Goal: Task Accomplishment & Management: Manage account settings

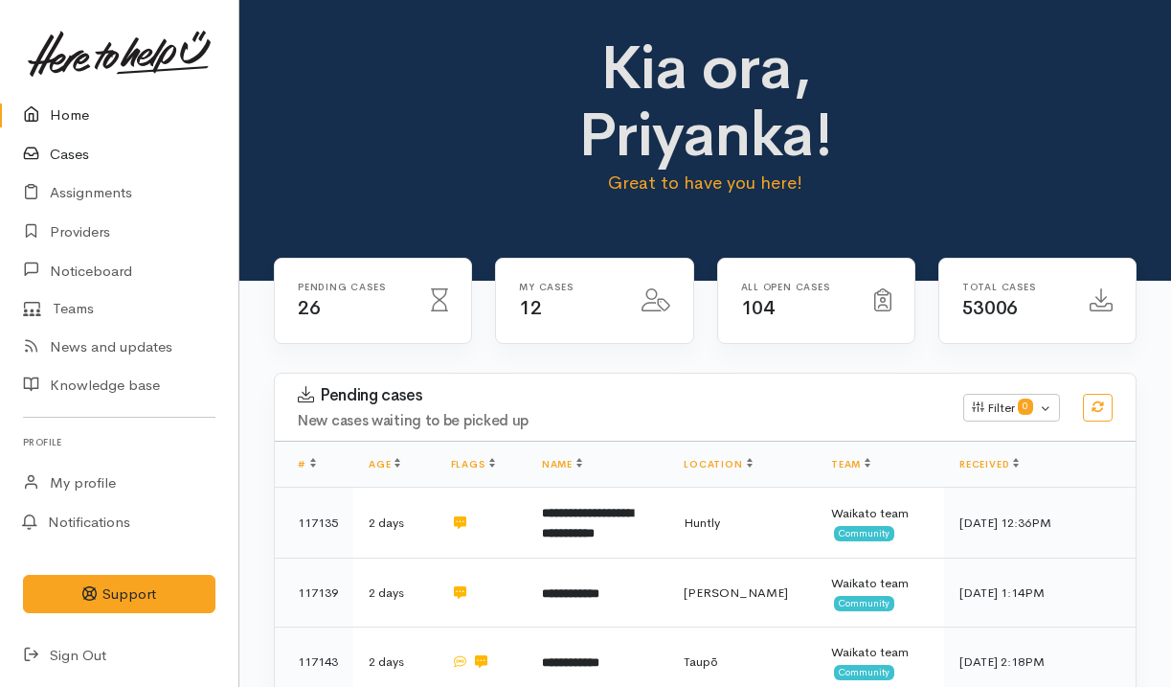
click at [109, 155] on link "Cases" at bounding box center [119, 154] width 238 height 39
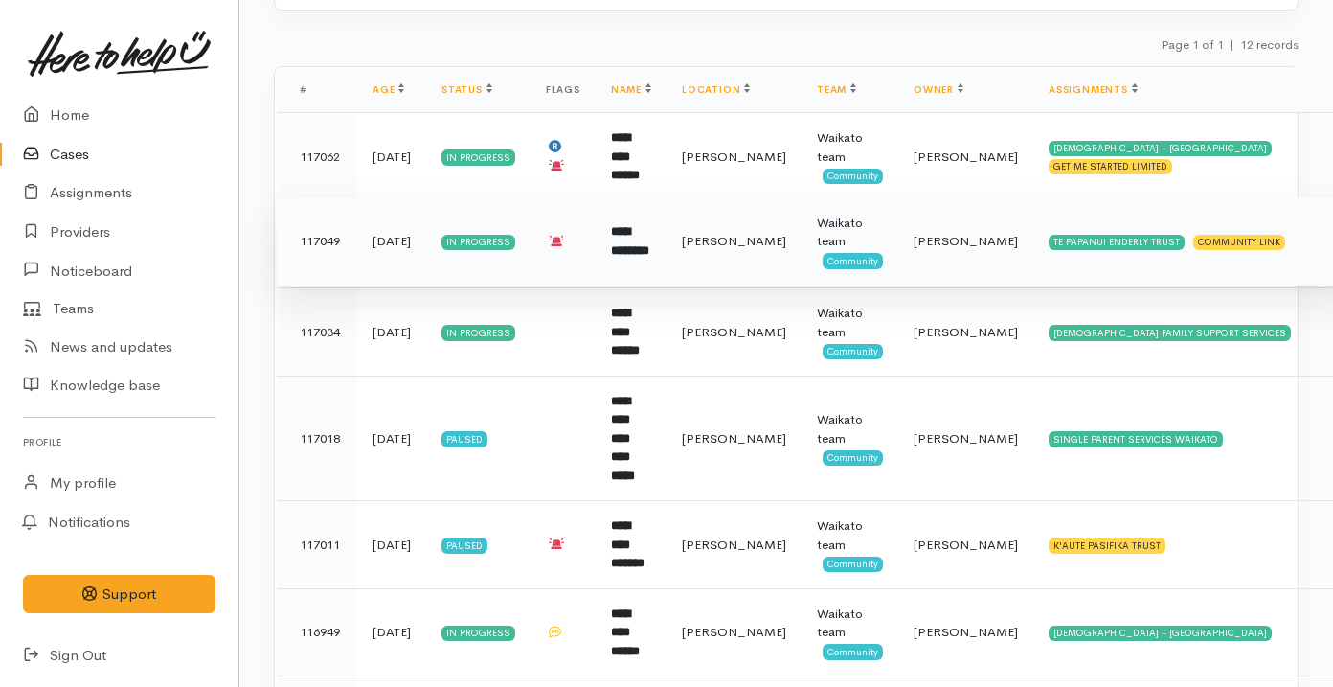
scroll to position [625, 0]
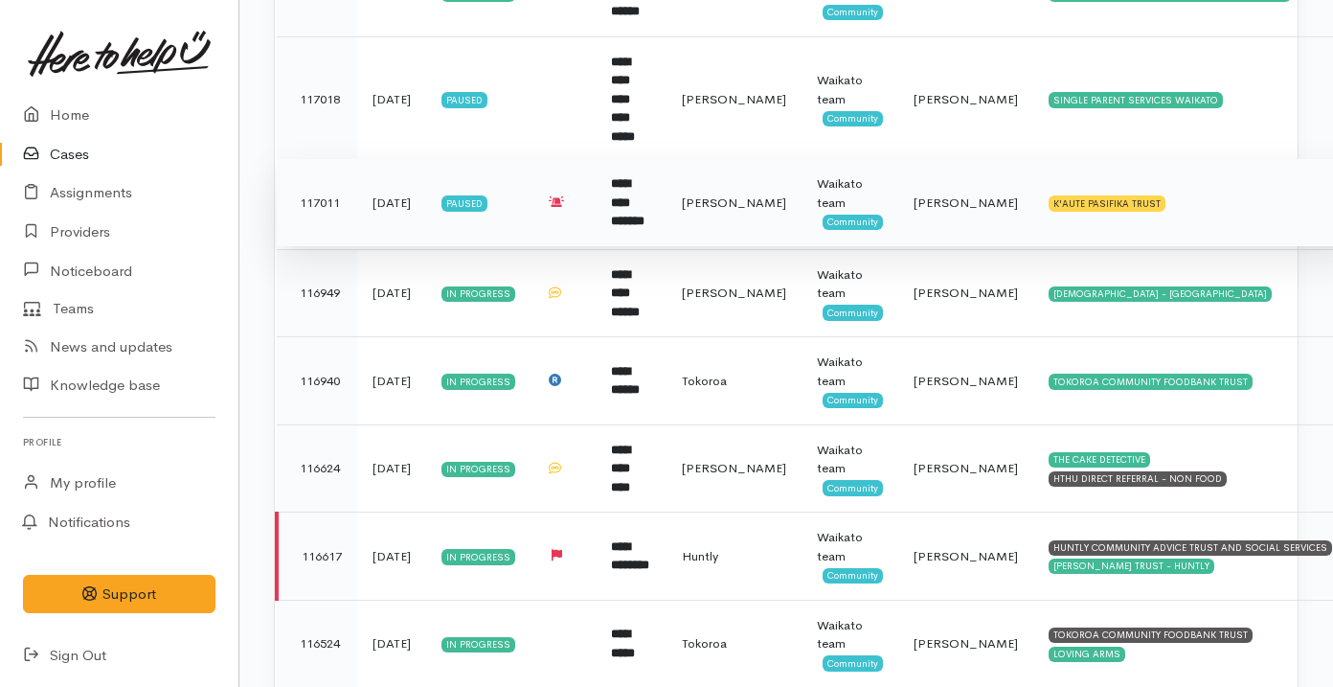
click at [663, 184] on td "**********" at bounding box center [631, 203] width 71 height 88
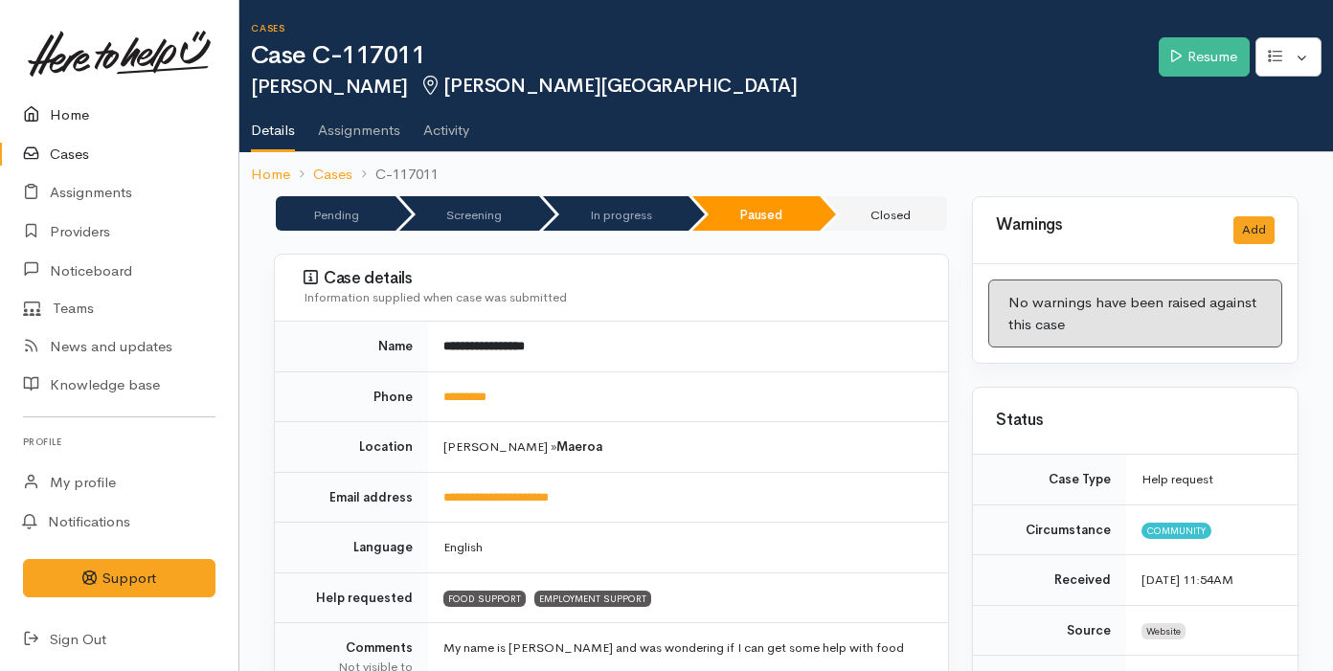
click at [103, 102] on link "Home" at bounding box center [119, 115] width 238 height 39
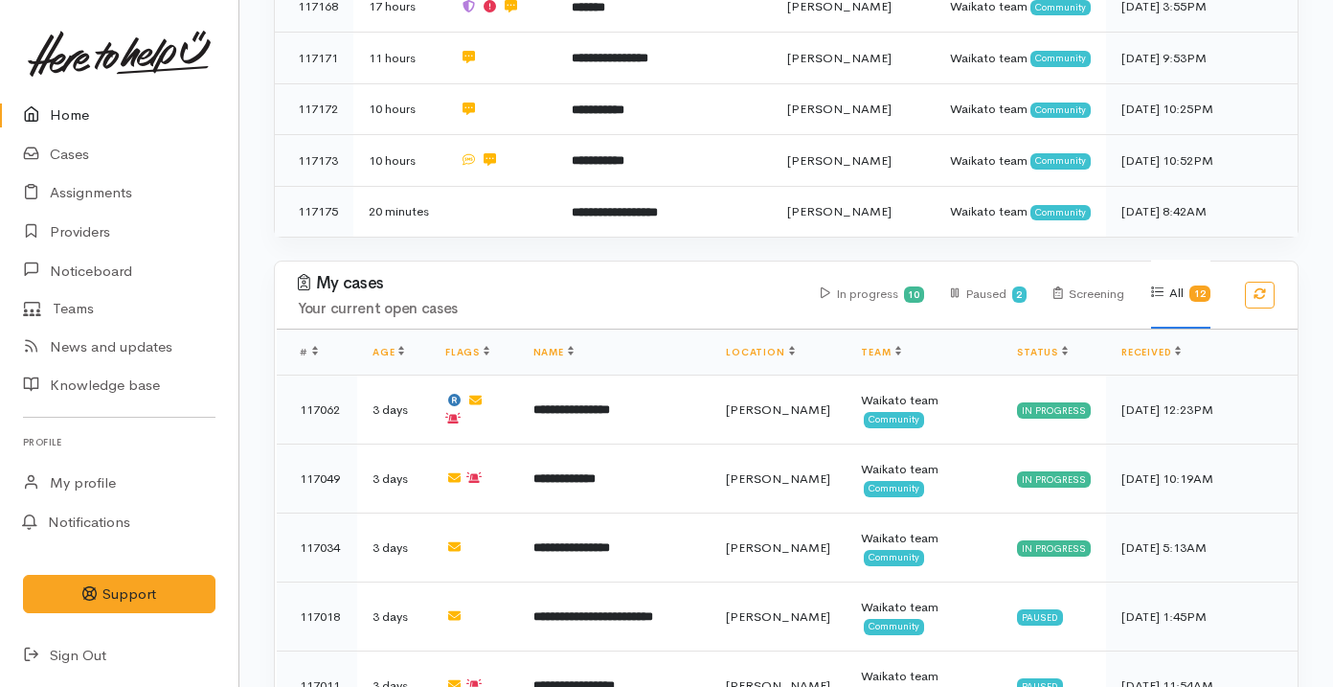
scroll to position [1512, 0]
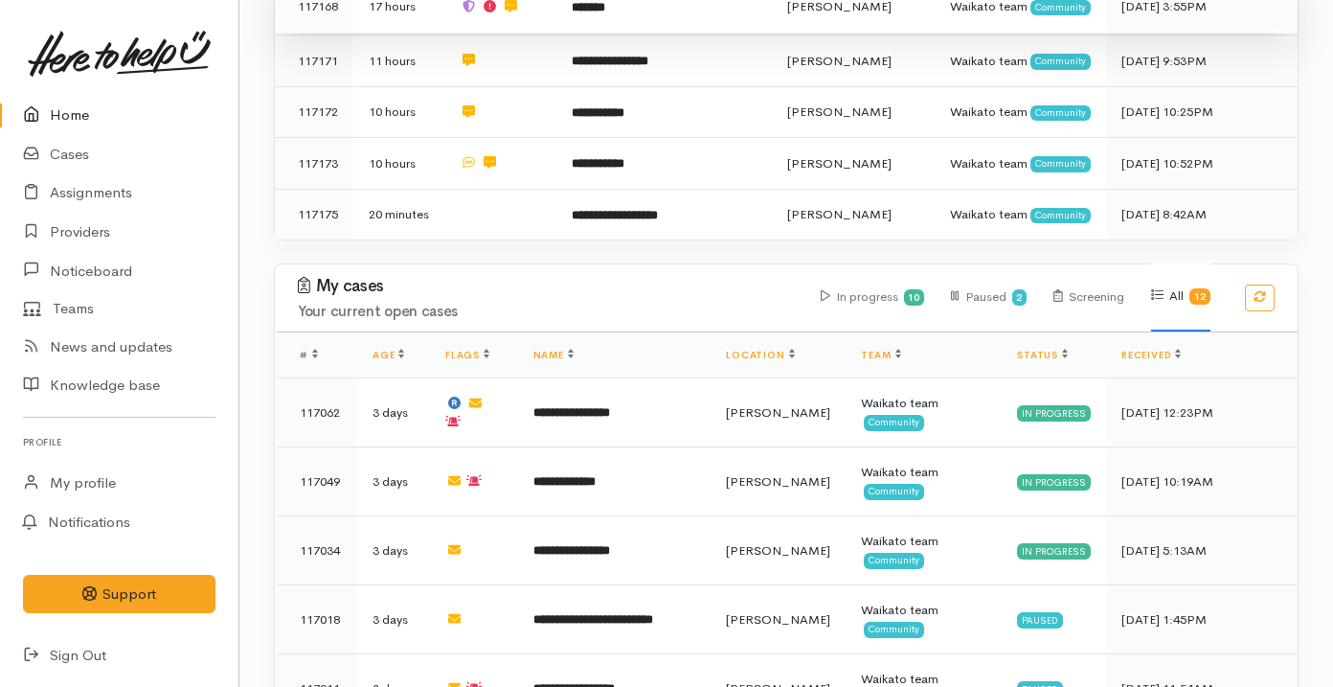
click at [573, 13] on b "*******" at bounding box center [589, 7] width 34 height 12
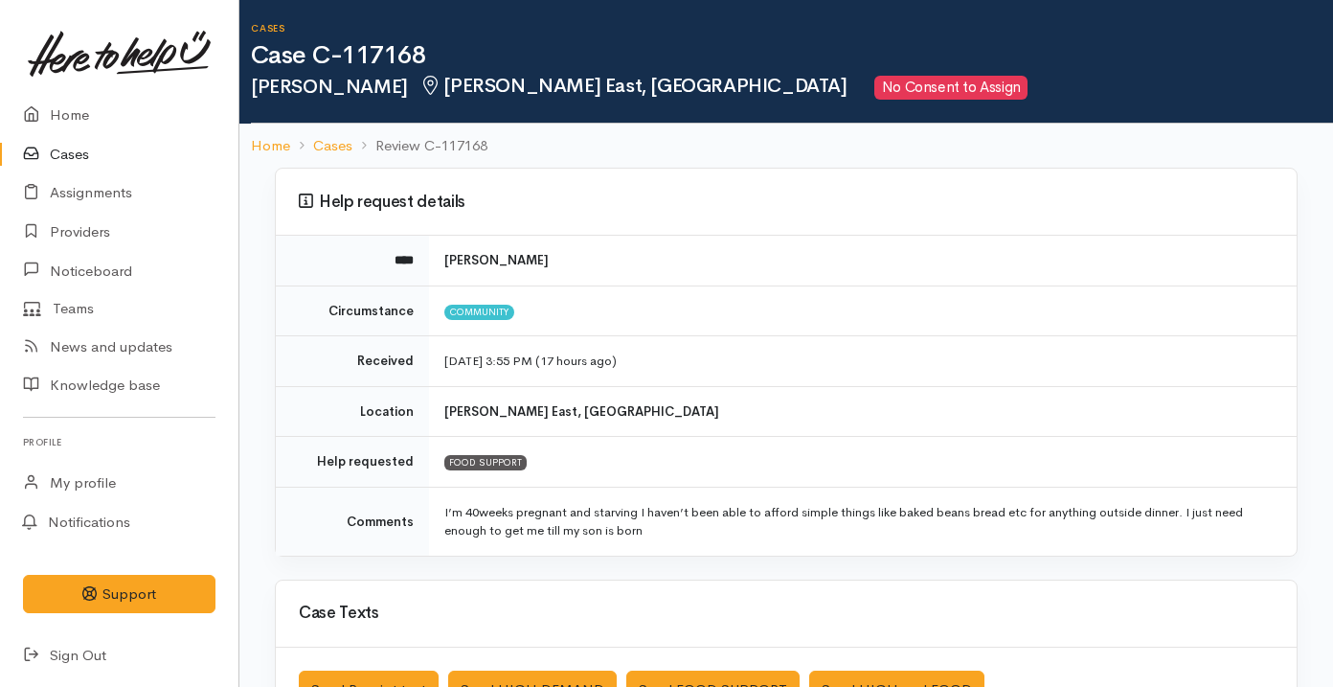
click at [566, 416] on b "[PERSON_NAME] East, [GEOGRAPHIC_DATA]" at bounding box center [581, 411] width 275 height 16
click at [413, 400] on td "Location" at bounding box center [352, 411] width 153 height 51
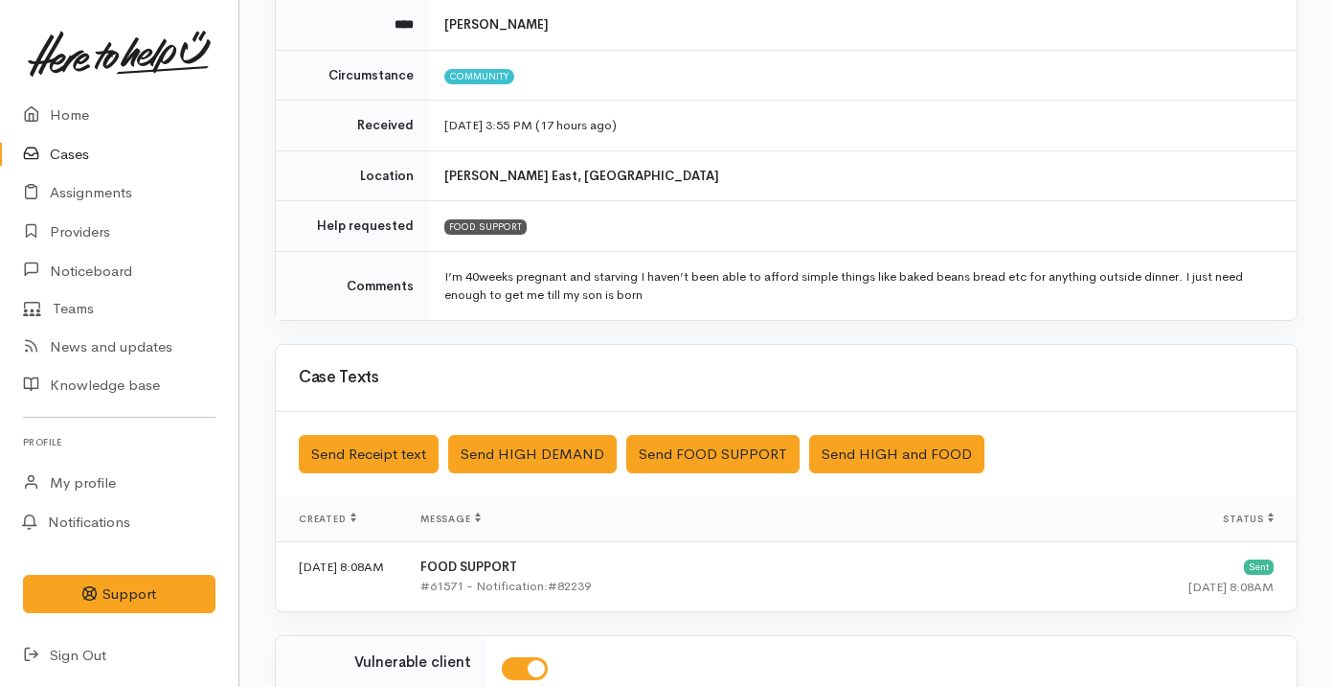
scroll to position [534, 0]
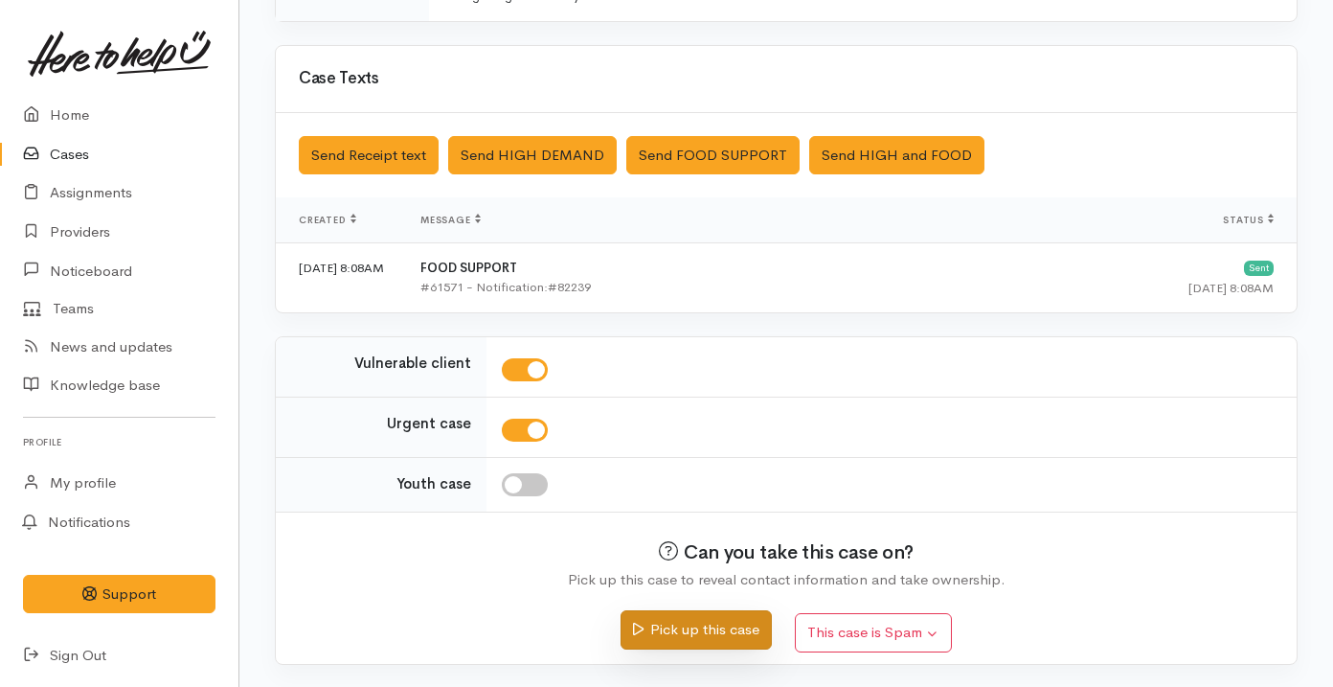
click at [697, 642] on button "Pick up this case" at bounding box center [695, 629] width 150 height 39
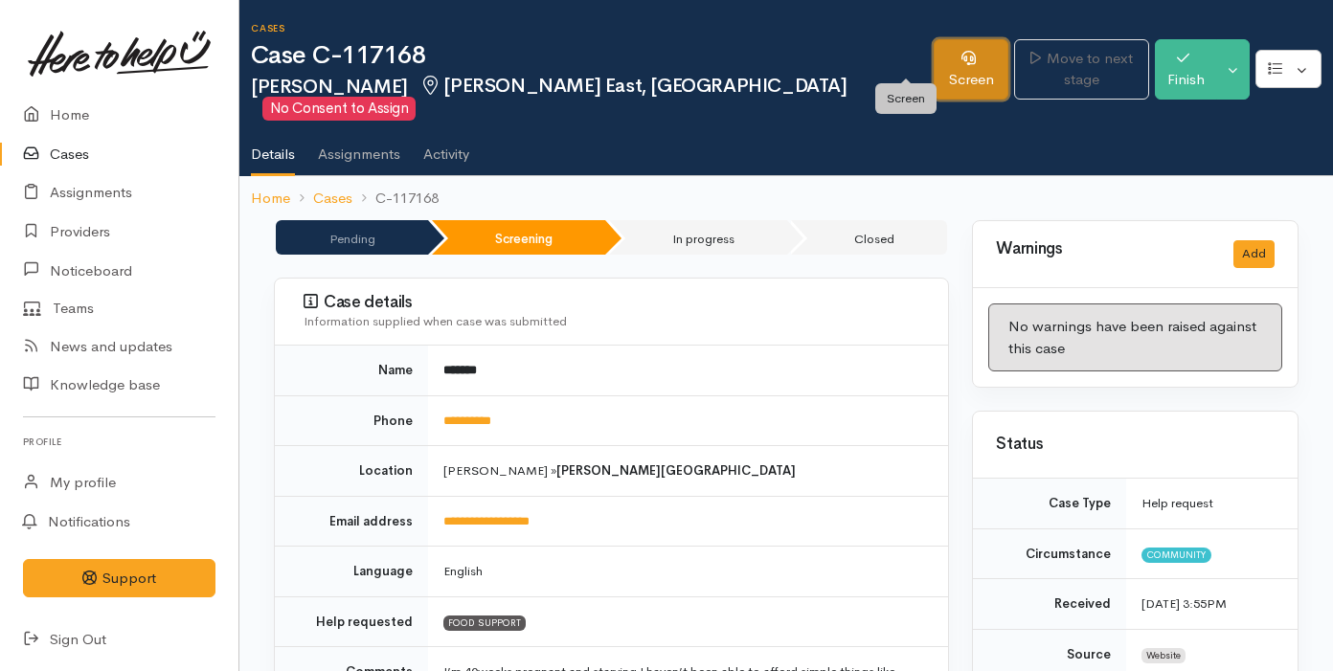
click at [934, 59] on link "Screen" at bounding box center [972, 69] width 76 height 60
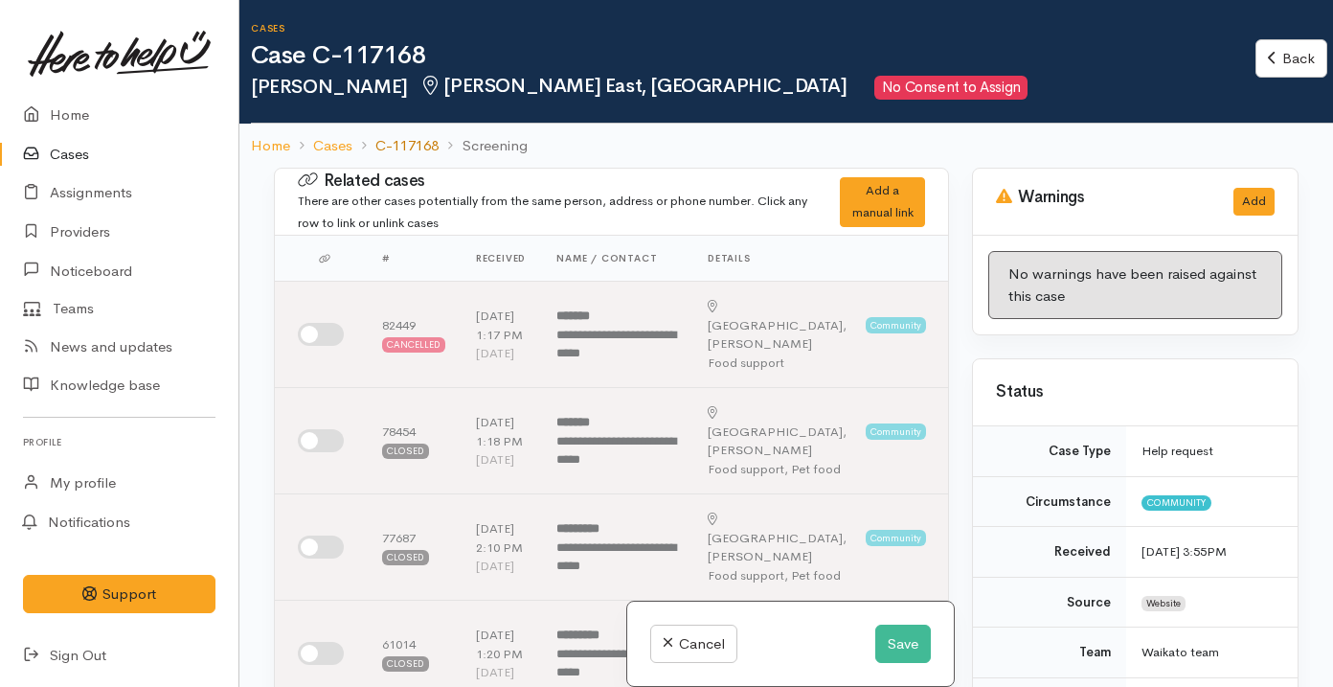
click at [386, 142] on link "C-117168" at bounding box center [406, 146] width 63 height 22
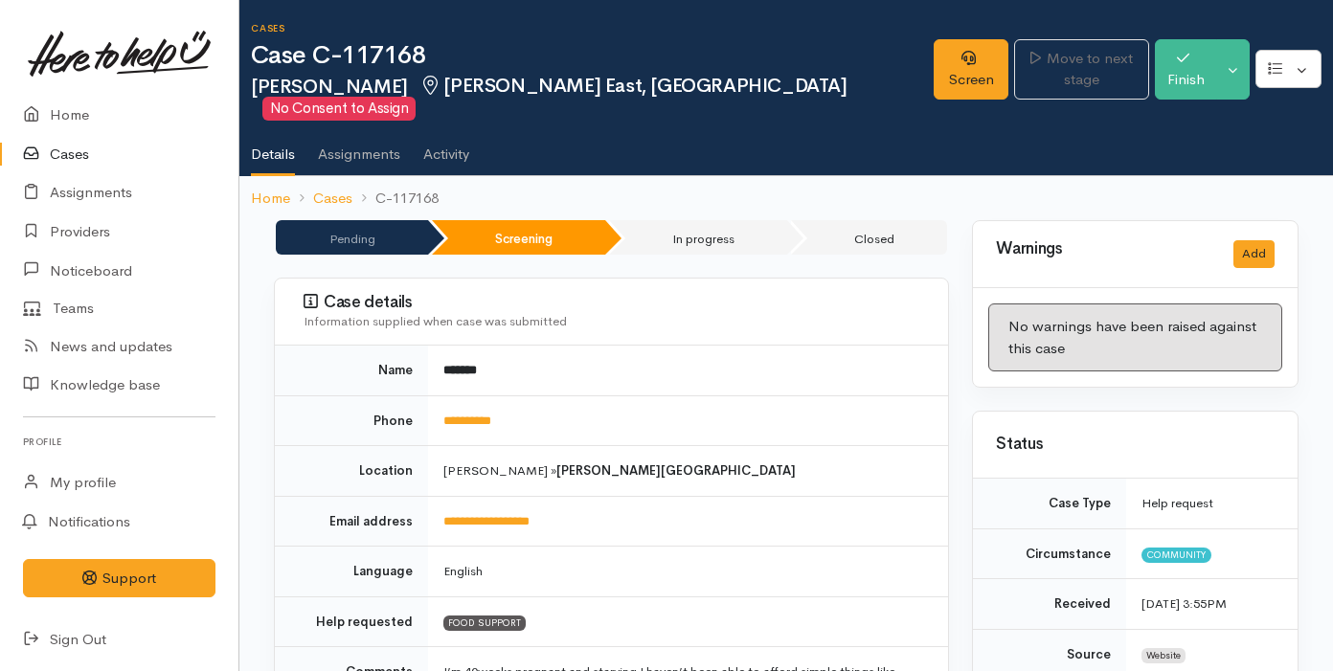
click at [934, 37] on div "Screen Move to next stage Finish Toggle Dropdown Pause" at bounding box center [1133, 72] width 399 height 86
click at [934, 54] on link "Screen" at bounding box center [972, 69] width 76 height 60
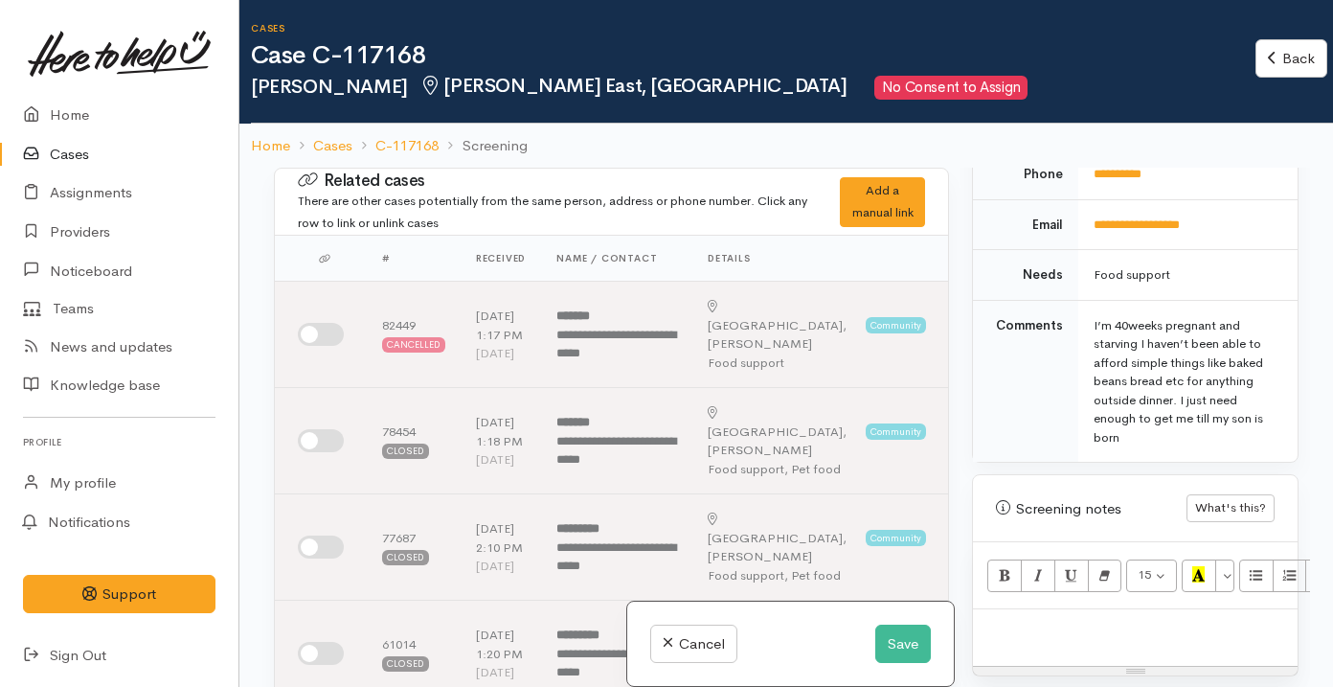
scroll to position [1153, 0]
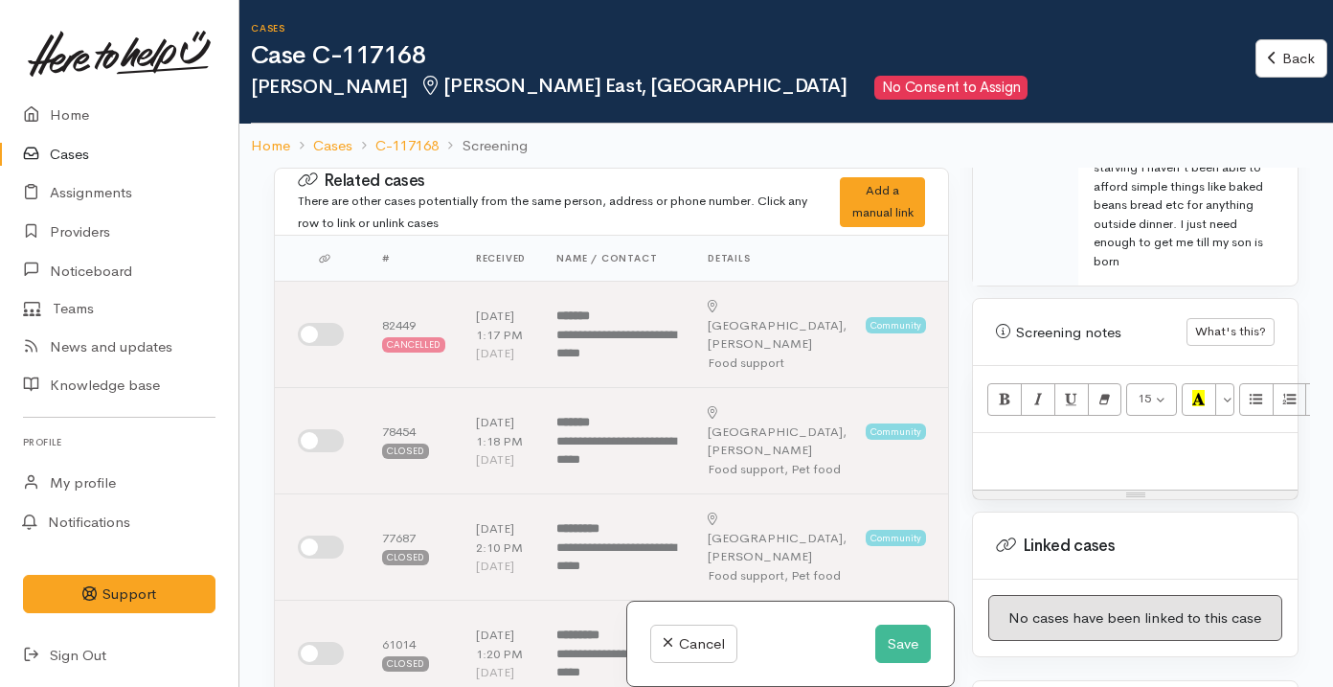
click at [1142, 442] on p at bounding box center [1134, 453] width 305 height 22
paste div
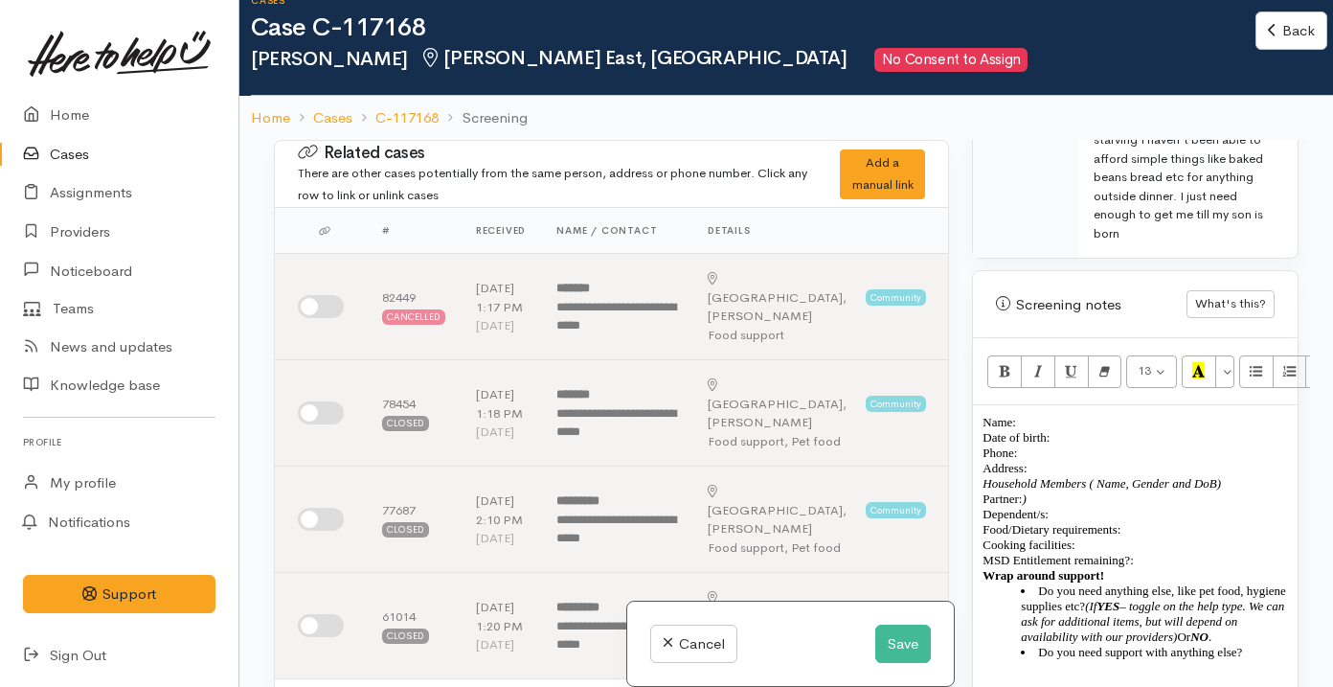
scroll to position [1272, 0]
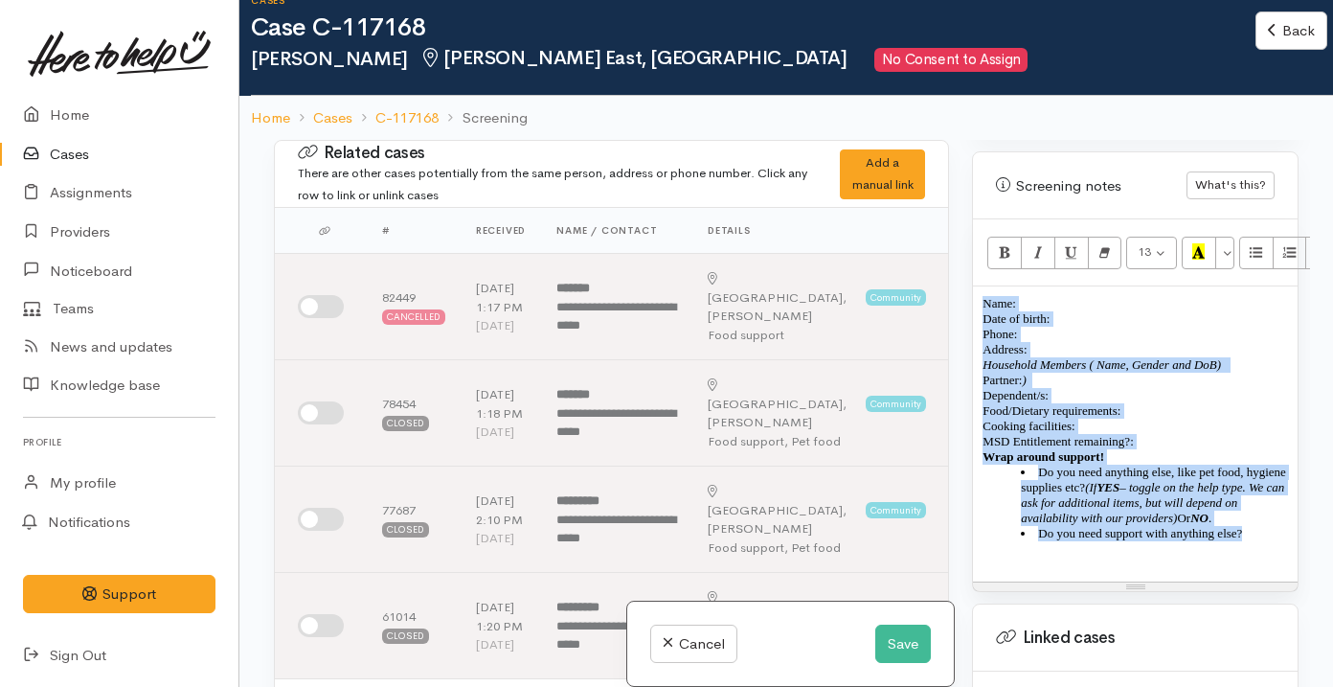
drag, startPoint x: 1278, startPoint y: 532, endPoint x: 975, endPoint y: 287, distance: 390.1
click at [975, 287] on div "Name: Date of birth: Phone:  Address:  Household Members ( Name, Gender and DoB…" at bounding box center [1135, 433] width 325 height 295
click at [1103, 243] on icon "Remove Font Style (⌘+\\)" at bounding box center [1104, 251] width 12 height 16
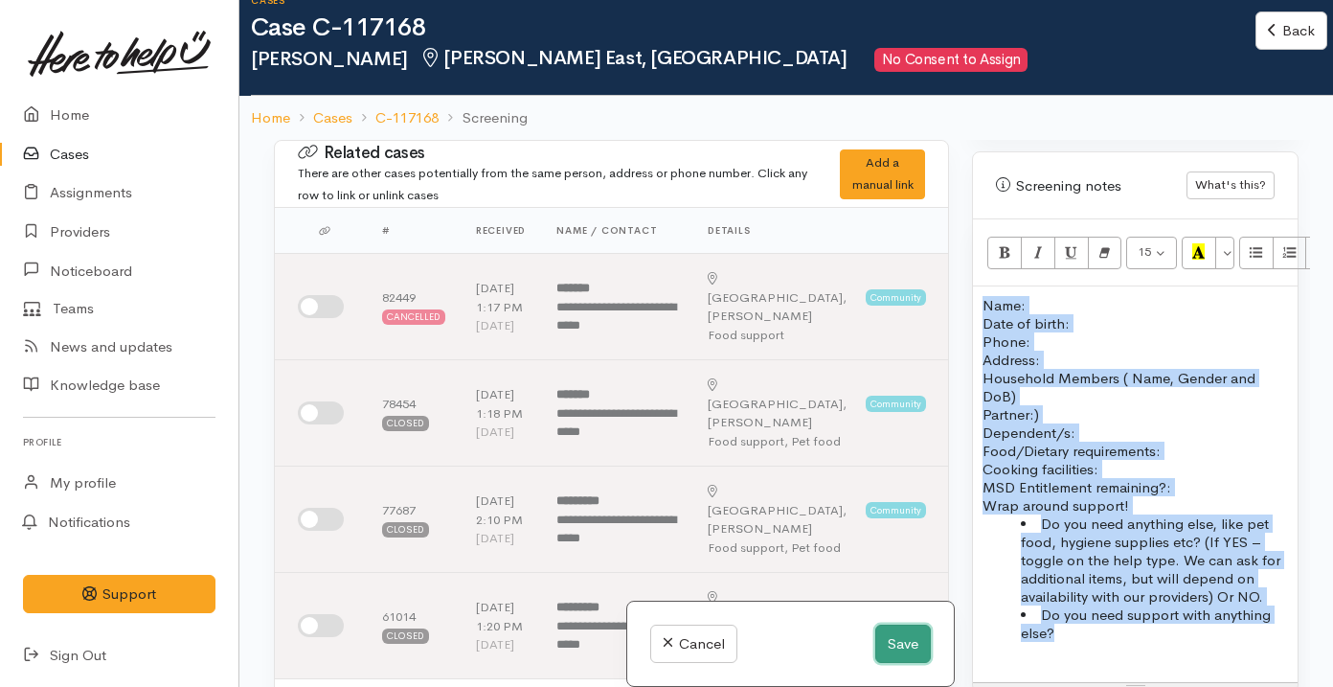
click at [900, 650] on button "Save" at bounding box center [903, 643] width 56 height 39
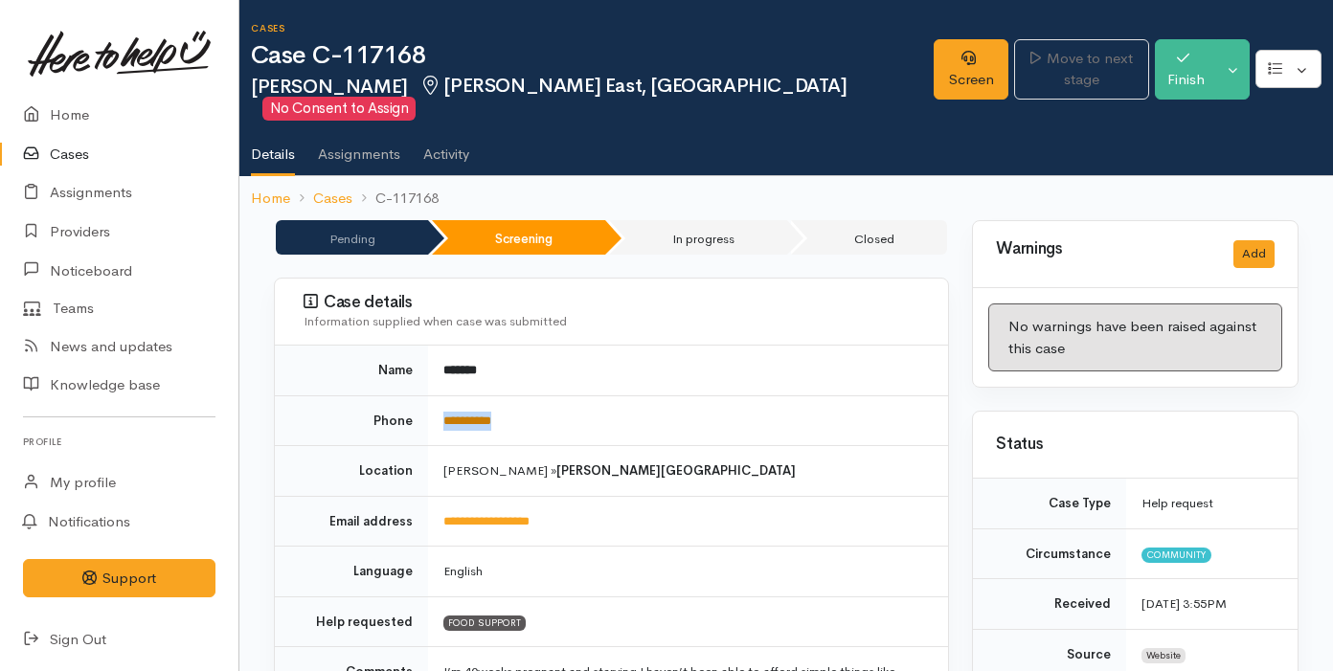
drag, startPoint x: 566, startPoint y: 394, endPoint x: 446, endPoint y: 400, distance: 119.9
click at [445, 400] on td "**********" at bounding box center [688, 420] width 520 height 51
copy link "**********"
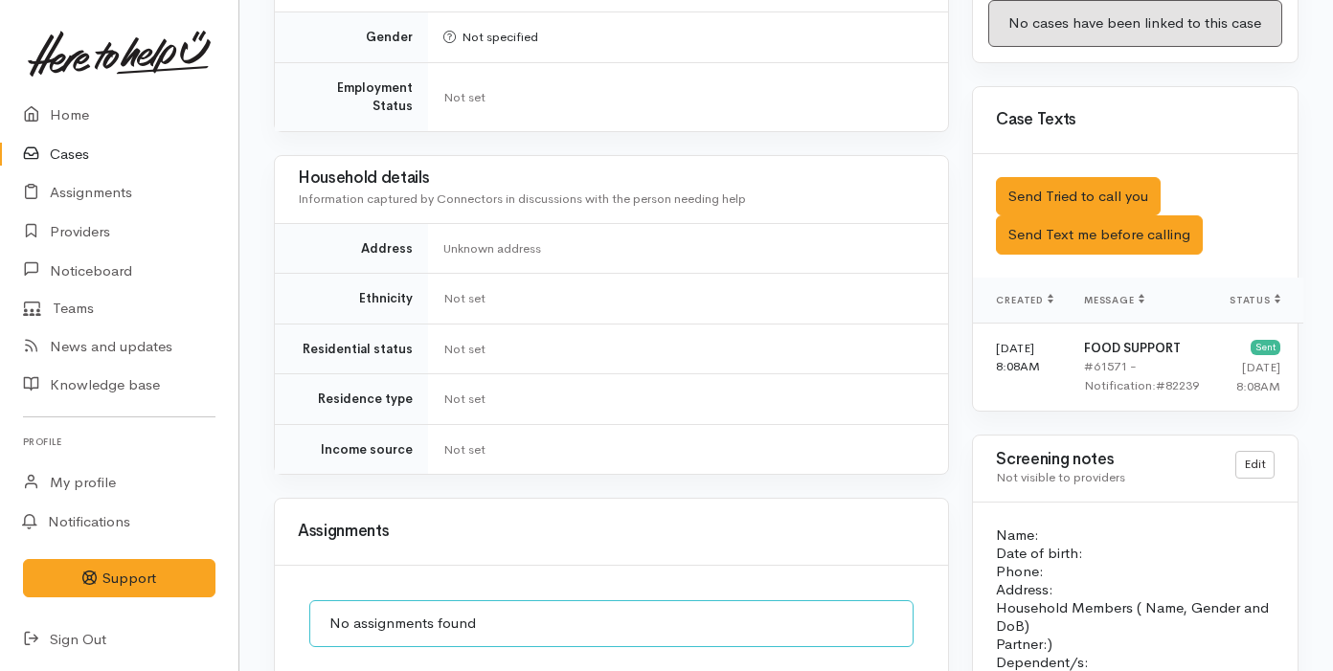
scroll to position [1381, 0]
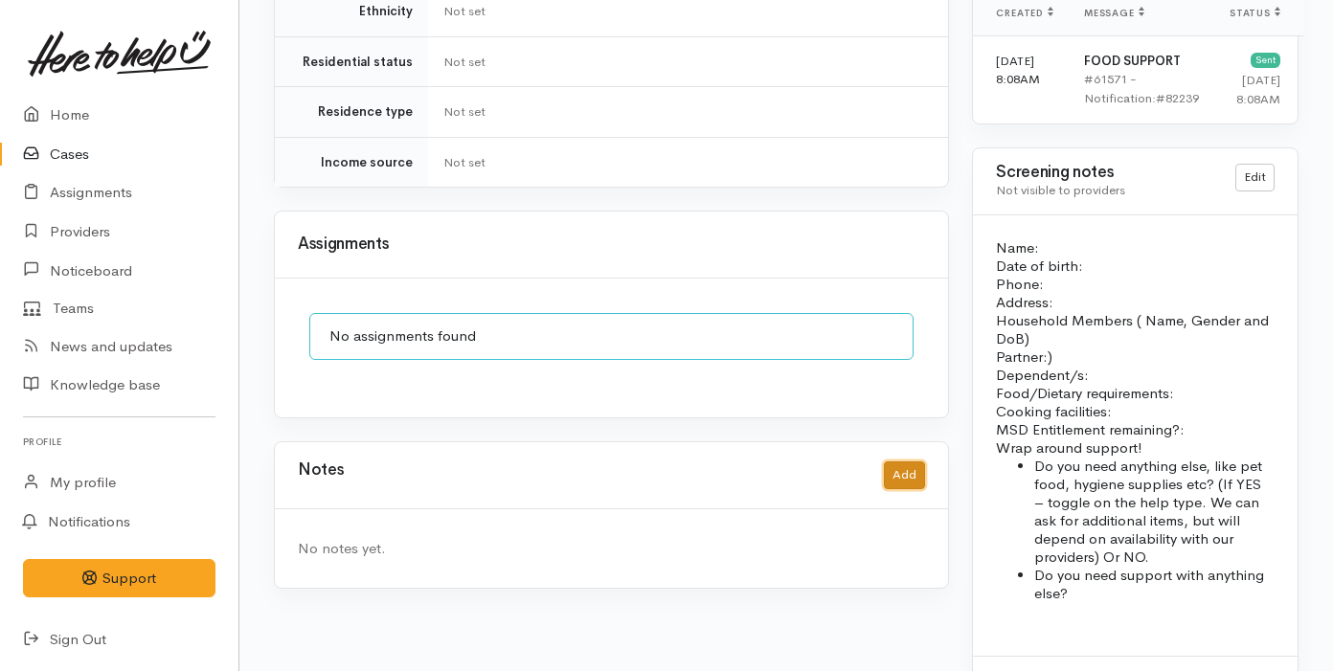
click at [914, 462] on button "Add" at bounding box center [904, 476] width 41 height 28
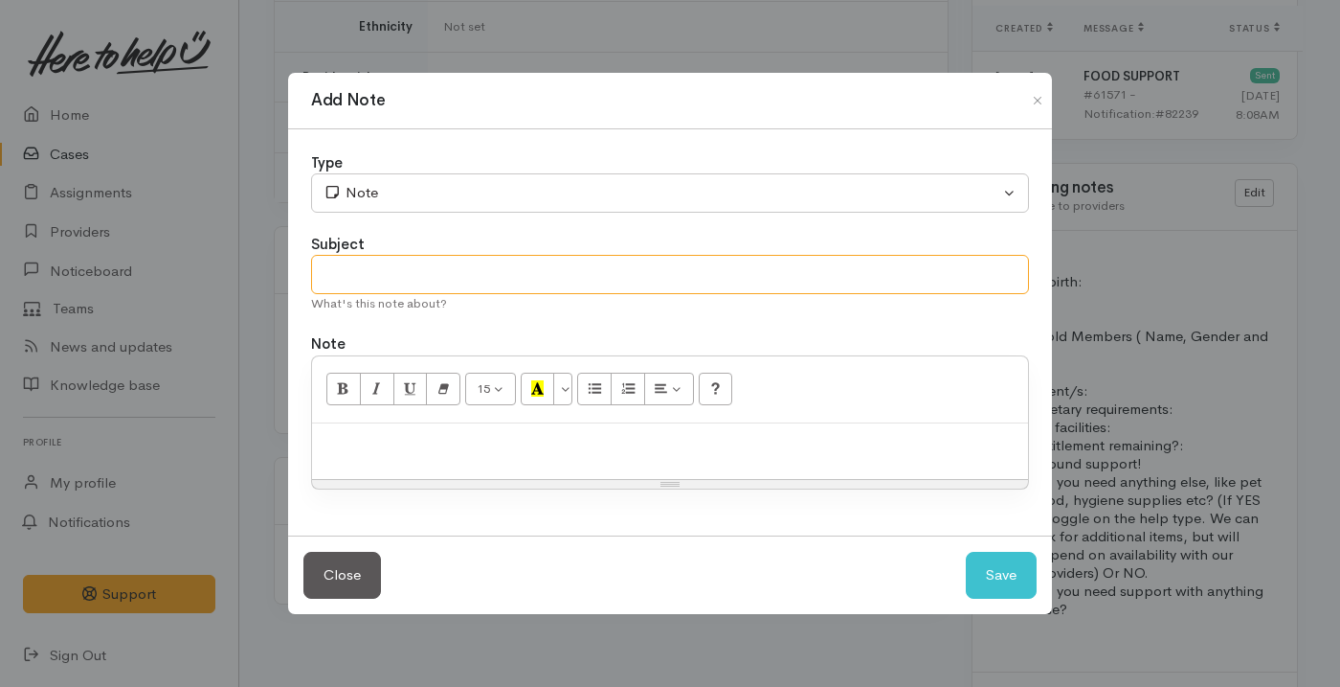
click at [570, 267] on input "text" at bounding box center [670, 274] width 718 height 39
type input "Attempt No.1"
click at [483, 446] on p at bounding box center [670, 444] width 697 height 22
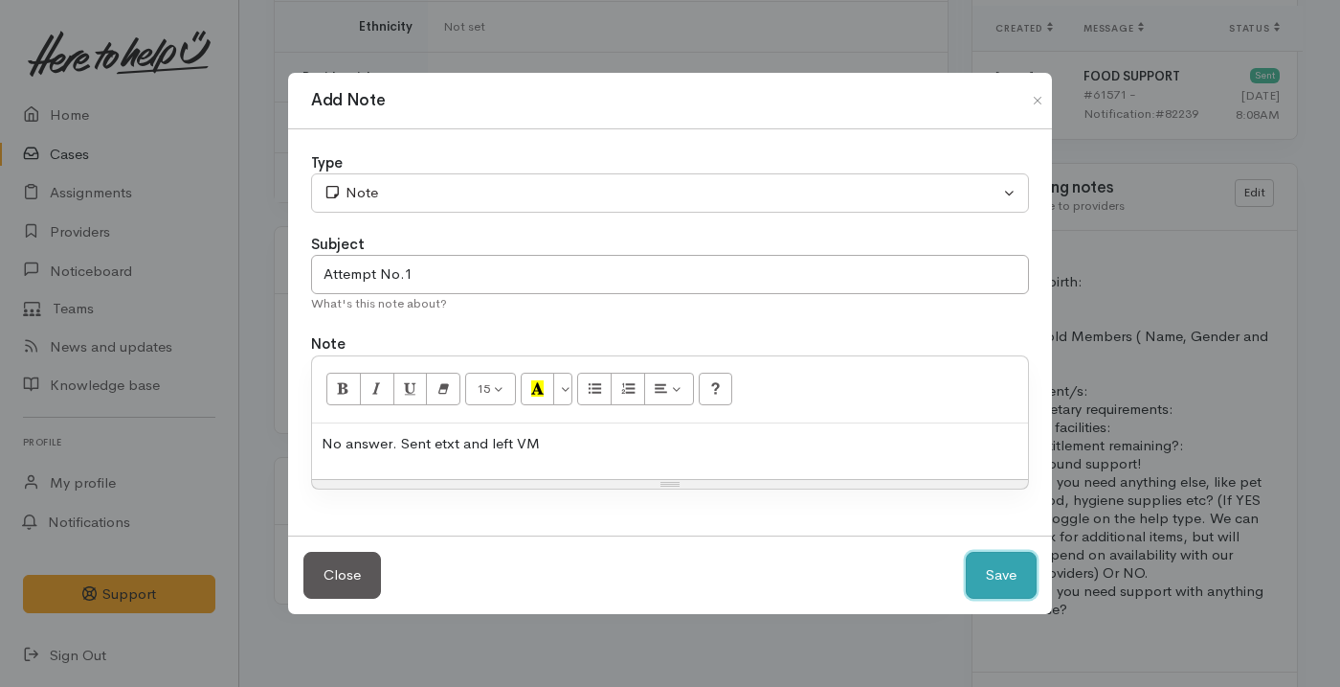
click at [991, 565] on button "Save" at bounding box center [1001, 575] width 71 height 47
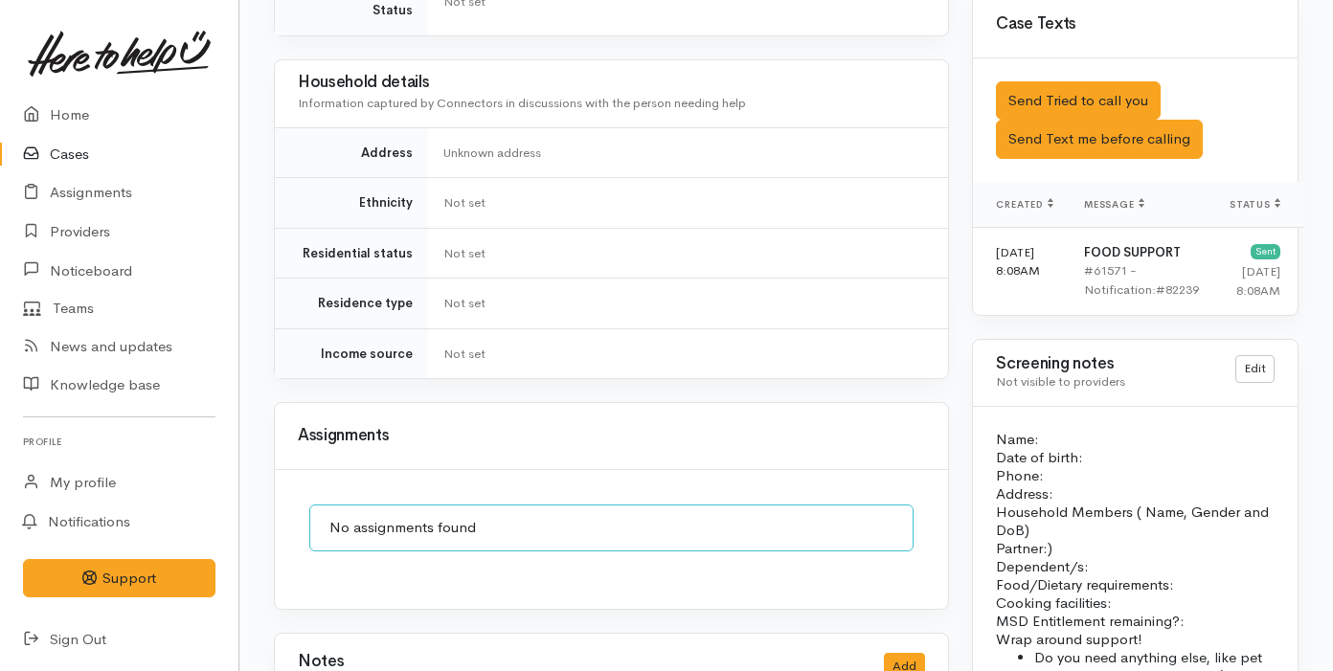
scroll to position [775, 0]
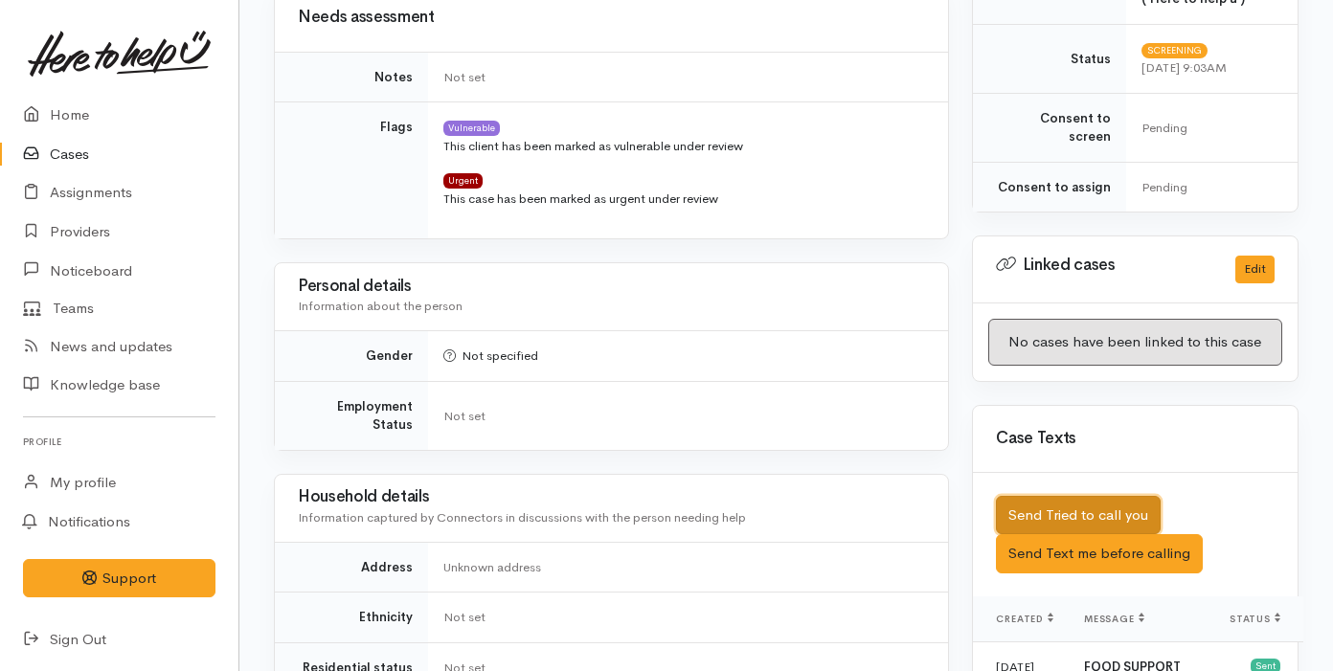
click at [1104, 496] on button "Send Tried to call you" at bounding box center [1078, 515] width 165 height 39
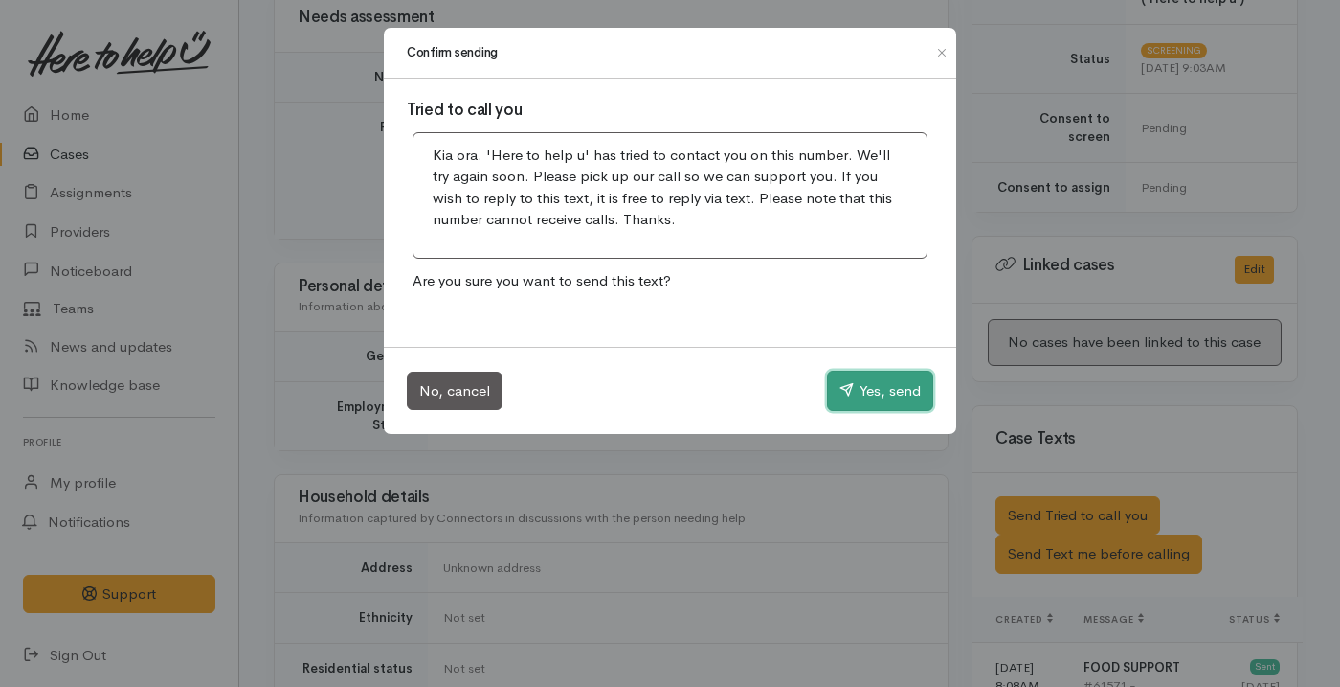
click at [854, 389] on button "Yes, send" at bounding box center [880, 391] width 106 height 40
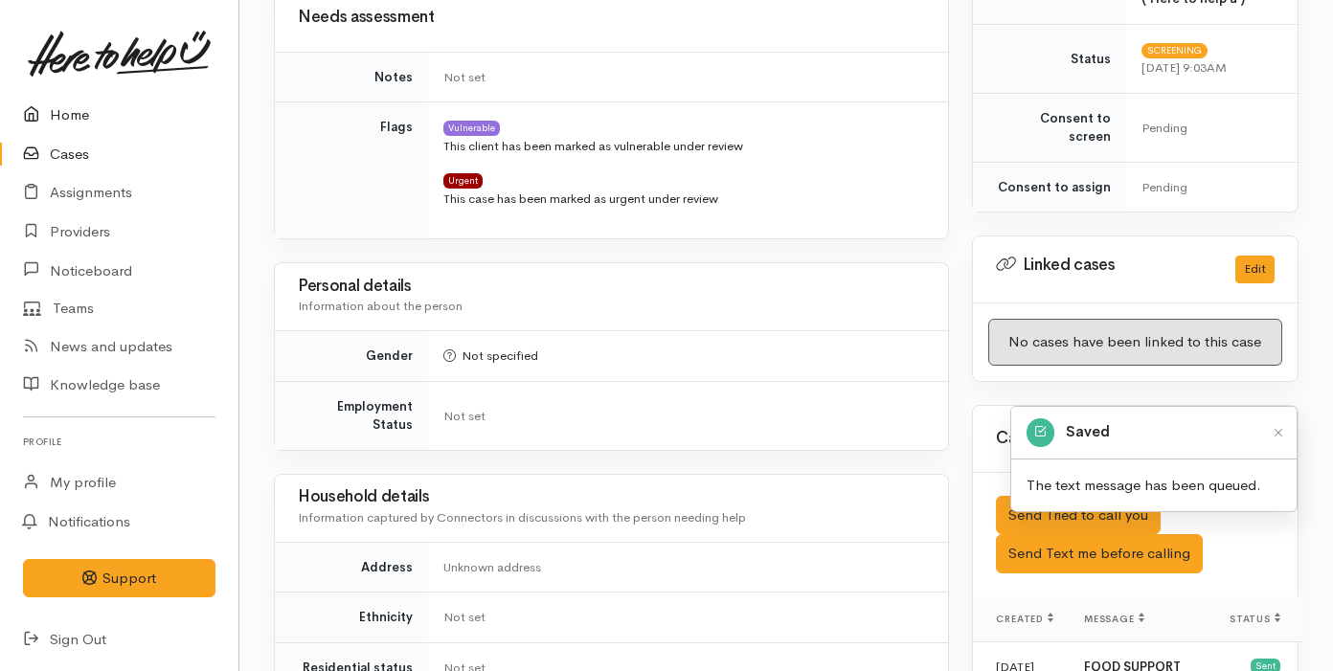
click at [169, 113] on link "Home" at bounding box center [119, 115] width 238 height 39
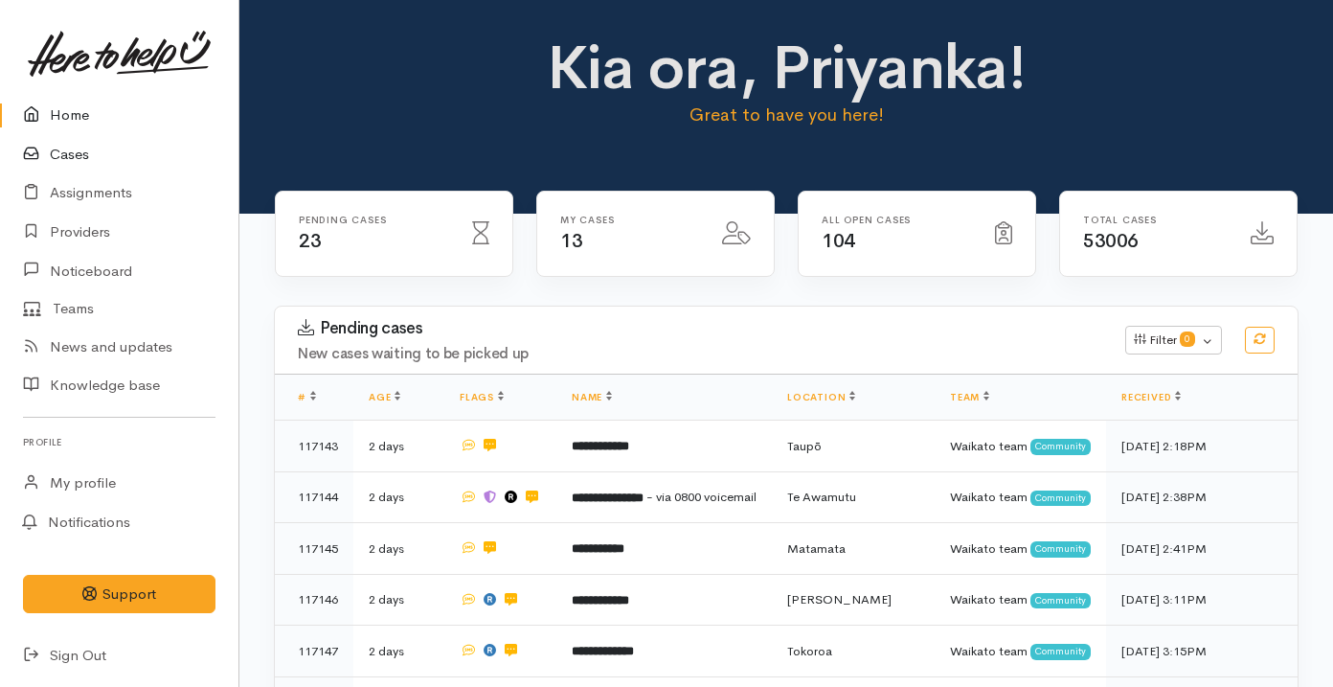
click at [151, 163] on link "Cases" at bounding box center [119, 154] width 238 height 39
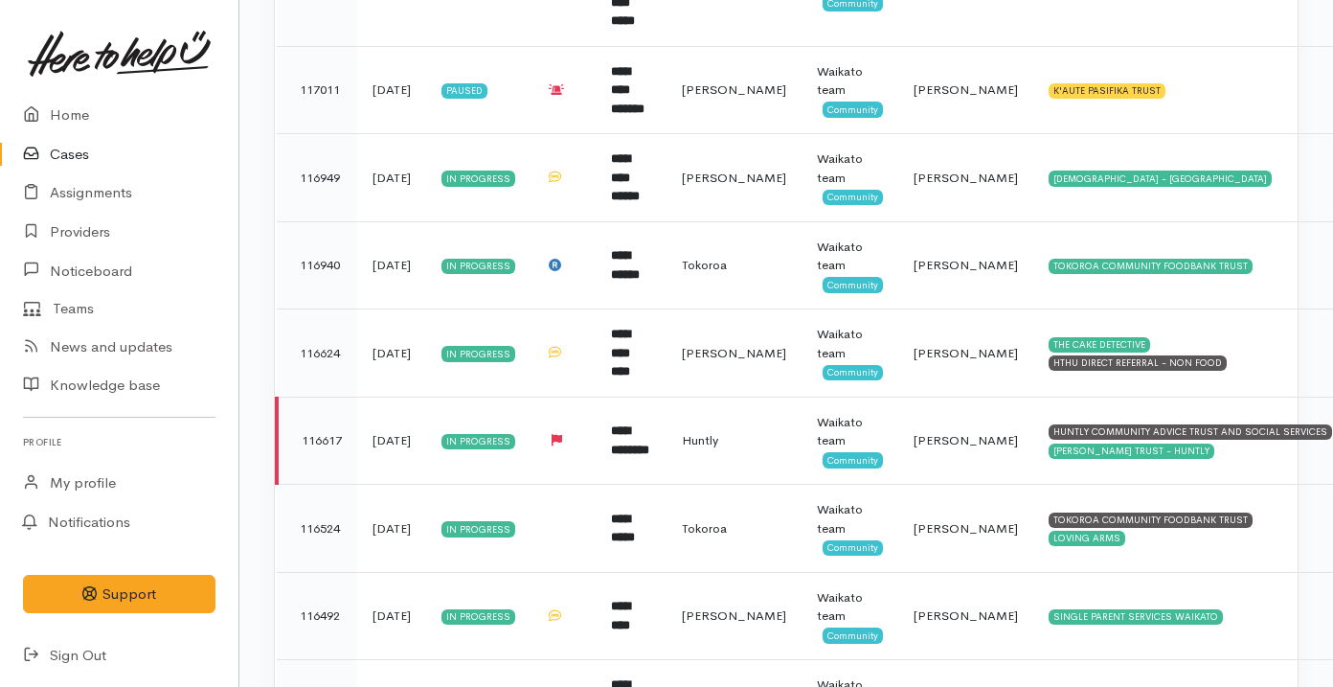
scroll to position [926, 0]
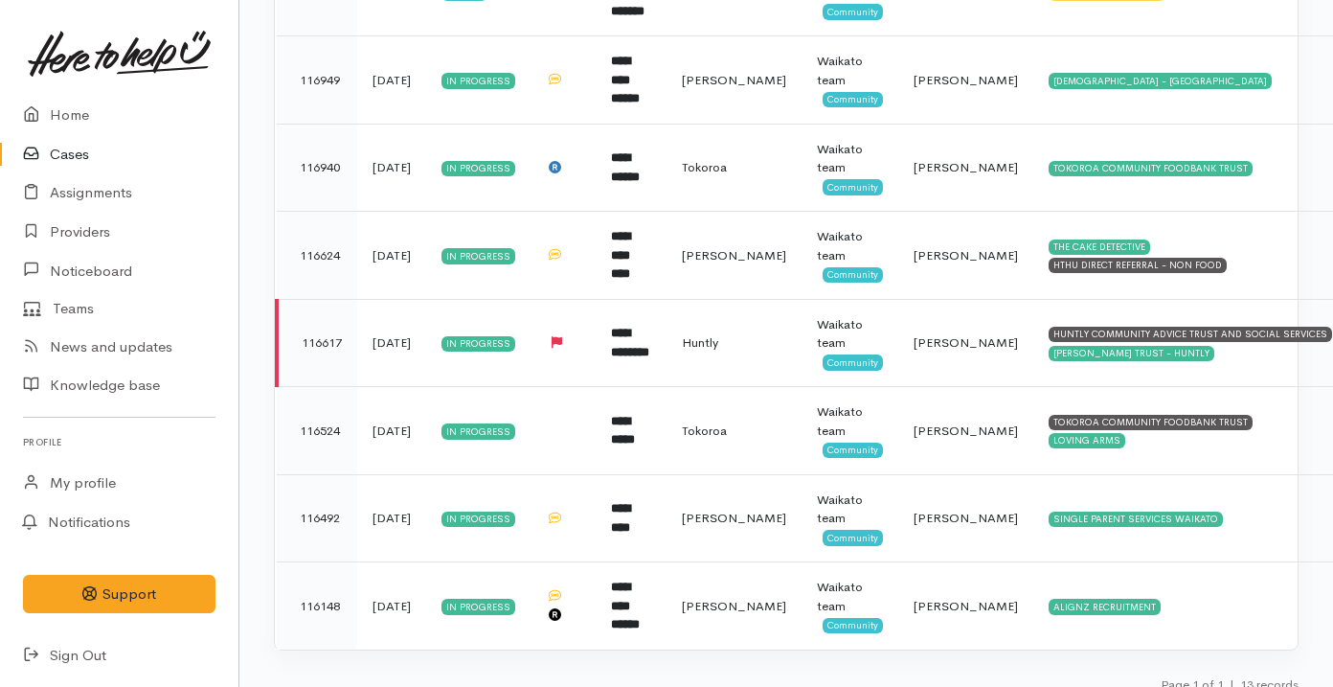
click at [129, 135] on link "Cases" at bounding box center [119, 154] width 238 height 39
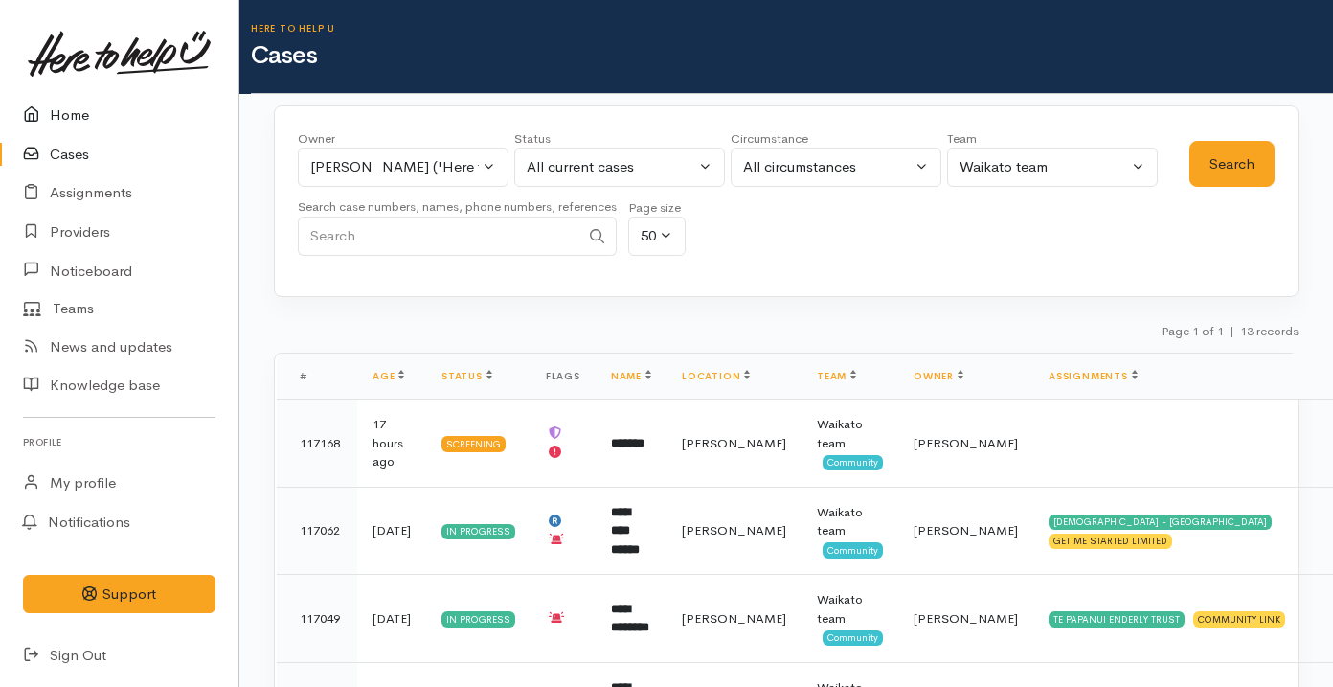
click at [182, 118] on link "Home" at bounding box center [119, 115] width 238 height 39
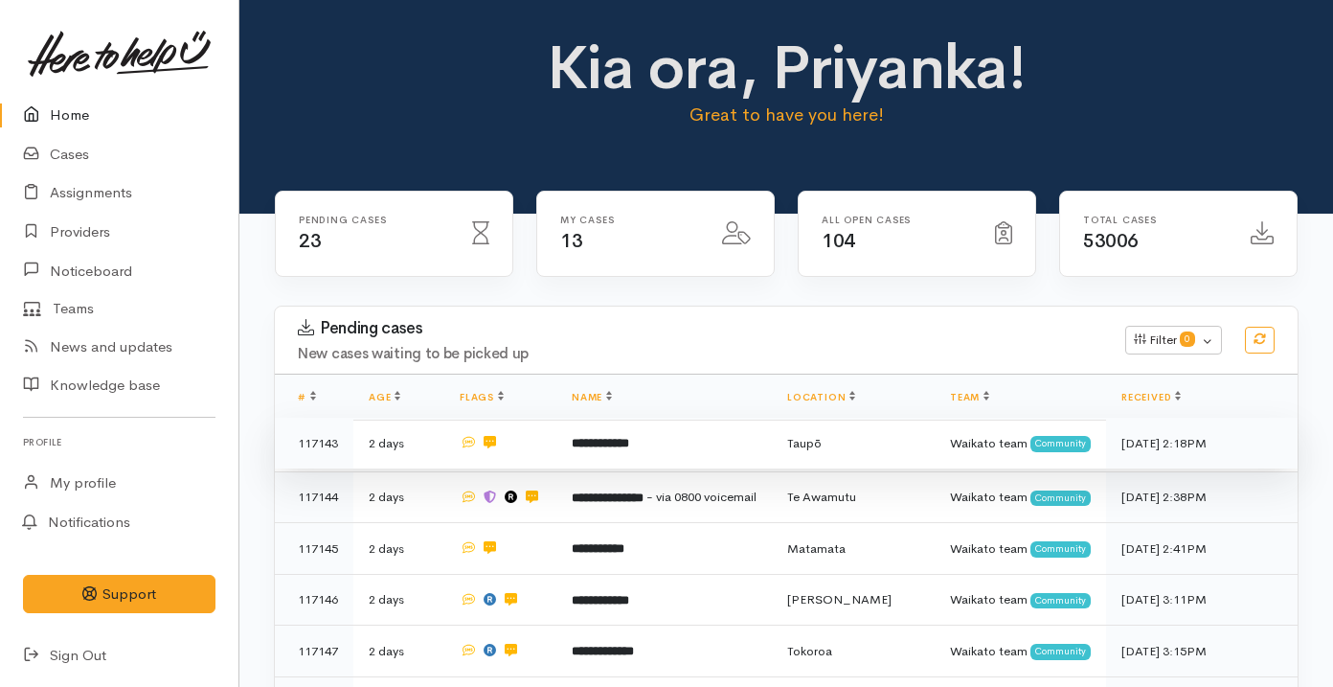
click at [663, 469] on td "**********" at bounding box center [663, 443] width 215 height 52
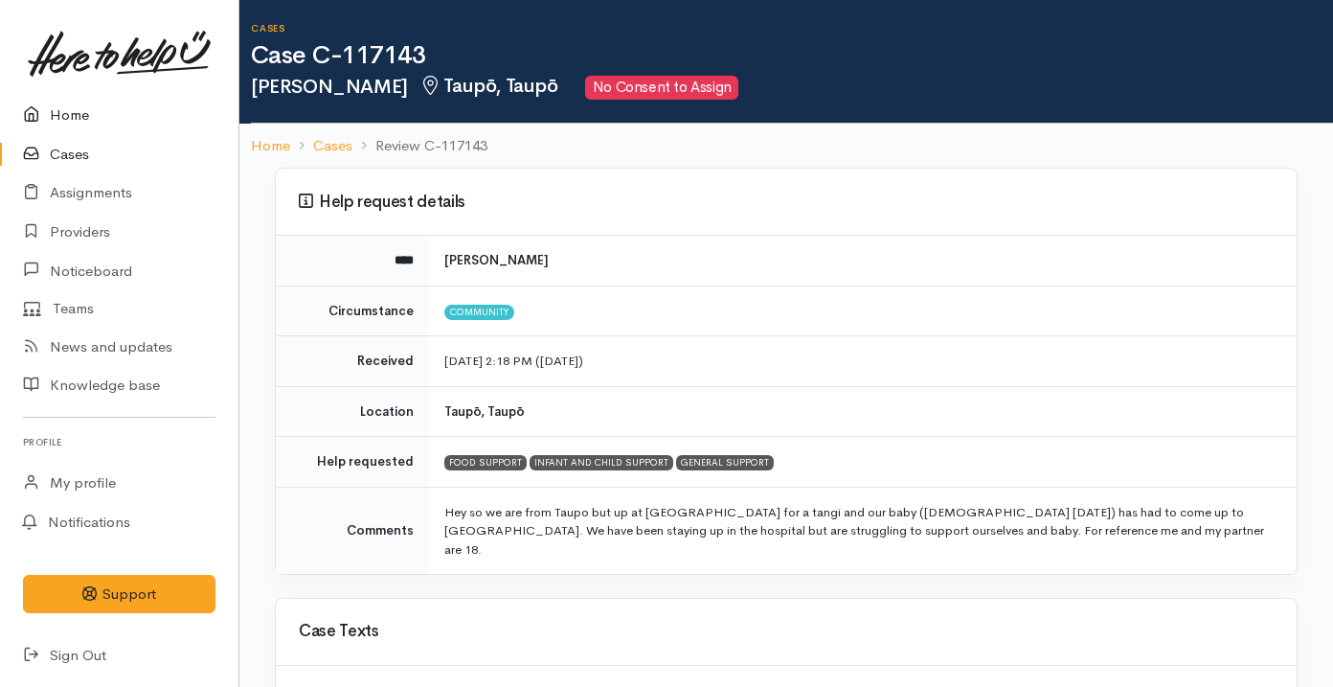
click at [96, 120] on link "Home" at bounding box center [119, 115] width 238 height 39
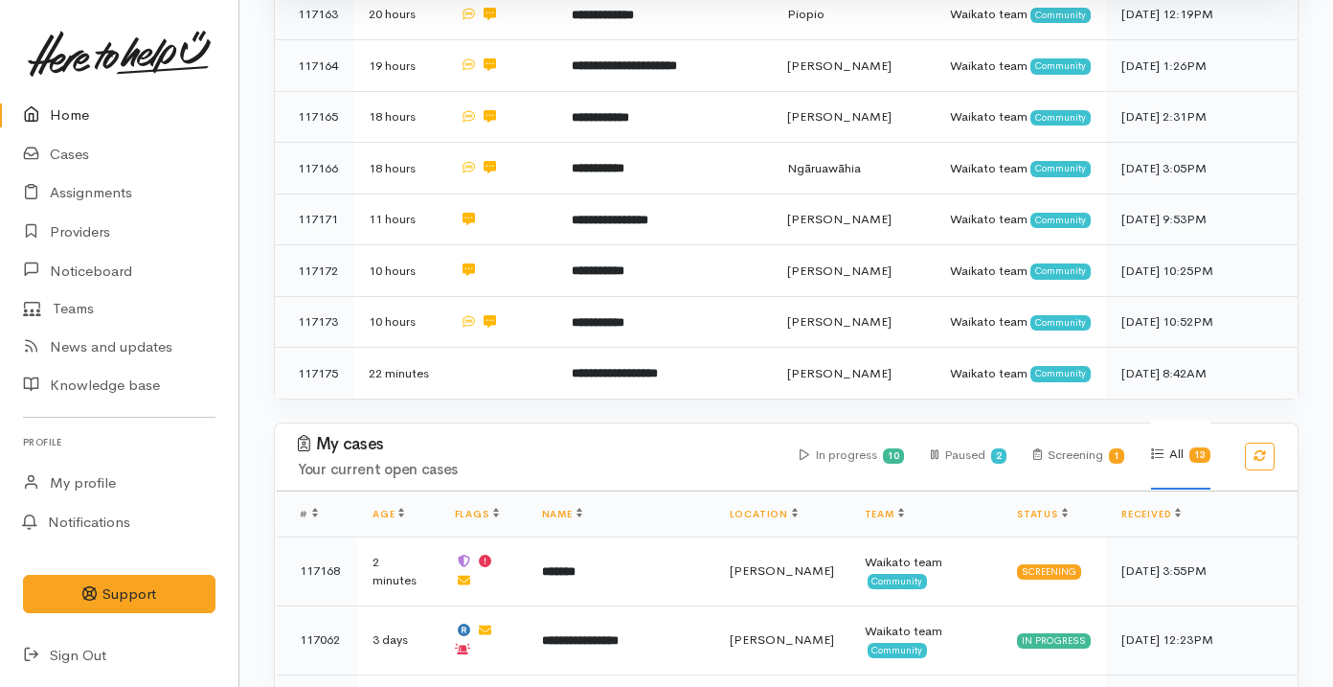
scroll to position [1185, 0]
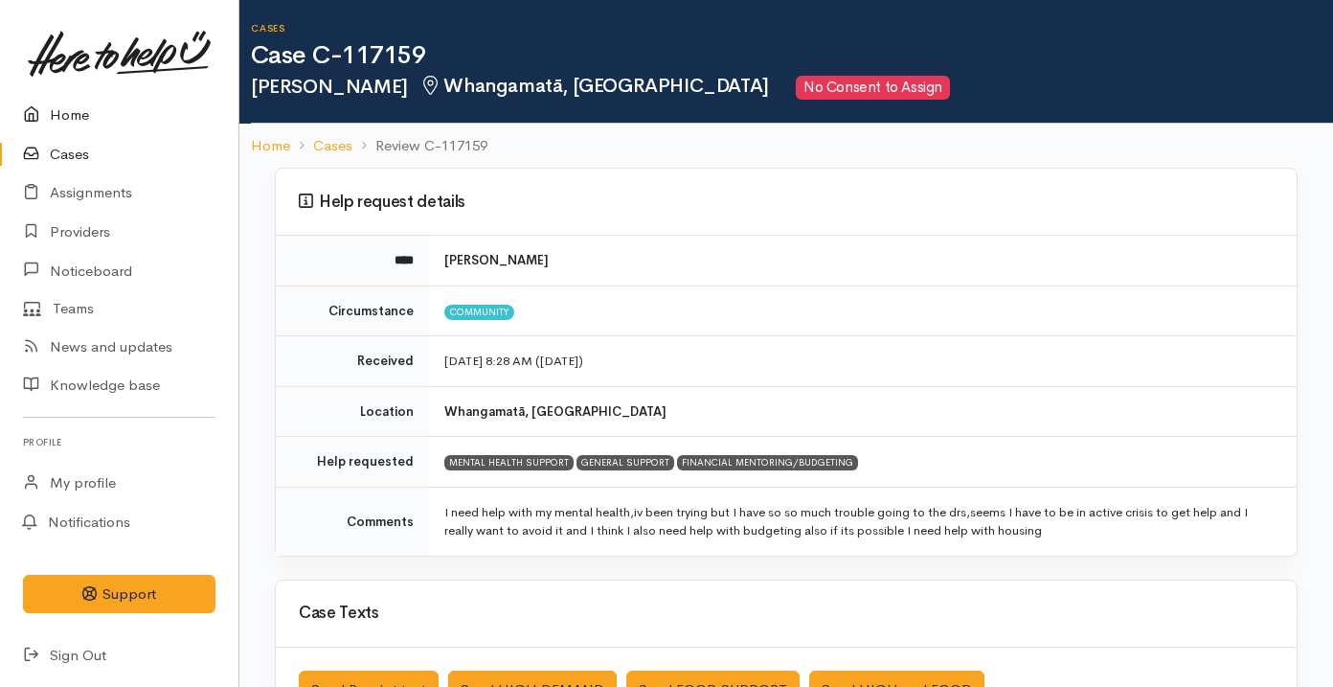
click at [131, 103] on link "Home" at bounding box center [119, 115] width 238 height 39
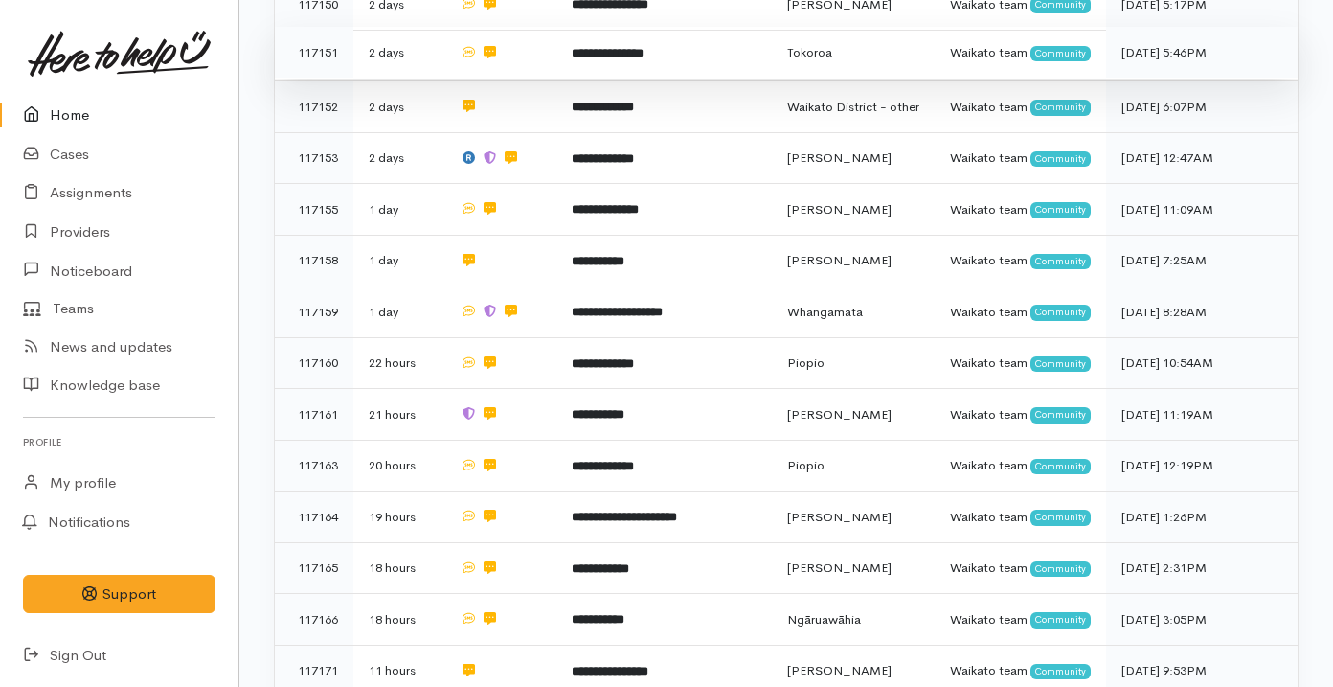
scroll to position [803, 0]
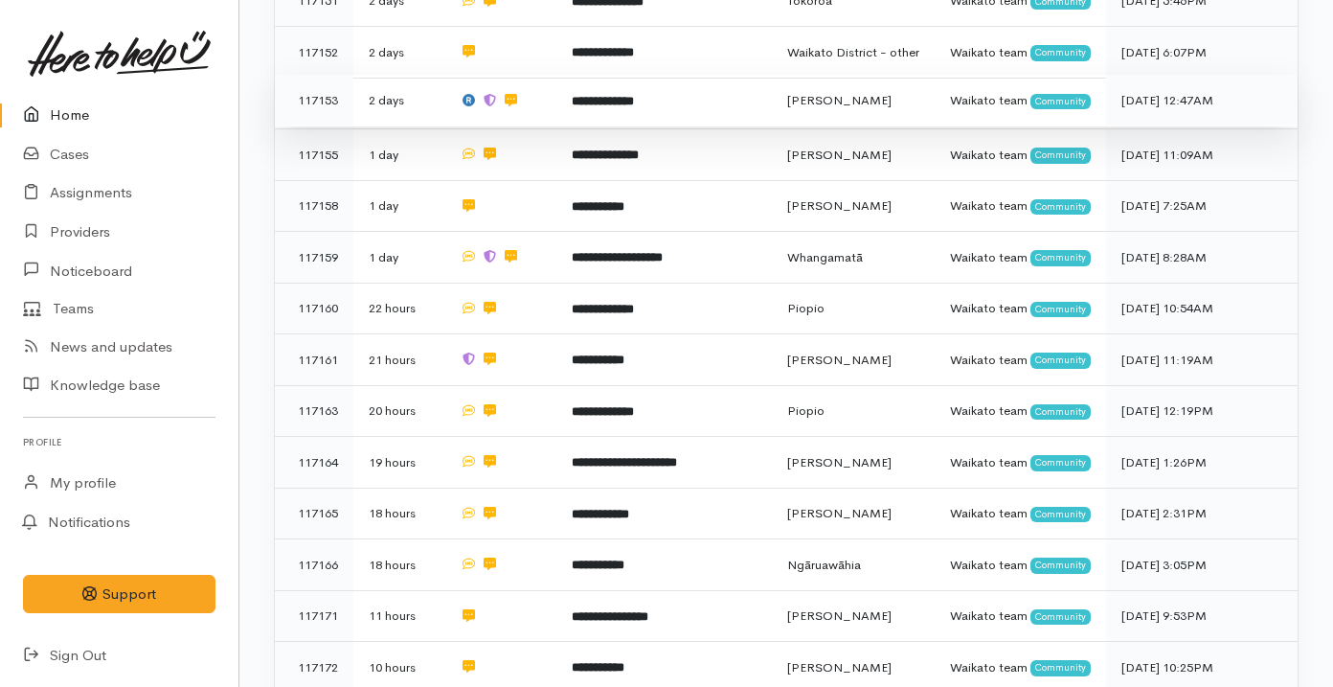
click at [525, 126] on td at bounding box center [500, 101] width 112 height 52
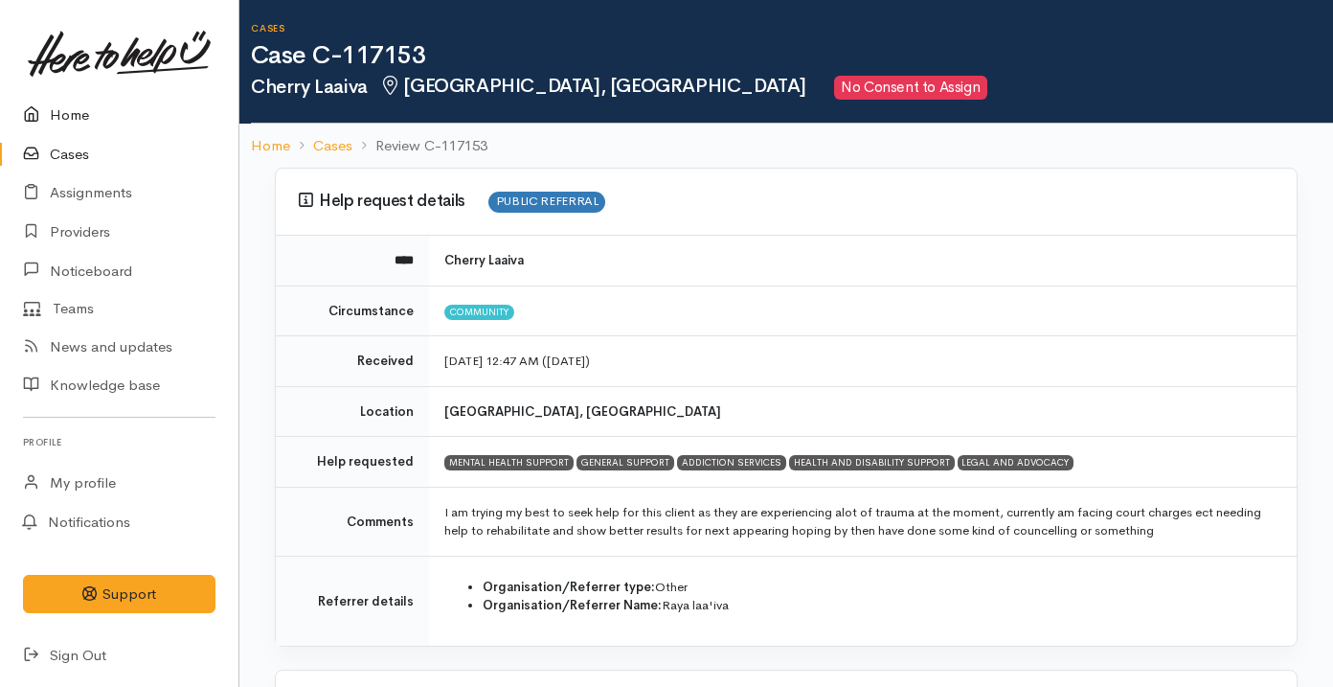
click at [67, 114] on link "Home" at bounding box center [119, 115] width 238 height 39
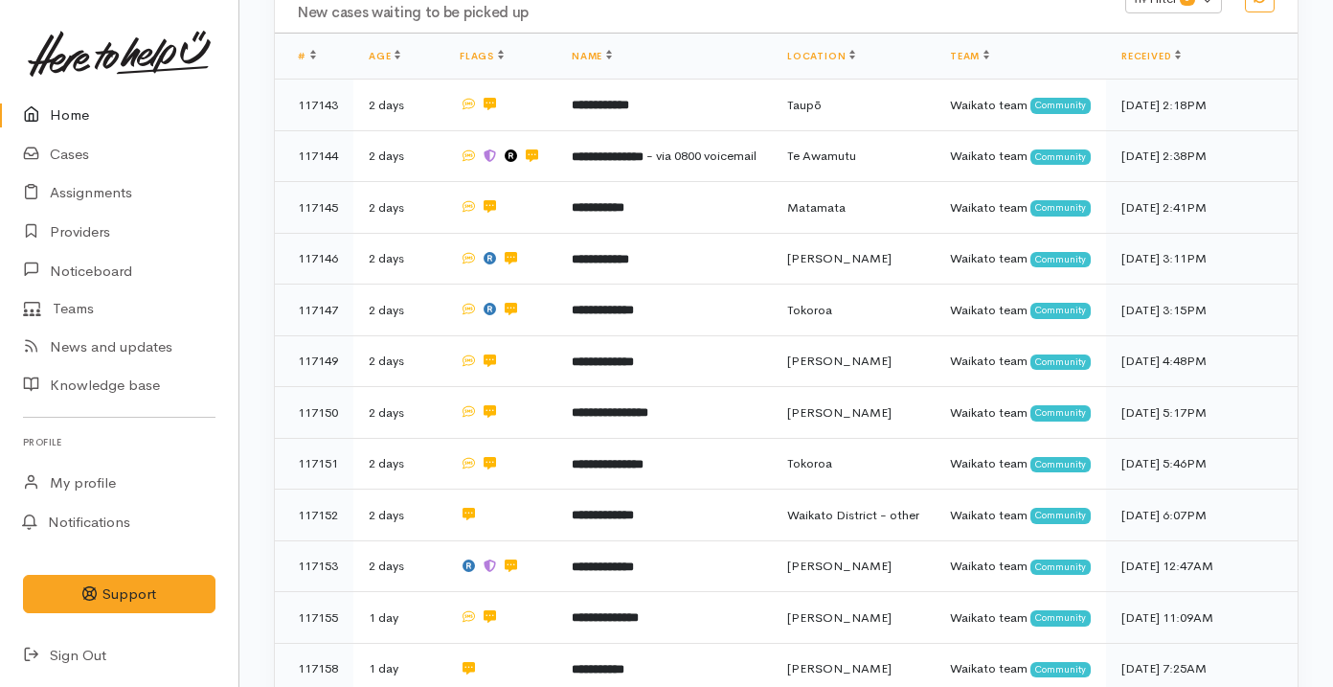
scroll to position [177, 0]
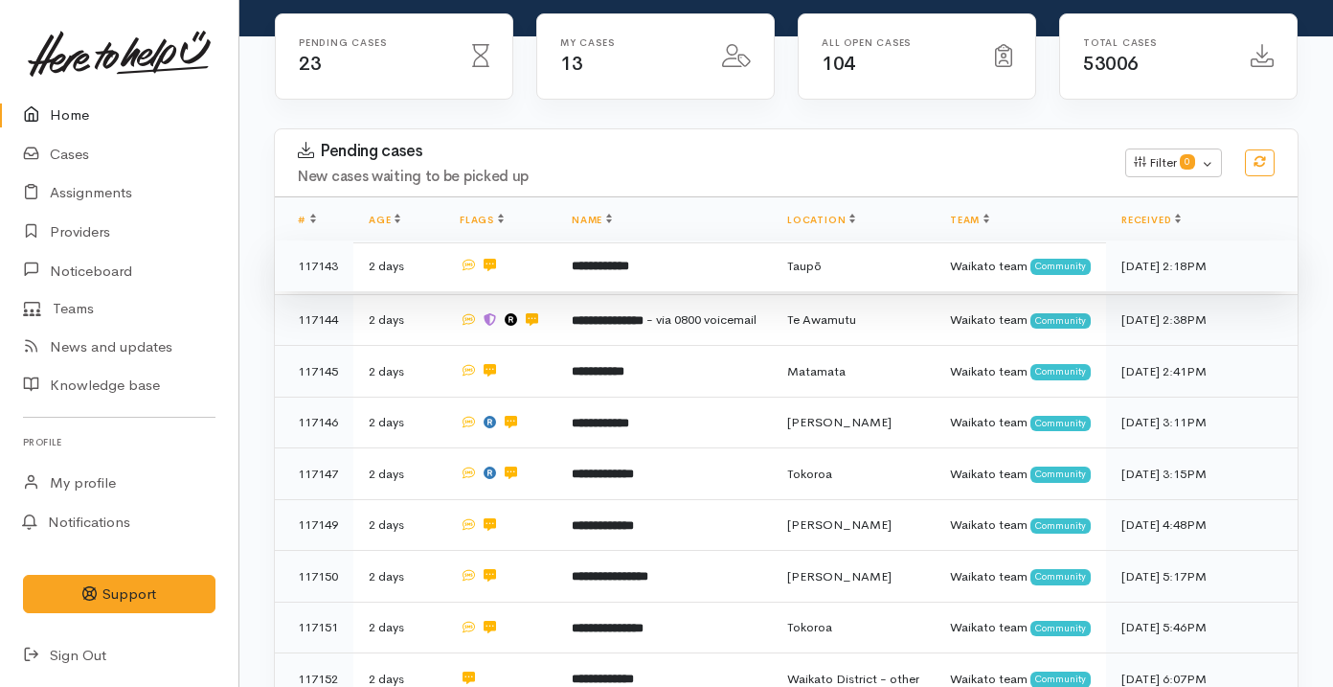
click at [684, 277] on td "**********" at bounding box center [663, 266] width 215 height 52
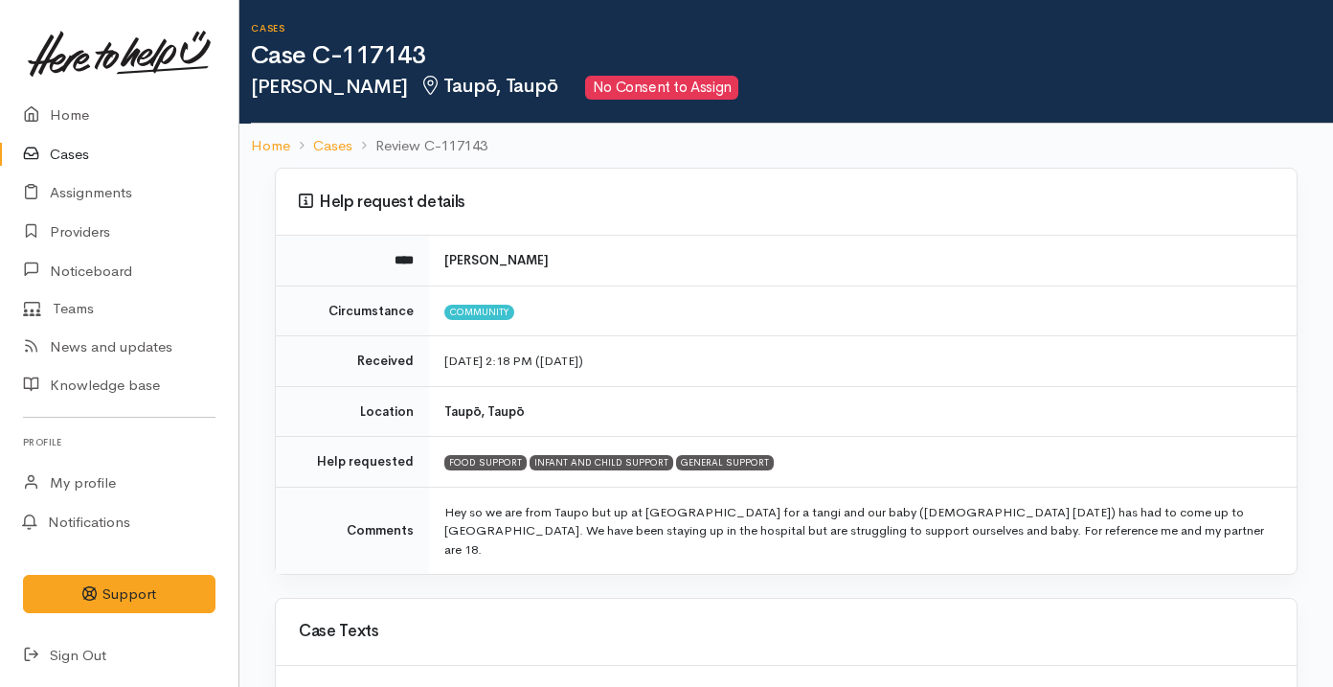
click at [621, 528] on td "Hey so we are from Taupo but up at [GEOGRAPHIC_DATA] for a tangi and our baby (…" at bounding box center [862, 529] width 867 height 87
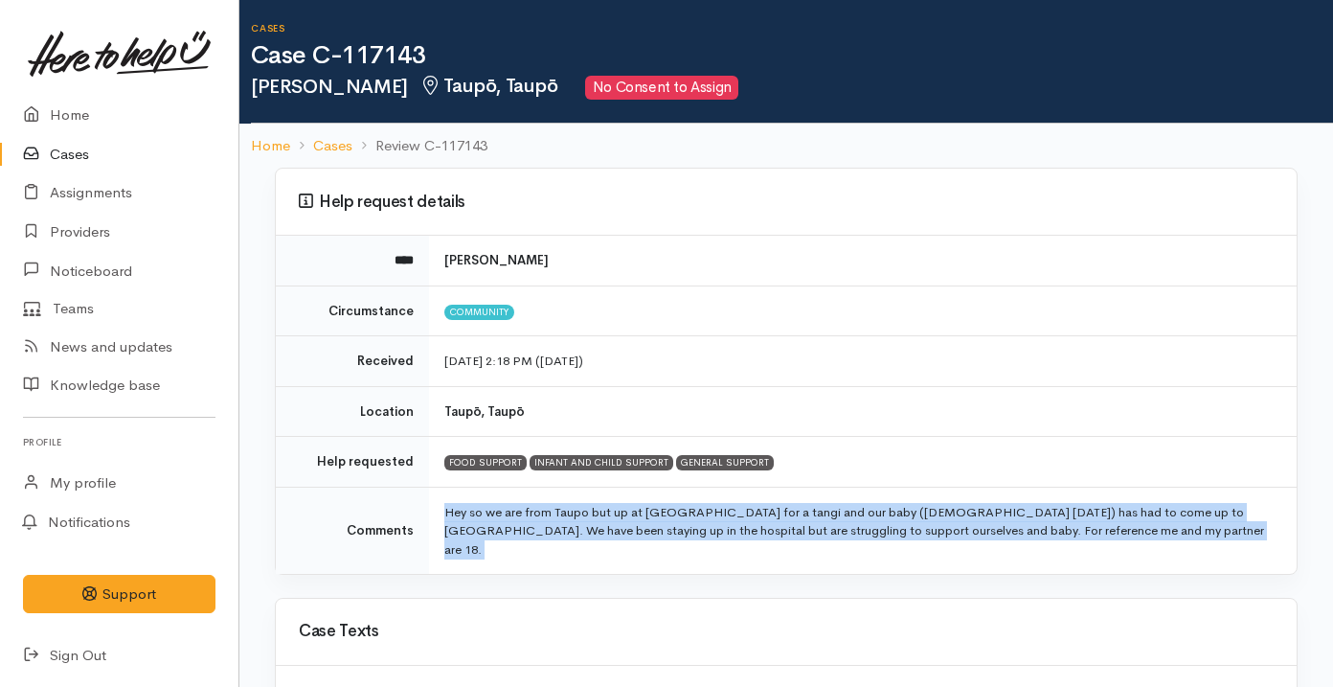
click at [621, 528] on td "Hey so we are from Taupo but up at Auckland for a tangi and our baby (5 months …" at bounding box center [862, 529] width 867 height 87
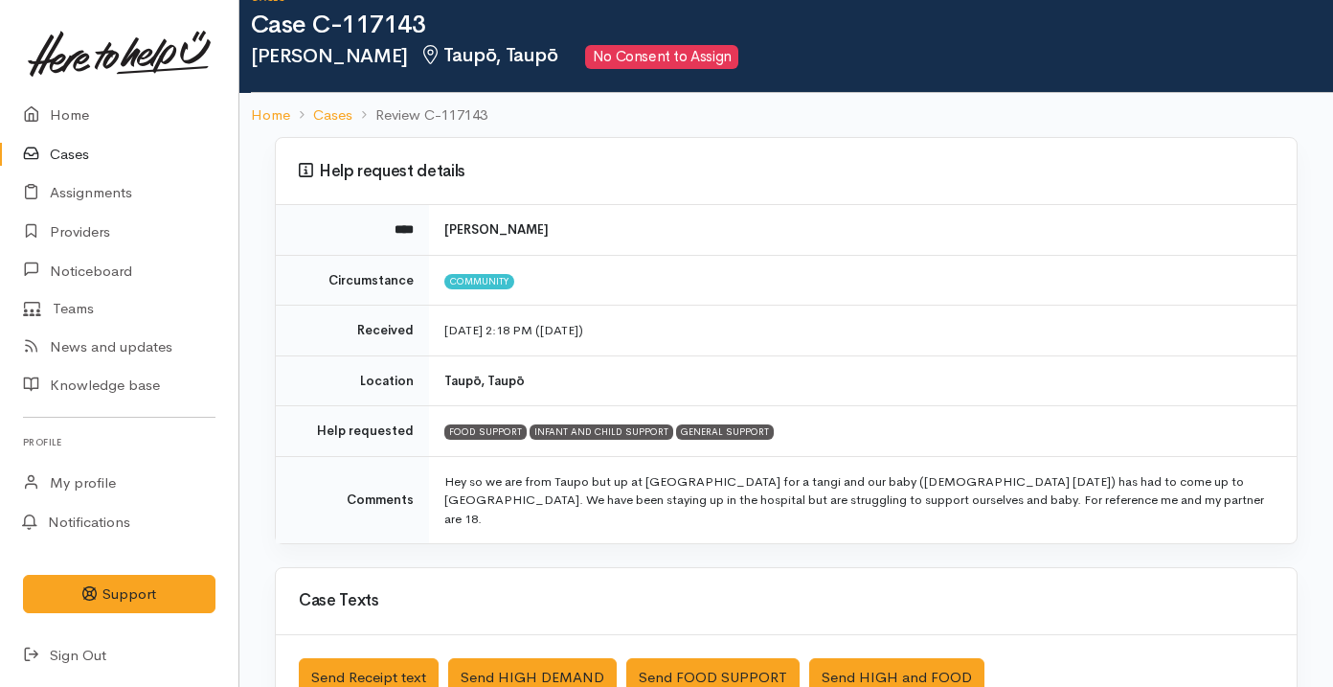
scroll to position [534, 0]
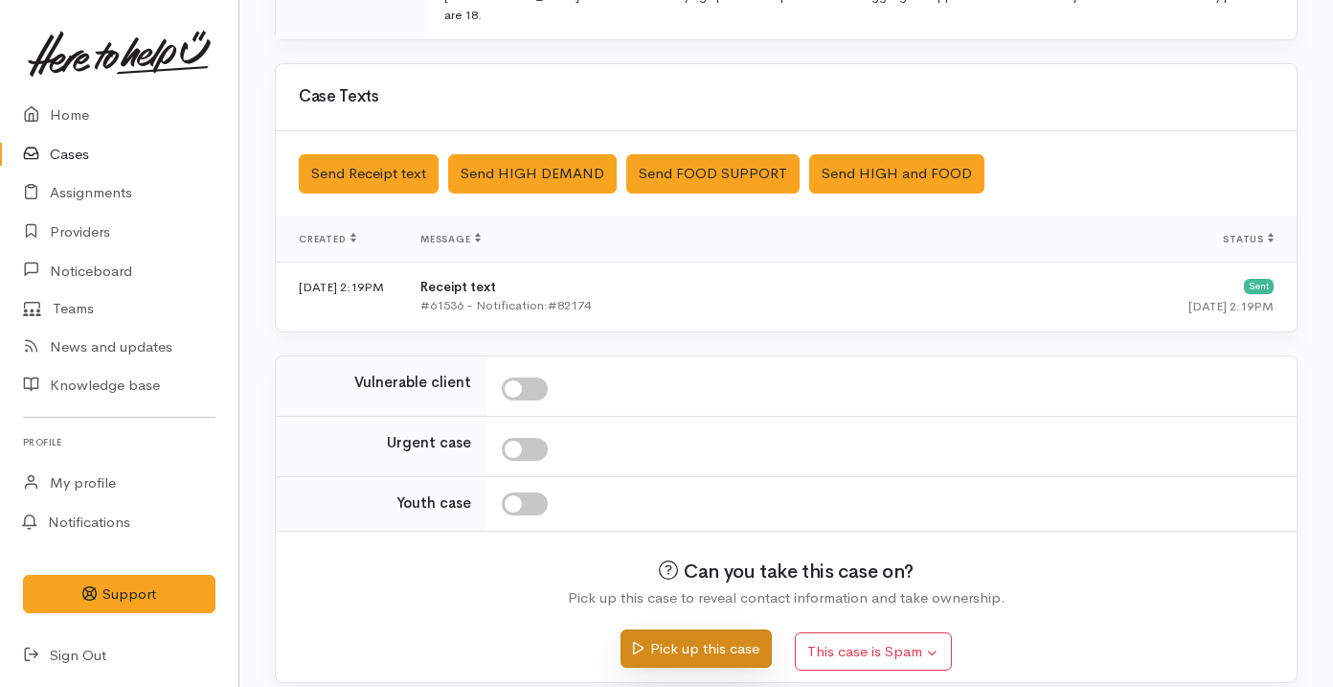
click at [653, 629] on button "Pick up this case" at bounding box center [695, 648] width 150 height 39
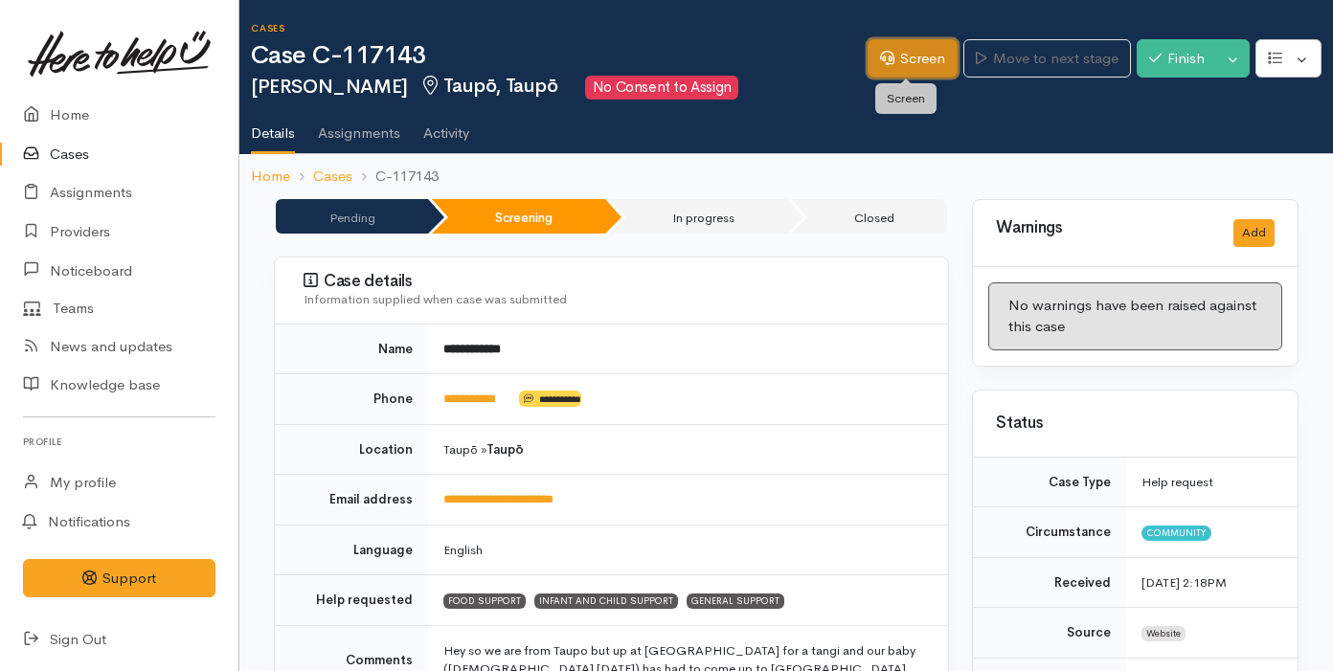
click at [917, 50] on link "Screen" at bounding box center [912, 58] width 90 height 39
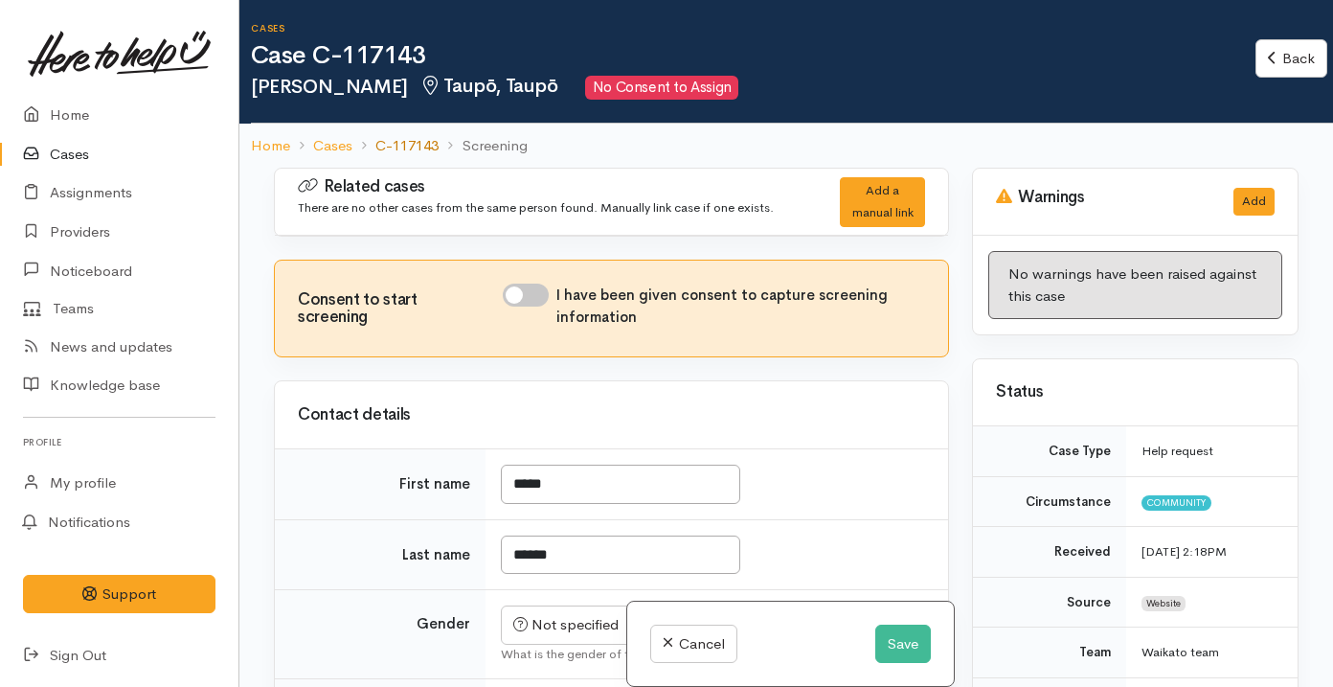
click at [417, 146] on link "C-117143" at bounding box center [406, 146] width 63 height 22
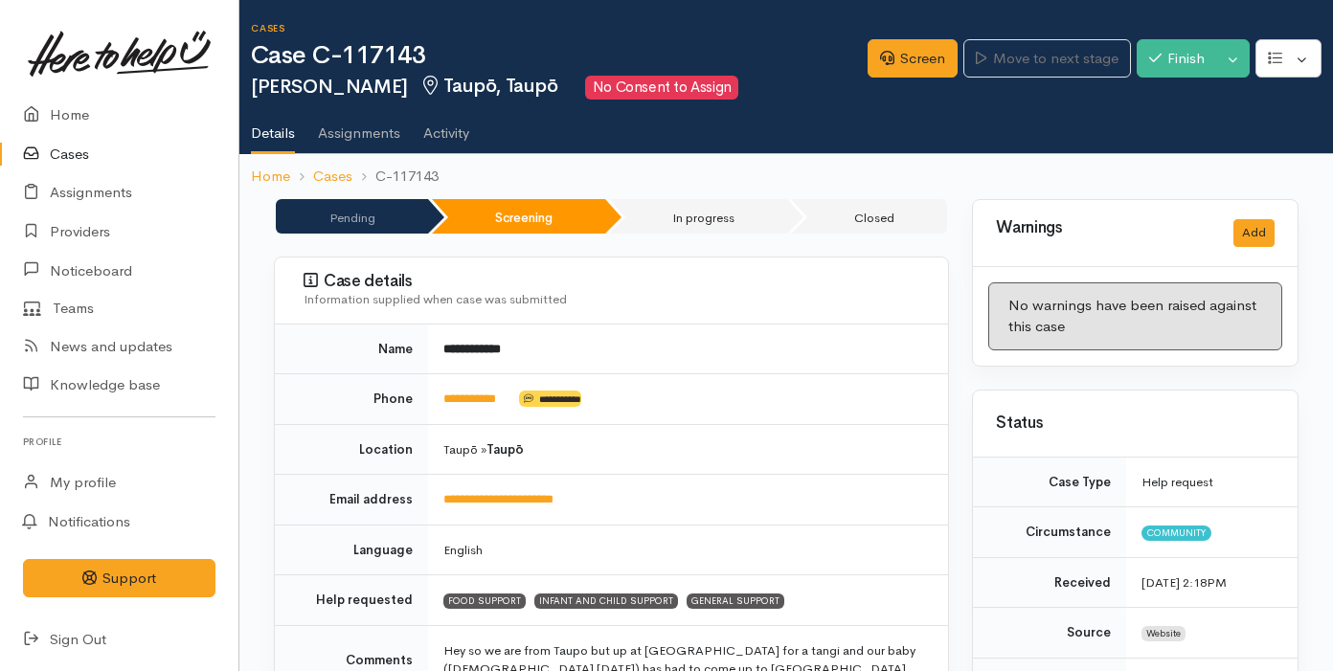
click at [721, 259] on div "Case details Information supplied when case was submitted" at bounding box center [611, 291] width 673 height 67
click at [125, 103] on link "Home" at bounding box center [119, 115] width 238 height 39
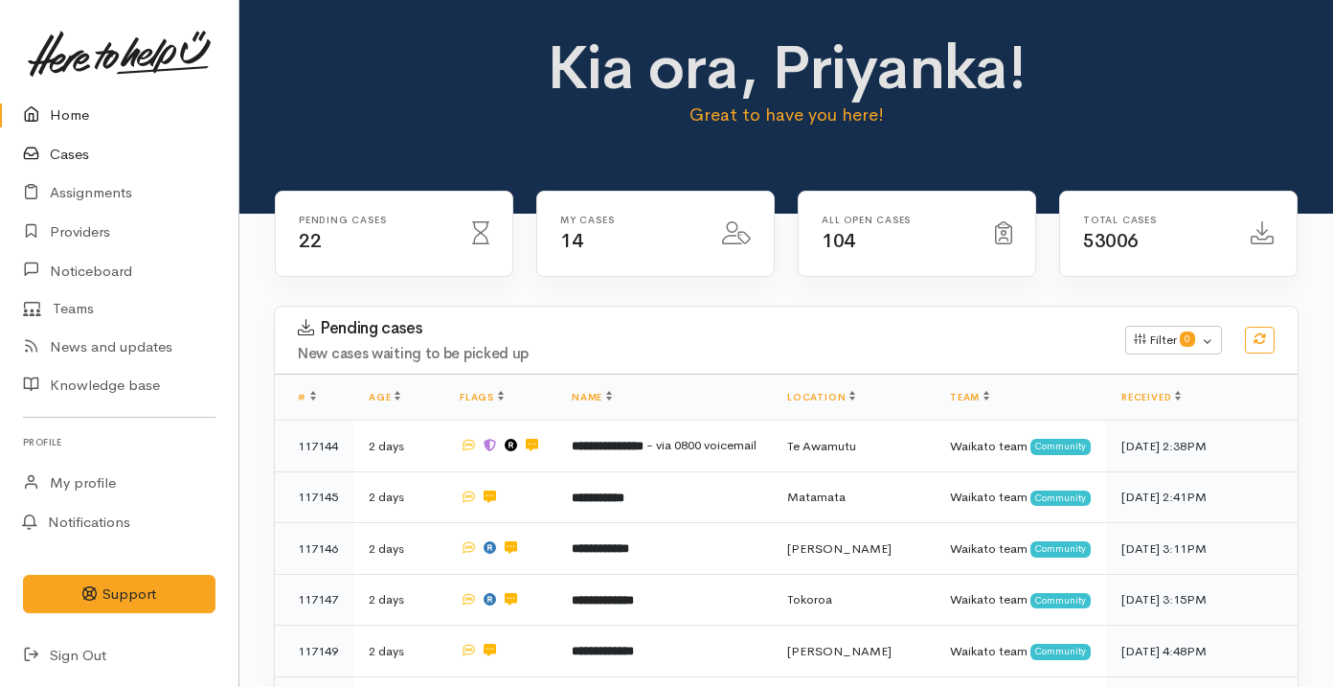
click at [112, 151] on link "Cases" at bounding box center [119, 154] width 238 height 39
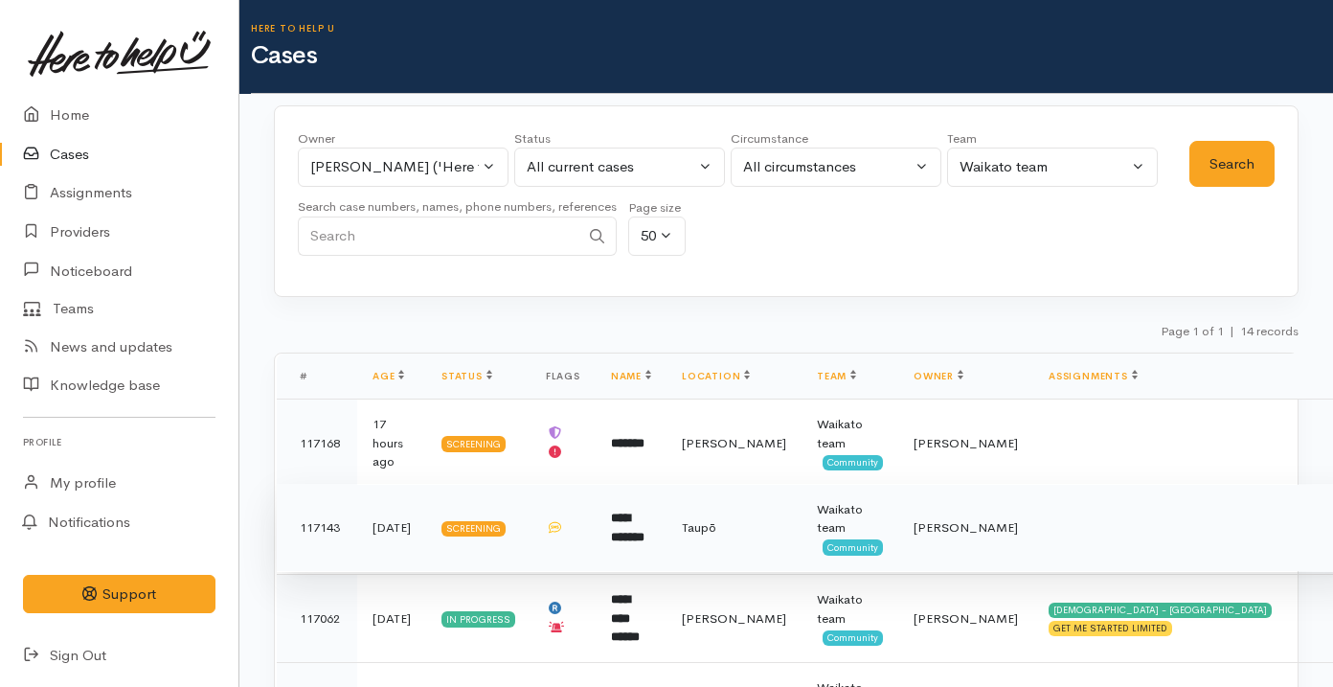
click at [691, 530] on td "Taupō" at bounding box center [733, 528] width 135 height 88
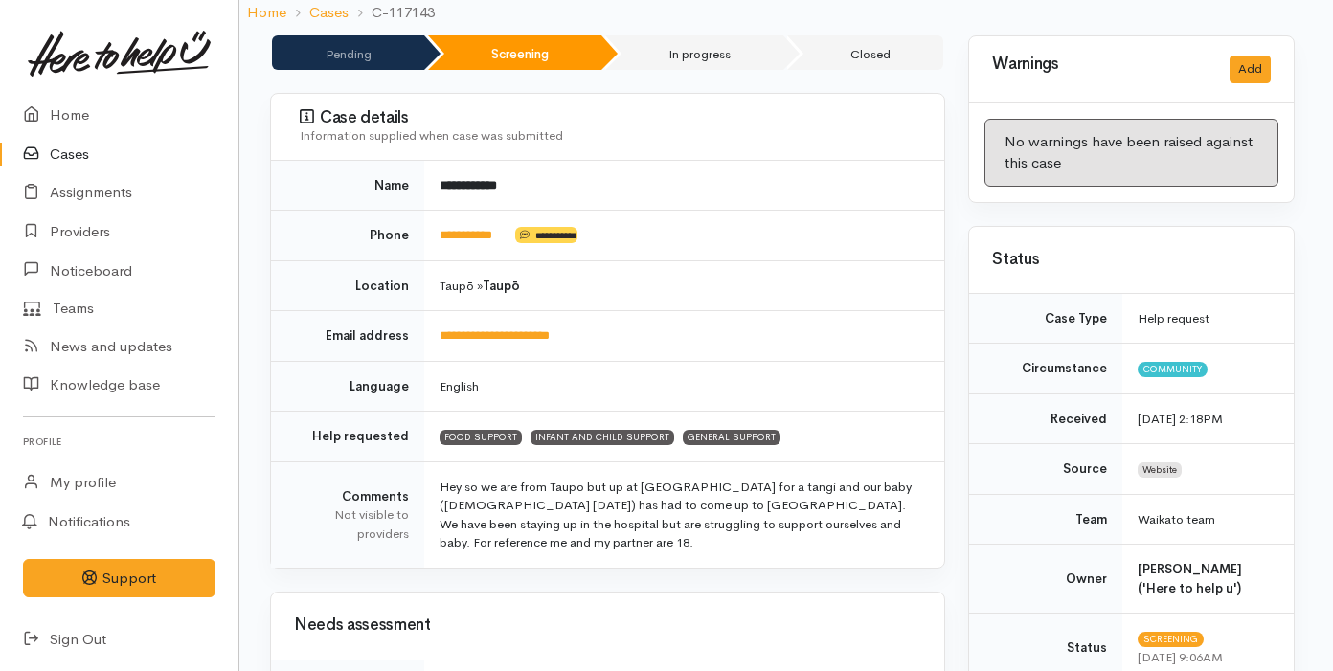
scroll to position [166, 5]
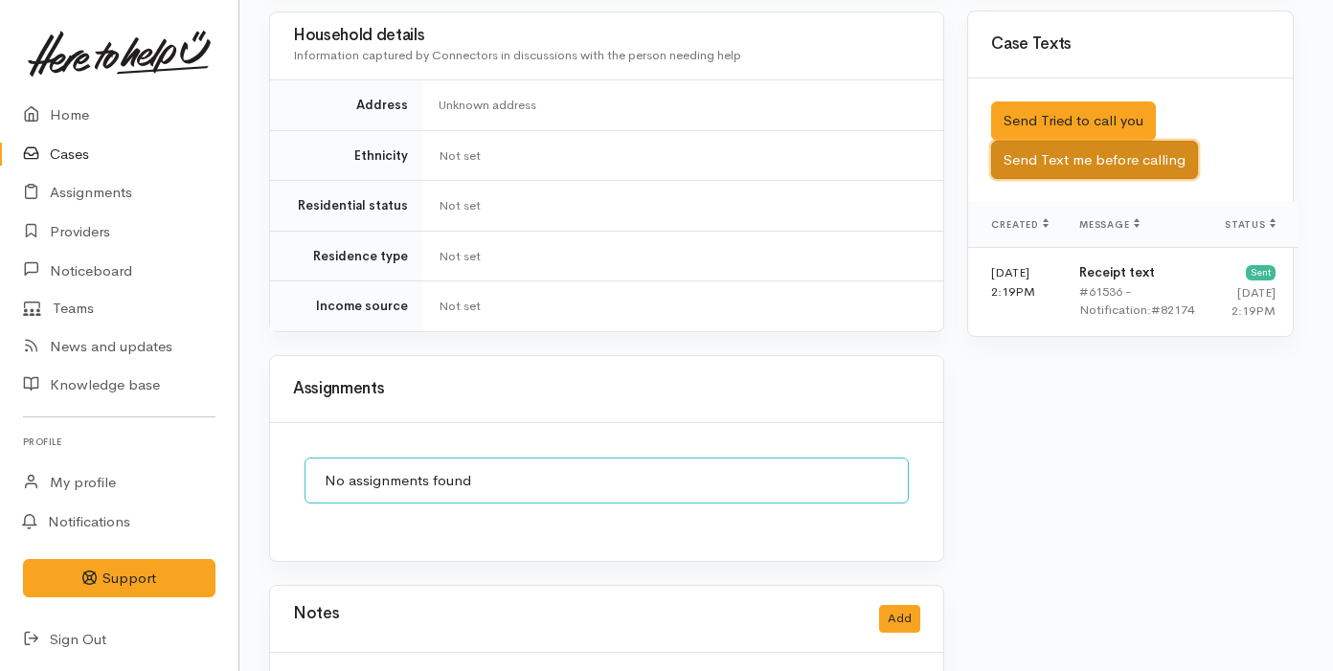
click at [1138, 150] on button "Send Text me before calling" at bounding box center [1094, 160] width 207 height 39
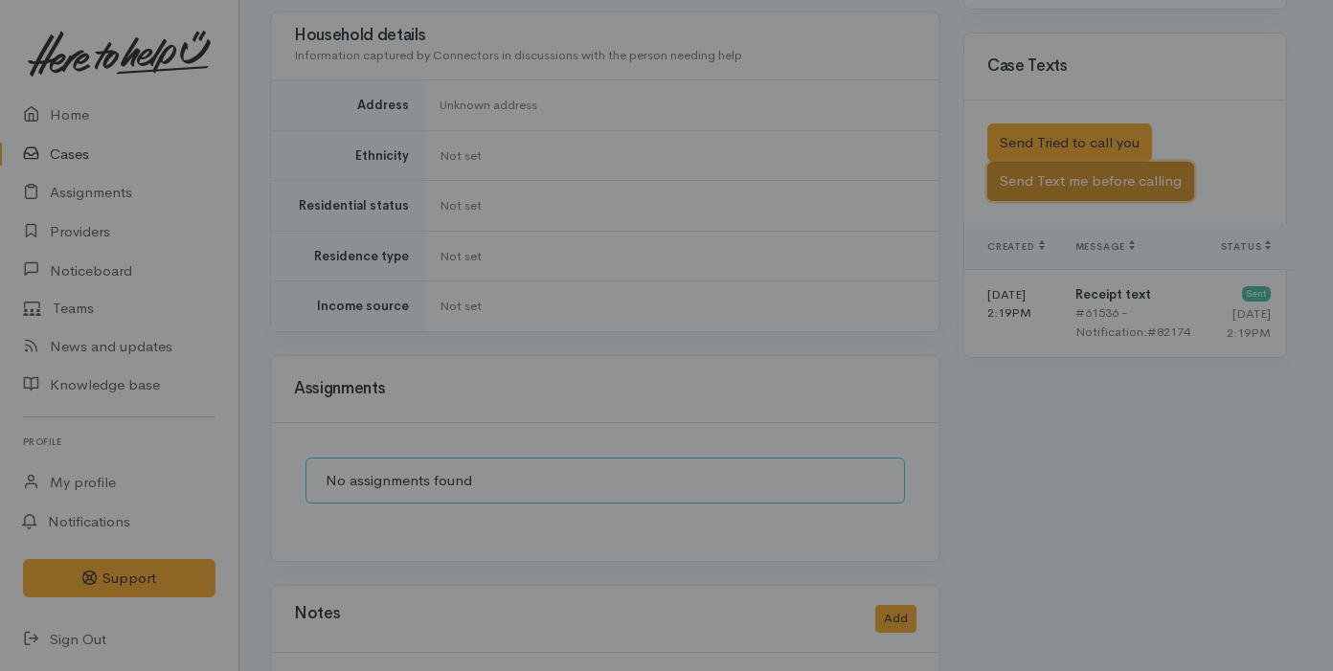
scroll to position [1147, 4]
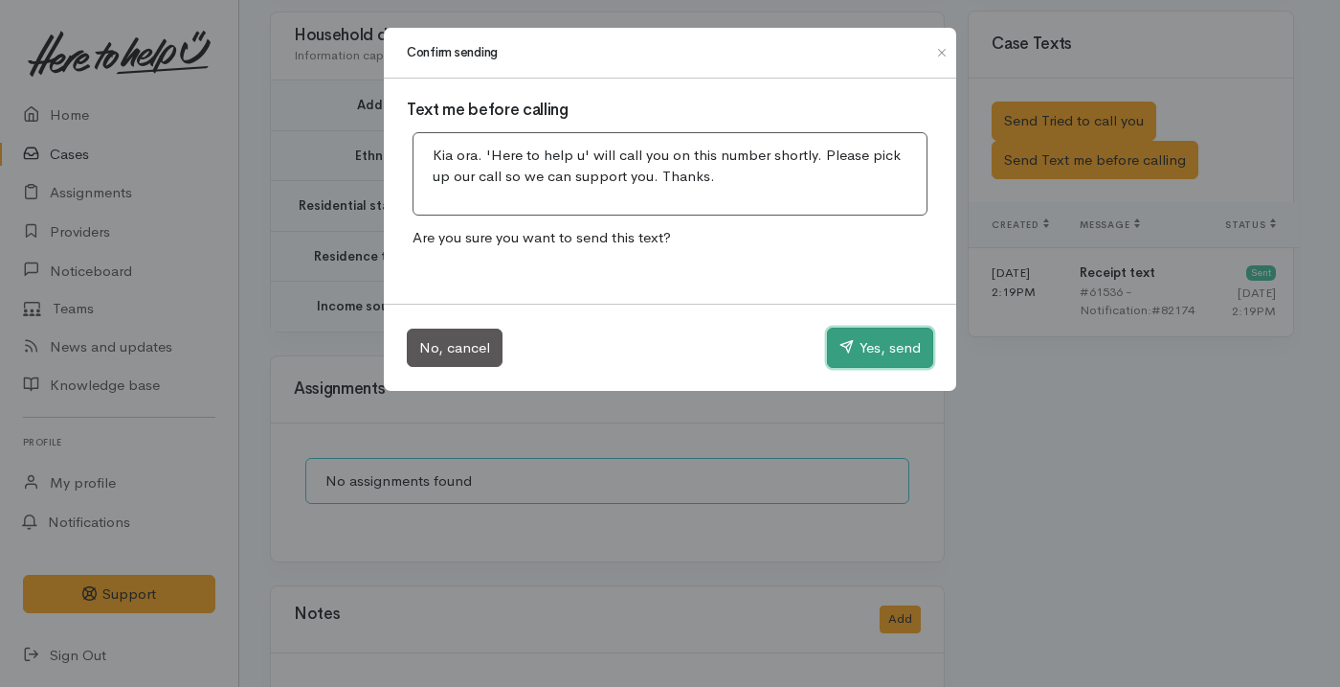
click at [853, 366] on button "Yes, send" at bounding box center [880, 347] width 106 height 40
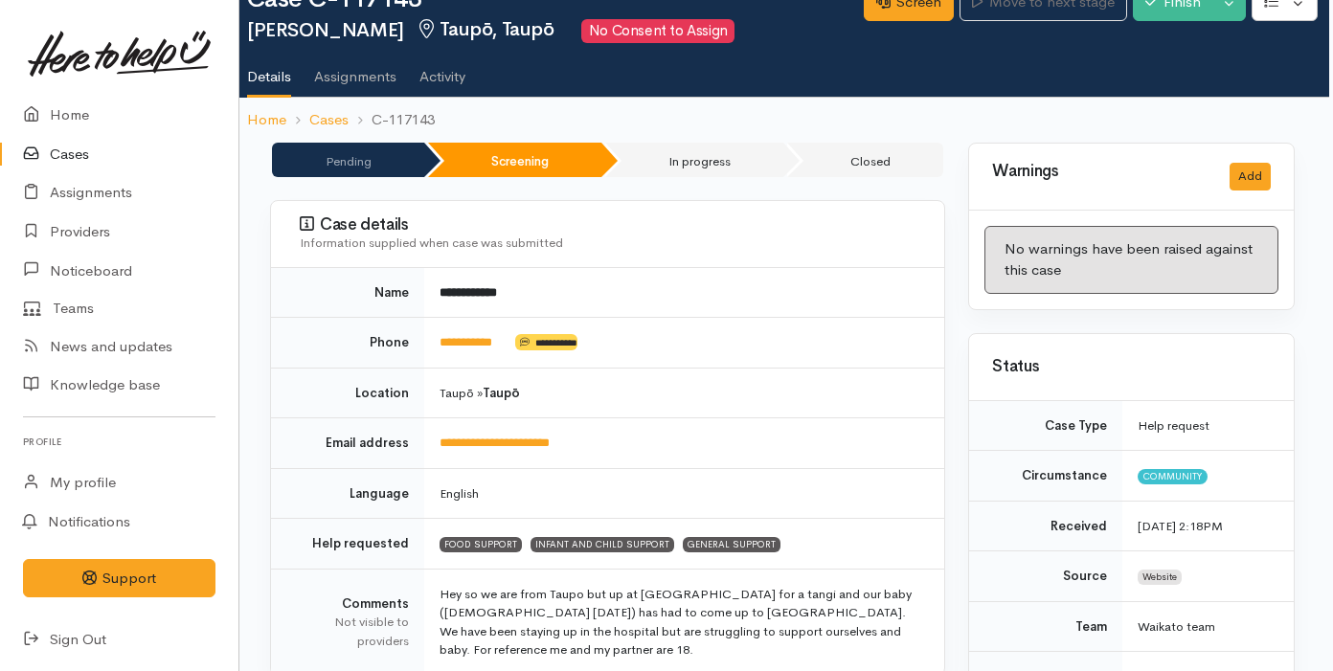
scroll to position [0, 4]
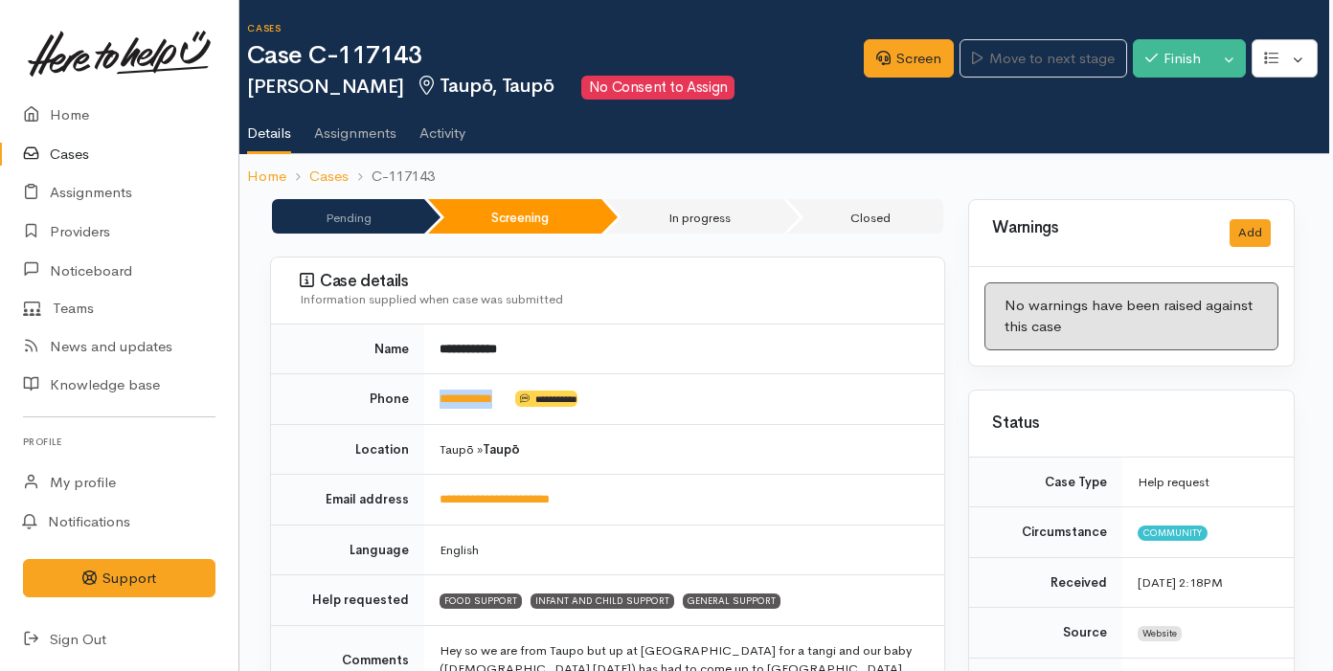
drag, startPoint x: 522, startPoint y: 405, endPoint x: 438, endPoint y: 401, distance: 84.3
click at [437, 401] on td "**********" at bounding box center [684, 399] width 520 height 51
copy td "**********"
click at [870, 46] on link "Screen" at bounding box center [909, 58] width 90 height 39
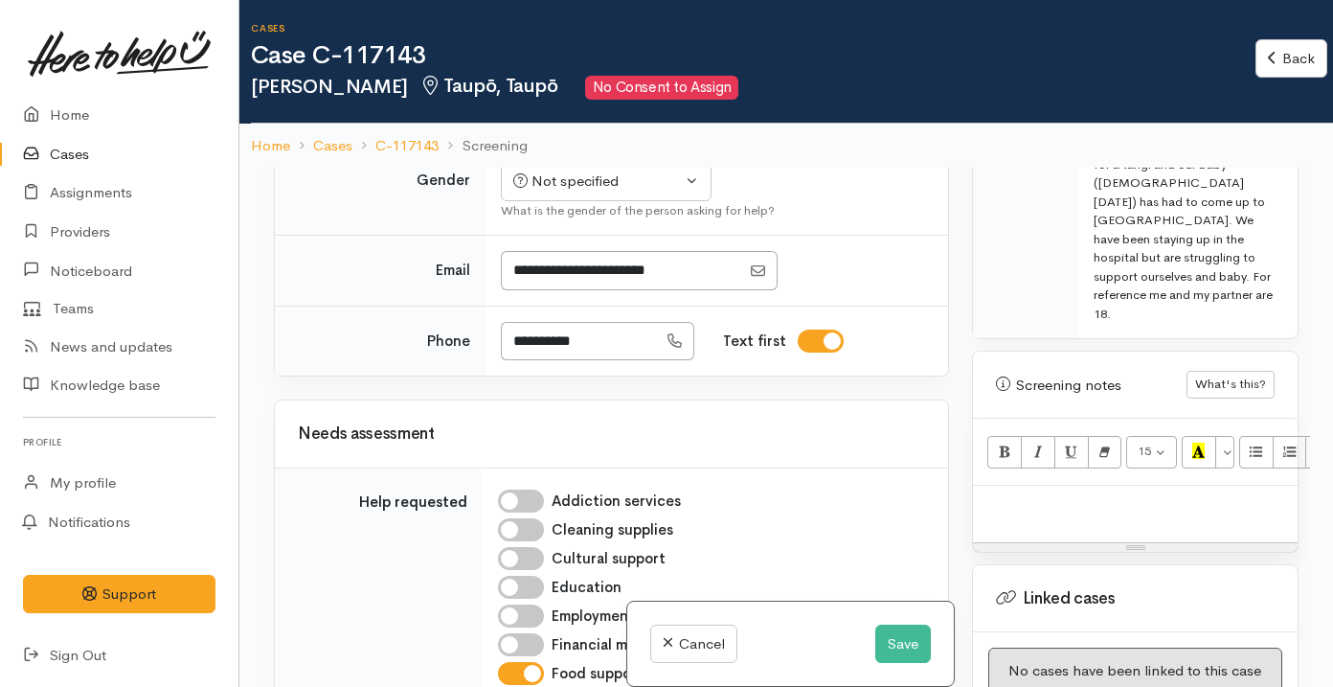
scroll to position [1445, 0]
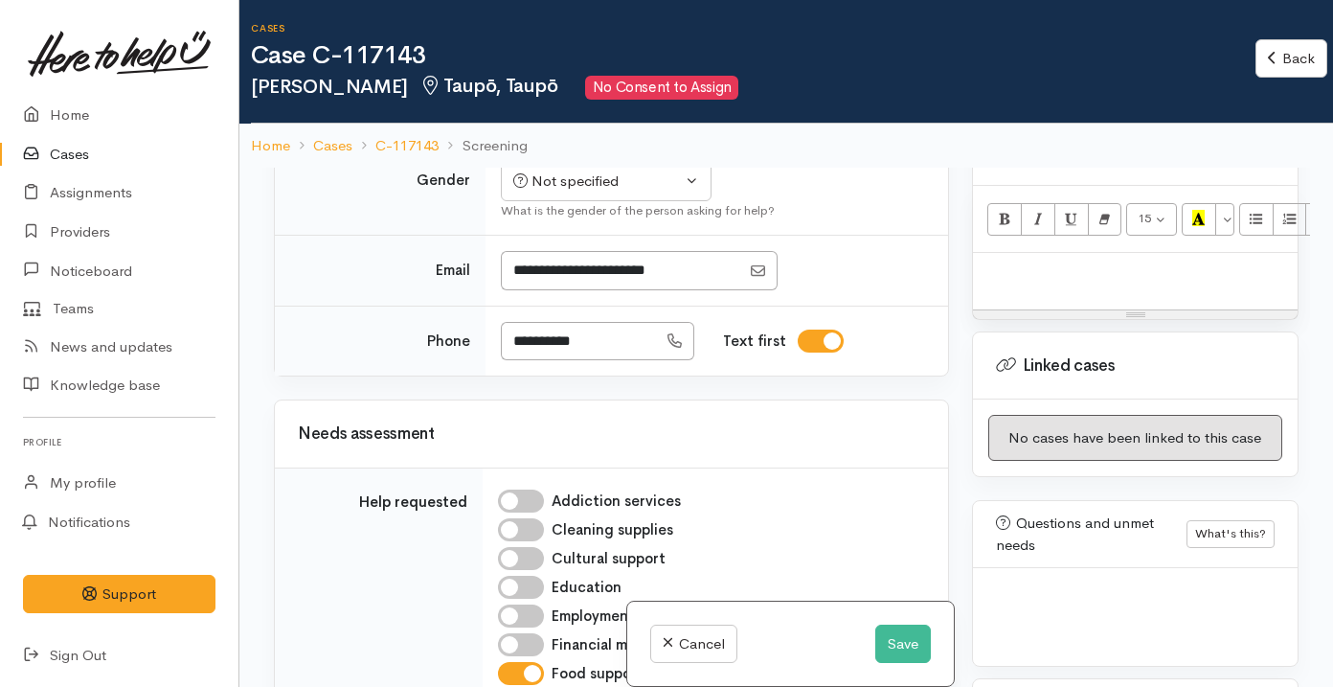
click at [1070, 253] on div at bounding box center [1135, 281] width 325 height 56
paste div
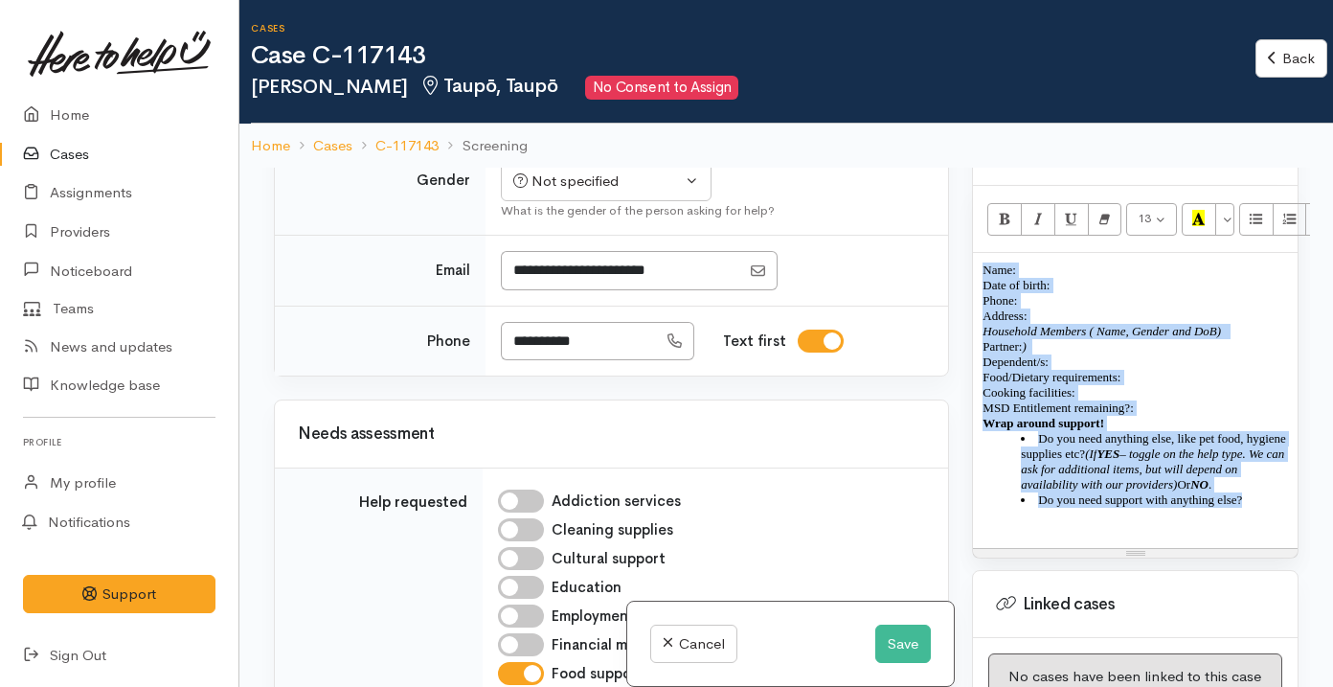
drag, startPoint x: 981, startPoint y: 230, endPoint x: 1273, endPoint y: 475, distance: 380.5
click at [1273, 475] on div "Name: Date of birth: Phone:  Address:  Household Members ( Name, Gender and DoB…" at bounding box center [1135, 400] width 325 height 295
click at [1101, 210] on icon "Remove Font Style (⌘+\\)" at bounding box center [1104, 218] width 12 height 16
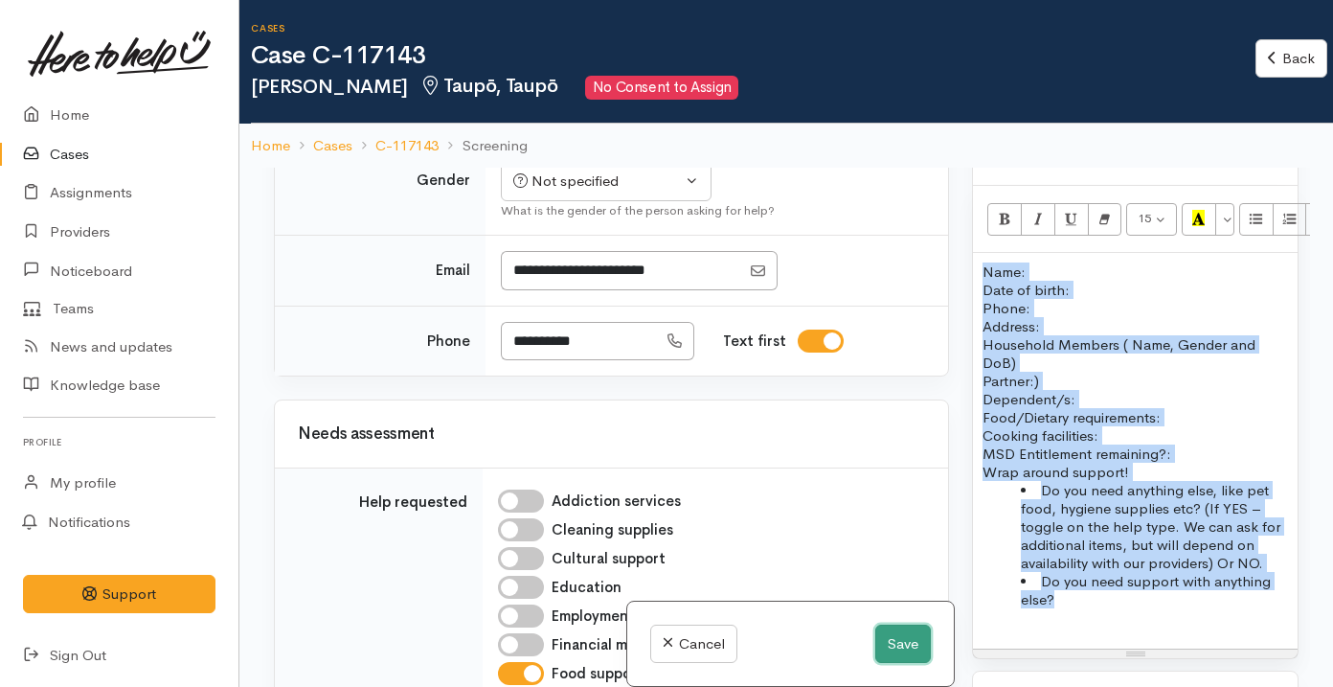
click at [875, 643] on button "Save" at bounding box center [903, 643] width 56 height 39
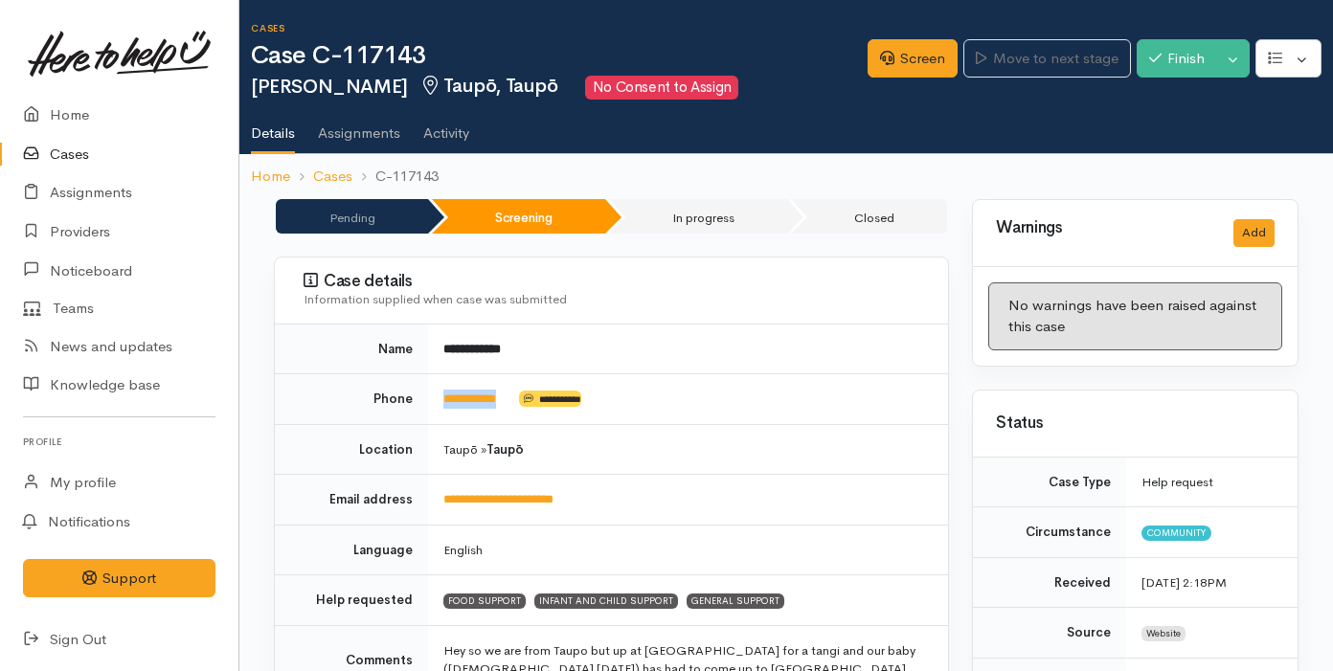
drag, startPoint x: 530, startPoint y: 397, endPoint x: 436, endPoint y: 394, distance: 94.8
click at [437, 396] on td "**********" at bounding box center [688, 399] width 520 height 51
copy td "**********"
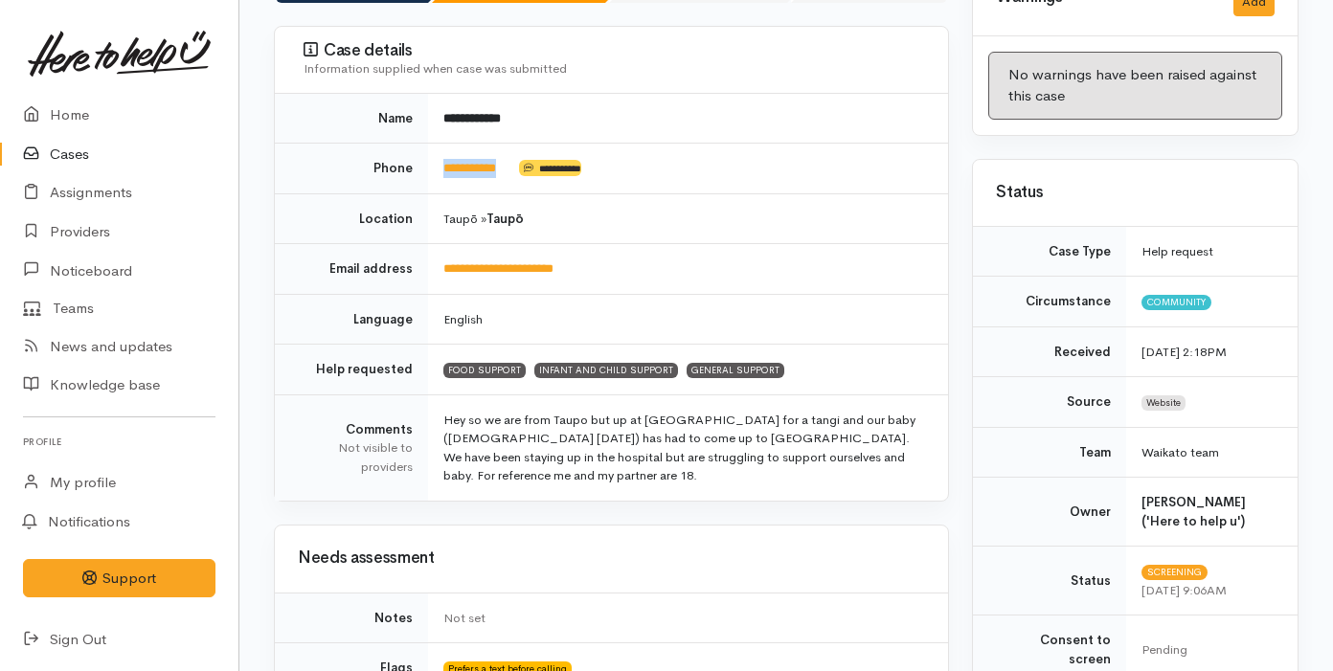
scroll to position [230, 0]
click at [692, 282] on td "**********" at bounding box center [688, 270] width 520 height 51
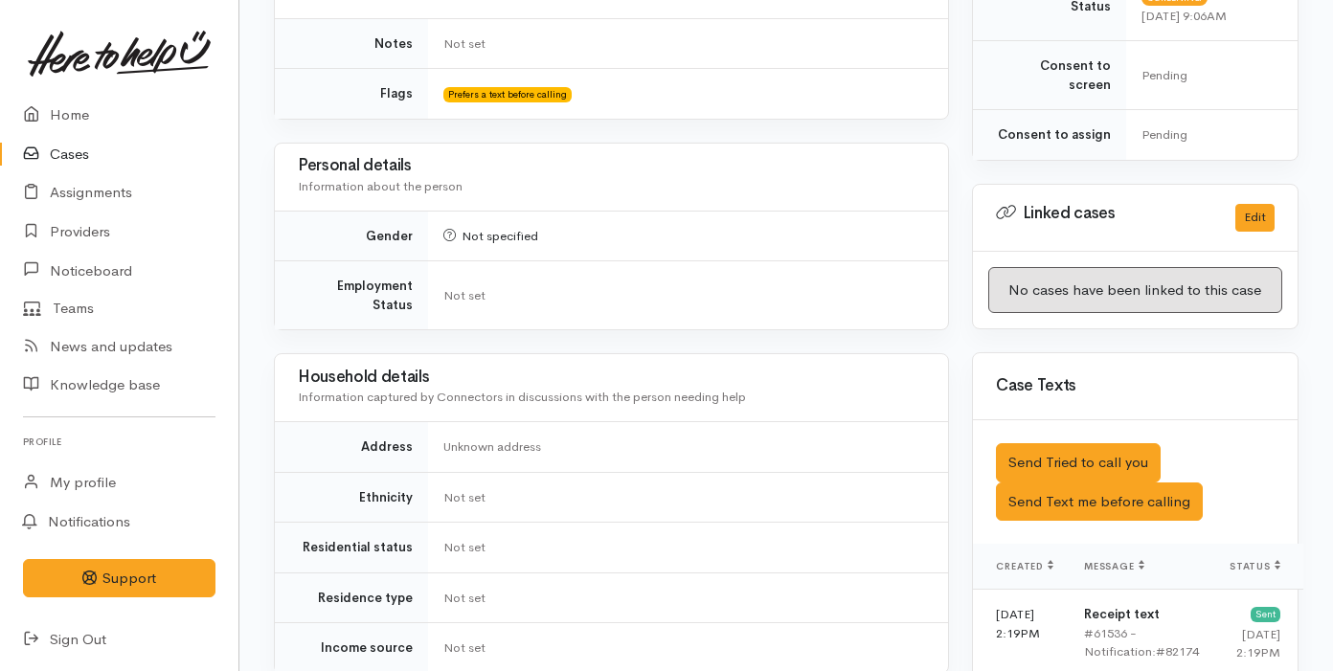
scroll to position [1487, 0]
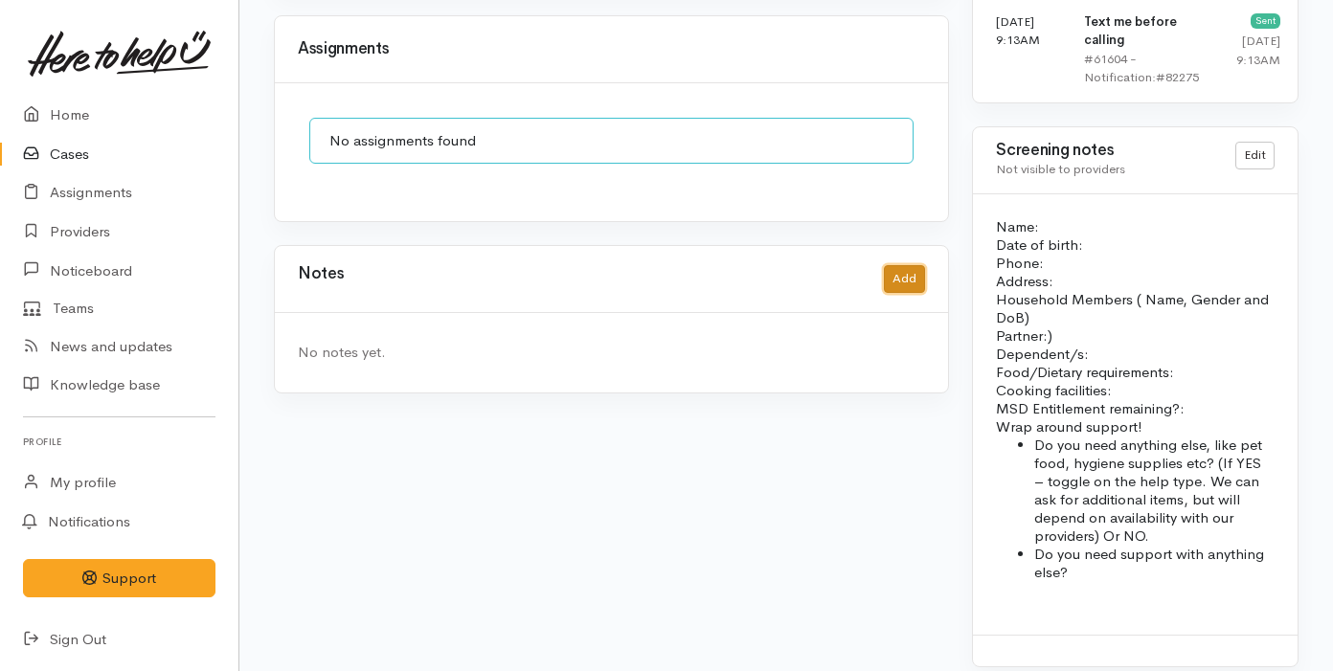
click at [912, 265] on button "Add" at bounding box center [904, 279] width 41 height 28
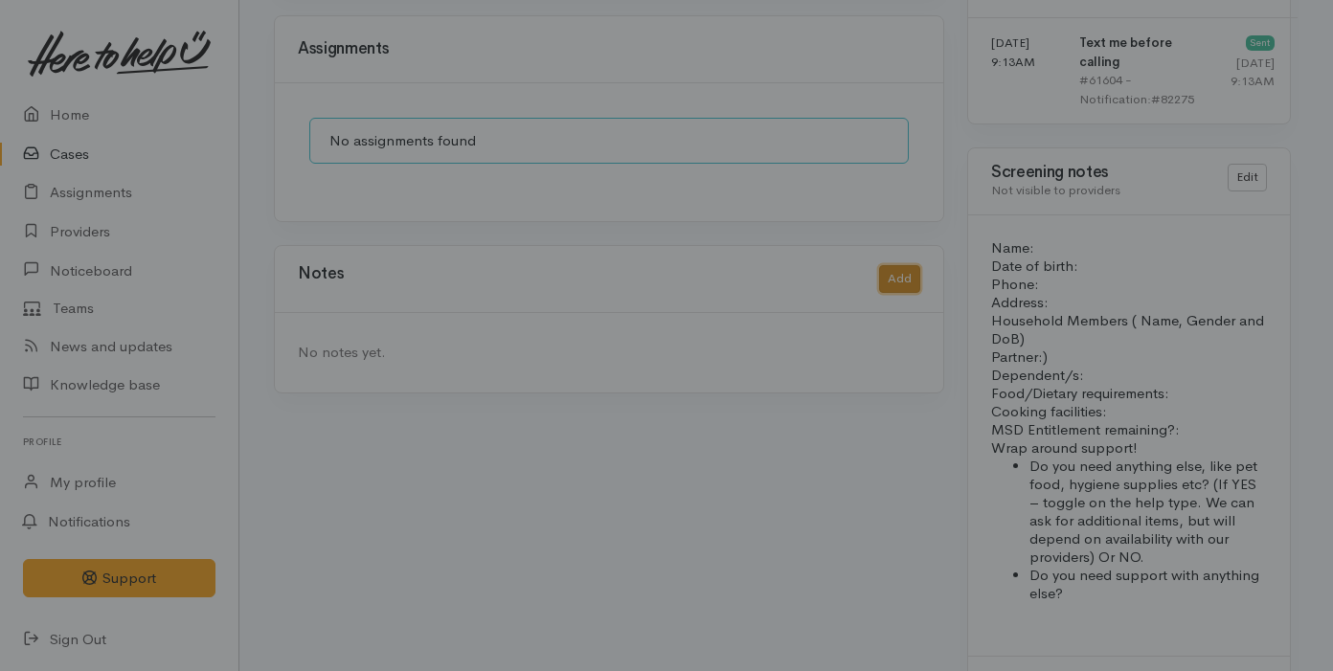
scroll to position [1472, 0]
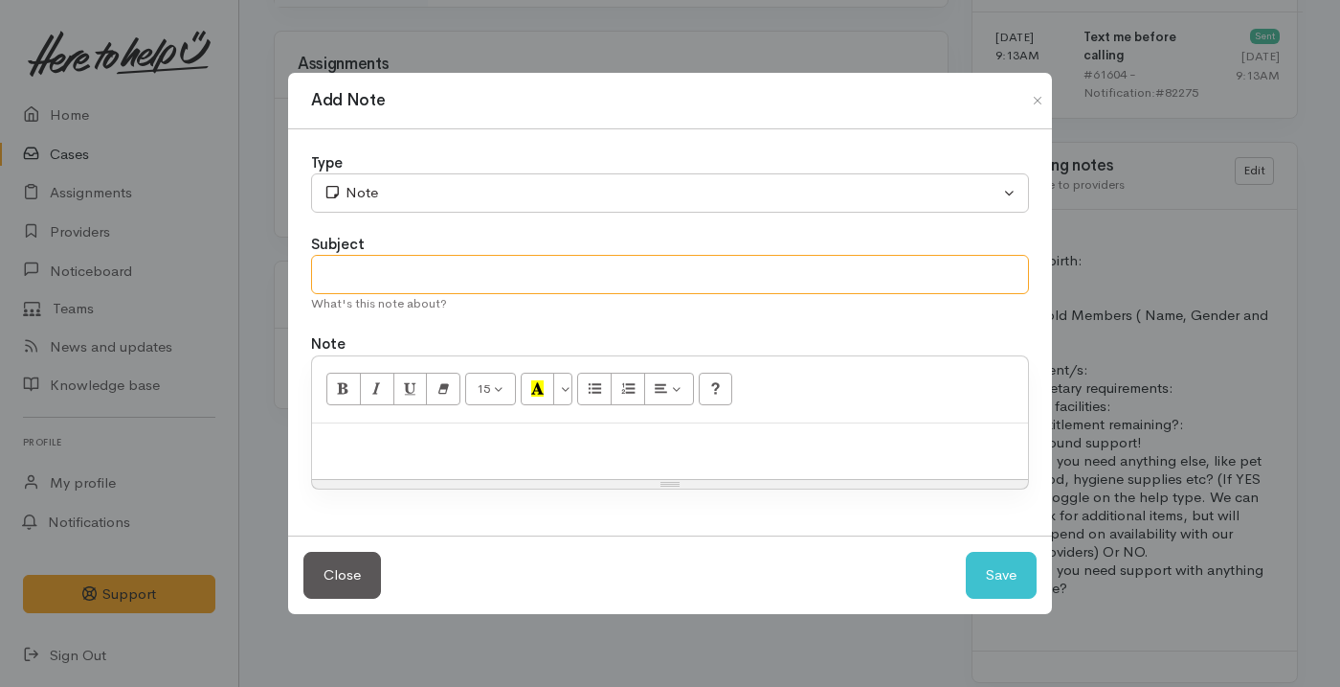
click at [816, 269] on input "text" at bounding box center [670, 274] width 718 height 39
type input "Attempt No.1"
click at [697, 468] on div at bounding box center [670, 451] width 716 height 56
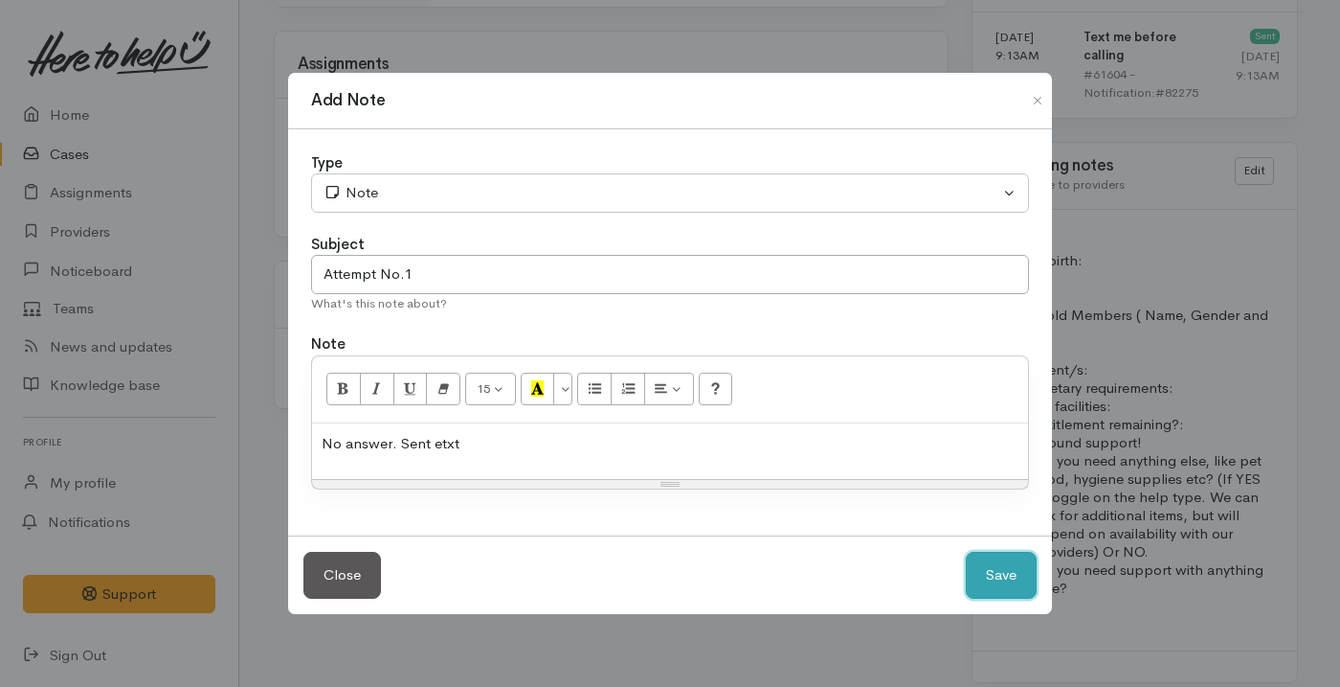
click at [996, 578] on button "Save" at bounding box center [1001, 575] width 71 height 47
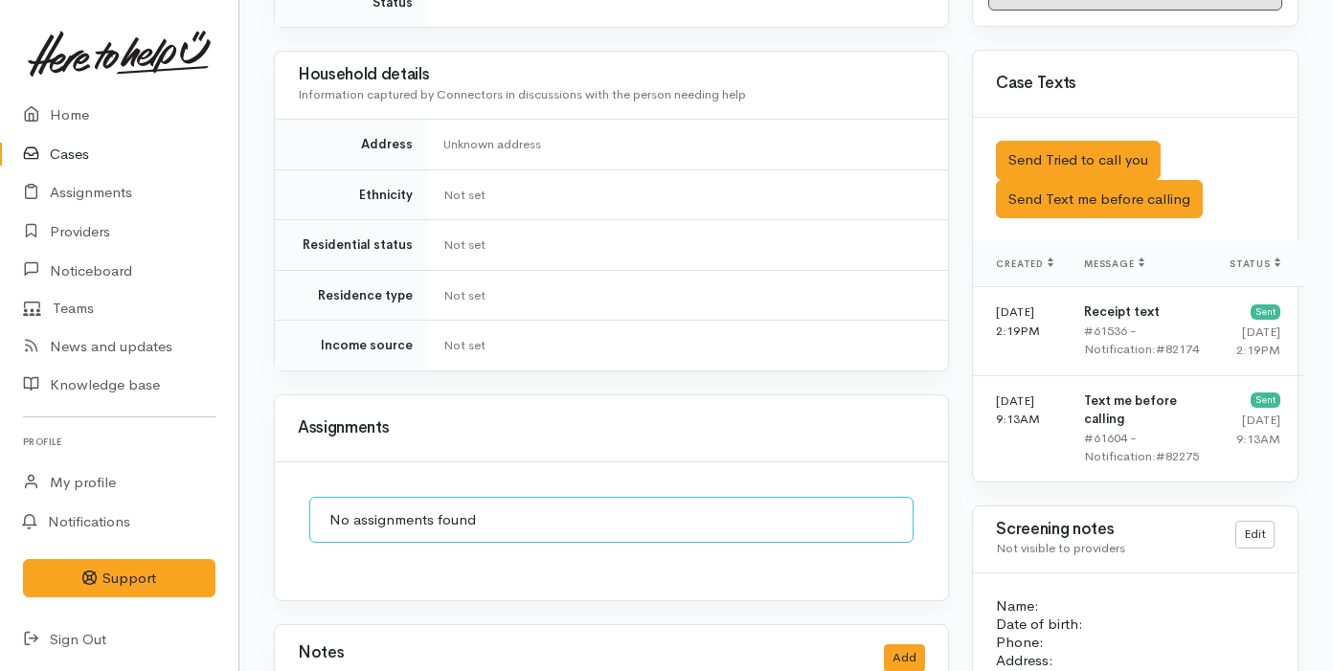
scroll to position [1010, 0]
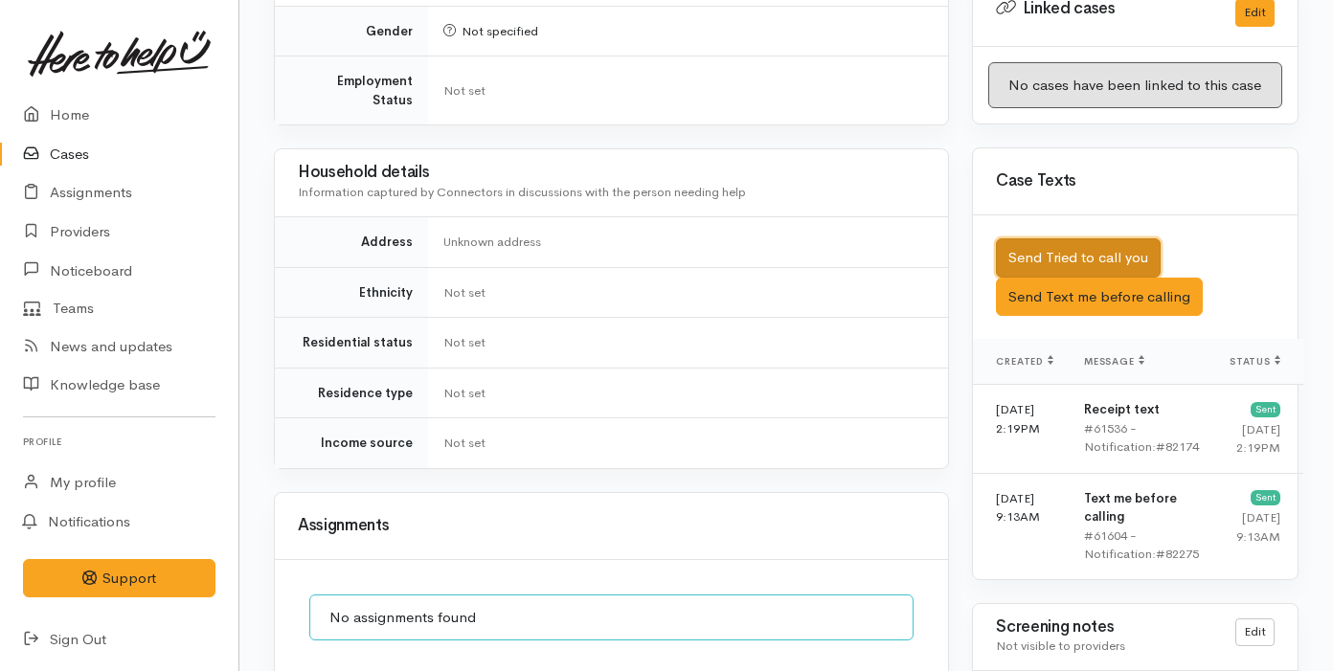
click at [1133, 246] on button "Send Tried to call you" at bounding box center [1078, 257] width 165 height 39
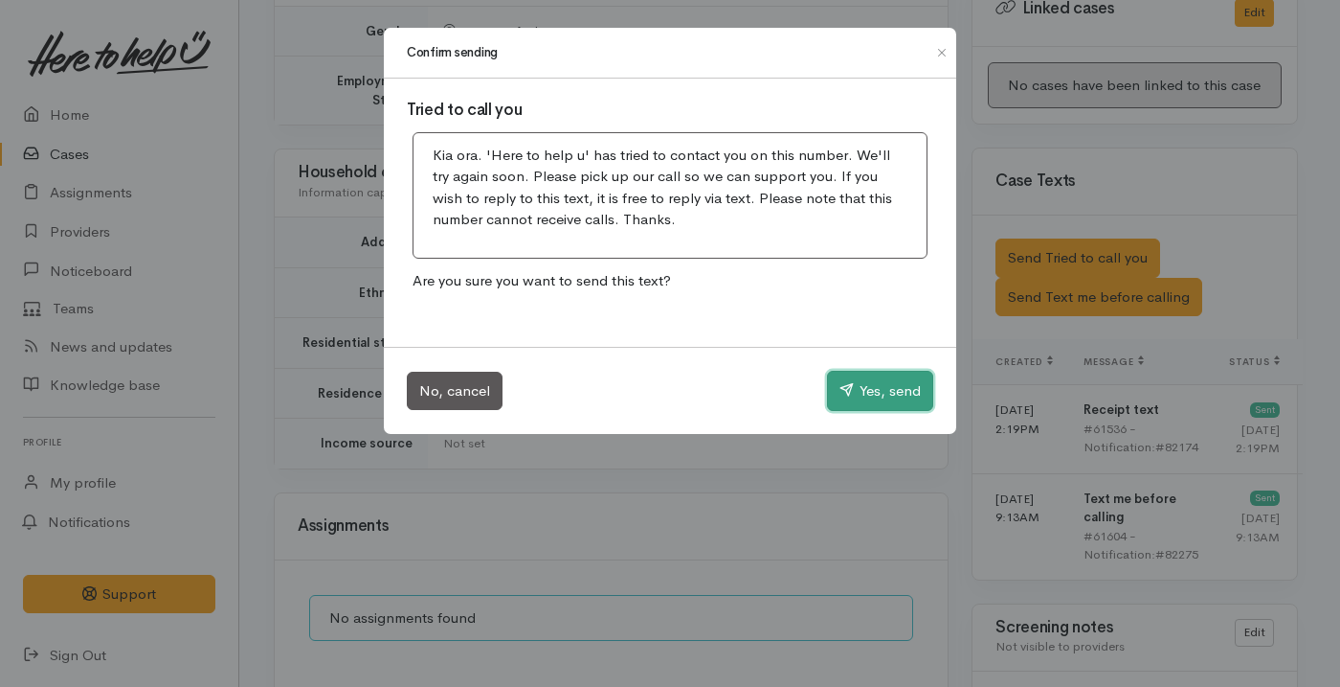
click at [868, 398] on button "Yes, send" at bounding box center [880, 391] width 106 height 40
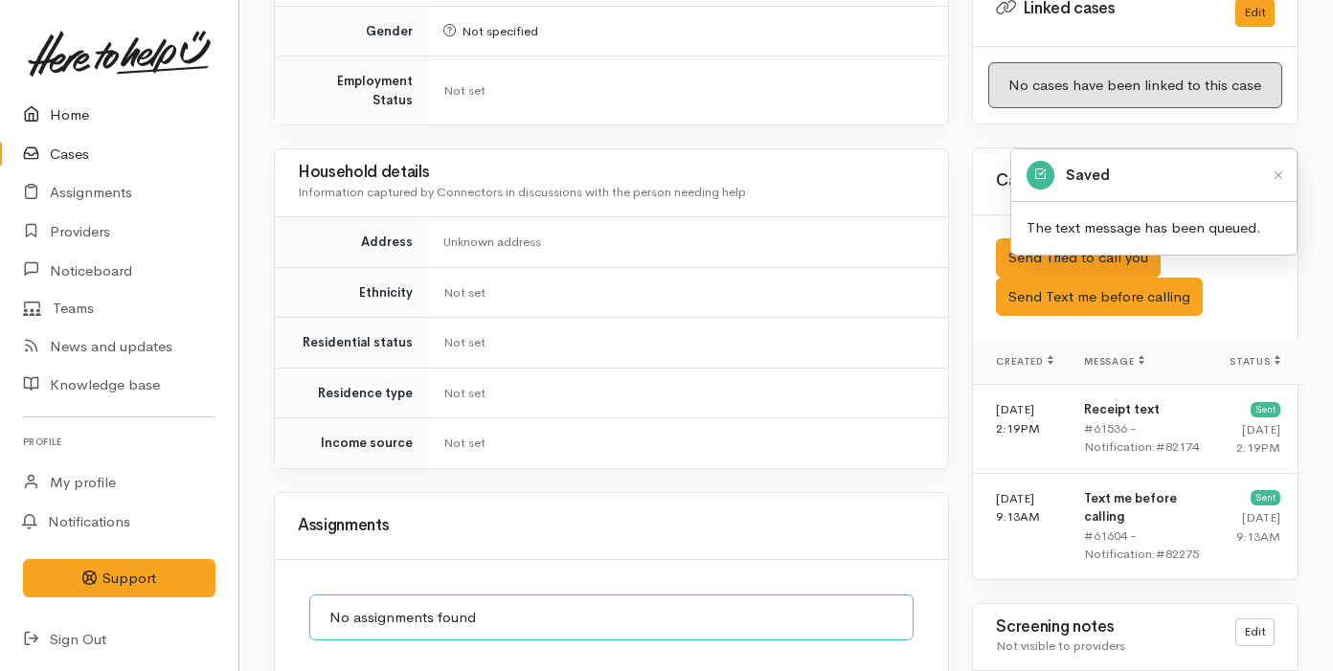
click at [105, 108] on link "Home" at bounding box center [119, 115] width 238 height 39
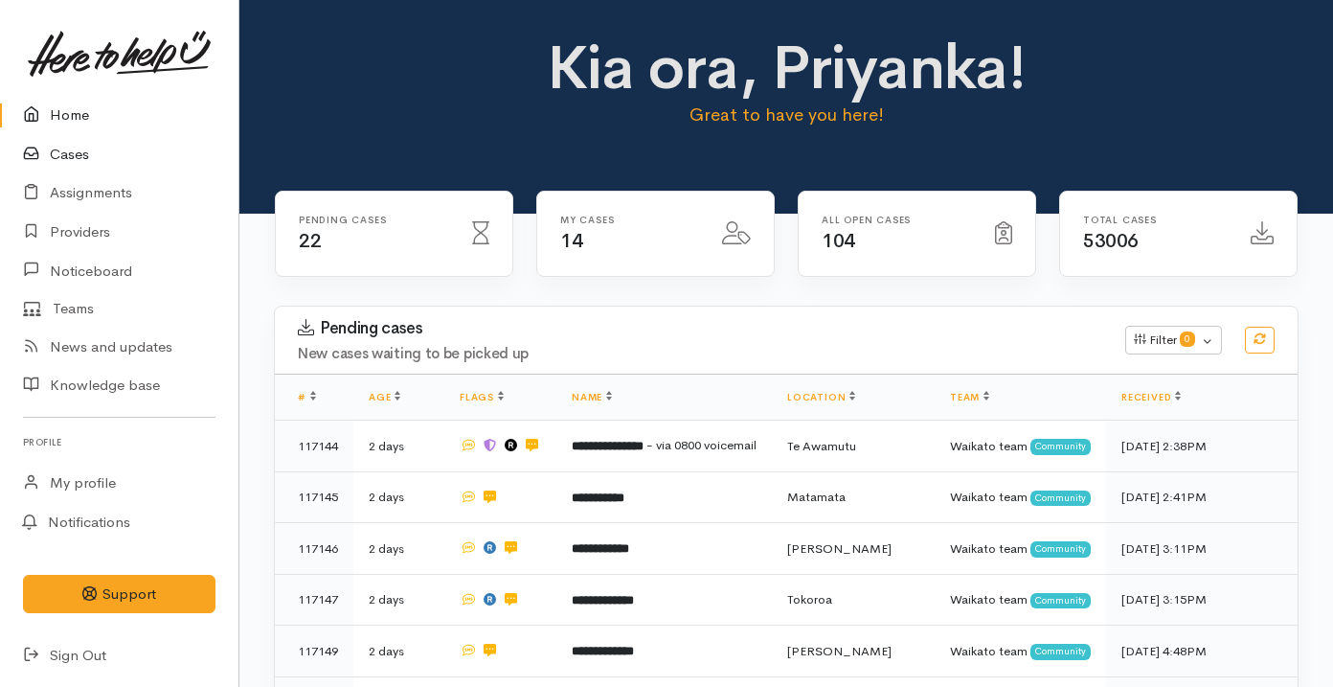
click at [97, 151] on link "Cases" at bounding box center [119, 154] width 238 height 39
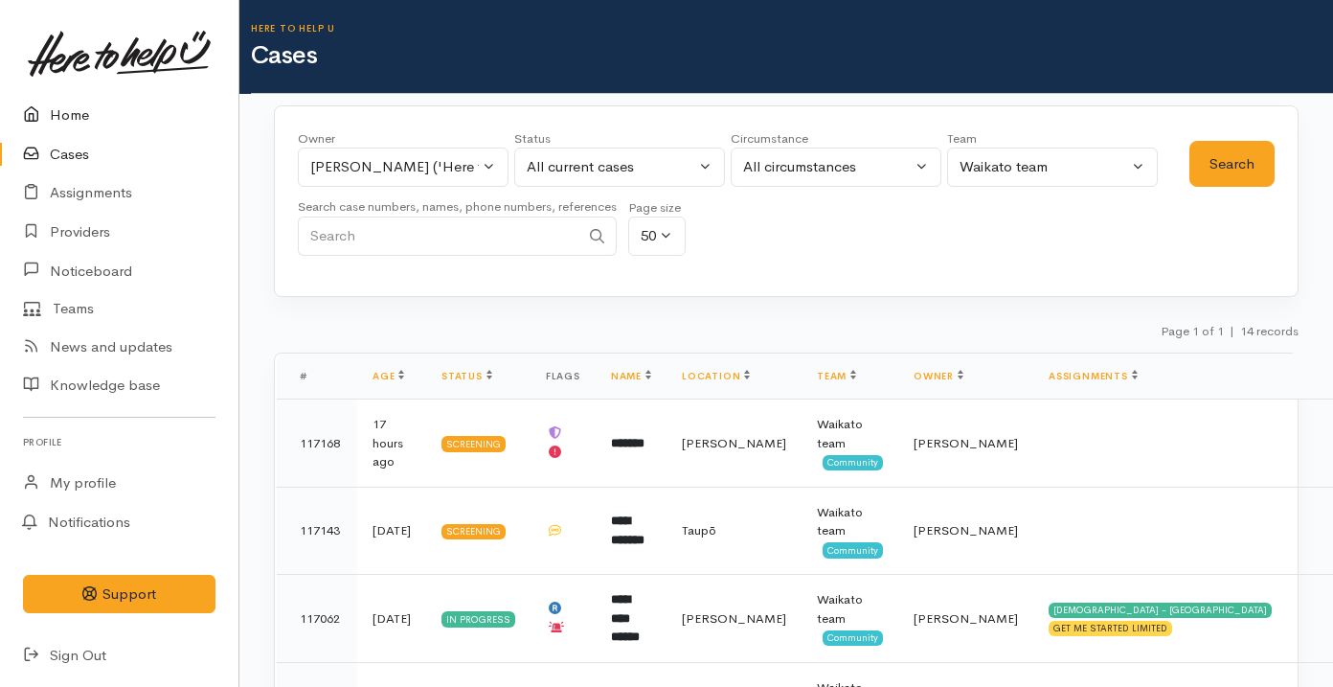
click at [99, 127] on link "Home" at bounding box center [119, 115] width 238 height 39
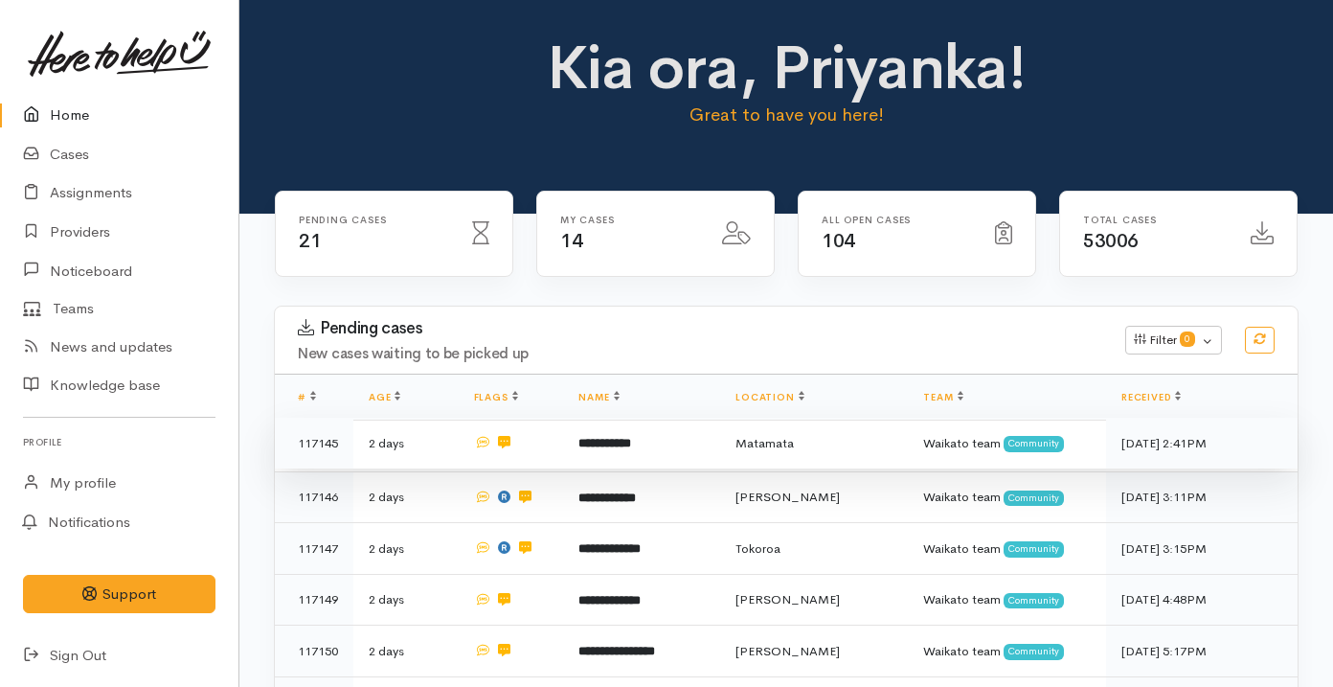
click at [698, 452] on td "**********" at bounding box center [641, 443] width 157 height 52
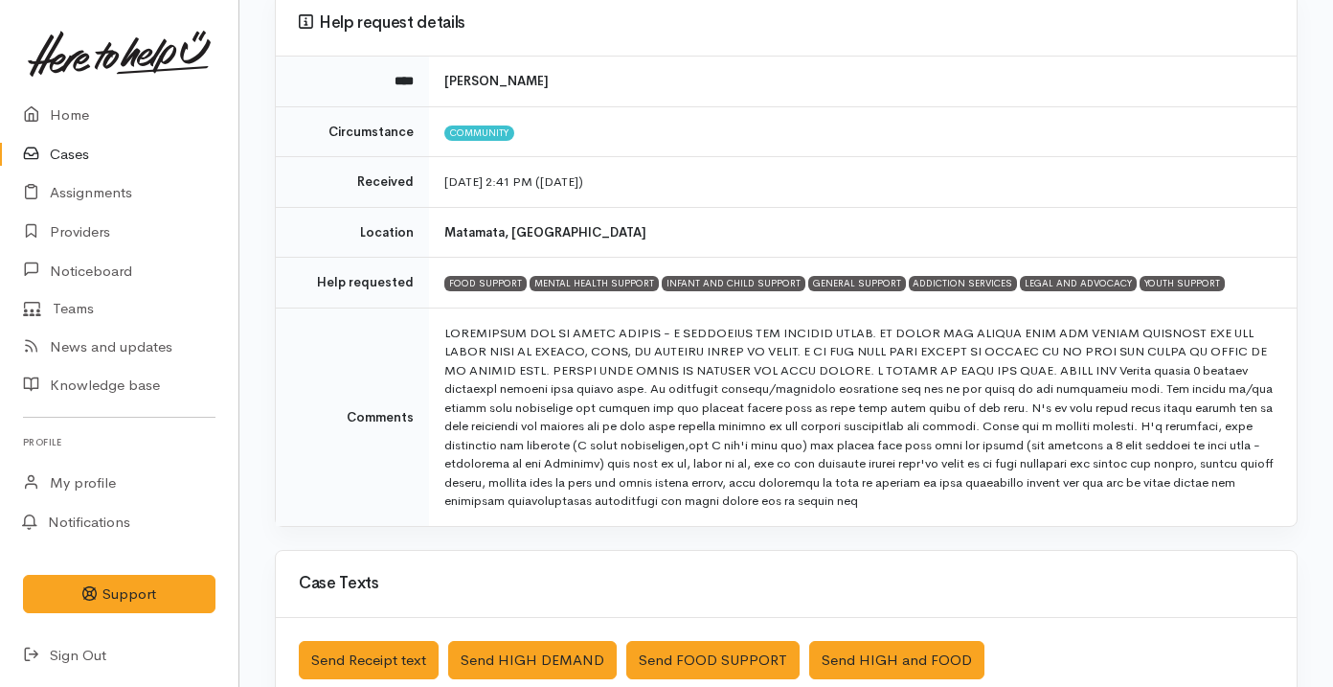
scroll to position [243, 0]
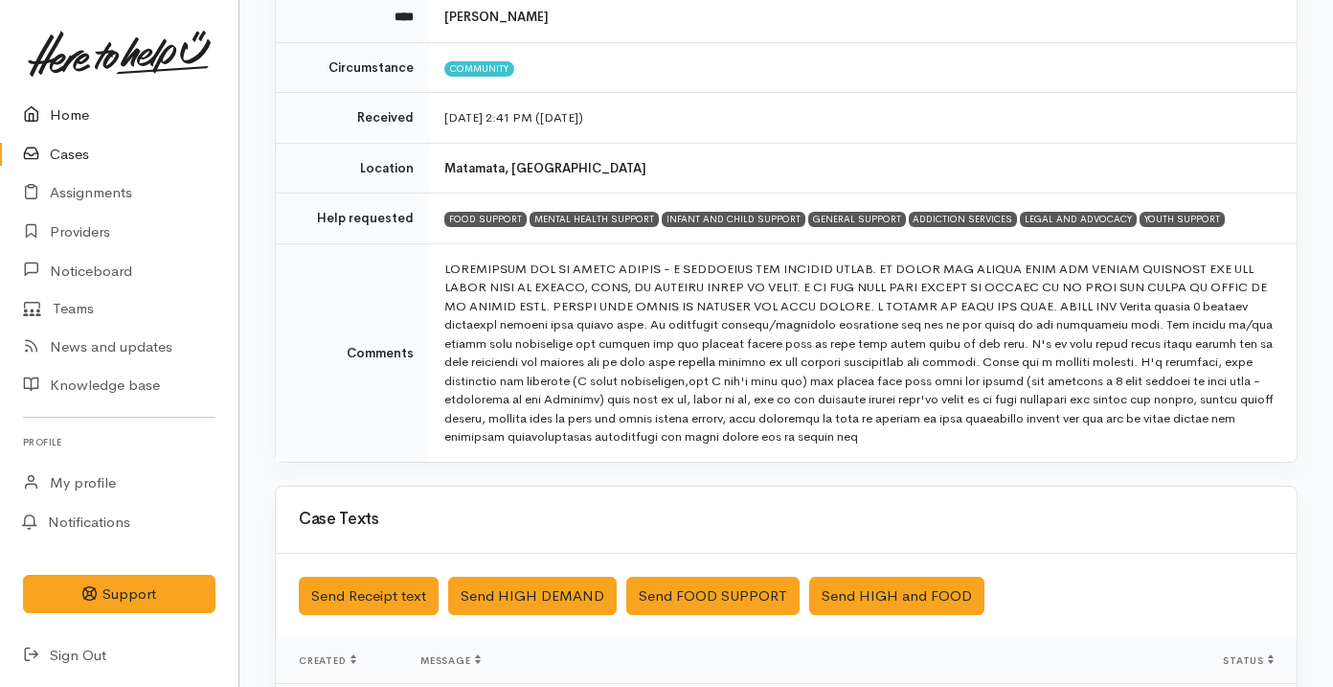
click at [147, 124] on link "Home" at bounding box center [119, 115] width 238 height 39
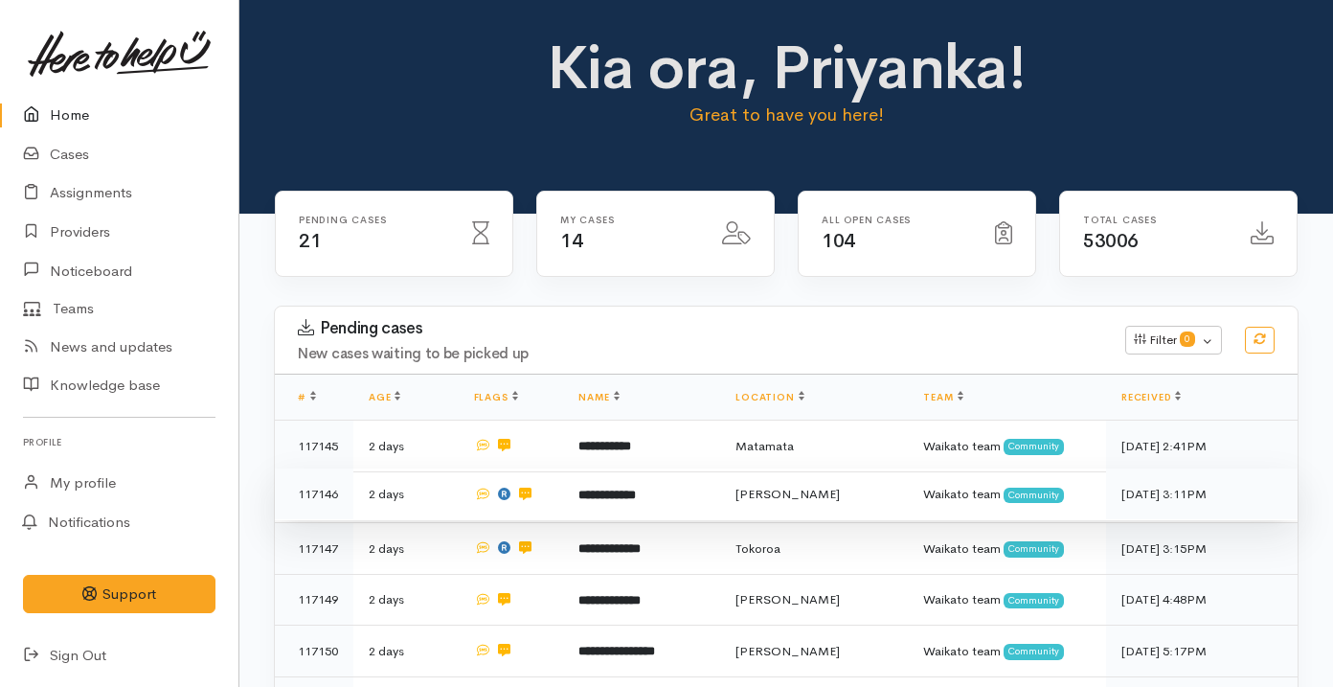
click at [667, 491] on td "**********" at bounding box center [641, 494] width 157 height 52
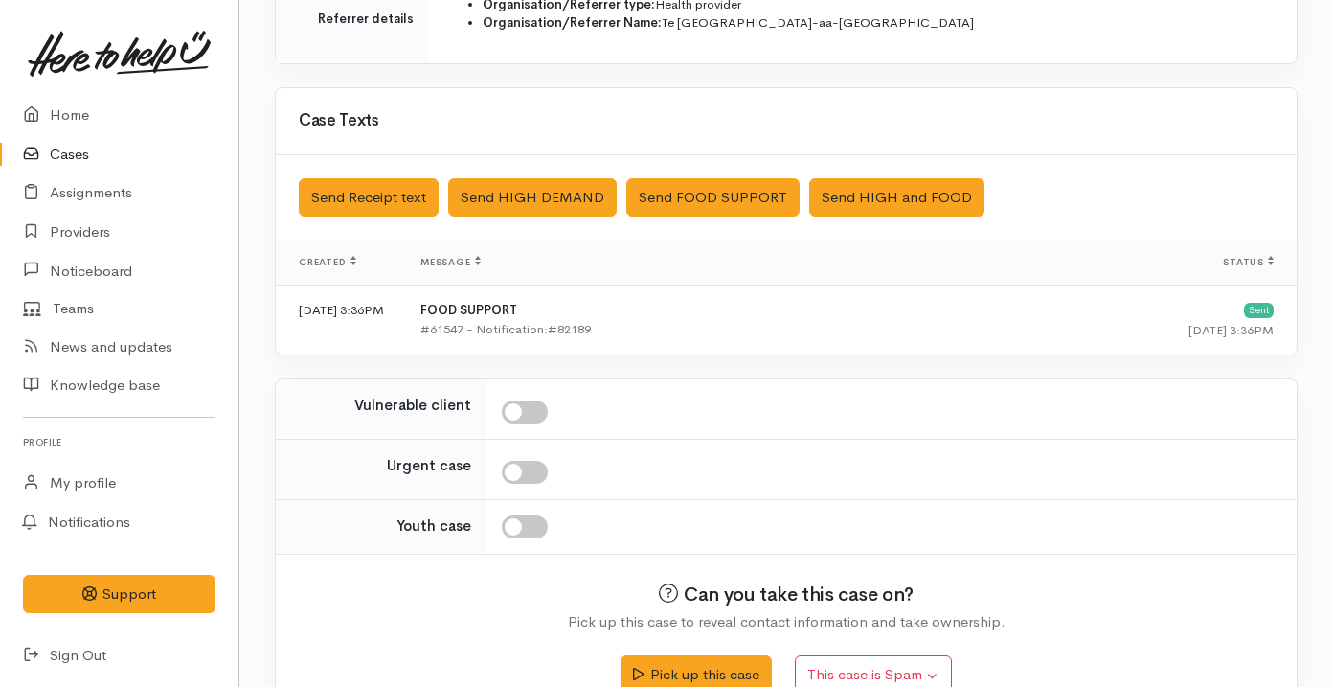
scroll to position [624, 0]
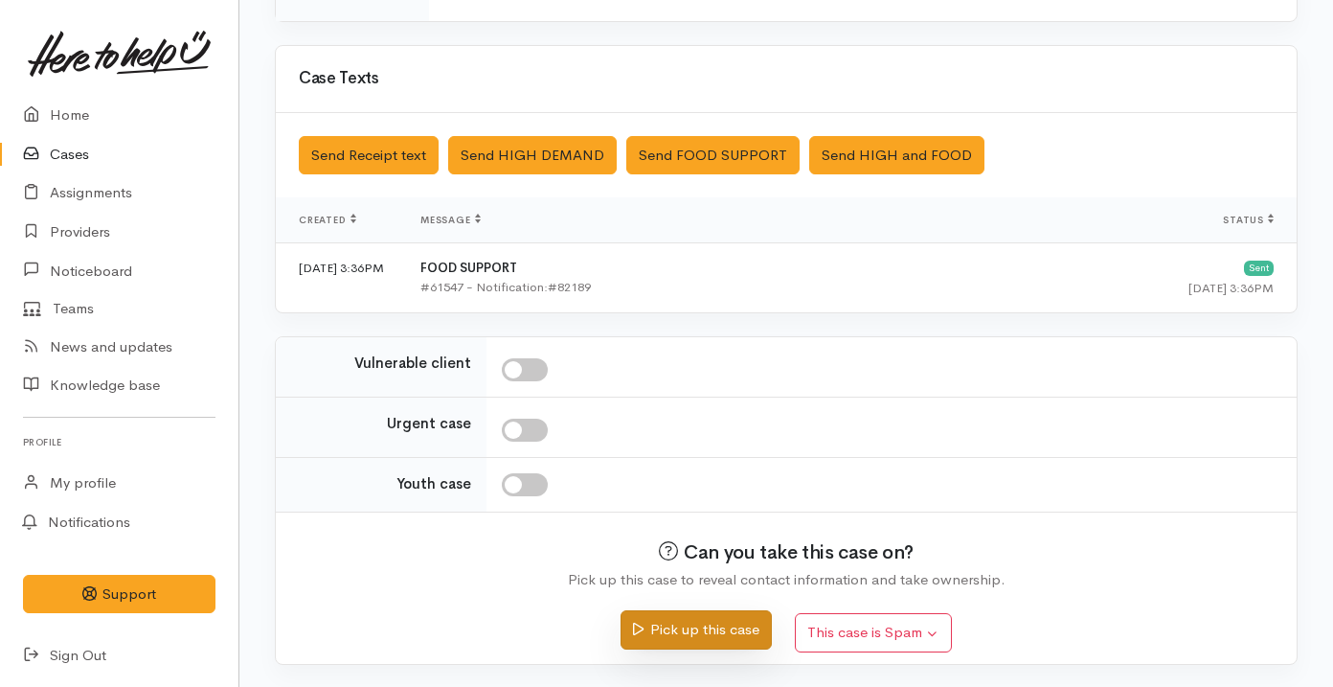
click at [688, 633] on button "Pick up this case" at bounding box center [695, 629] width 150 height 39
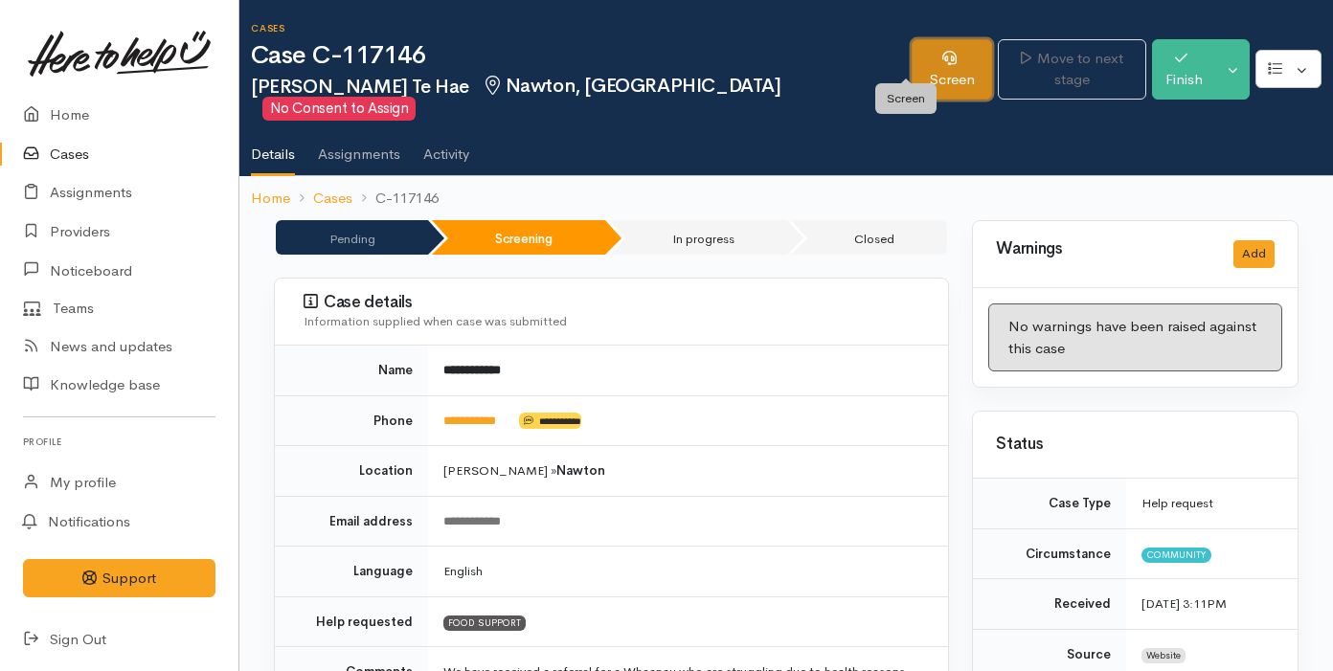
click at [912, 69] on link "Screen" at bounding box center [952, 69] width 81 height 60
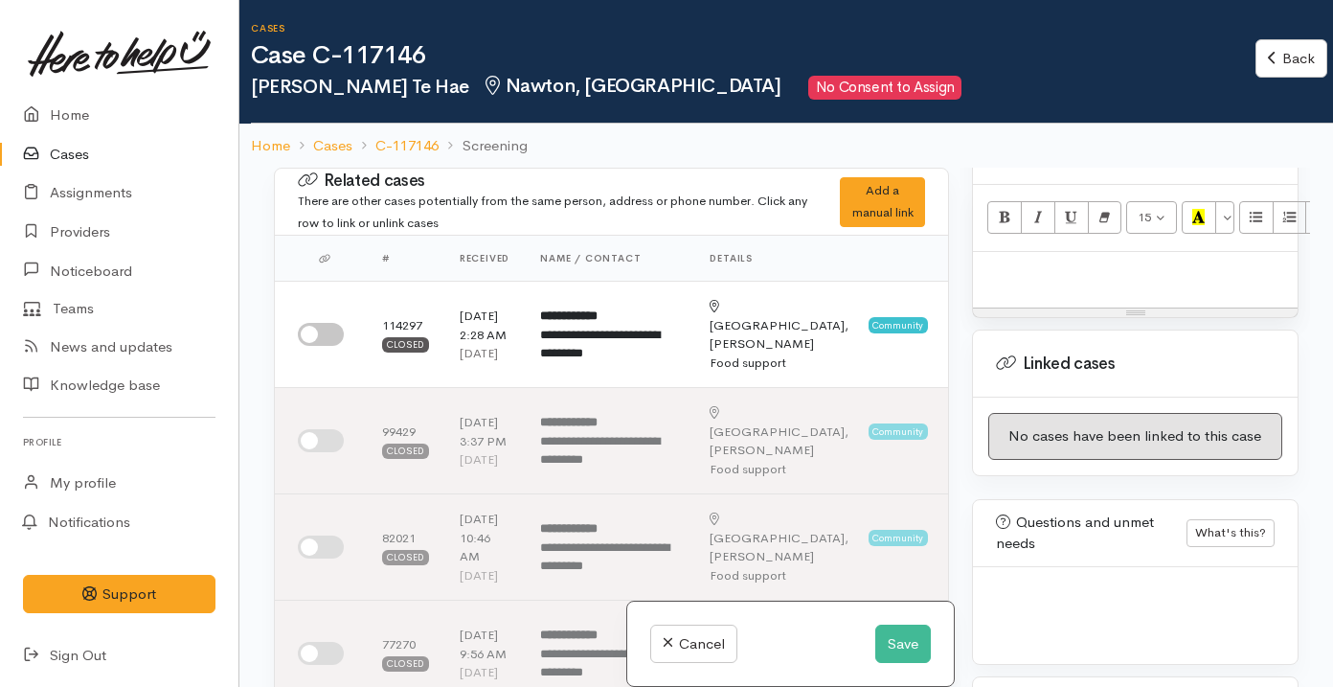
scroll to position [1301, 0]
click at [1074, 262] on div at bounding box center [1135, 280] width 325 height 56
paste div
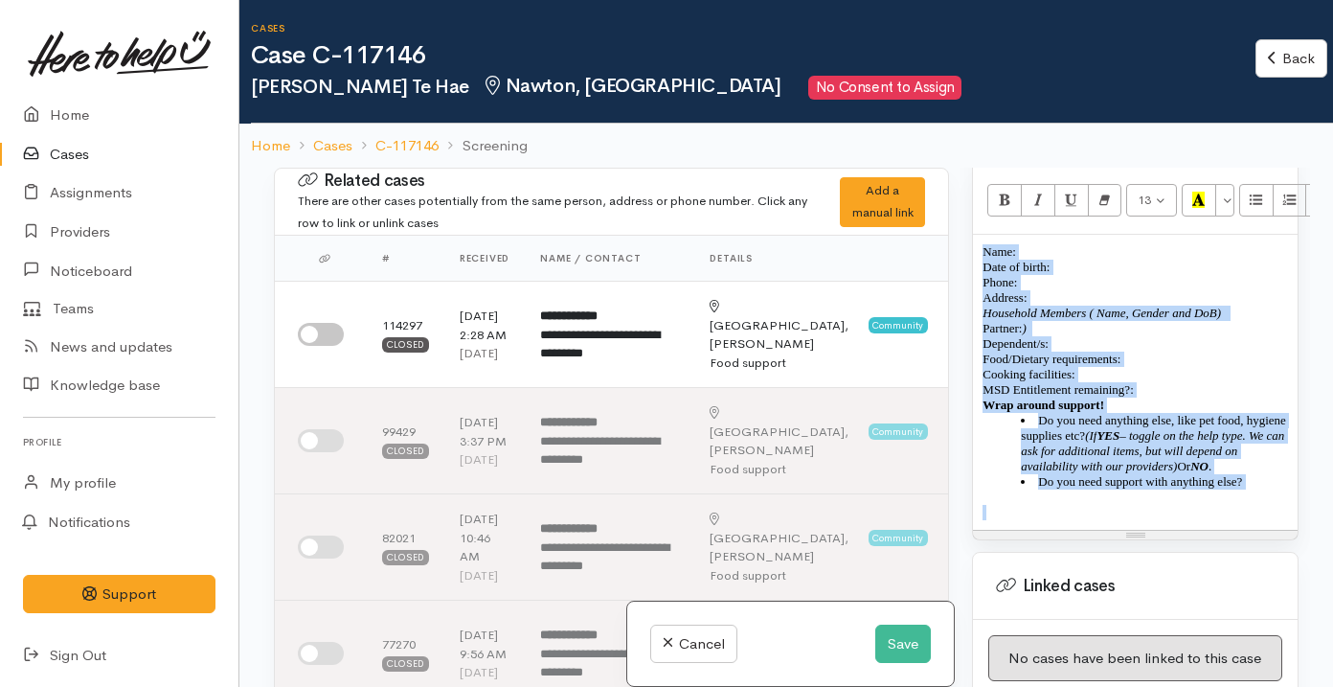
scroll to position [1301, 92]
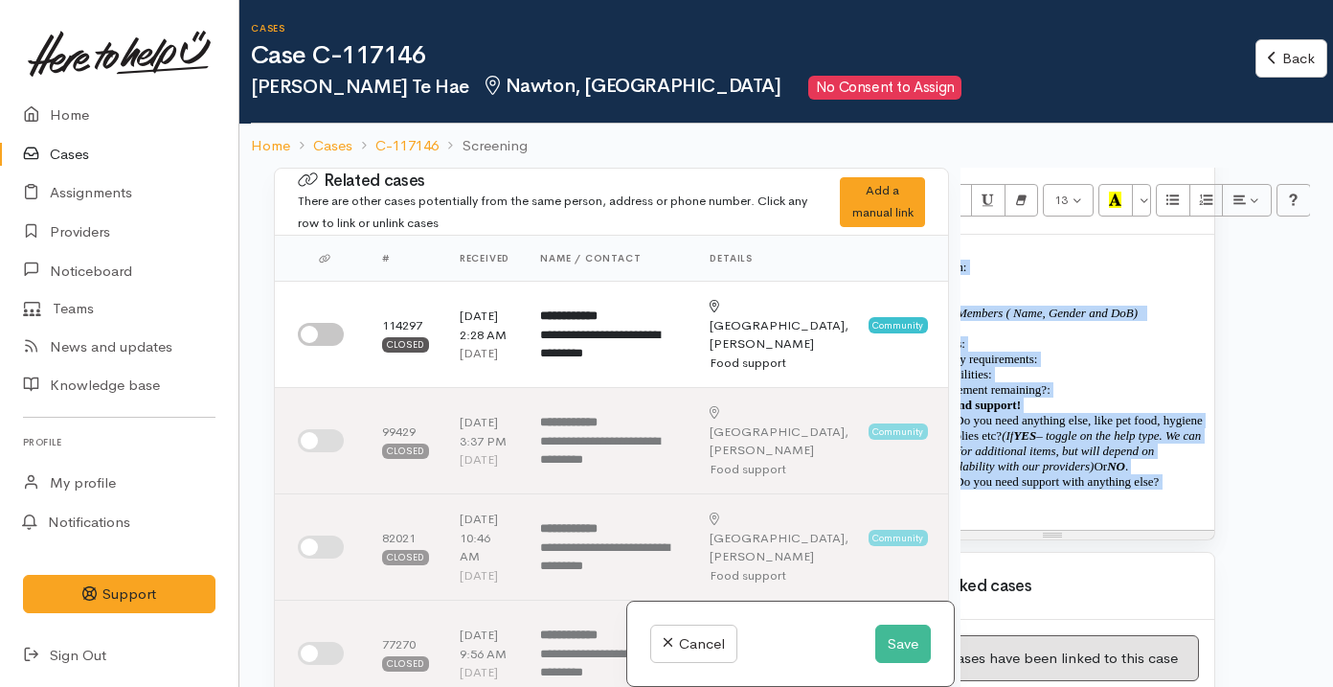
drag, startPoint x: 979, startPoint y: 231, endPoint x: 1330, endPoint y: 520, distance: 455.1
click at [1330, 521] on div "**********" at bounding box center [785, 511] width 1093 height 687
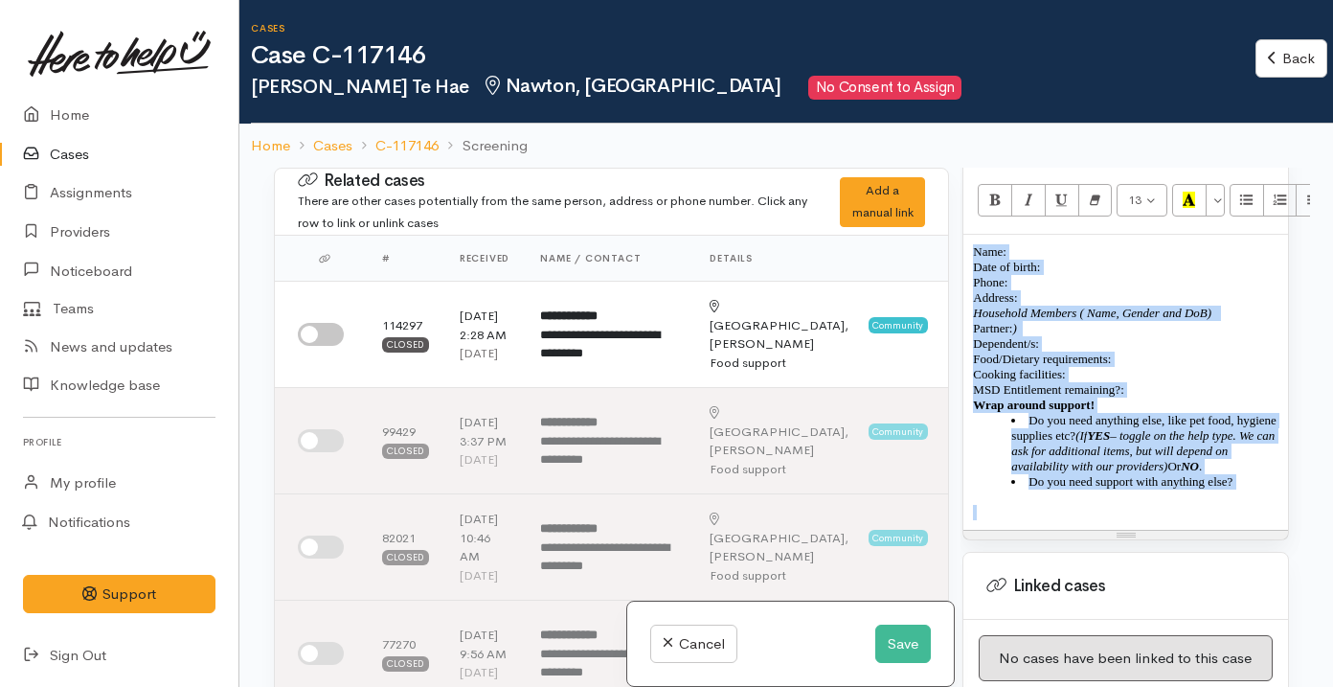
scroll to position [1301, 3]
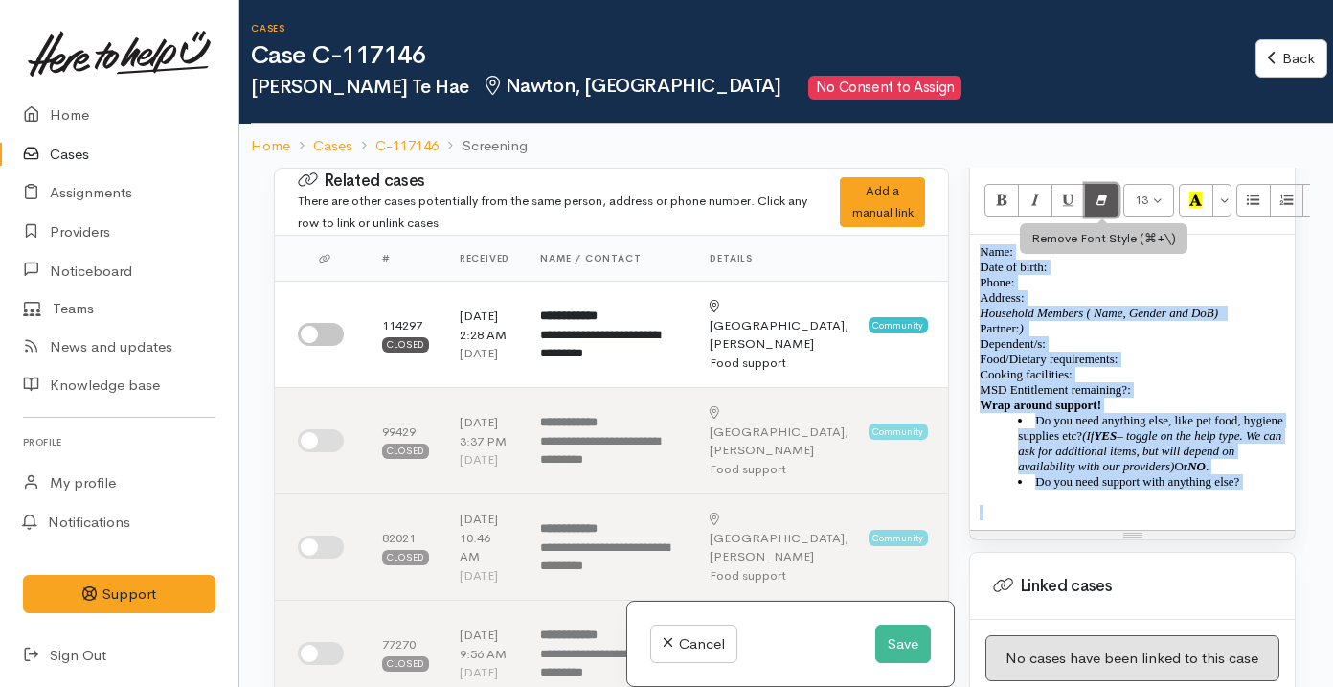
click at [1104, 191] on icon "Remove Font Style (⌘+\\)" at bounding box center [1101, 199] width 12 height 16
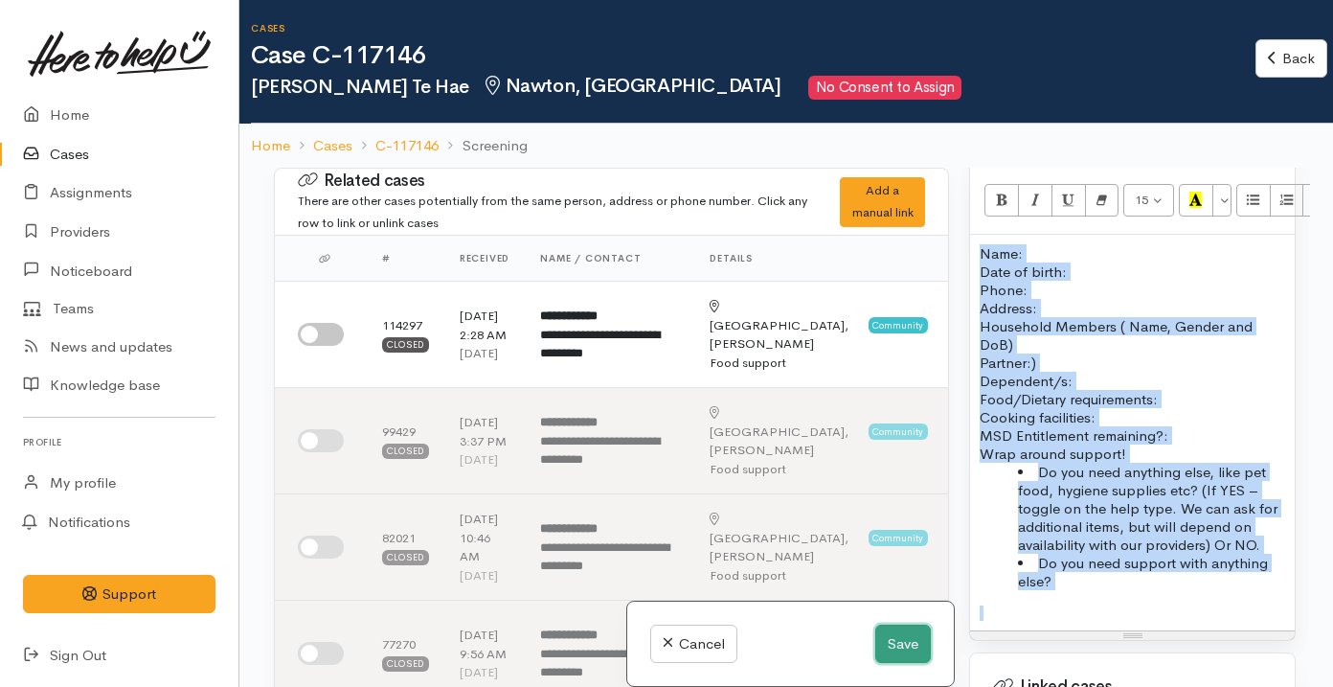
click at [887, 637] on button "Save" at bounding box center [903, 643] width 56 height 39
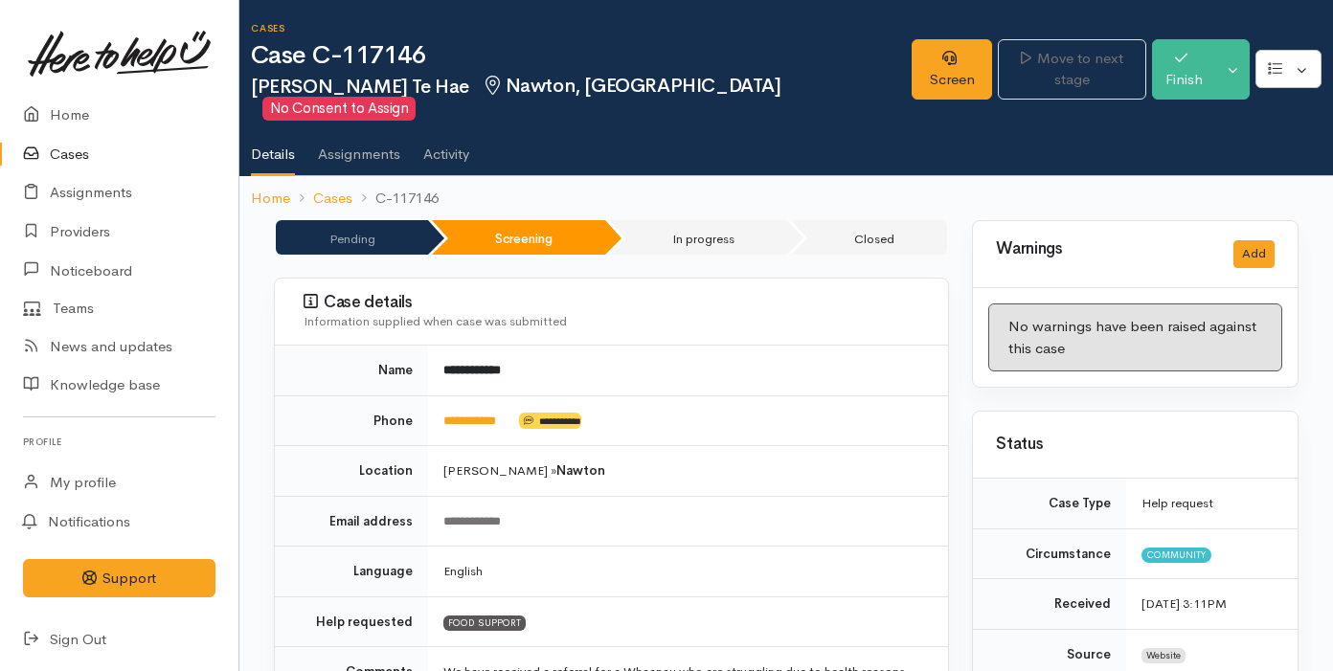
click at [112, 163] on link "Cases" at bounding box center [119, 154] width 238 height 39
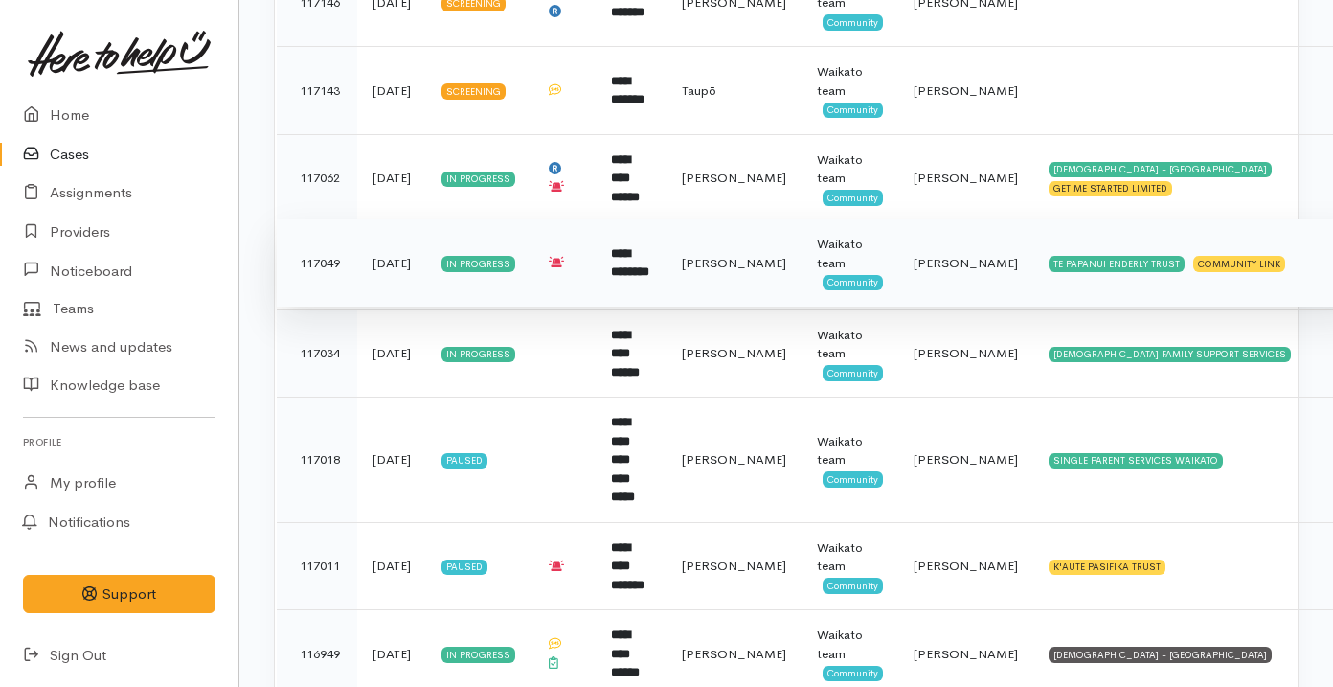
scroll to position [895, 0]
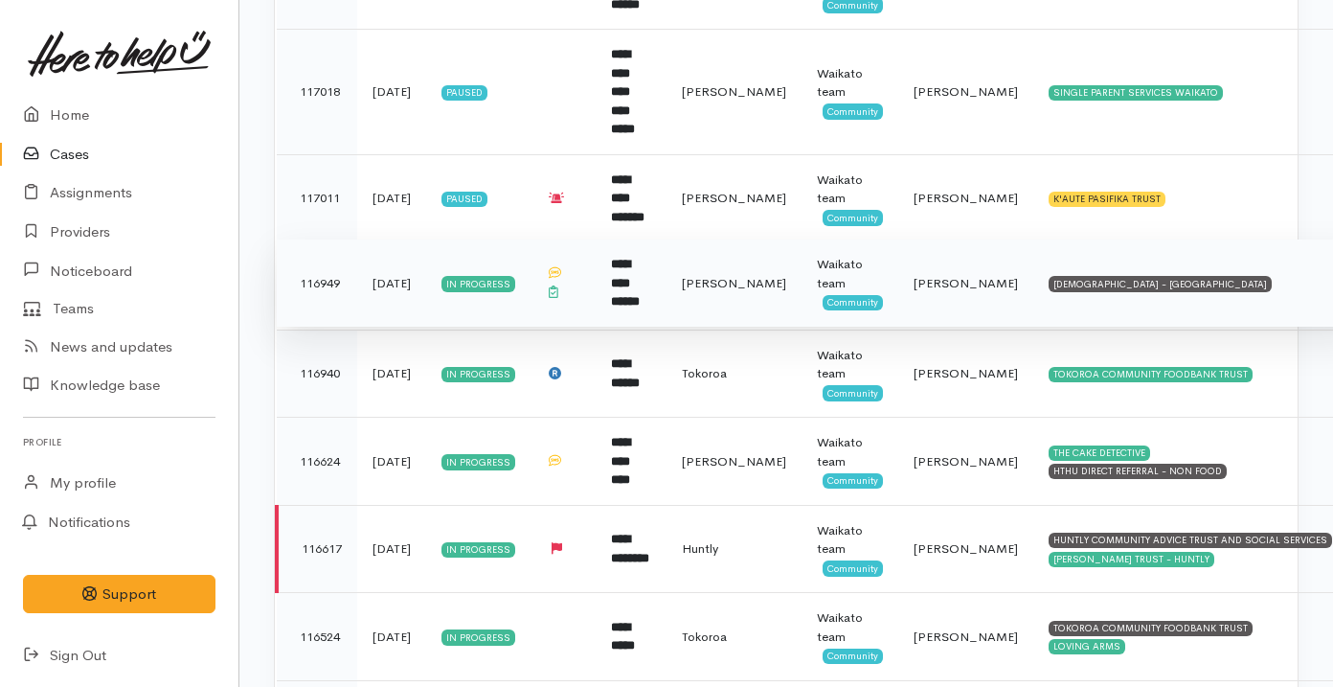
click at [712, 290] on td "[PERSON_NAME]" at bounding box center [733, 283] width 135 height 88
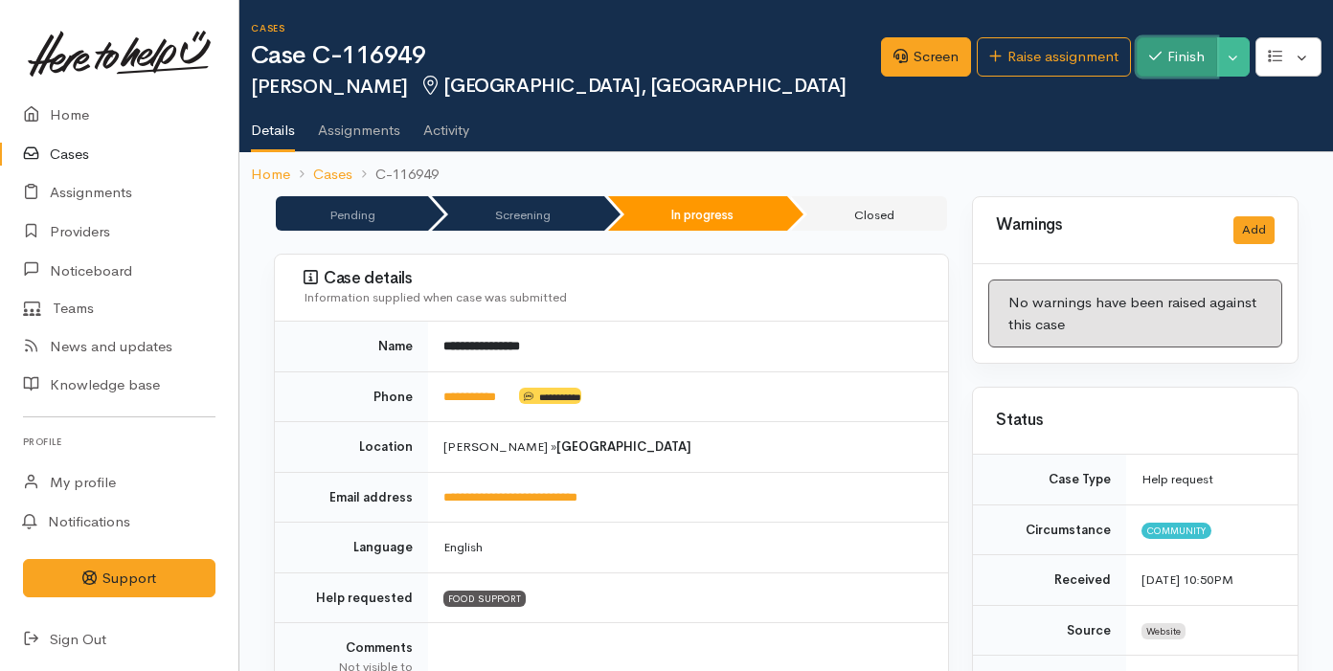
click at [1169, 50] on button "Finish" at bounding box center [1177, 56] width 80 height 39
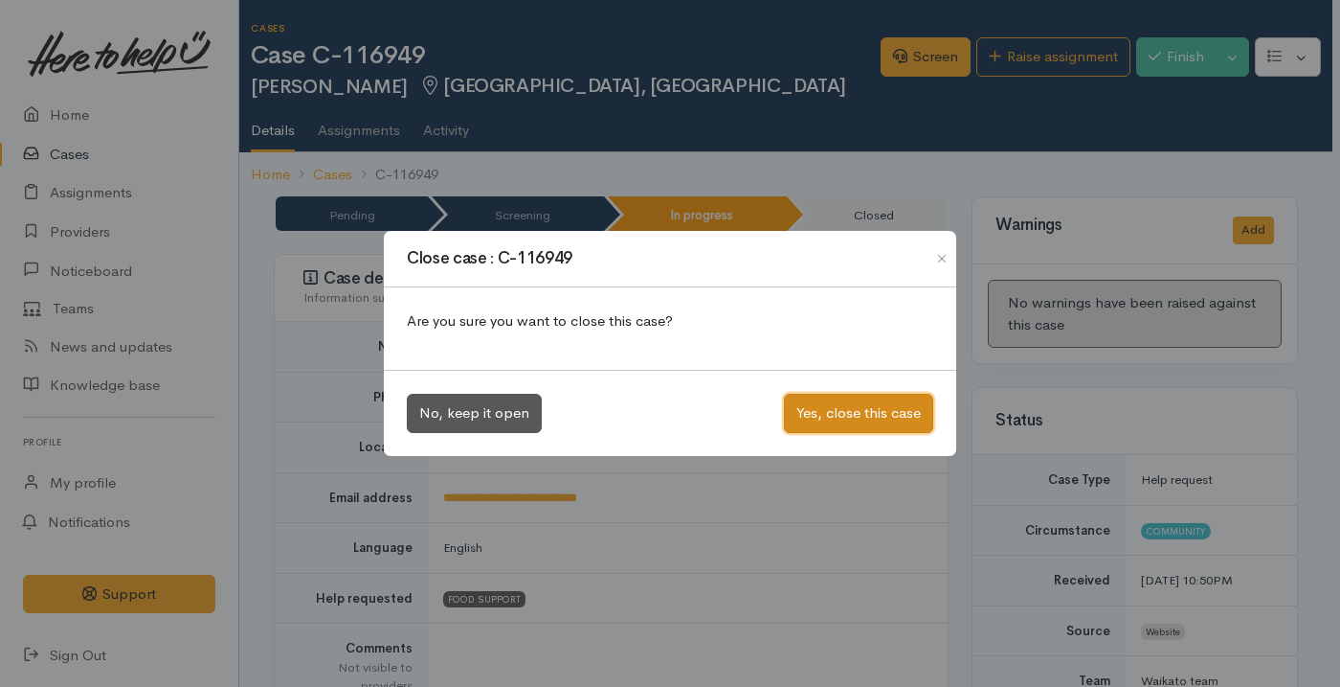
click at [860, 410] on button "Yes, close this case" at bounding box center [858, 413] width 149 height 39
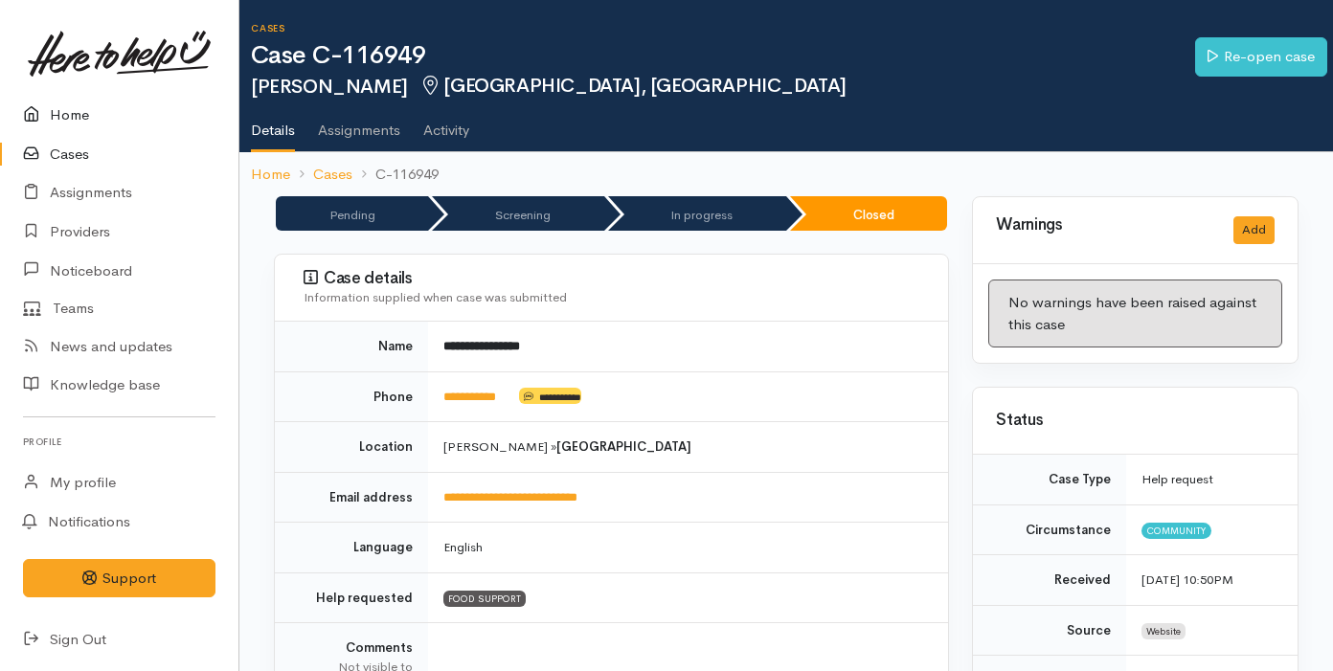
click at [129, 119] on link "Home" at bounding box center [119, 115] width 238 height 39
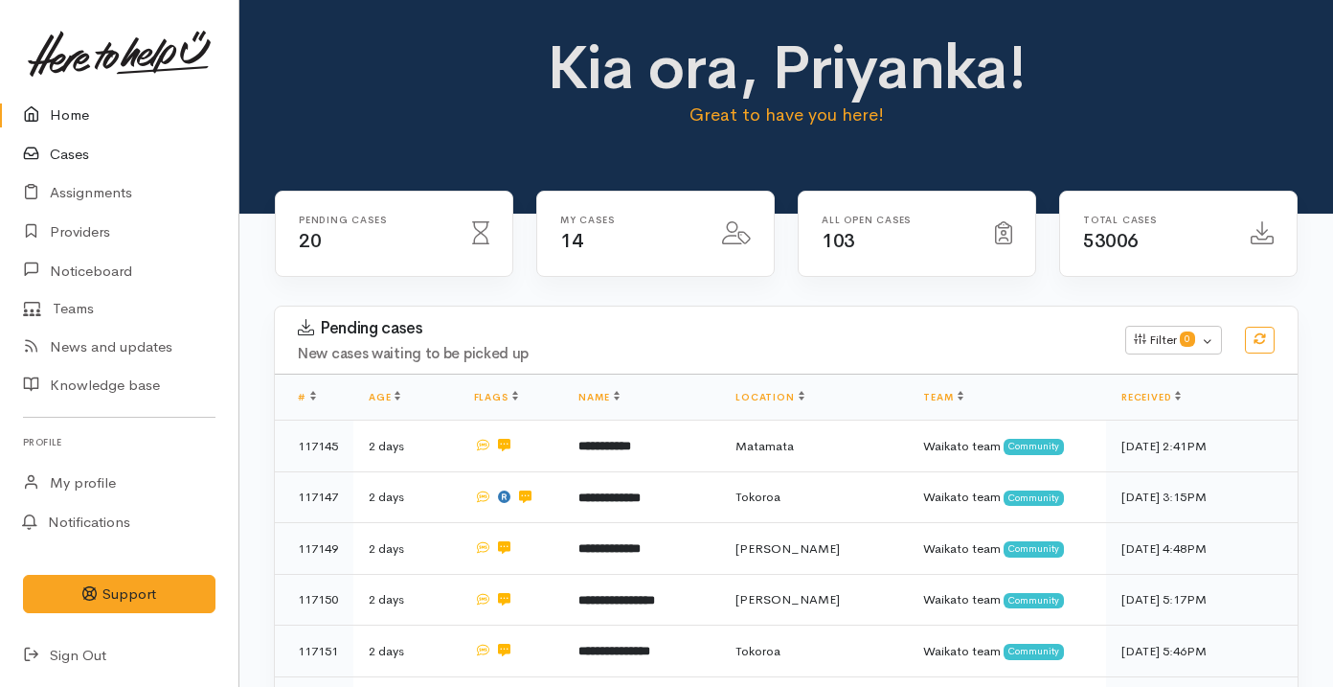
click at [97, 159] on link "Cases" at bounding box center [119, 154] width 238 height 39
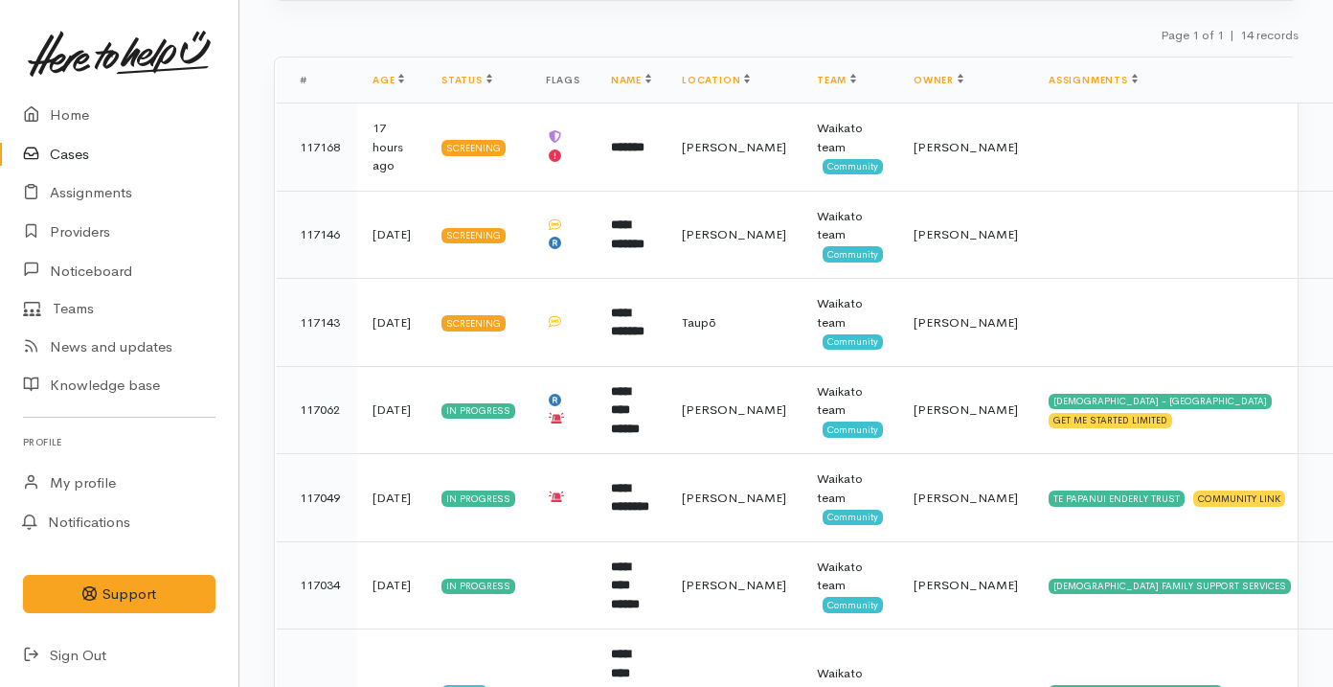
scroll to position [292, 0]
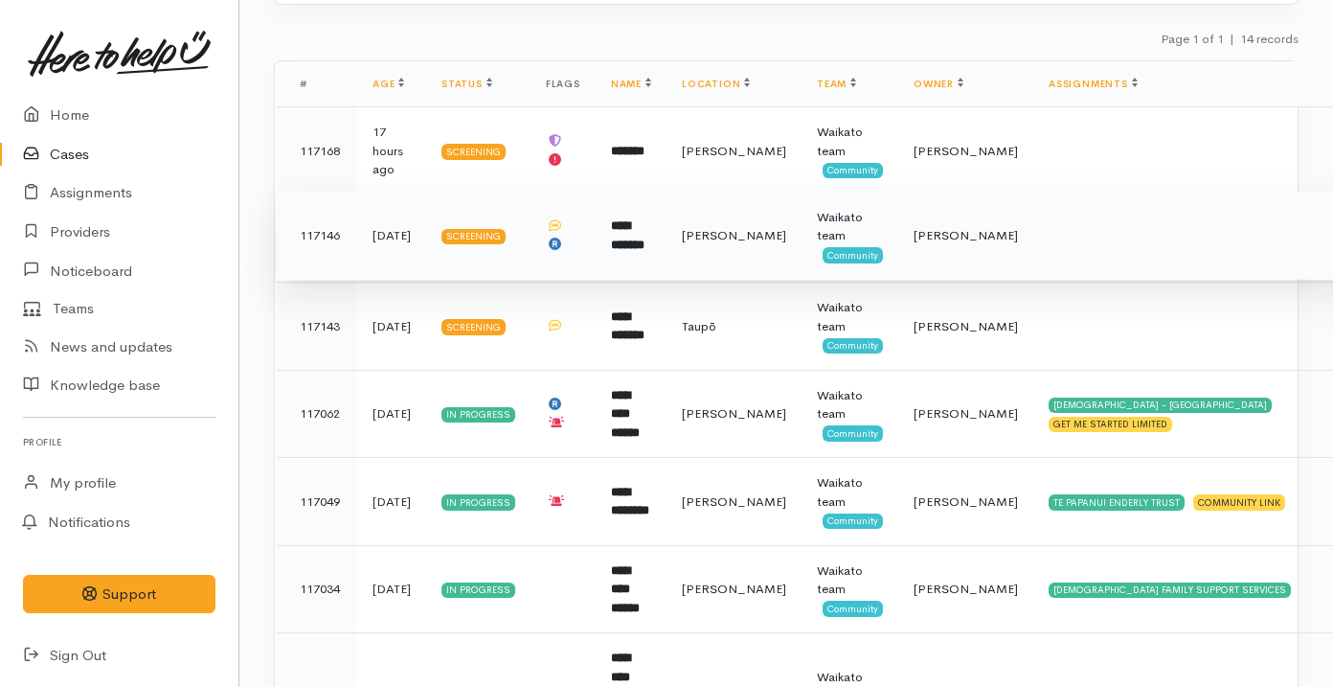
click at [597, 249] on td "**********" at bounding box center [631, 235] width 71 height 88
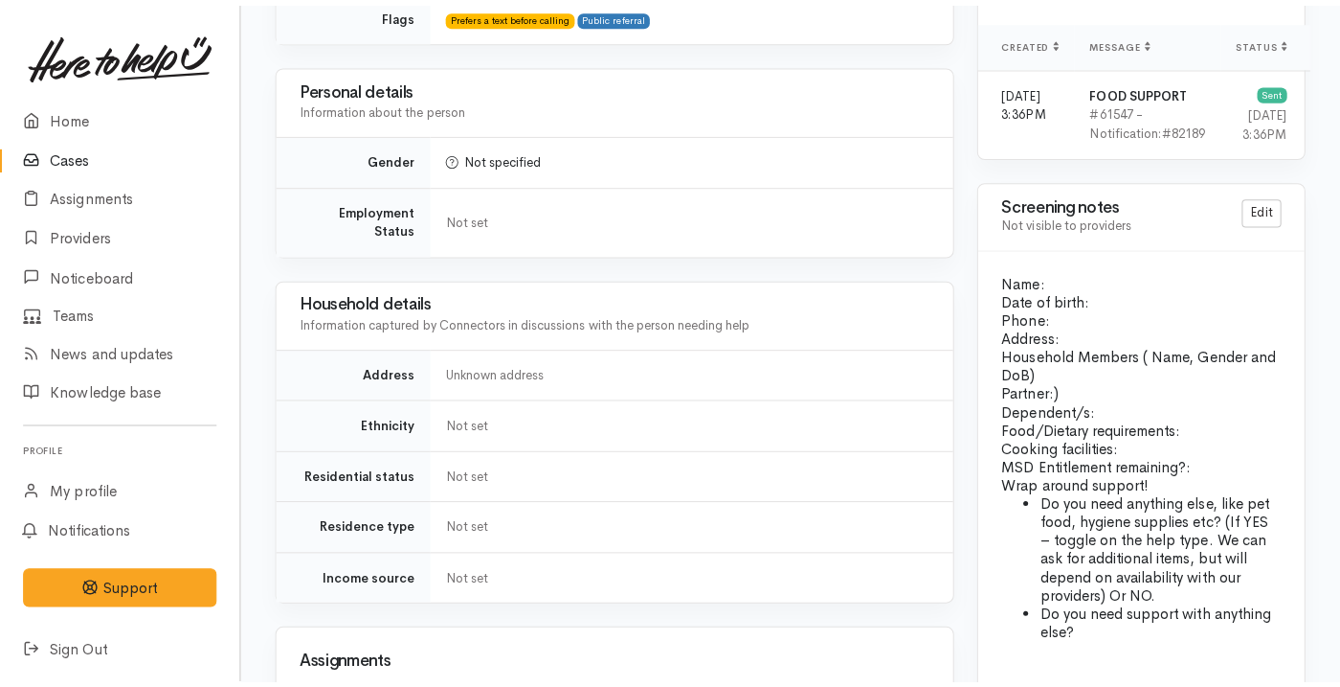
scroll to position [890, 0]
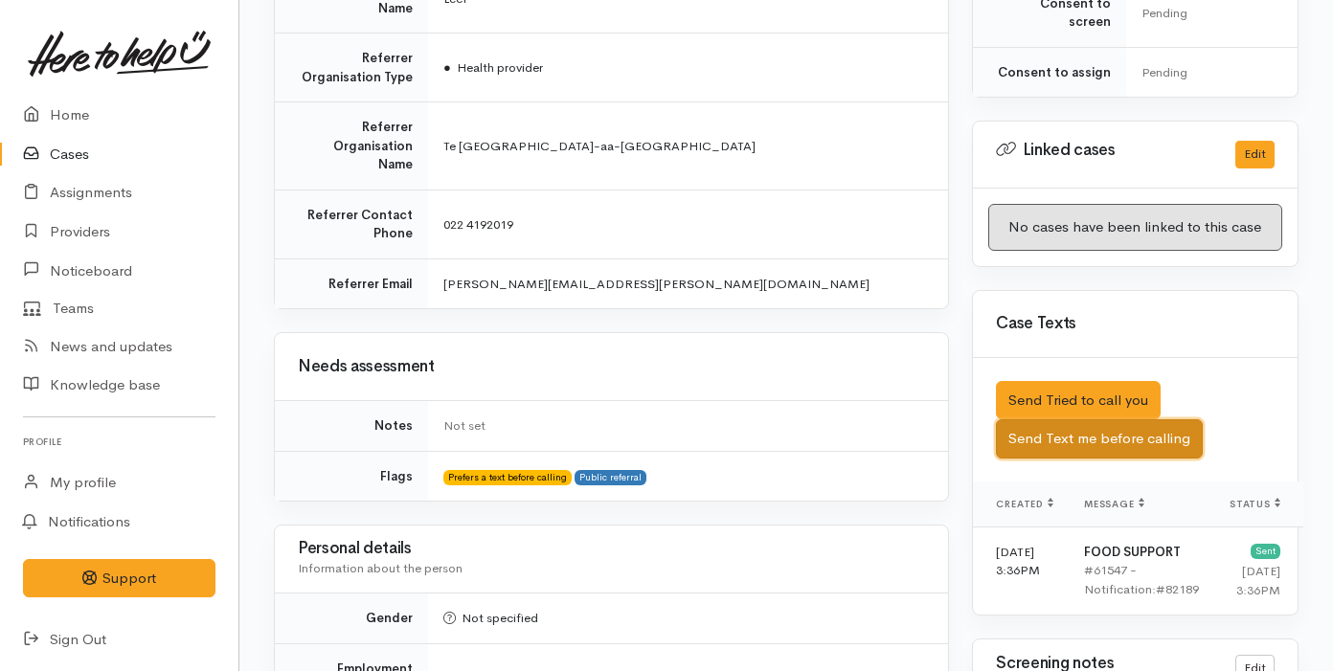
click at [1125, 419] on button "Send Text me before calling" at bounding box center [1099, 438] width 207 height 39
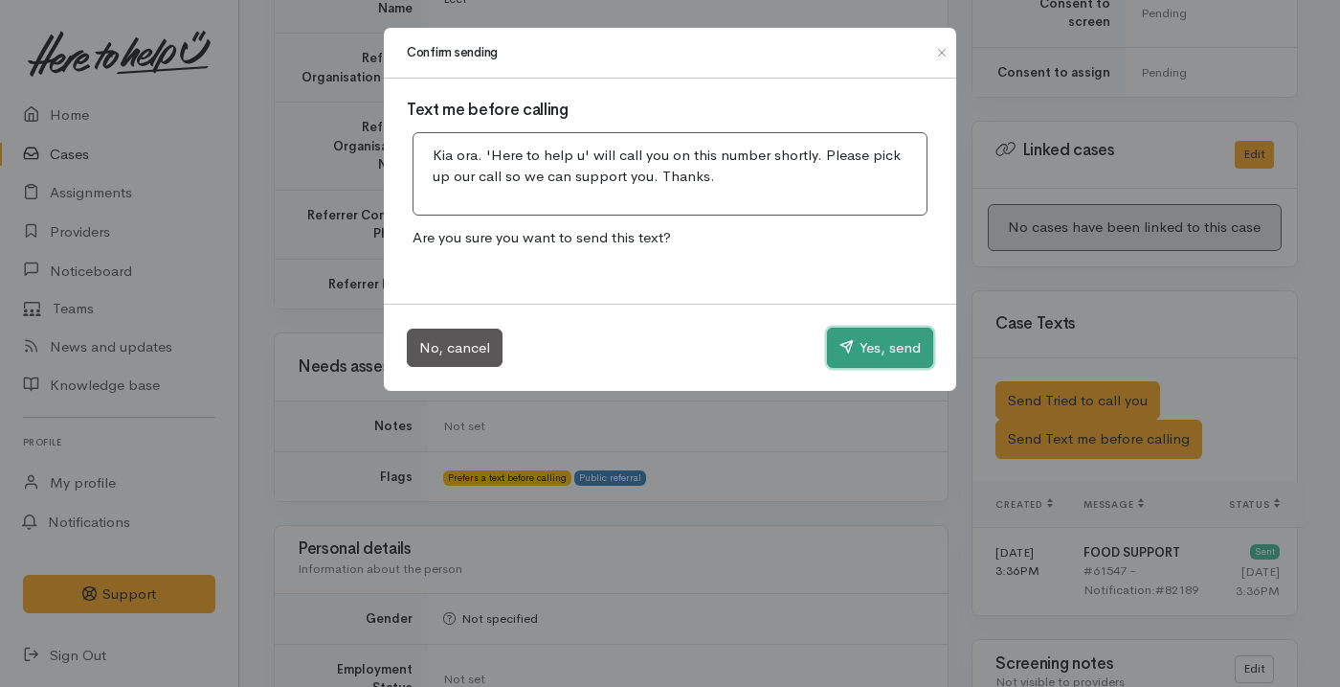
click at [843, 362] on button "Yes, send" at bounding box center [880, 347] width 106 height 40
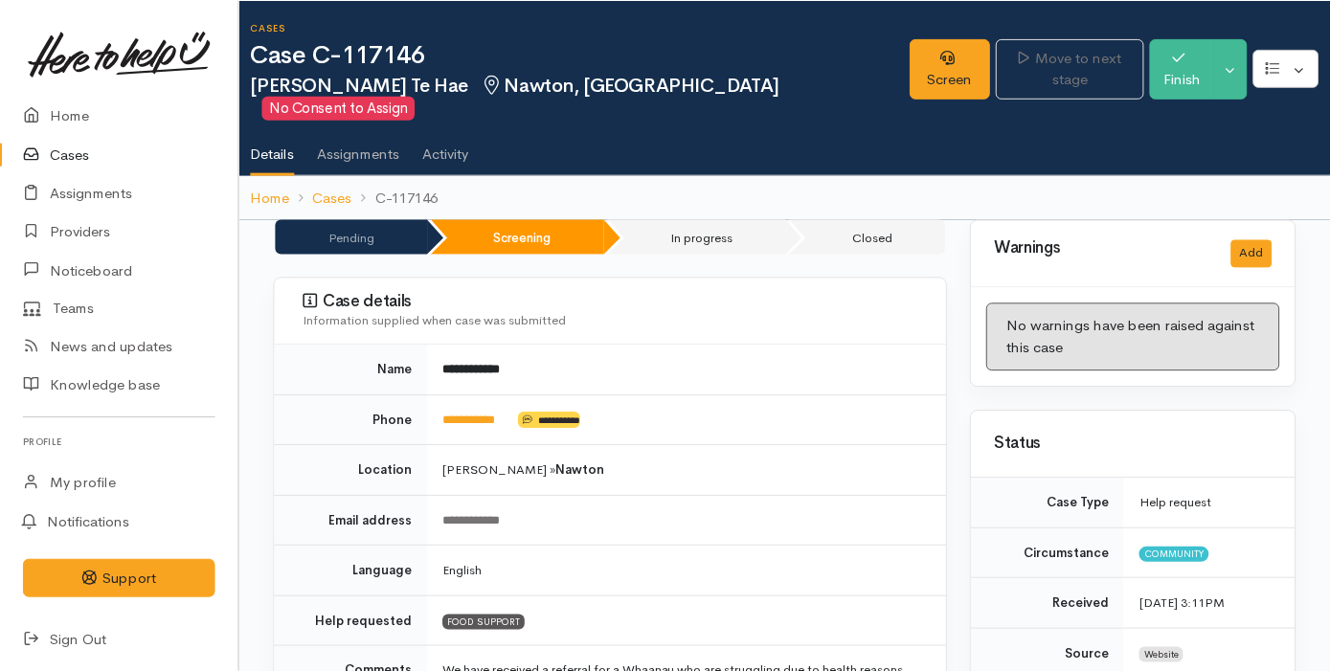
scroll to position [0, 0]
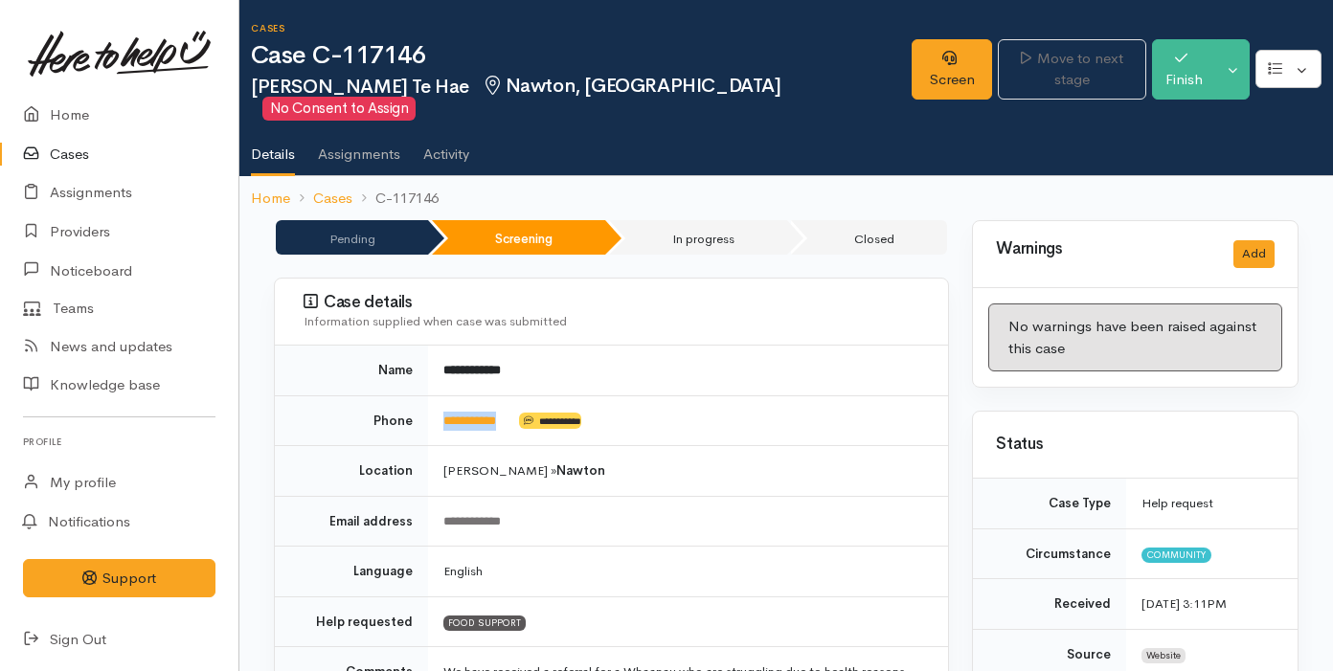
drag, startPoint x: 519, startPoint y: 395, endPoint x: 418, endPoint y: 394, distance: 100.5
click at [417, 395] on tr "**********" at bounding box center [611, 420] width 673 height 51
copy tr "**********"
click at [920, 64] on link "Screen" at bounding box center [950, 69] width 81 height 60
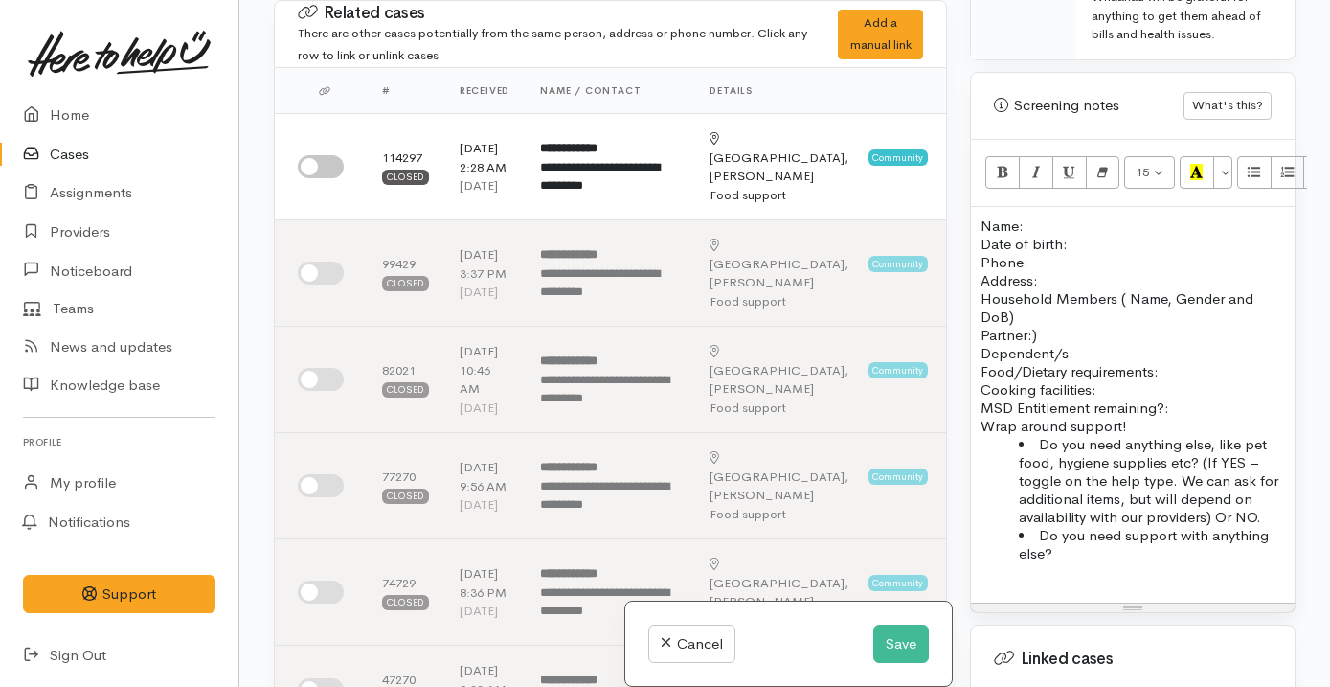
scroll to position [1160, 0]
click at [1148, 479] on li "Do you need anything else, like pet food, hygiene supplies etc? (If YES – toggl…" at bounding box center [1152, 482] width 266 height 91
click at [1051, 218] on p "Name: Date of birth: Phone:" at bounding box center [1132, 245] width 304 height 55
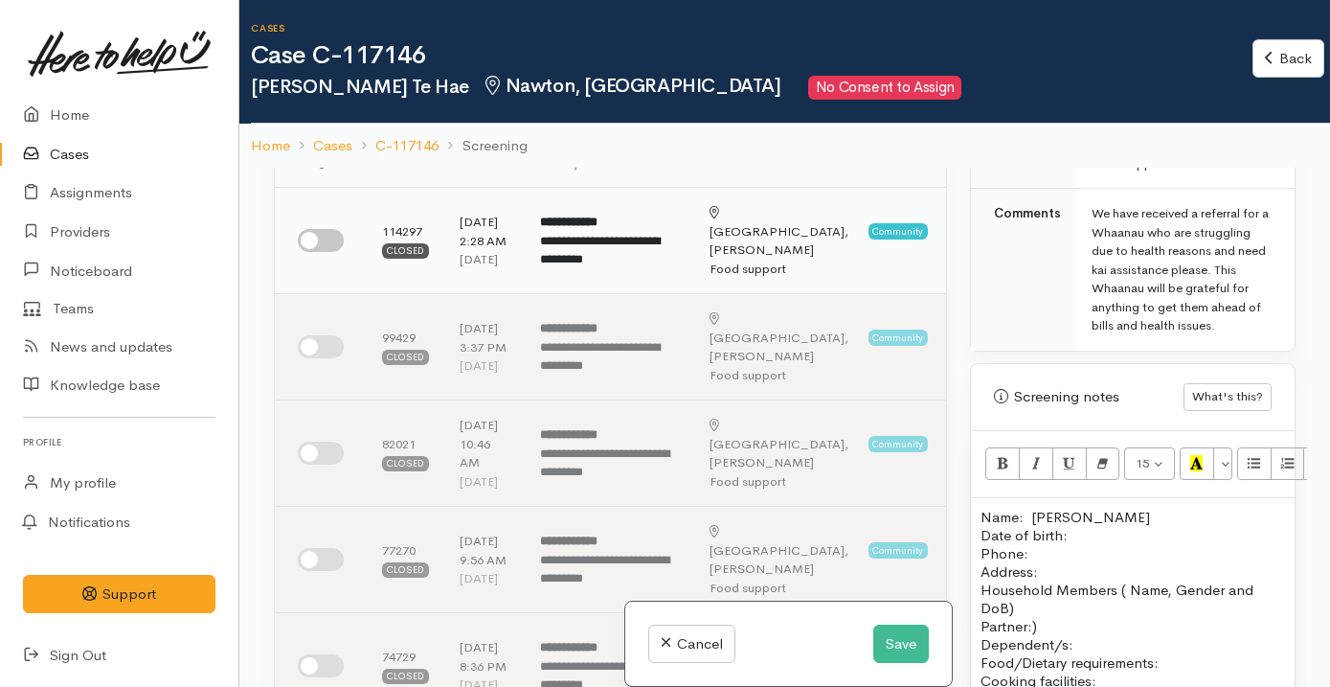
scroll to position [113, 0]
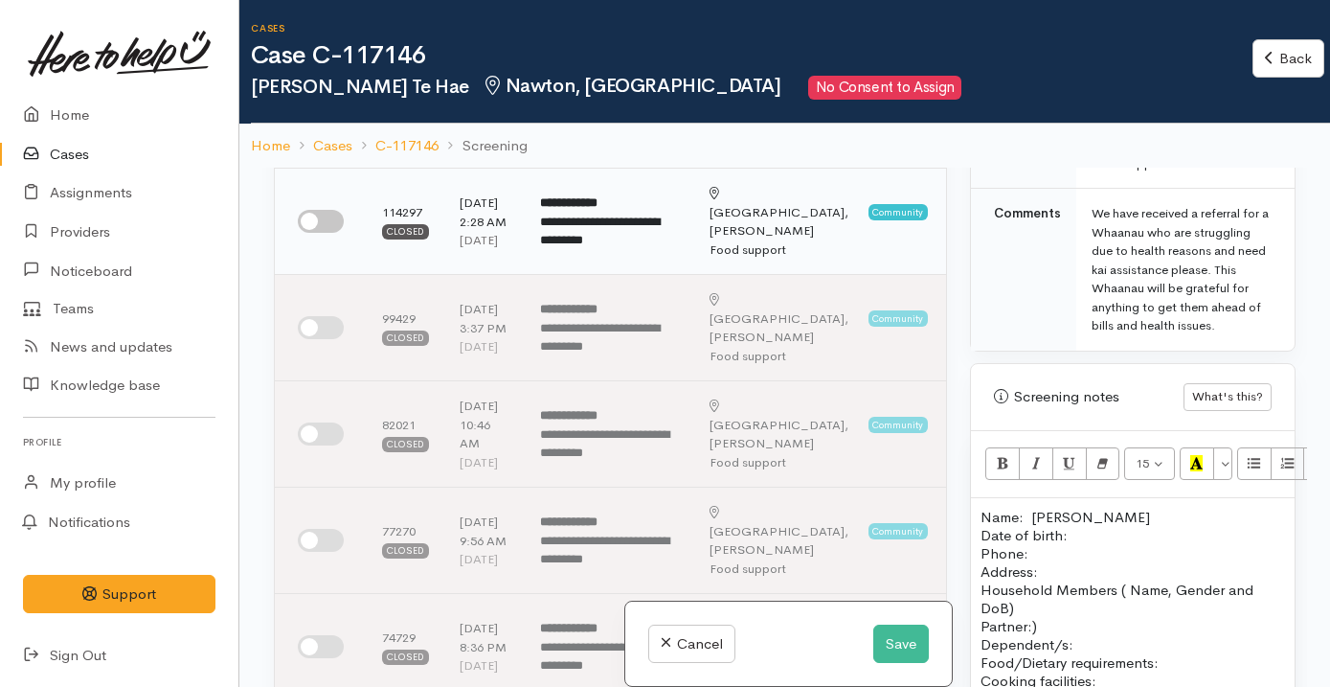
click at [322, 221] on input "checkbox" at bounding box center [321, 221] width 46 height 23
checkbox input "true"
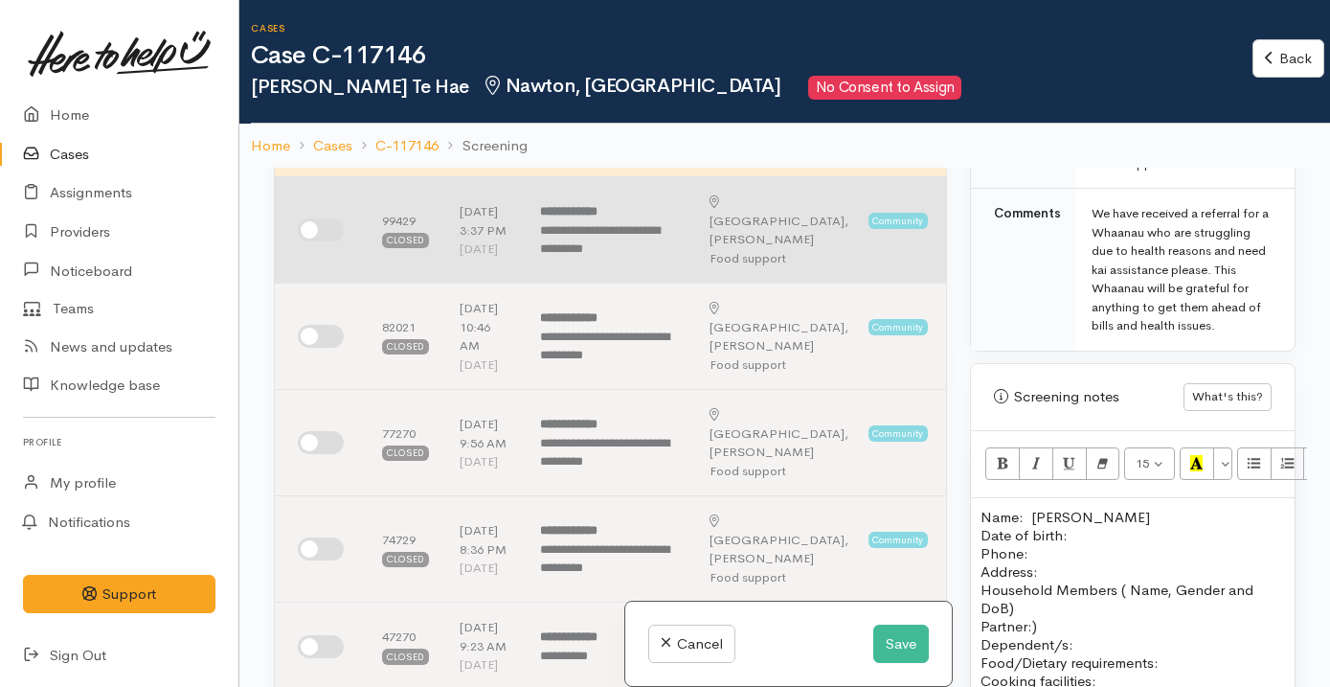
click at [323, 241] on input "checkbox" at bounding box center [321, 229] width 46 height 23
checkbox input "true"
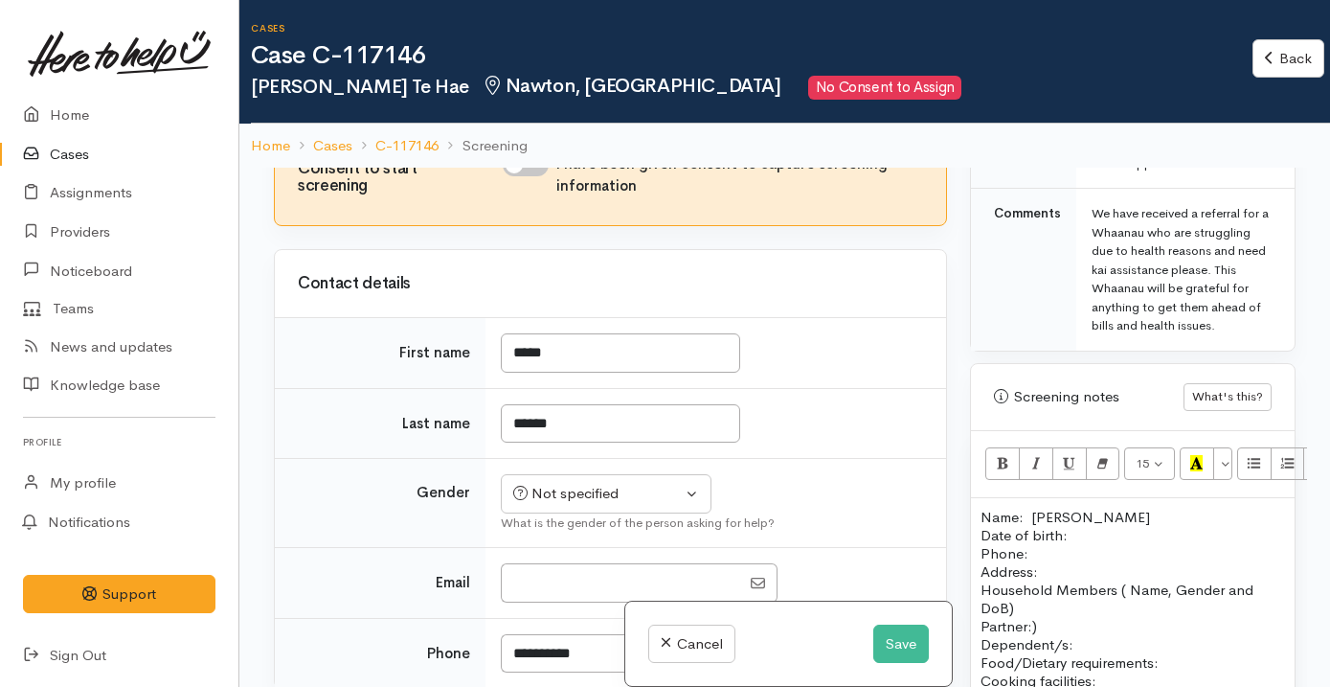
scroll to position [1335, 0]
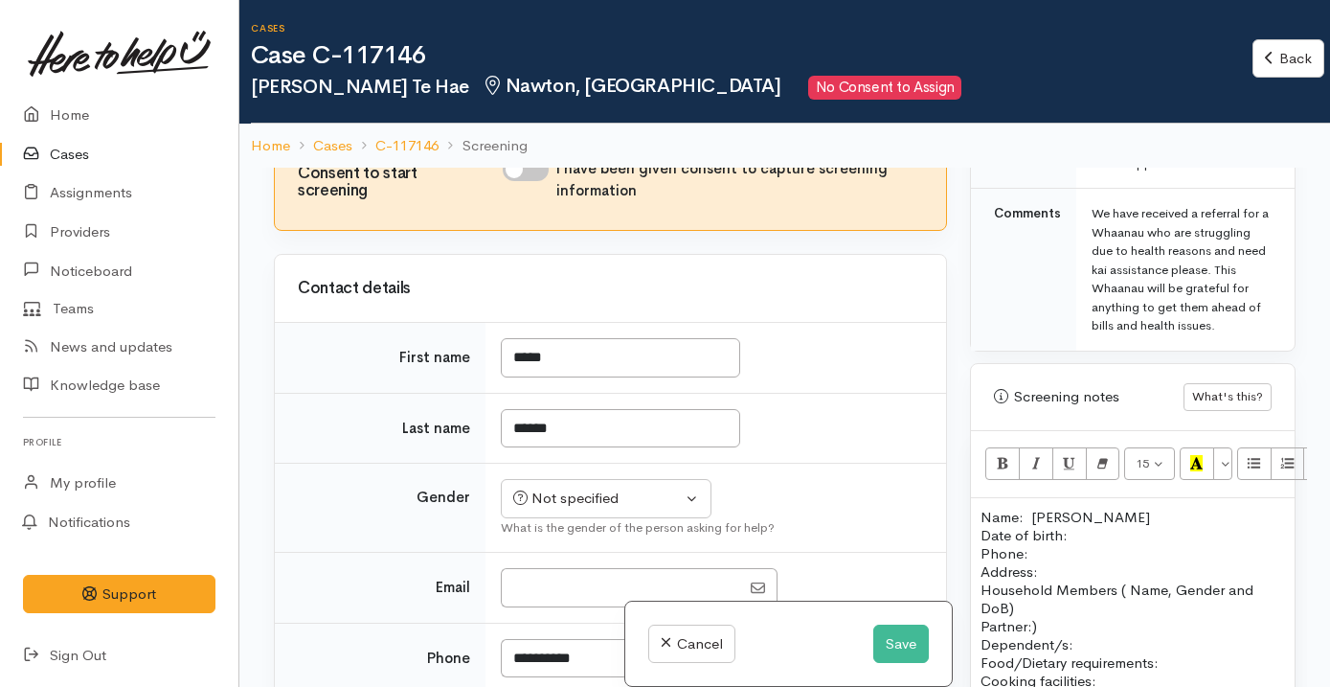
click at [530, 181] on input "I have been given consent to capture screening information" at bounding box center [526, 169] width 46 height 23
checkbox input "true"
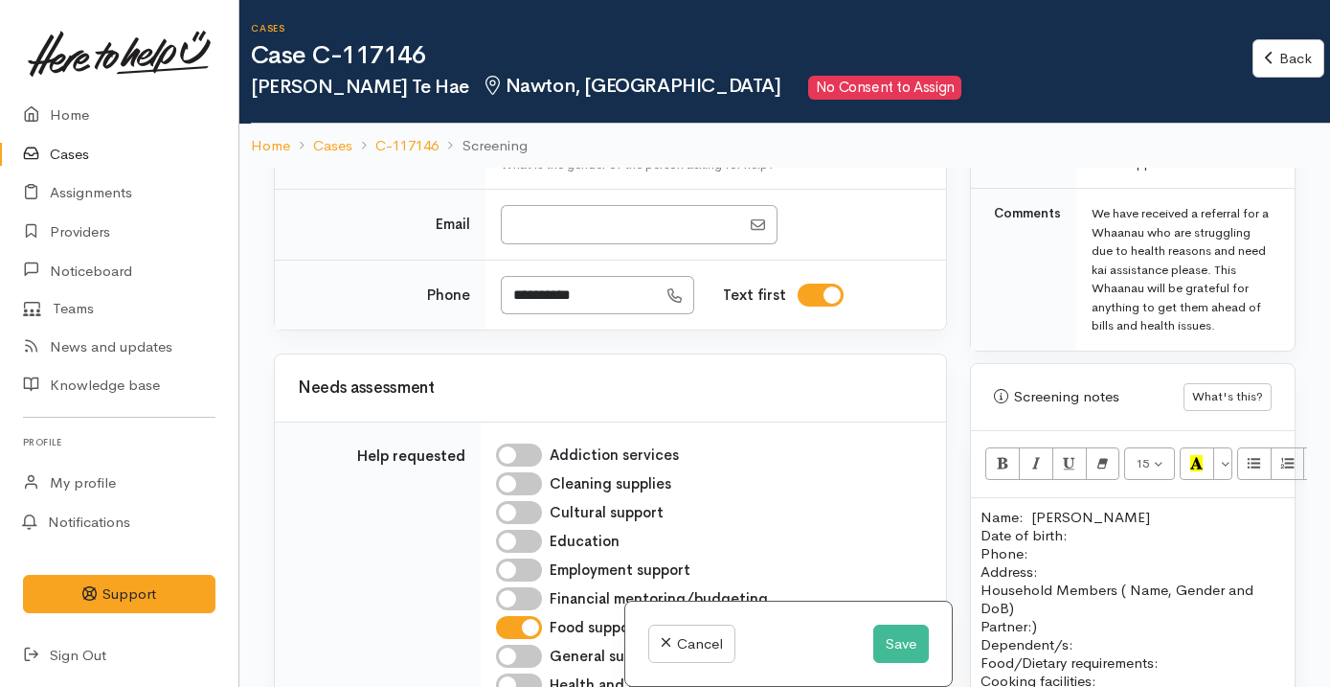
scroll to position [1675, 0]
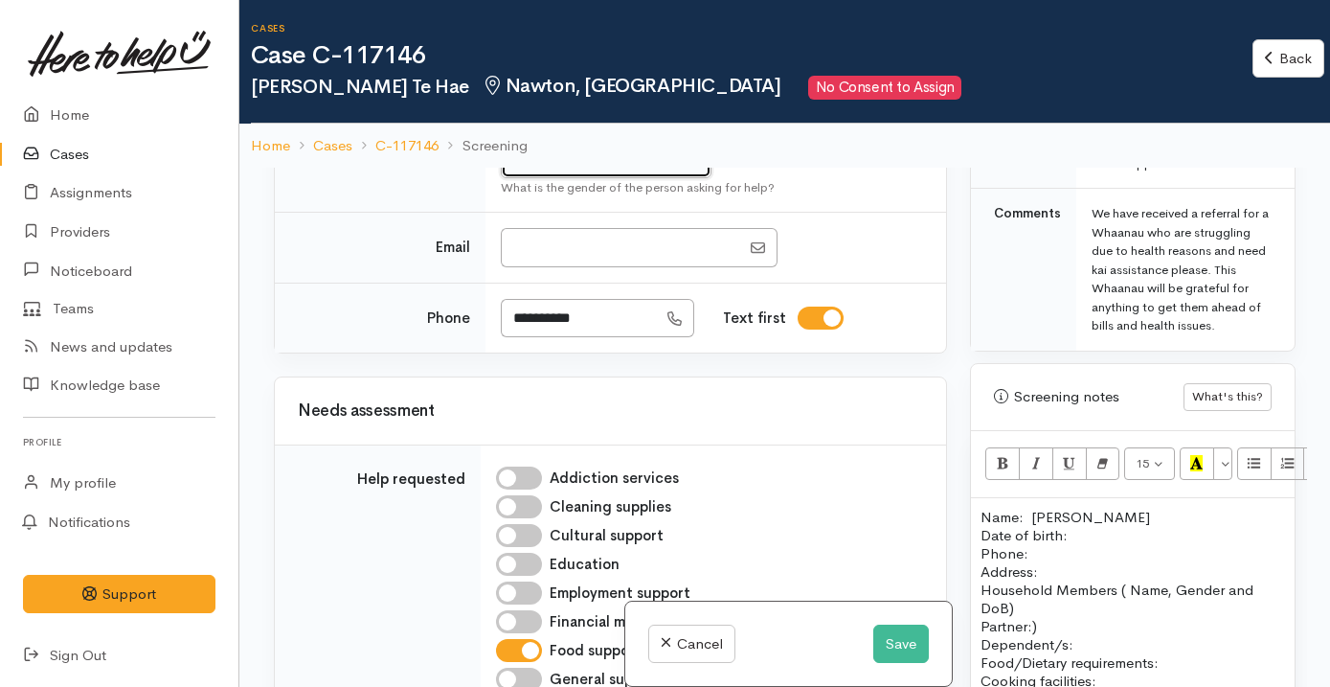
click at [620, 178] on button "Not specified" at bounding box center [606, 158] width 211 height 39
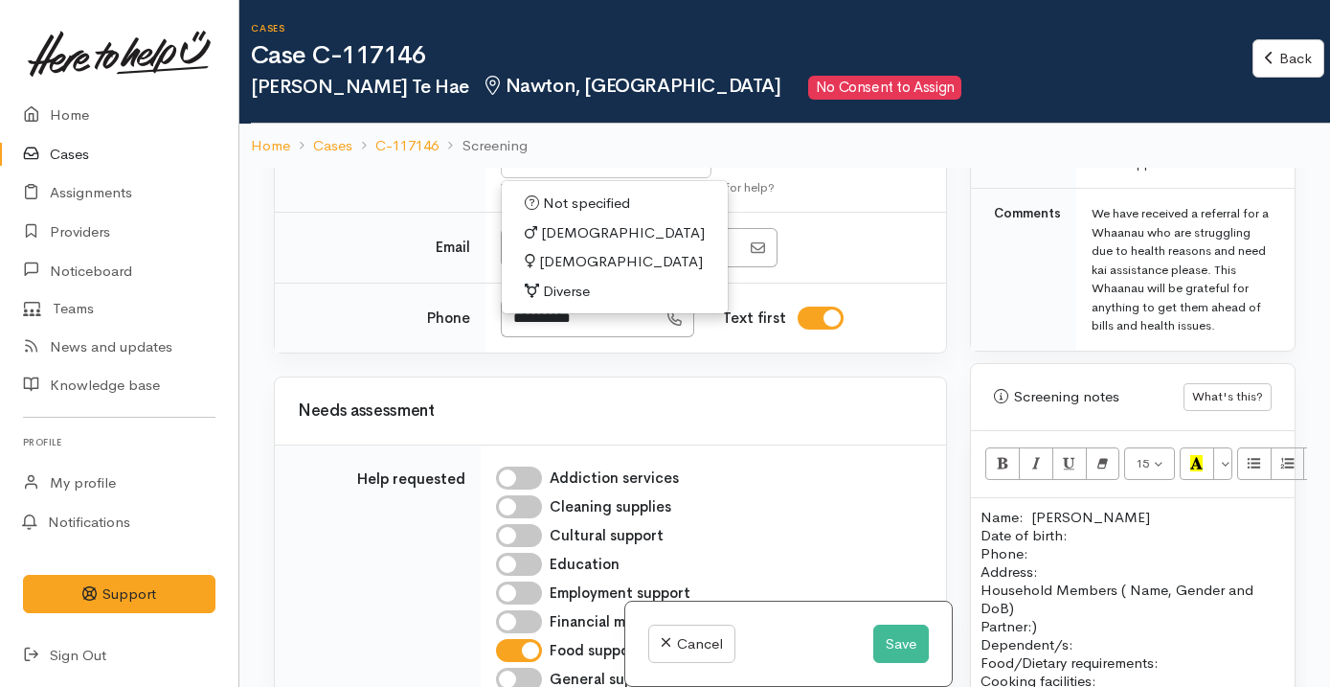
click at [584, 273] on span "Female" at bounding box center [621, 262] width 164 height 22
select select "Female"
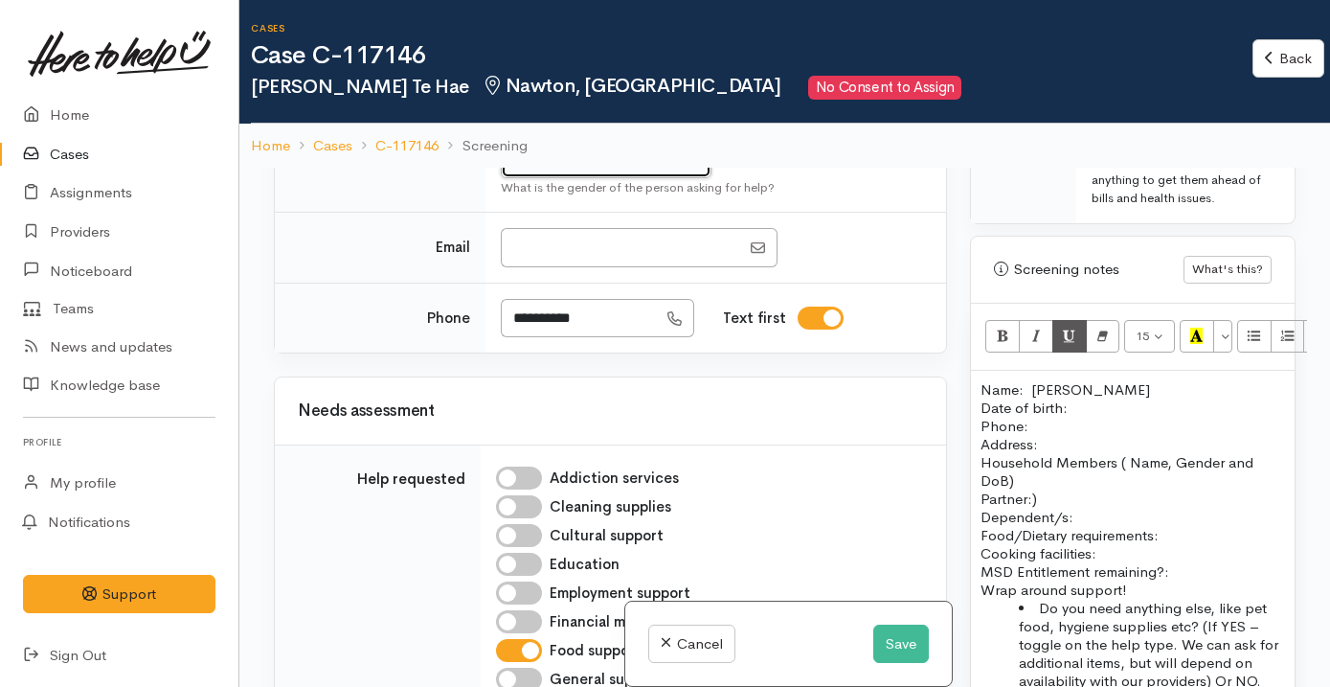
scroll to position [1166, 0]
click at [1073, 387] on p "Name: Tania Te Hae Date of birth: Phone:" at bounding box center [1132, 406] width 304 height 55
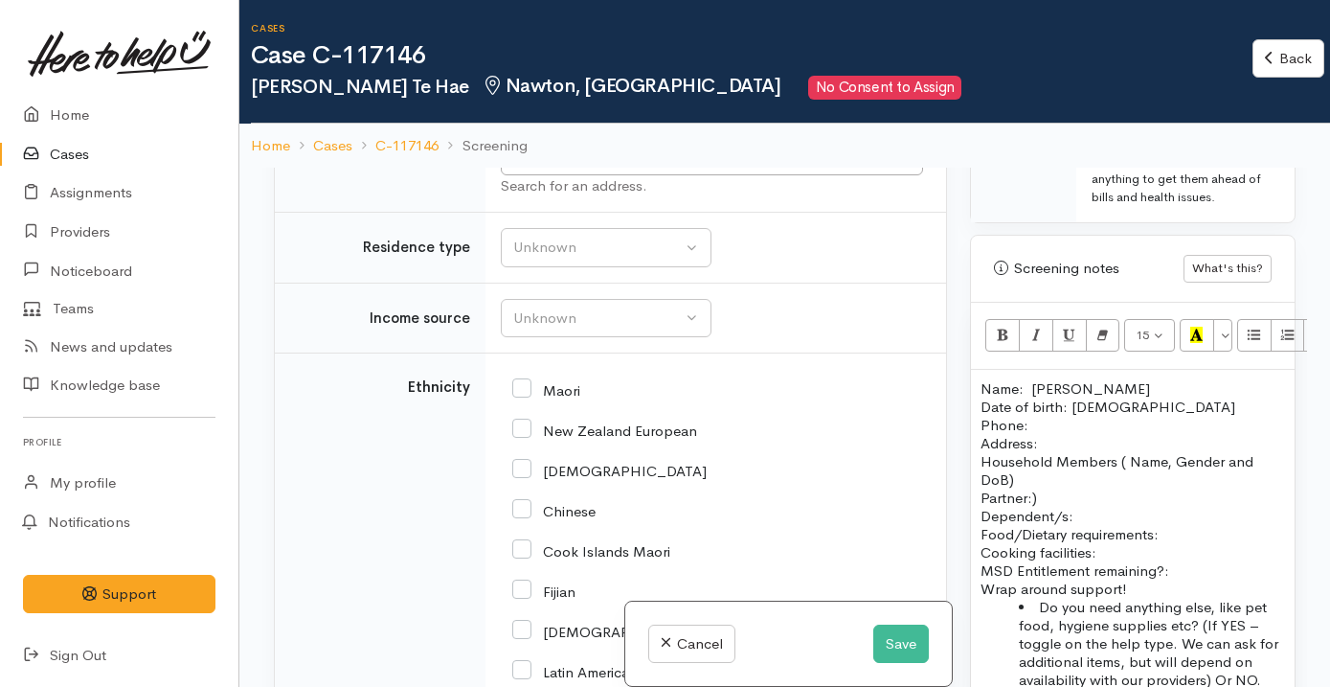
scroll to position [3383, 0]
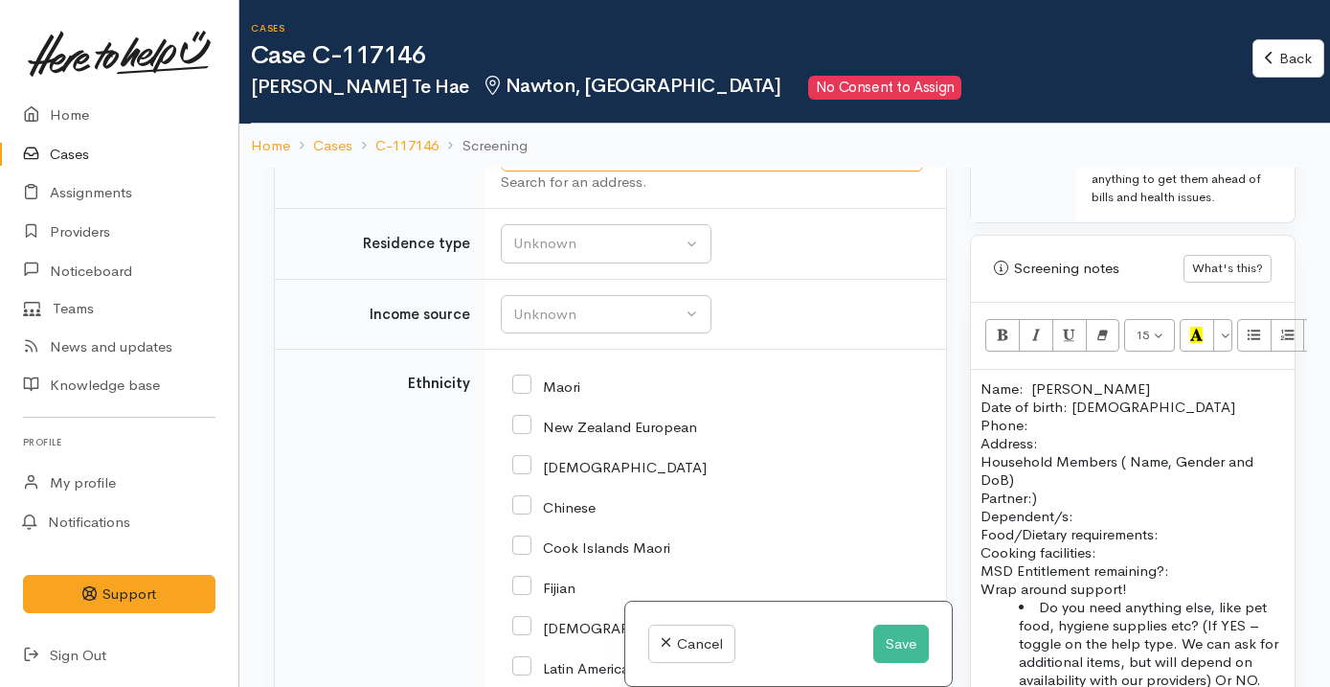
click at [702, 171] on input "text" at bounding box center [712, 151] width 422 height 39
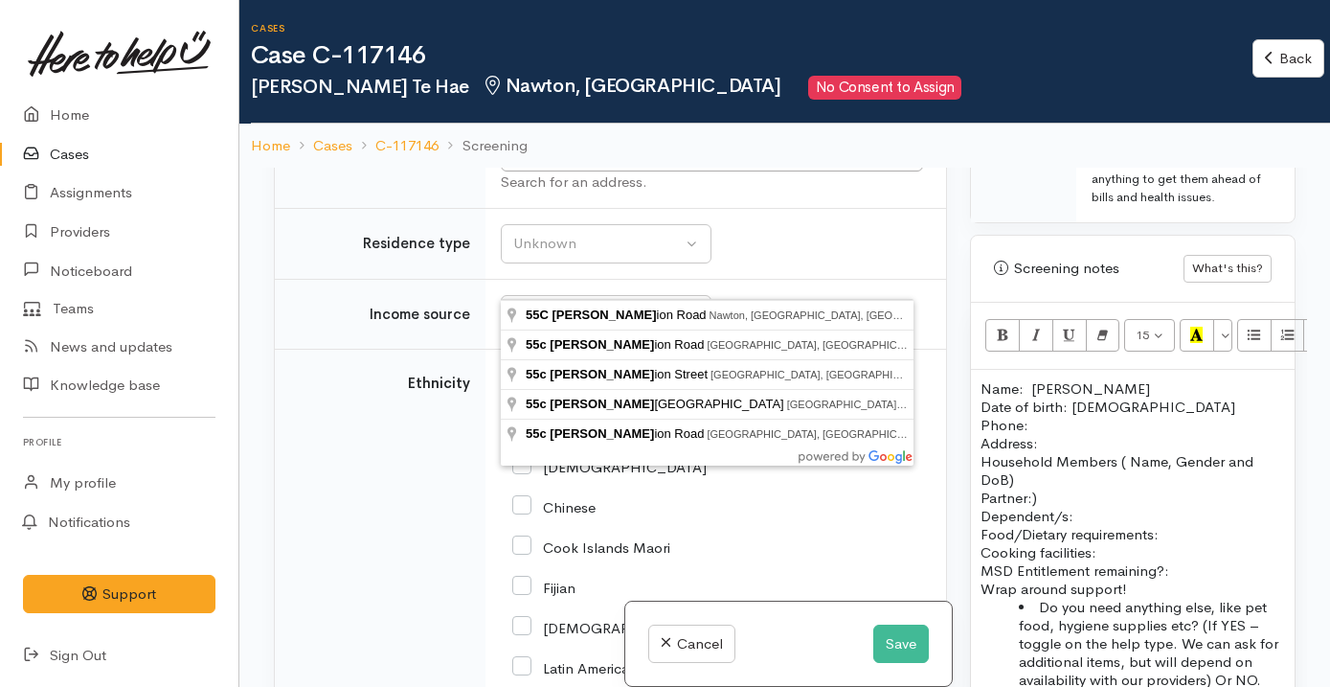
type input "55C Dominion Road, Nawton, Hamilton, New Zealand"
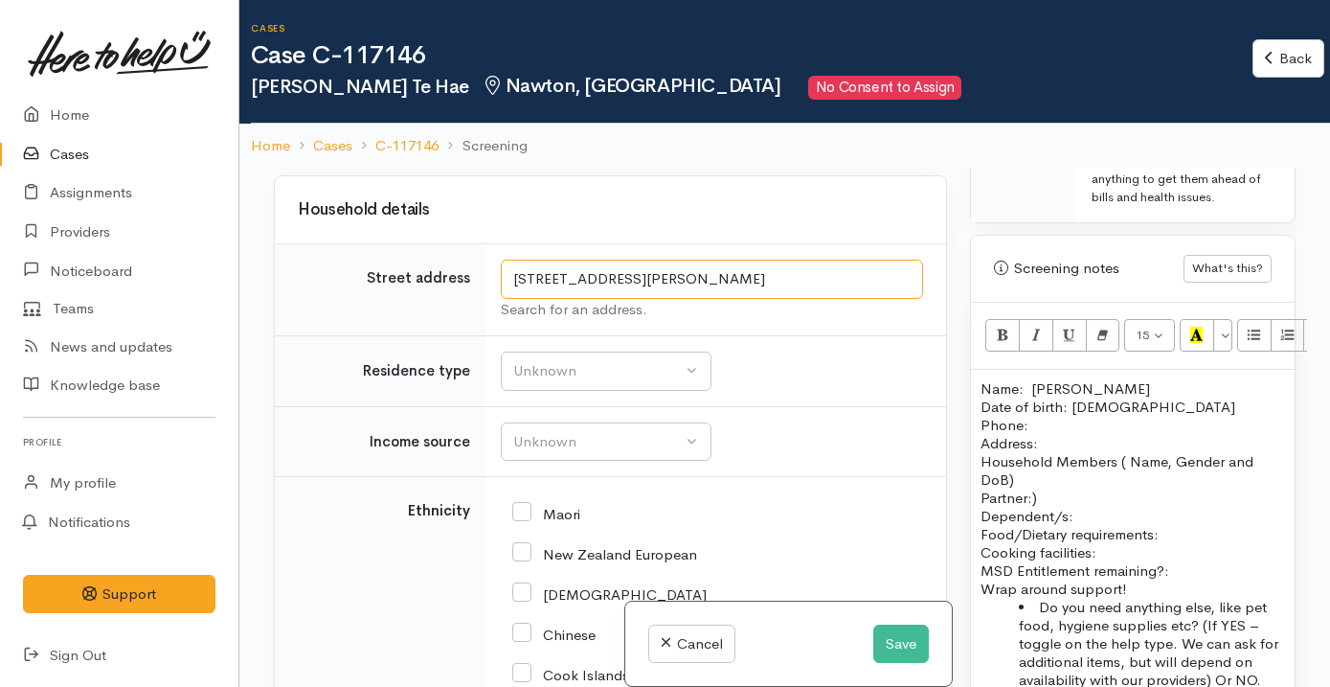
click at [725, 289] on input "55C Dominion Road, Nawton, Hamilton, New Zealand" at bounding box center [712, 278] width 422 height 39
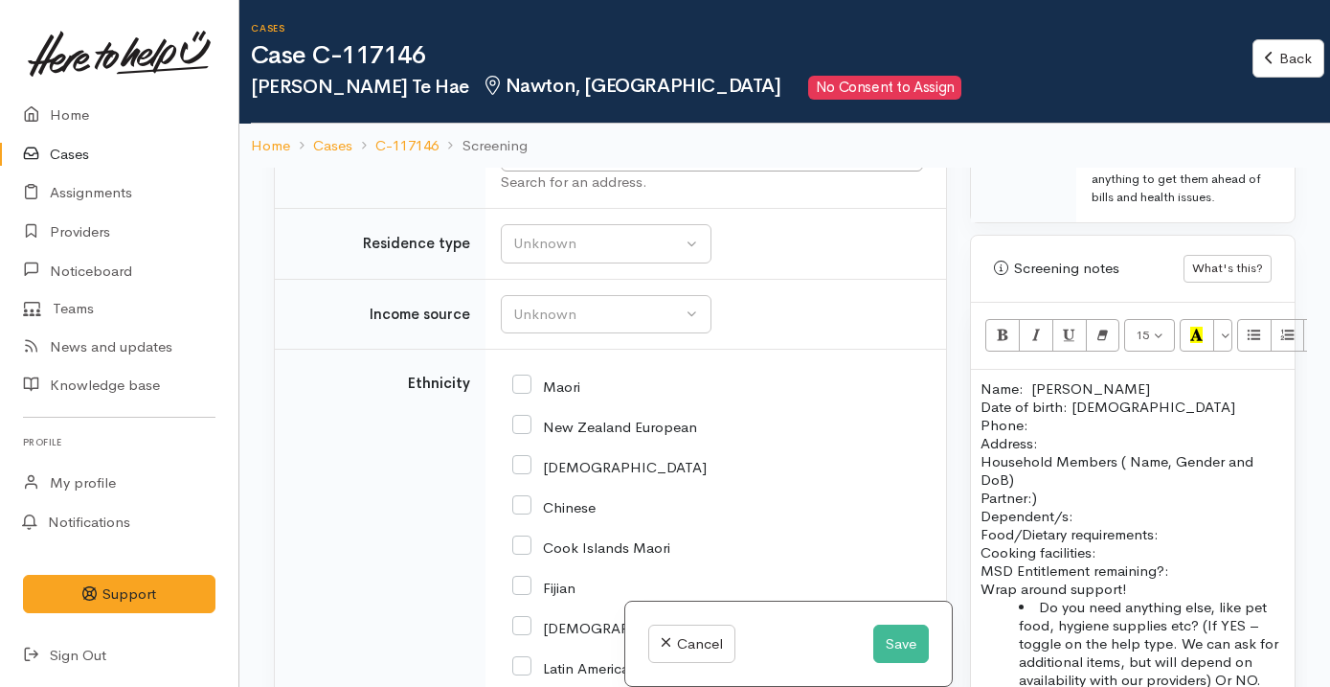
click at [1052, 434] on p "Address:" at bounding box center [1132, 443] width 304 height 18
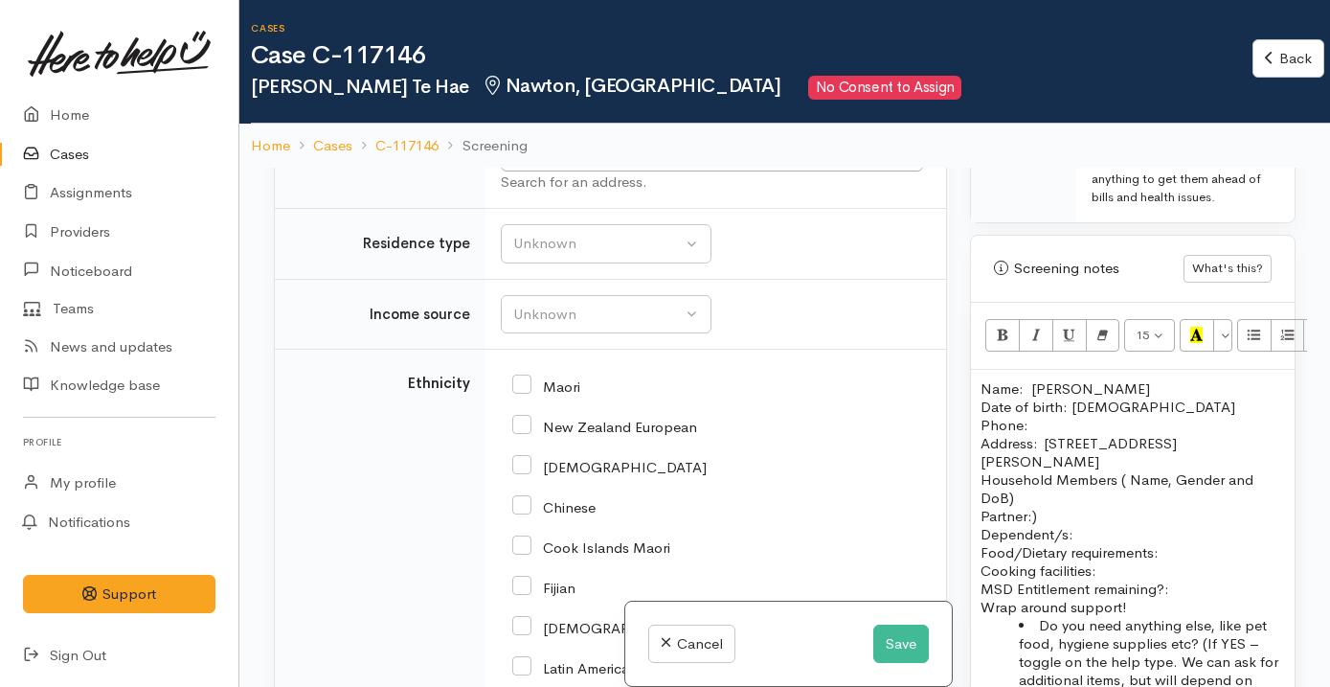
click at [981, 470] on p "Household Members ( Name, Gender and DoB) Partner:) Dependent/s:" at bounding box center [1132, 506] width 304 height 73
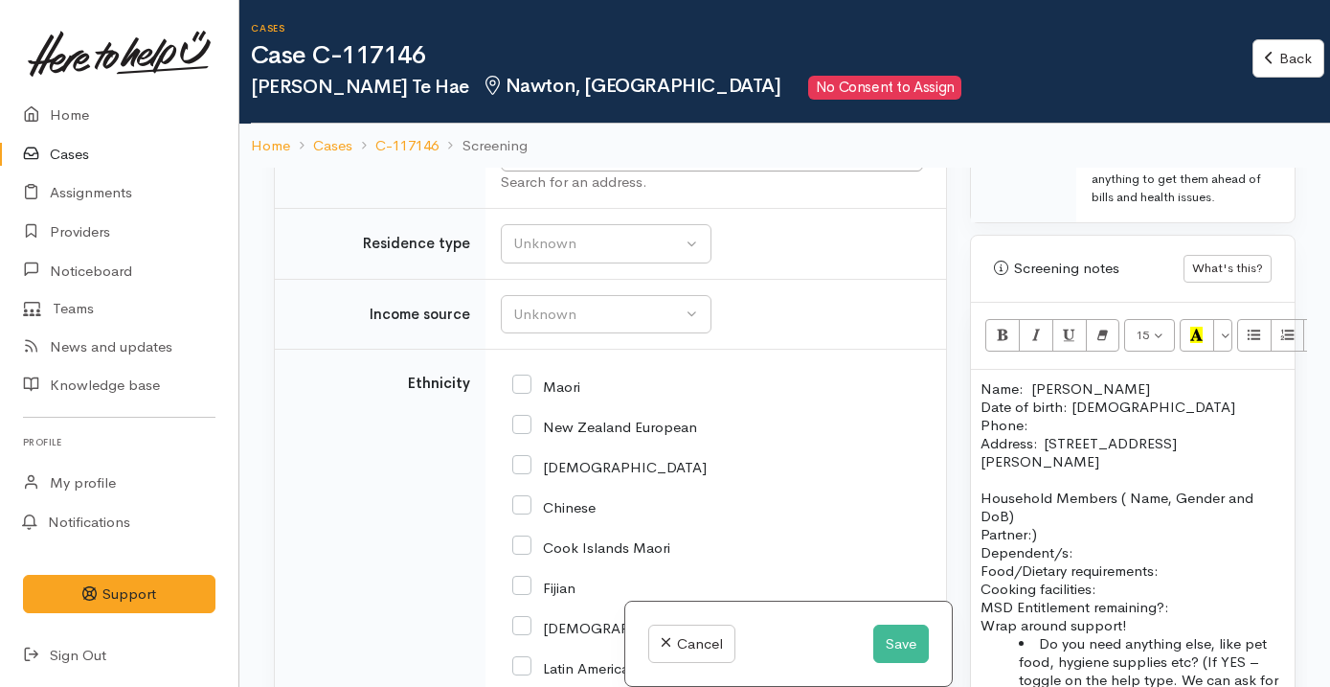
scroll to position [1275, 0]
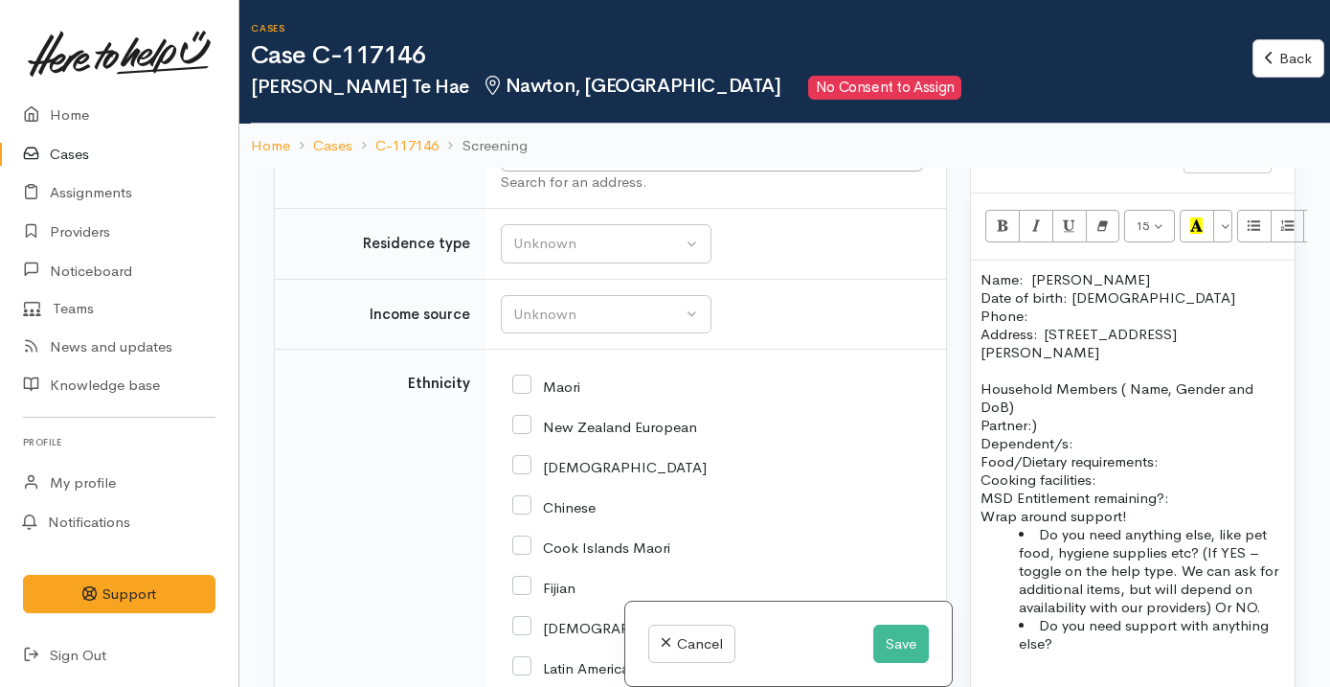
drag, startPoint x: 1041, startPoint y: 409, endPoint x: 1119, endPoint y: 369, distance: 88.2
click at [1119, 379] on p "Household Members ( Name, Gender and DoB) Partner:) Dependent/s:" at bounding box center [1132, 415] width 304 height 73
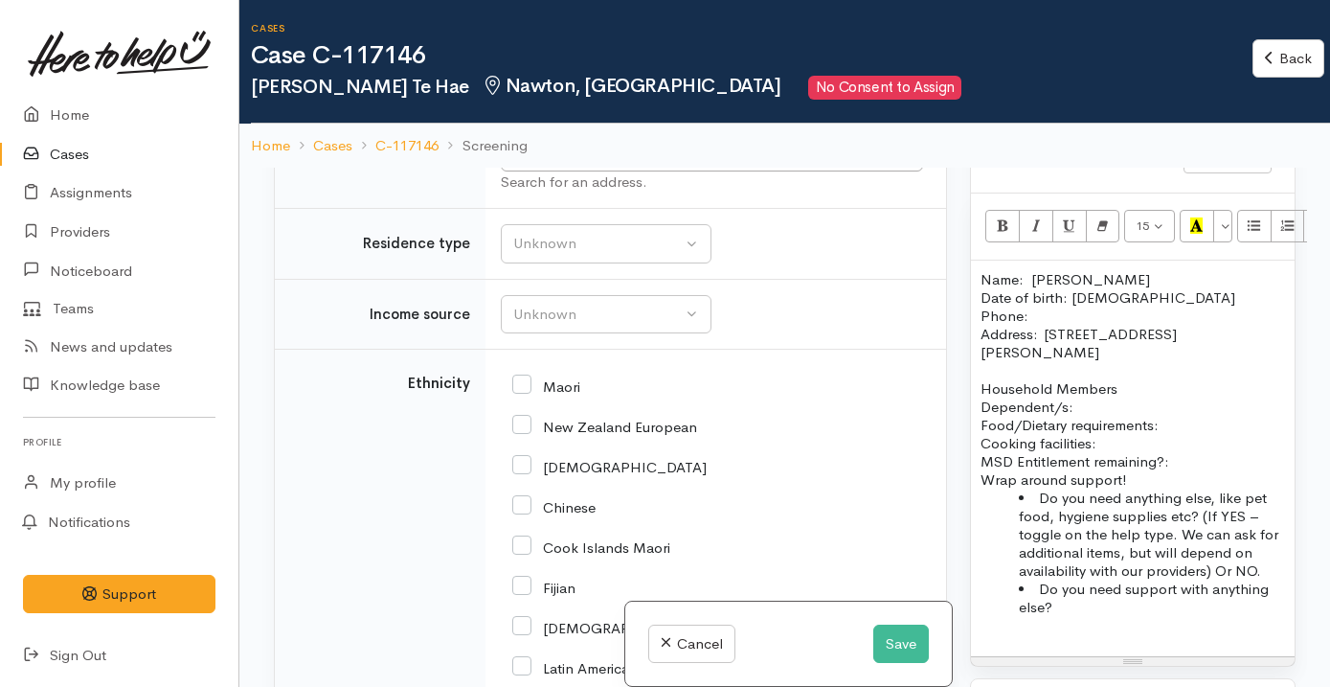
click at [976, 406] on div "Name: Tania Te Hae Date of birth: 15/07/1984 Phone:  Address:  55C Dominion Roa…" at bounding box center [1133, 457] width 324 height 395
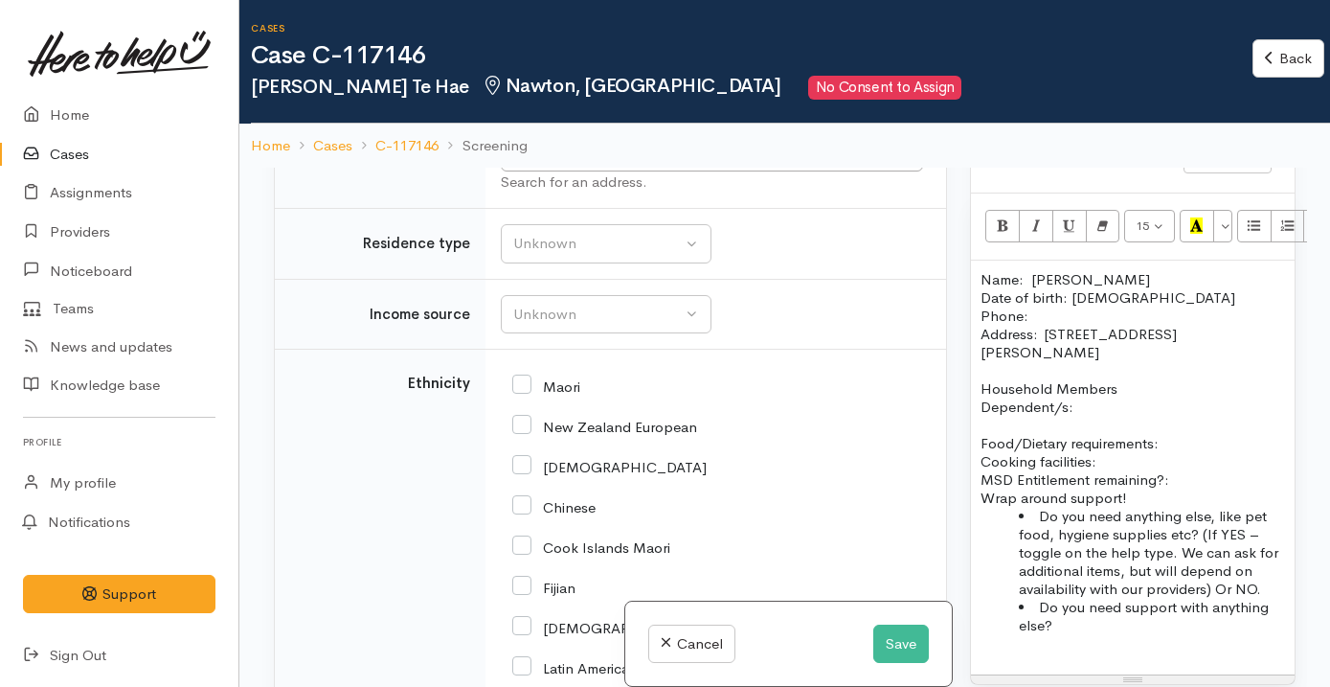
click at [1085, 392] on p "Household Members Dependent/s:" at bounding box center [1132, 397] width 304 height 36
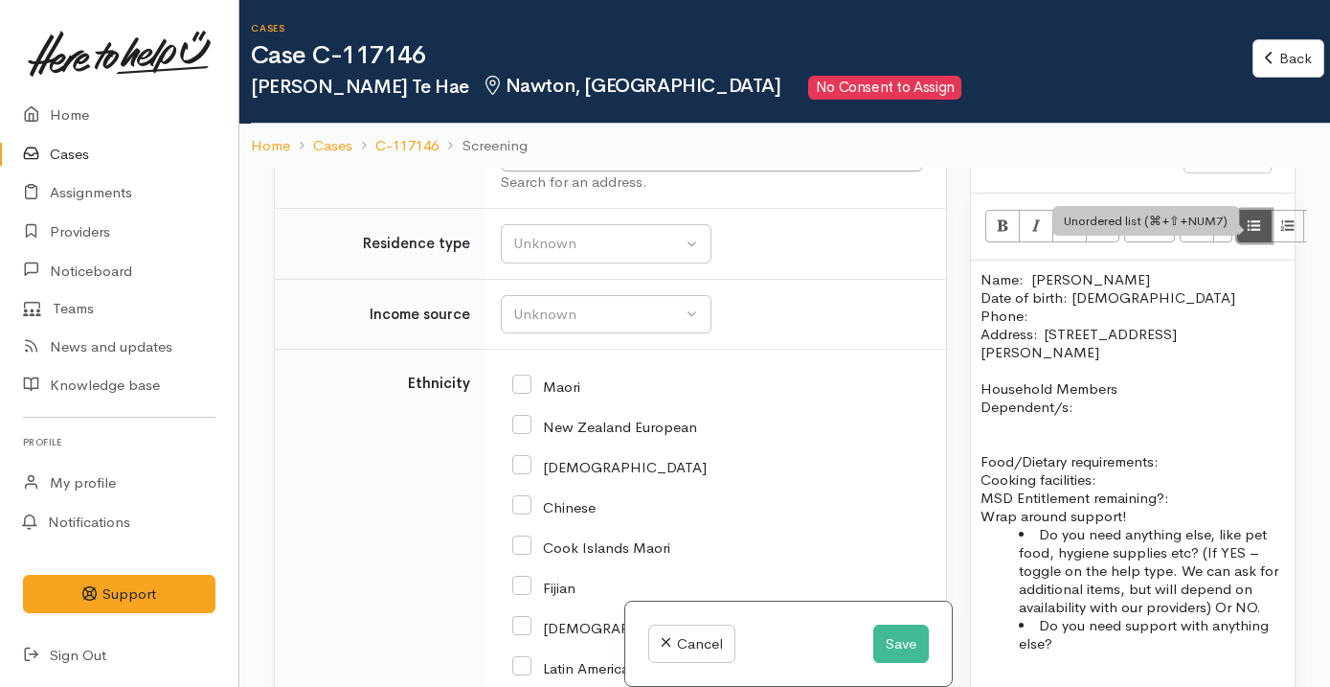
click at [1253, 217] on icon "Unordered list (⌘+⇧+NUM7)" at bounding box center [1254, 225] width 12 height 16
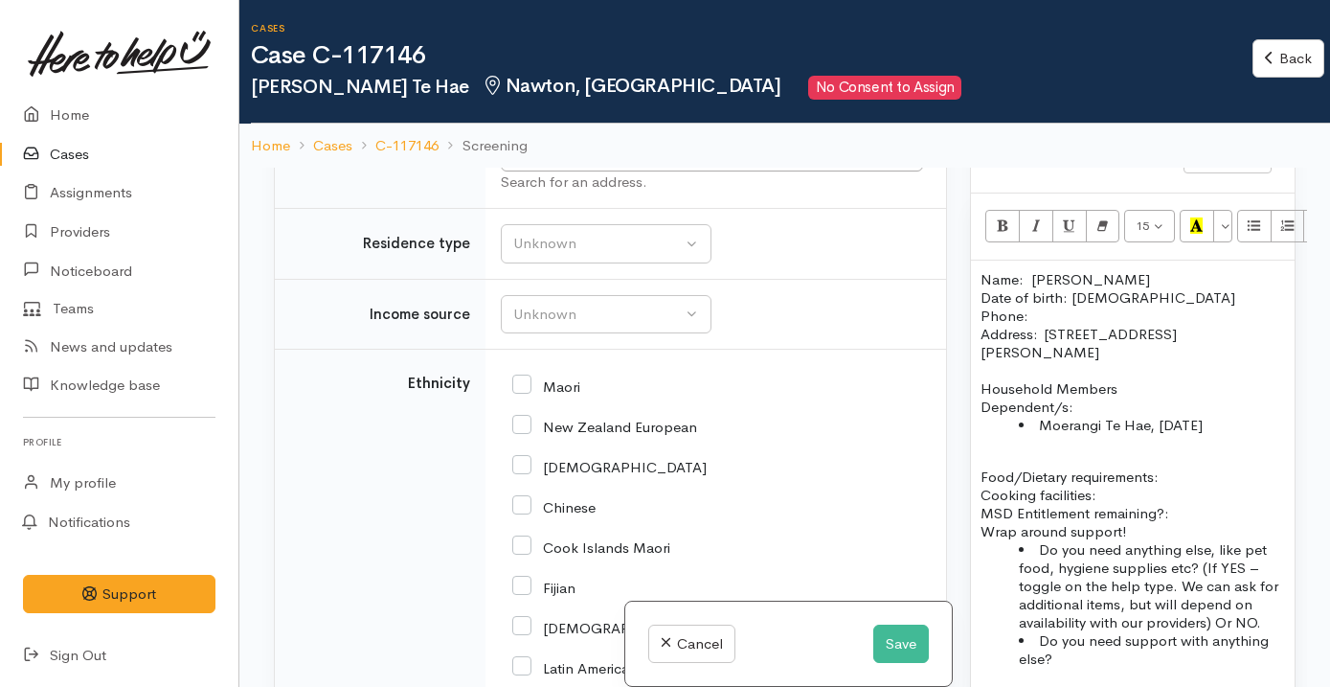
click at [1032, 449] on p at bounding box center [1132, 458] width 304 height 18
drag, startPoint x: 1138, startPoint y: 372, endPoint x: 968, endPoint y: 366, distance: 170.5
click at [968, 366] on div "Warnings Add No warnings have been raised against this case Add Warning Title ●…" at bounding box center [1132, 511] width 349 height 687
click at [1092, 383] on p "Household Members Dependent/s:" at bounding box center [1132, 397] width 304 height 36
click at [1243, 416] on li "Moerangi Te Hae, 13/12/2016" at bounding box center [1152, 425] width 266 height 18
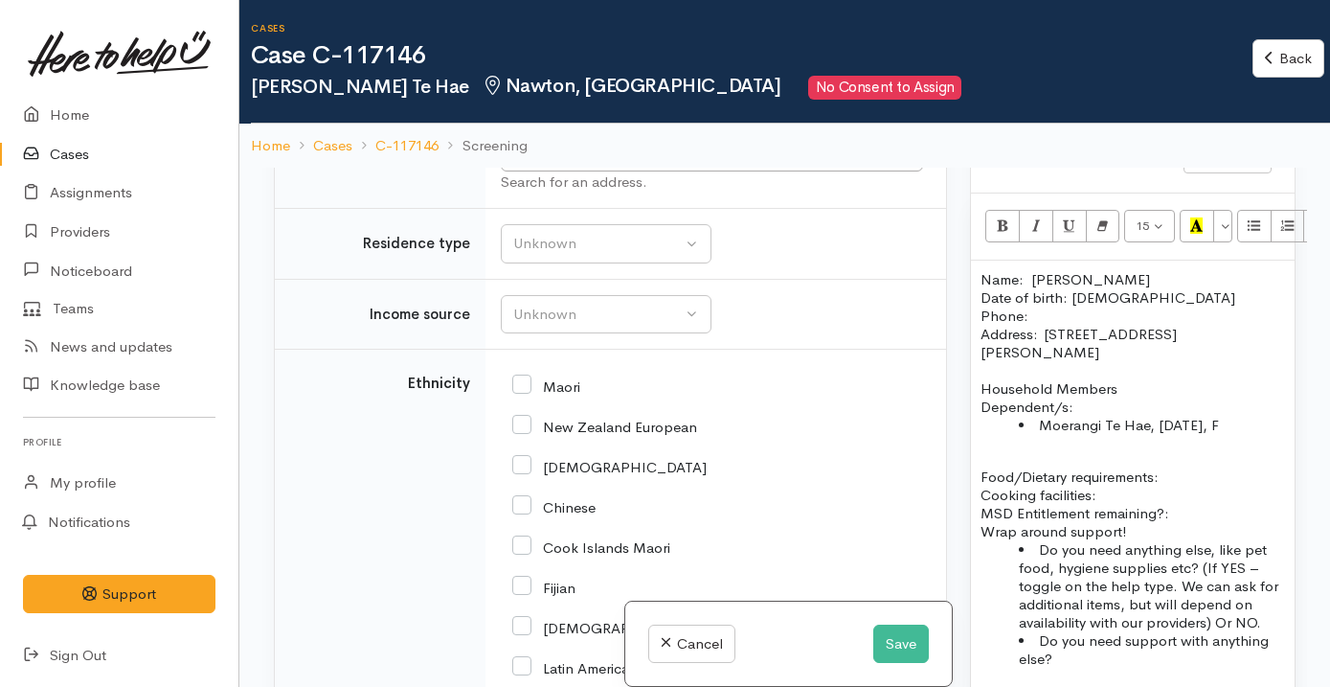
click at [1124, 379] on p "Household Members Dependent/s:" at bounding box center [1132, 397] width 304 height 36
click at [1173, 467] on p "Food/Dietary requirements: Cooking facilities: MSD Entitlement remaining?:" at bounding box center [1132, 494] width 304 height 55
click at [1117, 473] on p "Food/Dietary requirements: No Cooking facilities: MSD Entitlement remaining?:" at bounding box center [1132, 494] width 304 height 55
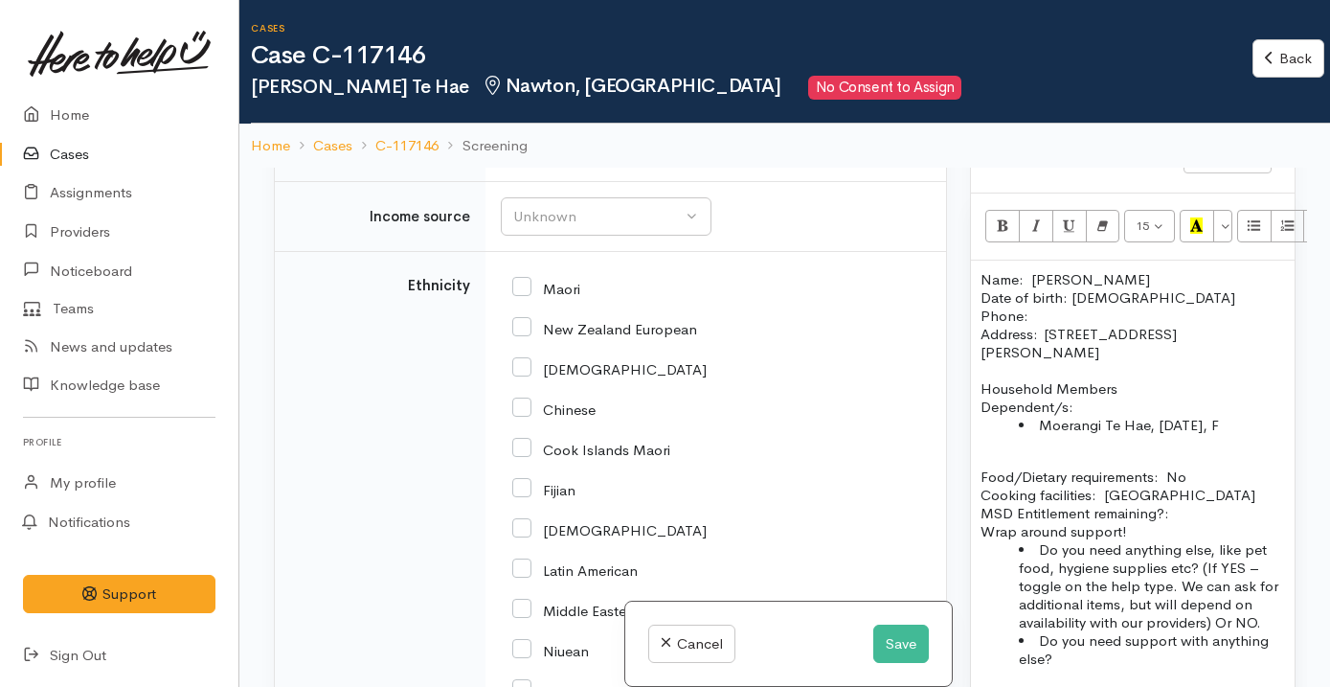
scroll to position [3502, 0]
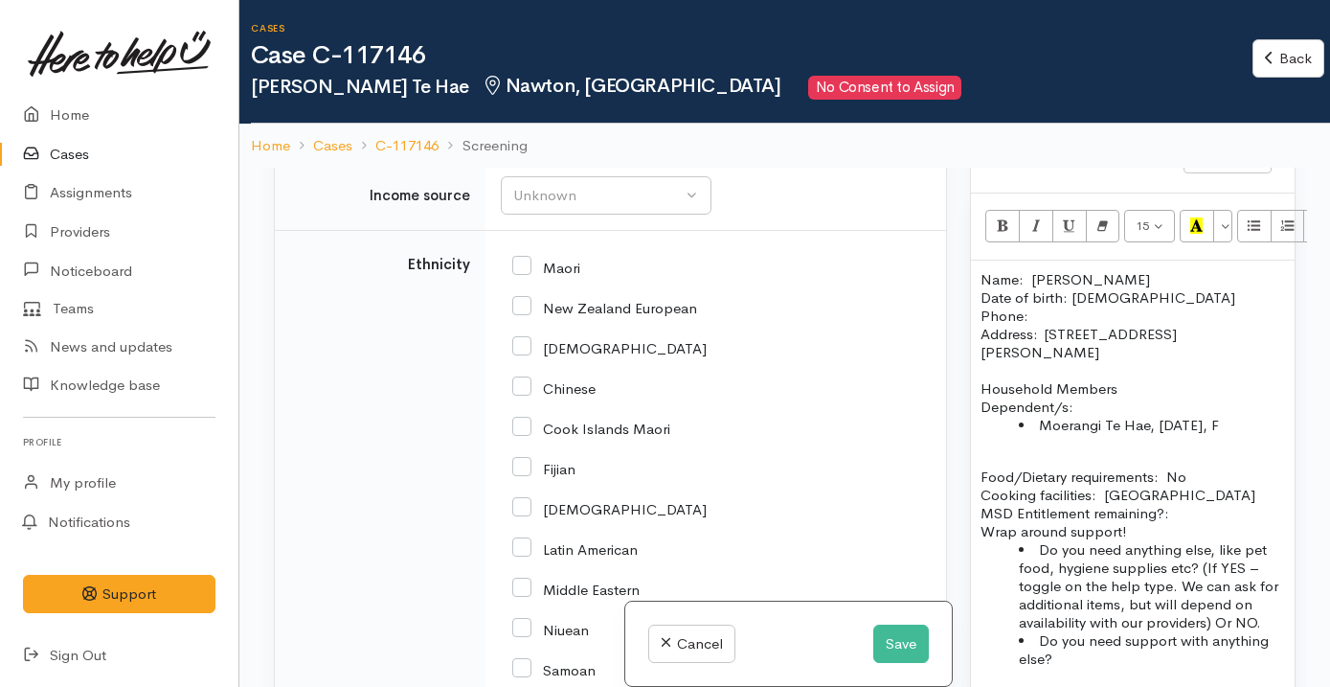
click at [620, 145] on button "Unknown" at bounding box center [606, 124] width 211 height 39
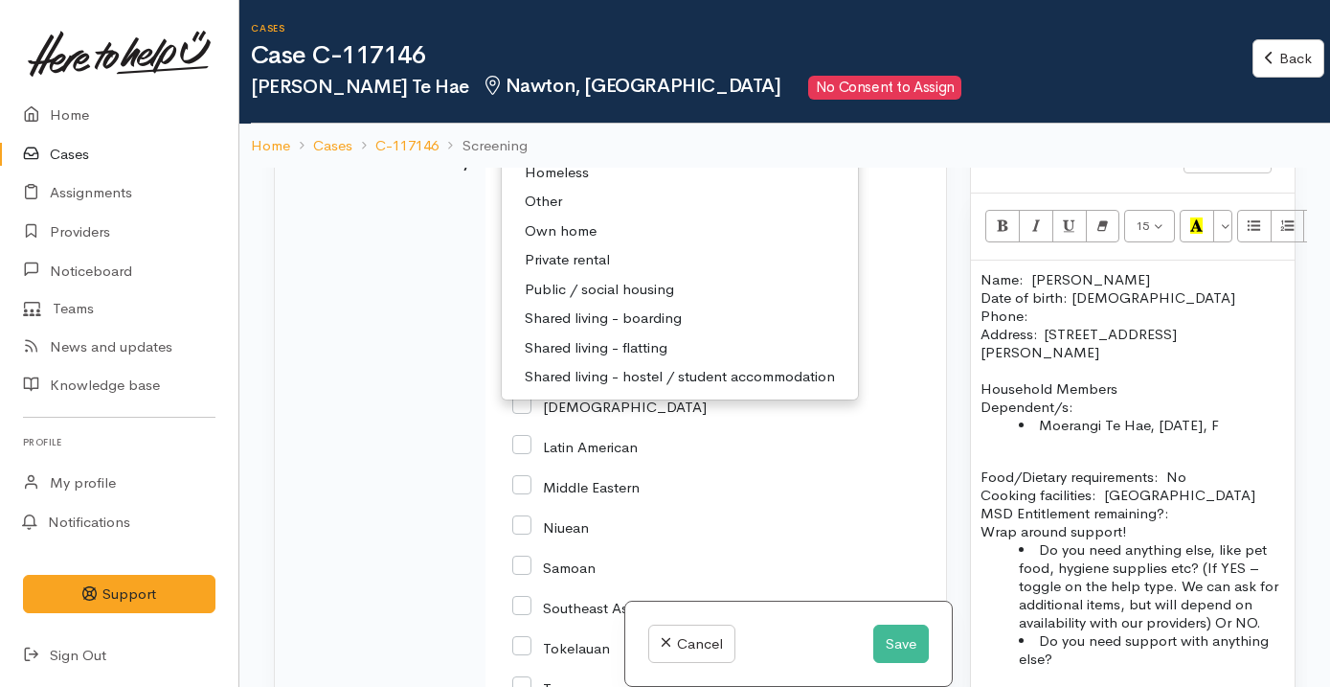
scroll to position [3606, 0]
click at [574, 269] on span "Private rental" at bounding box center [567, 258] width 85 height 22
select select "2"
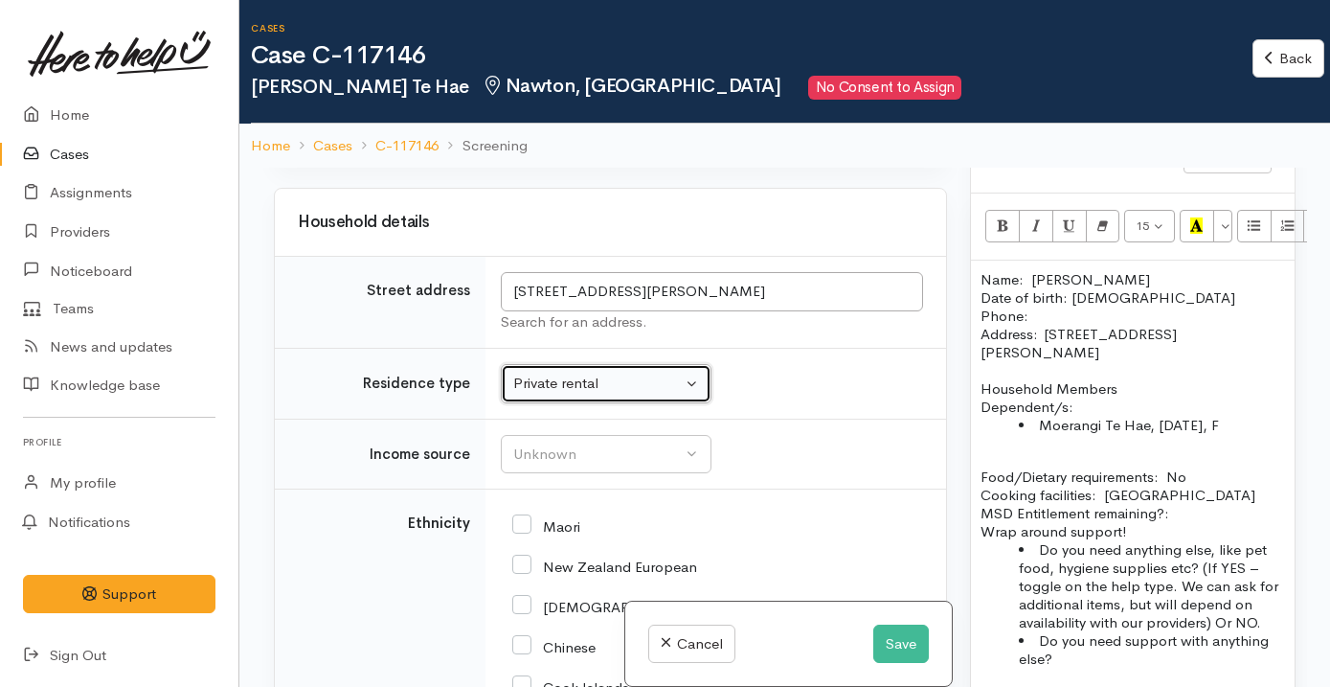
scroll to position [2582, 0]
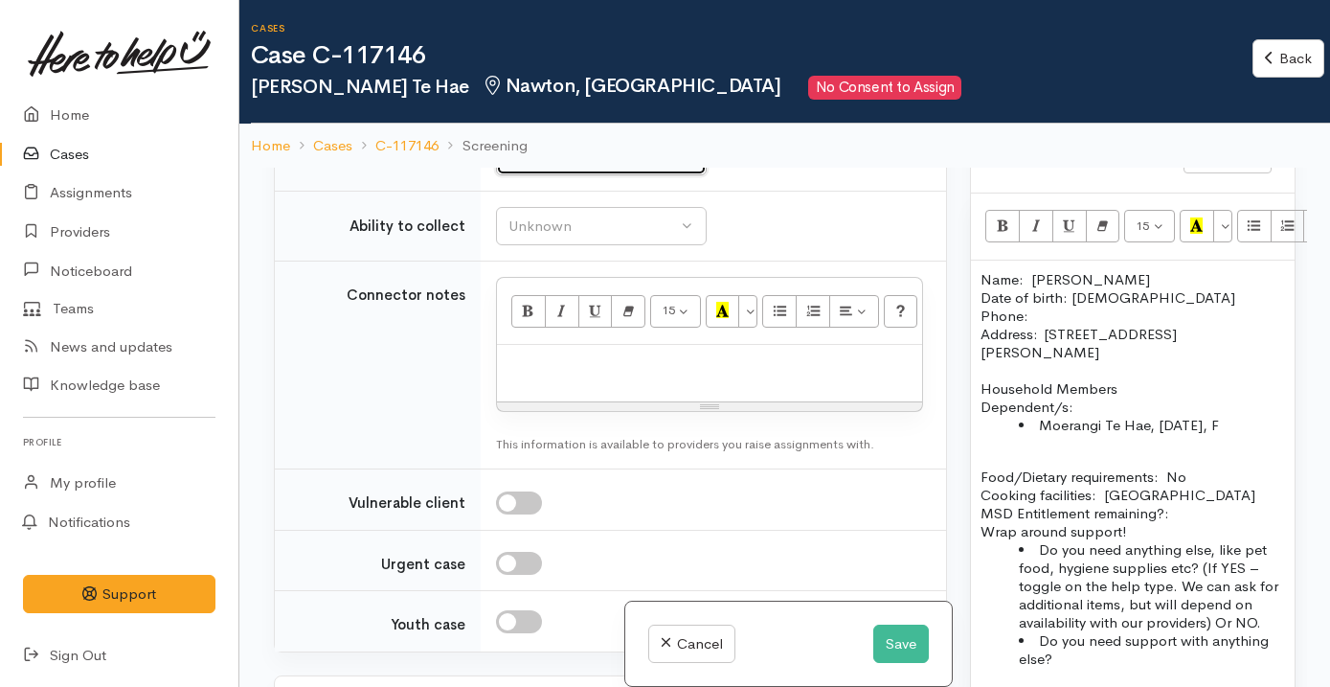
click at [577, 167] on div "Unknown" at bounding box center [592, 156] width 169 height 22
click at [530, 349] on link "No" at bounding box center [601, 335] width 209 height 30
select select "1"
click at [574, 237] on div "Unknown" at bounding box center [592, 226] width 169 height 22
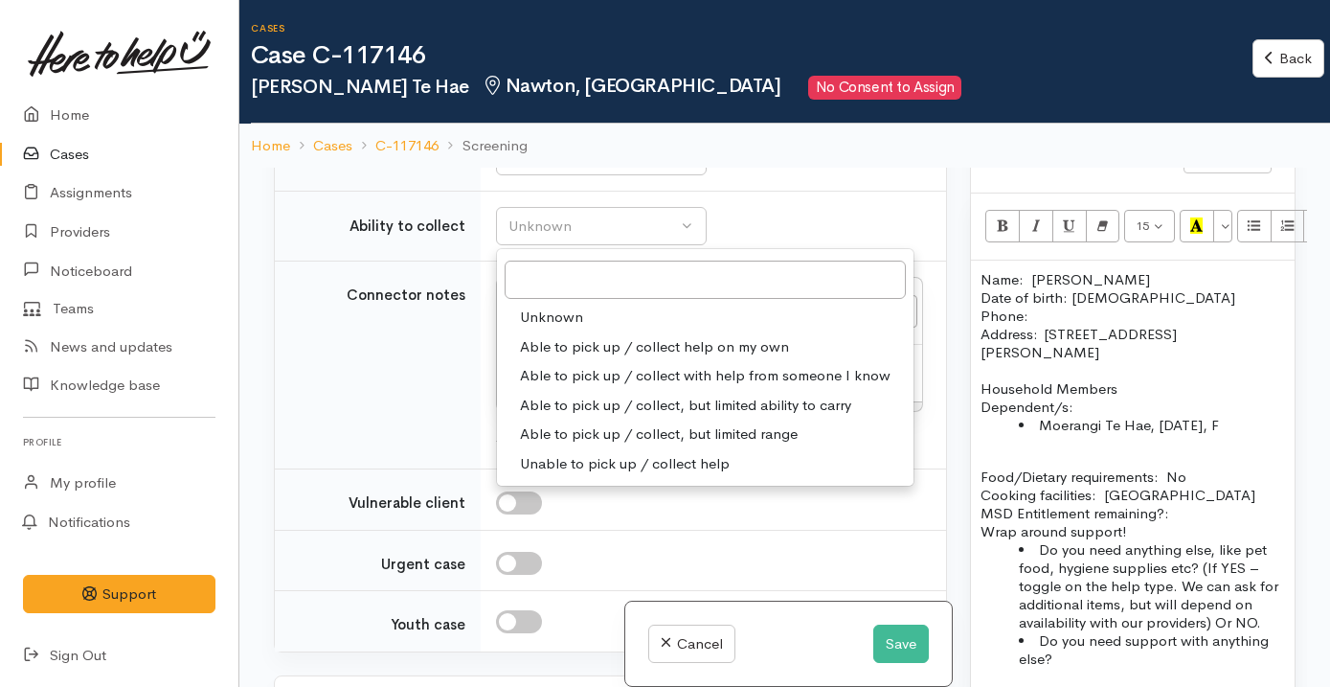
click at [595, 358] on span "Able to pick up / collect help on my own" at bounding box center [654, 347] width 269 height 22
select select "2"
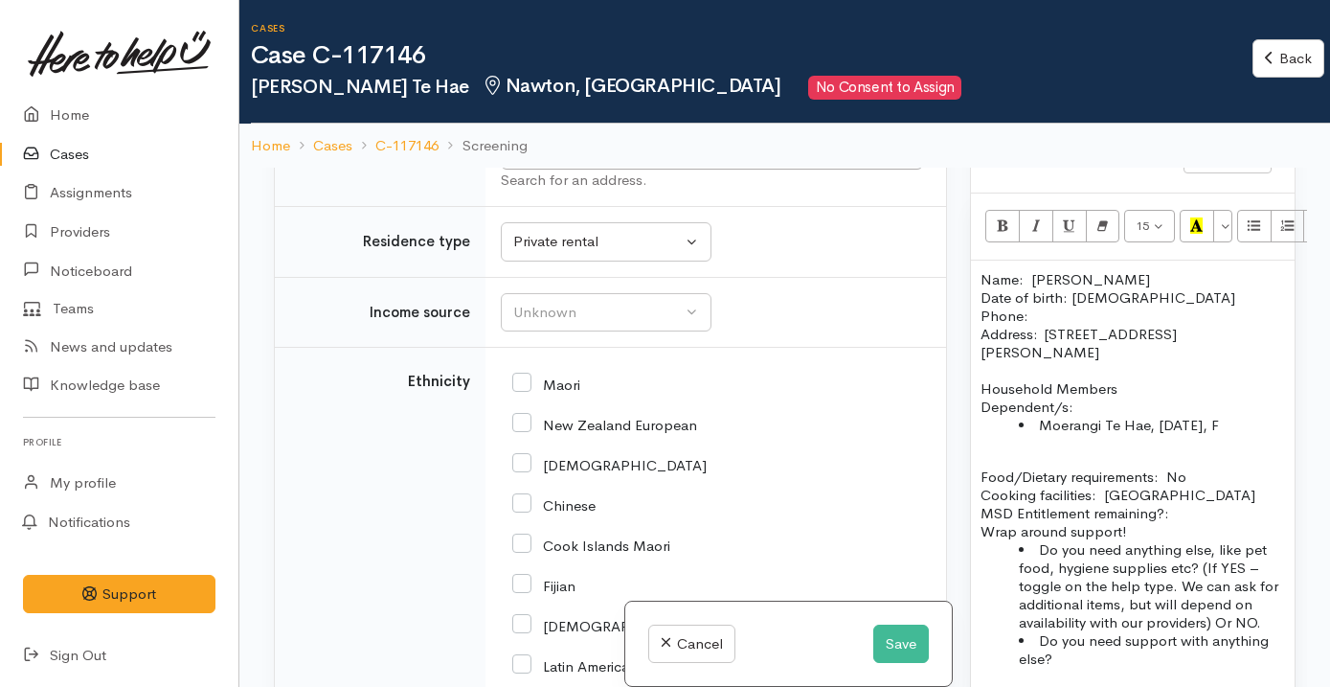
scroll to position [3496, 0]
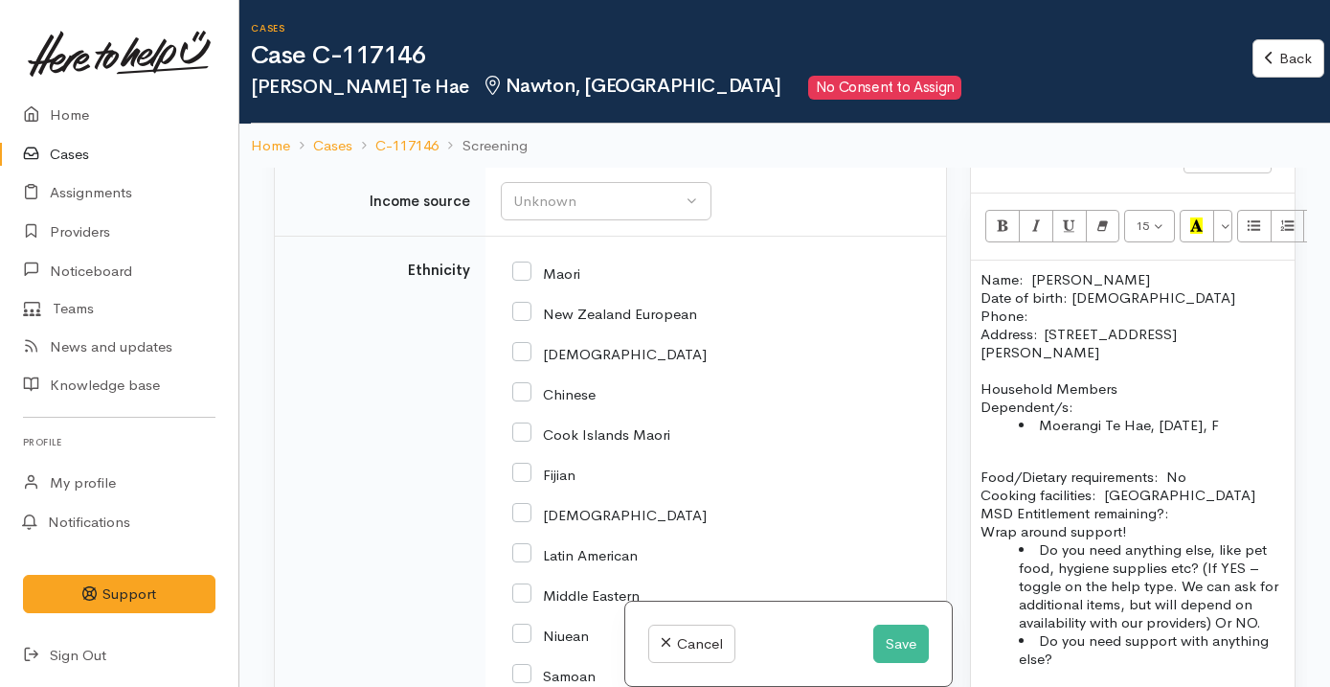
click at [600, 150] on button "Private rental" at bounding box center [606, 130] width 211 height 39
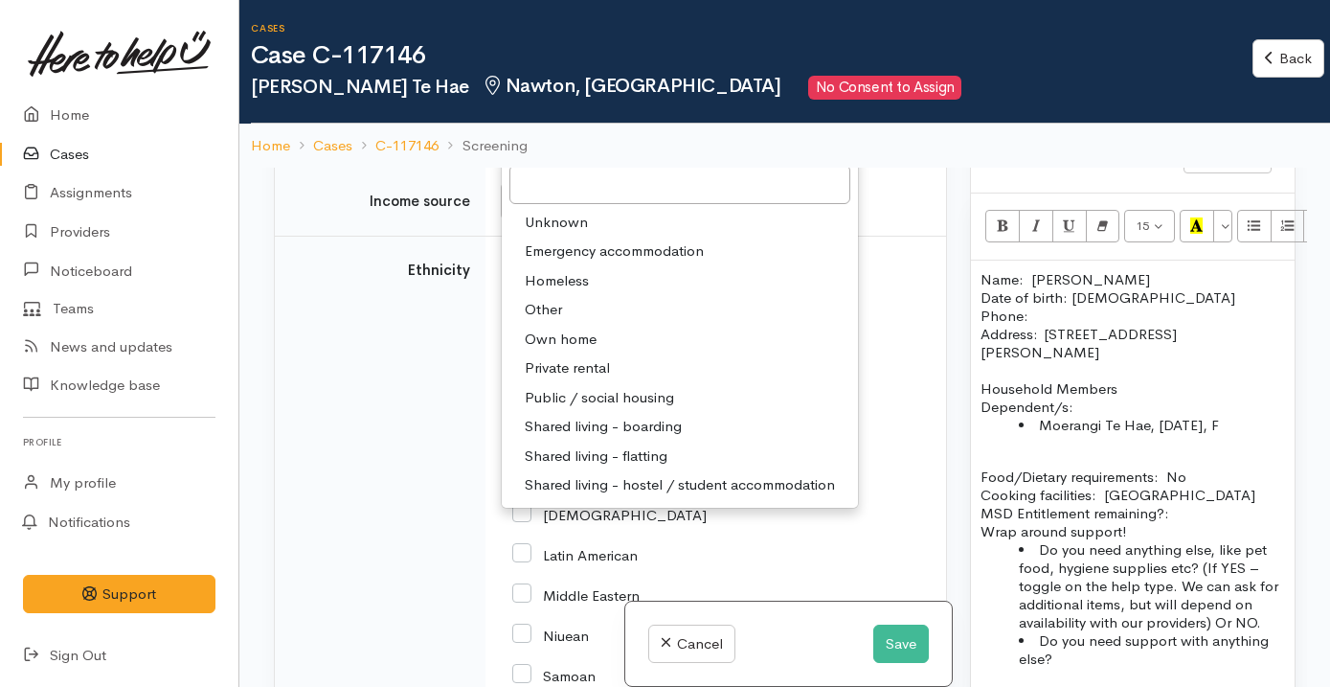
click at [630, 409] on span "Public / social housing" at bounding box center [599, 398] width 149 height 22
select select "3"
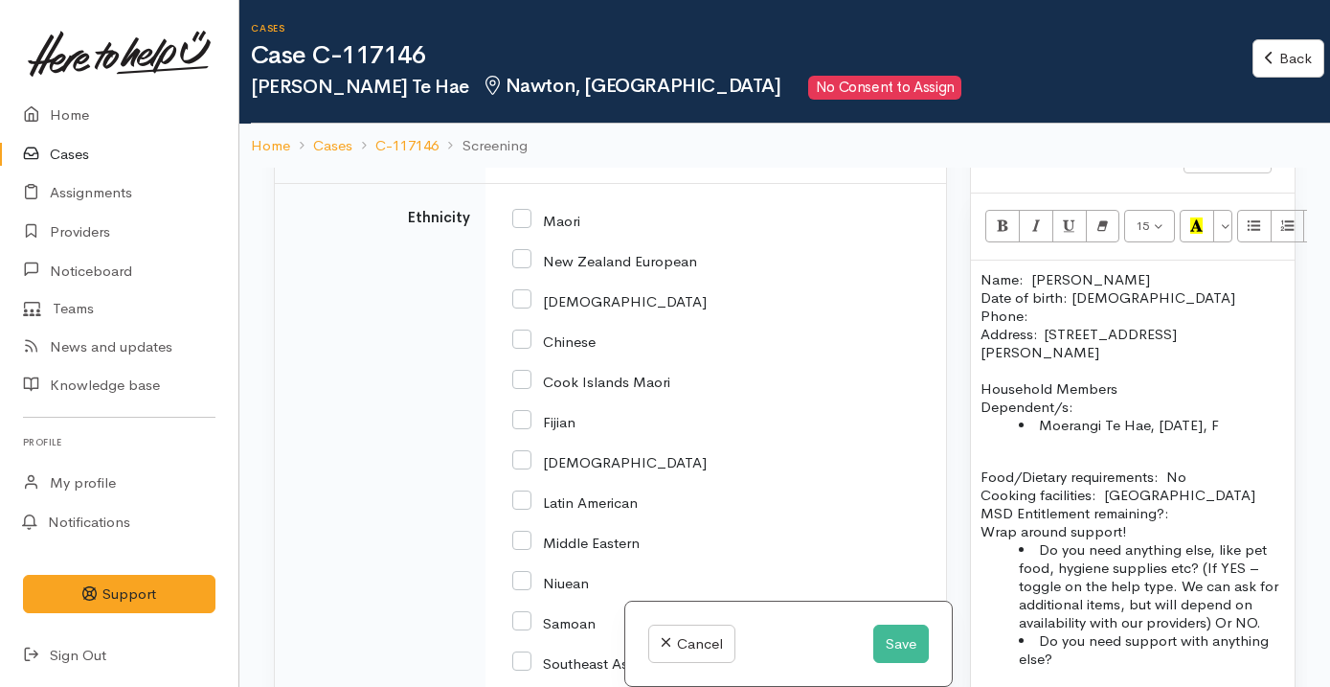
scroll to position [3464, 0]
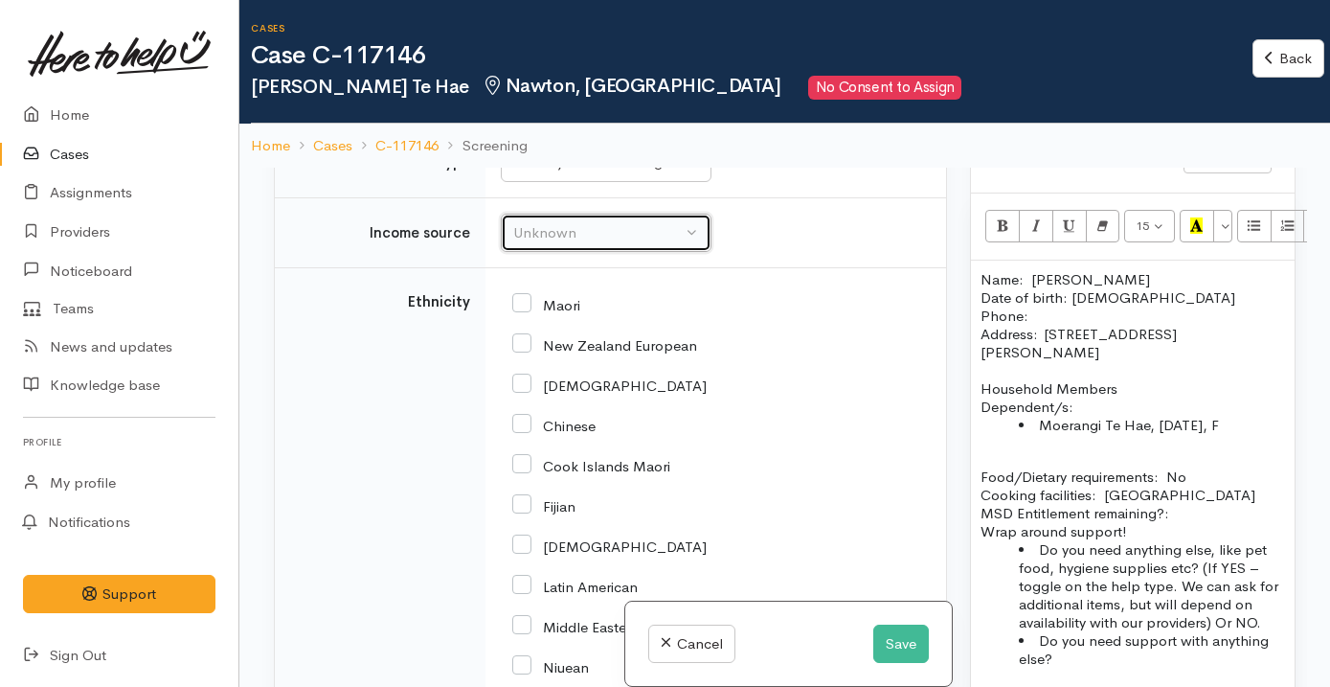
click at [620, 244] on div "Unknown" at bounding box center [597, 233] width 169 height 22
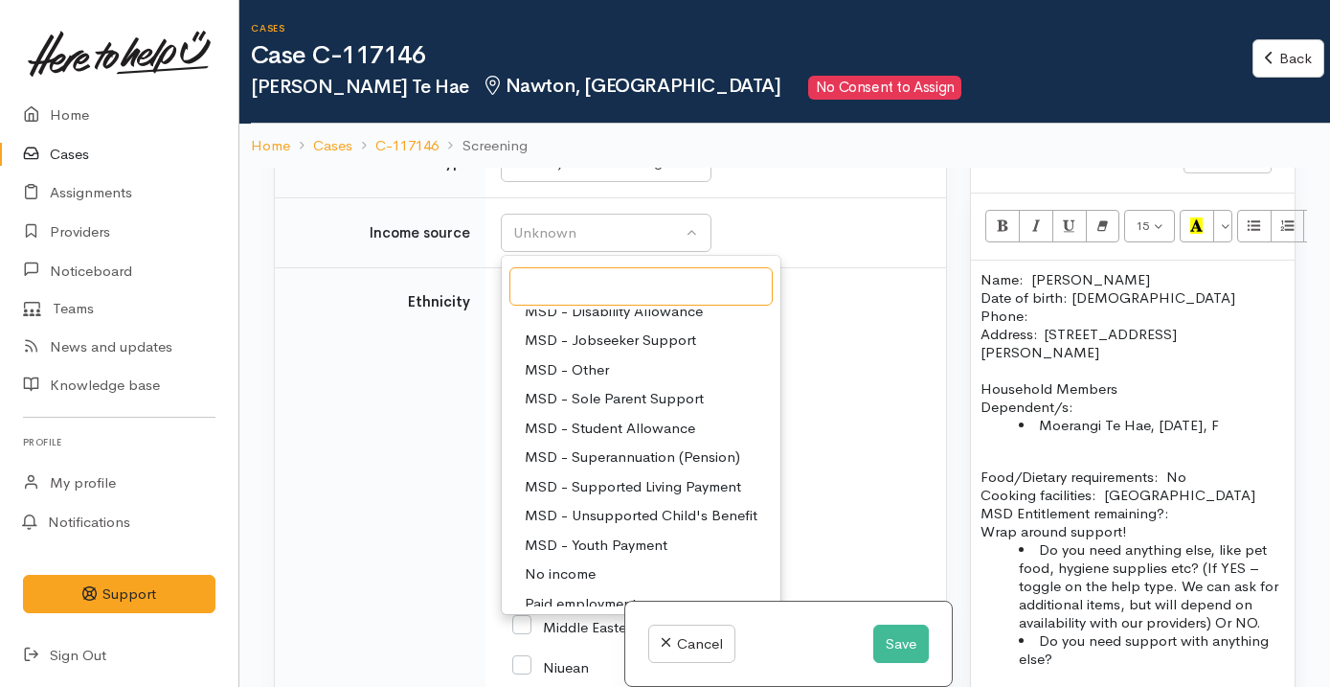
scroll to position [161, 0]
click at [648, 408] on span "MSD - Sole Parent Support" at bounding box center [614, 397] width 179 height 22
select select "7"
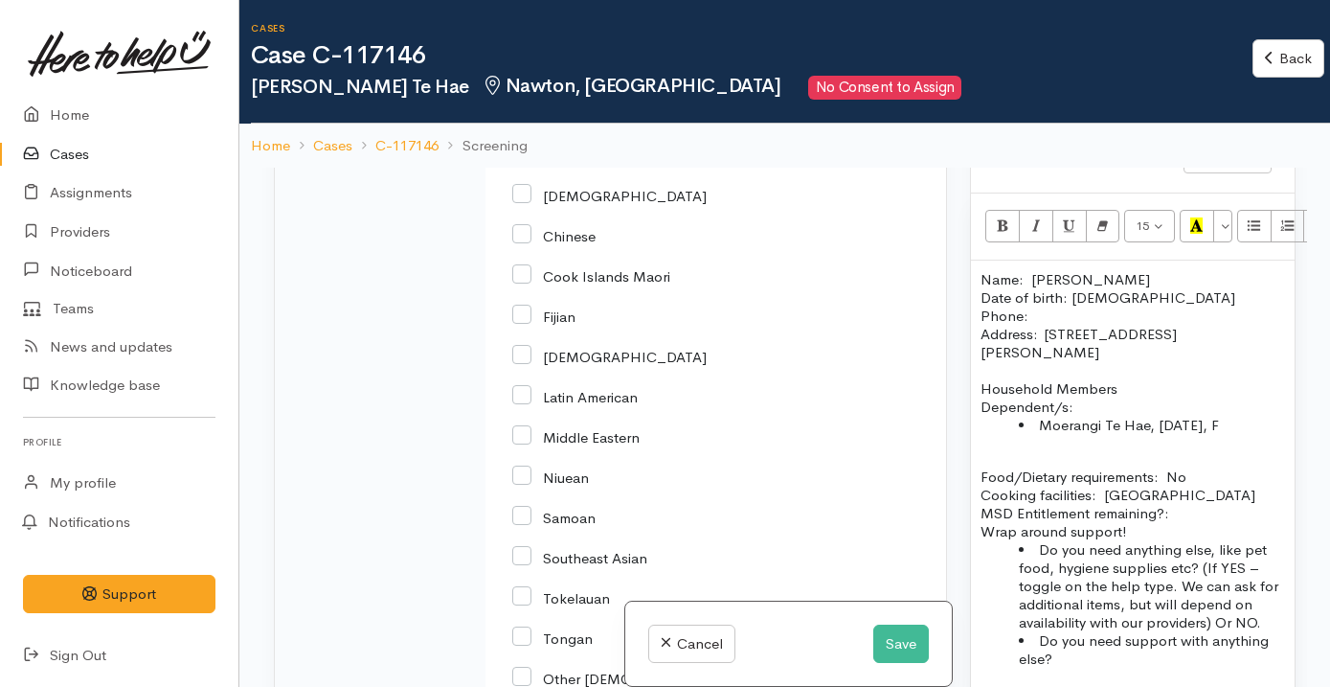
scroll to position [3651, 0]
click at [576, 166] on input "New Zealand European" at bounding box center [604, 156] width 185 height 17
checkbox input "true"
click at [548, 125] on input "Maori" at bounding box center [546, 116] width 68 height 17
checkbox input "true"
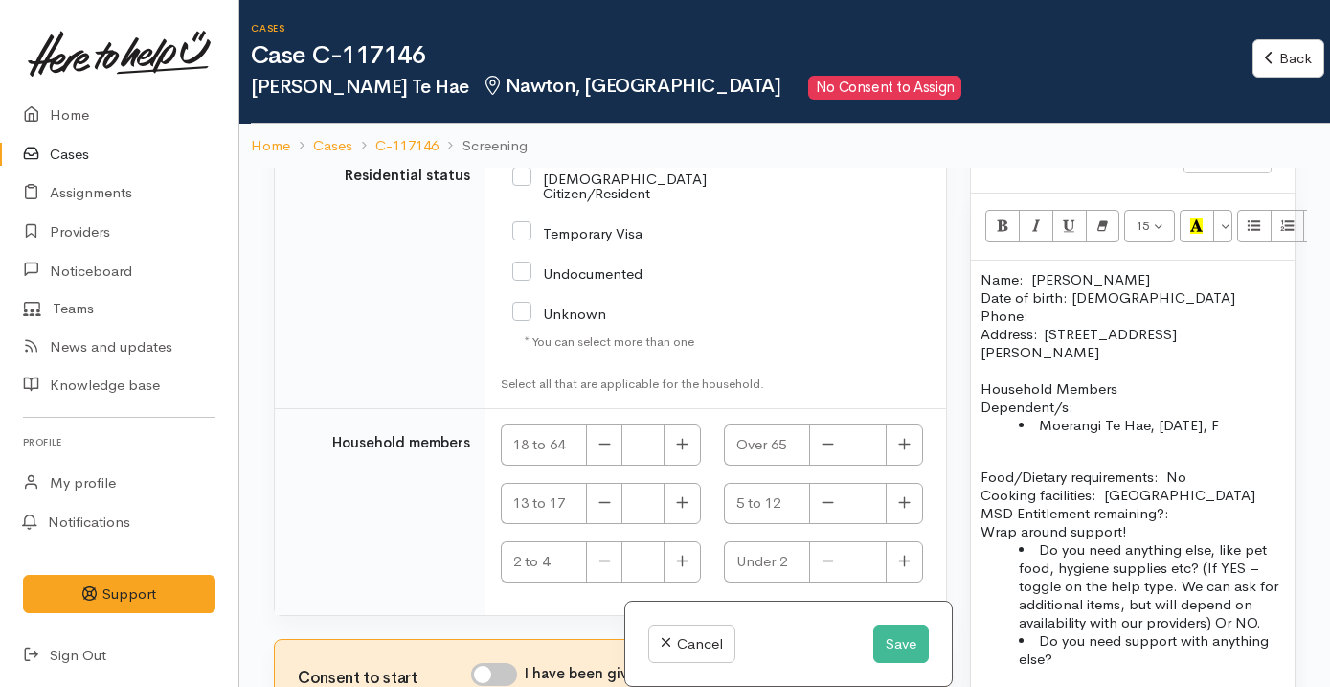
scroll to position [4519, 0]
click at [563, 200] on input "NZ Citizen/Resident" at bounding box center [634, 185] width 244 height 32
checkbox input "true"
click at [676, 451] on icon "button" at bounding box center [682, 444] width 12 height 14
type input "1"
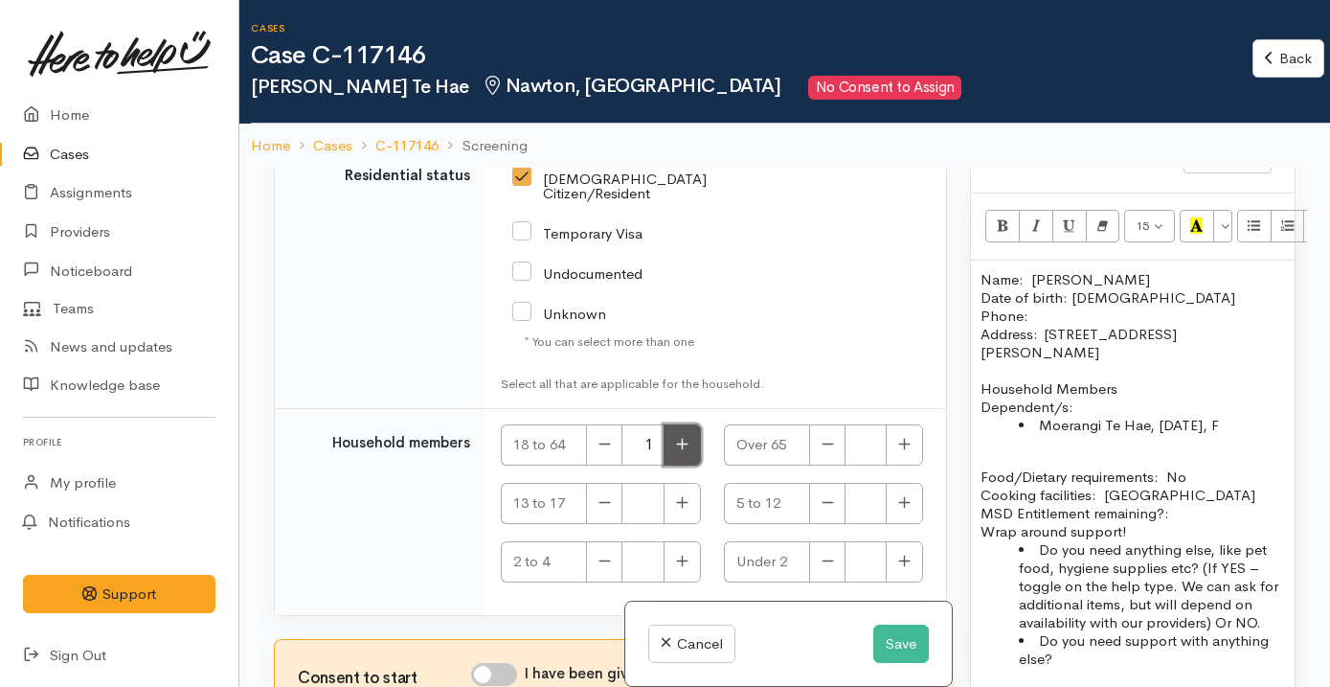
scroll to position [4560, 0]
click at [491, 672] on input "I have been given consent to get help and share this information with appropria…" at bounding box center [494, 674] width 46 height 23
checkbox input "true"
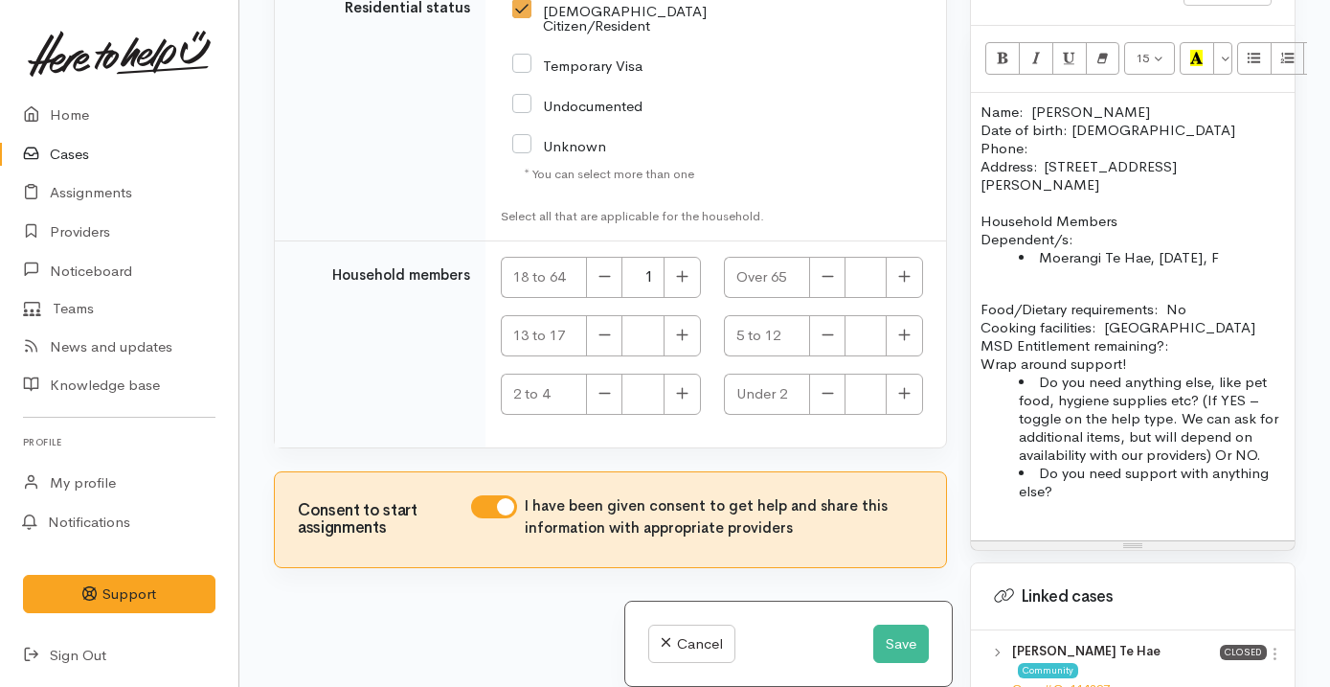
click at [1128, 306] on p "Food/Dietary requirements: No Cooking facilities: Kicchen MSD Entitlement remai…" at bounding box center [1132, 327] width 304 height 55
click at [892, 345] on button "button" at bounding box center [904, 335] width 37 height 41
type input "1"
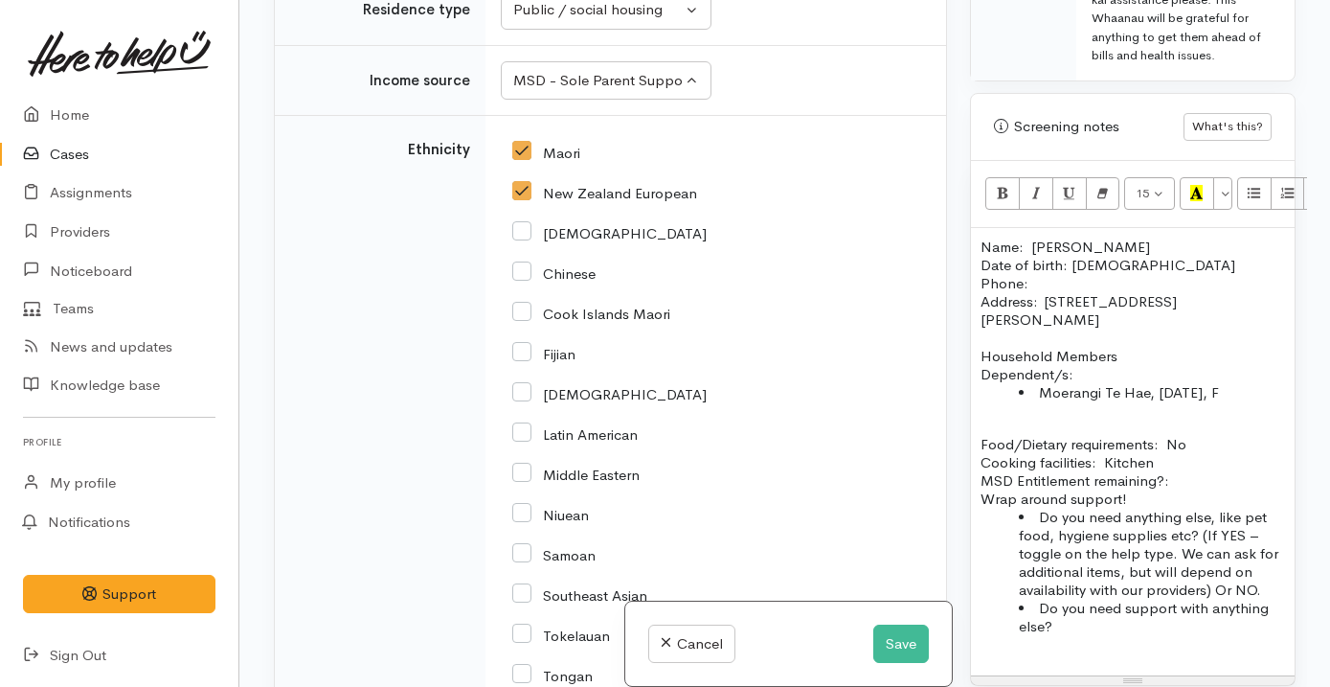
scroll to position [1138, 0]
click at [1038, 261] on p "Name: Tania Te Hae Date of birth: 15/07/1984 Phone:" at bounding box center [1132, 267] width 304 height 55
click at [1126, 349] on p "Household Members Dependent/s:" at bounding box center [1132, 367] width 304 height 36
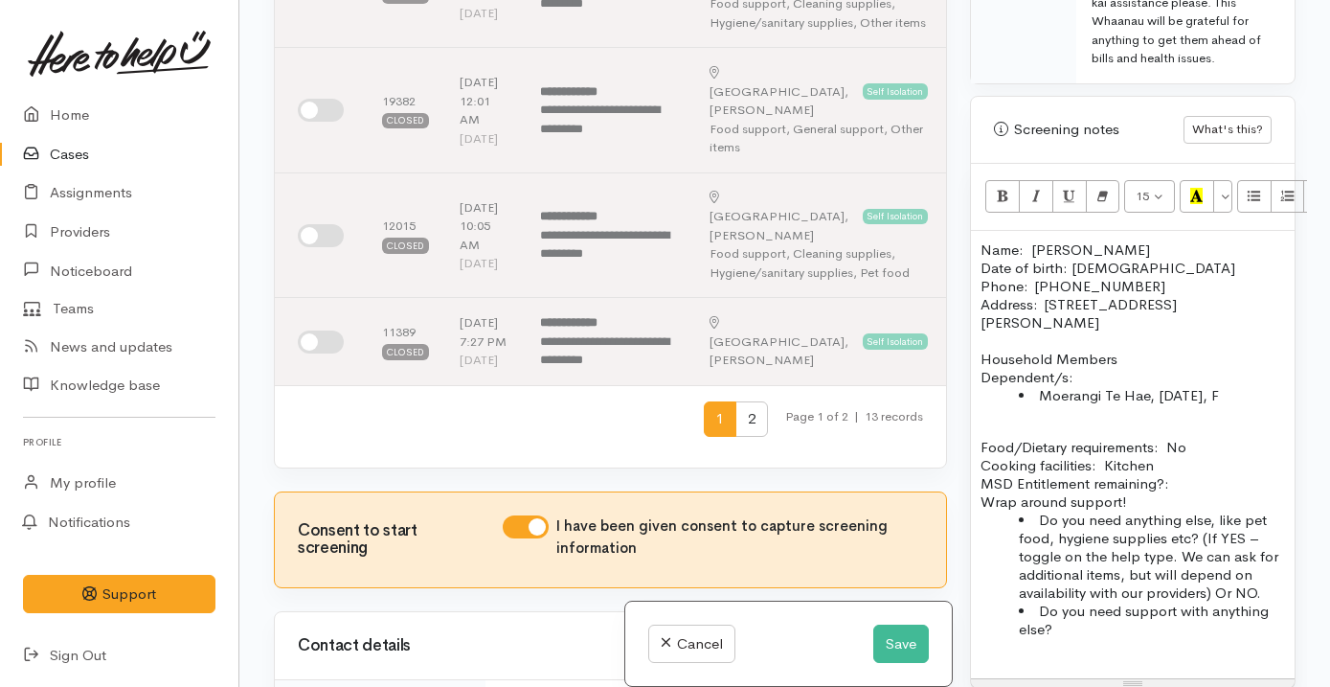
scroll to position [806, 0]
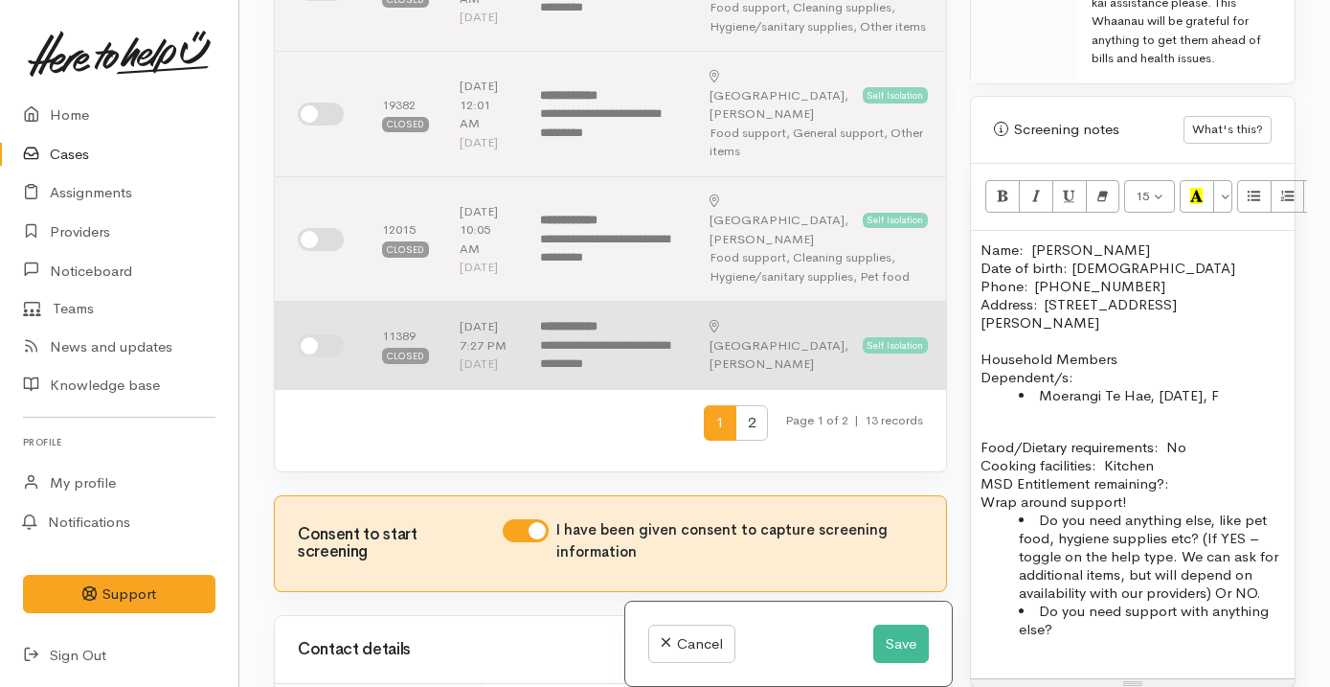
click at [318, 357] on input "checkbox" at bounding box center [321, 345] width 46 height 23
checkbox input "true"
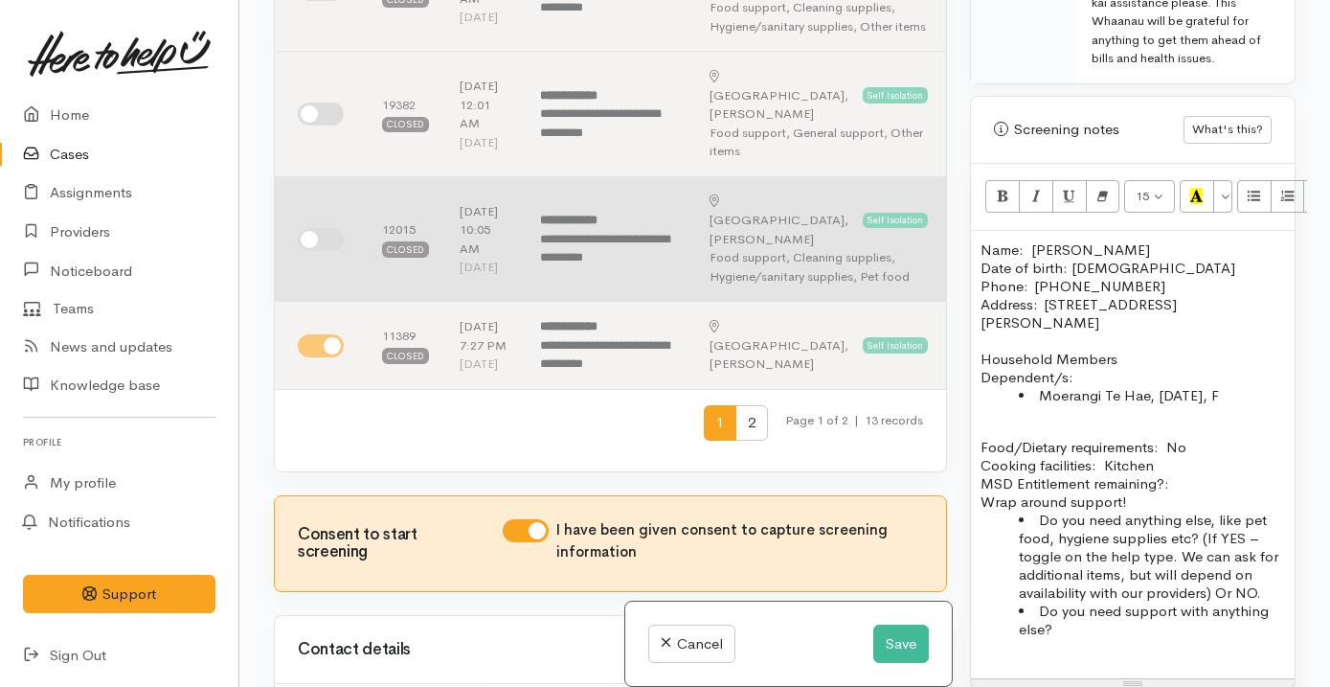
click at [322, 251] on input "checkbox" at bounding box center [321, 239] width 46 height 23
checkbox input "true"
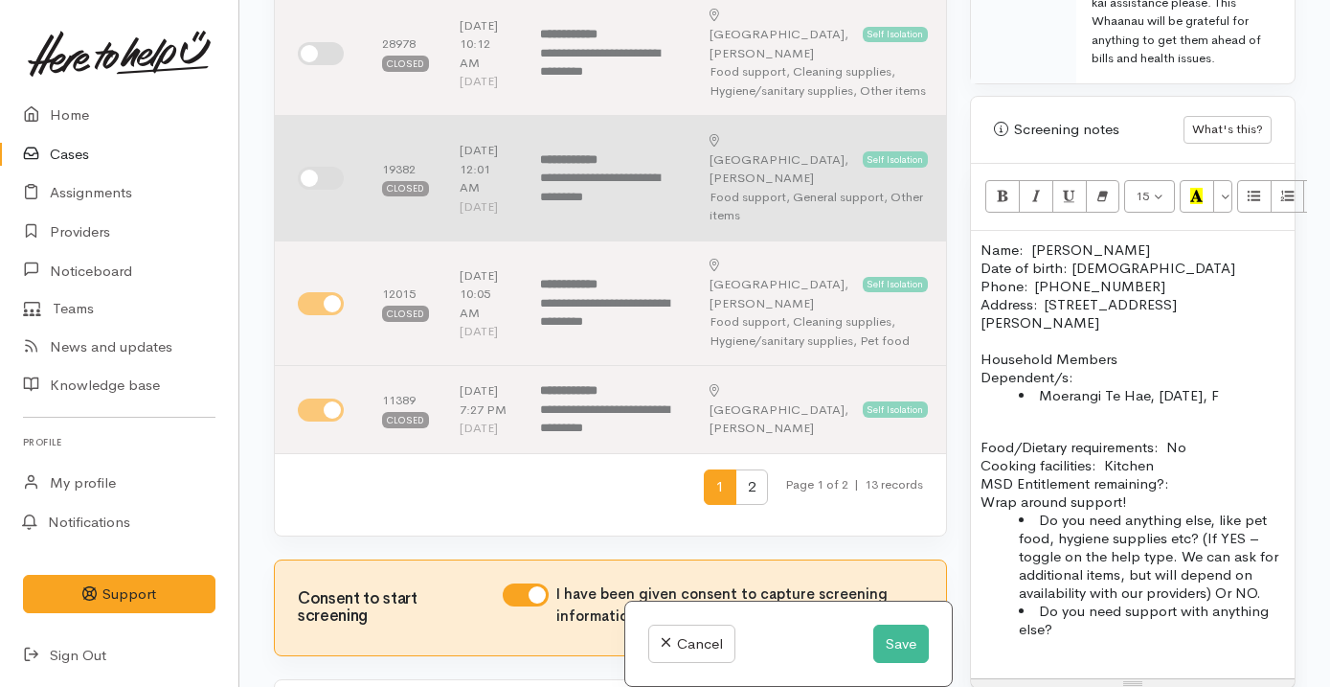
click at [318, 190] on input "checkbox" at bounding box center [321, 178] width 46 height 23
checkbox input "true"
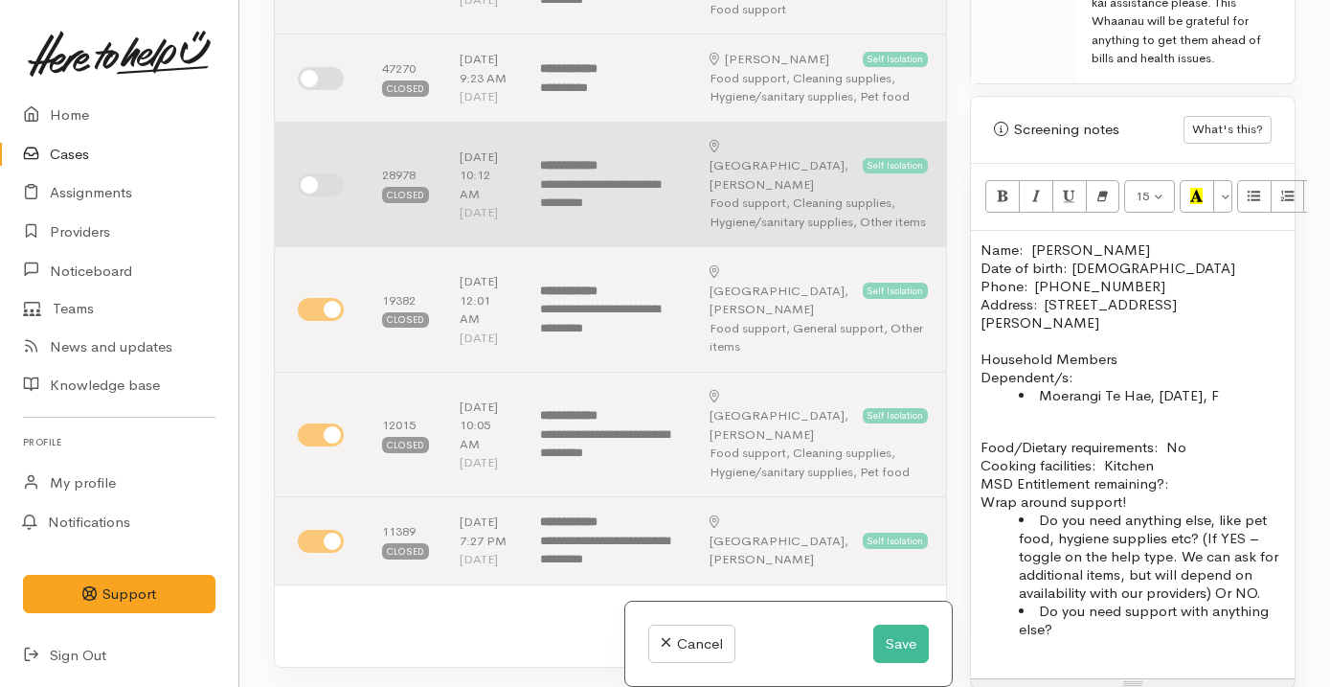
click at [321, 196] on input "checkbox" at bounding box center [321, 184] width 46 height 23
checkbox input "true"
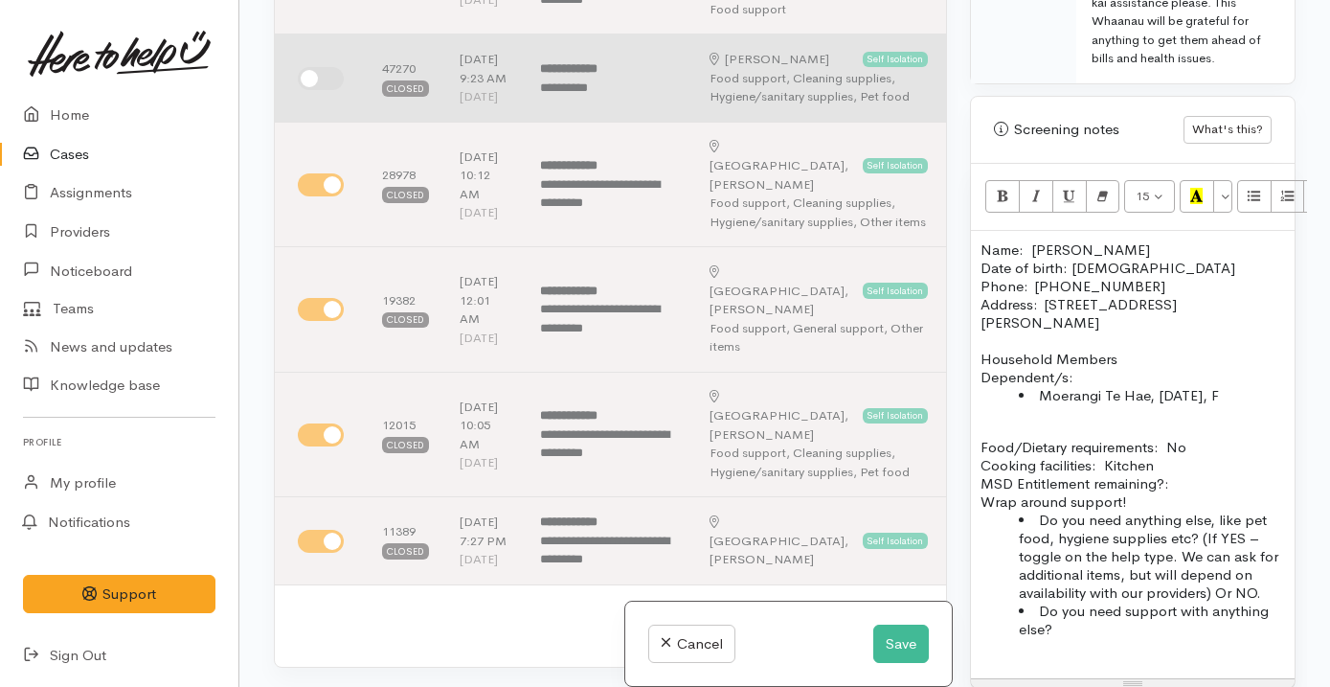
click at [330, 90] on input "checkbox" at bounding box center [321, 78] width 46 height 23
checkbox input "true"
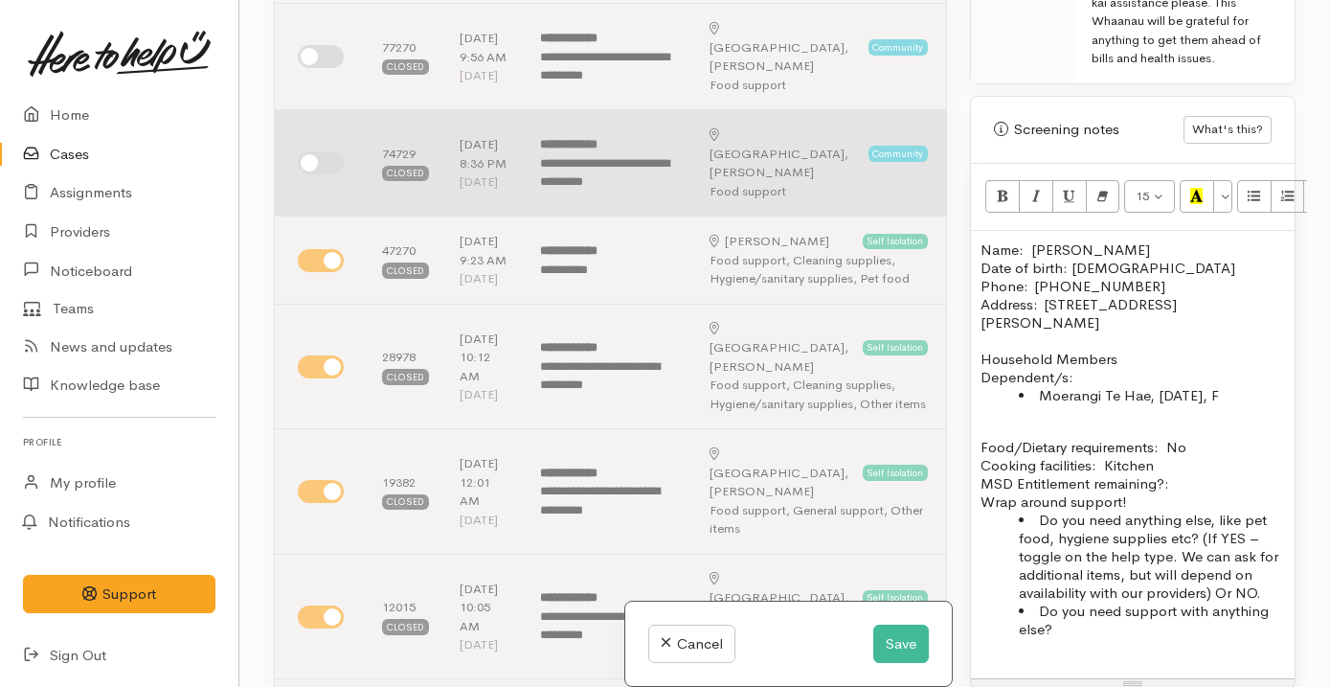
click at [327, 174] on input "checkbox" at bounding box center [321, 162] width 46 height 23
checkbox input "true"
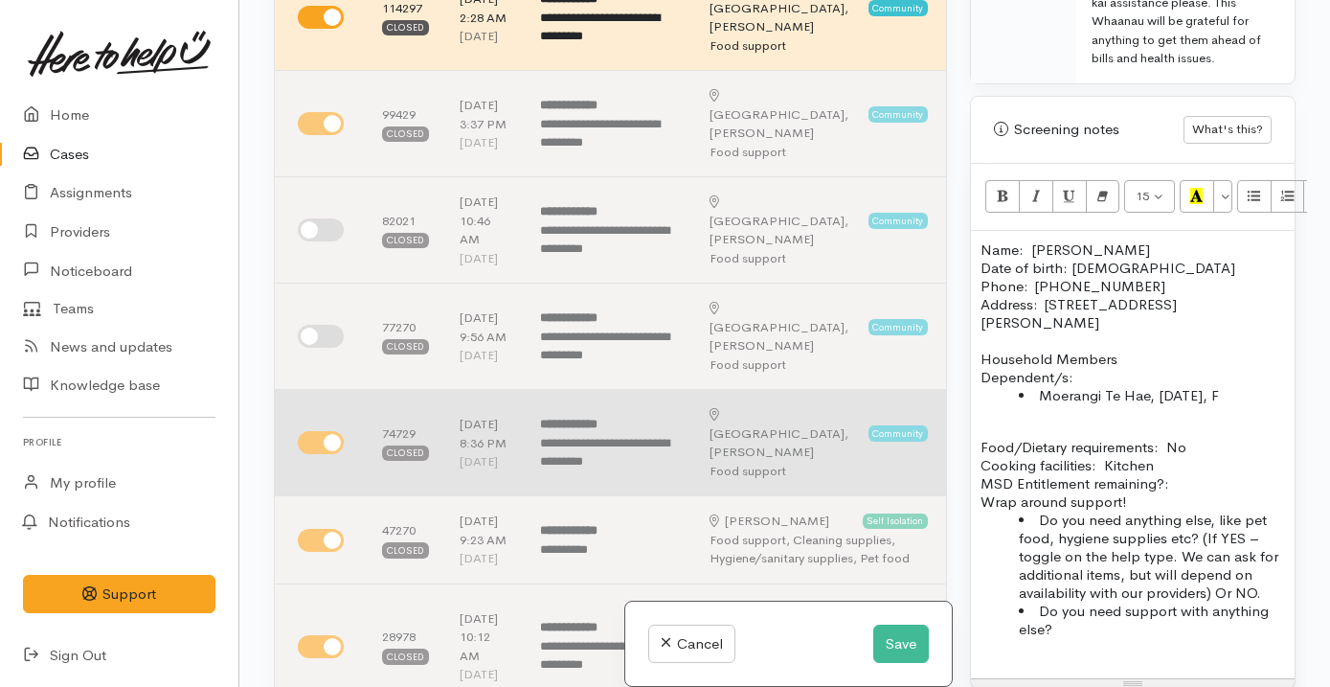
scroll to position [150, 0]
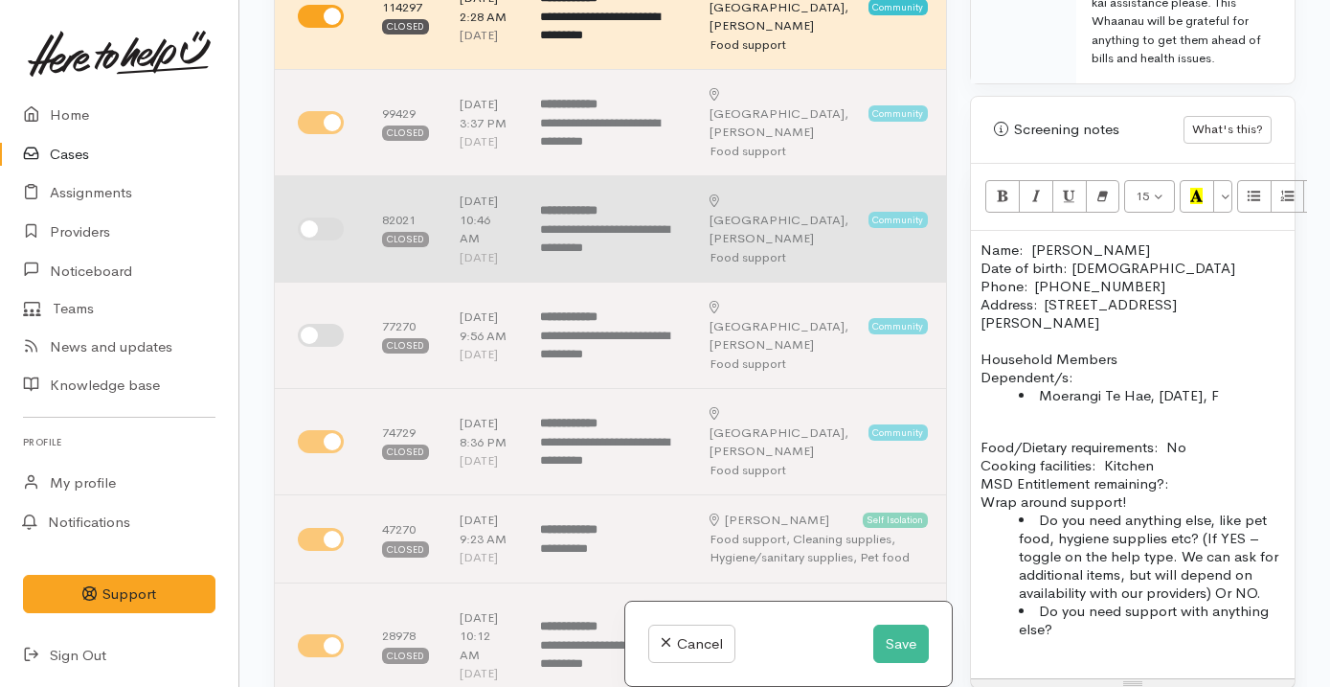
click at [320, 240] on input "checkbox" at bounding box center [321, 228] width 46 height 23
checkbox input "true"
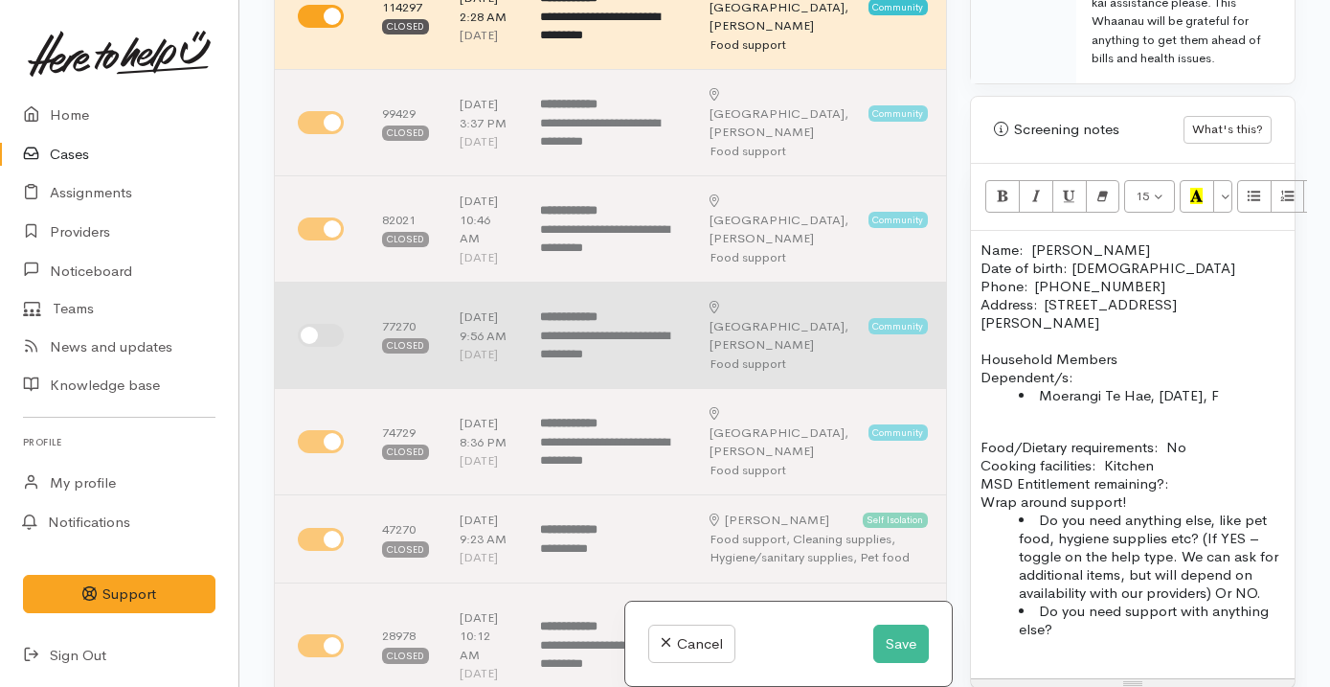
click at [318, 347] on input "checkbox" at bounding box center [321, 335] width 46 height 23
checkbox input "true"
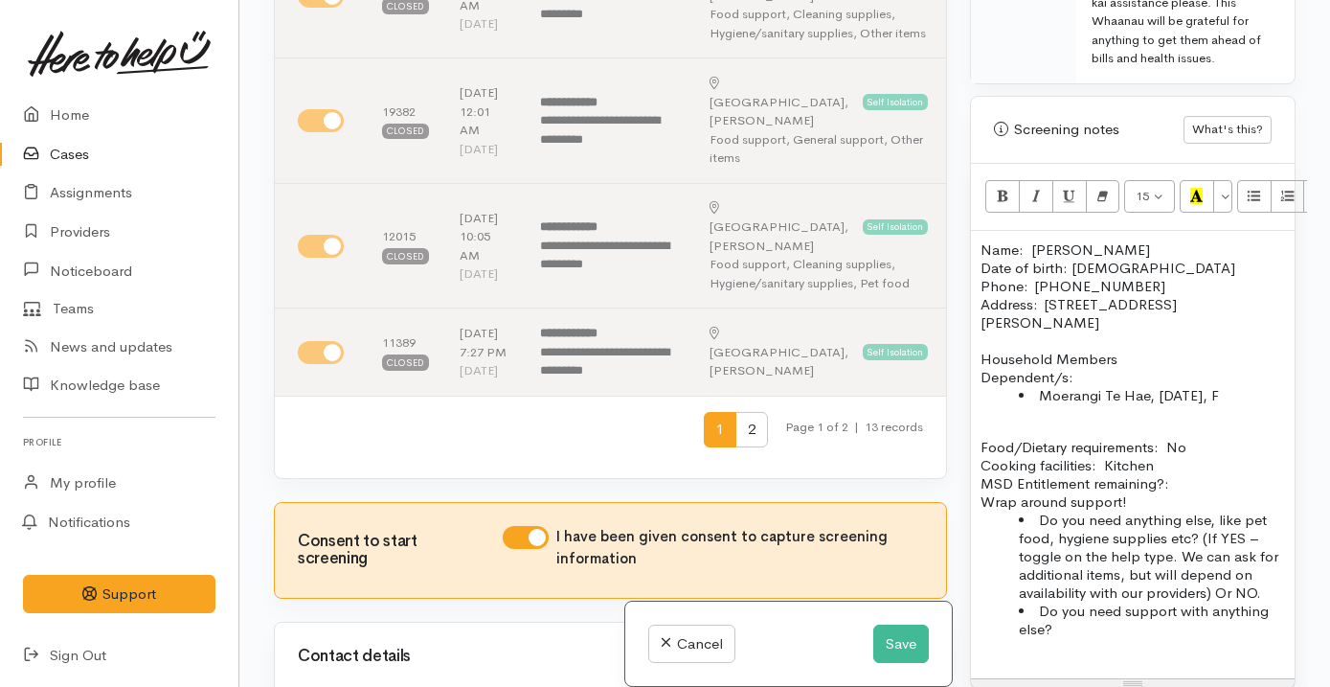
scroll to position [947, 0]
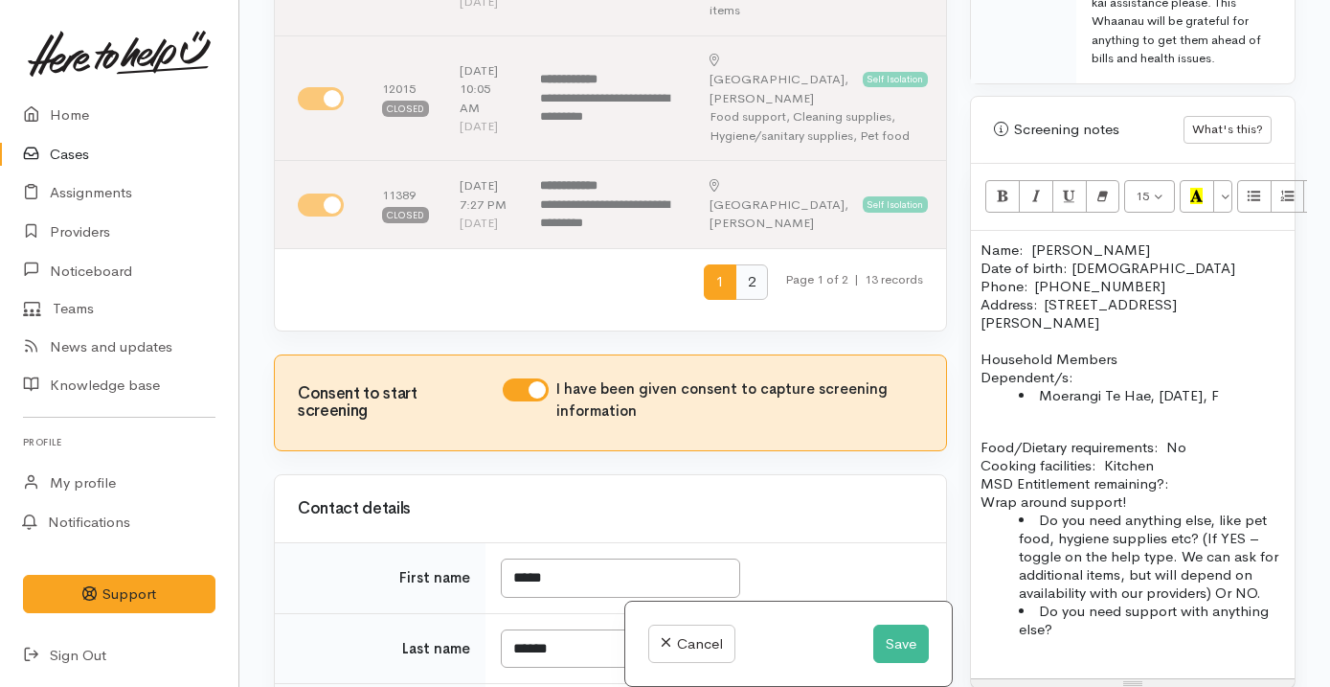
click at [737, 300] on span "2" at bounding box center [751, 281] width 33 height 35
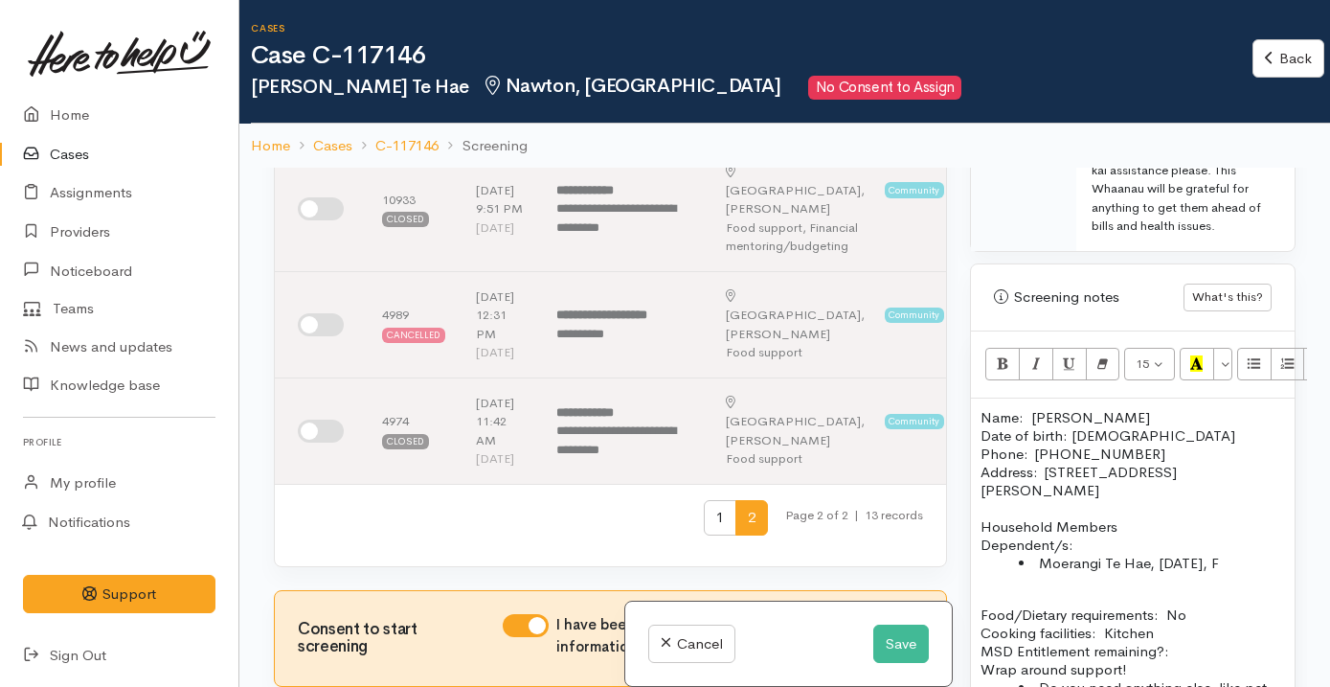
scroll to position [0, 0]
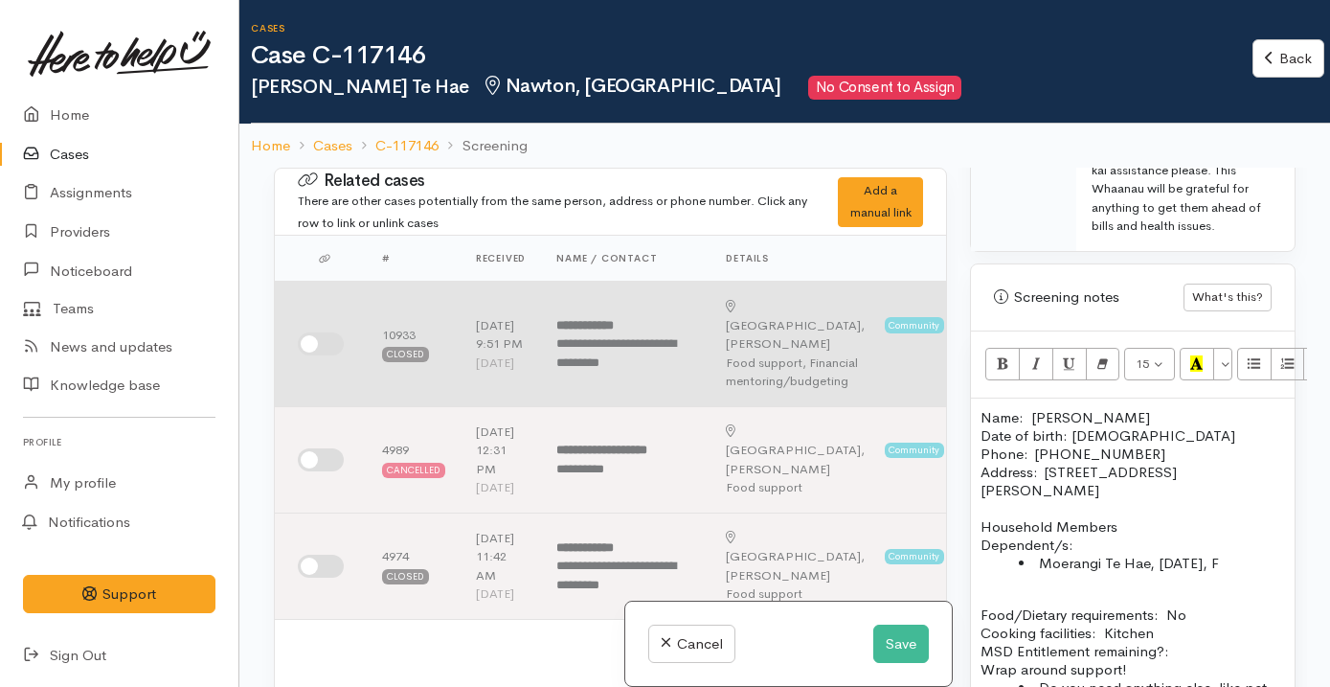
click at [340, 343] on input "checkbox" at bounding box center [321, 343] width 46 height 23
checkbox input "true"
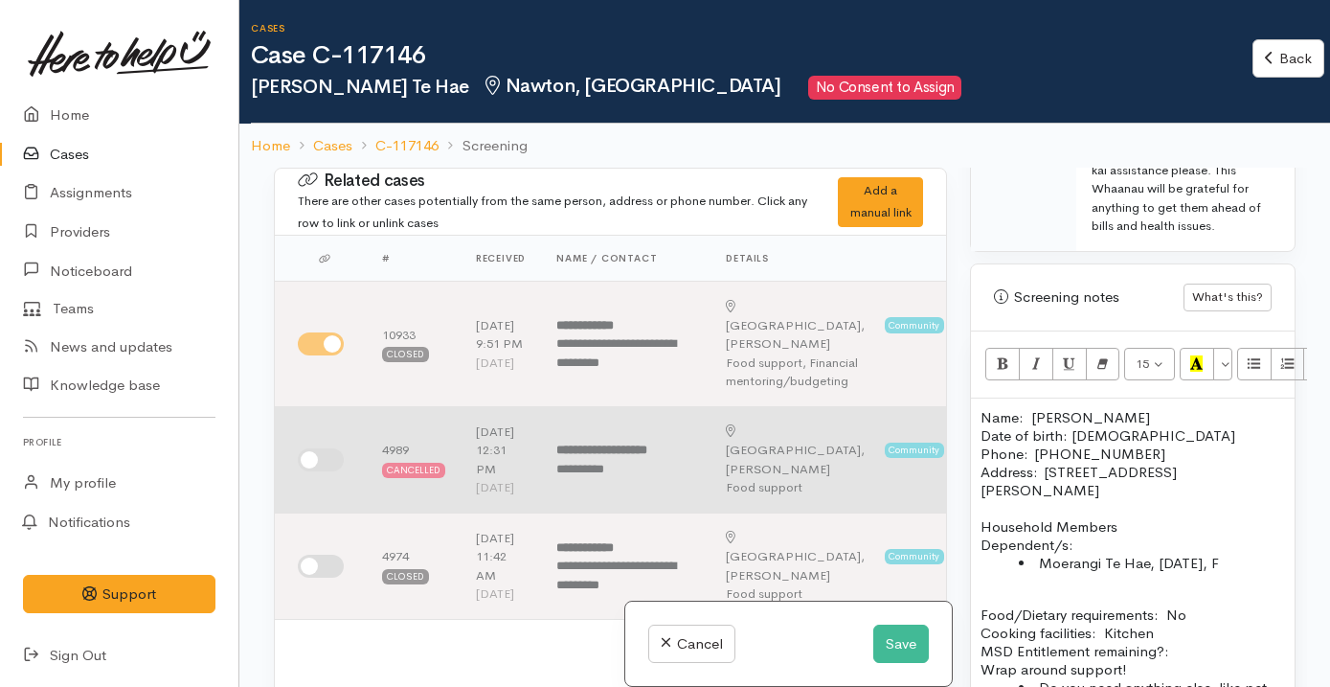
click at [320, 466] on input "checkbox" at bounding box center [321, 459] width 46 height 23
checkbox input "true"
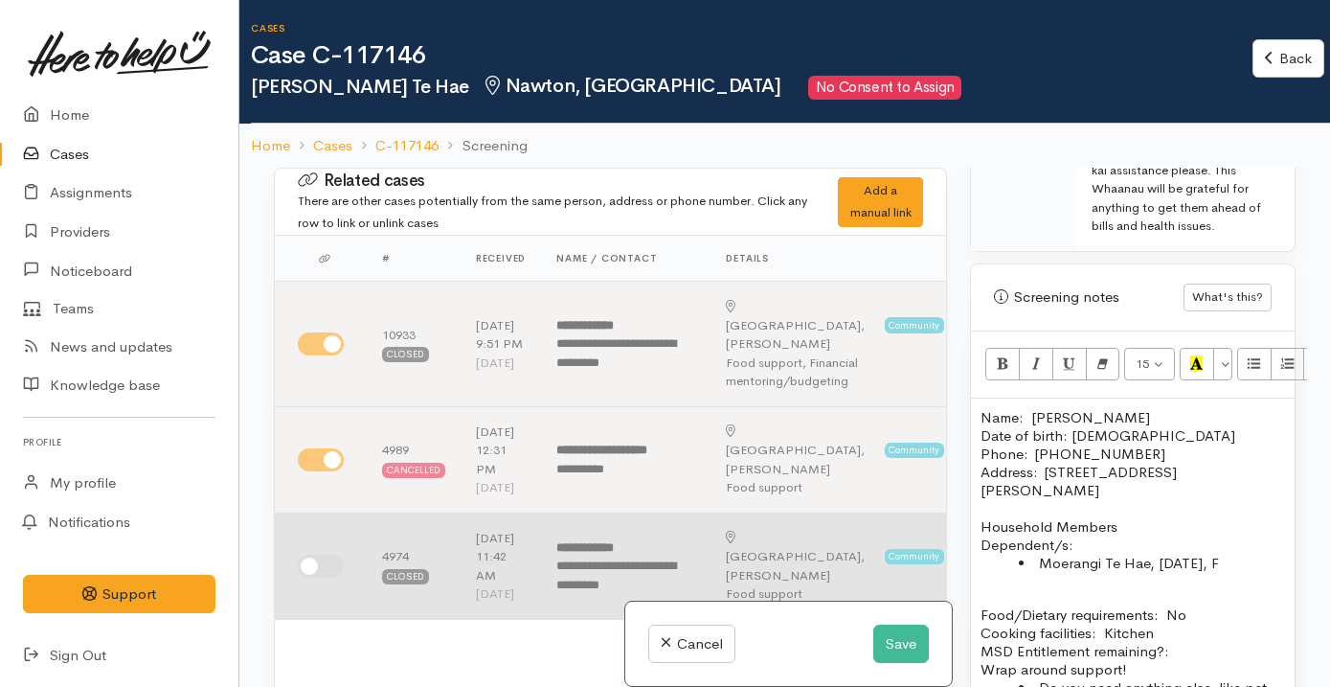
click at [322, 577] on input "checkbox" at bounding box center [321, 565] width 46 height 23
checkbox input "true"
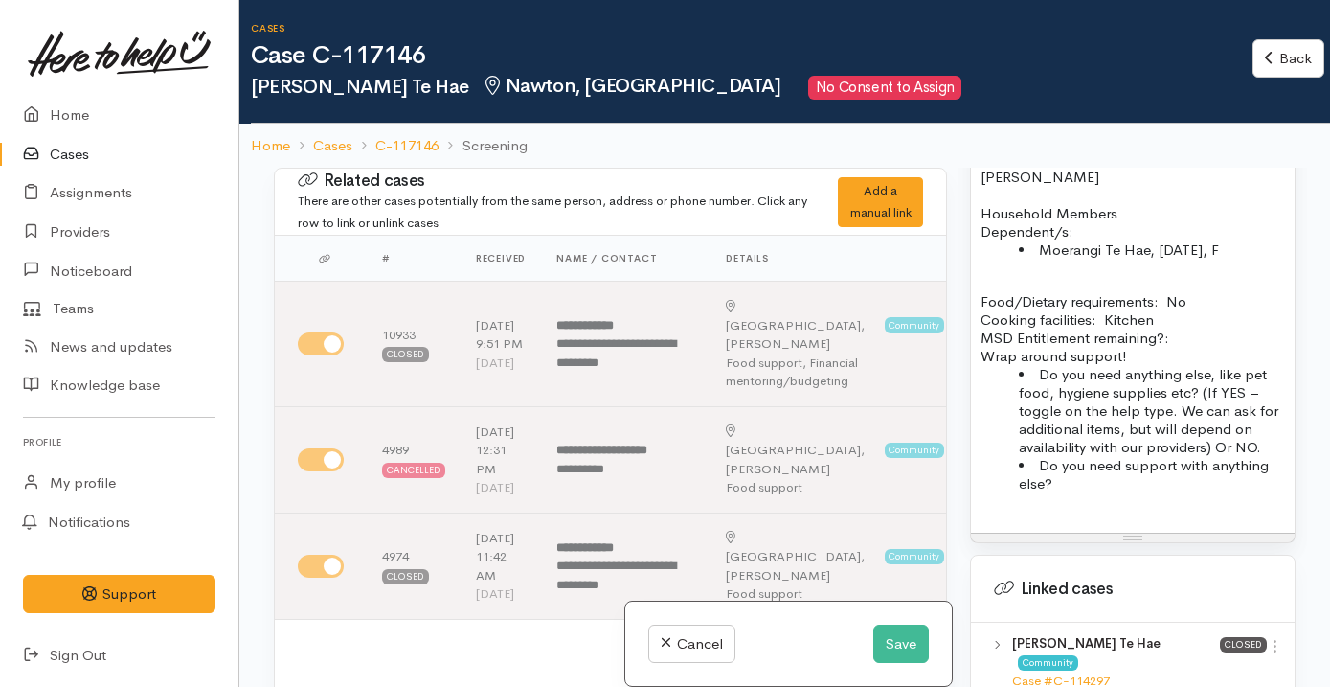
scroll to position [1457, 0]
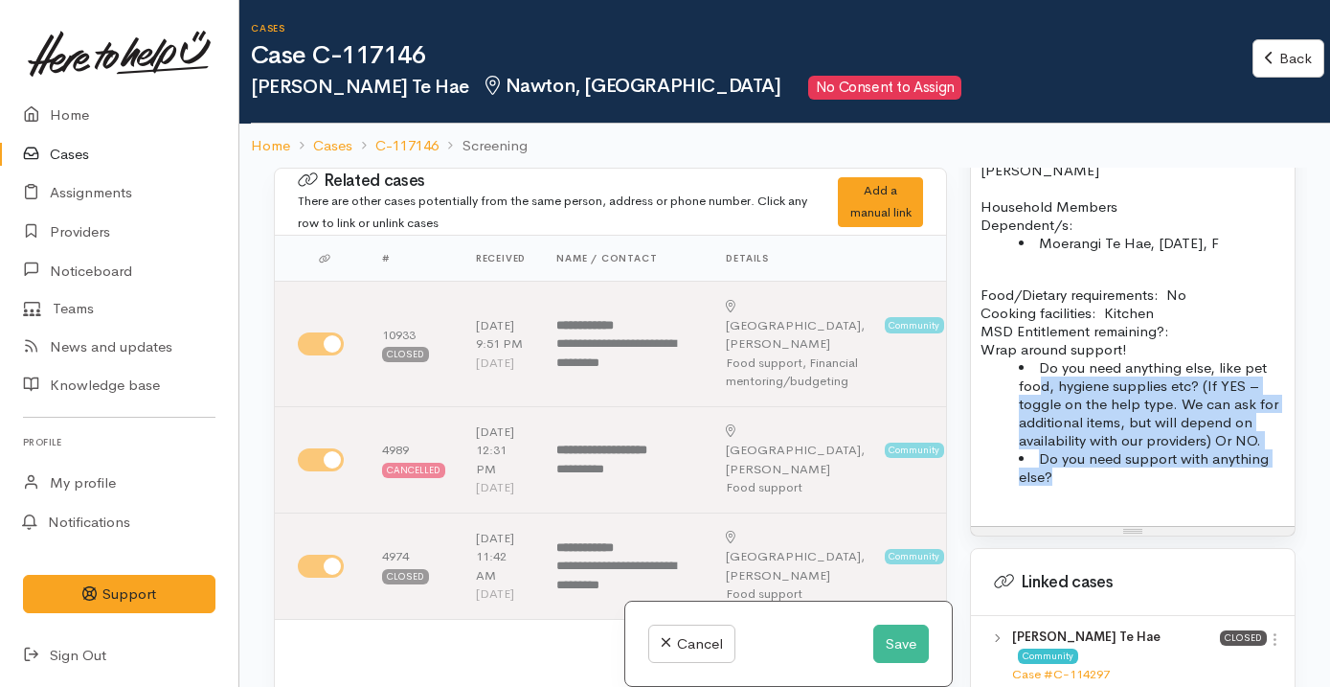
drag, startPoint x: 1109, startPoint y: 465, endPoint x: 1043, endPoint y: 358, distance: 126.0
click at [1043, 359] on ul "Do you need anything else, like pet food, hygiene supplies etc? (If YES – toggl…" at bounding box center [1132, 421] width 304 height 127
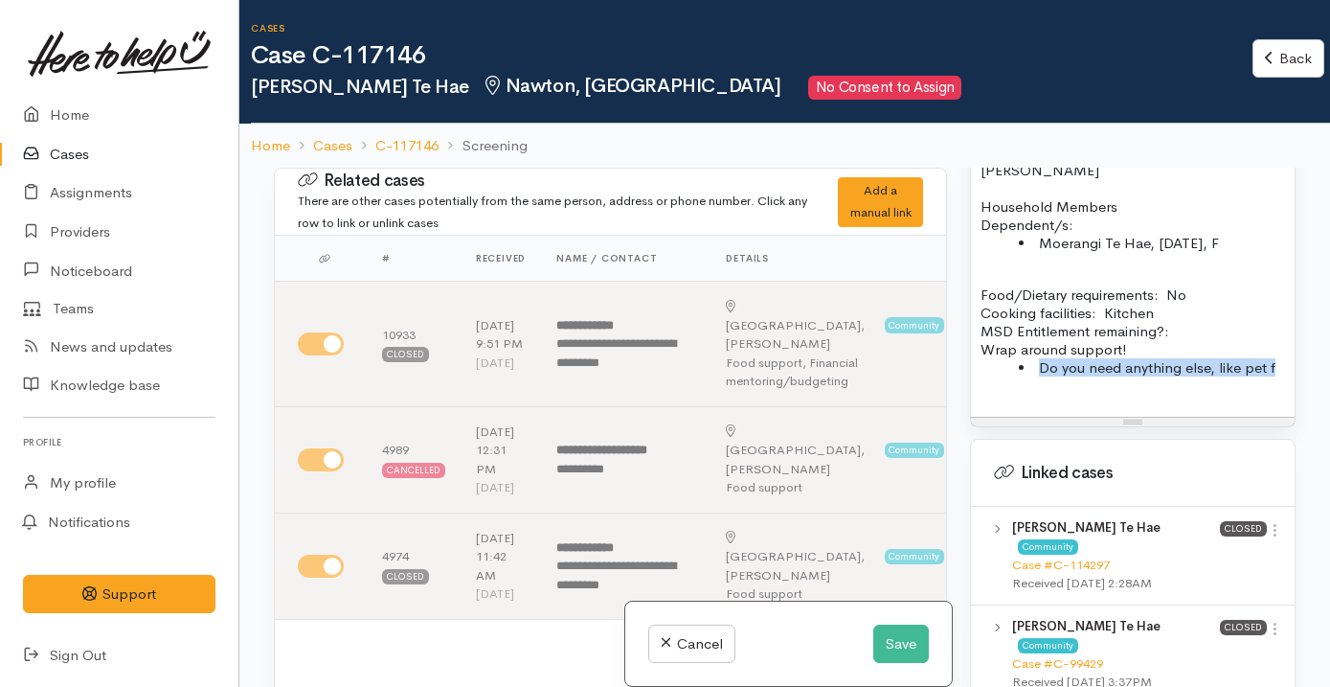
drag, startPoint x: 1279, startPoint y: 344, endPoint x: 1030, endPoint y: 346, distance: 249.0
click at [1030, 346] on div "Name: Tania Te Hae Date of birth: 15/07/1984 Phone:  021 179 5030 Address:  55C…" at bounding box center [1133, 248] width 324 height 338
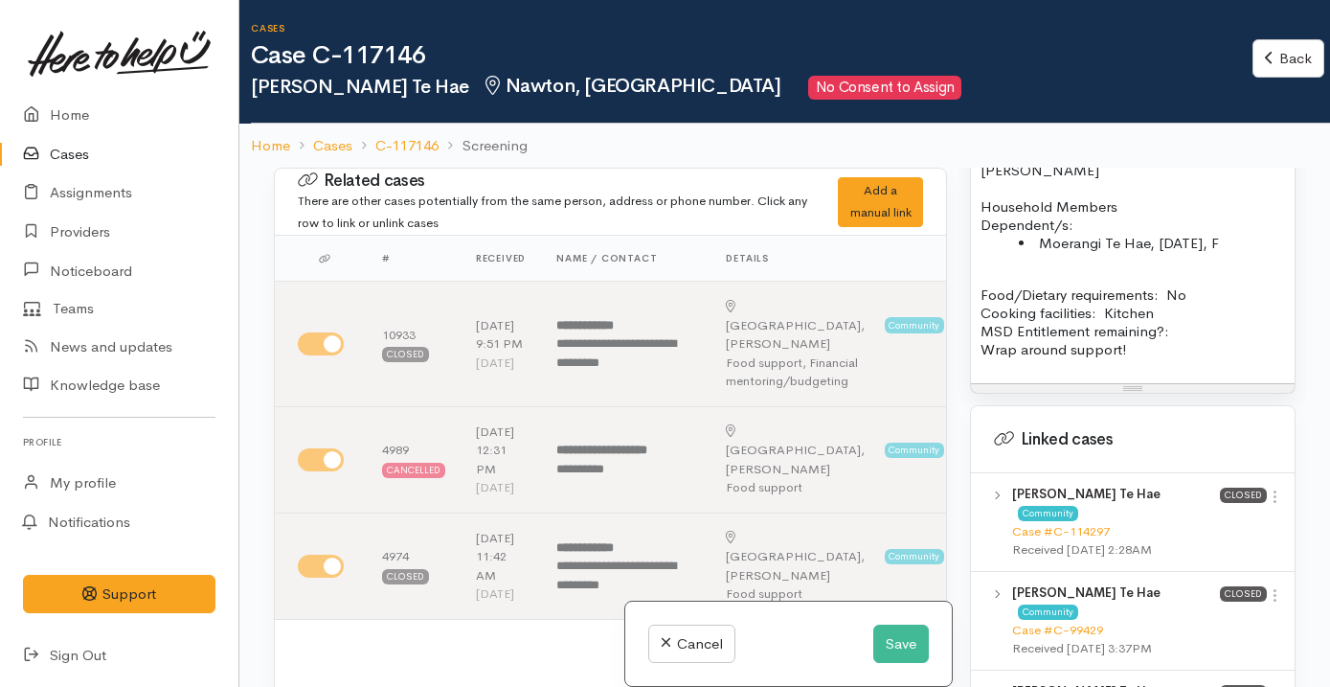
click at [982, 340] on p "Wrap around support!" at bounding box center [1132, 349] width 304 height 18
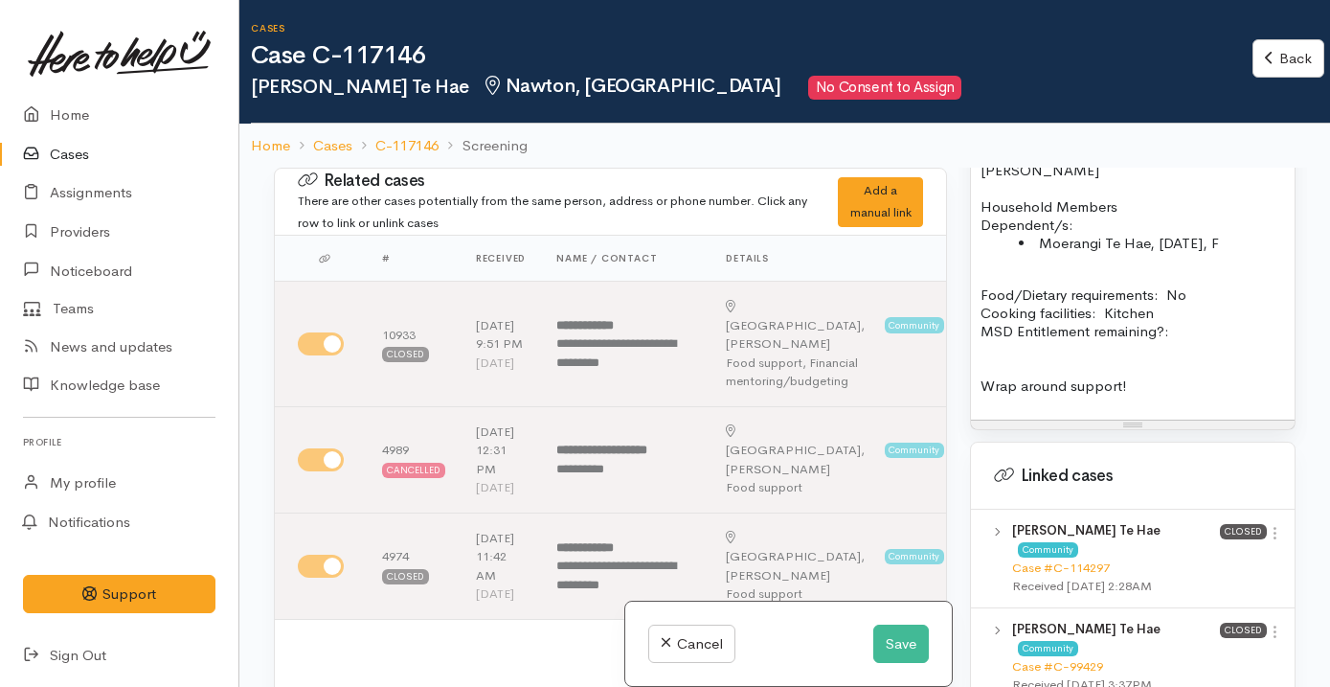
click at [1130, 376] on p "Wrap around support!" at bounding box center [1132, 385] width 304 height 18
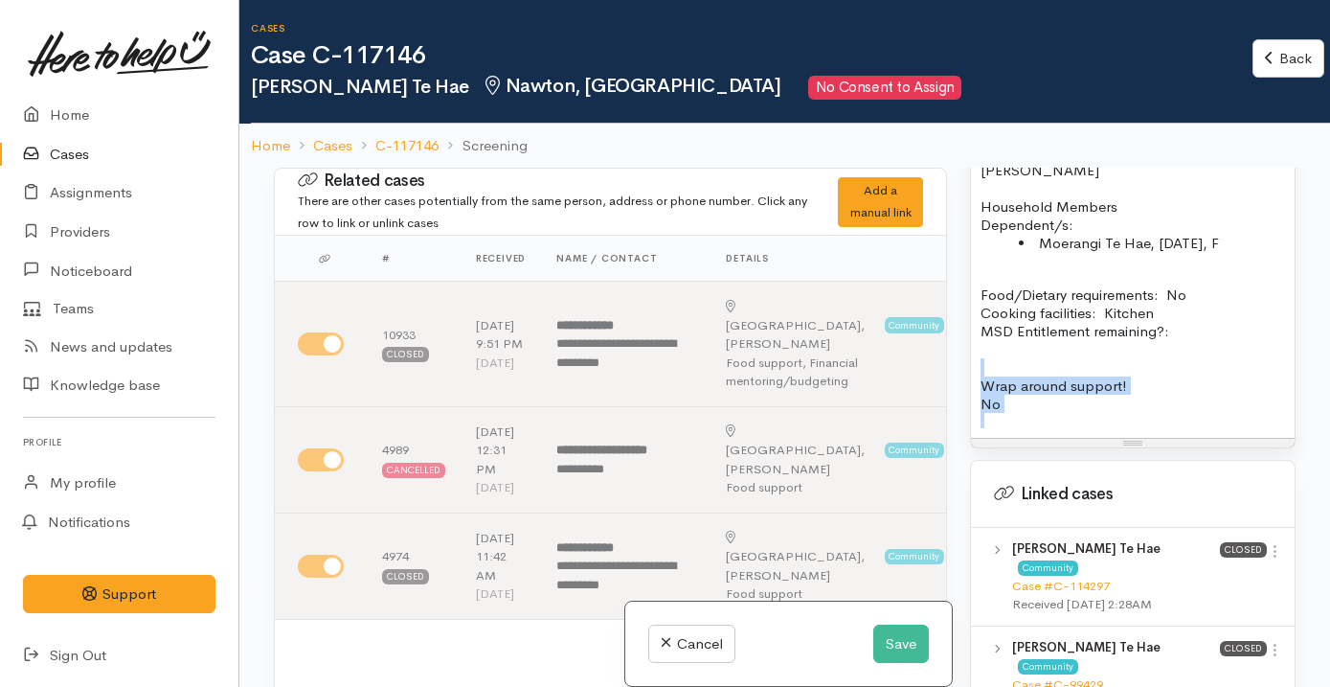
drag, startPoint x: 1097, startPoint y: 405, endPoint x: 973, endPoint y: 357, distance: 133.4
click at [973, 357] on div "Name: Tania Te Hae Date of birth: 15/07/1984 Phone:  021 179 5030 Address:  55C…" at bounding box center [1133, 258] width 324 height 359
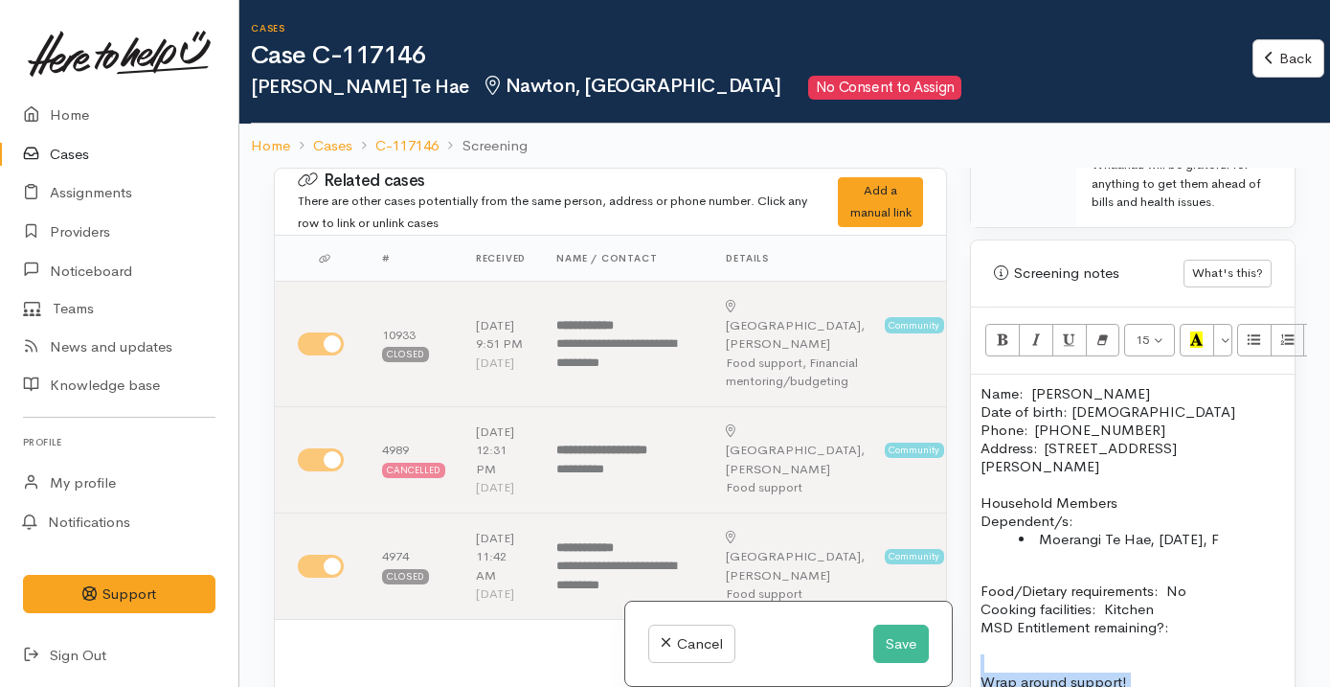
scroll to position [1155, 0]
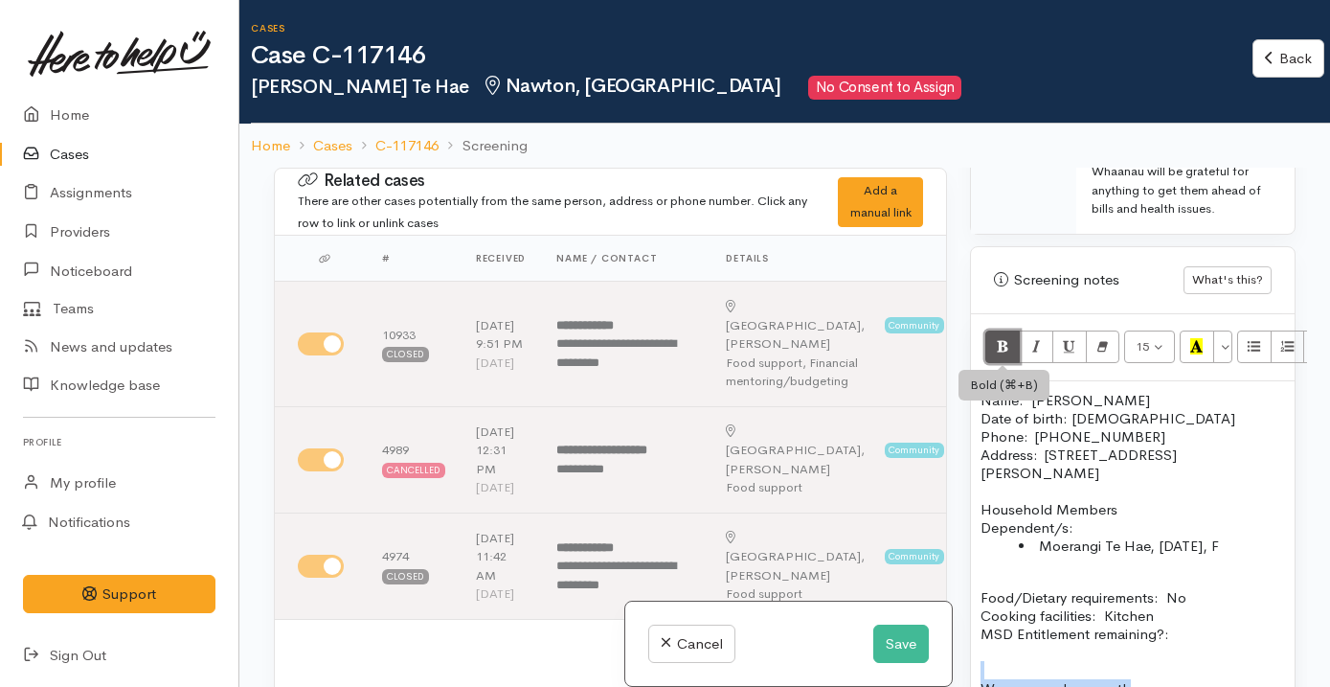
click at [999, 338] on icon "Bold (⌘+B)" at bounding box center [1003, 346] width 12 height 16
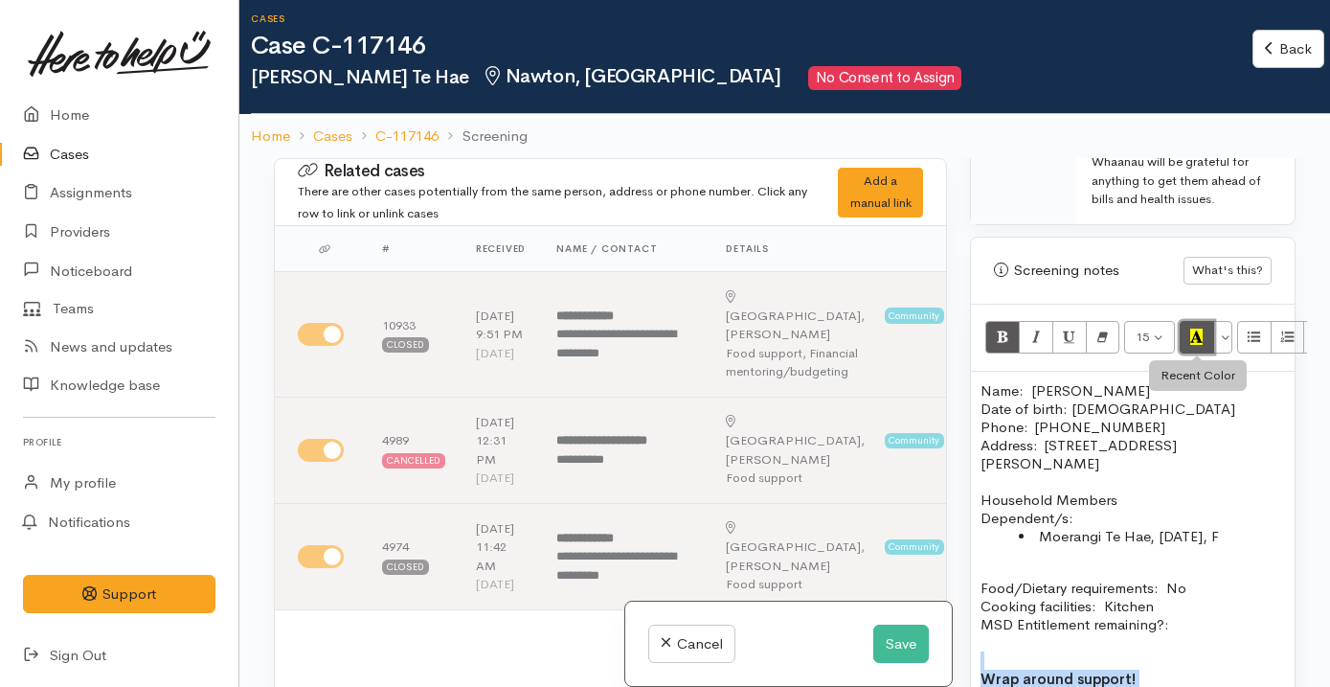
click at [1210, 321] on button "Recent Color" at bounding box center [1197, 337] width 34 height 33
click at [1195, 603] on p "Food/Dietary requirements: No Cooking facilities: Kitchen MSD Entitlement remai…" at bounding box center [1132, 605] width 304 height 55
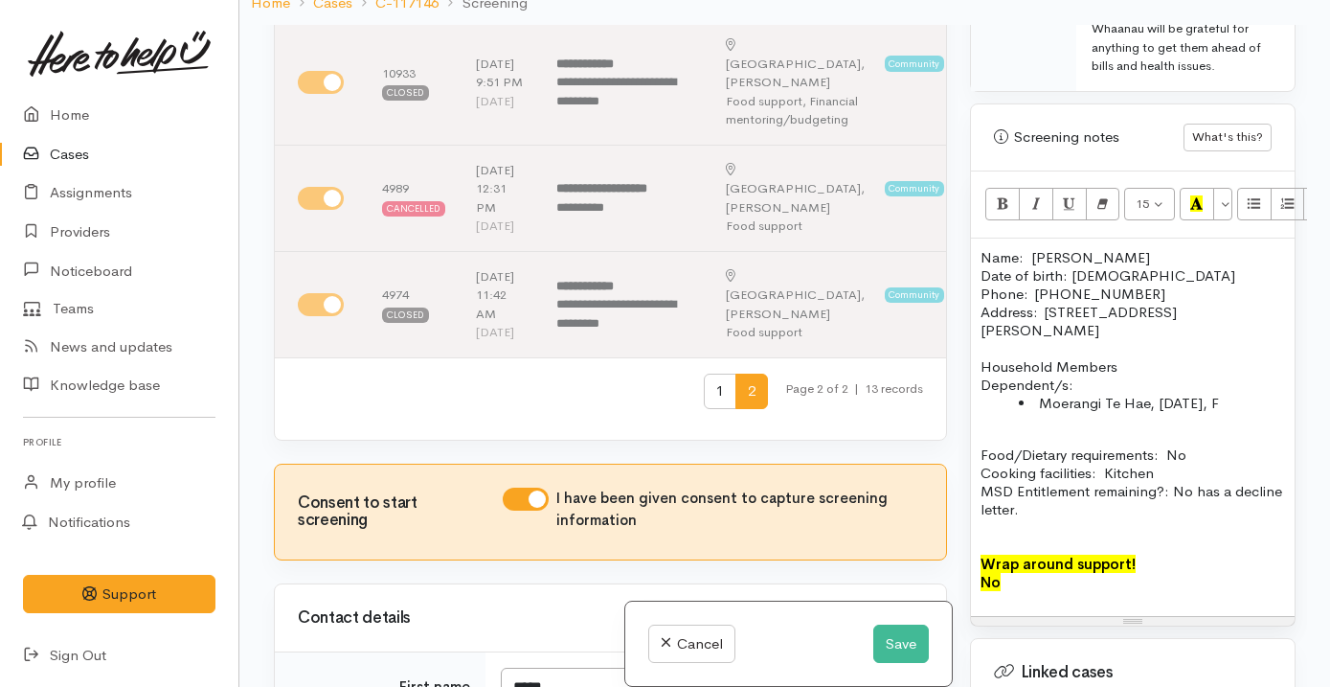
scroll to position [133, 0]
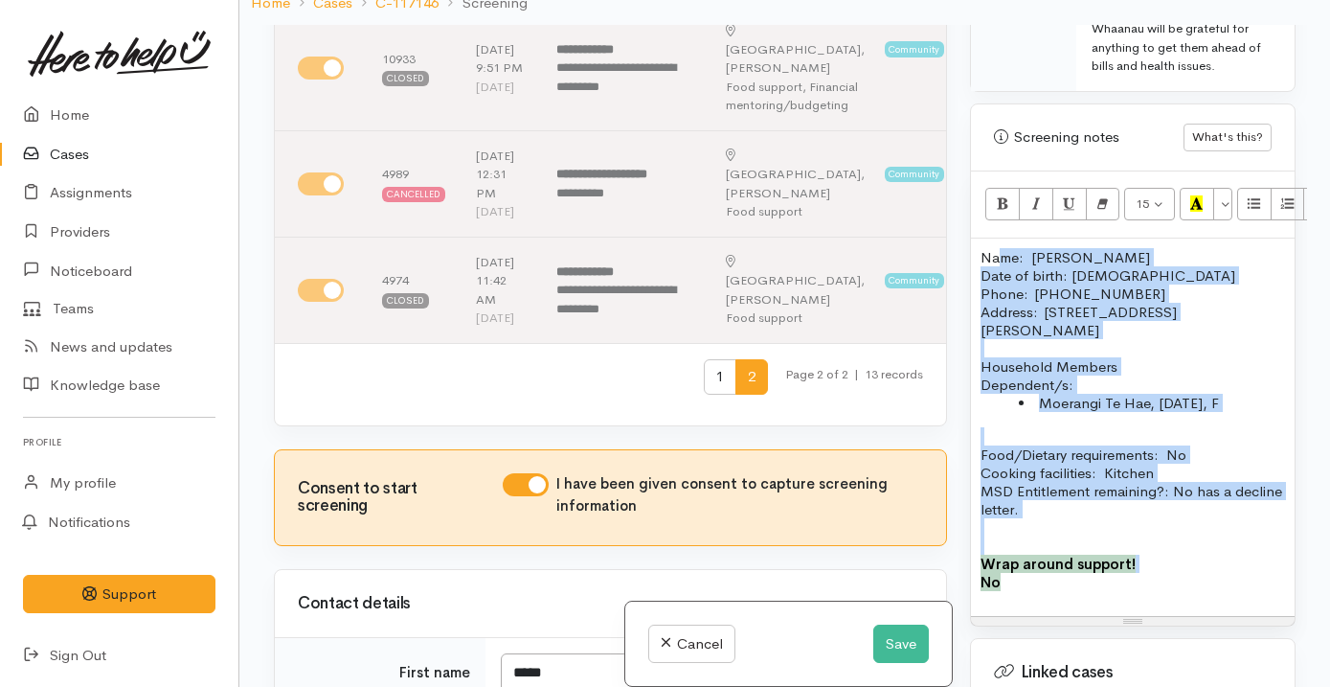
drag, startPoint x: 1060, startPoint y: 566, endPoint x: 1000, endPoint y: 244, distance: 327.3
click at [1000, 245] on div "Name: Tania Te Hae Date of birth: 15/07/1984 Phone:  021 179 5030 Address:  55C…" at bounding box center [1133, 426] width 324 height 377
click at [1000, 248] on p "Name: Tania Te Hae Date of birth: 15/07/1984 Phone:  021 179 5030" at bounding box center [1132, 275] width 304 height 55
drag, startPoint x: 1079, startPoint y: 492, endPoint x: 968, endPoint y: 209, distance: 304.4
click at [968, 209] on div "Warnings Add No warnings have been raised against this case Add Warning Title ●…" at bounding box center [1132, 368] width 349 height 687
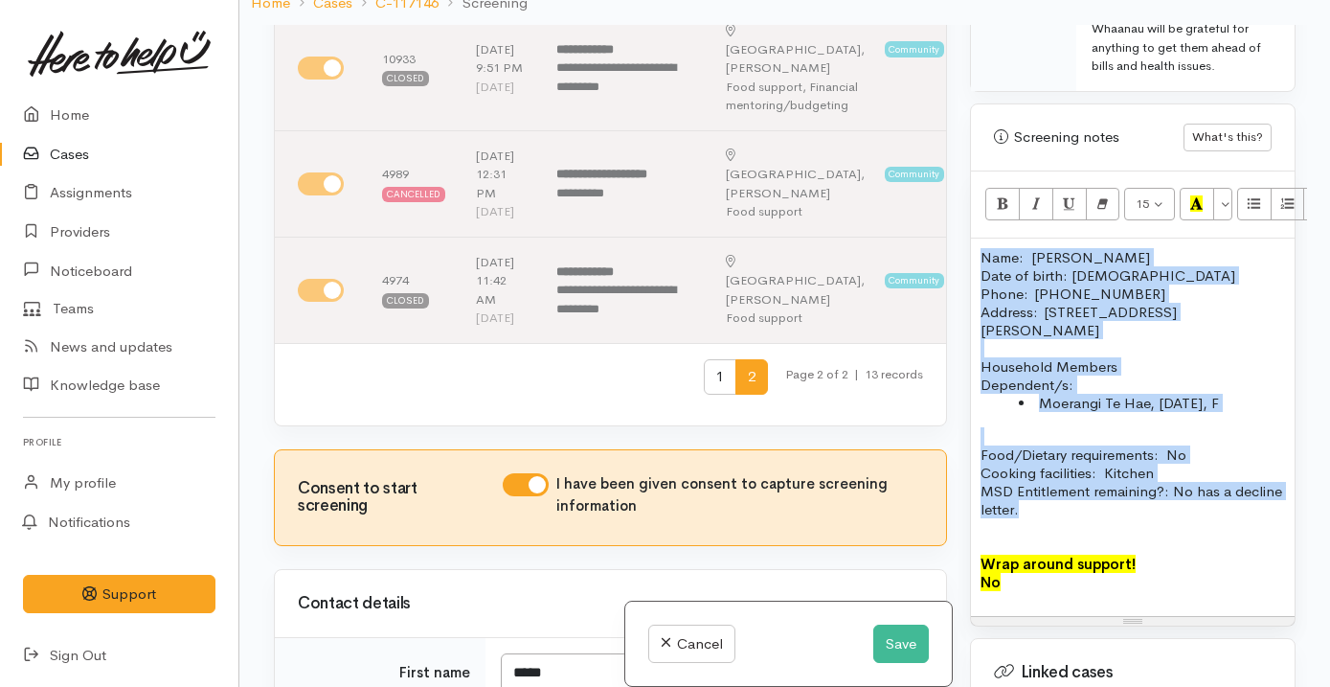
copy div "Name: Tania Te Hae Date of birth: 15/07/1984 Phone:  021 179 5030 Address:  55C…"
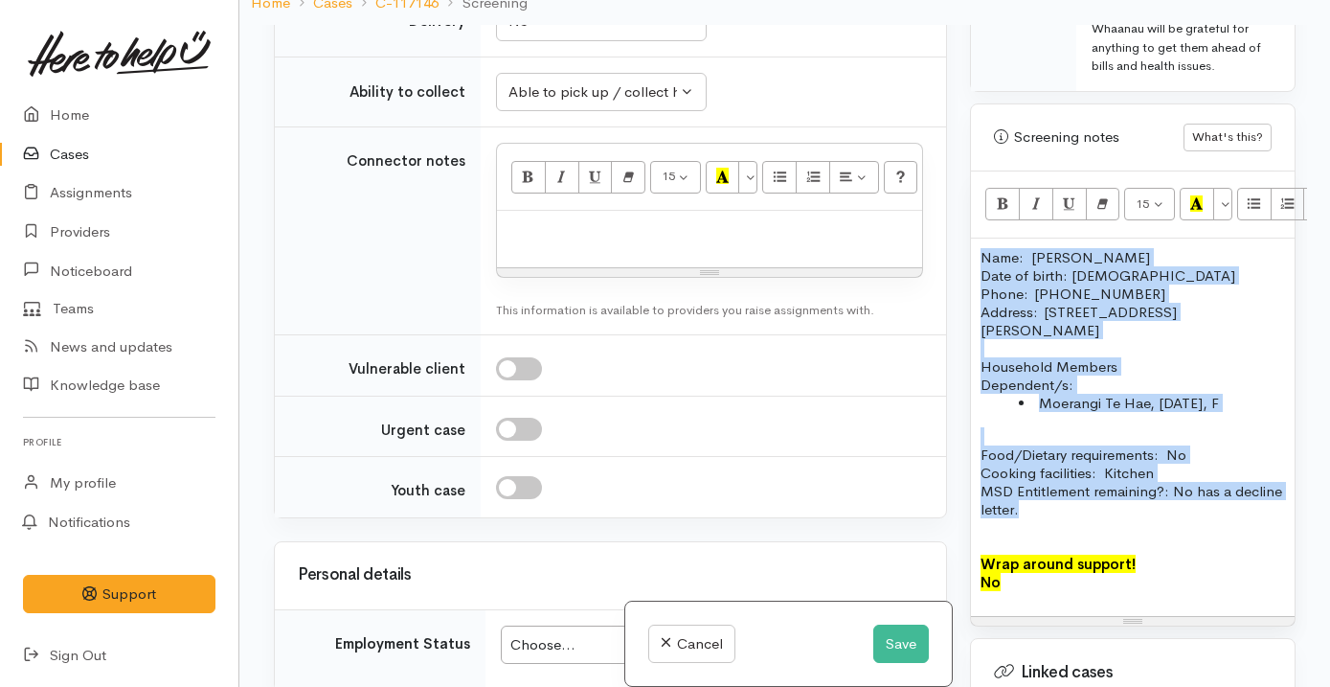
scroll to position [1833, 0]
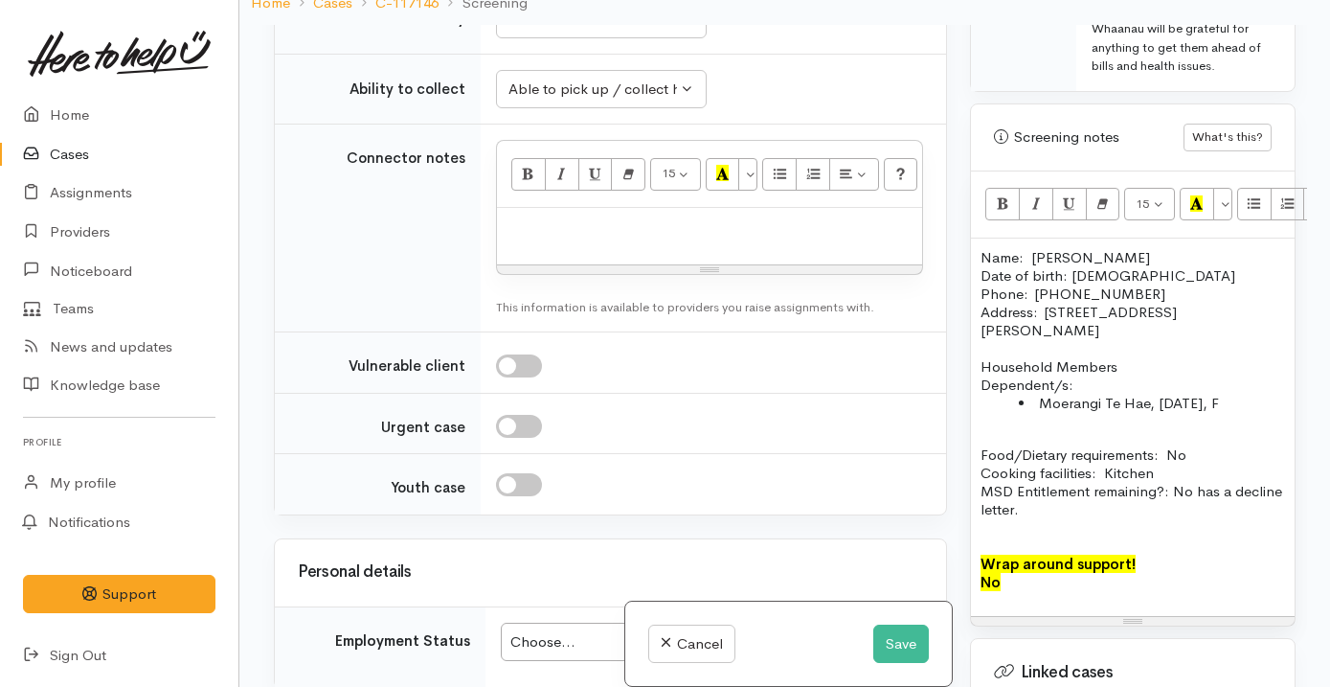
click at [596, 264] on div at bounding box center [709, 236] width 425 height 56
paste div
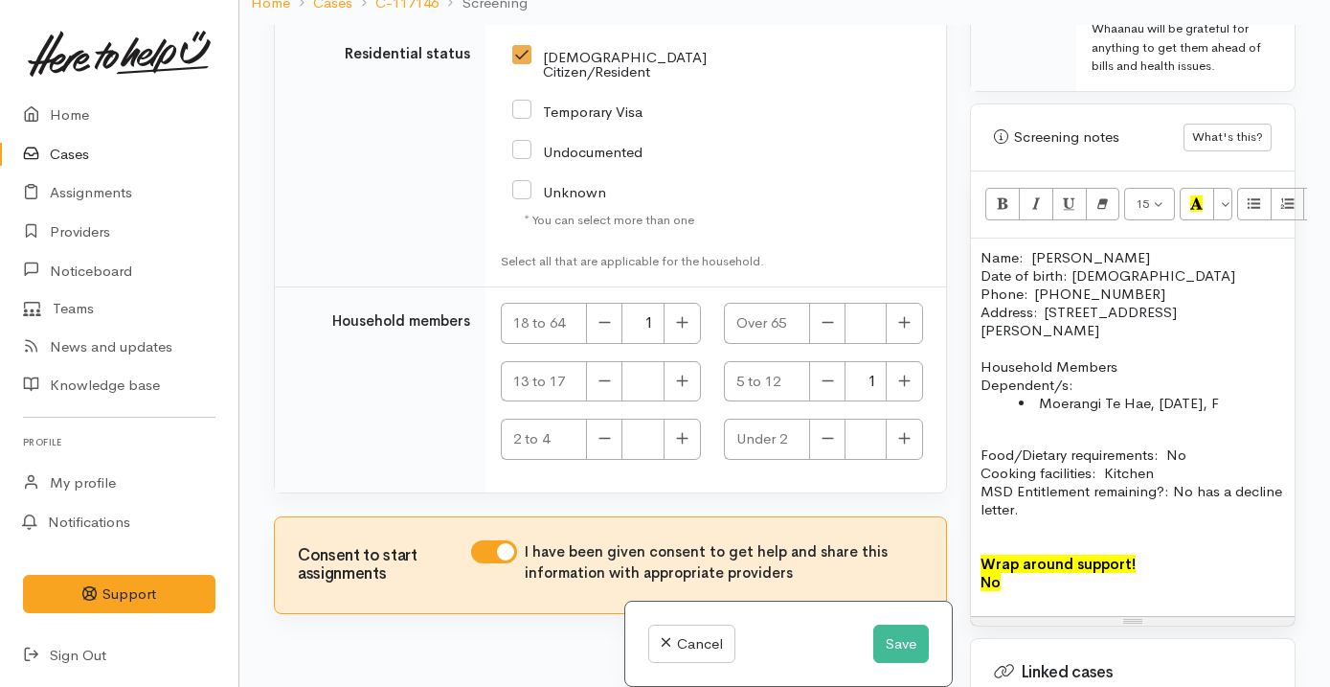
scroll to position [3878, 0]
click at [887, 641] on button "Save" at bounding box center [901, 643] width 56 height 39
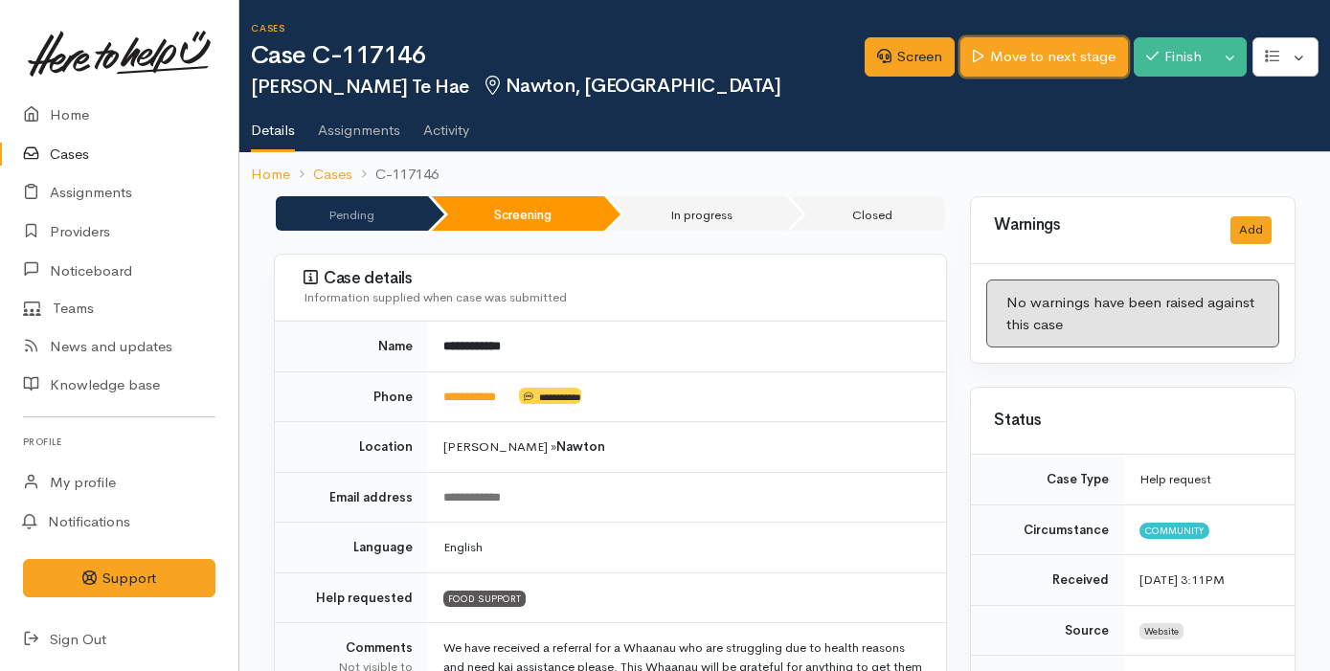
click at [1013, 63] on link "Move to next stage" at bounding box center [1043, 56] width 167 height 39
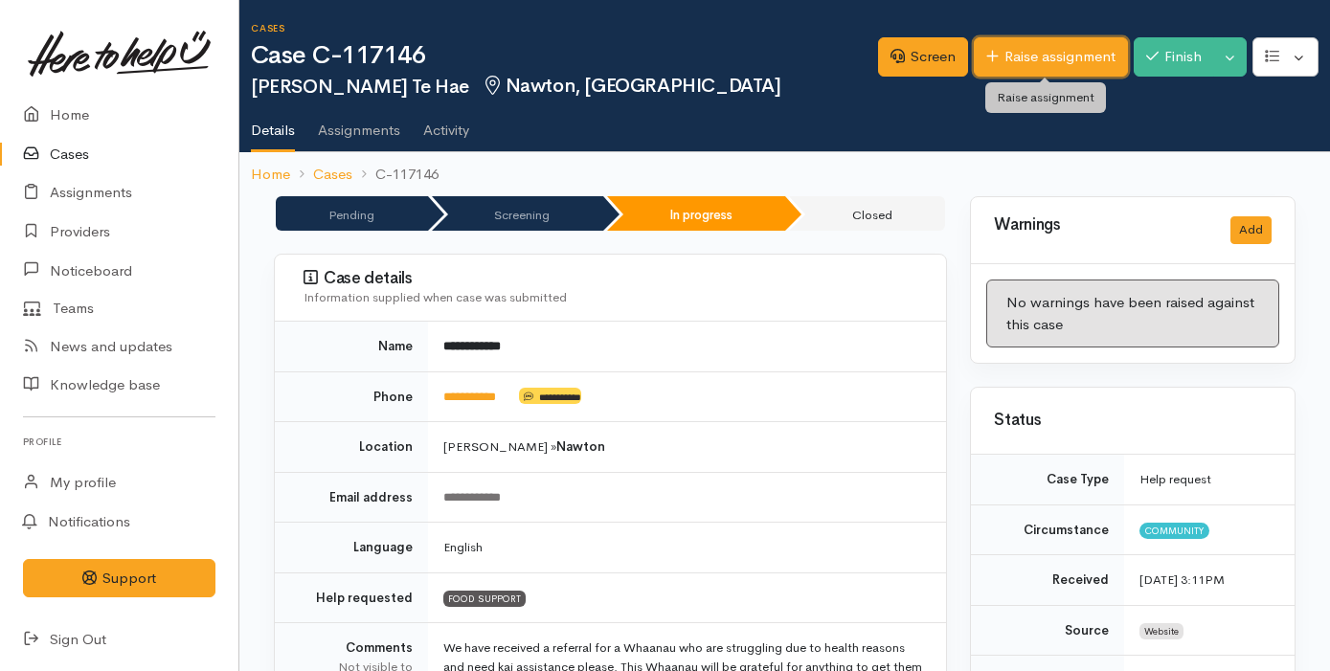
click at [1026, 50] on link "Raise assignment" at bounding box center [1051, 56] width 154 height 39
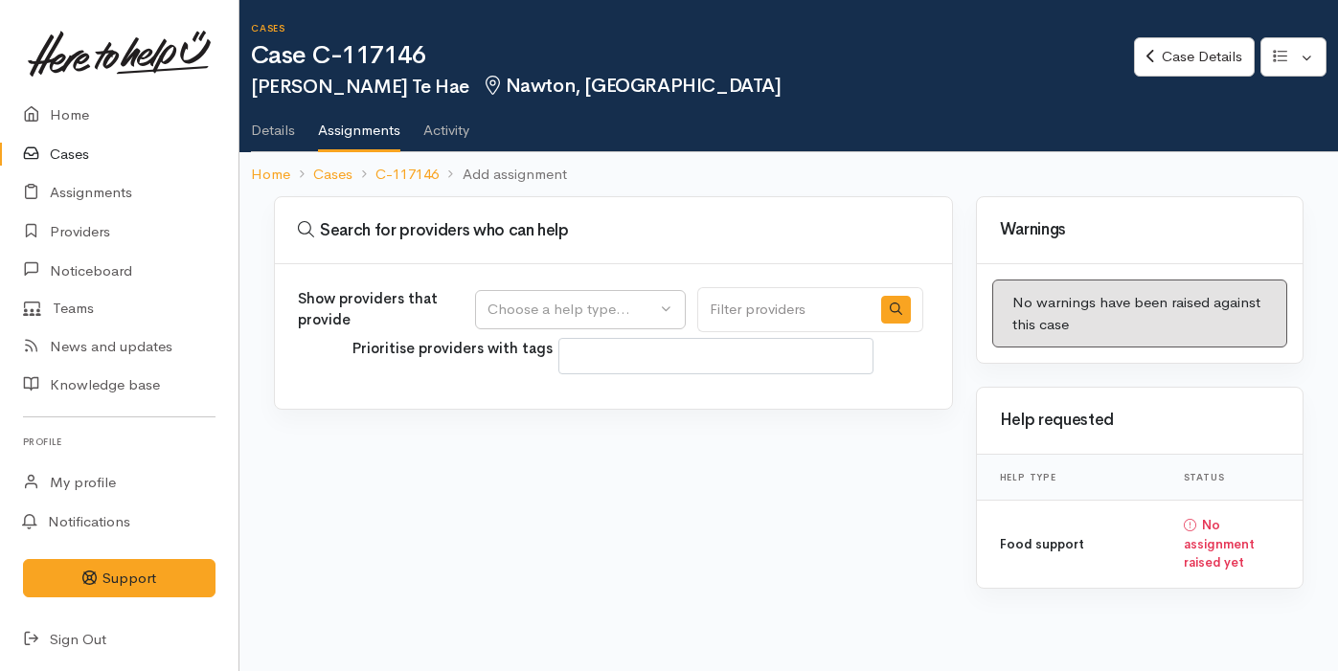
select select
click at [598, 313] on div "Choose a help type..." at bounding box center [571, 310] width 169 height 22
click at [587, 398] on span "Food support" at bounding box center [543, 402] width 89 height 22
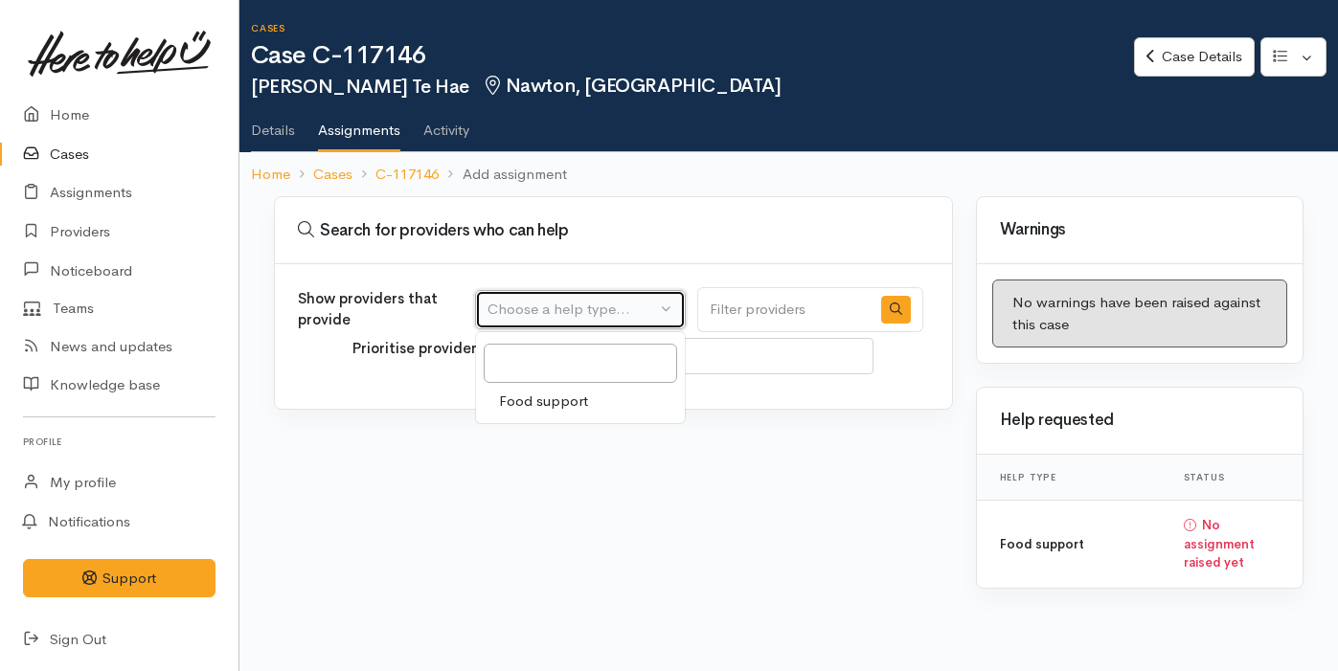
select select "3"
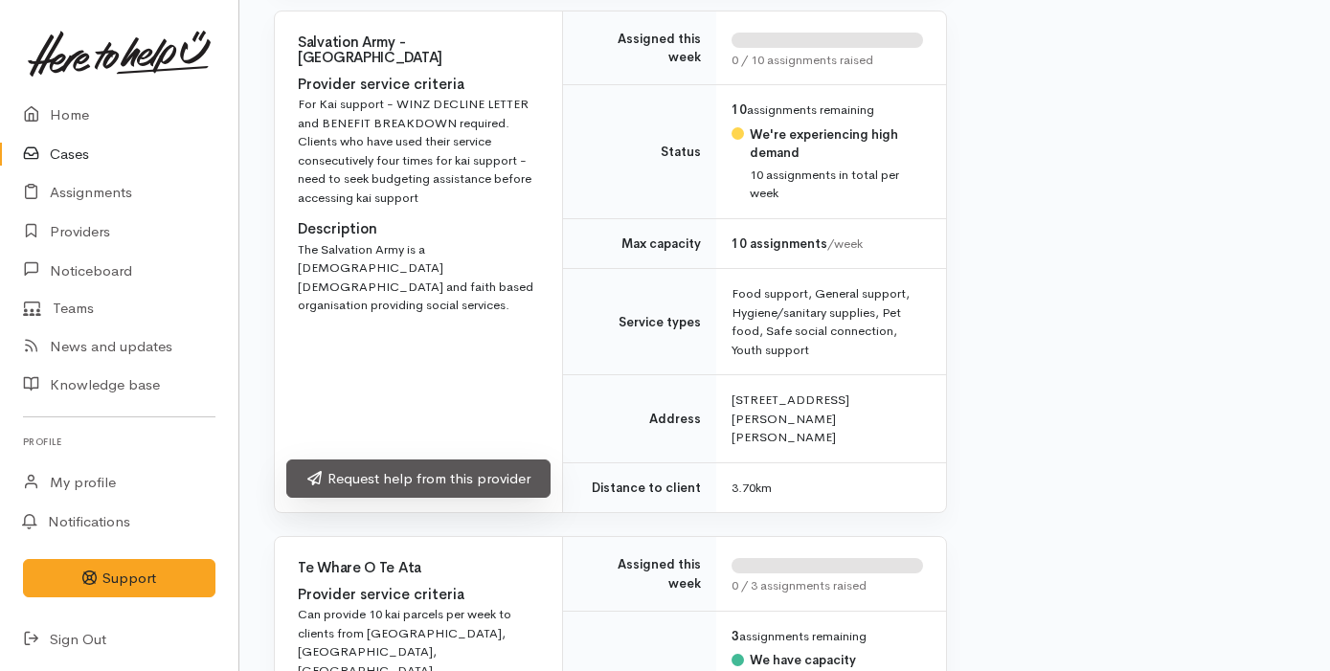
scroll to position [1956, 0]
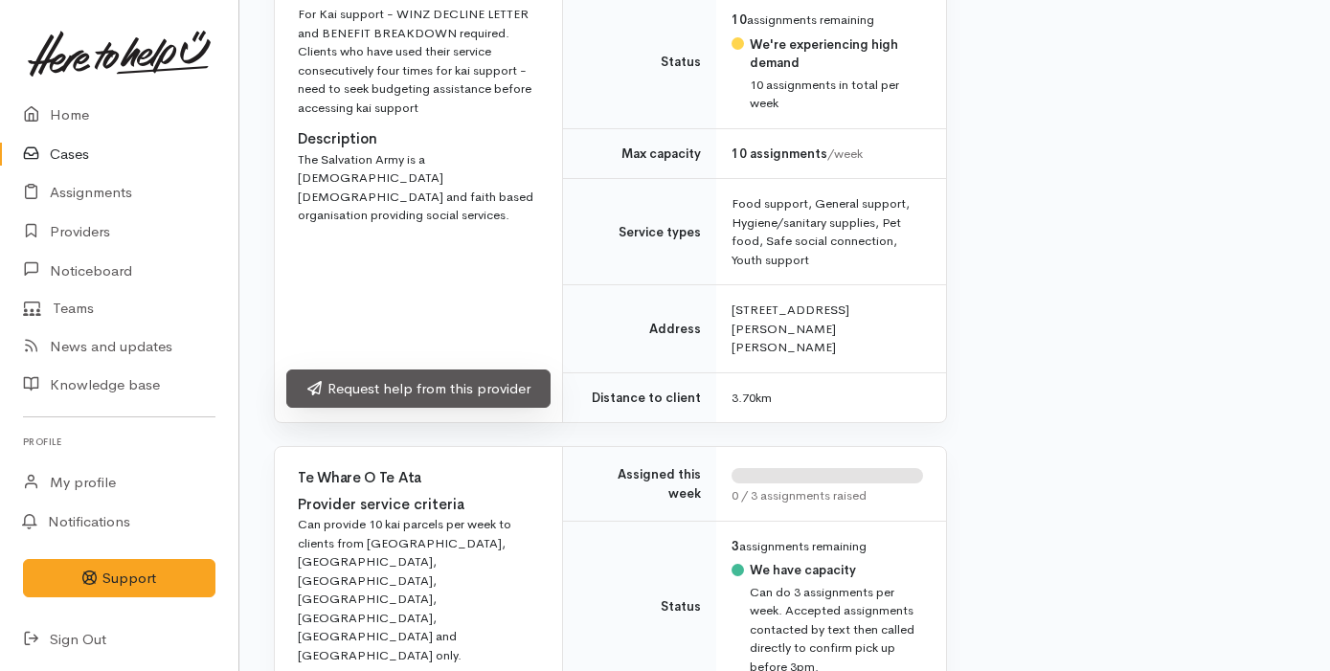
click at [506, 370] on link "Request help from this provider" at bounding box center [418, 389] width 264 height 39
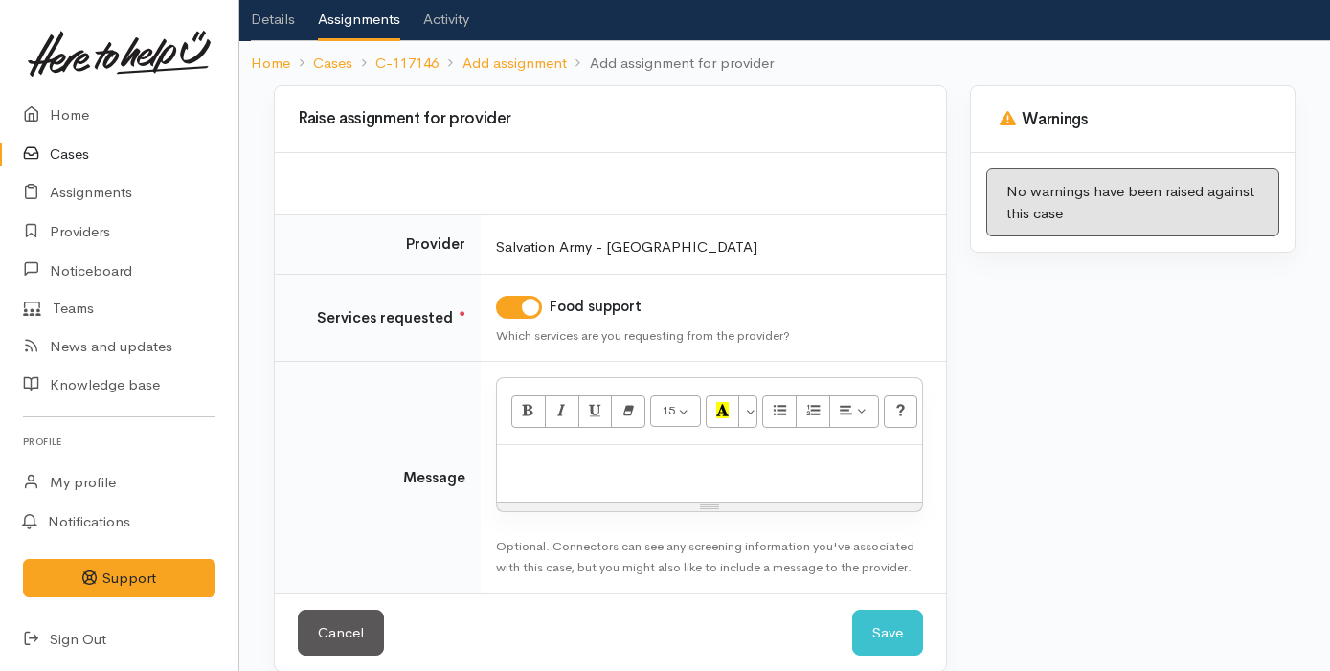
scroll to position [134, 0]
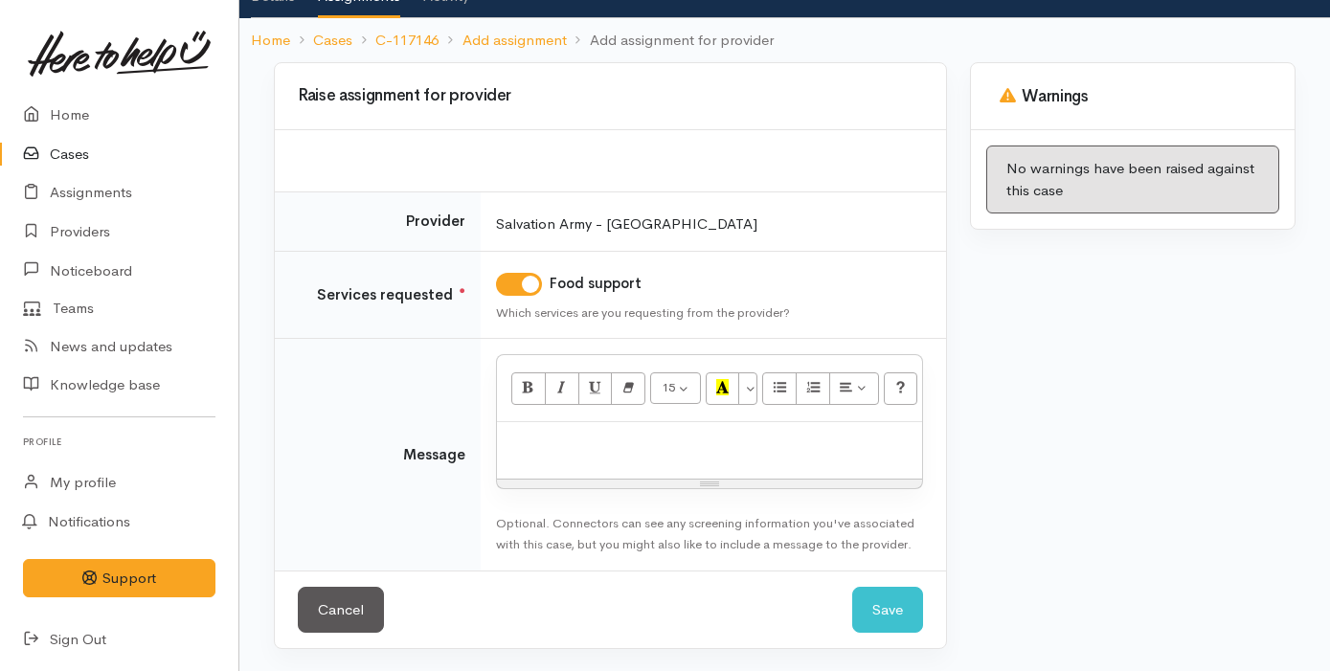
click at [620, 441] on p at bounding box center [710, 443] width 406 height 22
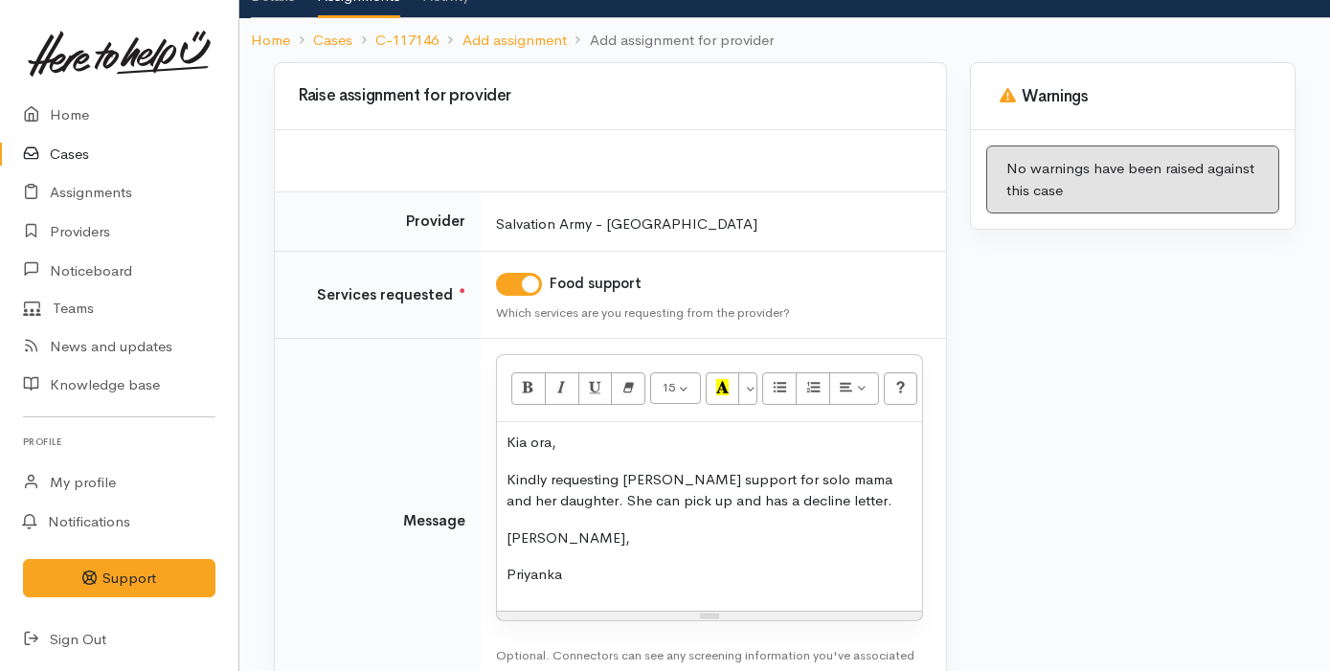
scroll to position [266, 0]
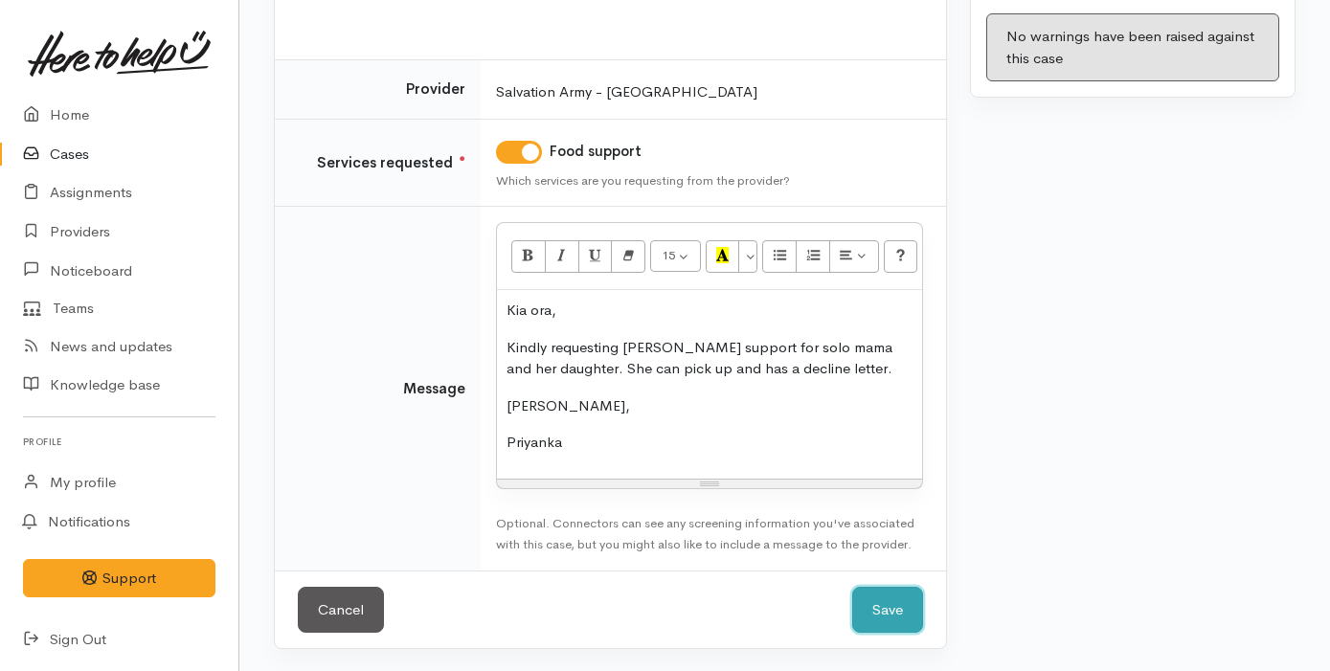
click at [896, 594] on button "Save" at bounding box center [887, 610] width 71 height 47
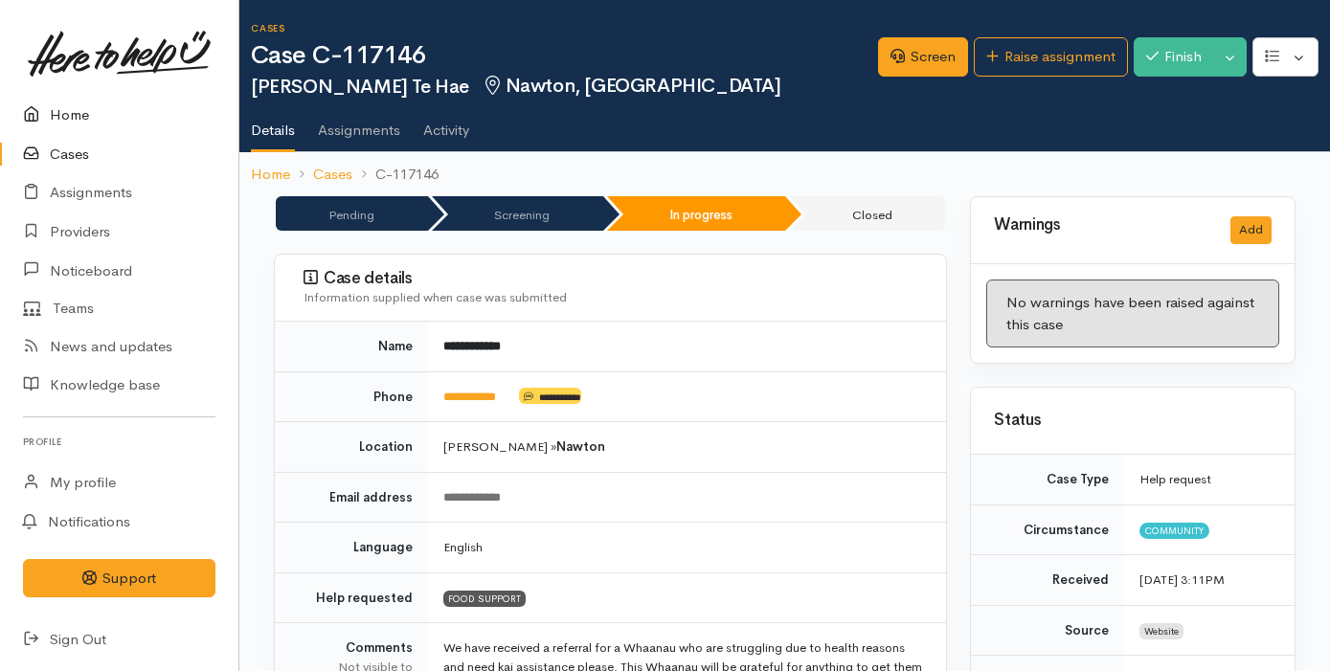
click at [129, 124] on link "Home" at bounding box center [119, 115] width 238 height 39
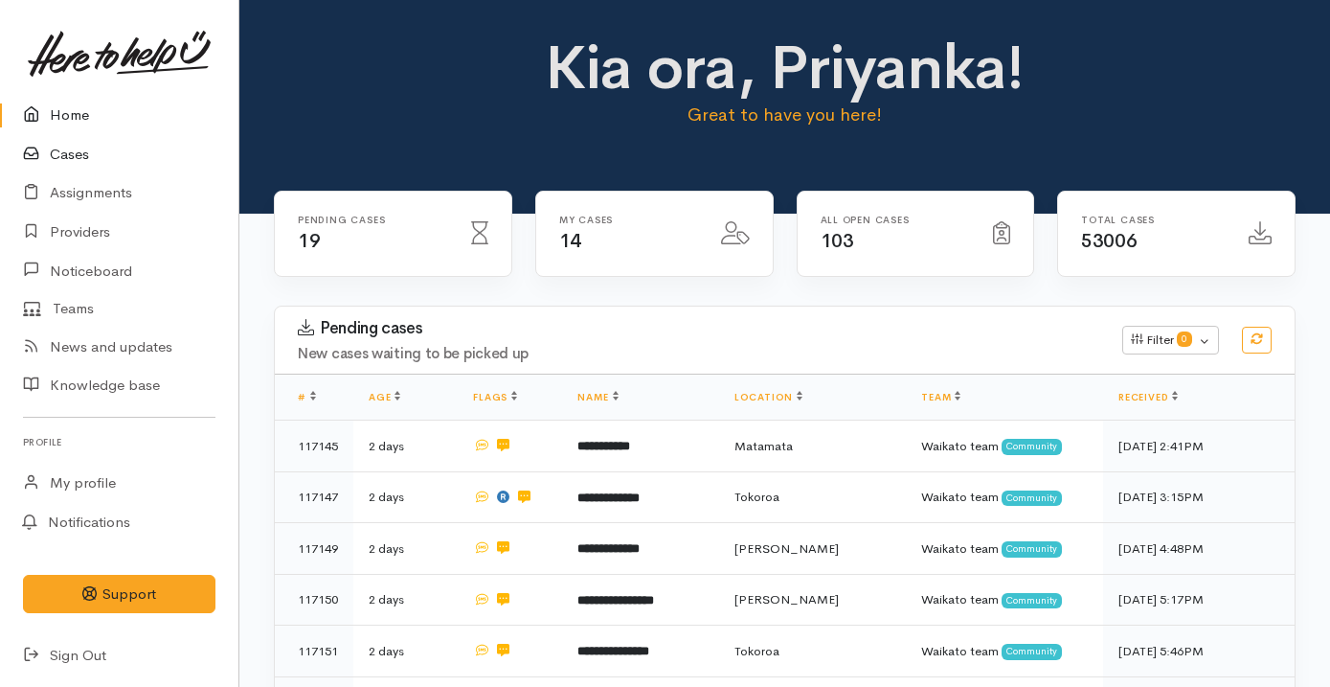
click at [127, 141] on link "Cases" at bounding box center [119, 154] width 238 height 39
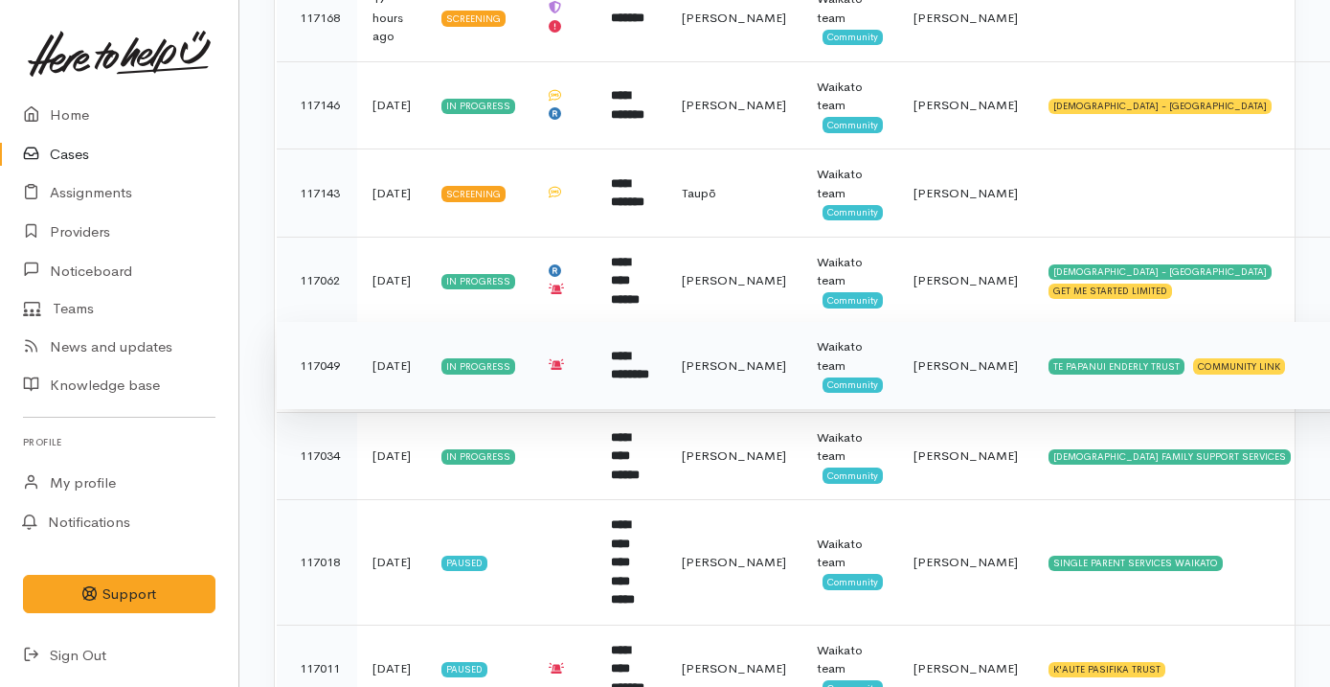
scroll to position [509, 0]
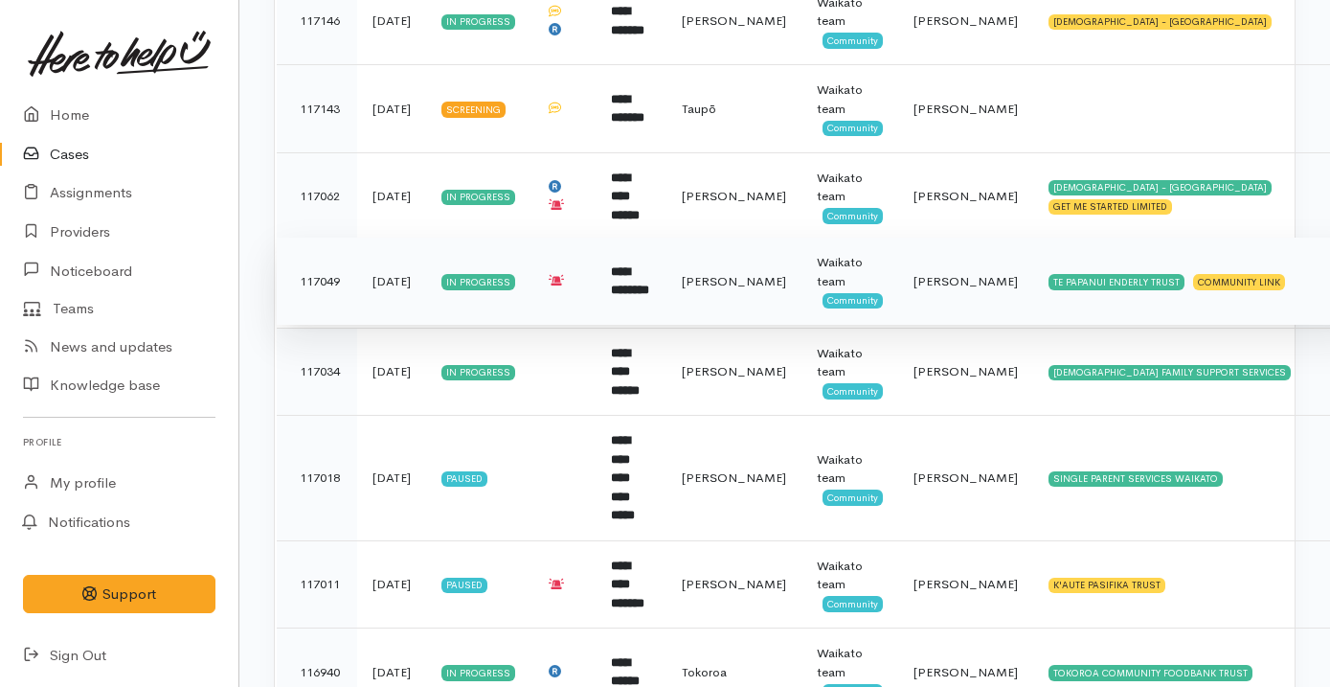
click at [666, 283] on td "**********" at bounding box center [631, 281] width 71 height 88
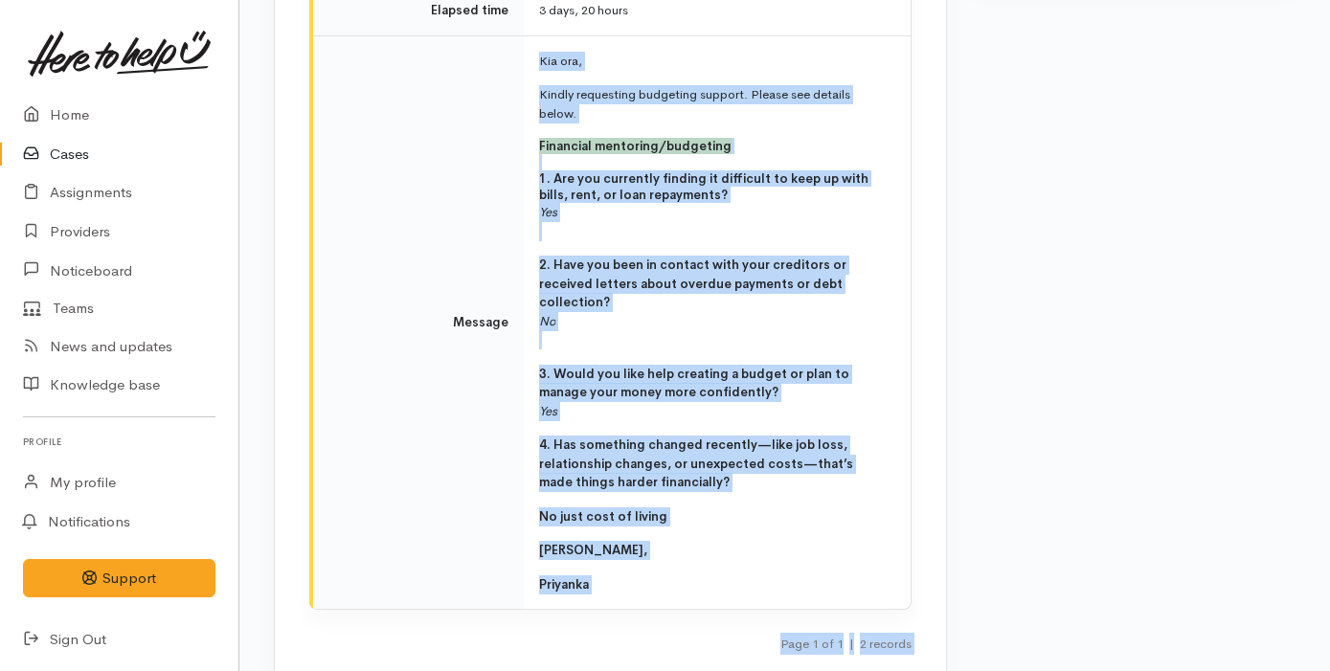
scroll to position [2864, 0]
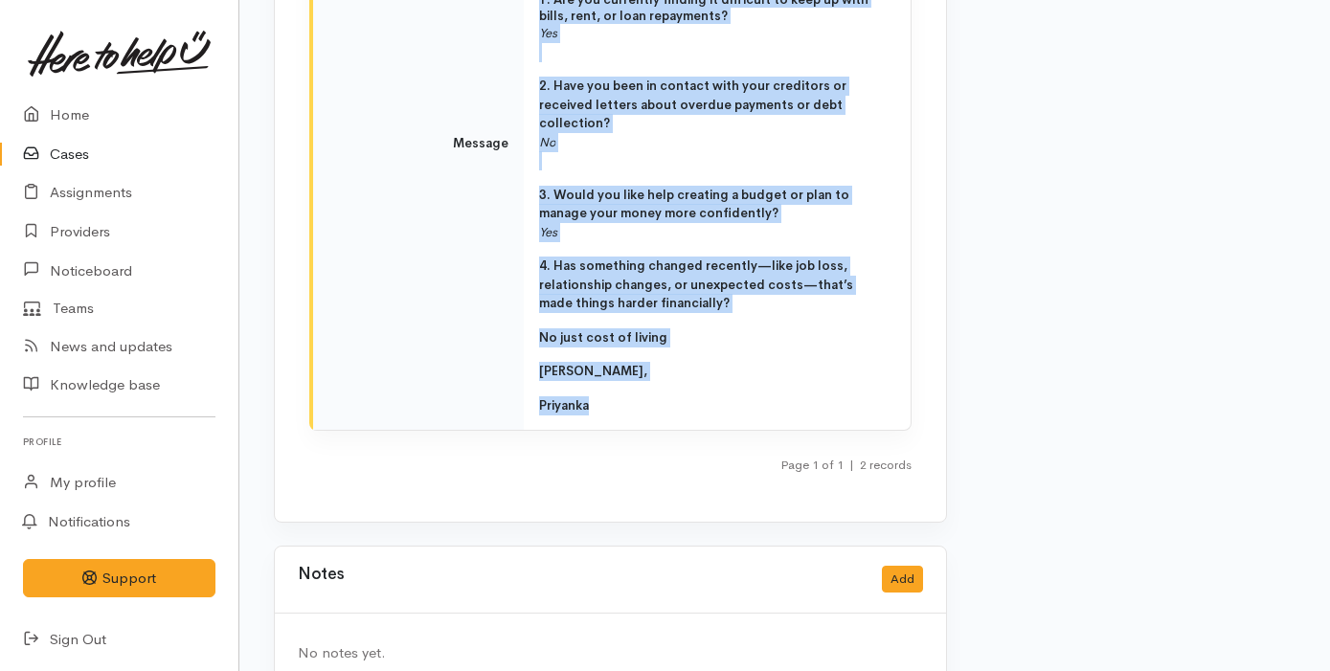
drag, startPoint x: 536, startPoint y: 166, endPoint x: 655, endPoint y: 369, distance: 235.2
click at [655, 369] on td "Kia ora, Kindly requesting budgeting support. Please see details below. Financi…" at bounding box center [717, 143] width 387 height 574
copy td "Kia ora, Kindly requesting budgeting support. Please see details below. Financi…"
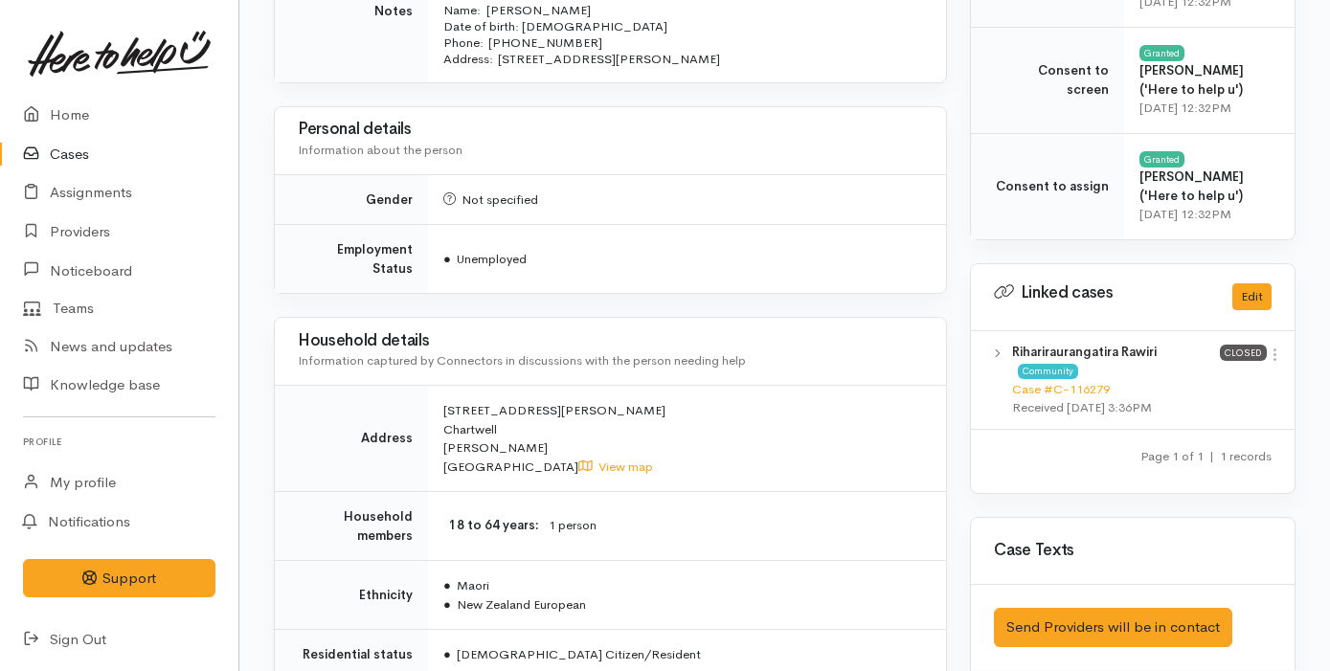
scroll to position [0, 0]
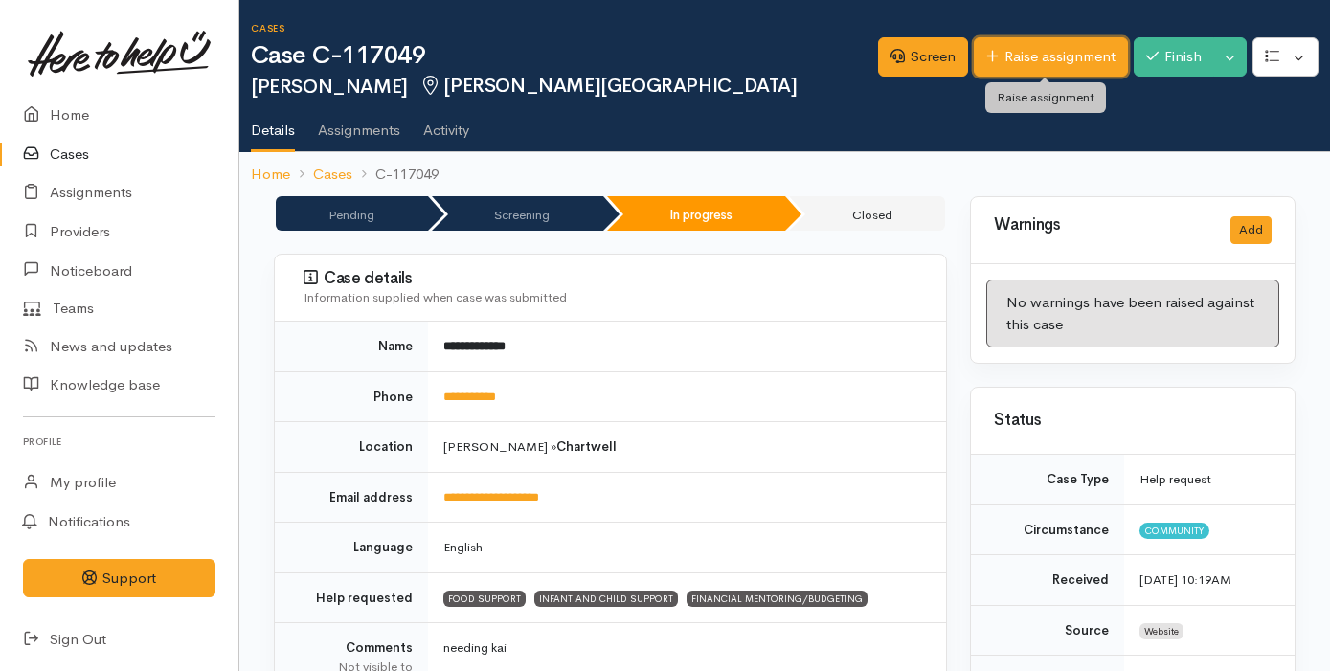
click at [990, 63] on link "Raise assignment" at bounding box center [1051, 56] width 154 height 39
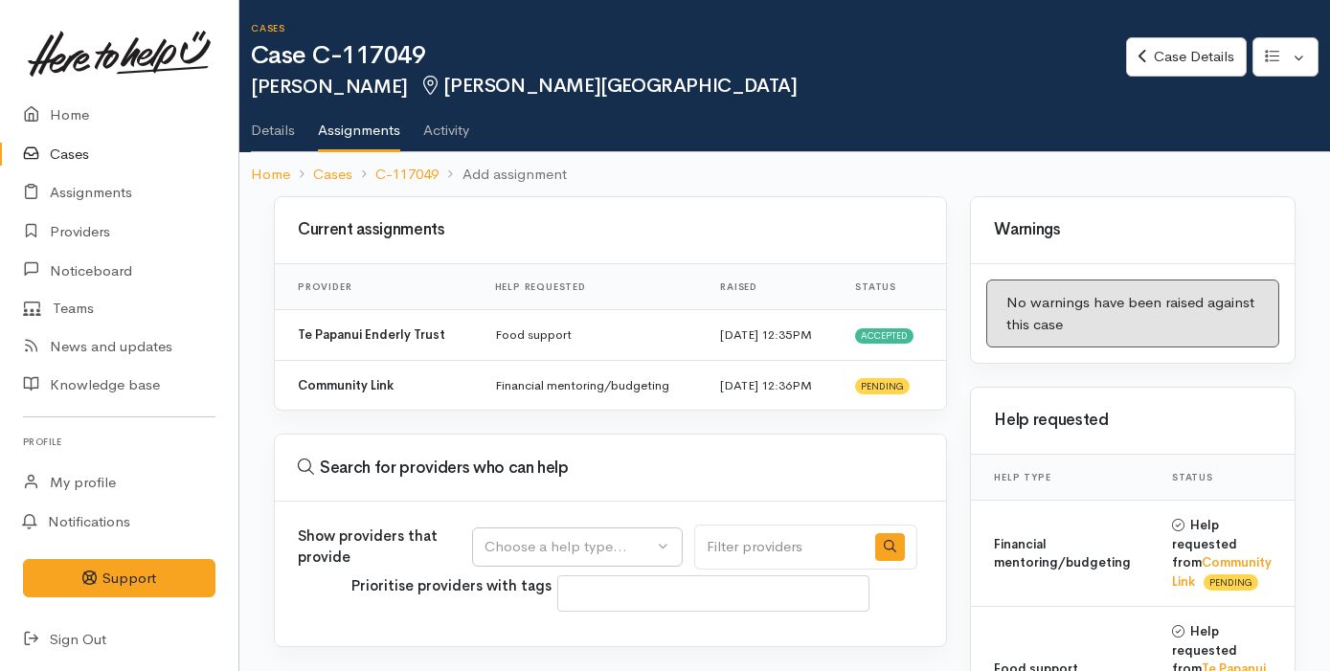
select select
click at [568, 541] on div "Choose a help type..." at bounding box center [568, 547] width 169 height 22
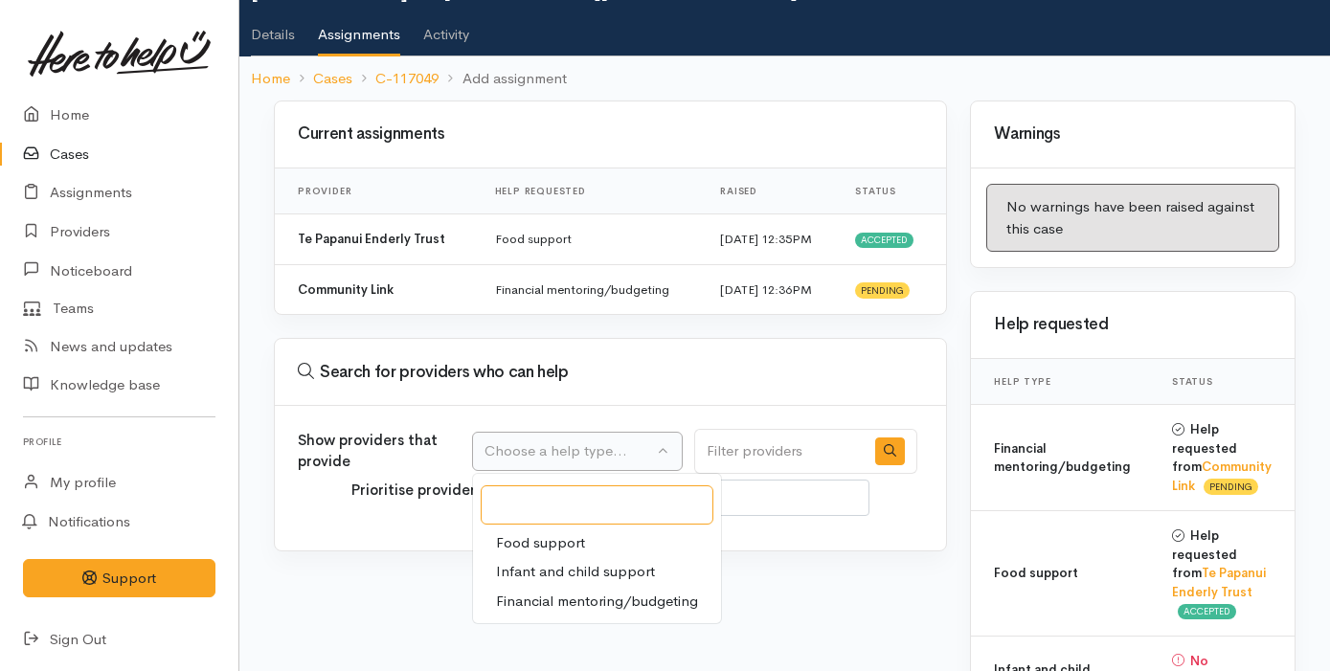
scroll to position [125, 0]
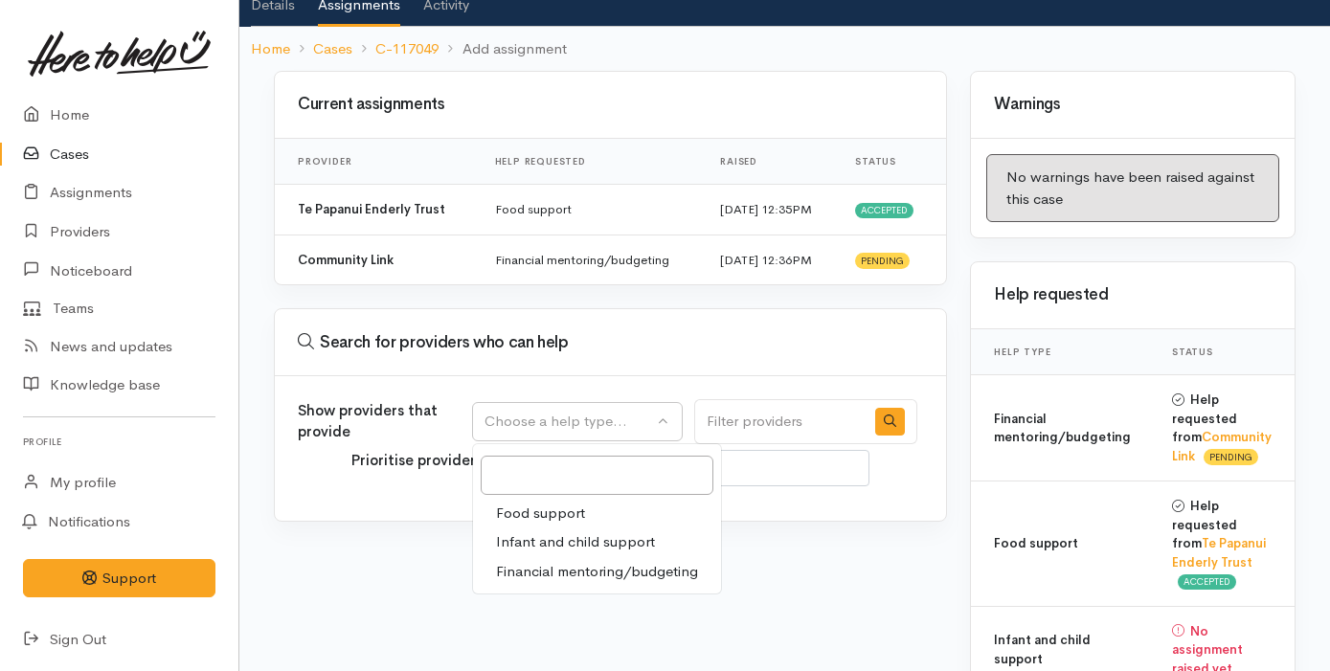
click at [596, 564] on span "Financial mentoring/budgeting" at bounding box center [597, 572] width 202 height 22
select select "9"
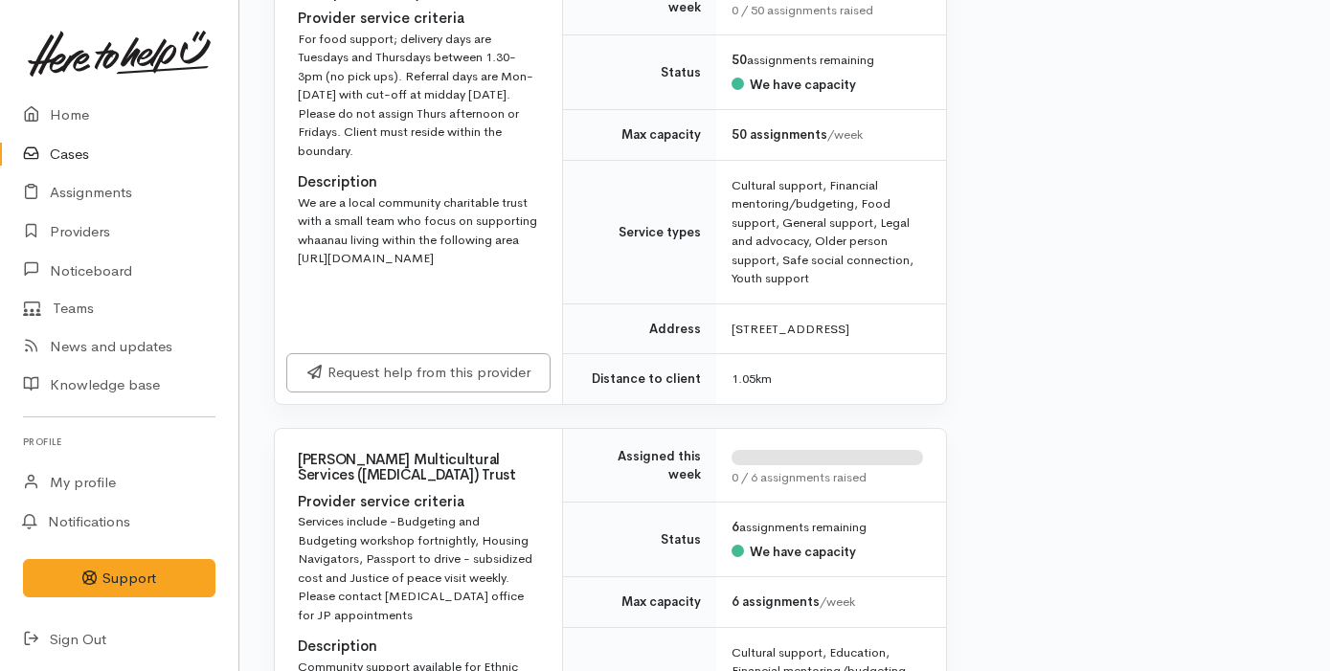
scroll to position [1291, 0]
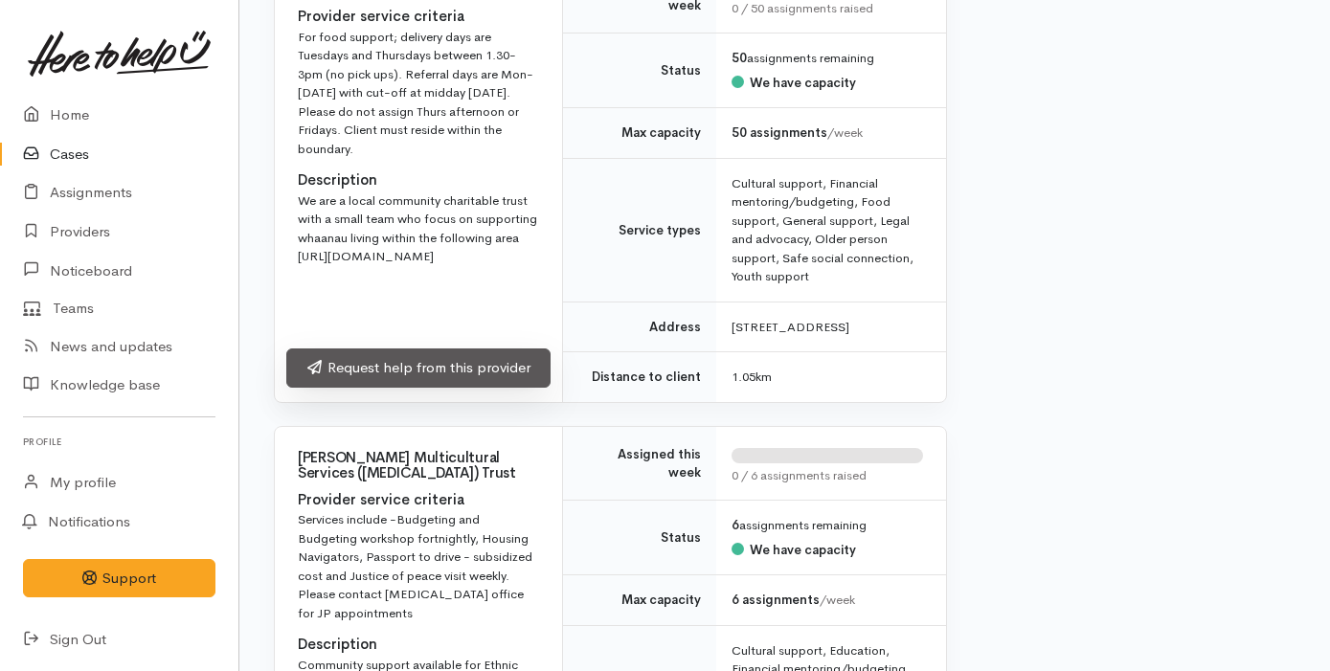
click at [481, 379] on link "Request help from this provider" at bounding box center [418, 368] width 264 height 39
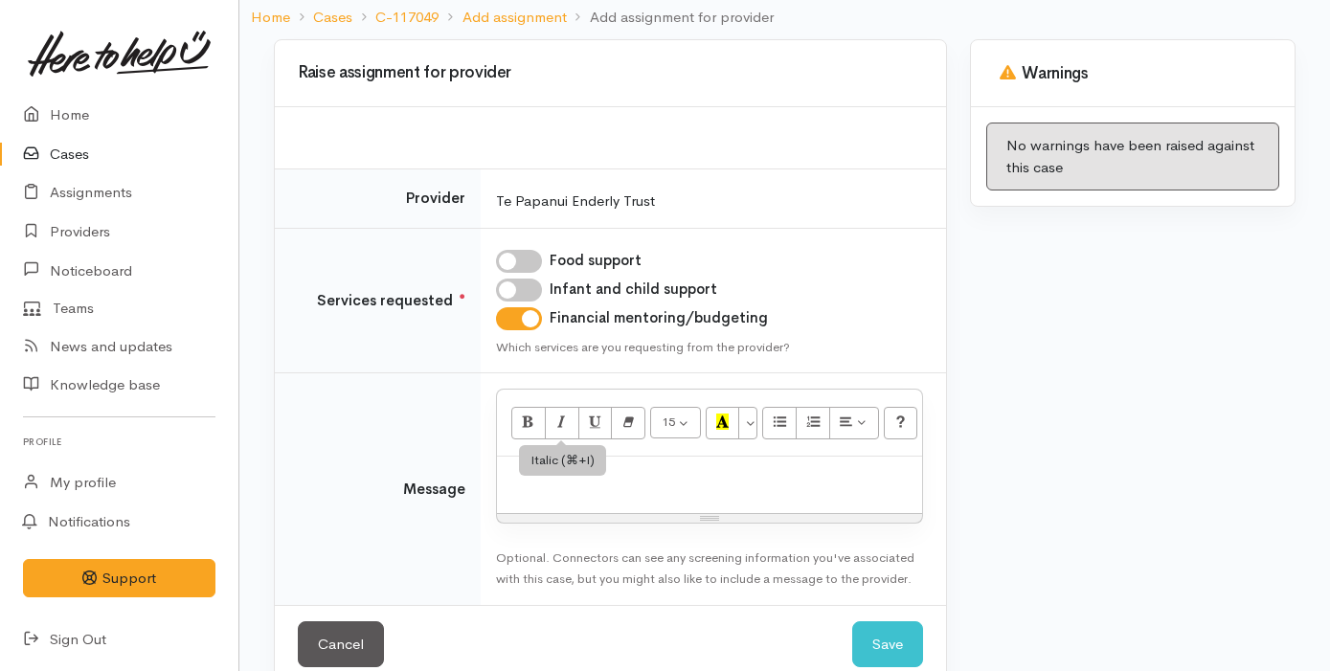
scroll to position [168, 0]
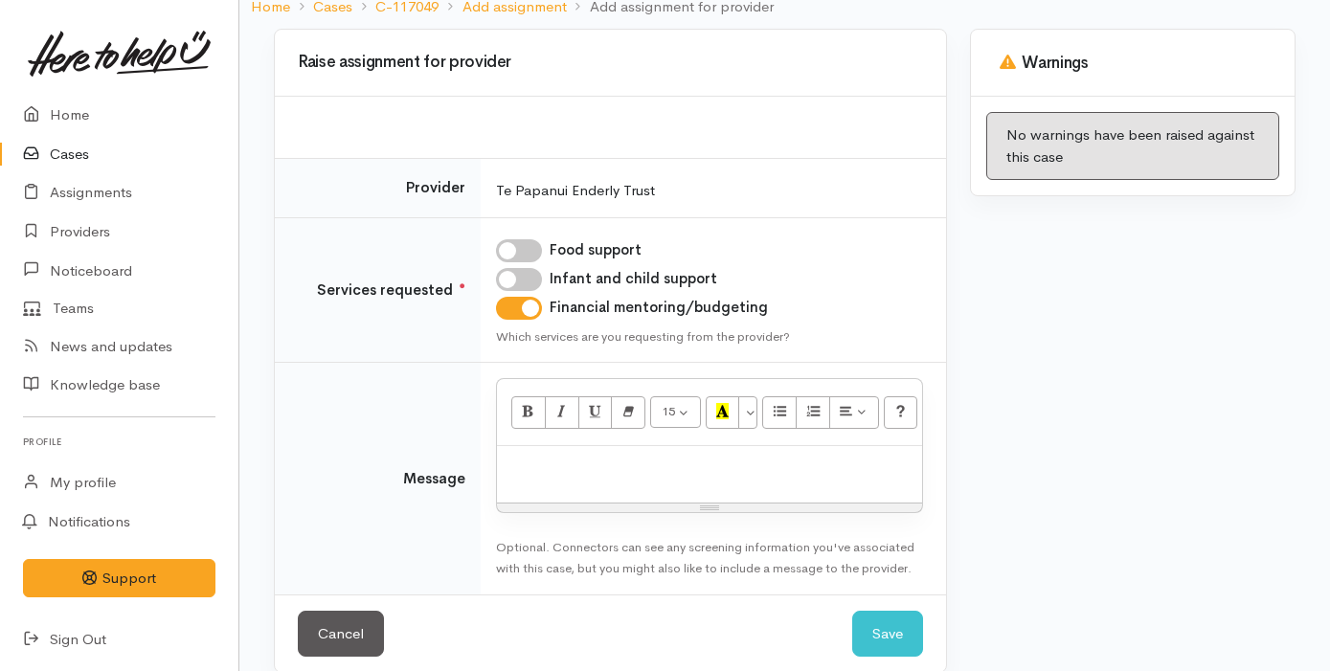
click at [554, 476] on p at bounding box center [710, 467] width 406 height 22
paste div
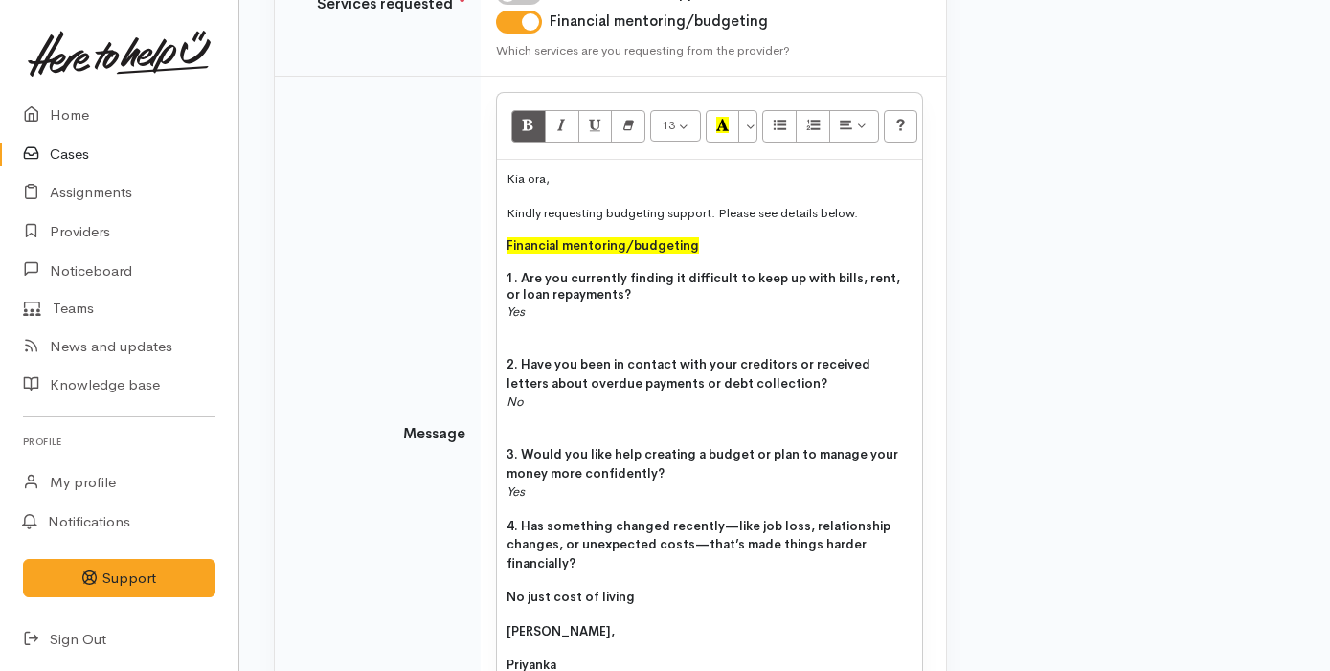
scroll to position [673, 0]
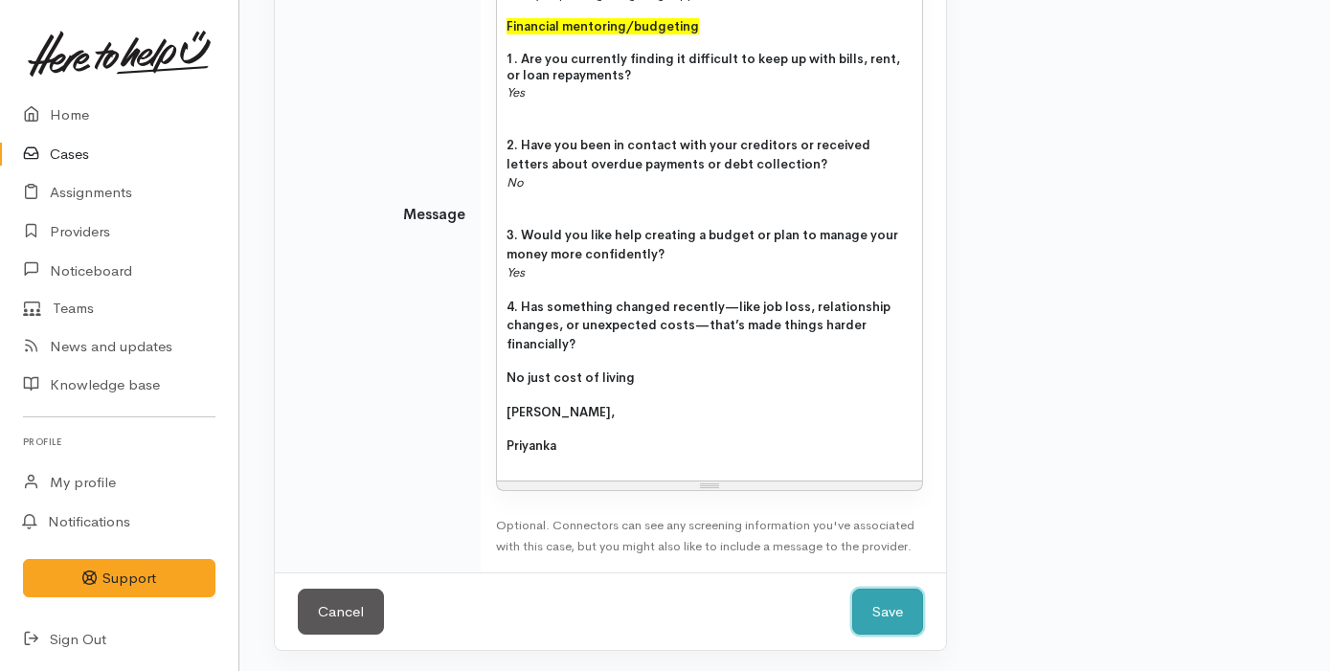
click at [886, 612] on button "Save" at bounding box center [887, 612] width 71 height 47
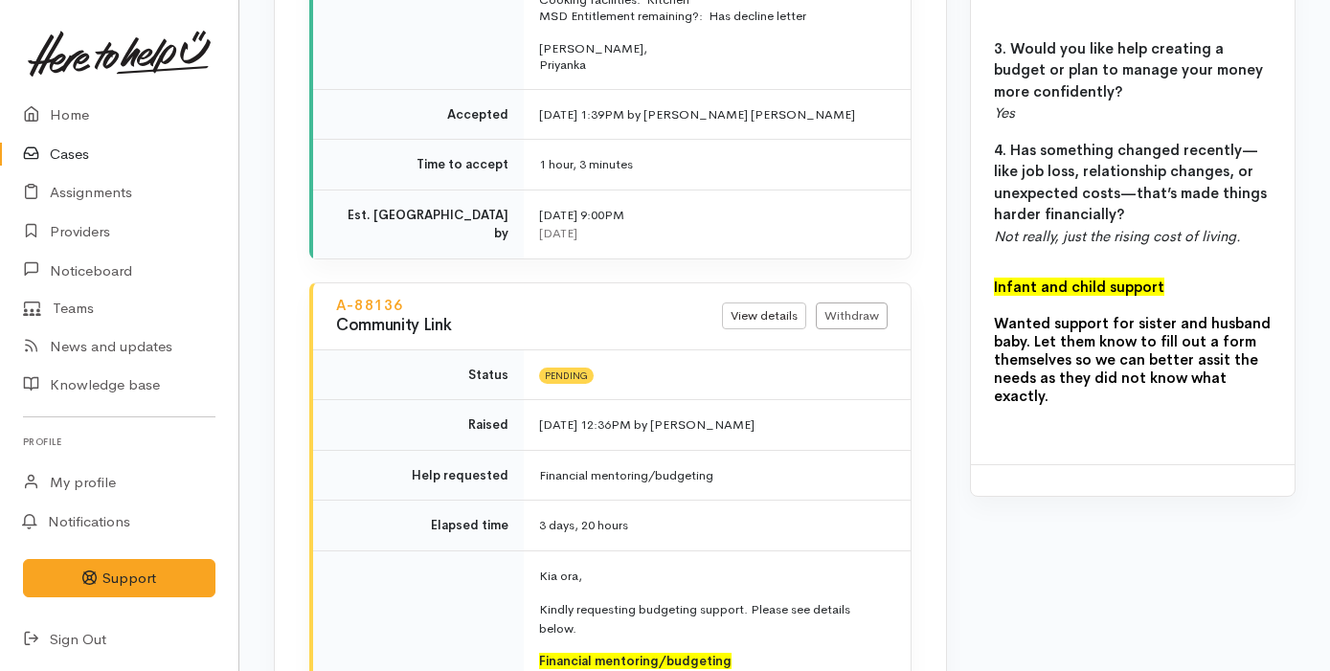
scroll to position [2112, 0]
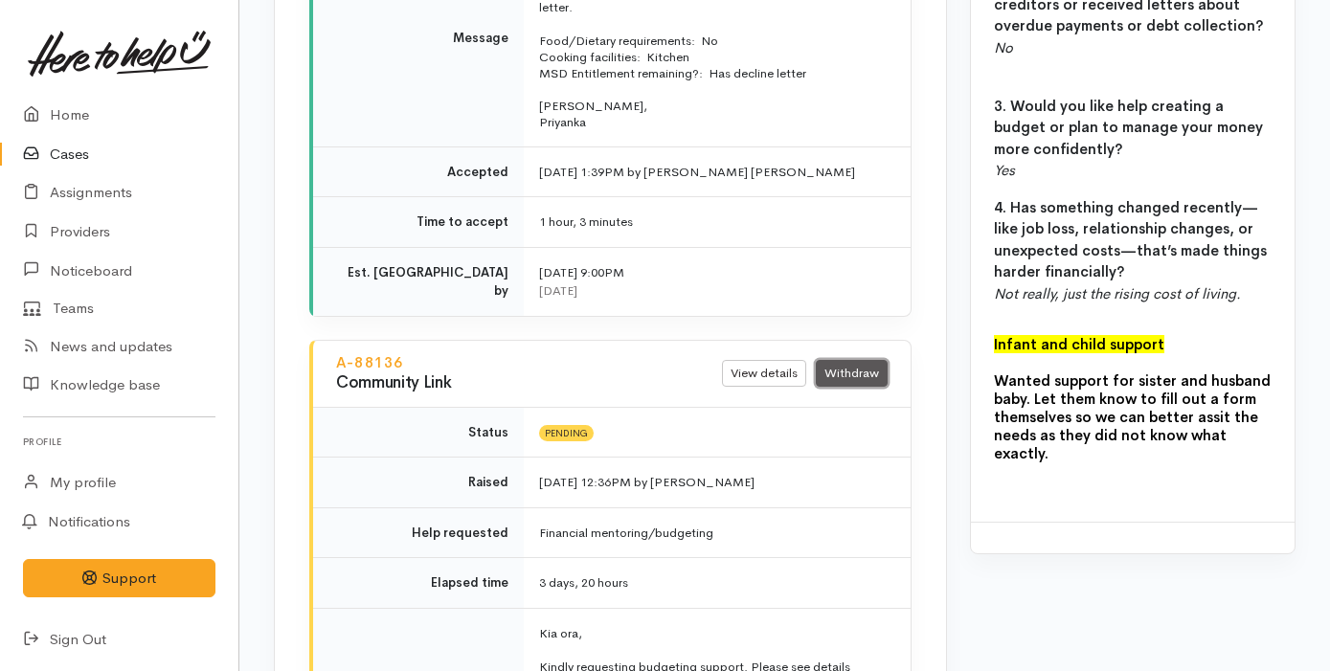
click at [875, 360] on link "Withdraw" at bounding box center [852, 374] width 72 height 28
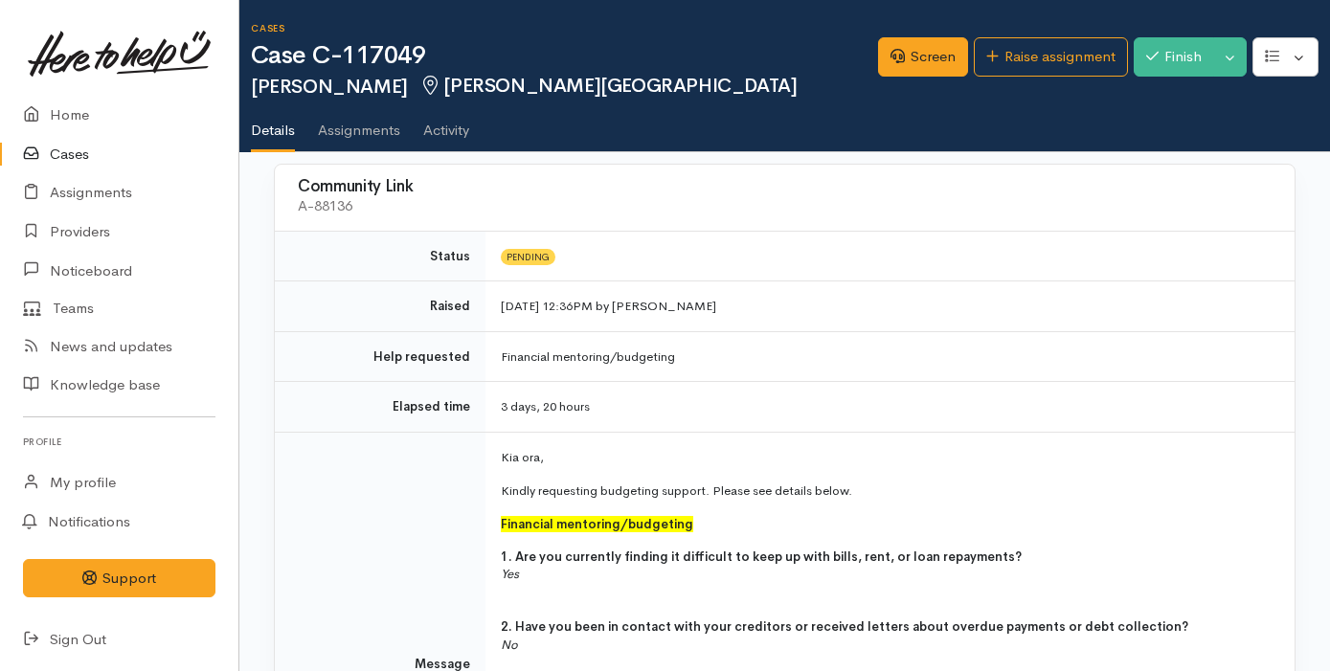
scroll to position [9, 0]
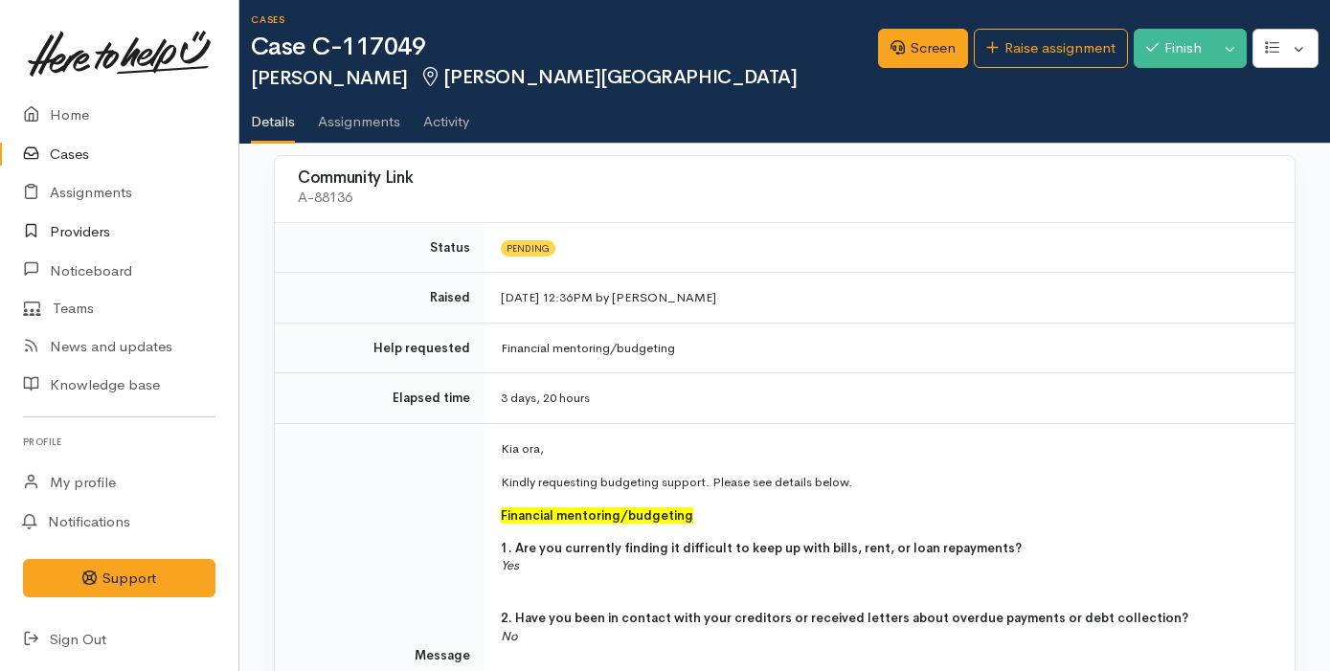
click at [124, 225] on link "Providers" at bounding box center [119, 232] width 238 height 39
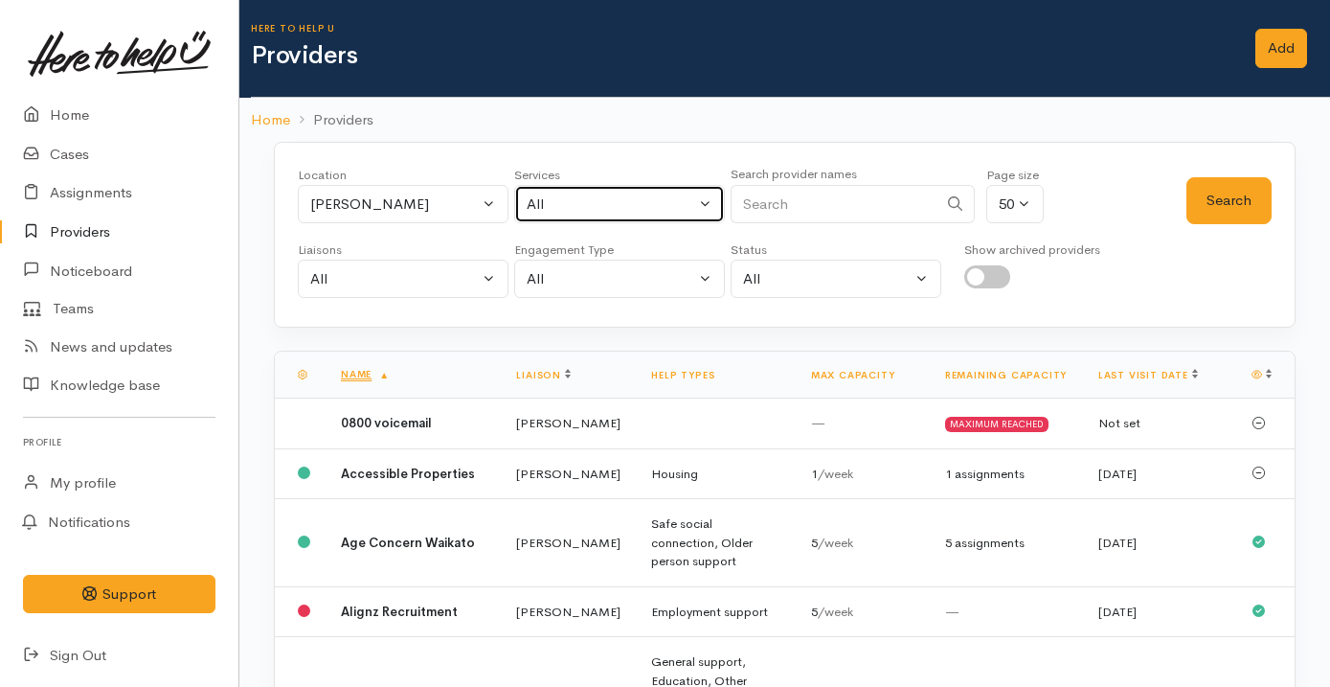
click at [611, 208] on div "All" at bounding box center [611, 204] width 169 height 22
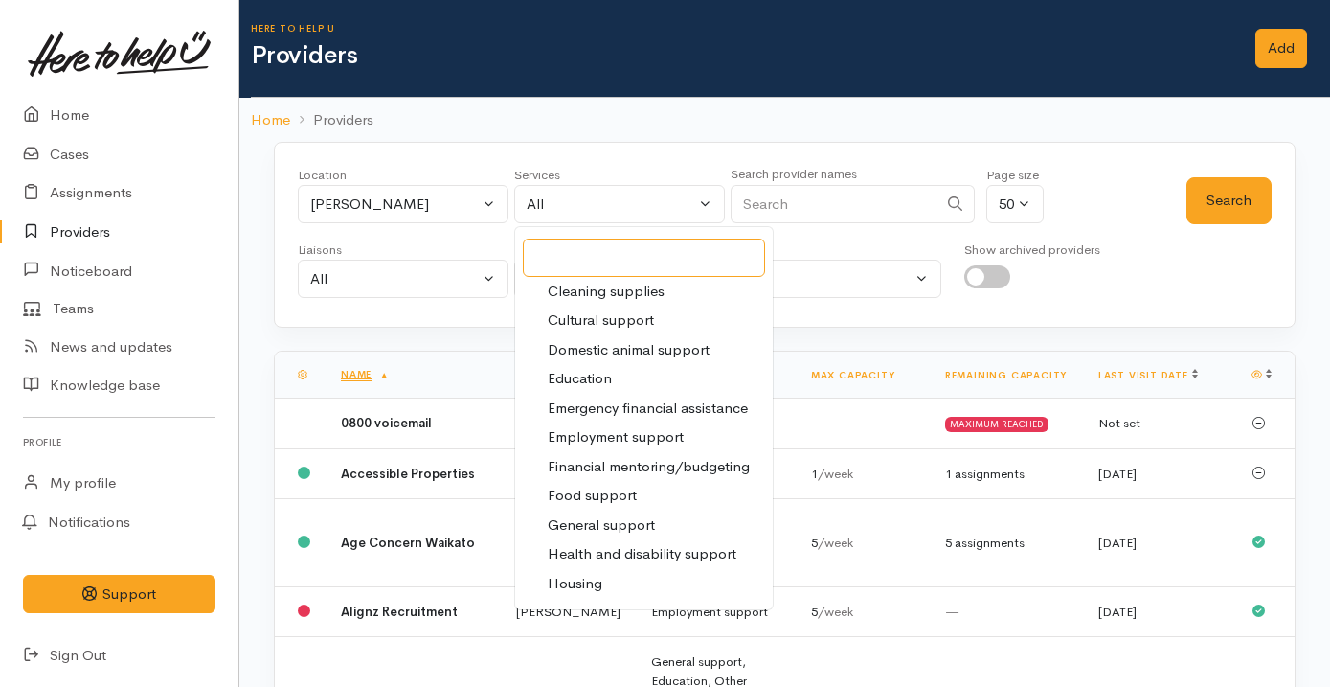
scroll to position [123, 0]
click at [638, 456] on span "Financial mentoring/budgeting" at bounding box center [649, 465] width 202 height 22
select select "9"
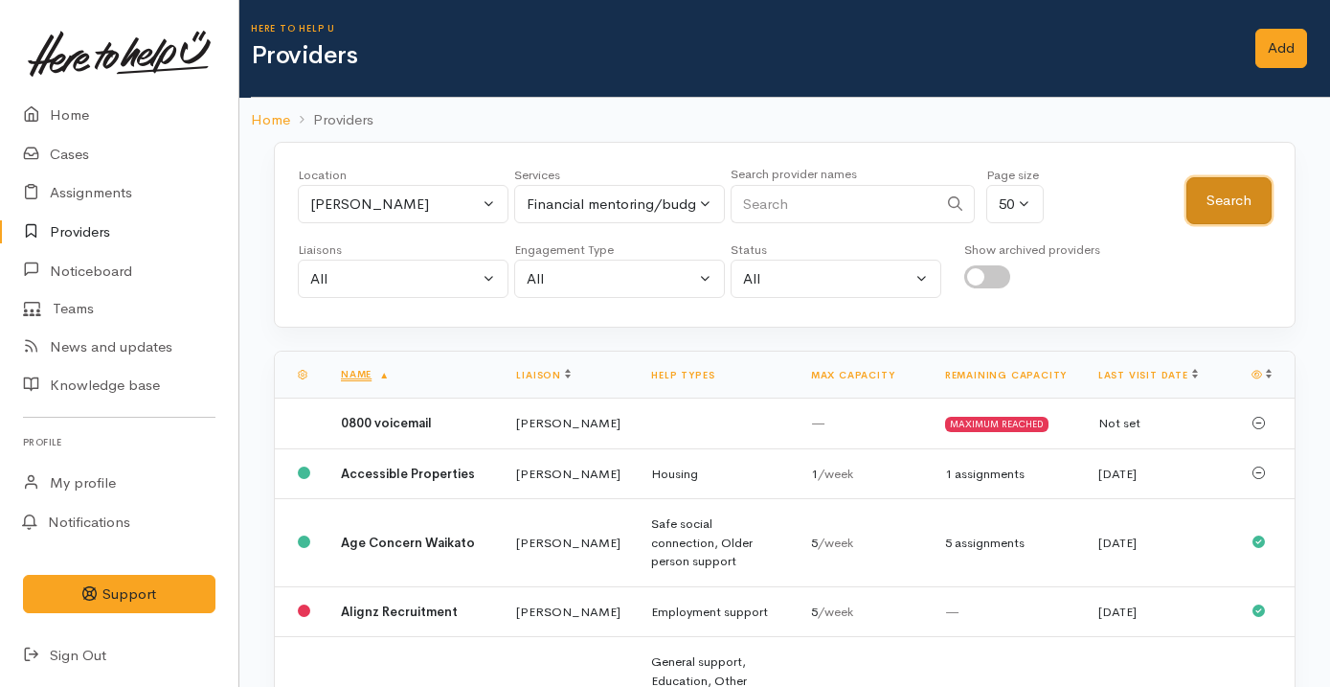
click at [1245, 193] on button "Search" at bounding box center [1228, 200] width 85 height 47
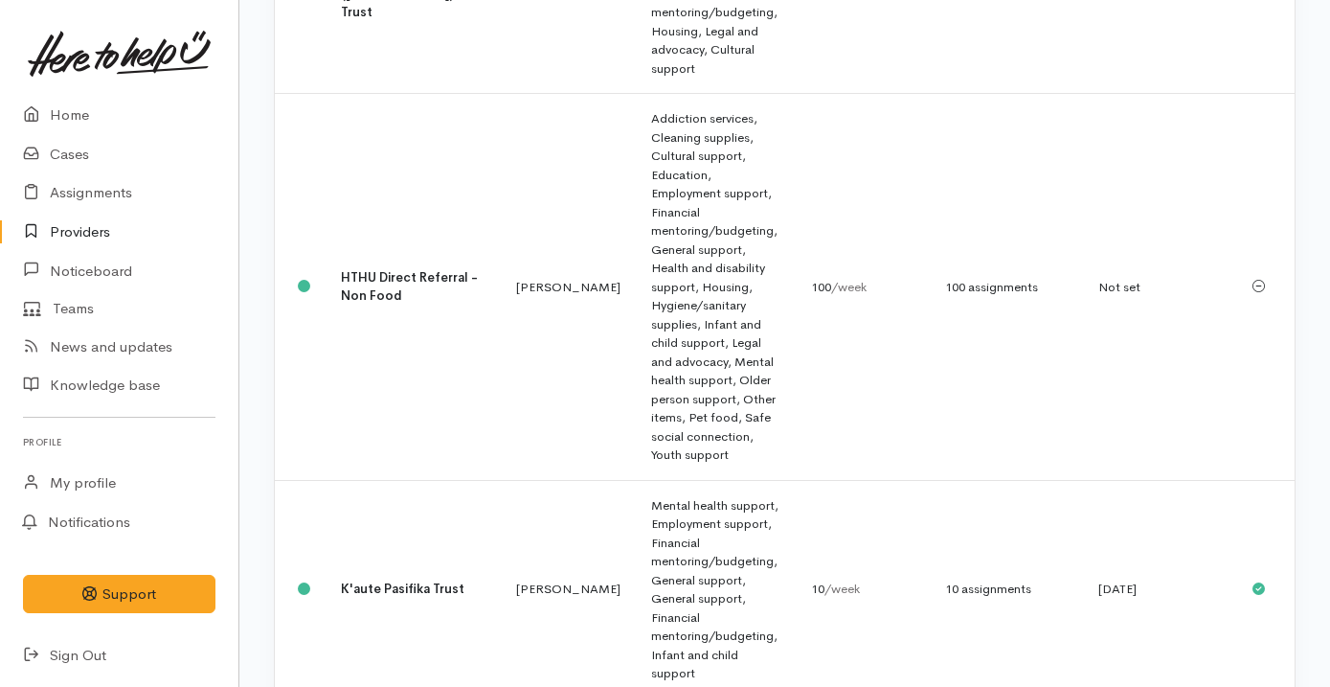
scroll to position [1389, 0]
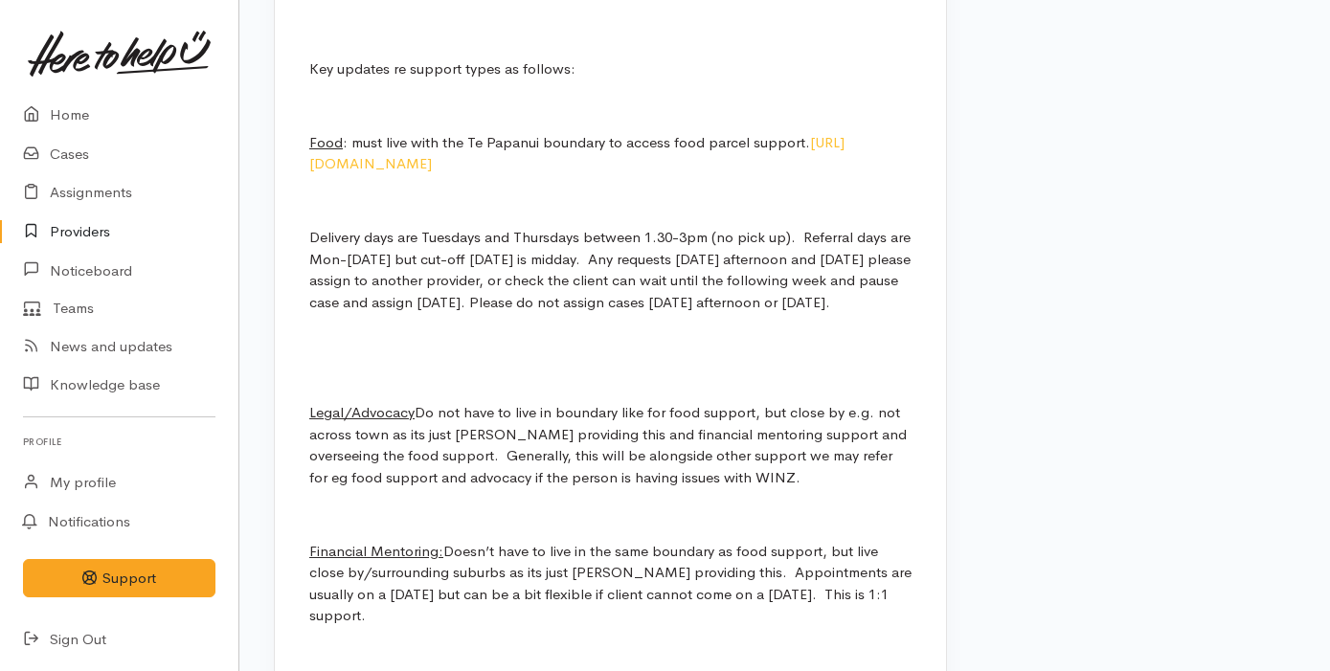
scroll to position [1748, 0]
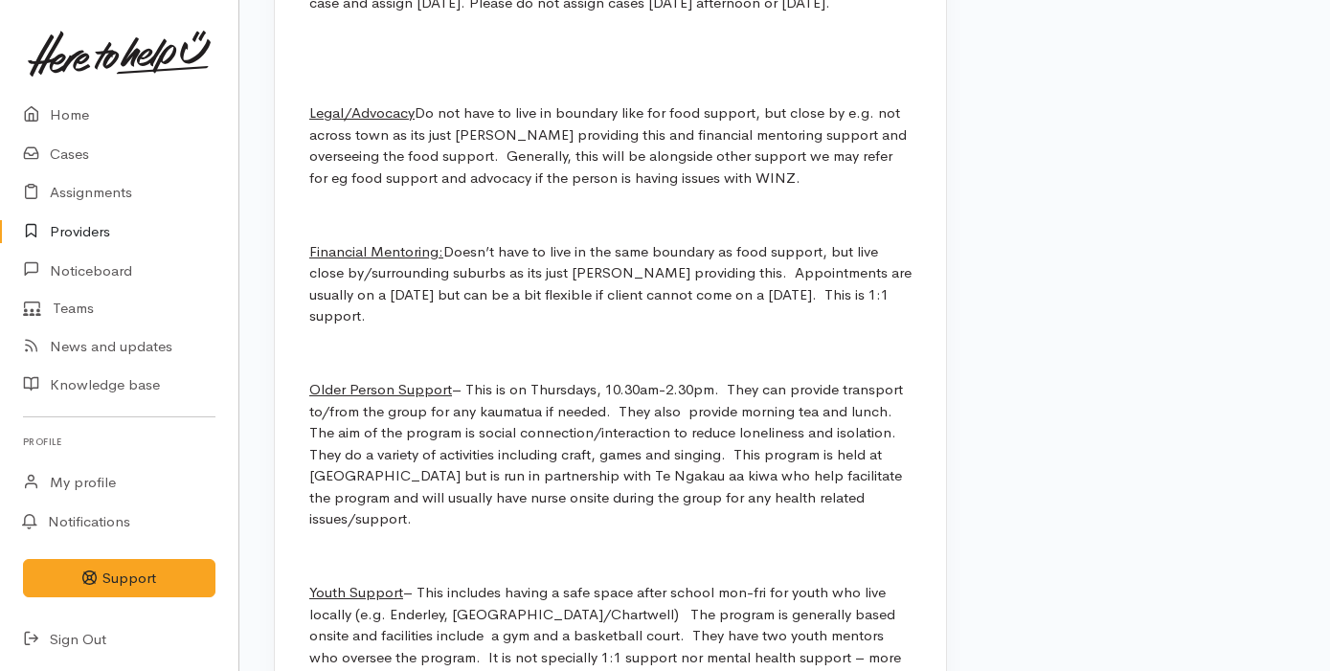
click at [566, 161] on p "Legal/Advocacy Do not have to live in boundary like for food support, but close…" at bounding box center [610, 145] width 602 height 86
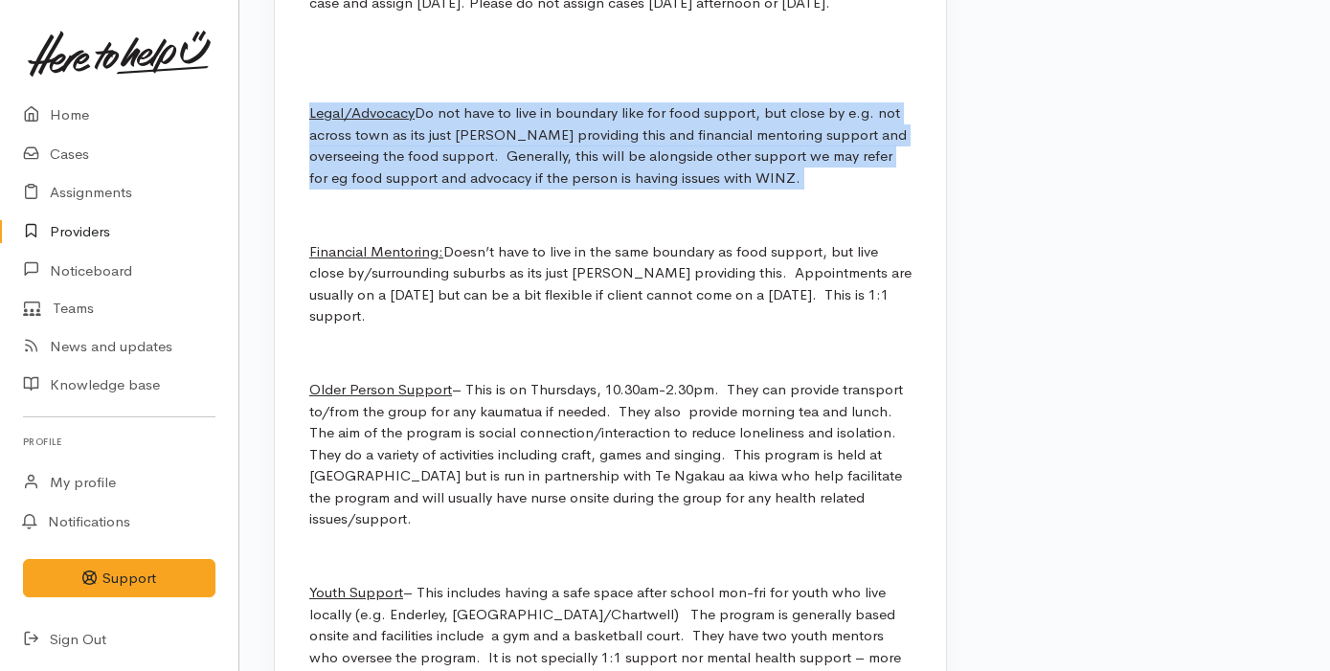
click at [566, 161] on p "Legal/Advocacy Do not have to live in boundary like for food support, but close…" at bounding box center [610, 145] width 602 height 86
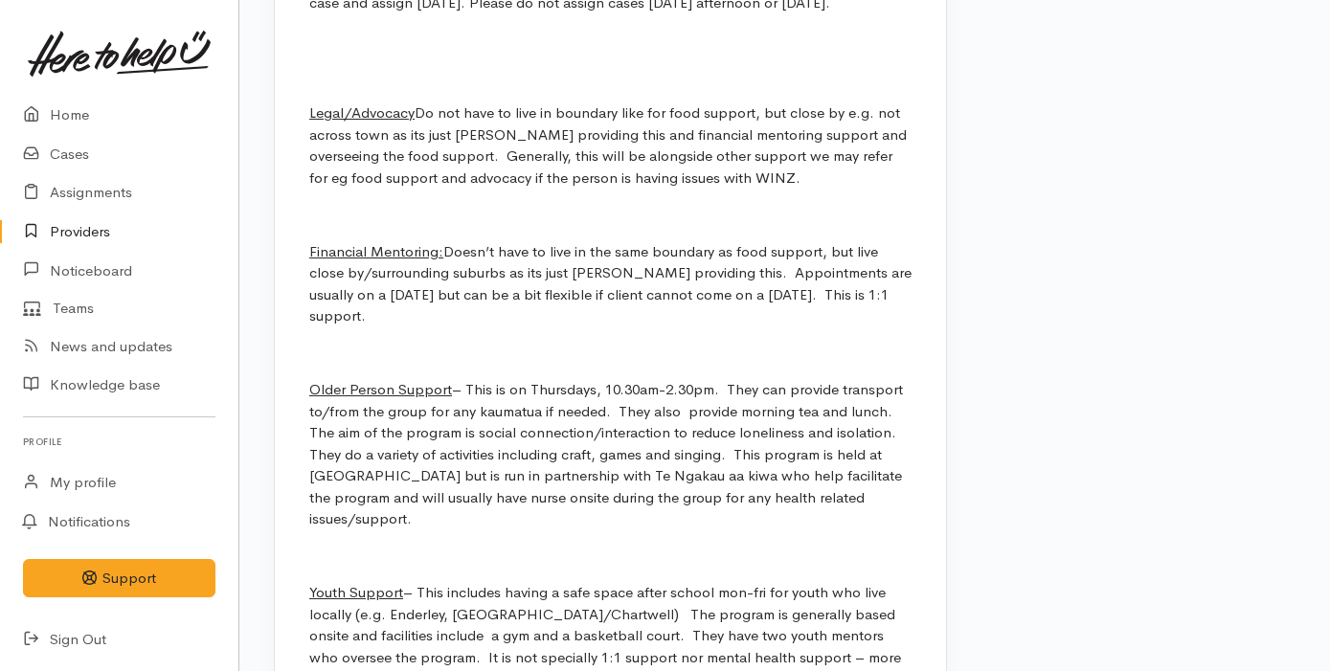
click at [566, 161] on p "Legal/Advocacy Do not have to live in boundary like for food support, but close…" at bounding box center [610, 145] width 602 height 86
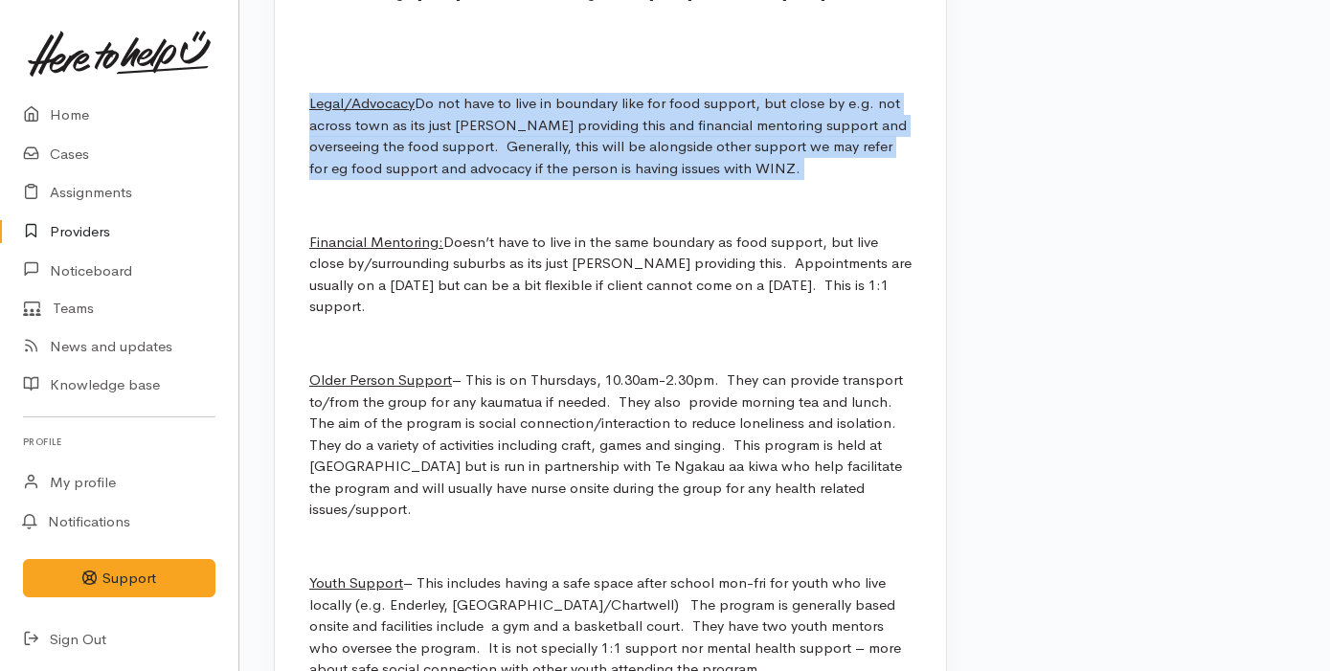
scroll to position [1763, 0]
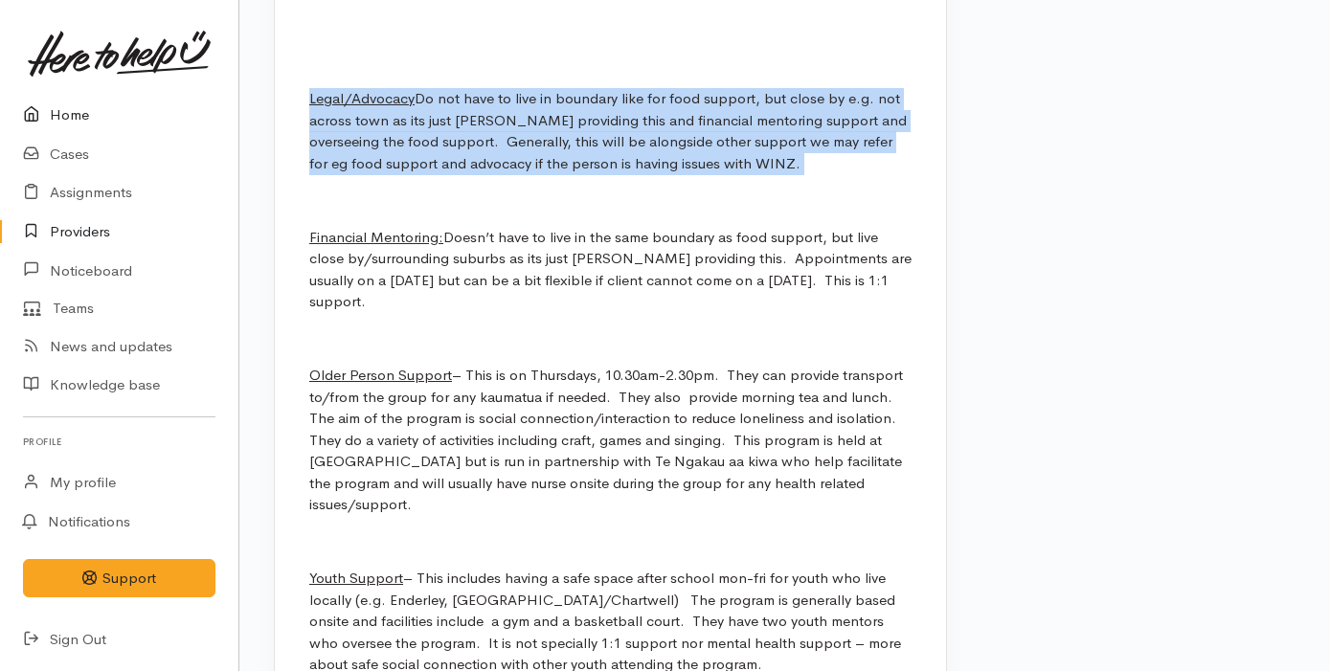
click at [124, 129] on link "Home" at bounding box center [119, 115] width 238 height 39
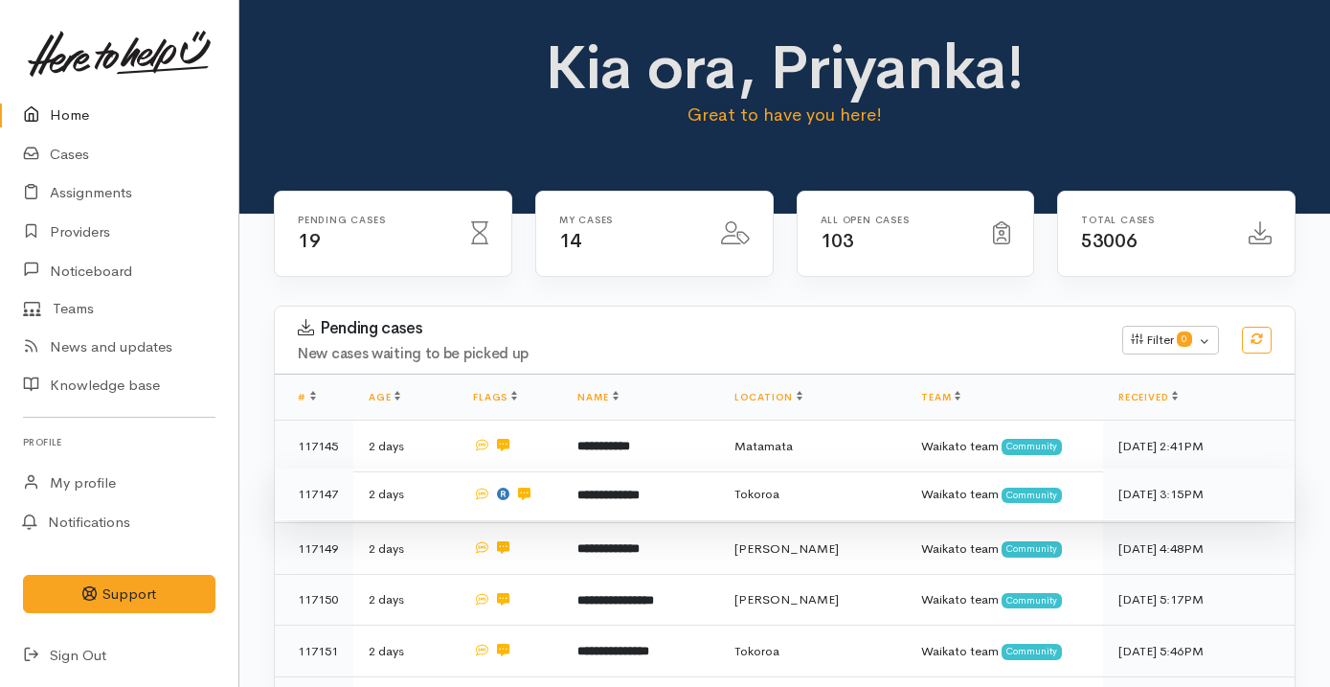
click at [583, 499] on b "**********" at bounding box center [608, 494] width 62 height 12
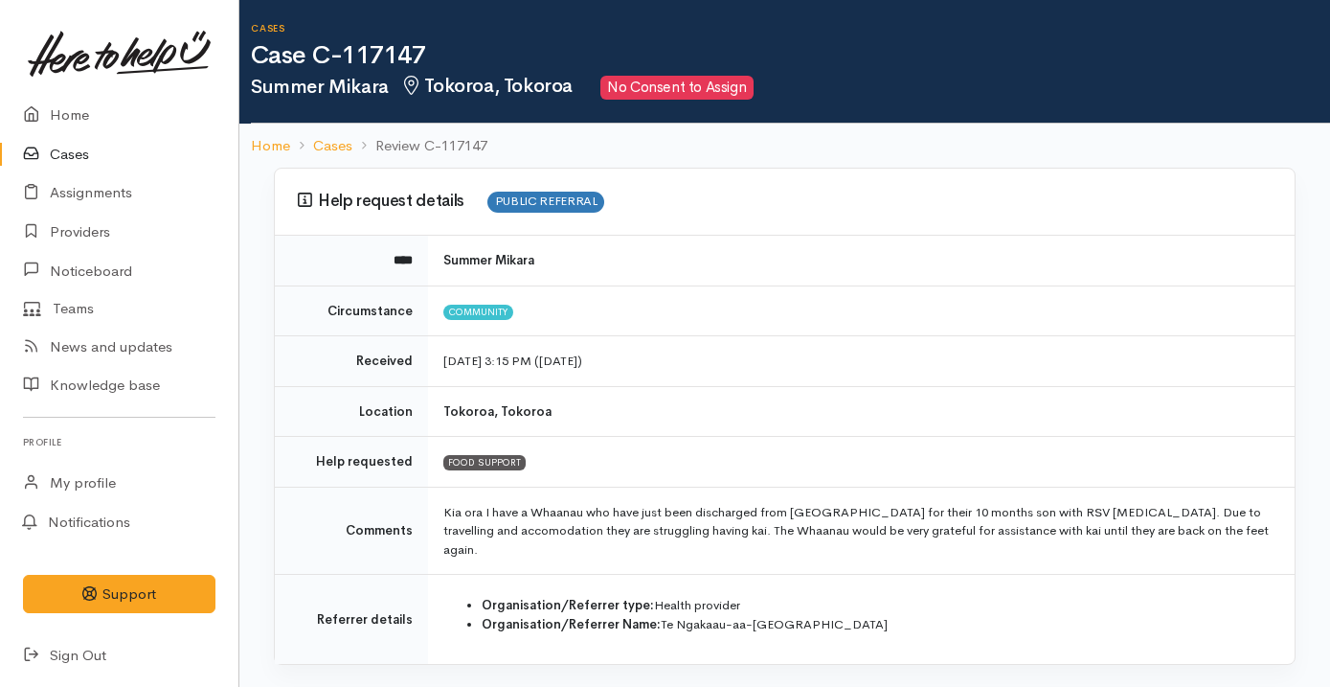
scroll to position [624, 0]
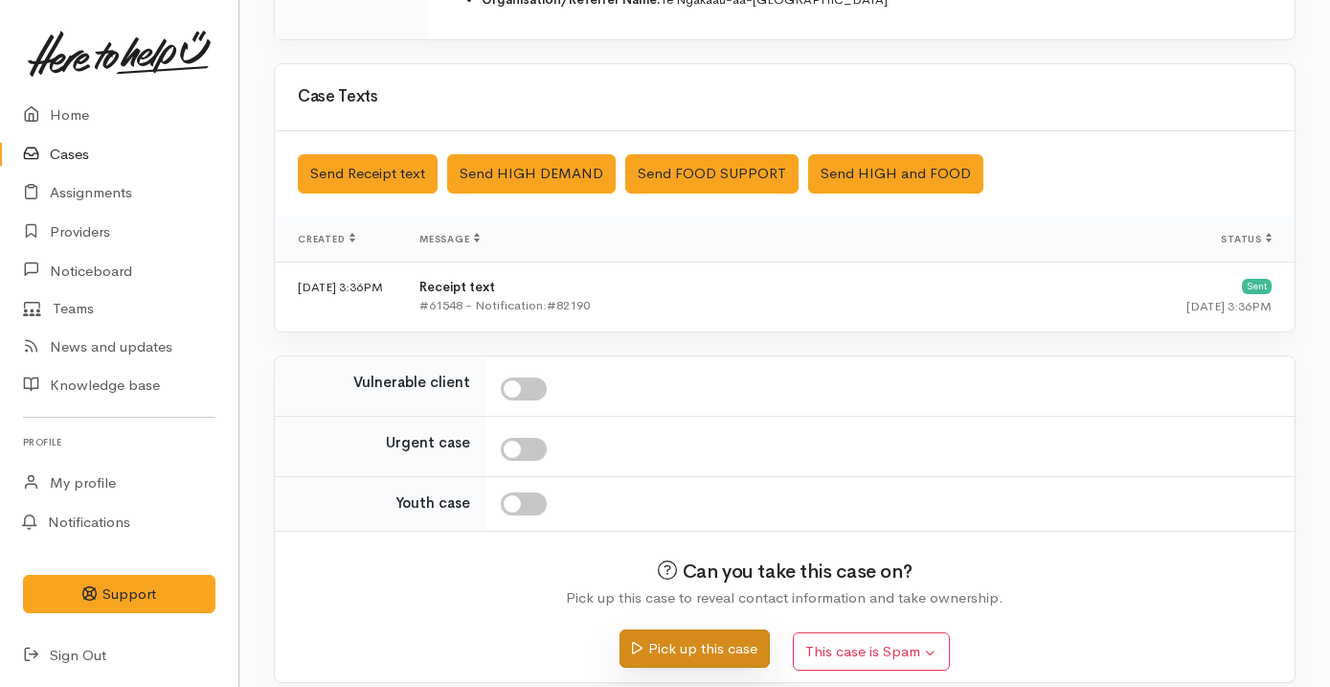
click at [658, 638] on button "Pick up this case" at bounding box center [695, 648] width 150 height 39
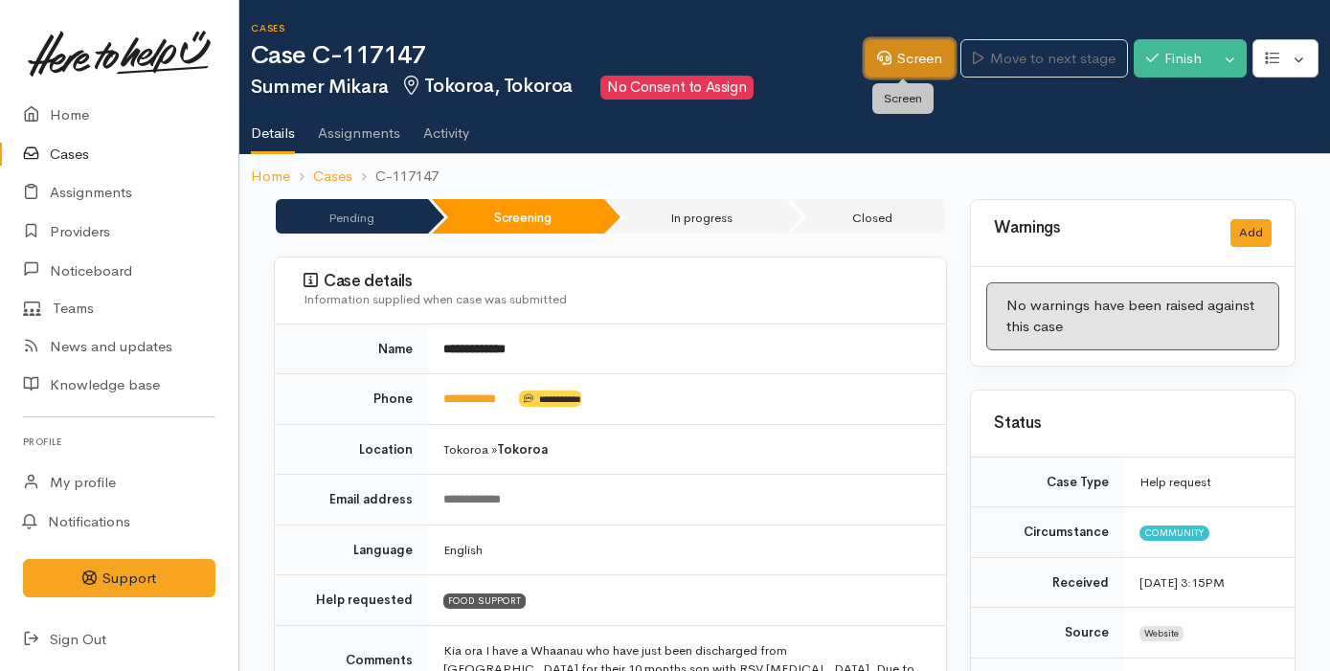
click at [901, 63] on link "Screen" at bounding box center [910, 58] width 90 height 39
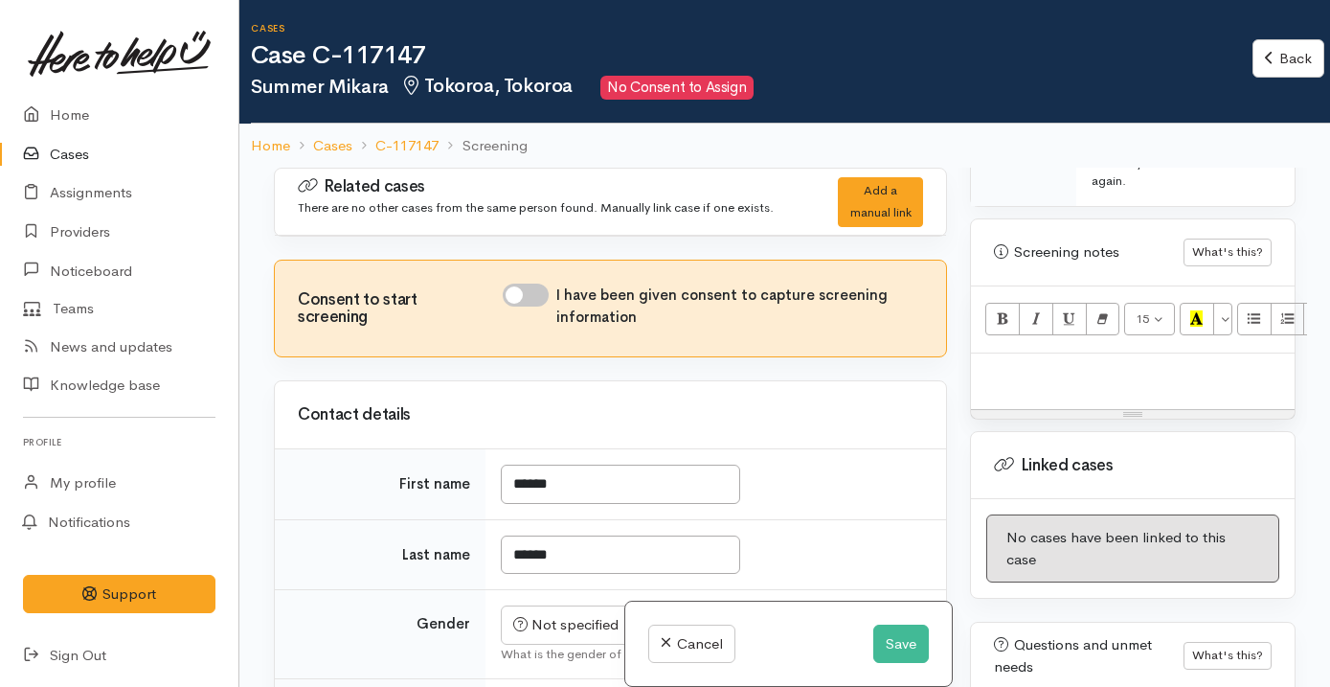
scroll to position [1376, 0]
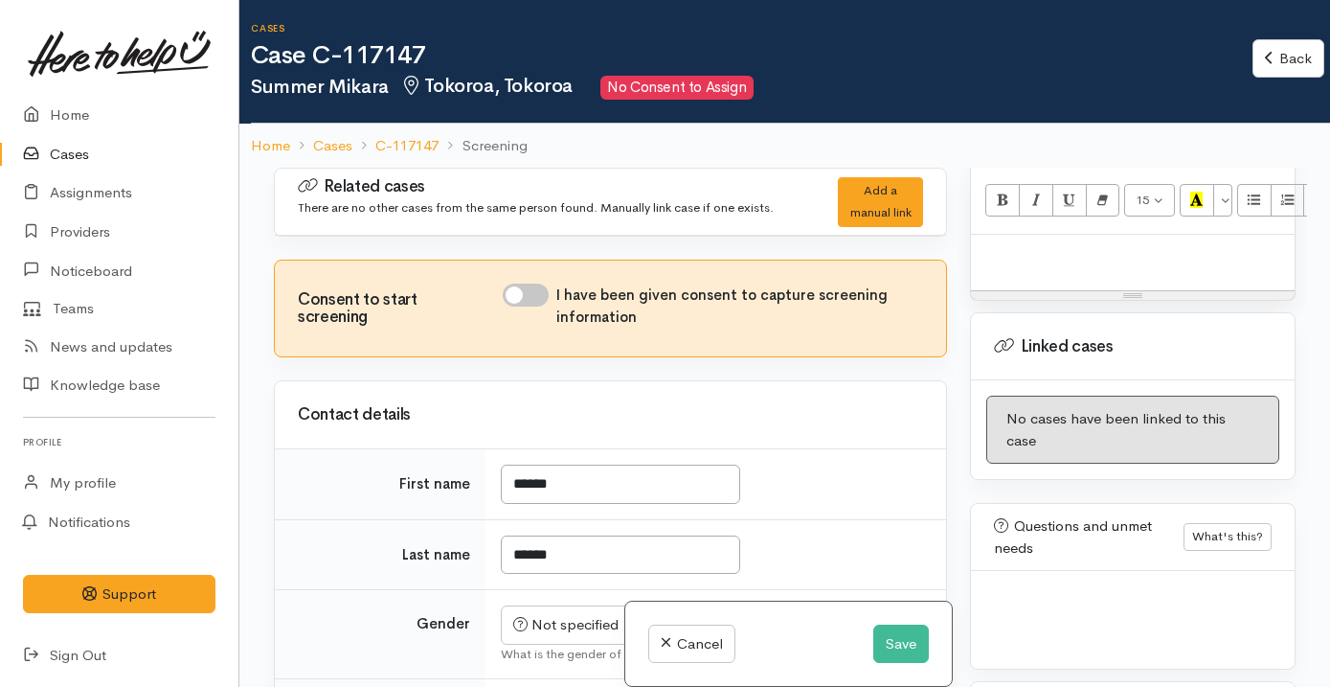
click at [1049, 259] on div at bounding box center [1133, 263] width 324 height 56
paste div
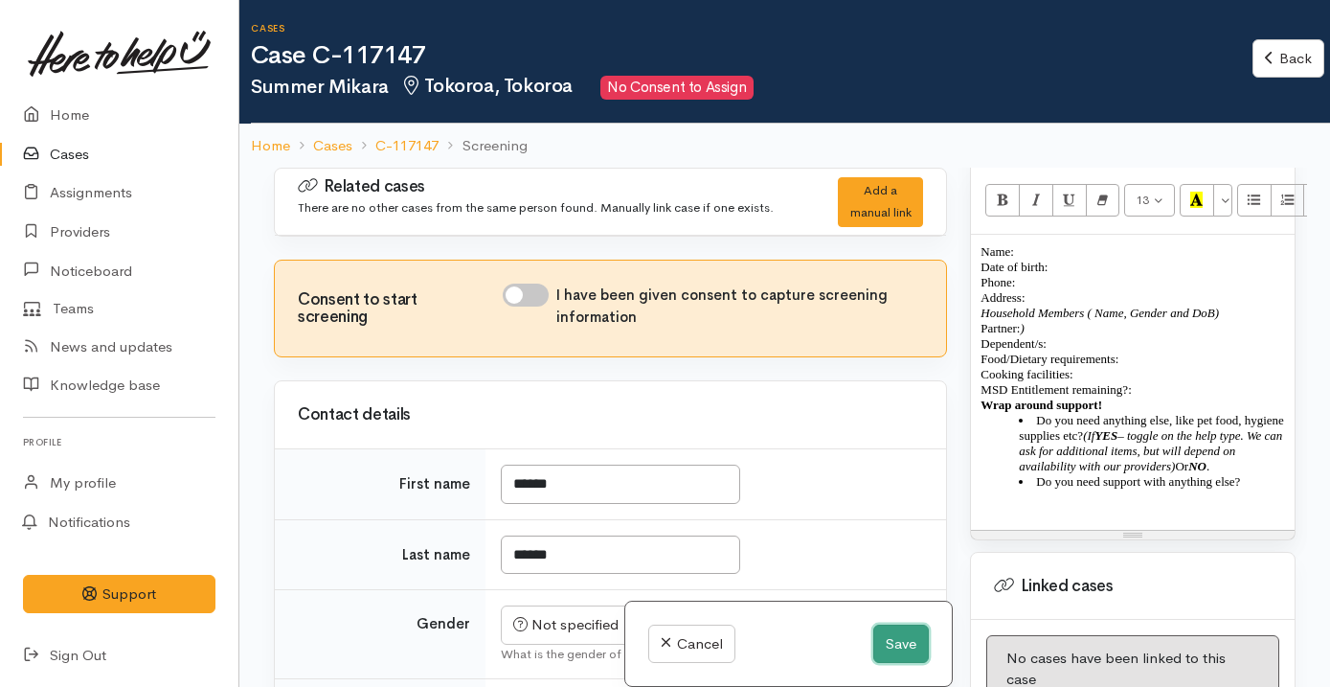
click at [881, 648] on button "Save" at bounding box center [901, 643] width 56 height 39
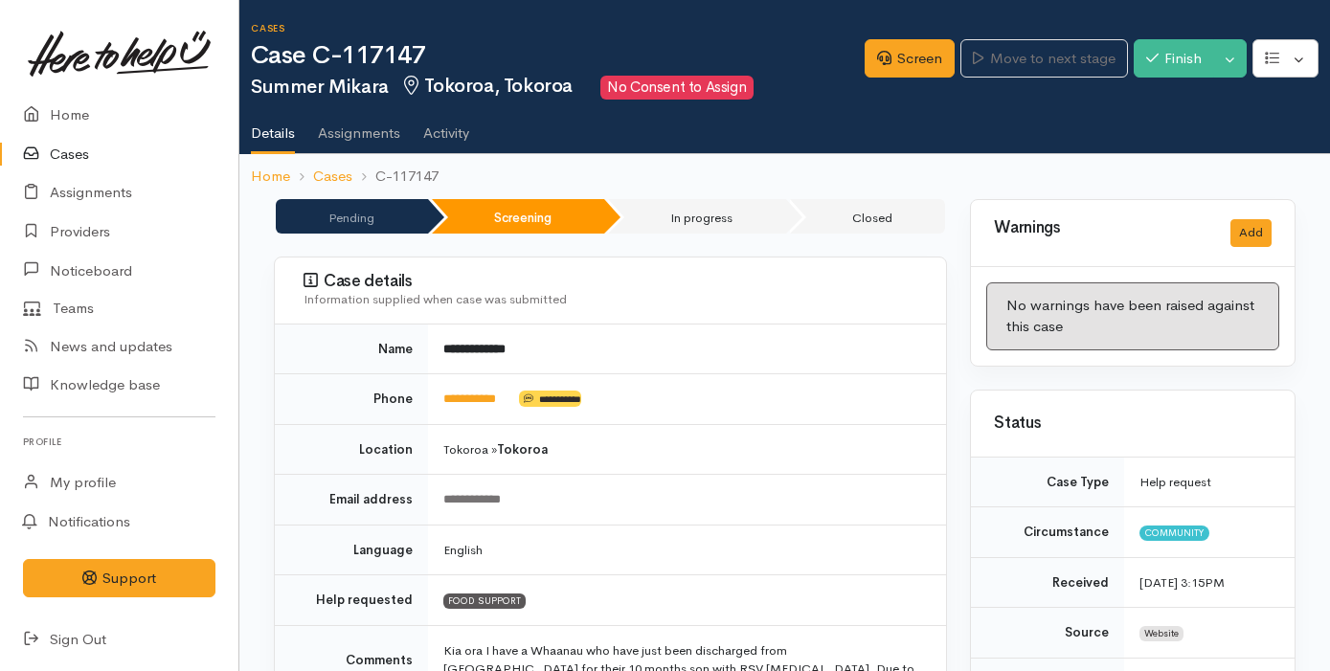
click at [107, 148] on link "Cases" at bounding box center [119, 154] width 238 height 39
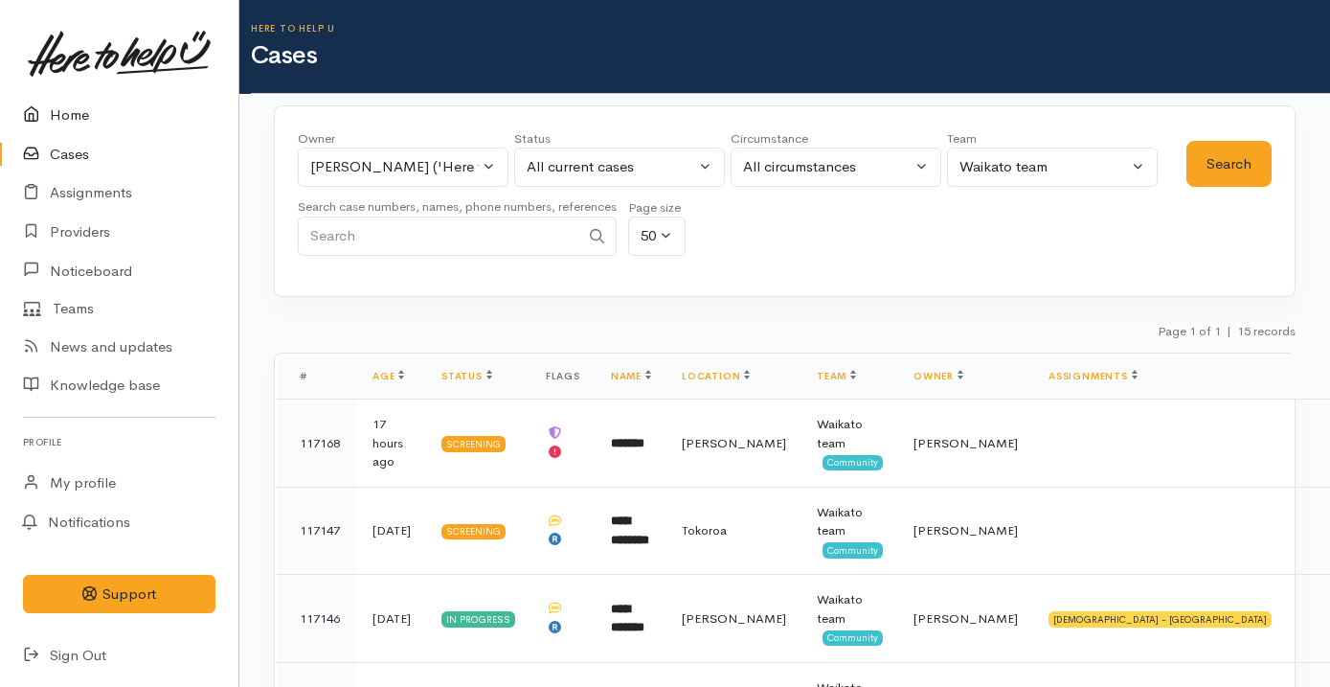
click at [94, 124] on link "Home" at bounding box center [119, 115] width 238 height 39
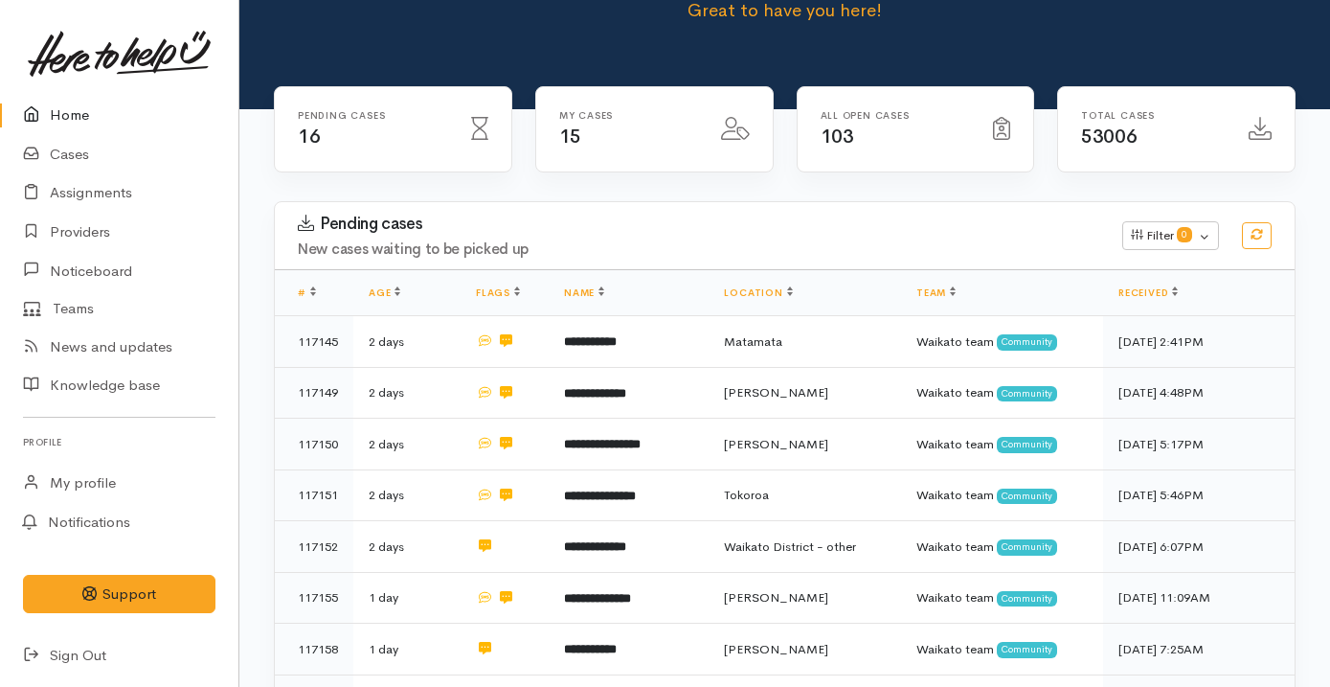
scroll to position [137, 0]
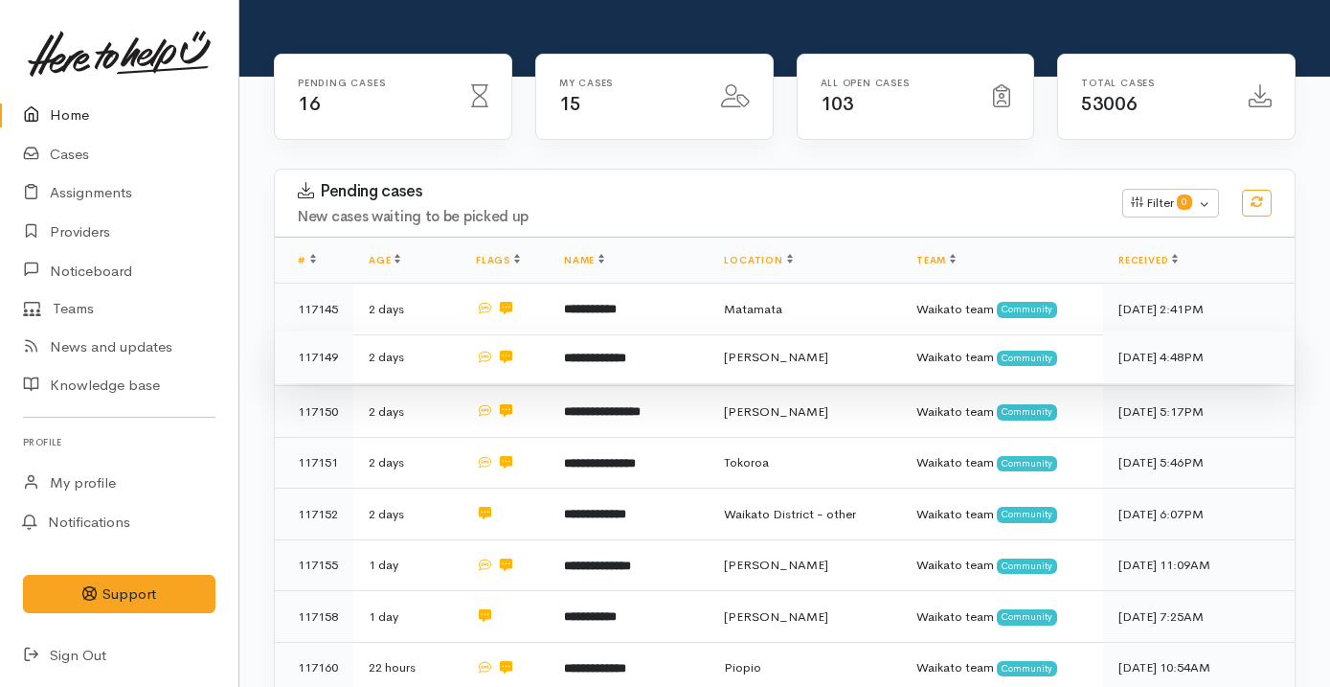
click at [667, 357] on td "**********" at bounding box center [629, 357] width 160 height 52
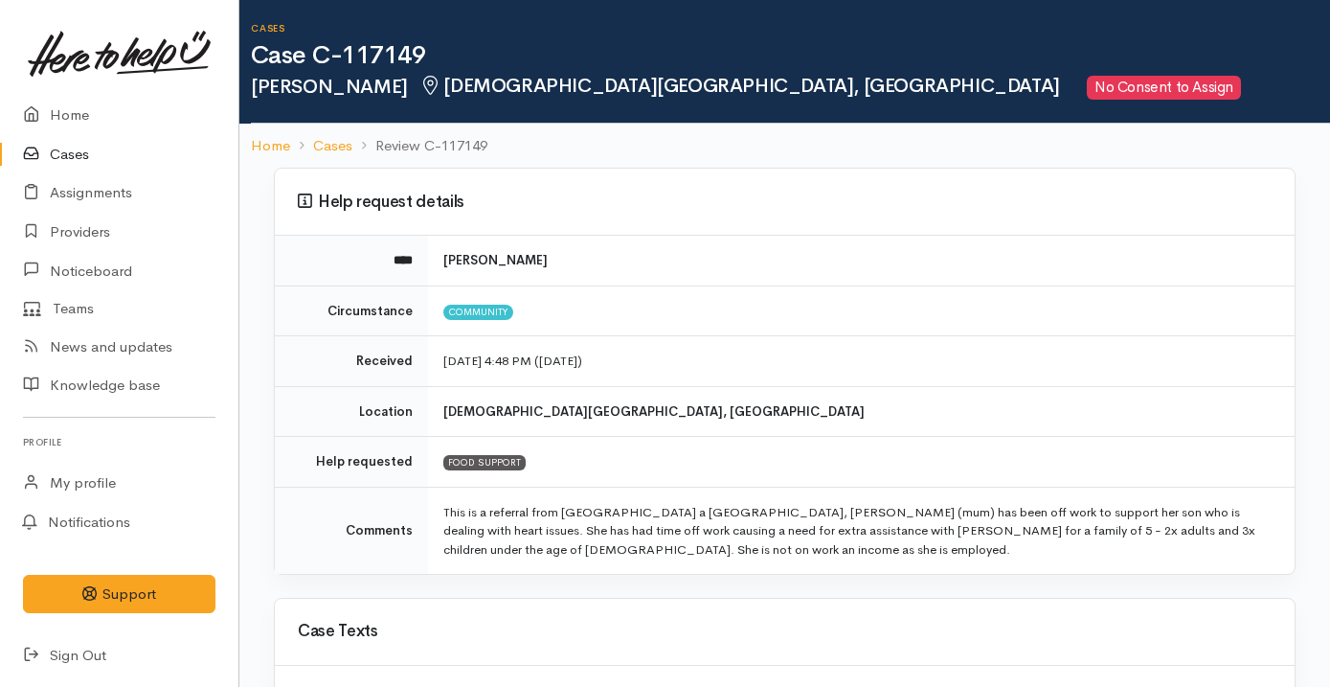
click at [656, 514] on td "This is a referral from [GEOGRAPHIC_DATA] a [GEOGRAPHIC_DATA], [PERSON_NAME] (m…" at bounding box center [861, 529] width 867 height 87
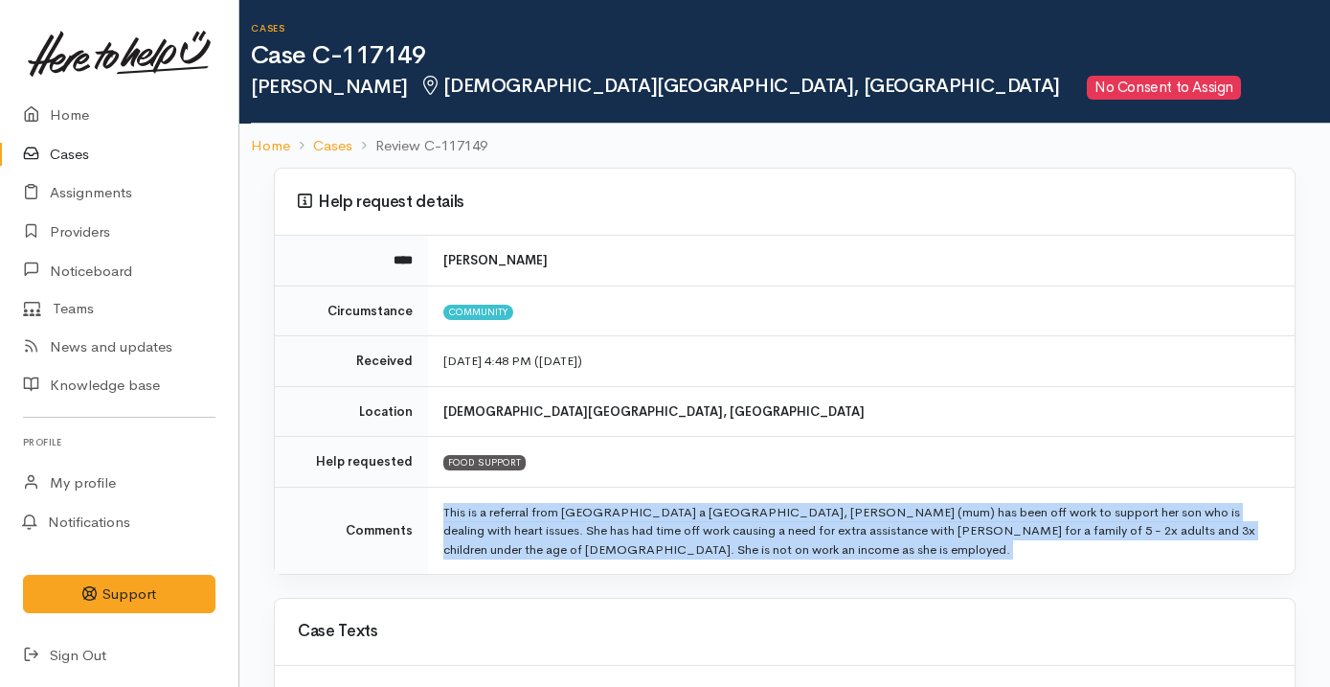
click at [656, 514] on td "This is a referral from [GEOGRAPHIC_DATA] a [GEOGRAPHIC_DATA], [PERSON_NAME] (m…" at bounding box center [861, 529] width 867 height 87
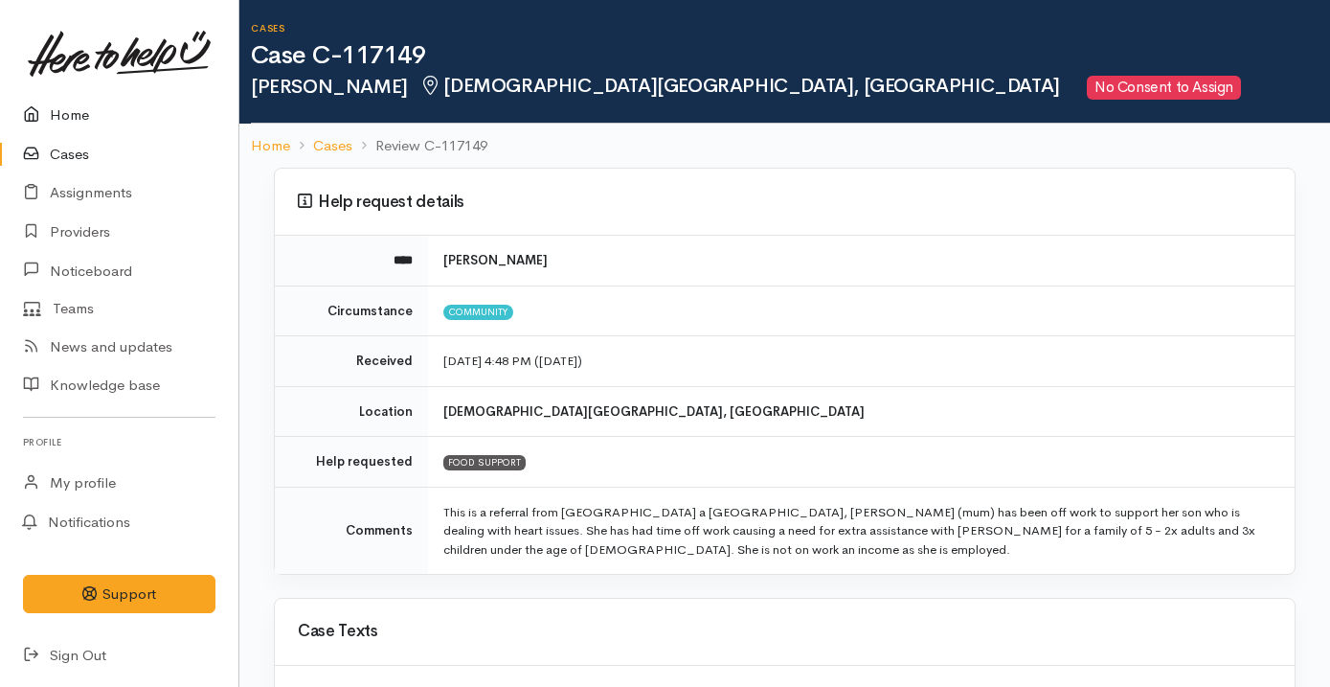
click at [132, 114] on link "Home" at bounding box center [119, 115] width 238 height 39
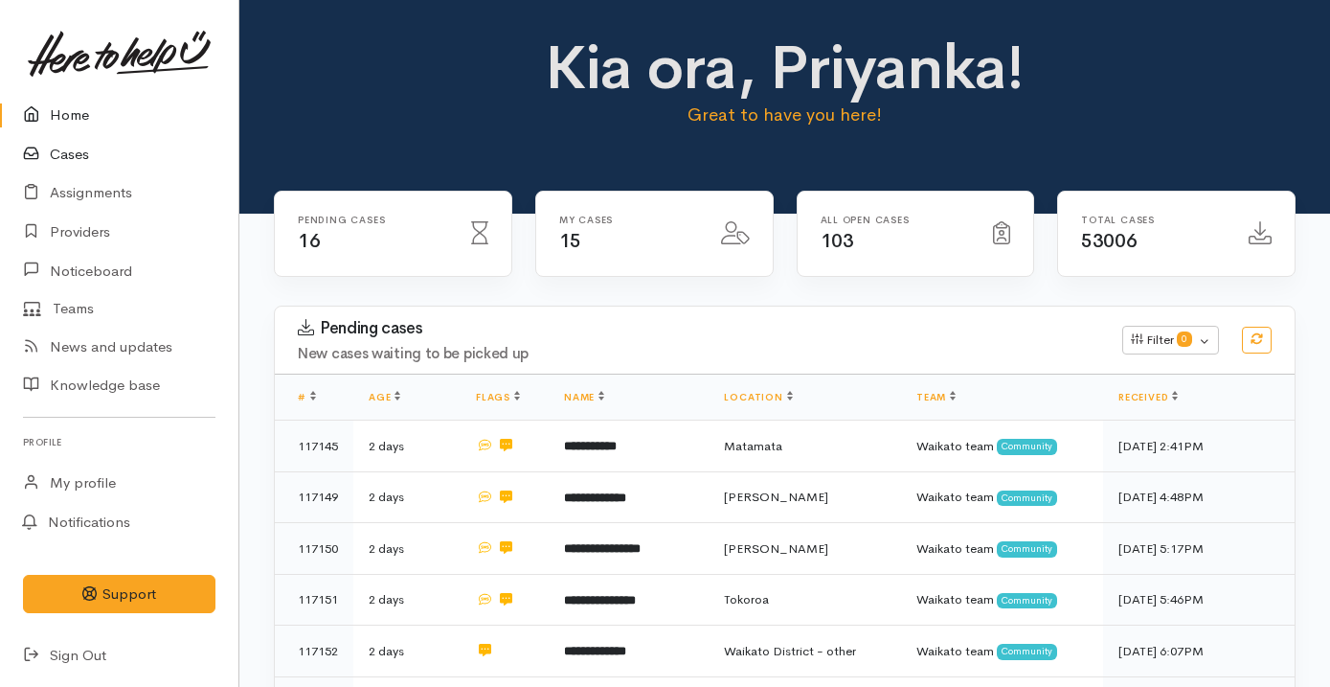
click at [78, 151] on link "Cases" at bounding box center [119, 154] width 238 height 39
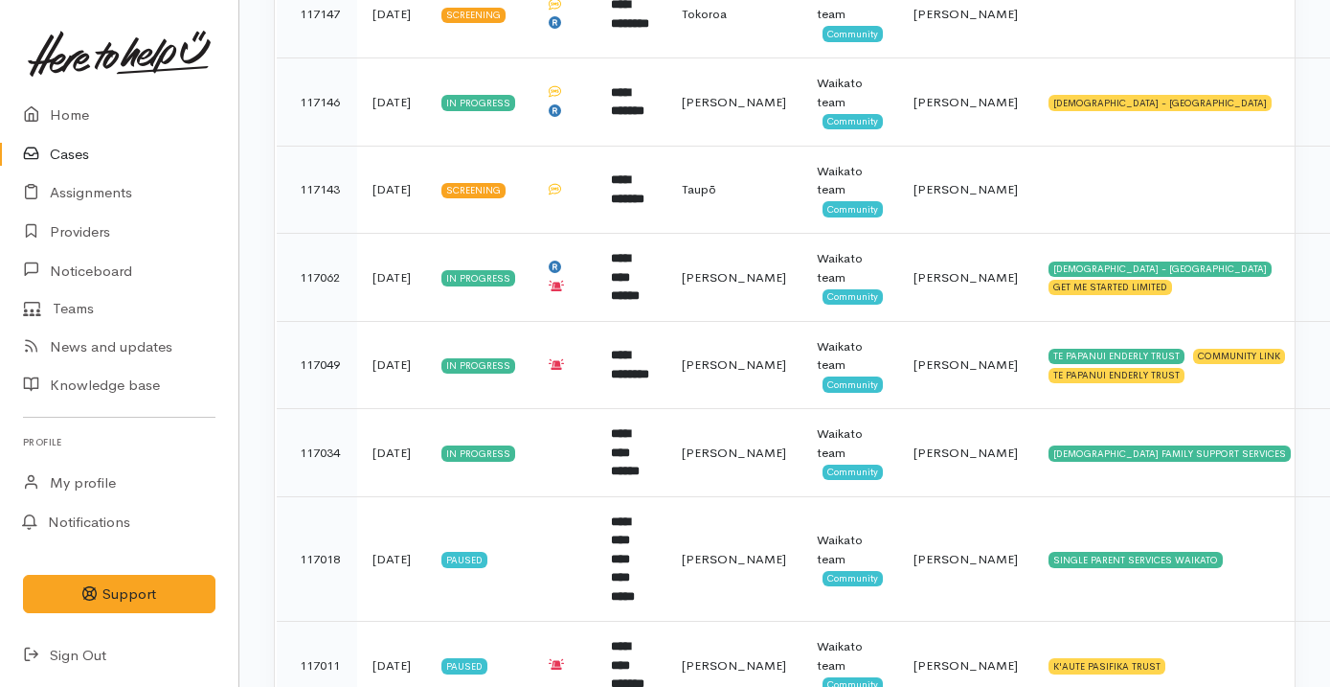
scroll to position [1101, 0]
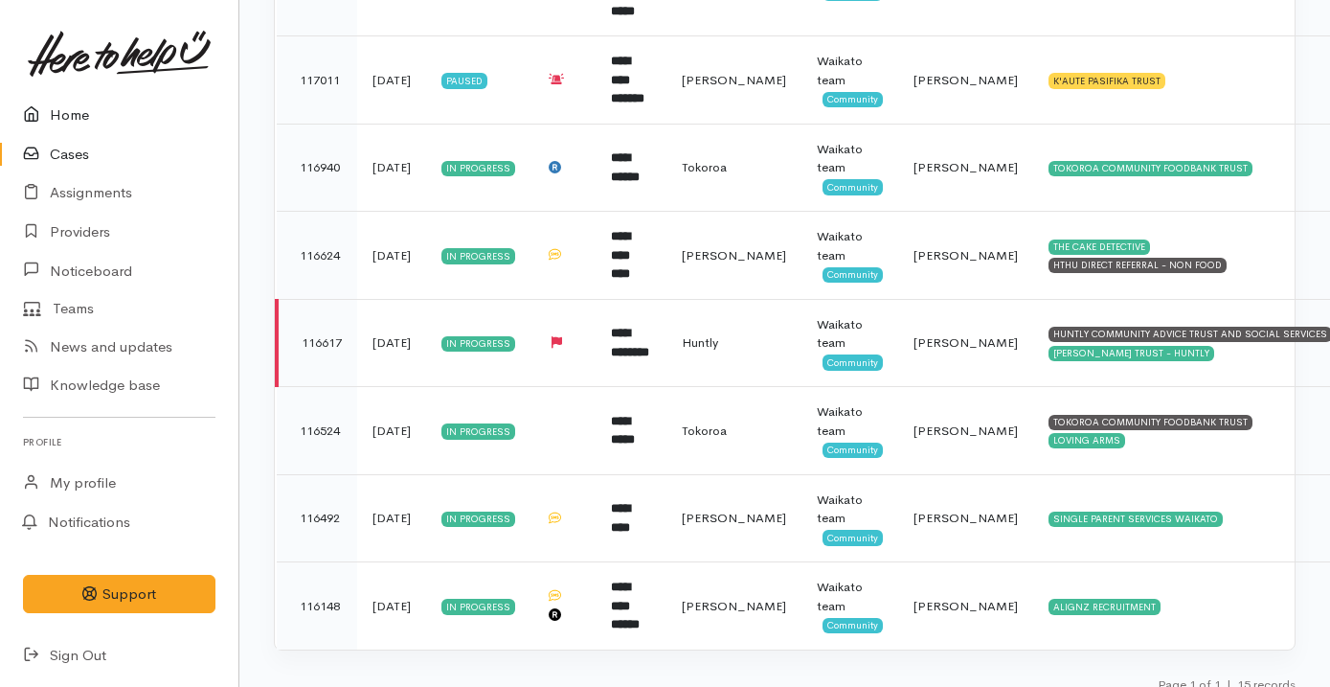
click at [57, 116] on link "Home" at bounding box center [119, 115] width 238 height 39
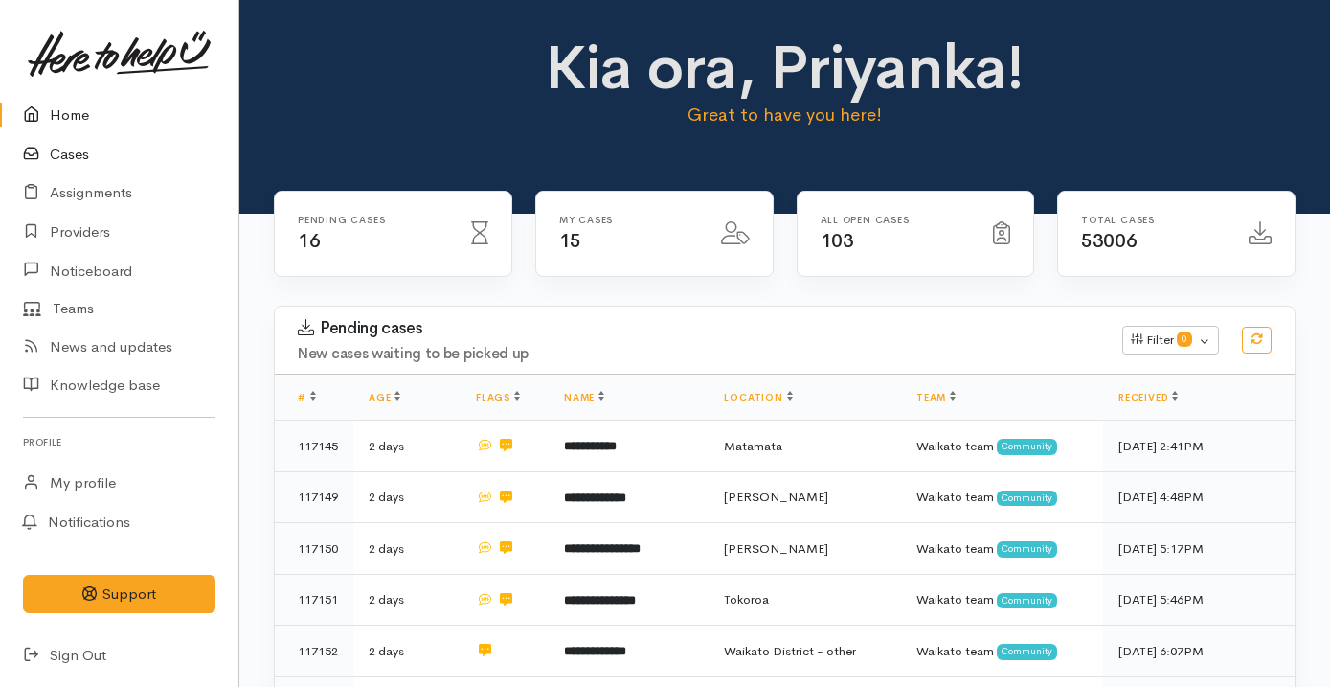
click at [105, 150] on link "Cases" at bounding box center [119, 154] width 238 height 39
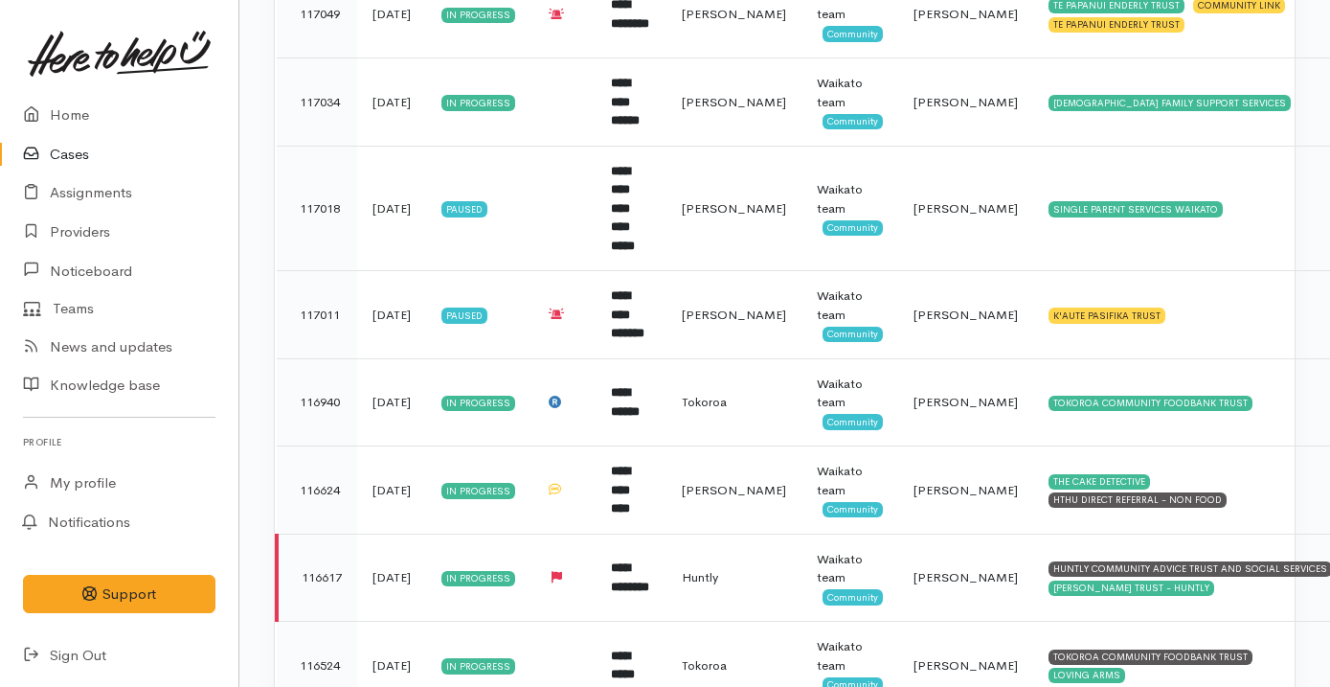
scroll to position [954, 0]
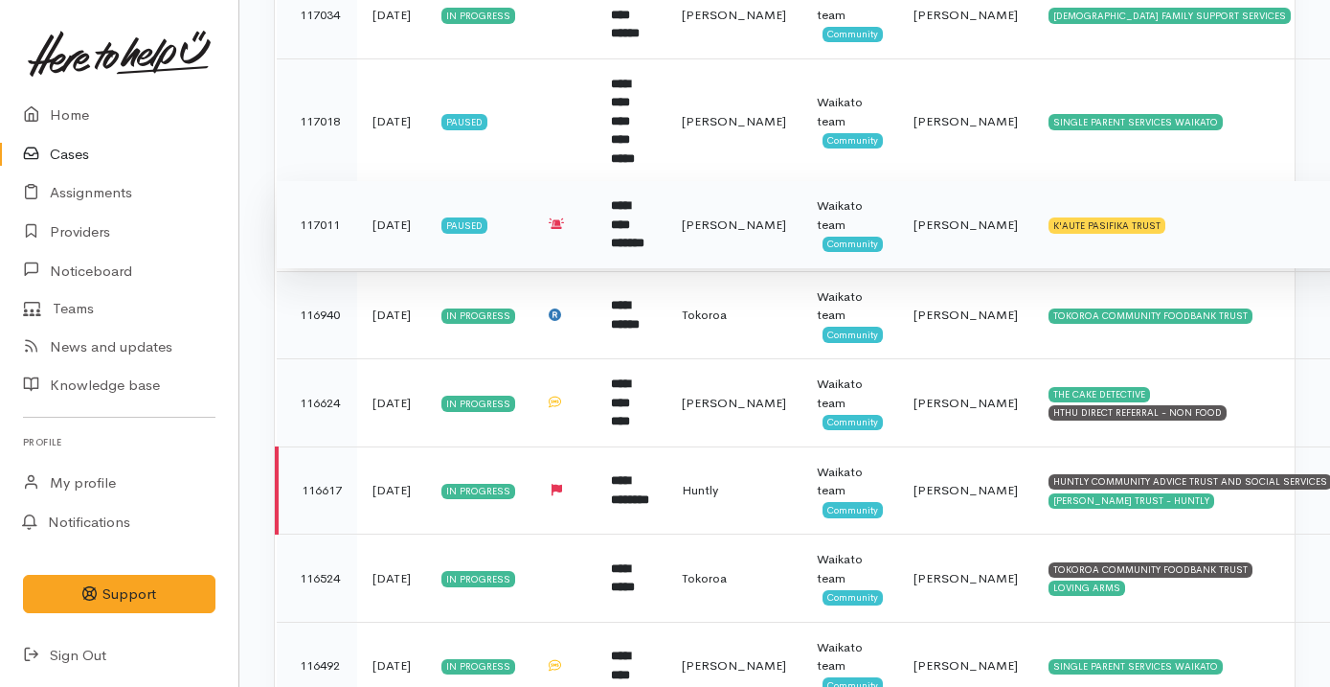
click at [578, 214] on td at bounding box center [562, 225] width 65 height 88
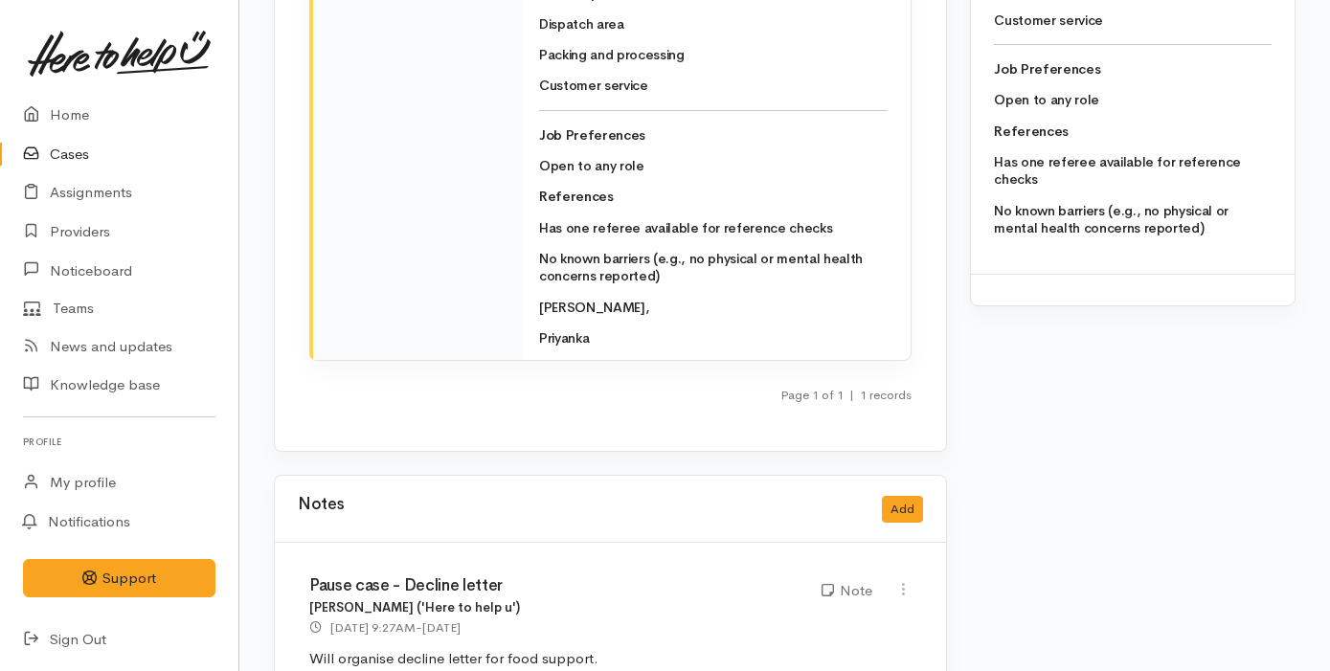
scroll to position [2550, 0]
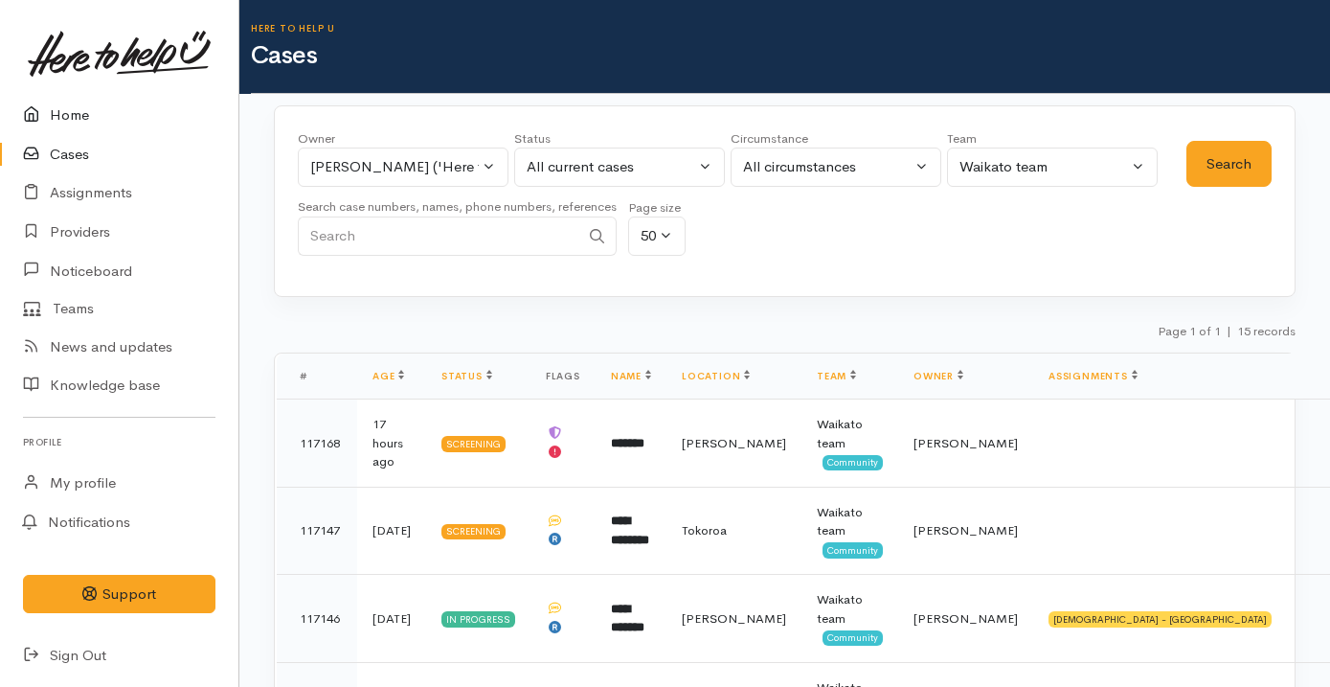
click at [123, 109] on link "Home" at bounding box center [119, 115] width 238 height 39
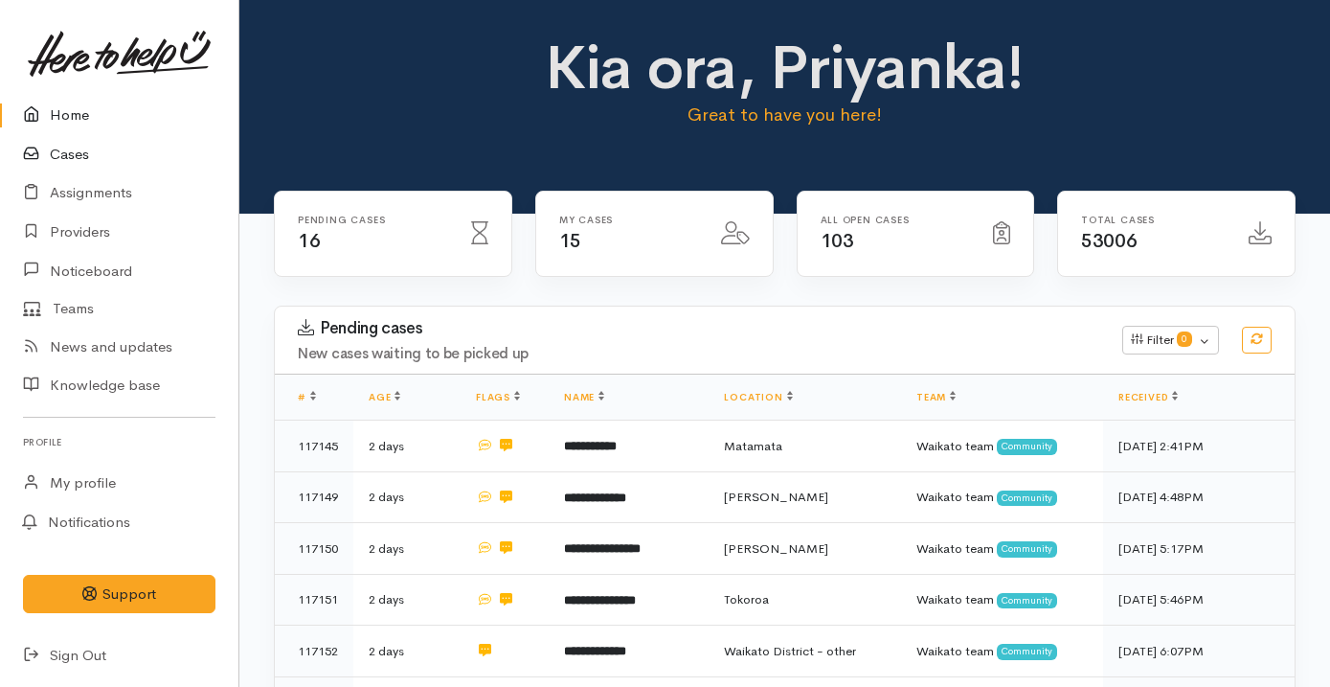
click at [113, 161] on link "Cases" at bounding box center [119, 154] width 238 height 39
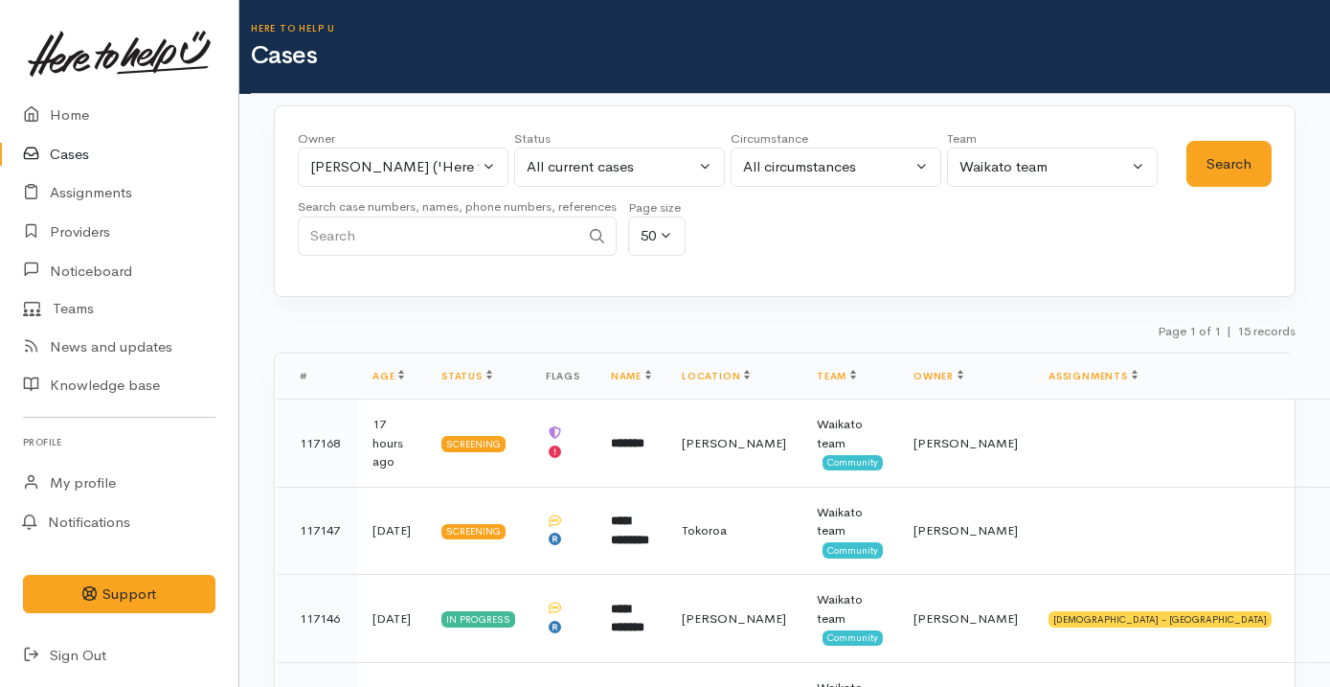
click at [91, 140] on link "Cases" at bounding box center [119, 154] width 238 height 39
click at [95, 122] on link "Home" at bounding box center [119, 115] width 238 height 39
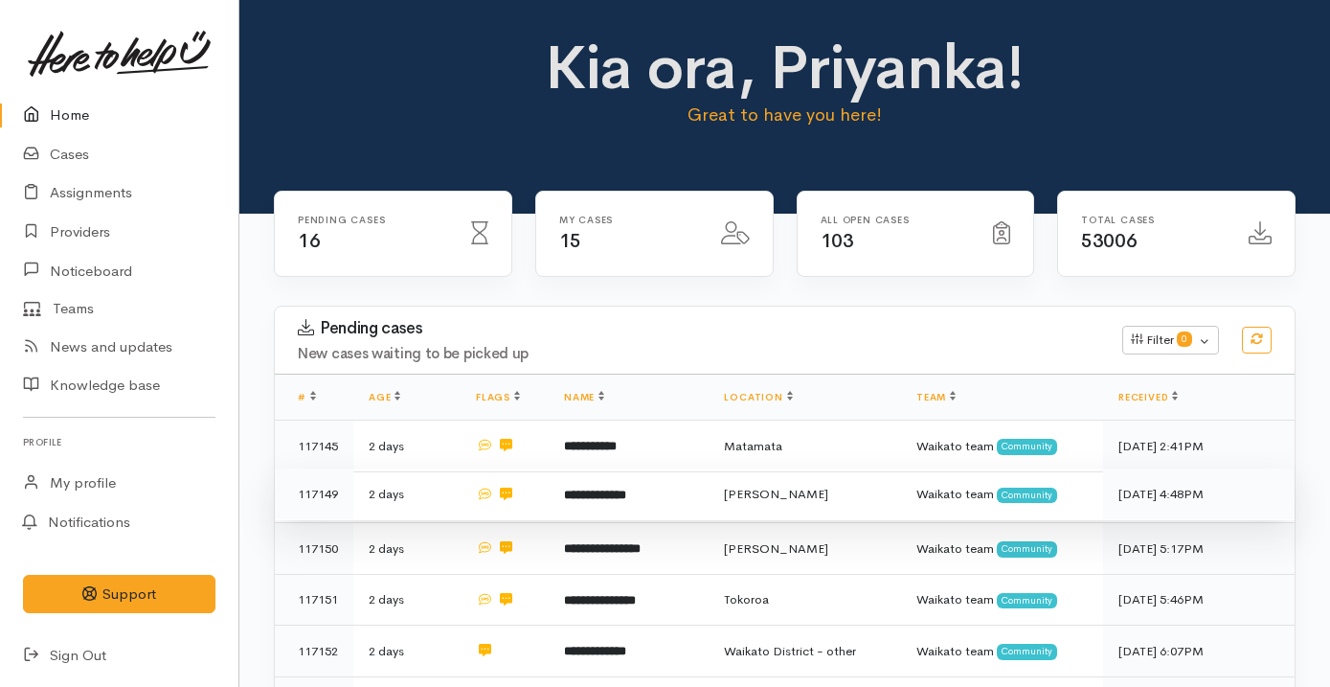
click at [672, 483] on td "**********" at bounding box center [629, 494] width 160 height 52
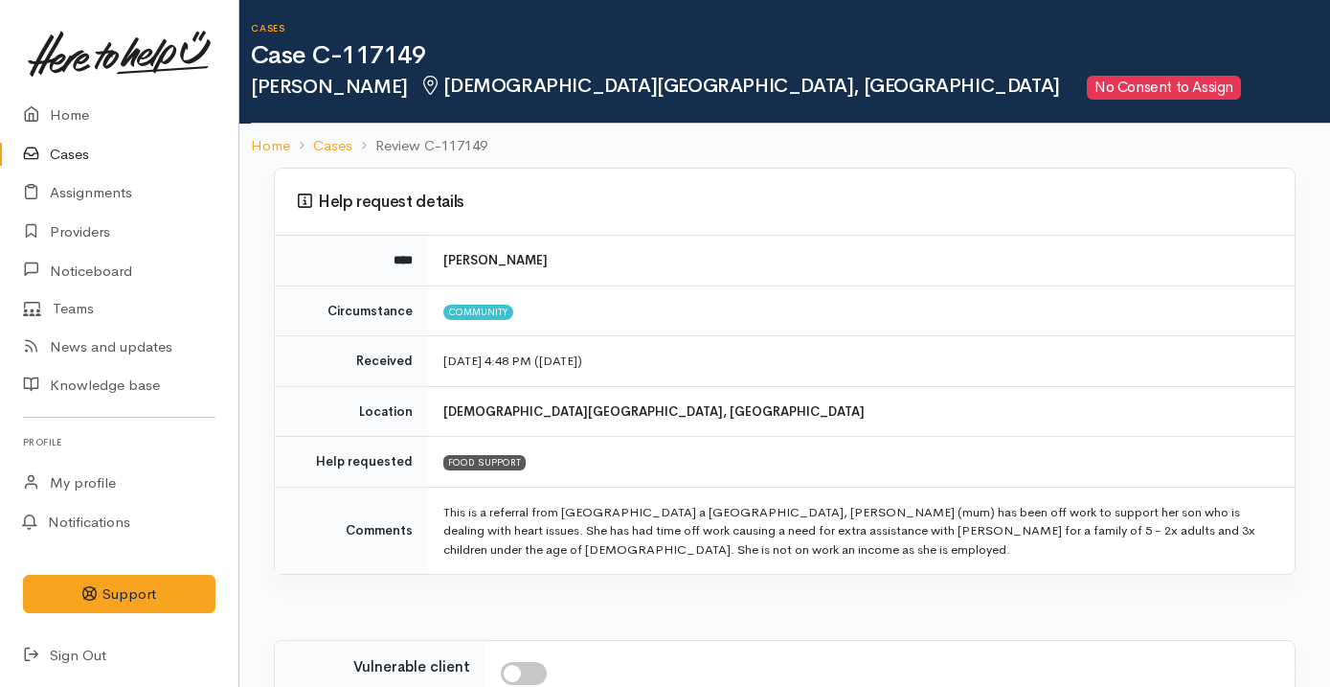
click at [119, 159] on link "Cases" at bounding box center [119, 154] width 238 height 39
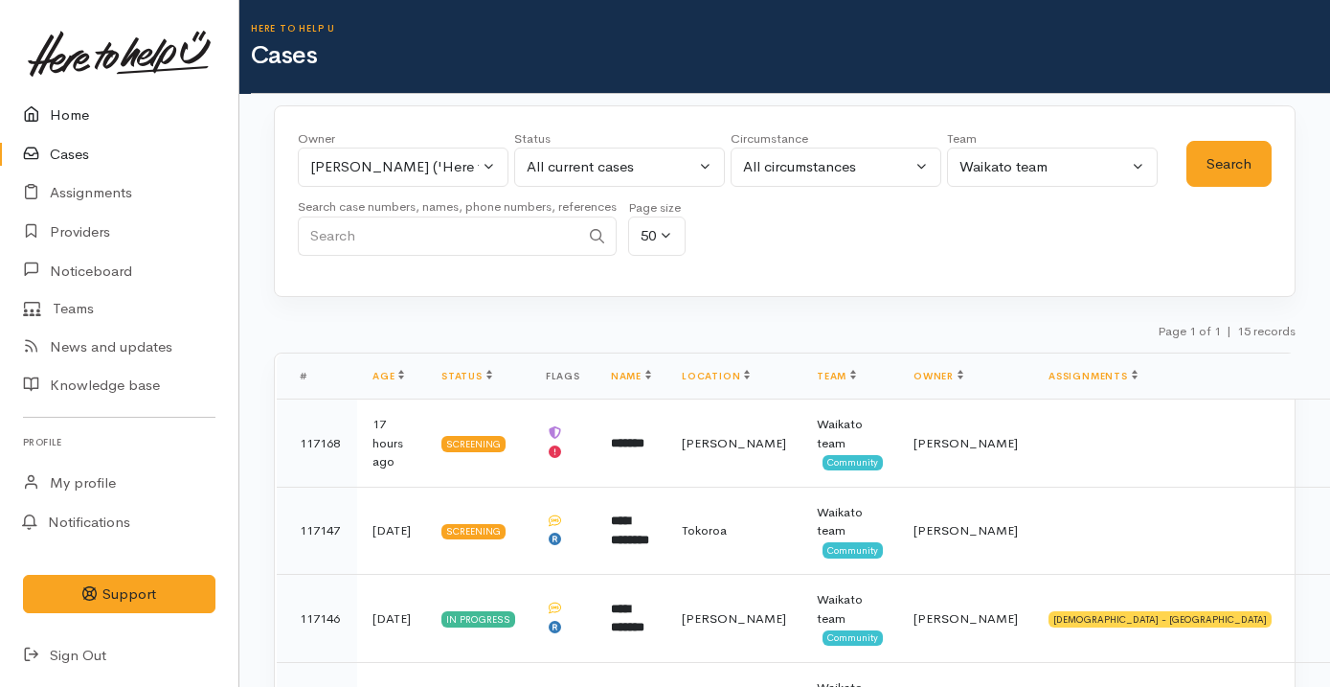
click at [106, 114] on link "Home" at bounding box center [119, 115] width 238 height 39
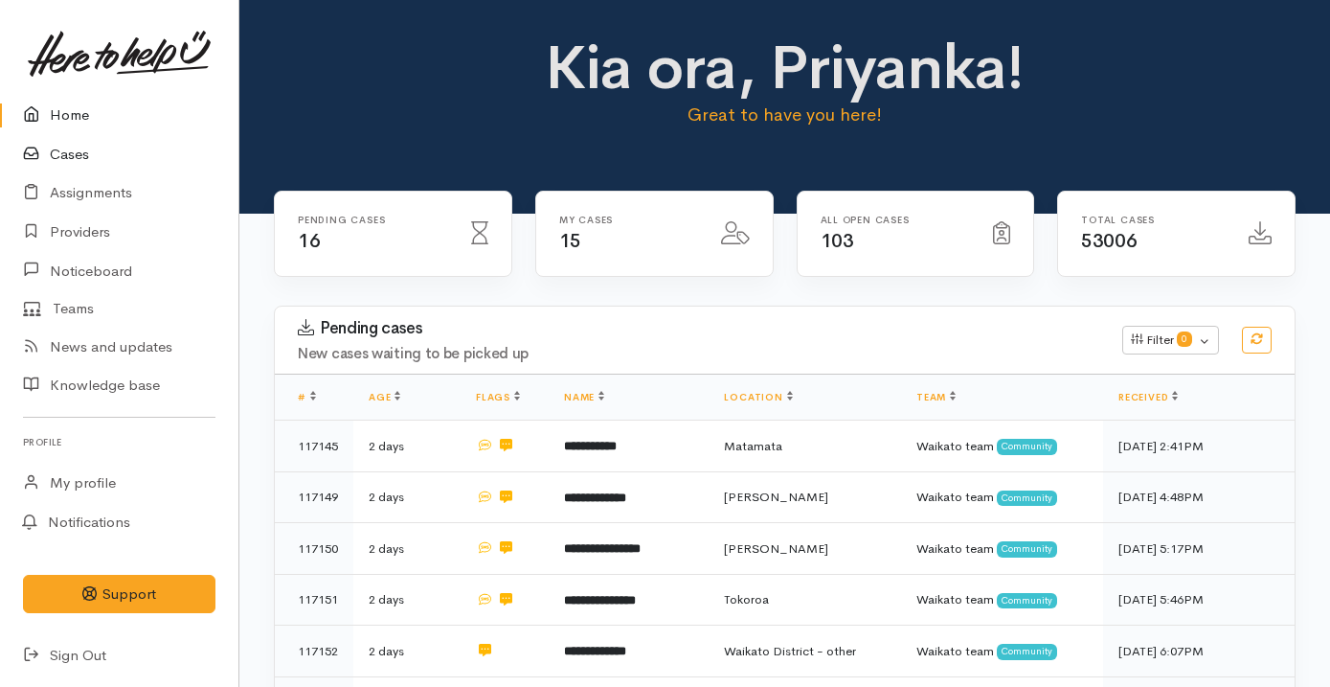
click at [133, 144] on link "Cases" at bounding box center [119, 154] width 238 height 39
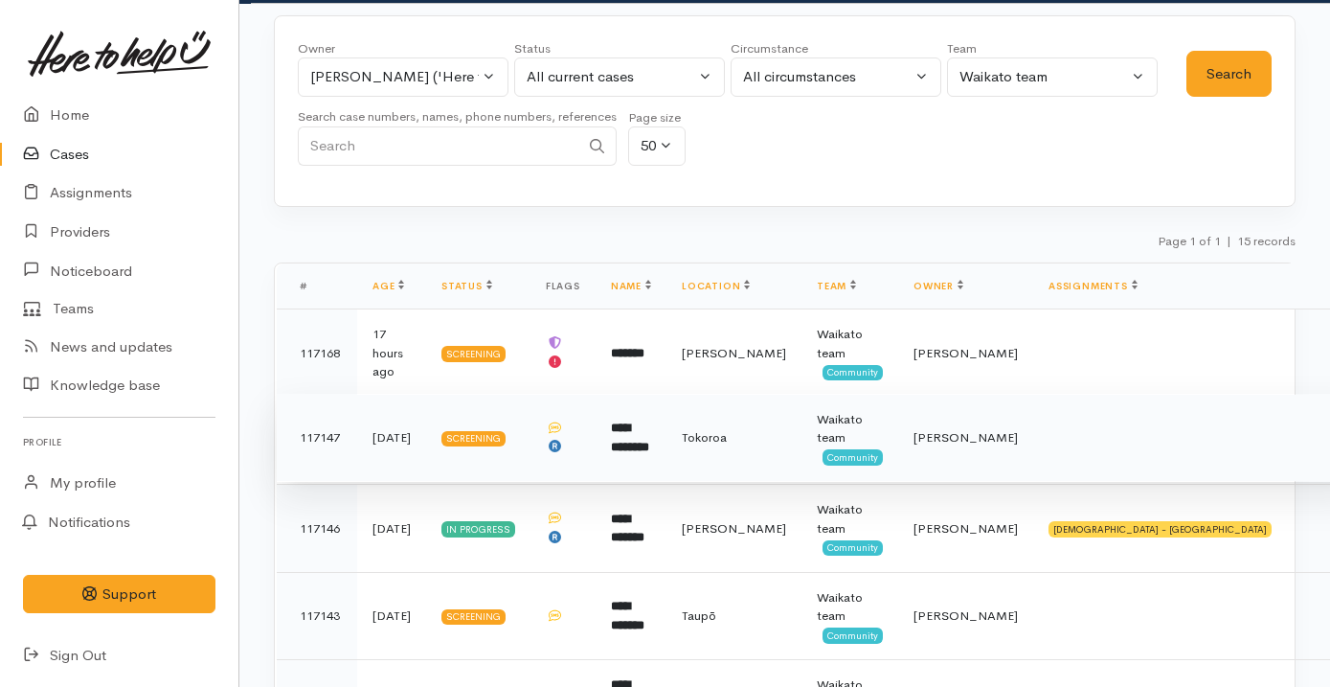
scroll to position [91, 0]
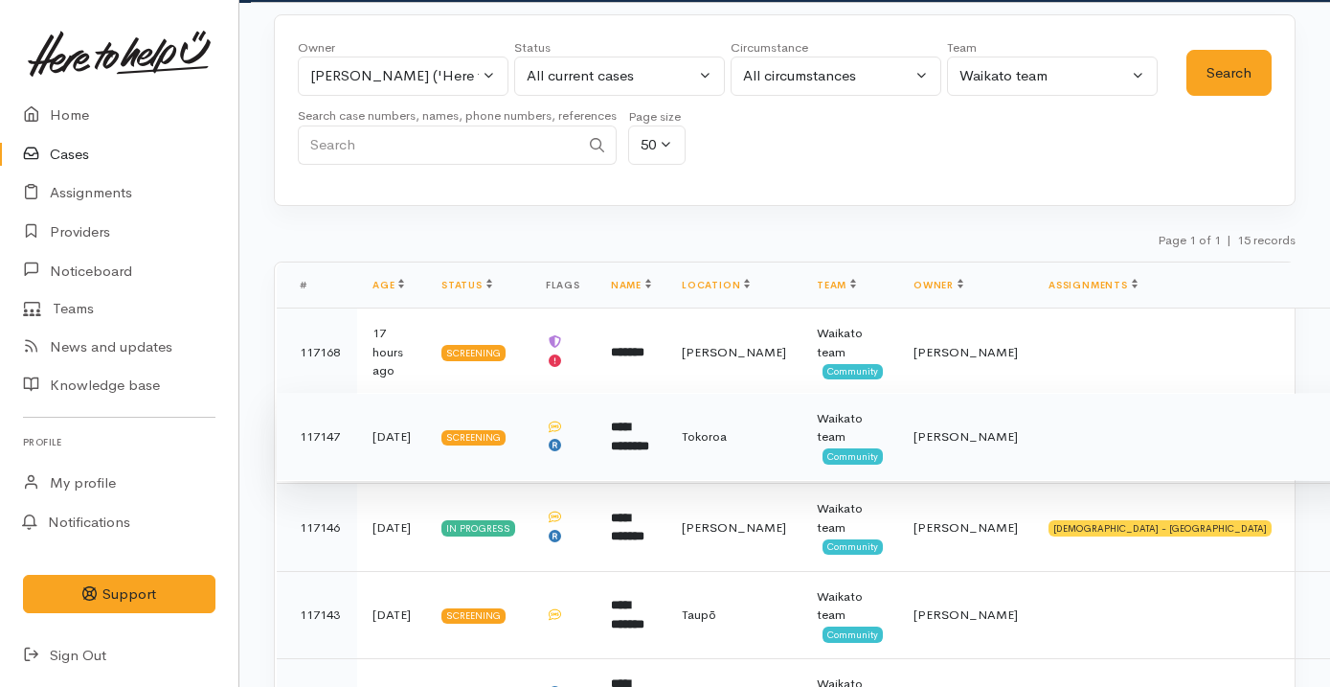
click at [663, 456] on td "**********" at bounding box center [631, 437] width 71 height 88
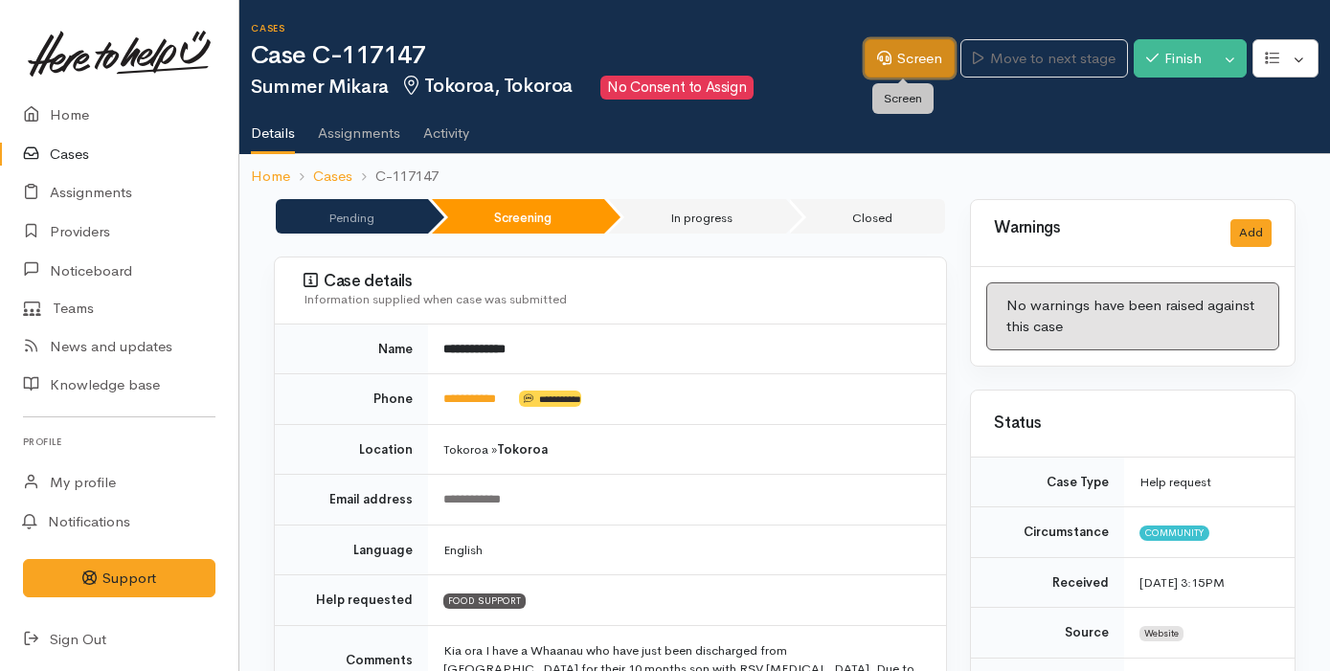
click at [892, 57] on link "Screen" at bounding box center [910, 58] width 90 height 39
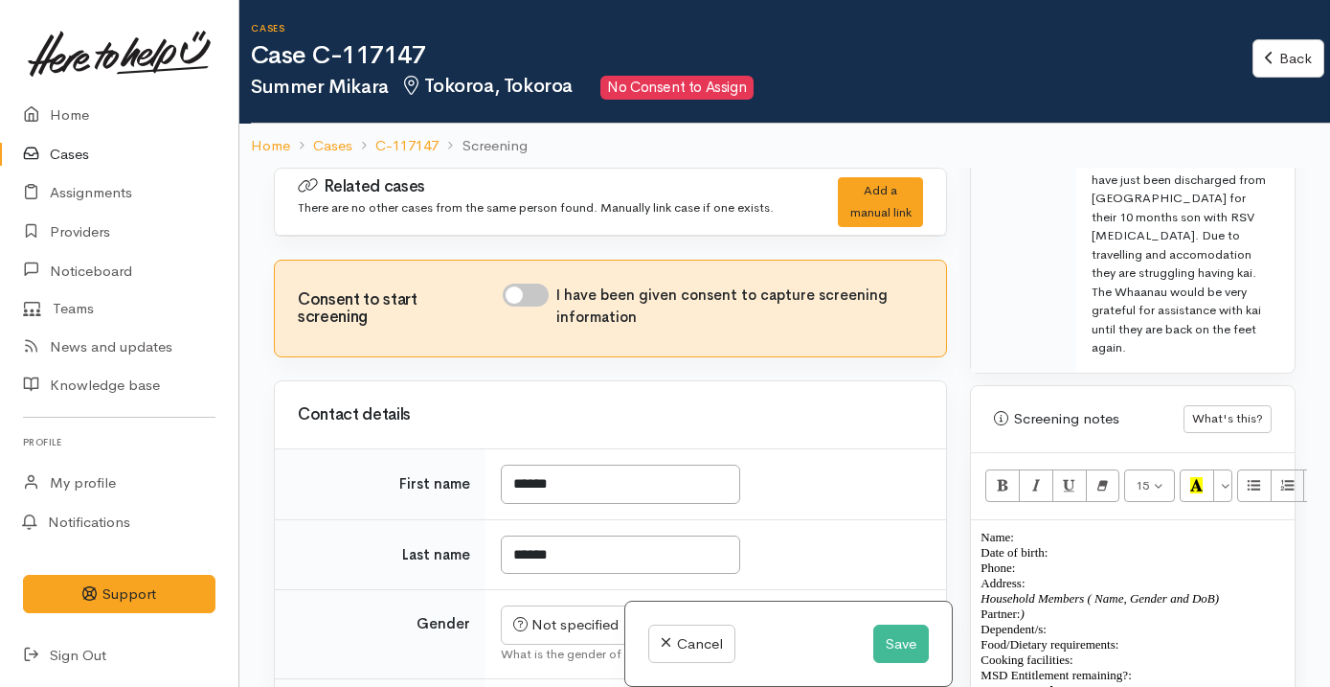
scroll to position [1278, 0]
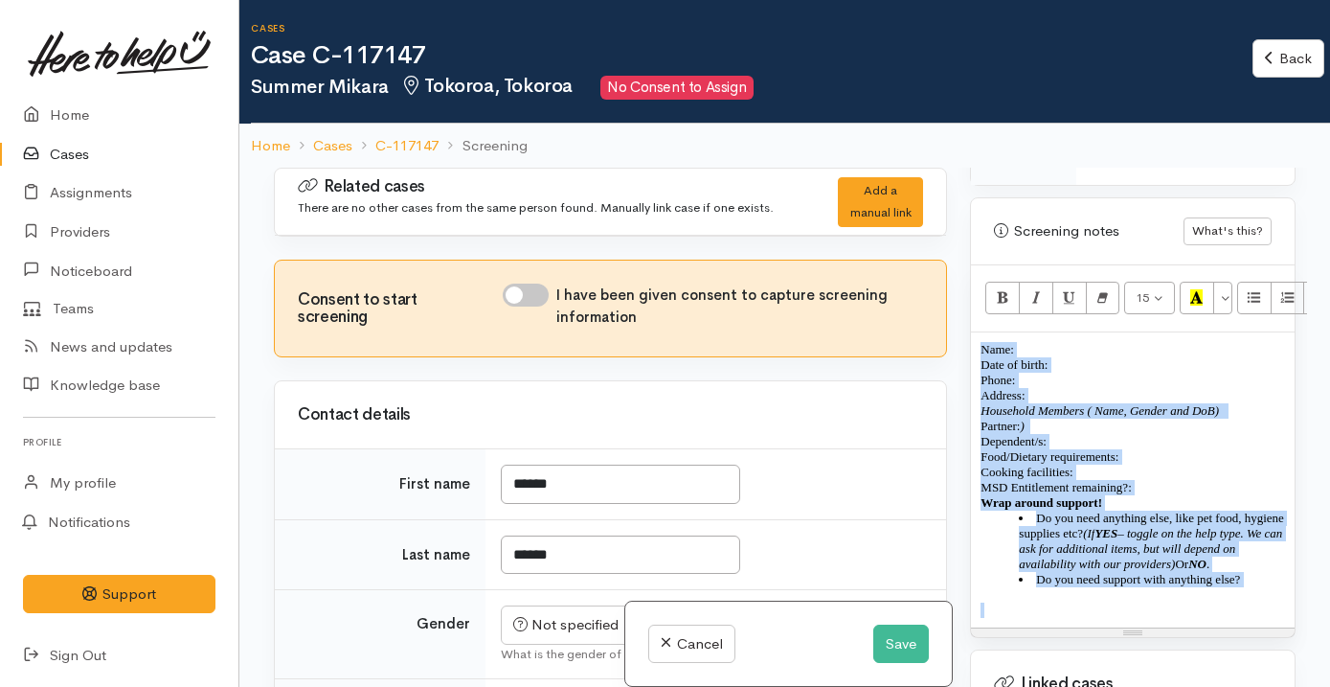
drag, startPoint x: 1265, startPoint y: 584, endPoint x: 943, endPoint y: 317, distance: 418.2
click at [943, 316] on div "Related cases There are no other cases from the same person found. Manually lin…" at bounding box center [784, 511] width 1045 height 687
click at [1112, 282] on button "Remove Font Style (⌘+\\)" at bounding box center [1103, 298] width 34 height 33
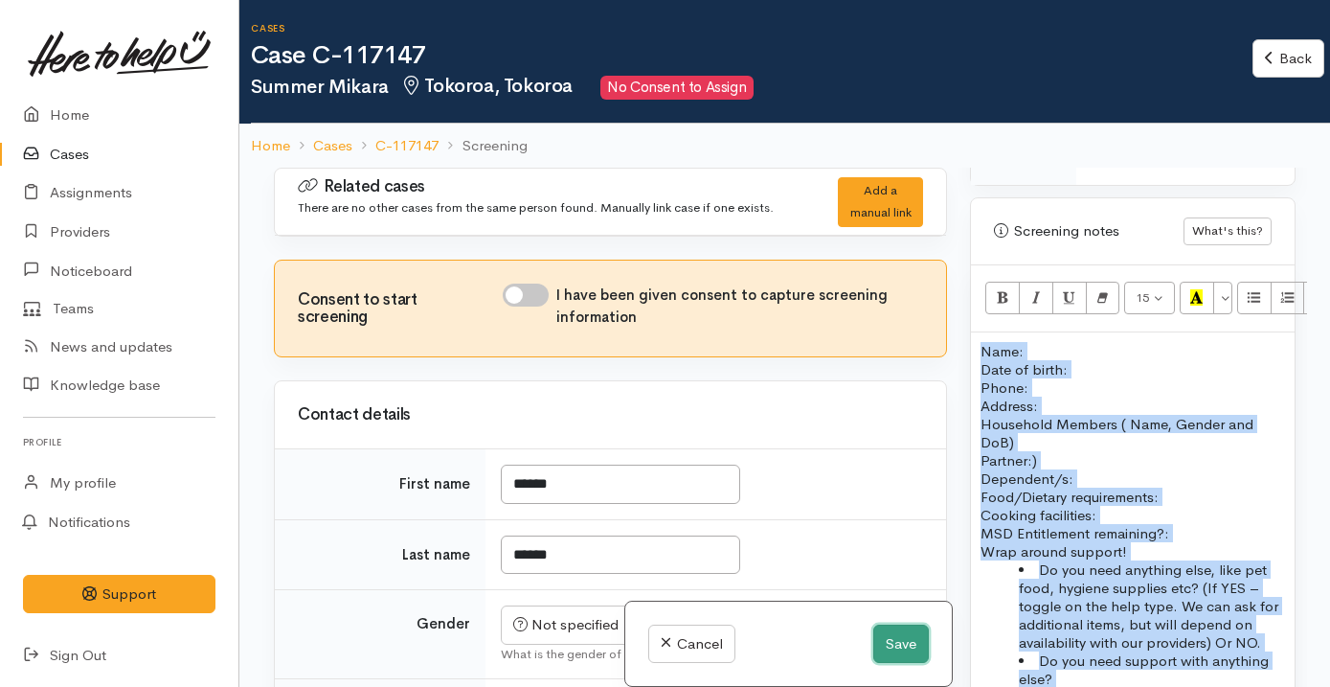
click at [902, 624] on button "Save" at bounding box center [901, 643] width 56 height 39
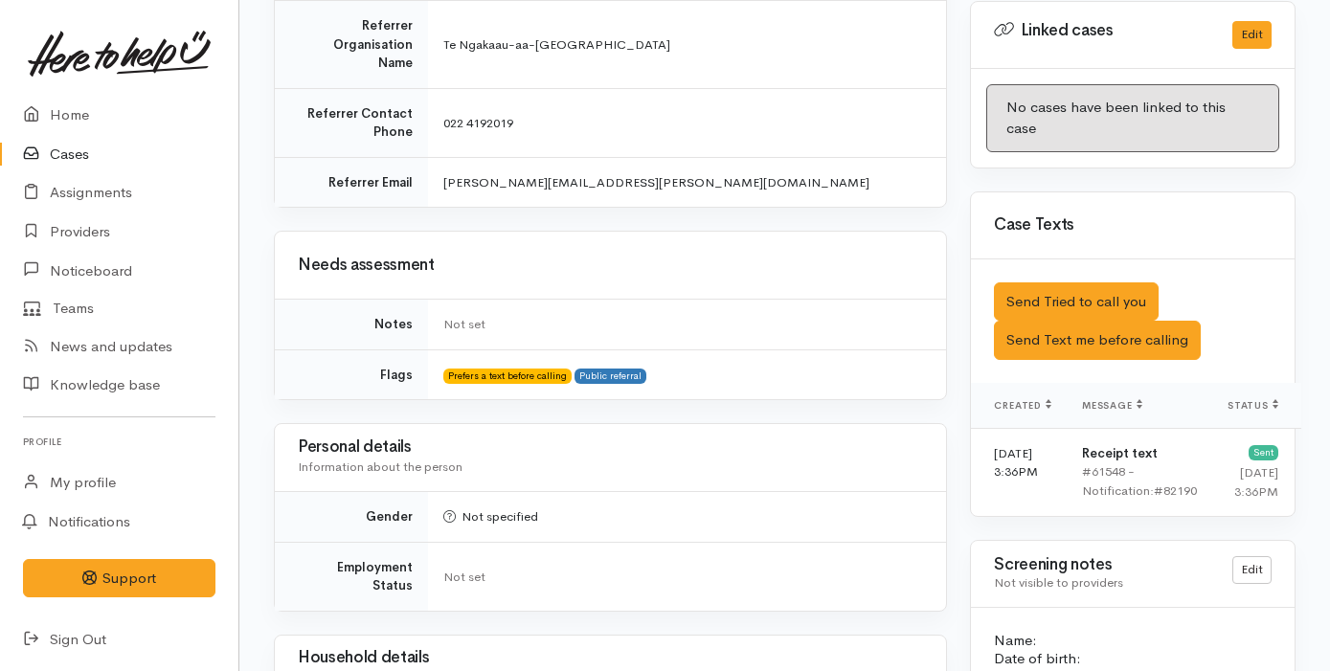
scroll to position [967, 0]
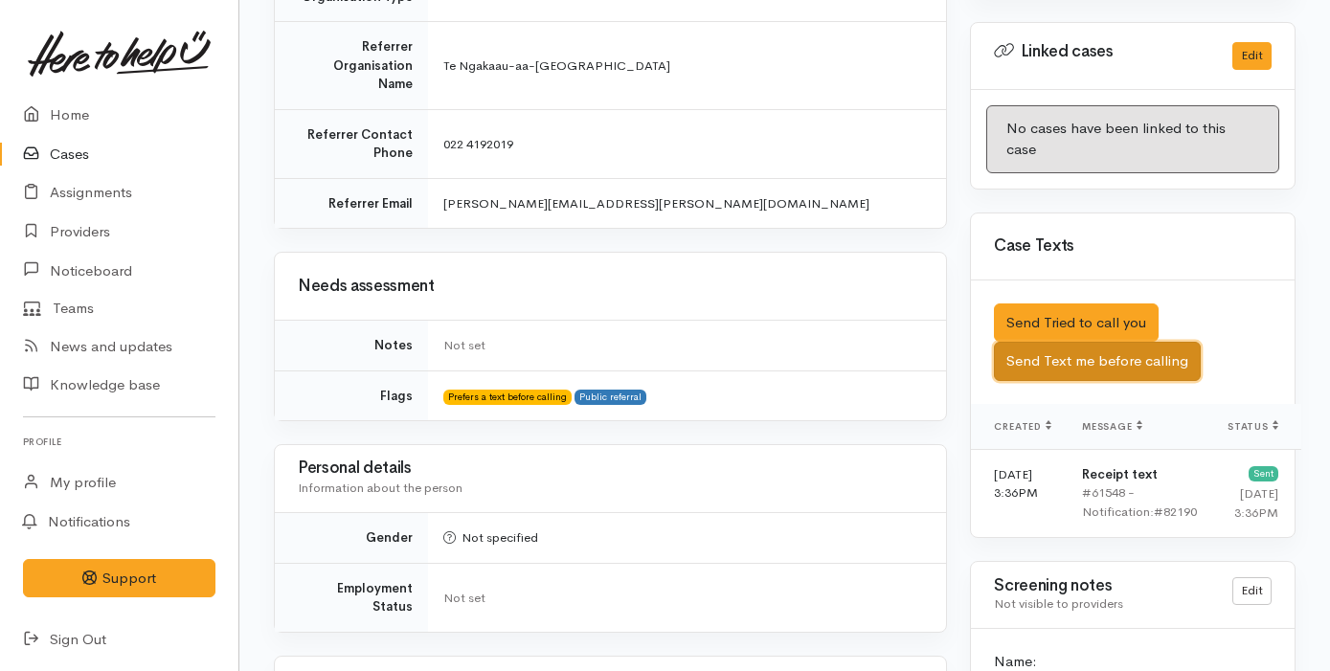
click at [1093, 342] on button "Send Text me before calling" at bounding box center [1097, 361] width 207 height 39
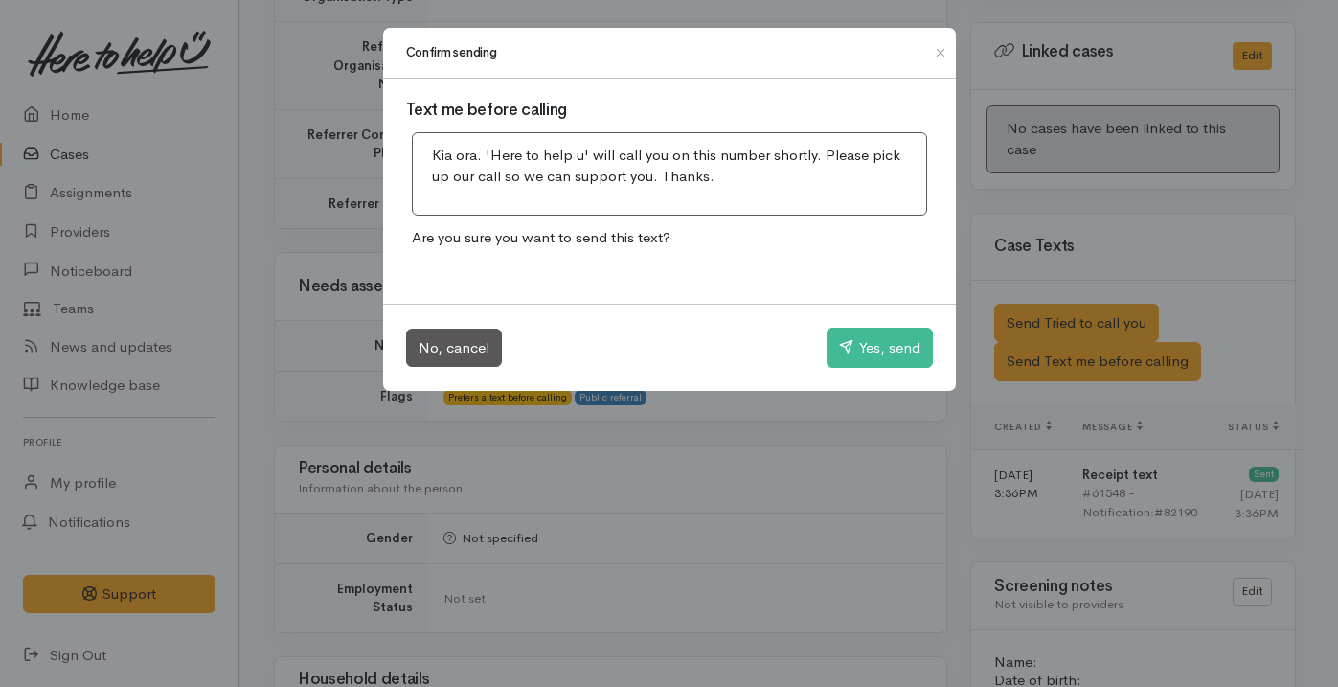
click at [881, 369] on div "No, cancel Yes, send" at bounding box center [669, 347] width 573 height 87
click at [876, 349] on button "Yes, send" at bounding box center [879, 347] width 106 height 40
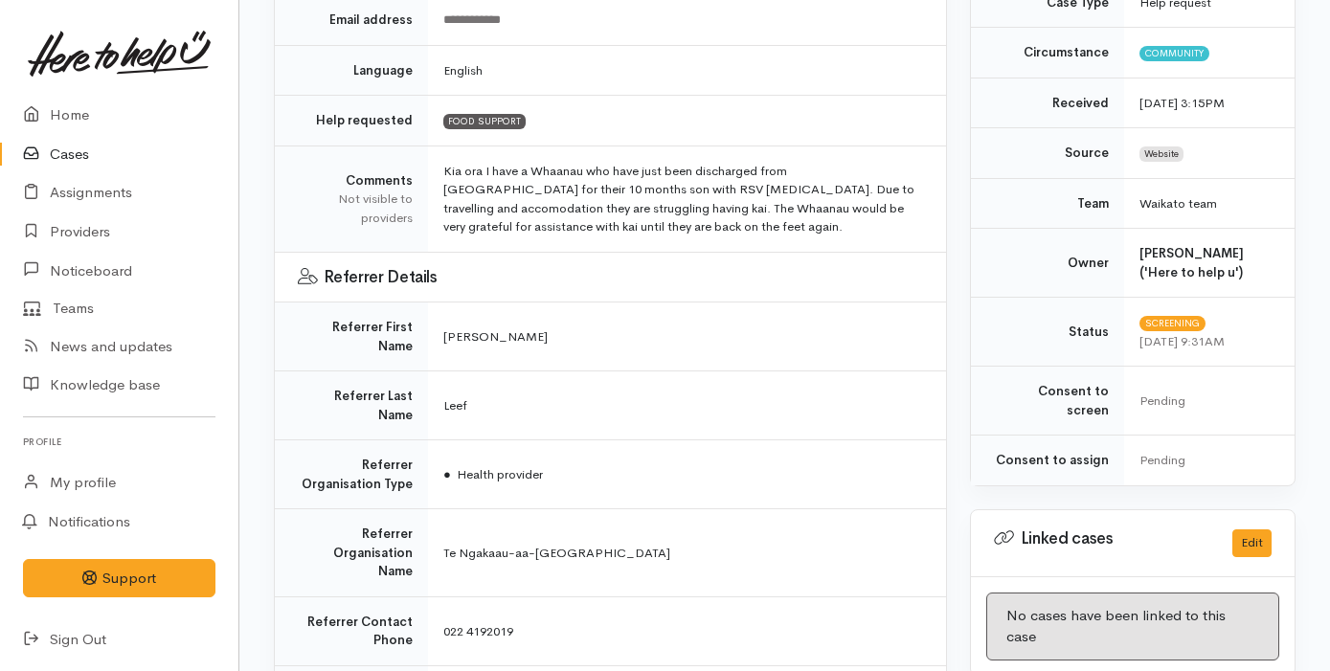
scroll to position [0, 0]
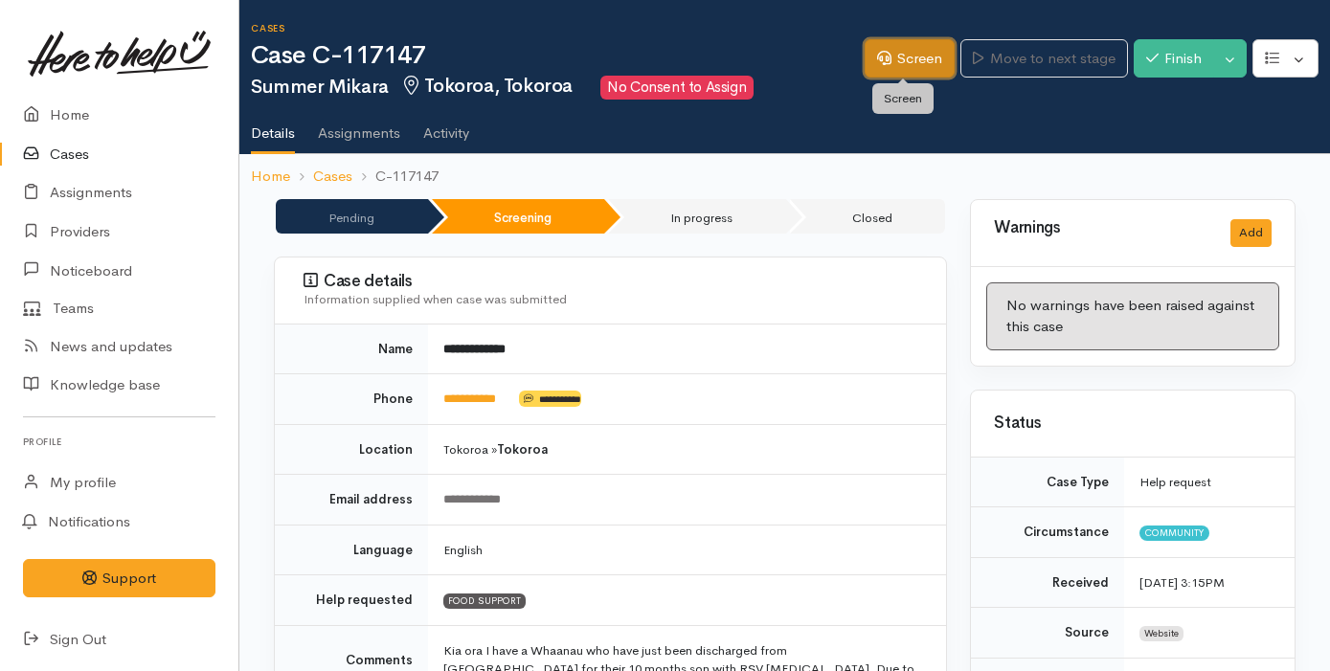
click at [914, 64] on link "Screen" at bounding box center [910, 58] width 90 height 39
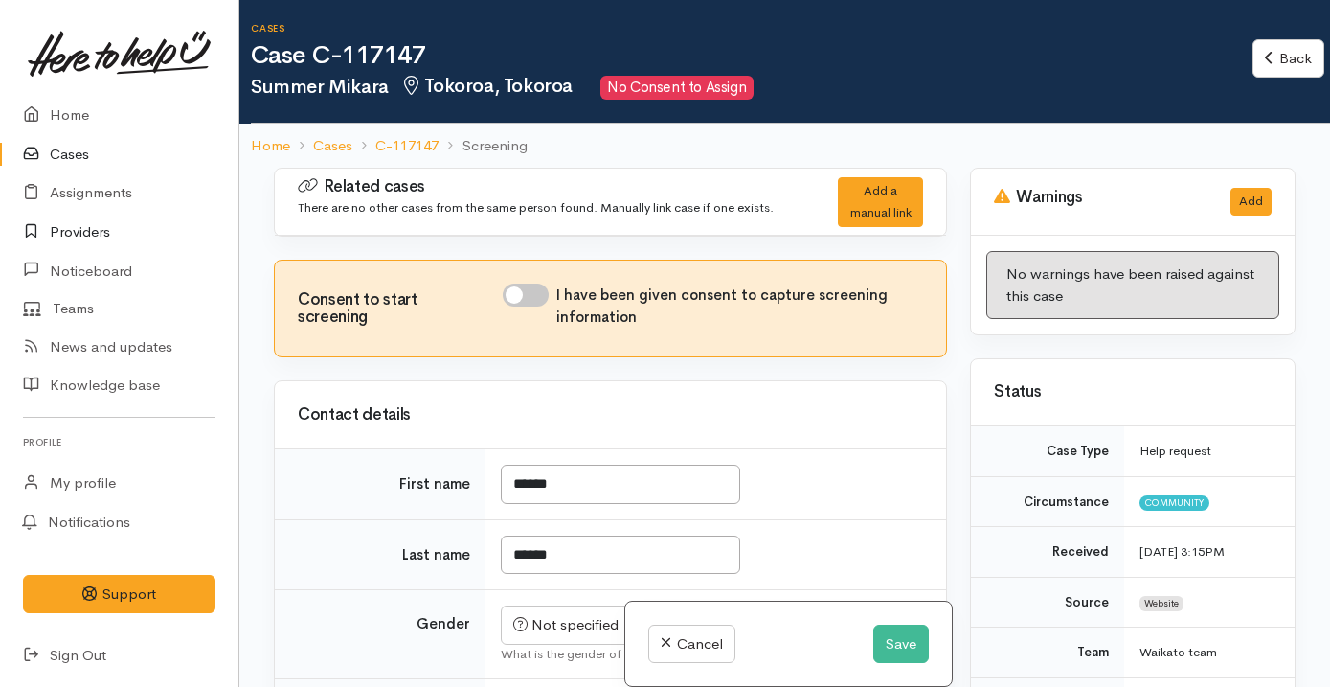
click at [112, 226] on link "Providers" at bounding box center [119, 232] width 238 height 39
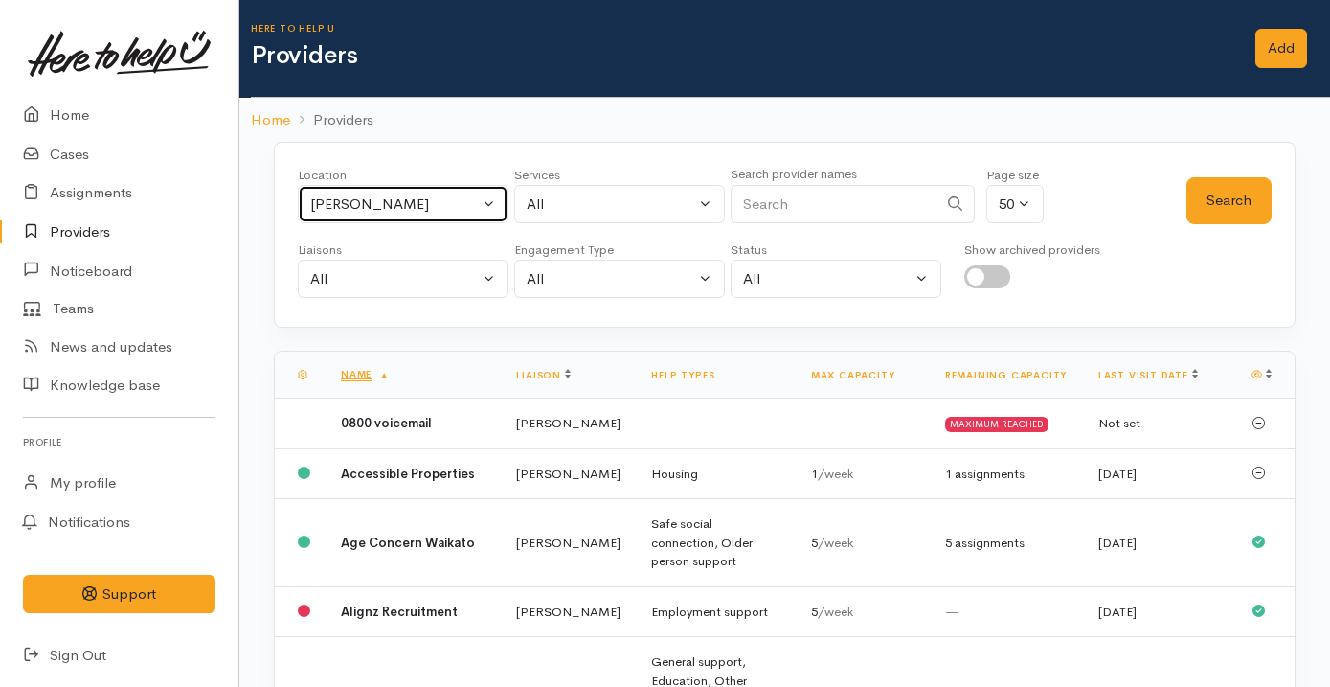
click at [416, 199] on div "[PERSON_NAME]" at bounding box center [394, 204] width 169 height 22
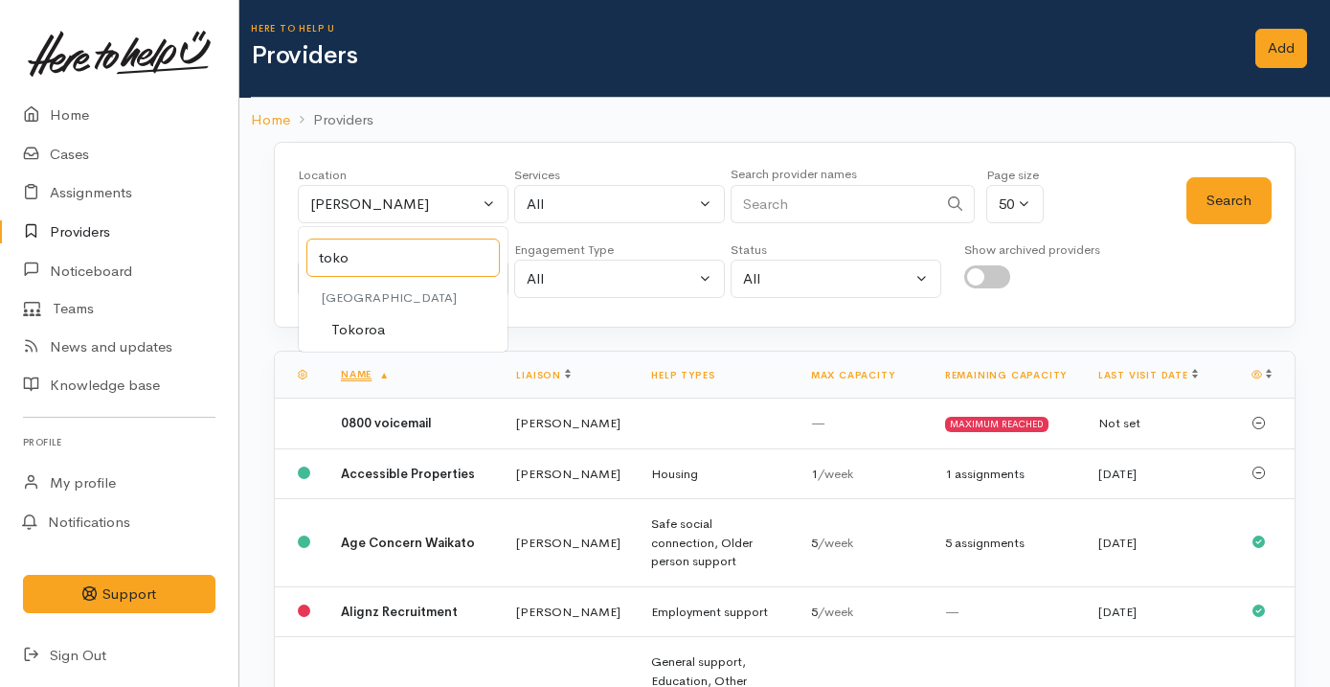
type input "toko"
click at [405, 320] on link "Tokoroa" at bounding box center [403, 330] width 209 height 30
select select "3"
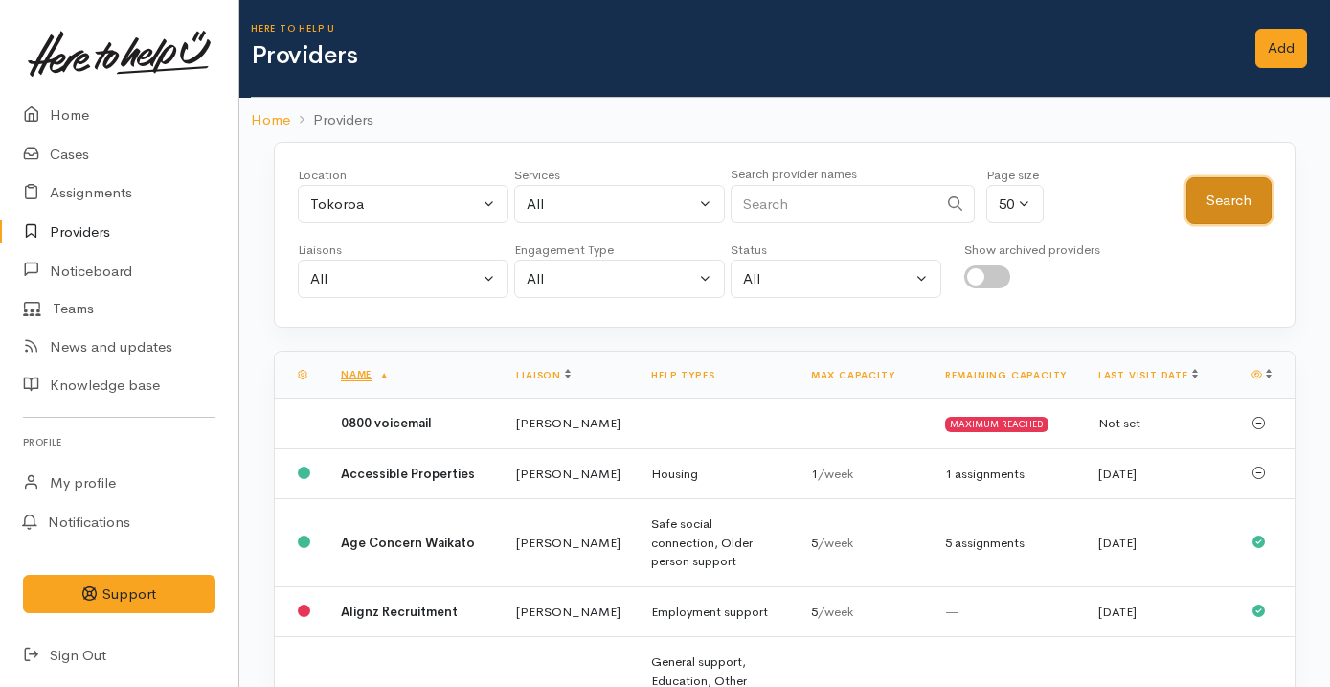
click at [1205, 210] on button "Search" at bounding box center [1228, 200] width 85 height 47
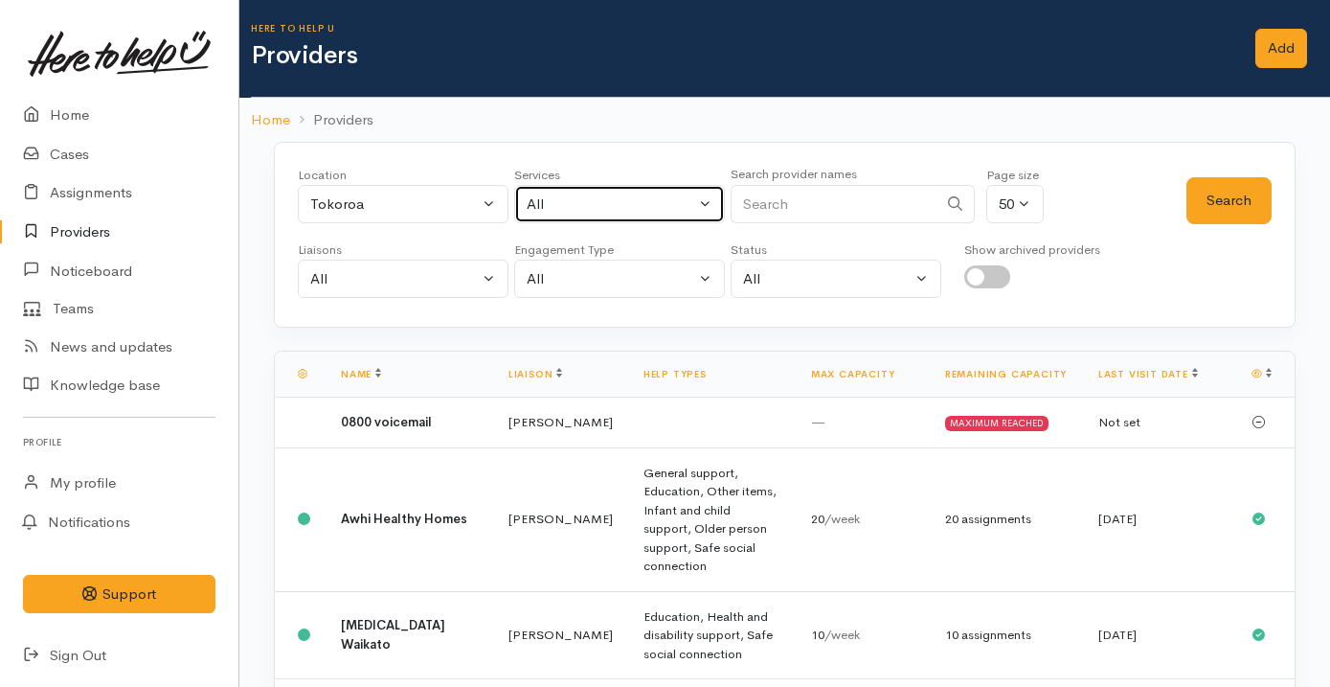
click at [652, 203] on div "All" at bounding box center [611, 204] width 169 height 22
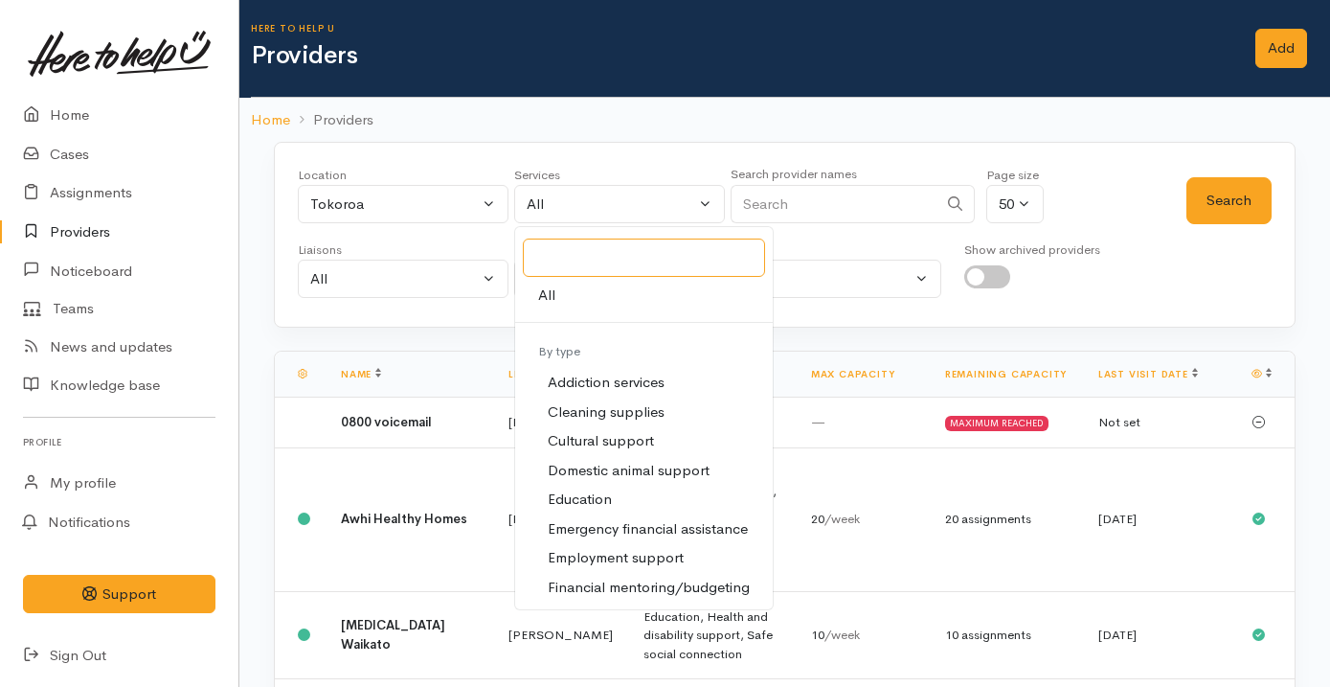
scroll to position [102, 0]
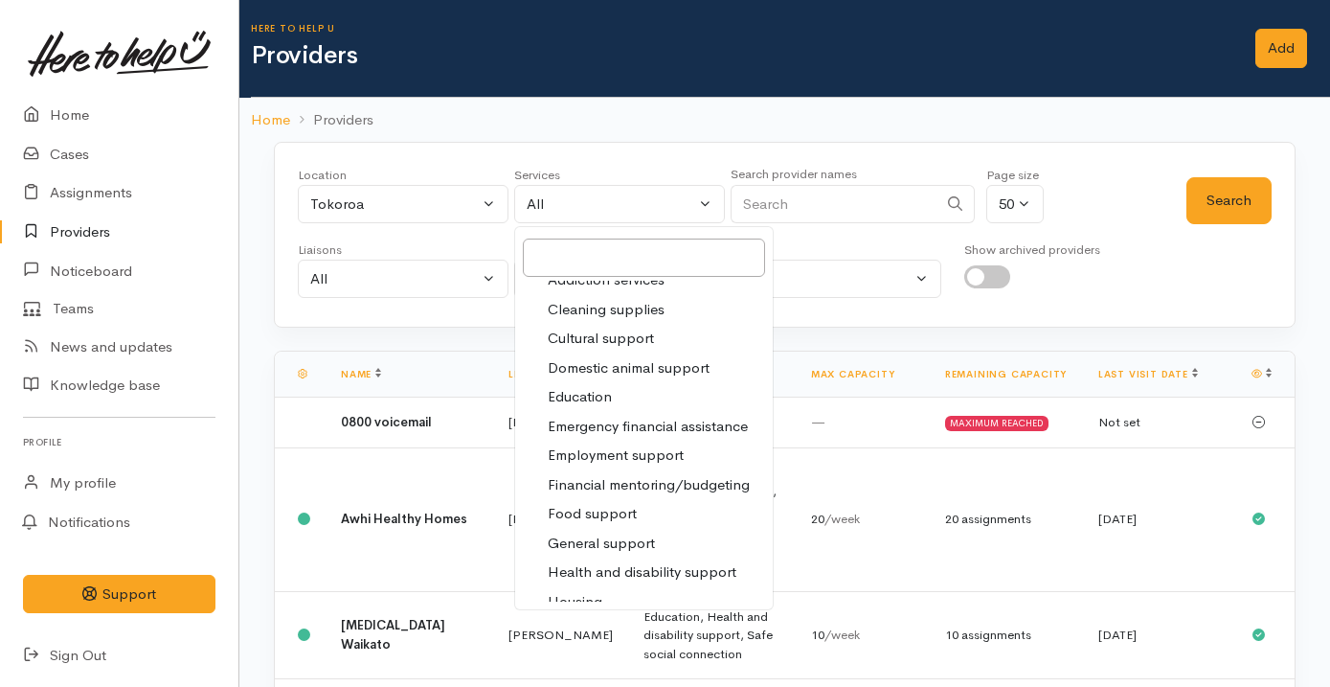
click at [619, 506] on span "Food support" at bounding box center [592, 514] width 89 height 22
select select "3"
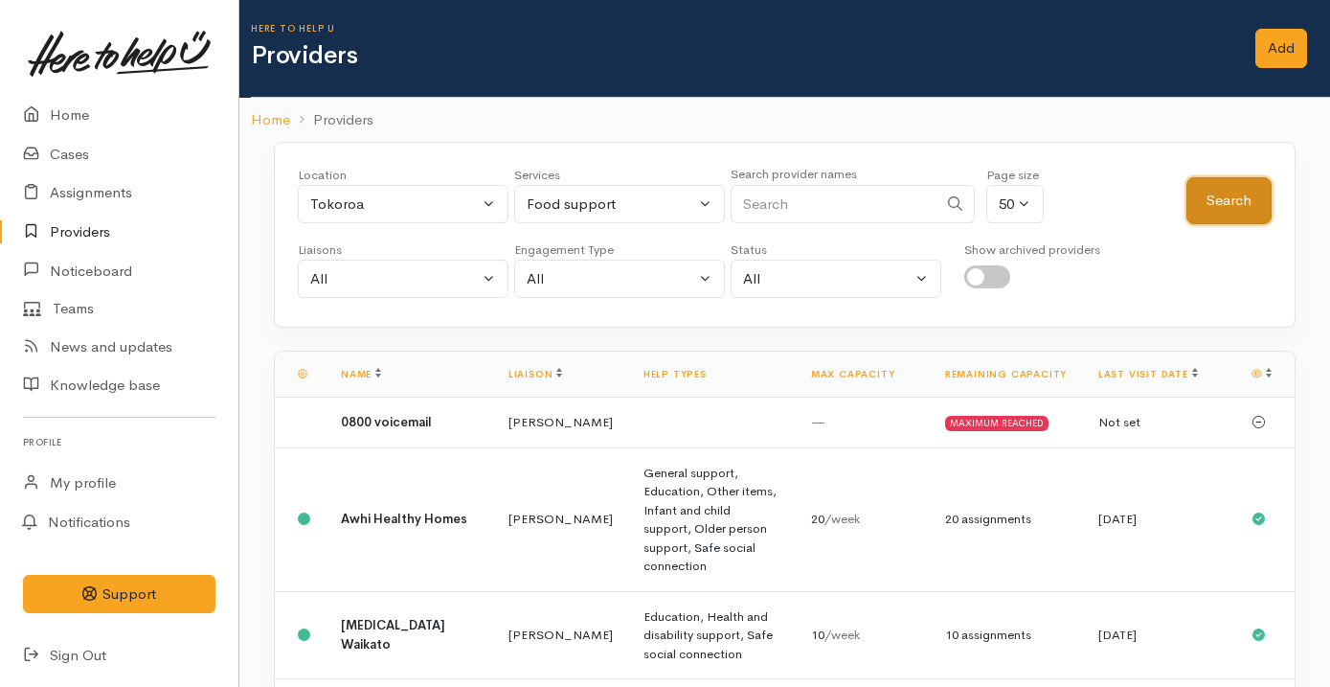
click at [1199, 218] on button "Search" at bounding box center [1228, 200] width 85 height 47
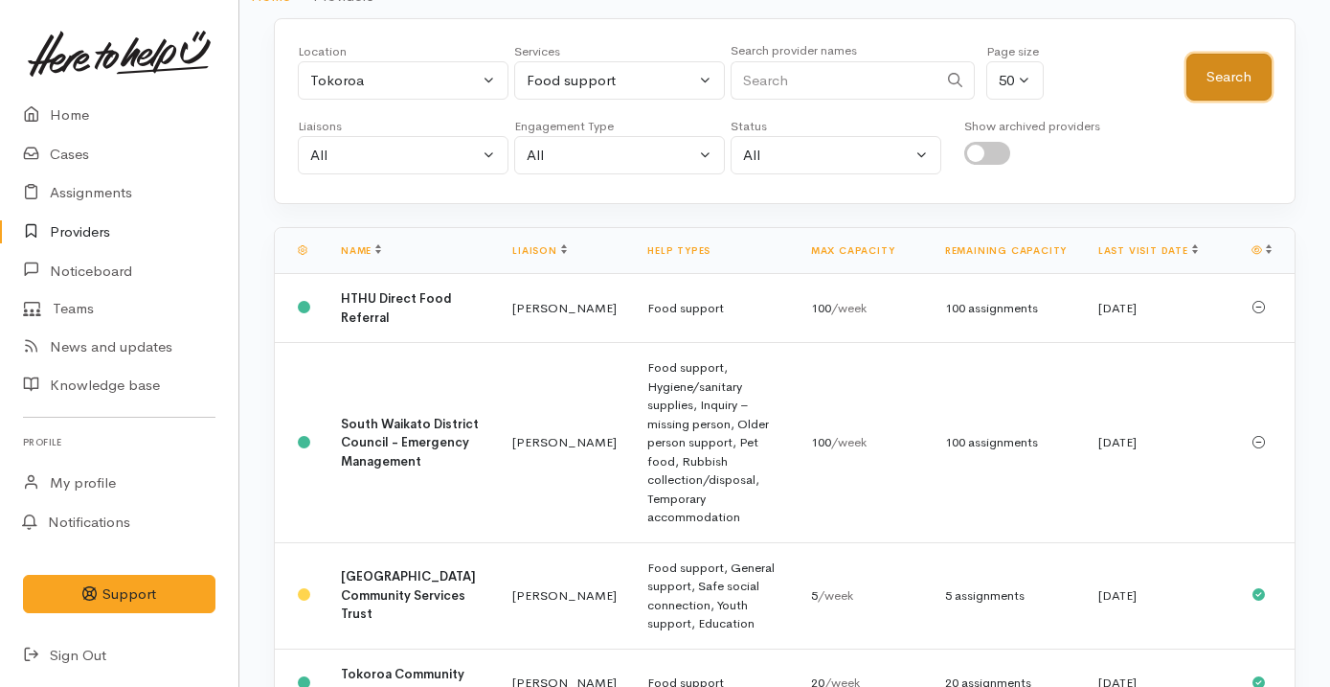
scroll to position [173, 0]
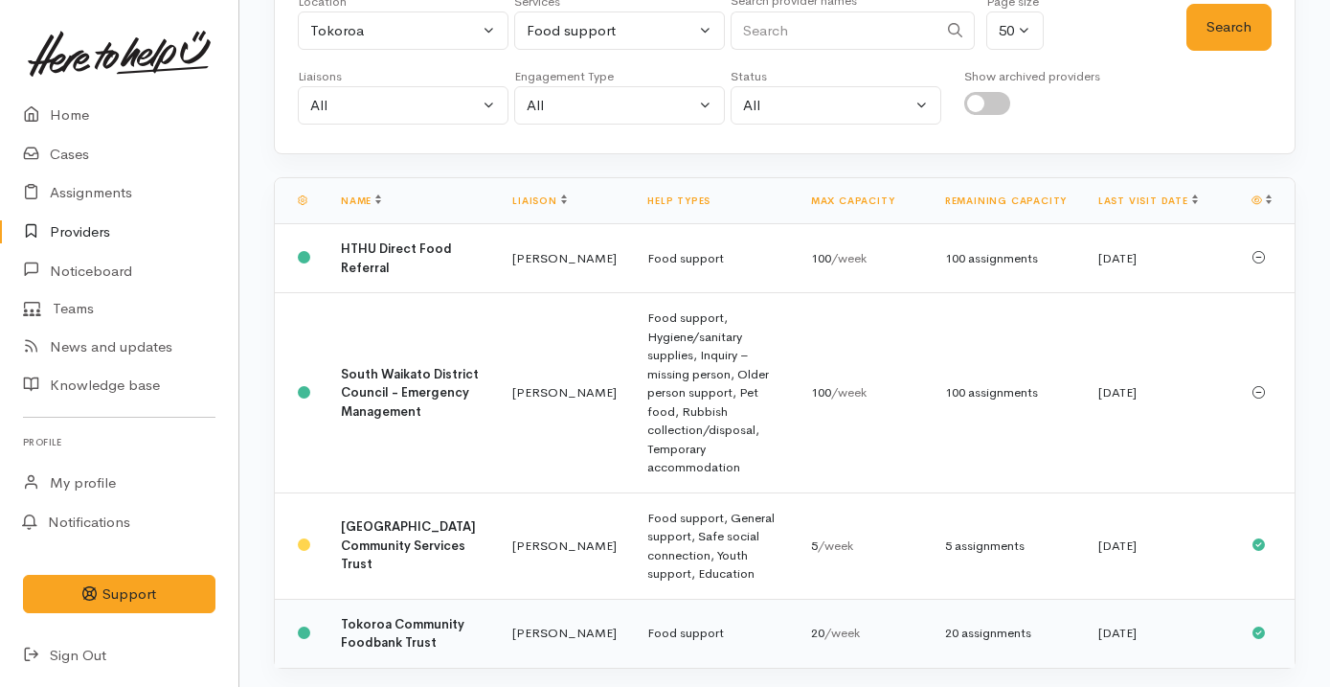
click at [634, 598] on td "Food support" at bounding box center [714, 632] width 164 height 69
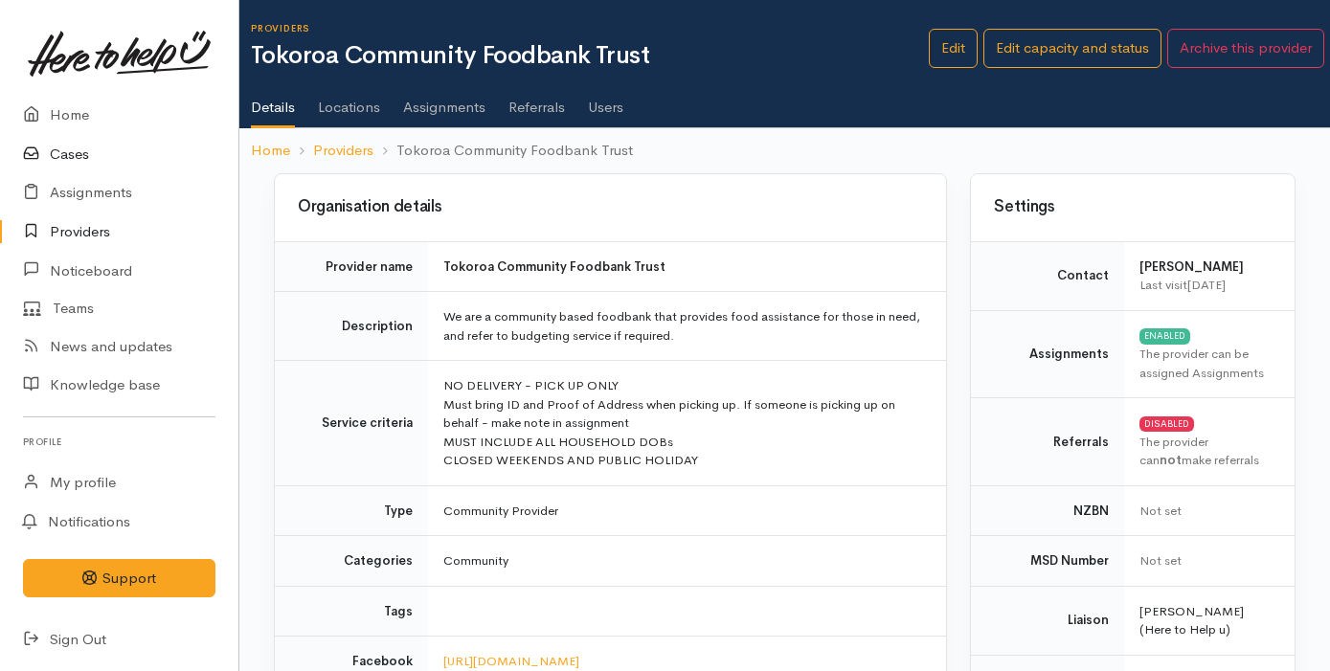
click at [103, 161] on link "Cases" at bounding box center [119, 154] width 238 height 39
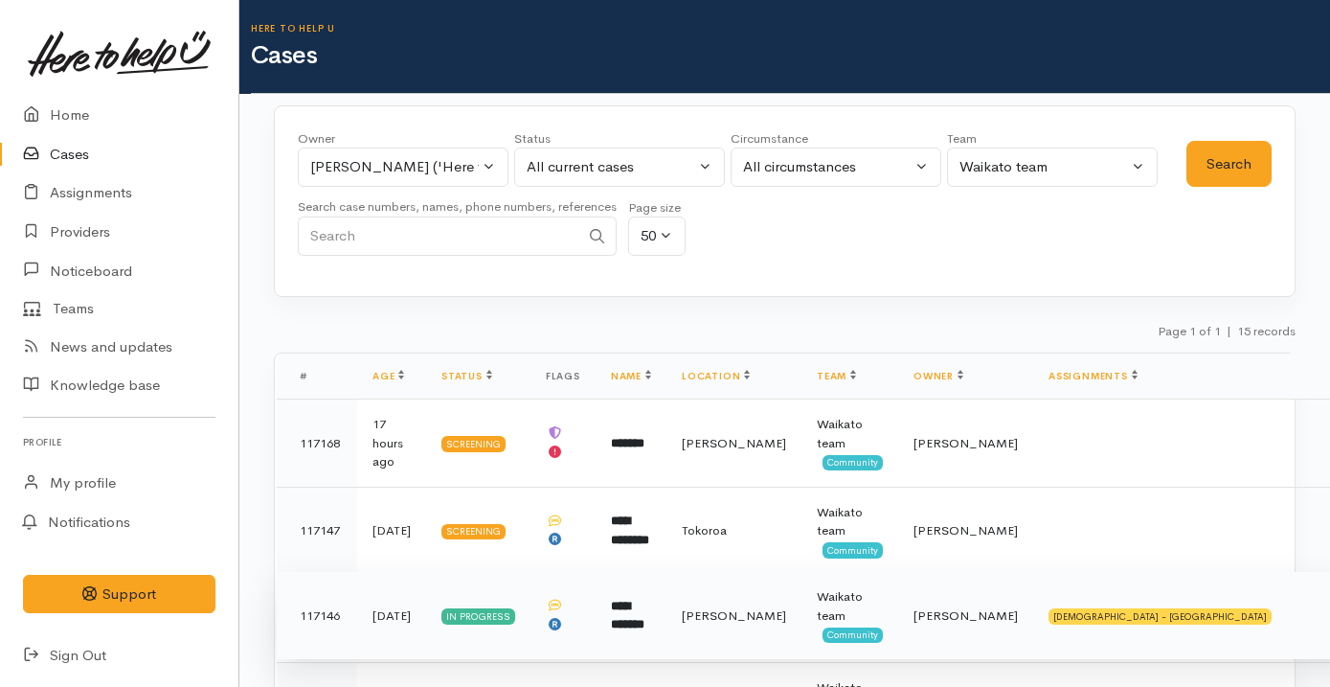
scroll to position [54, 0]
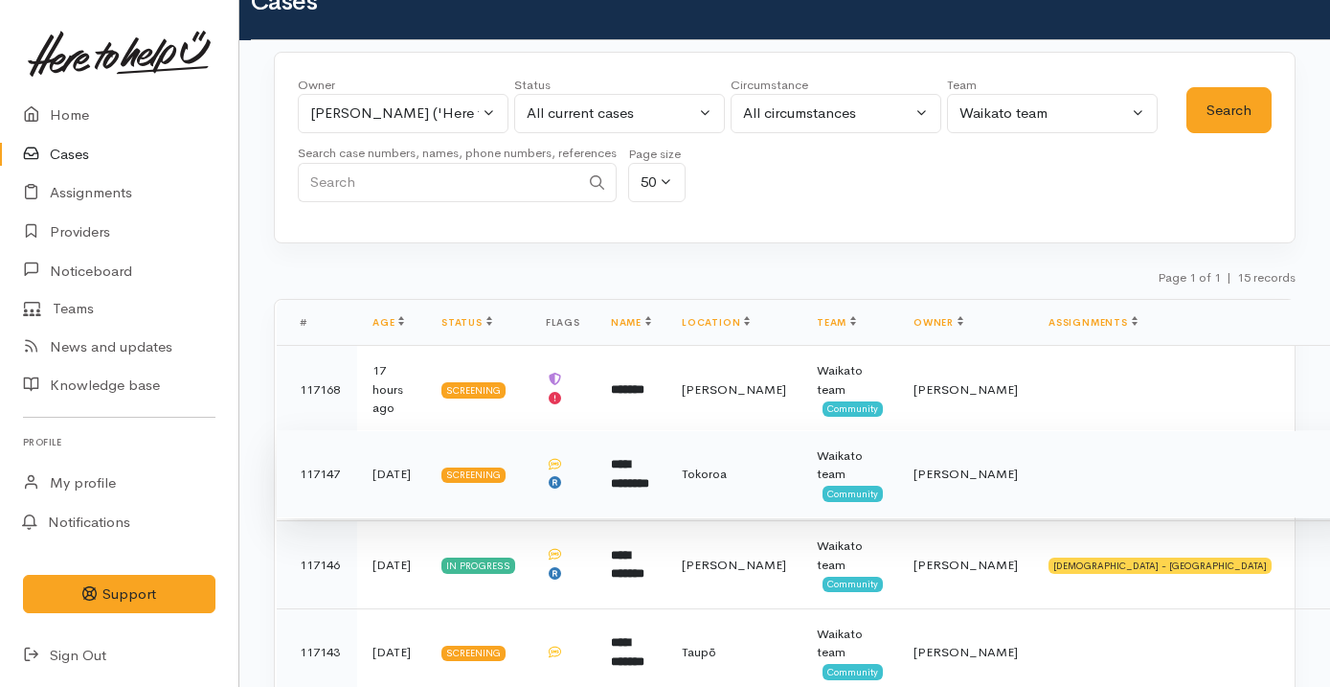
click at [688, 484] on td "Tokoroa" at bounding box center [733, 474] width 135 height 88
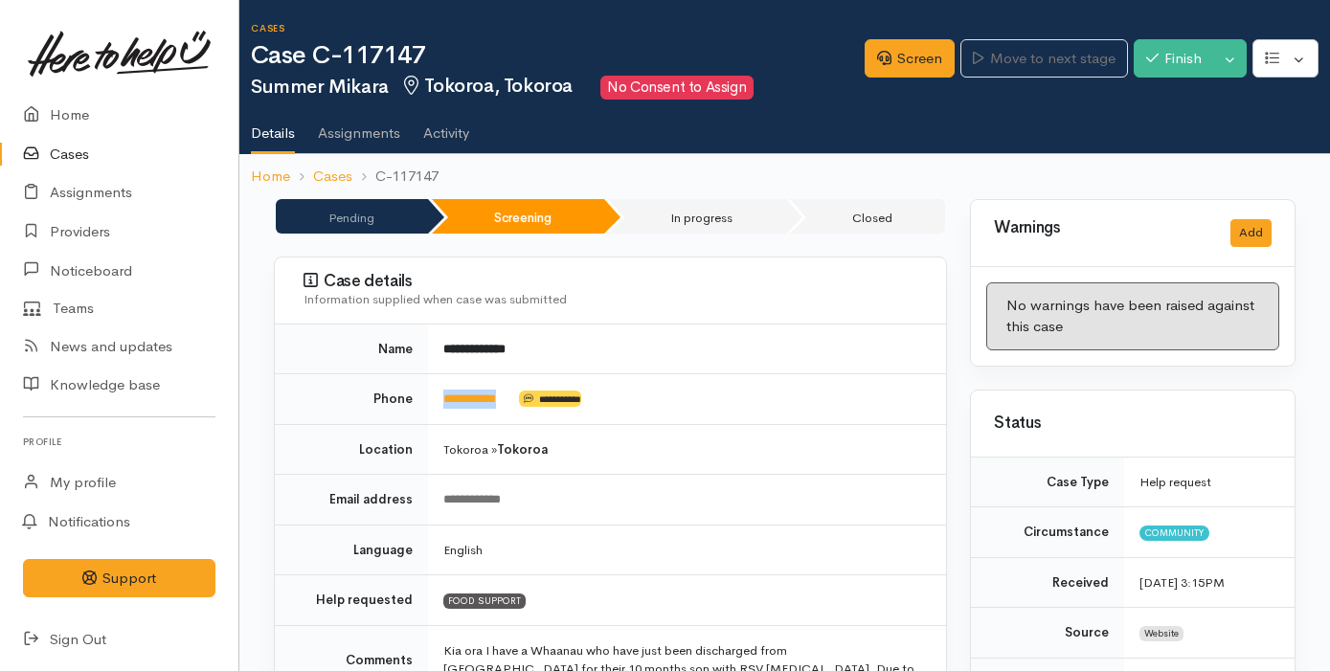
drag, startPoint x: 523, startPoint y: 396, endPoint x: 441, endPoint y: 394, distance: 81.4
click at [441, 394] on td "**********" at bounding box center [687, 399] width 518 height 51
copy td "**********"
click at [900, 48] on link "Screen" at bounding box center [910, 58] width 90 height 39
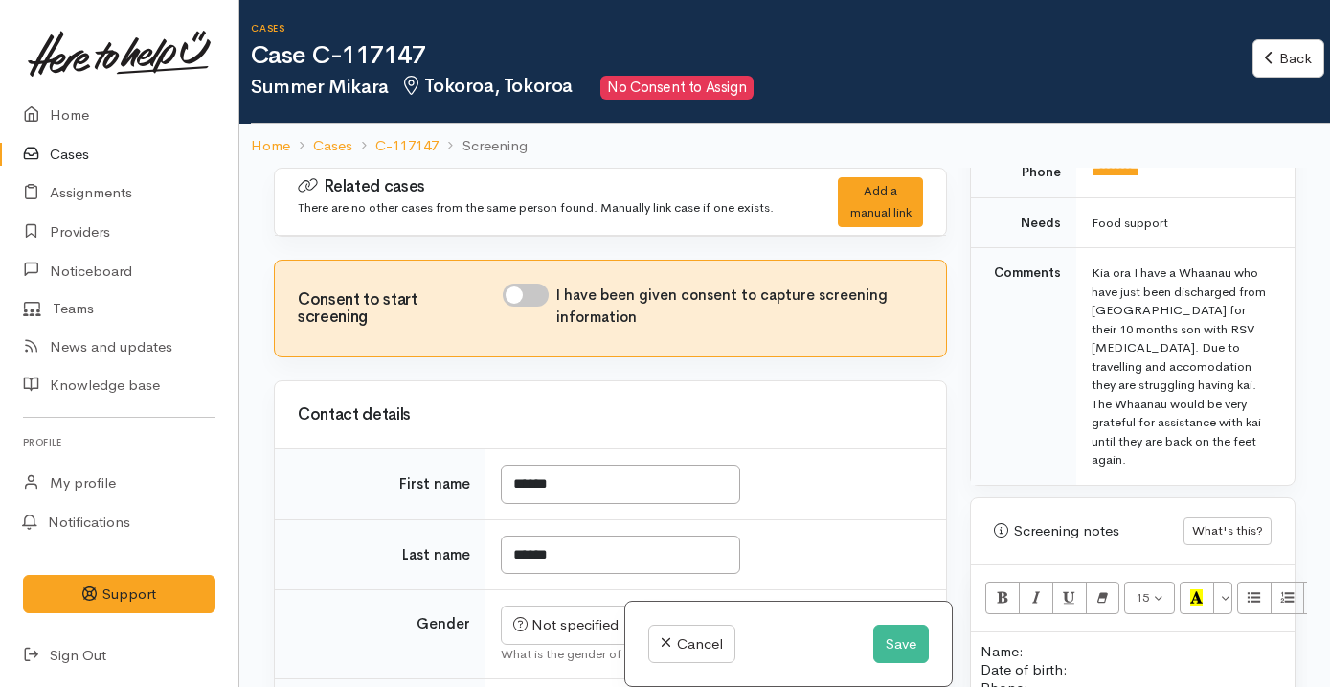
scroll to position [1288, 0]
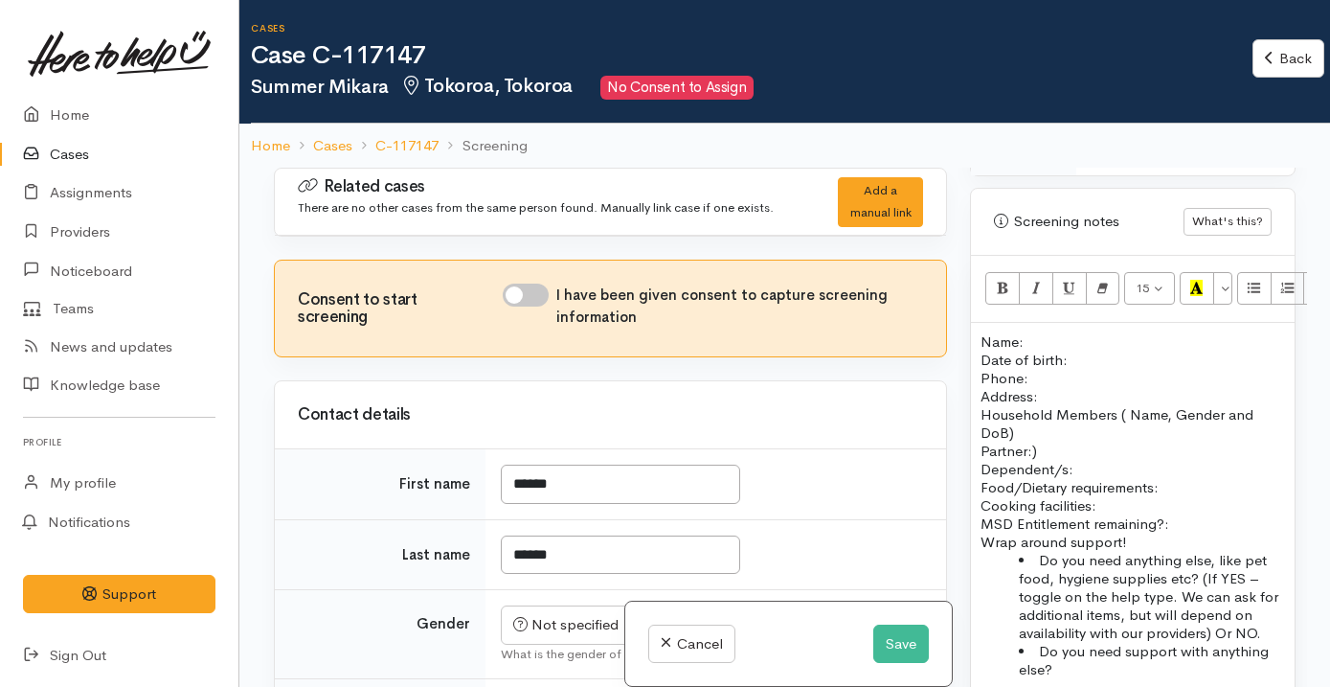
click at [1052, 332] on p "Name: Date of birth: Phone:" at bounding box center [1132, 359] width 304 height 55
click at [885, 637] on button "Save" at bounding box center [901, 643] width 56 height 39
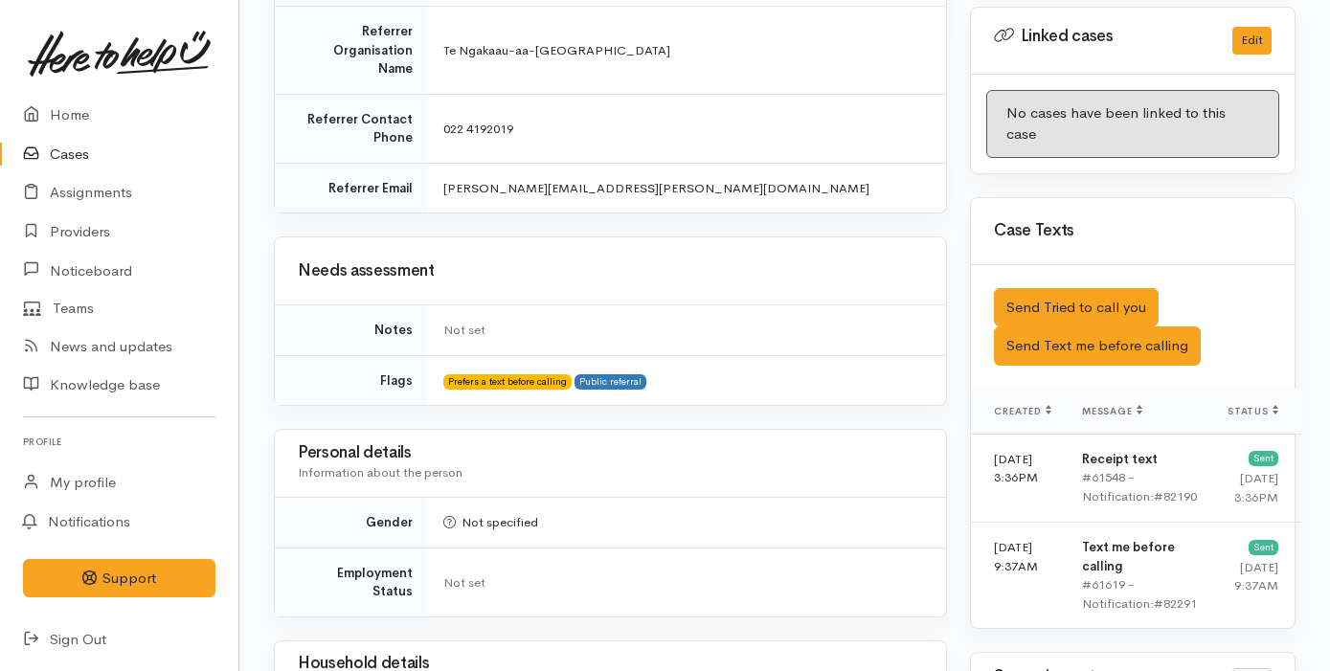
scroll to position [1036, 0]
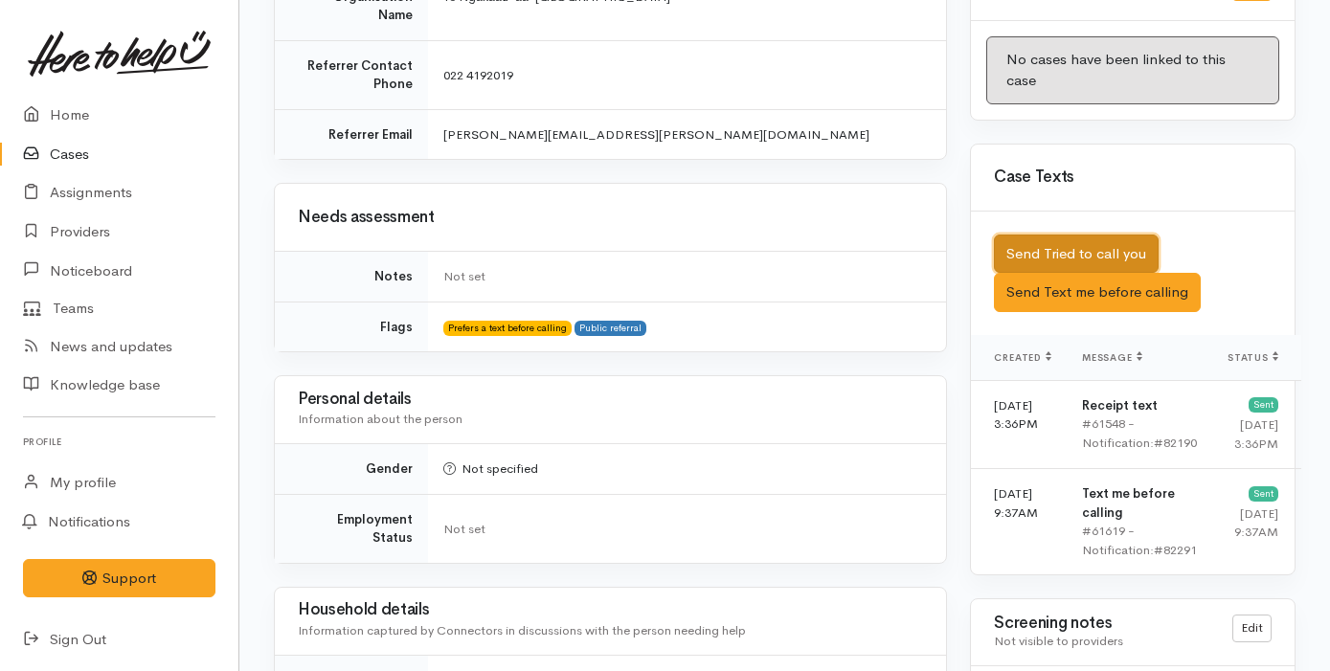
click at [1102, 235] on button "Send Tried to call you" at bounding box center [1076, 254] width 165 height 39
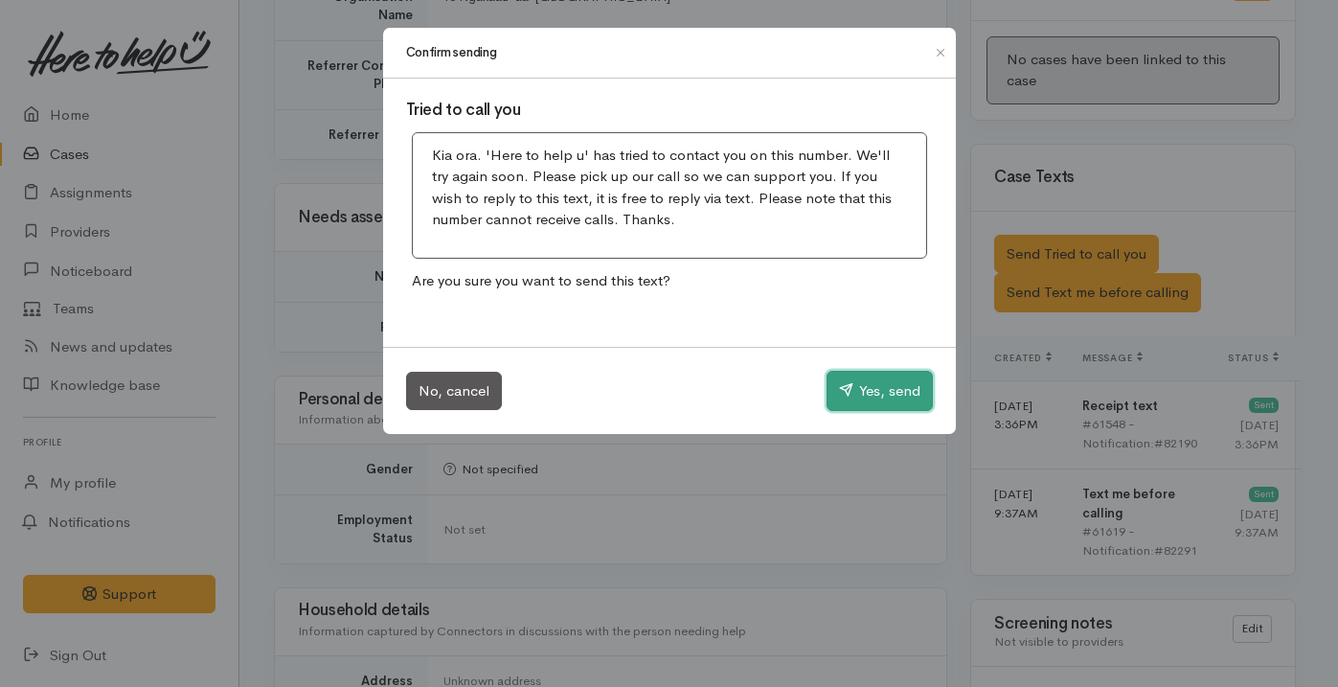
click at [880, 390] on button "Yes, send" at bounding box center [879, 391] width 106 height 40
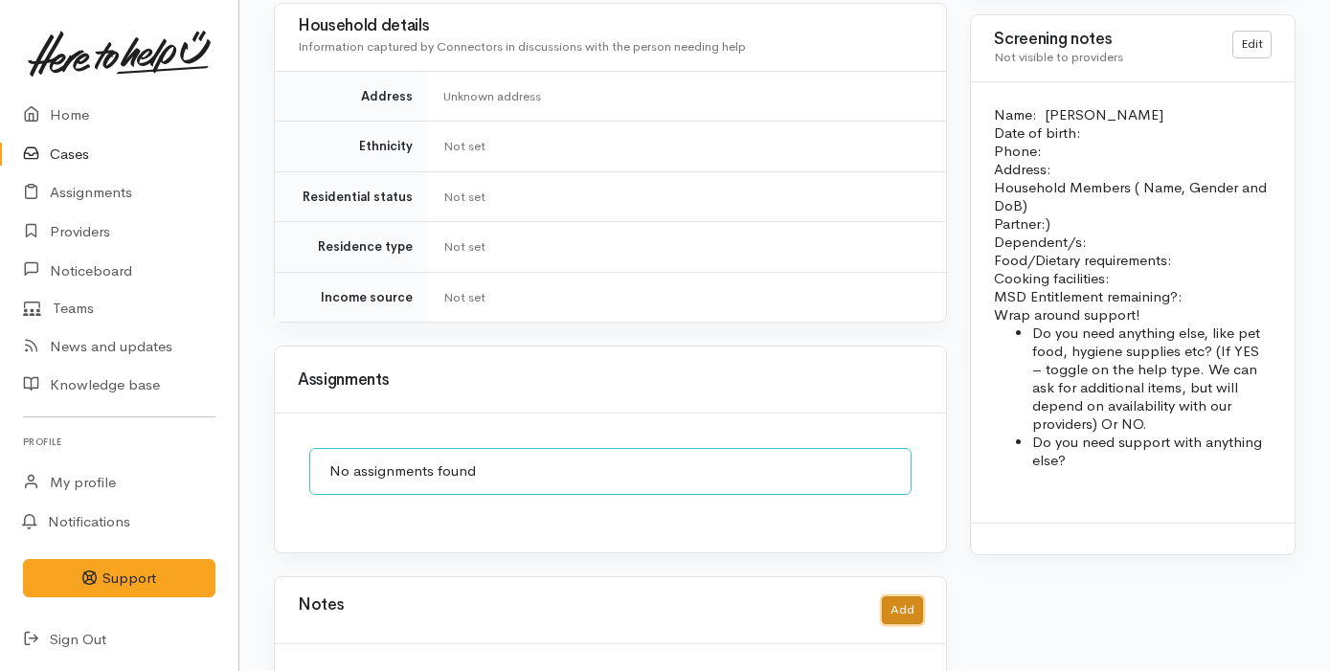
click at [898, 597] on button "Add" at bounding box center [902, 611] width 41 height 28
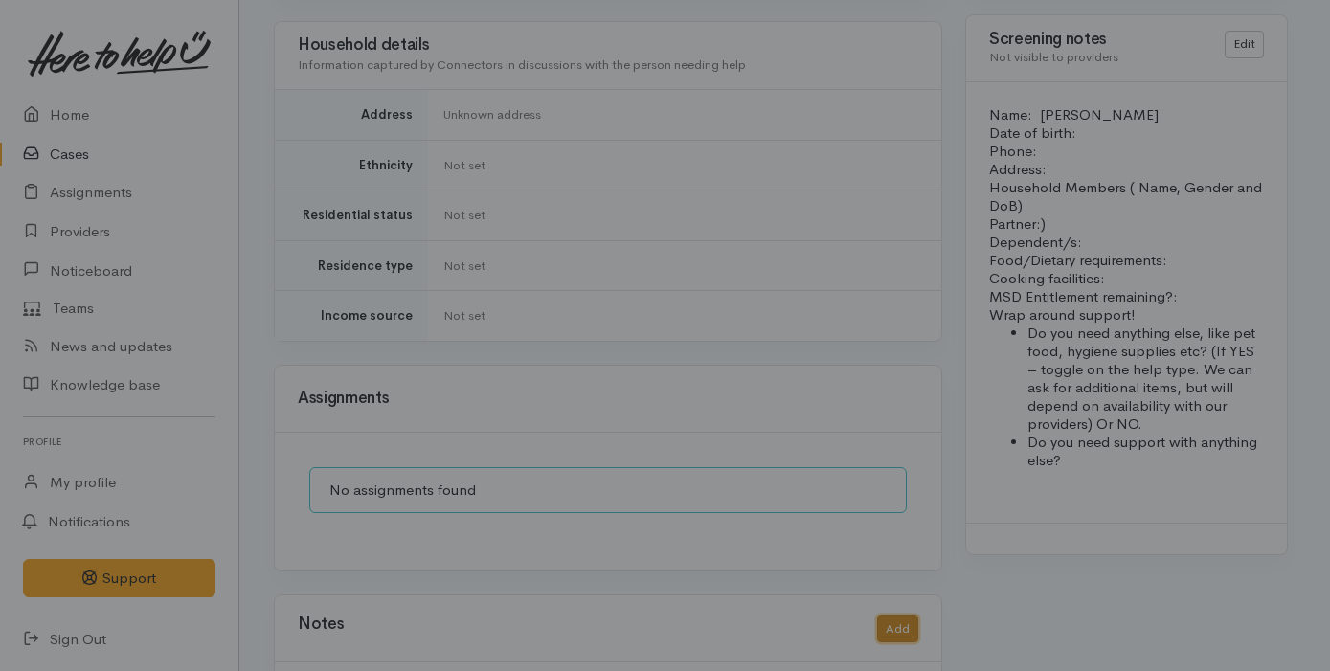
scroll to position [1605, 0]
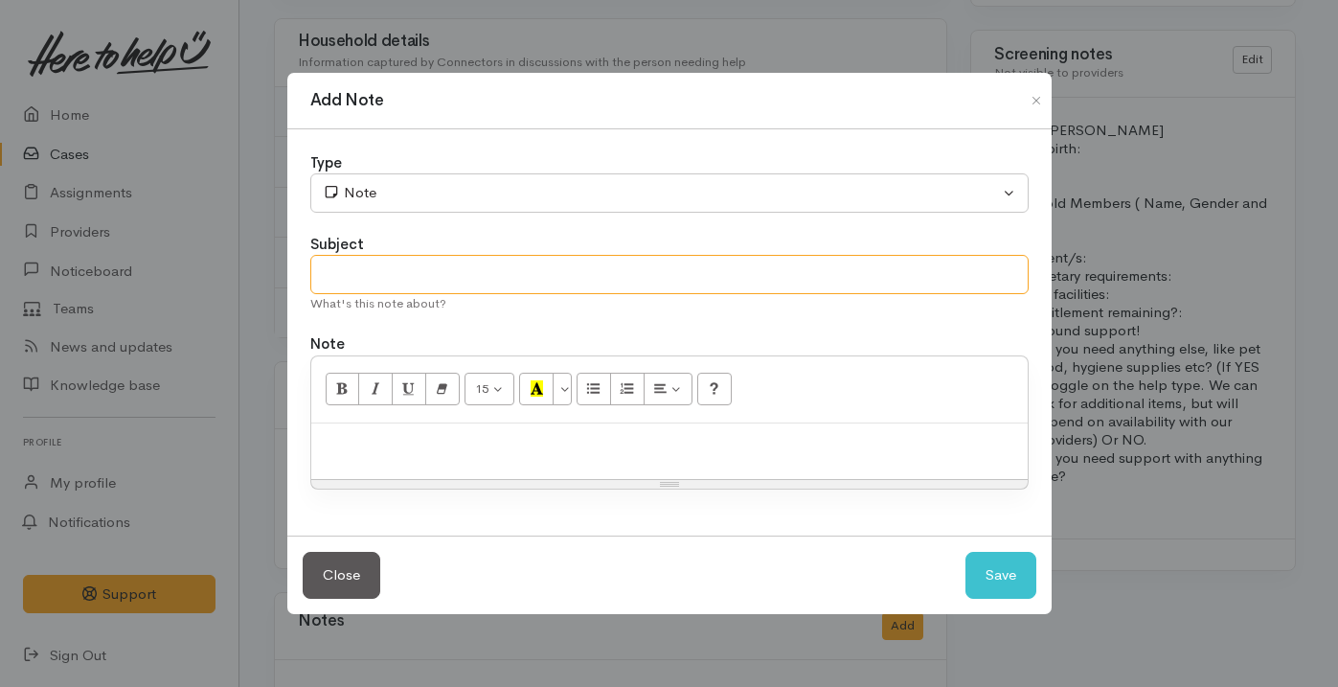
click at [483, 262] on input "text" at bounding box center [669, 274] width 718 height 39
type input "Attempt No.1"
click at [417, 438] on p at bounding box center [669, 444] width 697 height 22
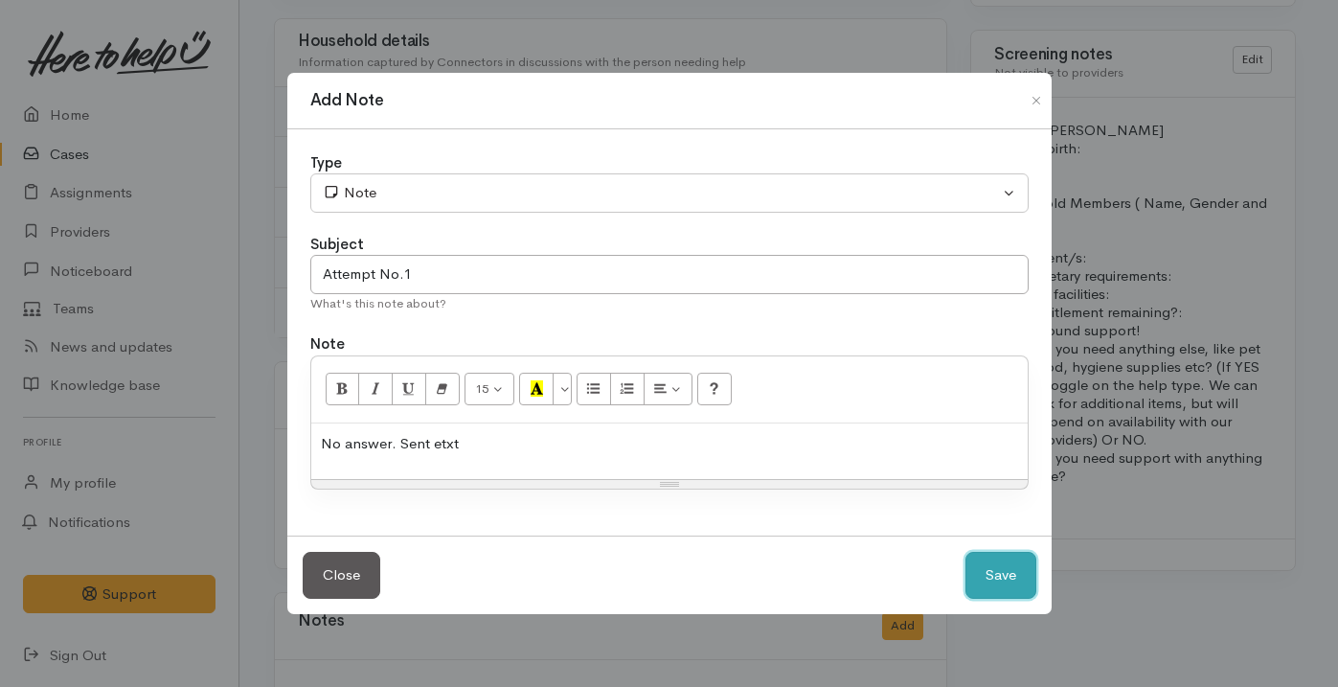
click at [1006, 563] on button "Save" at bounding box center [1000, 575] width 71 height 47
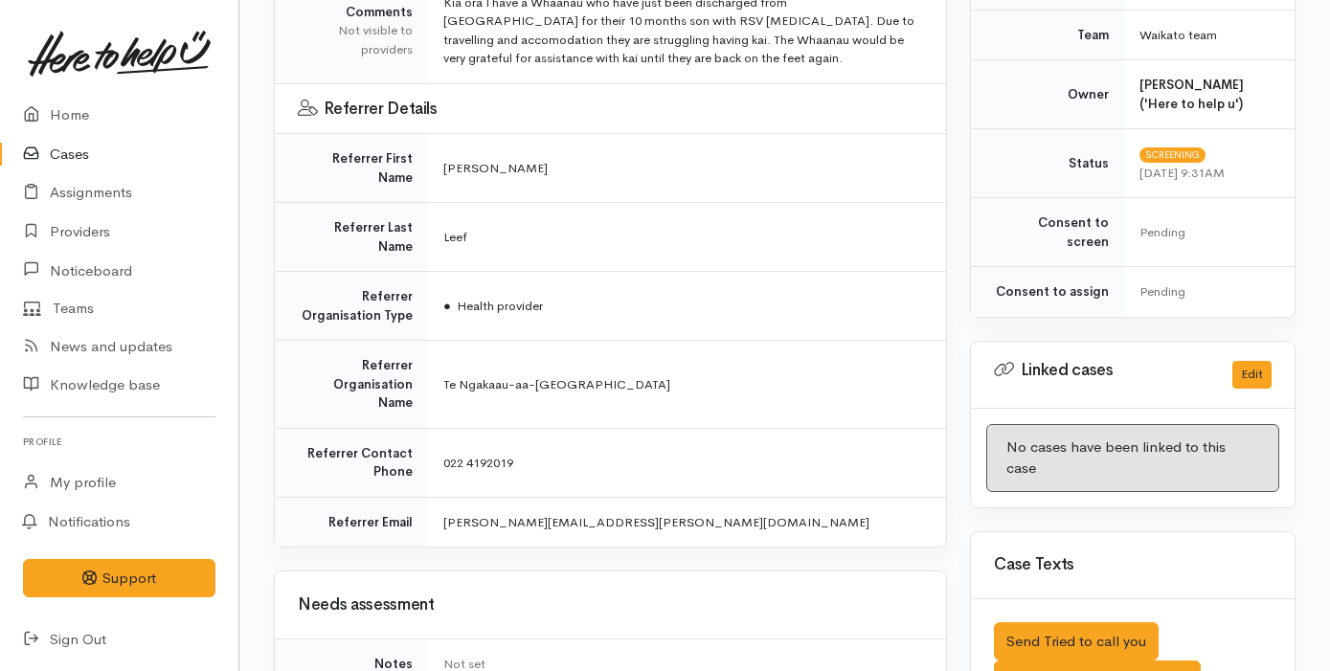
scroll to position [0, 0]
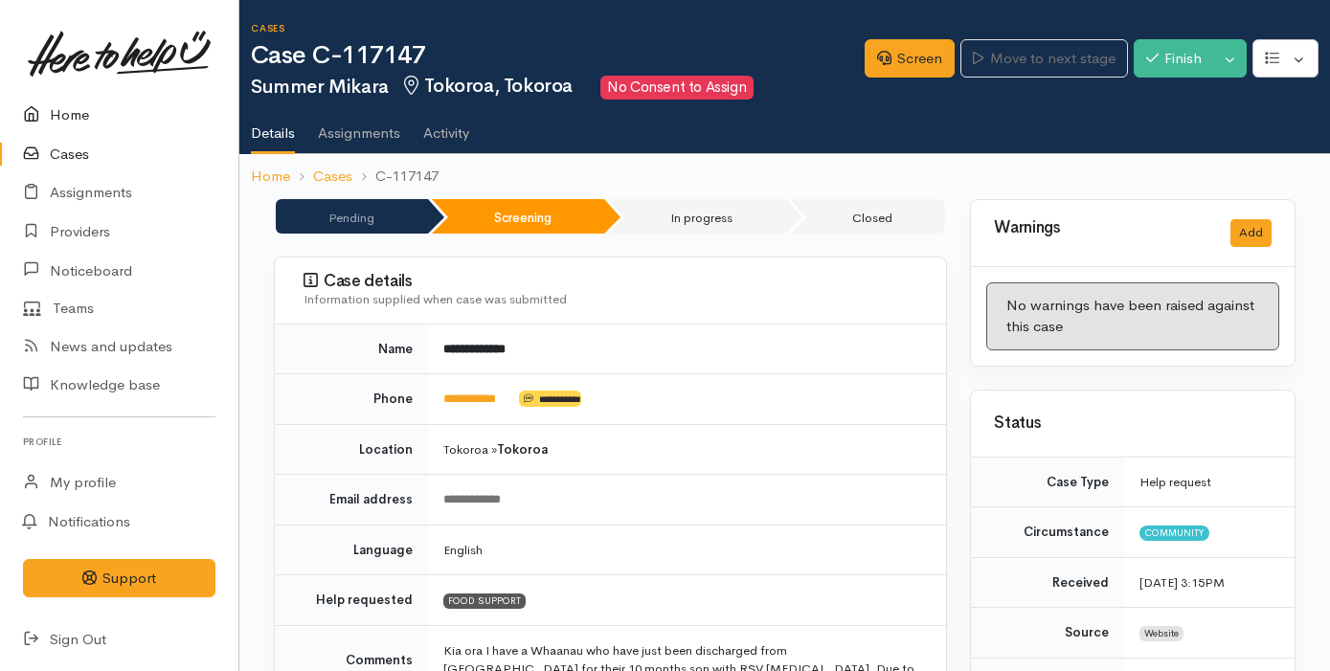
click at [103, 114] on link "Home" at bounding box center [119, 115] width 238 height 39
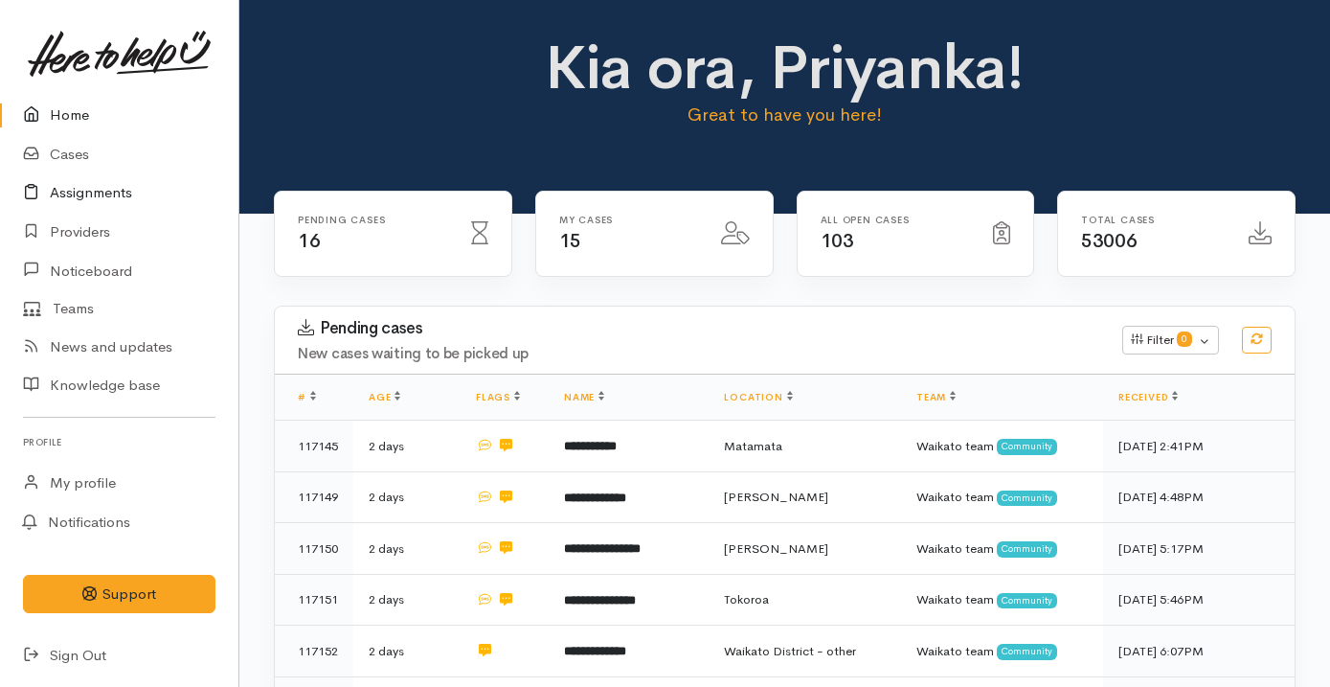
click at [88, 173] on link "Assignments" at bounding box center [119, 192] width 238 height 39
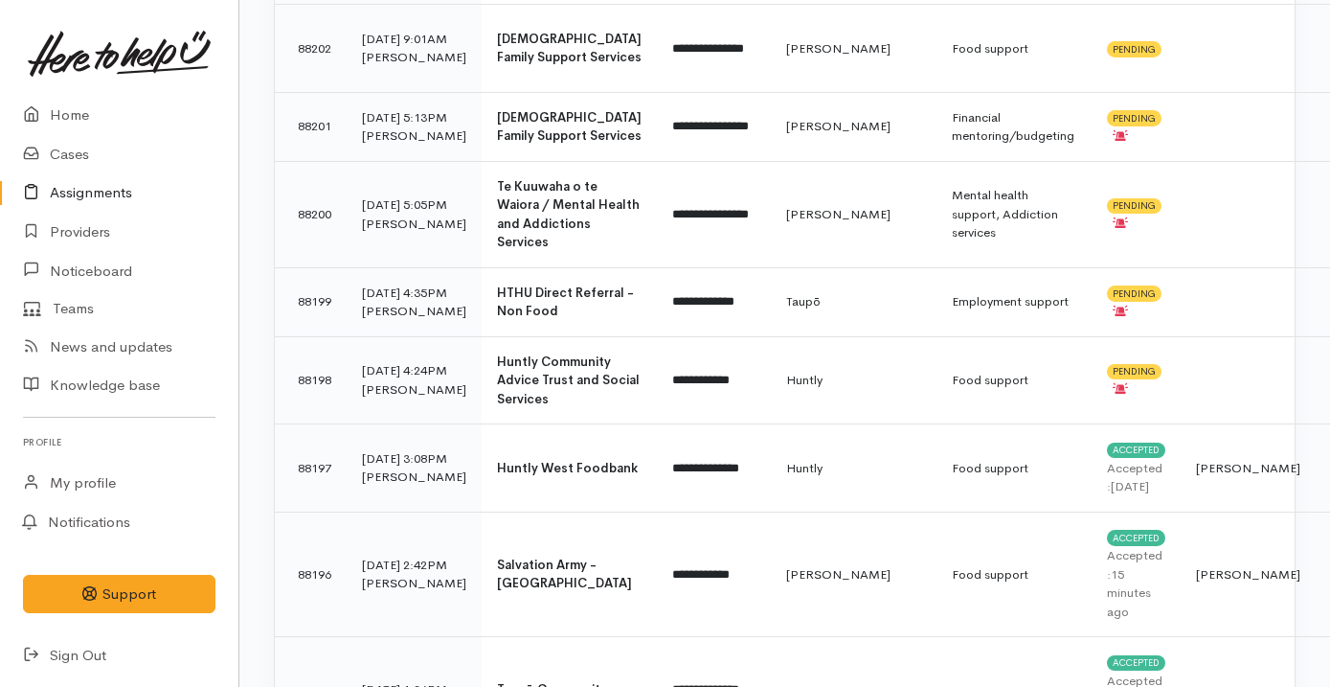
scroll to position [464, 0]
click at [497, 250] on b "Te Kuuwaha o te Waiora / Mental Health and Addictions Services" at bounding box center [568, 213] width 143 height 73
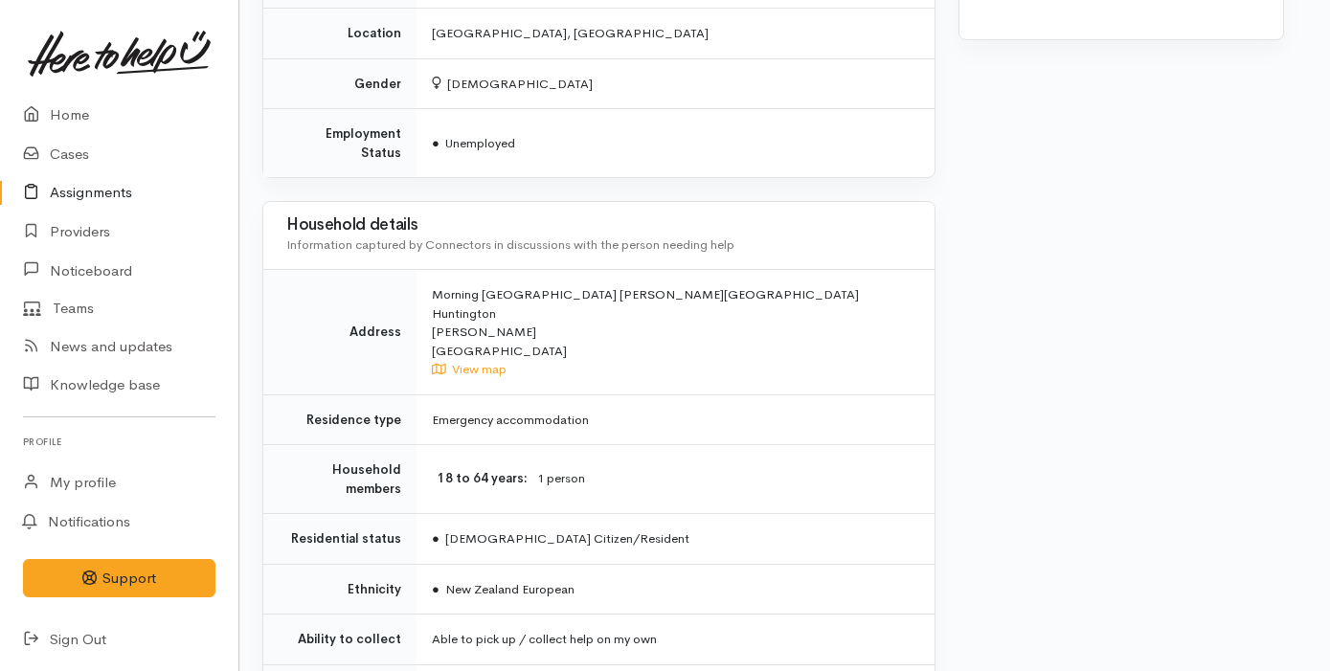
scroll to position [989, 11]
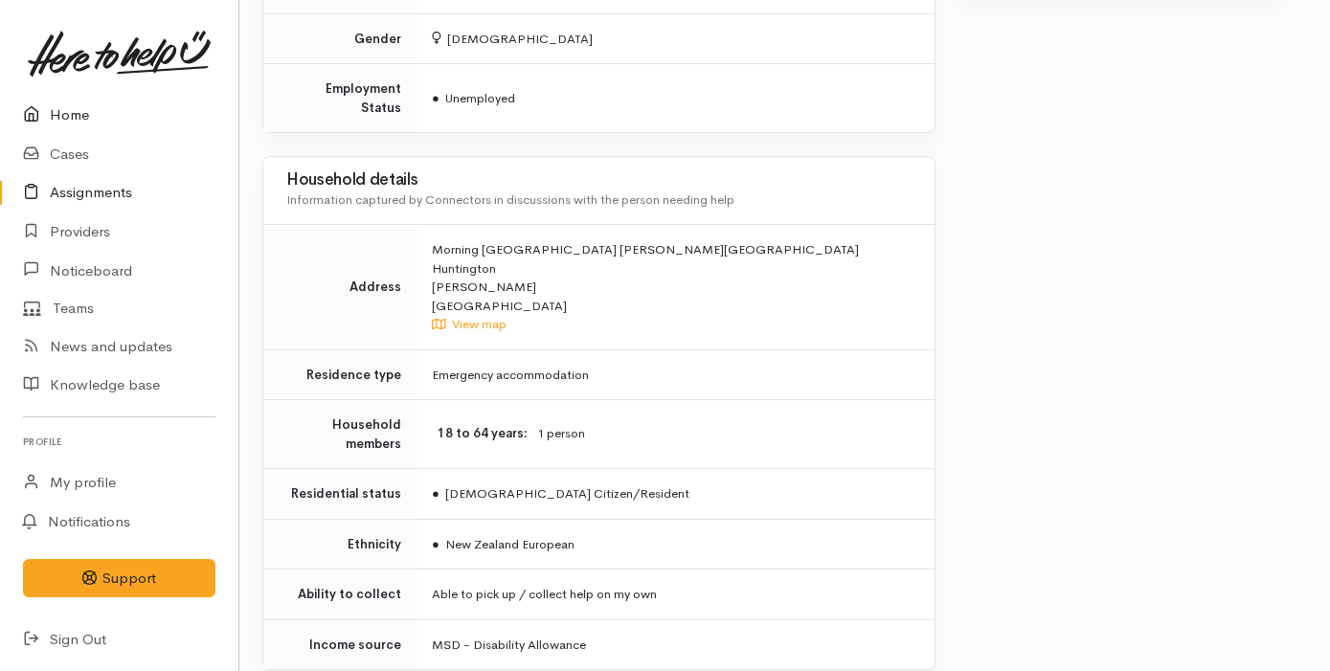
click at [57, 122] on link "Home" at bounding box center [119, 115] width 238 height 39
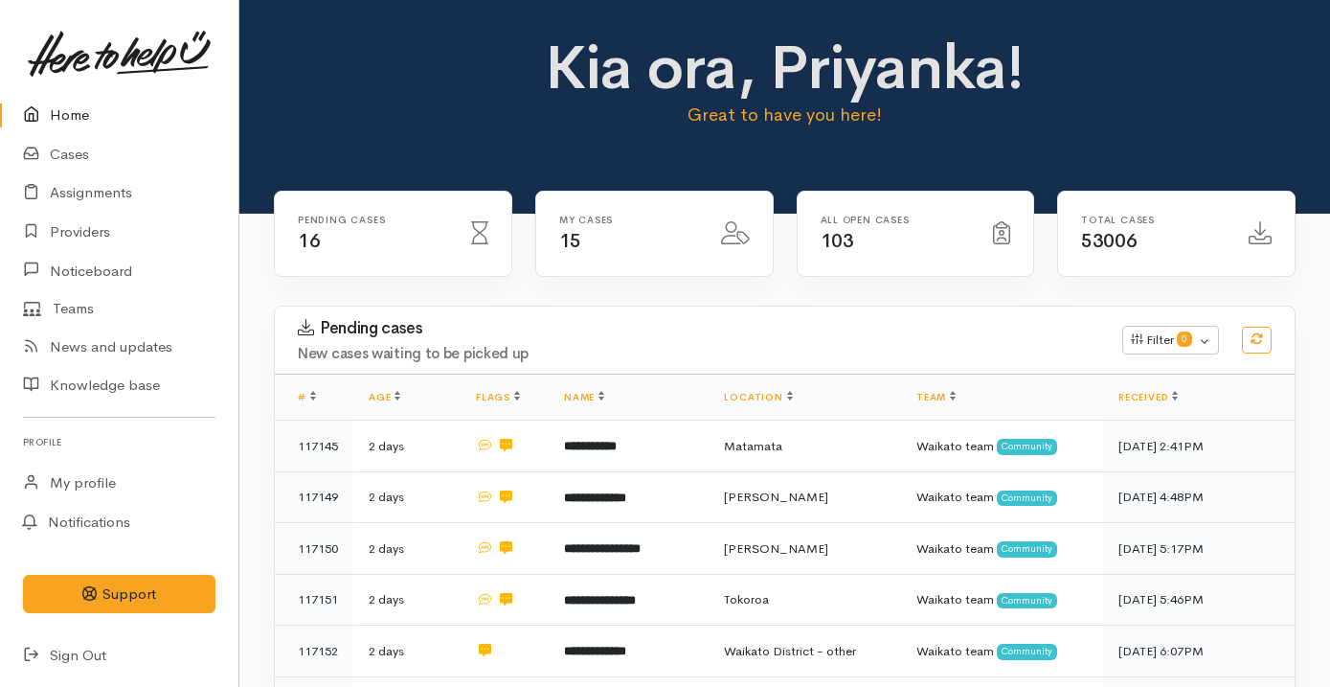
click at [665, 306] on div "Pending cases New cases waiting to be picked up Filter 0 Filters Clear filters …" at bounding box center [784, 339] width 1043 height 67
click at [97, 105] on link "Home" at bounding box center [119, 115] width 238 height 39
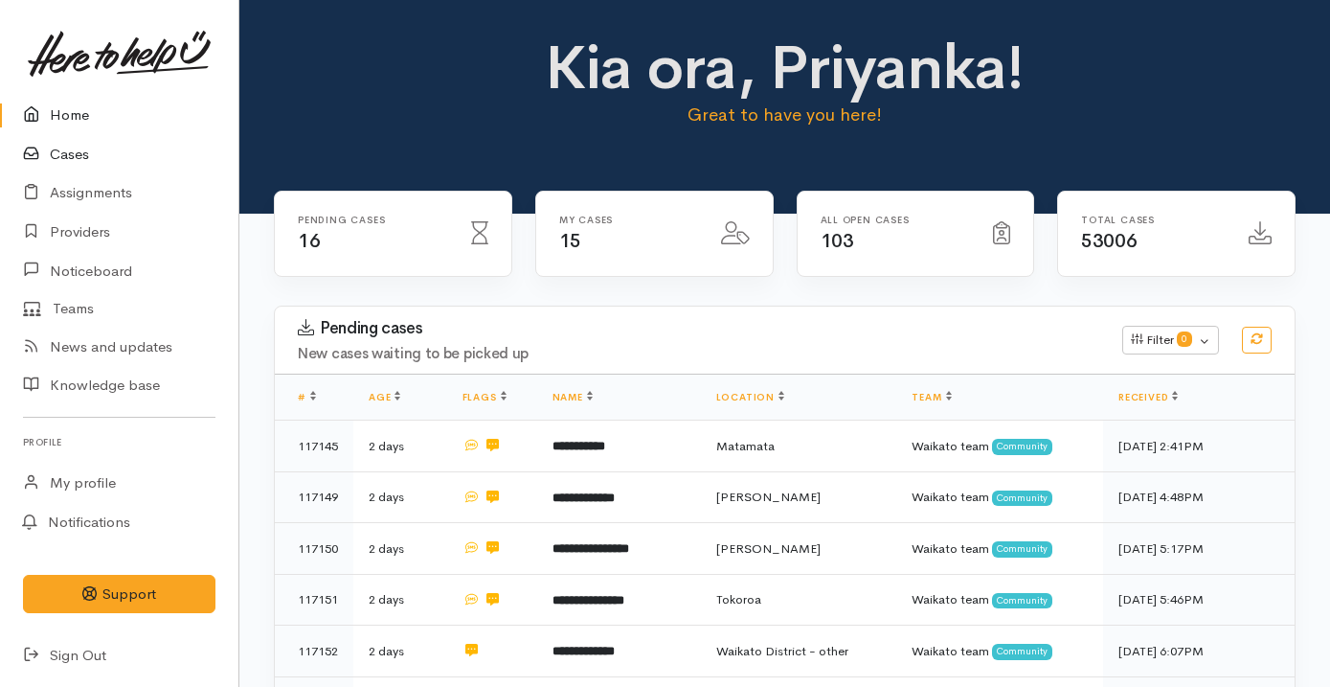
click at [145, 160] on link "Cases" at bounding box center [119, 154] width 238 height 39
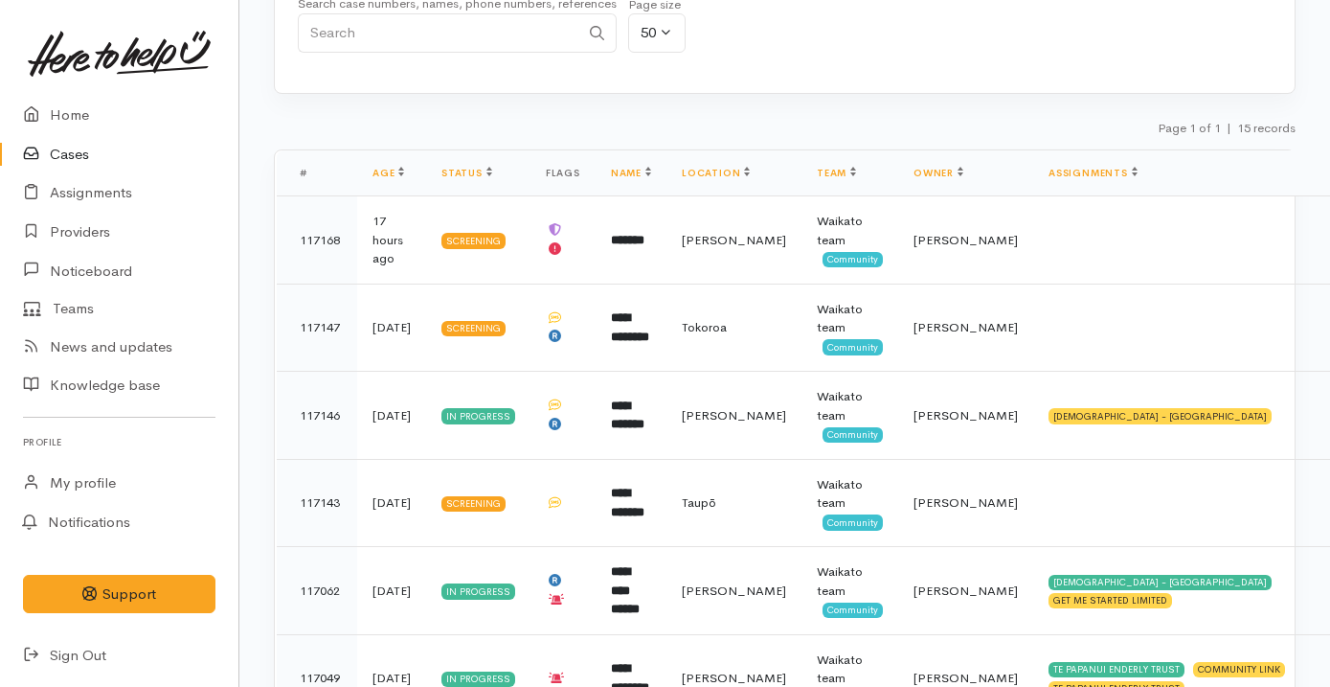
scroll to position [455, 0]
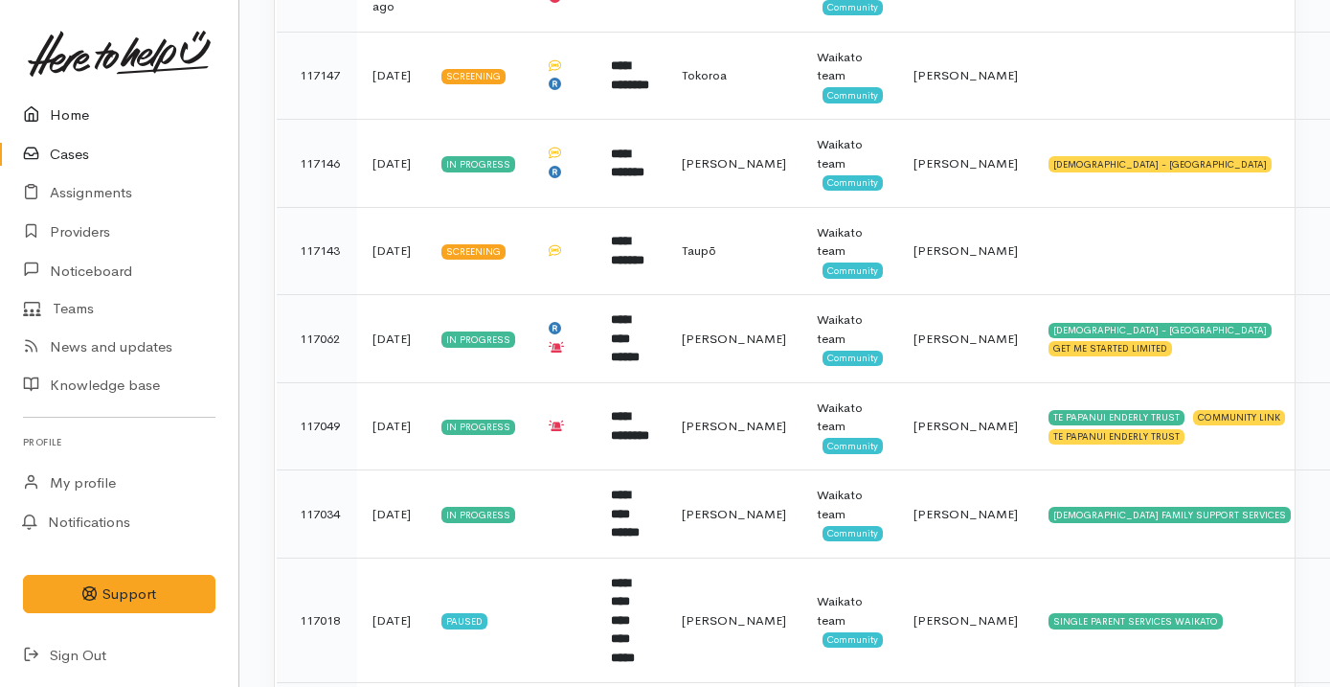
click at [111, 117] on link "Home" at bounding box center [119, 115] width 238 height 39
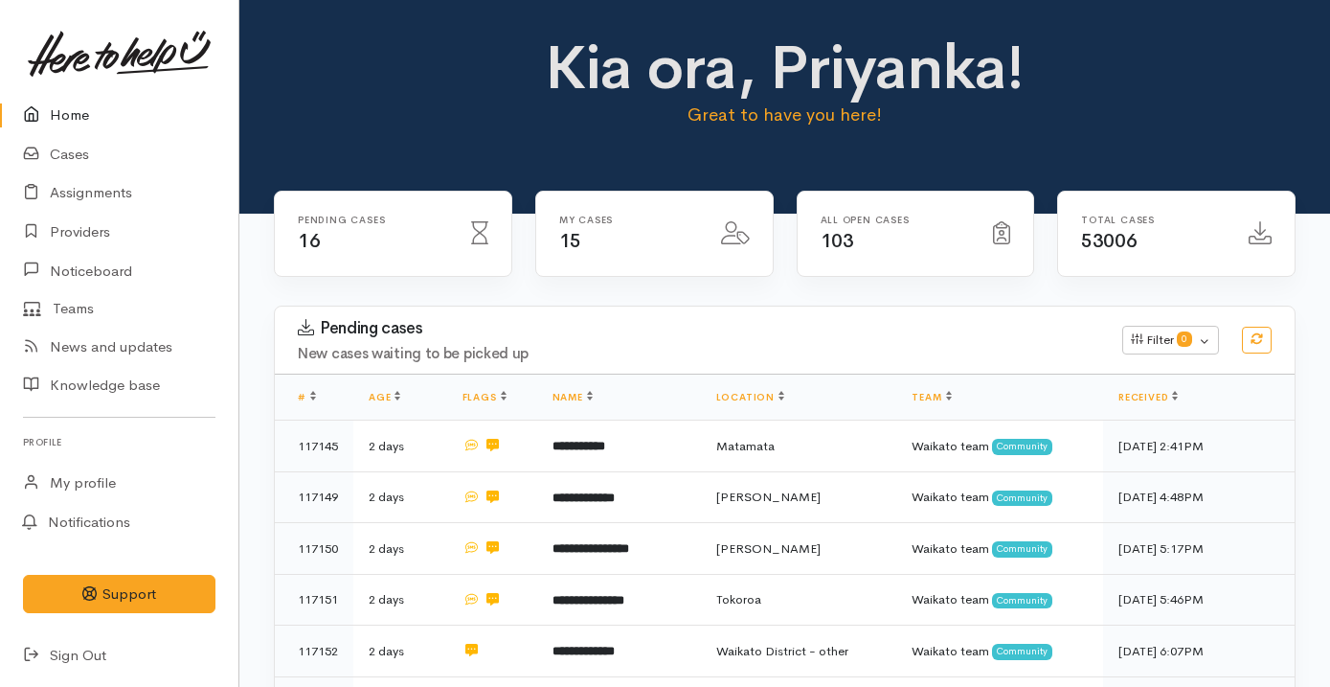
click at [671, 296] on div "My cases 15" at bounding box center [654, 246] width 261 height 110
click at [99, 152] on link "Cases" at bounding box center [119, 154] width 238 height 39
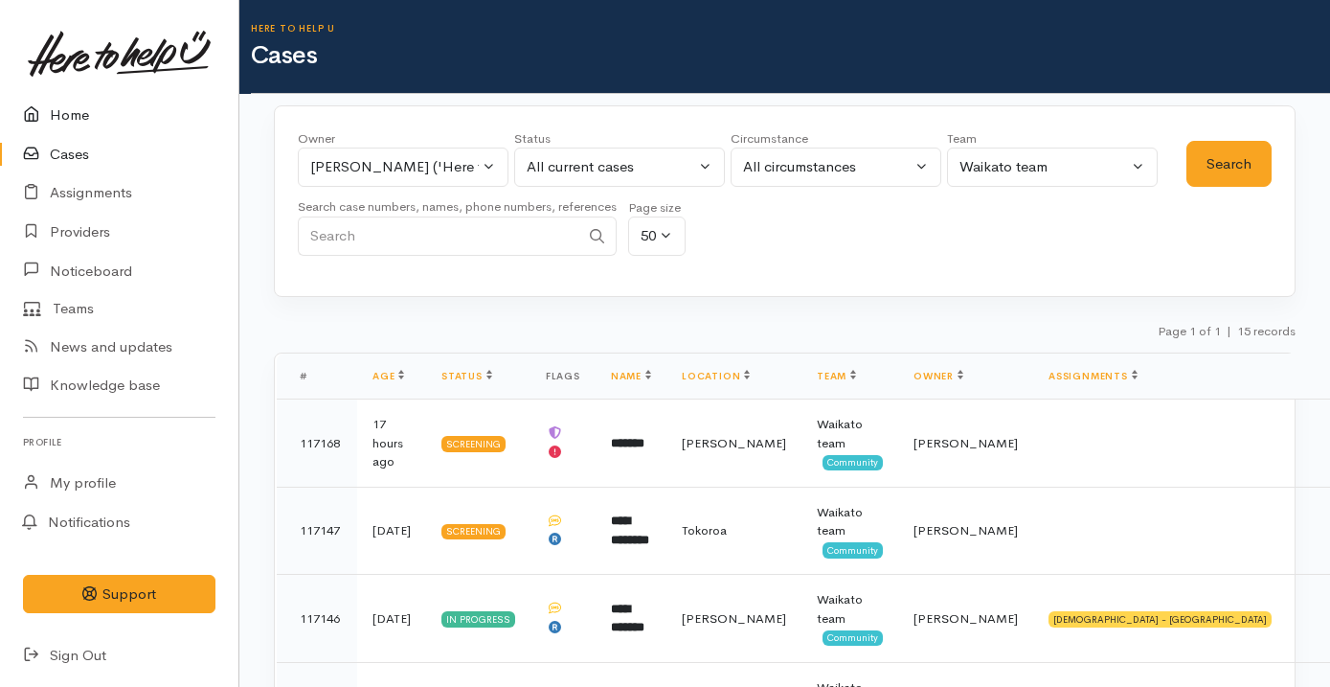
click at [103, 121] on link "Home" at bounding box center [119, 115] width 238 height 39
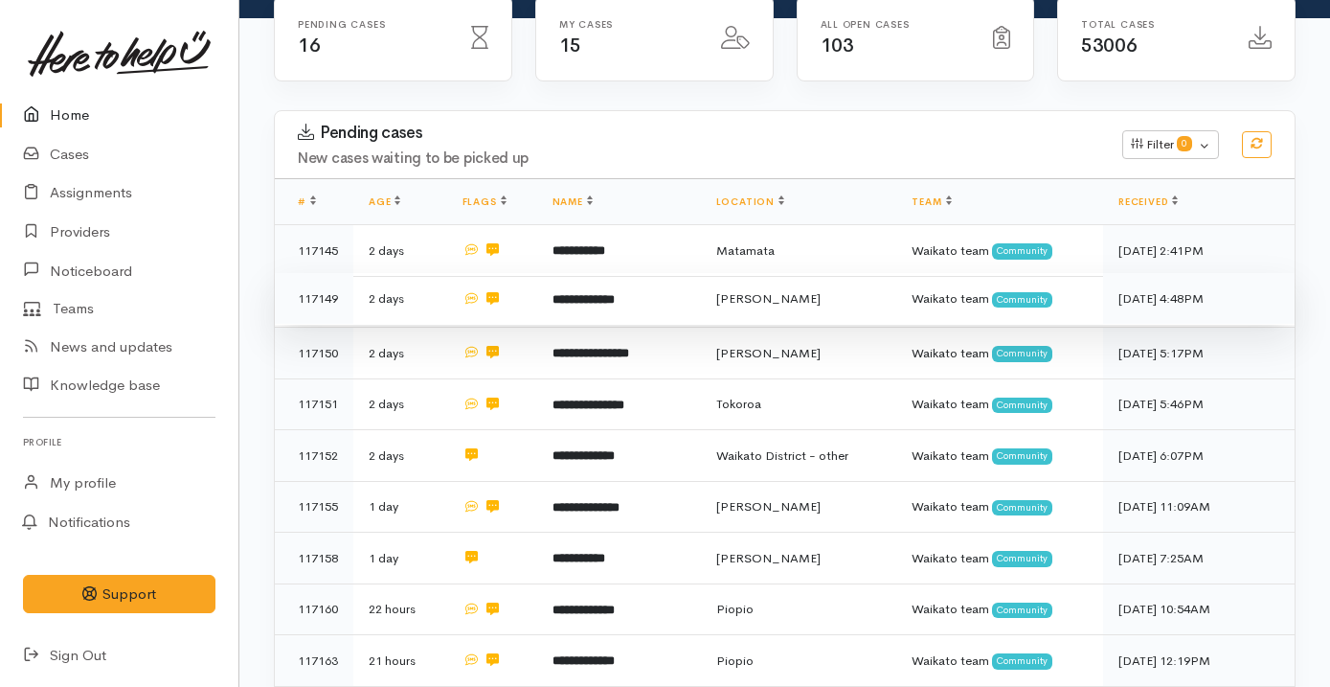
scroll to position [221, 0]
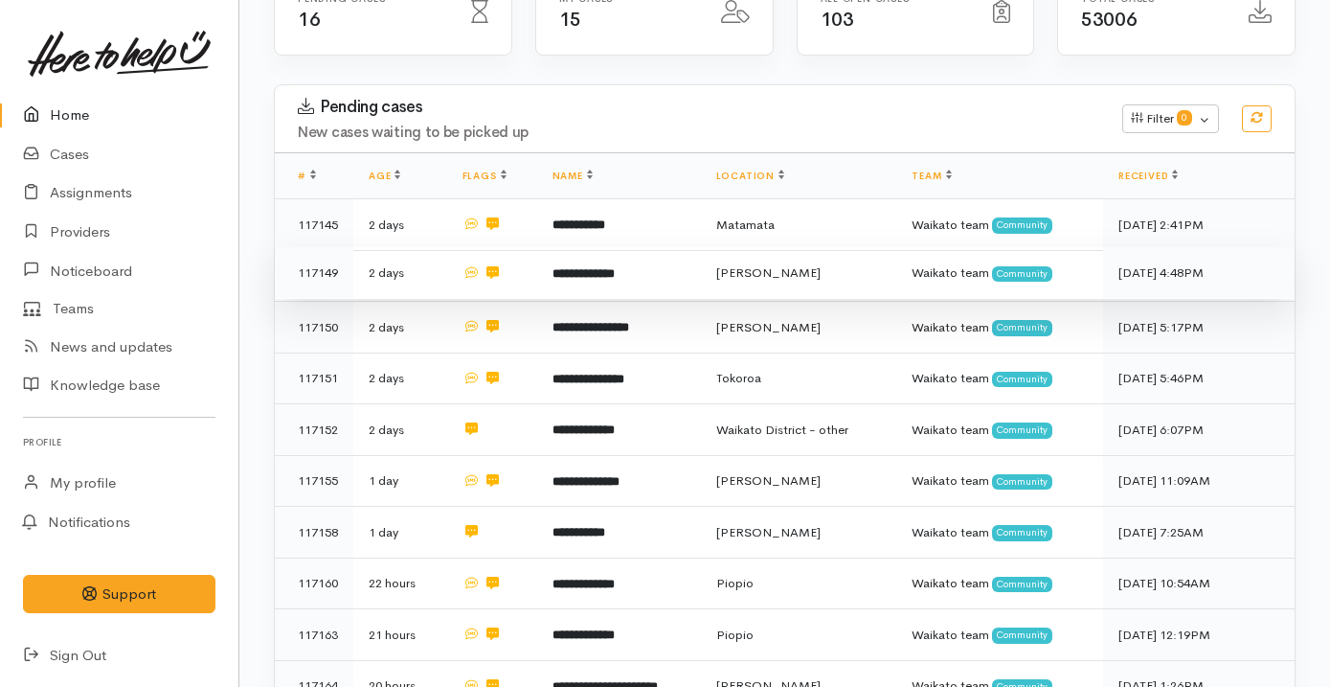
click at [687, 276] on td "**********" at bounding box center [619, 273] width 164 height 52
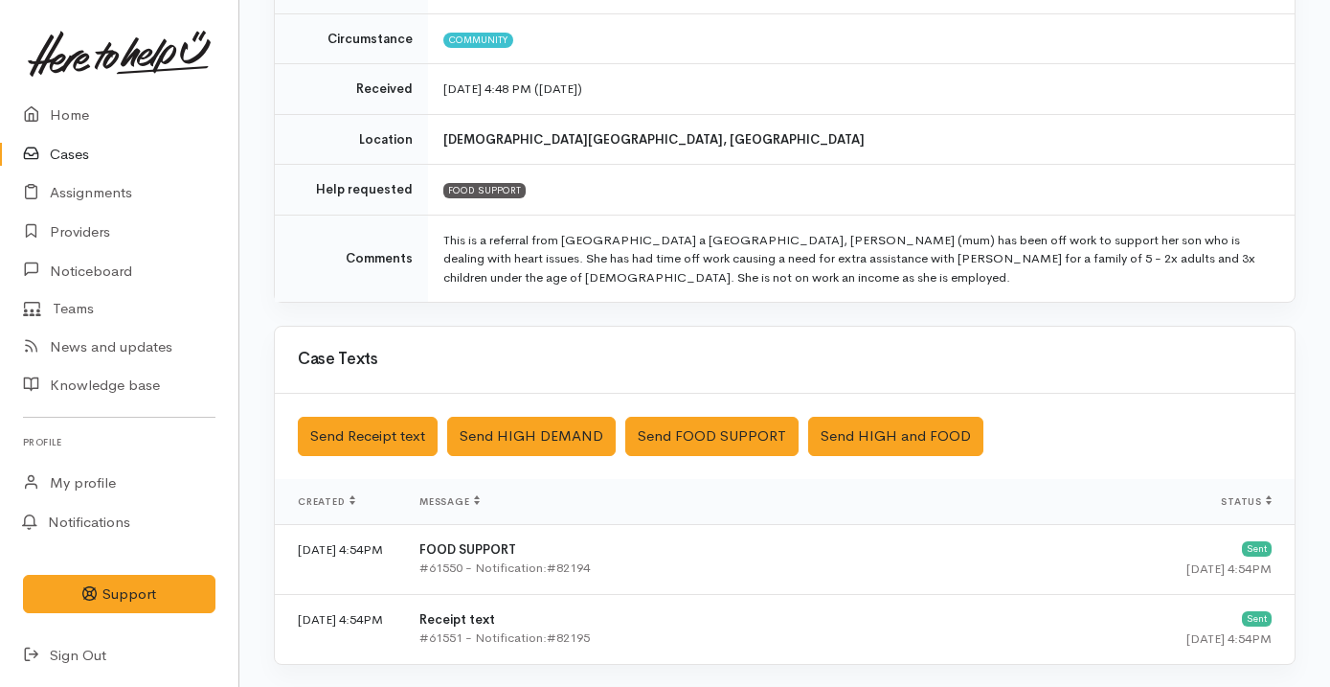
scroll to position [623, 0]
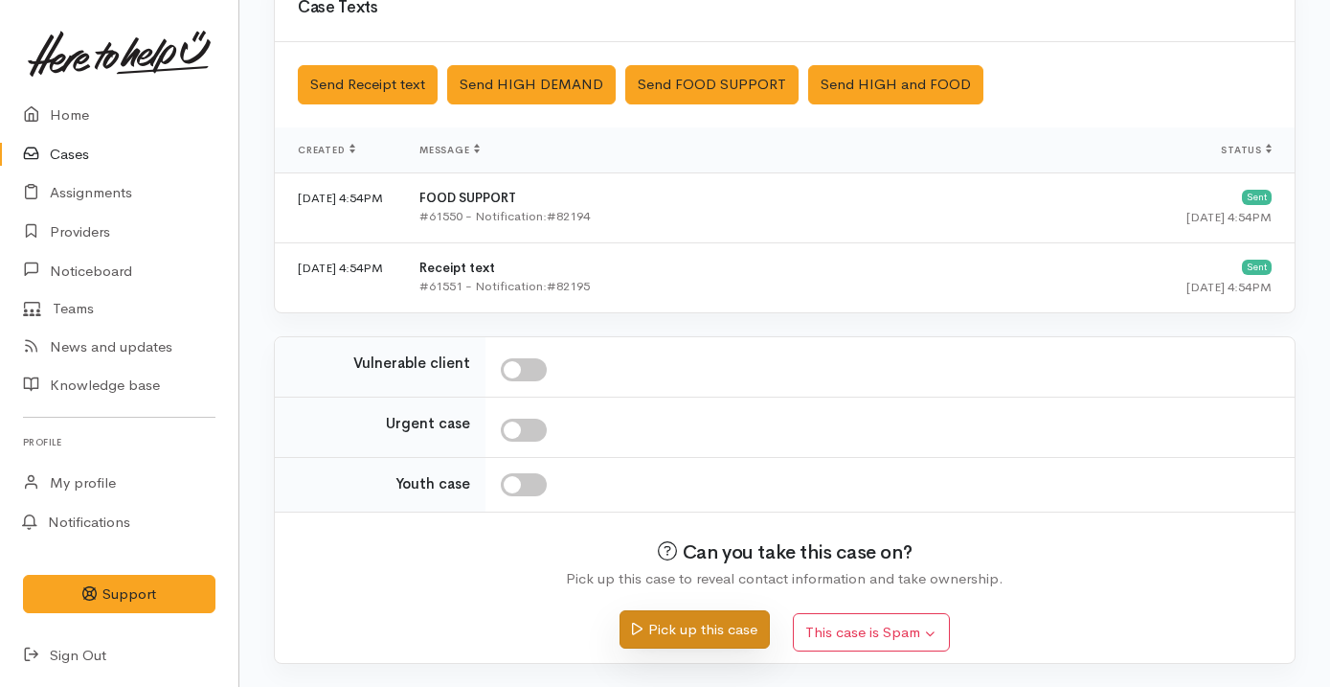
click at [671, 622] on button "Pick up this case" at bounding box center [695, 629] width 150 height 39
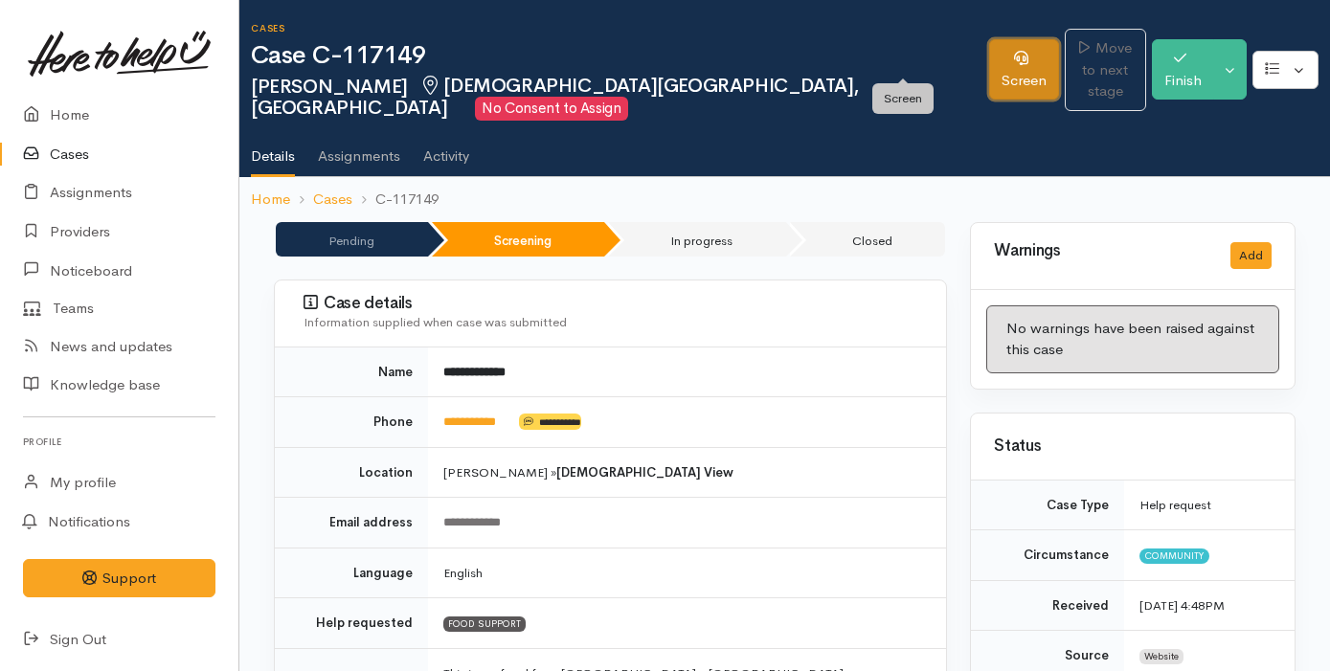
click at [989, 57] on link "Screen" at bounding box center [1024, 69] width 70 height 60
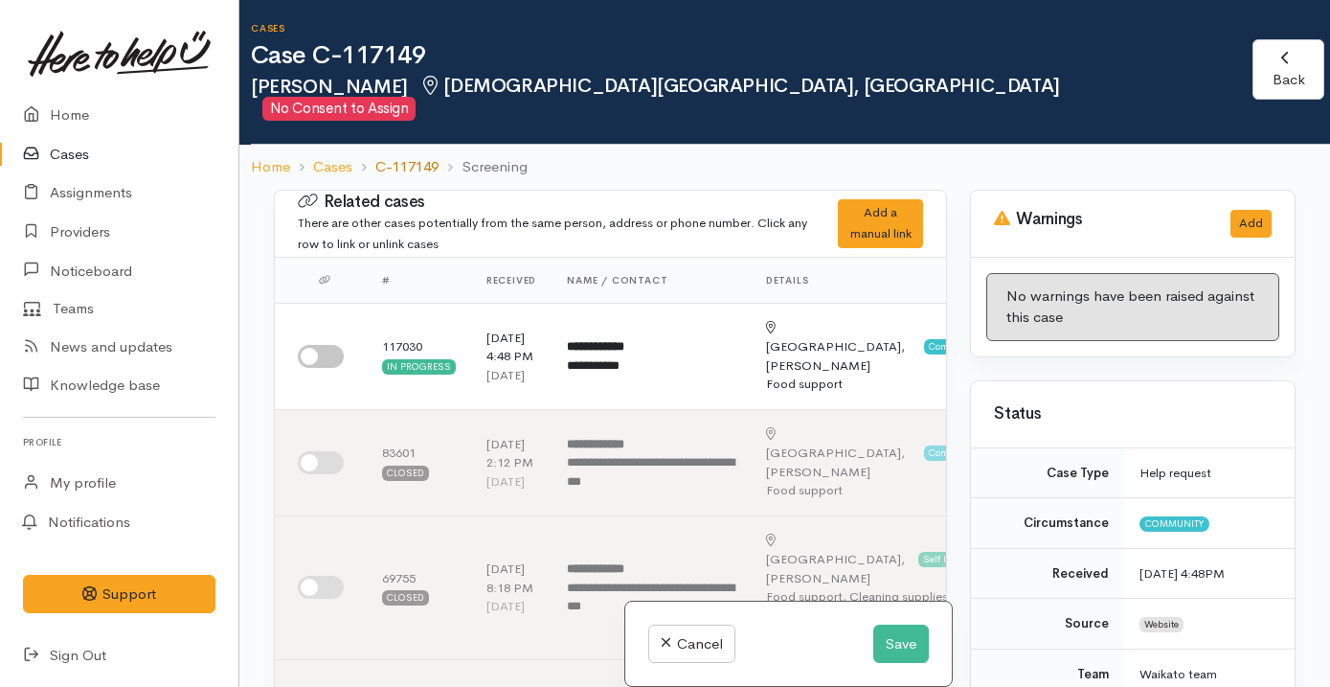
click at [401, 156] on link "C-117149" at bounding box center [406, 167] width 63 height 22
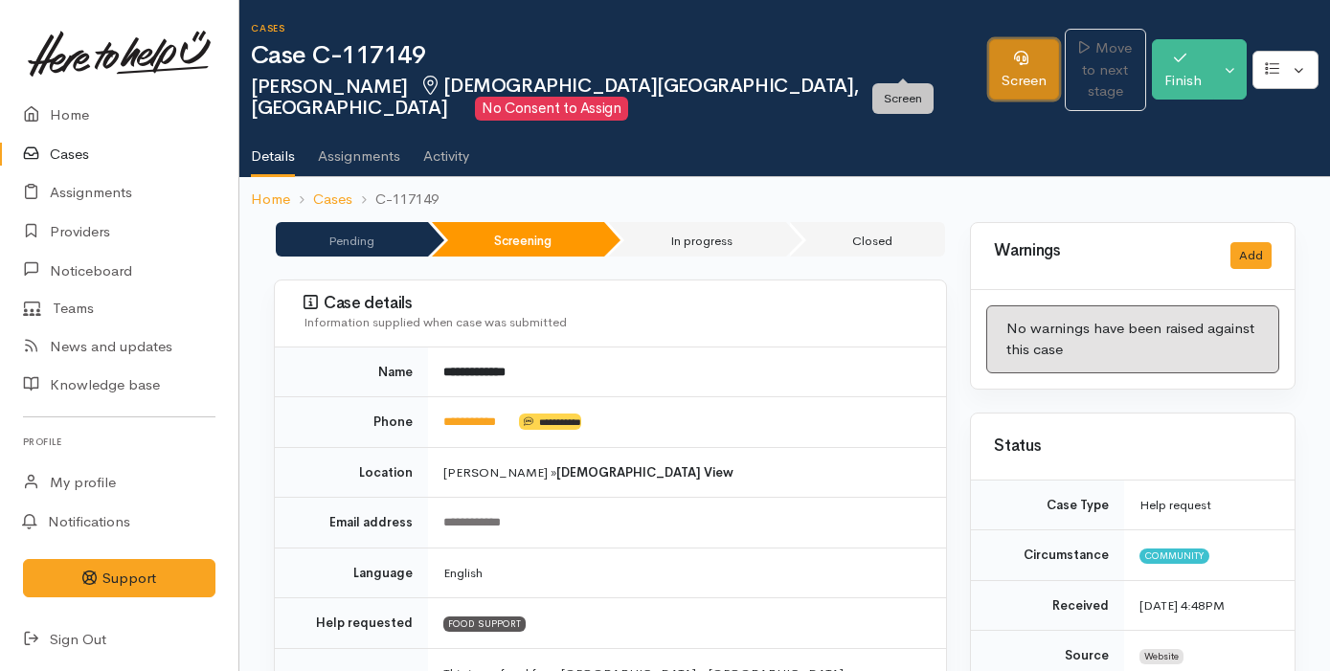
click at [989, 54] on link "Screen" at bounding box center [1024, 69] width 70 height 60
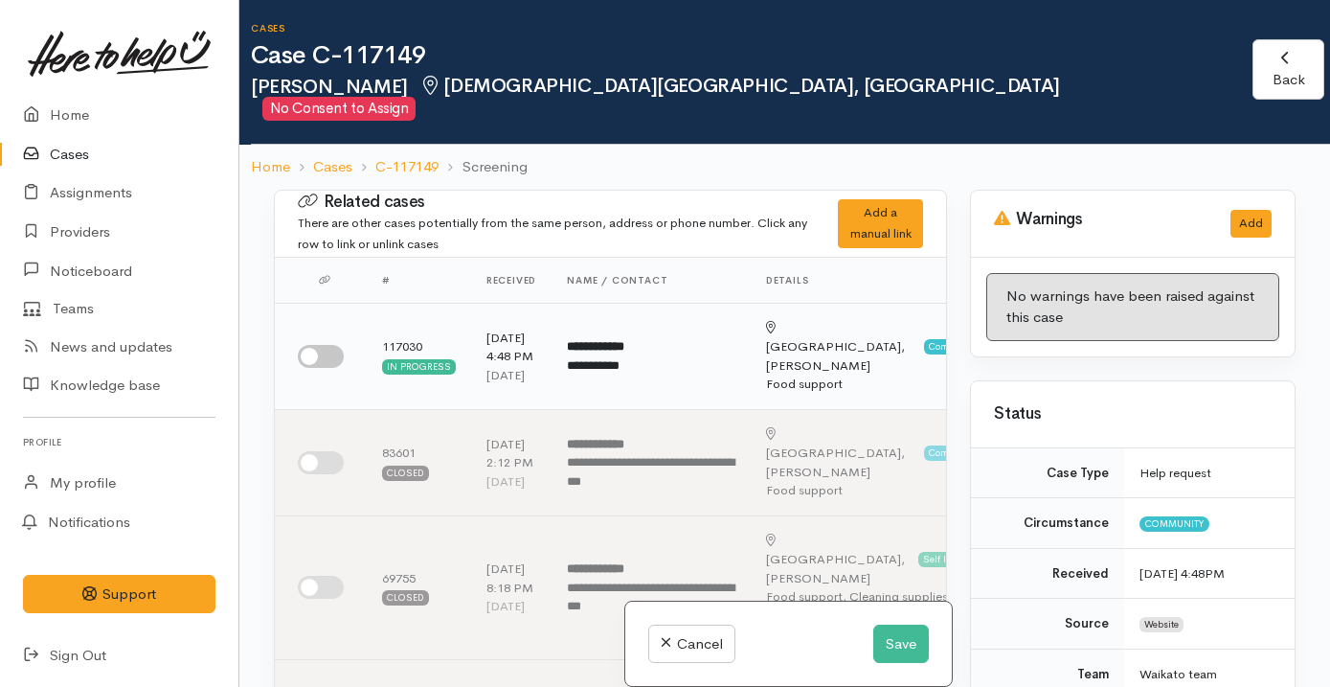
click at [313, 345] on input "checkbox" at bounding box center [321, 356] width 46 height 23
checkbox input "true"
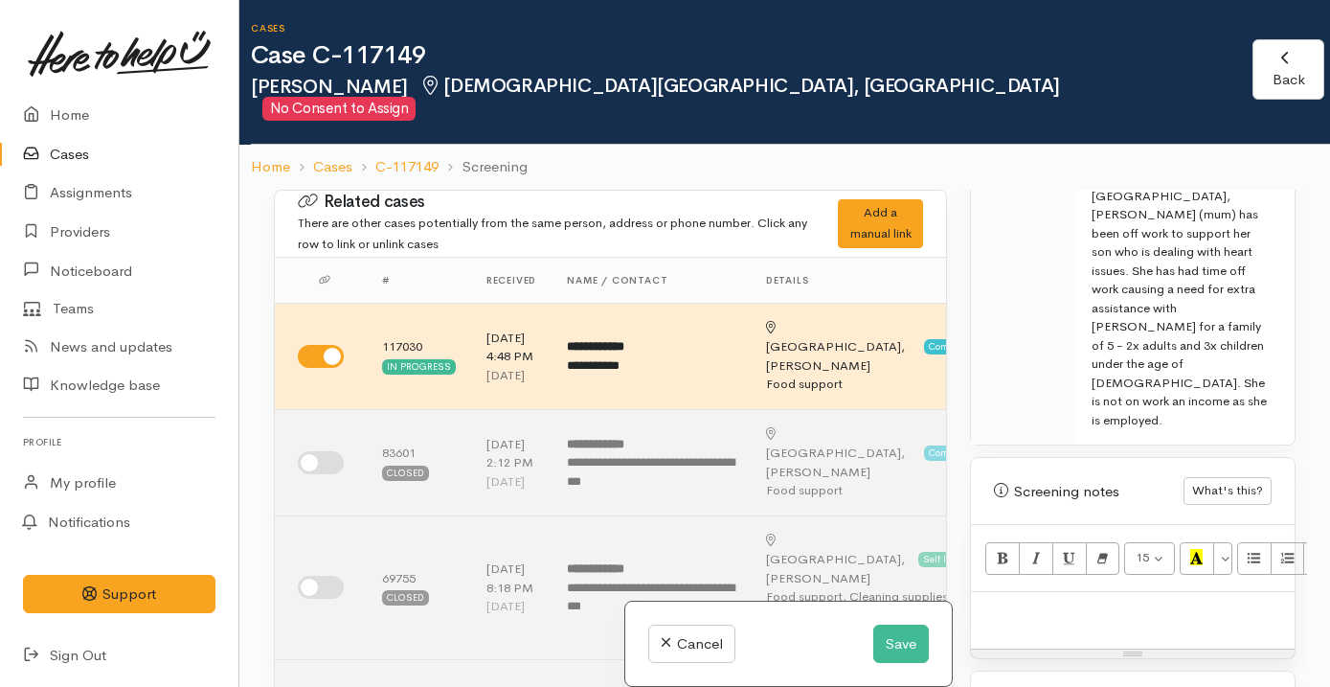
scroll to position [1321, 0]
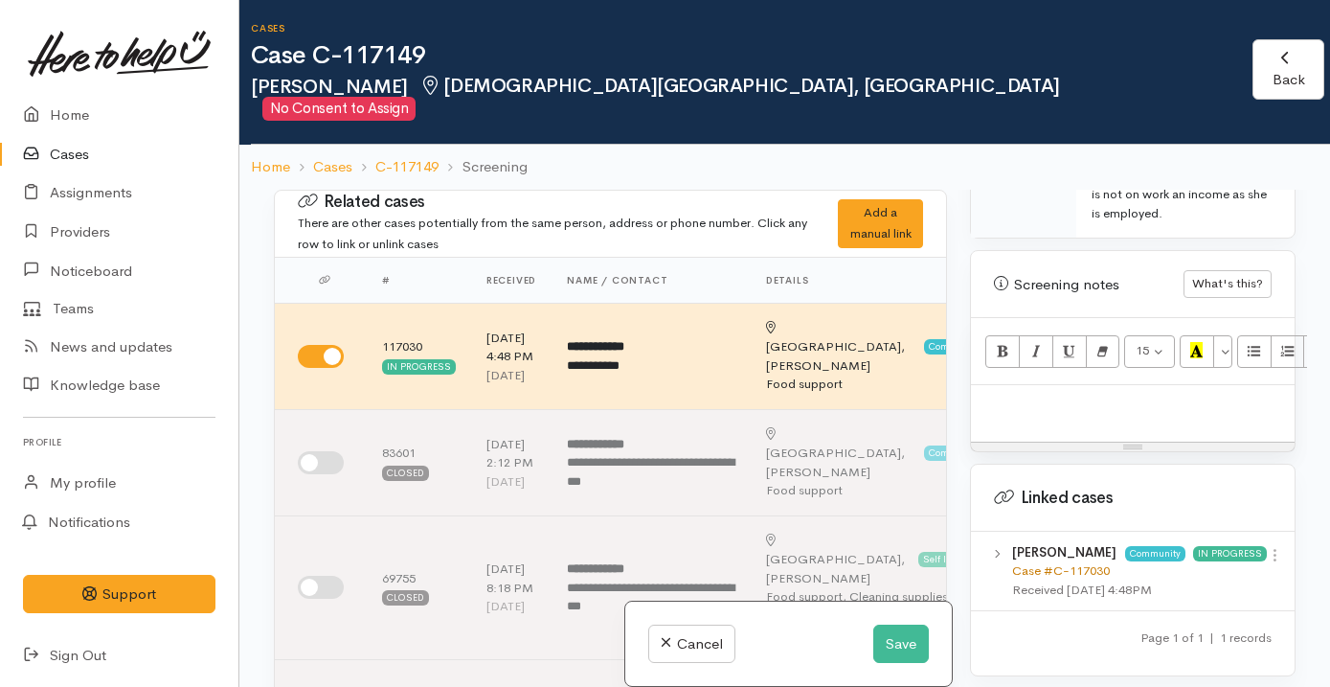
click at [1069, 562] on link "Case #C-117030" at bounding box center [1061, 570] width 98 height 16
click at [429, 156] on link "C-117149" at bounding box center [406, 167] width 63 height 22
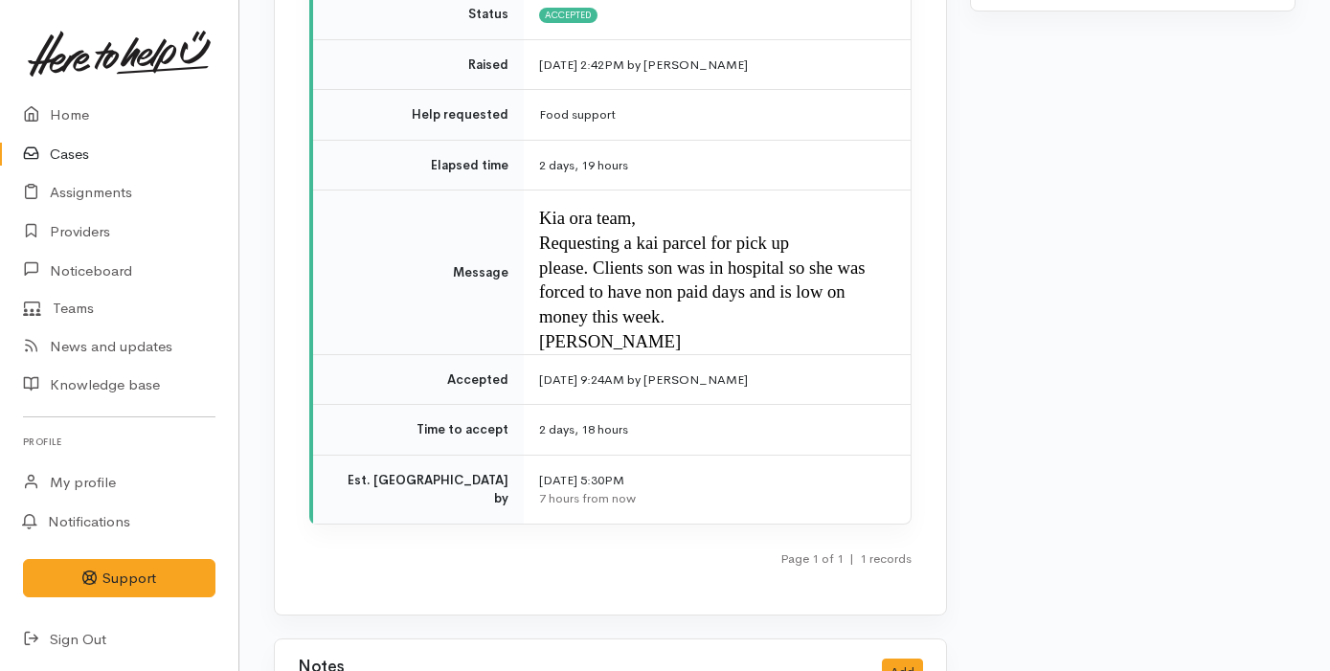
scroll to position [3287, 0]
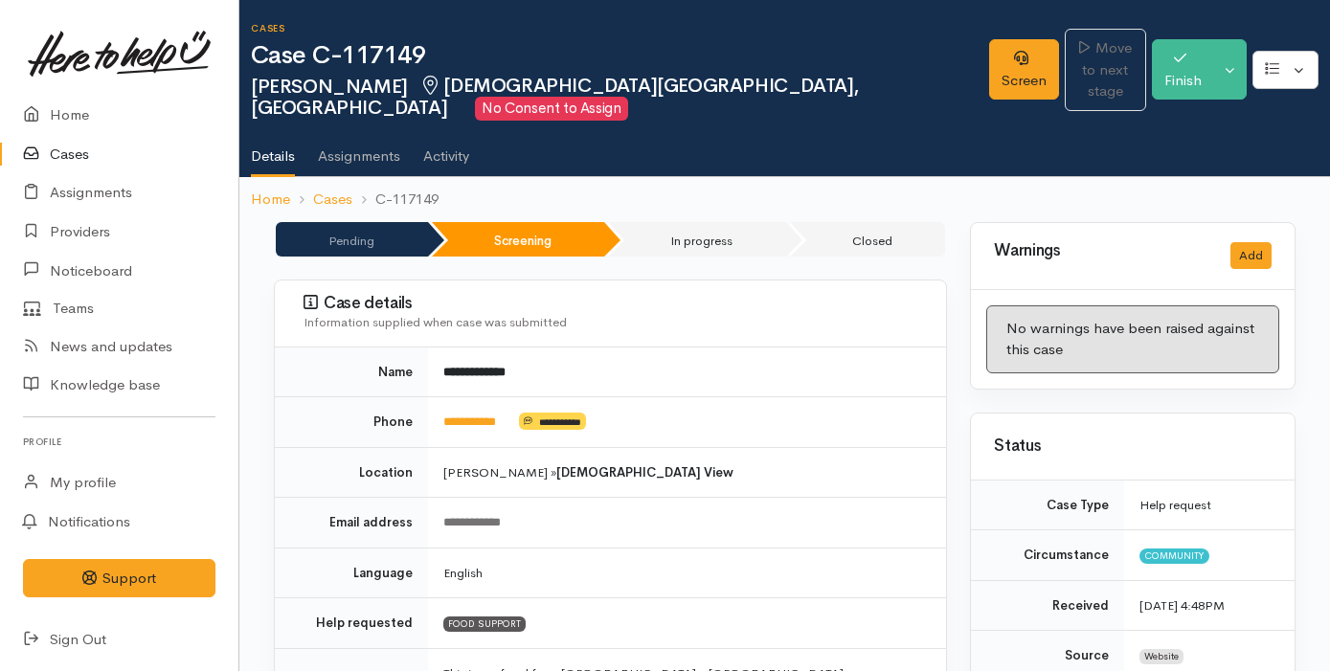
click at [779, 397] on td "**********" at bounding box center [687, 422] width 518 height 51
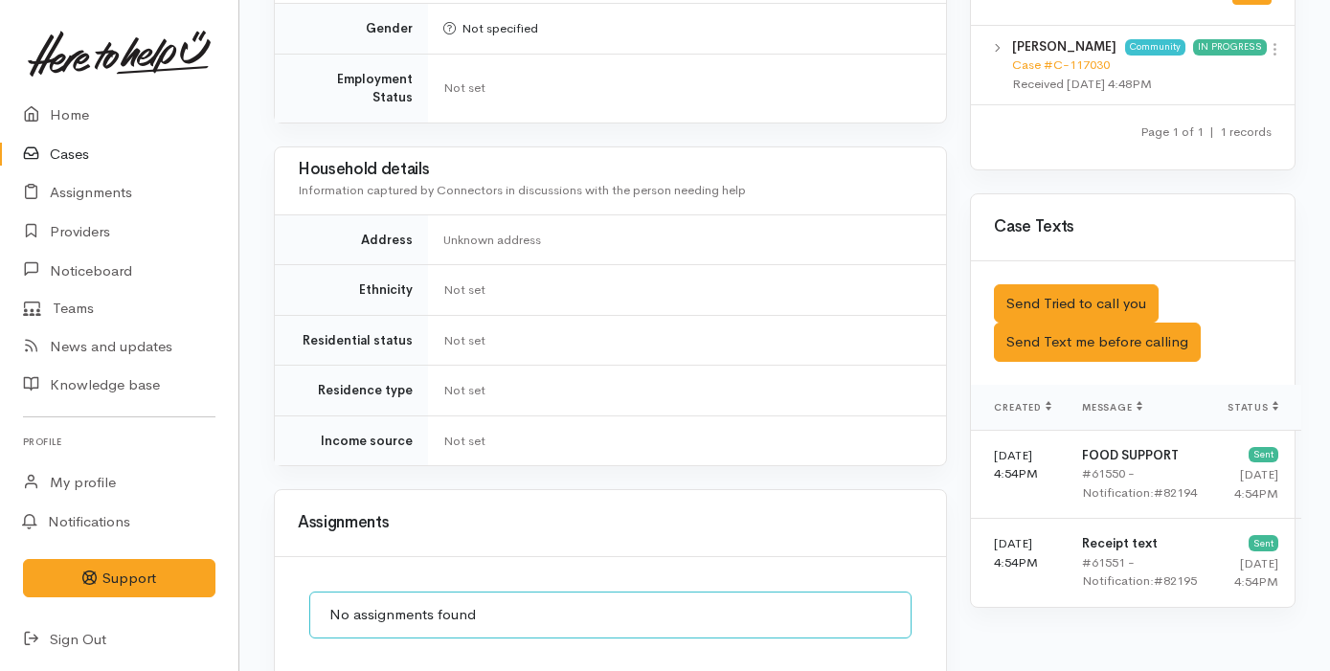
scroll to position [1213, 0]
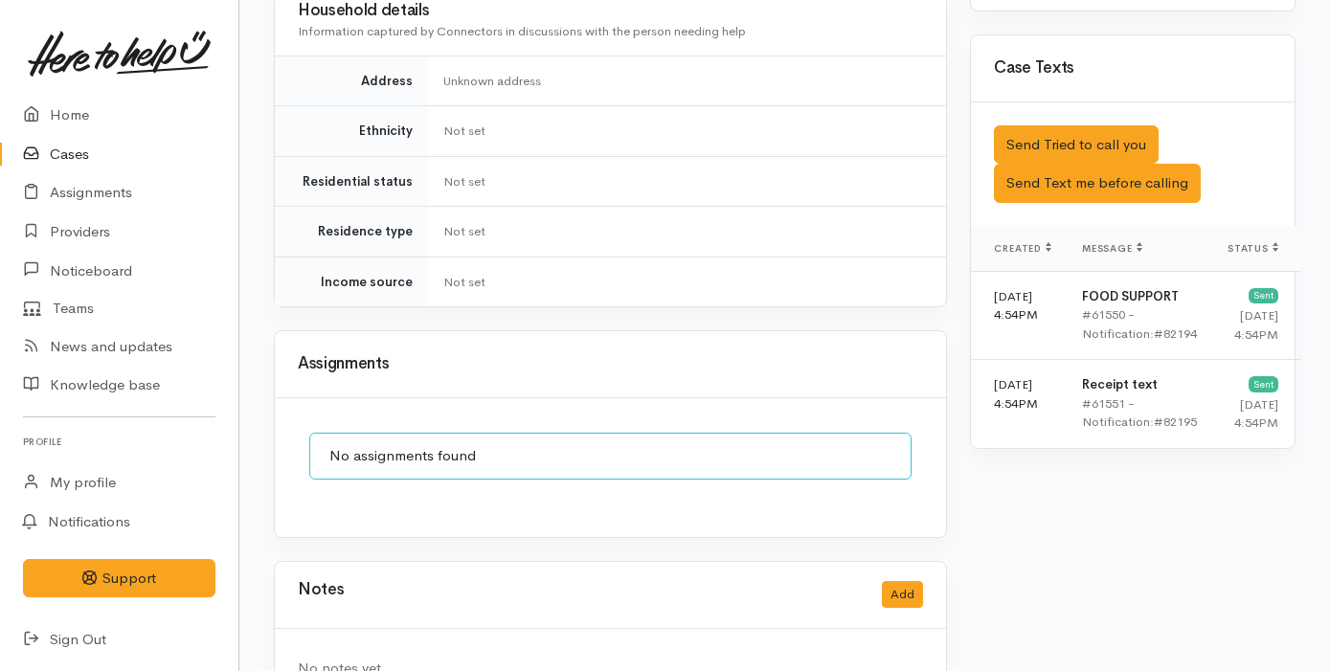
click at [892, 575] on div "Notes Add" at bounding box center [610, 594] width 625 height 39
click at [899, 581] on button "Add" at bounding box center [902, 595] width 41 height 28
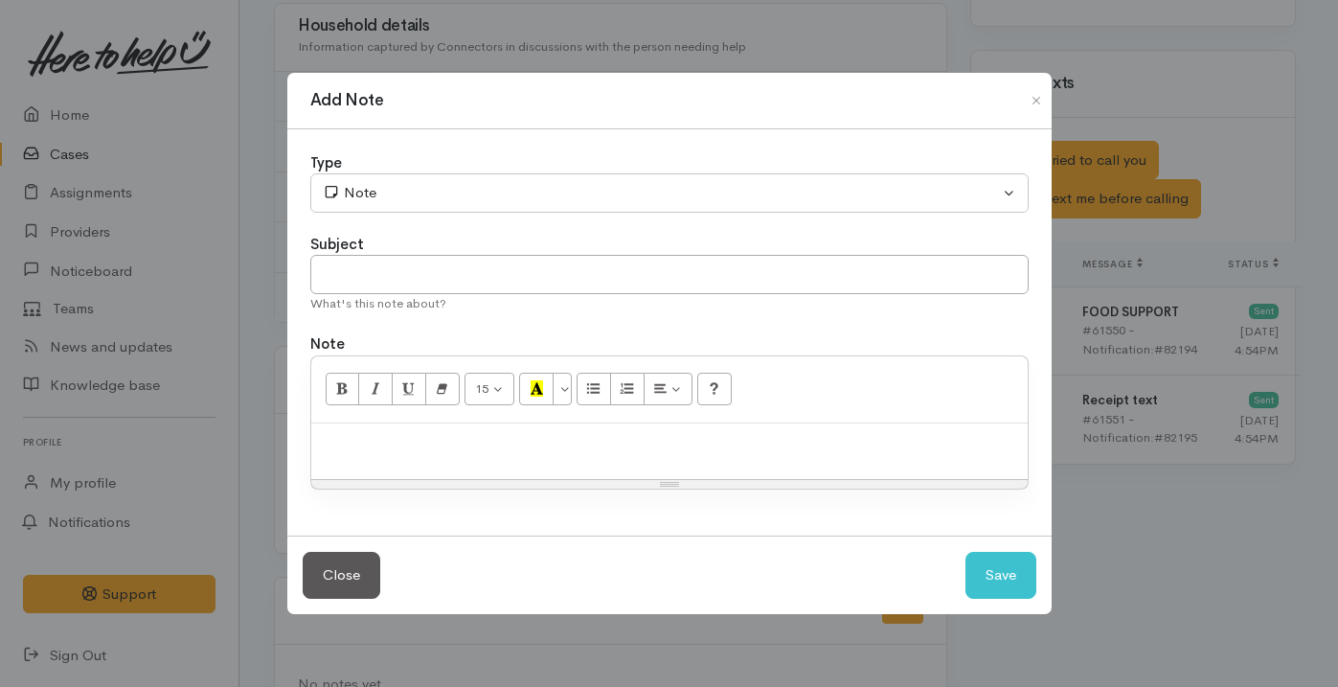
click at [541, 447] on p at bounding box center [669, 444] width 697 height 22
paste div
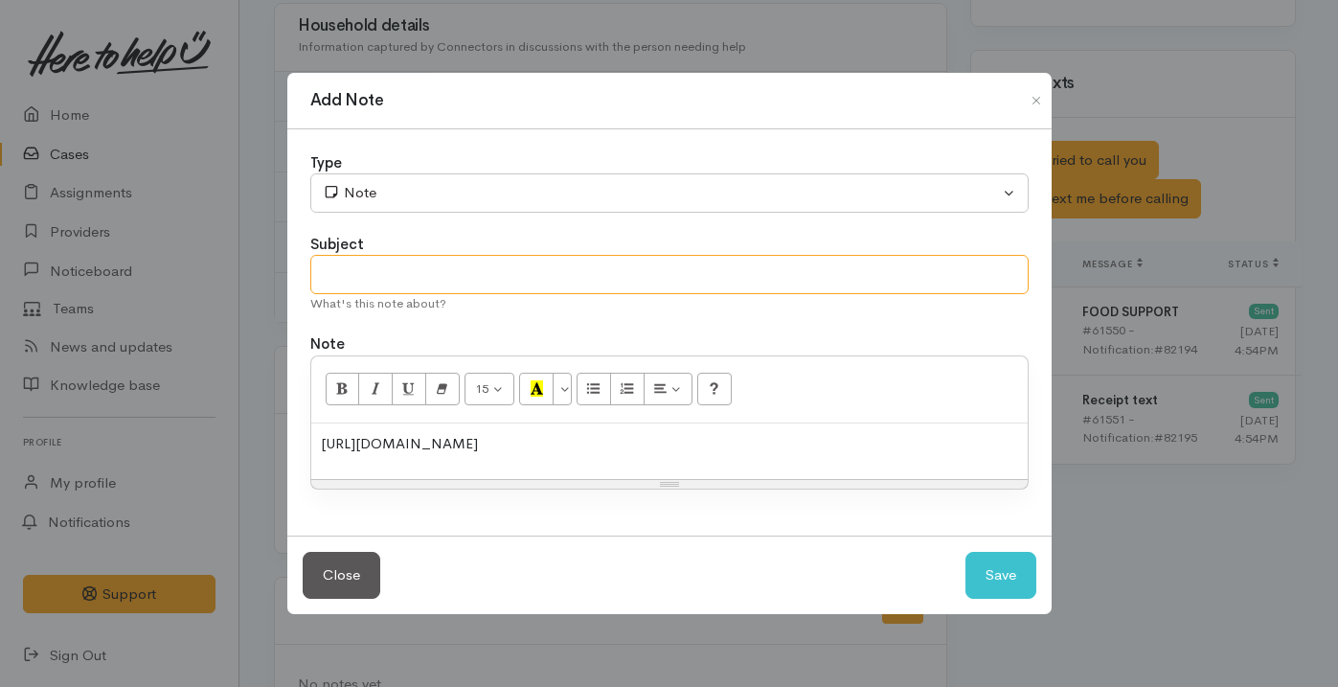
click at [376, 281] on input "text" at bounding box center [669, 274] width 718 height 39
type input "Duplicate Case- Case in progress"
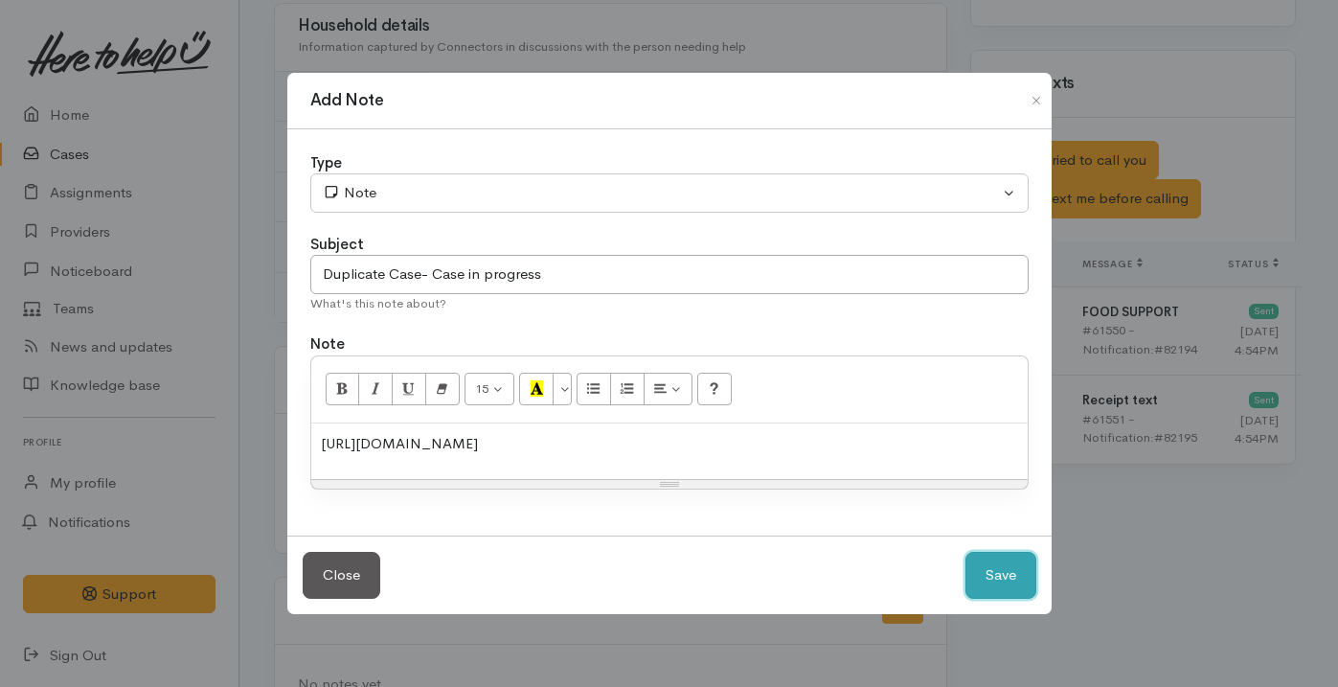
click at [985, 574] on button "Save" at bounding box center [1000, 575] width 71 height 47
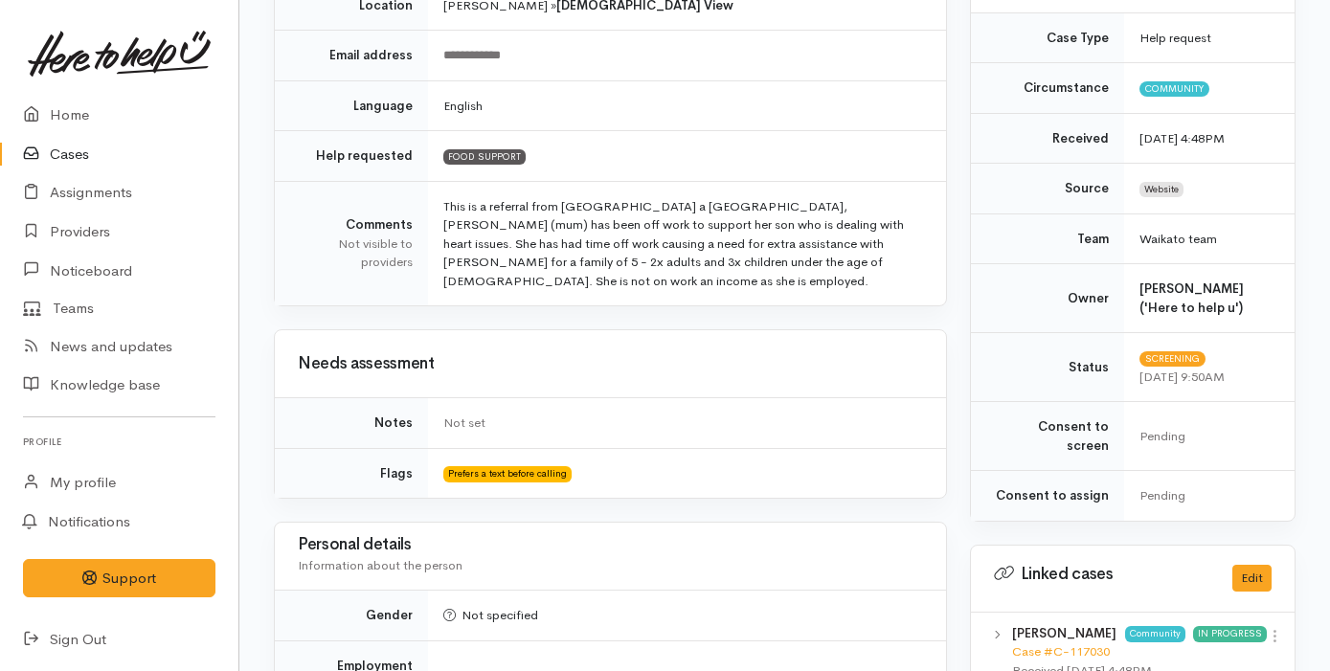
scroll to position [0, 0]
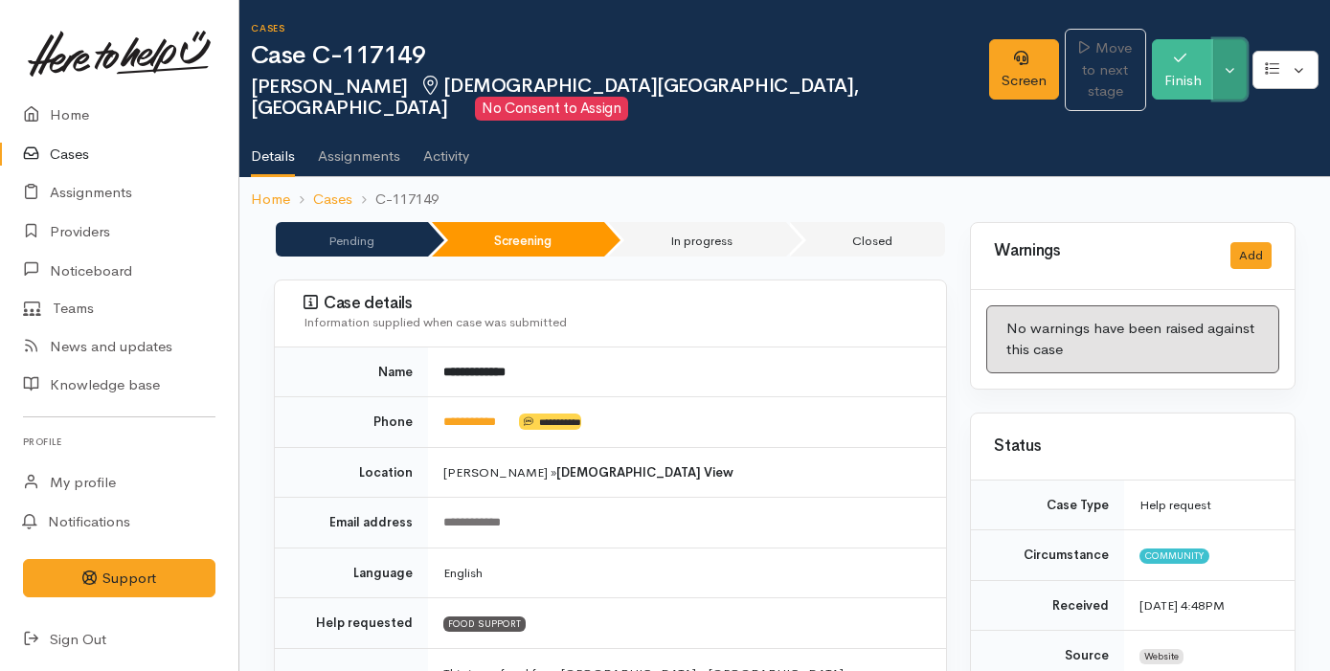
click at [1228, 63] on button "Toggle Dropdown" at bounding box center [1230, 69] width 34 height 60
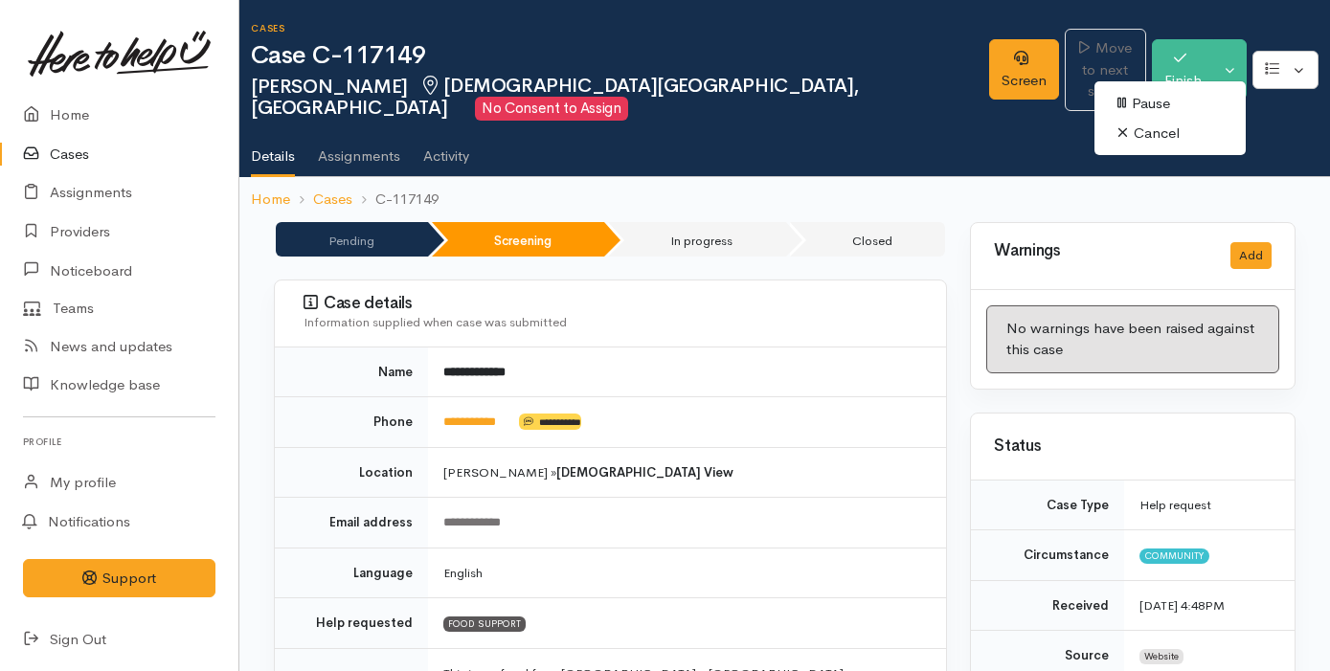
click at [1176, 133] on link "Cancel" at bounding box center [1169, 134] width 151 height 30
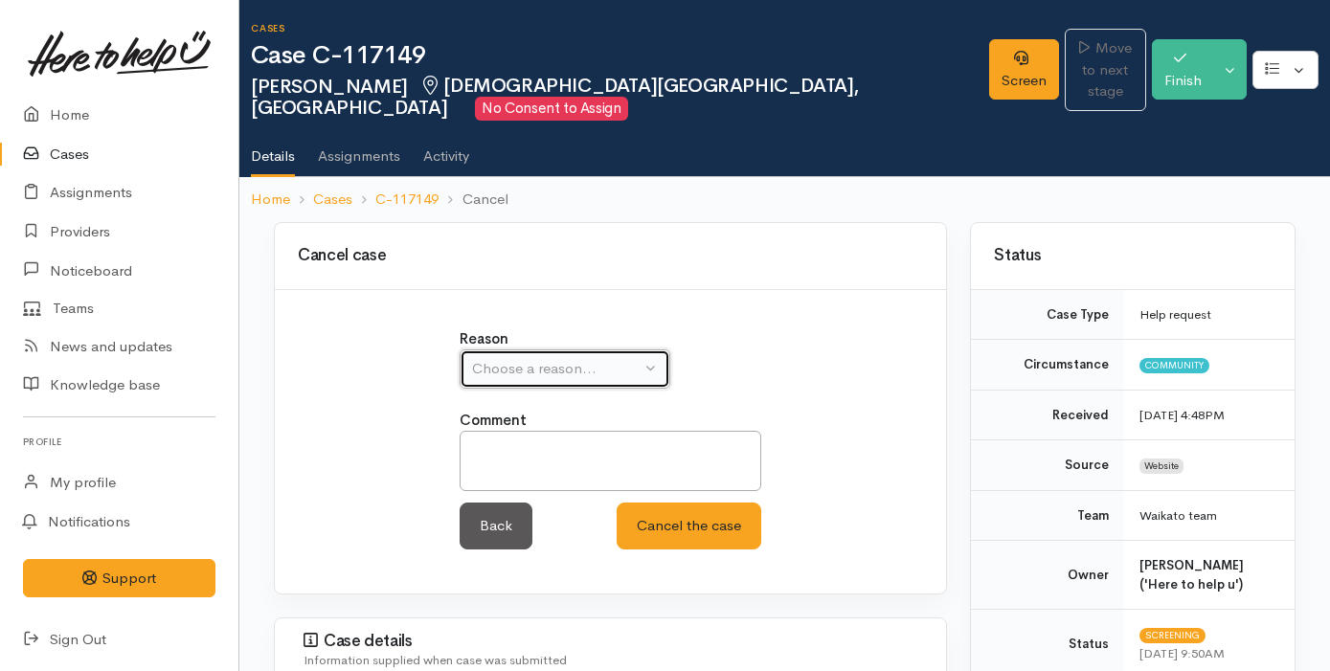
click at [626, 358] on div "Choose a reason..." at bounding box center [556, 369] width 169 height 22
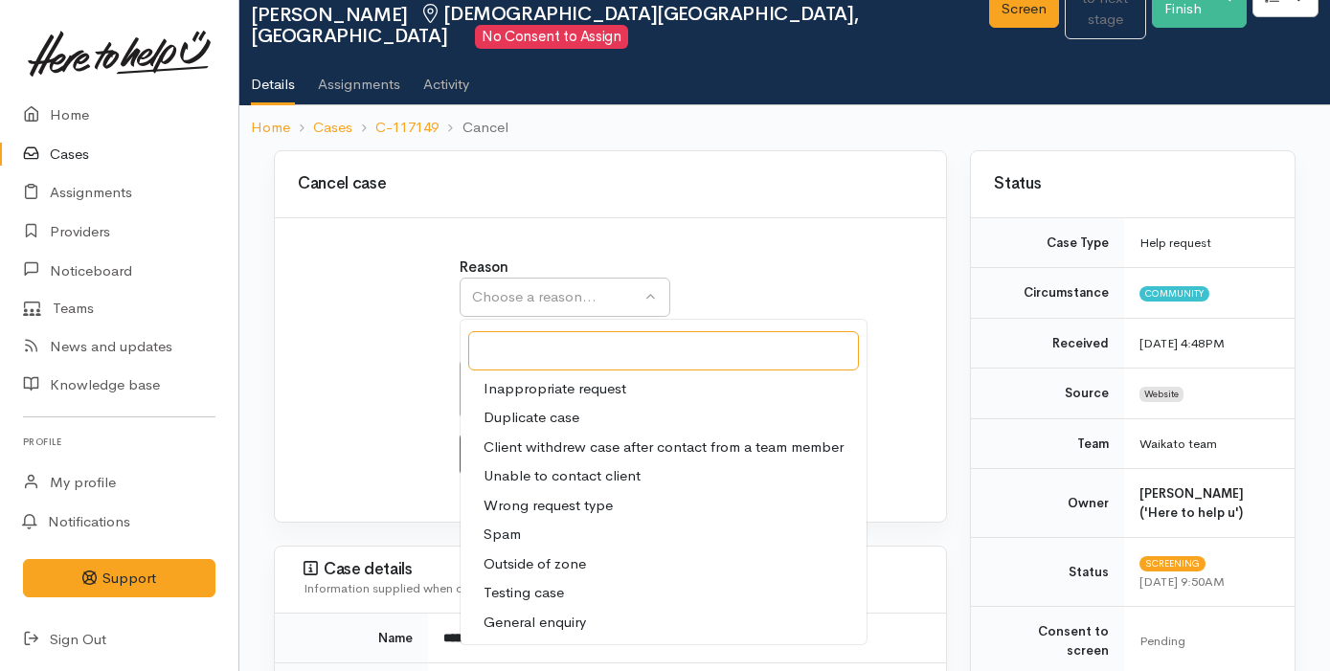
scroll to position [73, 0]
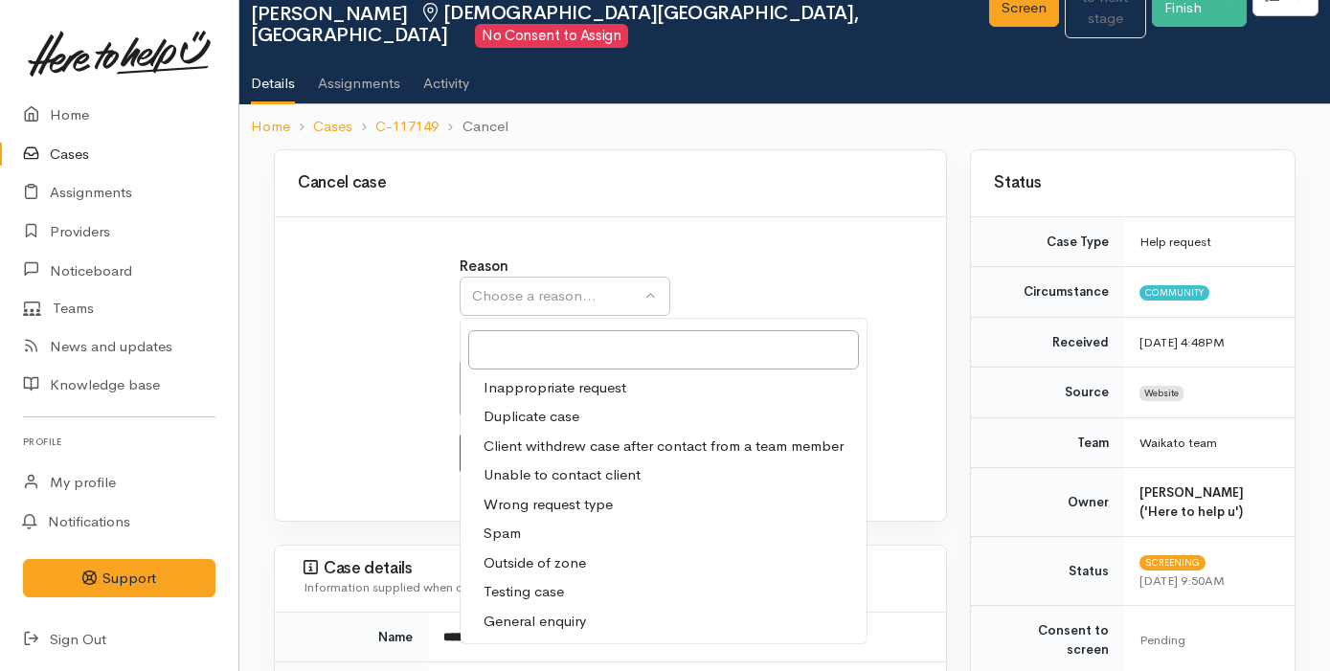
click at [568, 406] on span "Duplicate case" at bounding box center [532, 417] width 96 height 22
select select "2"
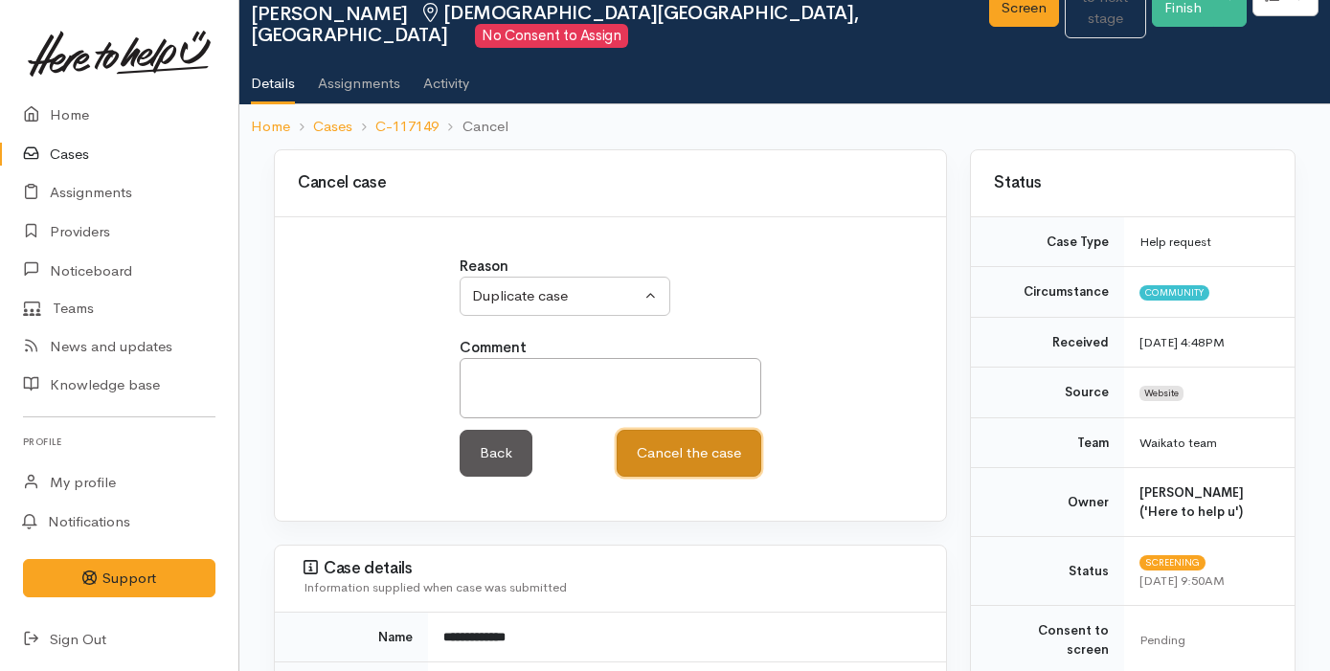
click at [711, 433] on button "Cancel the case" at bounding box center [689, 453] width 145 height 47
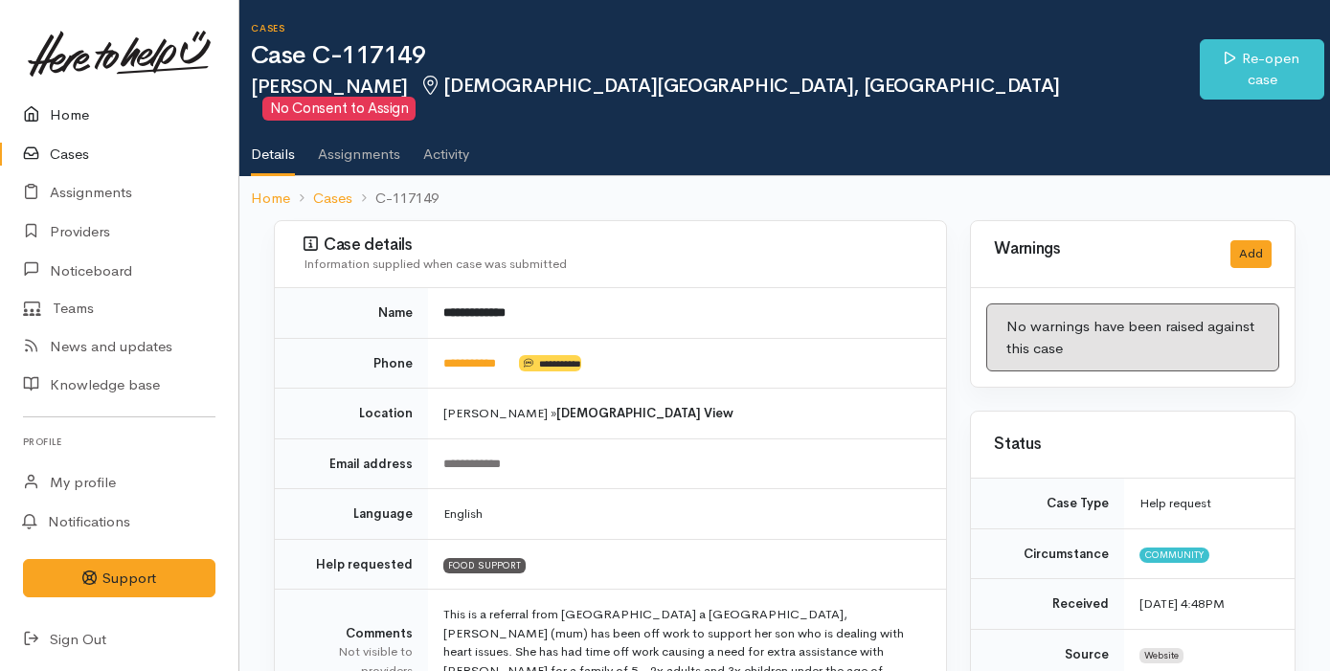
click at [109, 122] on link "Home" at bounding box center [119, 115] width 238 height 39
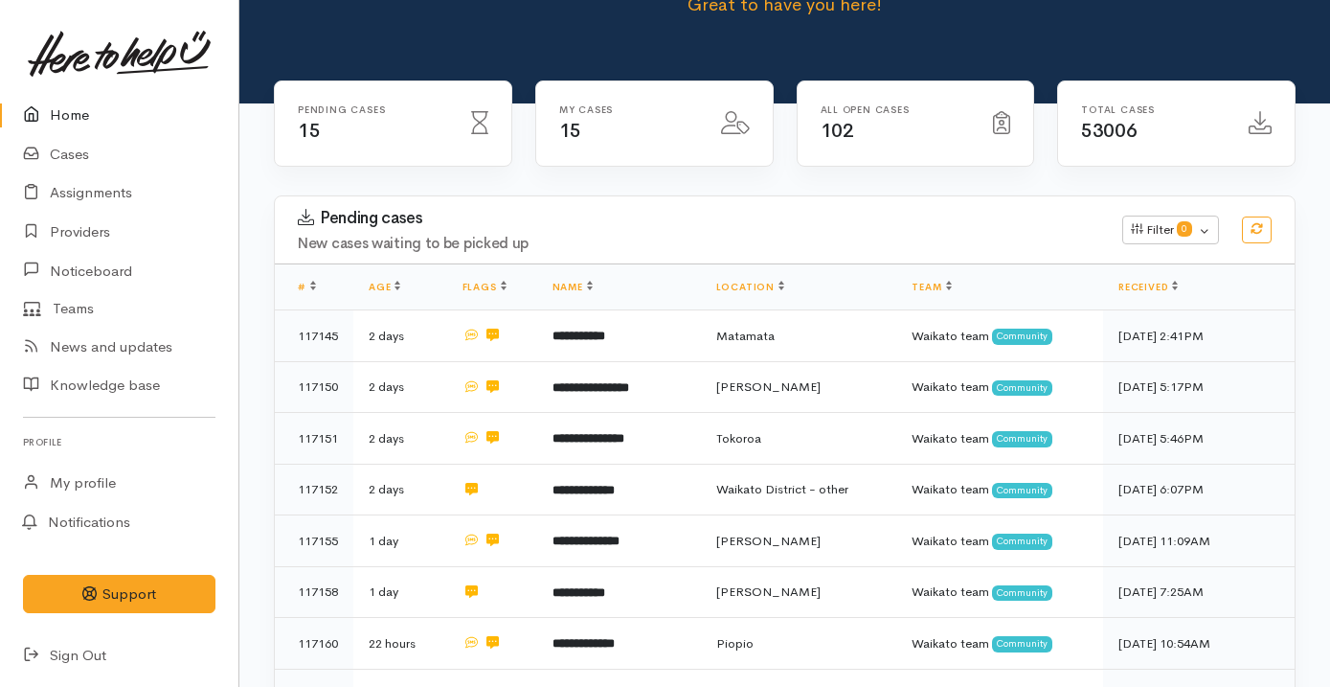
scroll to position [289, 0]
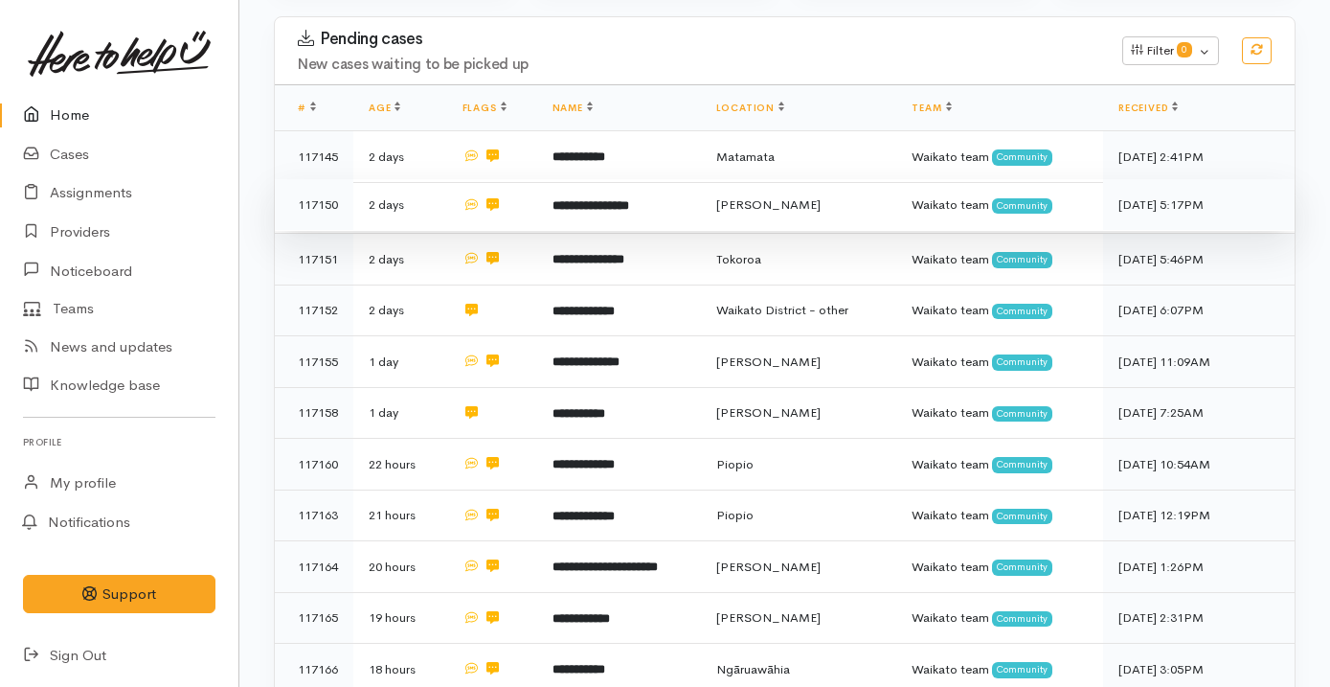
click at [588, 216] on td "**********" at bounding box center [619, 205] width 164 height 52
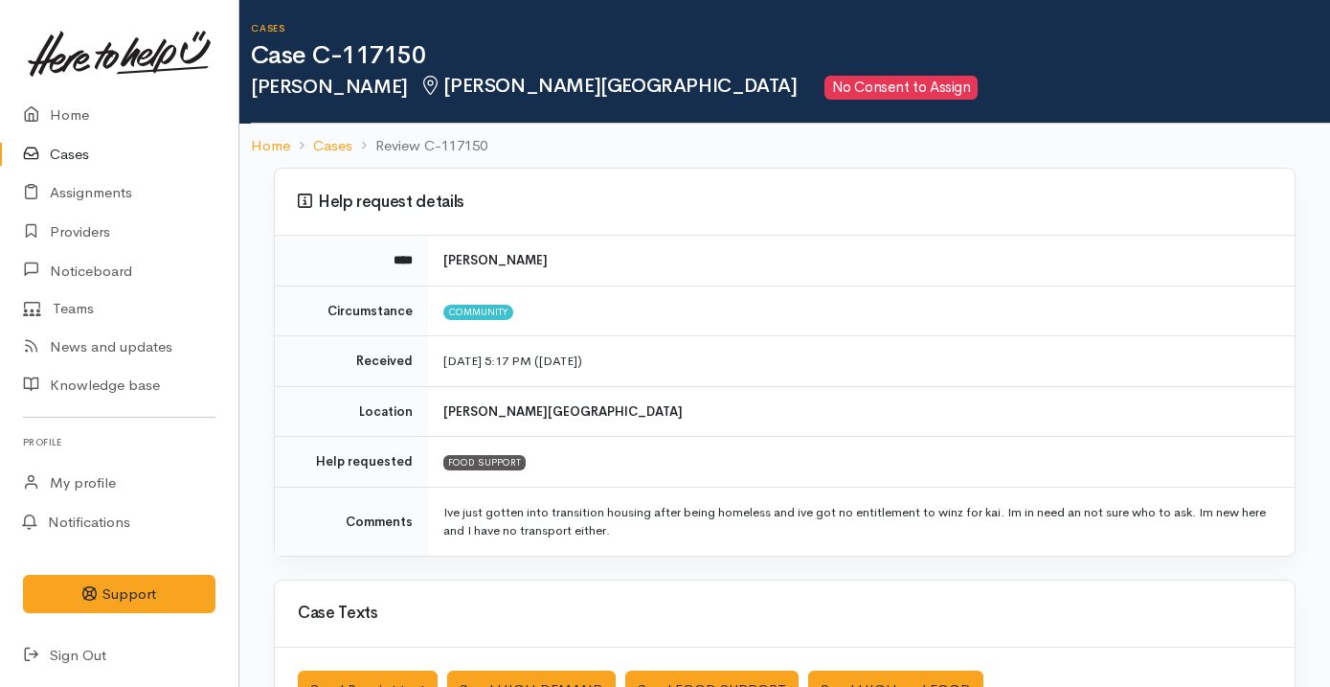
click at [143, 146] on link "Cases" at bounding box center [119, 154] width 238 height 39
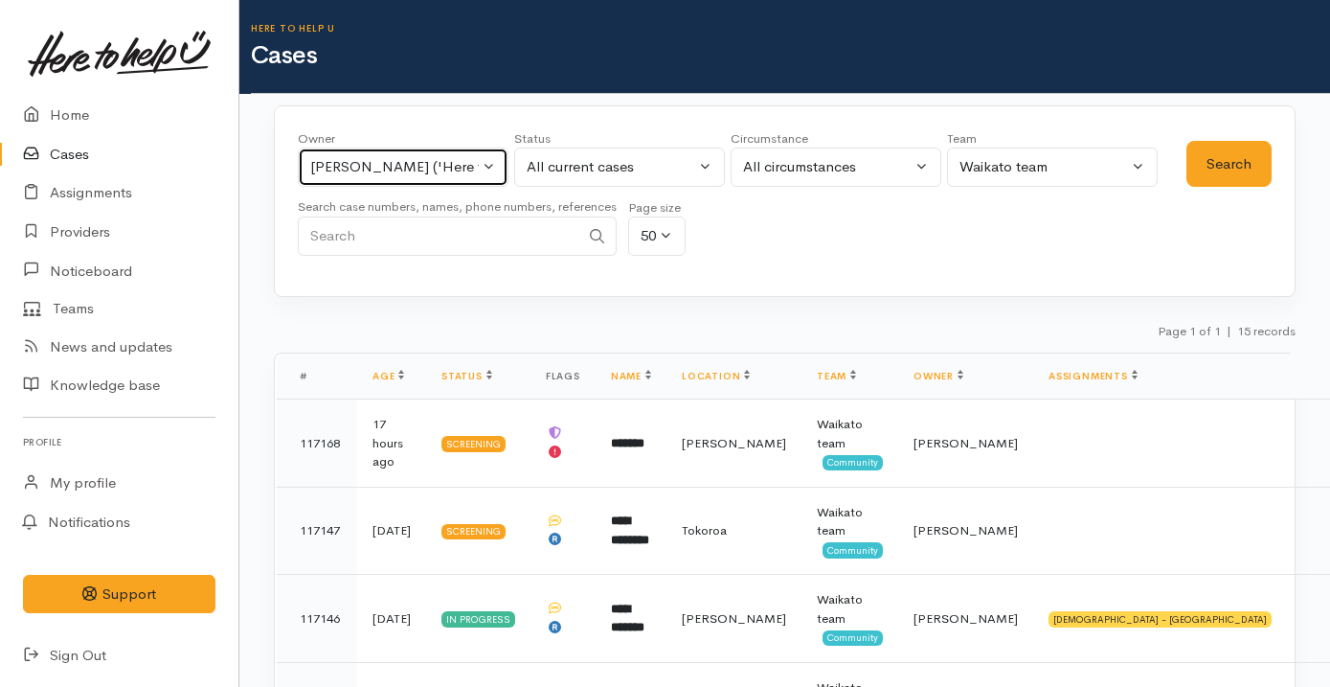
click at [462, 178] on button "Priyanka Duggal ('Here to help u')" at bounding box center [403, 166] width 211 height 39
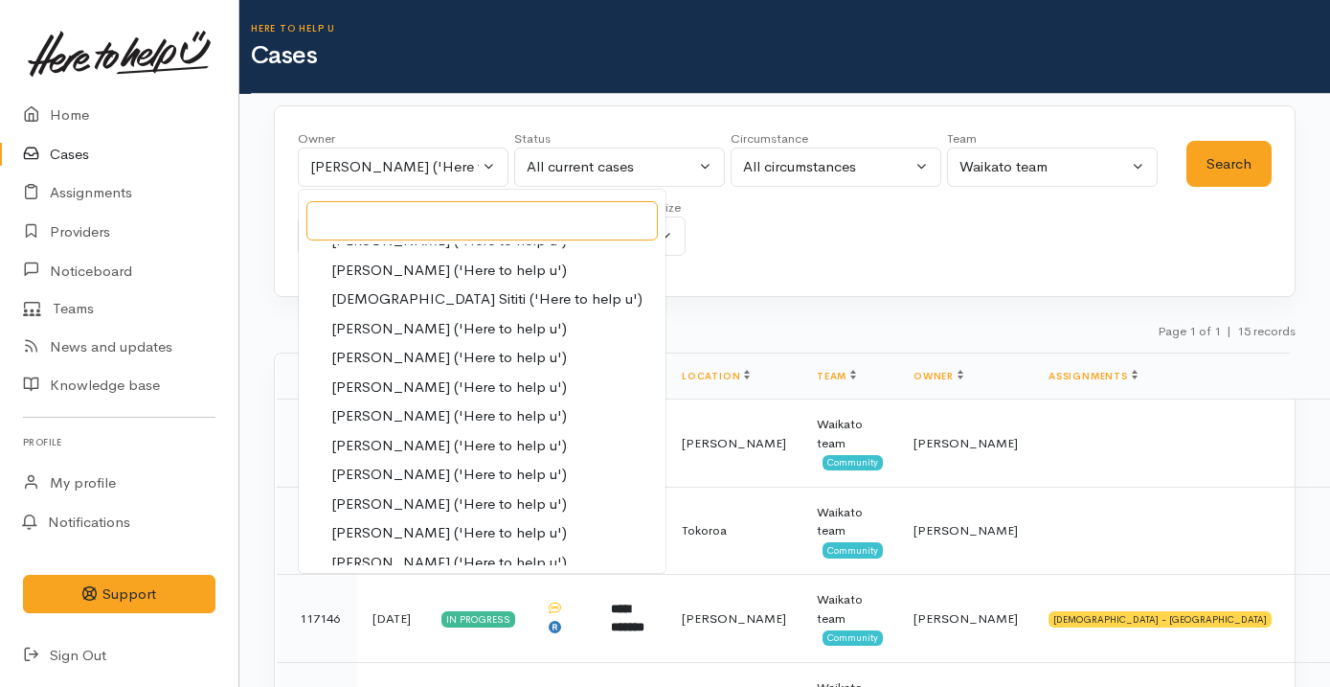
scroll to position [844, 0]
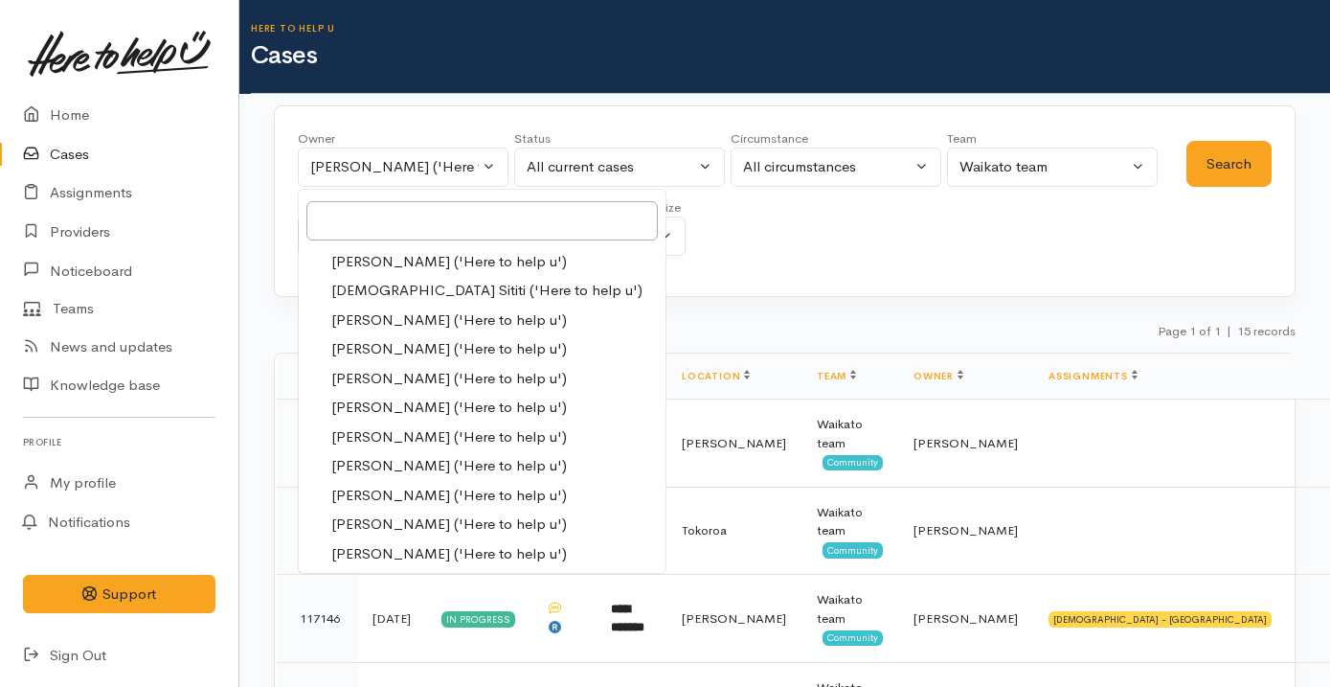
click at [444, 519] on span "[PERSON_NAME] ('Here to help u')" at bounding box center [449, 524] width 236 height 22
select select "1463"
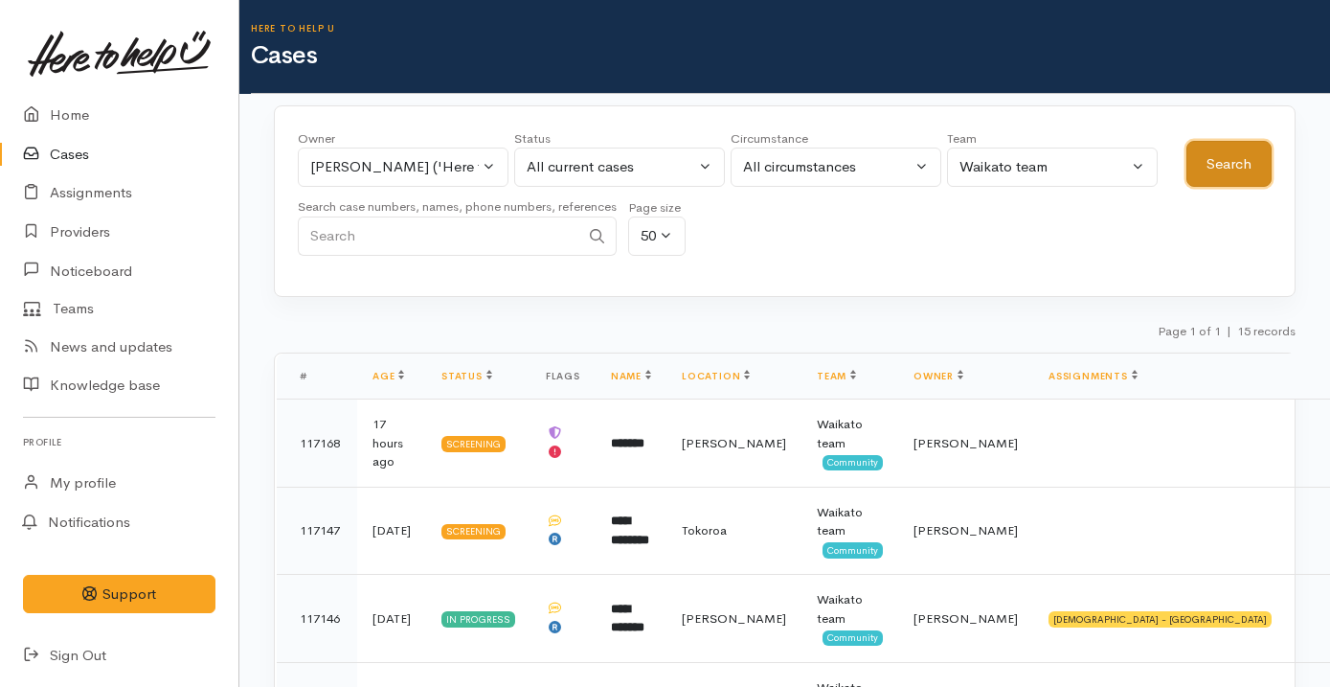
click at [1242, 162] on button "Search" at bounding box center [1228, 164] width 85 height 47
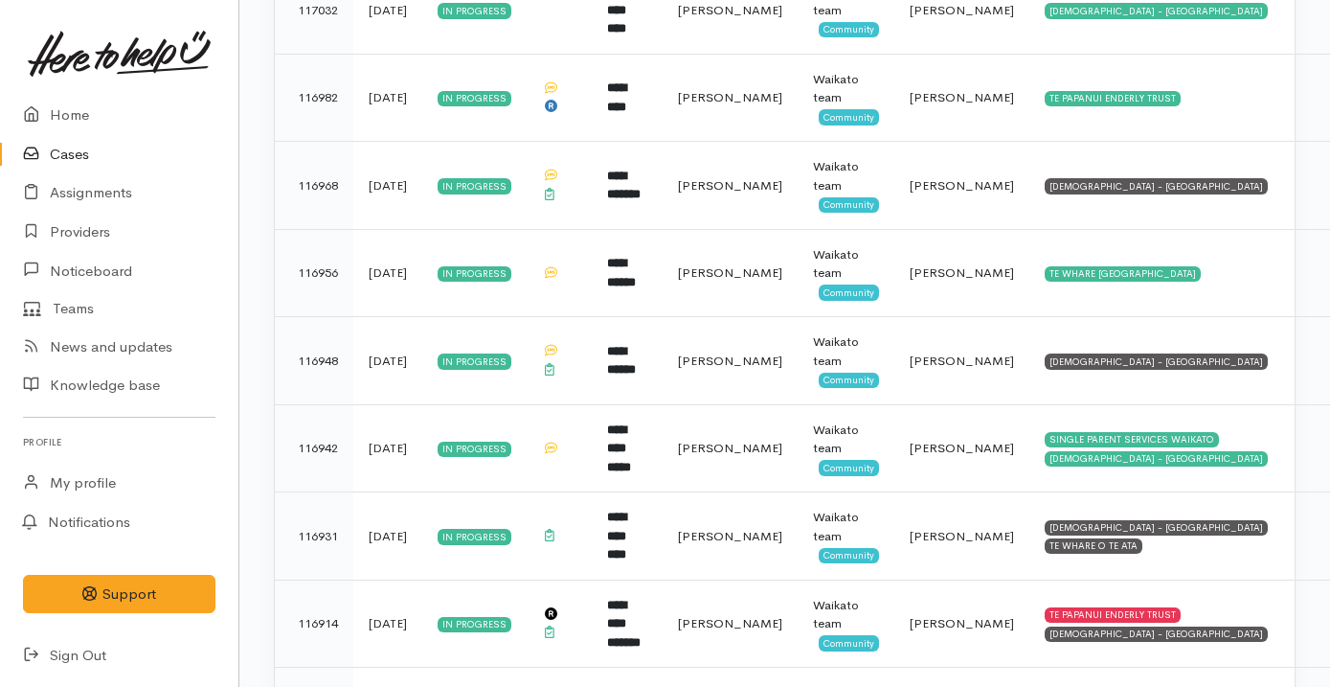
scroll to position [1258, 0]
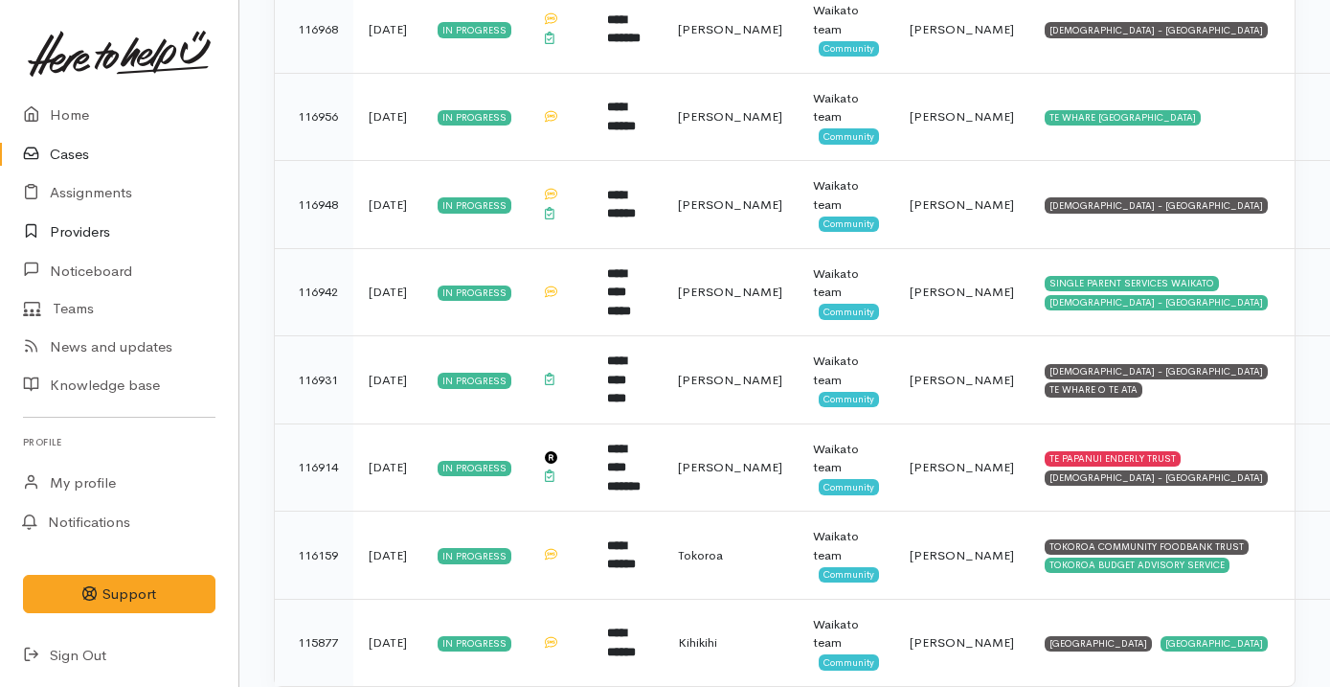
click at [108, 231] on link "Providers" at bounding box center [119, 232] width 238 height 39
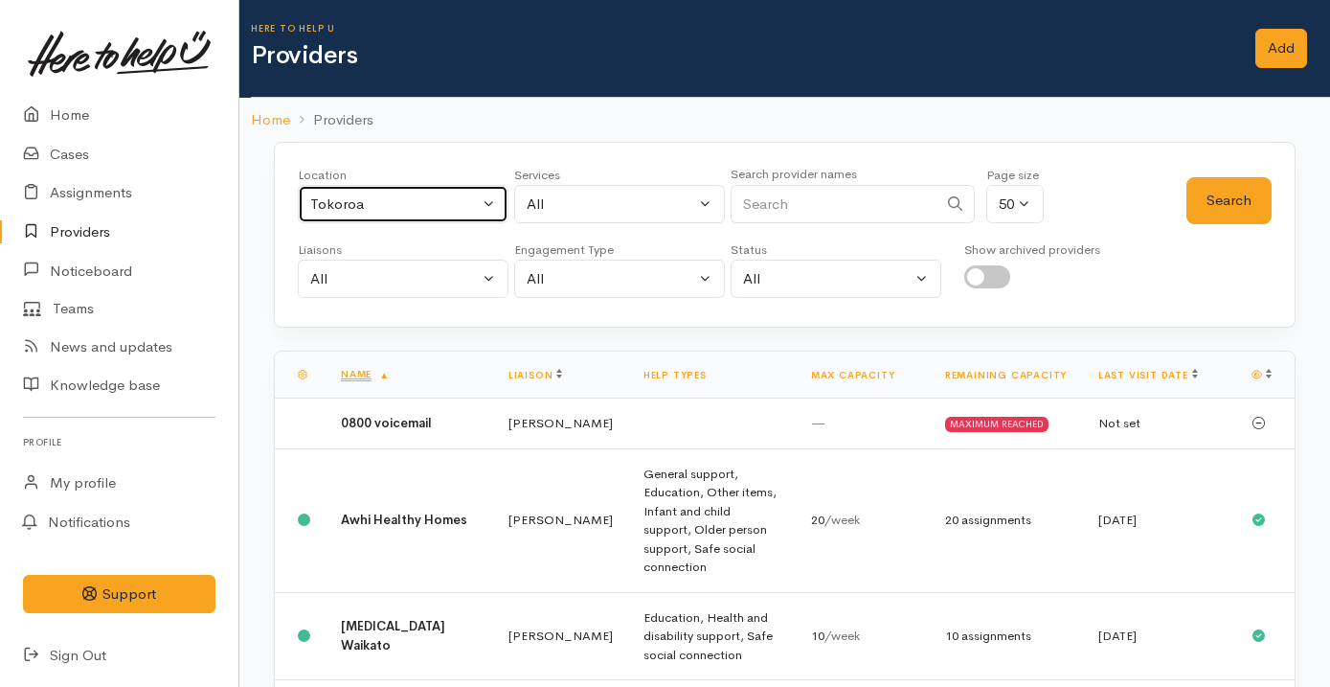
click at [405, 201] on div "Tokoroa" at bounding box center [394, 204] width 169 height 22
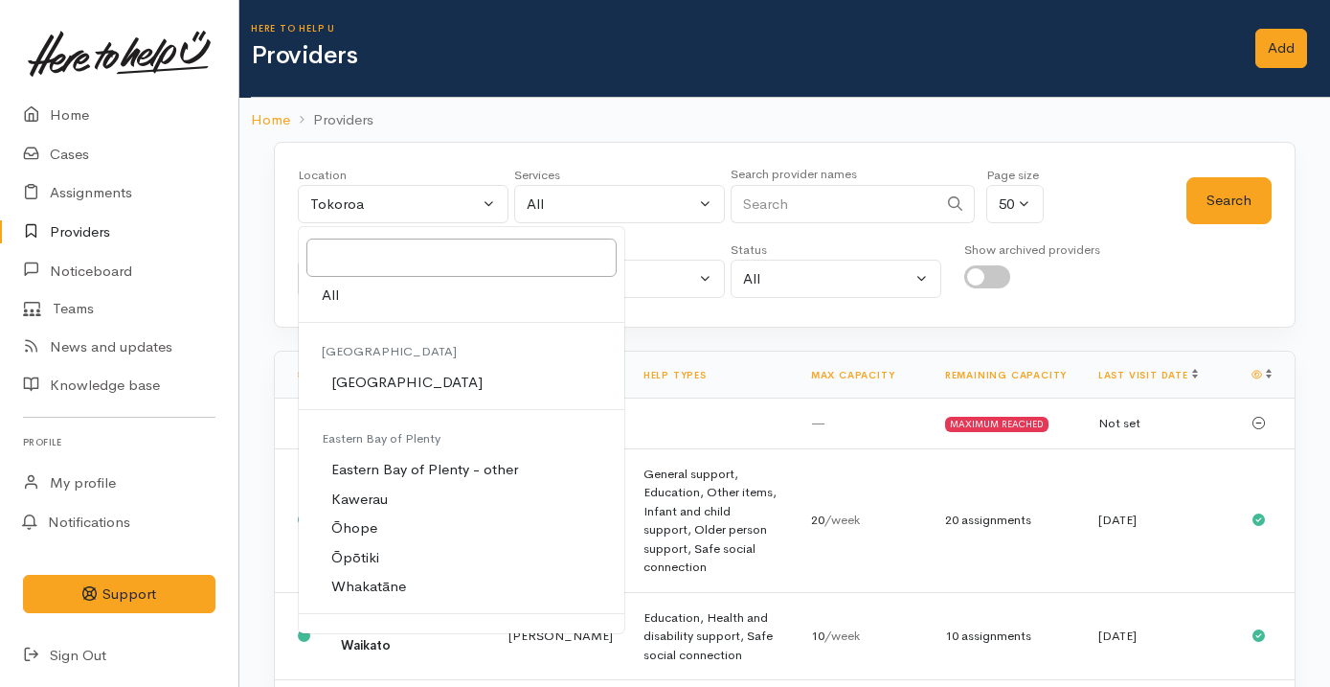
click at [88, 235] on link "Providers" at bounding box center [119, 232] width 238 height 39
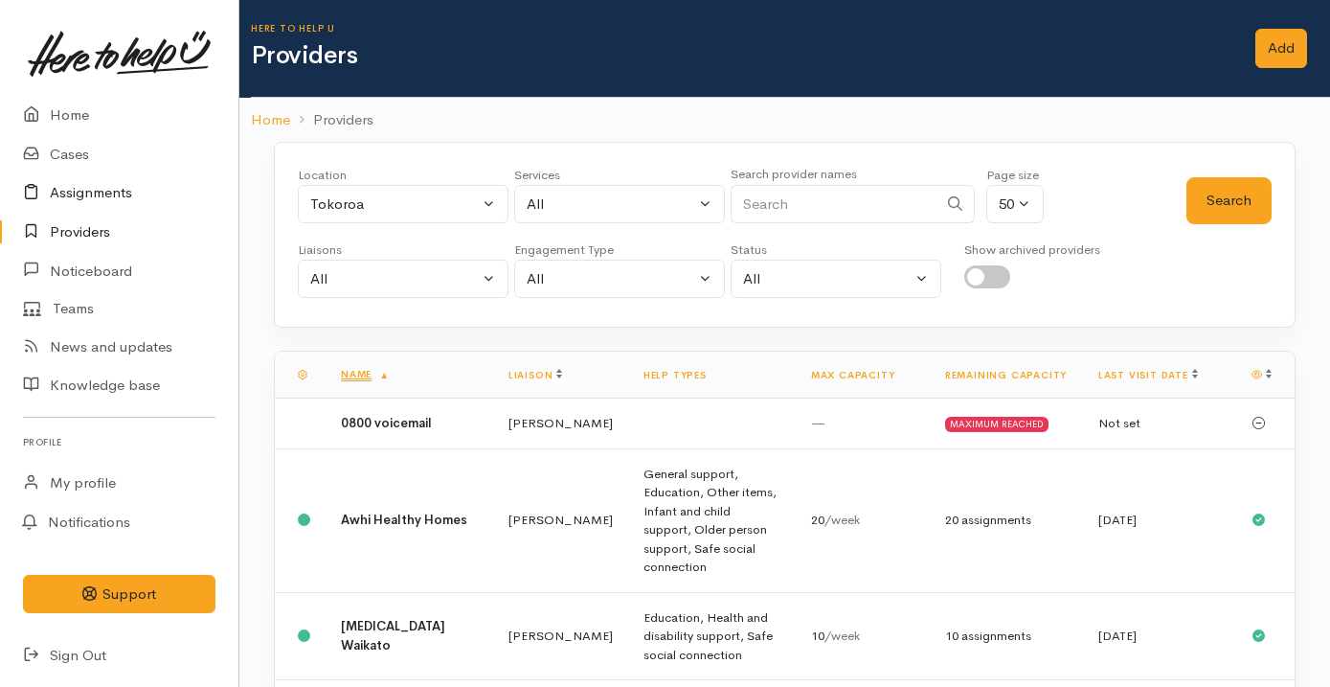
click at [94, 183] on link "Assignments" at bounding box center [119, 192] width 238 height 39
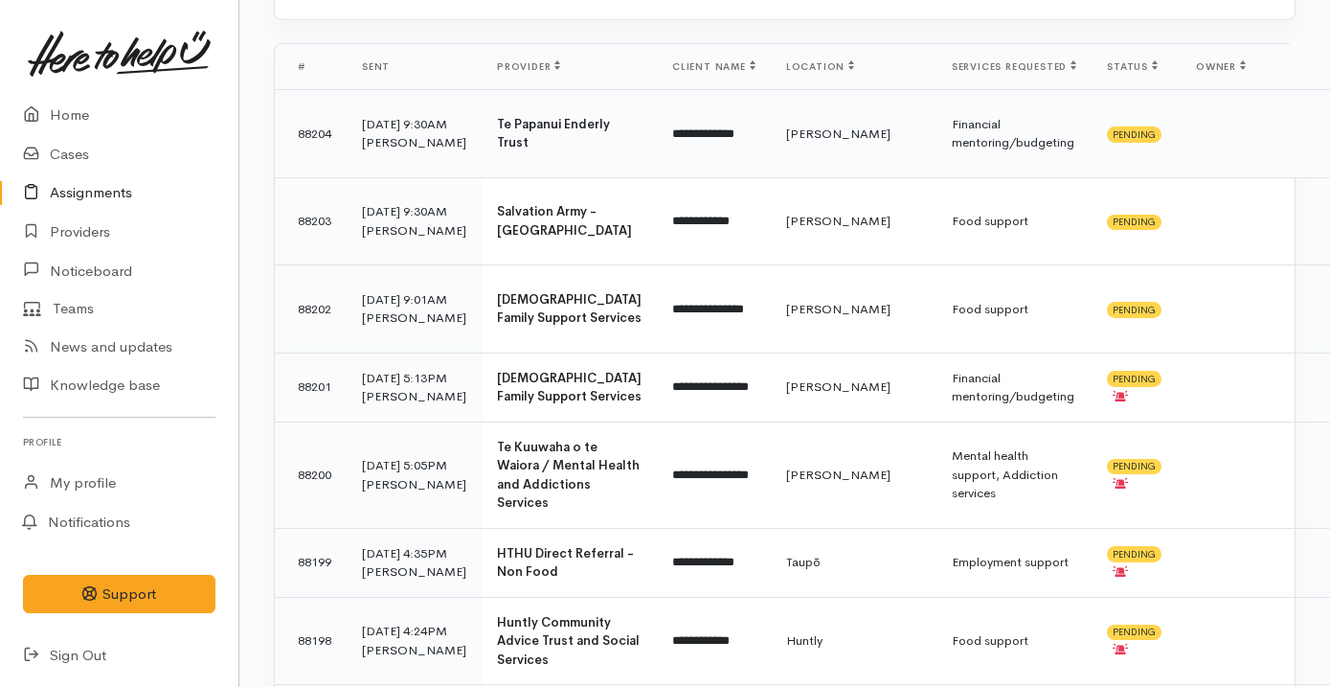
scroll to position [486, 0]
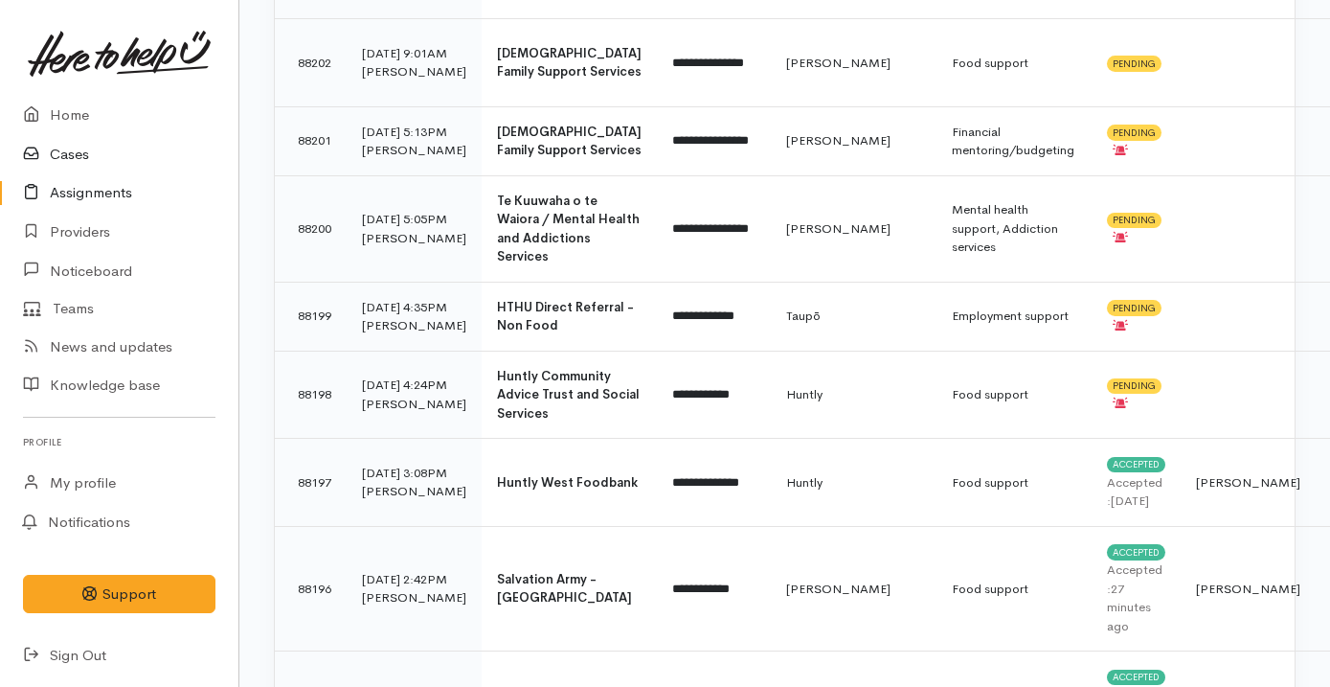
click at [116, 150] on link "Cases" at bounding box center [119, 154] width 238 height 39
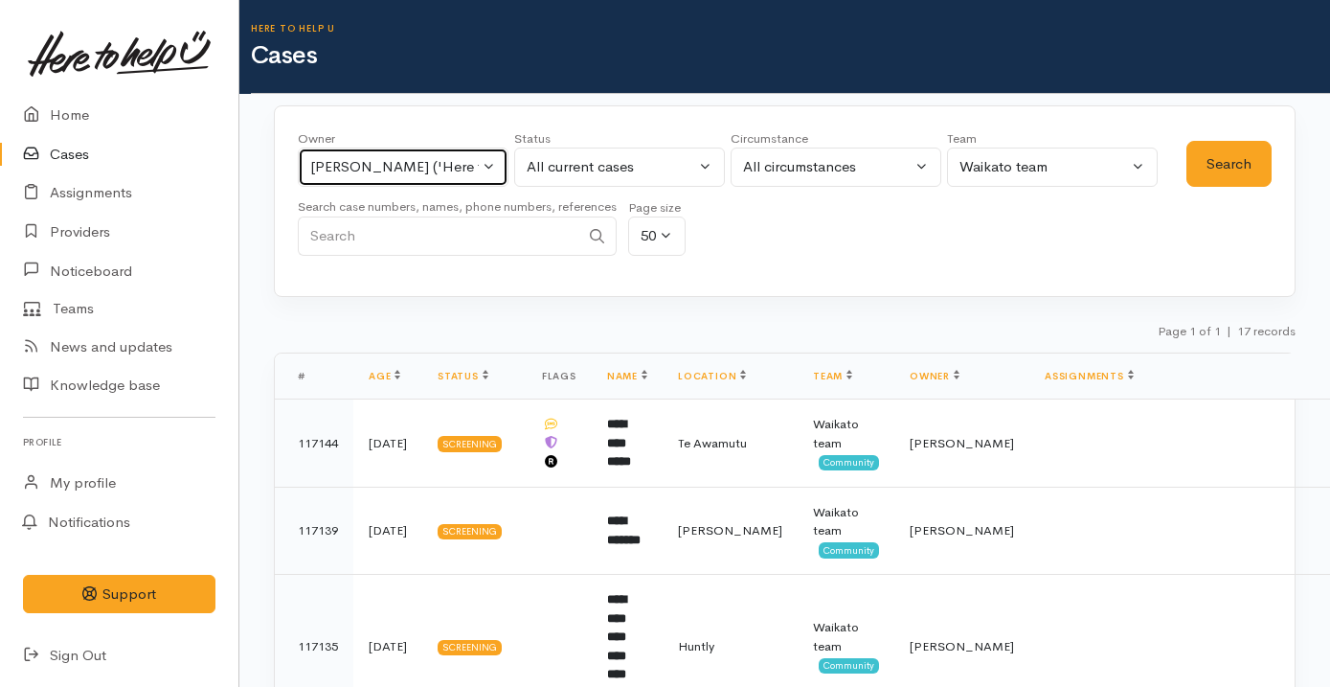
click at [386, 170] on div "[PERSON_NAME] ('Here to help u')" at bounding box center [394, 167] width 169 height 22
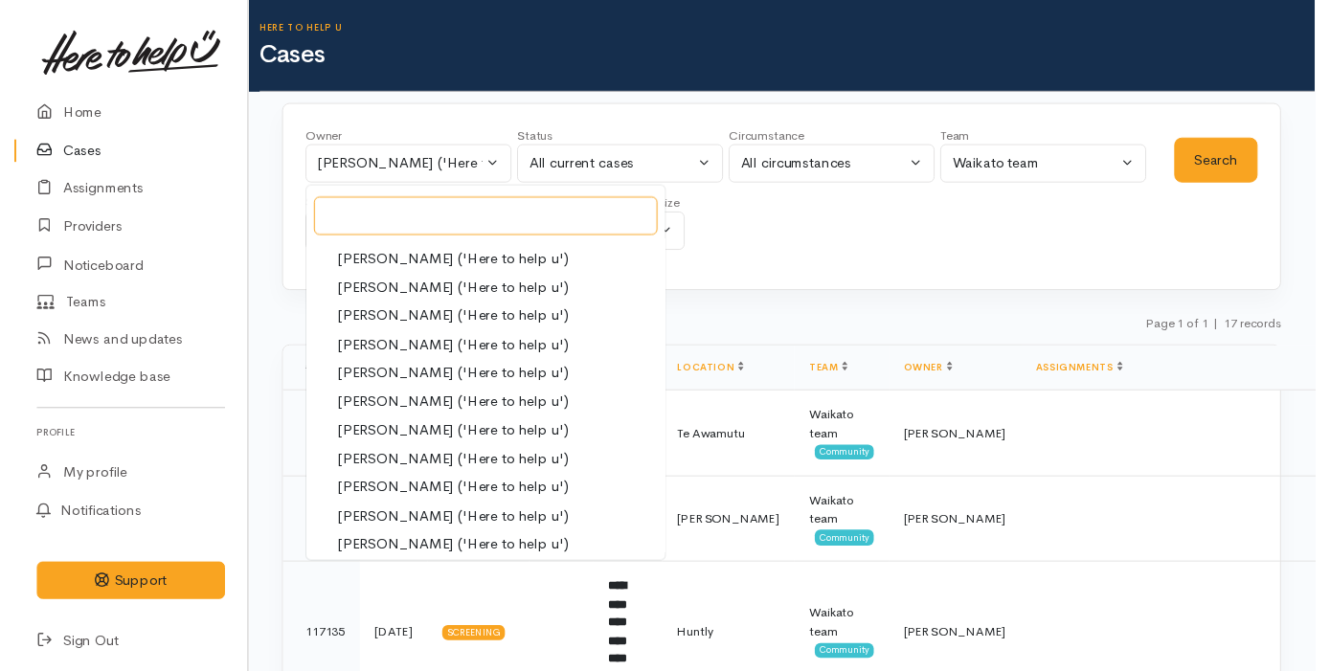
scroll to position [620, 0]
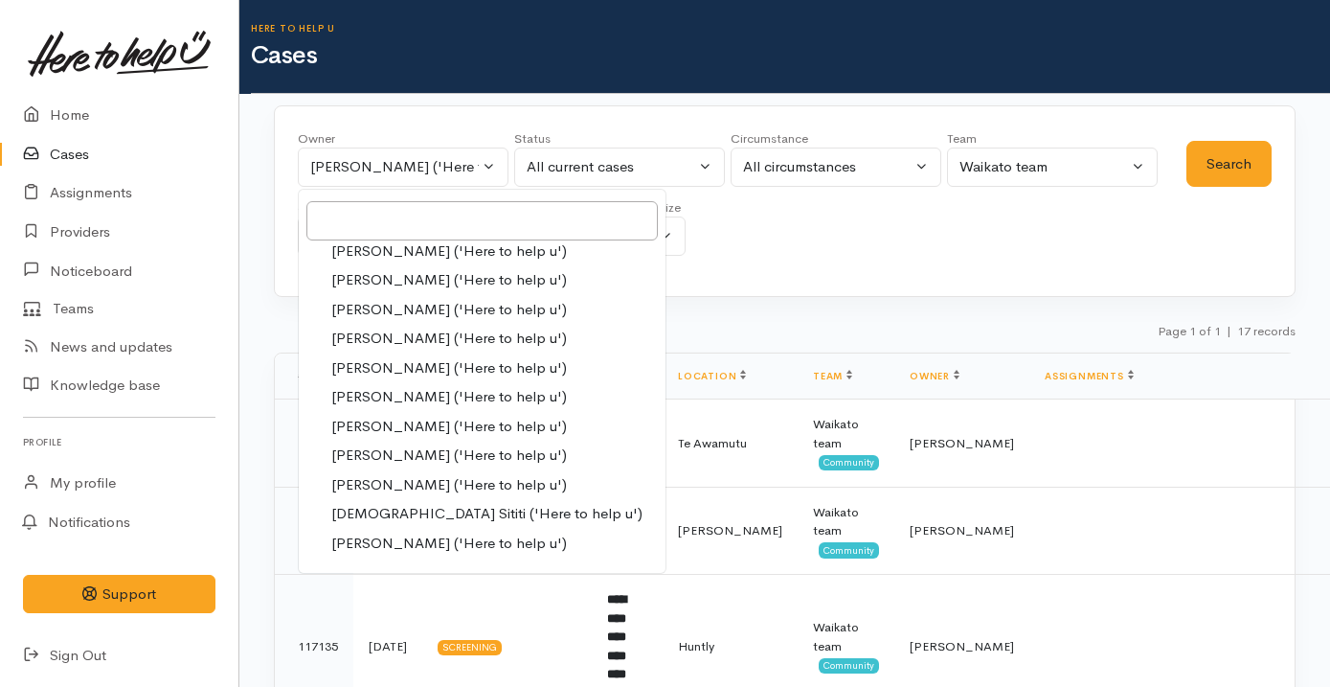
click at [393, 337] on span "[PERSON_NAME] ('Here to help u')" at bounding box center [449, 338] width 236 height 22
select select "1252"
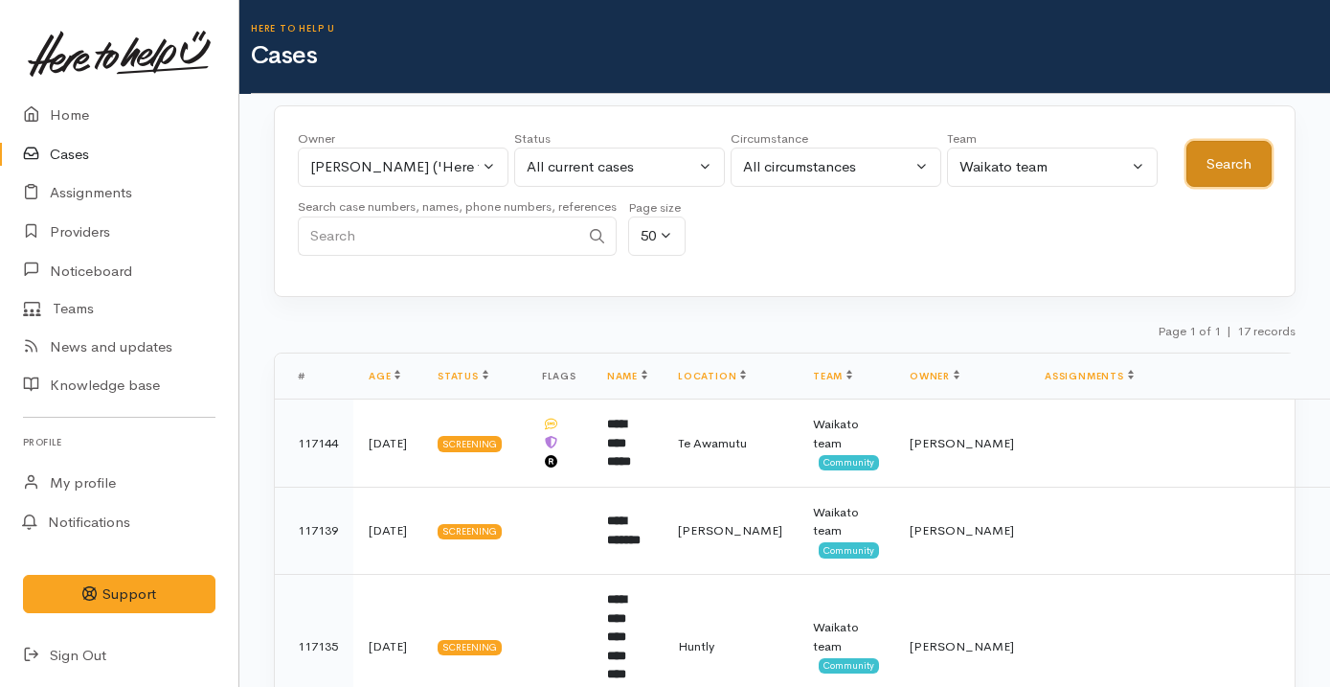
click at [1202, 152] on button "Search" at bounding box center [1228, 164] width 85 height 47
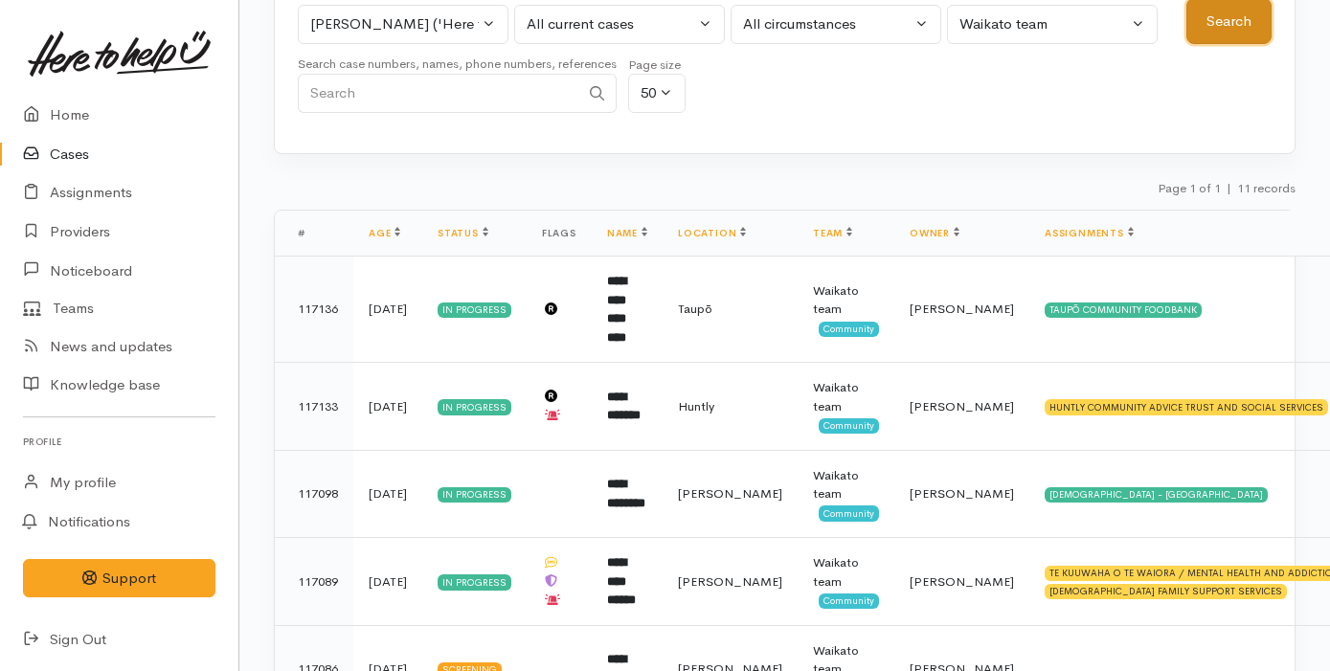
scroll to position [375, 0]
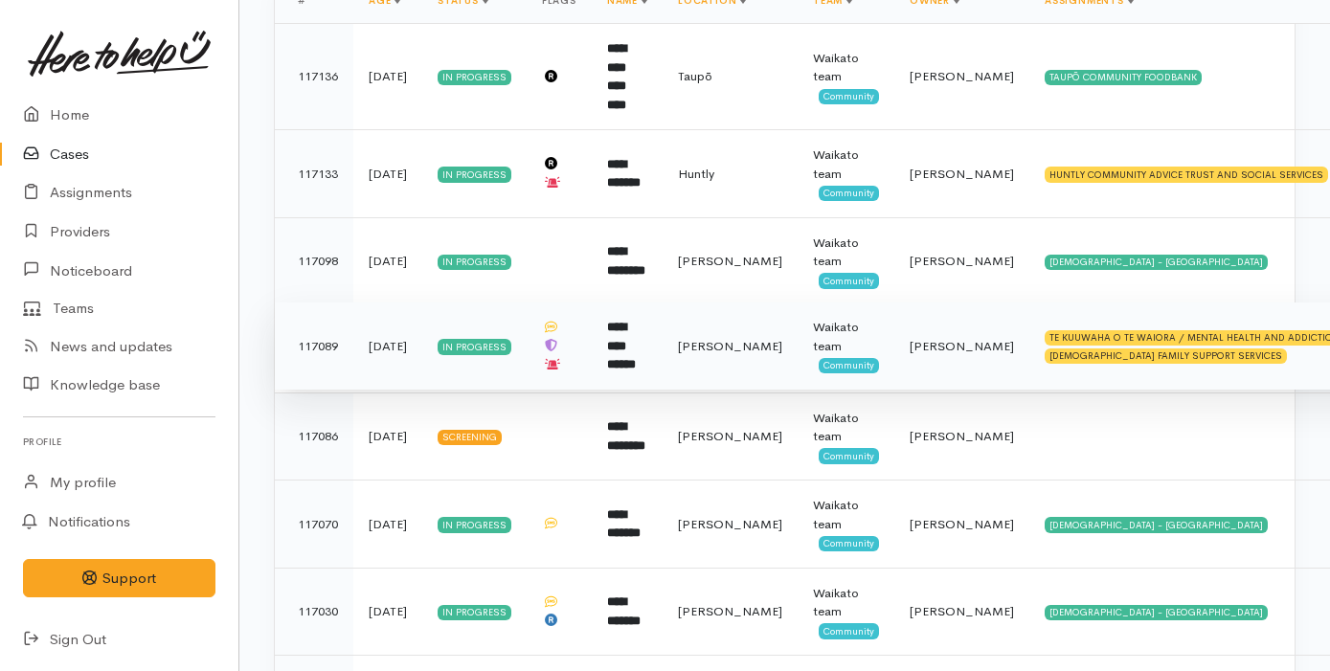
click at [655, 348] on td "**********" at bounding box center [627, 347] width 71 height 88
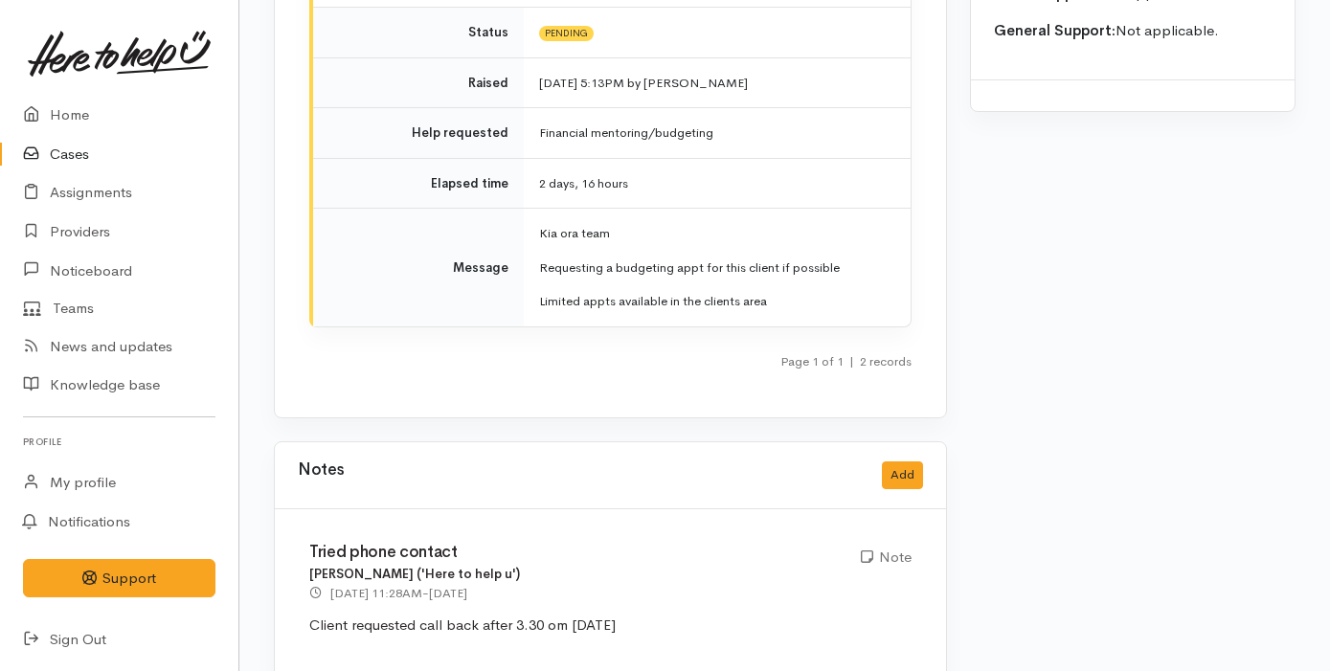
scroll to position [2509, 0]
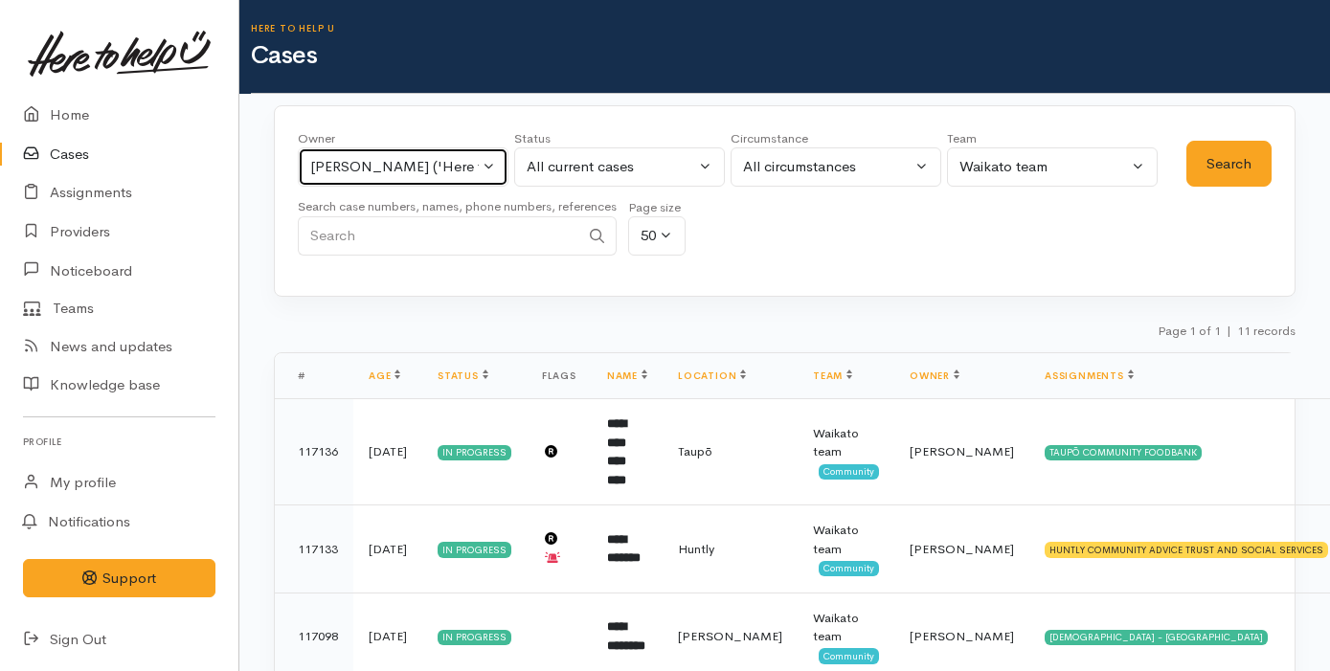
click at [366, 178] on button "Katarina Daly ('Here to help u')" at bounding box center [403, 166] width 211 height 39
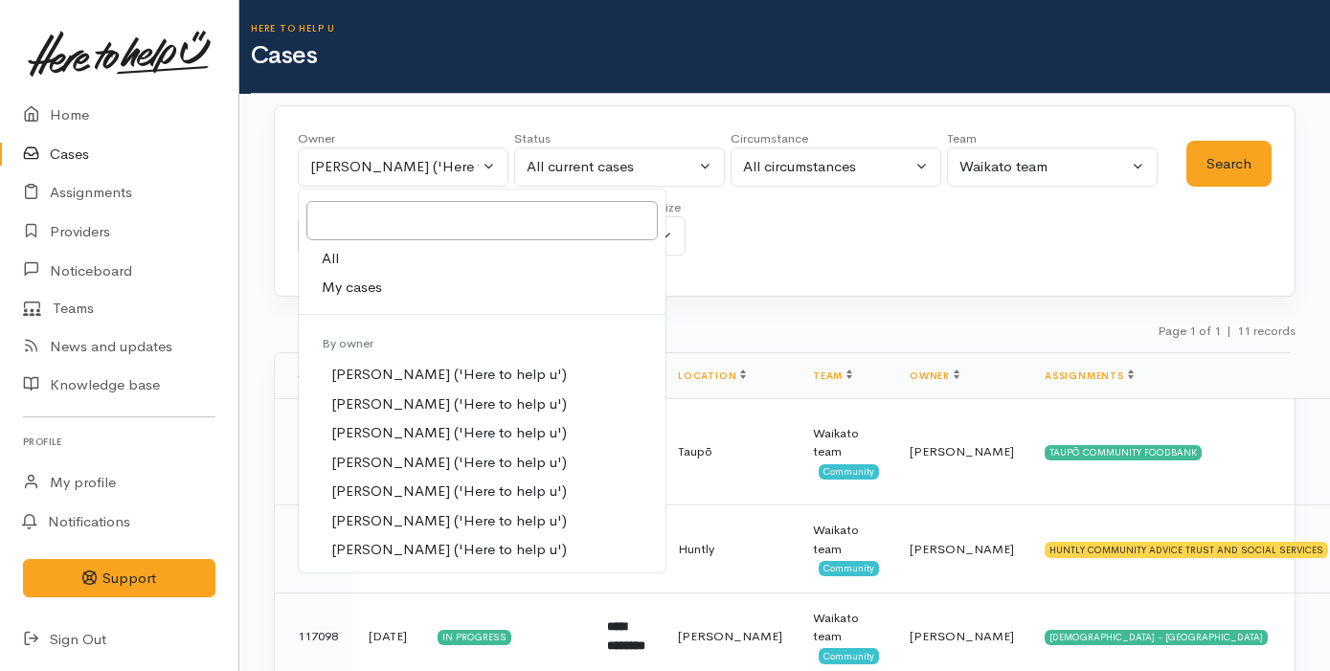
click at [405, 289] on link "My cases" at bounding box center [482, 288] width 367 height 30
select select "2109"
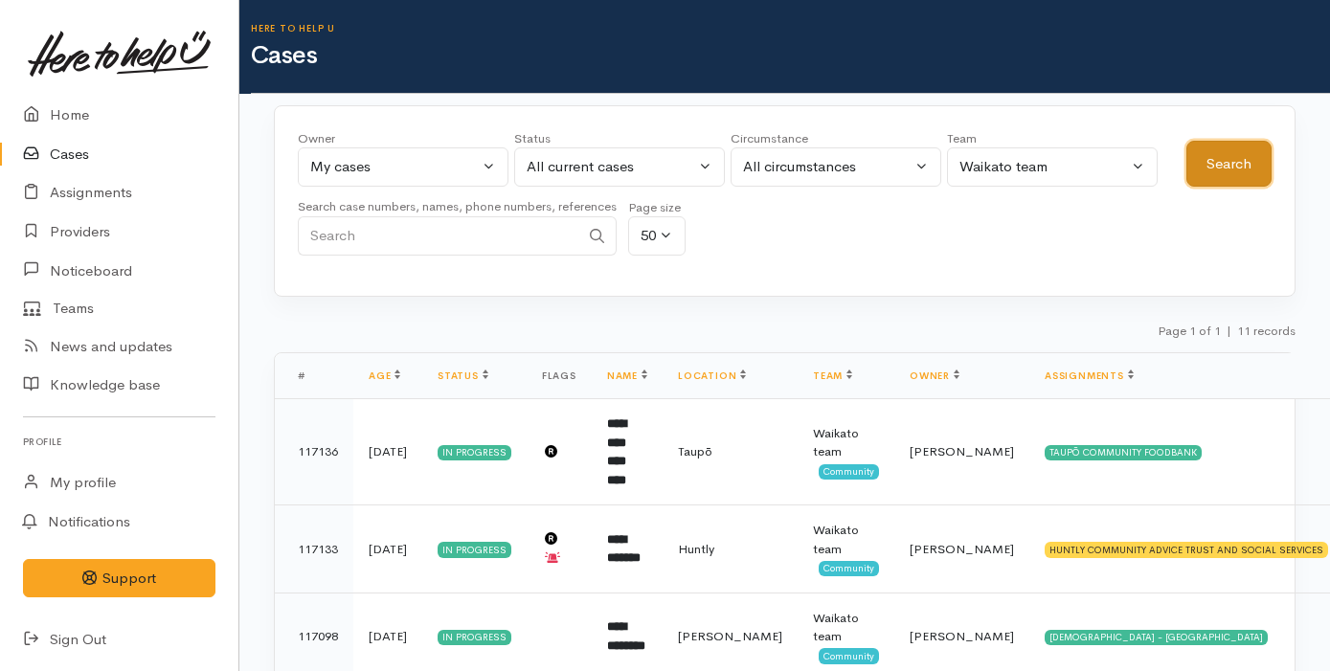
click at [1259, 167] on button "Search" at bounding box center [1228, 164] width 85 height 47
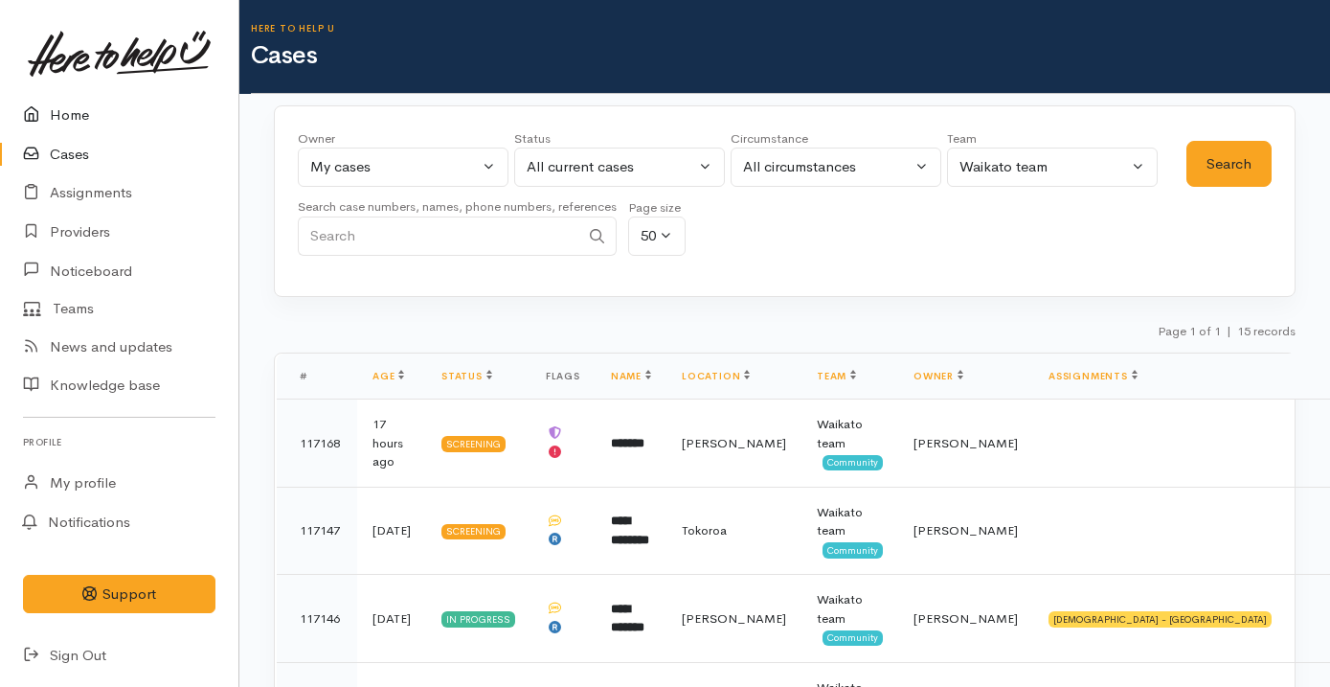
click at [155, 124] on link "Home" at bounding box center [119, 115] width 238 height 39
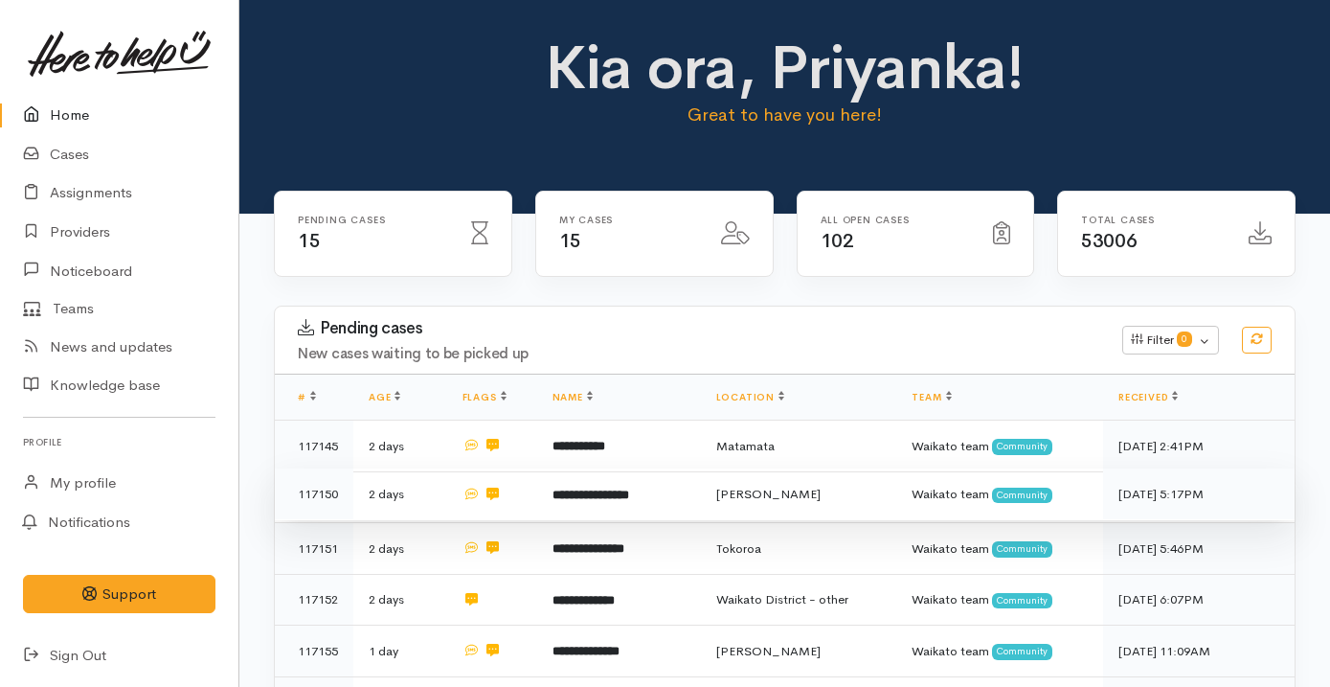
click at [688, 493] on td "**********" at bounding box center [619, 494] width 164 height 52
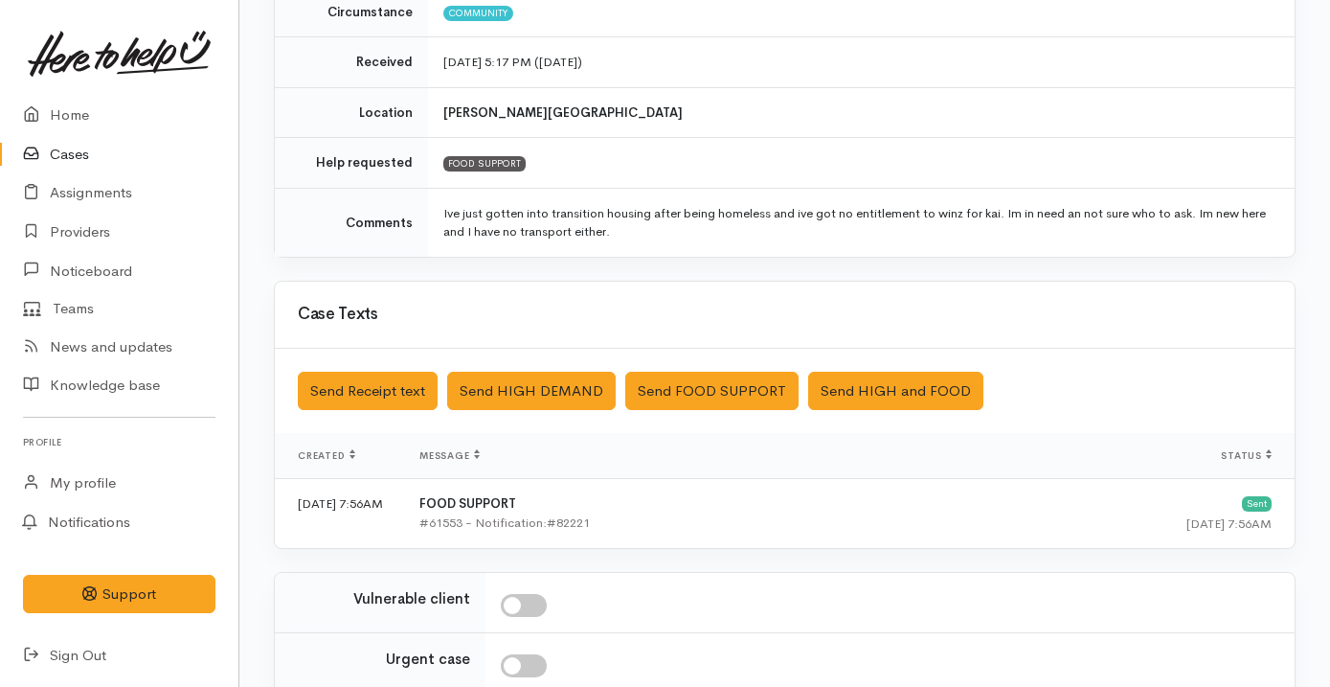
scroll to position [534, 0]
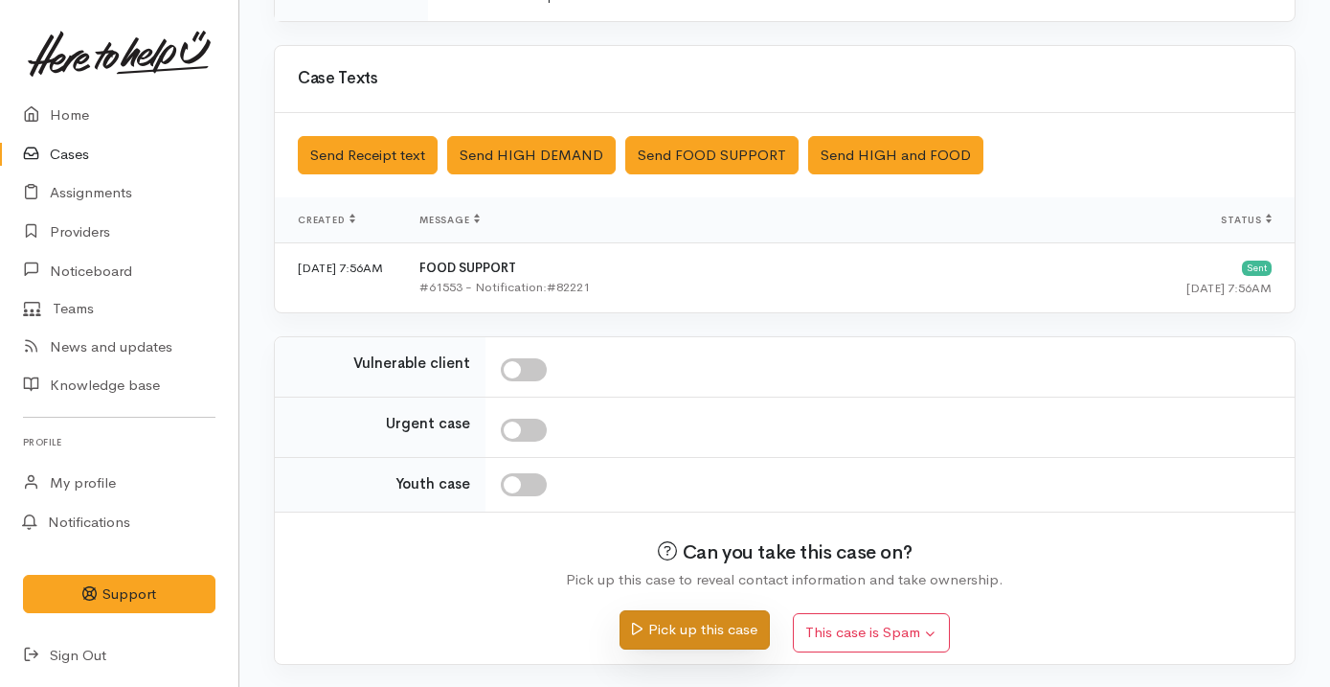
click at [706, 626] on button "Pick up this case" at bounding box center [695, 629] width 150 height 39
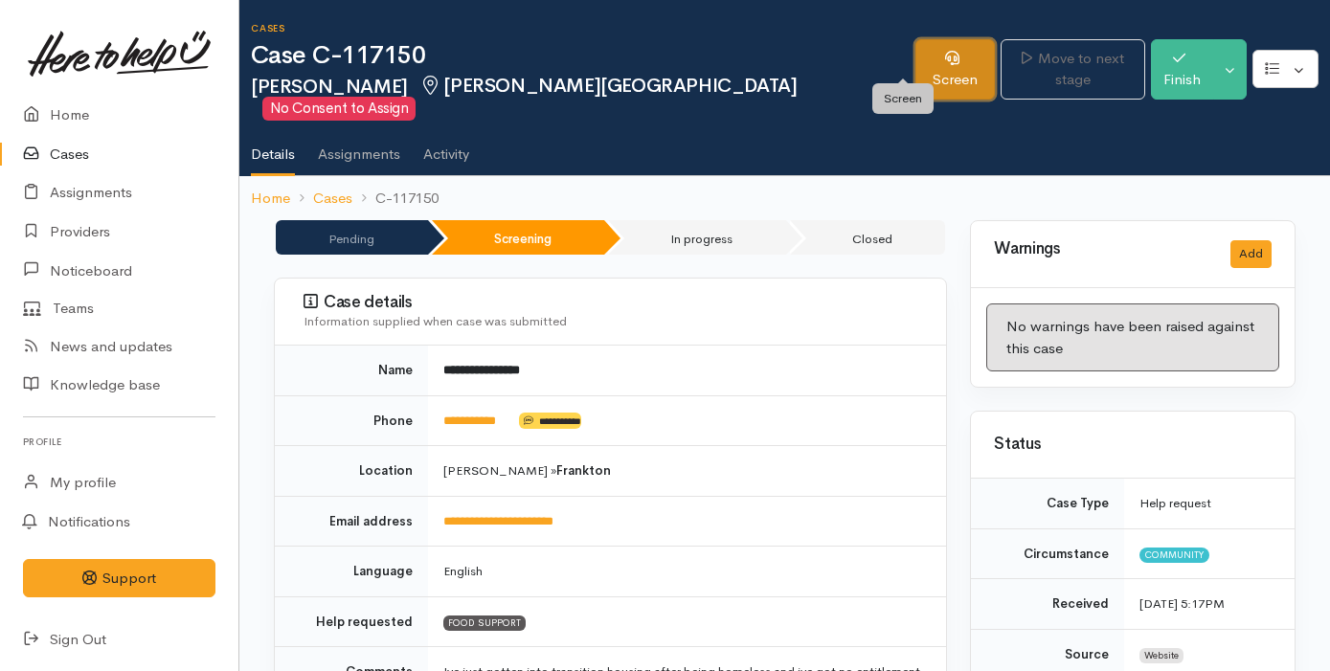
click at [915, 55] on link "Screen" at bounding box center [954, 69] width 79 height 60
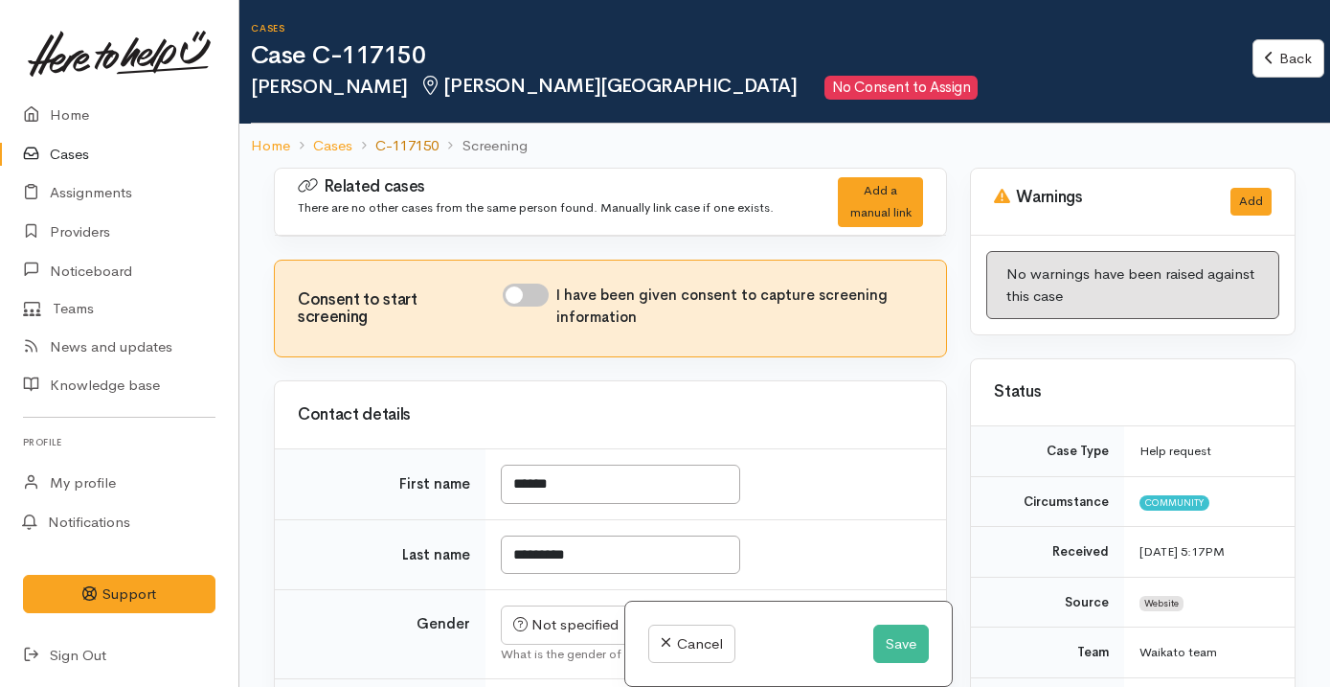
click at [423, 140] on link "C-117150" at bounding box center [406, 146] width 63 height 22
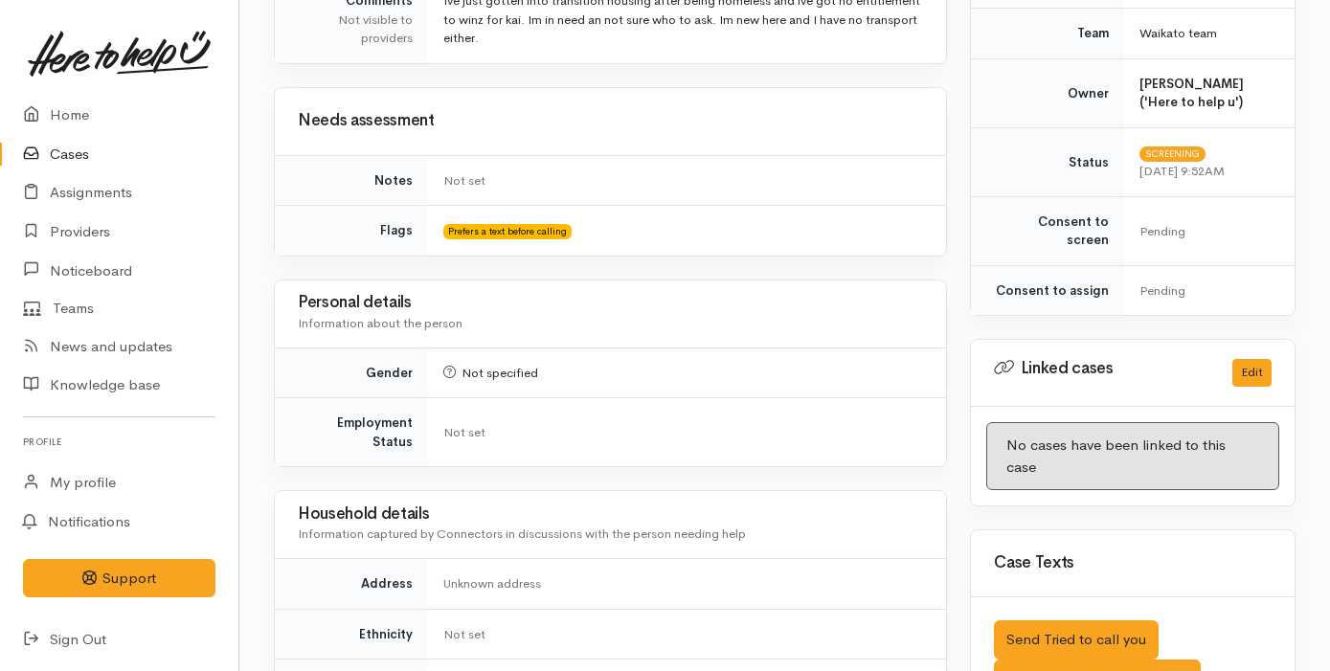
scroll to position [992, 0]
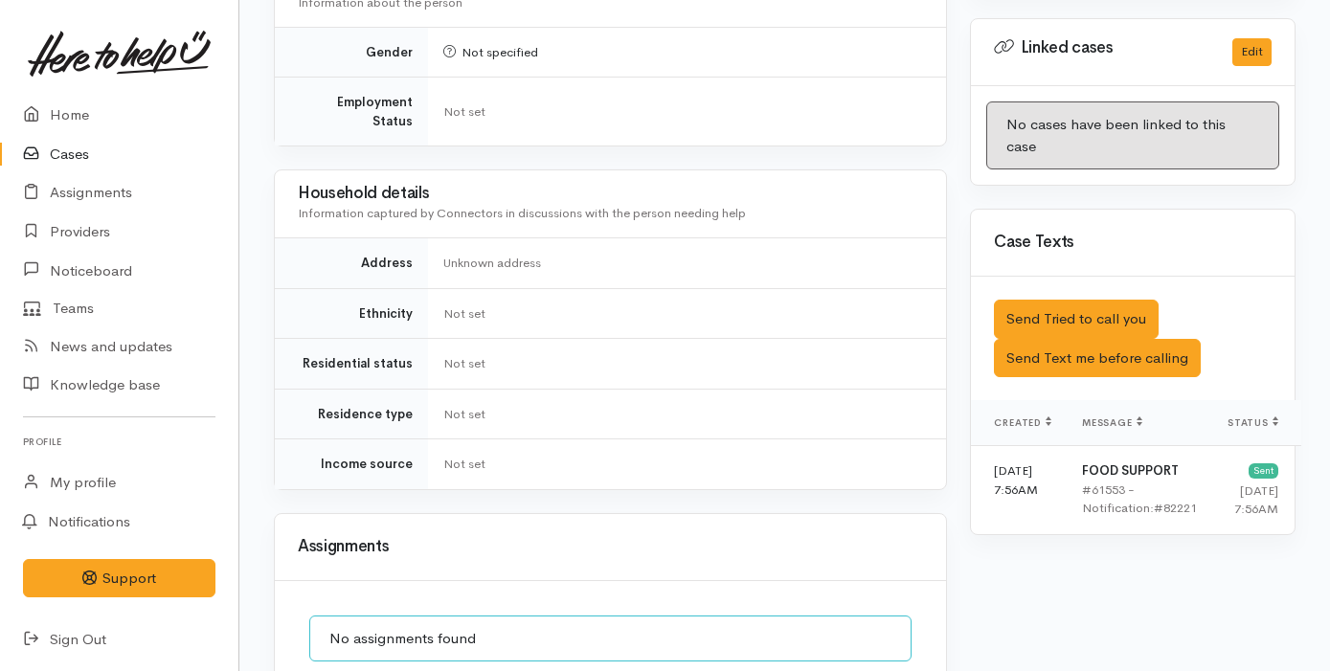
click at [798, 532] on div "Assignments" at bounding box center [610, 547] width 625 height 30
click at [808, 470] on div "**********" at bounding box center [610, 71] width 696 height 1686
click at [760, 339] on td "Not set" at bounding box center [687, 364] width 518 height 51
click at [123, 117] on link "Home" at bounding box center [119, 115] width 238 height 39
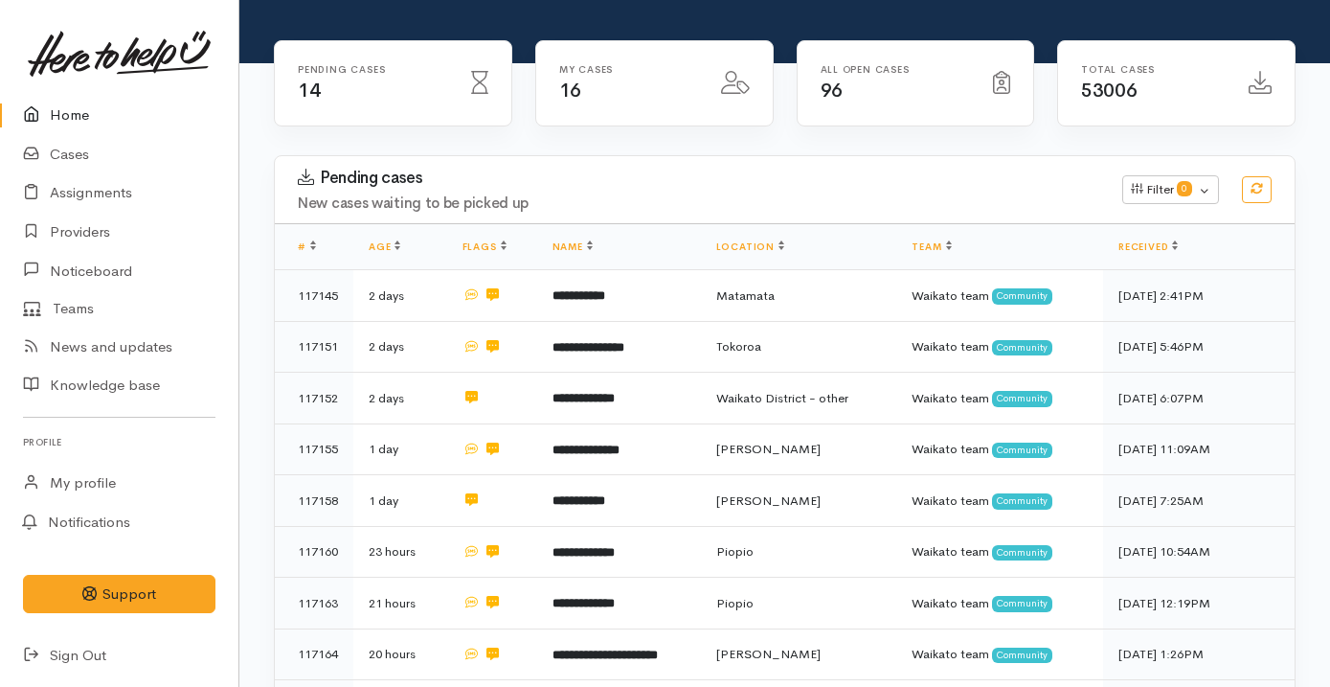
scroll to position [152, 0]
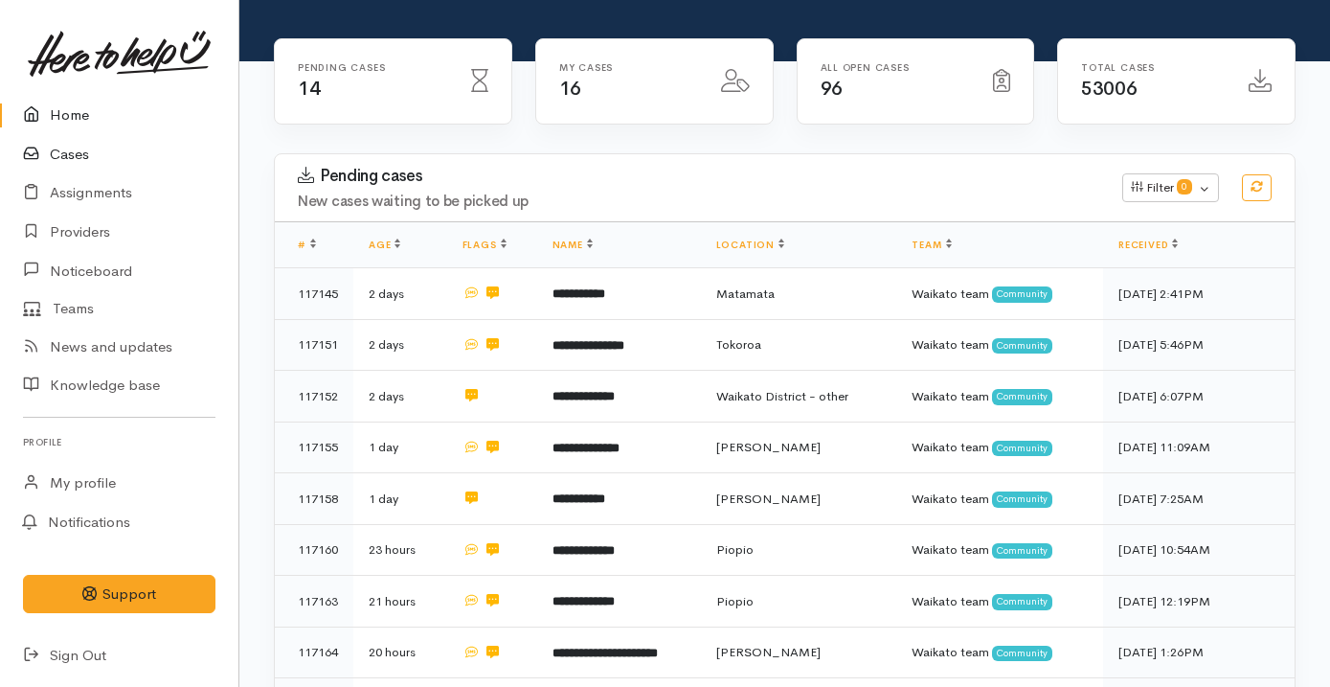
click at [125, 152] on link "Cases" at bounding box center [119, 154] width 238 height 39
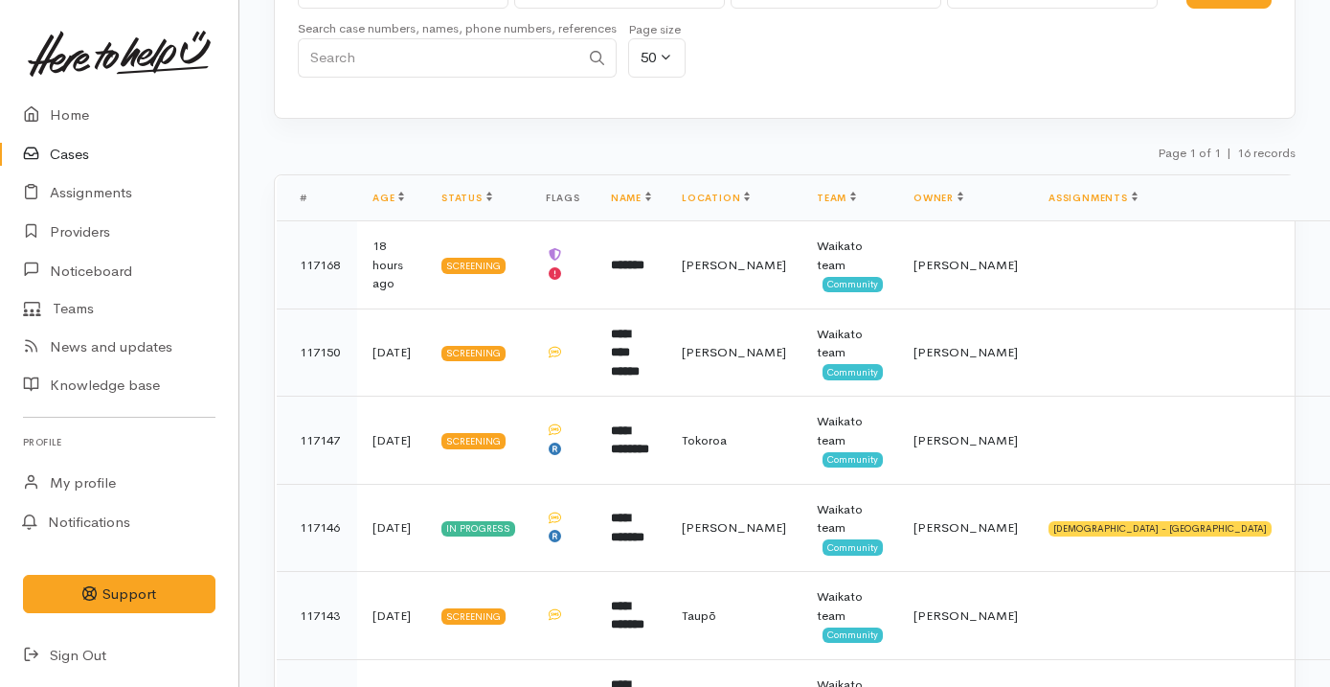
scroll to position [186, 0]
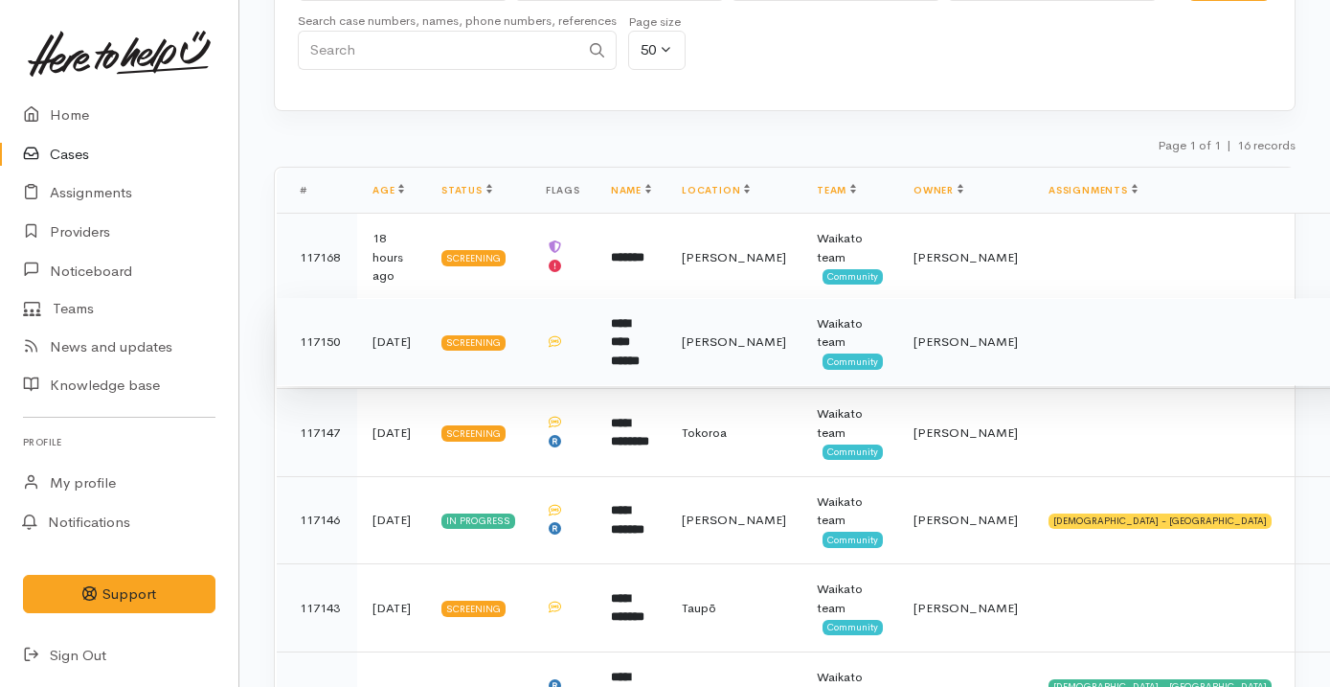
click at [640, 352] on b "**********" at bounding box center [625, 342] width 29 height 50
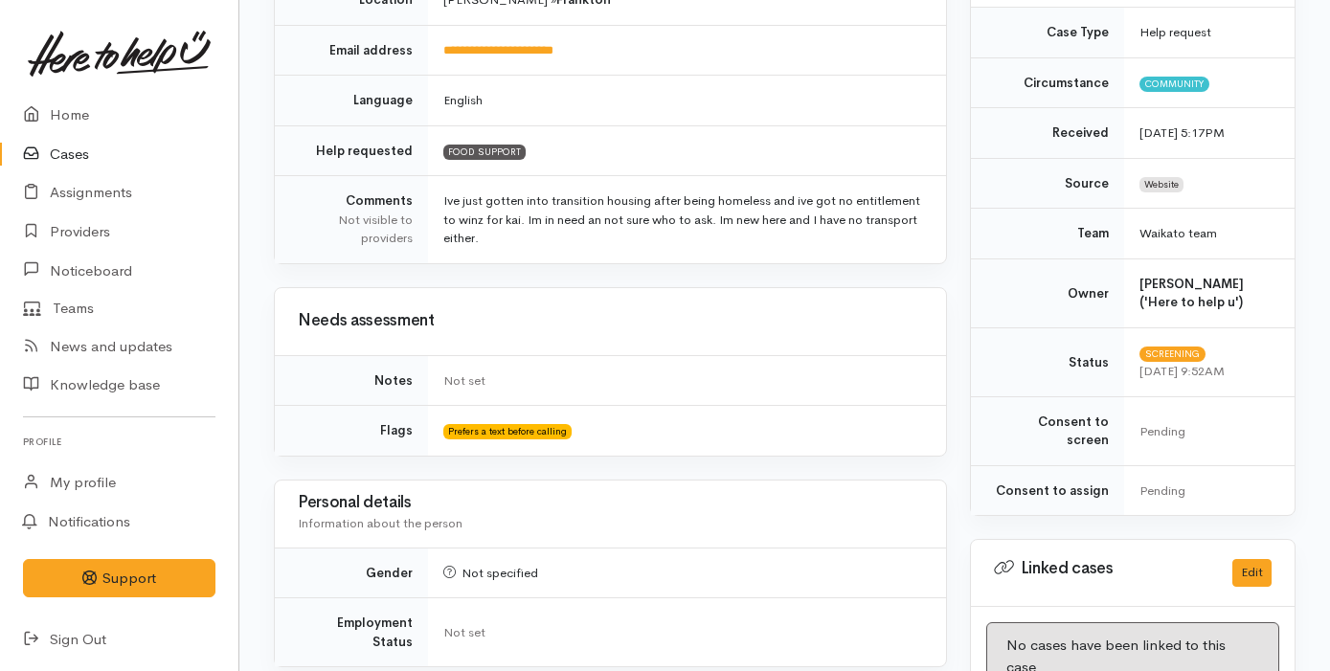
scroll to position [1195, 0]
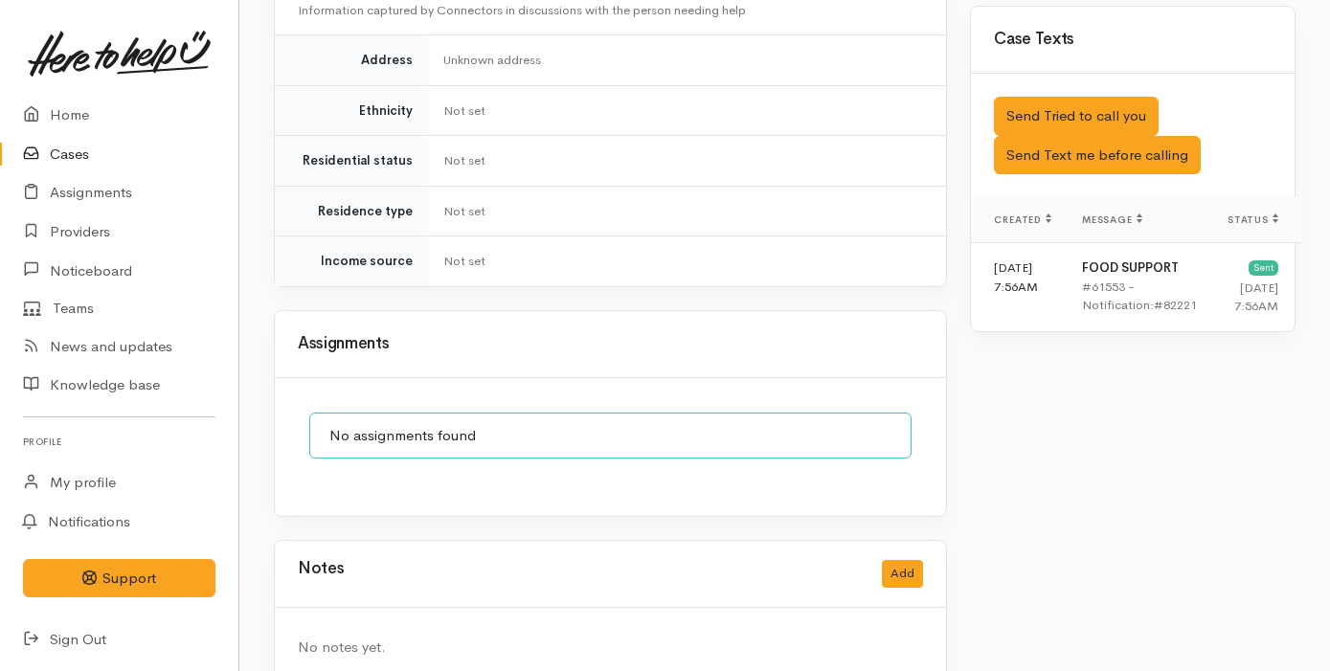
click at [663, 378] on div "No assignments found" at bounding box center [610, 447] width 671 height 139
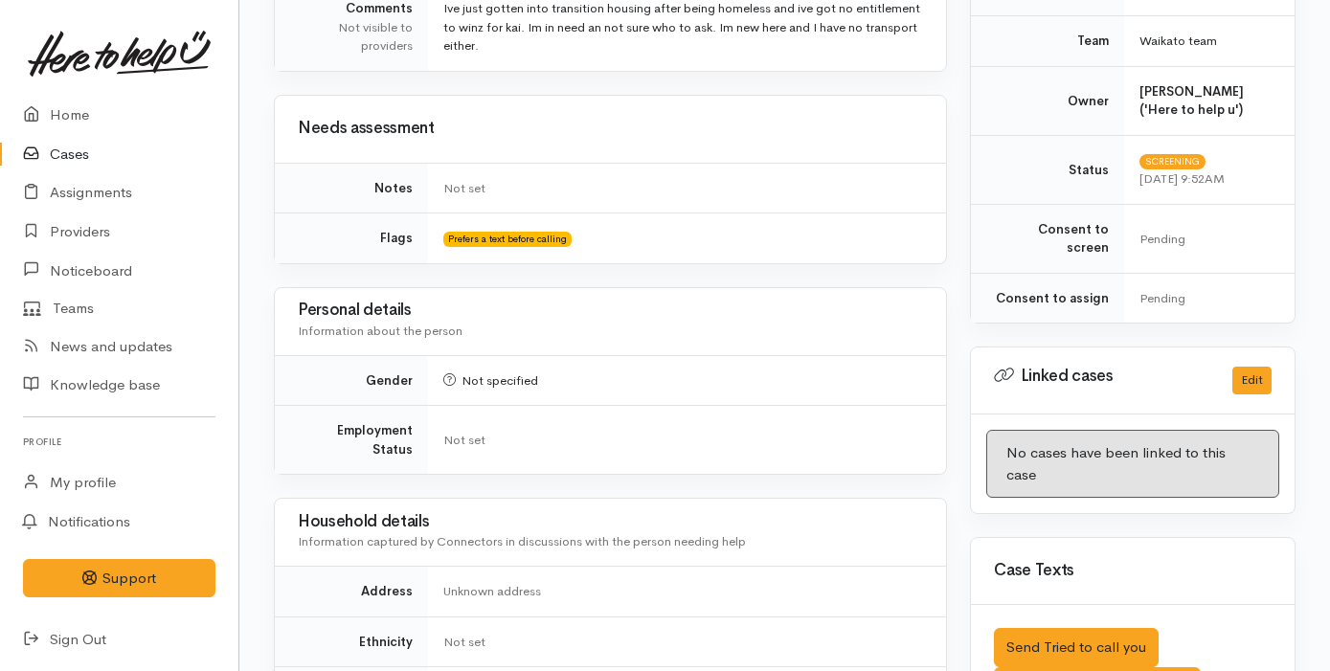
scroll to position [0, 0]
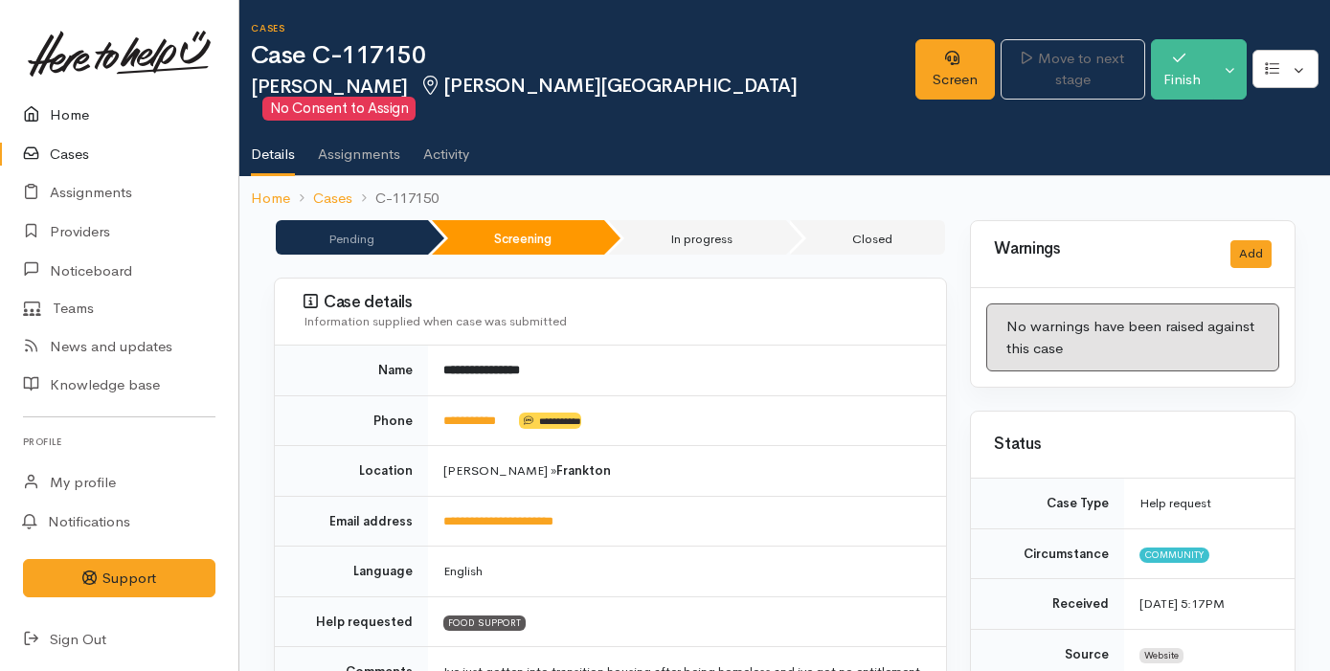
click at [131, 116] on link "Home" at bounding box center [119, 115] width 238 height 39
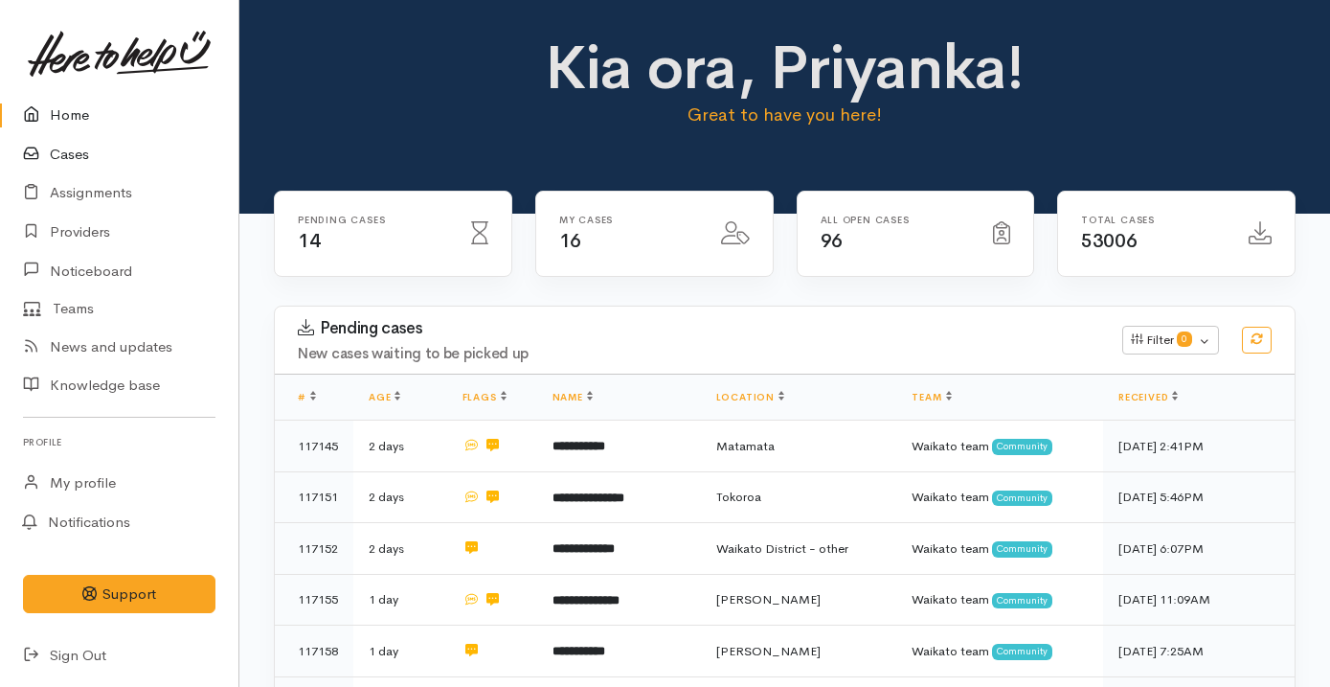
click at [135, 141] on link "Cases" at bounding box center [119, 154] width 238 height 39
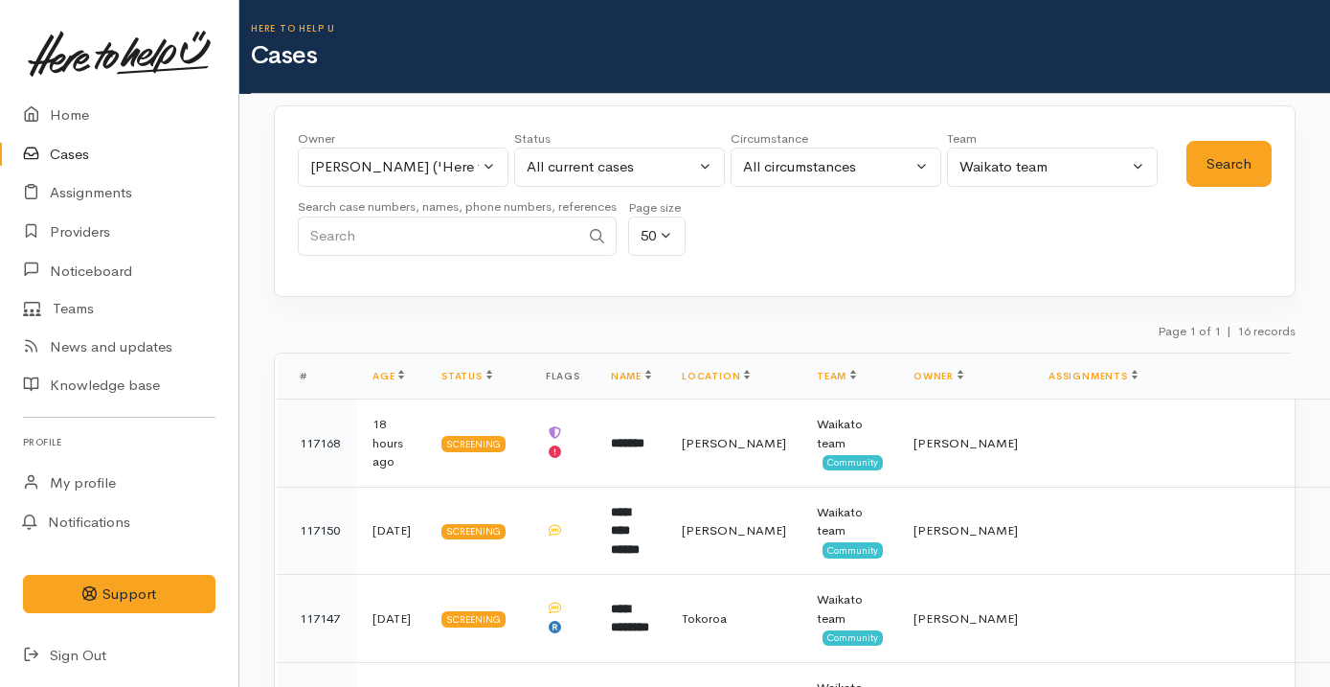
scroll to position [408, 0]
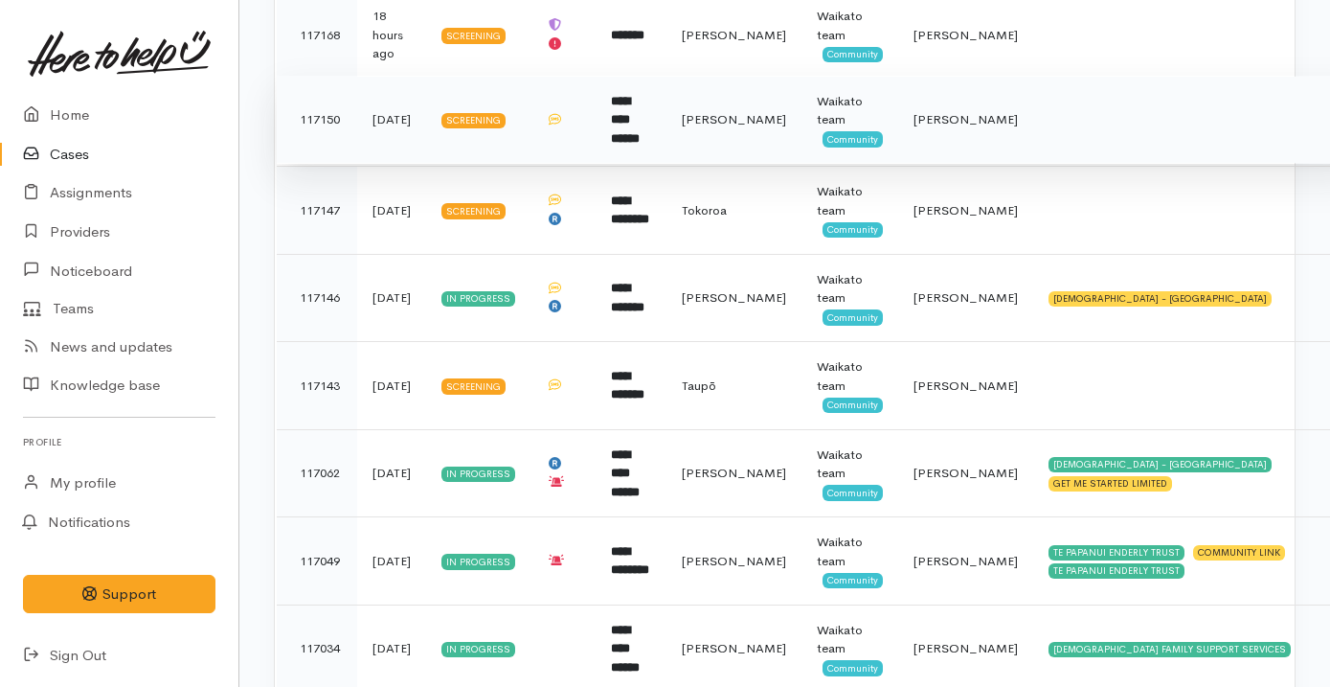
click at [666, 95] on td "**********" at bounding box center [631, 120] width 71 height 88
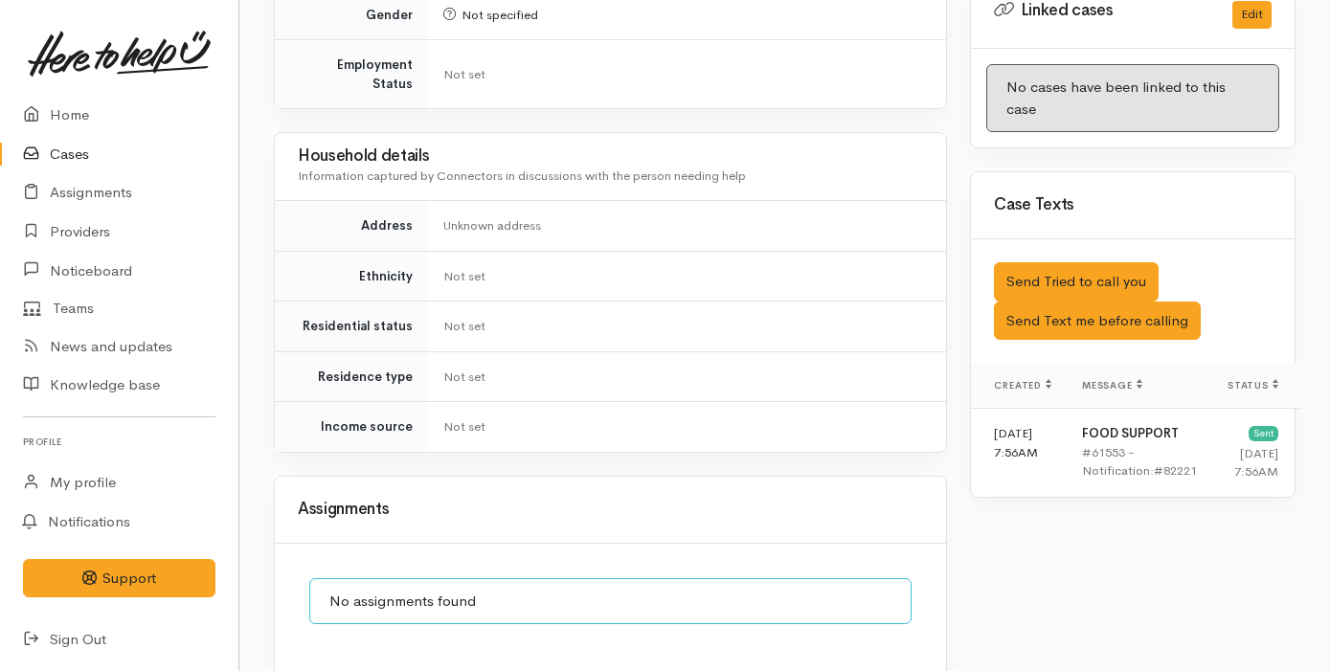
scroll to position [1030, 0]
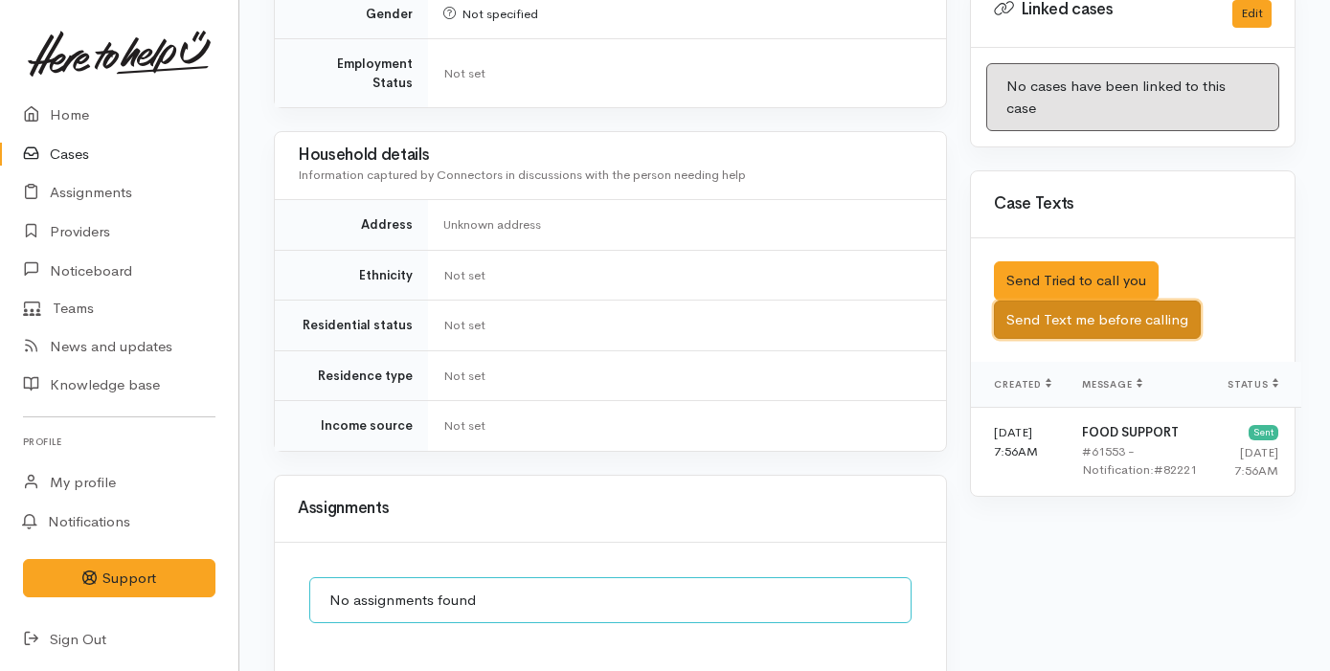
click at [1068, 301] on button "Send Text me before calling" at bounding box center [1097, 320] width 207 height 39
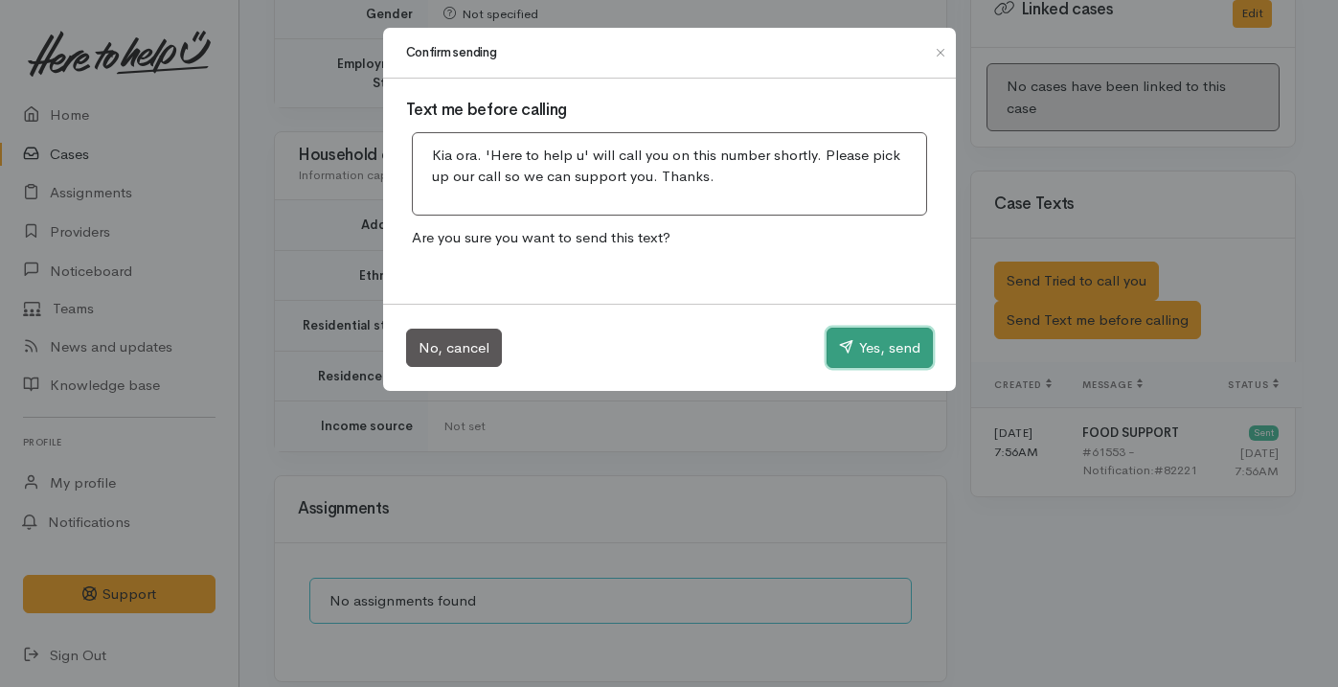
click at [858, 350] on button "Yes, send" at bounding box center [879, 347] width 106 height 40
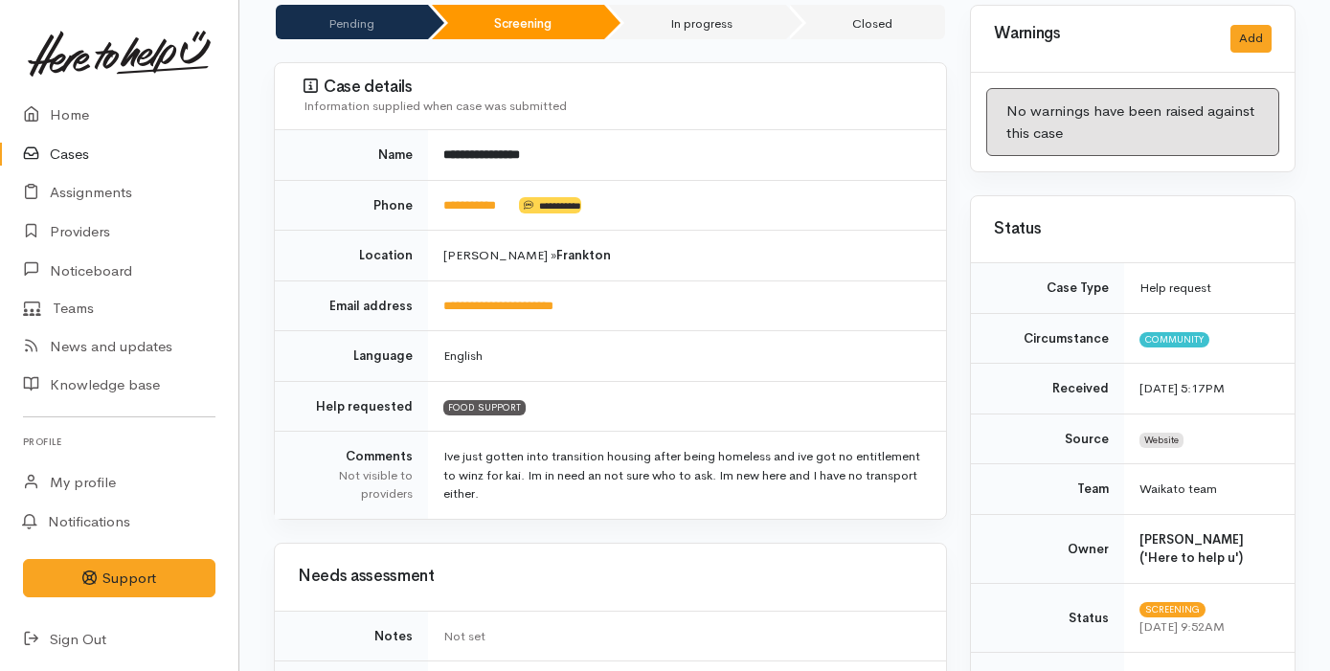
scroll to position [0, 0]
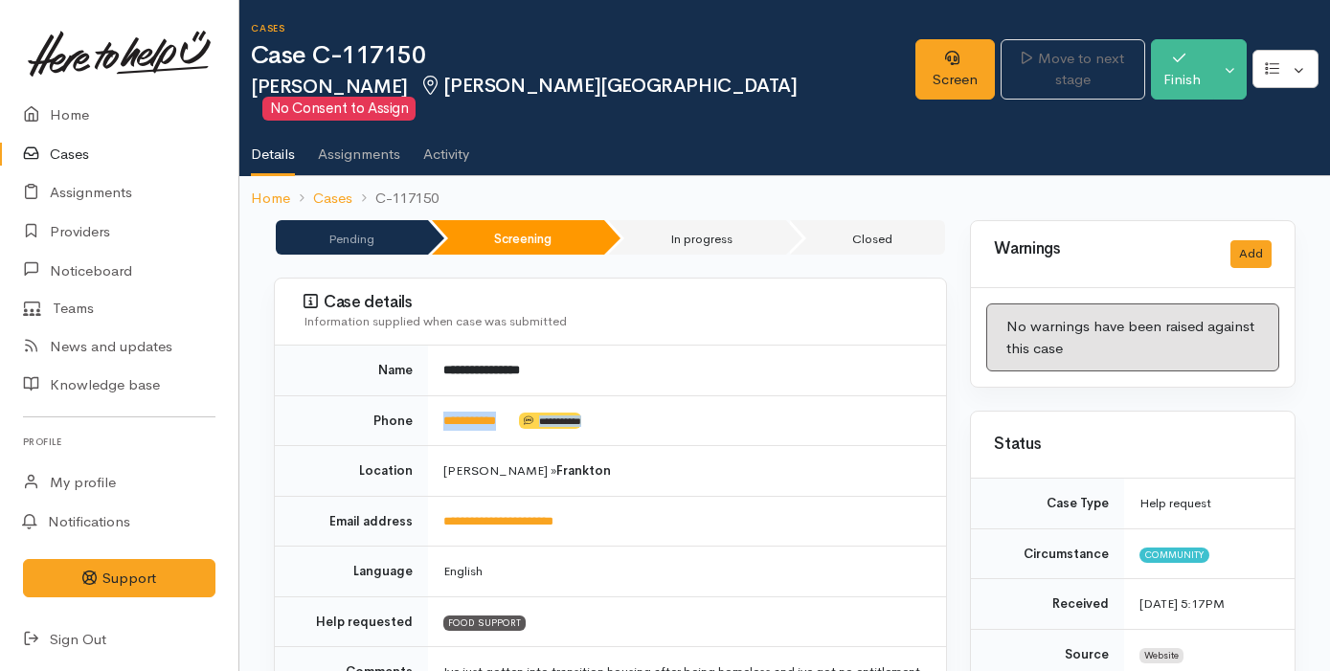
drag, startPoint x: 524, startPoint y: 410, endPoint x: 432, endPoint y: 394, distance: 93.2
click at [432, 395] on td "**********" at bounding box center [687, 420] width 518 height 51
click at [667, 309] on div "Case details Information supplied when case was submitted" at bounding box center [610, 312] width 671 height 67
drag, startPoint x: 518, startPoint y: 395, endPoint x: 439, endPoint y: 393, distance: 78.6
click at [439, 395] on td "**********" at bounding box center [687, 420] width 518 height 51
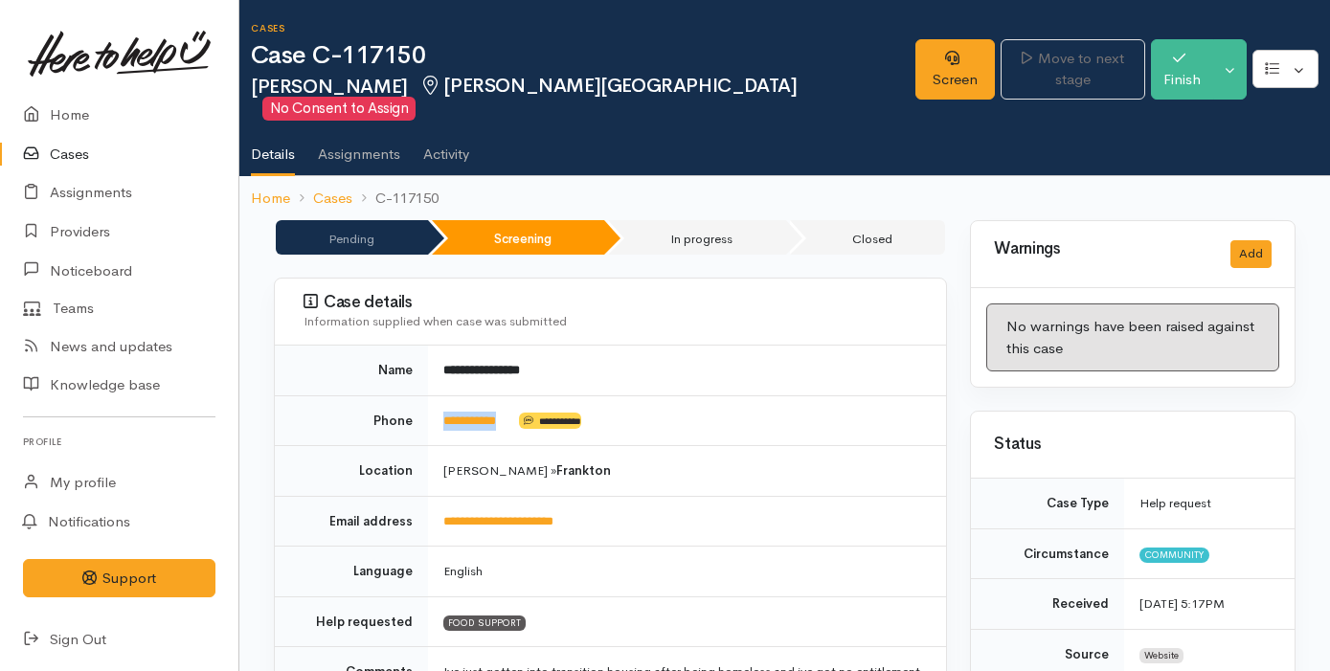
copy td "**********"
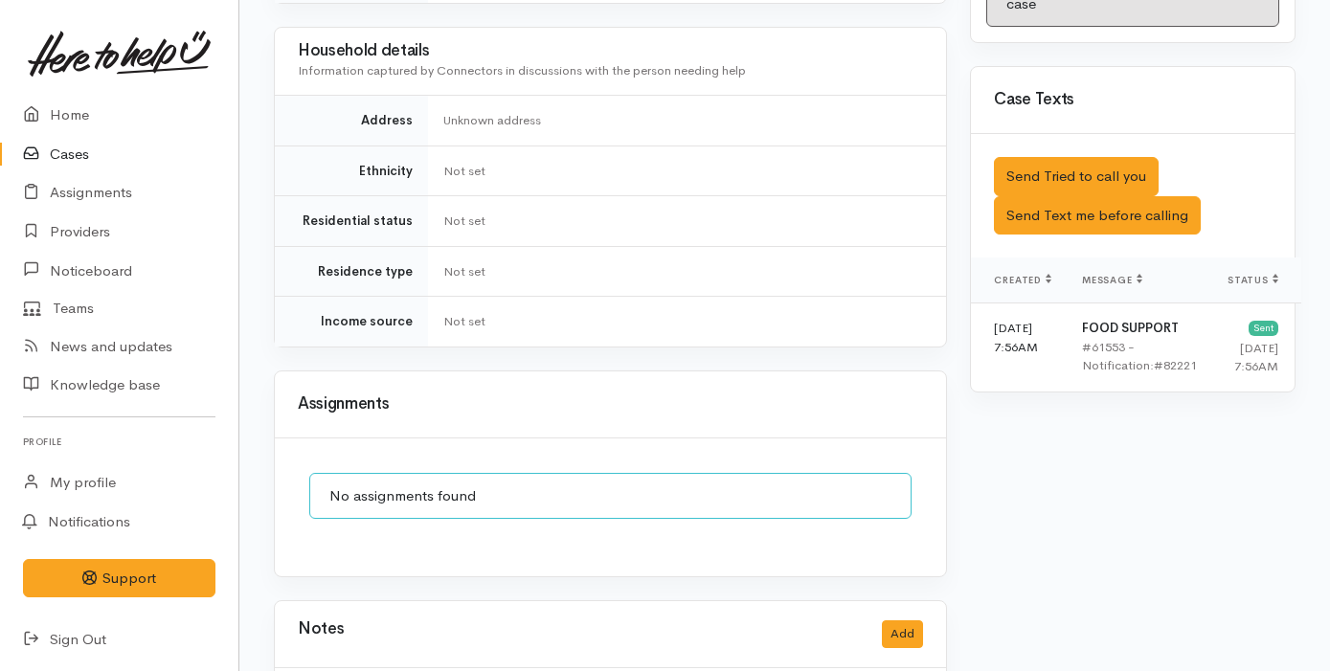
scroll to position [1188, 0]
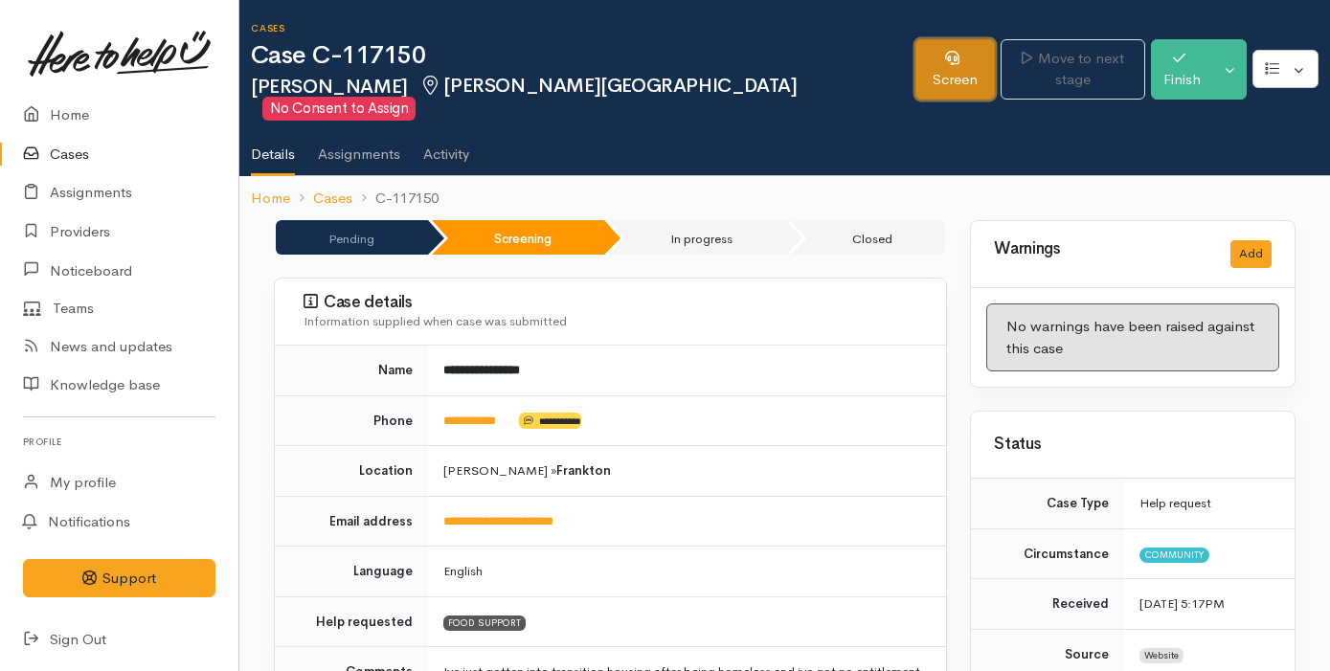
click at [915, 68] on link "Screen" at bounding box center [954, 69] width 79 height 60
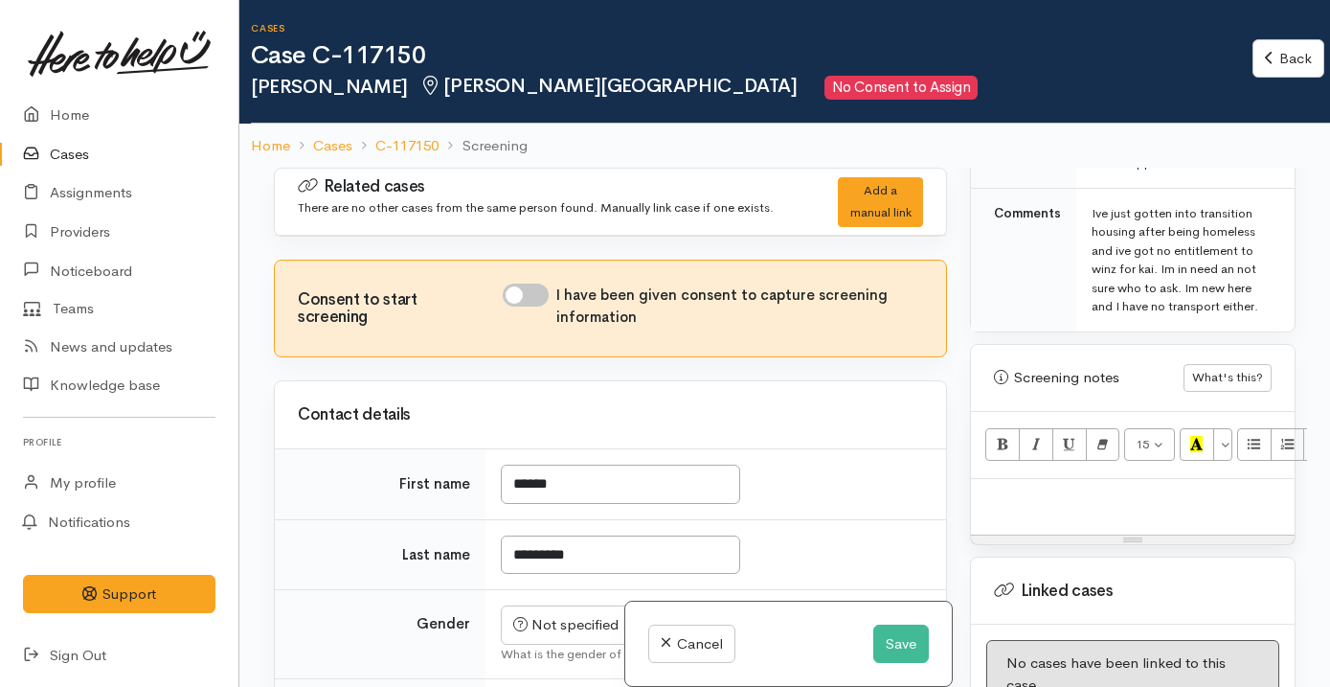
scroll to position [1091, 0]
click at [1151, 486] on p at bounding box center [1132, 497] width 304 height 22
paste div
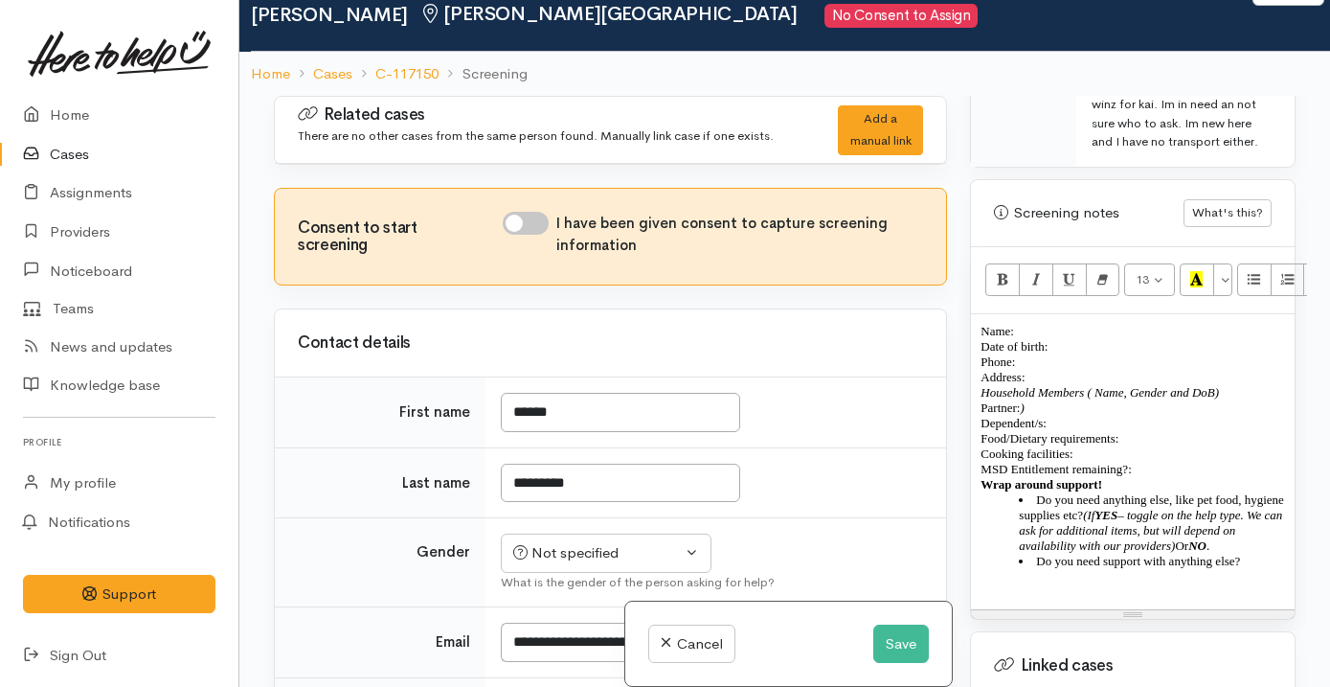
scroll to position [1188, 0]
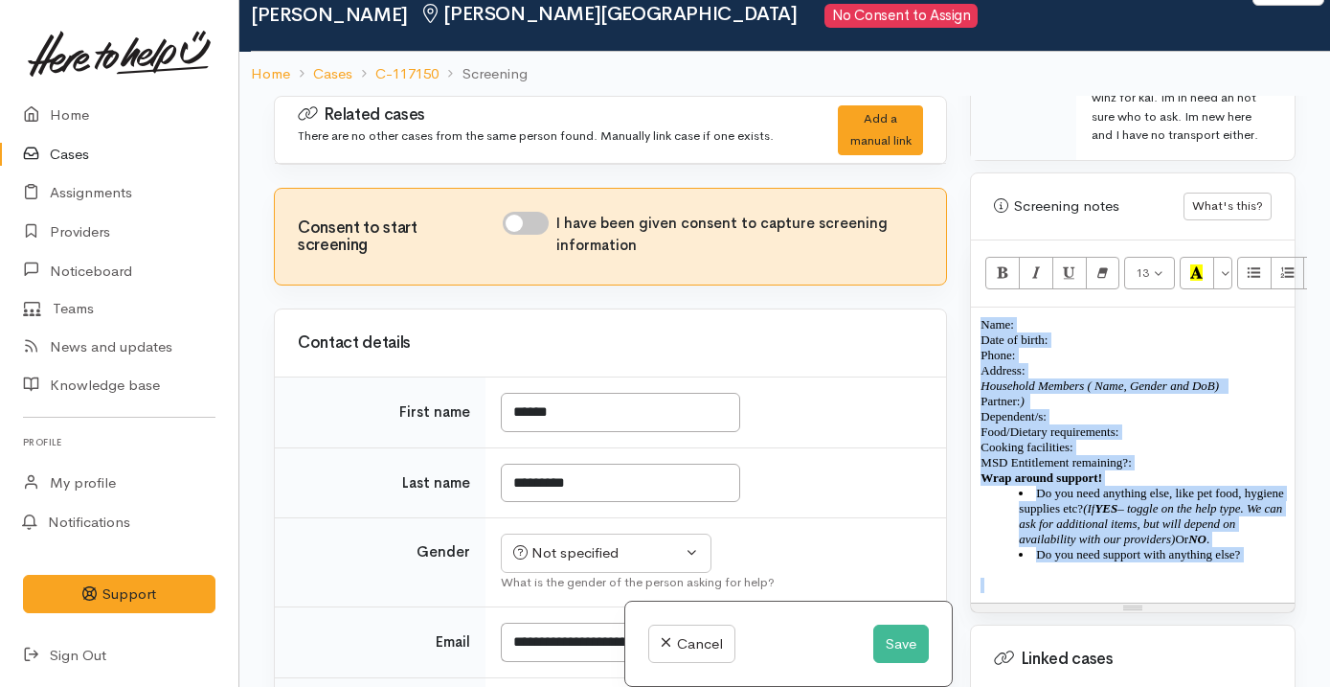
drag, startPoint x: 984, startPoint y: 299, endPoint x: 1263, endPoint y: 560, distance: 382.1
click at [1263, 560] on div "Name: Date of birth: Phone:  Address:  Household Members ( Name, Gender and DoB…" at bounding box center [1133, 454] width 324 height 295
click at [1092, 257] on button "Remove Font Style (⌘+\\)" at bounding box center [1103, 273] width 34 height 33
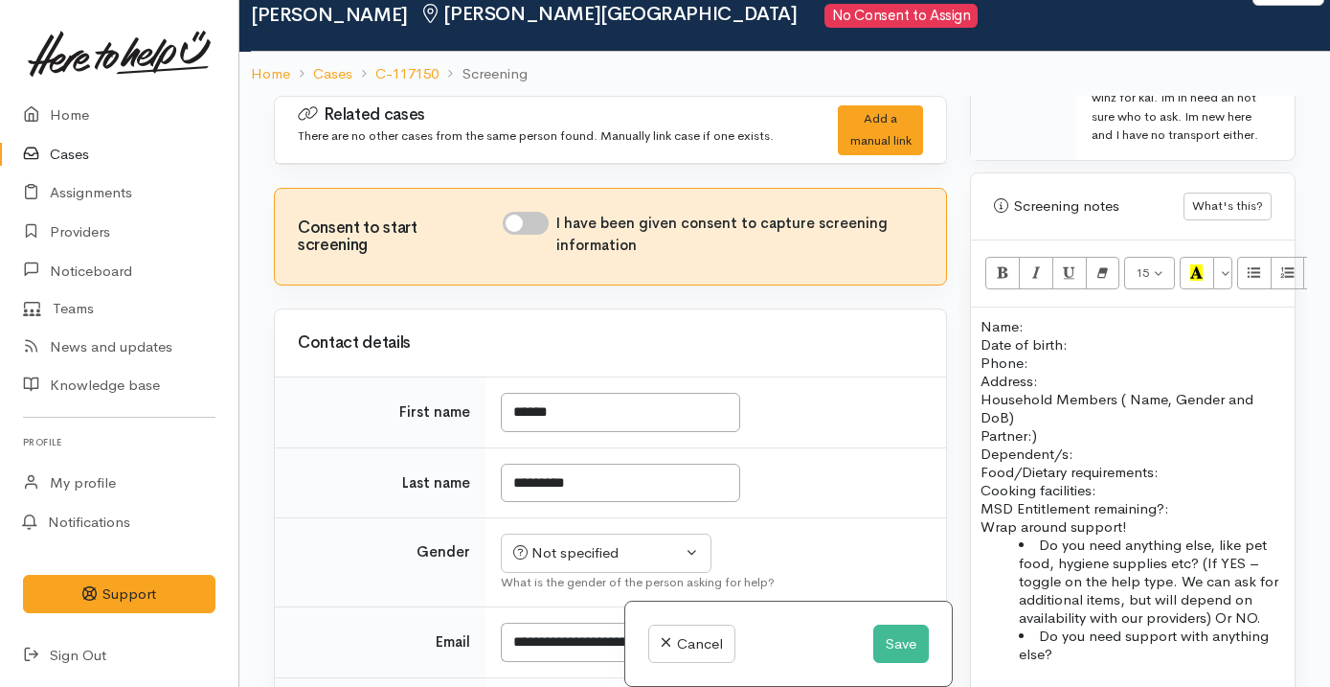
click at [891, 615] on div "Cancel Save" at bounding box center [788, 643] width 327 height 85
click at [890, 635] on button "Save" at bounding box center [901, 643] width 56 height 39
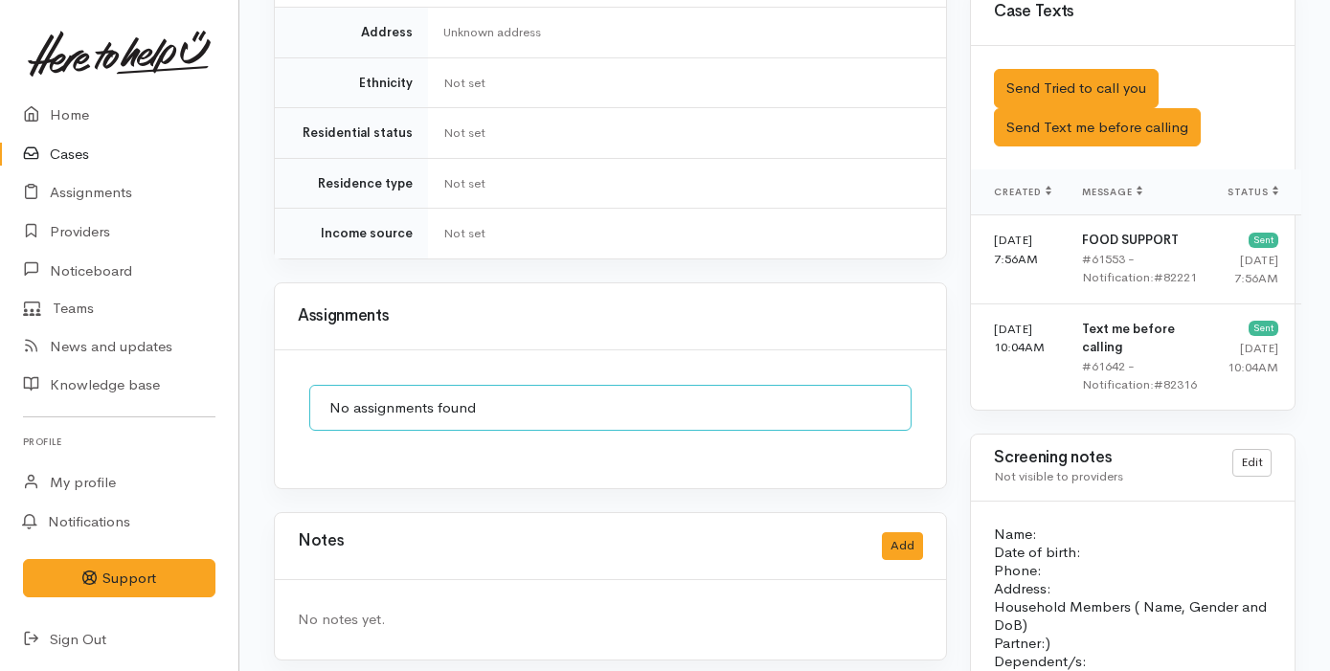
scroll to position [1160, 0]
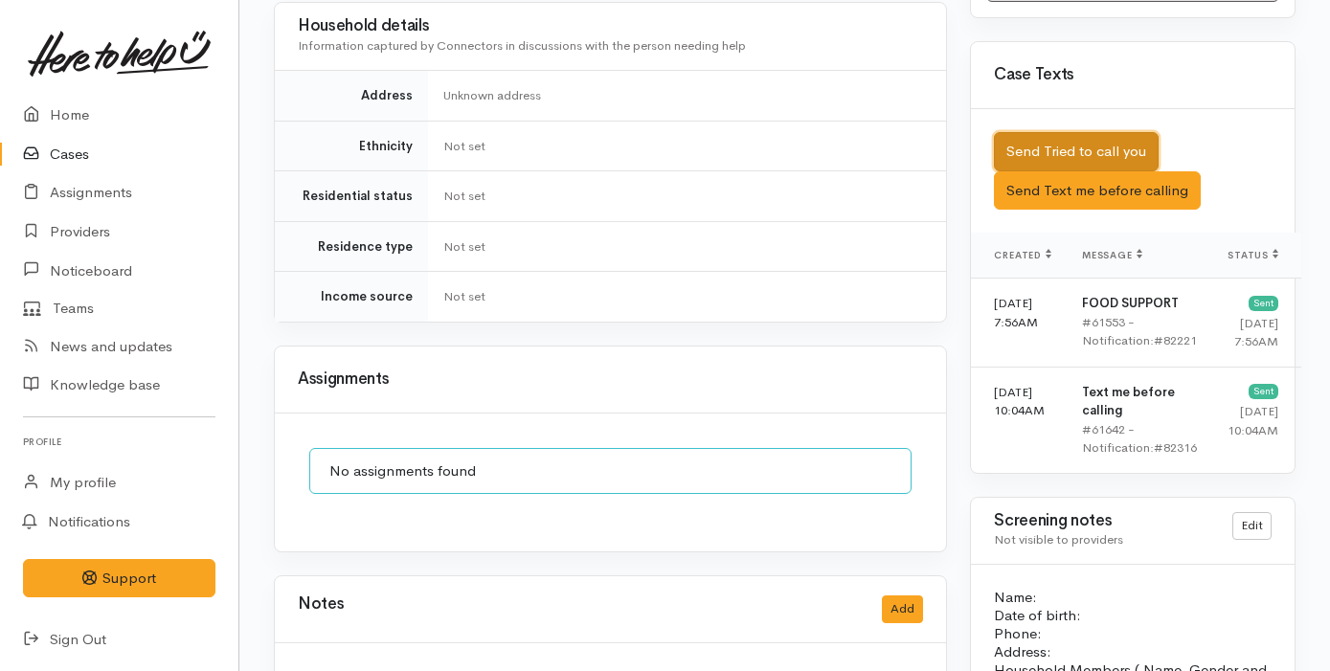
click at [1085, 132] on button "Send Tried to call you" at bounding box center [1076, 151] width 165 height 39
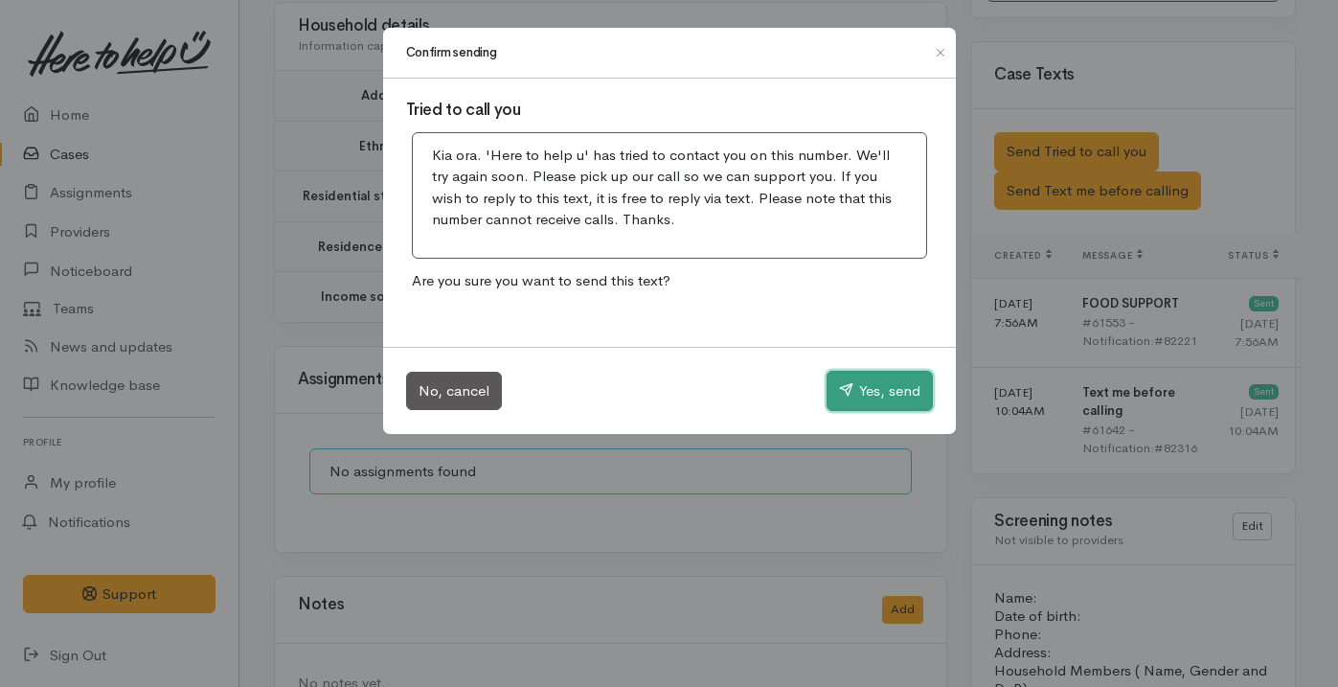
click at [871, 389] on button "Yes, send" at bounding box center [879, 391] width 106 height 40
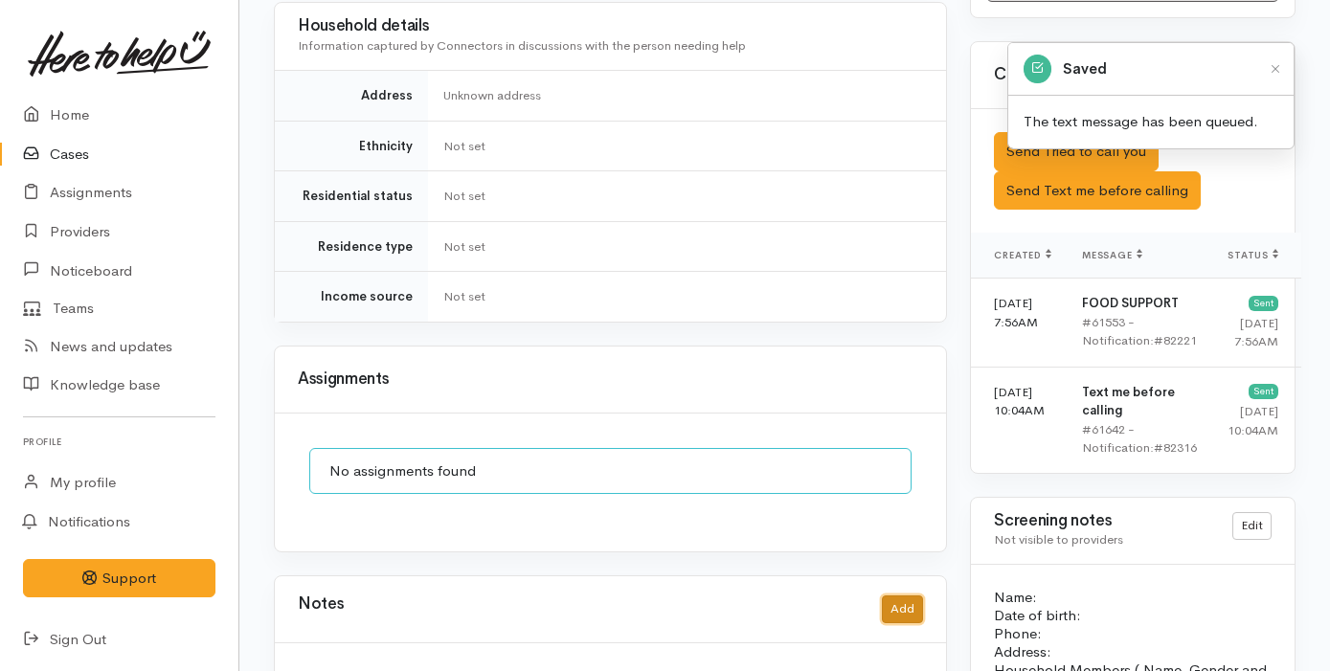
click at [894, 596] on button "Add" at bounding box center [902, 610] width 41 height 28
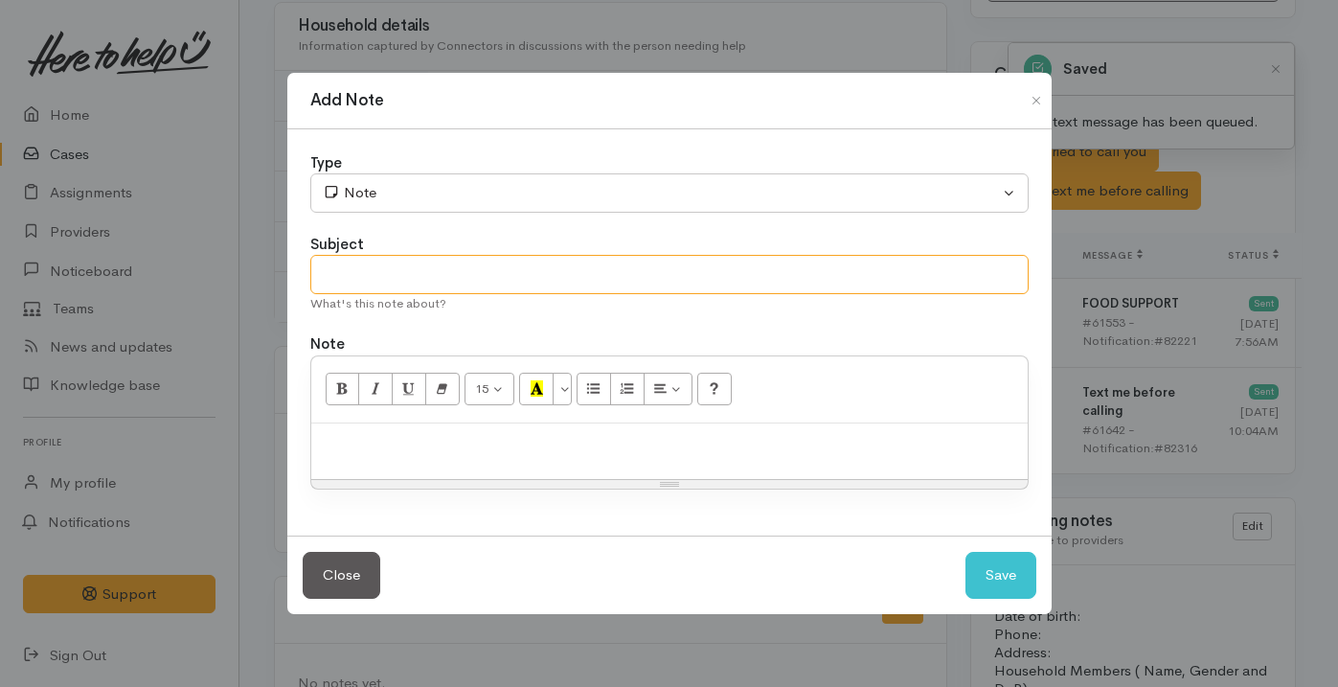
click at [482, 269] on input "text" at bounding box center [669, 274] width 718 height 39
type input "Attempt No.1"
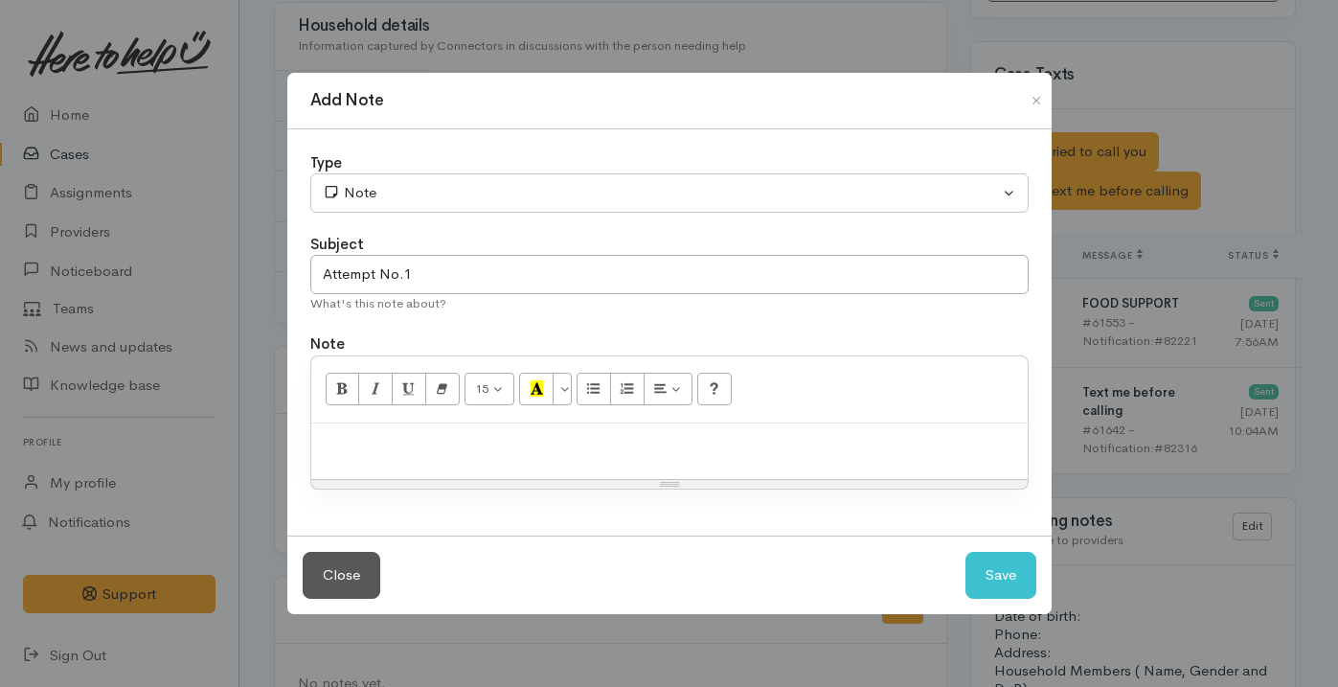
click at [421, 434] on p at bounding box center [669, 444] width 697 height 22
click at [970, 576] on button "Save" at bounding box center [1000, 575] width 71 height 47
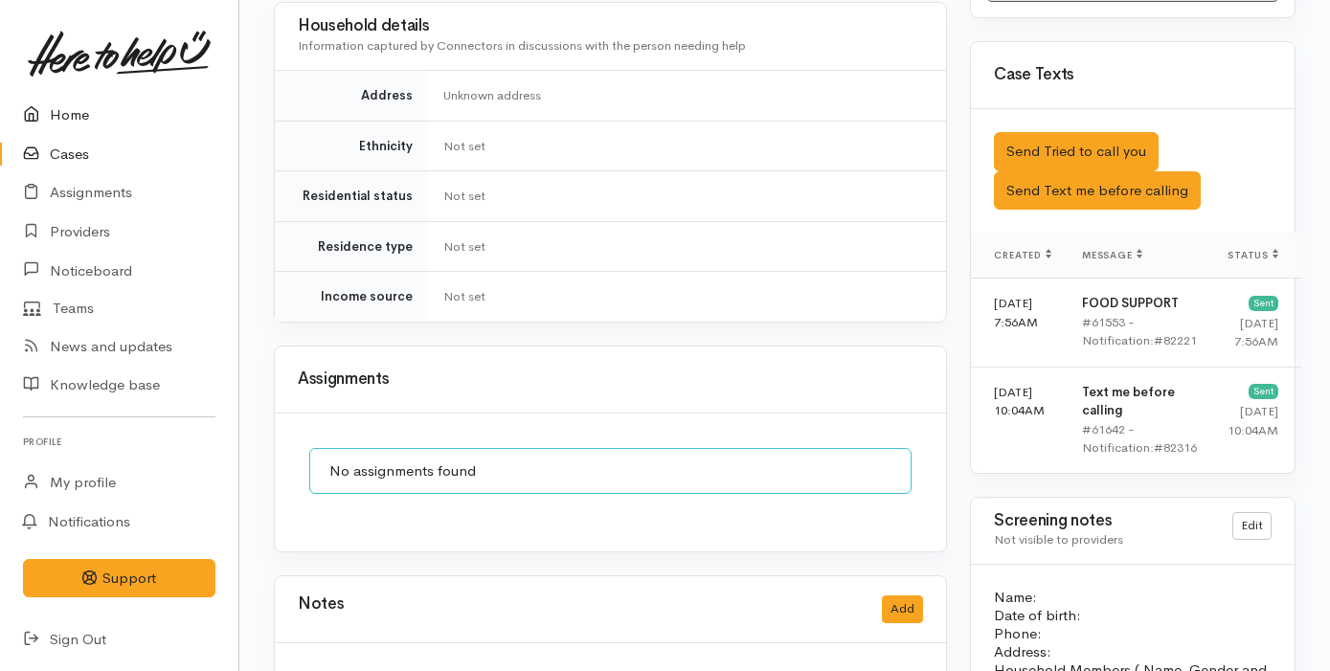
click at [72, 117] on link "Home" at bounding box center [119, 115] width 238 height 39
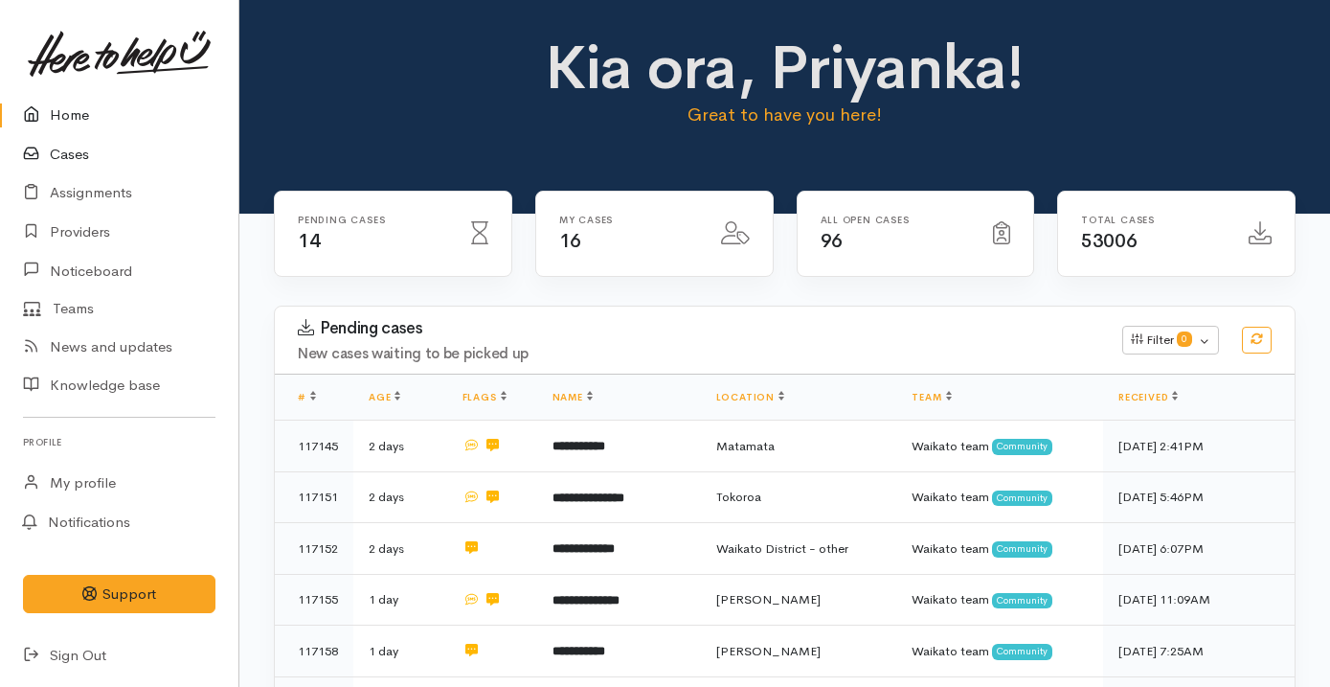
click at [117, 147] on link "Cases" at bounding box center [119, 154] width 238 height 39
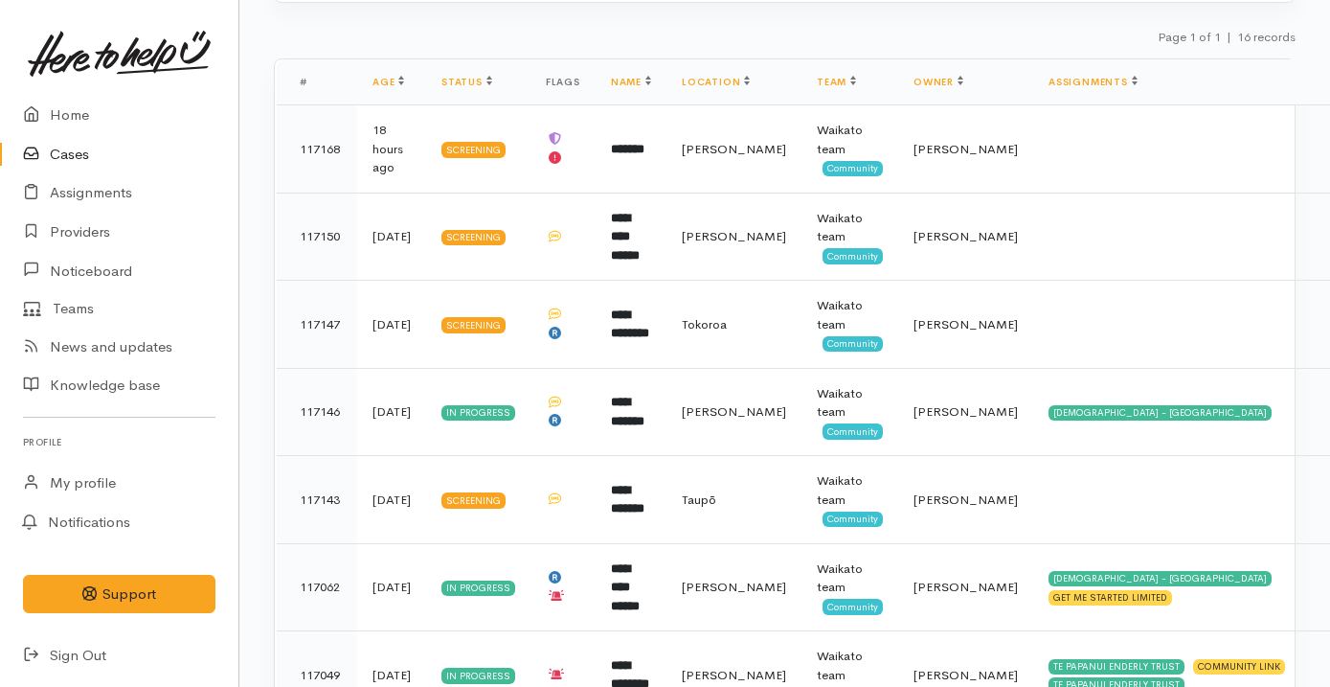
scroll to position [417, 0]
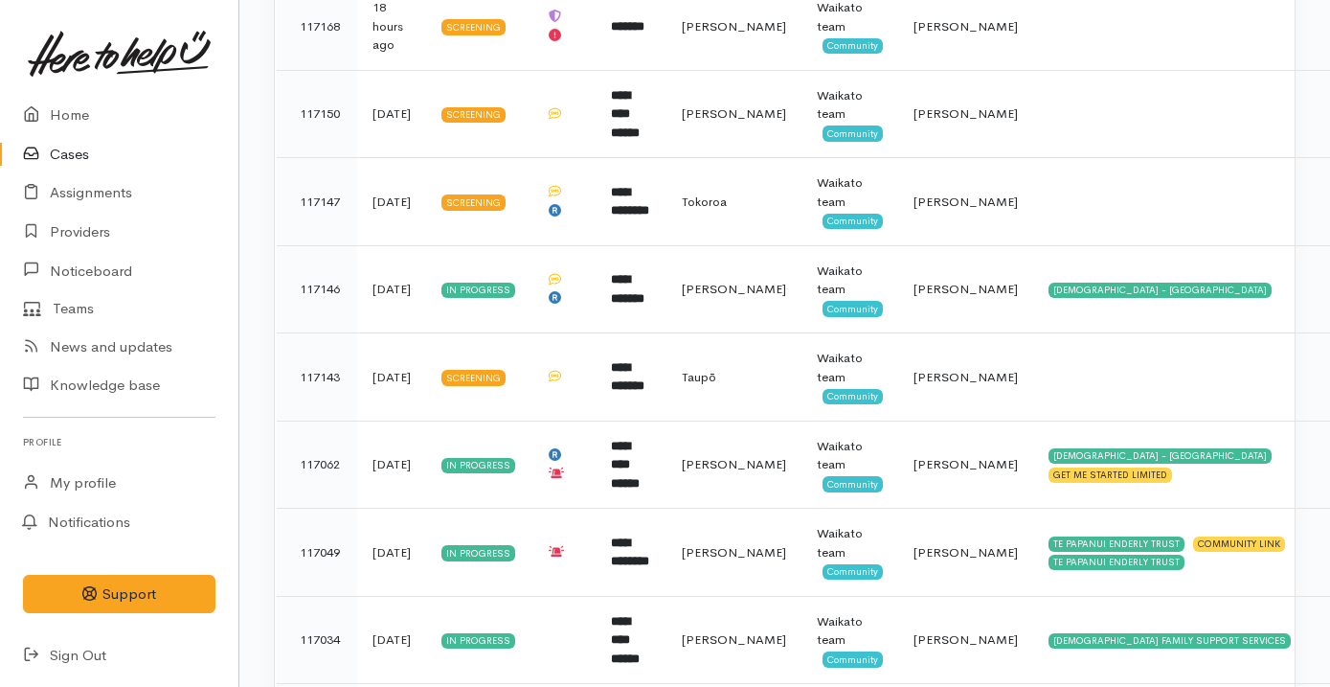
click at [540, 304] on td at bounding box center [562, 289] width 65 height 88
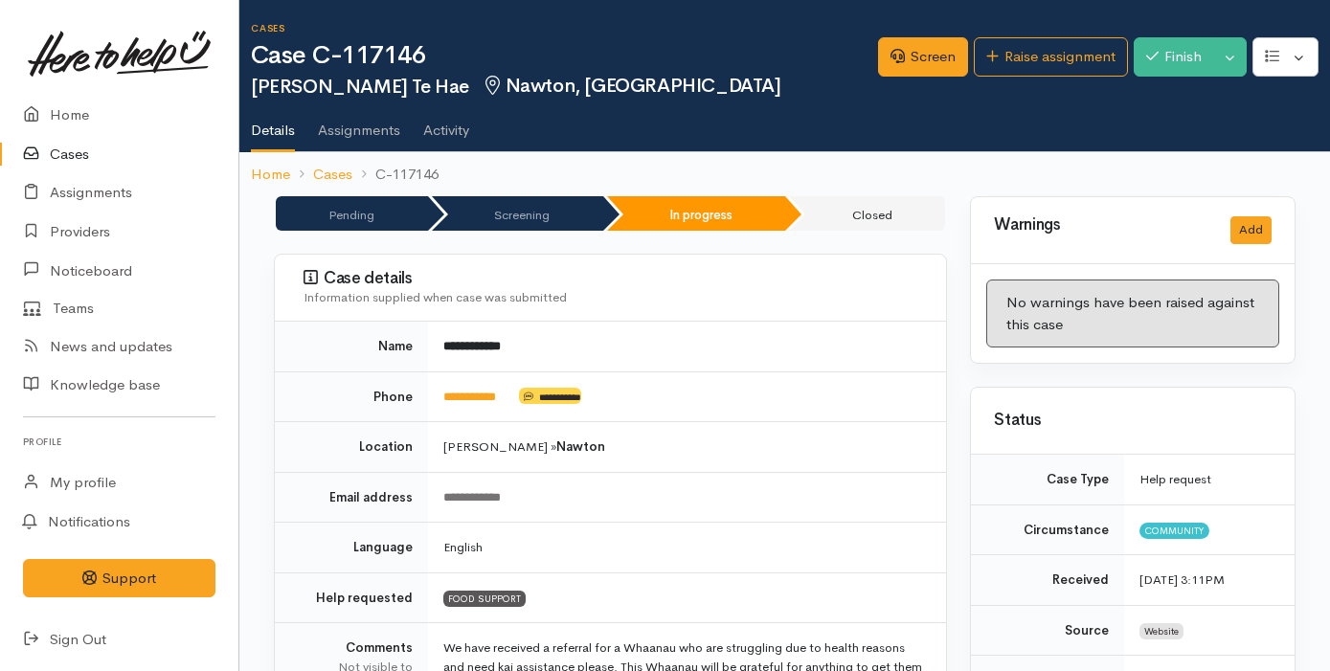
scroll to position [49, 0]
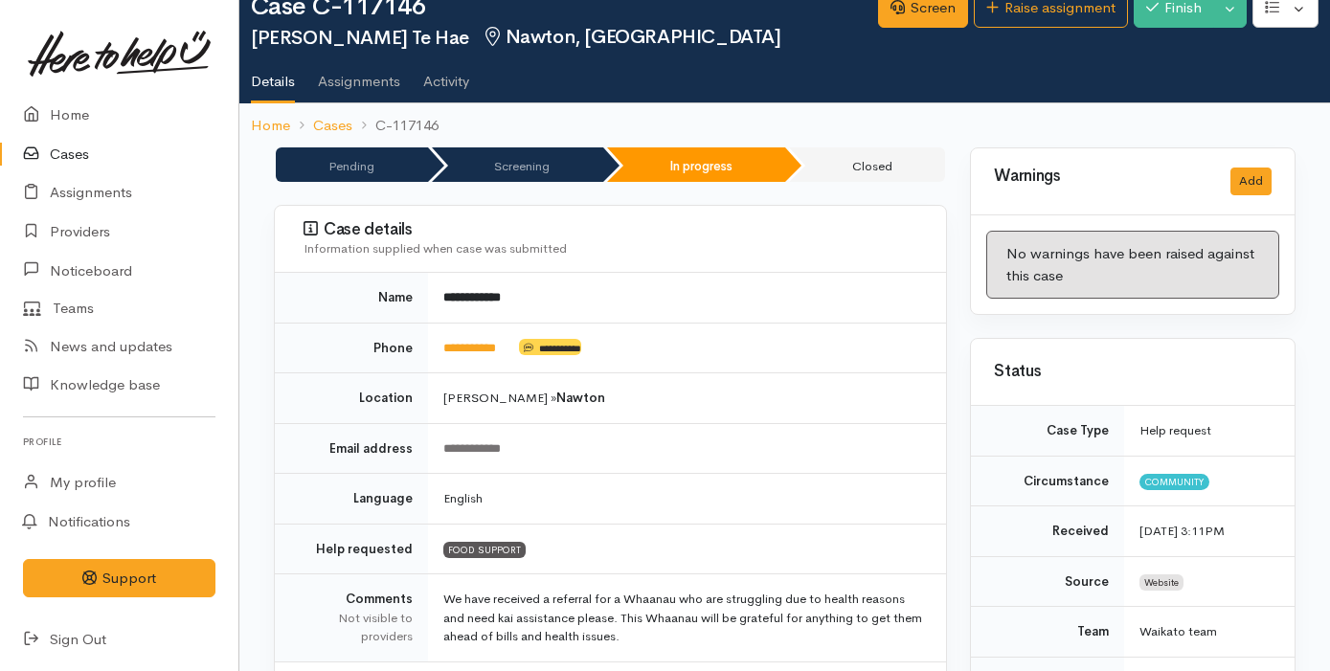
click at [113, 160] on link "Cases" at bounding box center [119, 154] width 238 height 39
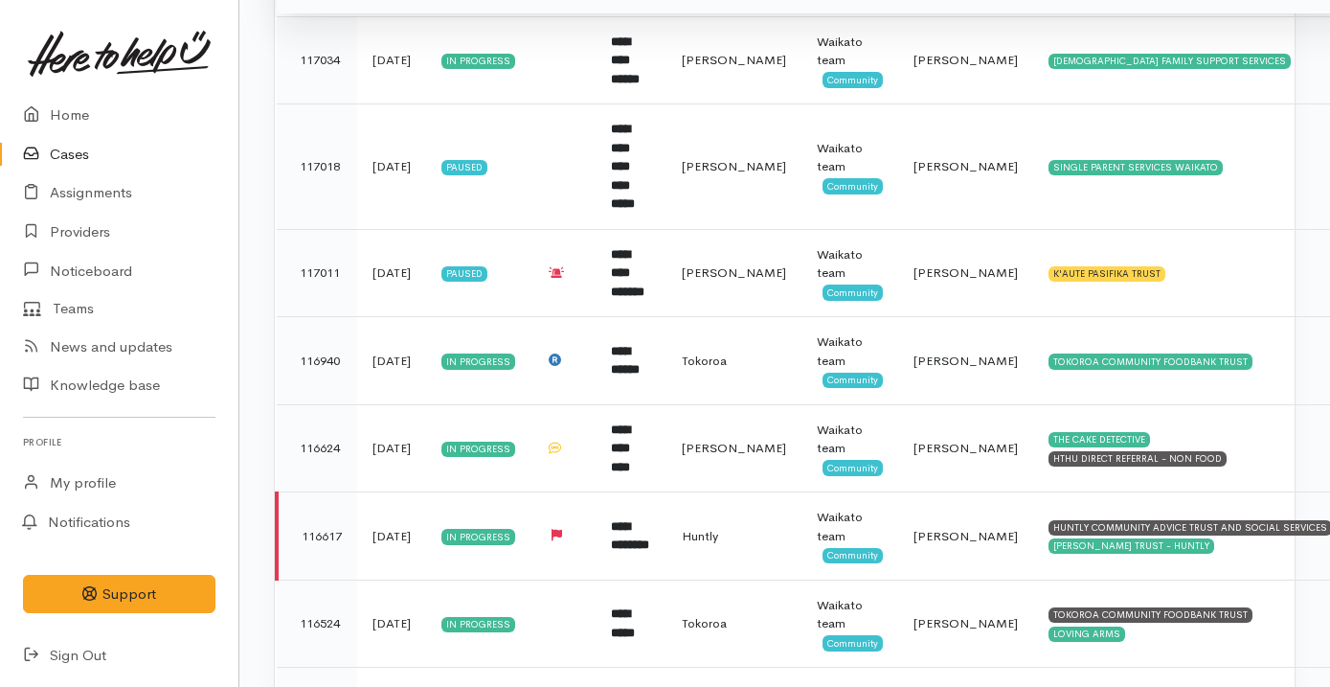
scroll to position [1189, 0]
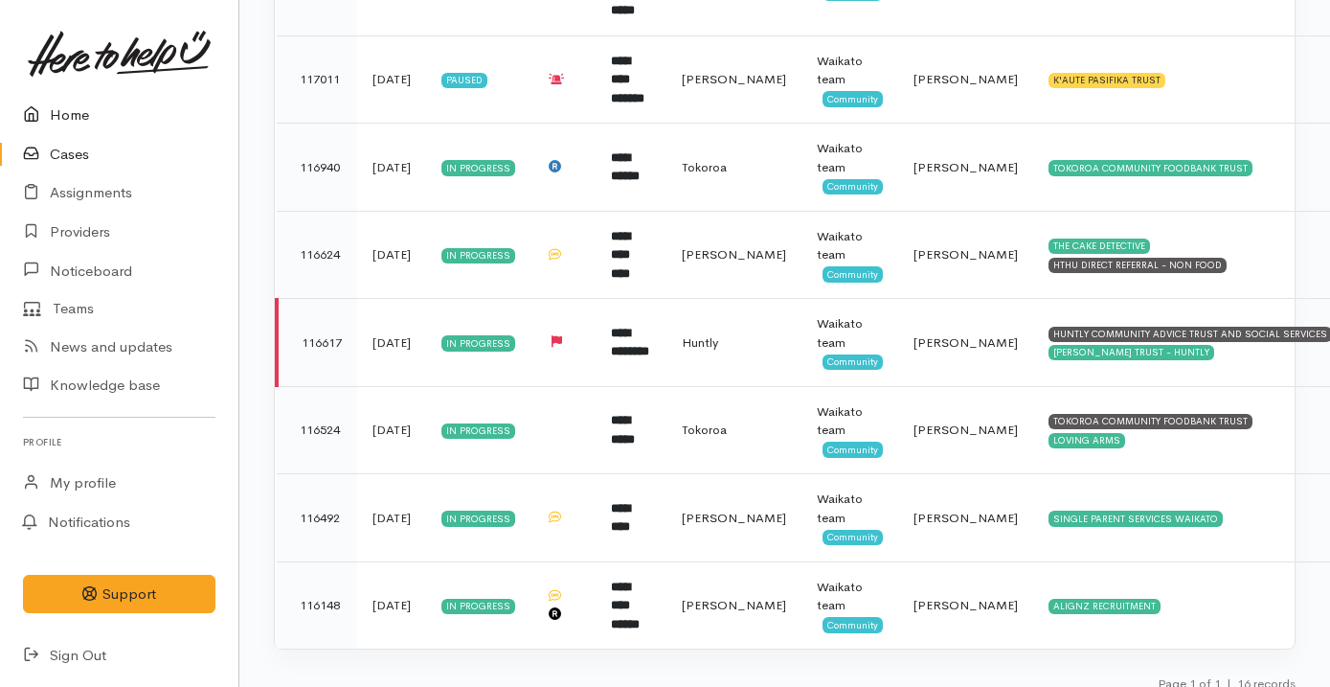
click at [52, 104] on link "Home" at bounding box center [119, 115] width 238 height 39
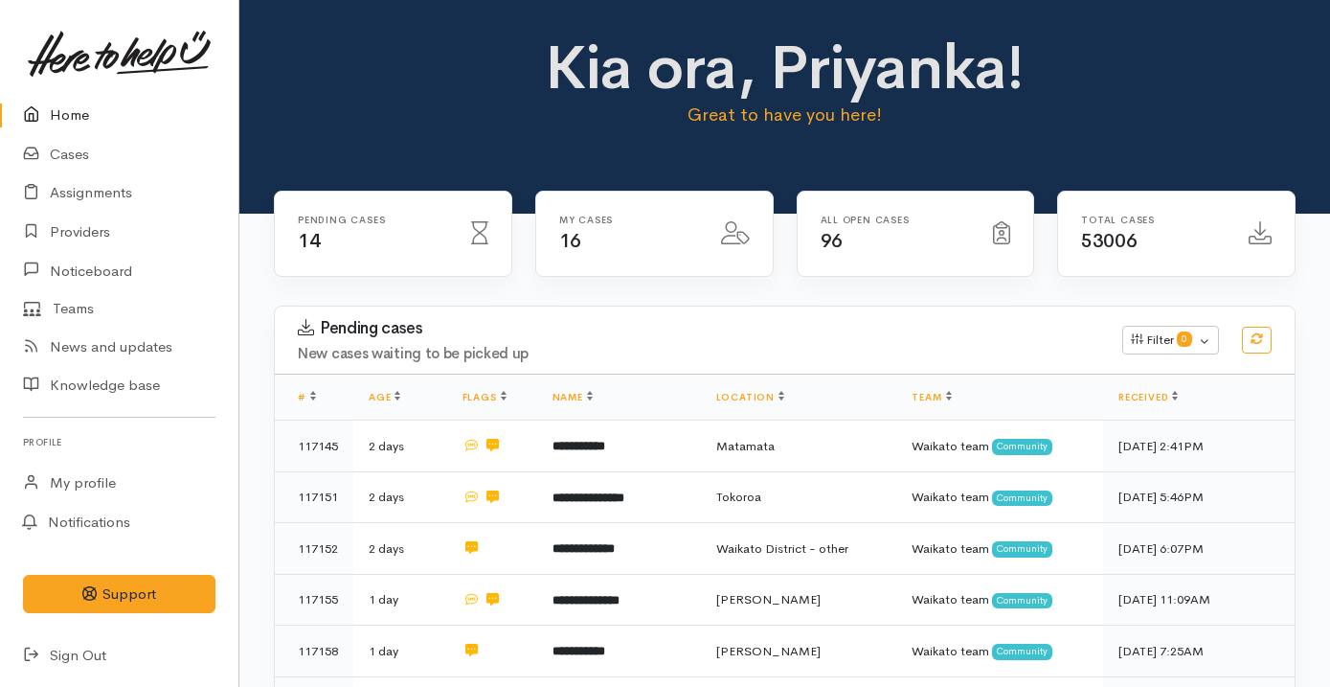
click at [431, 126] on div "Kia ora, Priyanka! Great to have you here!" at bounding box center [784, 89] width 1045 height 110
click at [145, 159] on link "Cases" at bounding box center [119, 154] width 238 height 39
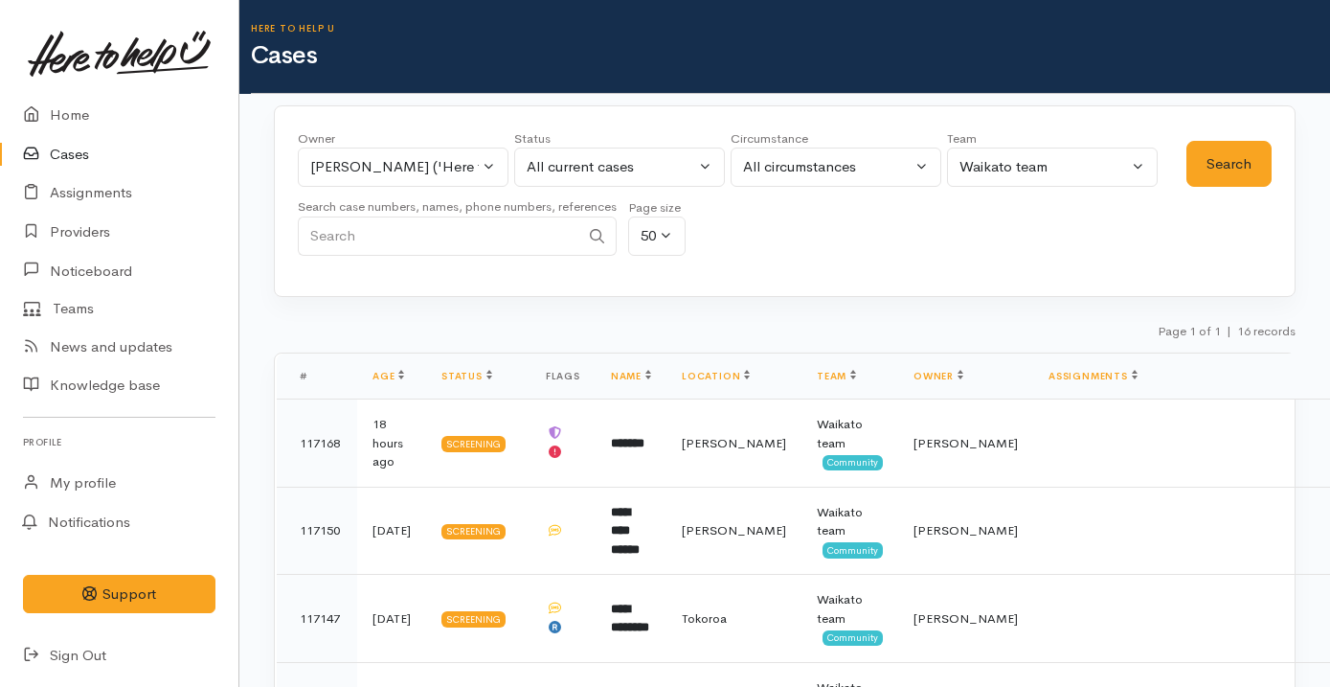
click at [890, 322] on div "Page 1 of 1 | 16 records" at bounding box center [785, 337] width 1022 height 34
click at [73, 107] on link "Home" at bounding box center [119, 115] width 238 height 39
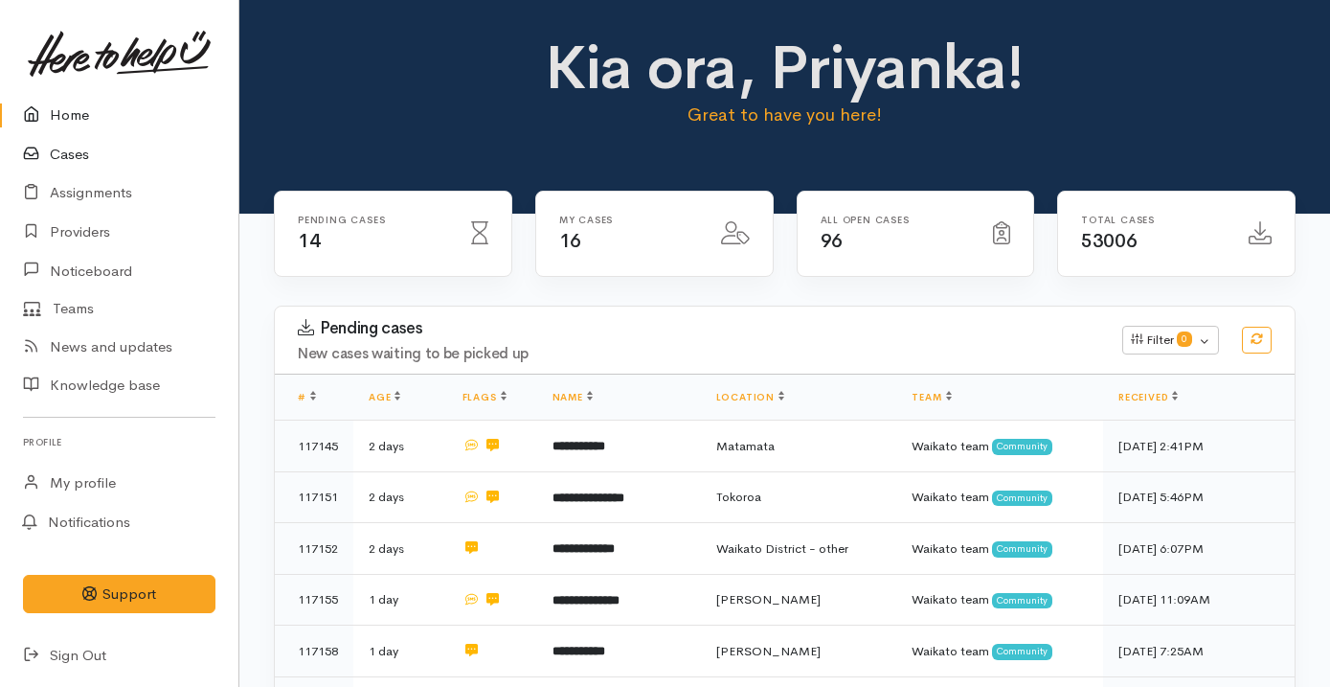
click at [88, 148] on link "Cases" at bounding box center [119, 154] width 238 height 39
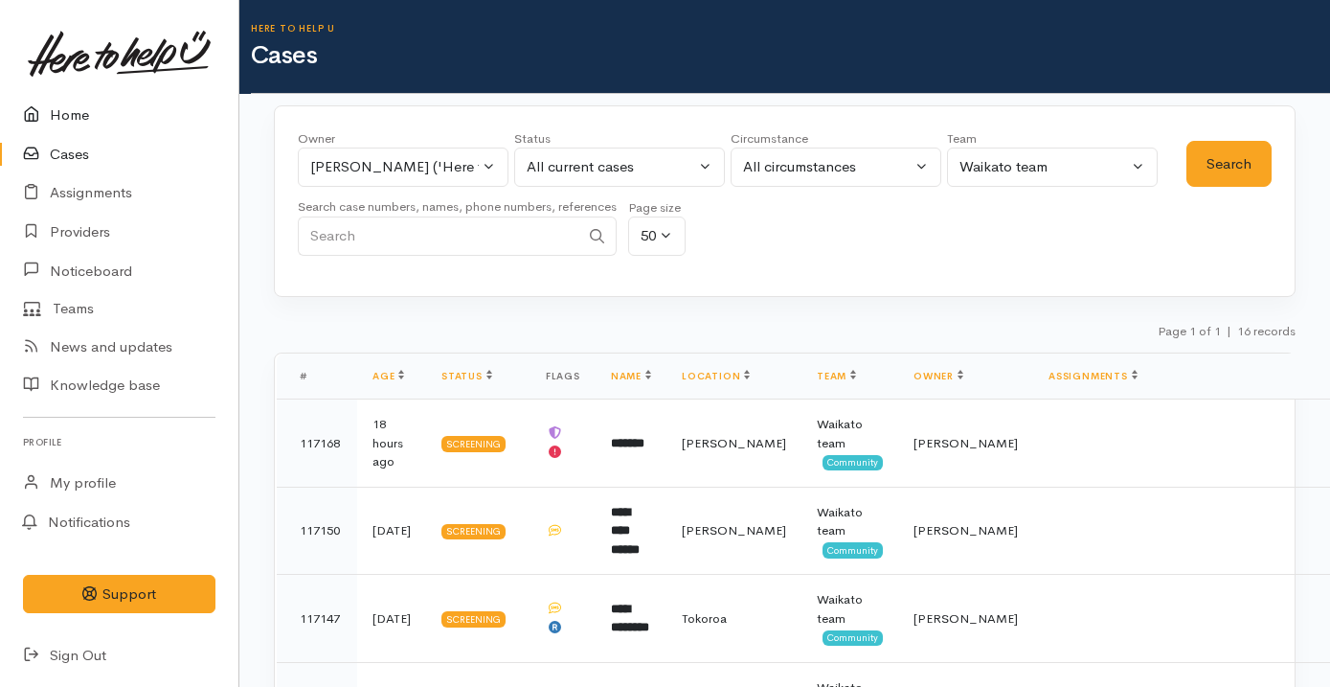
click at [118, 131] on link "Home" at bounding box center [119, 115] width 238 height 39
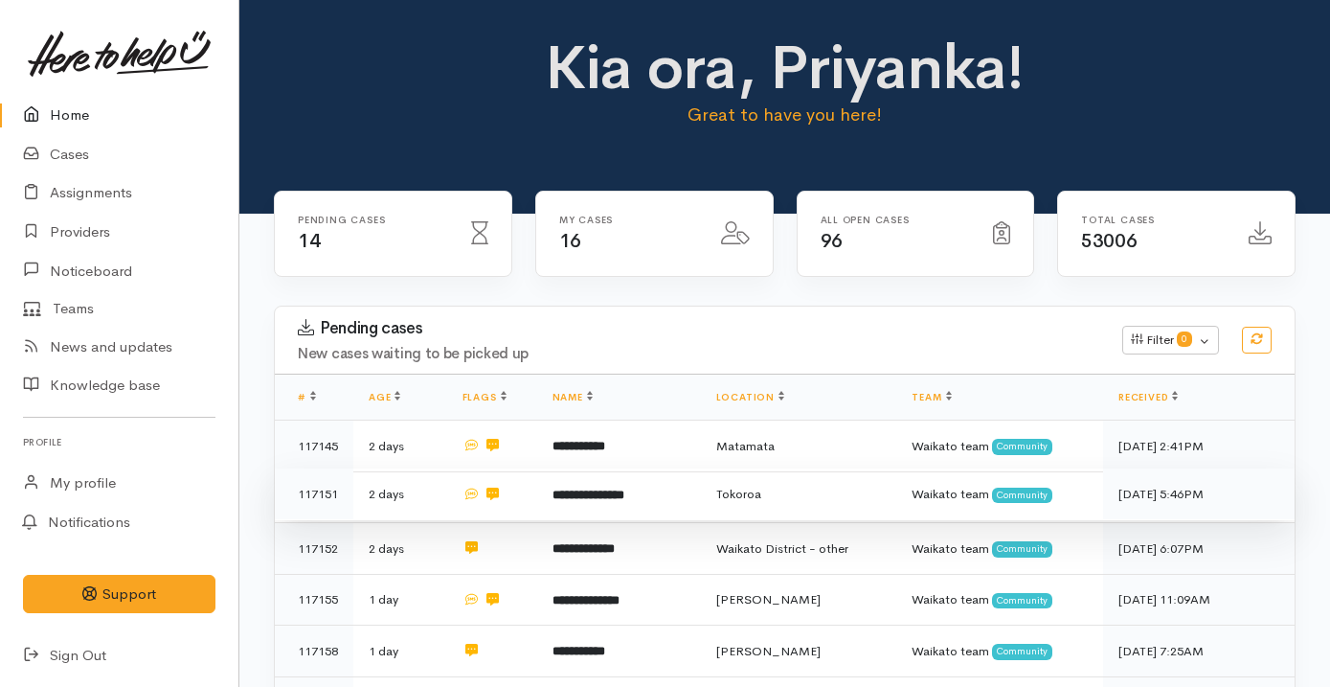
click at [439, 496] on td "2 days" at bounding box center [400, 494] width 94 height 52
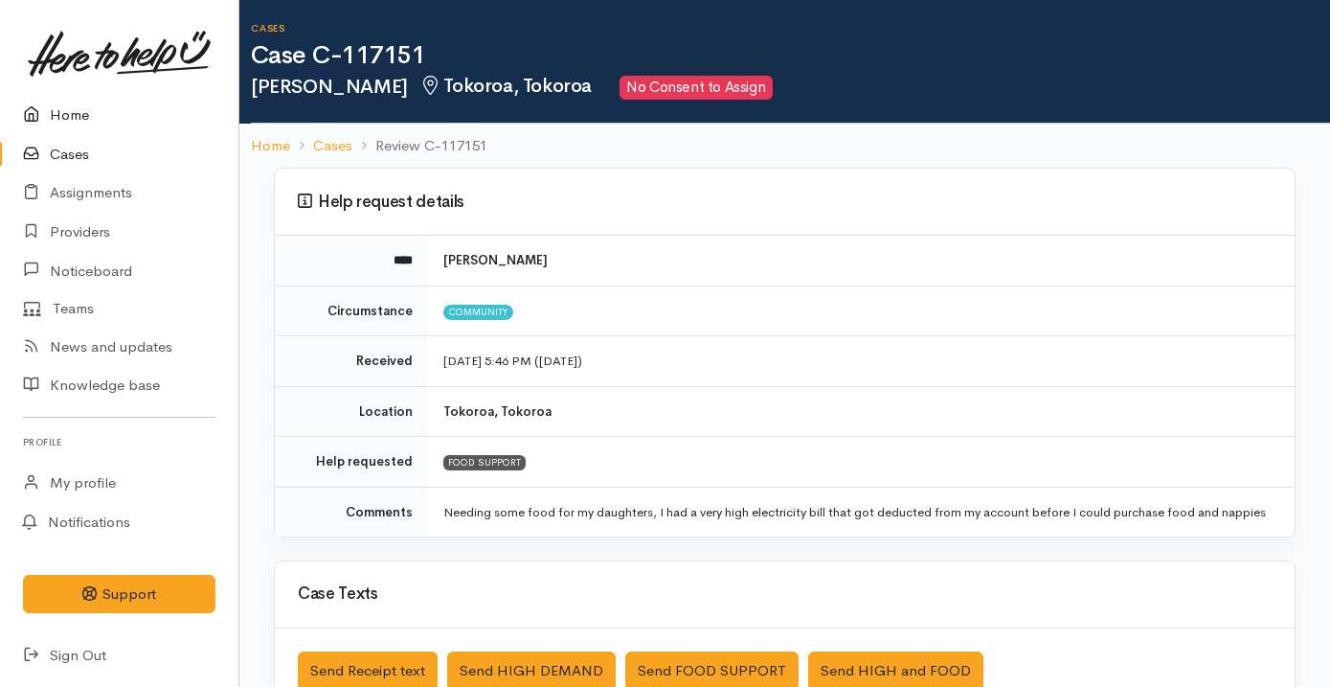
click at [62, 118] on link "Home" at bounding box center [119, 115] width 238 height 39
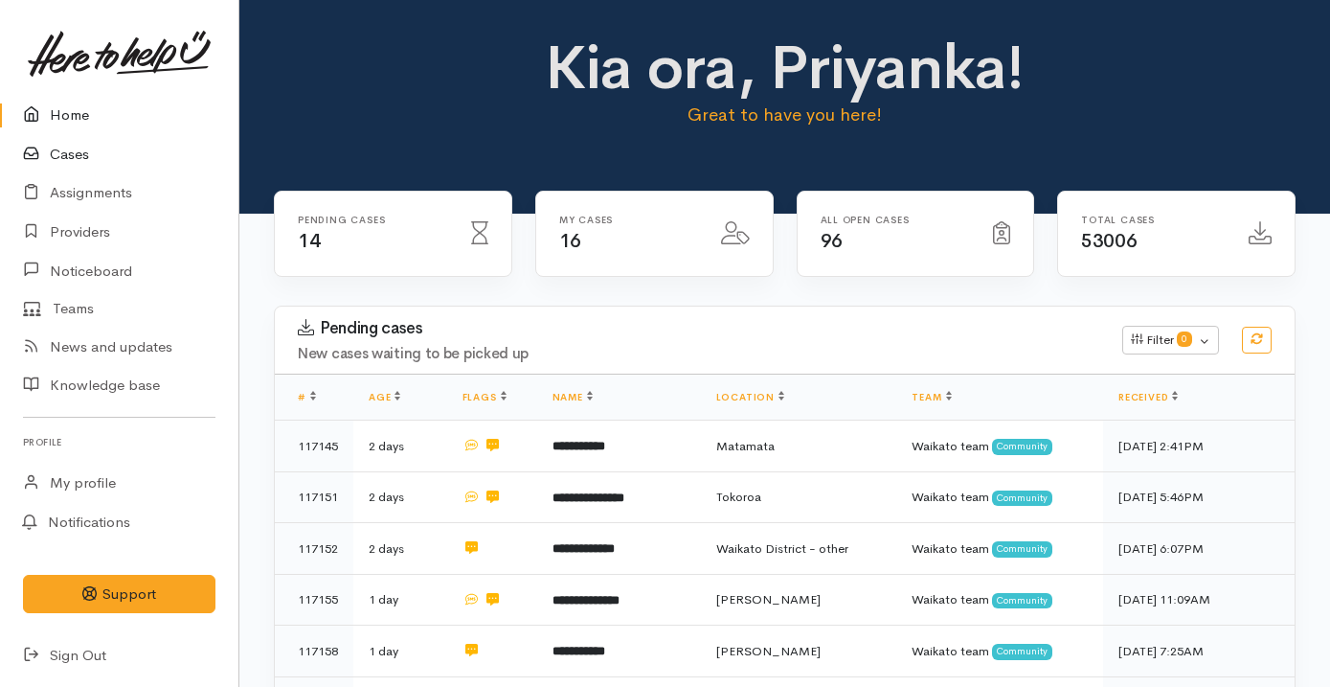
click at [88, 152] on link "Cases" at bounding box center [119, 154] width 238 height 39
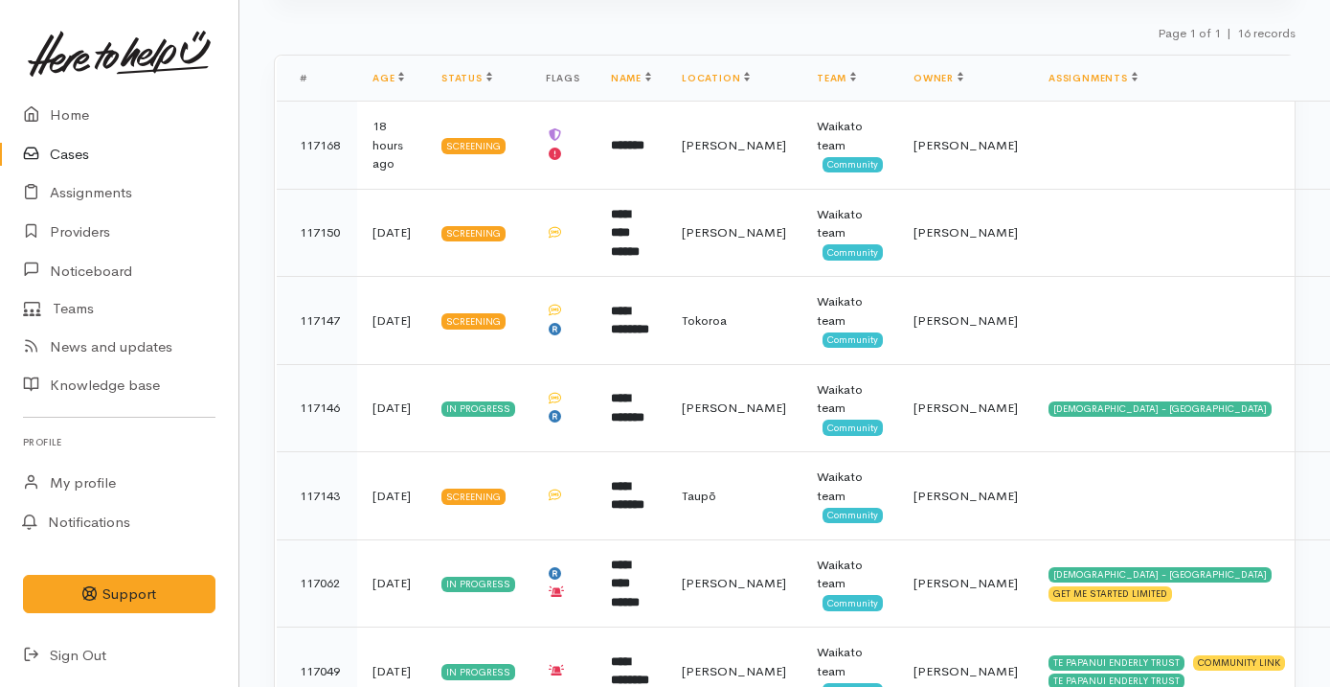
scroll to position [267, 0]
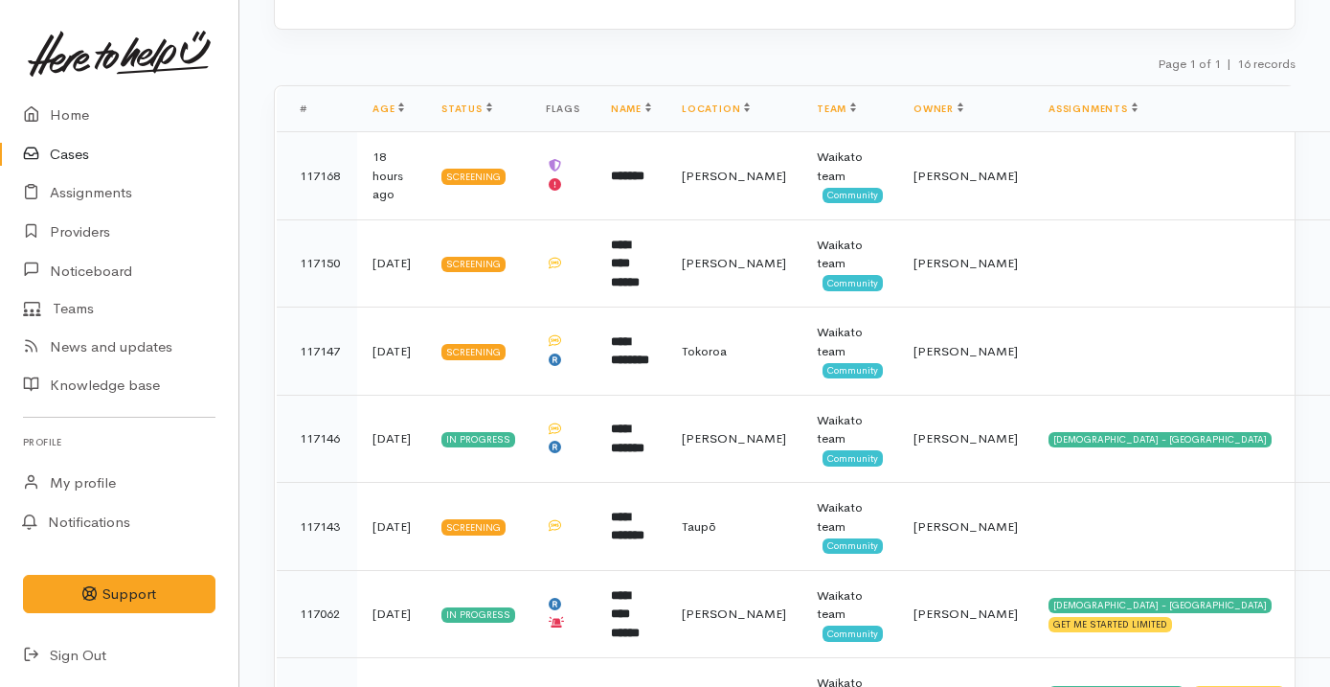
click at [124, 91] on link at bounding box center [119, 53] width 192 height 84
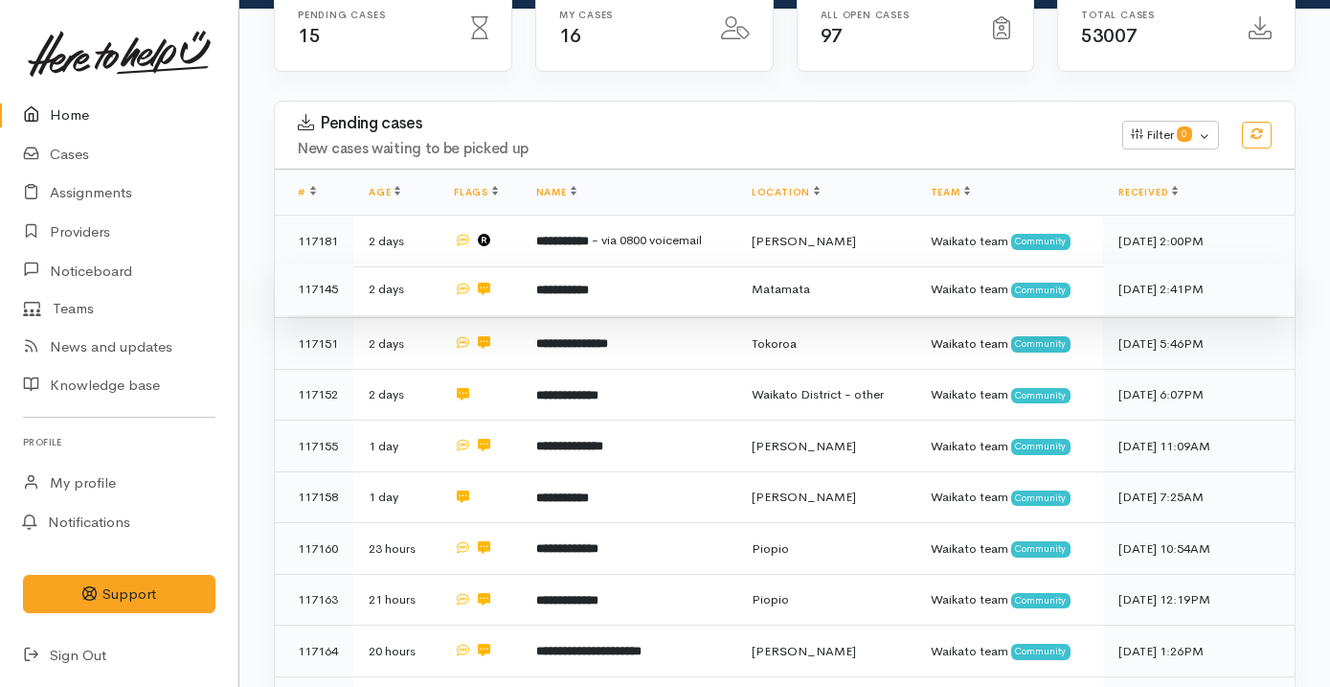
scroll to position [188, 0]
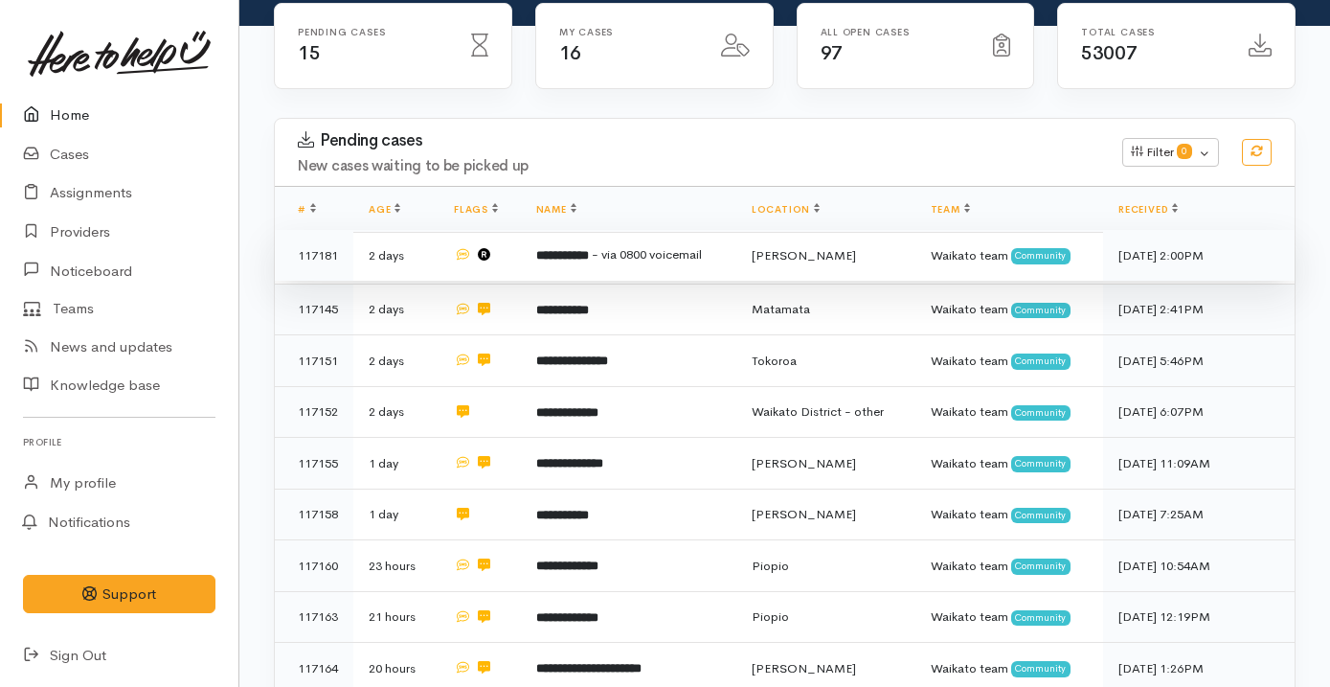
click at [665, 268] on td "**********" at bounding box center [628, 256] width 215 height 52
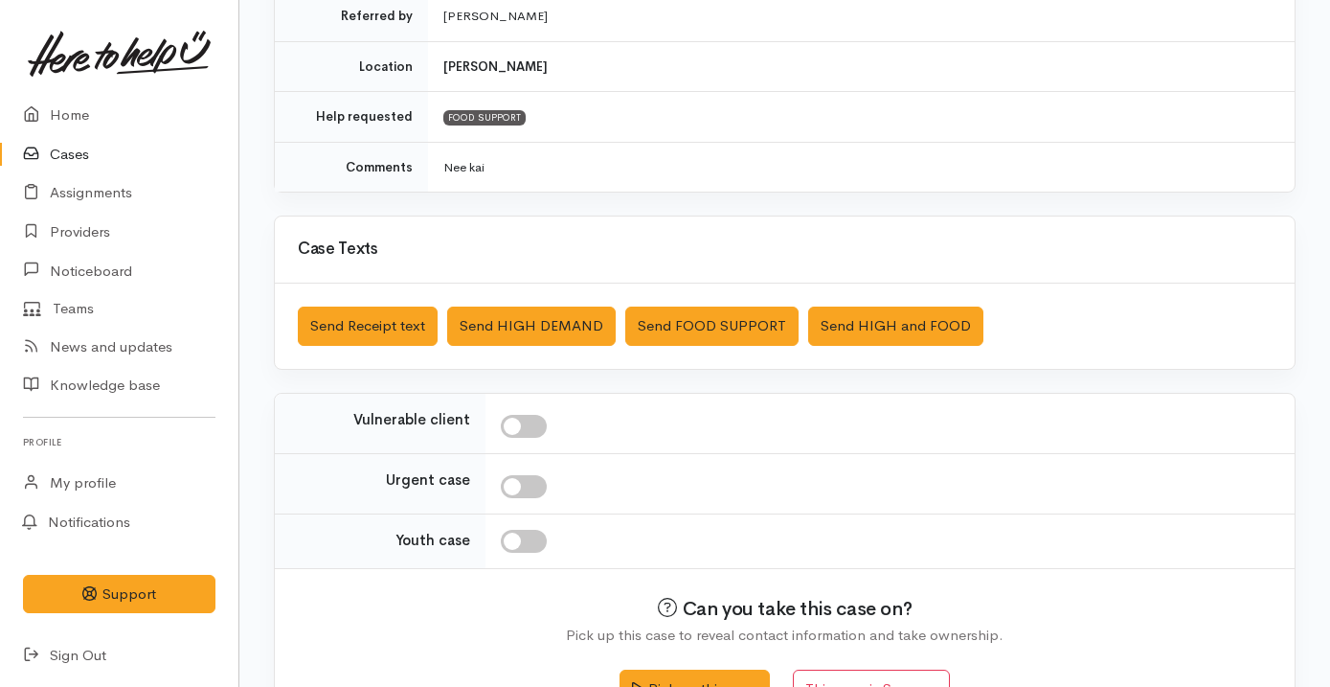
scroll to position [488, 0]
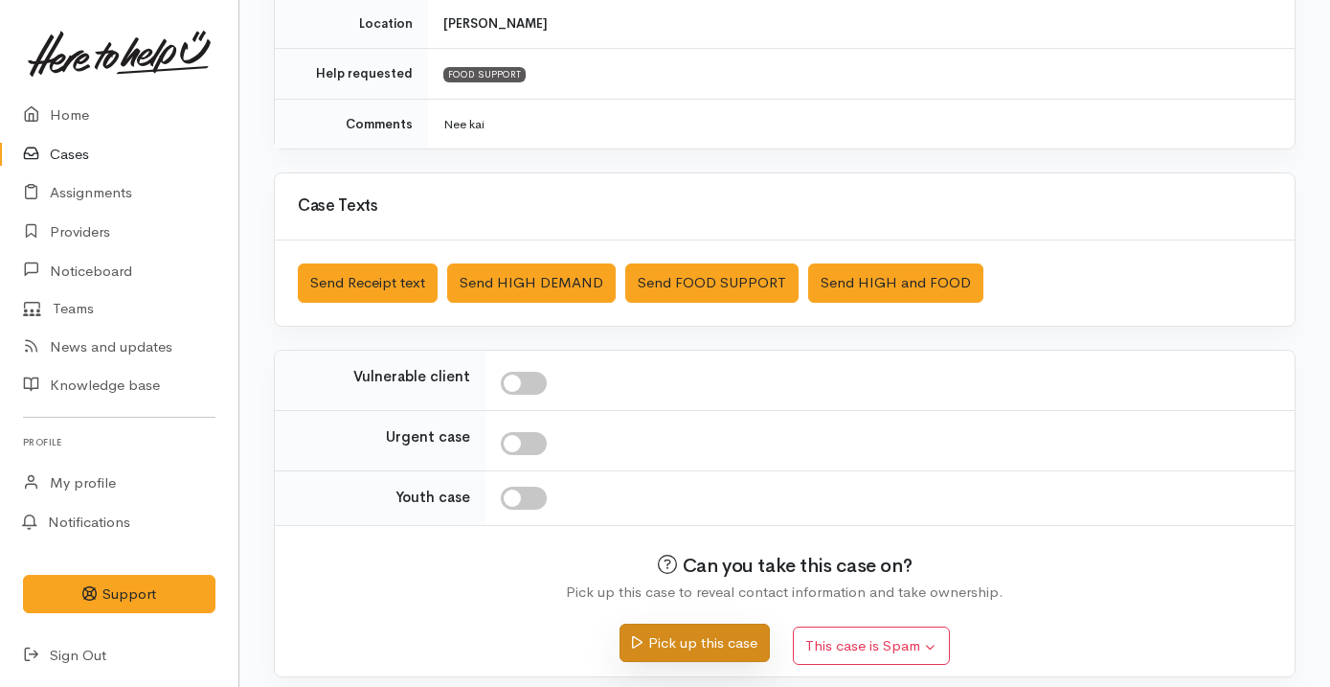
click at [717, 633] on button "Pick up this case" at bounding box center [695, 642] width 150 height 39
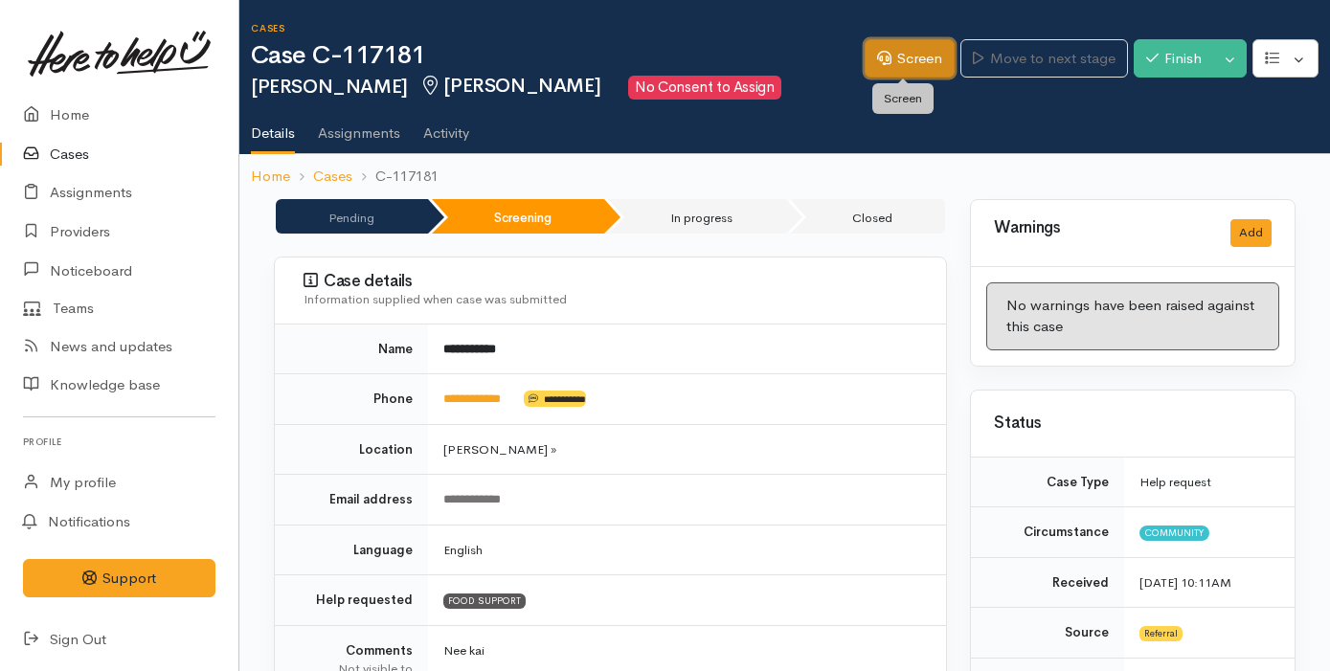
click at [928, 54] on link "Screen" at bounding box center [910, 58] width 90 height 39
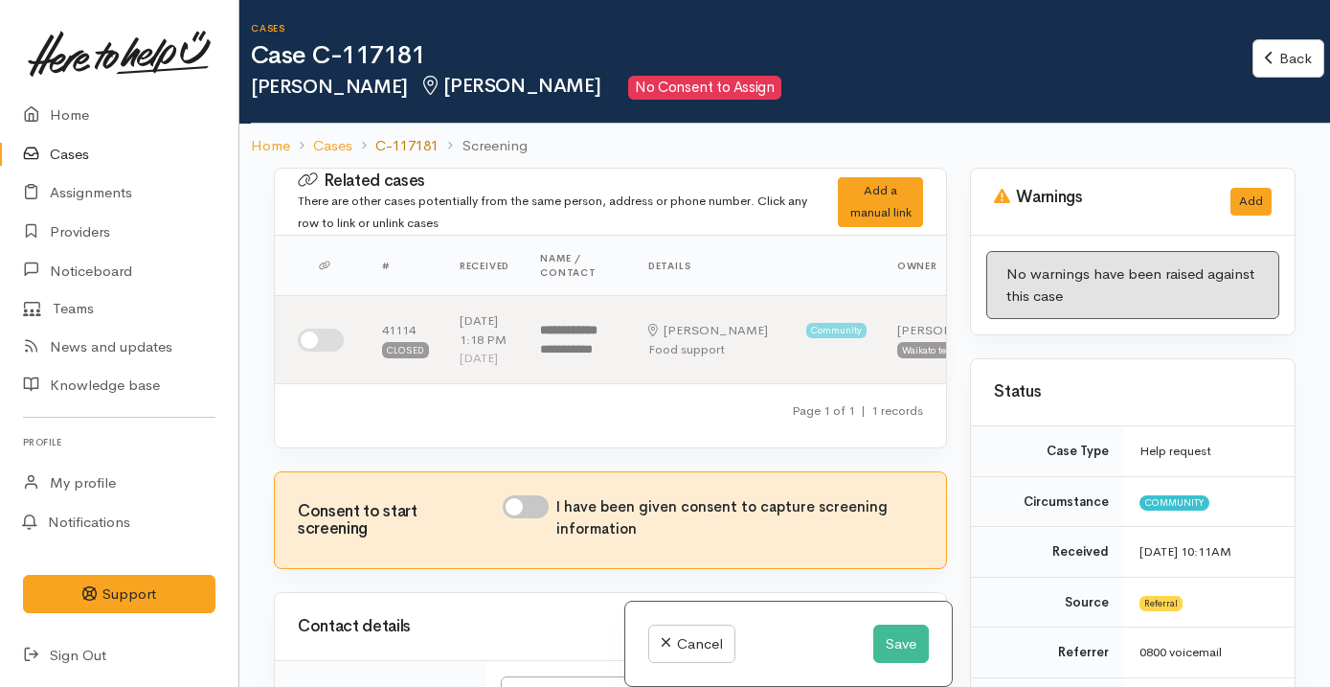
click at [422, 139] on link "C-117181" at bounding box center [406, 146] width 63 height 22
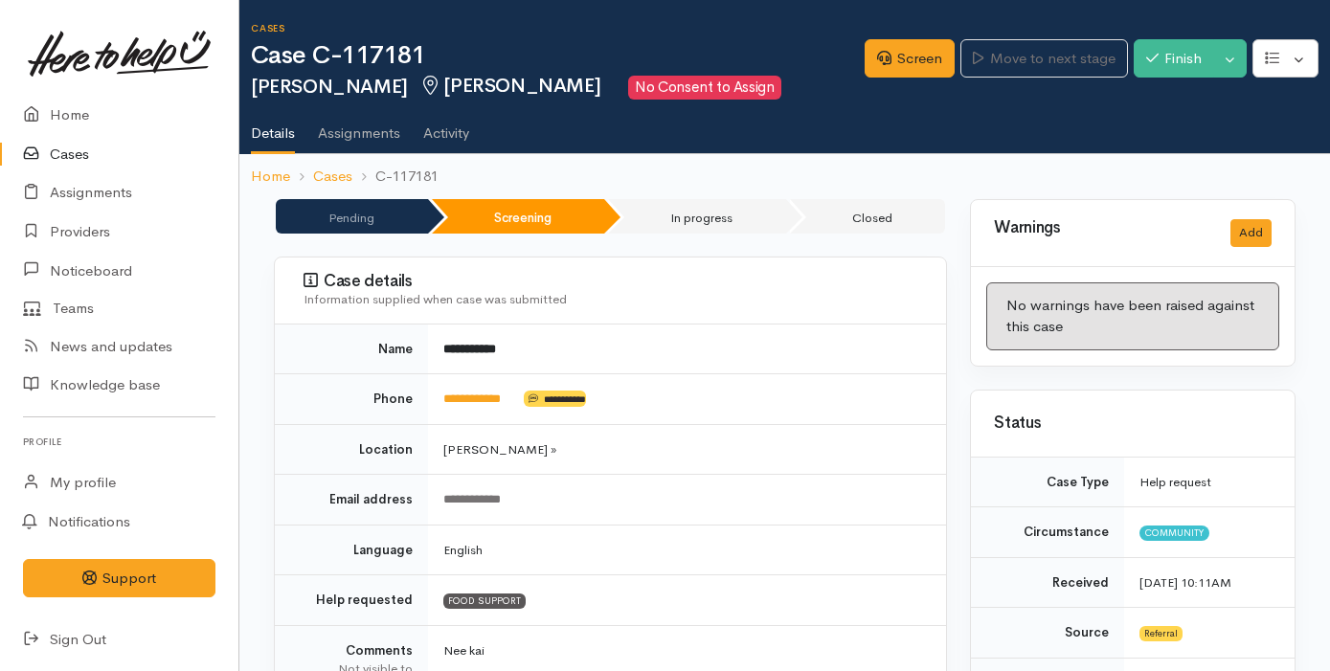
click at [174, 148] on link "Cases" at bounding box center [119, 154] width 238 height 39
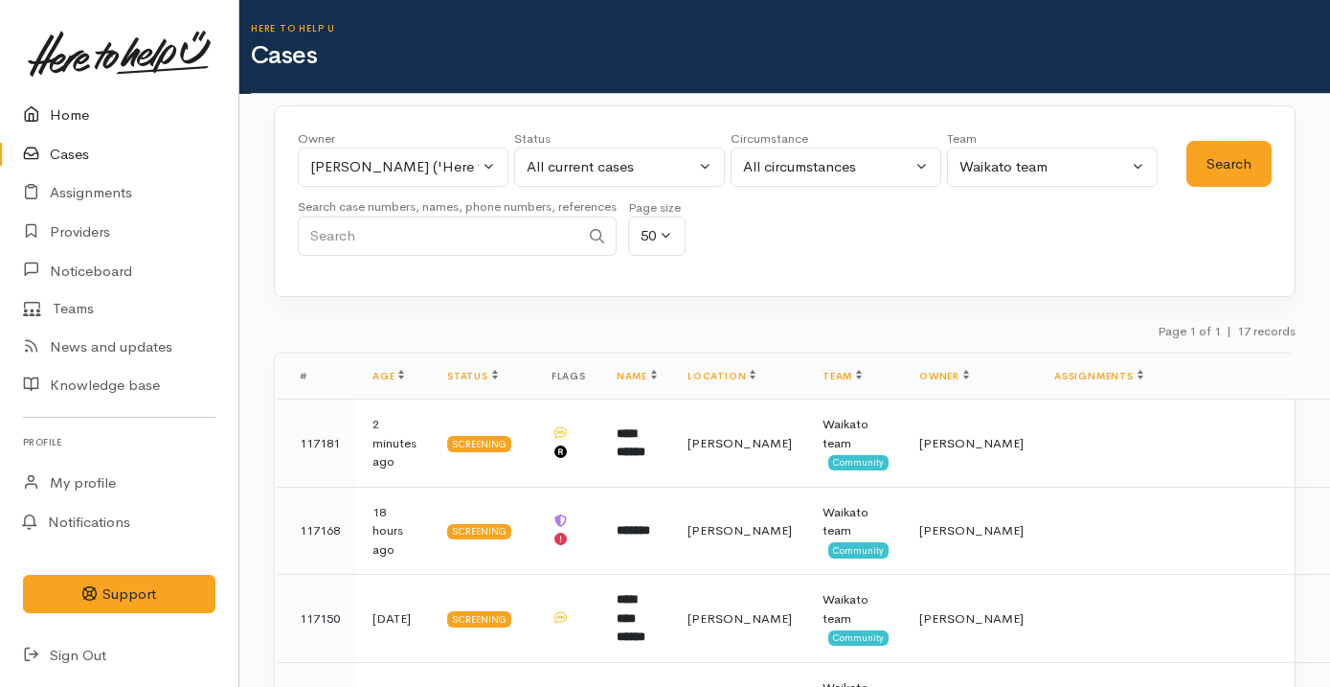
click at [172, 120] on link "Home" at bounding box center [119, 115] width 238 height 39
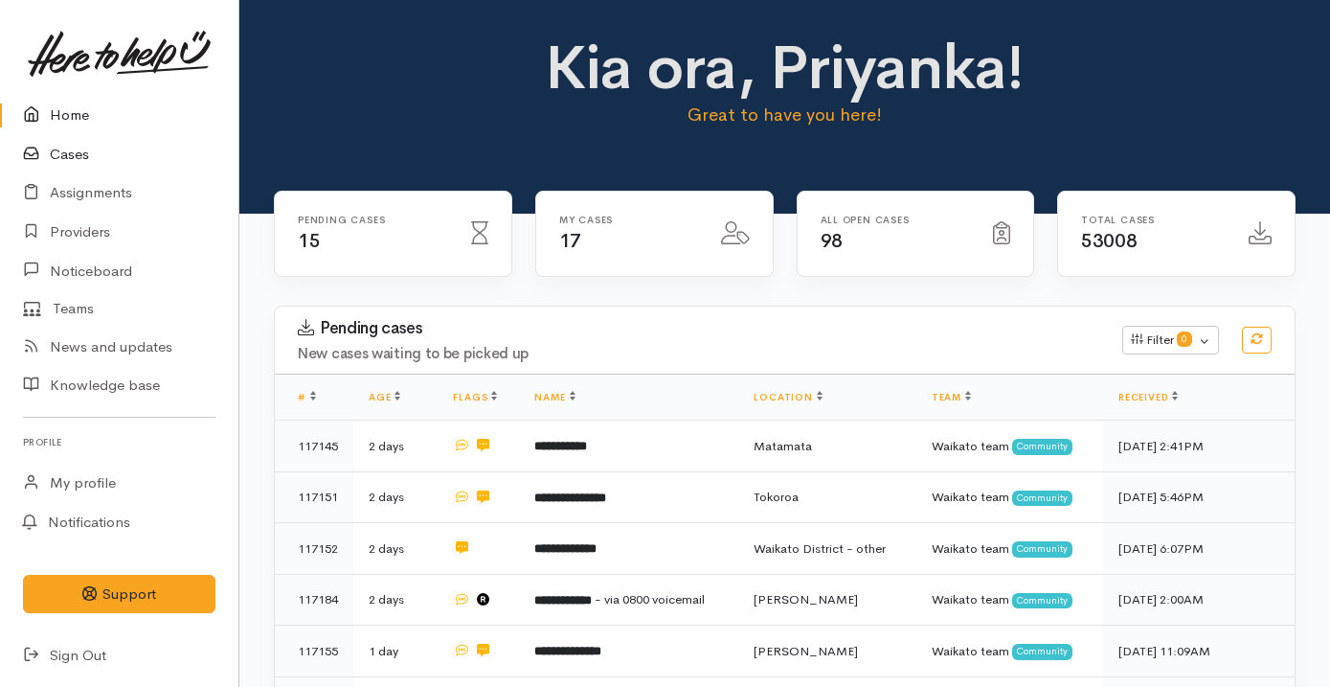
click at [124, 158] on link "Cases" at bounding box center [119, 154] width 238 height 39
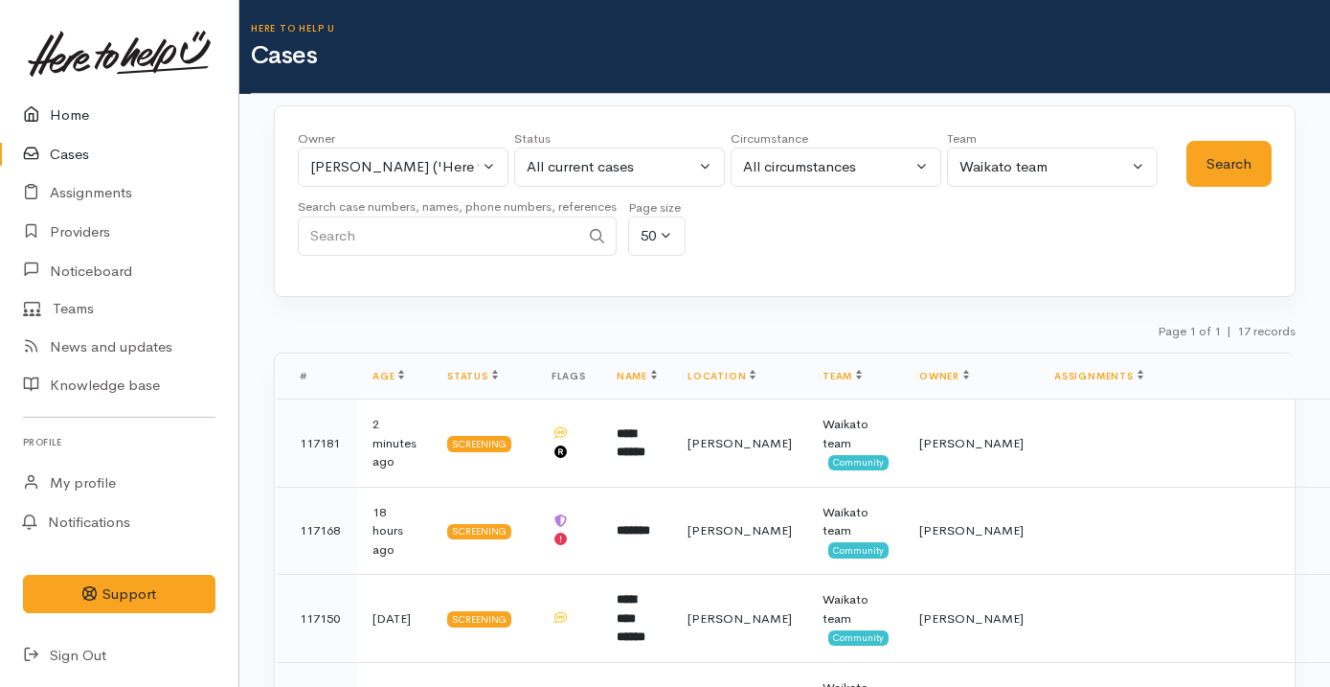
click at [96, 120] on link "Home" at bounding box center [119, 115] width 238 height 39
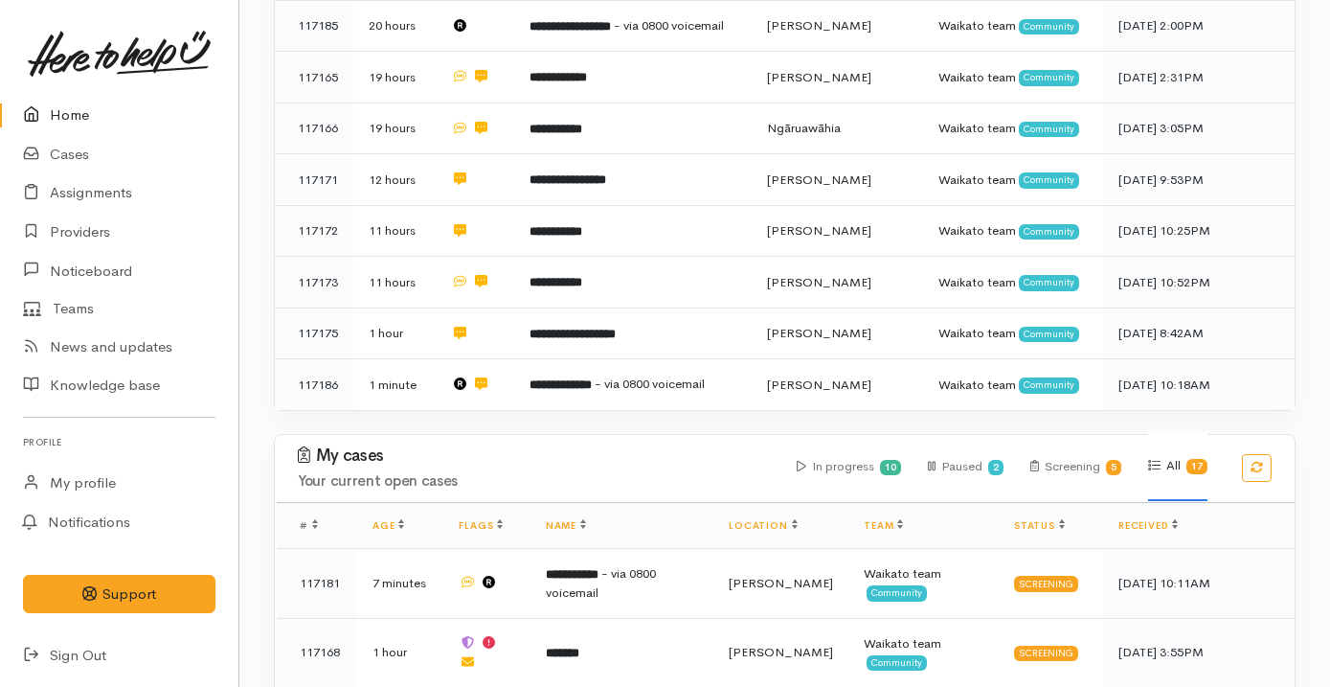
scroll to position [870, 0]
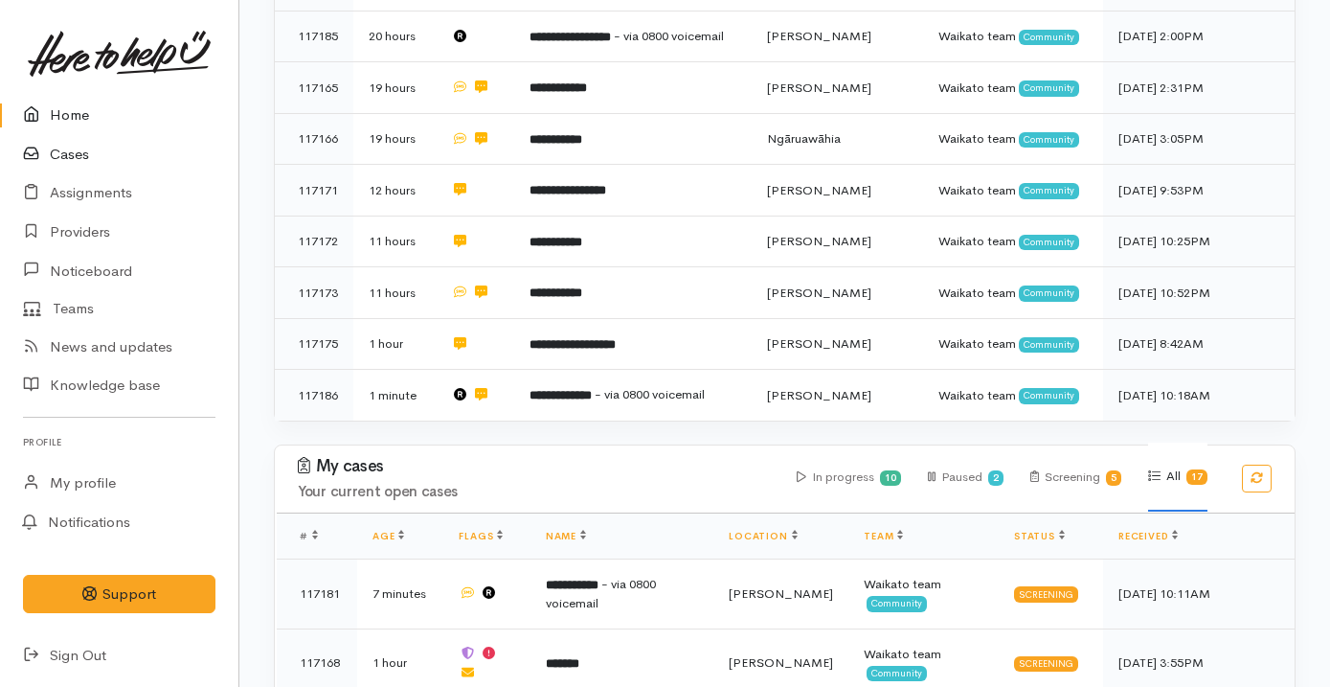
click at [105, 148] on link "Cases" at bounding box center [119, 154] width 238 height 39
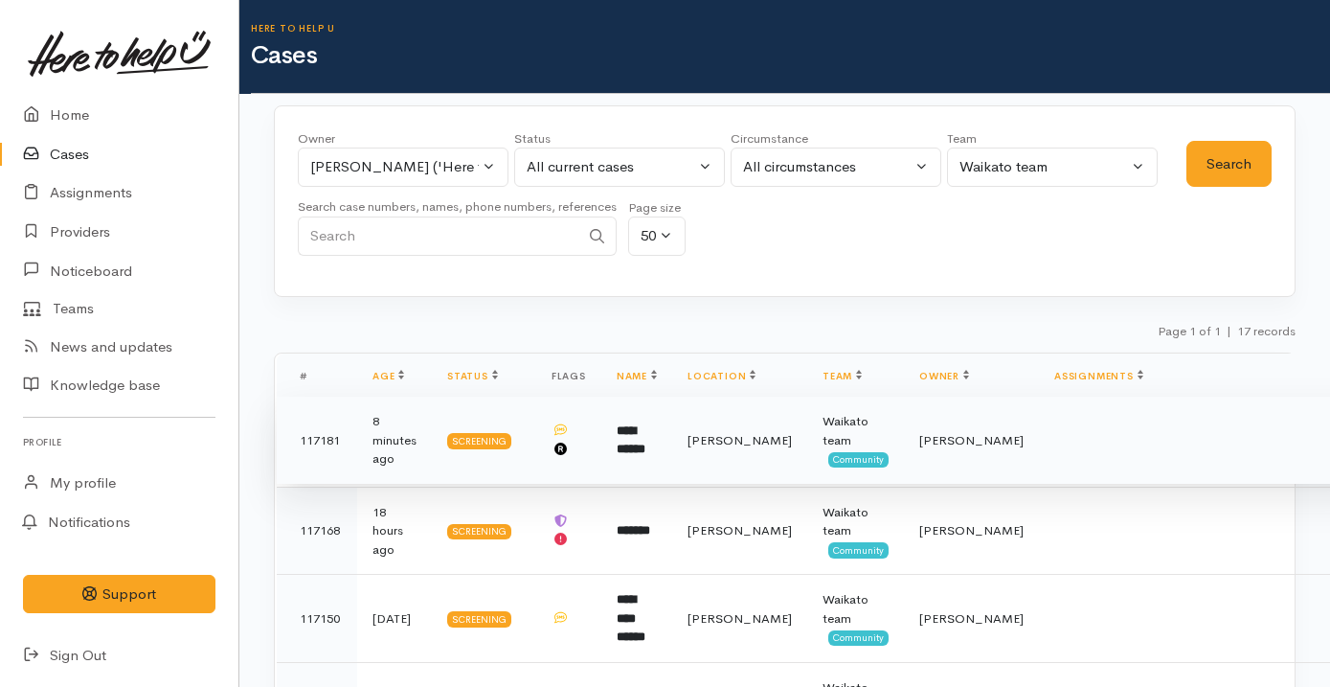
click at [605, 459] on td "**********" at bounding box center [636, 440] width 71 height 88
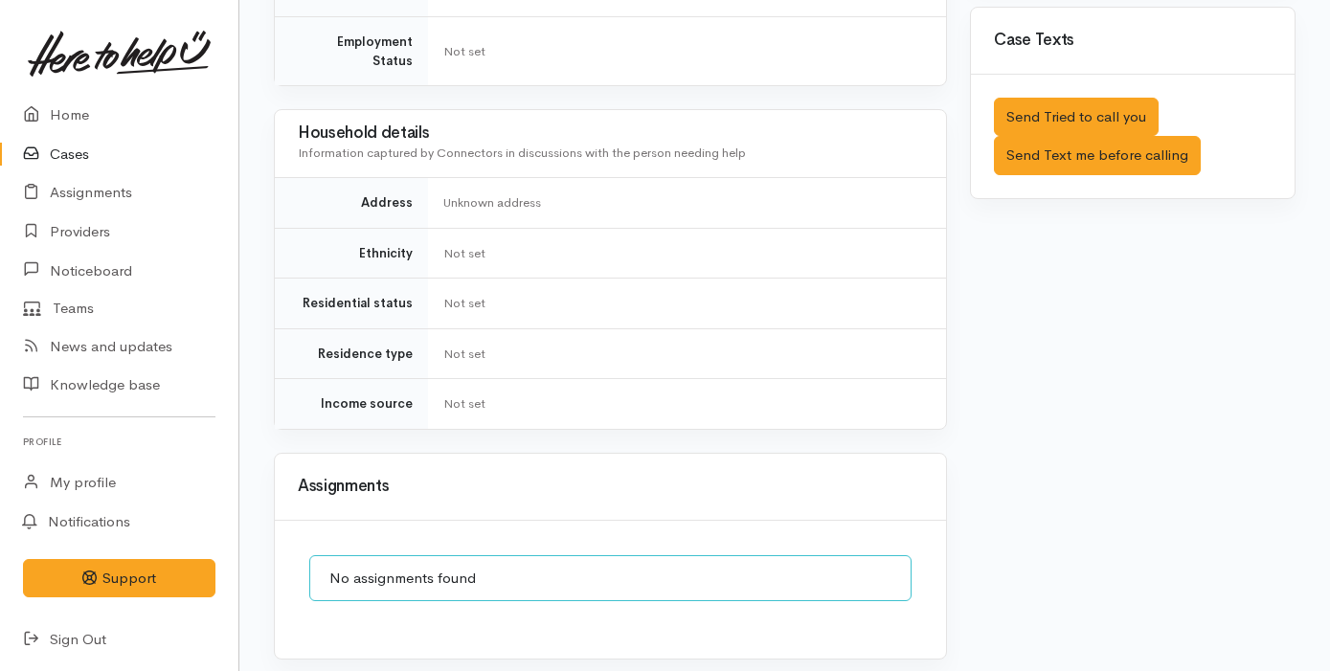
scroll to position [933, 0]
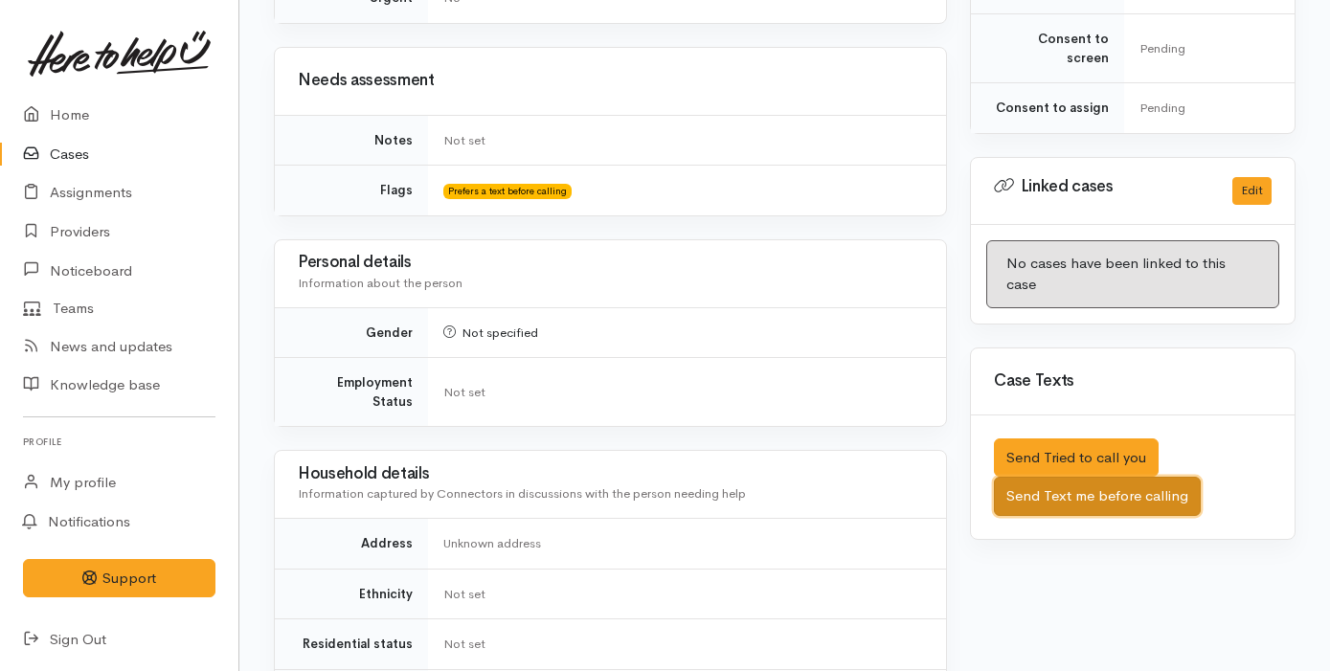
click at [1127, 477] on button "Send Text me before calling" at bounding box center [1097, 496] width 207 height 39
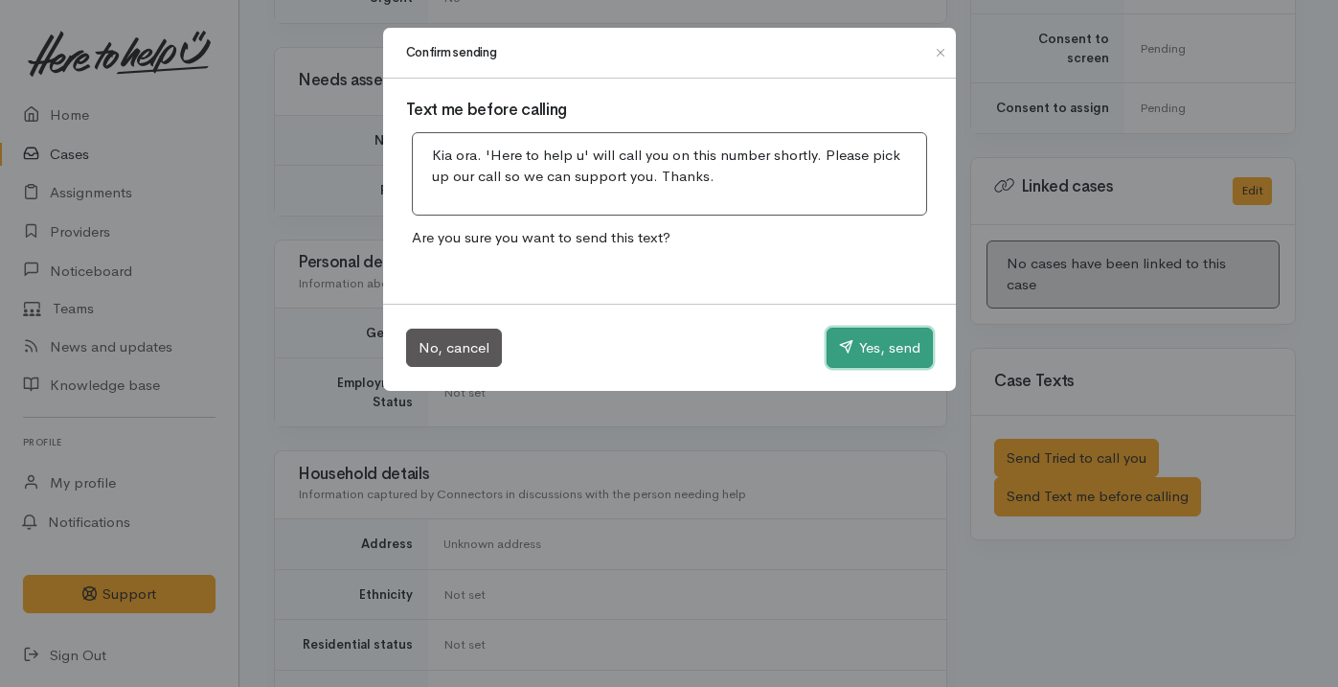
click at [862, 345] on button "Yes, send" at bounding box center [879, 347] width 106 height 40
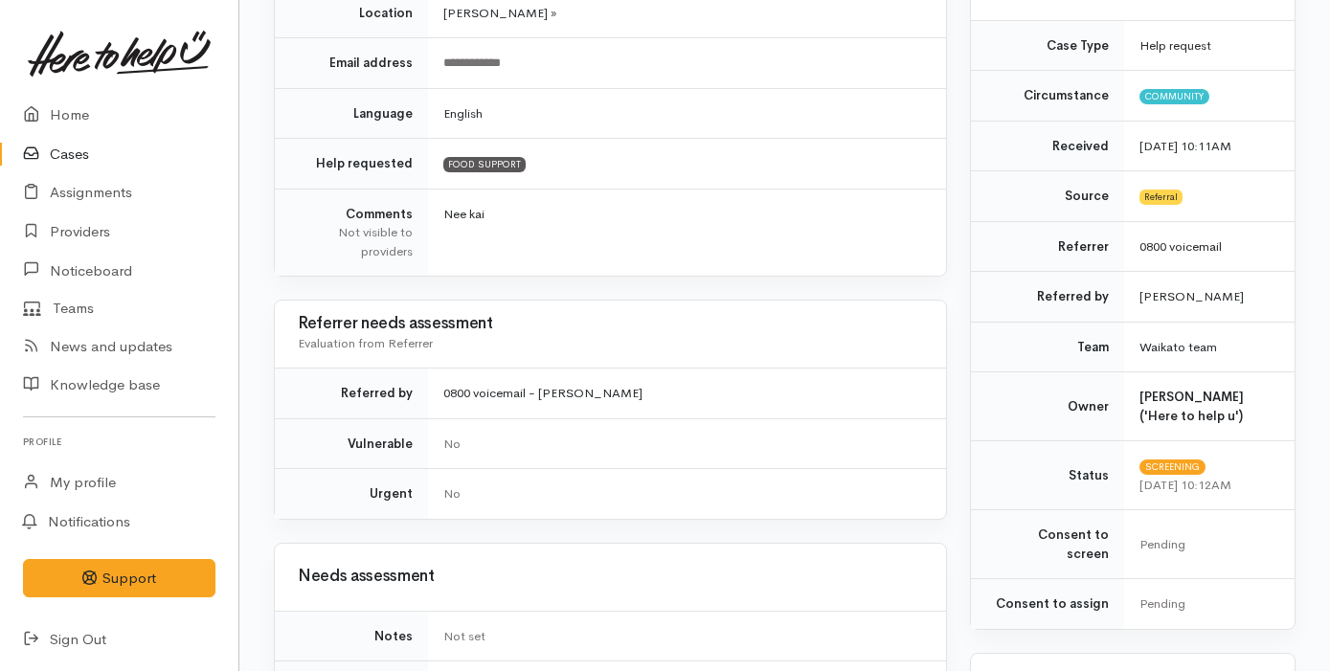
scroll to position [0, 0]
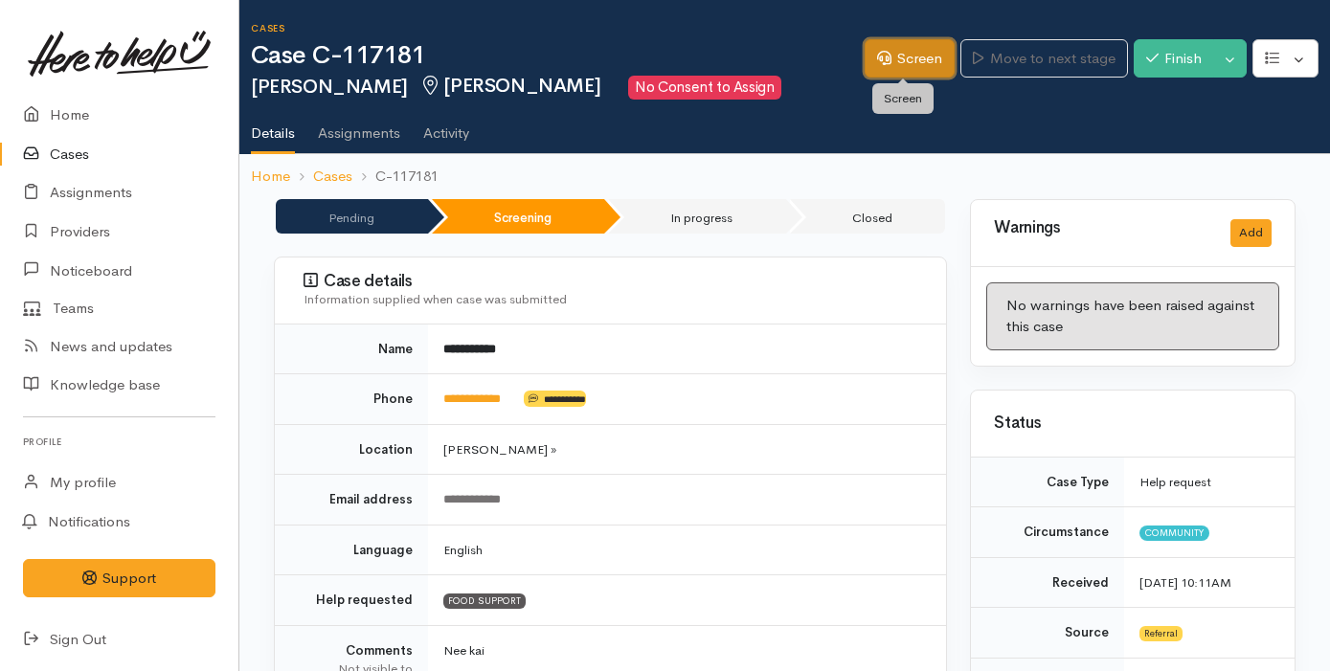
click at [884, 48] on link "Screen" at bounding box center [910, 58] width 90 height 39
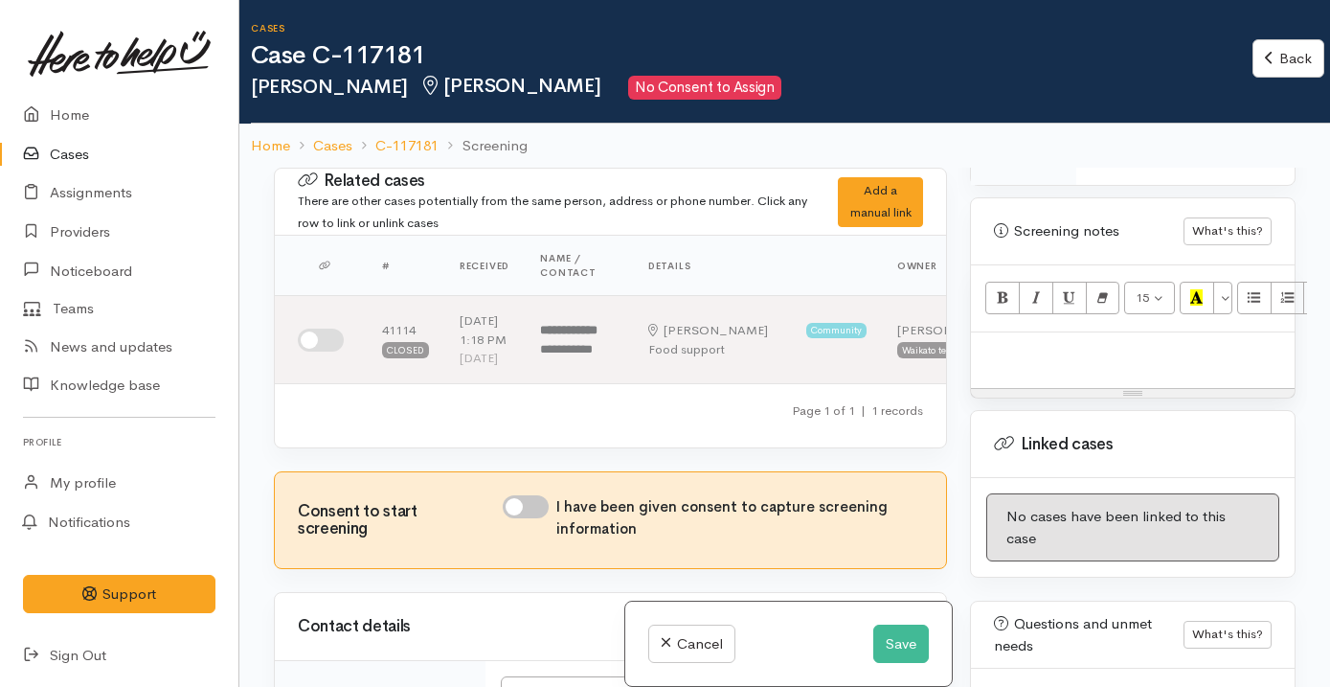
scroll to position [1247, 0]
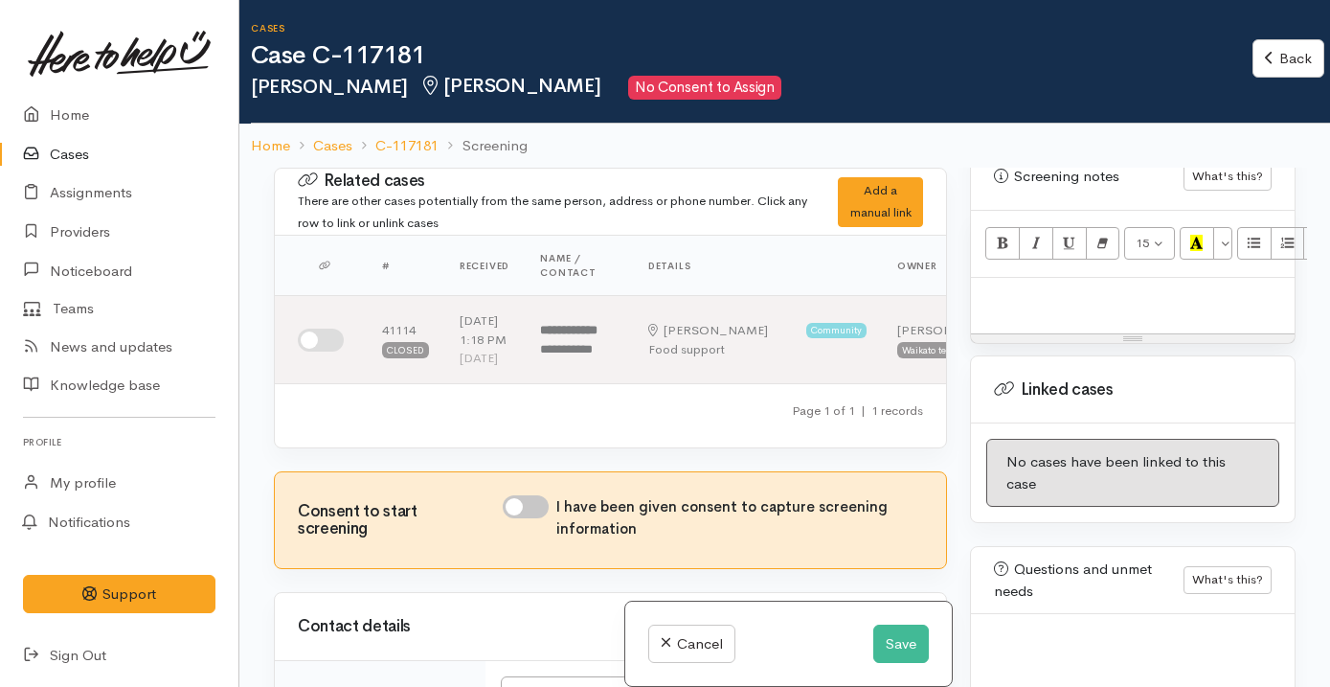
click at [1151, 287] on p at bounding box center [1132, 298] width 304 height 22
paste div
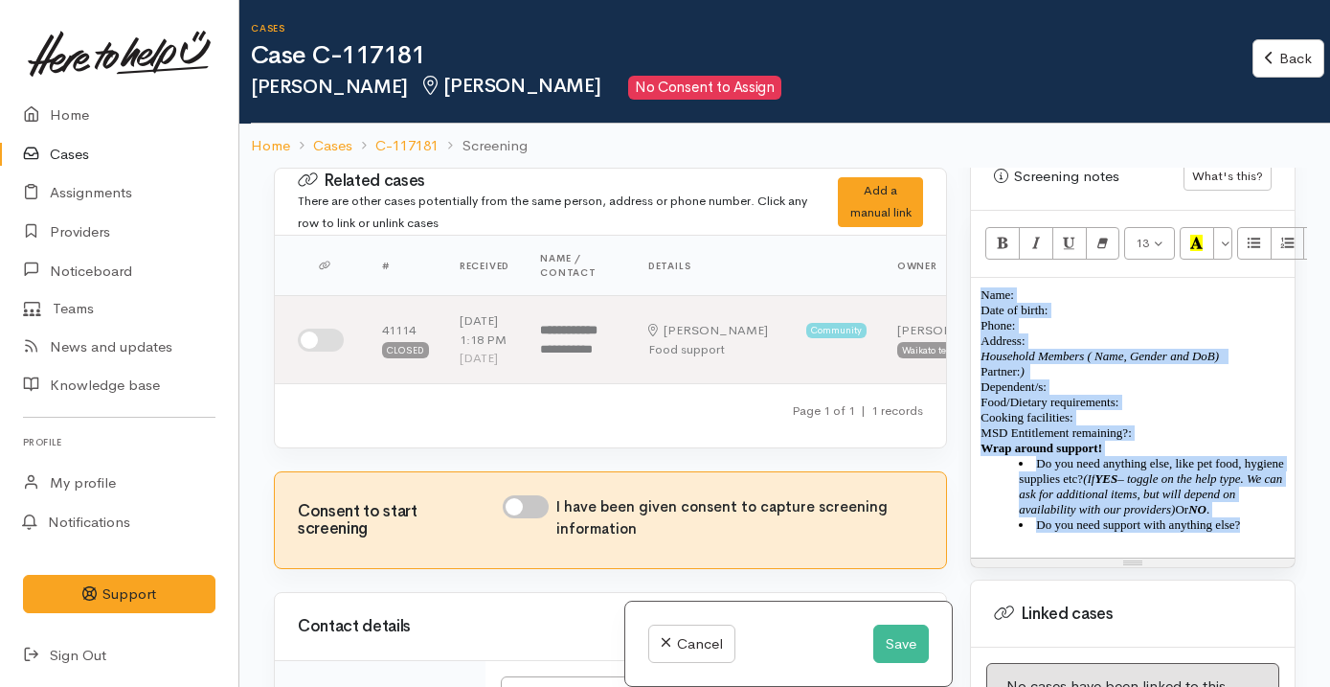
drag, startPoint x: 978, startPoint y: 273, endPoint x: 1262, endPoint y: 552, distance: 398.8
click at [1262, 552] on div "Name: Date of birth: Phone:  Address:  Household Members ( Name, Gender and DoB…" at bounding box center [1133, 418] width 324 height 280
click at [1103, 235] on icon "Remove Font Style (⌘+\\)" at bounding box center [1102, 243] width 12 height 16
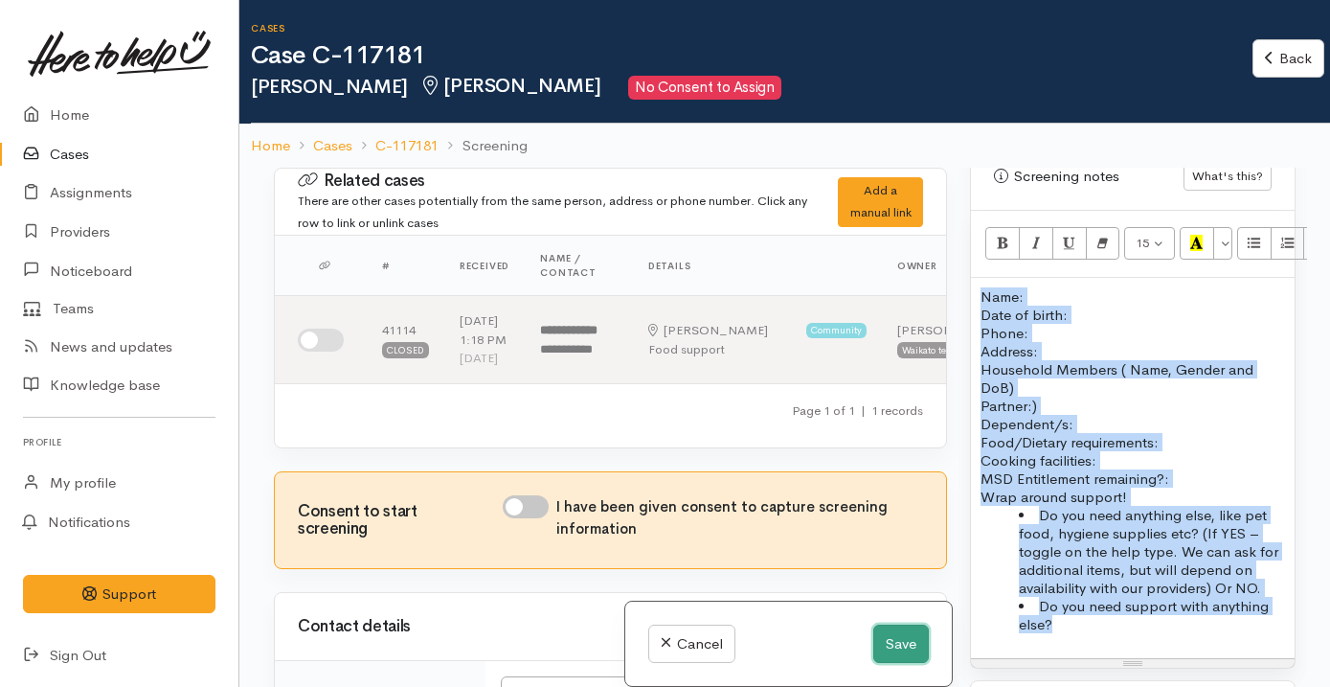
click at [897, 638] on button "Save" at bounding box center [901, 643] width 56 height 39
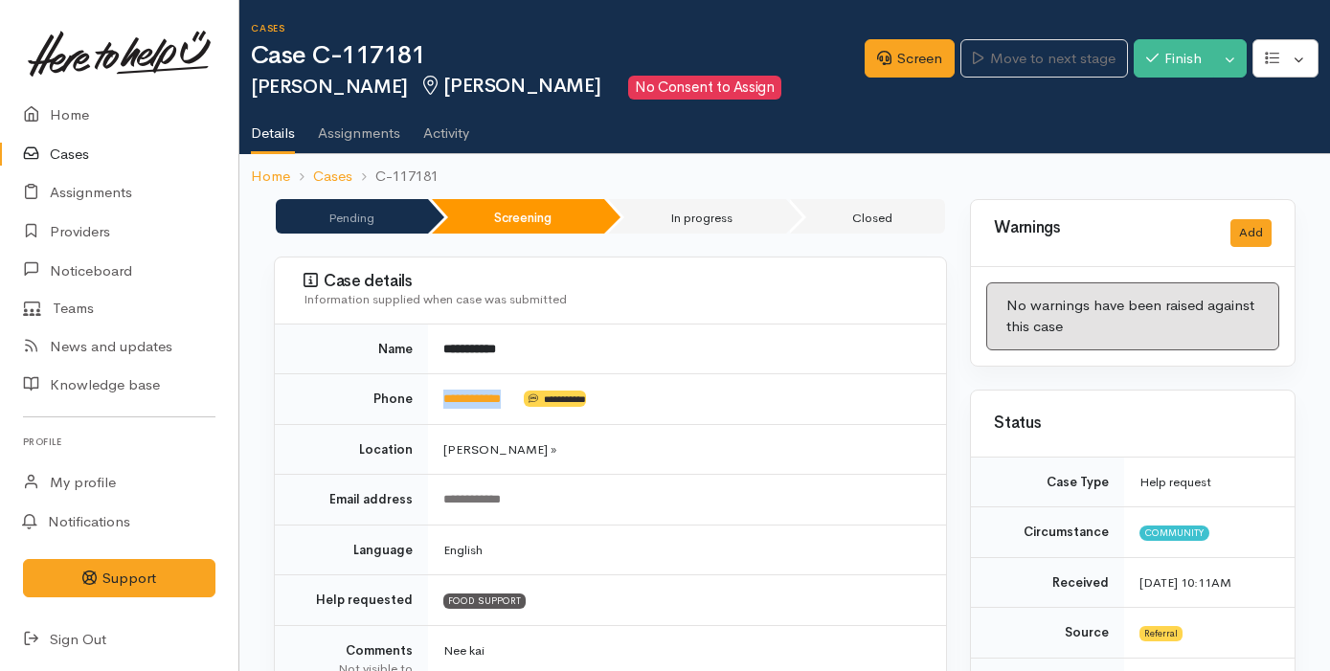
drag, startPoint x: 529, startPoint y: 405, endPoint x: 441, endPoint y: 402, distance: 87.2
click at [441, 402] on td "**********" at bounding box center [687, 399] width 518 height 51
copy td "**********"
click at [911, 63] on link "Screen" at bounding box center [910, 58] width 90 height 39
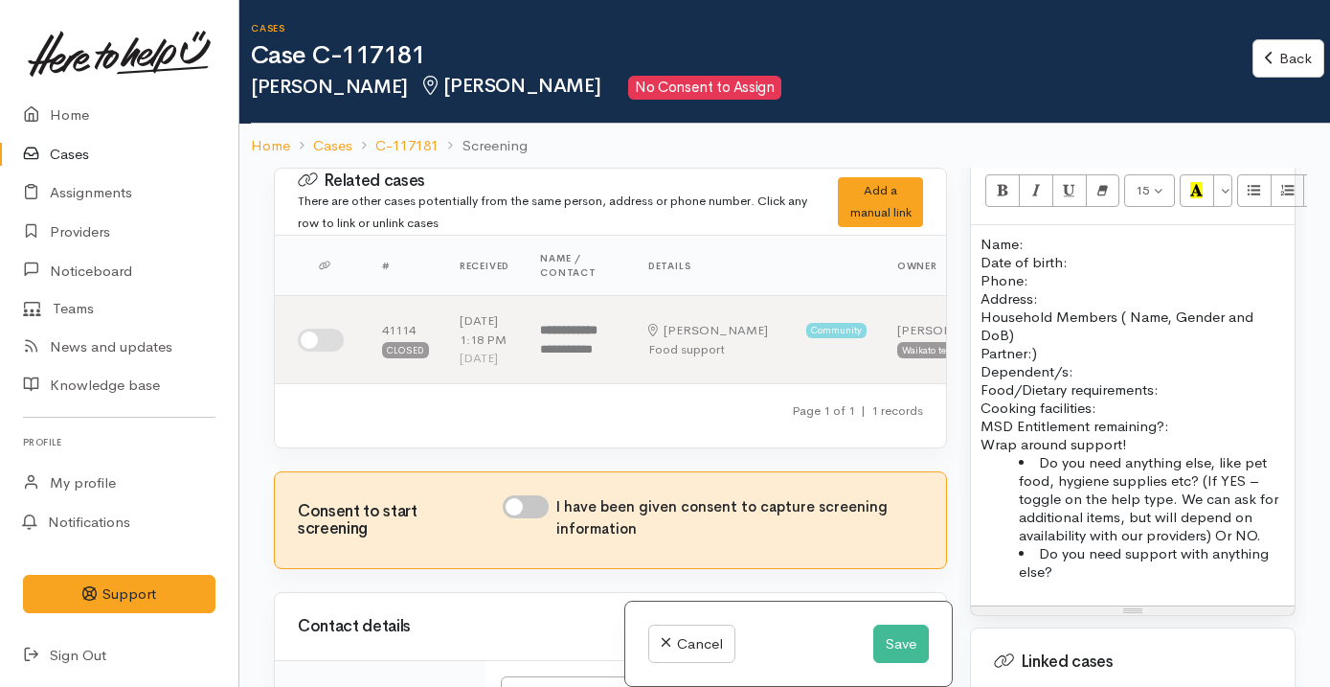
scroll to position [1298, 0]
click at [1044, 236] on p "Name: Date of birth: Phone:" at bounding box center [1132, 263] width 304 height 55
click at [892, 645] on button "Save" at bounding box center [901, 643] width 56 height 39
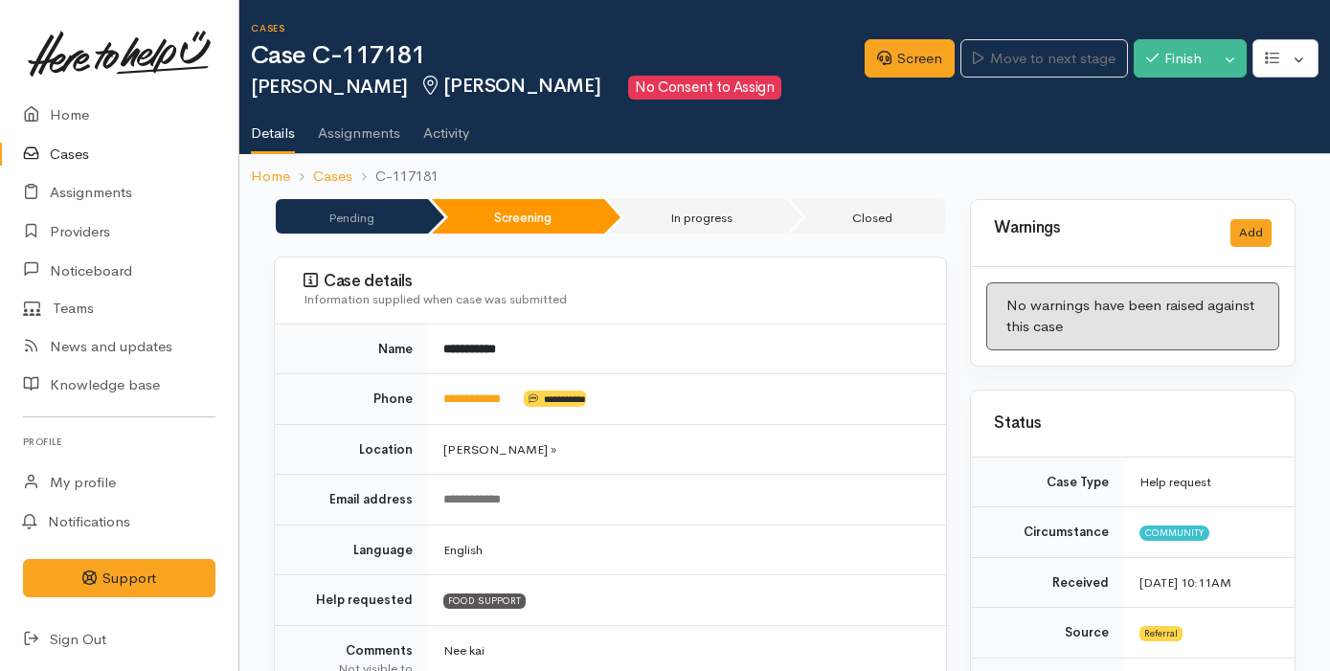
click at [1176, 404] on div "Status" at bounding box center [1133, 424] width 324 height 67
click at [877, 52] on icon at bounding box center [884, 58] width 14 height 14
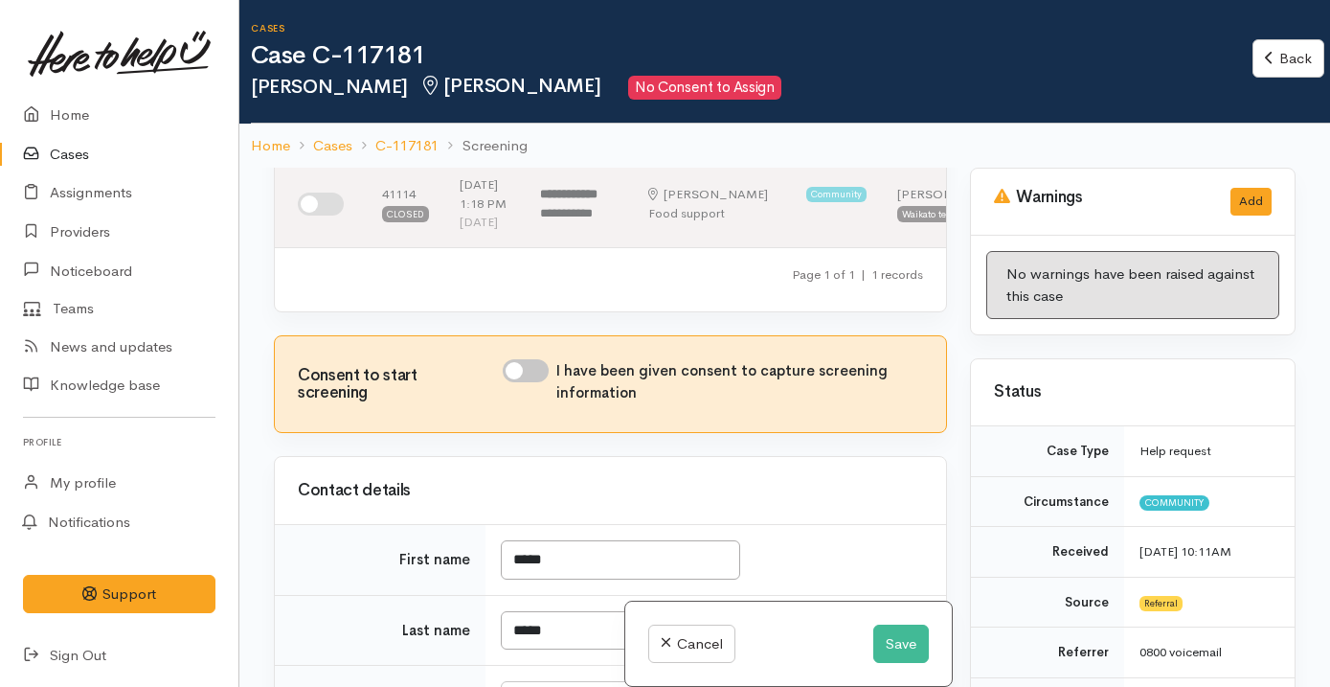
scroll to position [262, 0]
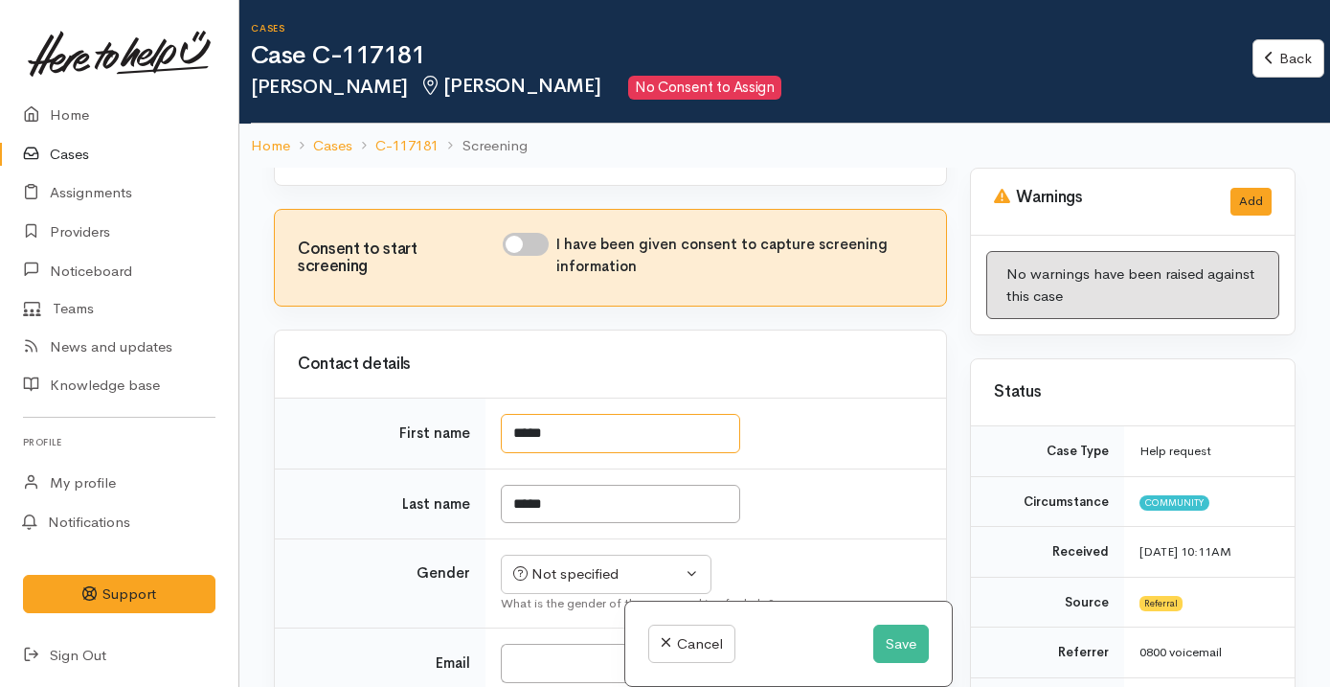
click at [592, 453] on input "*****" at bounding box center [620, 433] width 239 height 39
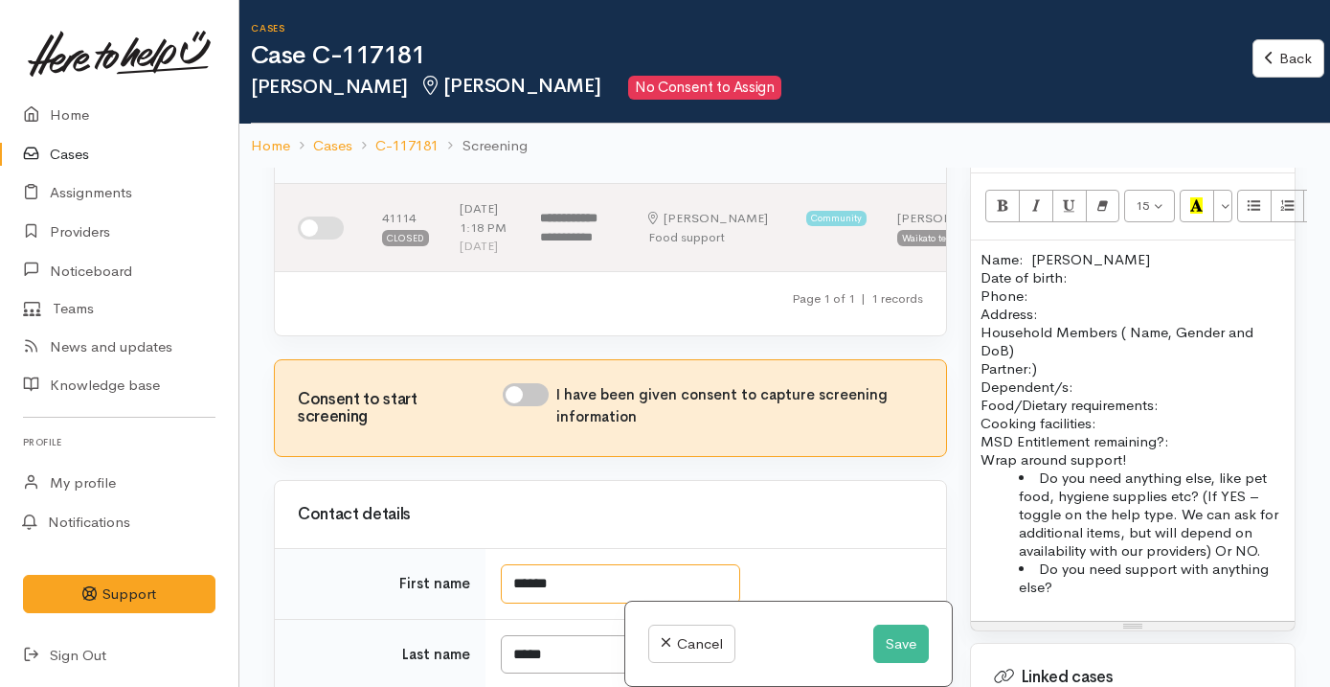
scroll to position [1298, 0]
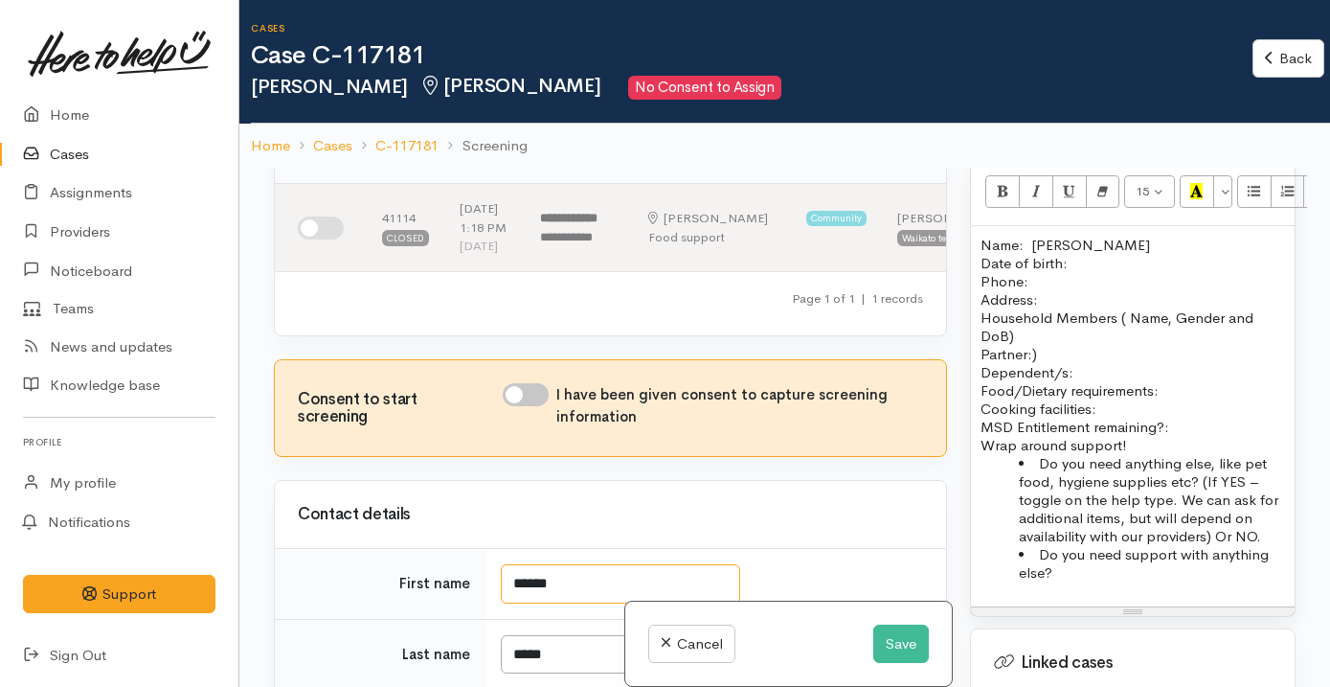
type input "******"
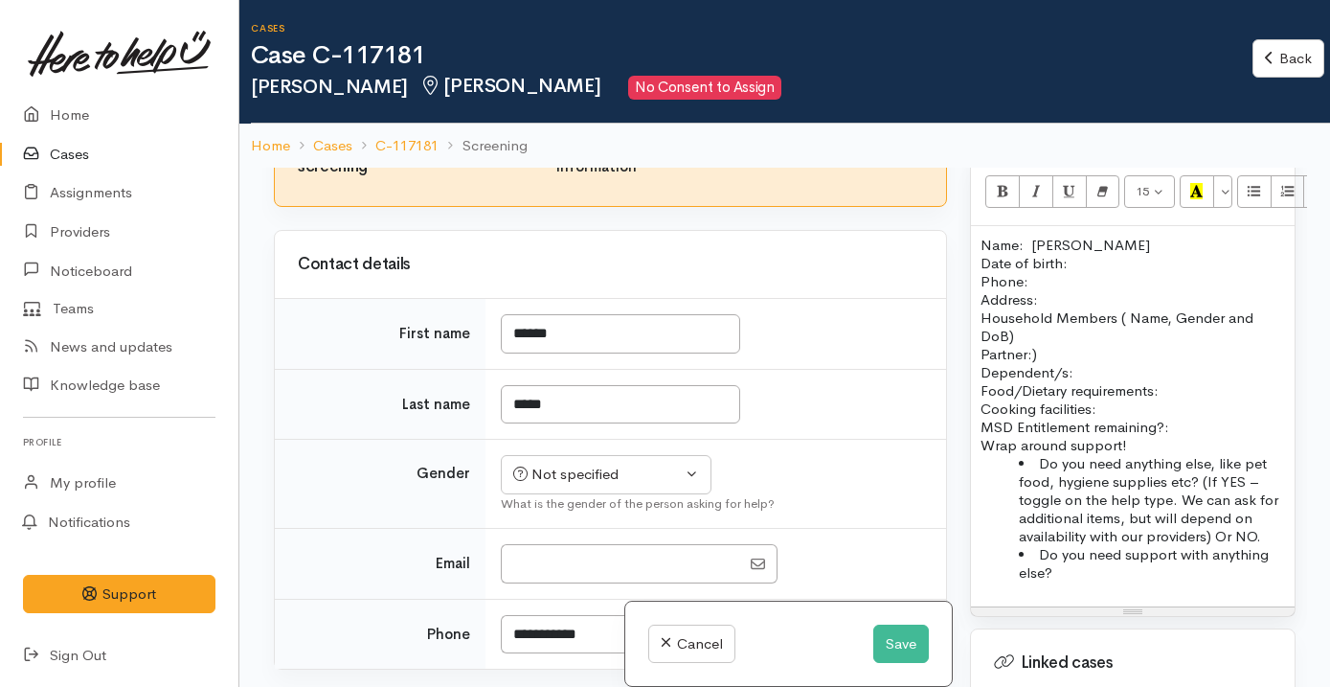
scroll to position [112, 0]
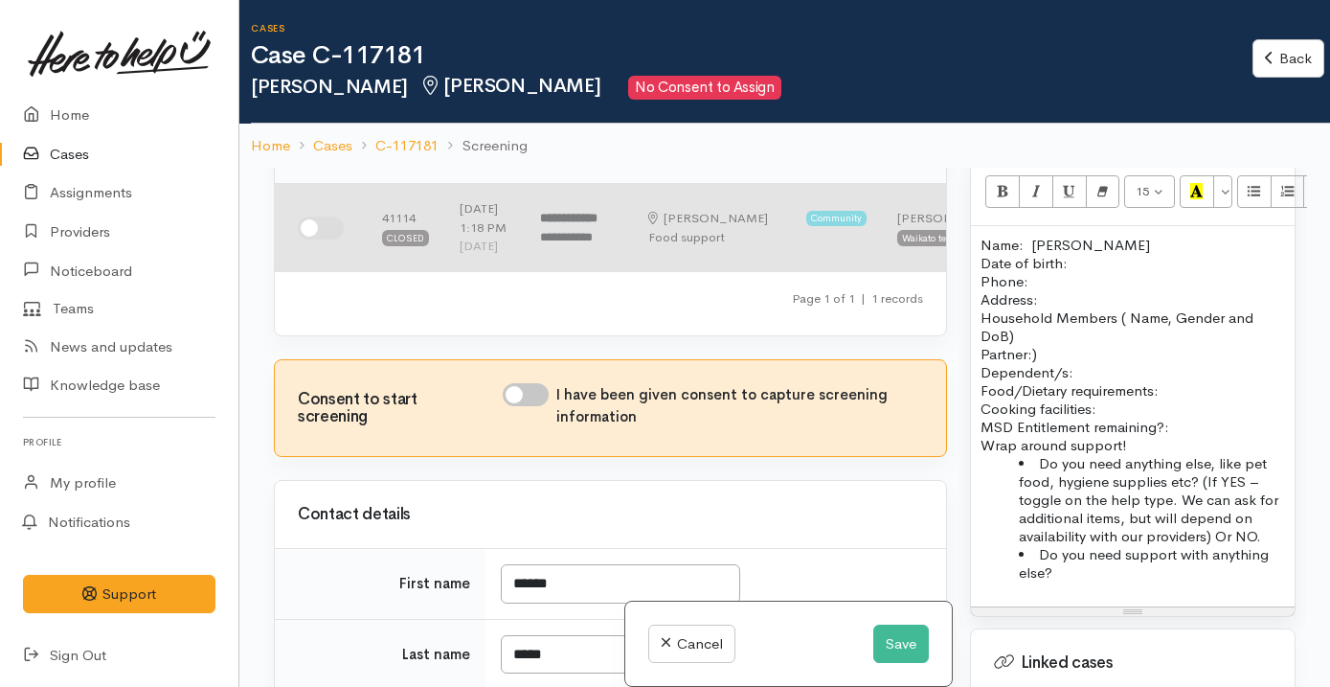
click at [326, 236] on input "checkbox" at bounding box center [321, 227] width 46 height 23
checkbox input "true"
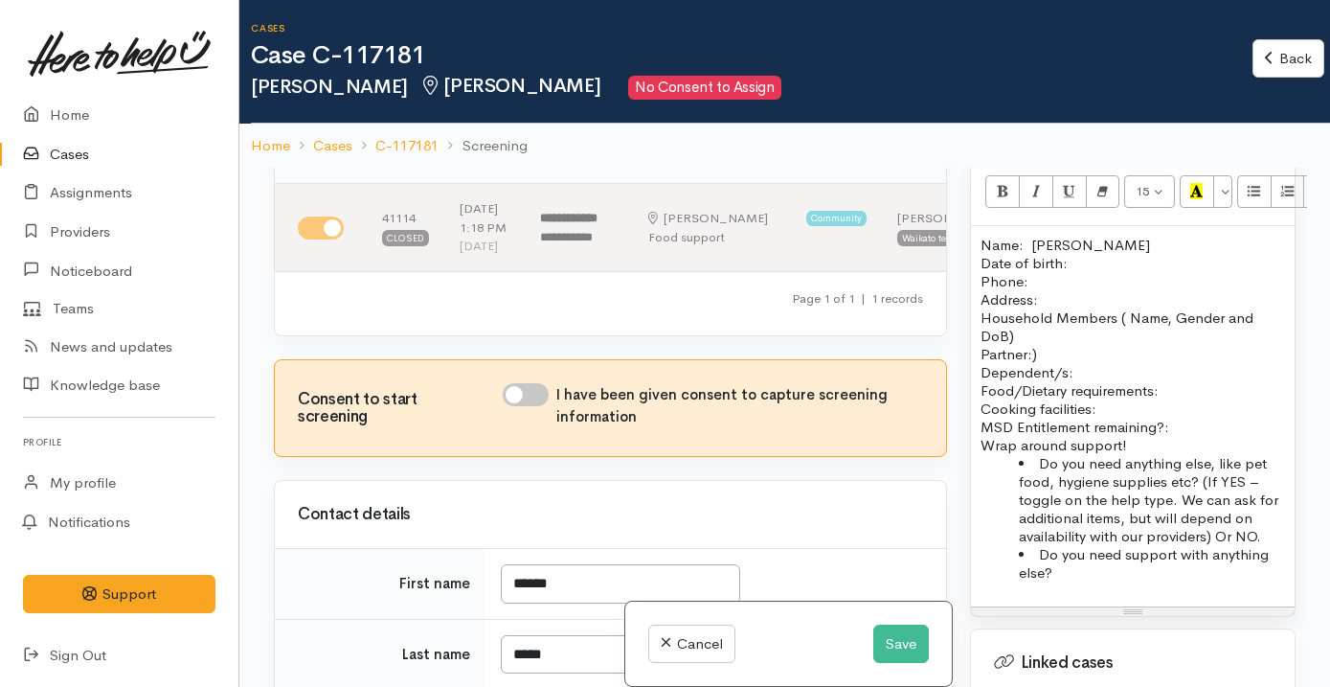
click at [1091, 265] on p "Name: Angel Coker Date of birth: Phone:" at bounding box center [1132, 263] width 304 height 55
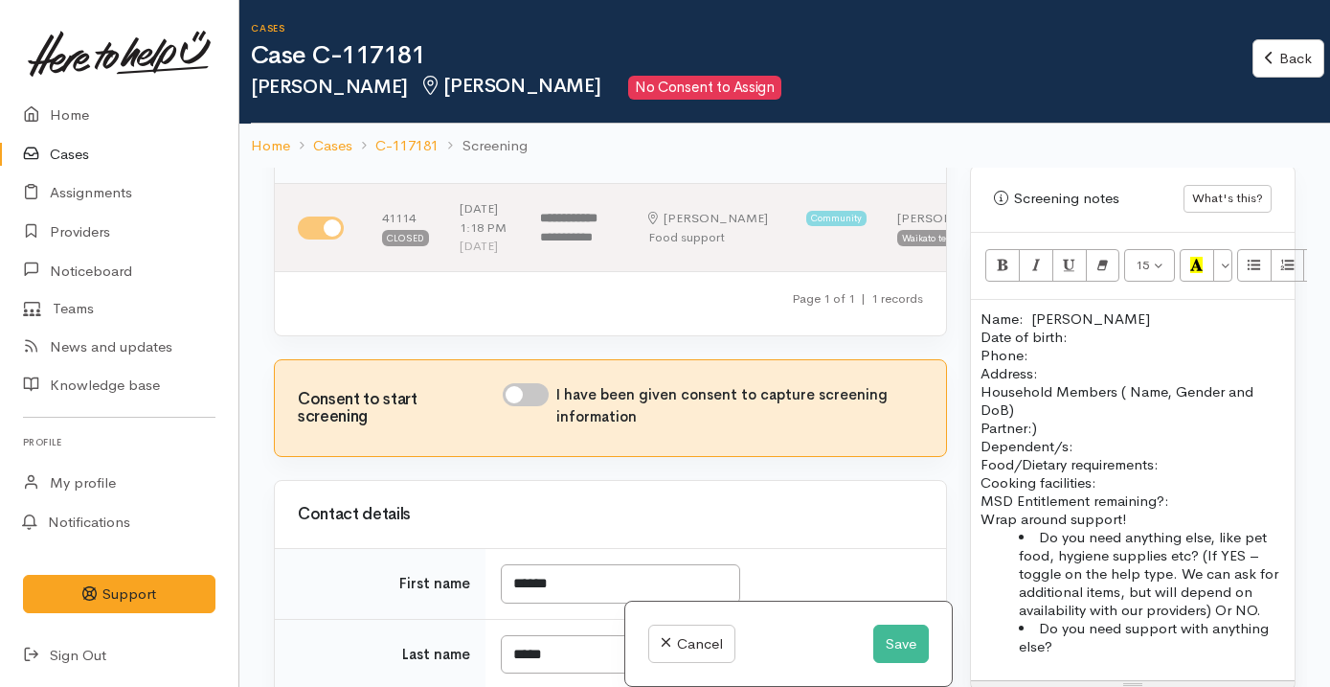
scroll to position [0, 0]
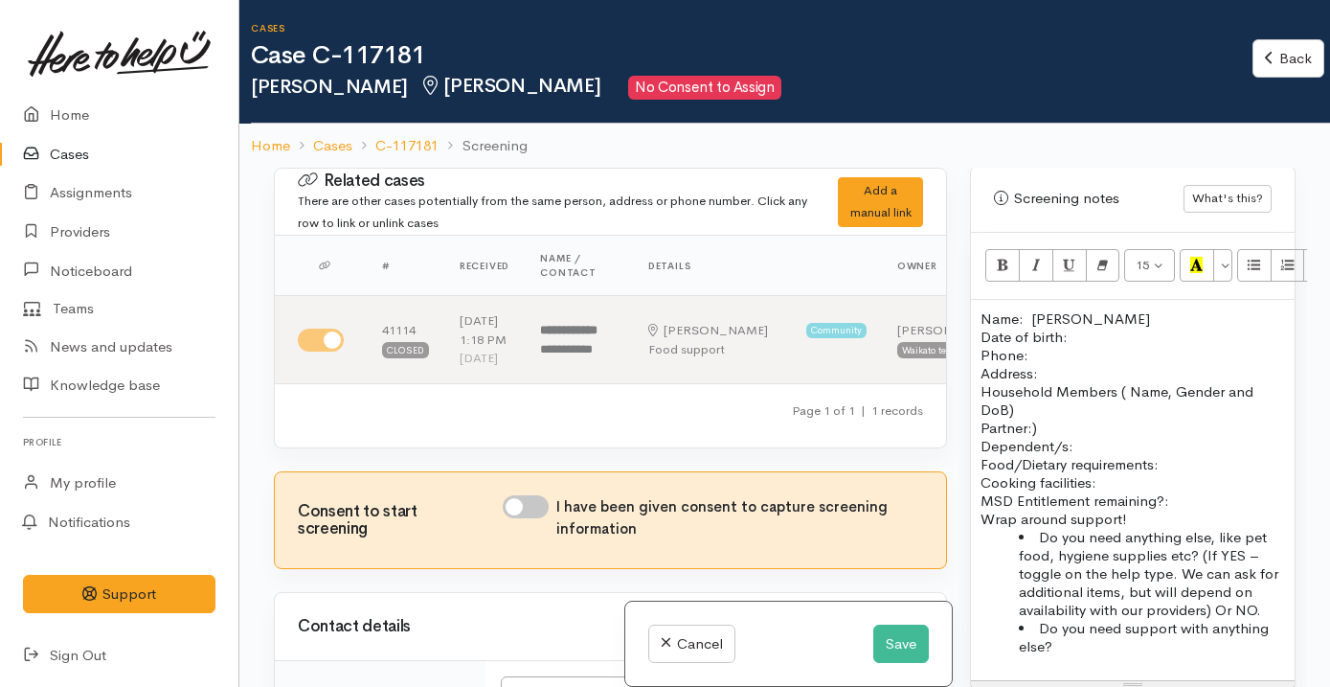
click at [1083, 635] on li "Do you need support with anything else?" at bounding box center [1152, 637] width 266 height 36
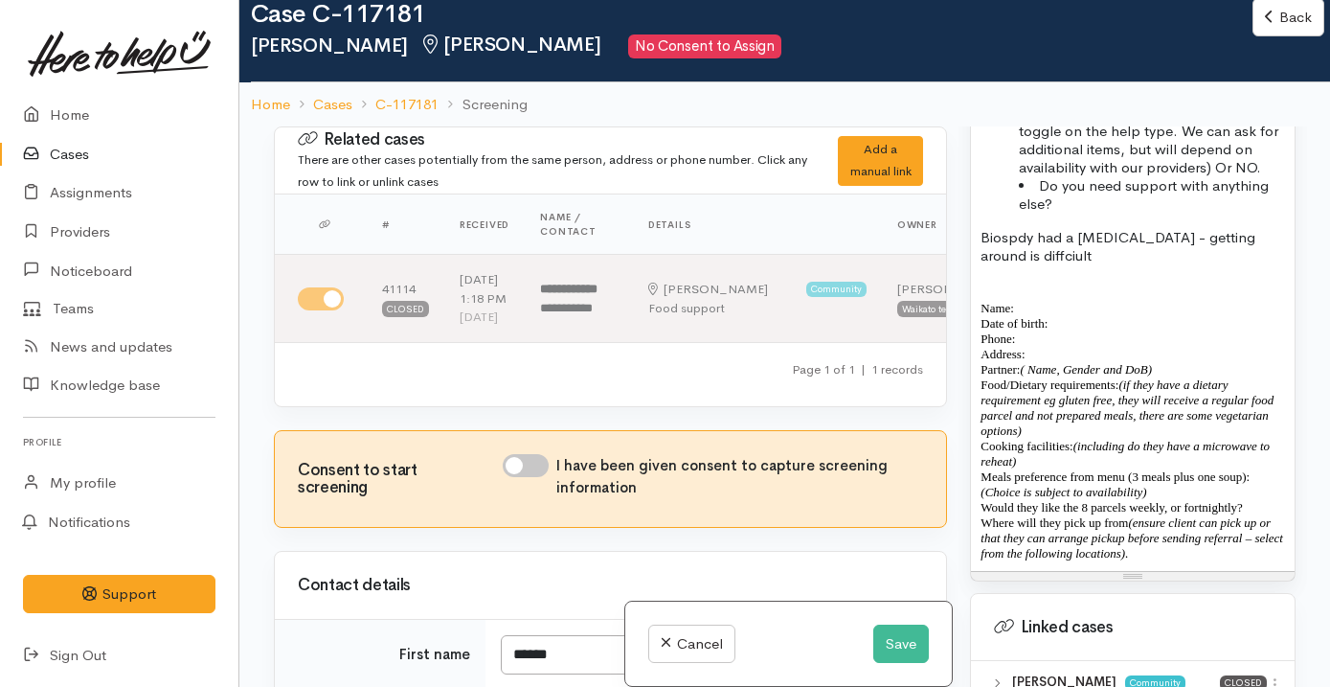
scroll to position [1663, 0]
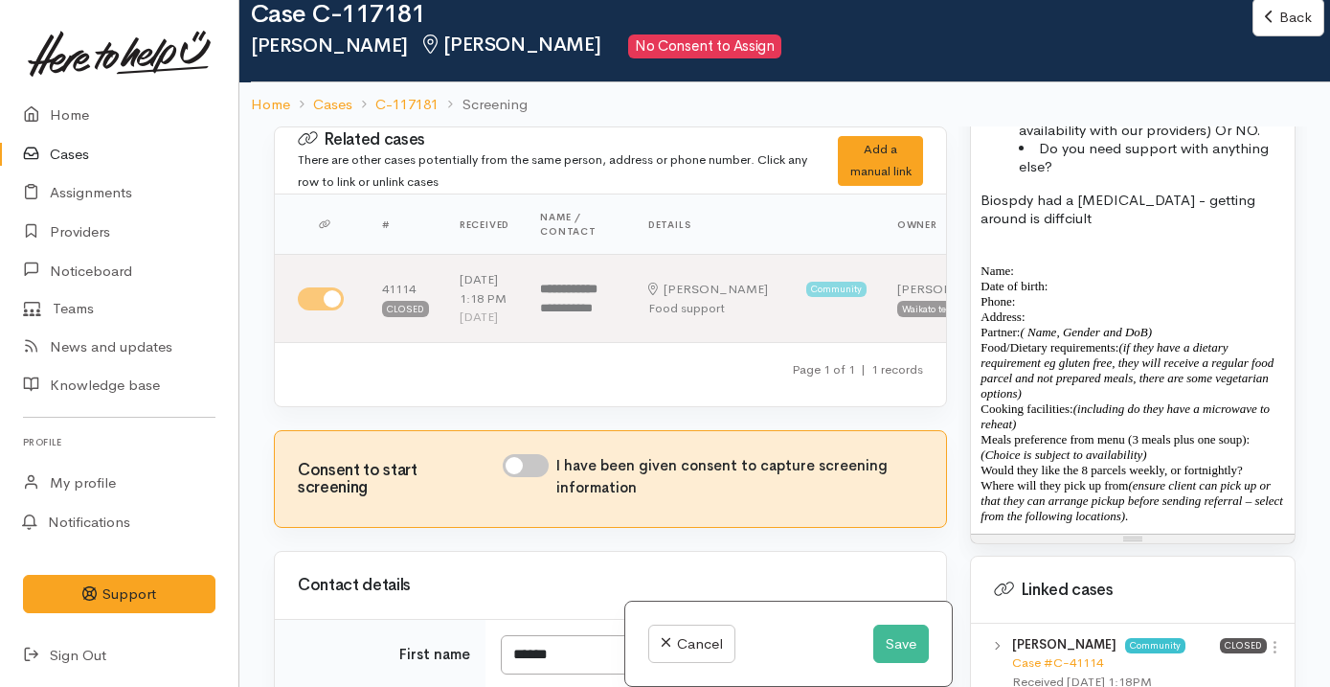
click at [1150, 227] on p at bounding box center [1132, 236] width 304 height 18
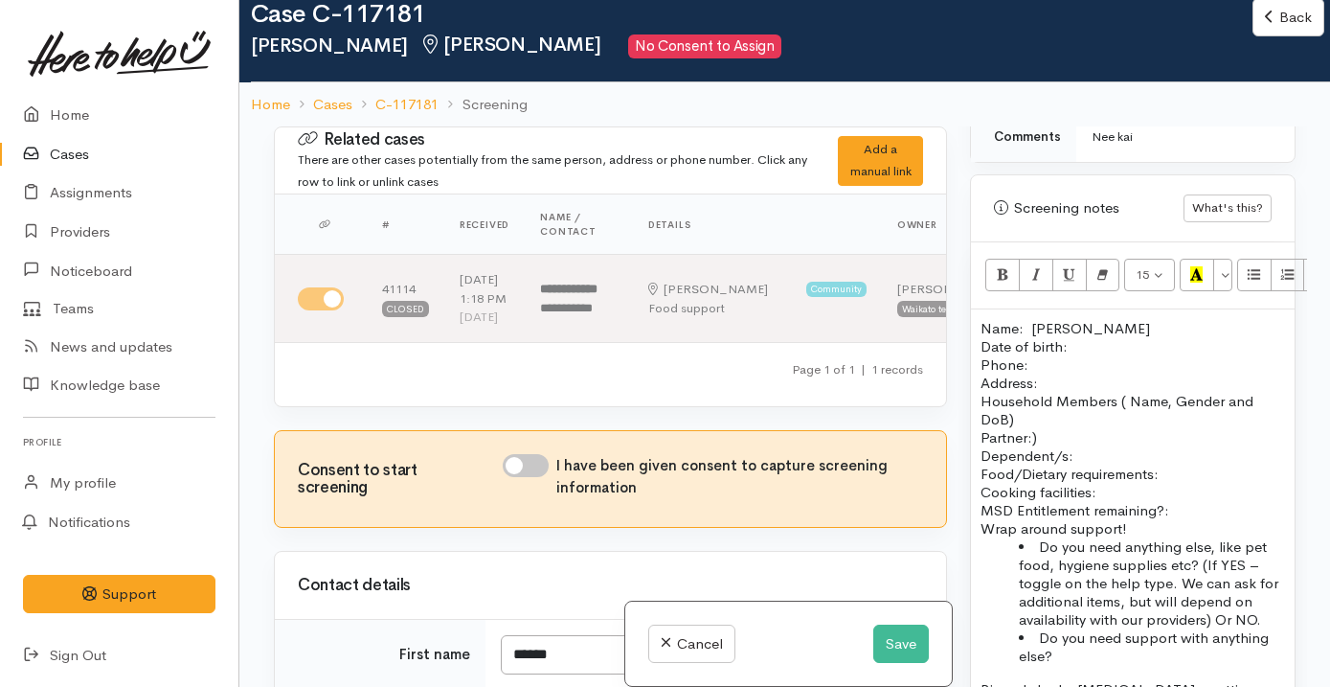
scroll to position [1131, 0]
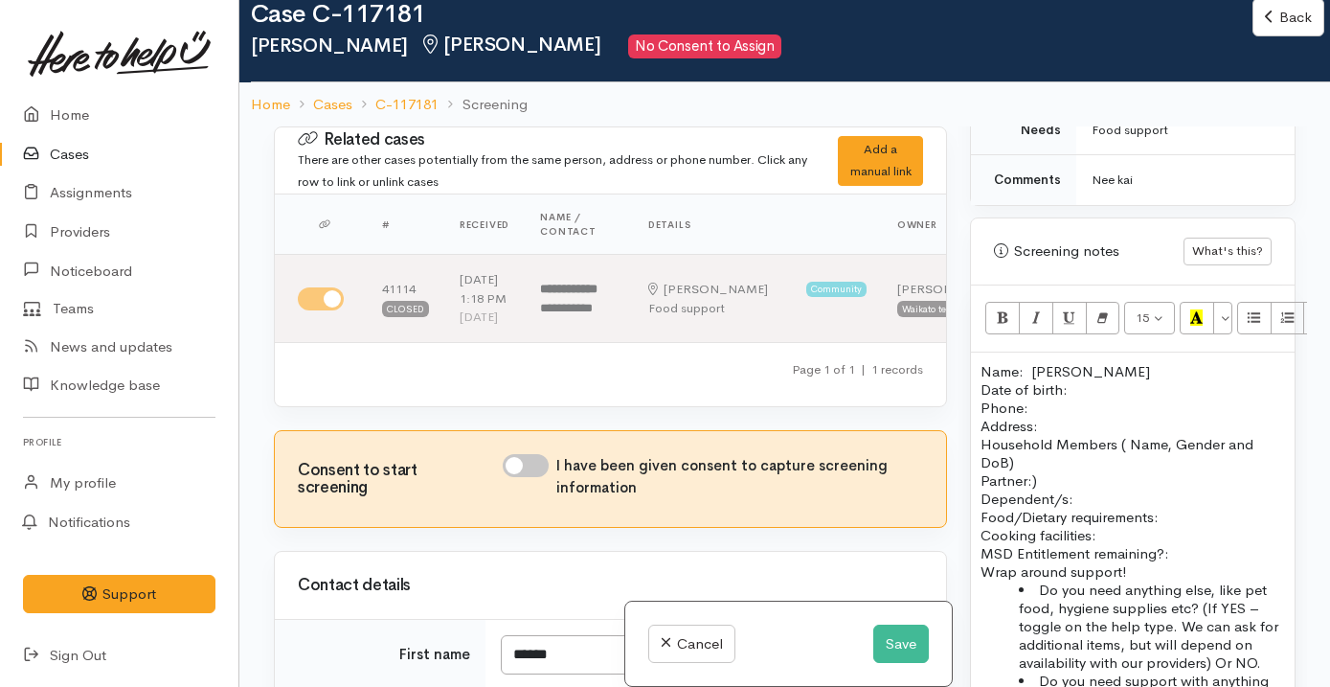
click at [1068, 362] on p "Name: Angel Coker Date of birth: Phone:" at bounding box center [1132, 389] width 304 height 55
click at [1111, 387] on p "Name: Angela Coker Date of birth: Phone:" at bounding box center [1132, 389] width 304 height 55
click at [1079, 370] on p "Name: Angela Coker Date of birth: Phone:" at bounding box center [1132, 389] width 304 height 55
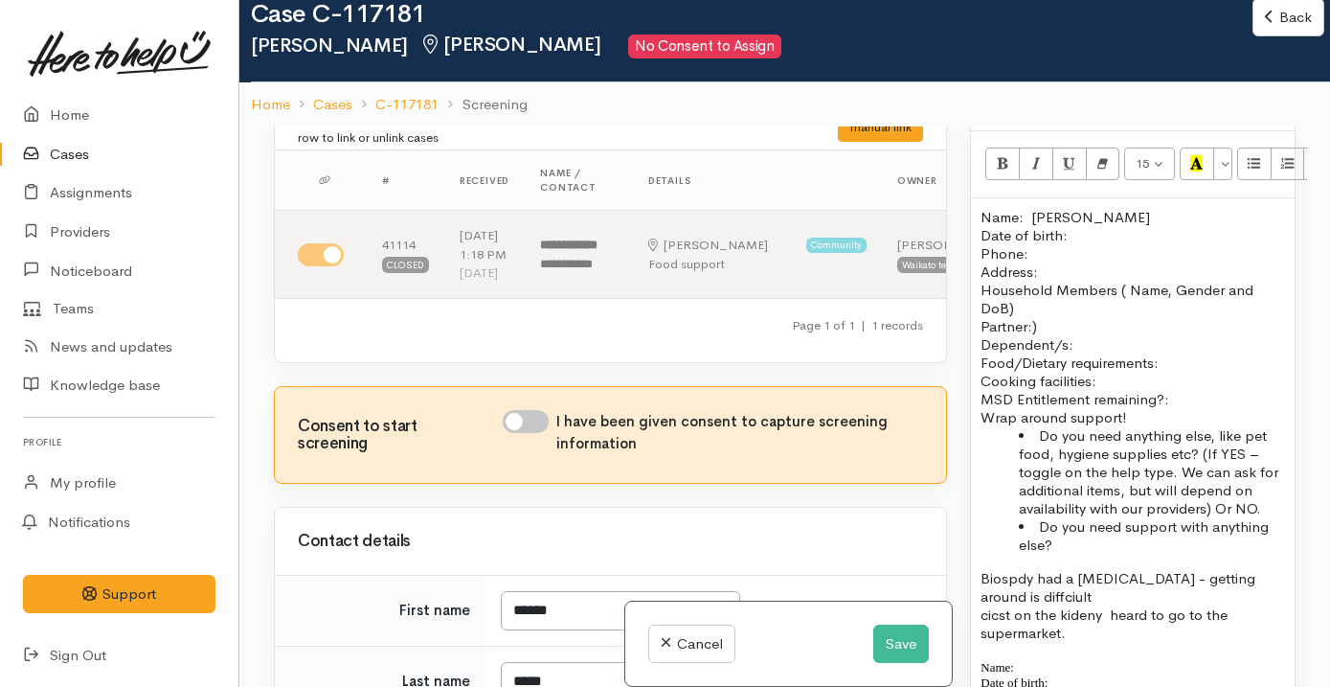
scroll to position [0, 0]
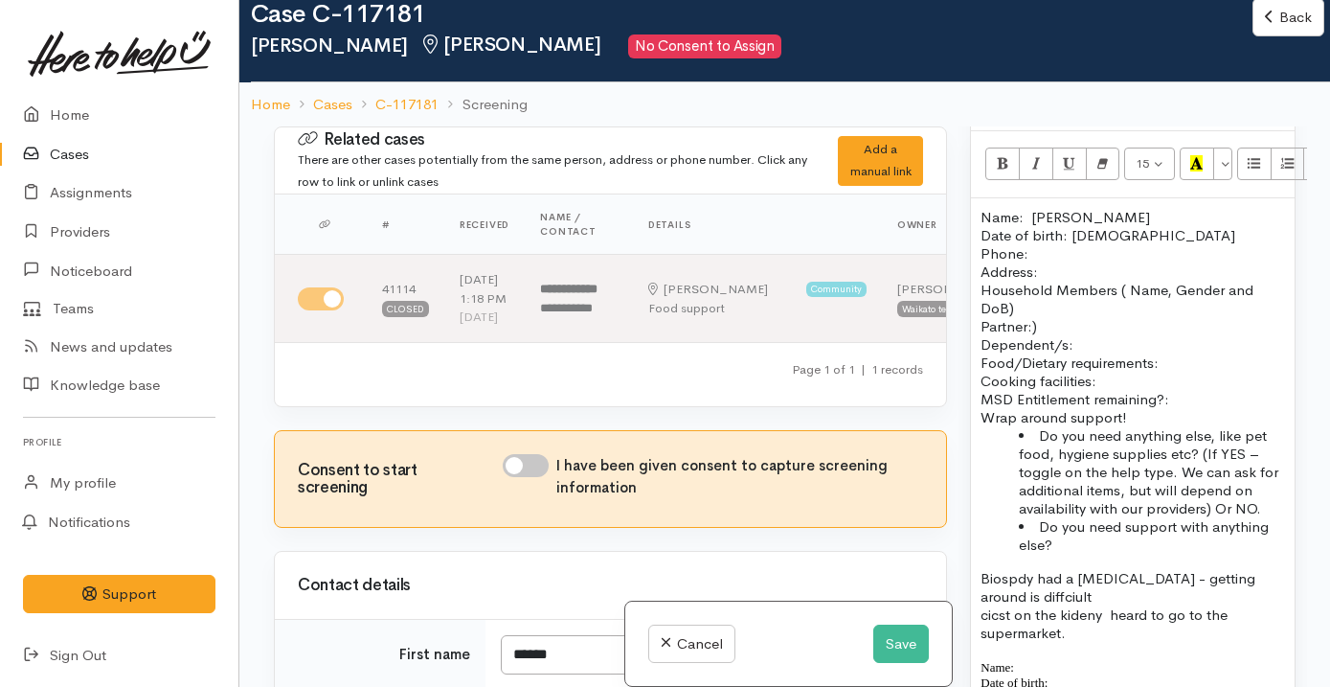
click at [1106, 316] on p "Household Members ( Name, Gender and DoB) Partner:) Dependent/s:" at bounding box center [1132, 317] width 304 height 73
click at [1070, 262] on p "Address:" at bounding box center [1132, 271] width 304 height 18
click at [521, 477] on input "I have been given consent to capture screening information" at bounding box center [526, 465] width 46 height 23
checkbox input "true"
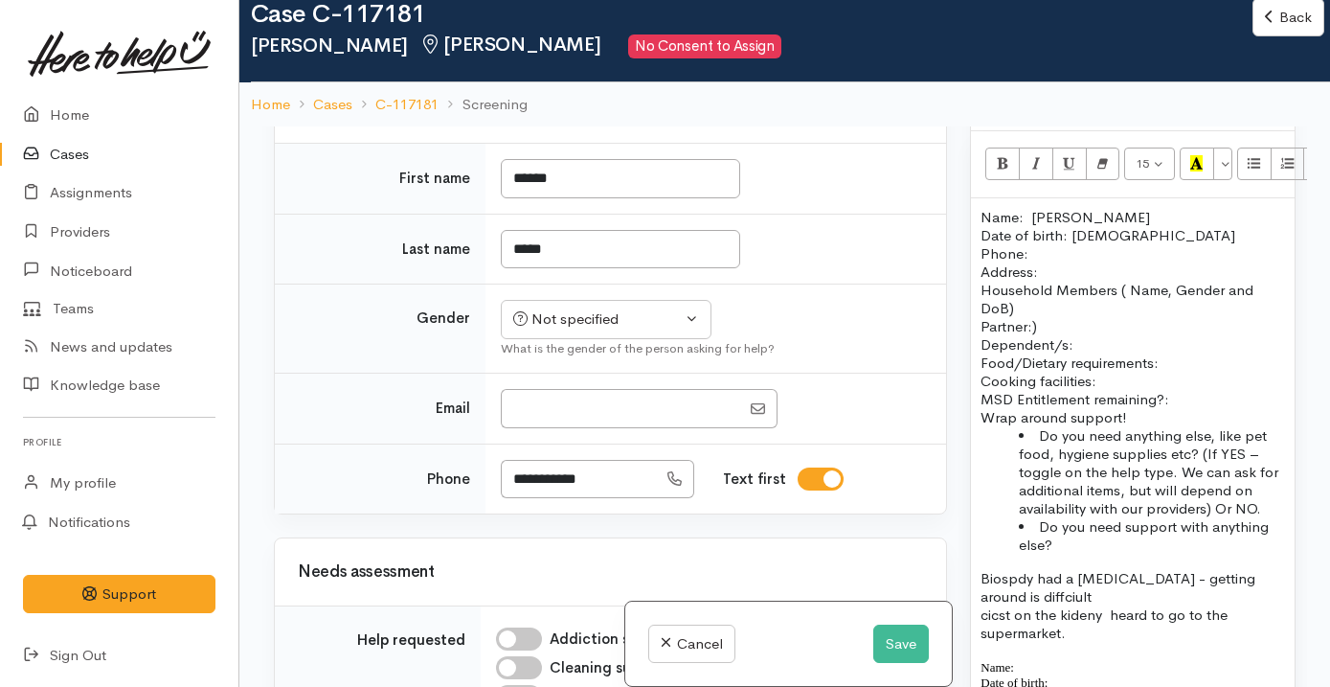
scroll to position [483, 0]
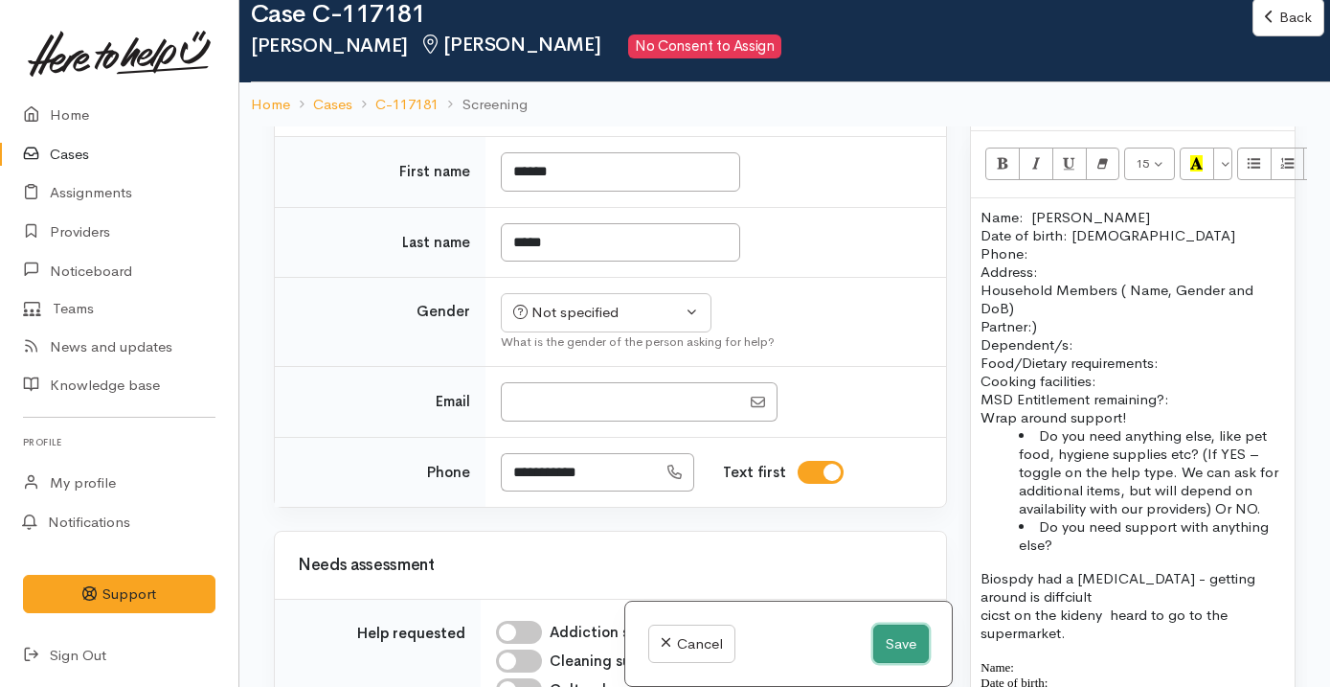
click at [900, 638] on button "Save" at bounding box center [901, 643] width 56 height 39
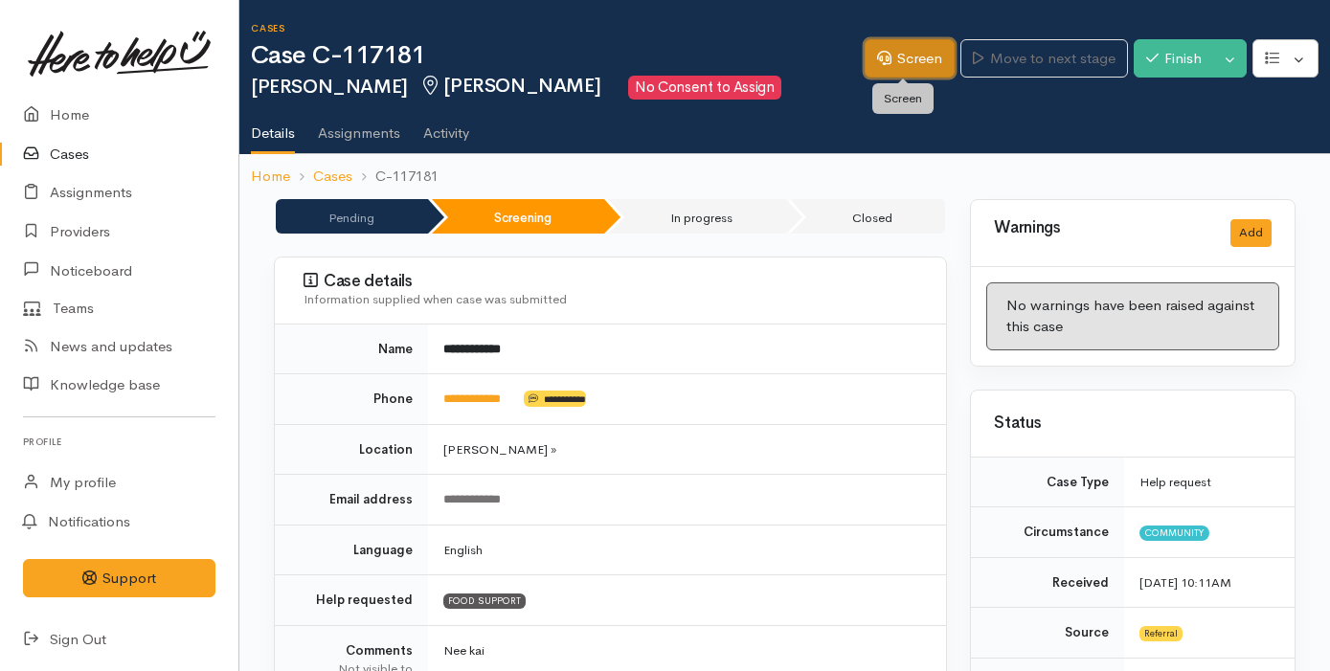
click at [897, 48] on link "Screen" at bounding box center [910, 58] width 90 height 39
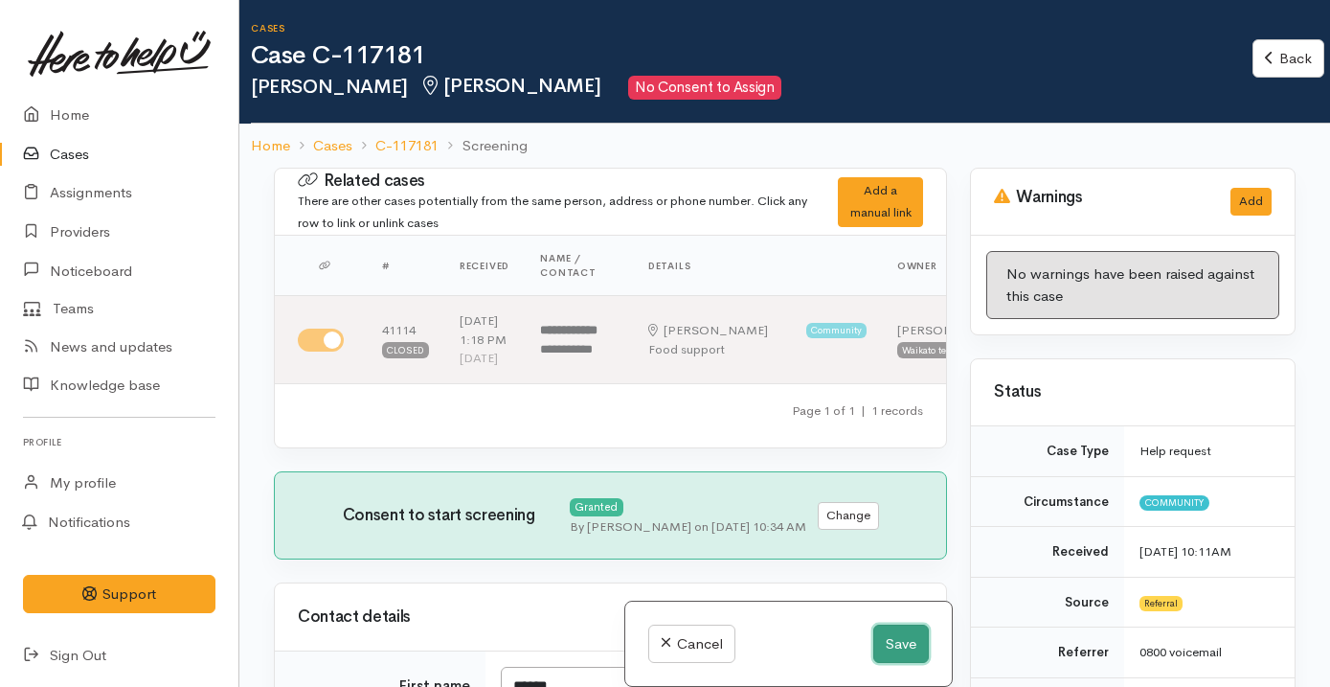
click at [908, 655] on button "Save" at bounding box center [901, 643] width 56 height 39
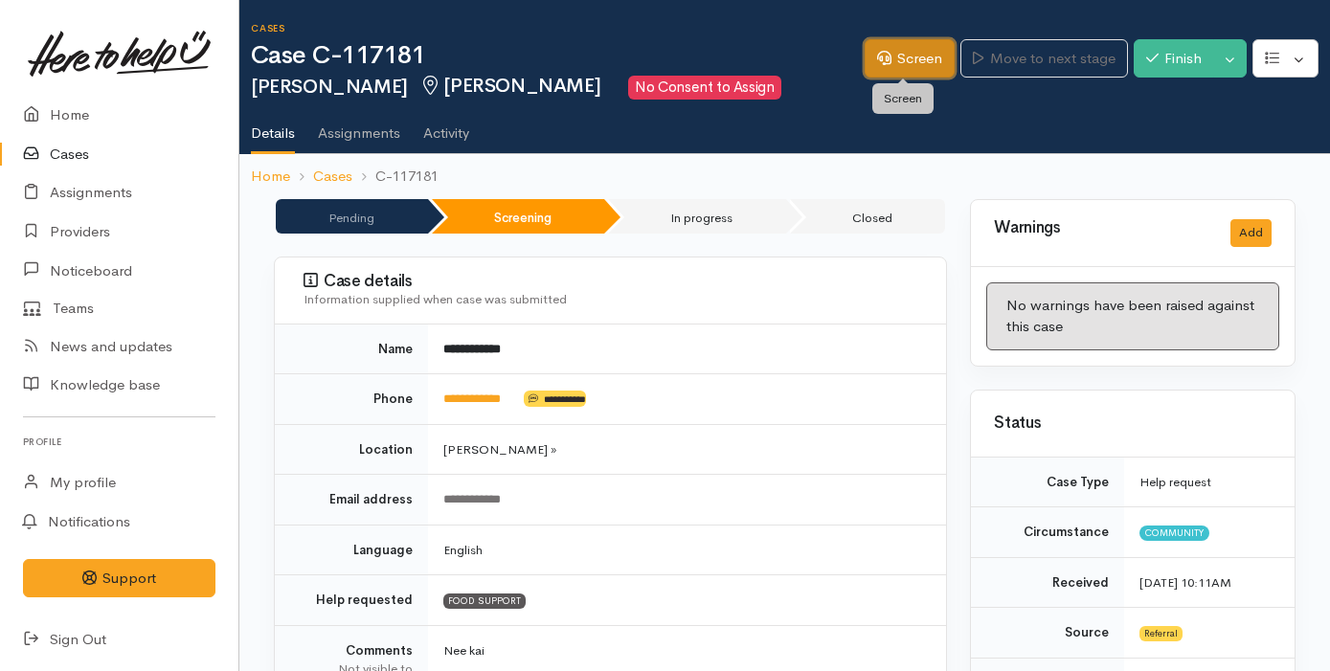
click at [936, 68] on link "Screen" at bounding box center [910, 58] width 90 height 39
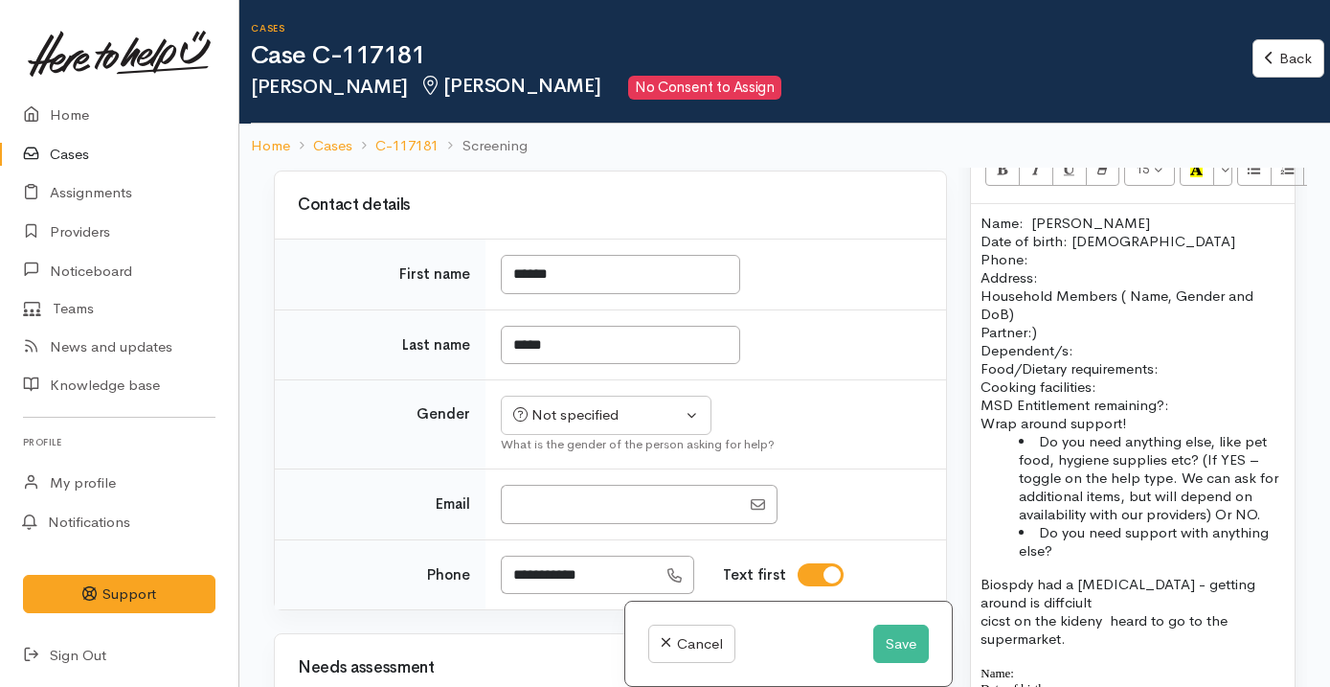
scroll to position [439, 0]
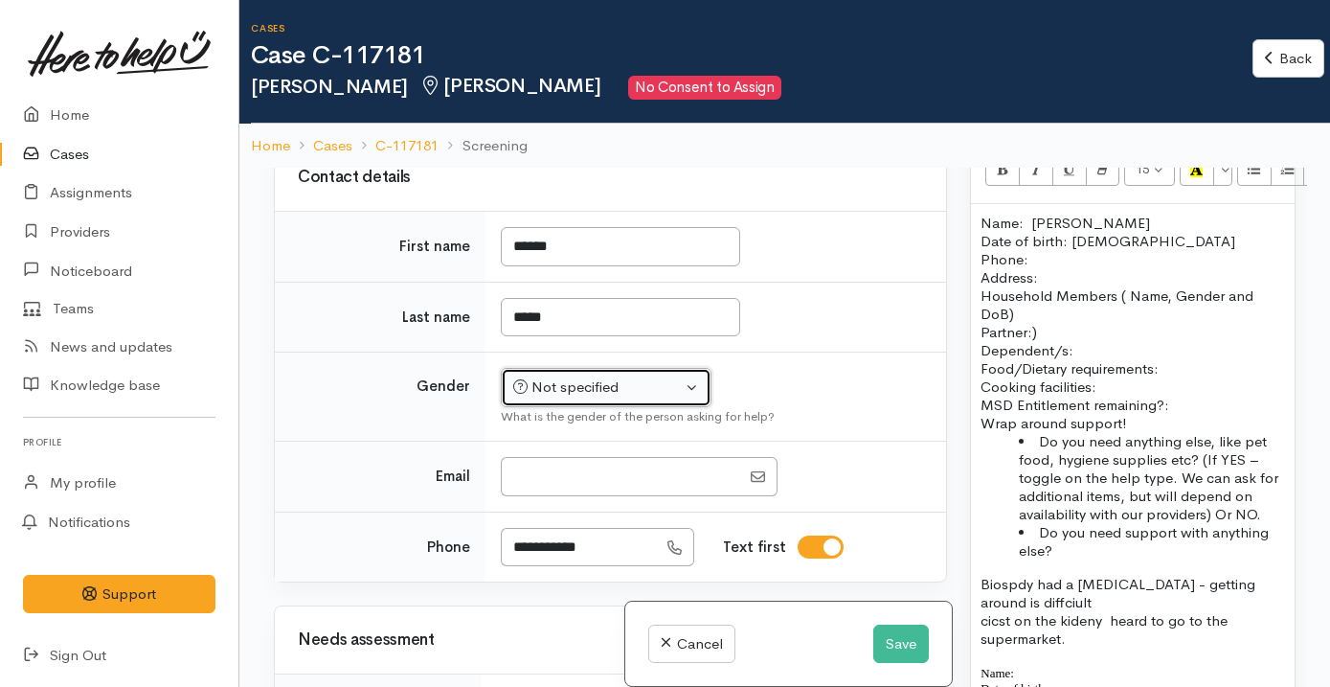
click at [582, 398] on div "Not specified" at bounding box center [597, 387] width 169 height 22
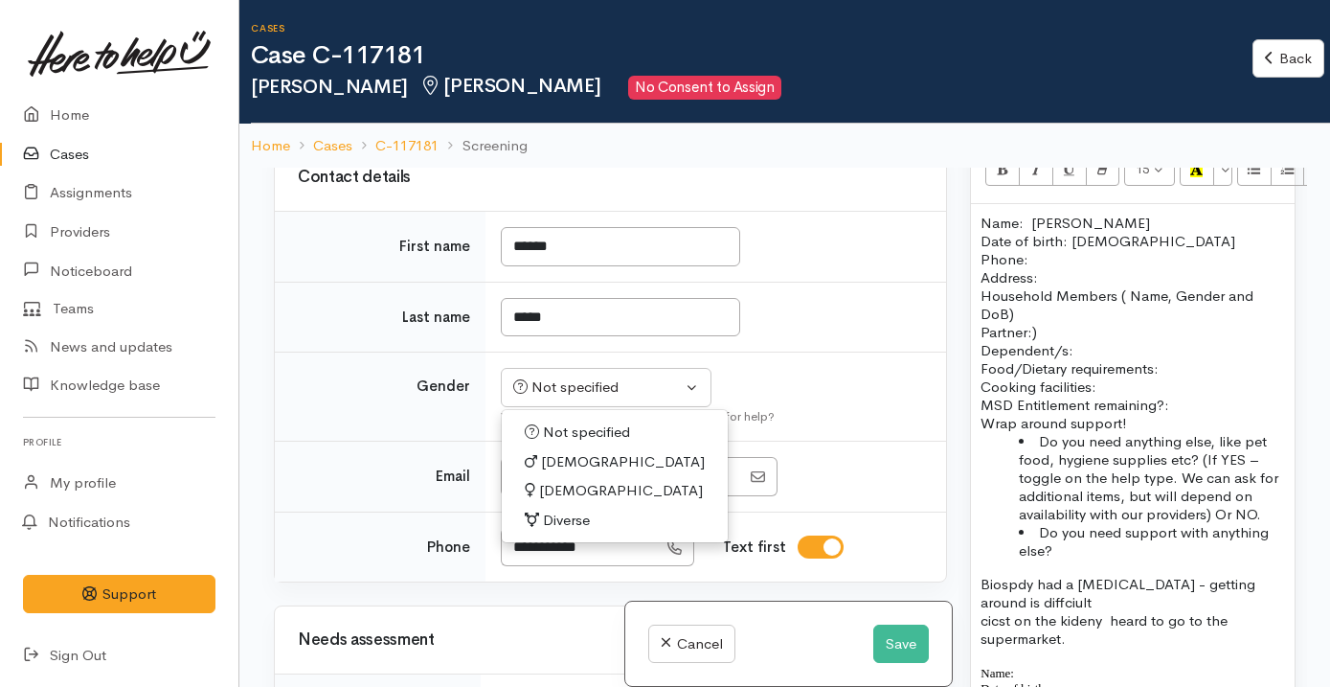
click at [581, 502] on span "Female" at bounding box center [621, 491] width 164 height 22
select select "Female"
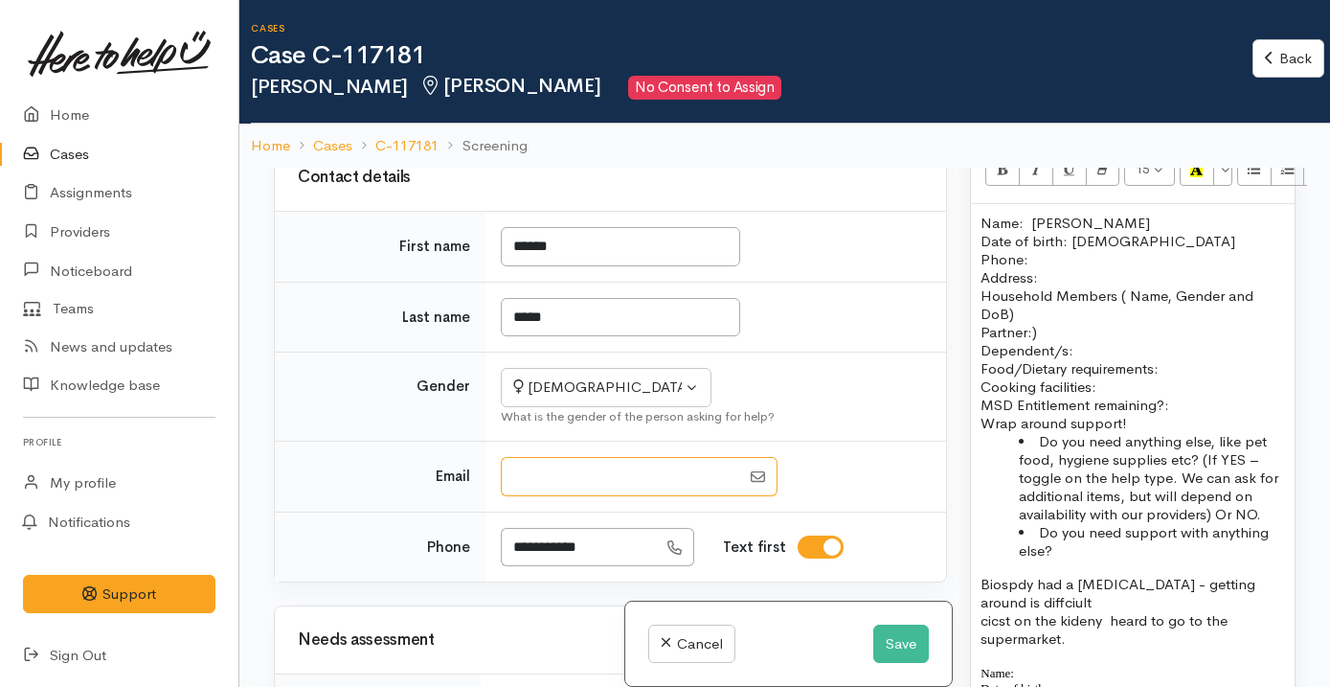
click at [573, 496] on input "Email" at bounding box center [620, 476] width 239 height 39
type input "**********"
click at [894, 654] on button "Save" at bounding box center [901, 643] width 56 height 39
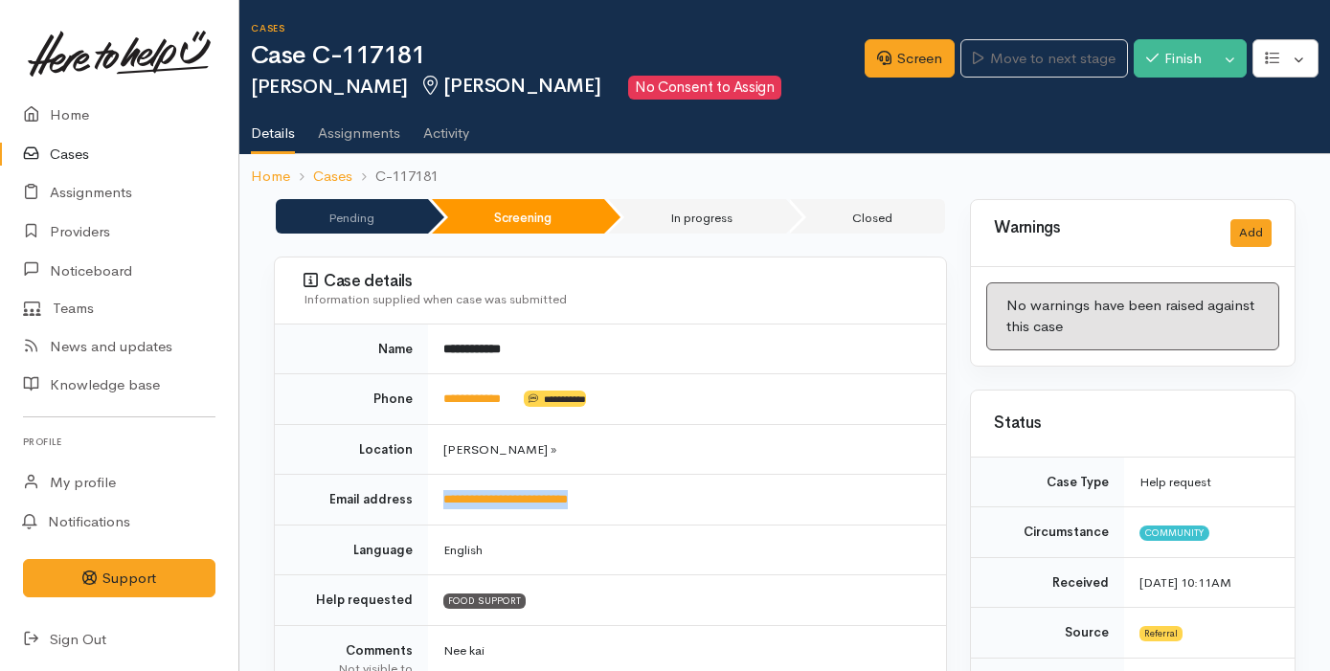
drag, startPoint x: 629, startPoint y: 504, endPoint x: 417, endPoint y: 496, distance: 211.7
click at [416, 495] on tr "**********" at bounding box center [610, 500] width 671 height 51
copy tr "**********"
click at [657, 434] on td "Hamilton »" at bounding box center [687, 449] width 518 height 51
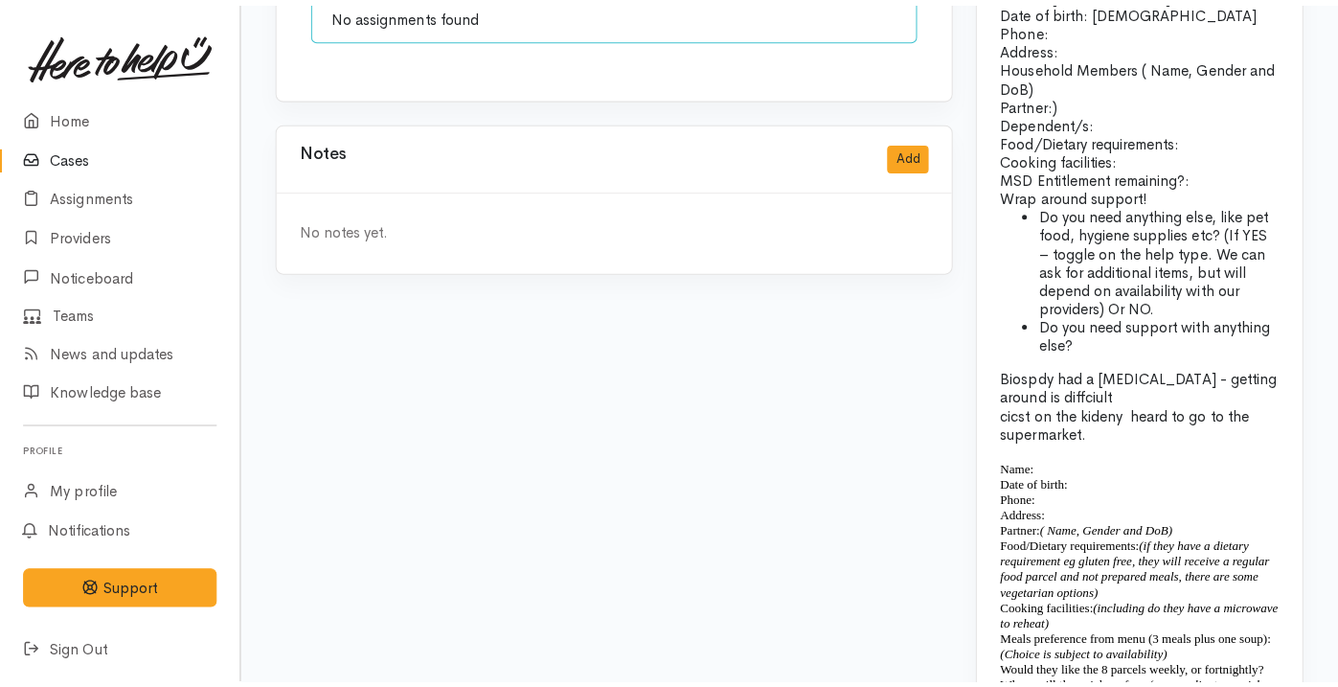
scroll to position [1804, 0]
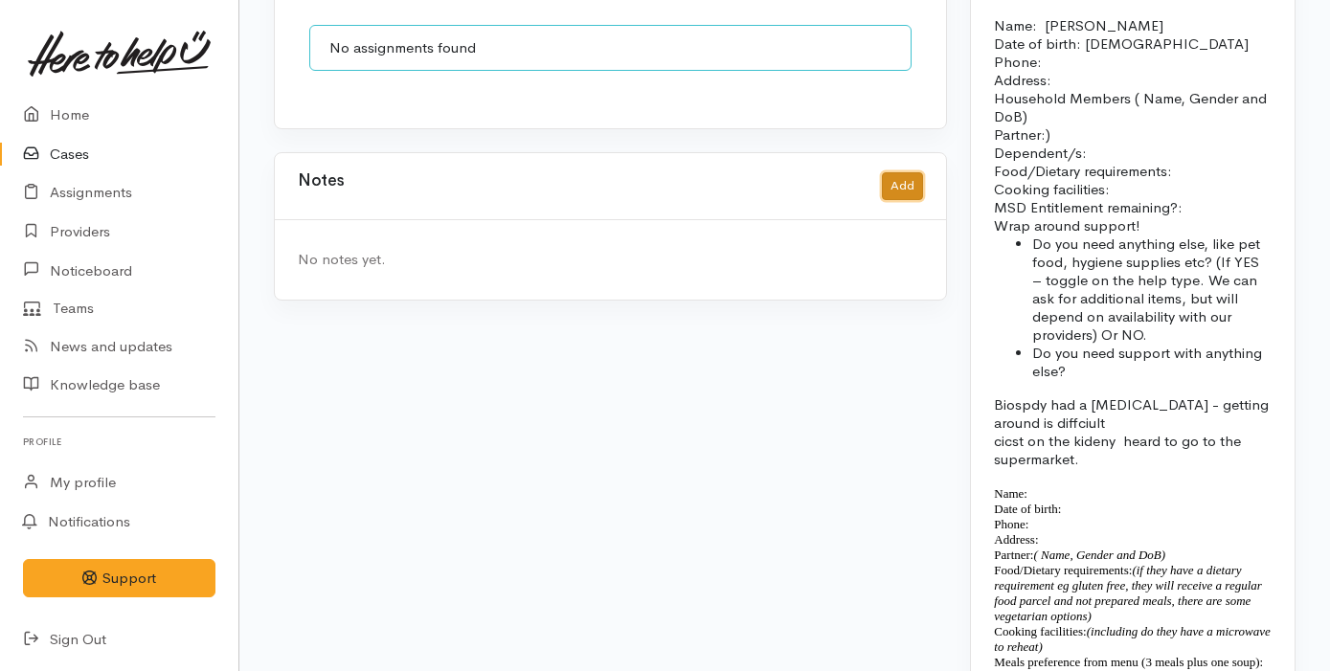
click at [904, 172] on button "Add" at bounding box center [902, 186] width 41 height 28
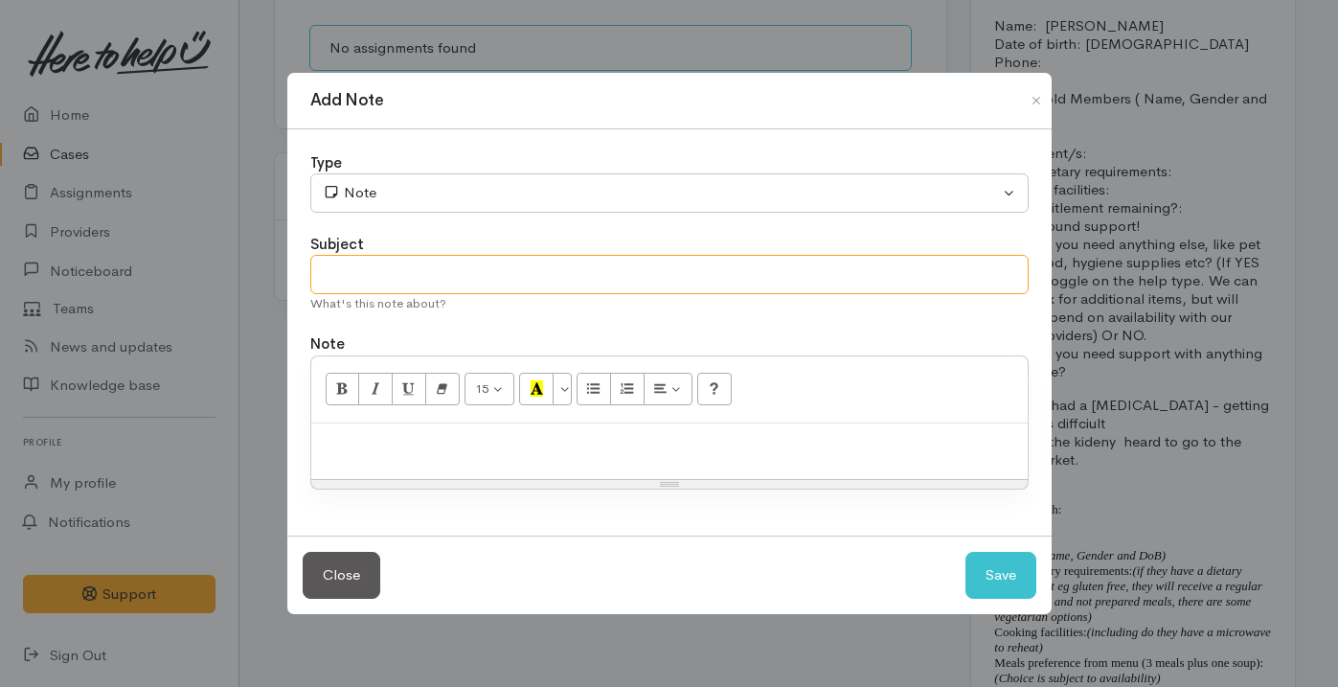
click at [586, 285] on input "text" at bounding box center [669, 274] width 718 height 39
type input "Spoke on phone"
click at [559, 452] on p at bounding box center [669, 444] width 697 height 22
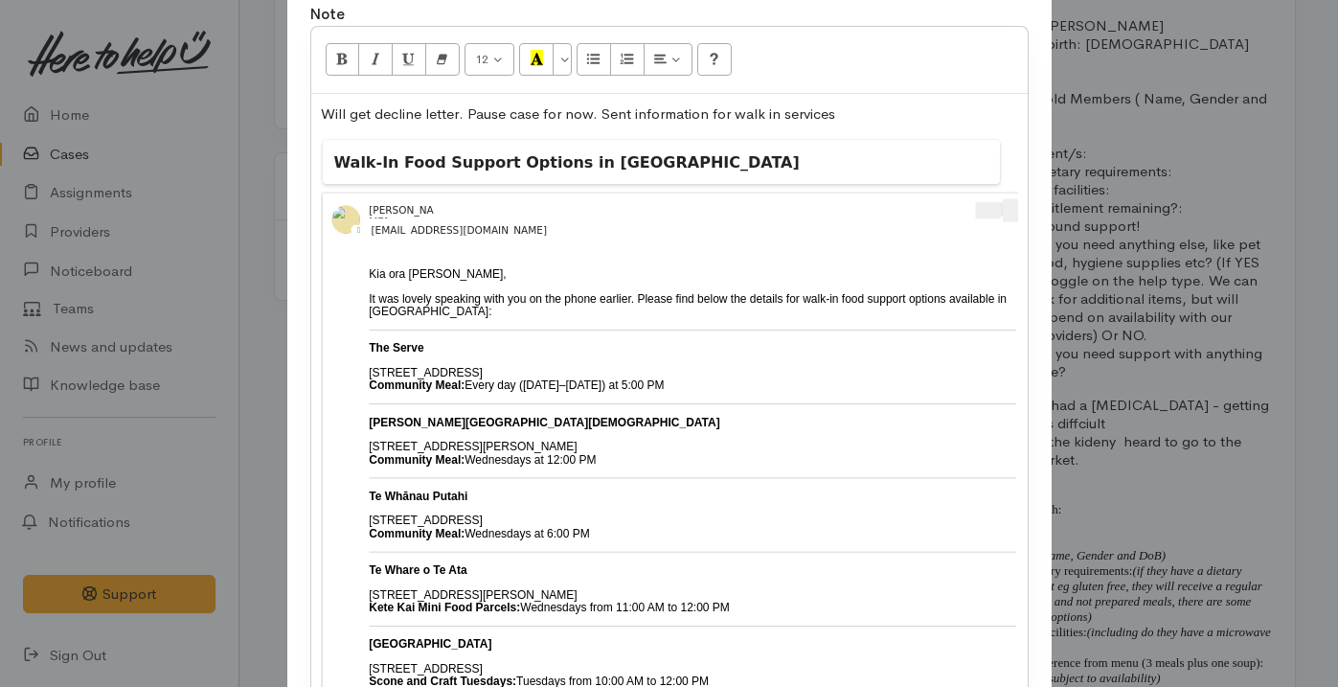
scroll to position [0, 0]
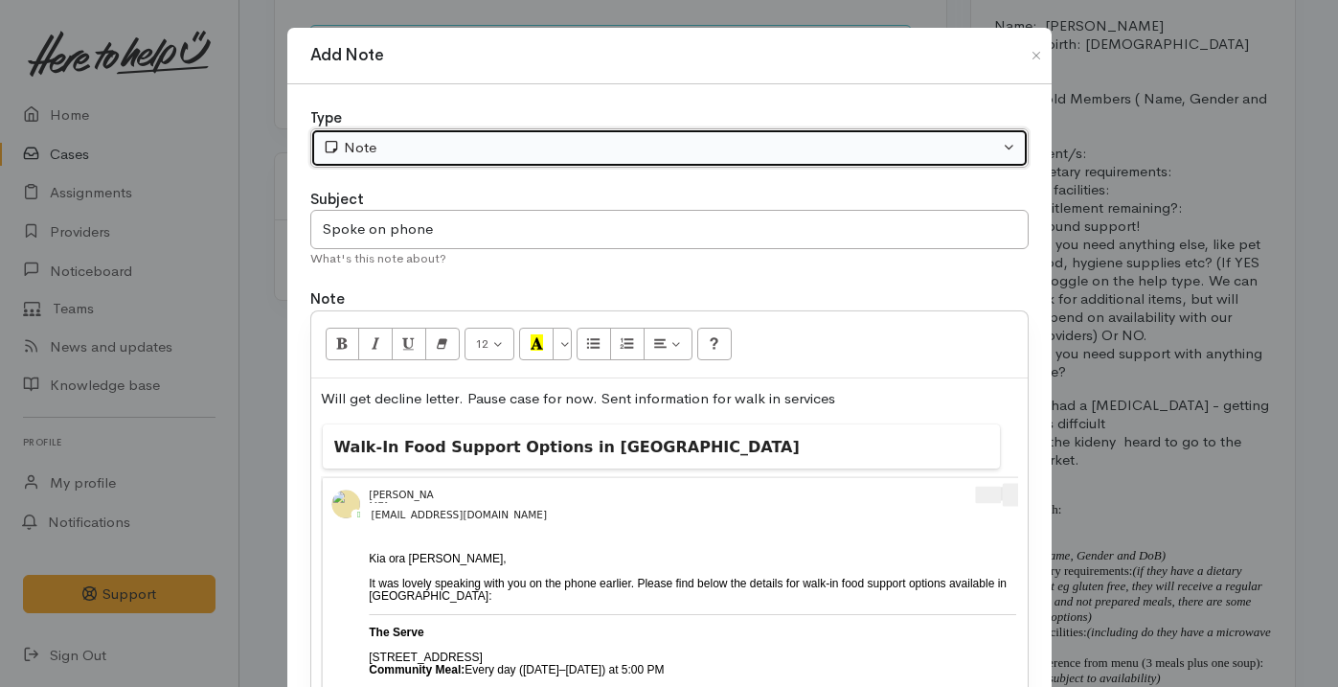
click at [477, 138] on div "Note" at bounding box center [661, 148] width 676 height 22
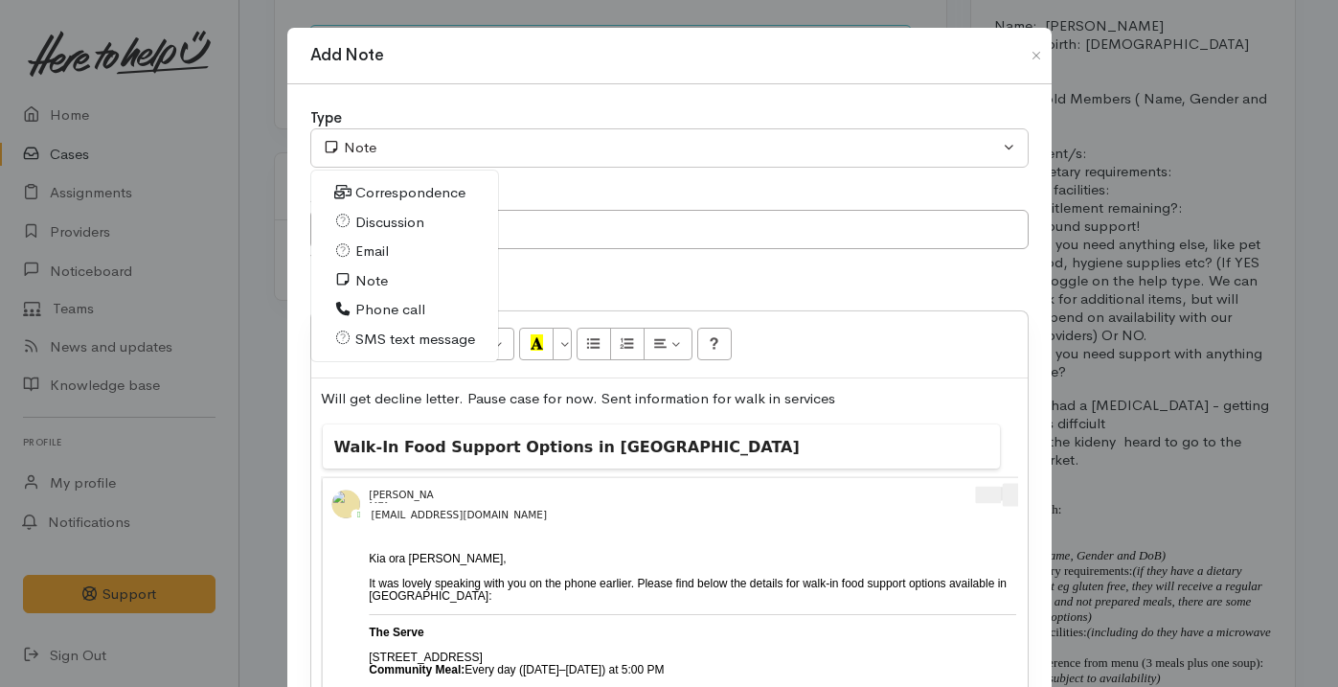
click at [409, 250] on link "Email" at bounding box center [405, 252] width 188 height 30
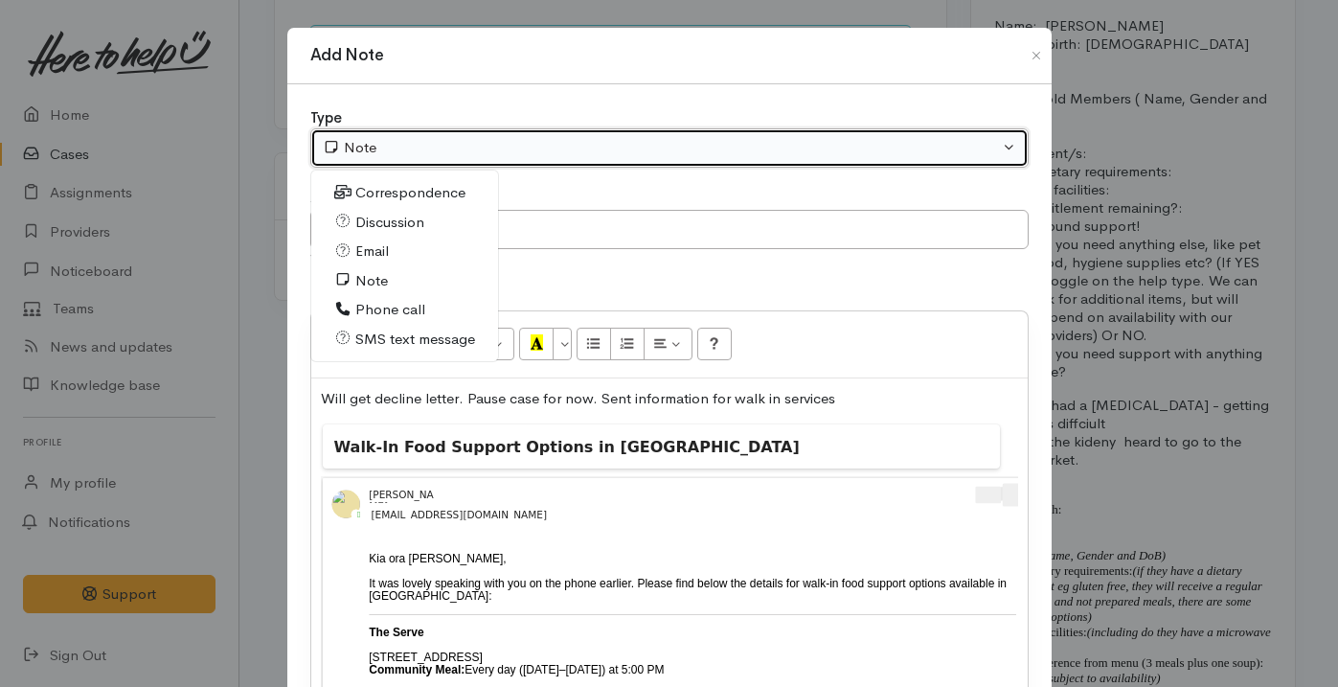
select select "2"
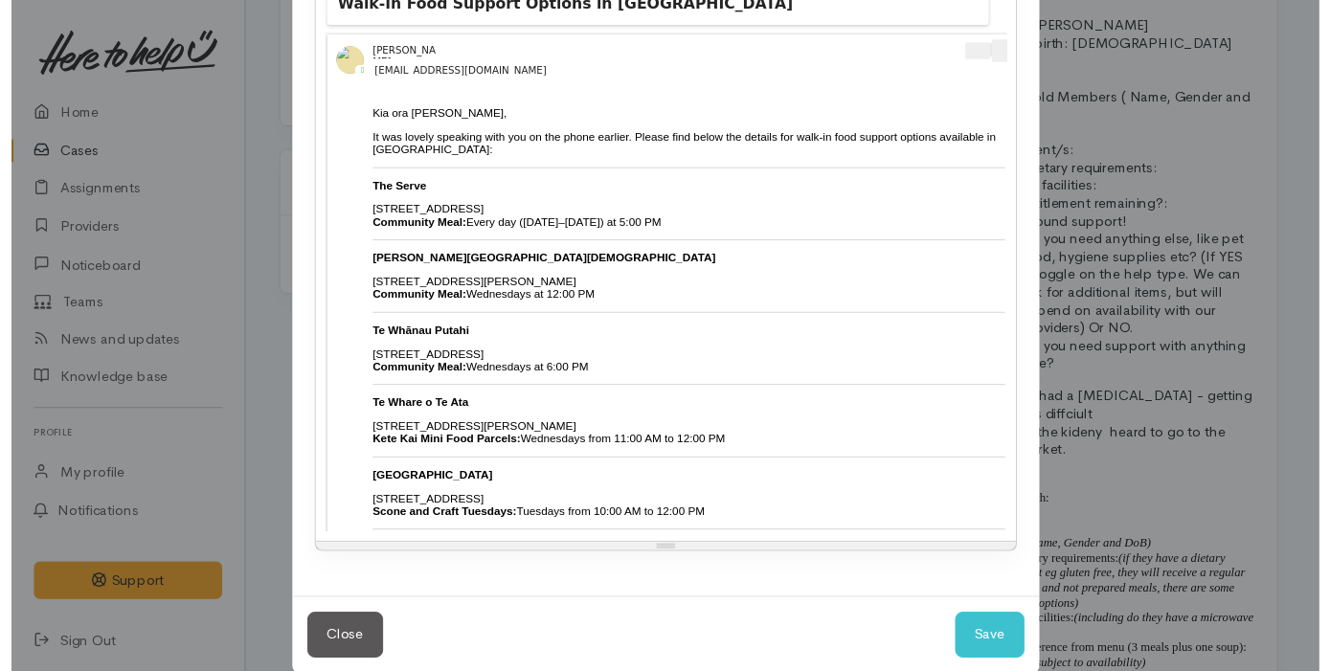
scroll to position [486, 0]
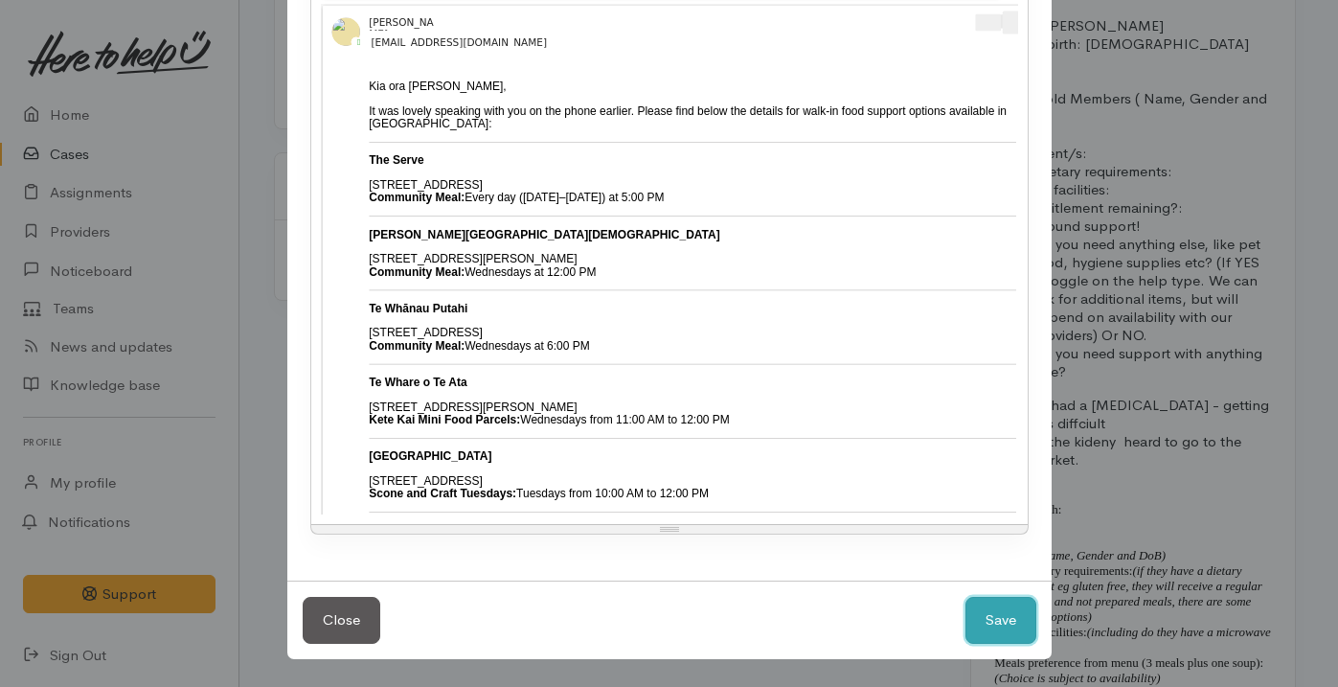
click at [994, 621] on button "Save" at bounding box center [1000, 620] width 71 height 47
select select "1"
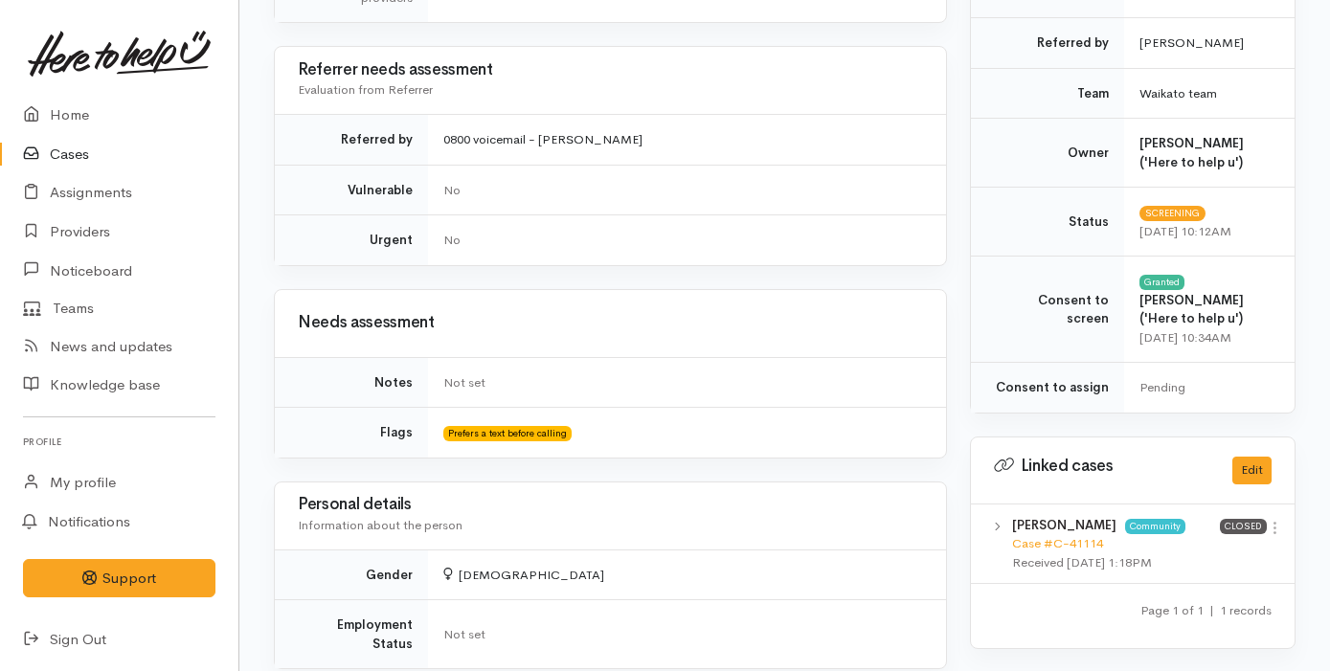
scroll to position [0, 0]
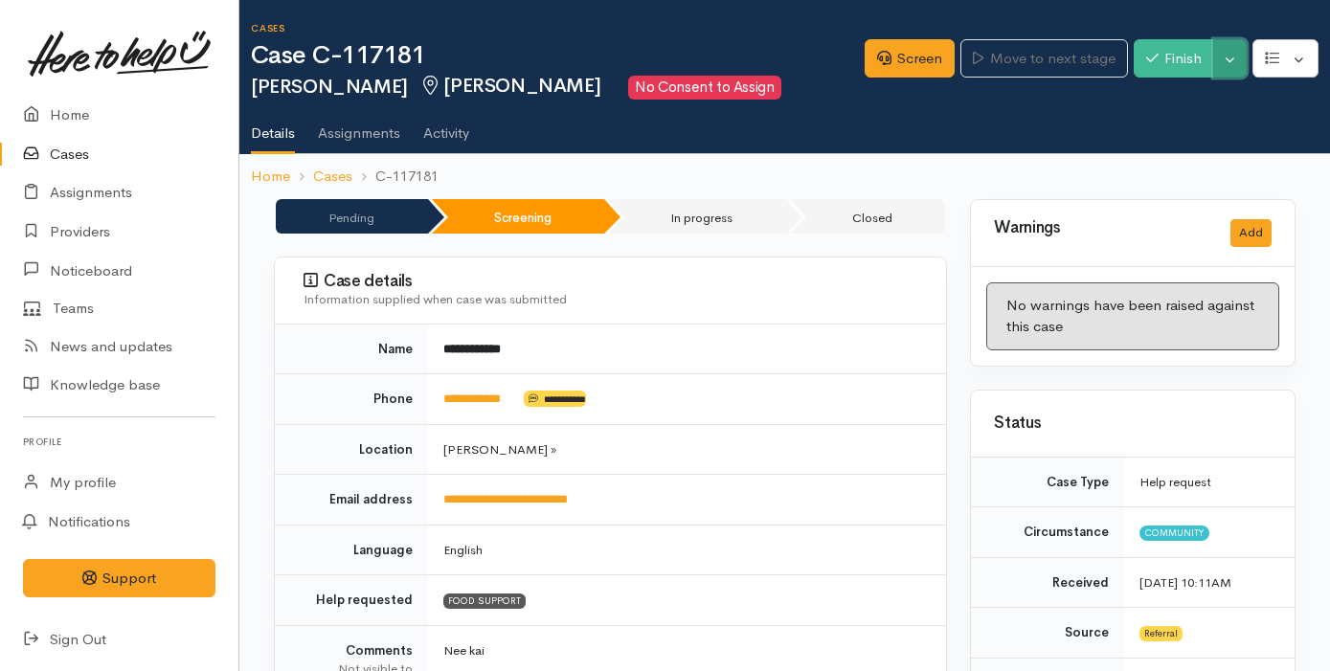
click at [1230, 57] on button "Toggle Dropdown" at bounding box center [1230, 58] width 34 height 39
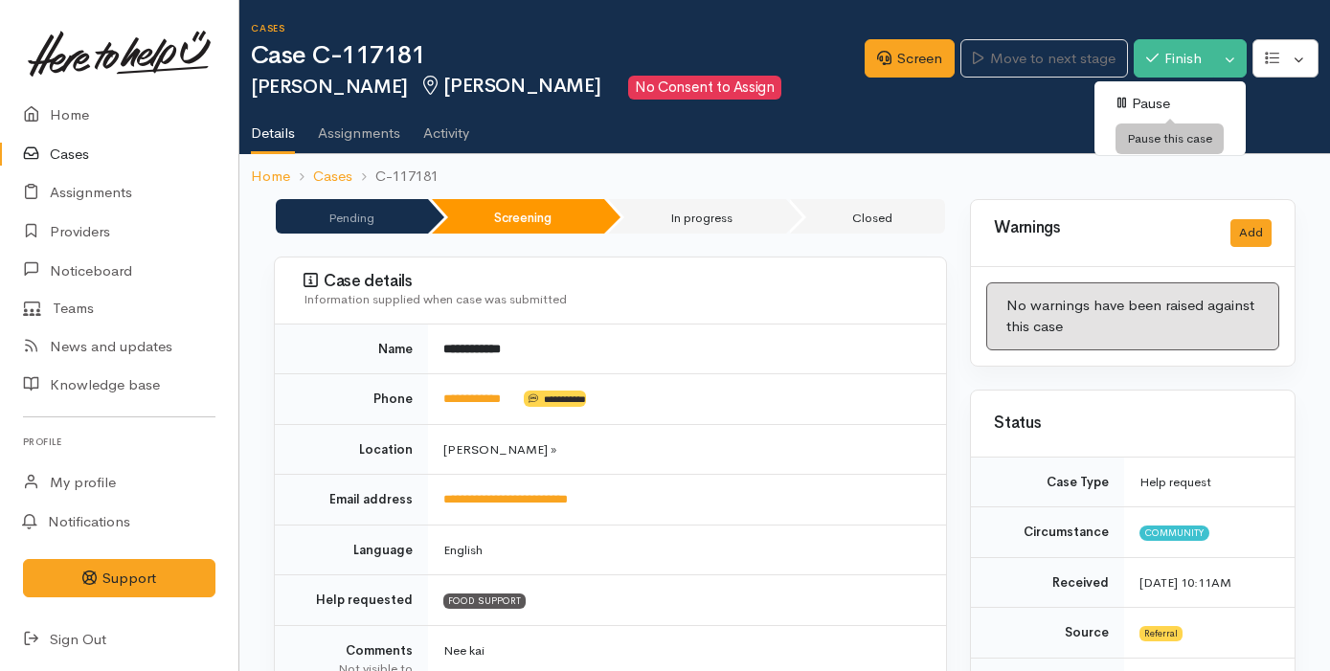
click at [1178, 103] on link "Pause" at bounding box center [1169, 104] width 151 height 30
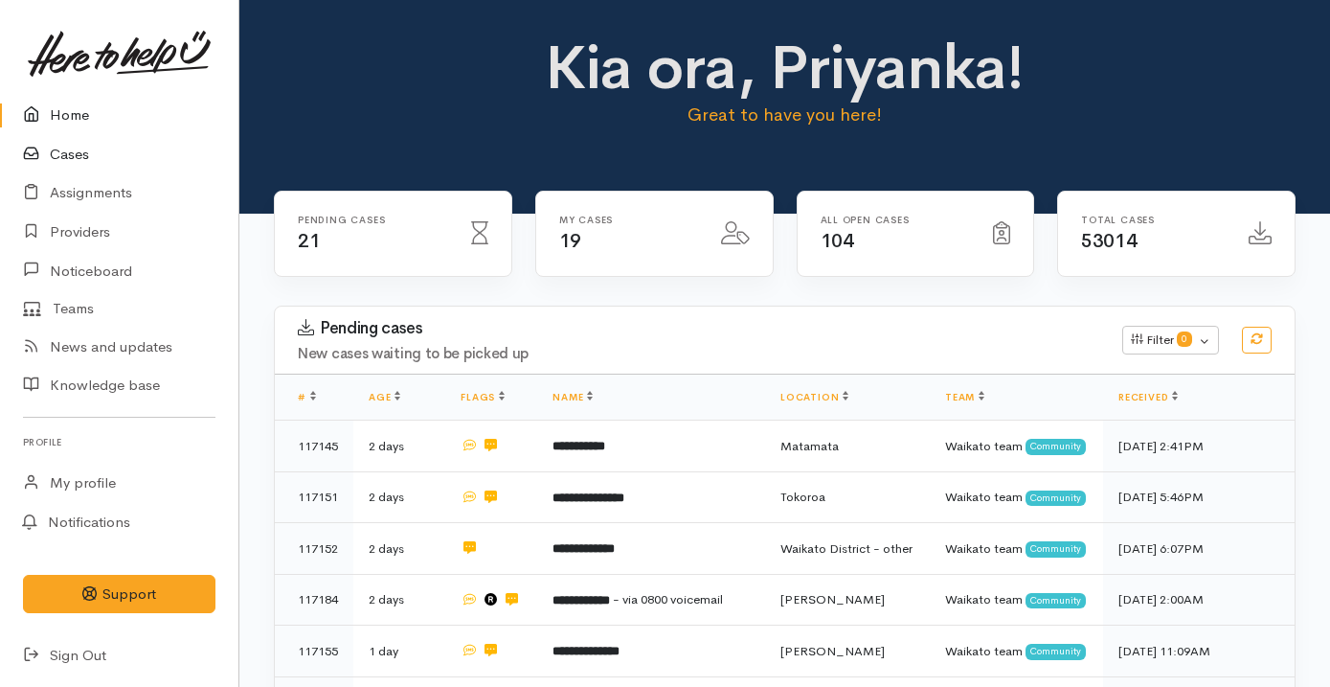
click at [126, 153] on link "Cases" at bounding box center [119, 154] width 238 height 39
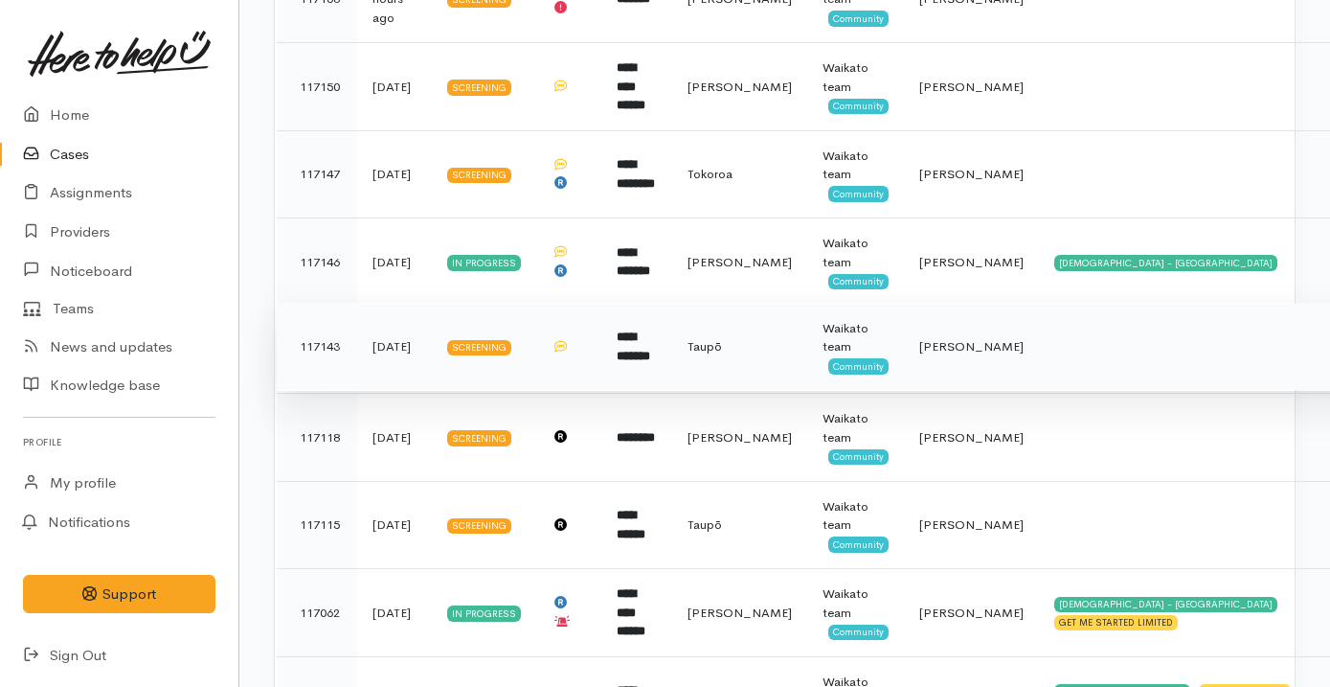
scroll to position [732, 0]
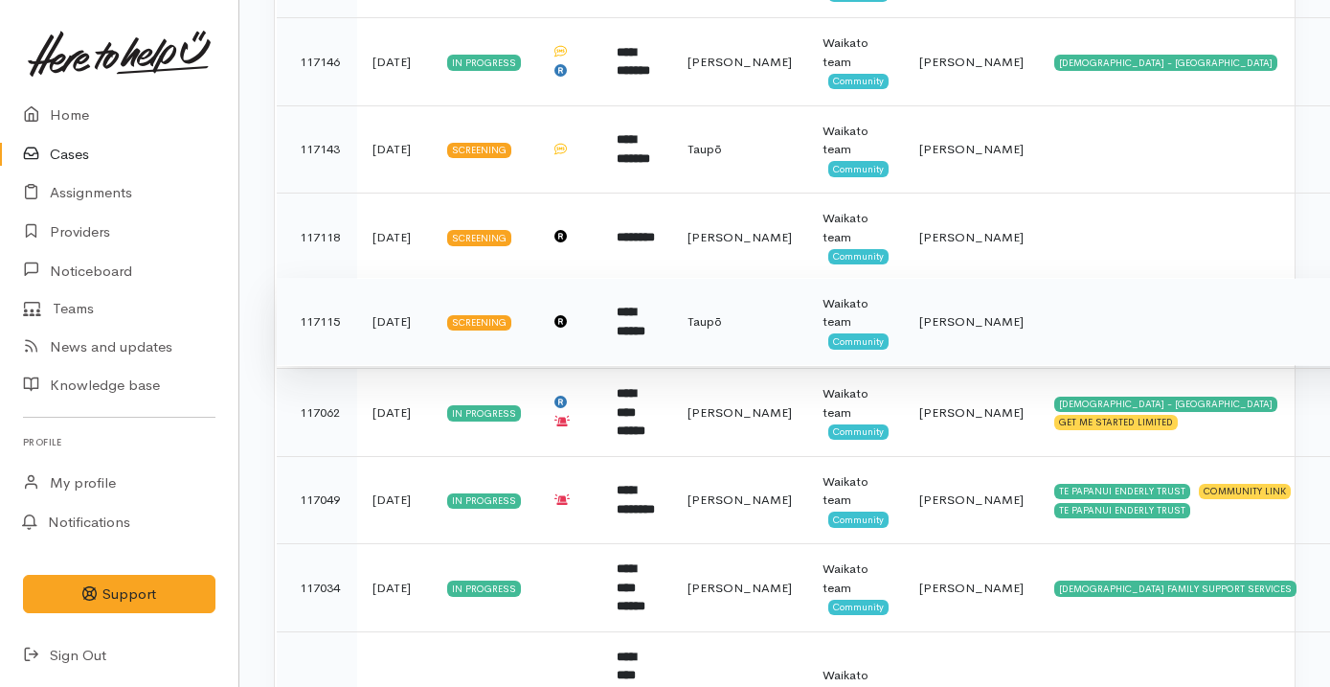
click at [1051, 307] on td at bounding box center [1202, 322] width 327 height 88
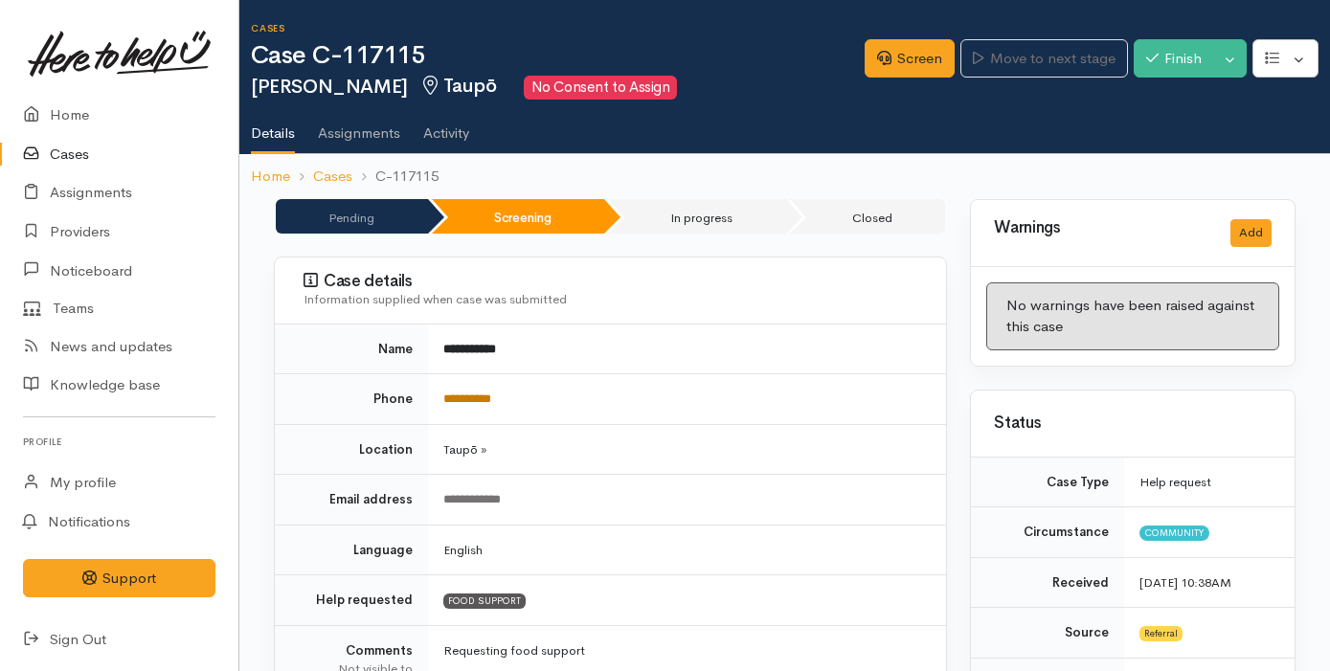
drag, startPoint x: 545, startPoint y: 386, endPoint x: 444, endPoint y: 392, distance: 100.7
click at [444, 392] on td "**********" at bounding box center [687, 399] width 518 height 51
click at [877, 60] on icon at bounding box center [884, 58] width 14 height 14
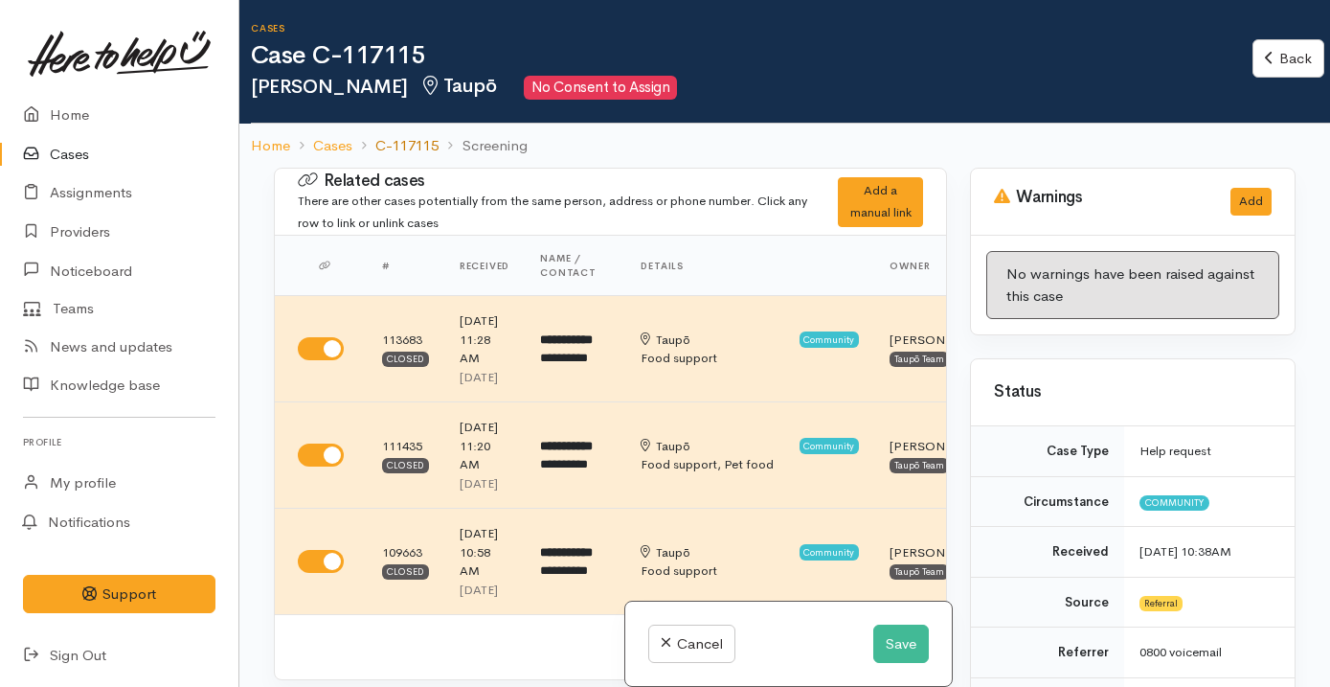
click at [407, 143] on link "C-117115" at bounding box center [406, 146] width 63 height 22
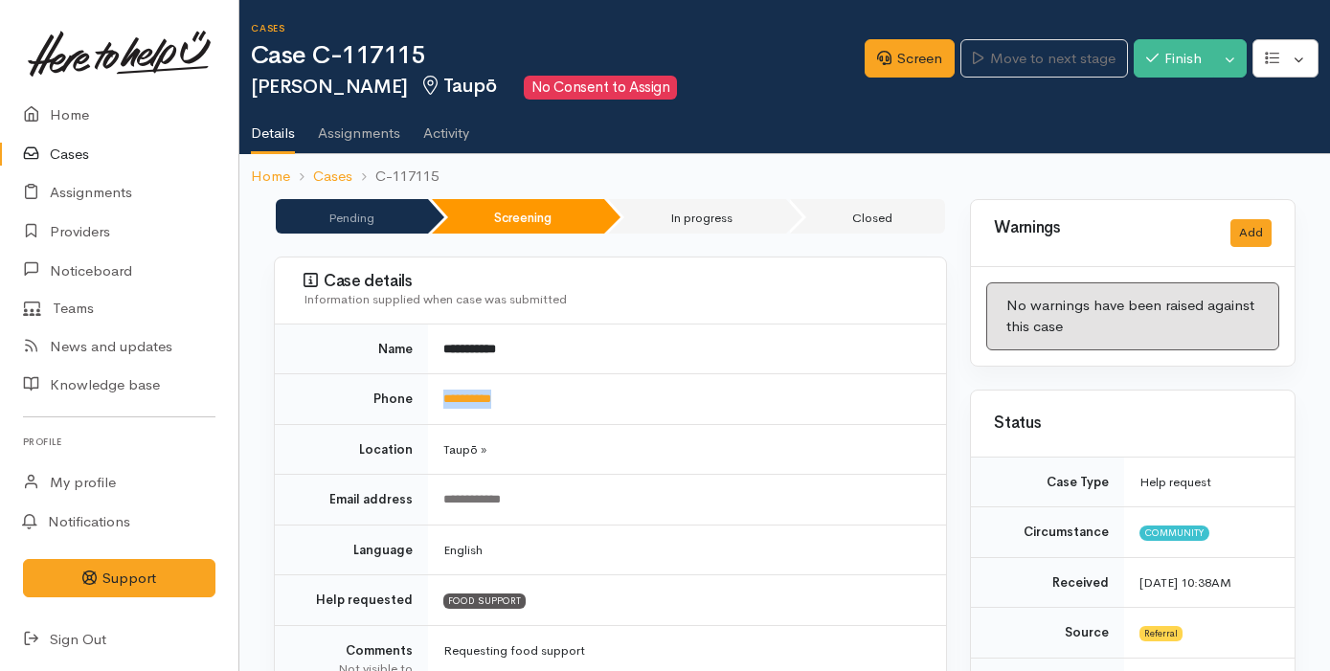
drag, startPoint x: 538, startPoint y: 404, endPoint x: 435, endPoint y: 401, distance: 103.4
click at [435, 401] on td "**********" at bounding box center [687, 399] width 518 height 51
copy link "**********"
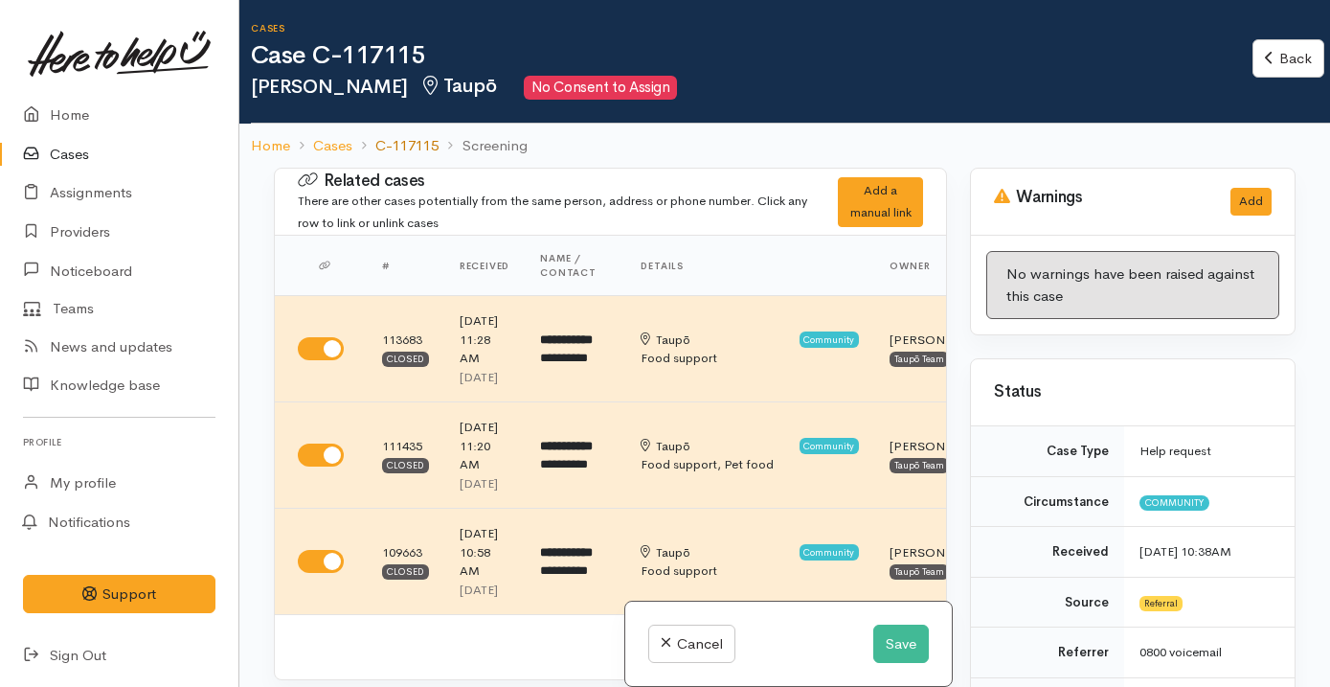
click at [421, 149] on link "C-117115" at bounding box center [406, 146] width 63 height 22
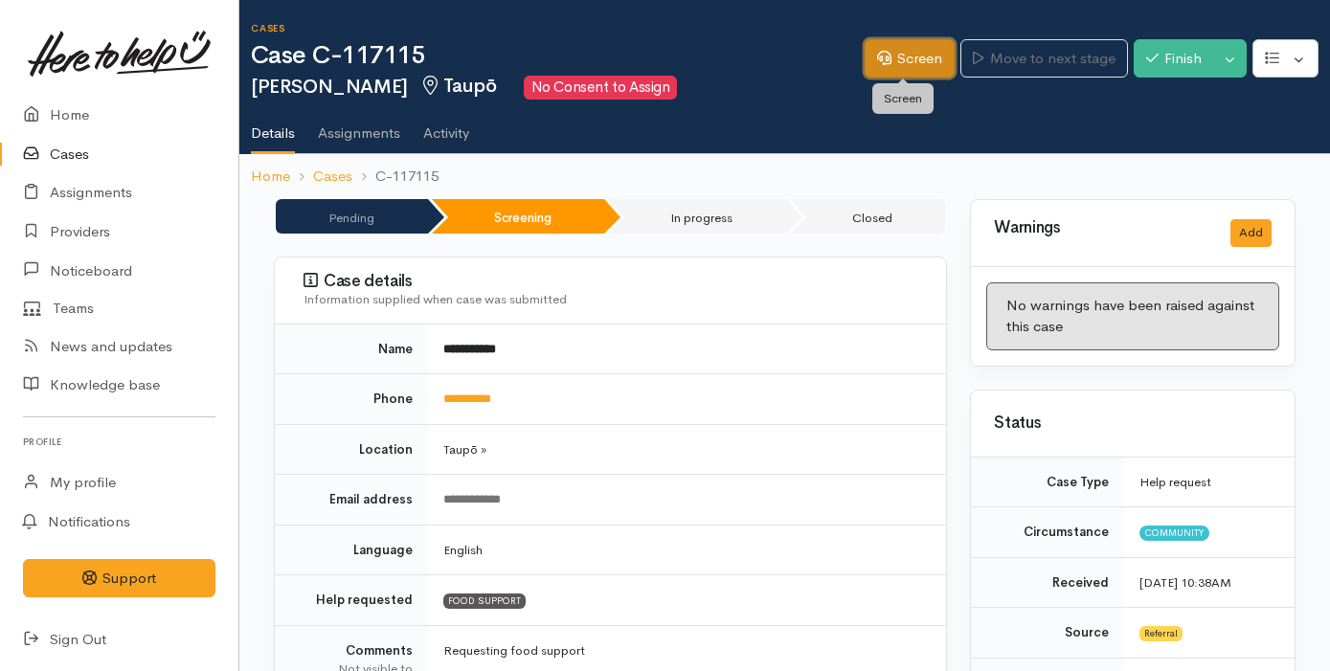
click at [877, 57] on icon at bounding box center [884, 58] width 14 height 14
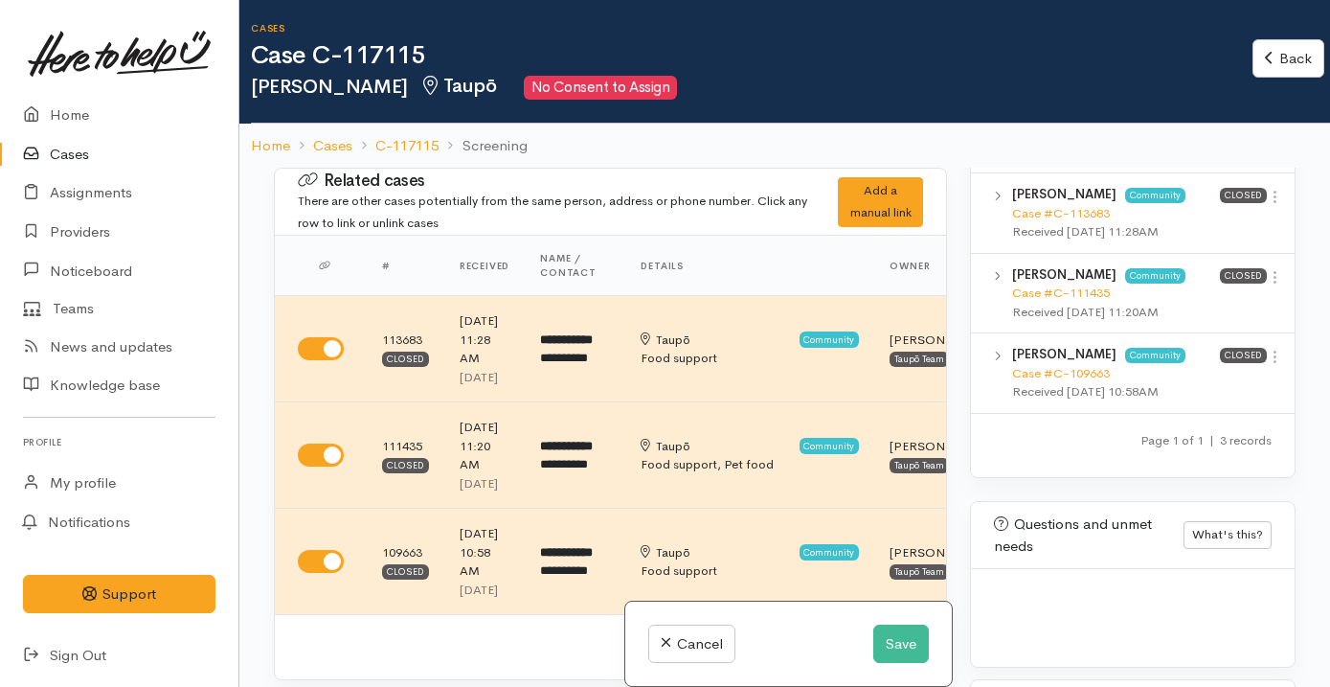
scroll to position [1385, 0]
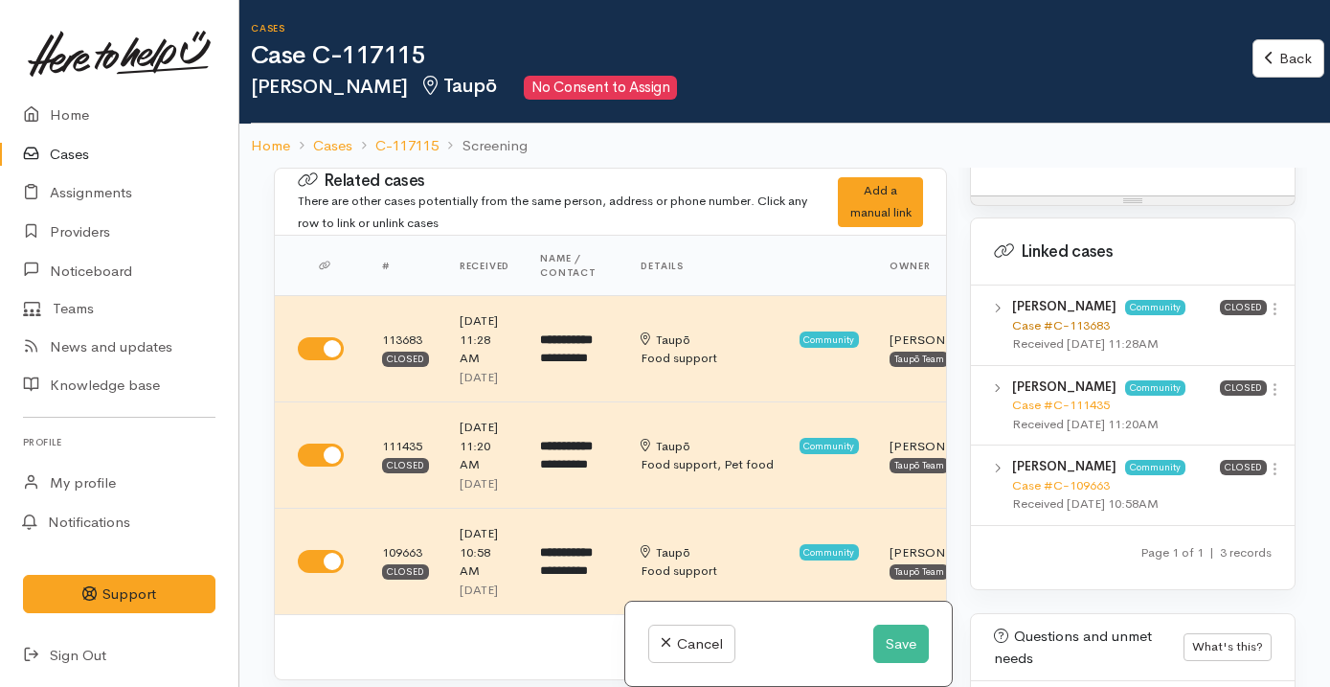
click at [1088, 333] on link "Case #C-113683" at bounding box center [1061, 325] width 98 height 16
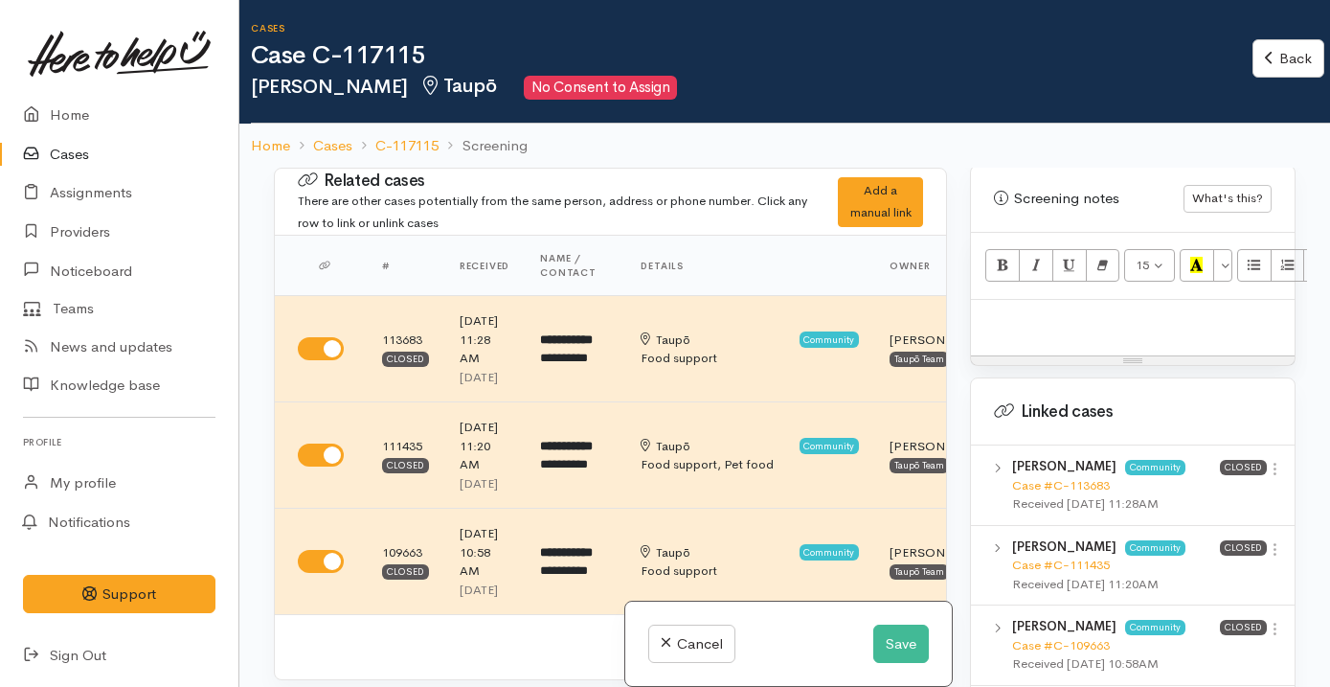
scroll to position [1176, 0]
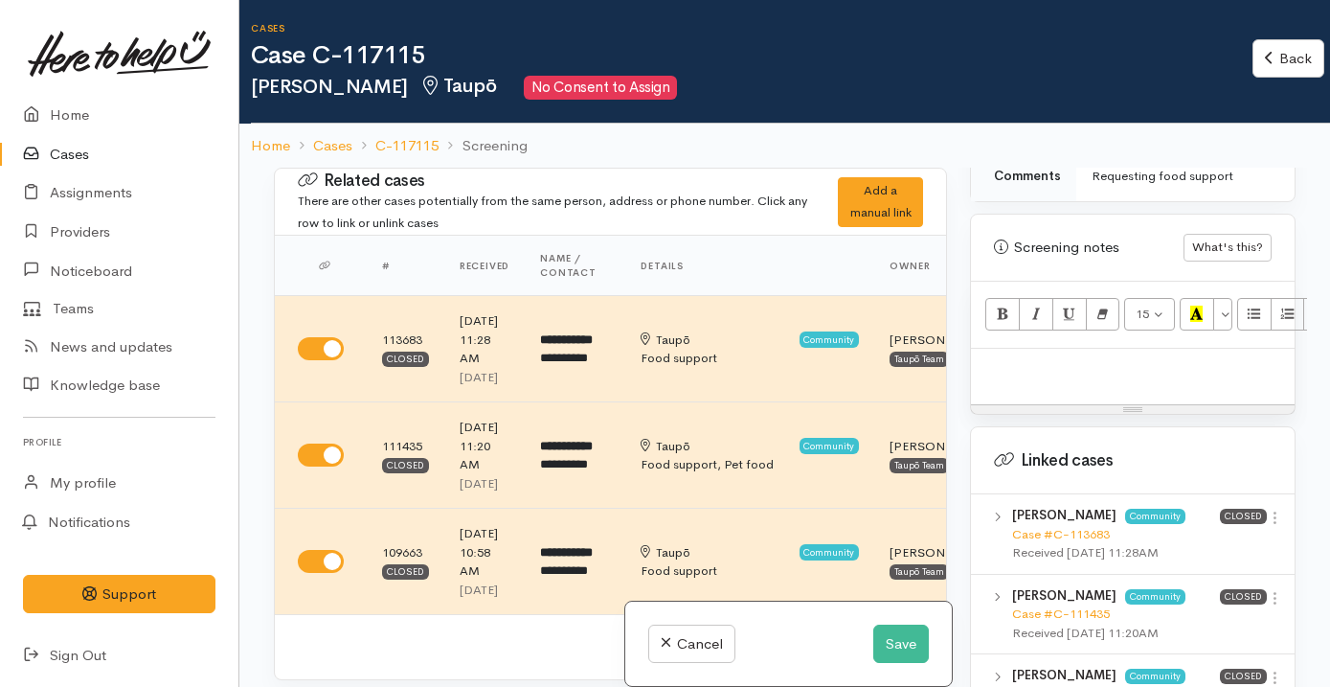
click at [1101, 397] on div at bounding box center [1133, 377] width 324 height 56
click at [134, 235] on link "Providers" at bounding box center [119, 232] width 238 height 39
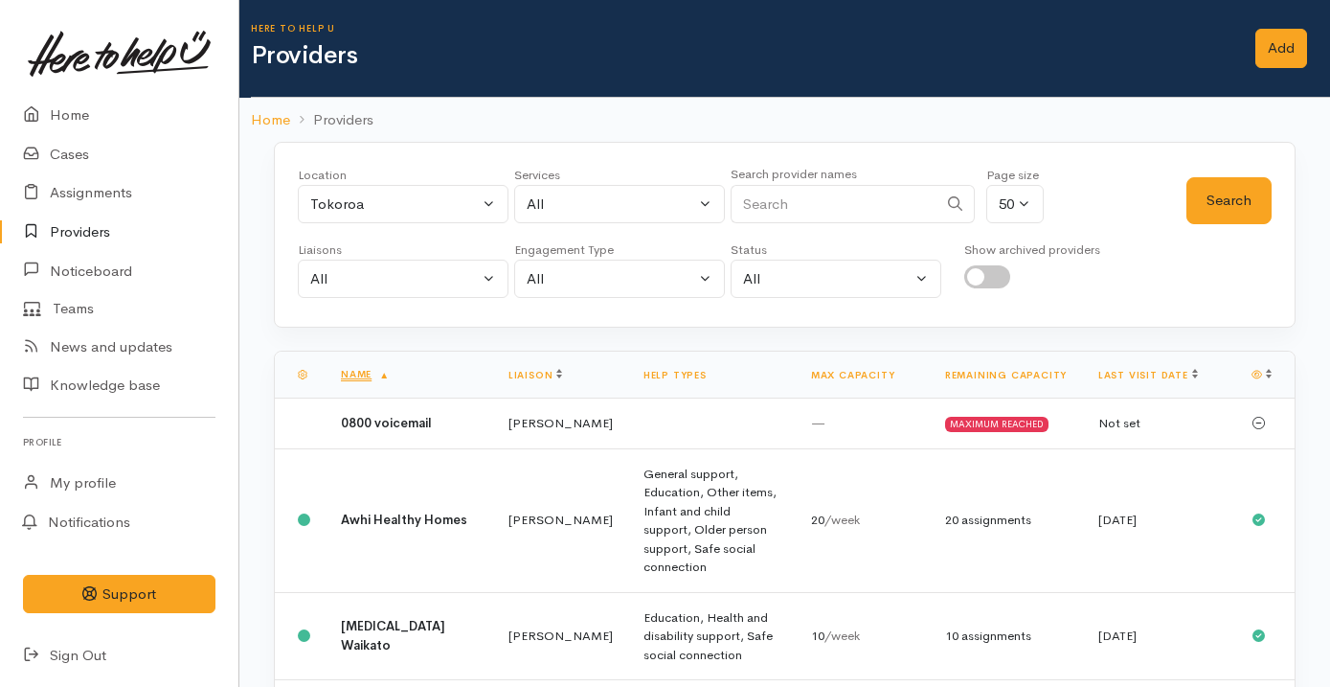
click at [385, 180] on div "Location" at bounding box center [403, 175] width 211 height 19
click at [385, 197] on div "Tokoroa" at bounding box center [394, 204] width 169 height 22
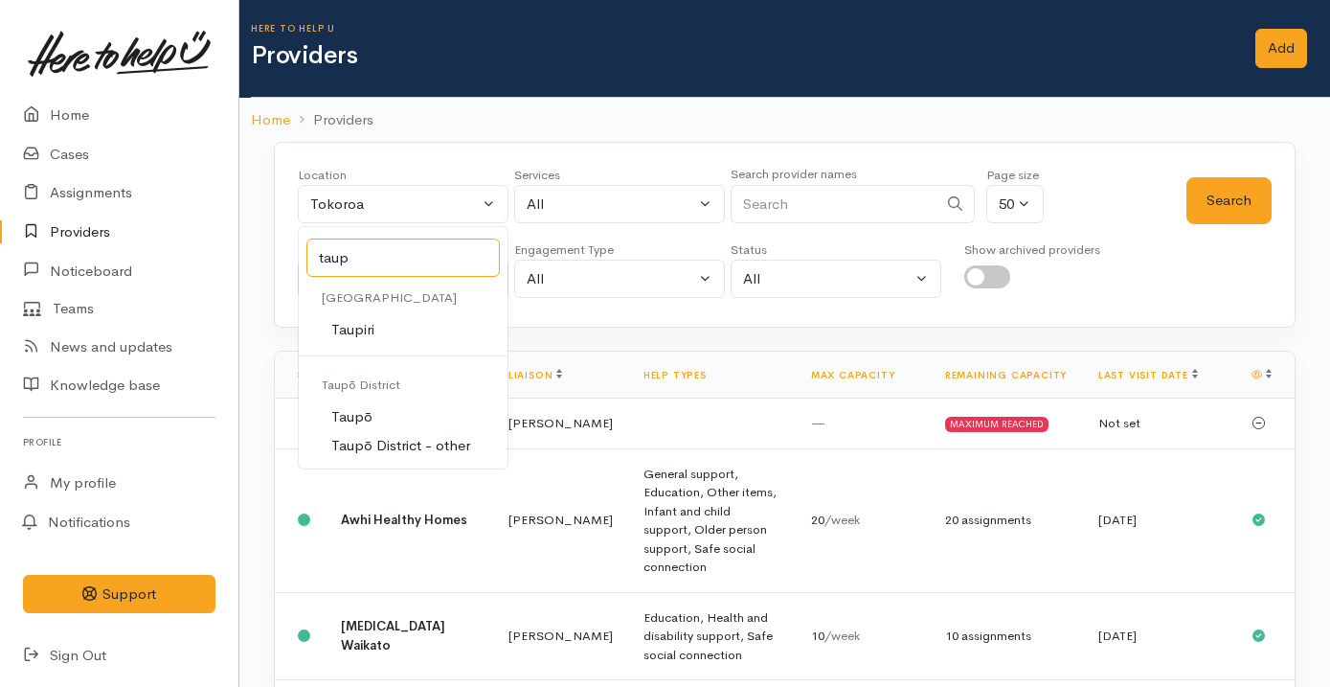
type input "taup"
click at [350, 416] on span "Taupō" at bounding box center [351, 417] width 41 height 22
select select "183"
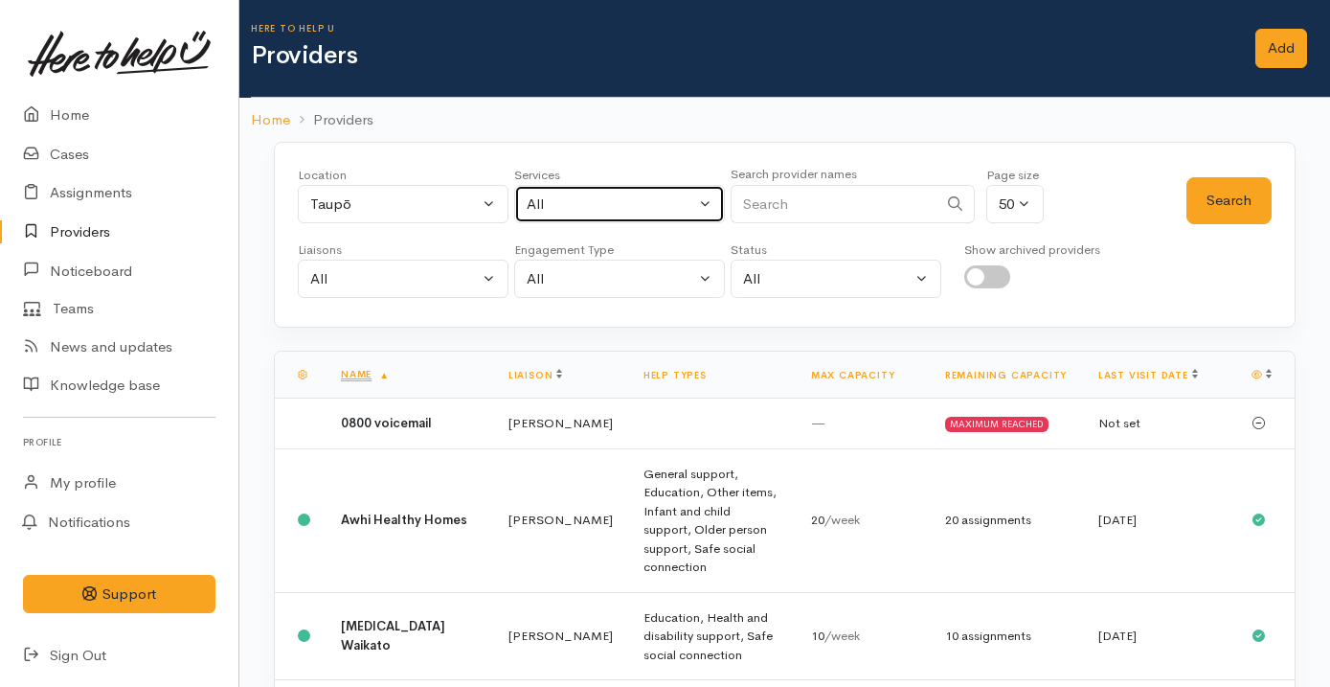
click at [606, 202] on div "All" at bounding box center [611, 204] width 169 height 22
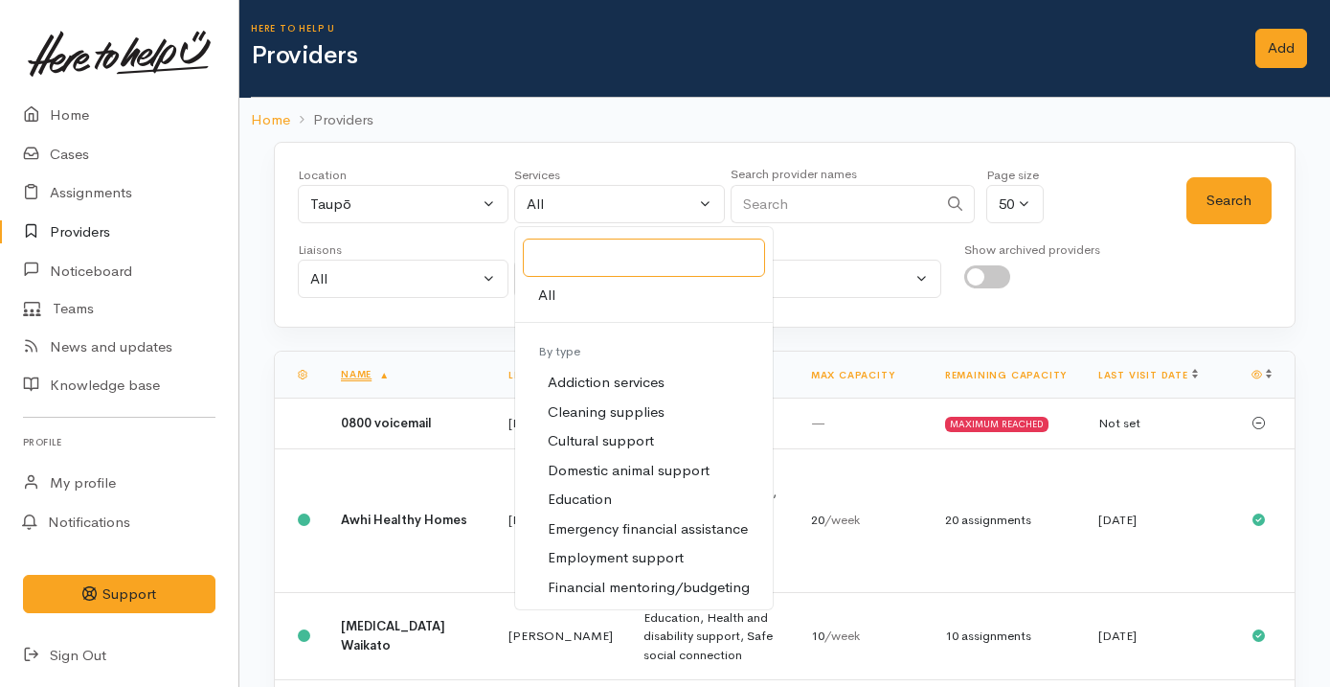
scroll to position [106, 0]
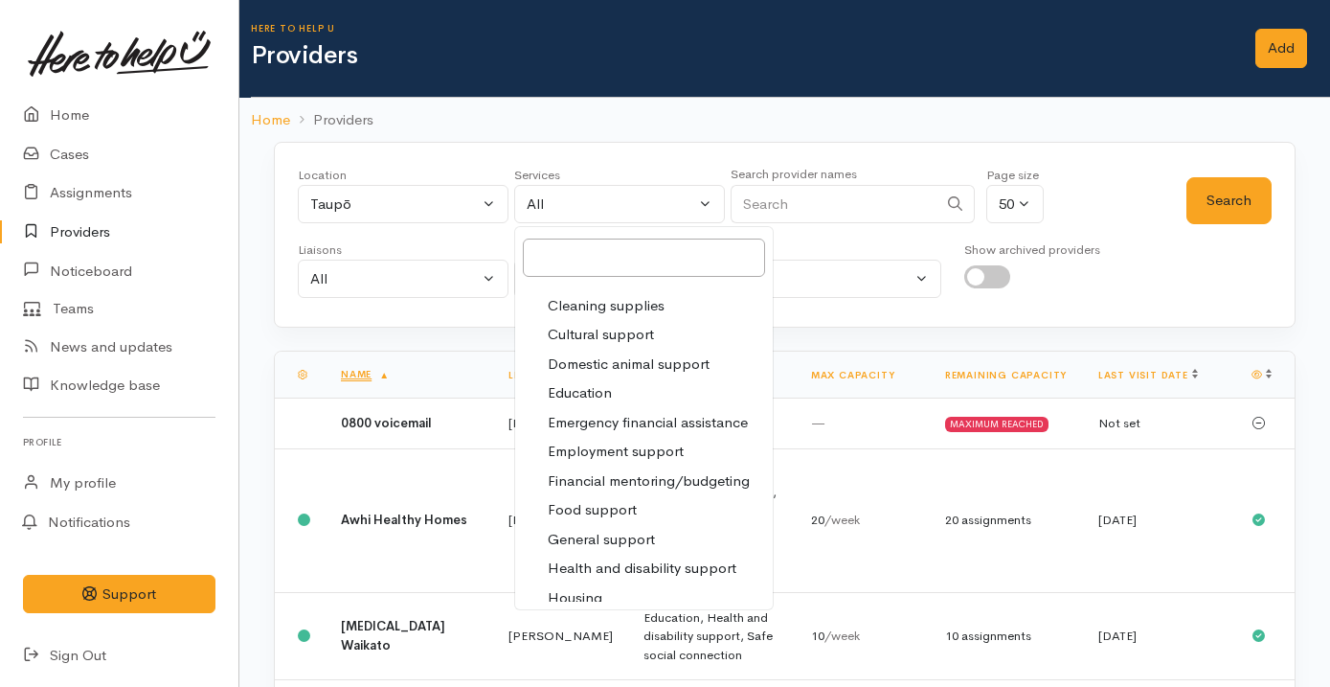
click at [645, 502] on link "Food support" at bounding box center [644, 510] width 258 height 30
select select "3"
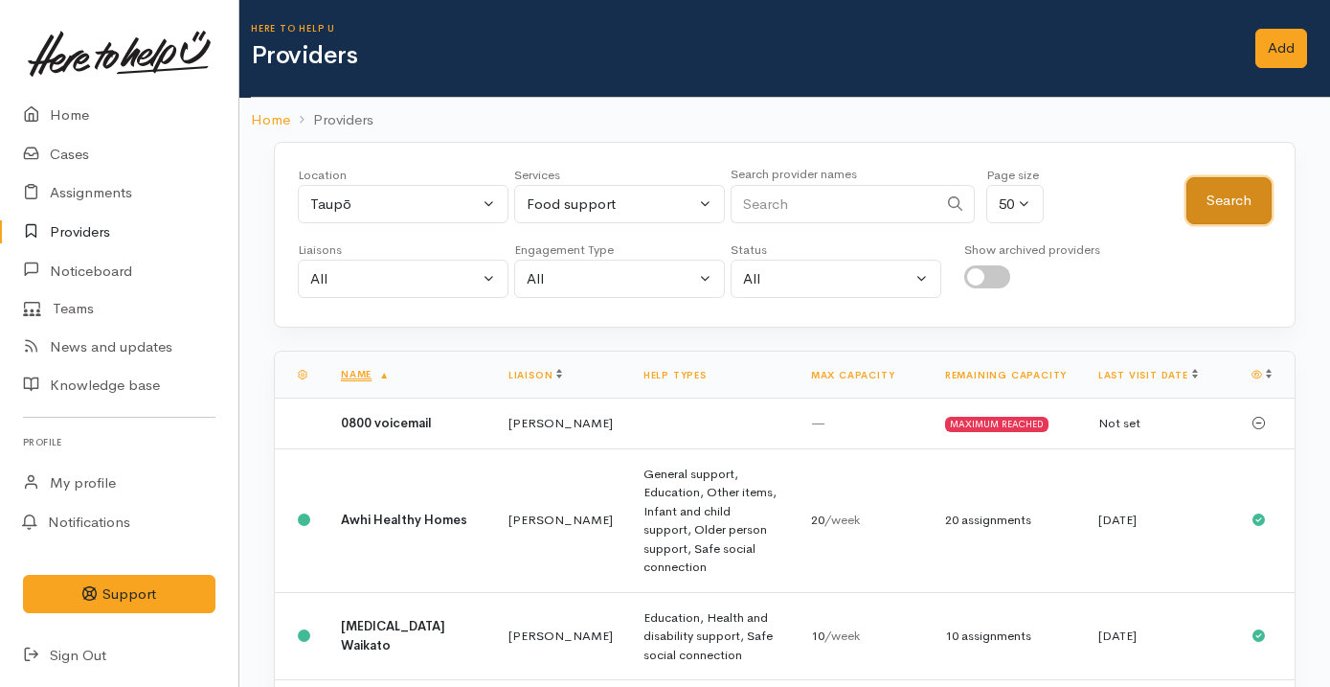
click at [1226, 189] on button "Search" at bounding box center [1228, 200] width 85 height 47
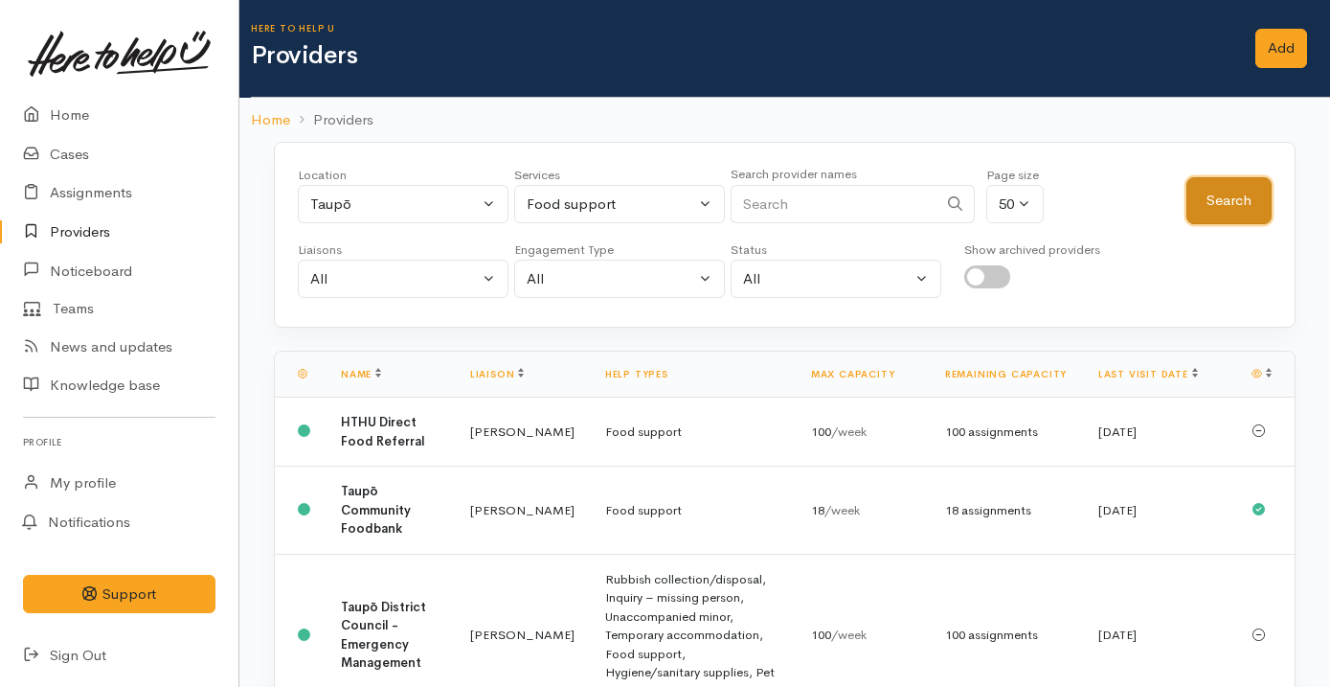
scroll to position [67, 0]
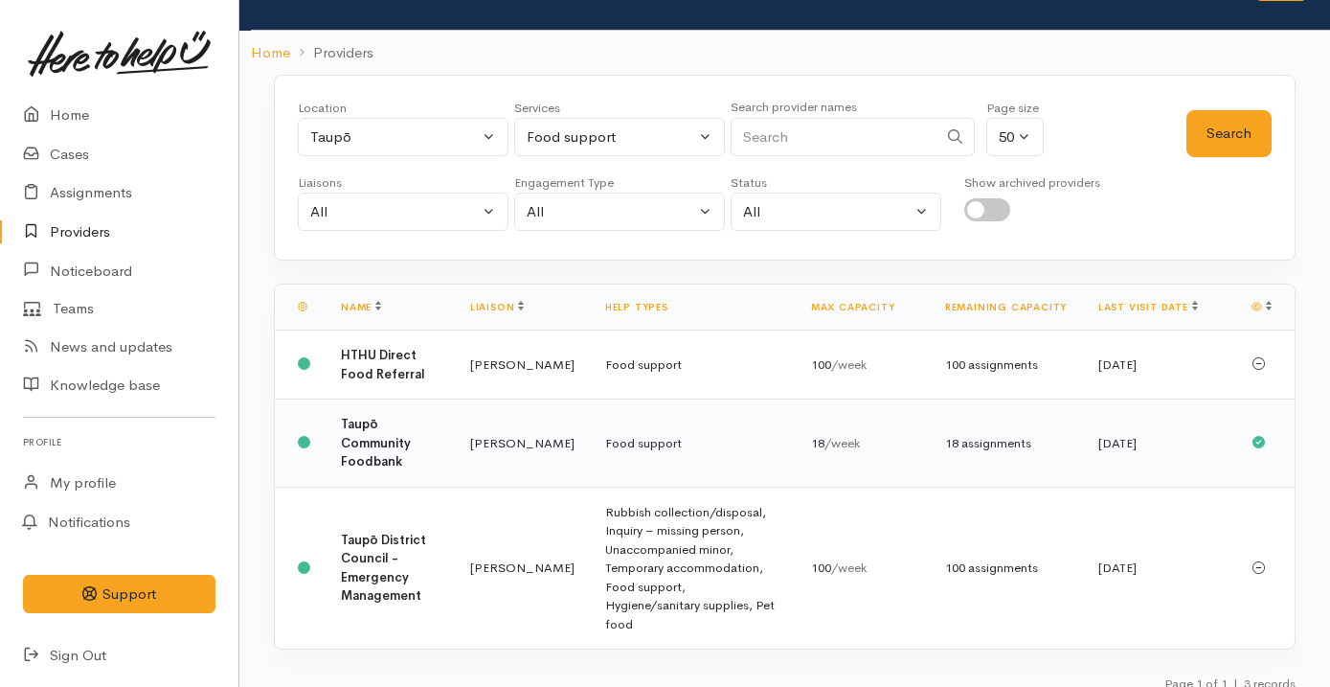
click at [687, 444] on td "Food support" at bounding box center [693, 443] width 206 height 88
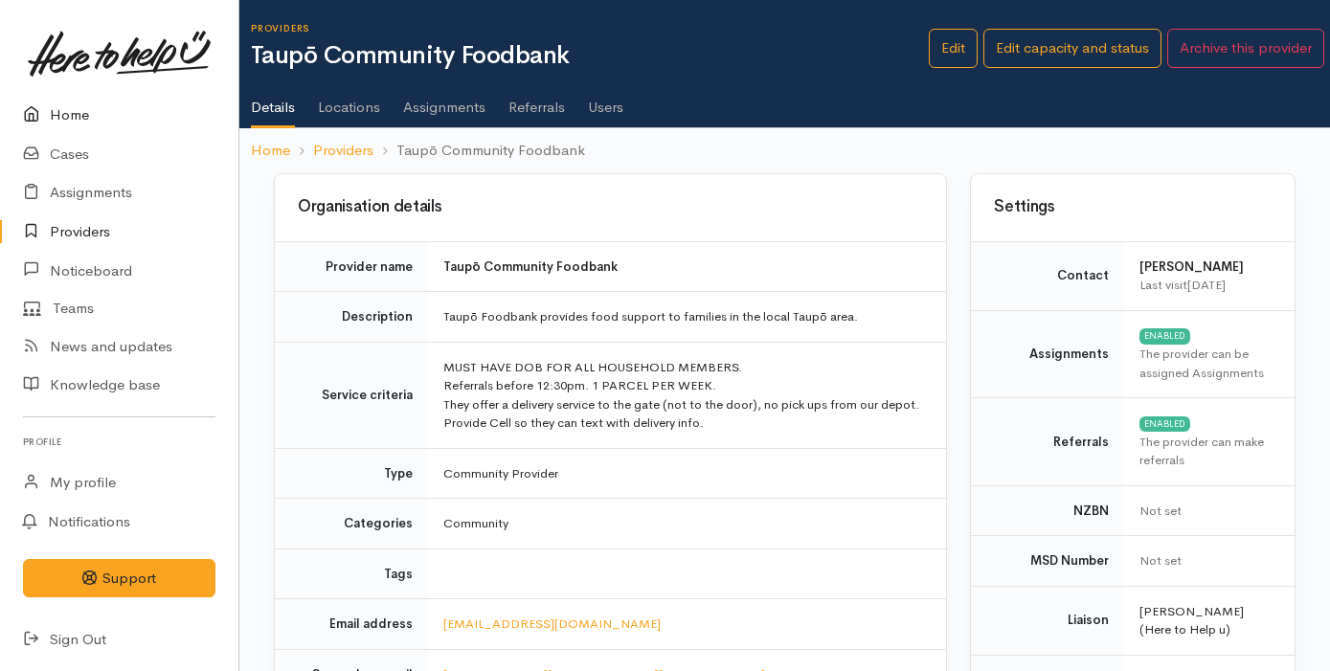
click at [136, 114] on link "Home" at bounding box center [119, 115] width 238 height 39
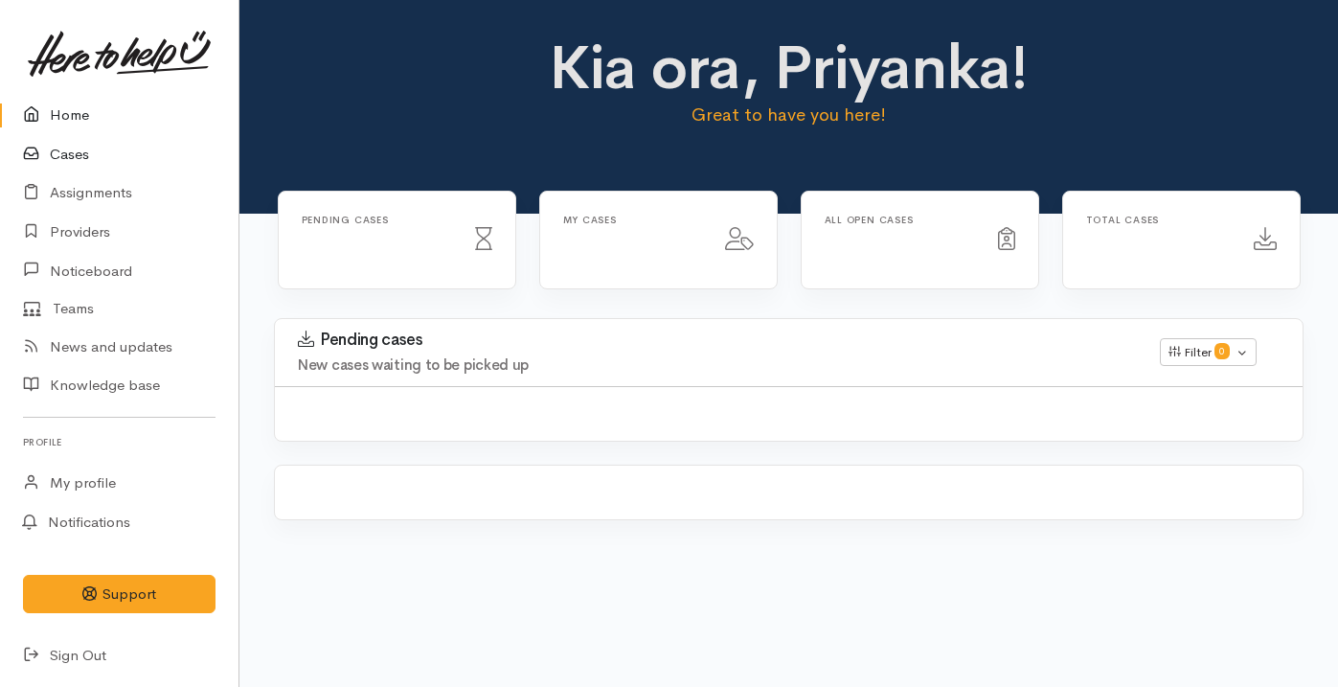
click at [122, 158] on link "Cases" at bounding box center [119, 154] width 238 height 39
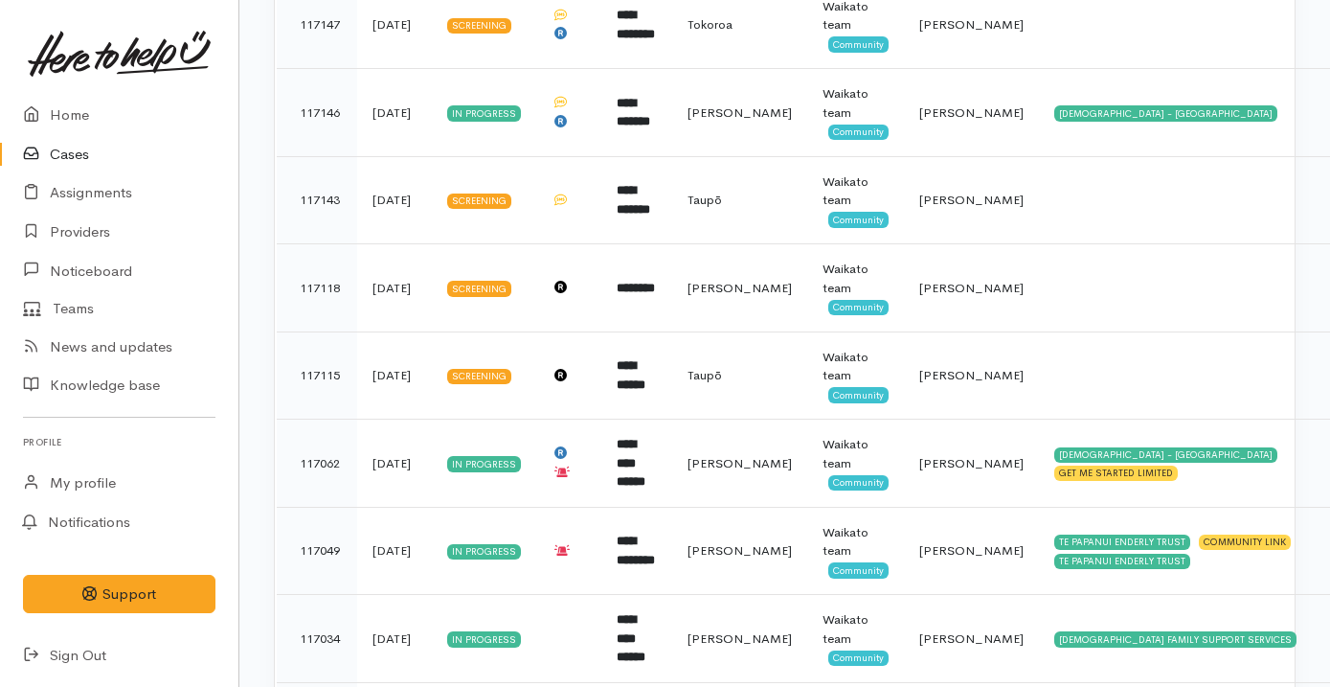
scroll to position [697, 0]
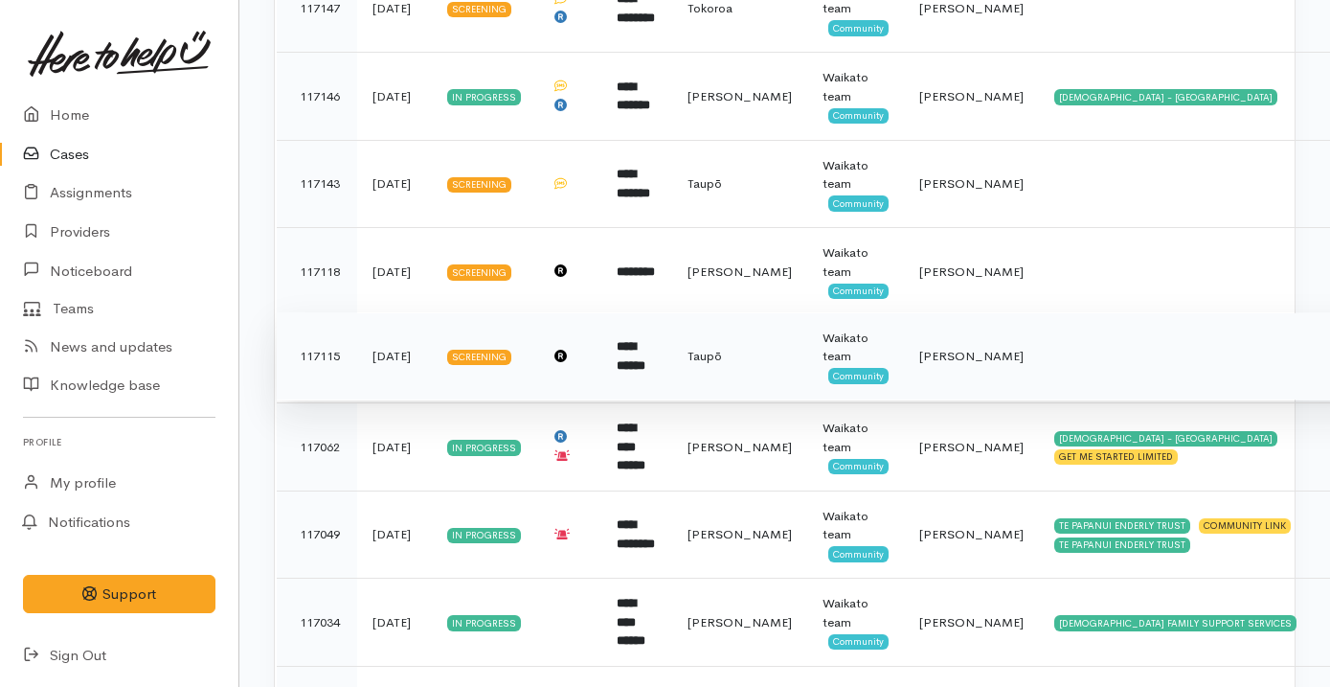
click at [571, 376] on td at bounding box center [568, 356] width 65 height 88
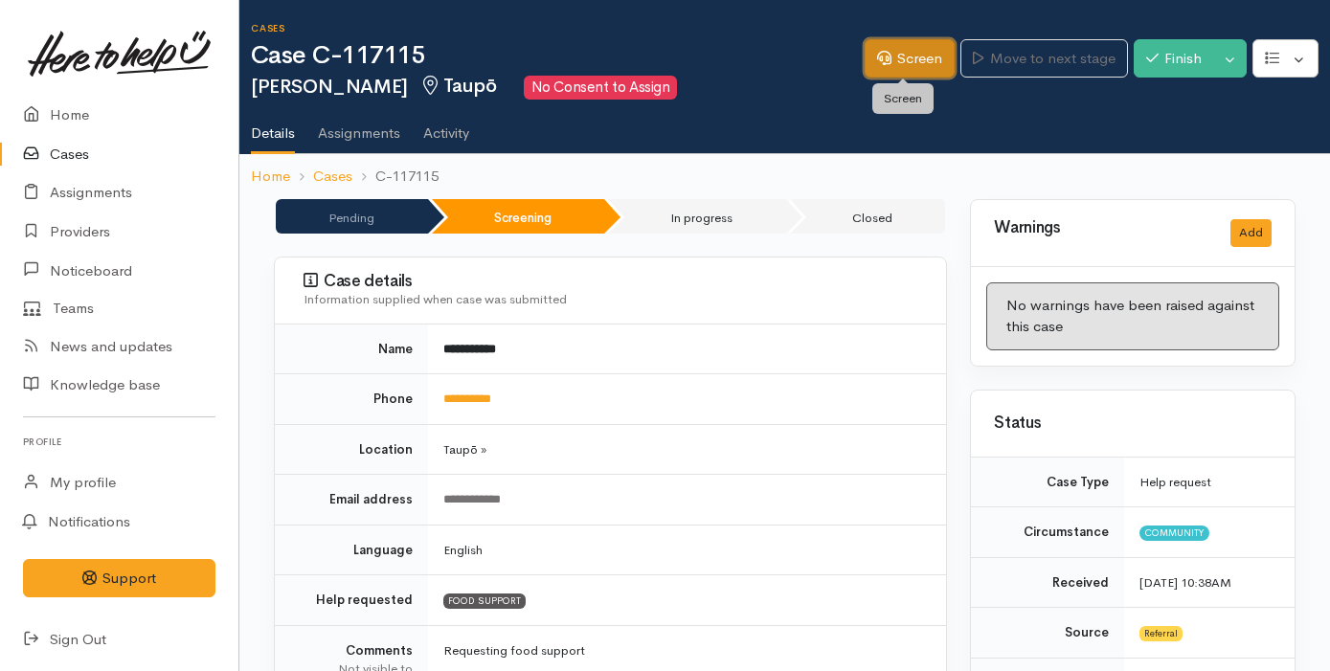
click at [877, 52] on icon at bounding box center [884, 58] width 14 height 14
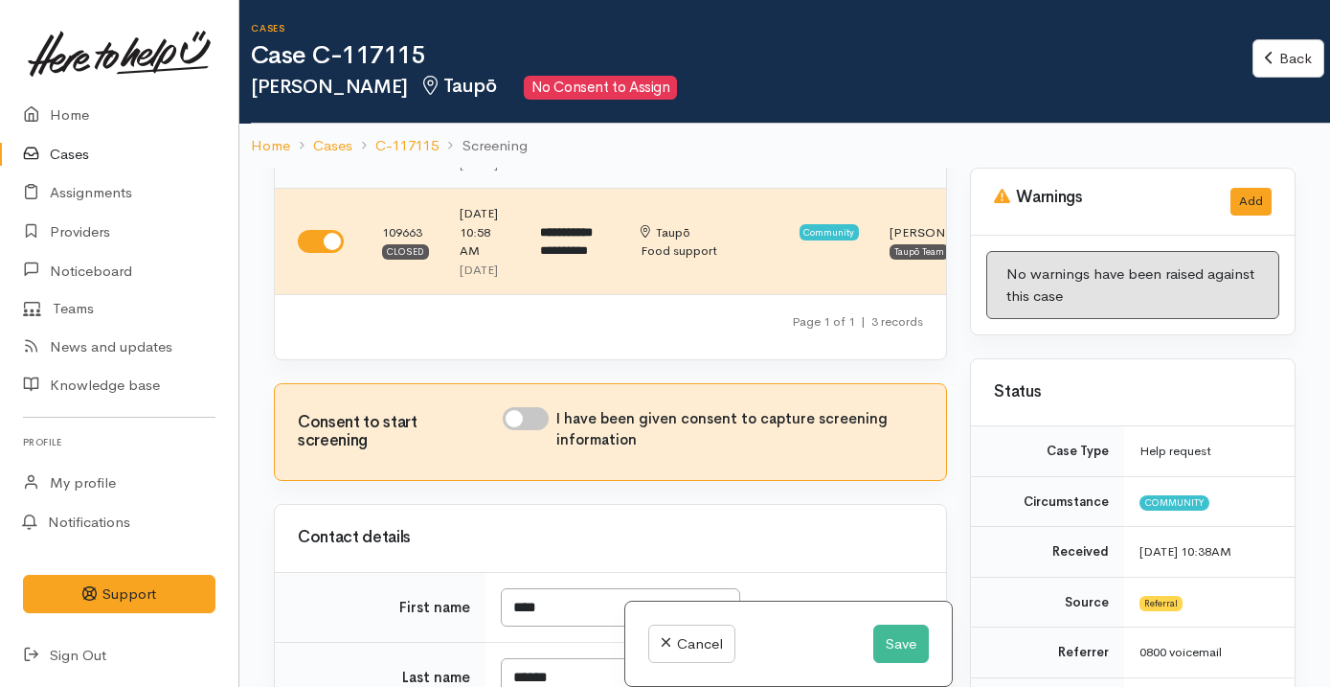
scroll to position [401, 0]
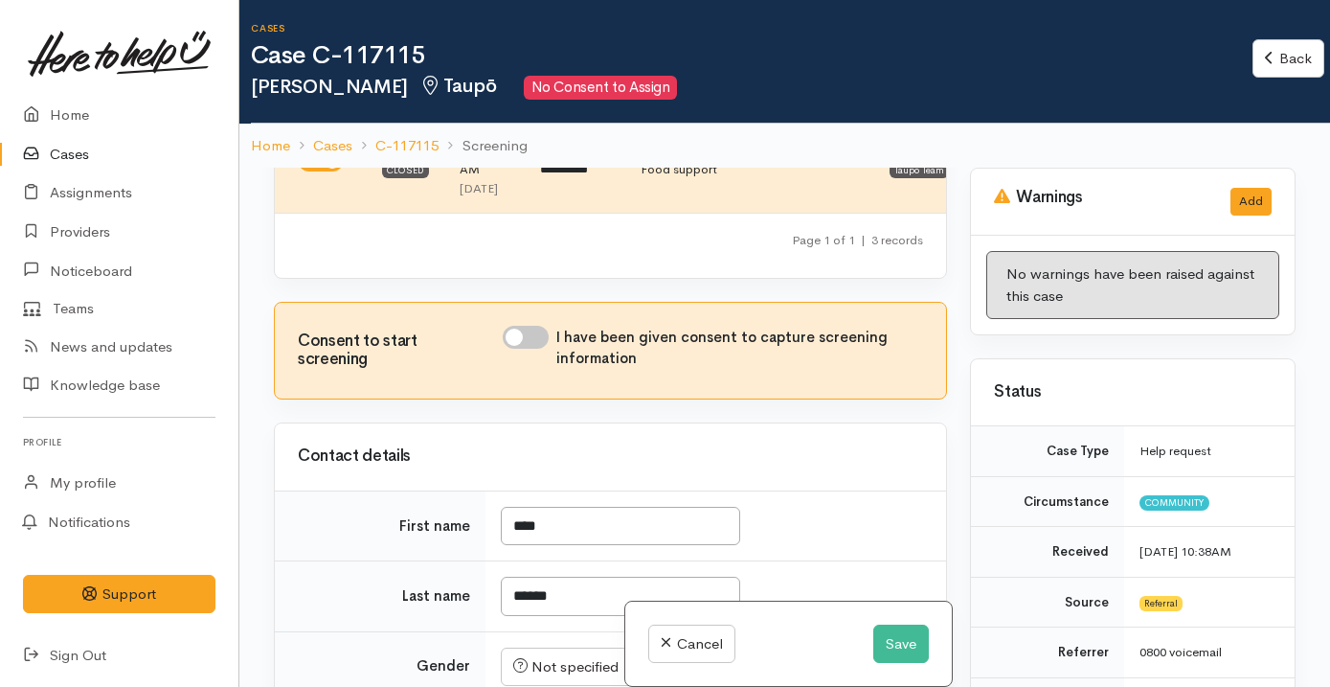
click at [529, 349] on input "I have been given consent to capture screening information" at bounding box center [526, 337] width 46 height 23
checkbox input "true"
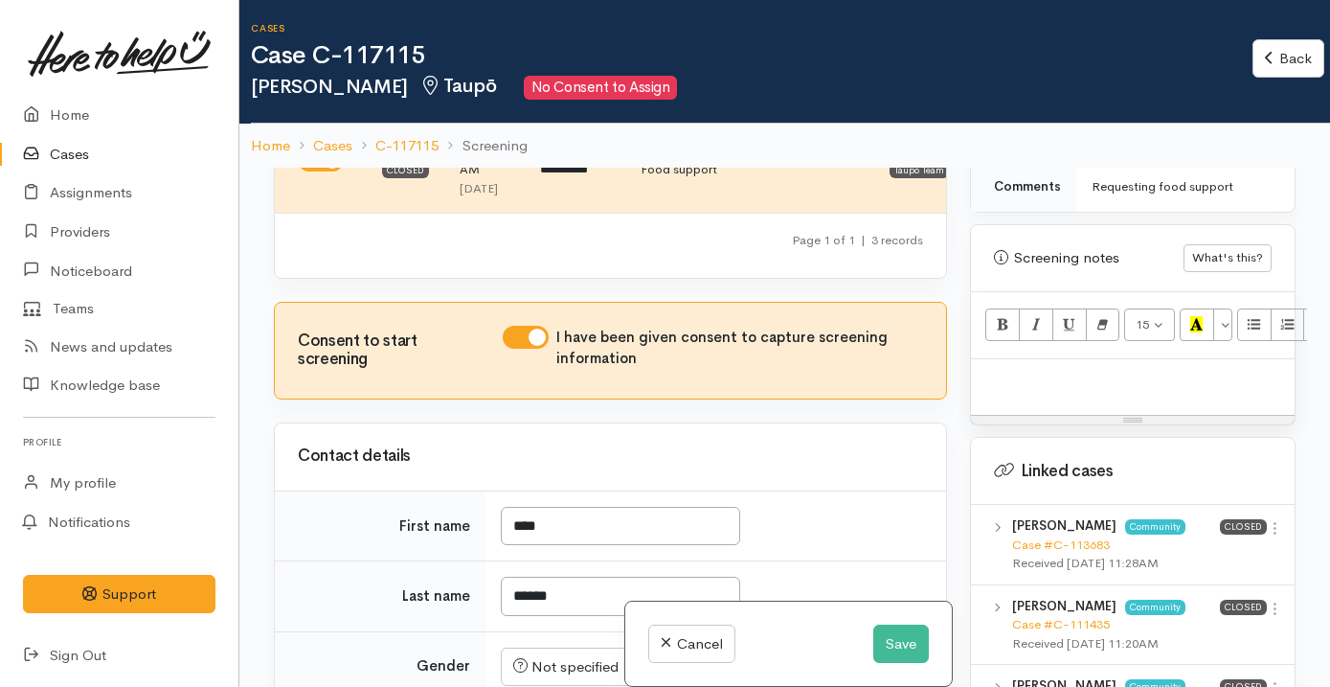
scroll to position [1192, 0]
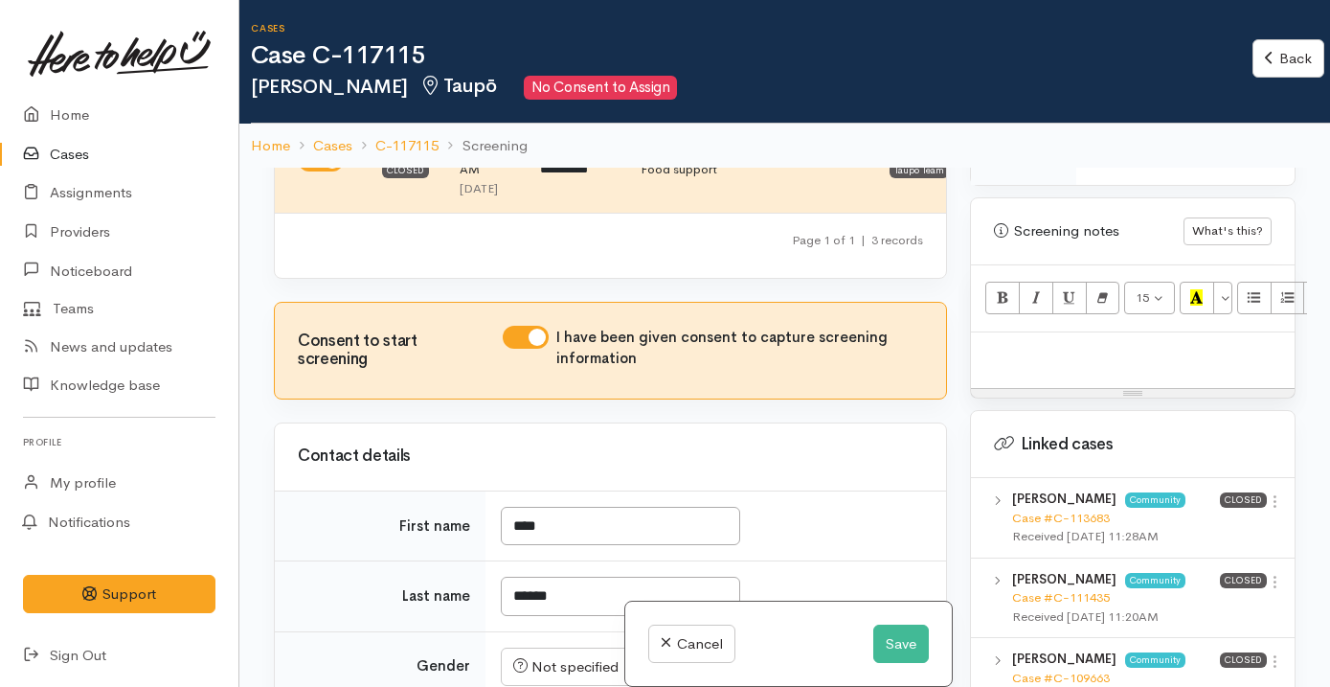
click at [1063, 364] on p at bounding box center [1132, 353] width 304 height 22
paste div
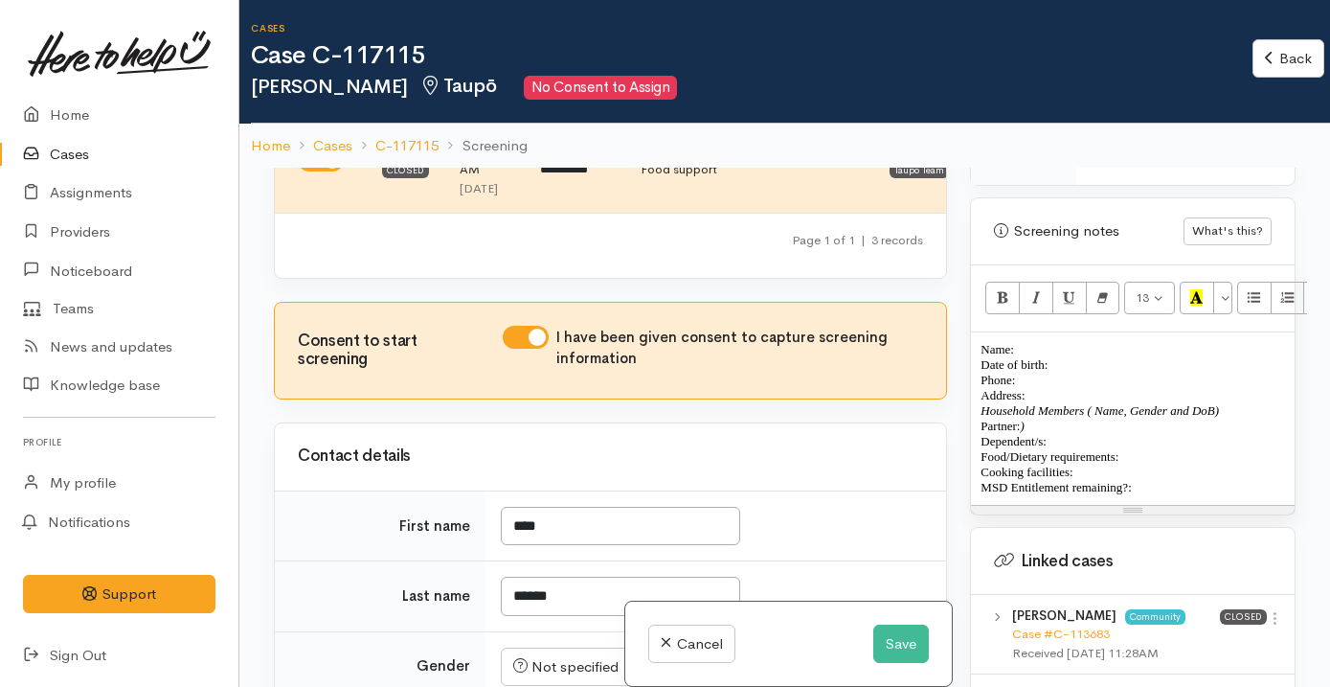
drag, startPoint x: 979, startPoint y: 365, endPoint x: 1154, endPoint y: 517, distance: 232.1
click at [1154, 505] on div "Name: Date of birth: Phone:  Address:  Household Members ( Name, Gender and DoB…" at bounding box center [1133, 418] width 324 height 172
click at [1108, 305] on icon "Remove Font Style (⌘+\\)" at bounding box center [1102, 297] width 12 height 16
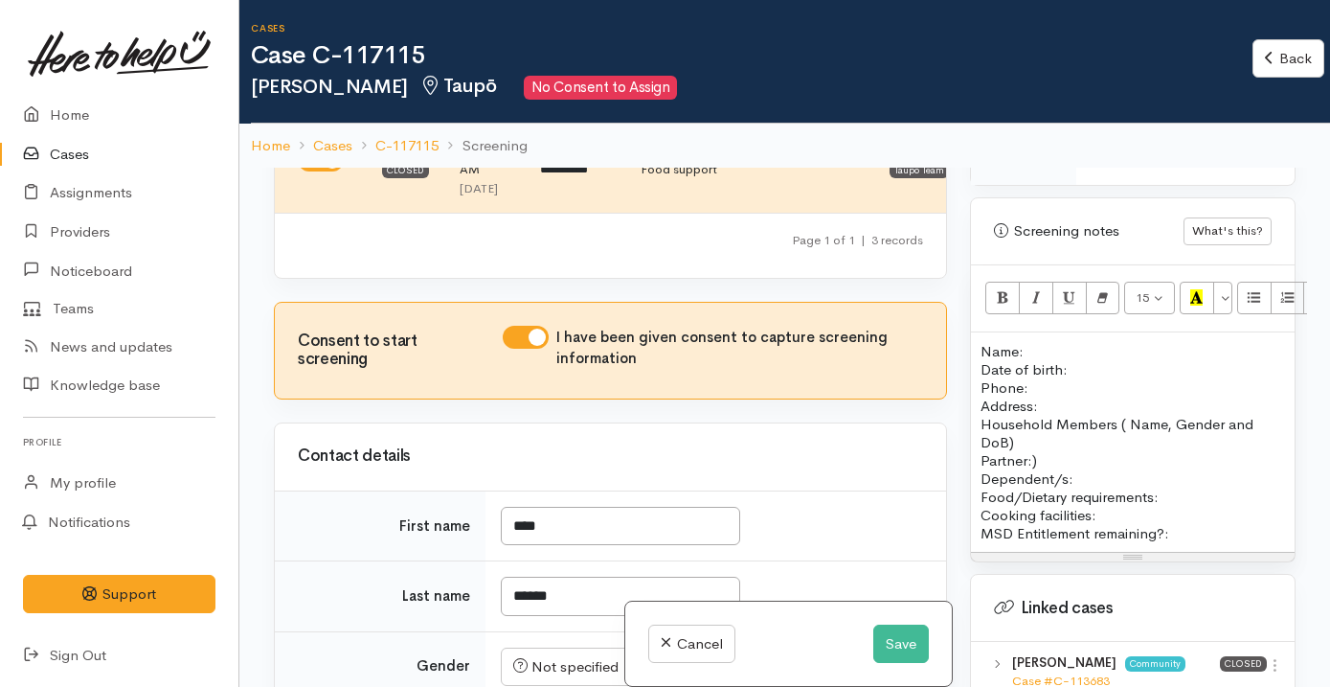
click at [1037, 369] on p "Name: Date of birth: Phone:" at bounding box center [1132, 369] width 304 height 55
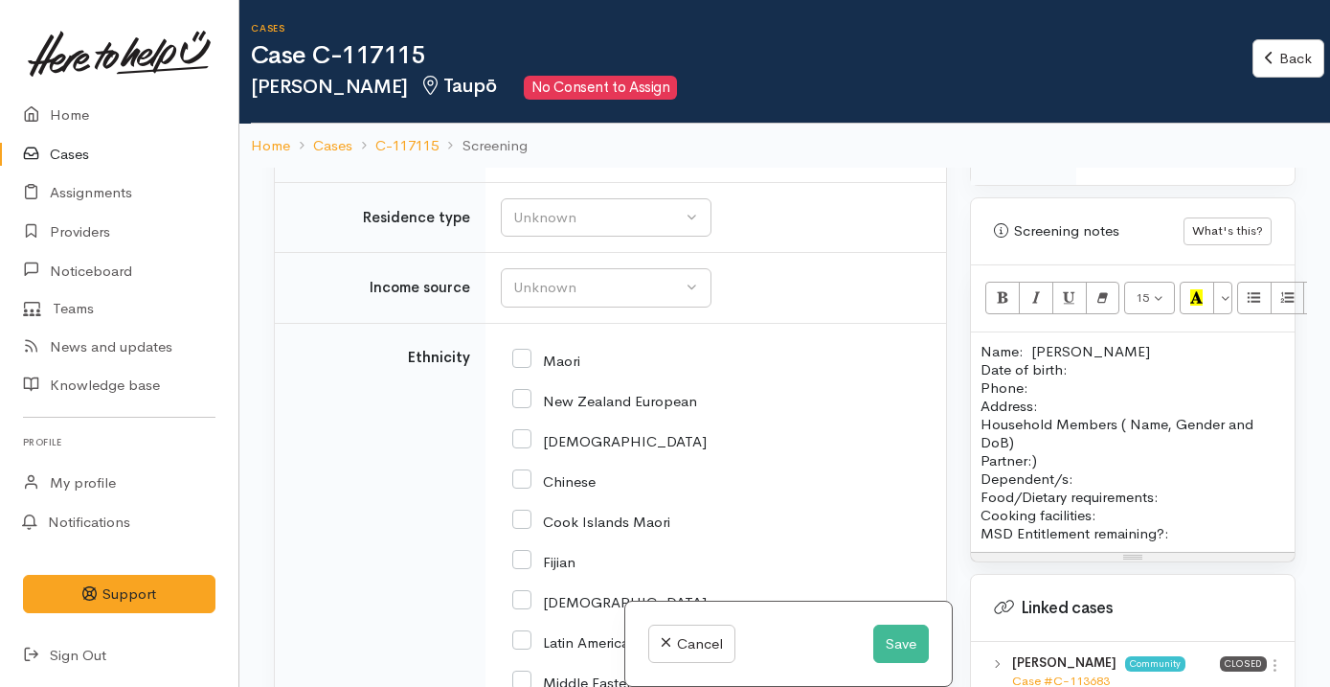
scroll to position [2656, 0]
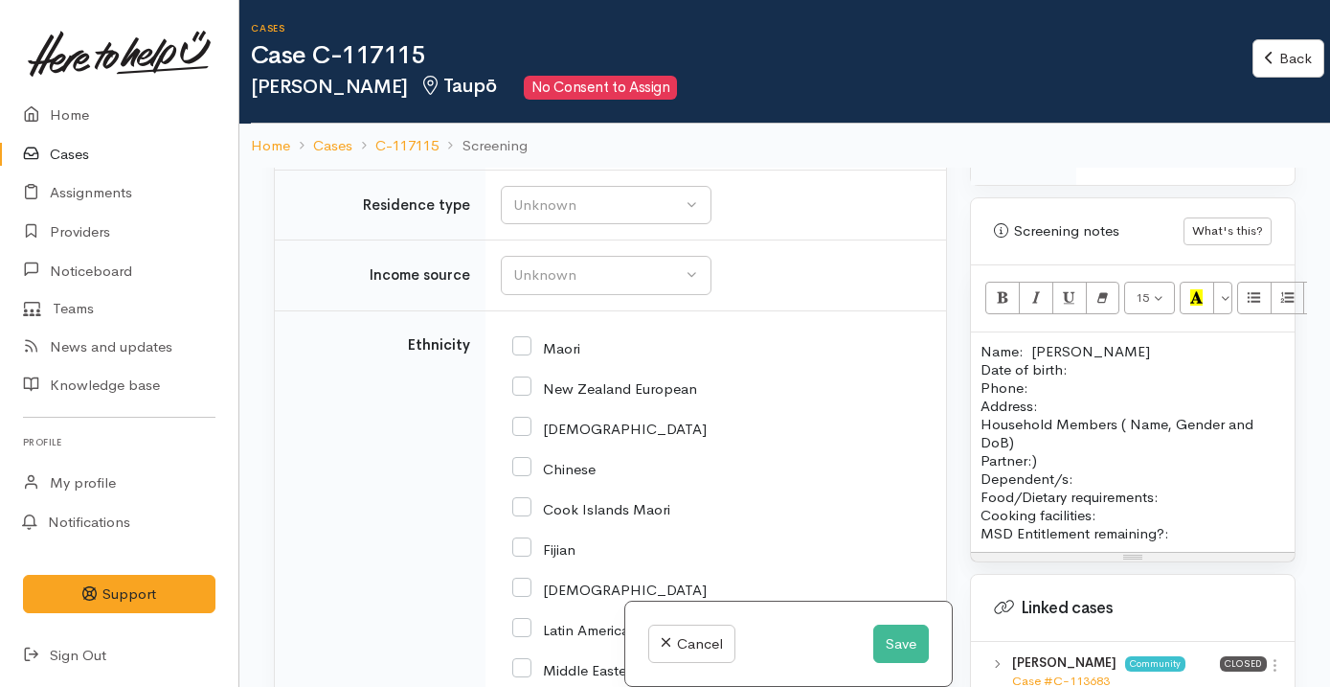
click at [624, 133] on input "text" at bounding box center [712, 113] width 422 height 39
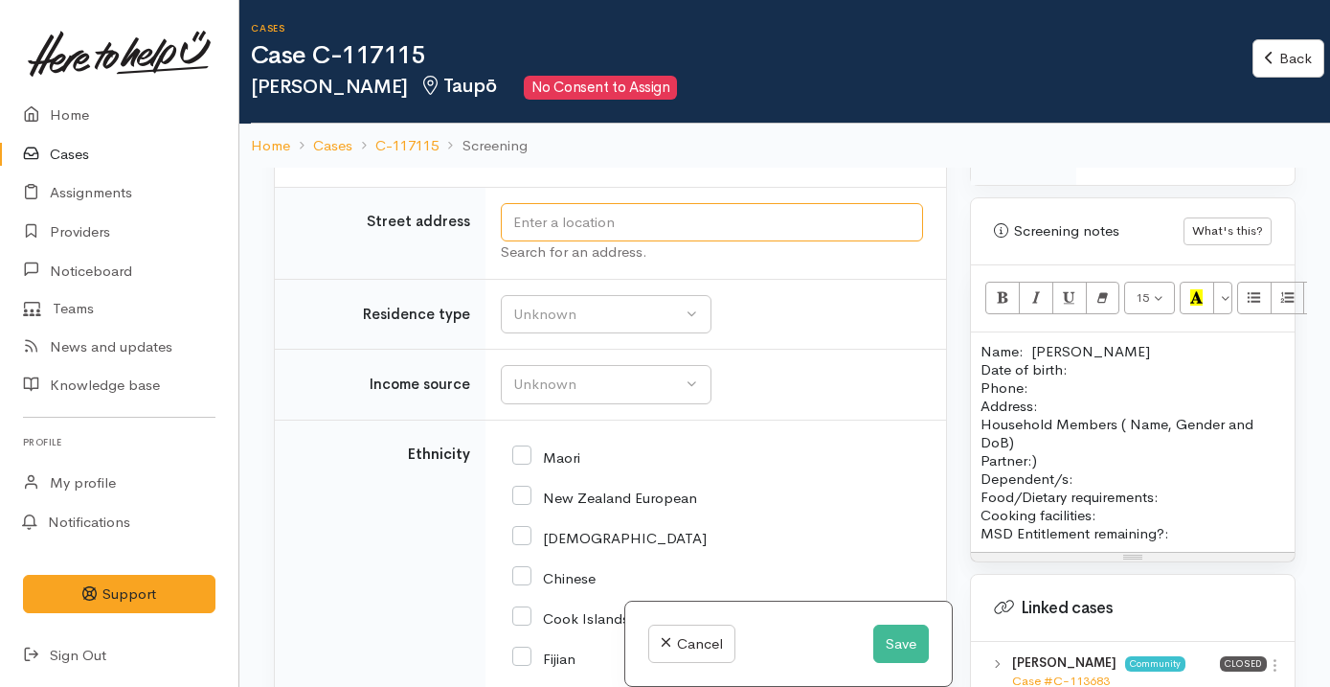
scroll to position [2545, 0]
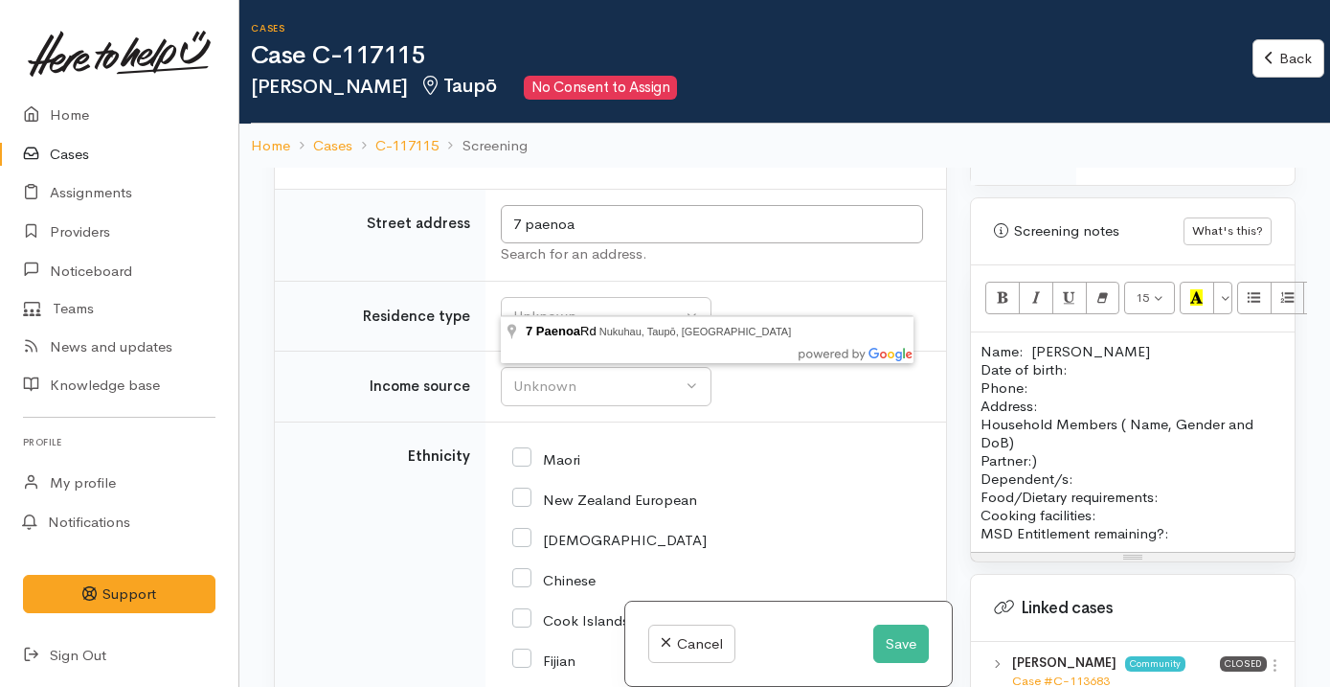
type input "7 Paenoa Rd, Nukuhau, Taupō, New Zealand"
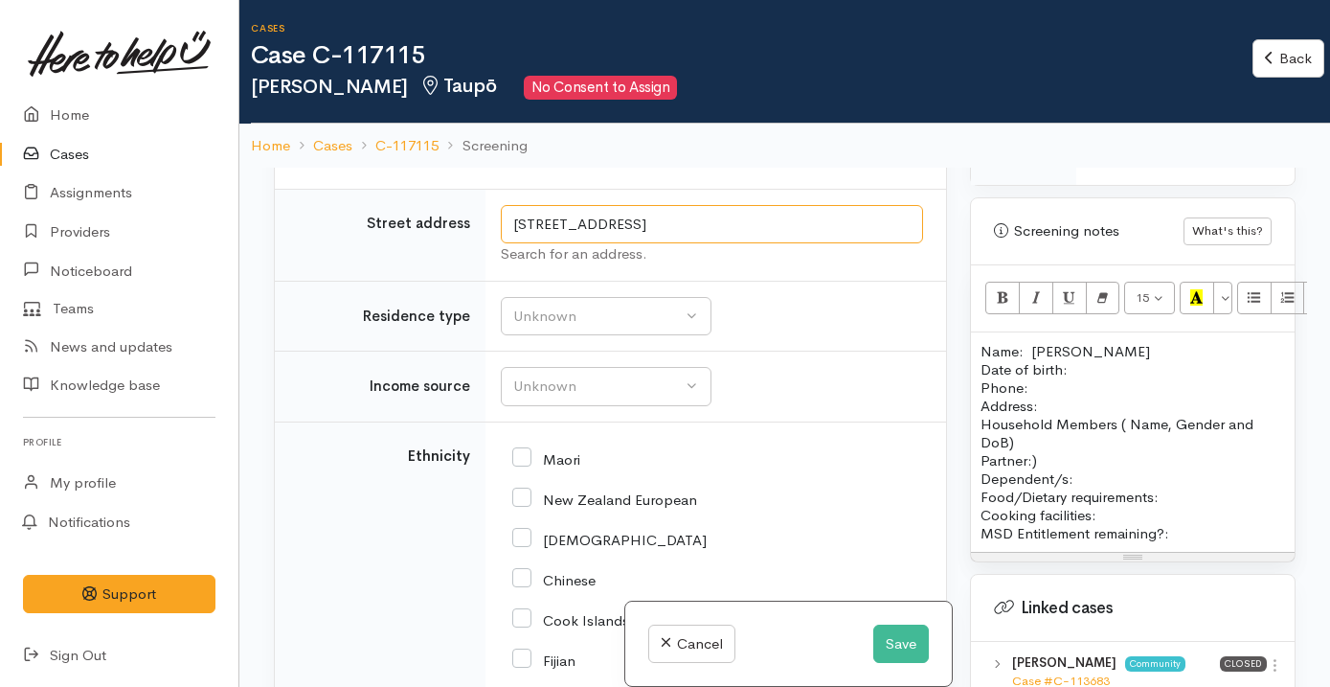
click at [710, 244] on input "7 Paenoa Rd, Nukuhau, Taupō, New Zealand" at bounding box center [712, 224] width 422 height 39
click at [1067, 415] on p "Address:" at bounding box center [1132, 405] width 304 height 18
click at [1041, 396] on p "Name: Mark Date of birth: Phone:" at bounding box center [1132, 369] width 304 height 55
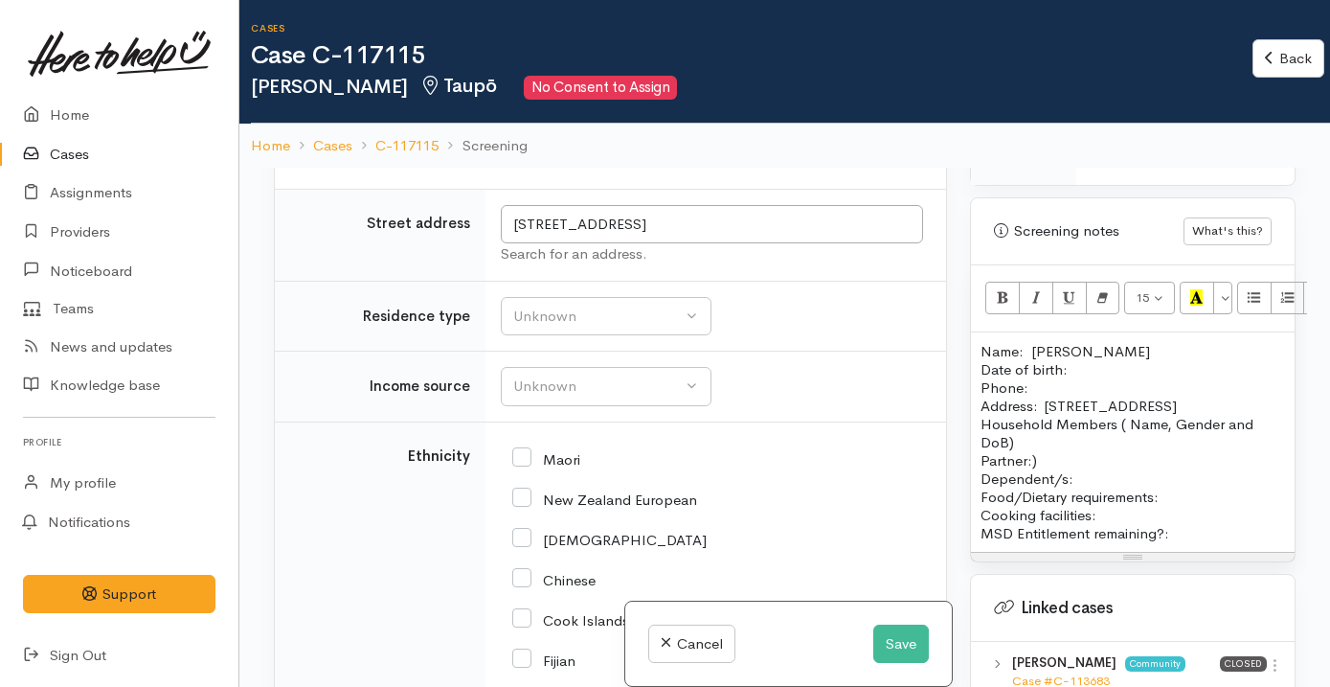
scroll to position [2464, 0]
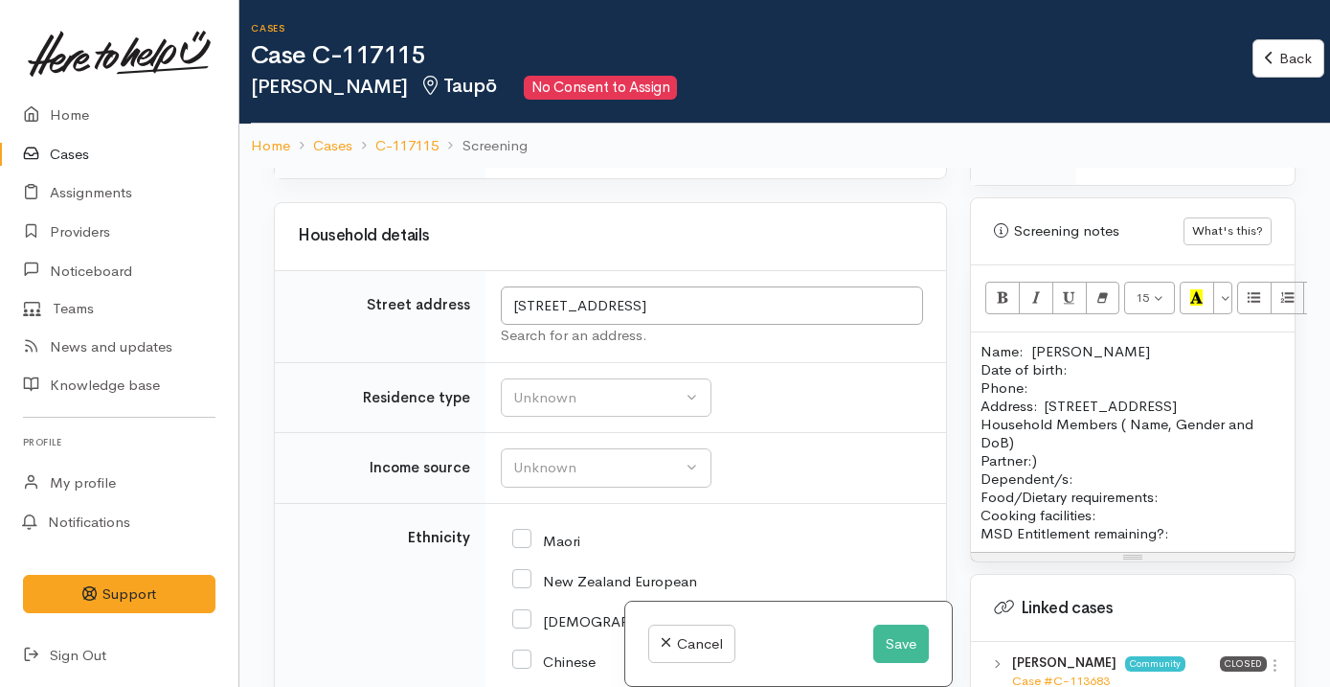
click at [1108, 366] on p "Name: Mark Date of birth: Phone:" at bounding box center [1132, 369] width 304 height 55
click at [1075, 389] on p "Name: Mark Date of birth: Phone:" at bounding box center [1132, 369] width 304 height 55
click at [1073, 371] on p "Name: Mark Date of birth: 07/10/ Phone:" at bounding box center [1132, 369] width 304 height 55
click at [1145, 383] on p "Name: Mark Date of birth: 07/10/ Phone:" at bounding box center [1132, 369] width 304 height 55
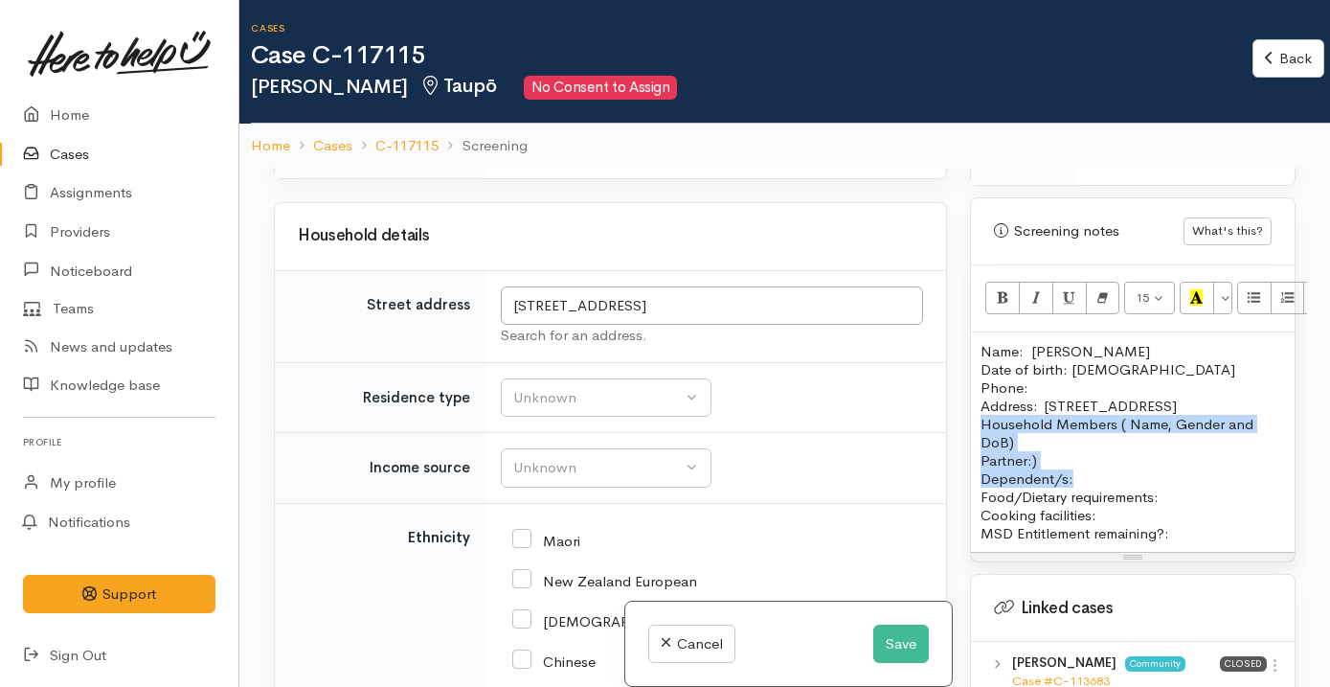
drag, startPoint x: 1077, startPoint y: 515, endPoint x: 974, endPoint y: 460, distance: 117.4
click at [974, 460] on div "Name: Mark Date of birth: 07/10/1973 Phone:  Address:  7 Paenoa Rd, Nukuhau, Ta…" at bounding box center [1133, 441] width 324 height 219
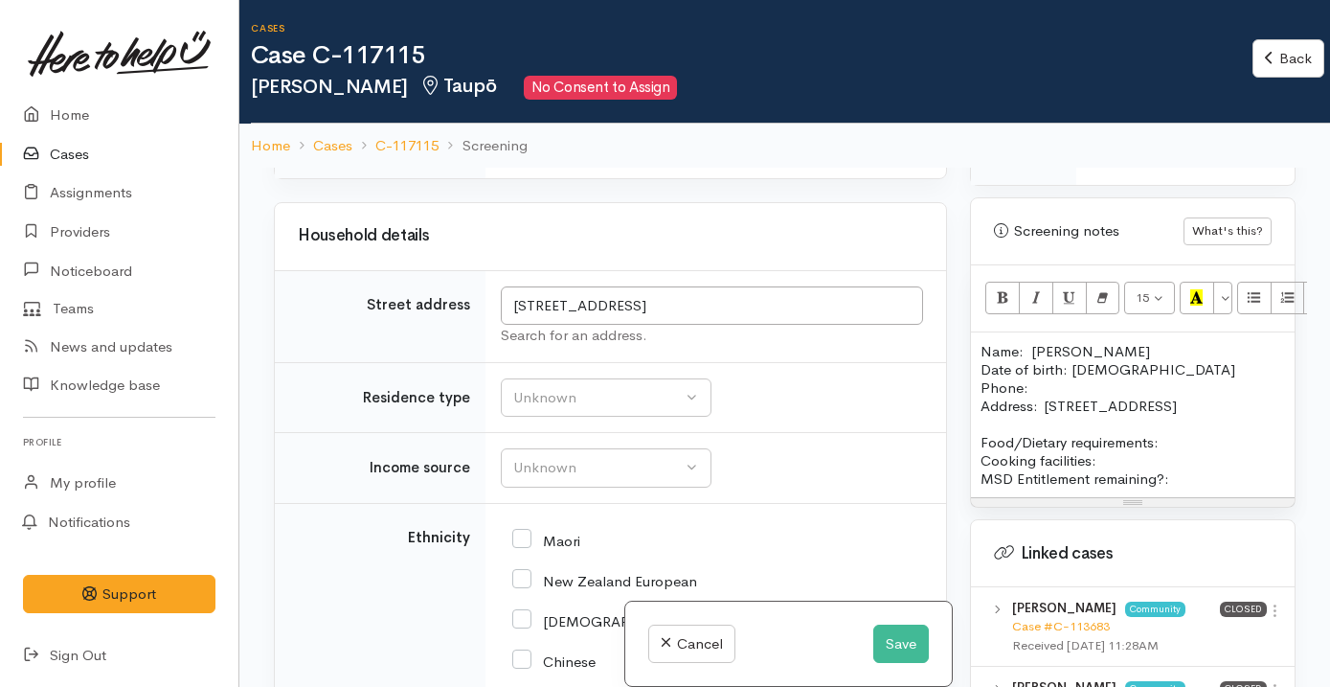
click at [1048, 396] on p "Name: Mark Date of birth: 07/10/1973 Phone:" at bounding box center [1132, 369] width 304 height 55
click at [1180, 484] on p "Food/Dietary requirements: Cooking facilities: MSD Entitlement remaining?:" at bounding box center [1132, 460] width 304 height 55
click at [1109, 487] on p "Food/Dietary requirements: No Cooking facilities: MSD Entitlement remaining?:" at bounding box center [1132, 460] width 304 height 55
click at [897, 433] on td "Unknown Emergency accommodation Homeless Other Own home Private rental Public /…" at bounding box center [715, 397] width 461 height 71
click at [636, 479] on div "Unknown" at bounding box center [597, 468] width 169 height 22
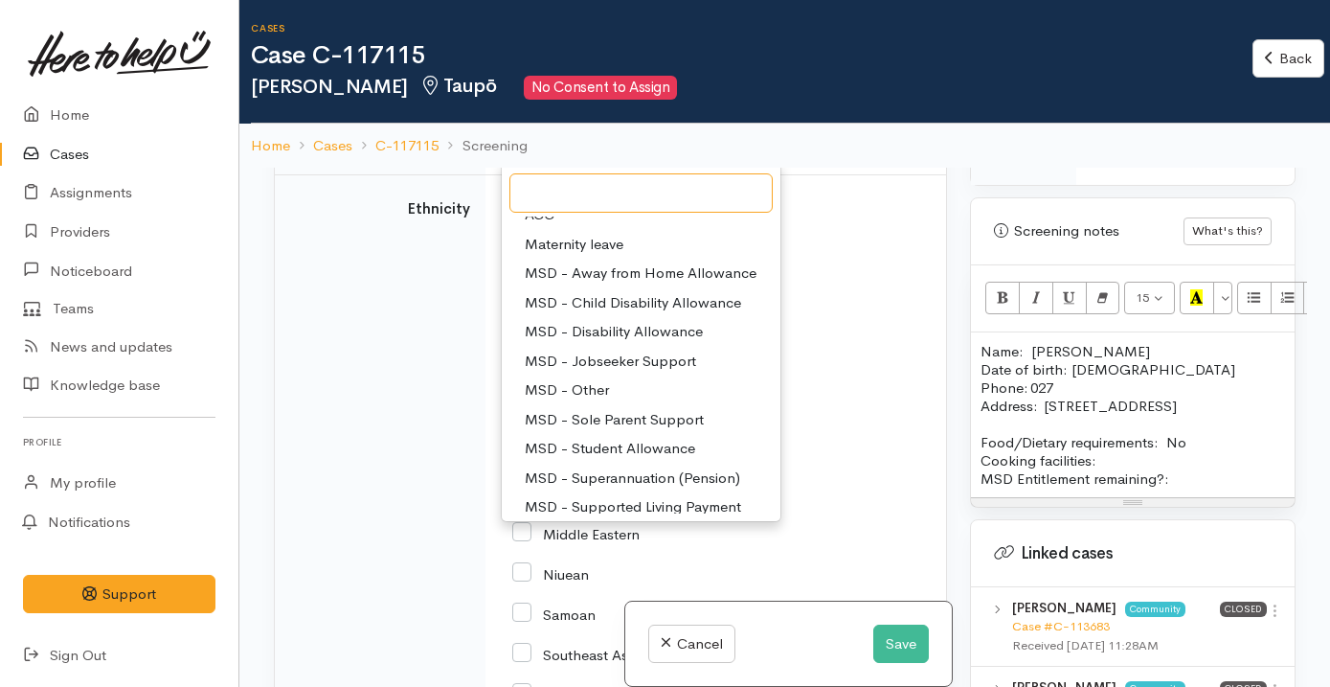
scroll to position [46, 0]
click at [641, 372] on span "MSD - Jobseeker Support" at bounding box center [610, 360] width 171 height 22
select select "4"
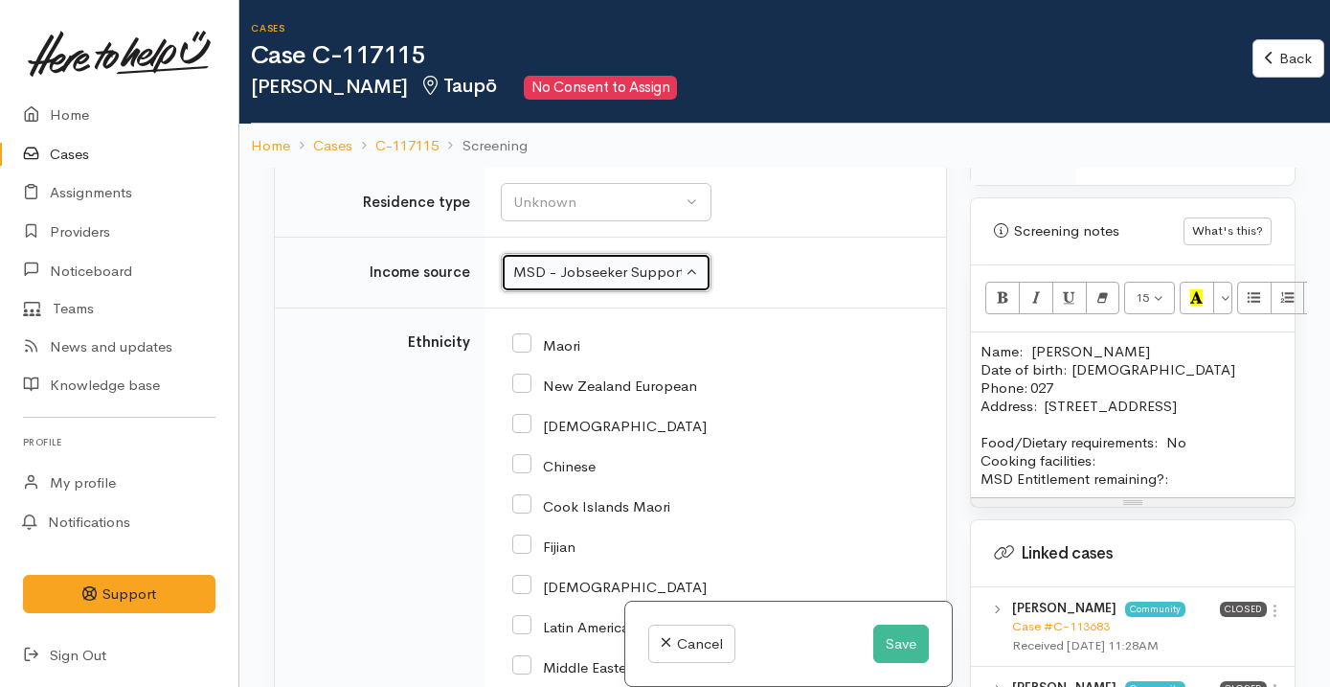
scroll to position [2610, 0]
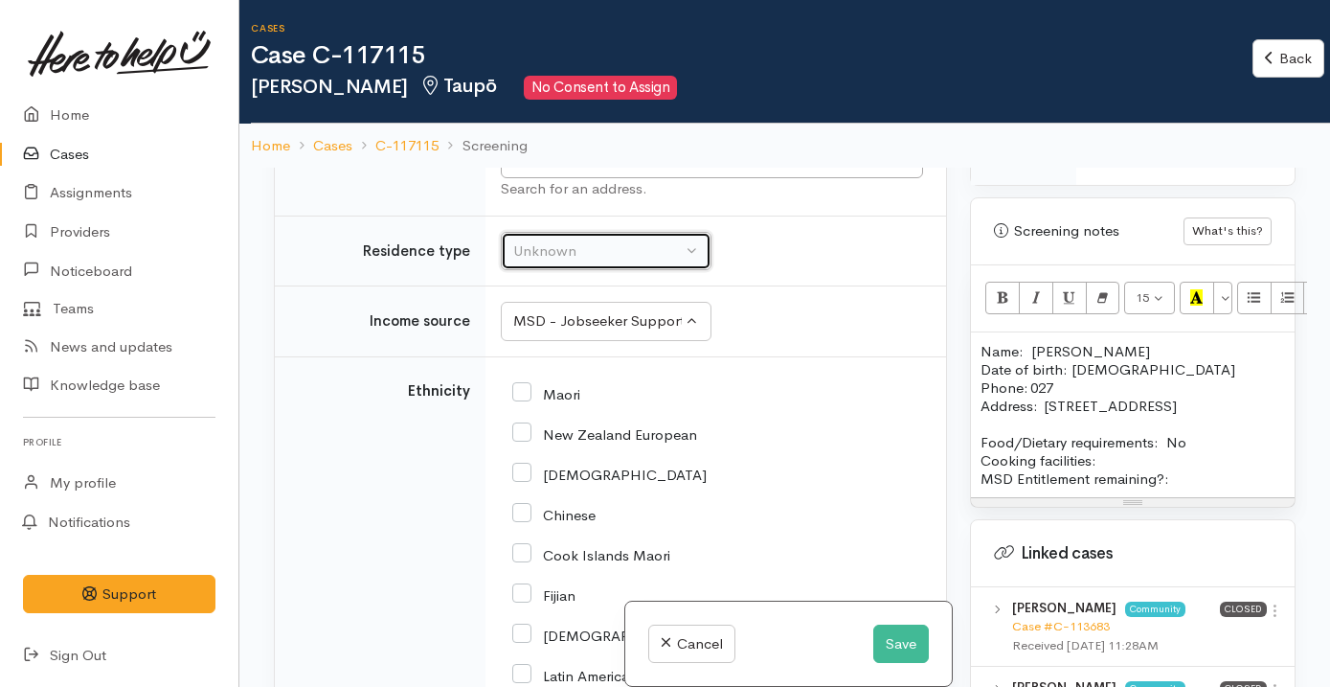
click at [626, 262] on div "Unknown" at bounding box center [597, 251] width 169 height 22
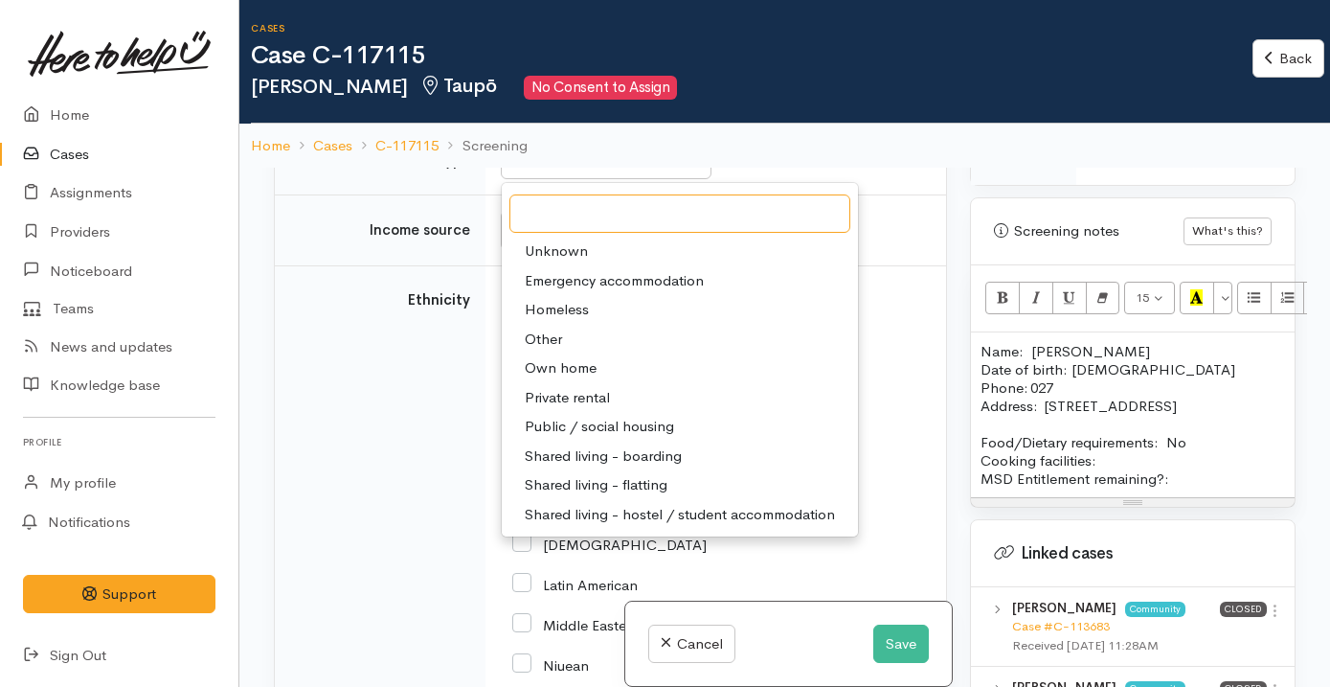
scroll to position [2702, 0]
click at [624, 466] on span "Shared living - boarding" at bounding box center [603, 455] width 157 height 22
select select "4"
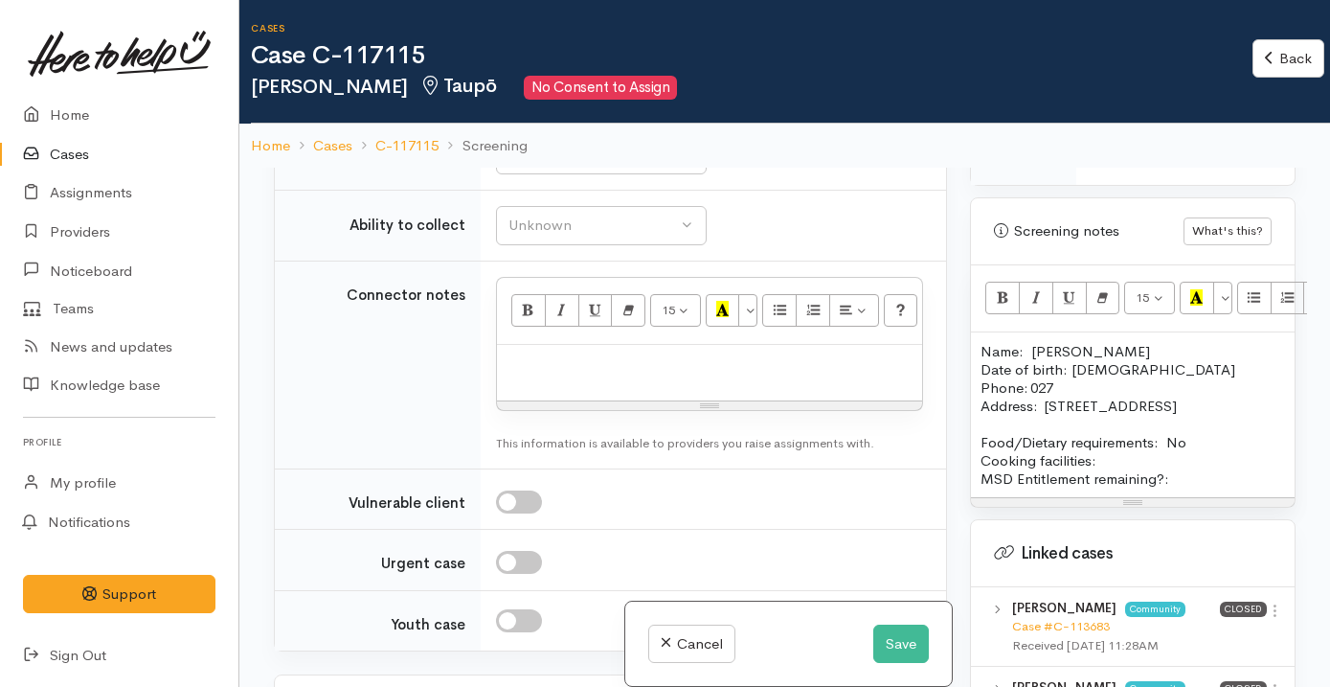
scroll to position [1815, 0]
click at [589, 169] on div "Unknown" at bounding box center [592, 157] width 169 height 22
click at [571, 351] on link "No" at bounding box center [601, 337] width 209 height 30
select select "1"
click at [589, 238] on div "Unknown" at bounding box center [592, 227] width 169 height 22
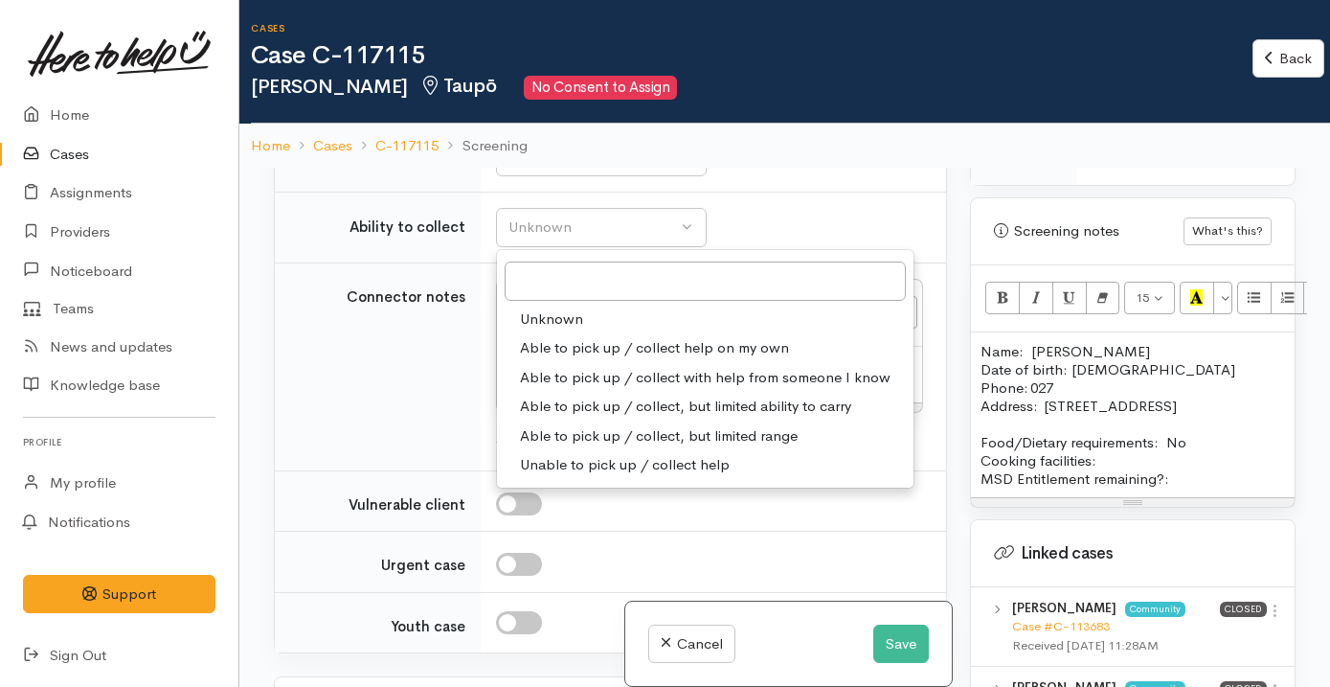
click at [618, 359] on span "Able to pick up / collect help on my own" at bounding box center [654, 348] width 269 height 22
select select "2"
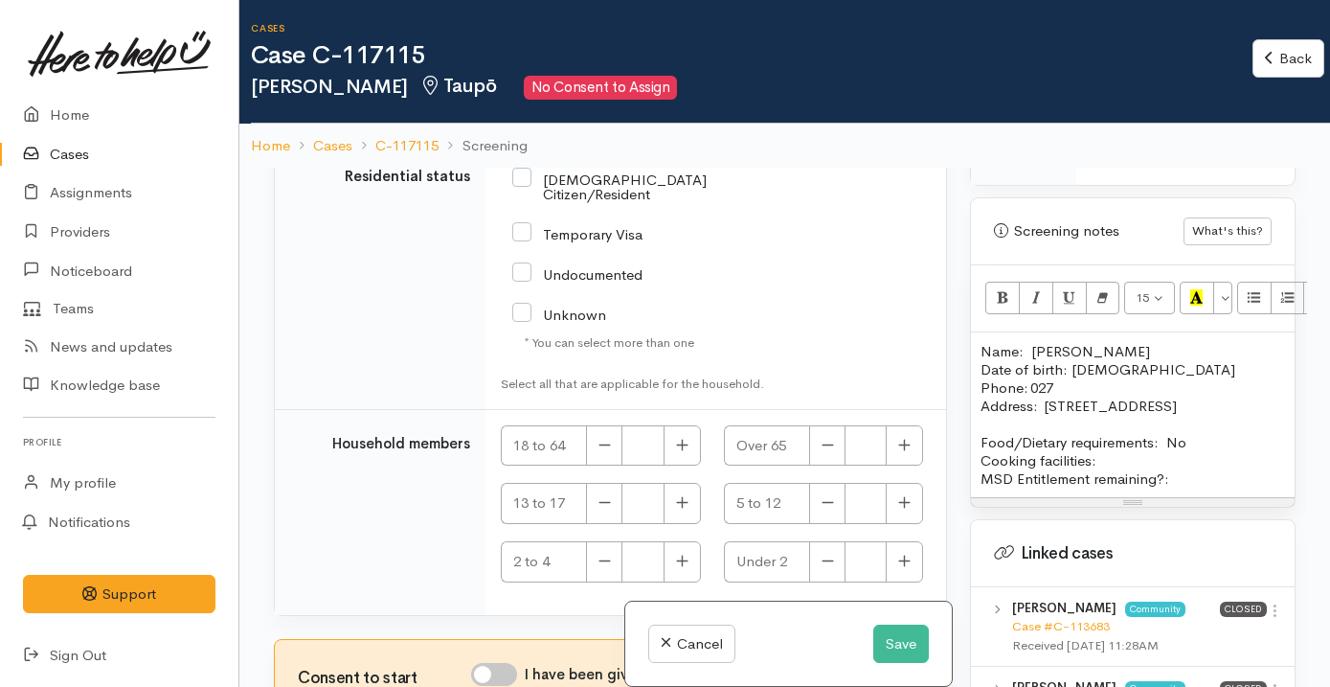
scroll to position [3711, 0]
click at [684, 452] on icon "button" at bounding box center [682, 445] width 12 height 14
type input "1"
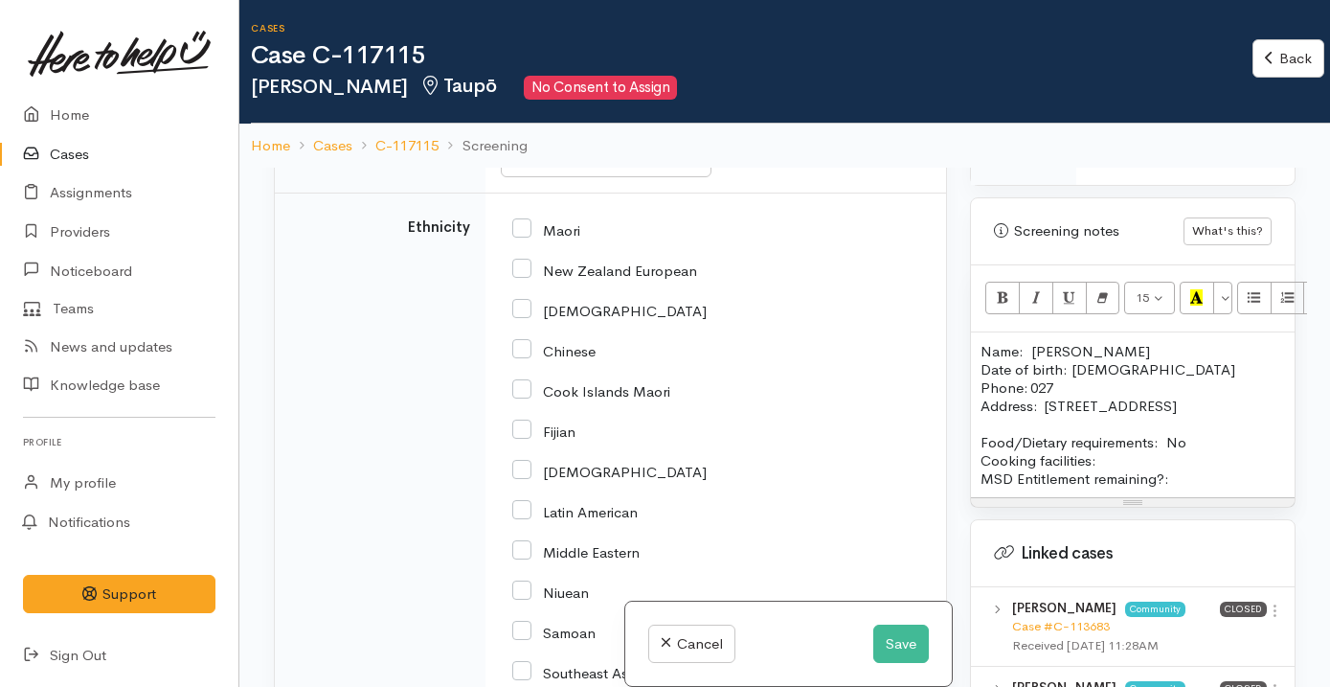
scroll to position [2770, 0]
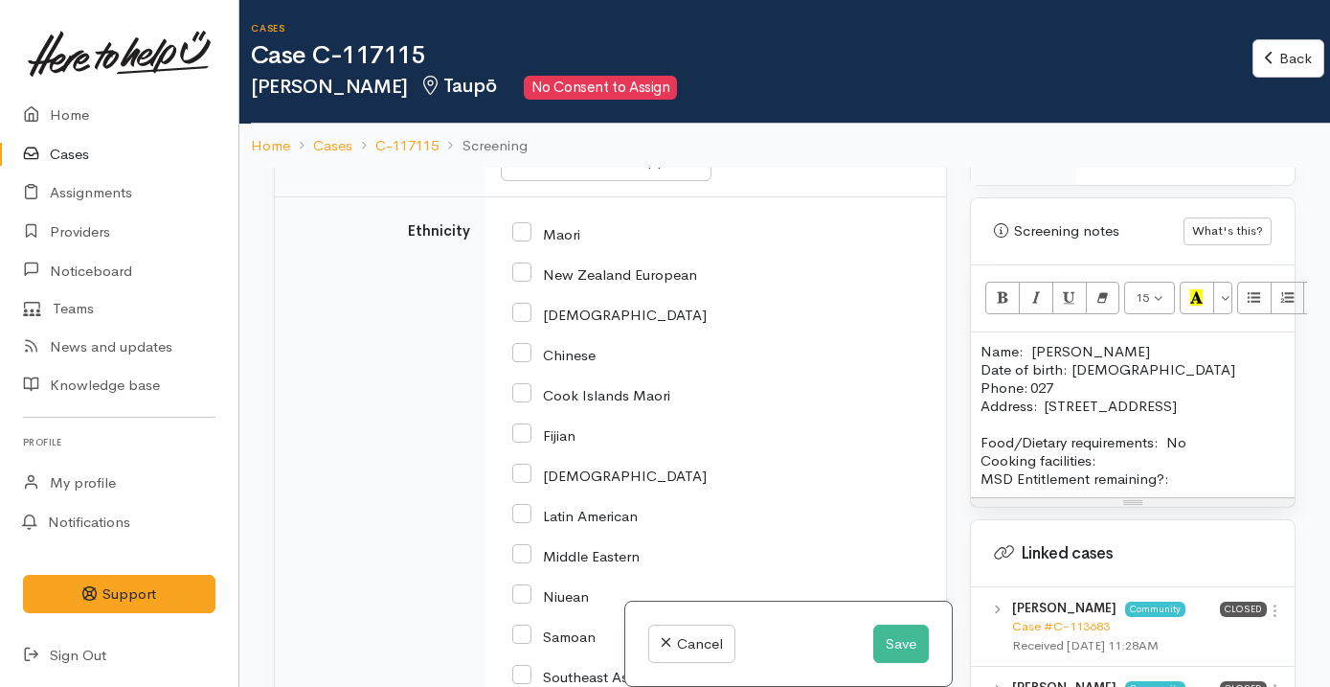
click at [572, 282] on input "New Zealand European" at bounding box center [604, 272] width 185 height 17
checkbox input "true"
click at [552, 241] on input "Maori" at bounding box center [546, 232] width 68 height 17
checkbox input "true"
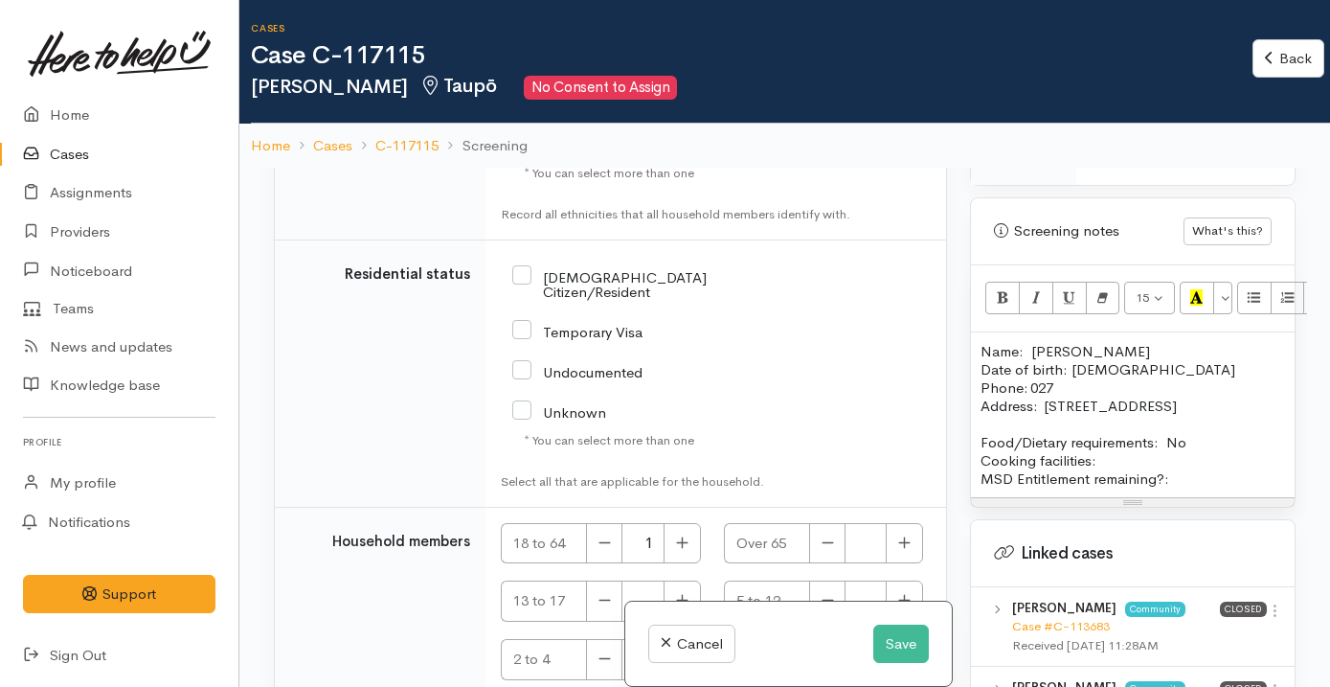
click at [618, 299] on input "NZ Citizen/Resident" at bounding box center [634, 283] width 244 height 32
checkbox input "true"
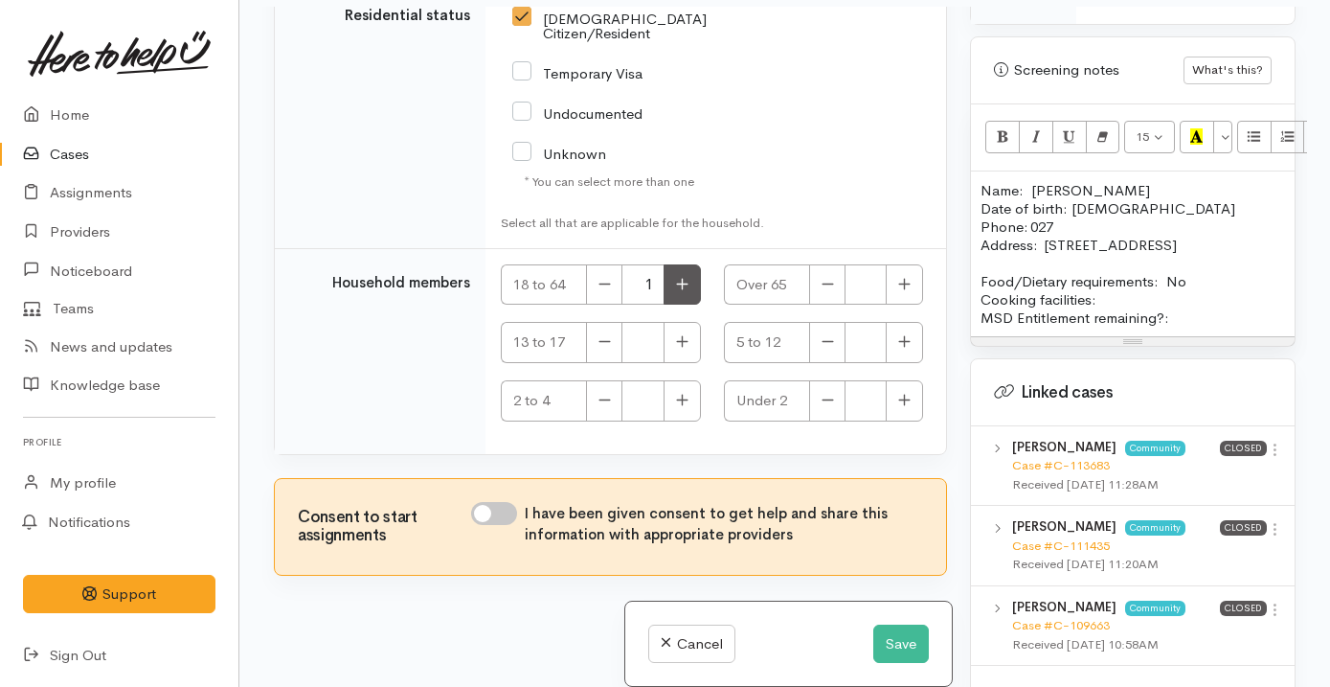
scroll to position [168, 0]
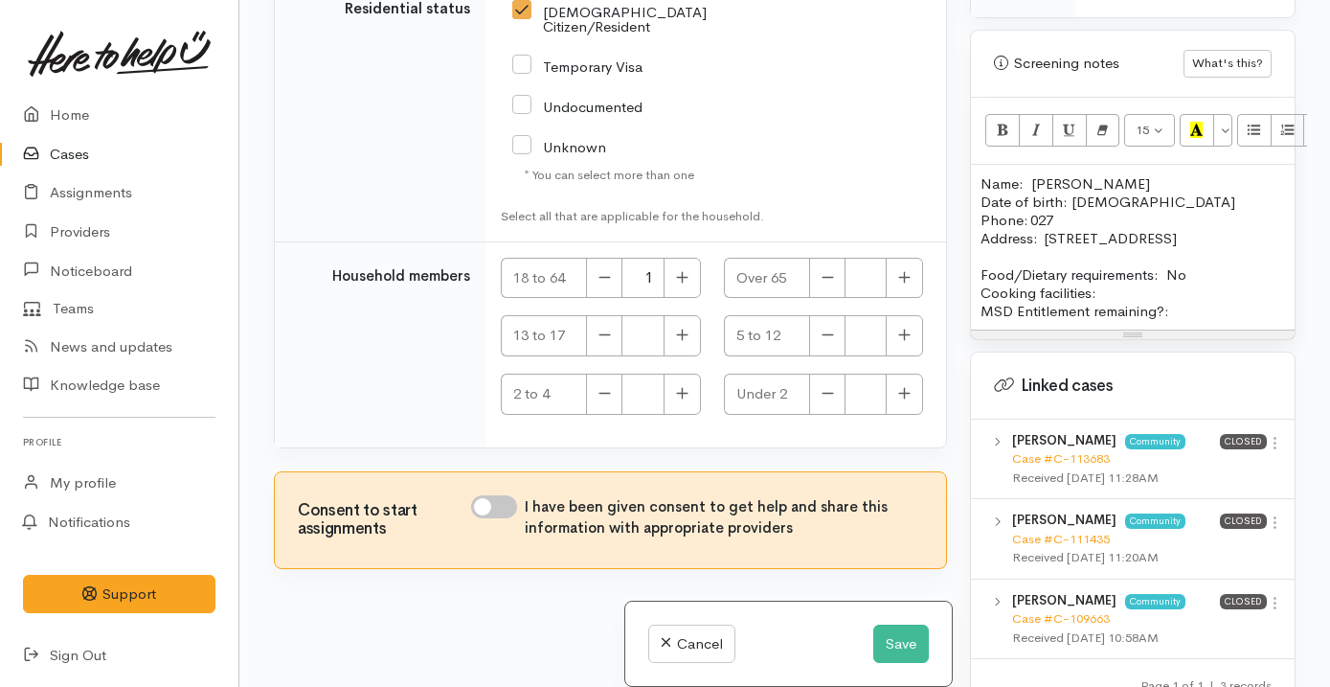
click at [507, 496] on input "I have been given consent to get help and share this information with appropria…" at bounding box center [494, 506] width 46 height 23
checkbox input "true"
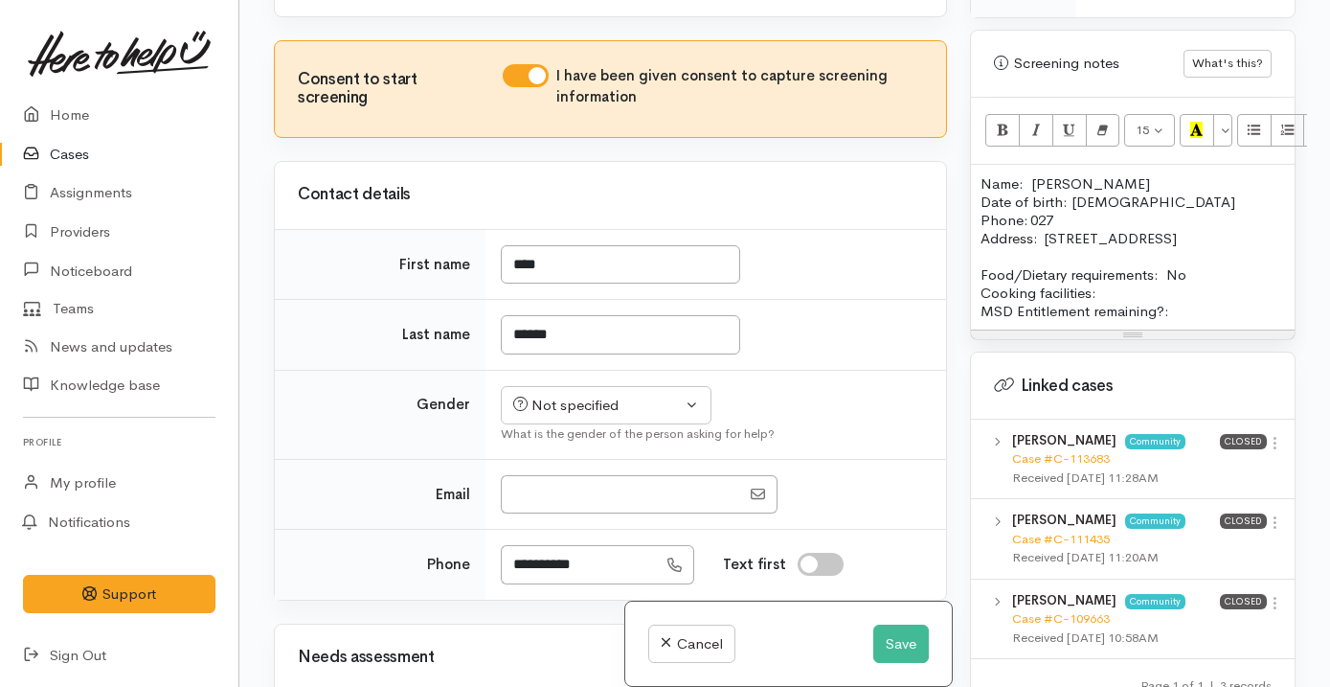
scroll to position [746, 0]
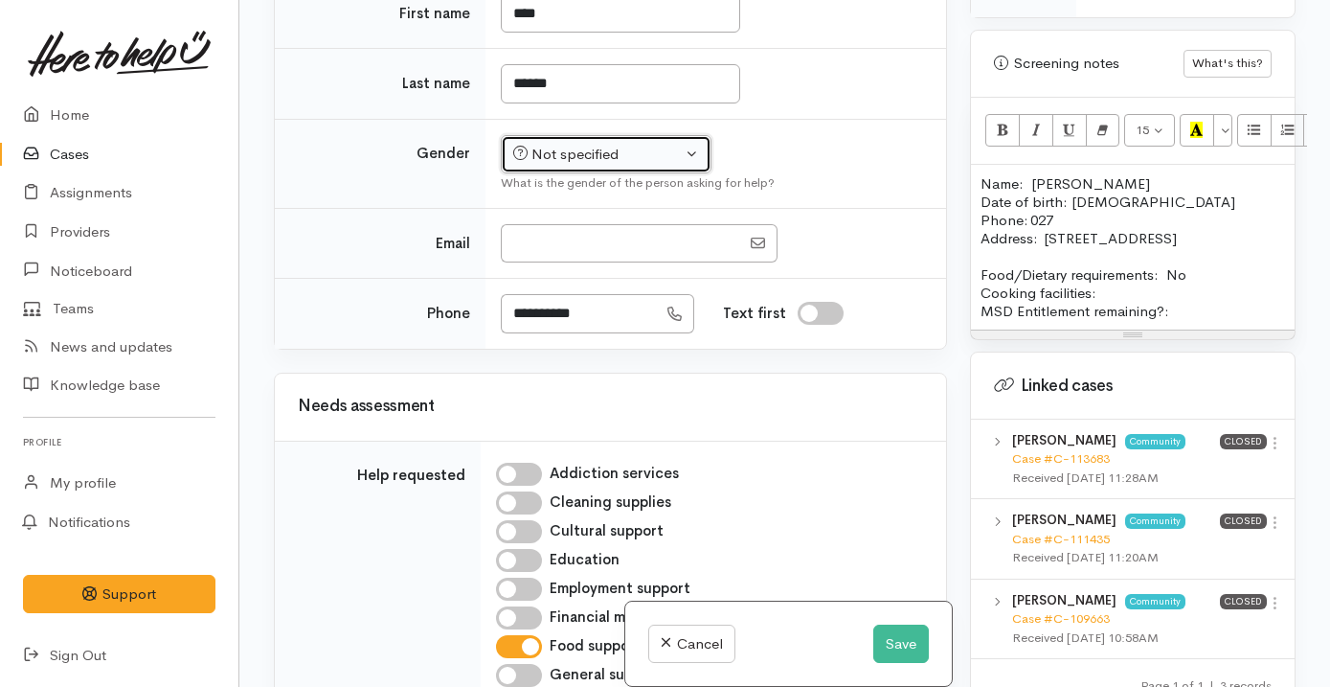
click at [617, 174] on button "Not specified" at bounding box center [606, 154] width 211 height 39
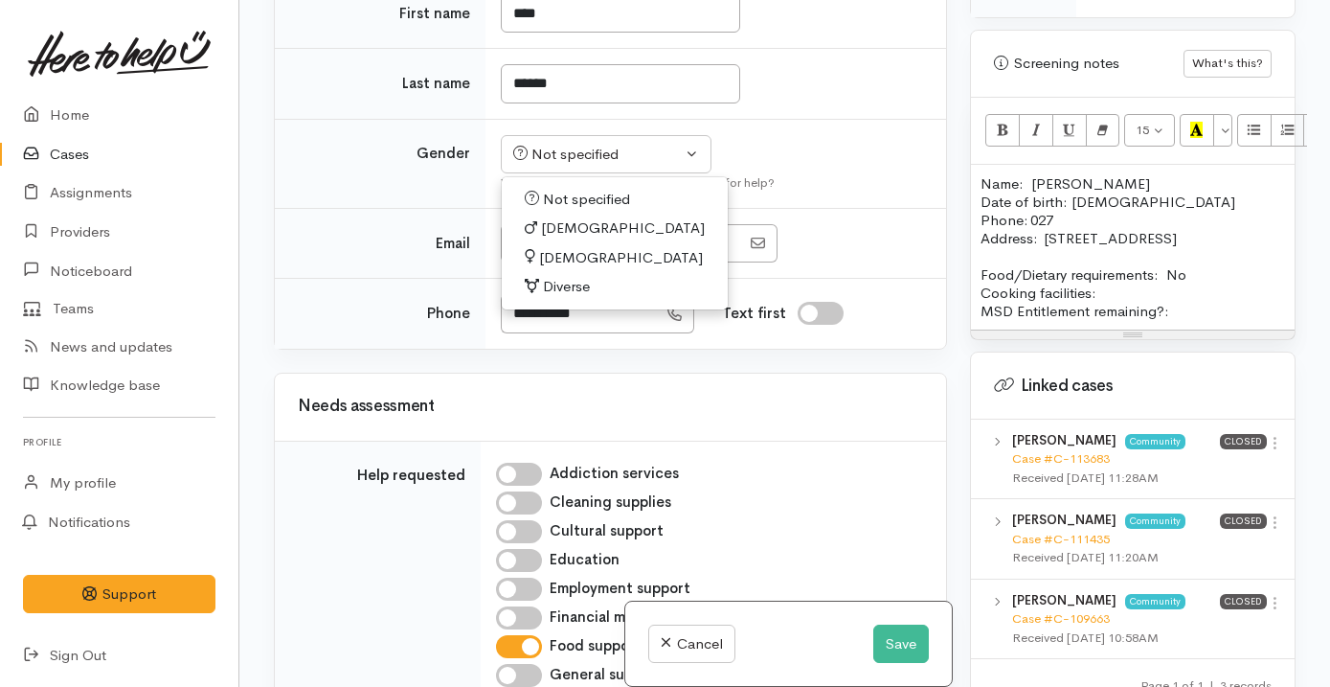
click at [576, 243] on link "[DEMOGRAPHIC_DATA]" at bounding box center [615, 229] width 226 height 30
select select "[DEMOGRAPHIC_DATA]"
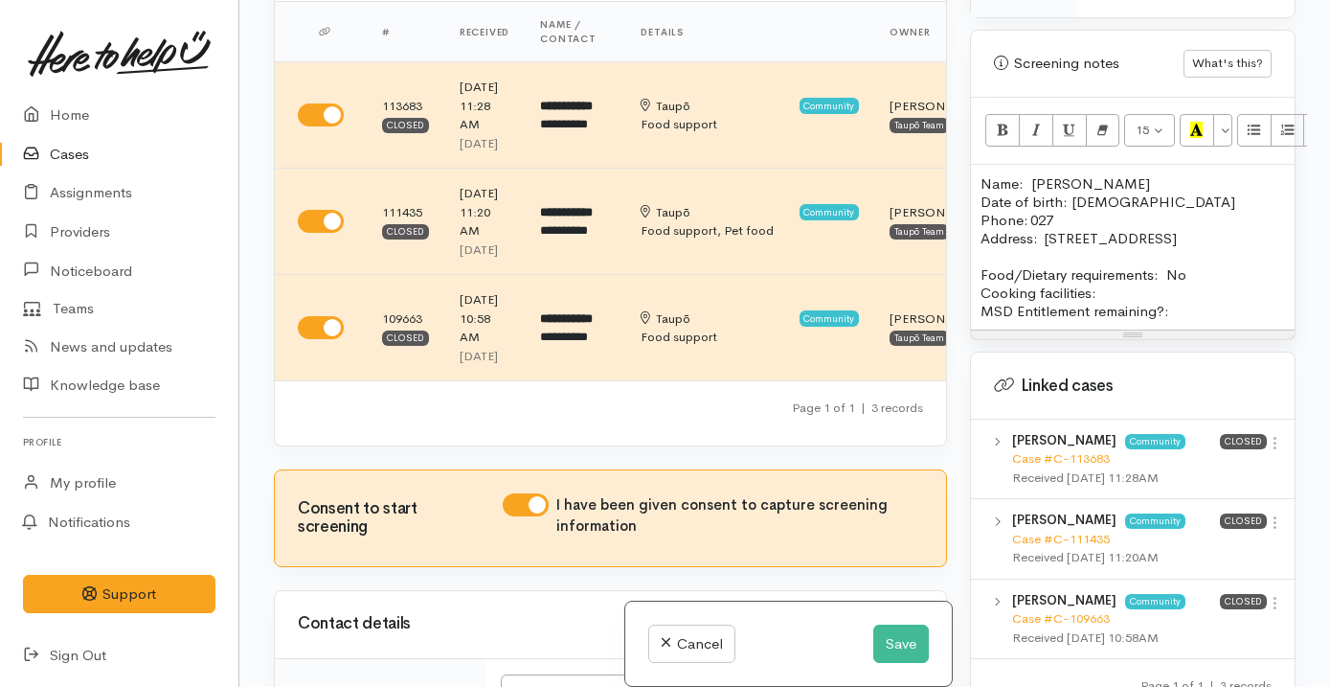
scroll to position [69, 0]
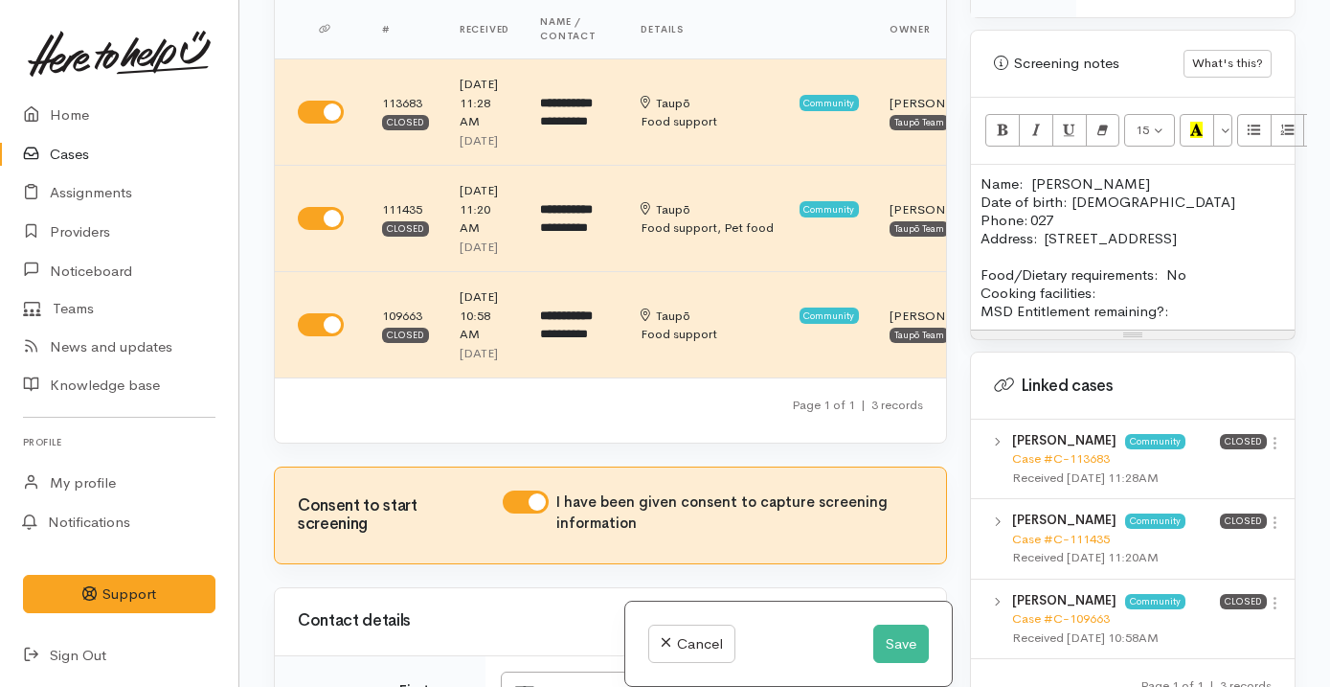
click at [1078, 229] on p "Name: Mark Date of birth: 07/10/1973 Phone: 027" at bounding box center [1132, 201] width 304 height 55
click at [1130, 320] on p "Food/Dietary requirements: No Cooking facilities: MSD Entitlement remaining?:" at bounding box center [1132, 292] width 304 height 55
click at [1187, 320] on p "Food/Dietary requirements: No Cooking facilities: Kitchen MSD Entitlement remai…" at bounding box center [1132, 292] width 304 height 55
click at [1107, 198] on p "Name: Mark Date of birth: 07/10/1973 Phone: 027 816 8893" at bounding box center [1132, 201] width 304 height 55
click at [1189, 320] on p "Food/Dietary requirements: No Cooking facilities: Kitchen MSD Entitlement remai…" at bounding box center [1132, 292] width 304 height 55
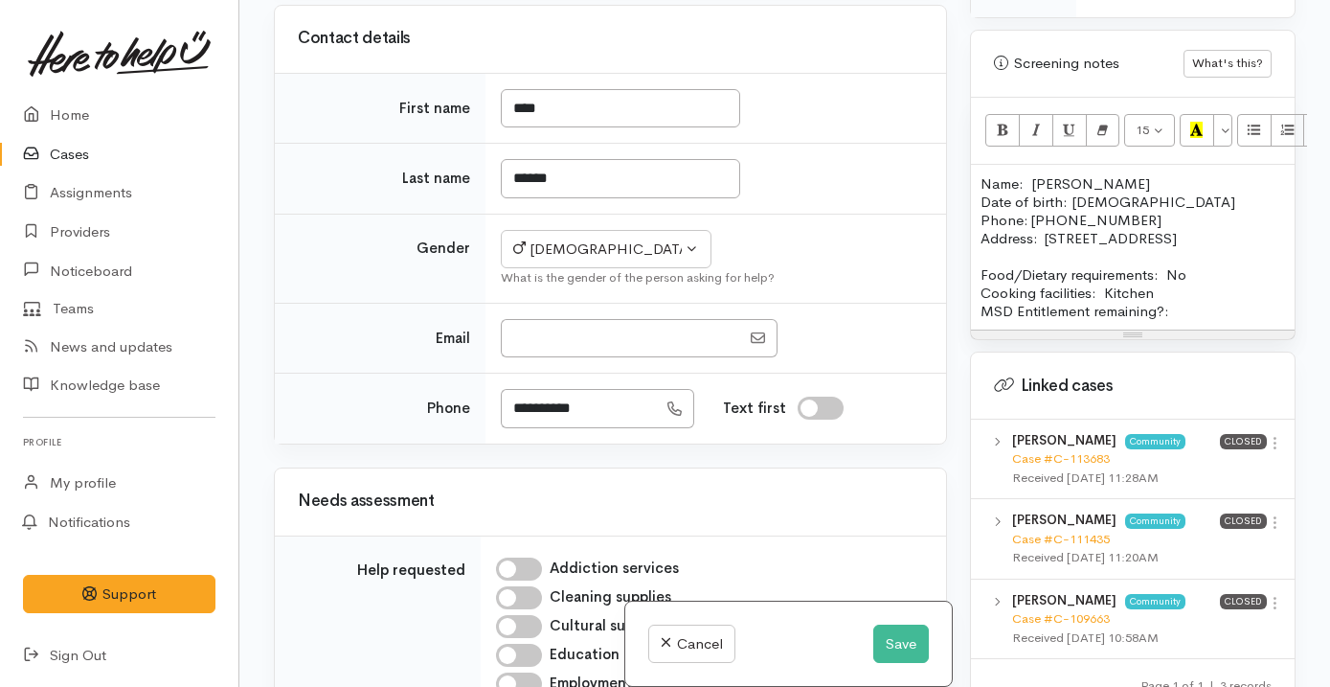
scroll to position [654, 0]
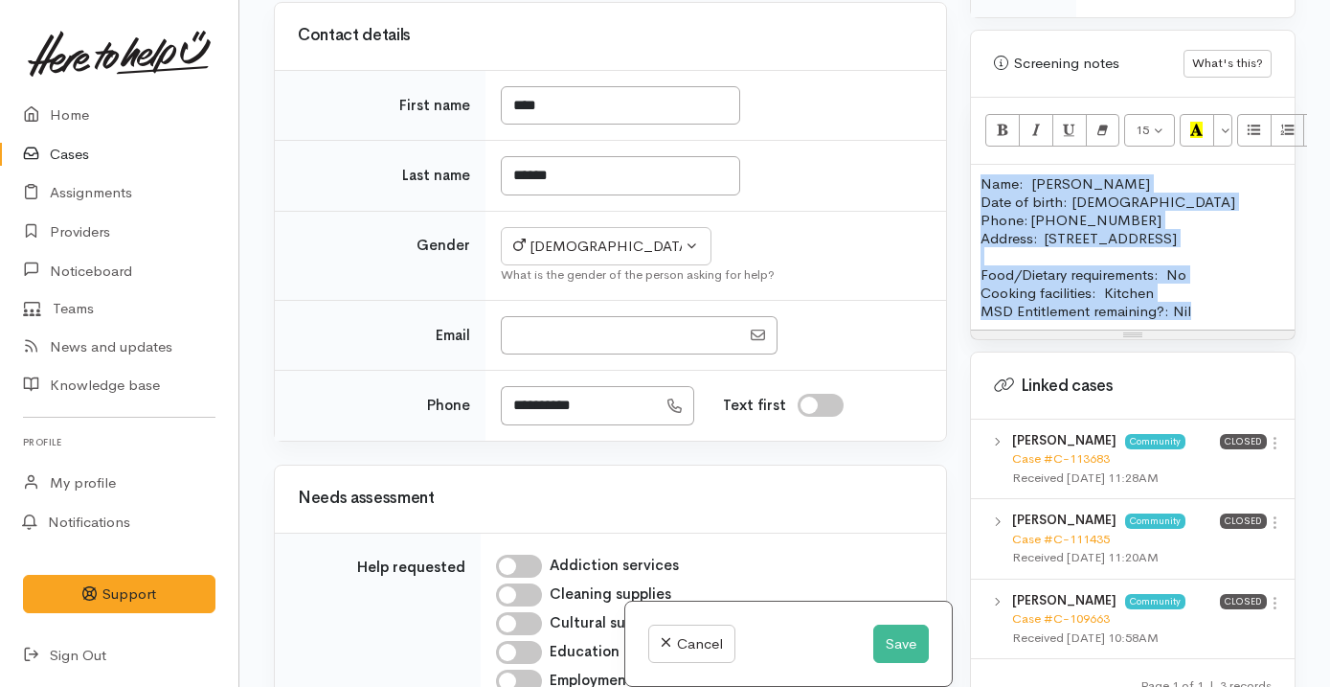
drag, startPoint x: 1241, startPoint y: 359, endPoint x: 939, endPoint y: 202, distance: 340.0
click at [938, 202] on div "Related cases There are other cases potentially from the same person, address o…" at bounding box center [784, 343] width 1045 height 687
copy div "Name: Mark Marino Date of birth: 07/10/1973 Phone: 027 816 8893 Address:  7 Pae…"
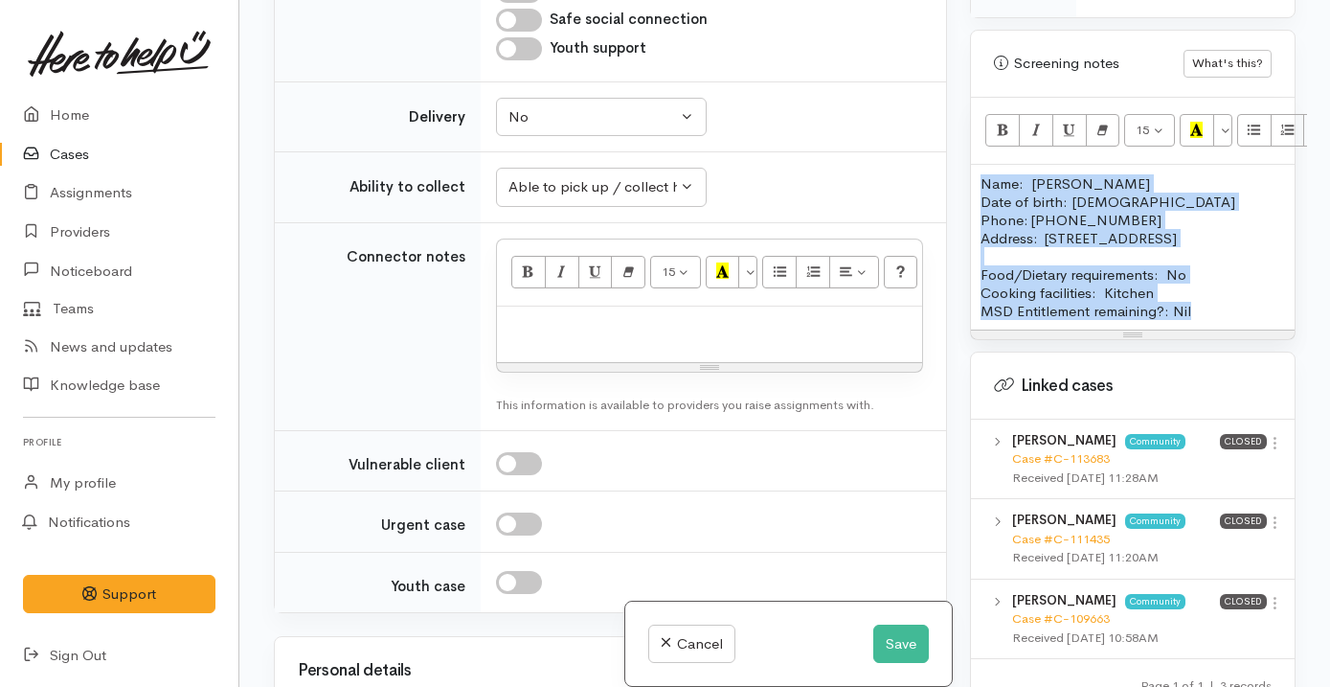
scroll to position [1764, 0]
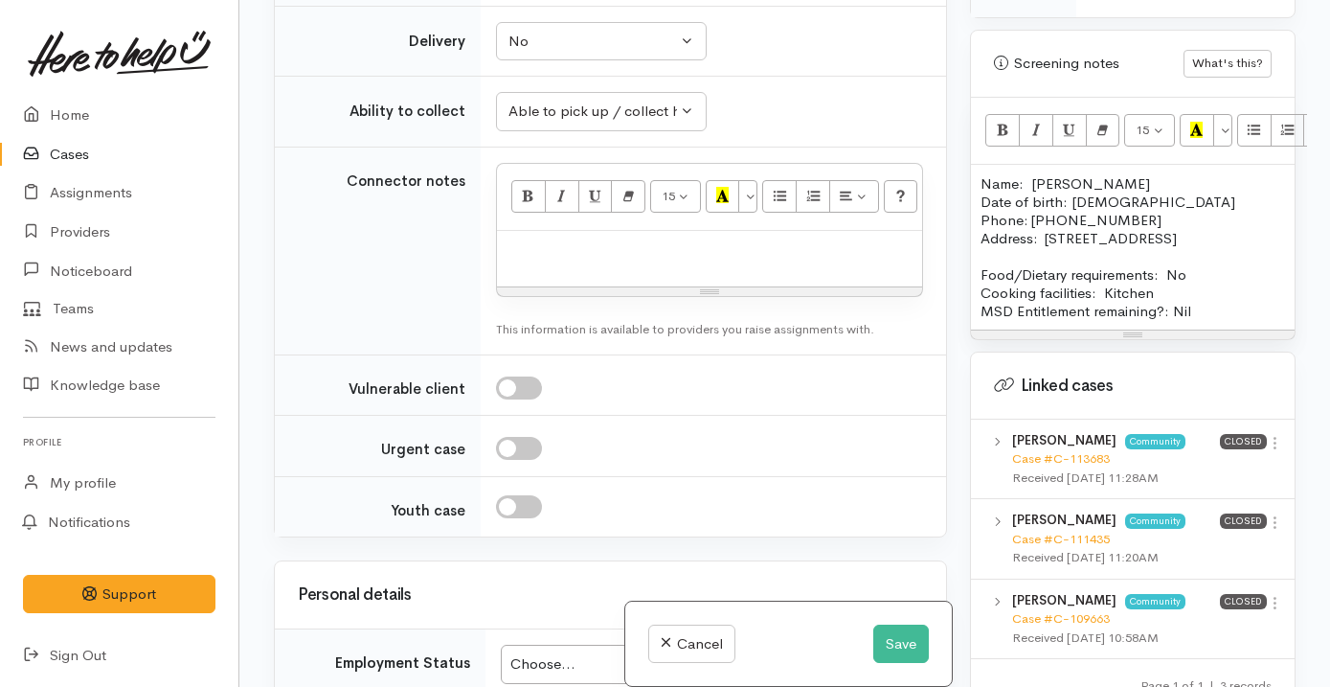
click at [657, 287] on div at bounding box center [709, 259] width 425 height 56
paste div
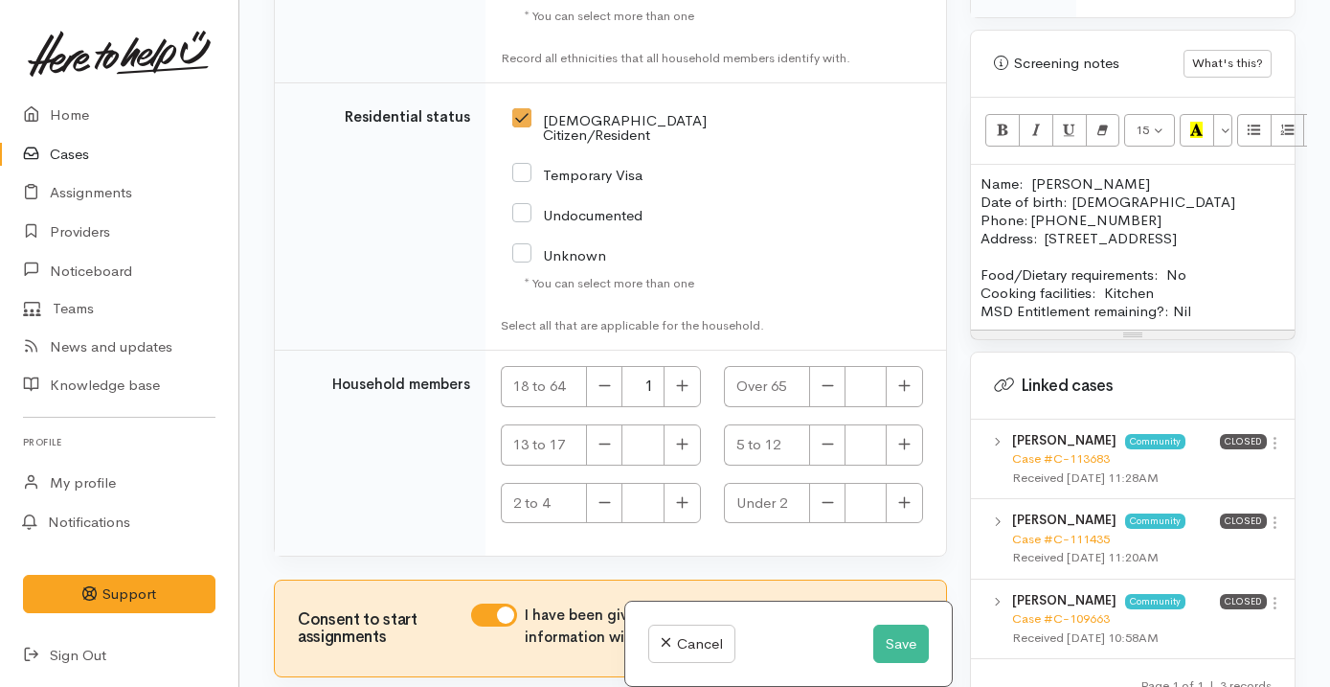
scroll to position [3846, 0]
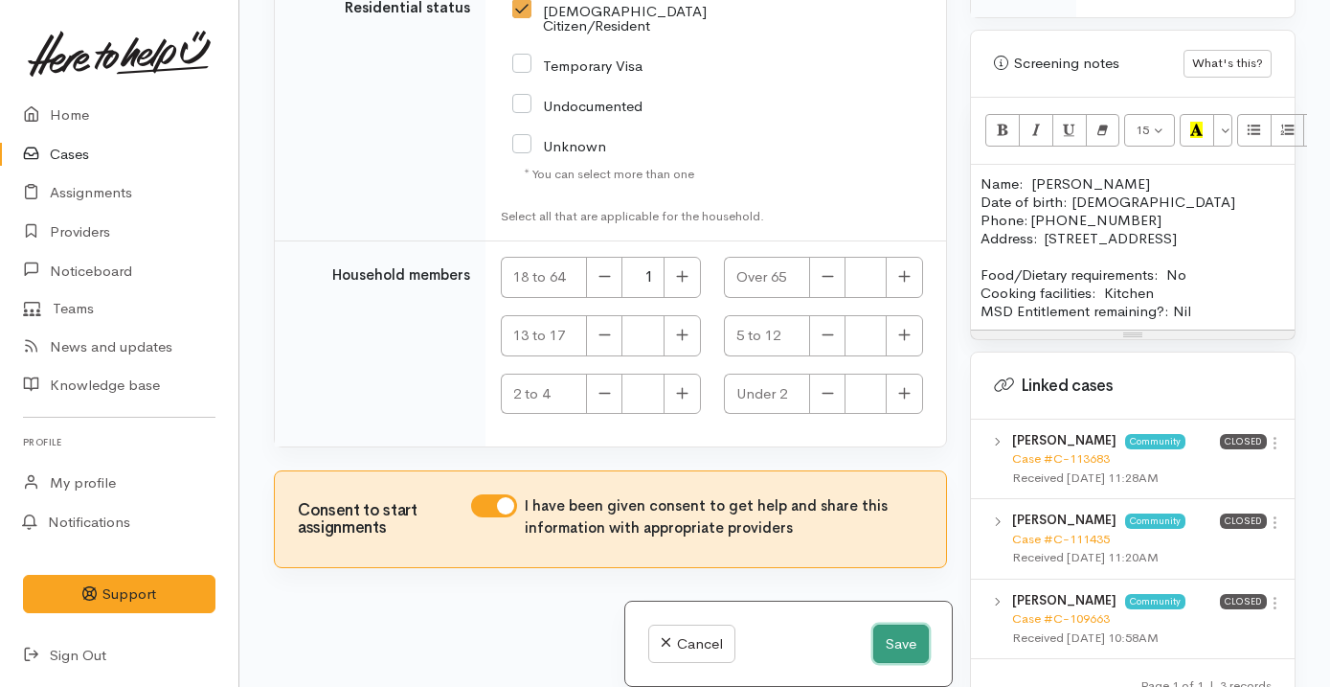
click at [911, 643] on button "Save" at bounding box center [901, 643] width 56 height 39
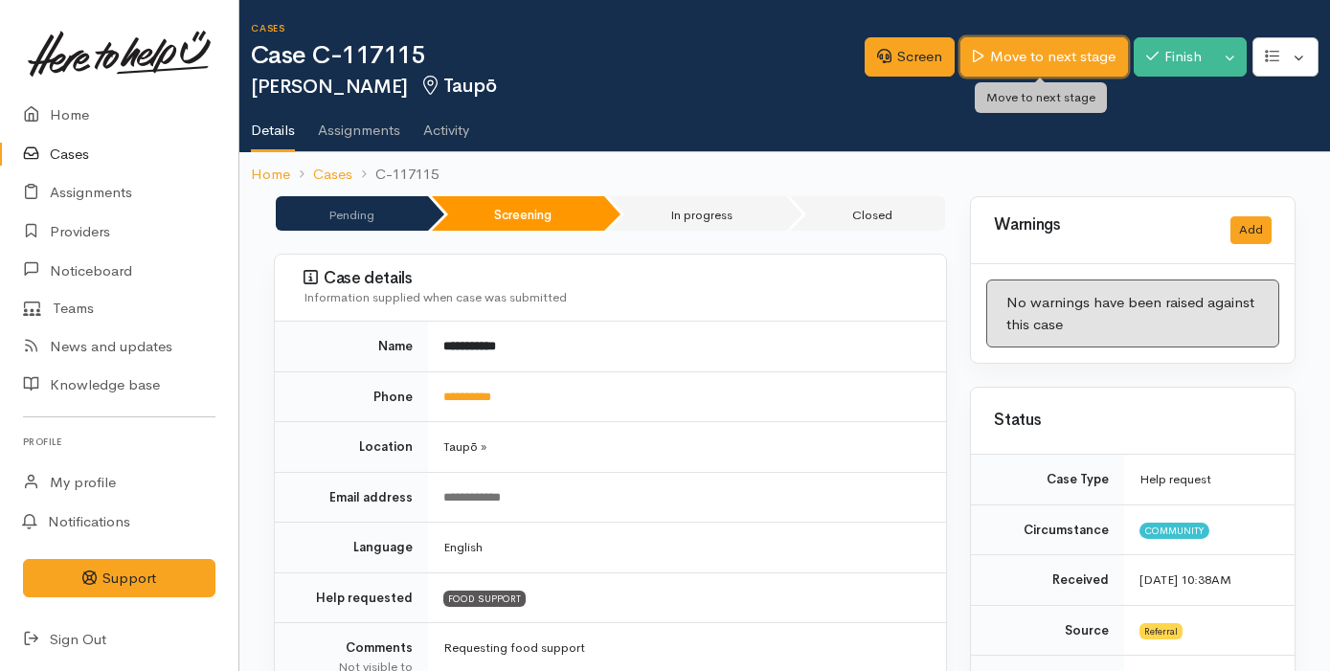
click at [1012, 56] on link "Move to next stage" at bounding box center [1043, 56] width 167 height 39
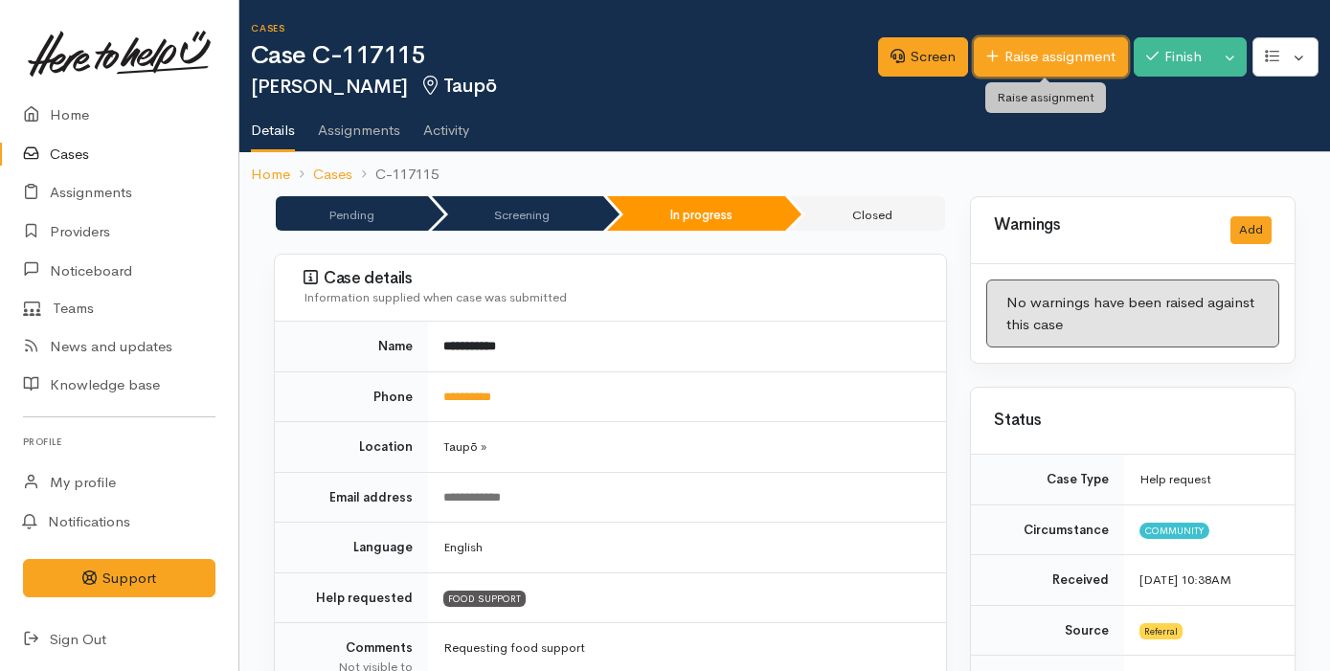
click at [1021, 54] on link "Raise assignment" at bounding box center [1051, 56] width 154 height 39
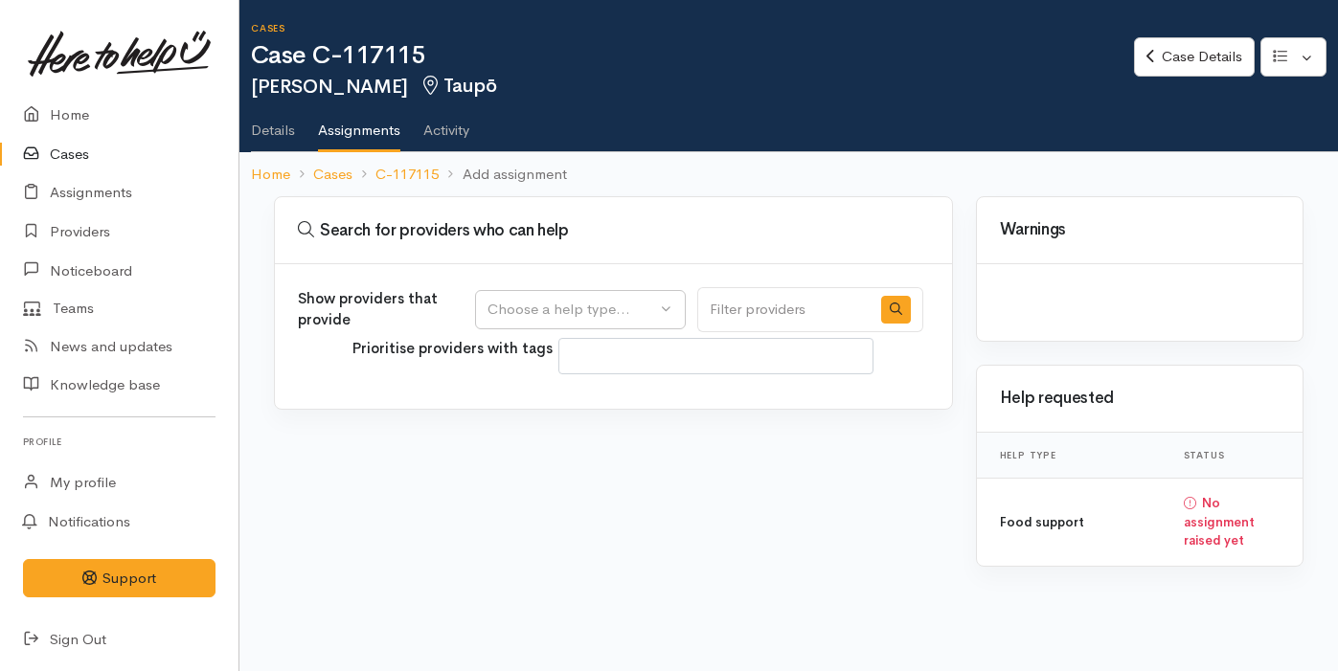
select select
click at [583, 320] on button "Choose a help type..." at bounding box center [580, 309] width 211 height 39
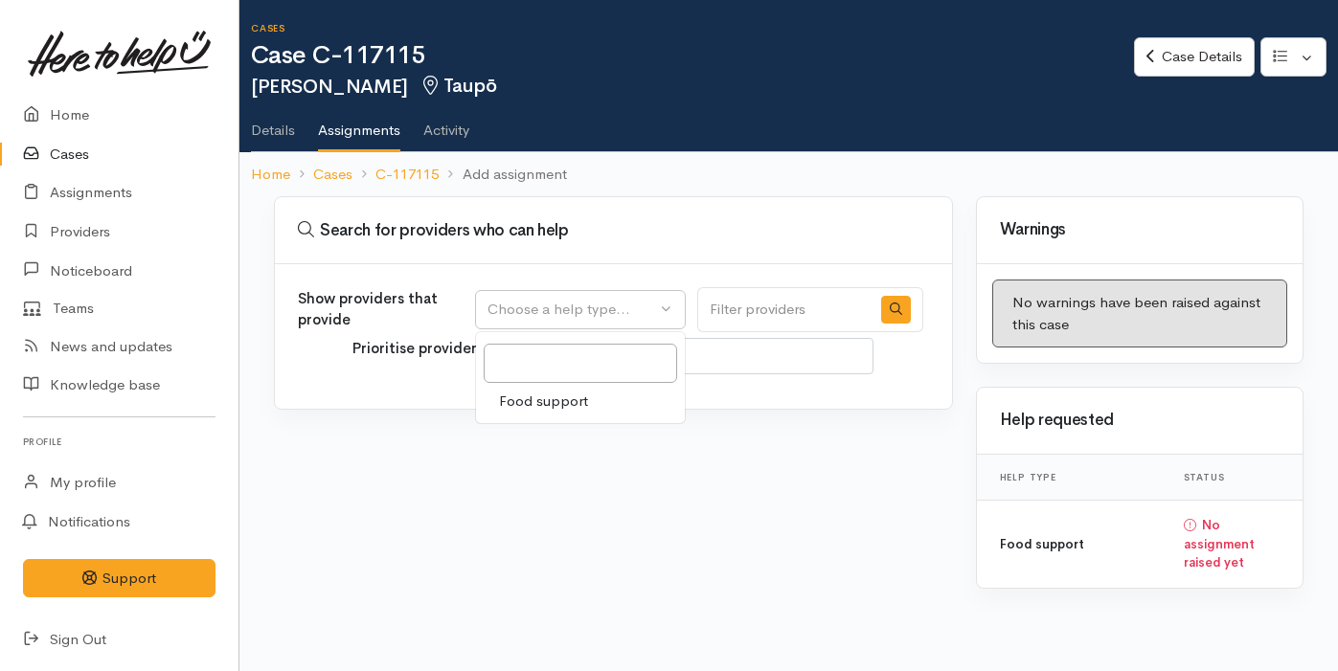
click at [576, 391] on span "Food support" at bounding box center [543, 402] width 89 height 22
select select "3"
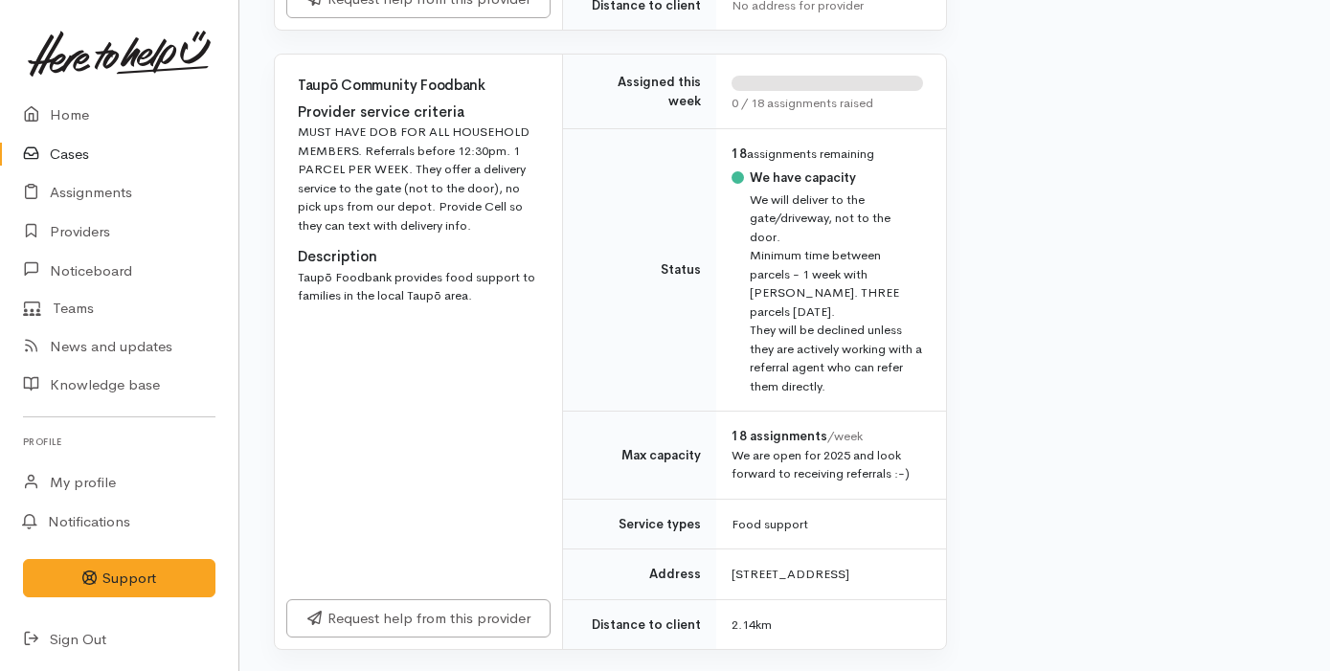
scroll to position [769, 0]
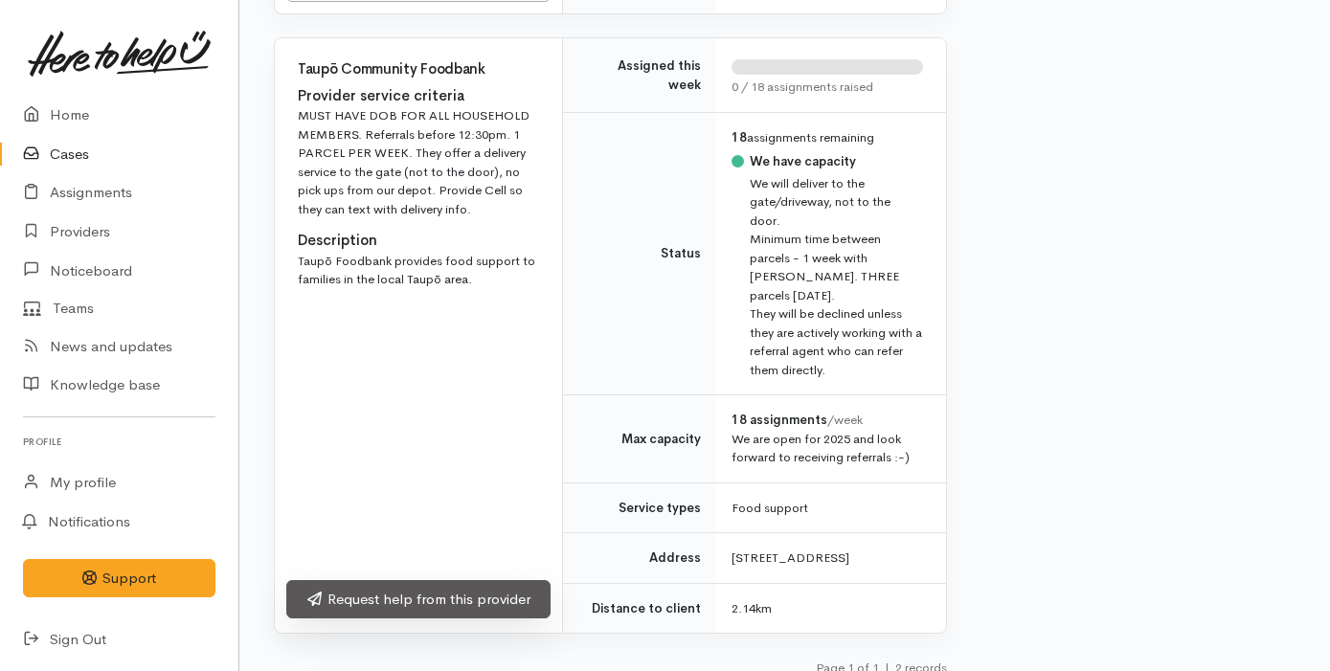
click at [500, 586] on link "Request help from this provider" at bounding box center [418, 599] width 264 height 39
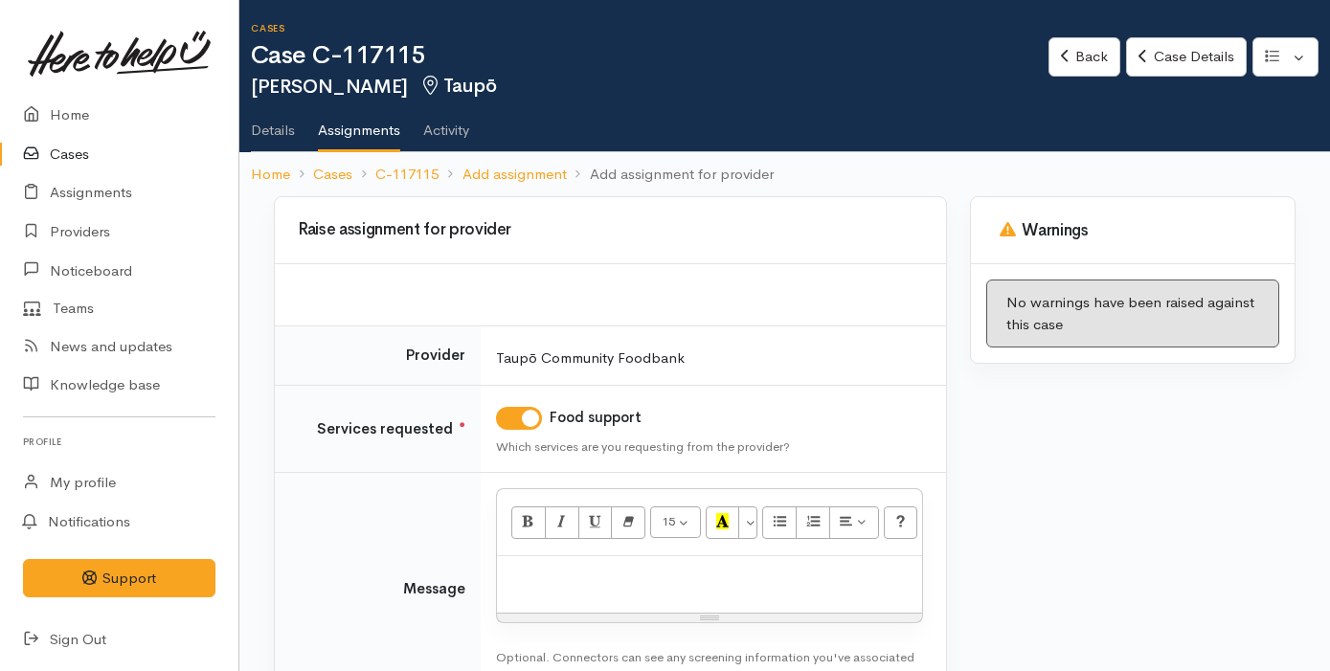
click at [581, 568] on p at bounding box center [710, 577] width 406 height 22
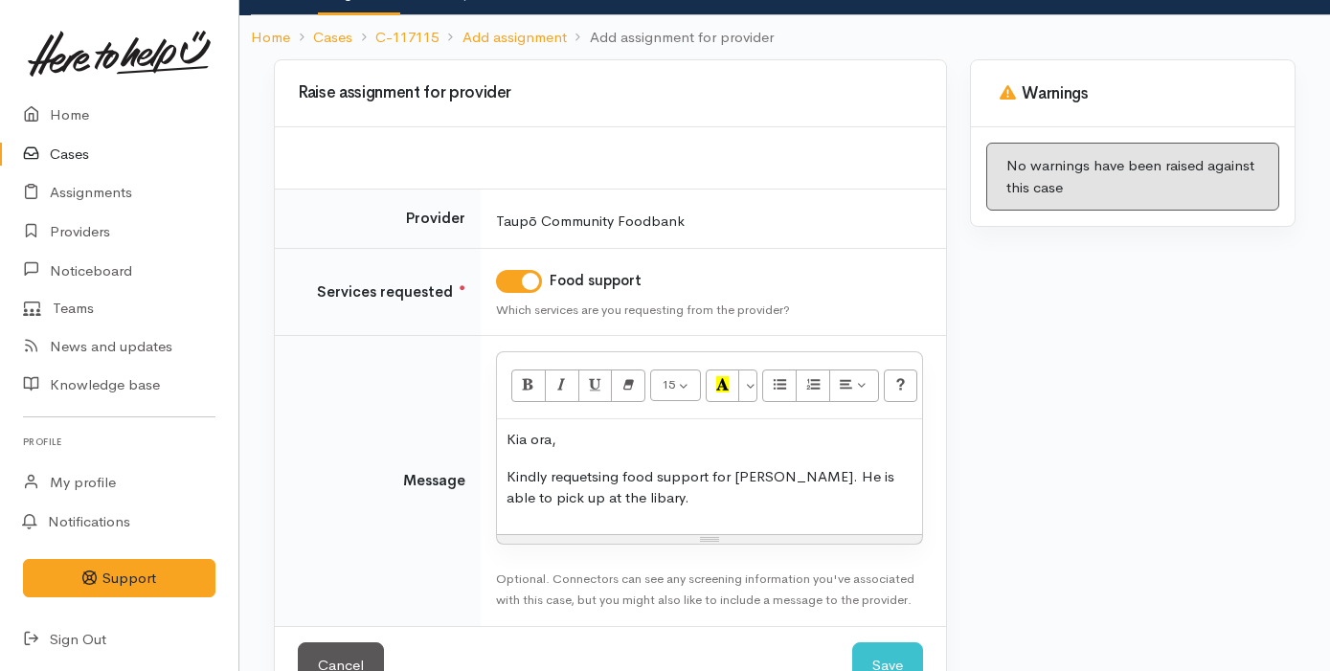
scroll to position [181, 0]
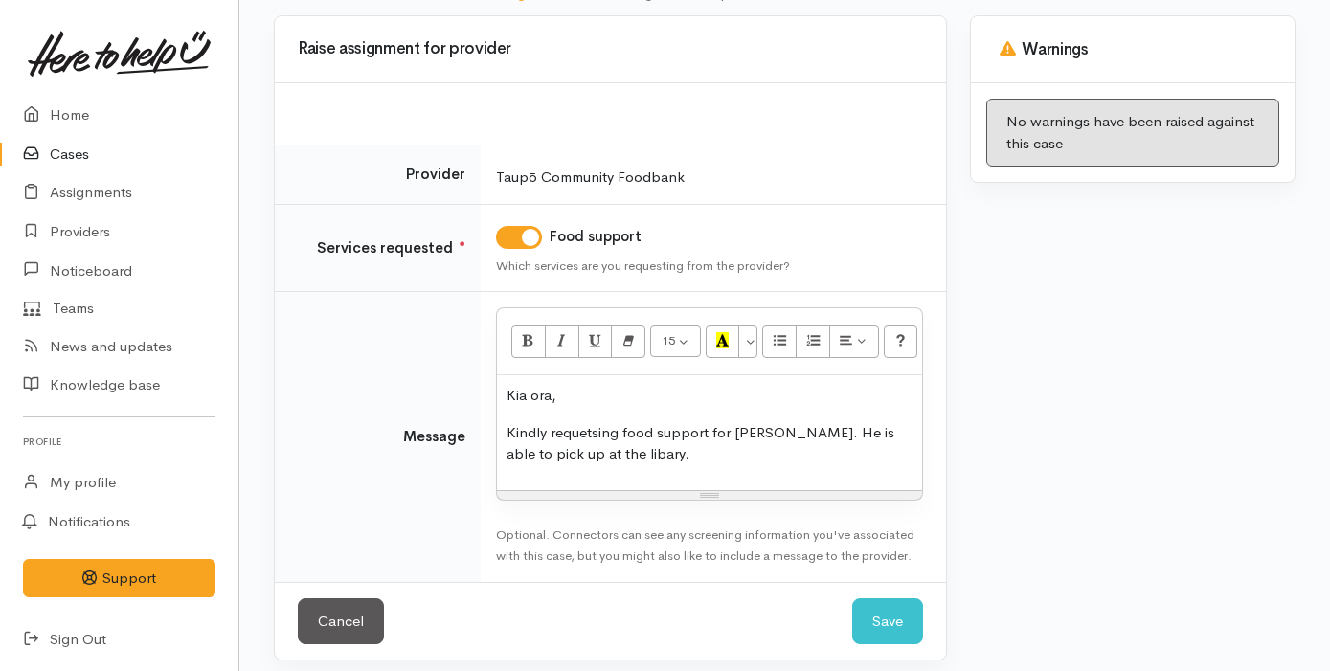
click at [581, 433] on p "Kindly requetsing food support for Mark. He is able to pick up at the libary." at bounding box center [710, 443] width 406 height 43
click at [605, 454] on p "Kindly requesting food support for Mark. He is able to pick up at the library." at bounding box center [710, 443] width 406 height 43
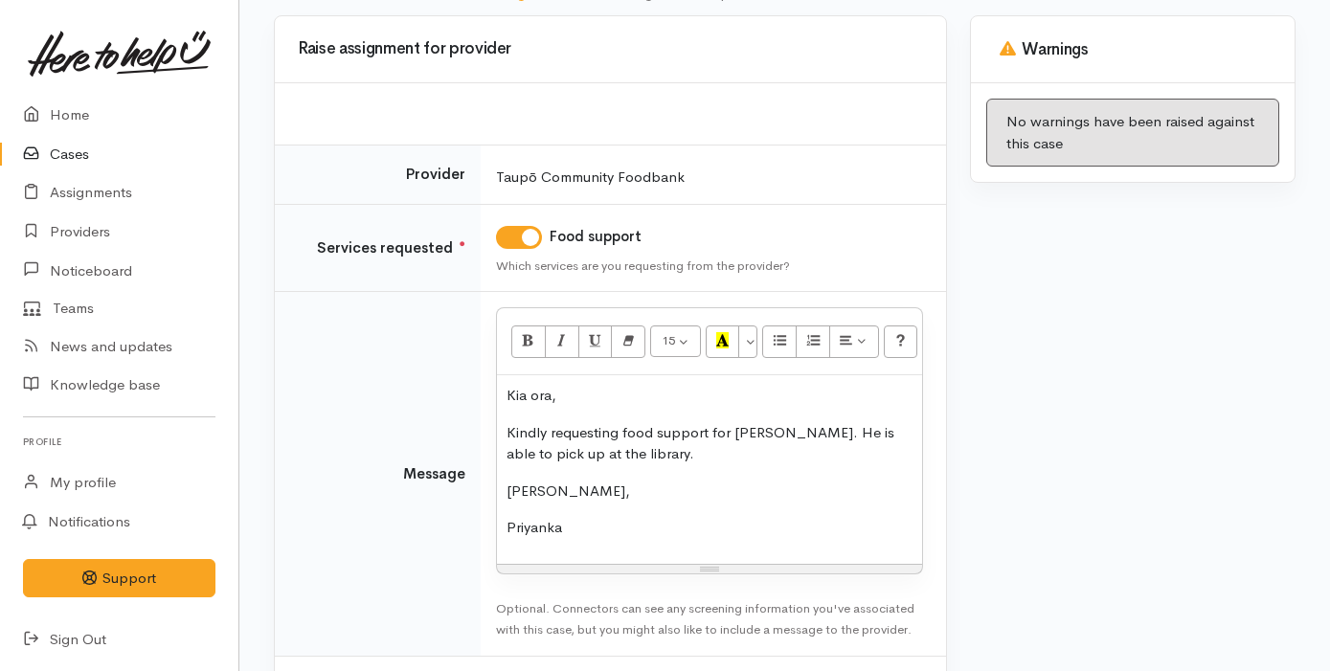
scroll to position [266, 0]
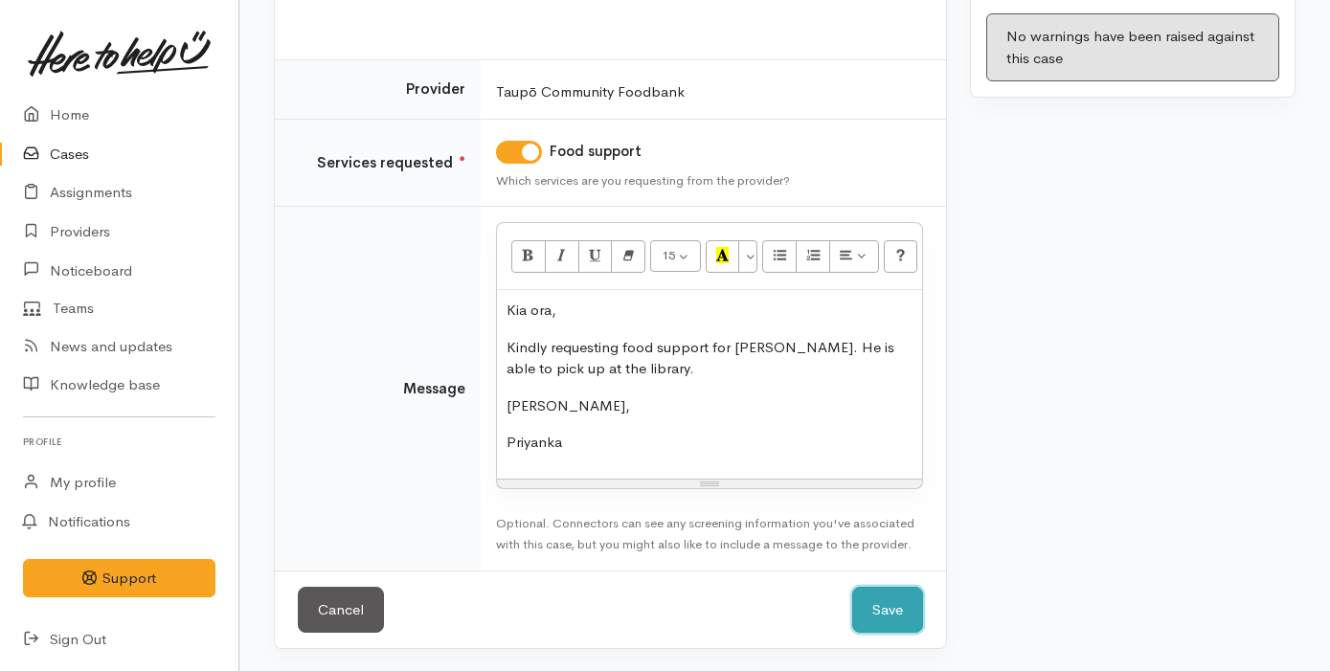
click at [902, 614] on button "Save" at bounding box center [887, 610] width 71 height 47
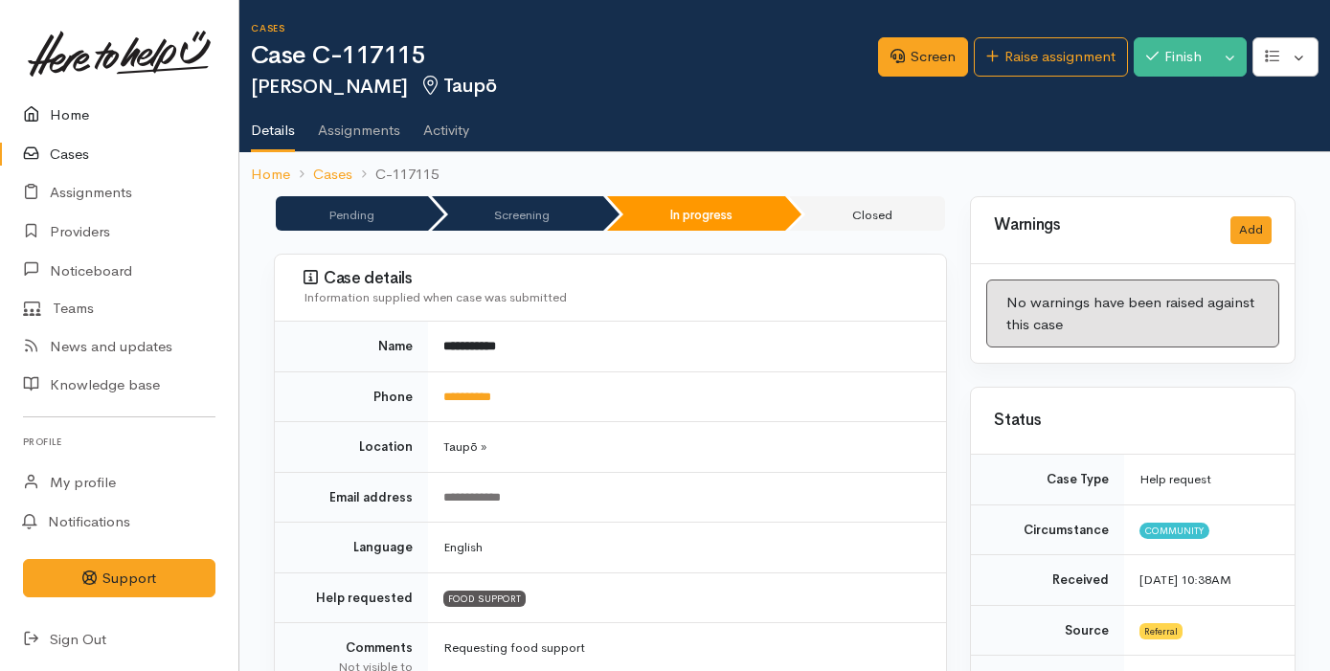
click at [147, 124] on link "Home" at bounding box center [119, 115] width 238 height 39
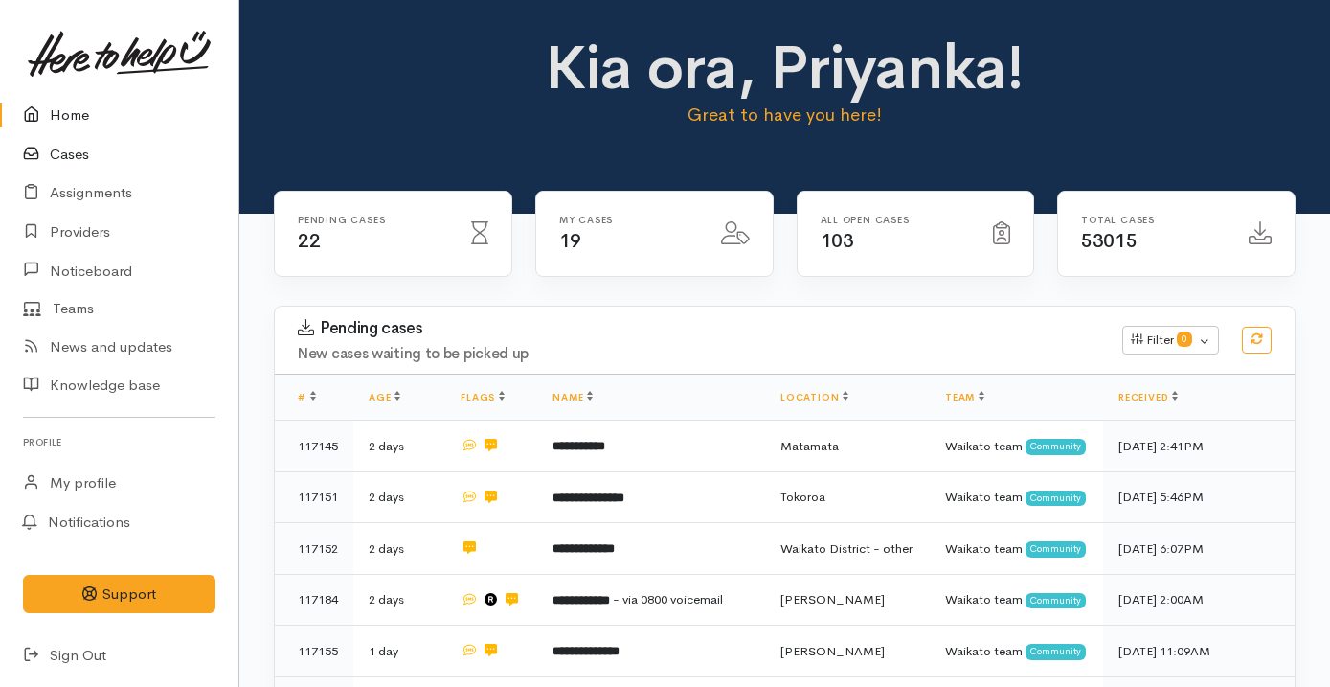
click at [120, 155] on link "Cases" at bounding box center [119, 154] width 238 height 39
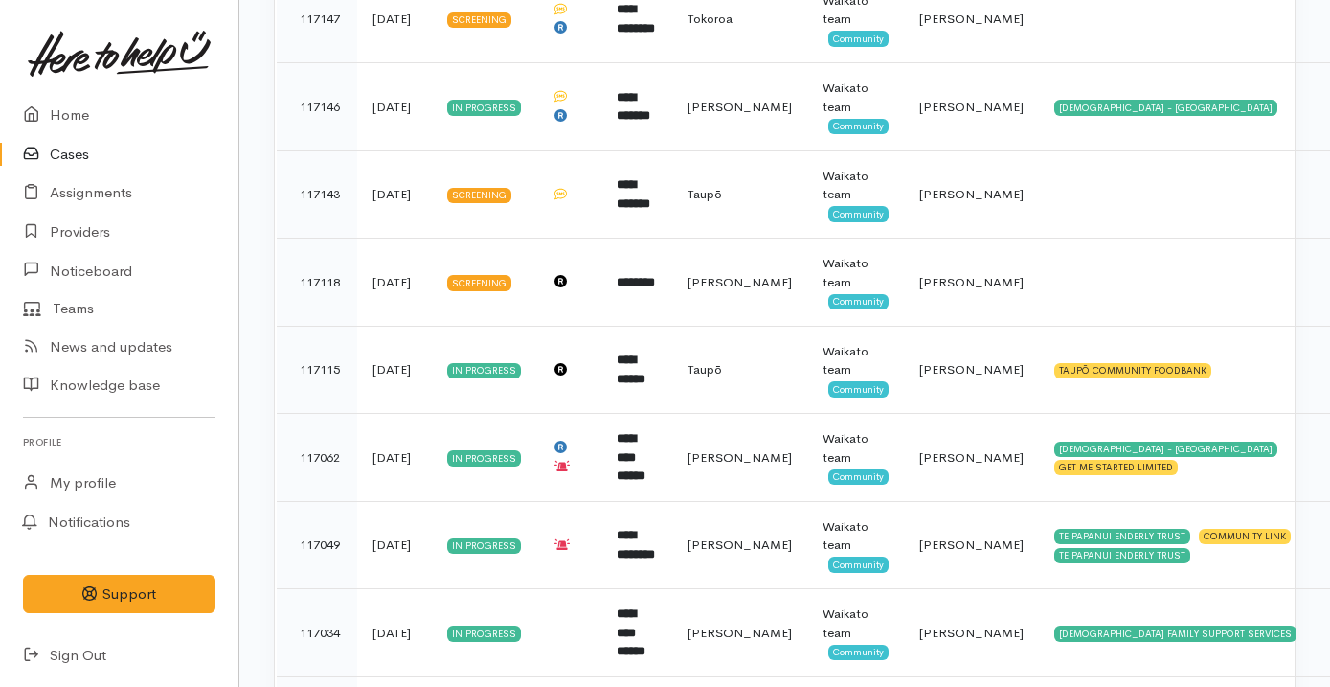
scroll to position [691, 0]
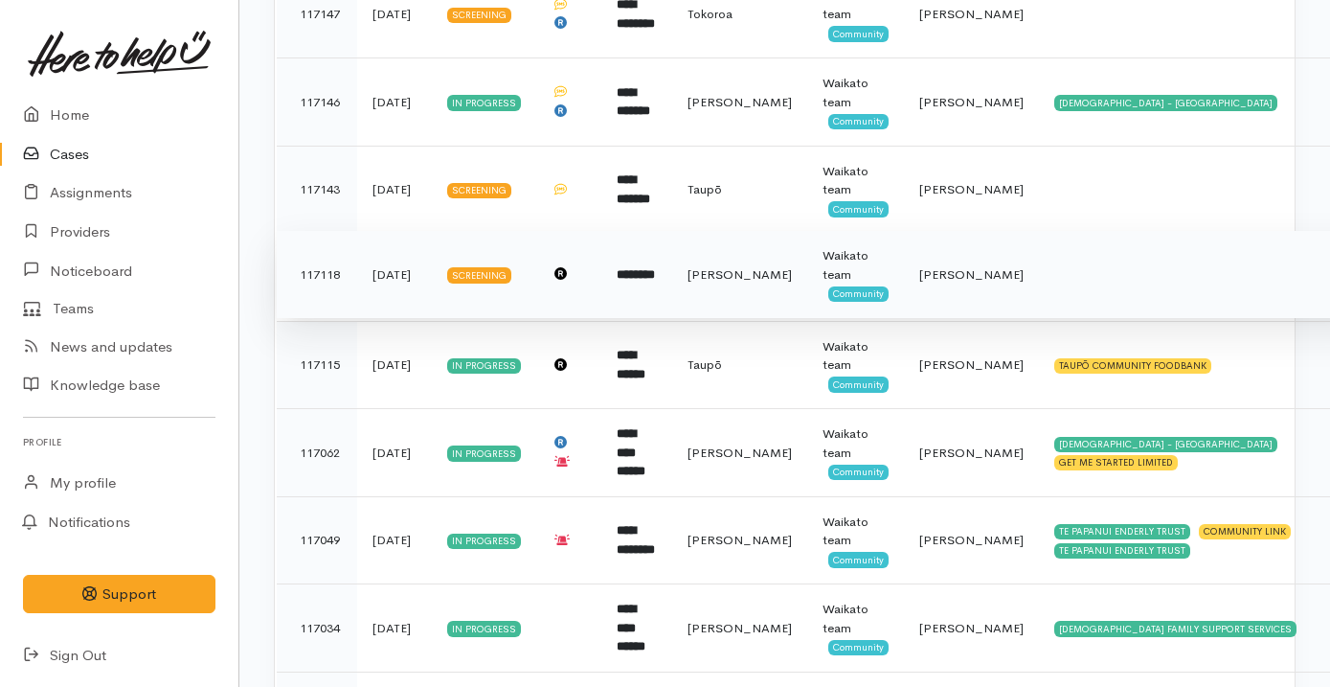
click at [638, 269] on b "********" at bounding box center [636, 274] width 38 height 12
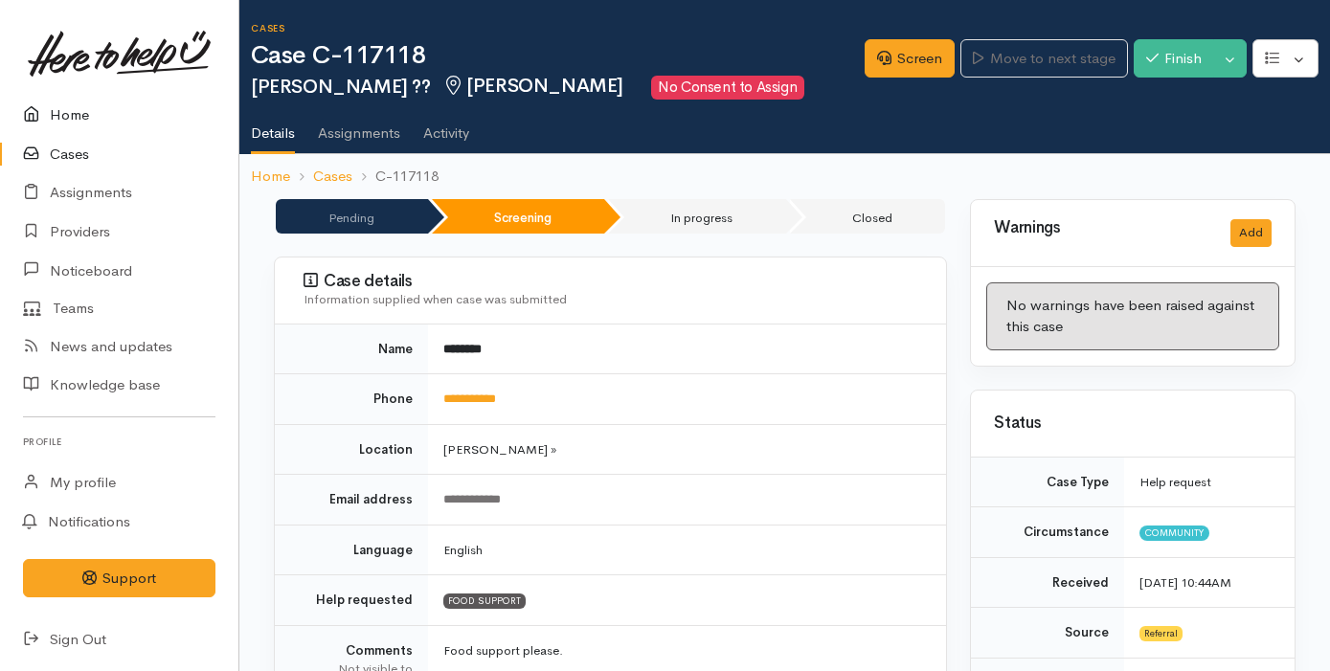
click at [103, 113] on link "Home" at bounding box center [119, 115] width 238 height 39
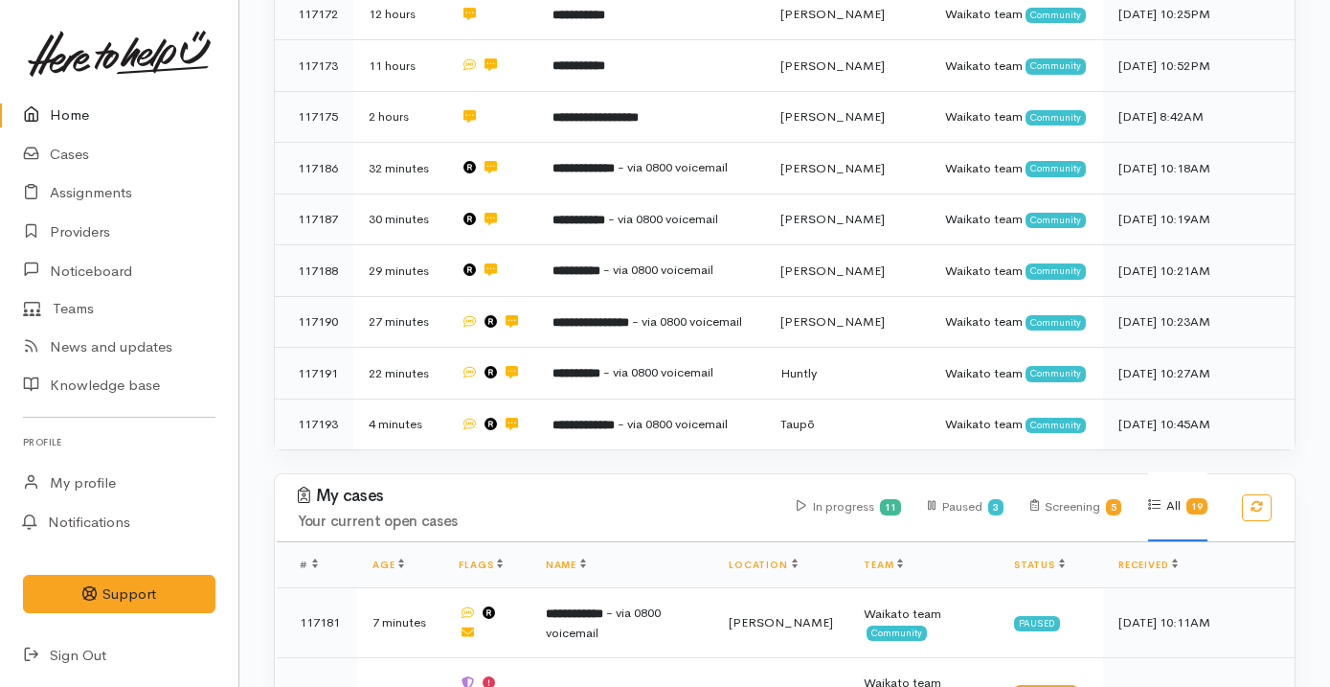
scroll to position [1095, 0]
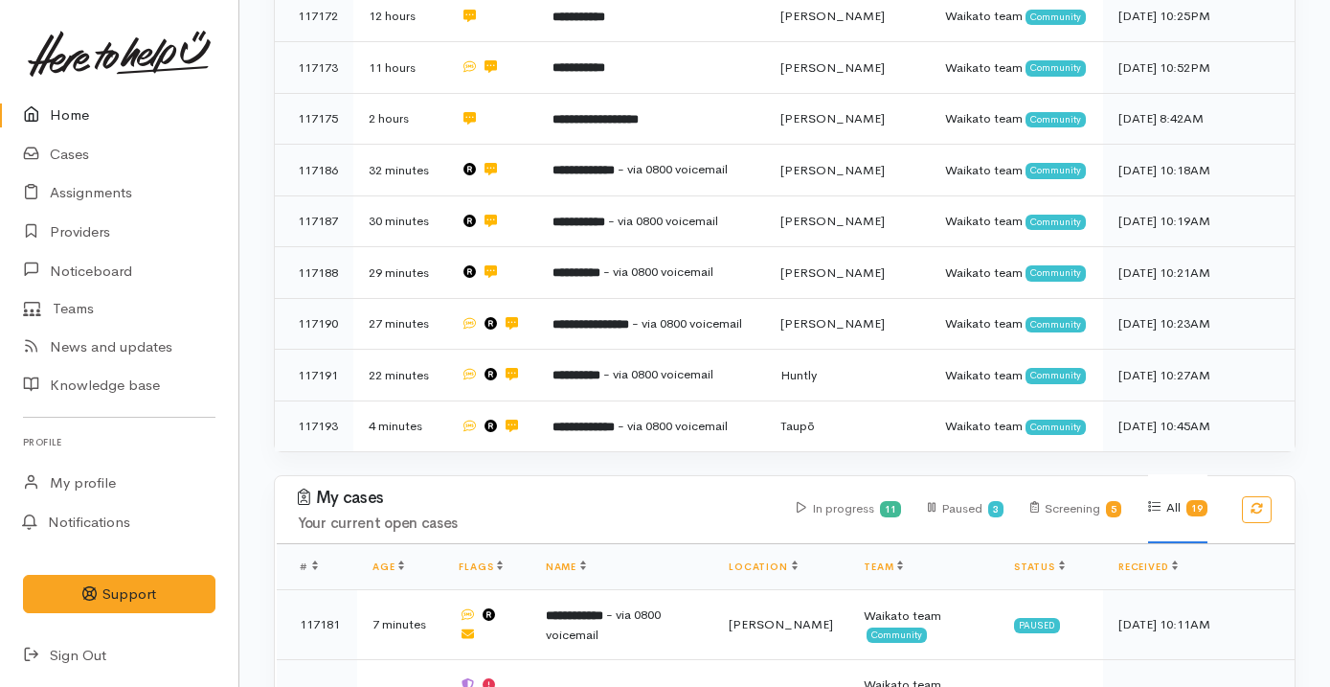
click at [100, 120] on link "Home" at bounding box center [119, 115] width 238 height 39
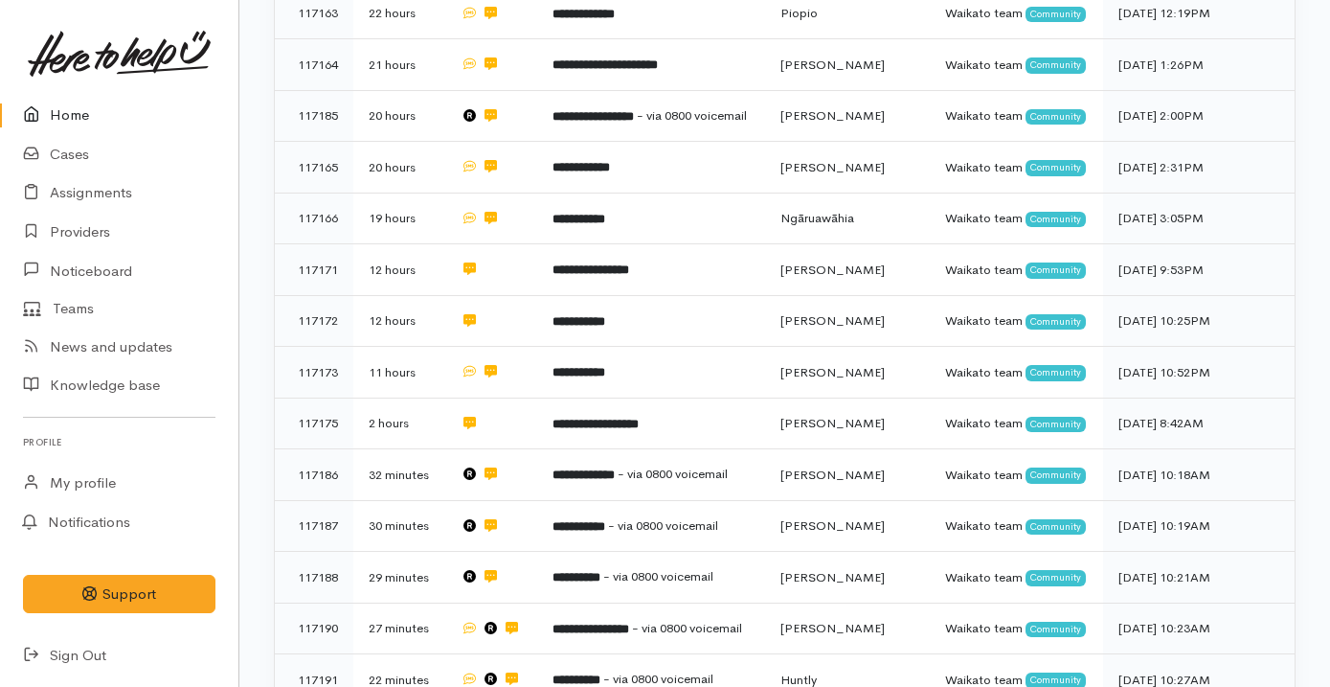
scroll to position [794, 0]
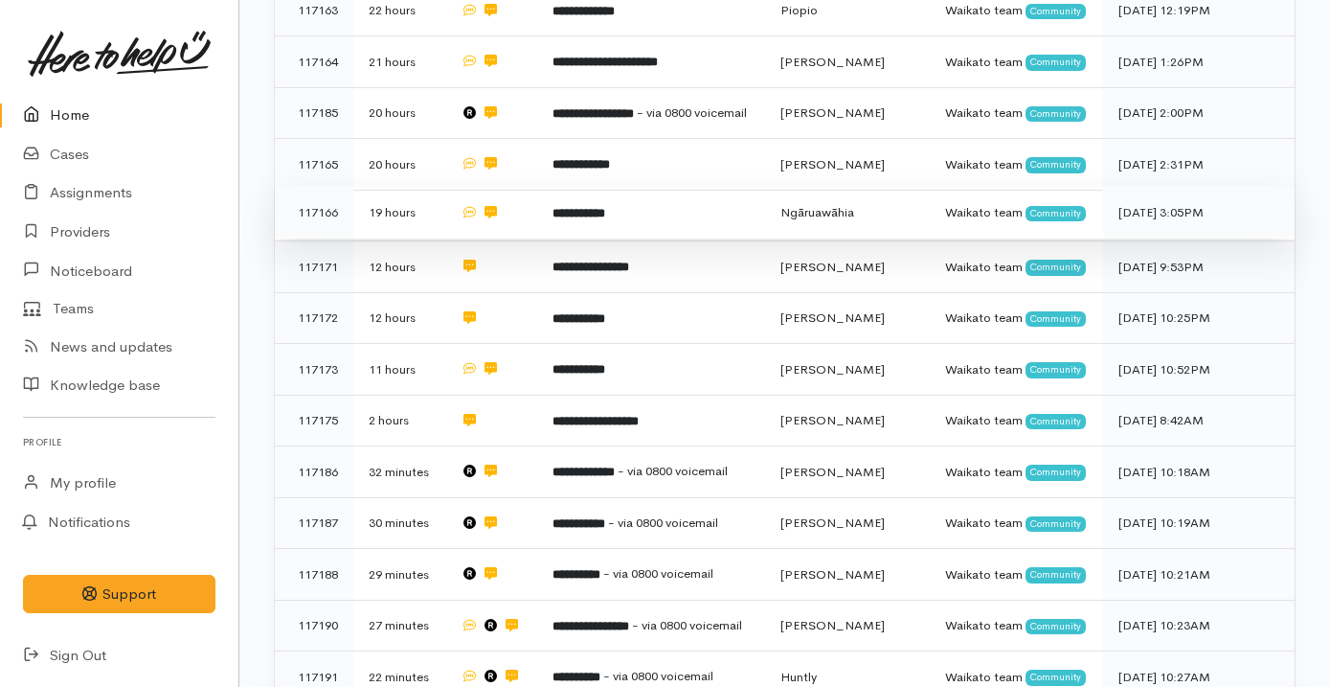
click at [668, 238] on td "**********" at bounding box center [651, 213] width 228 height 52
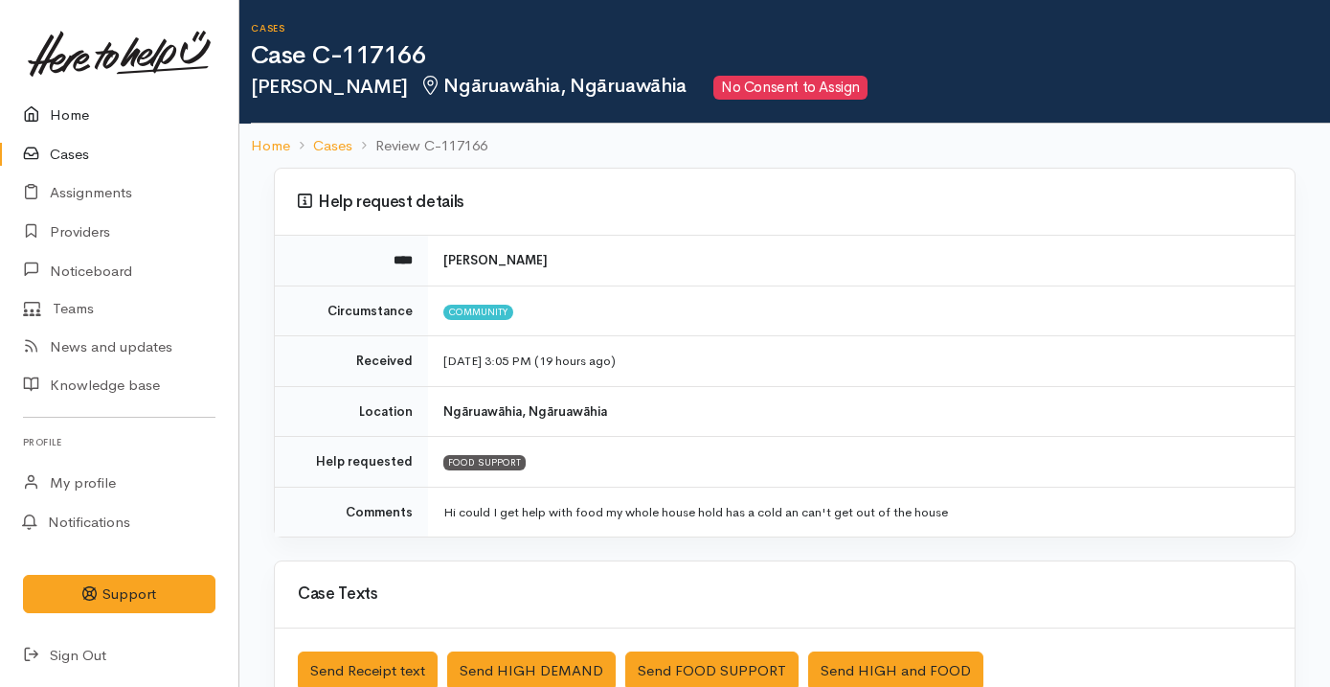
click at [125, 108] on link "Home" at bounding box center [119, 115] width 238 height 39
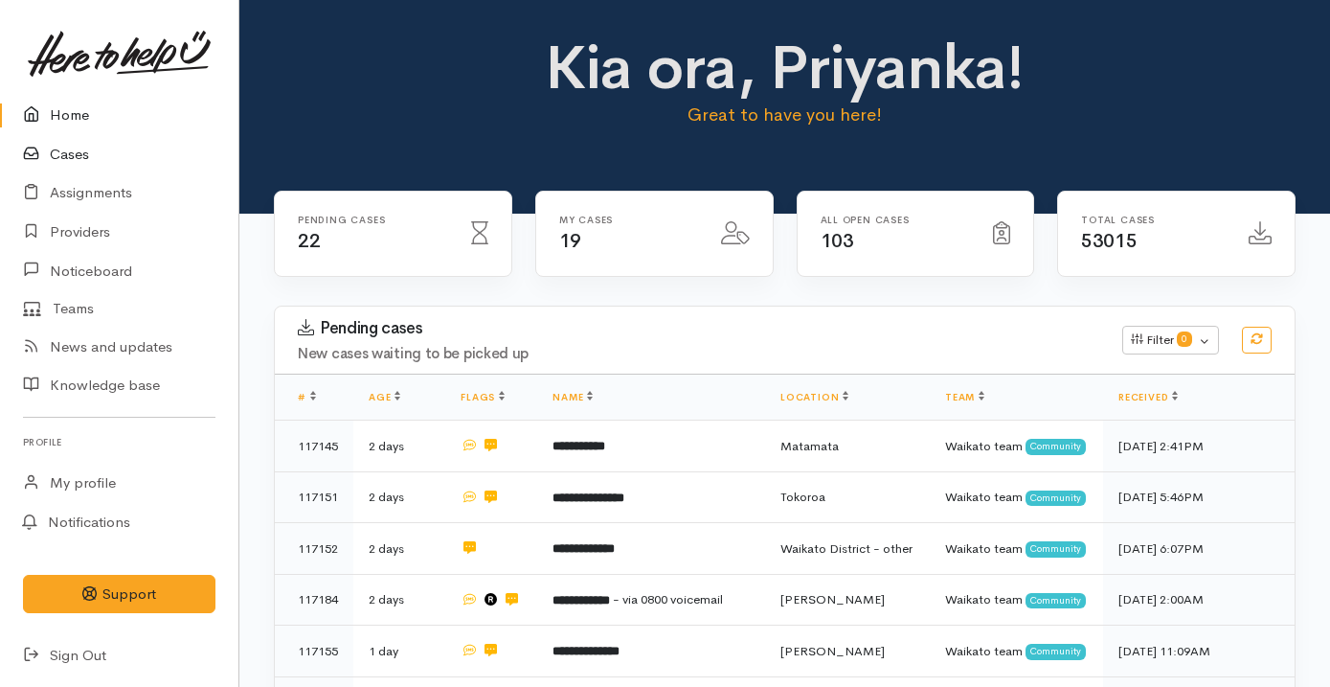
click at [159, 158] on link "Cases" at bounding box center [119, 154] width 238 height 39
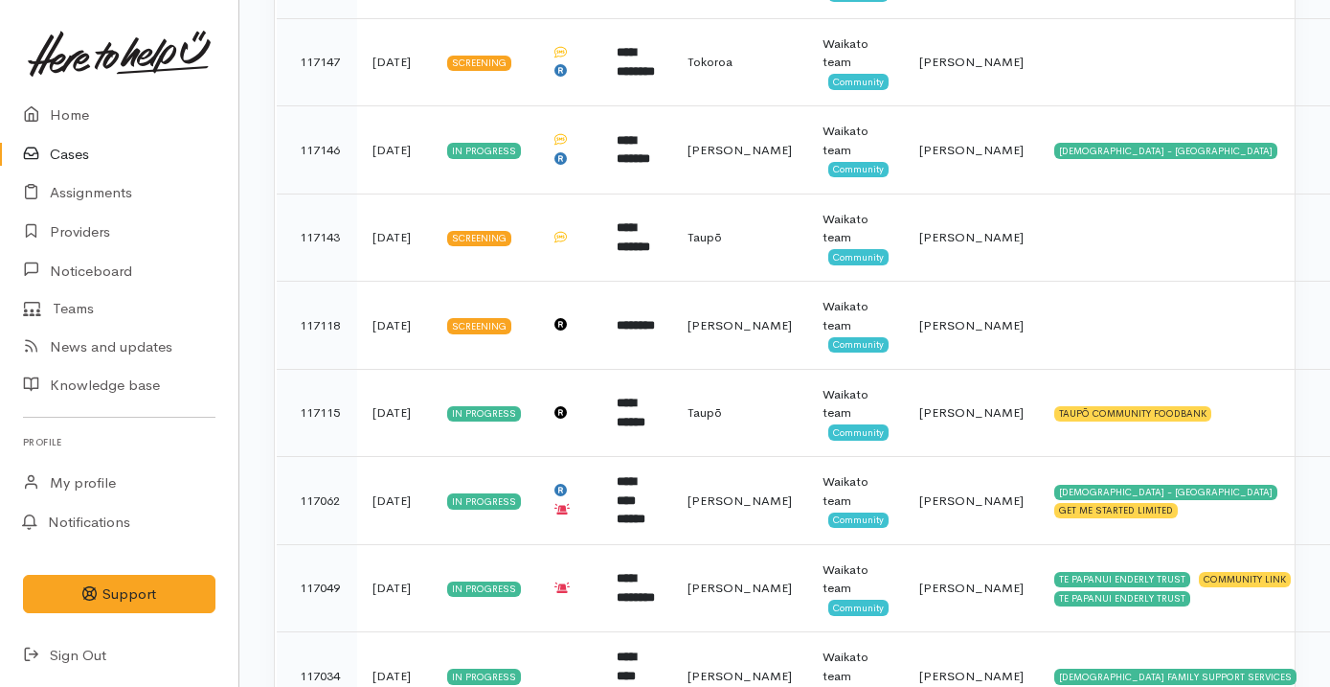
scroll to position [652, 0]
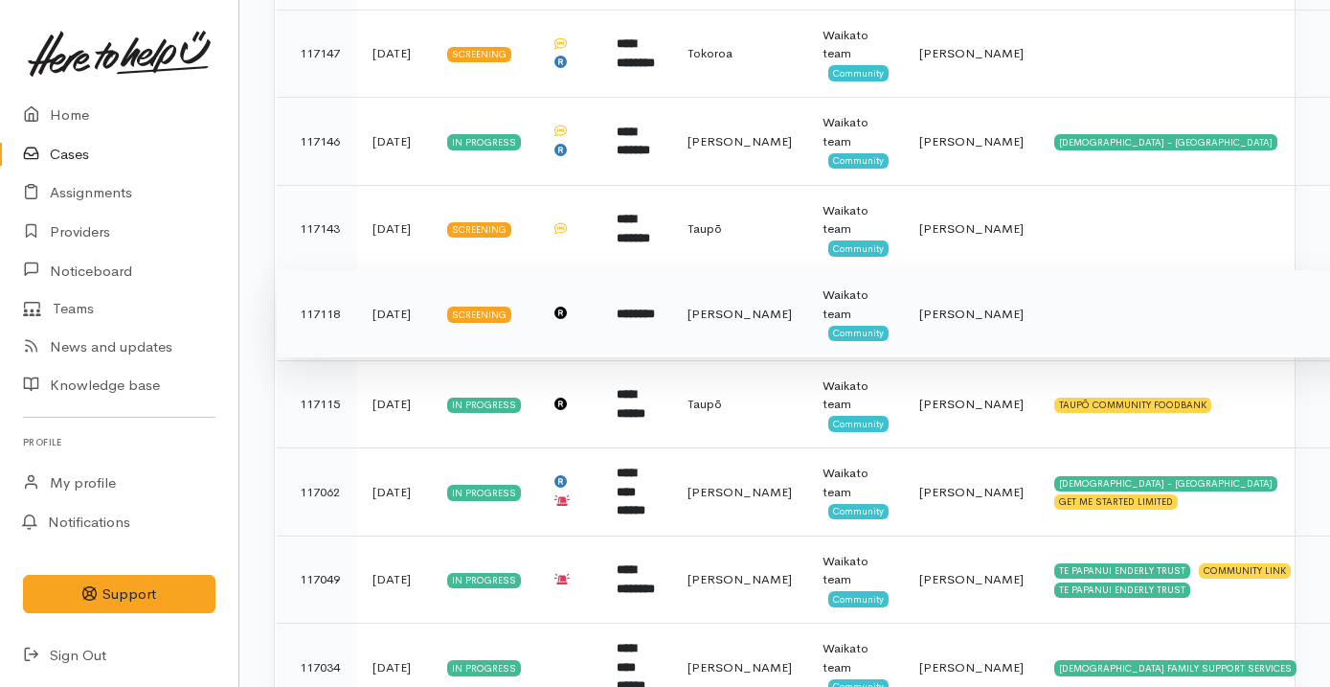
click at [1039, 308] on td at bounding box center [1202, 314] width 327 height 88
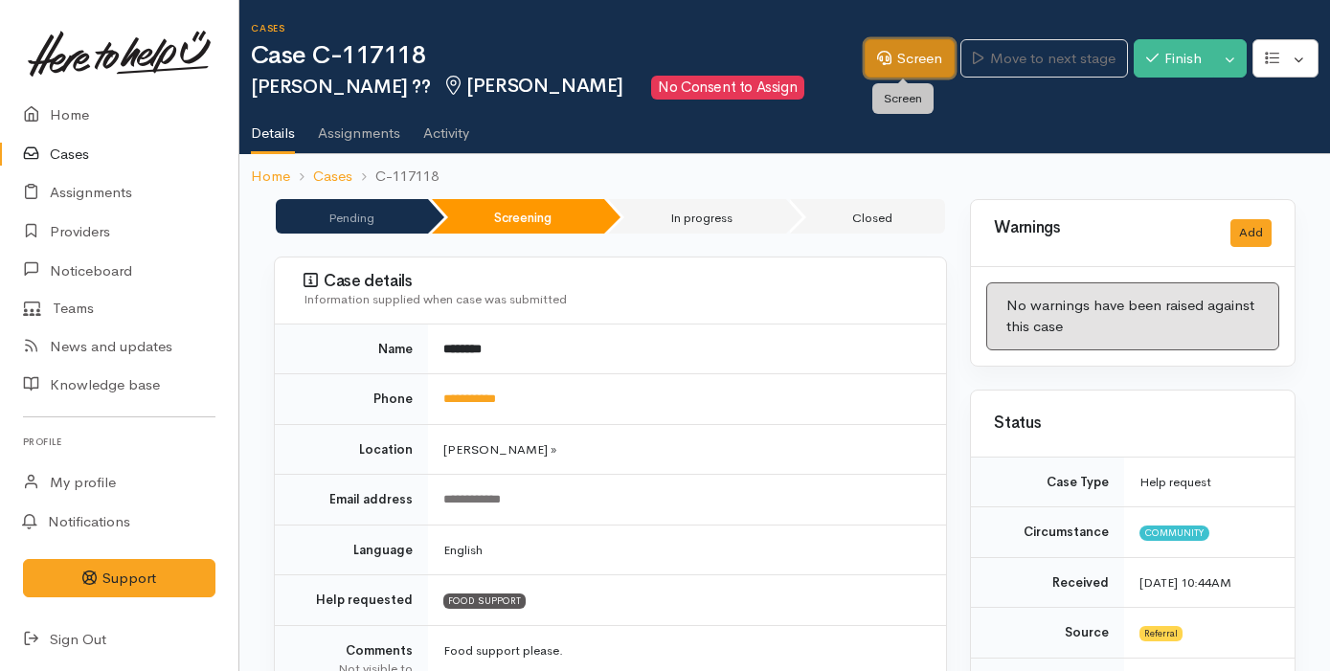
click at [903, 71] on link "Screen" at bounding box center [910, 58] width 90 height 39
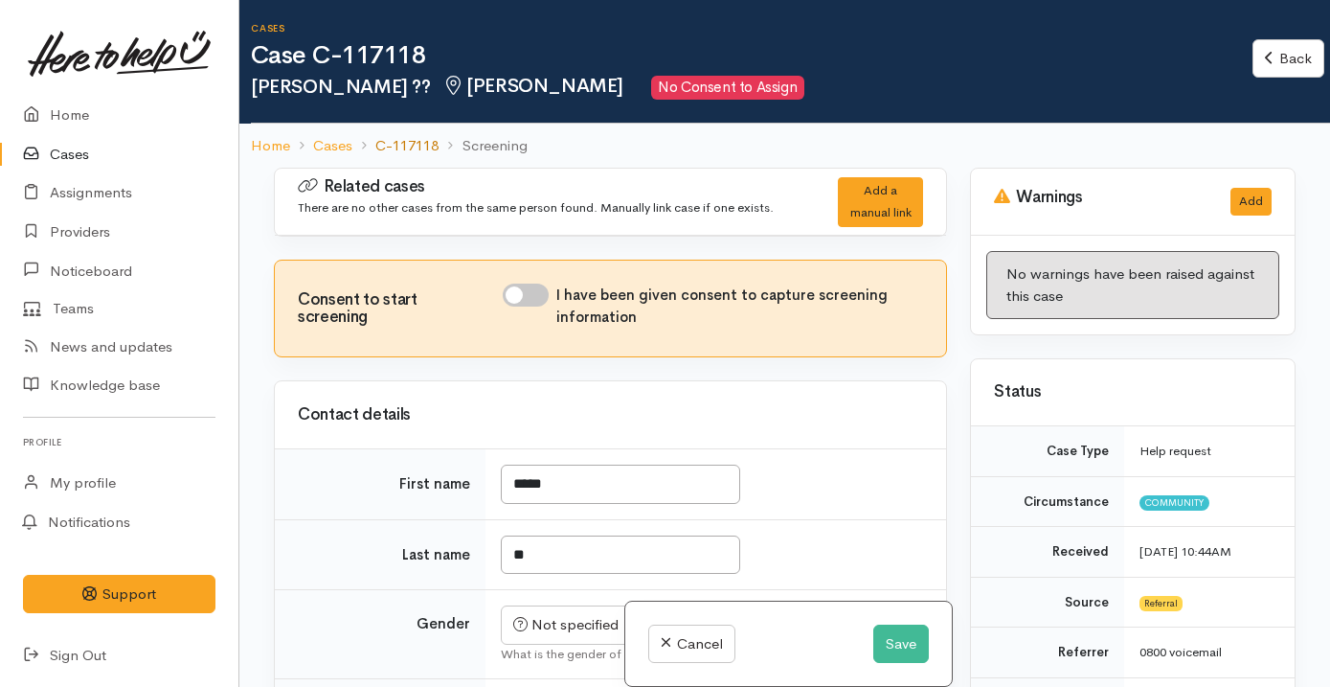
click at [433, 137] on link "C-117118" at bounding box center [406, 146] width 63 height 22
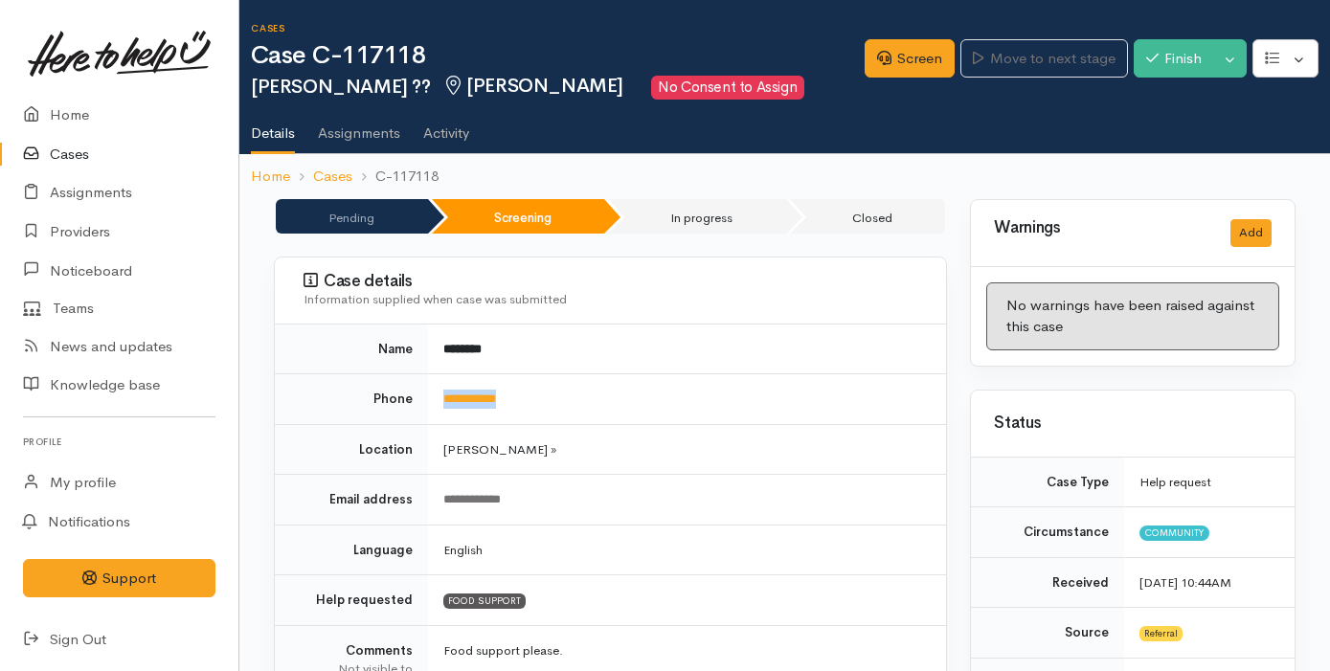
drag, startPoint x: 559, startPoint y: 394, endPoint x: 439, endPoint y: 393, distance: 120.6
click at [439, 393] on td "**********" at bounding box center [687, 399] width 518 height 51
copy link "**********"
click at [884, 93] on div "Cases Case C-117118 [PERSON_NAME] ?? [GEOGRAPHIC_DATA] No Consent to Assign Opt…" at bounding box center [790, 61] width 1079 height 77
click at [883, 64] on link "Screen" at bounding box center [910, 58] width 90 height 39
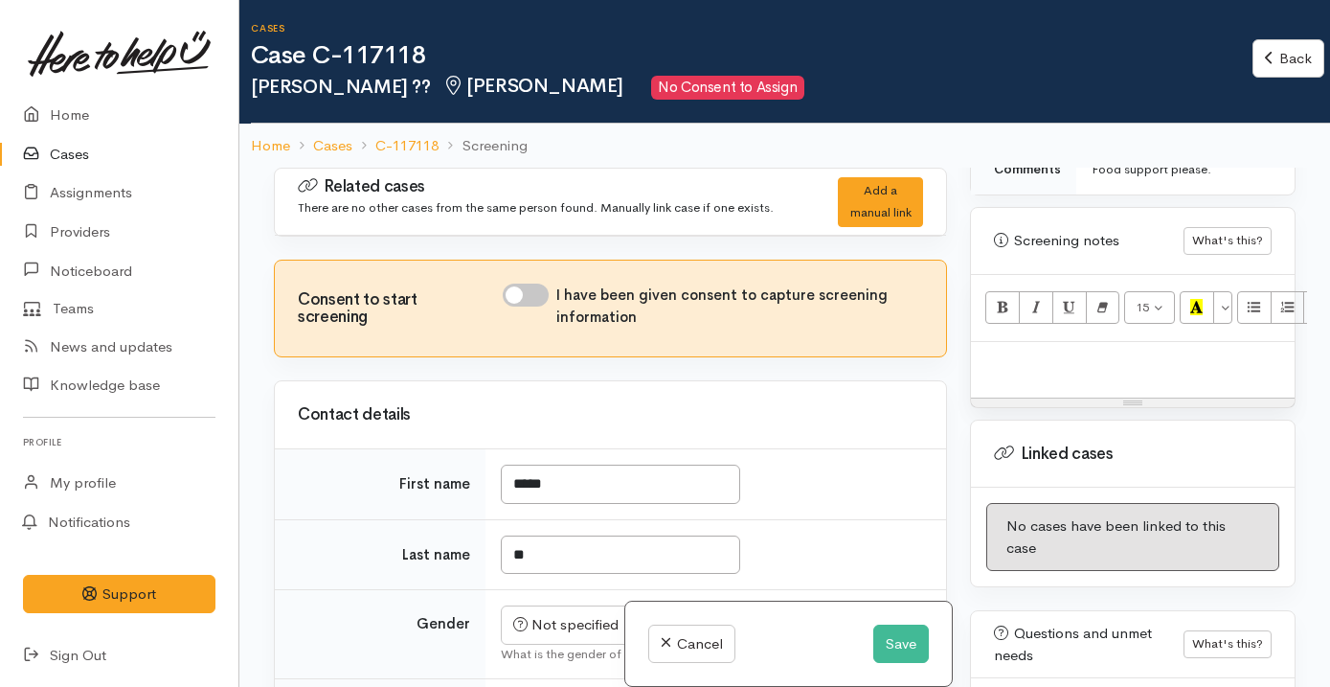
scroll to position [1309, 0]
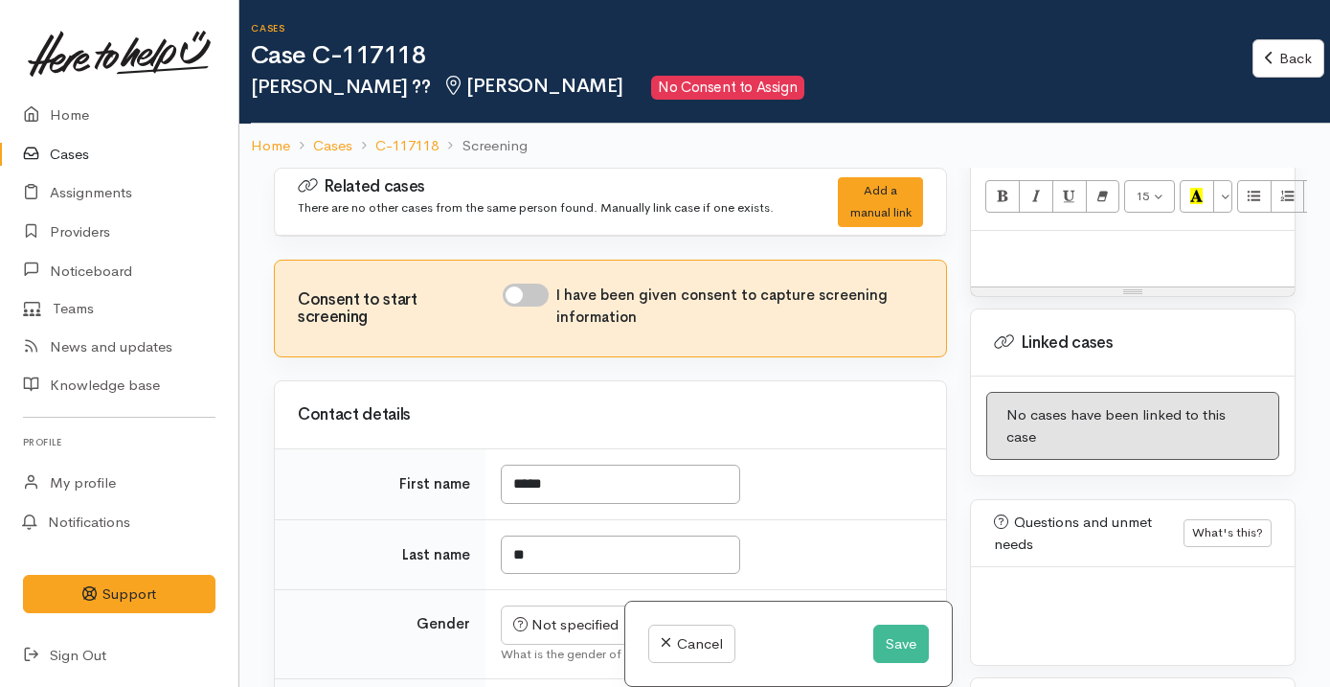
click at [1102, 257] on div at bounding box center [1133, 259] width 324 height 56
paste div
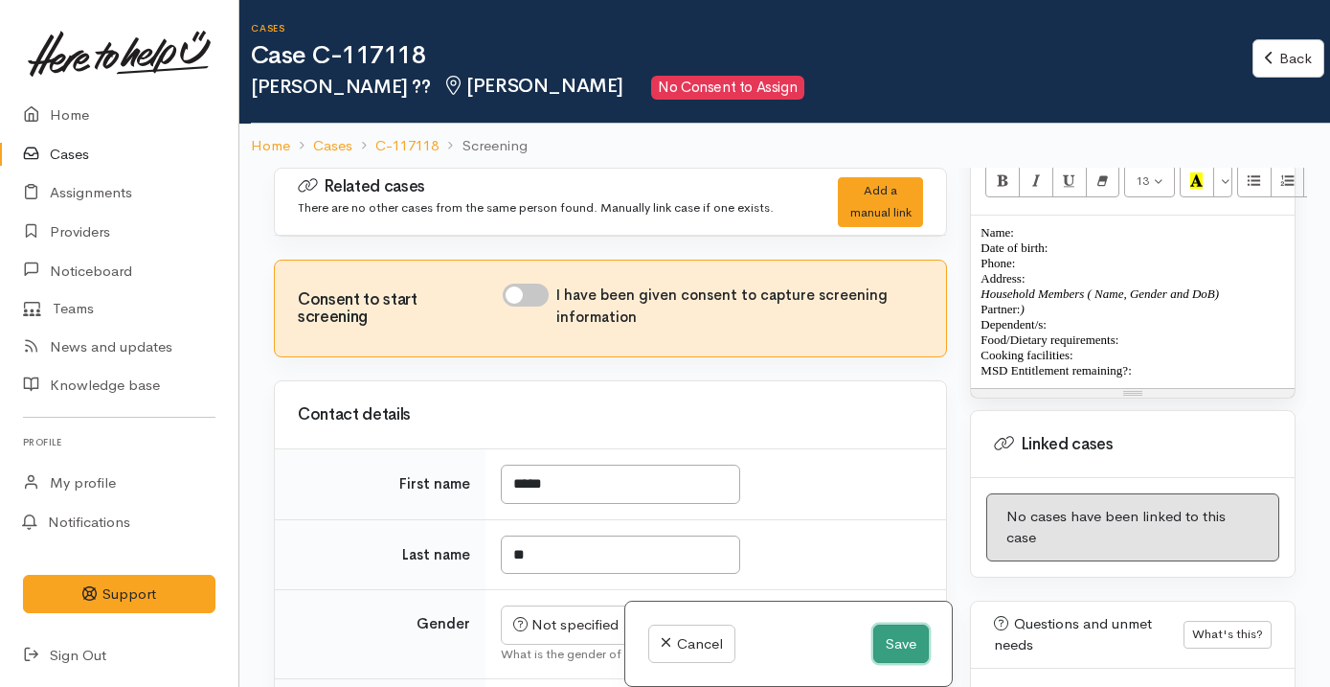
click at [883, 642] on button "Save" at bounding box center [901, 643] width 56 height 39
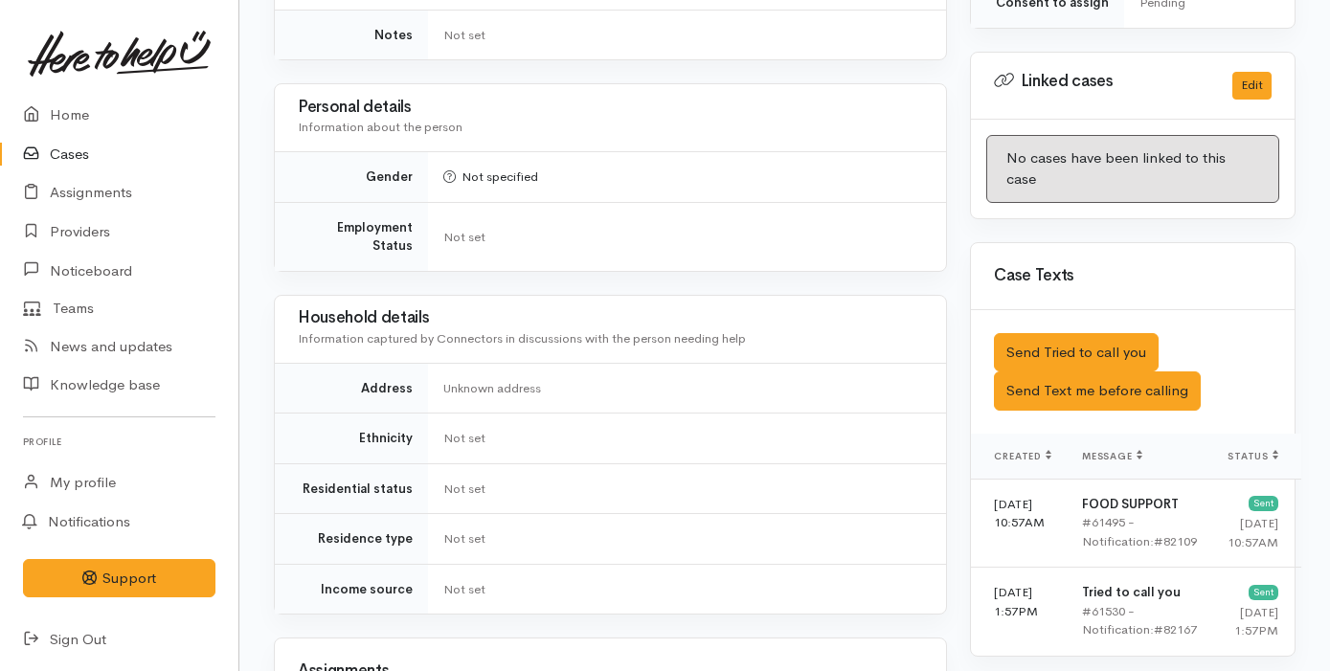
scroll to position [1109, 0]
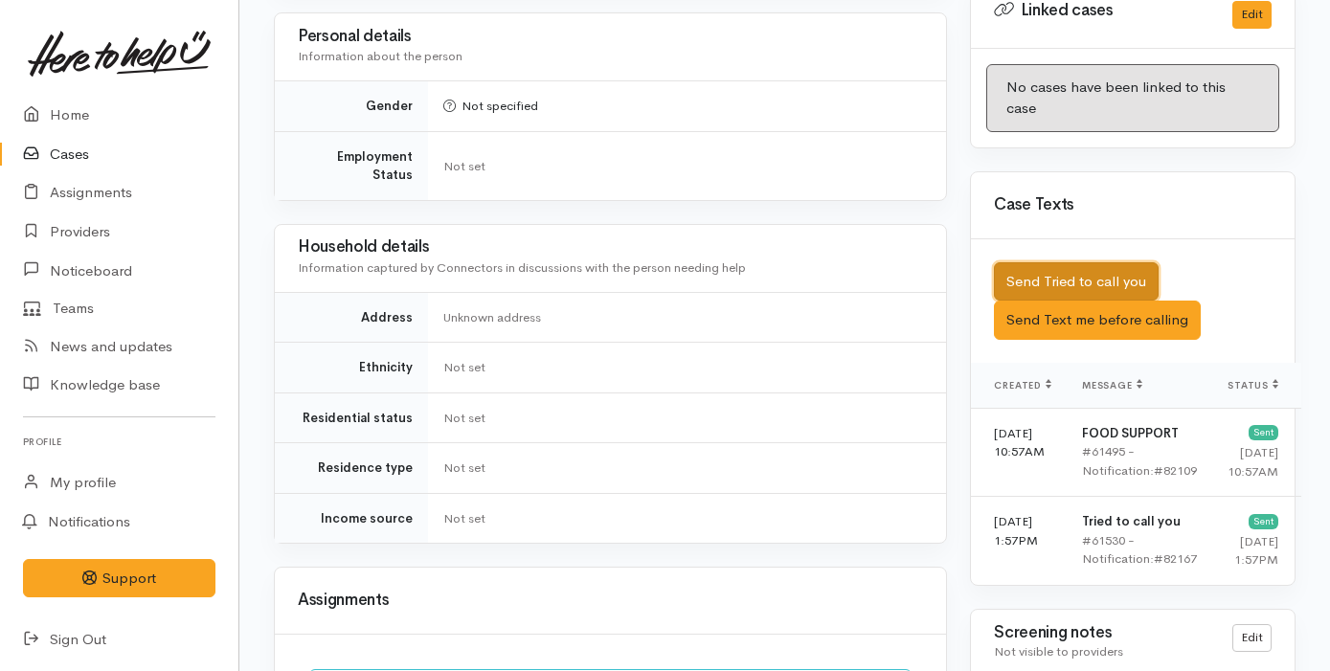
click at [1115, 262] on button "Send Tried to call you" at bounding box center [1076, 281] width 165 height 39
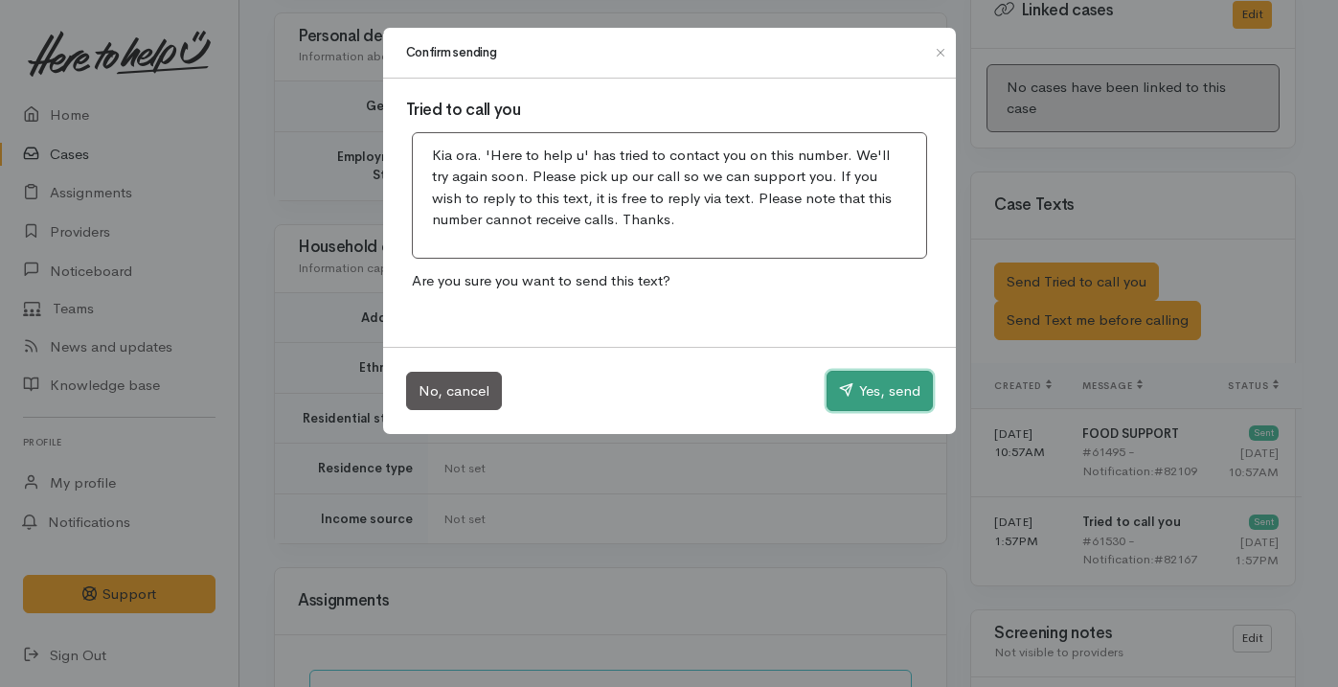
click at [862, 387] on button "Yes, send" at bounding box center [879, 391] width 106 height 40
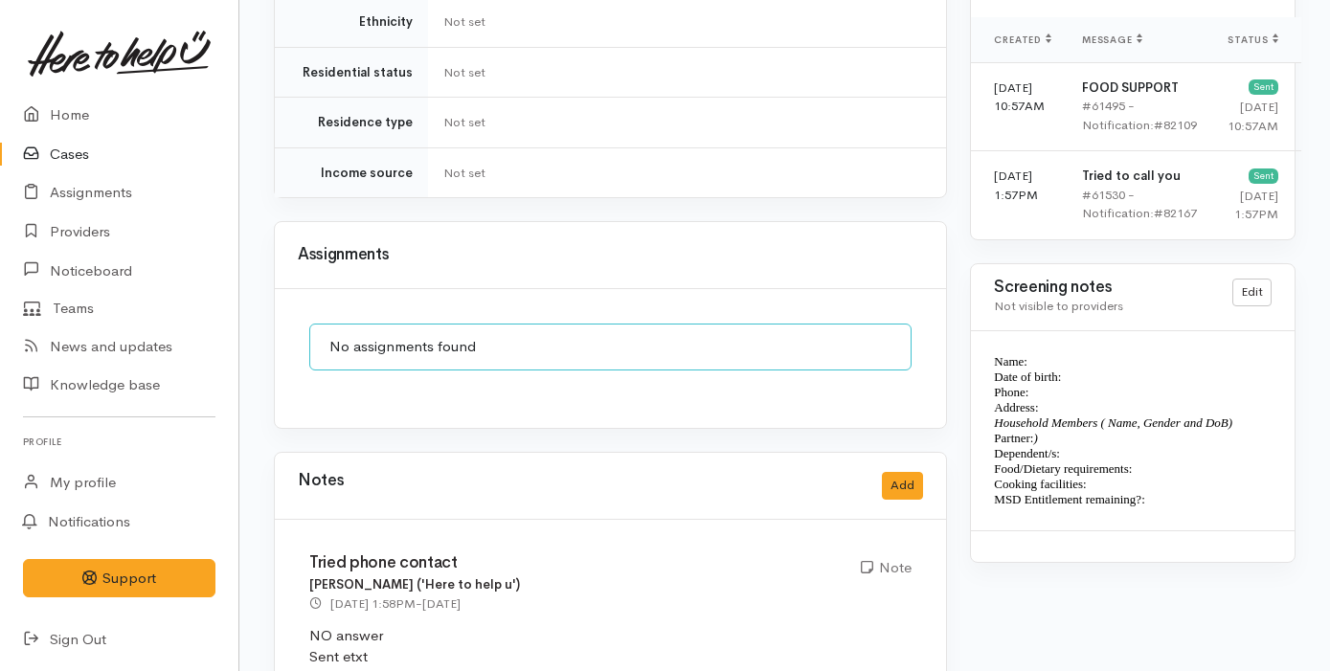
scroll to position [1549, 0]
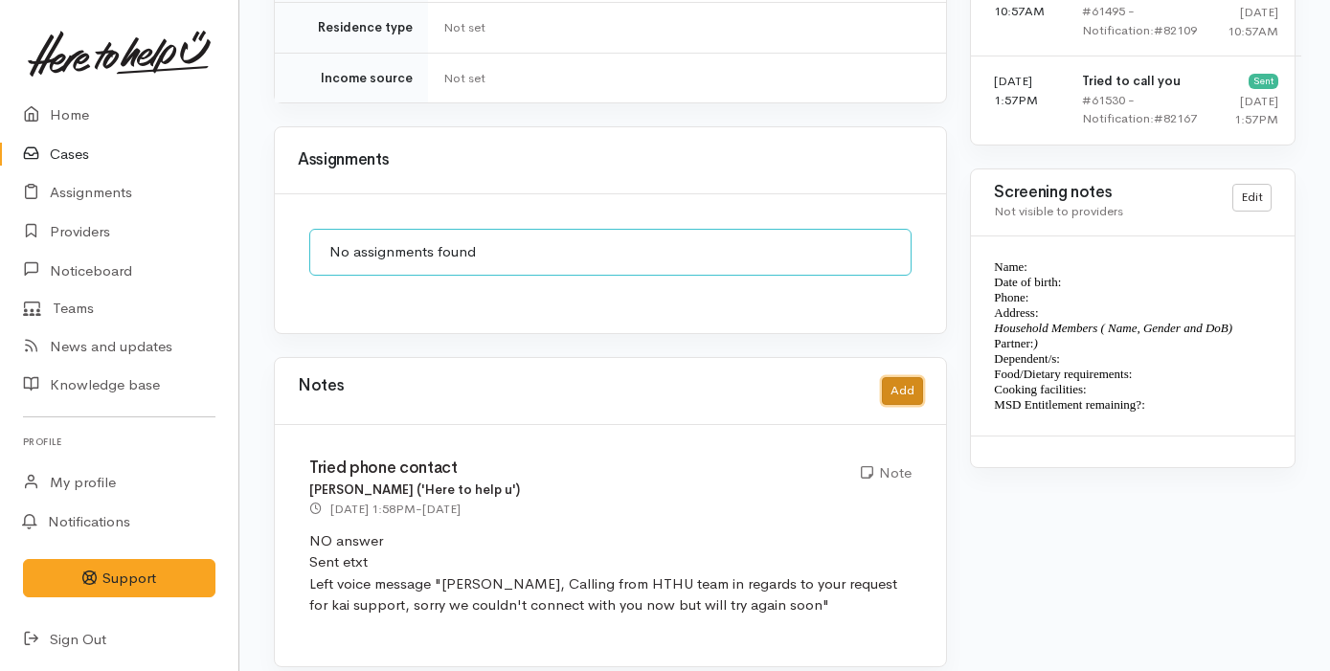
click at [916, 377] on button "Add" at bounding box center [902, 391] width 41 height 28
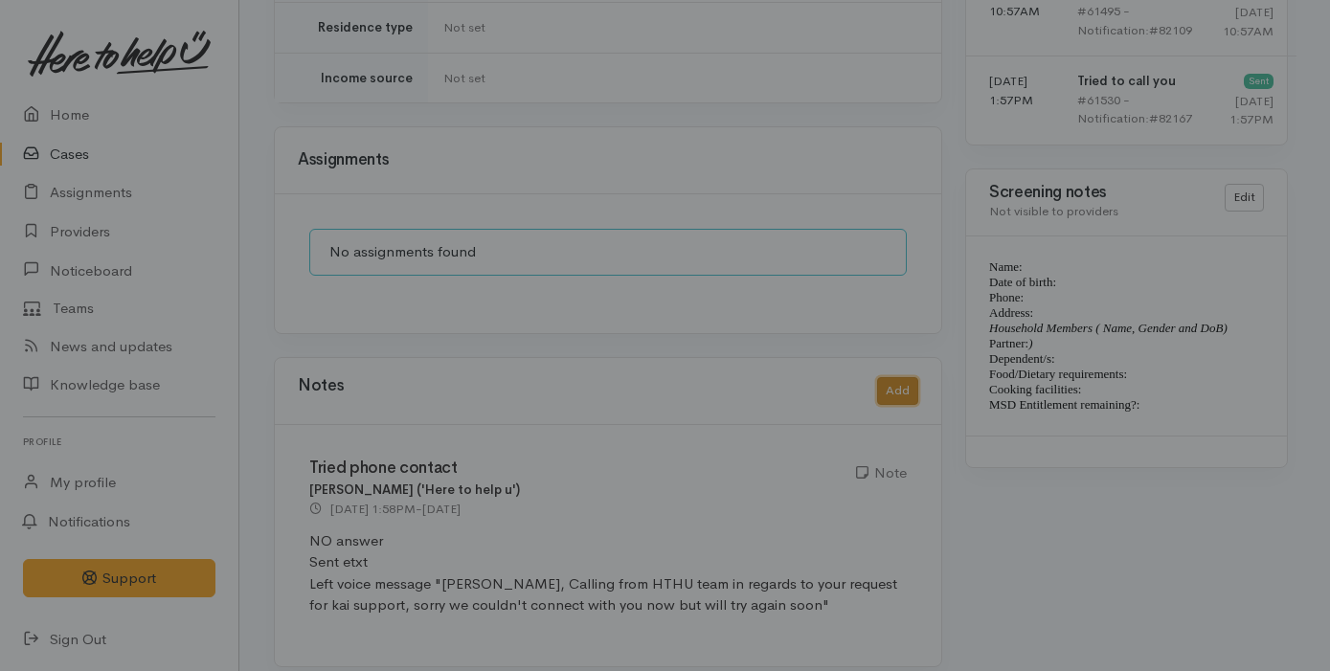
scroll to position [1534, 0]
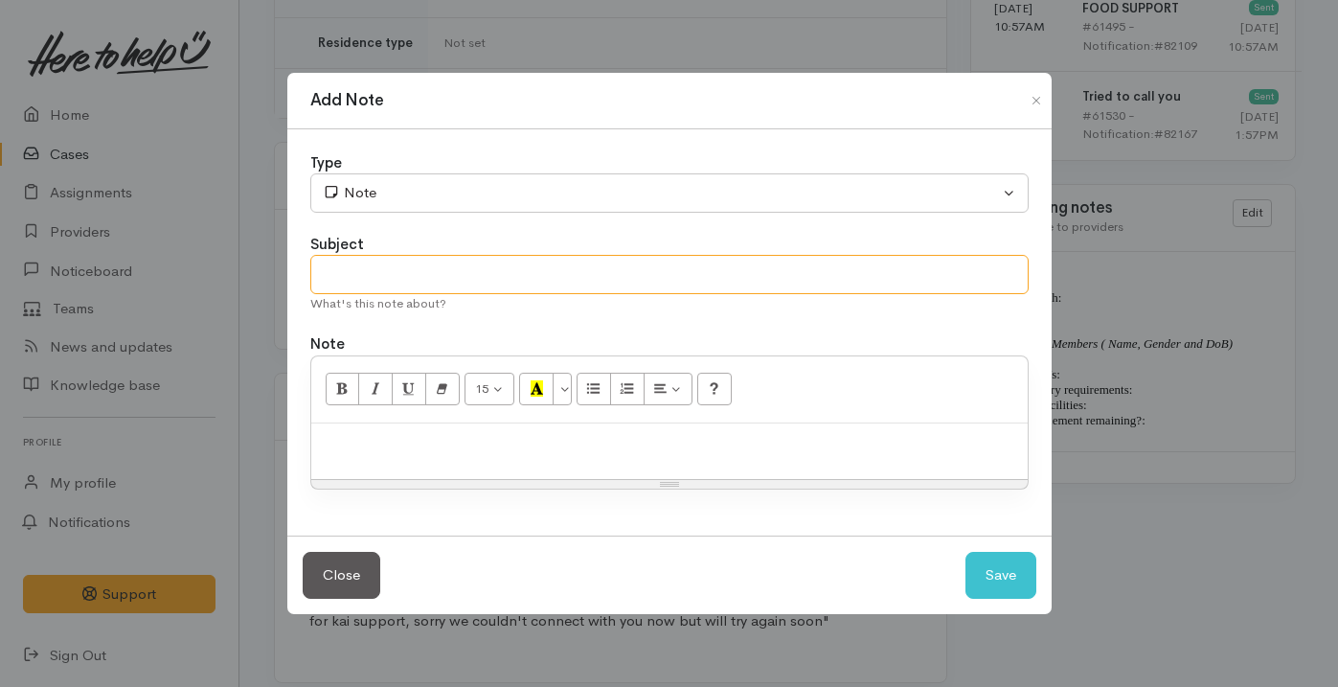
click at [503, 263] on input "text" at bounding box center [669, 274] width 718 height 39
type input "Attempt No.2"
click at [400, 440] on p at bounding box center [669, 444] width 697 height 22
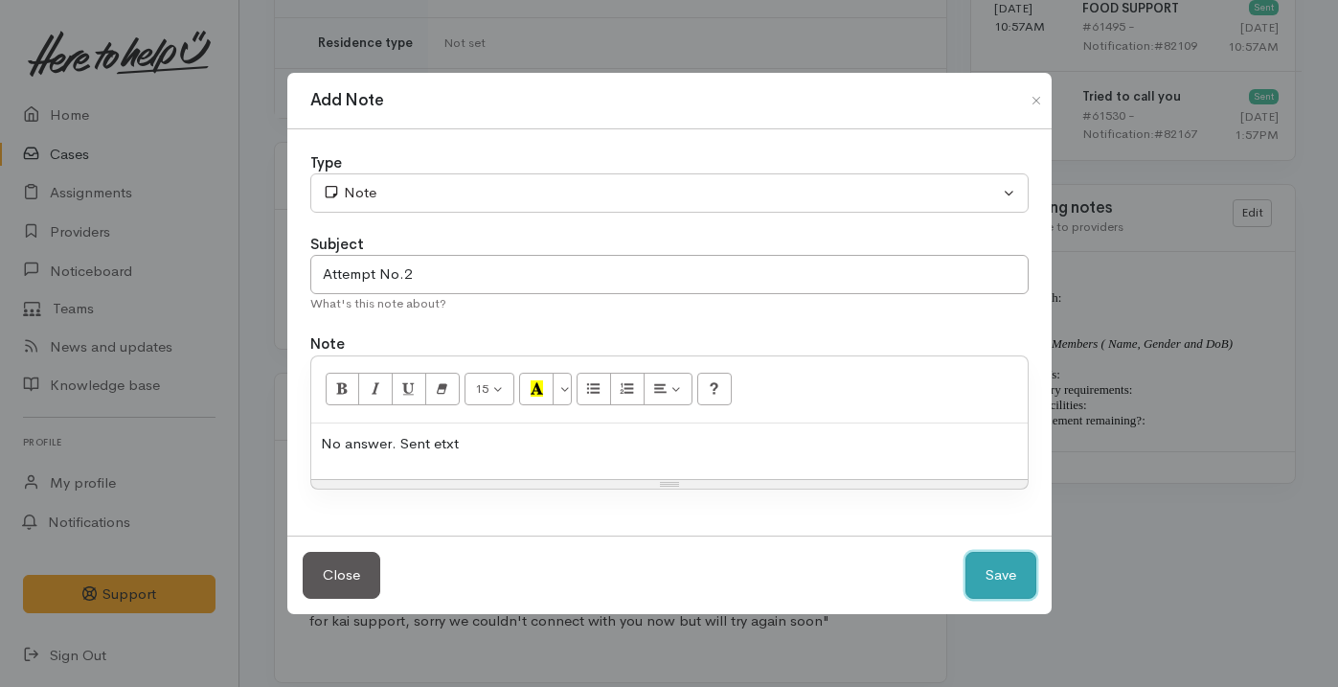
click at [1003, 586] on button "Save" at bounding box center [1000, 575] width 71 height 47
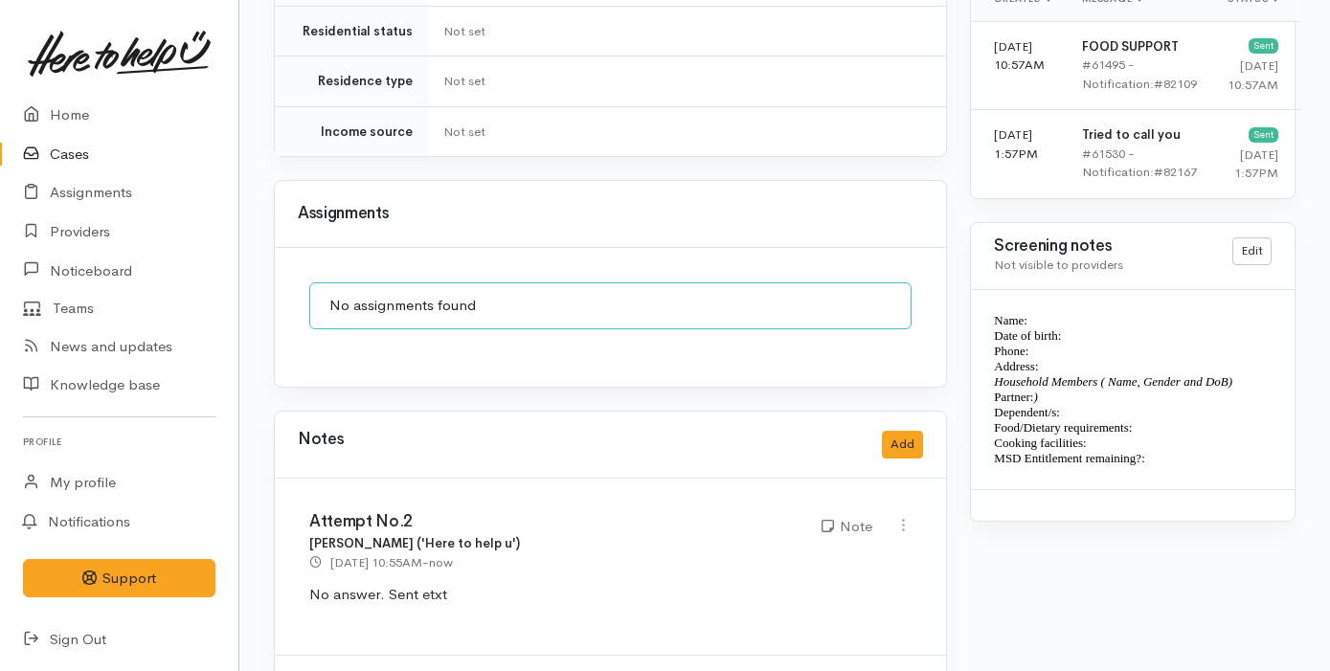
scroll to position [1085, 0]
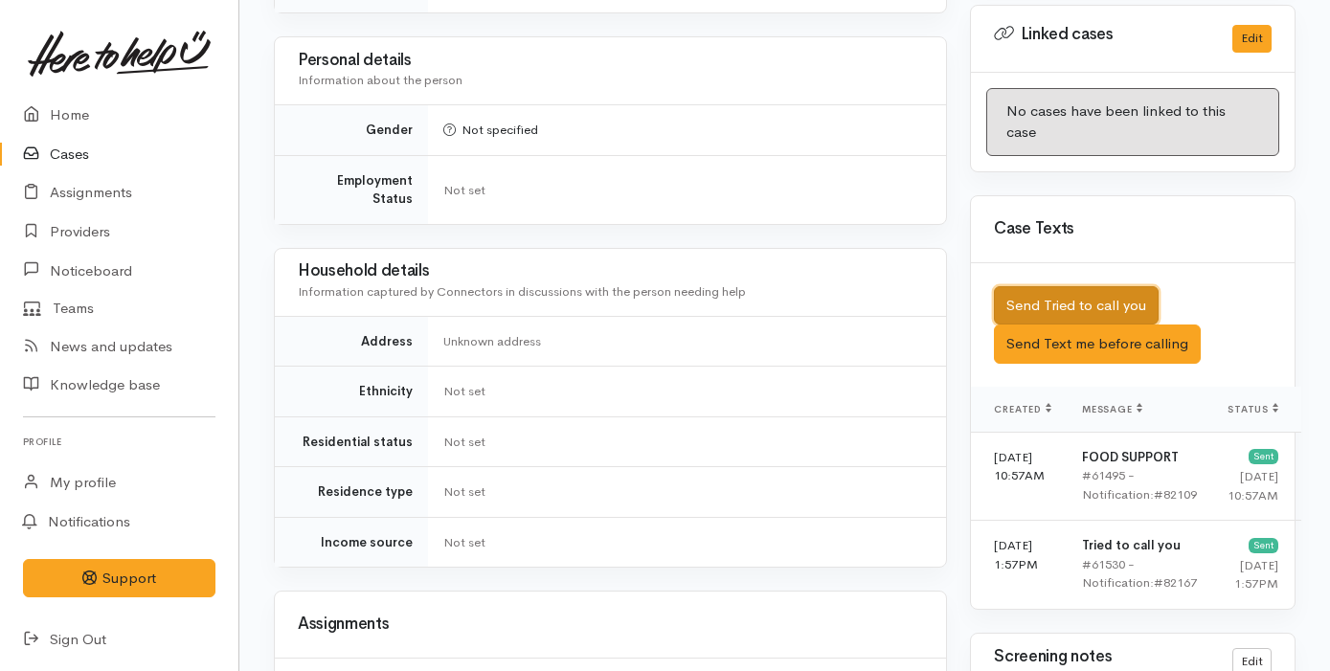
click at [1140, 286] on button "Send Tried to call you" at bounding box center [1076, 305] width 165 height 39
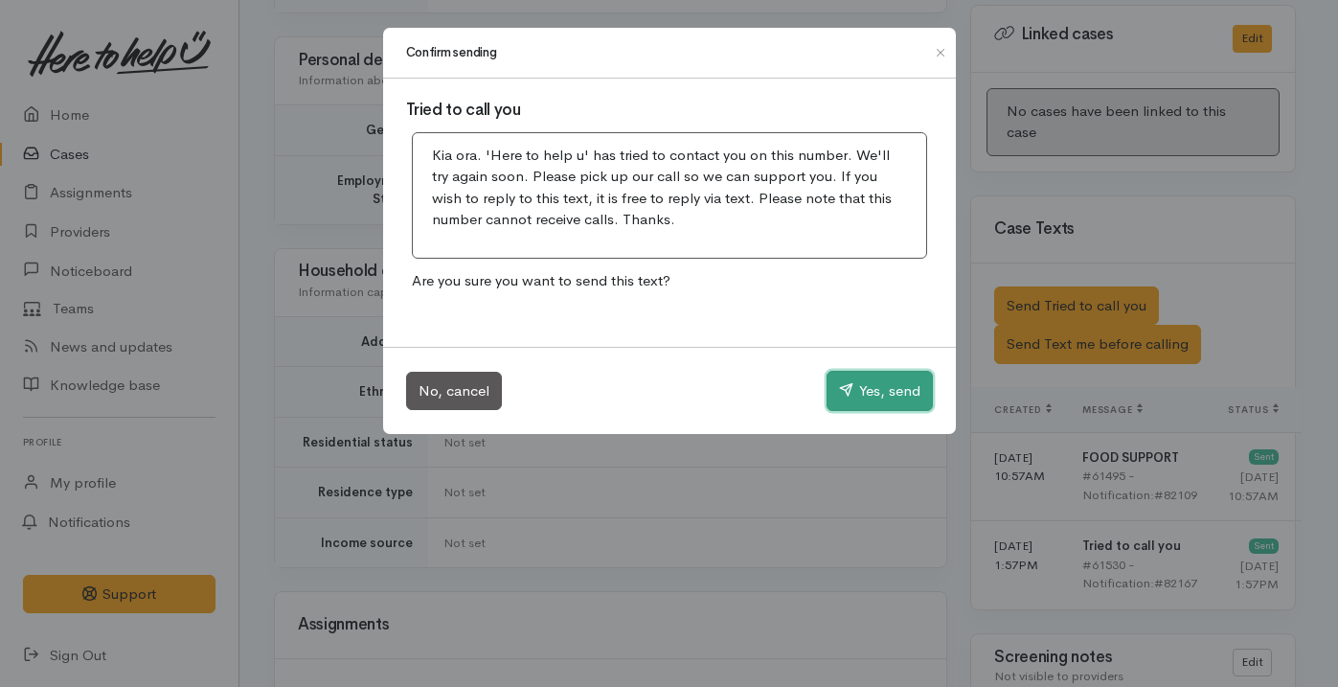
click at [869, 397] on button "Yes, send" at bounding box center [879, 391] width 106 height 40
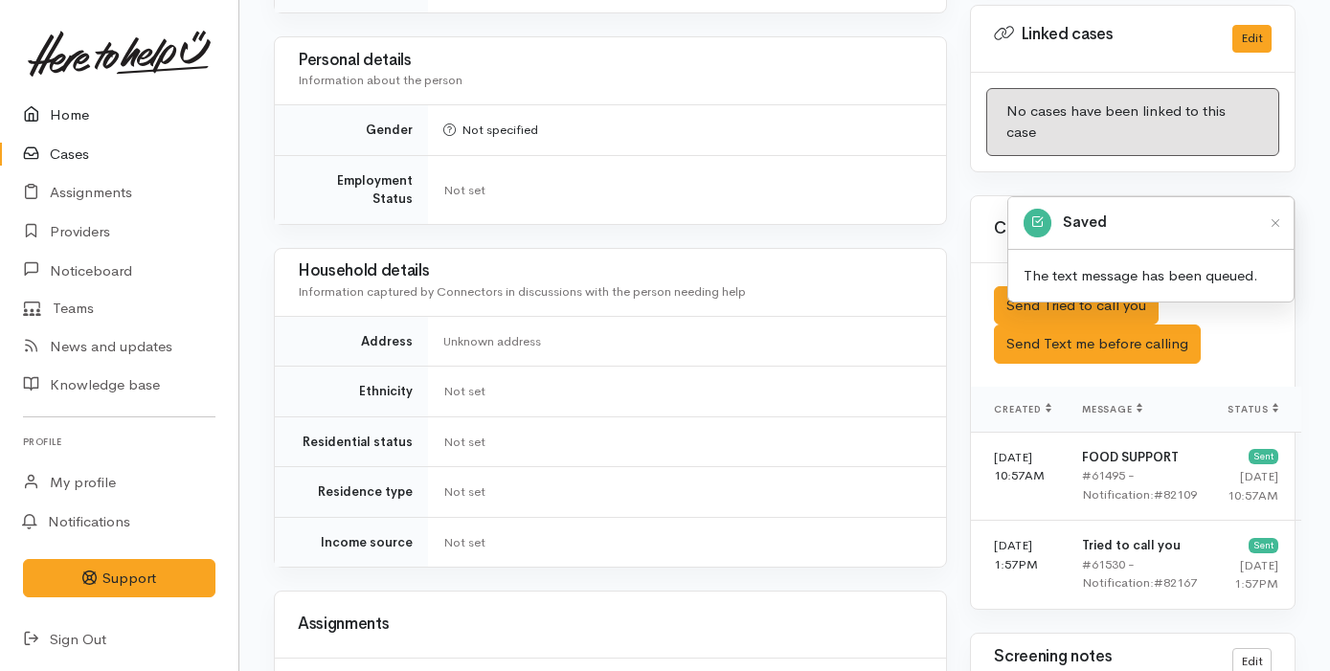
click at [124, 122] on link "Home" at bounding box center [119, 115] width 238 height 39
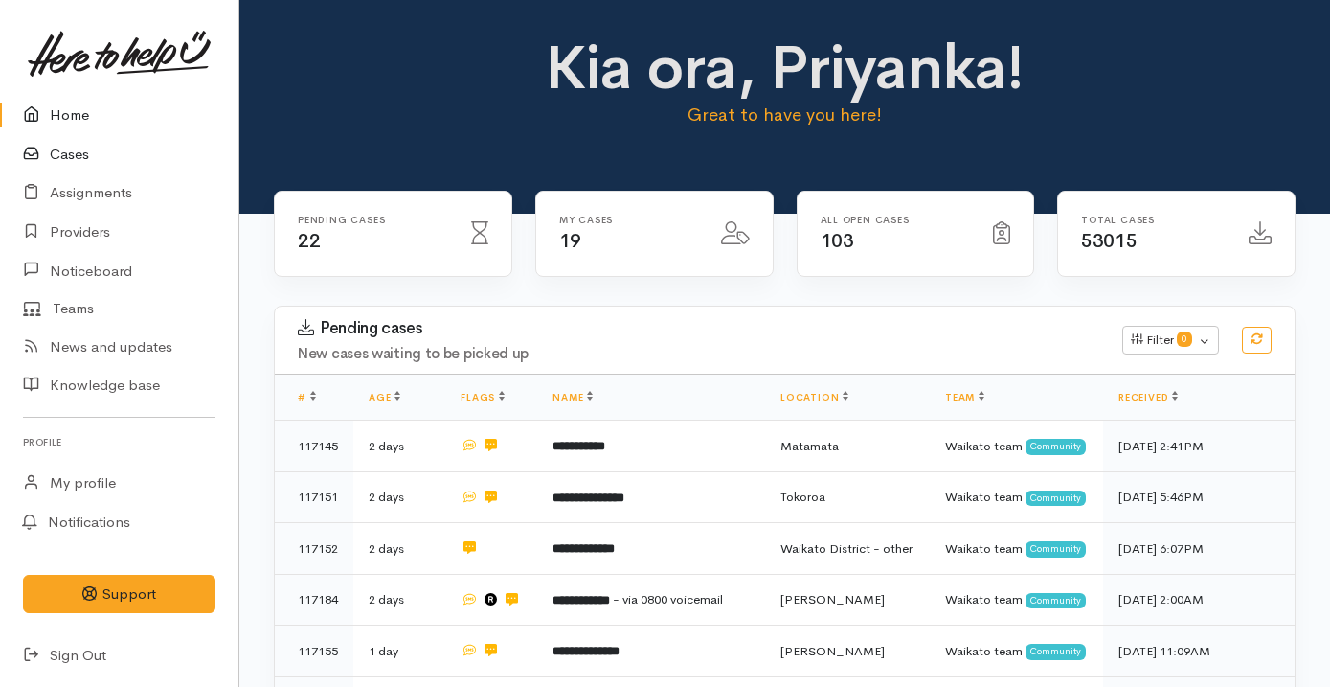
click at [75, 155] on link "Cases" at bounding box center [119, 154] width 238 height 39
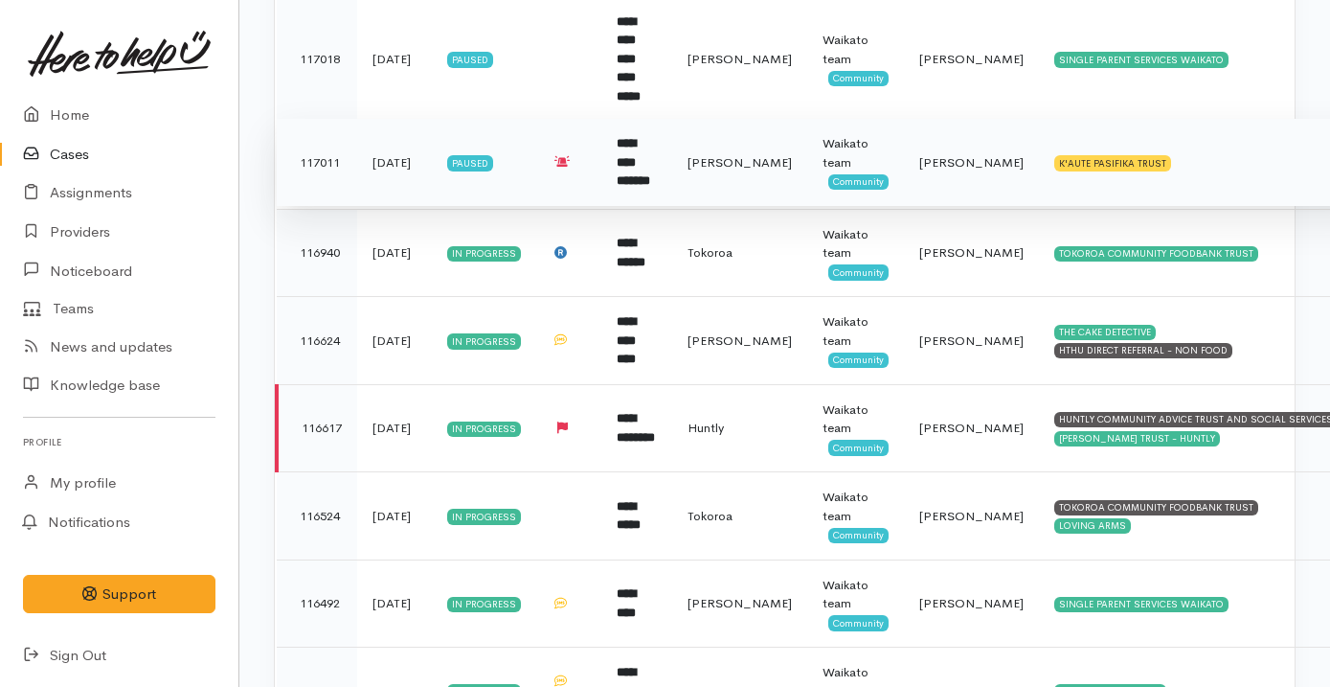
scroll to position [1452, 0]
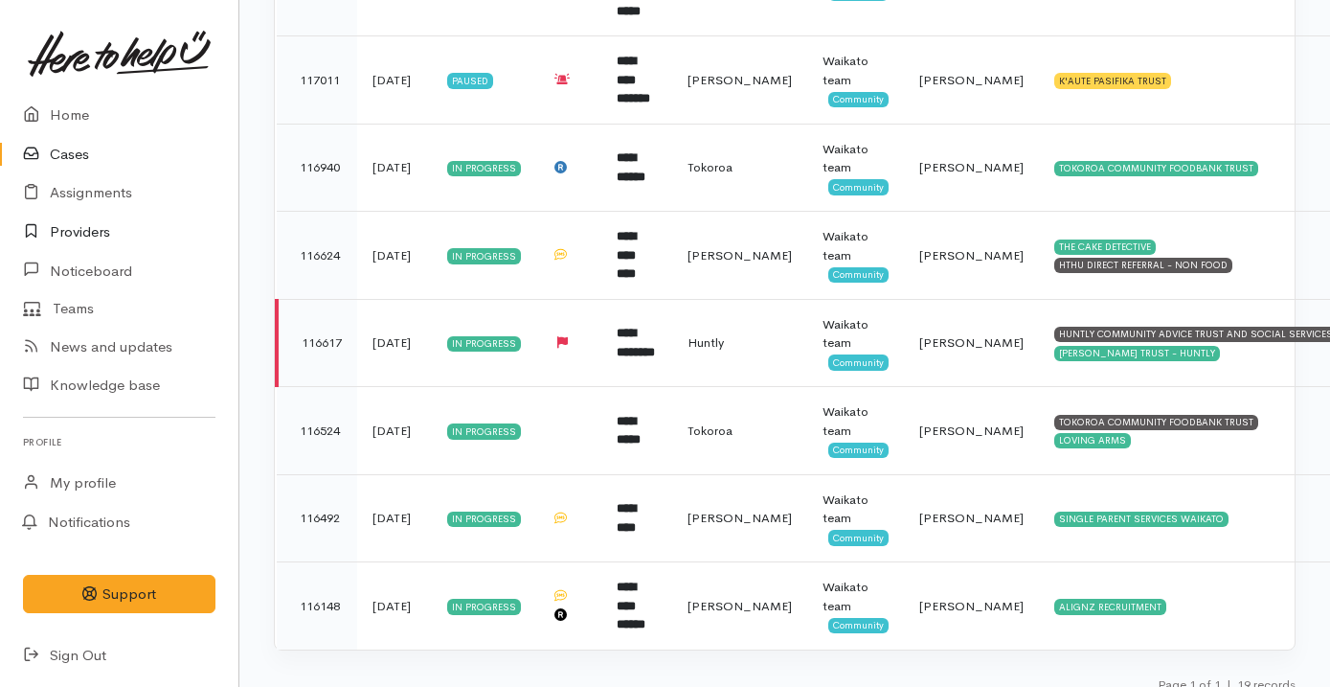
click at [118, 237] on link "Providers" at bounding box center [119, 232] width 238 height 39
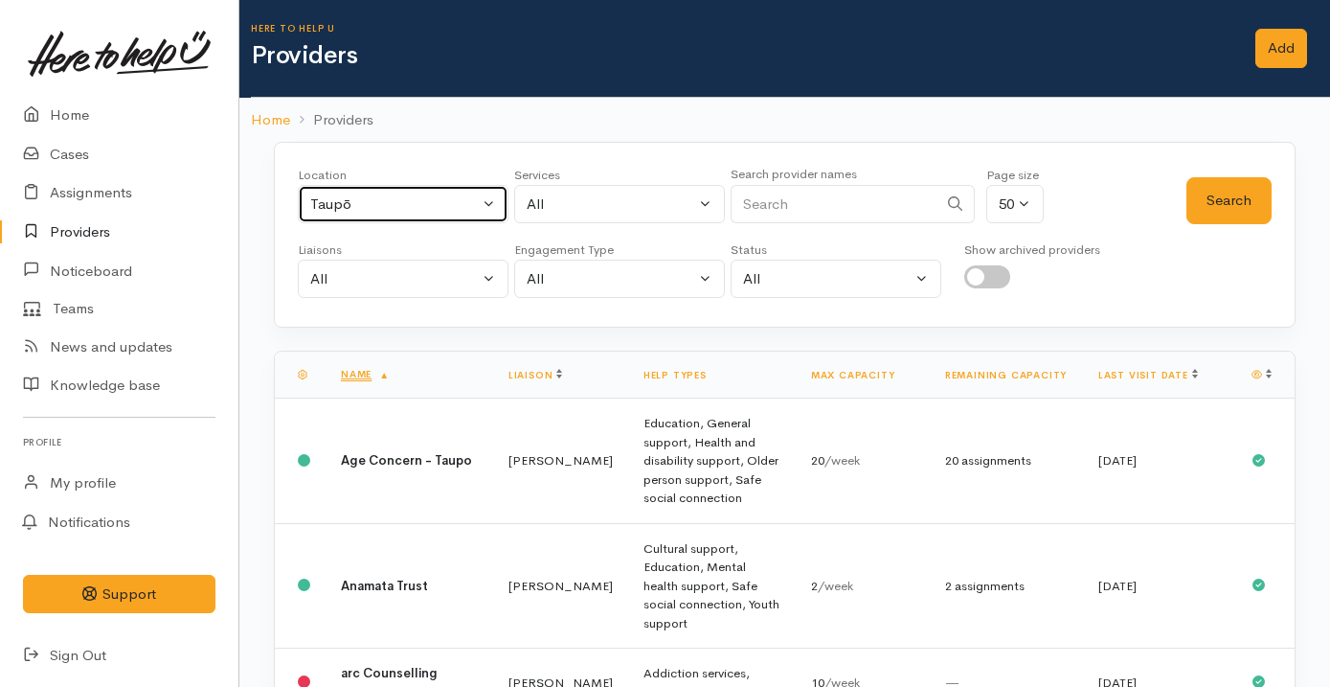
click at [417, 197] on div "Taupō" at bounding box center [394, 204] width 169 height 22
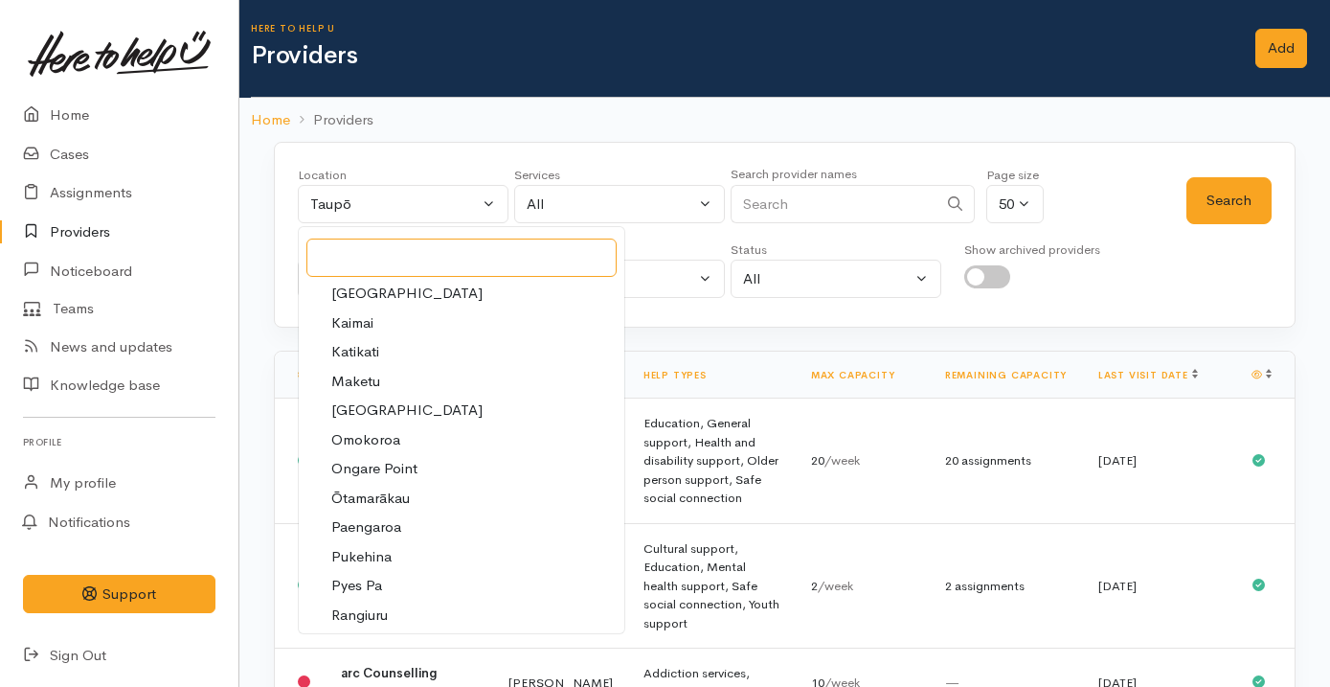
scroll to position [850, 0]
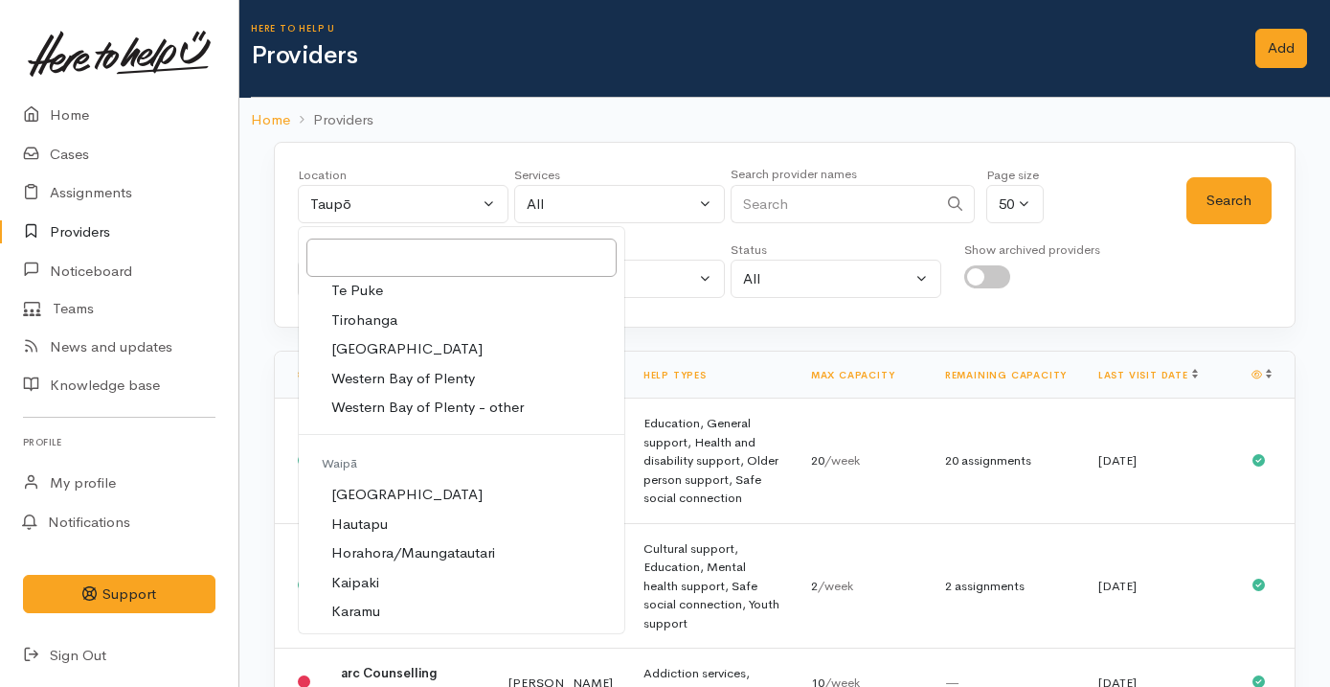
click at [461, 122] on ol "Home Providers" at bounding box center [785, 120] width 1068 height 45
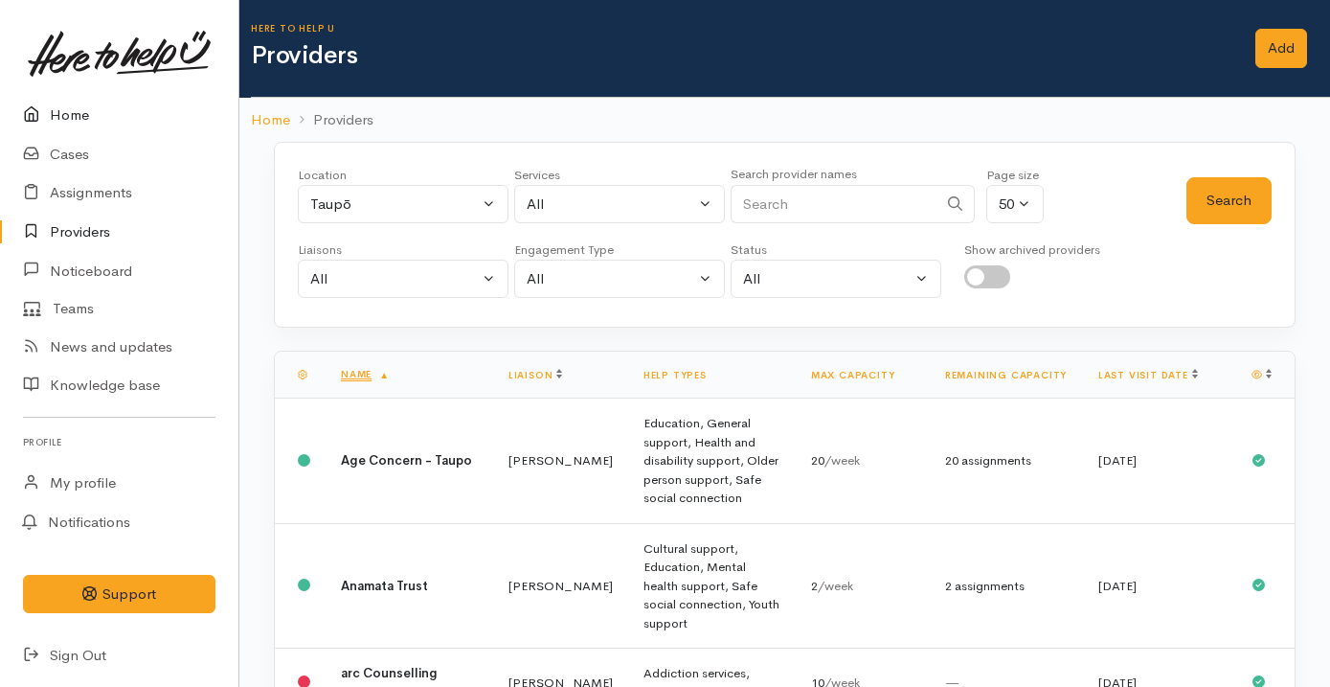
click at [151, 120] on link "Home" at bounding box center [119, 115] width 238 height 39
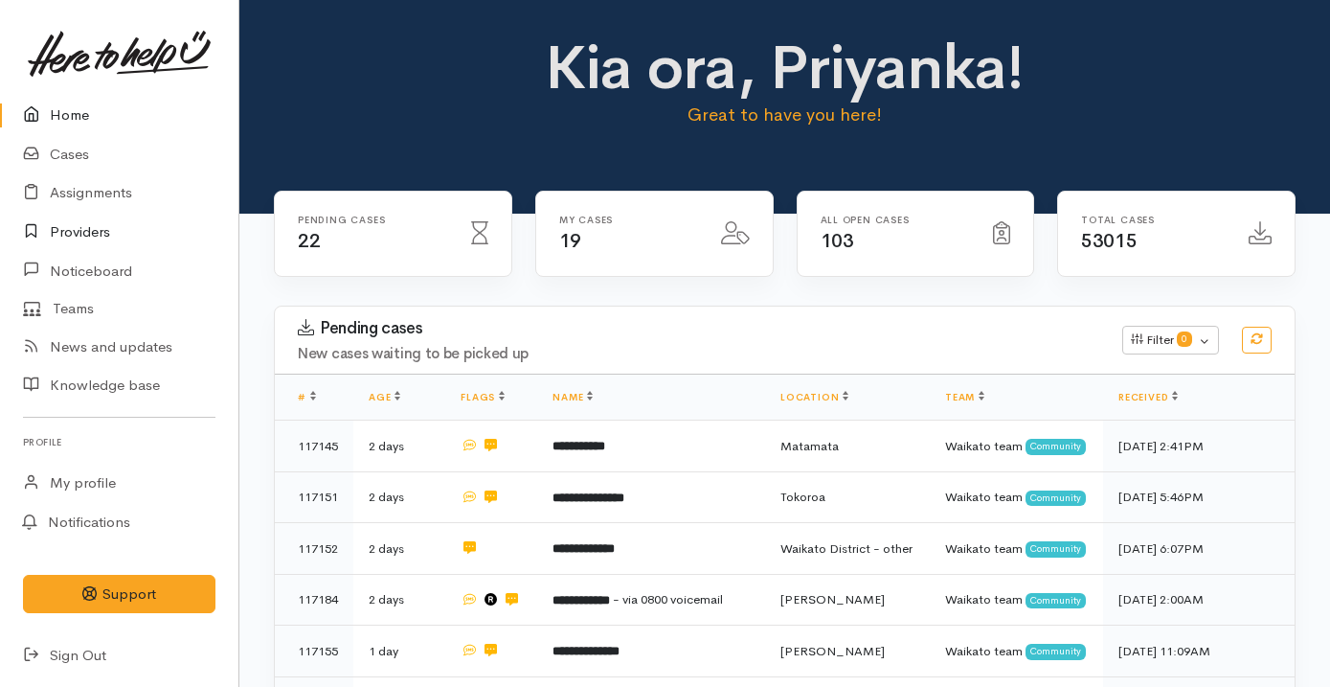
click at [85, 228] on link "Providers" at bounding box center [119, 232] width 238 height 39
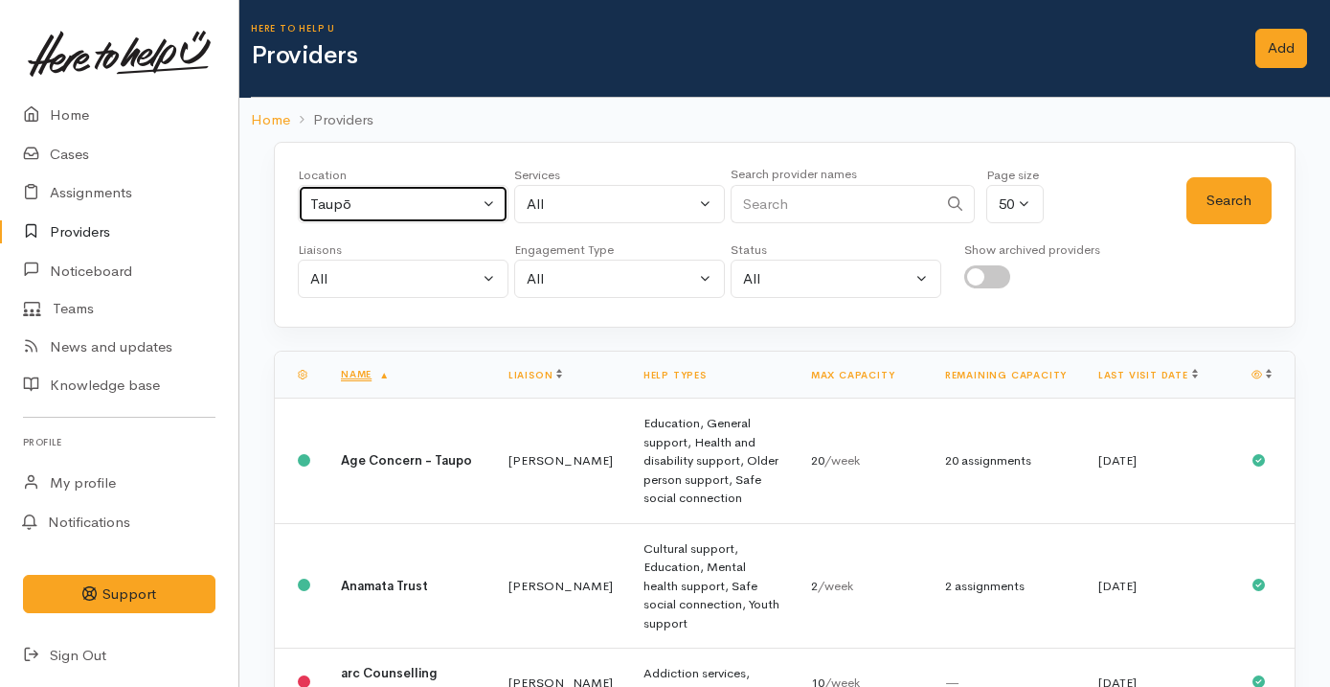
click at [404, 210] on div "Taupō" at bounding box center [394, 204] width 169 height 22
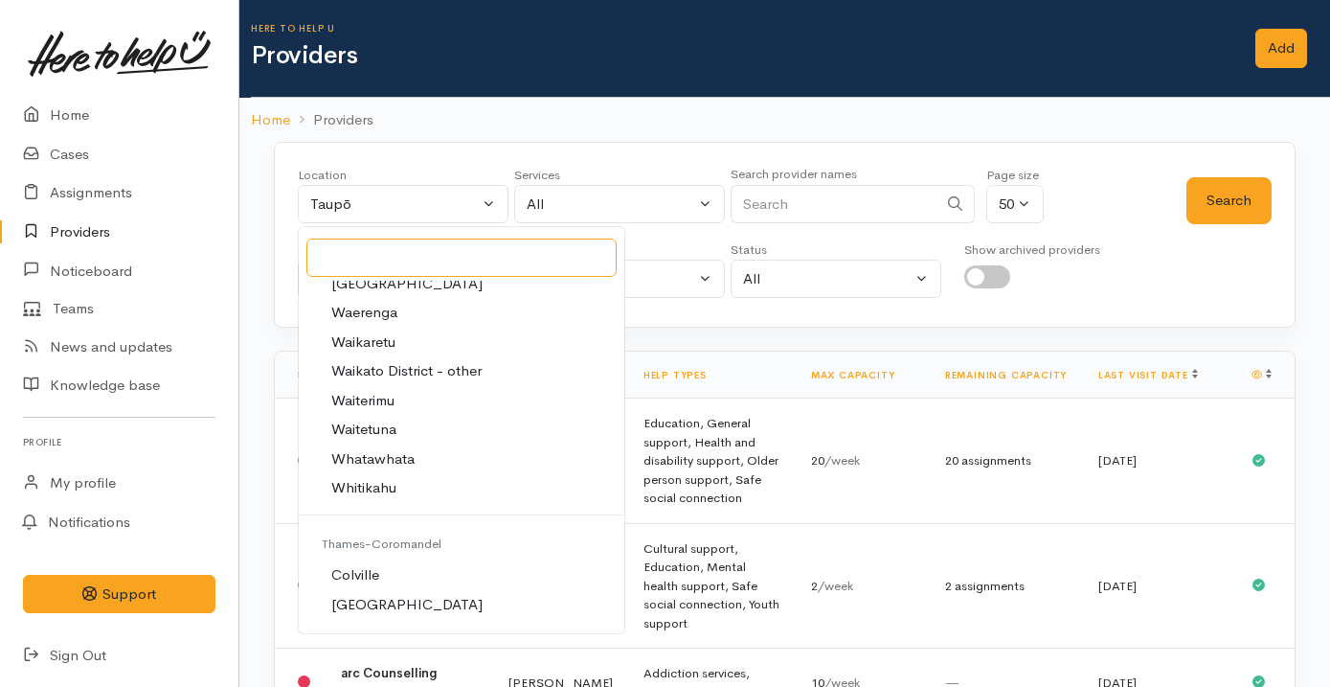
scroll to position [3495, 0]
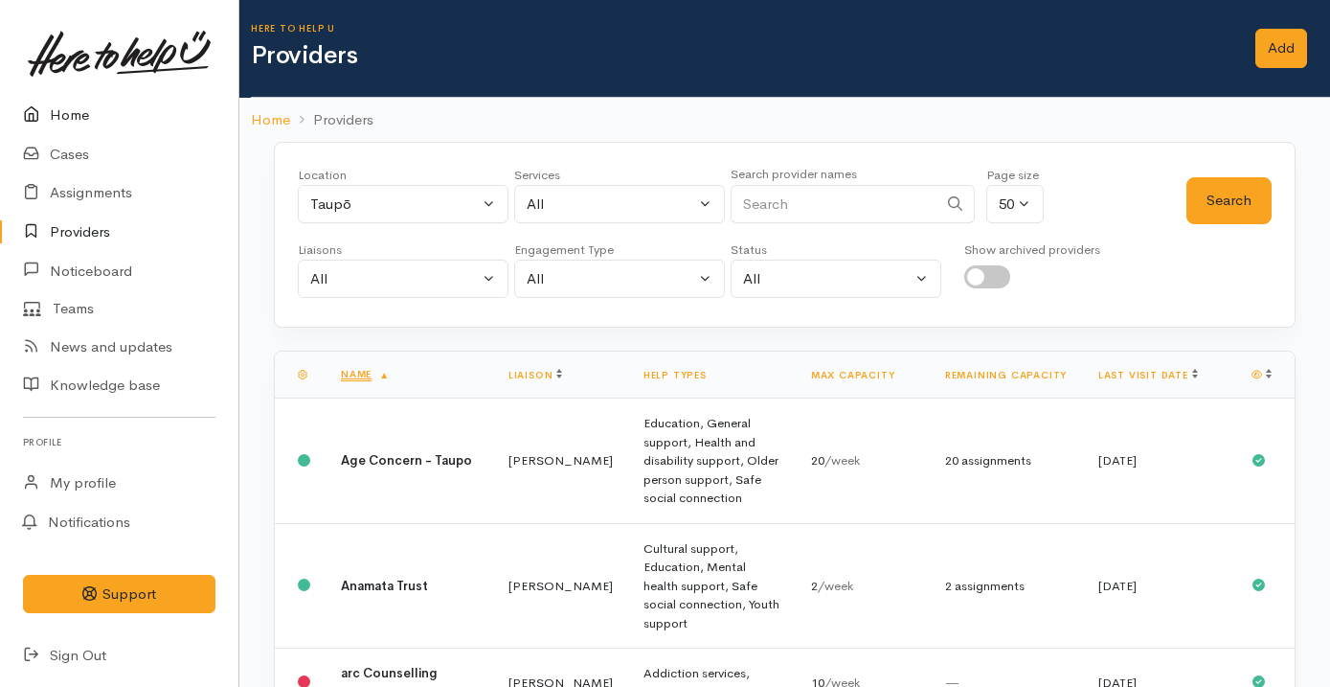
click at [153, 121] on link "Home" at bounding box center [119, 115] width 238 height 39
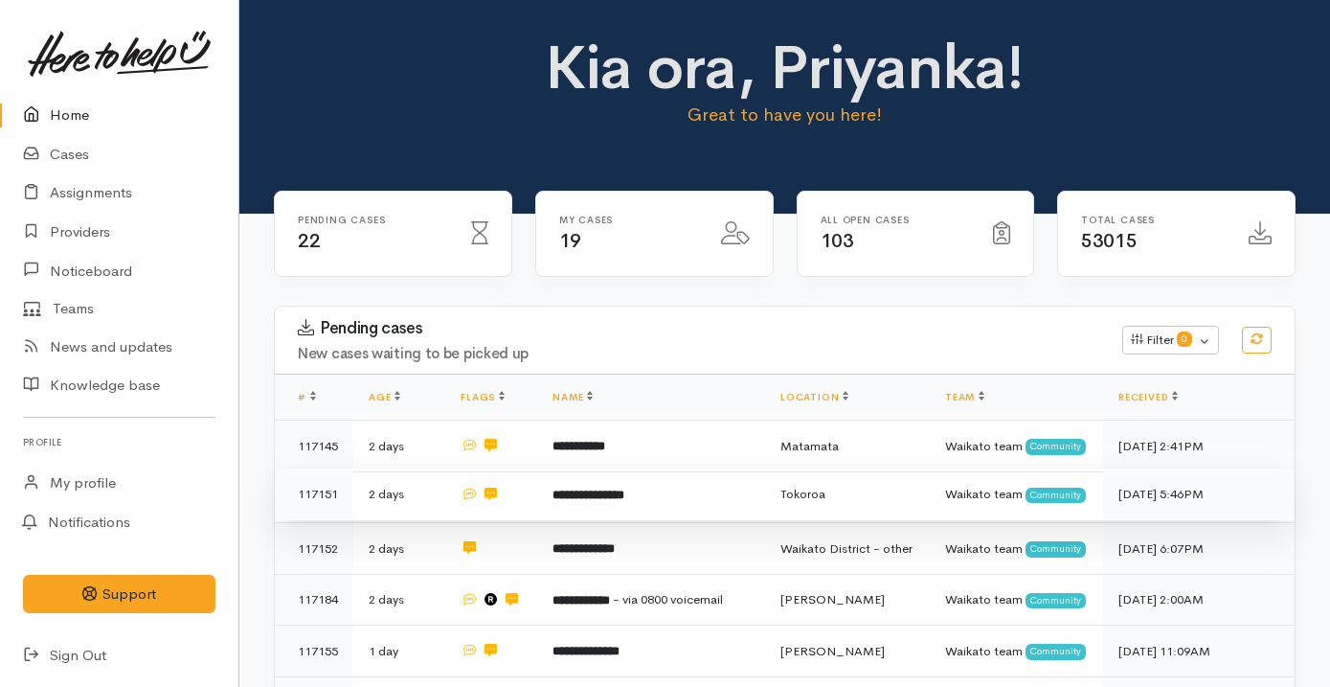
click at [597, 501] on b "**********" at bounding box center [588, 494] width 72 height 12
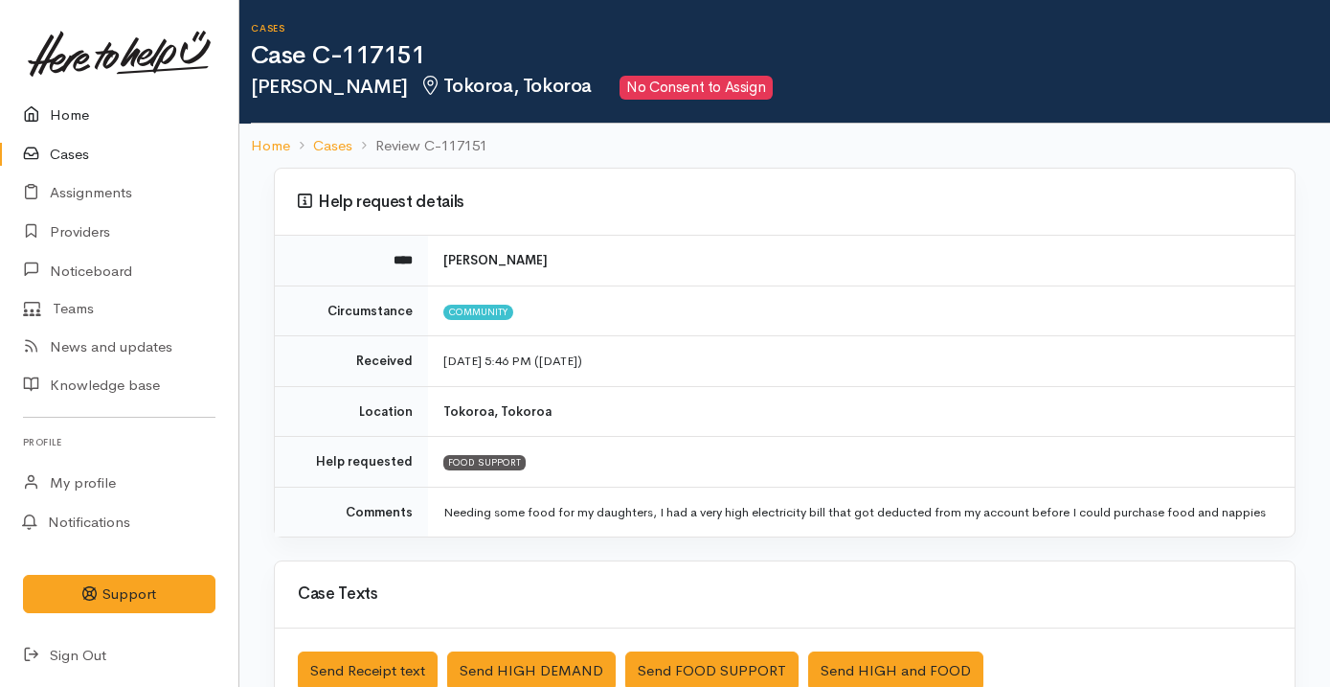
click at [115, 119] on link "Home" at bounding box center [119, 115] width 238 height 39
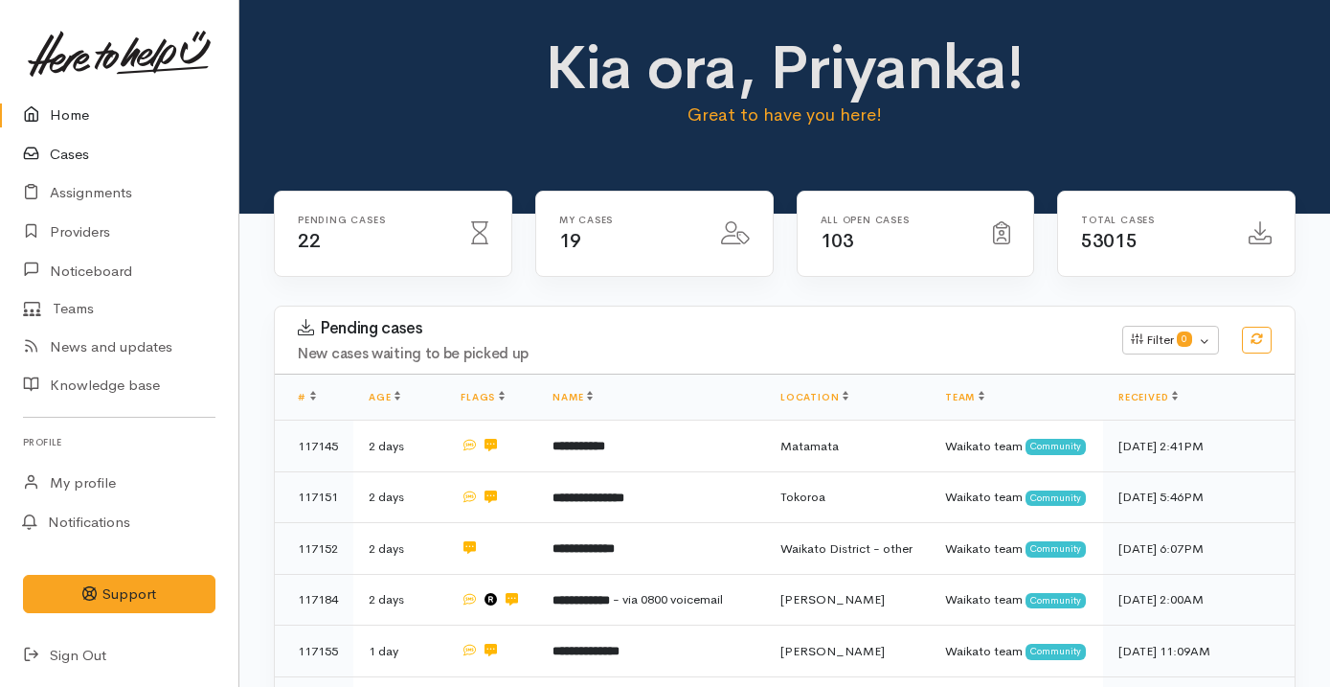
click at [96, 153] on link "Cases" at bounding box center [119, 154] width 238 height 39
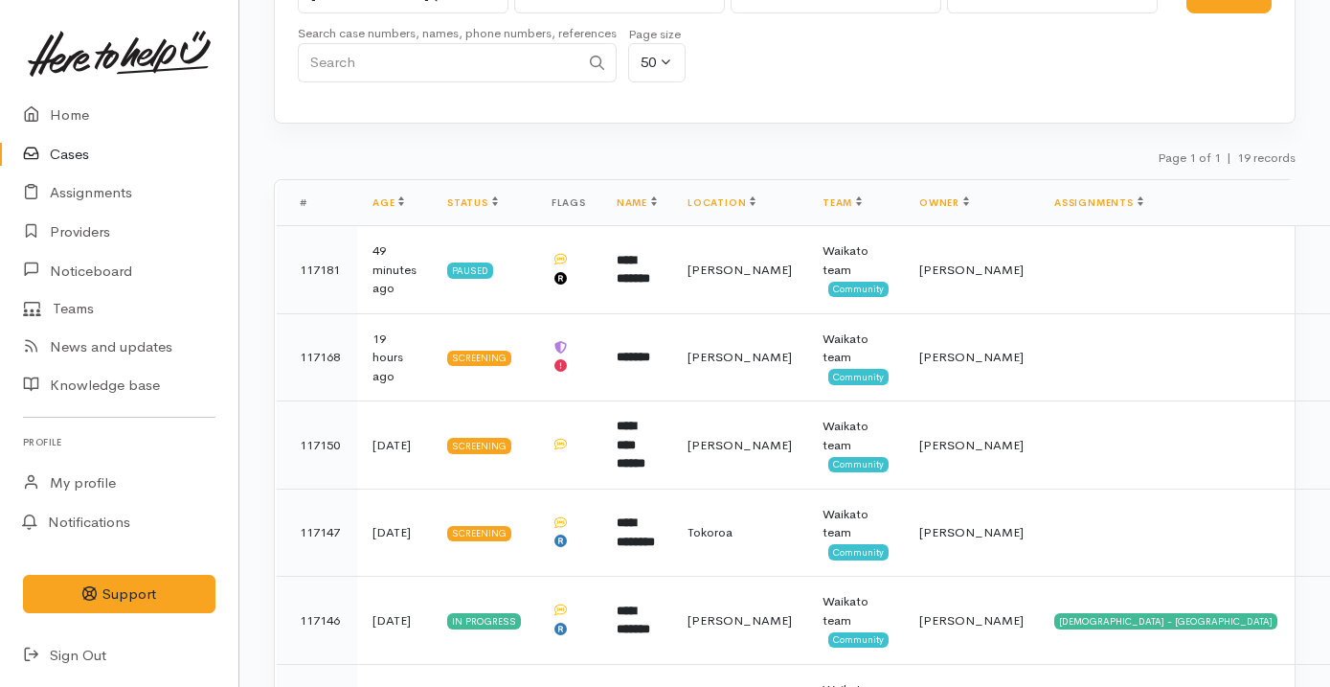
scroll to position [371, 0]
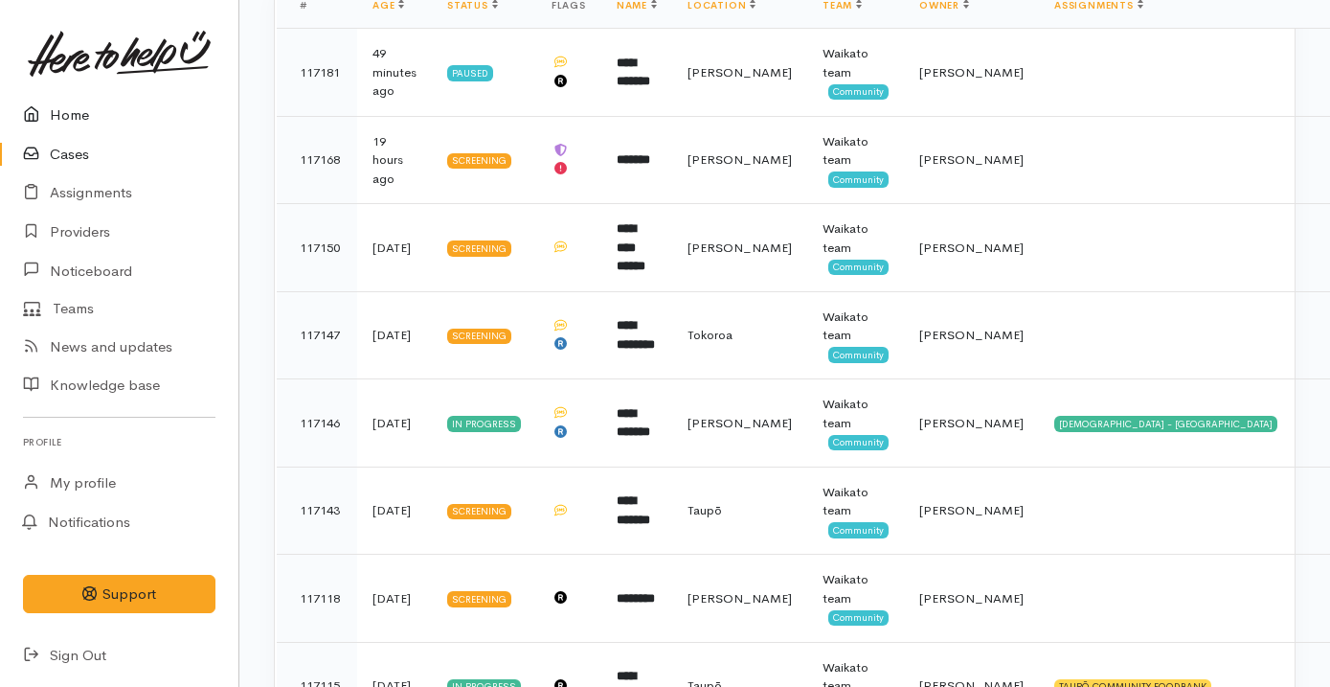
click at [154, 118] on link "Home" at bounding box center [119, 115] width 238 height 39
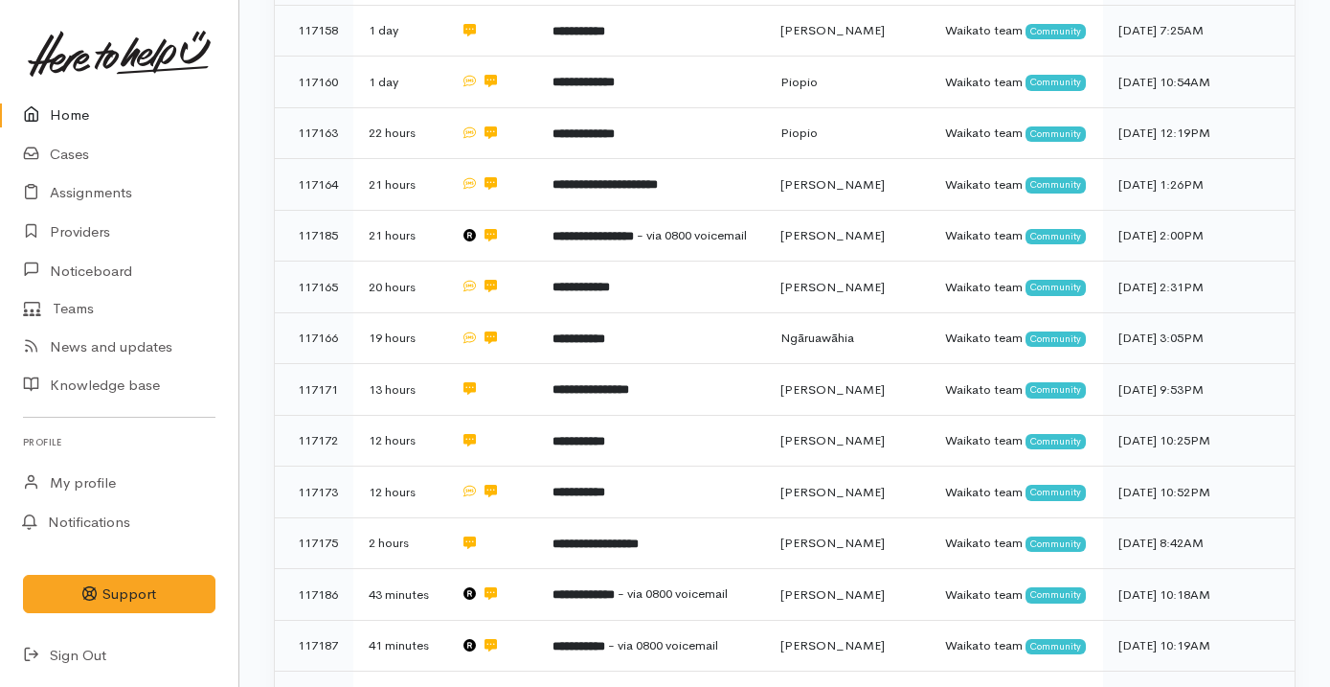
scroll to position [670, 0]
click at [129, 151] on link "Cases" at bounding box center [119, 154] width 238 height 39
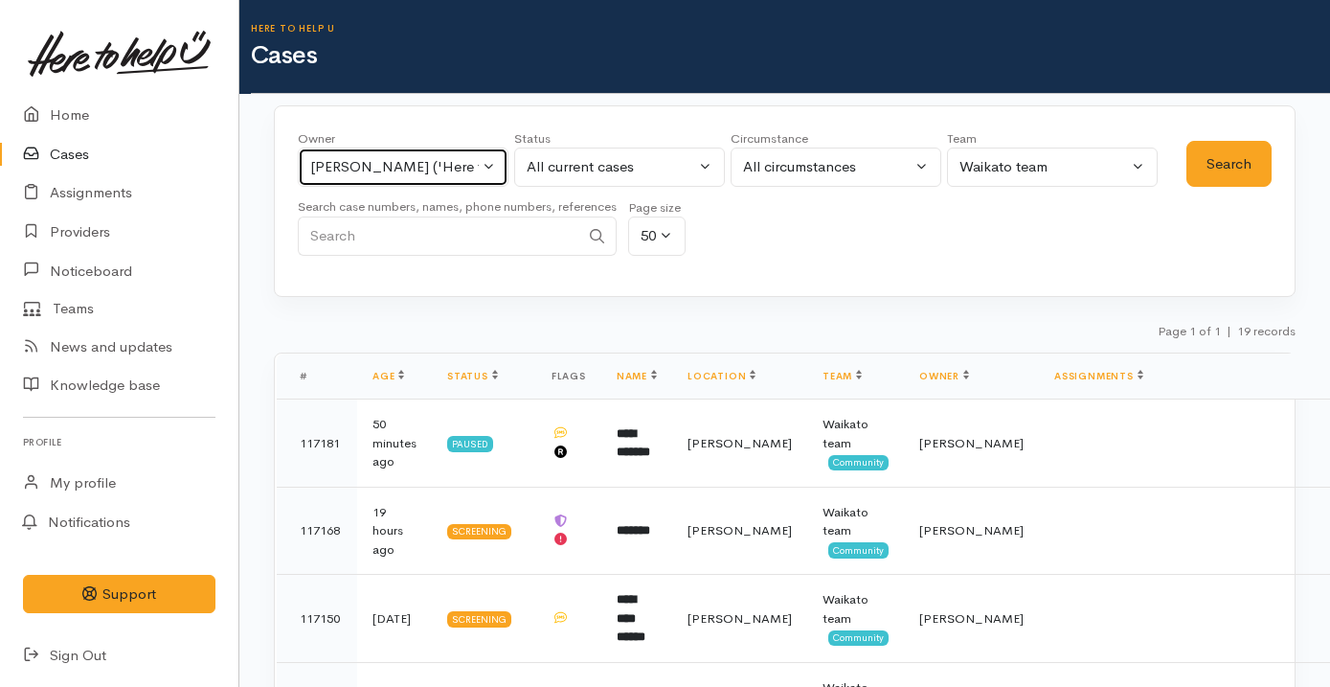
click at [418, 173] on div "Priyanka Duggal ('Here to help u')" at bounding box center [394, 167] width 169 height 22
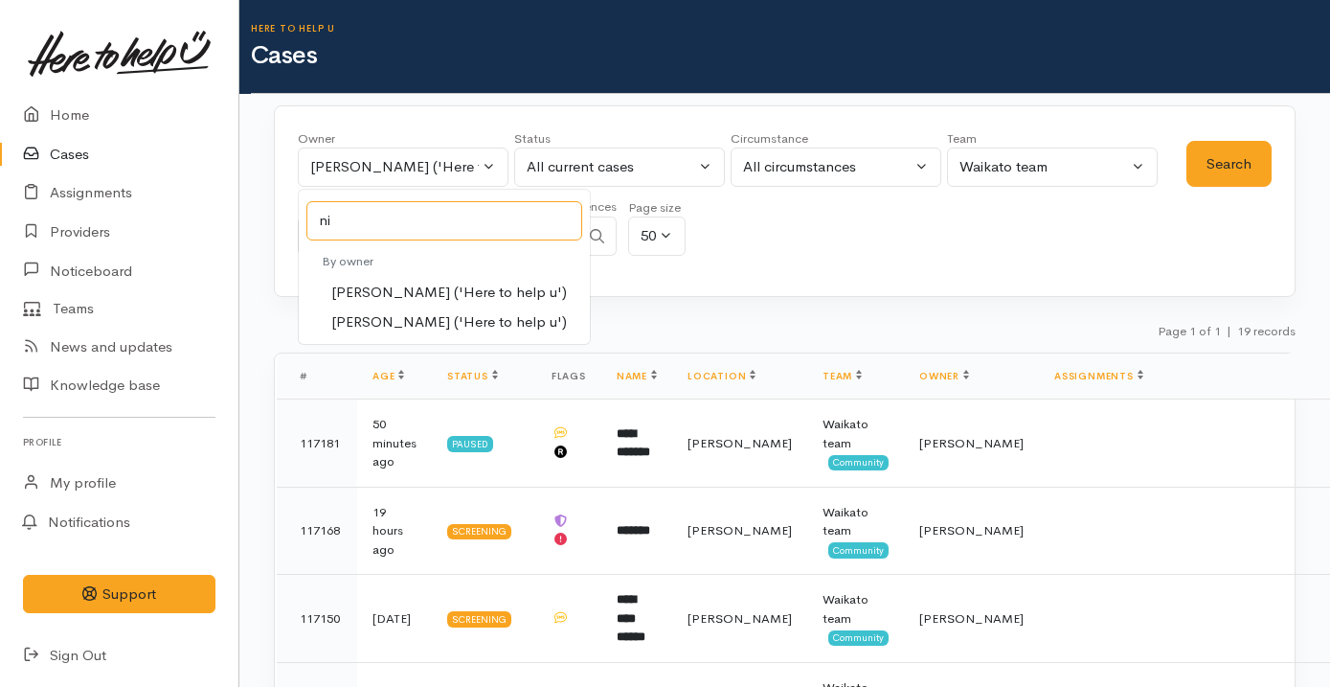
type input "ni"
click at [481, 317] on span "[PERSON_NAME] ('Here to help u')" at bounding box center [449, 322] width 236 height 22
select select "2314"
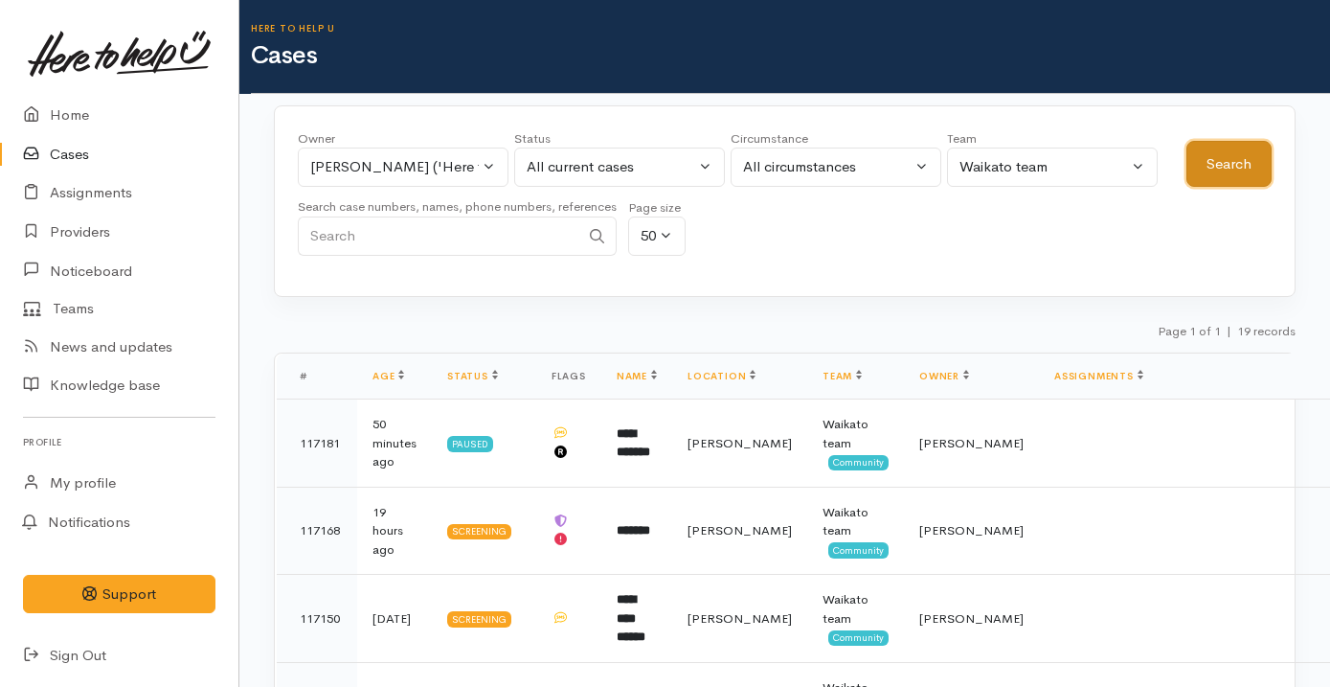
click at [1263, 161] on button "Search" at bounding box center [1228, 164] width 85 height 47
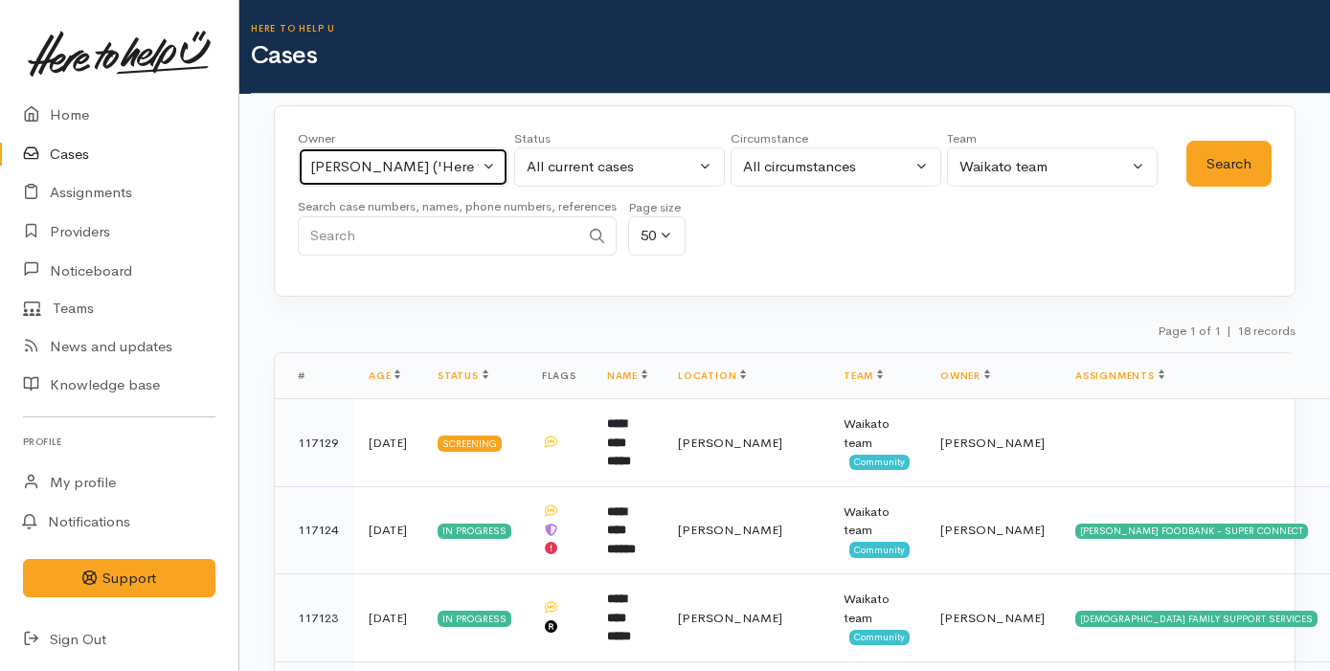
click at [404, 174] on div "Nicole Rusk ('Here to help u')" at bounding box center [394, 167] width 169 height 22
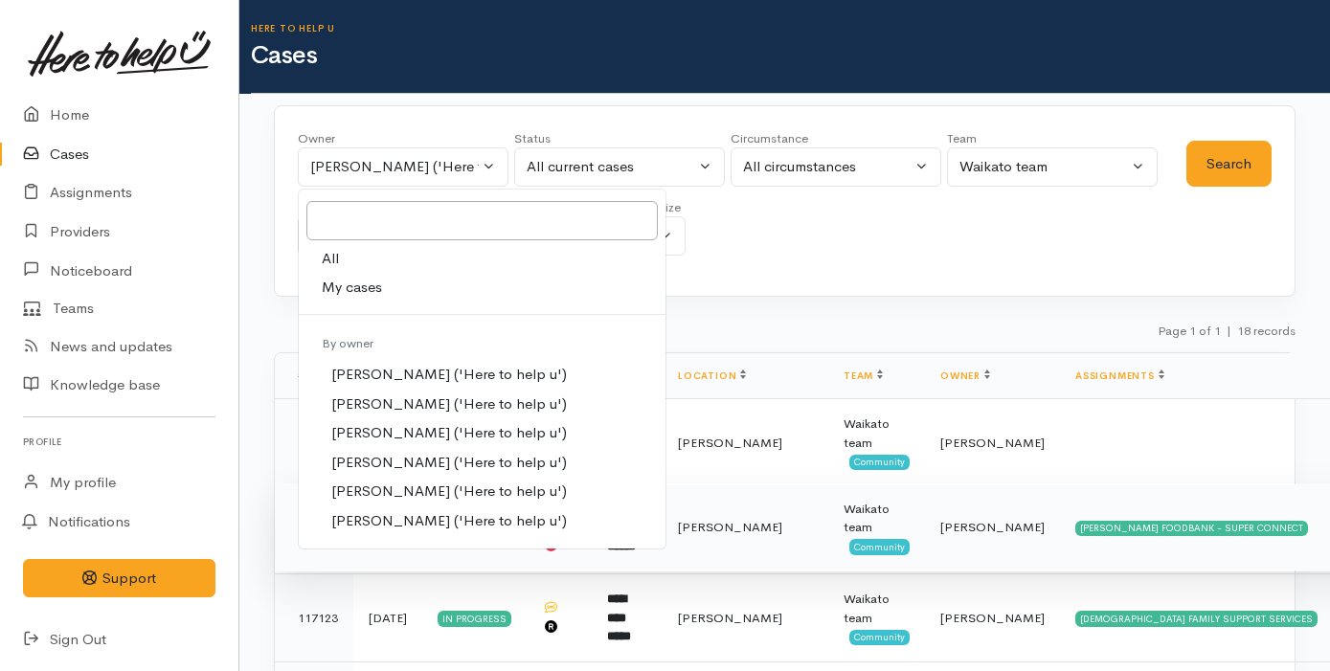
click at [1060, 561] on td "HAMILTON FOODBANK - SUPER CONNECT" at bounding box center [1259, 528] width 398 height 88
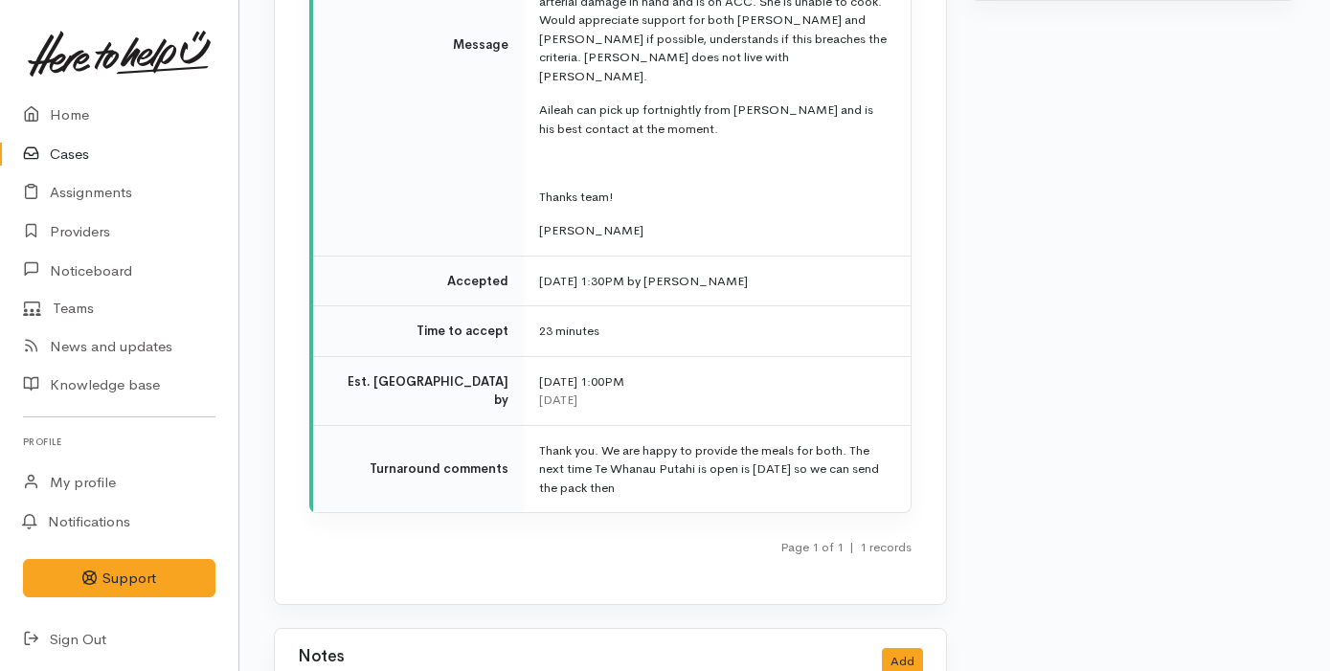
scroll to position [2958, 0]
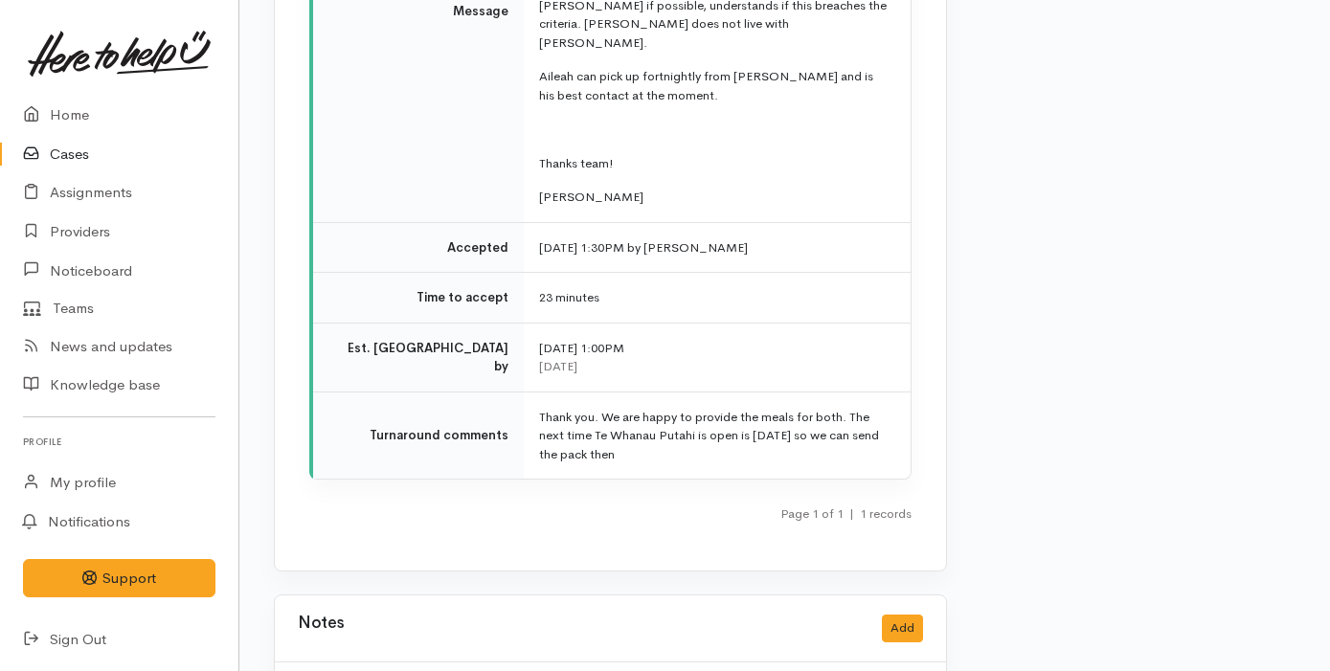
click at [821, 392] on td "Thank you. We are happy to provide the meals for both. The next time Te Whanau …" at bounding box center [717, 435] width 387 height 87
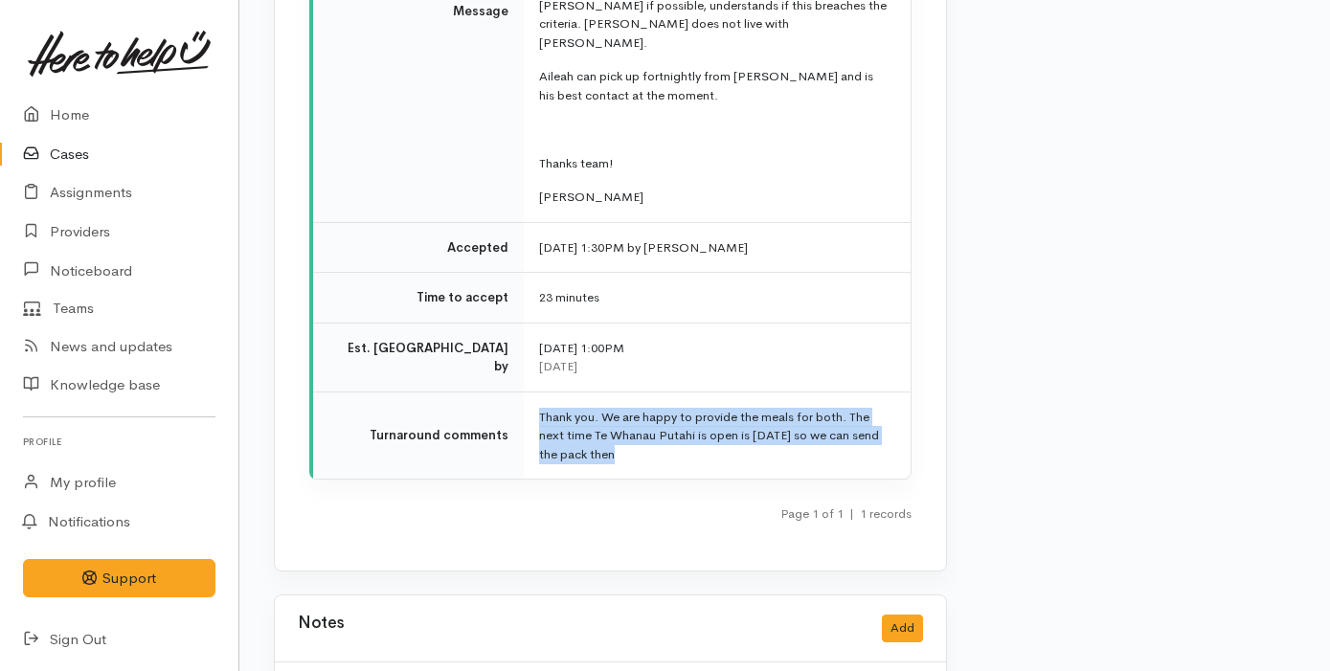
click at [580, 392] on td "Thank you. We are happy to provide the meals for both. The next time Te Whanau …" at bounding box center [717, 435] width 387 height 87
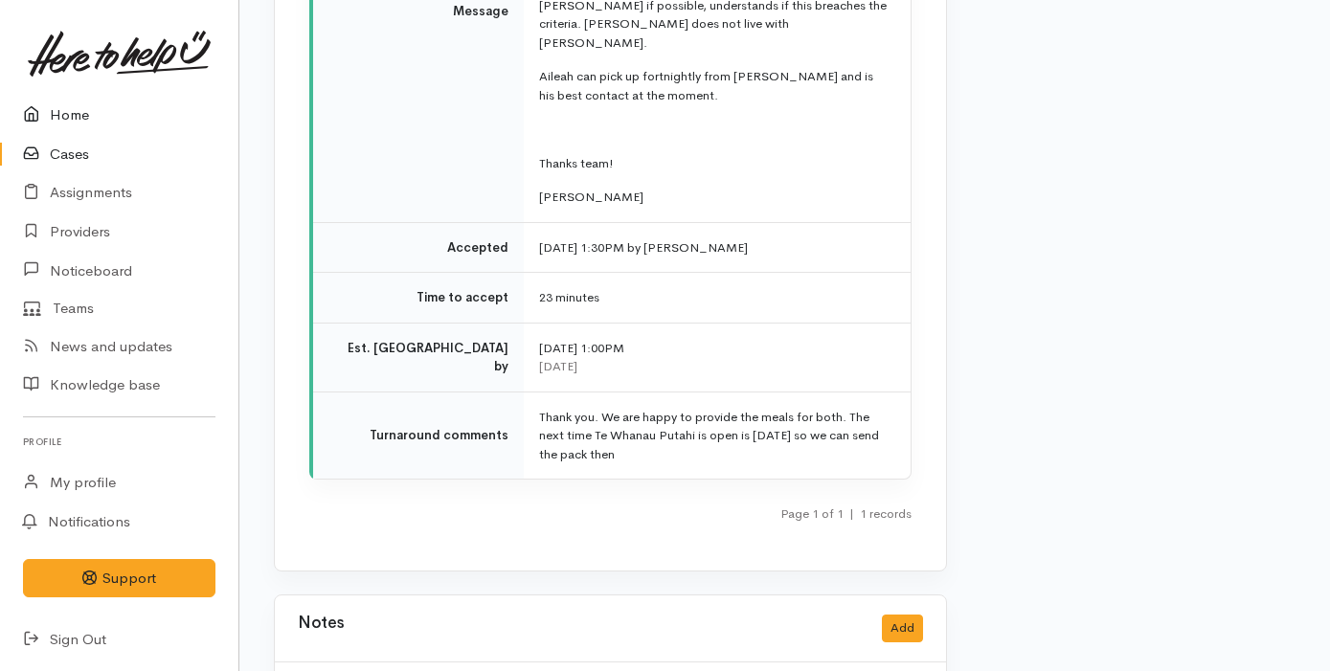
click at [87, 123] on link "Home" at bounding box center [119, 115] width 238 height 39
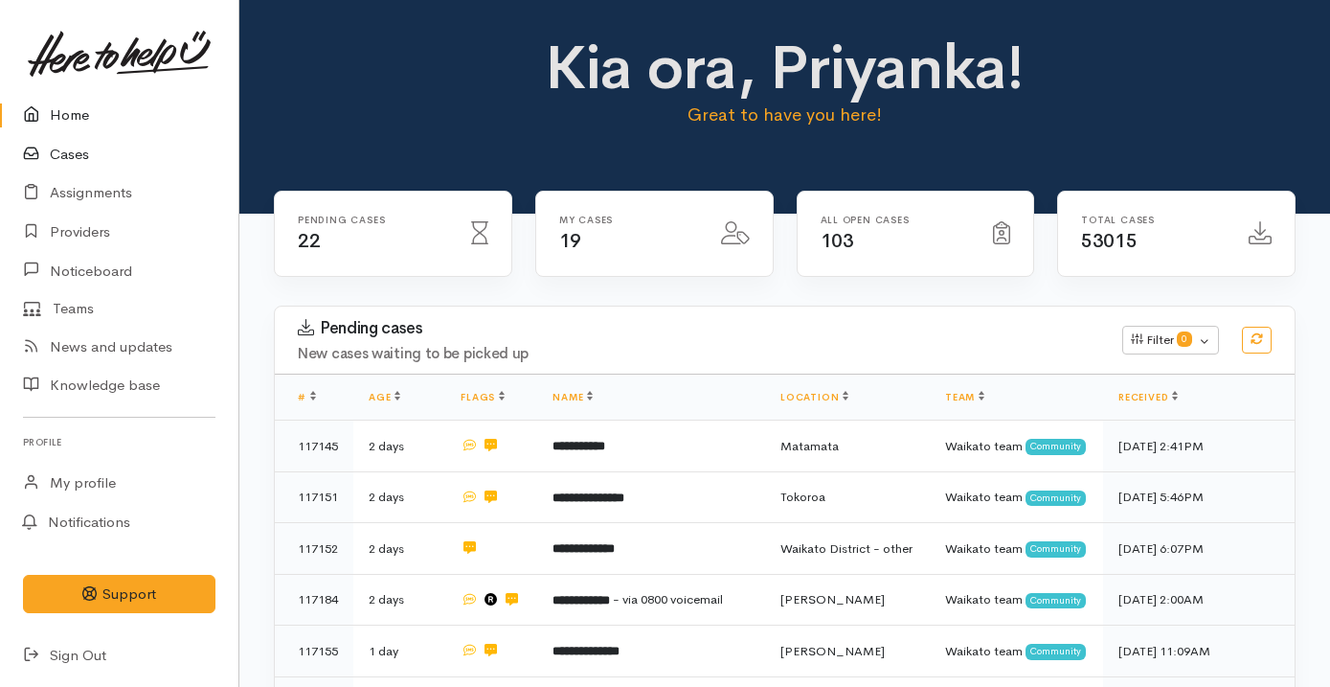
click at [101, 149] on link "Cases" at bounding box center [119, 154] width 238 height 39
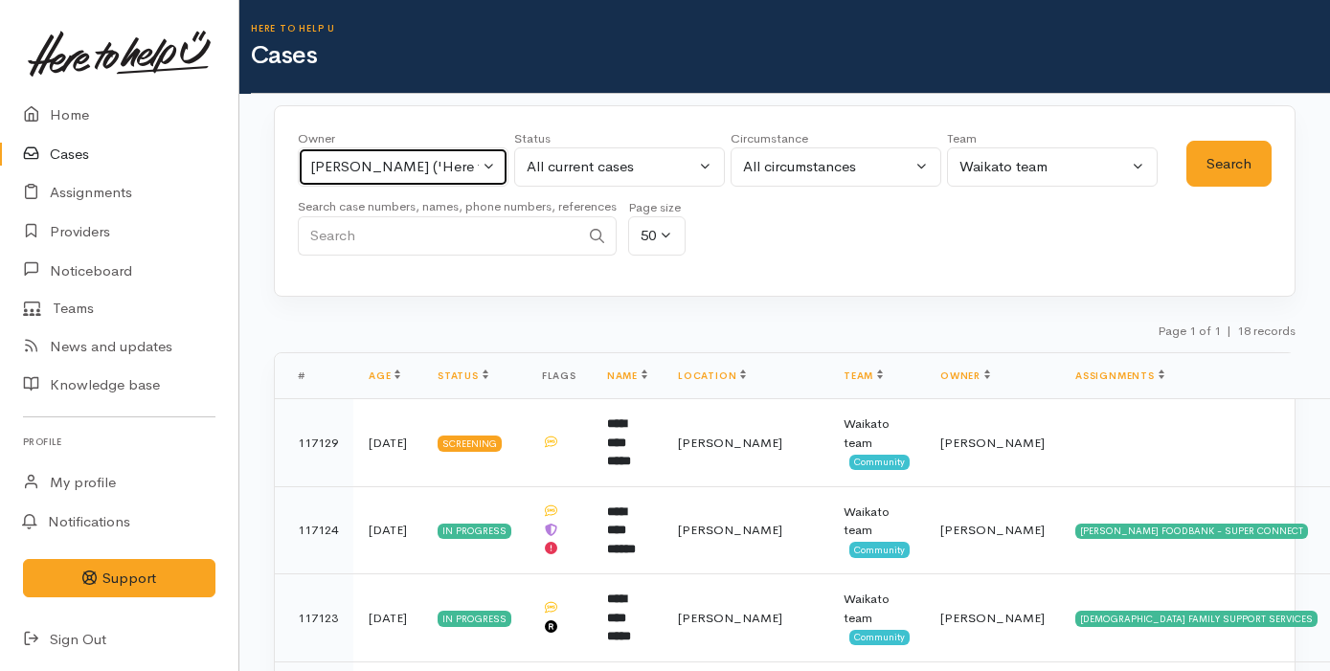
click at [421, 163] on div "[PERSON_NAME] ('Here to help u')" at bounding box center [394, 167] width 169 height 22
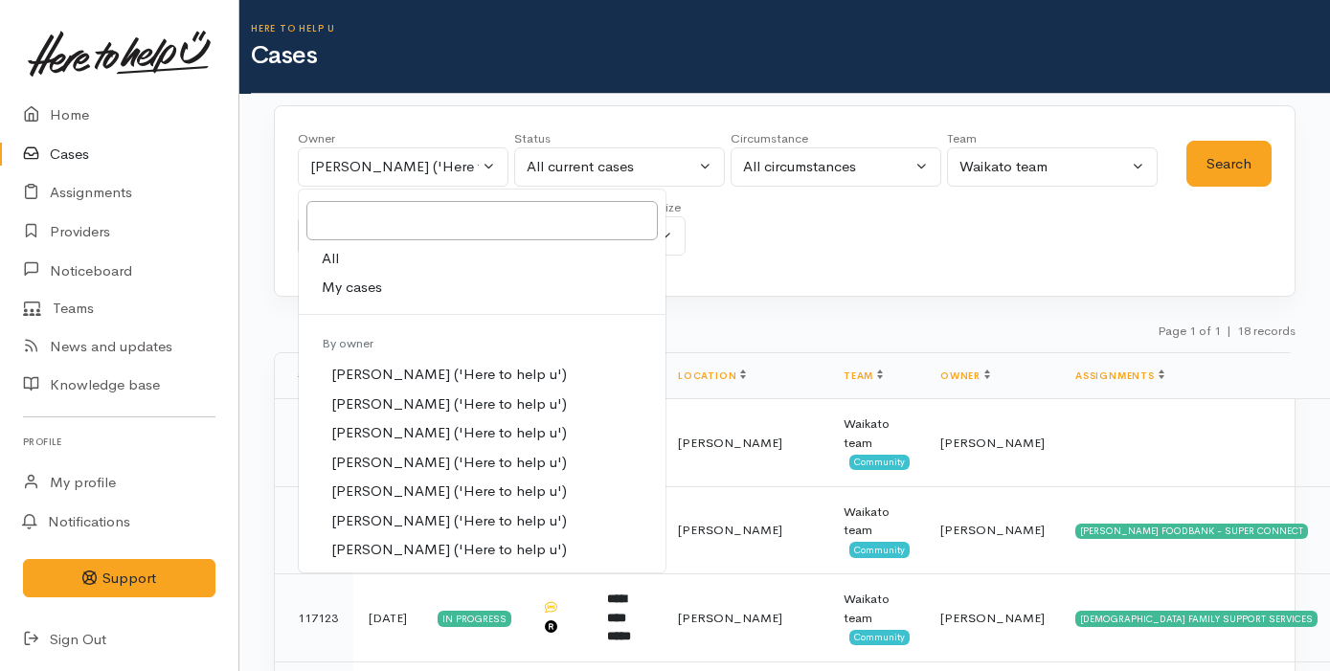
click at [426, 293] on link "My cases" at bounding box center [482, 288] width 367 height 30
select select "2109"
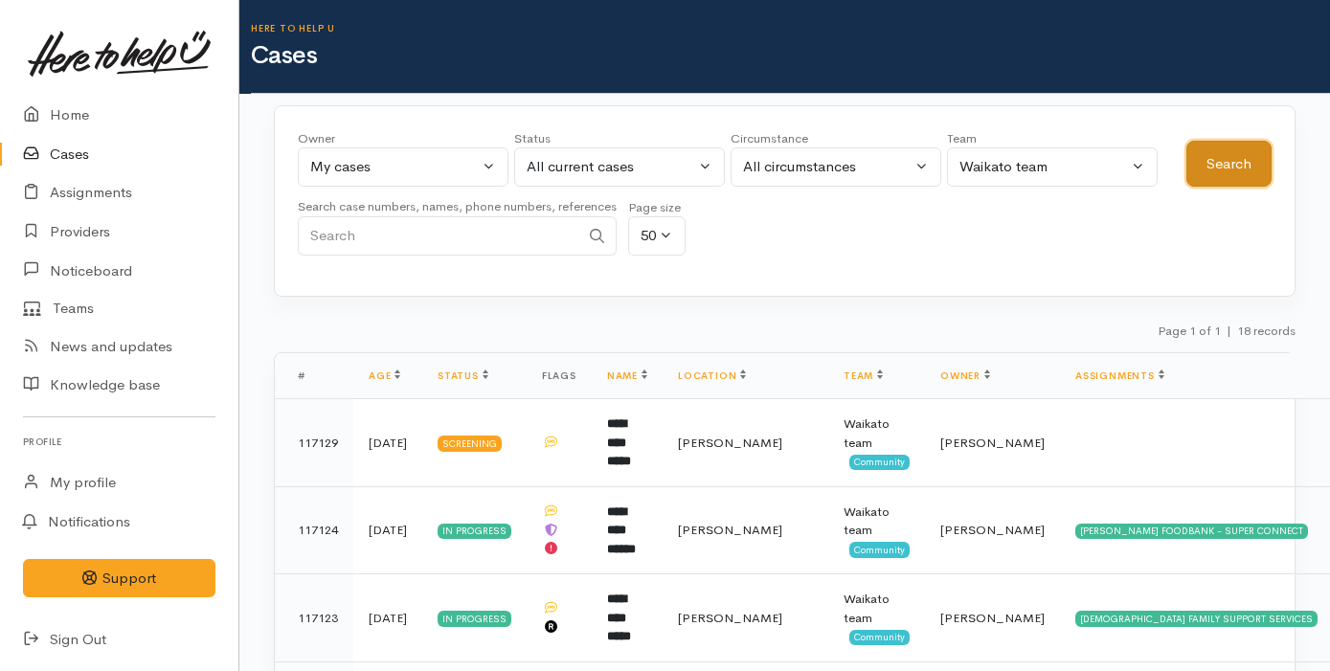
click at [1234, 160] on button "Search" at bounding box center [1228, 164] width 85 height 47
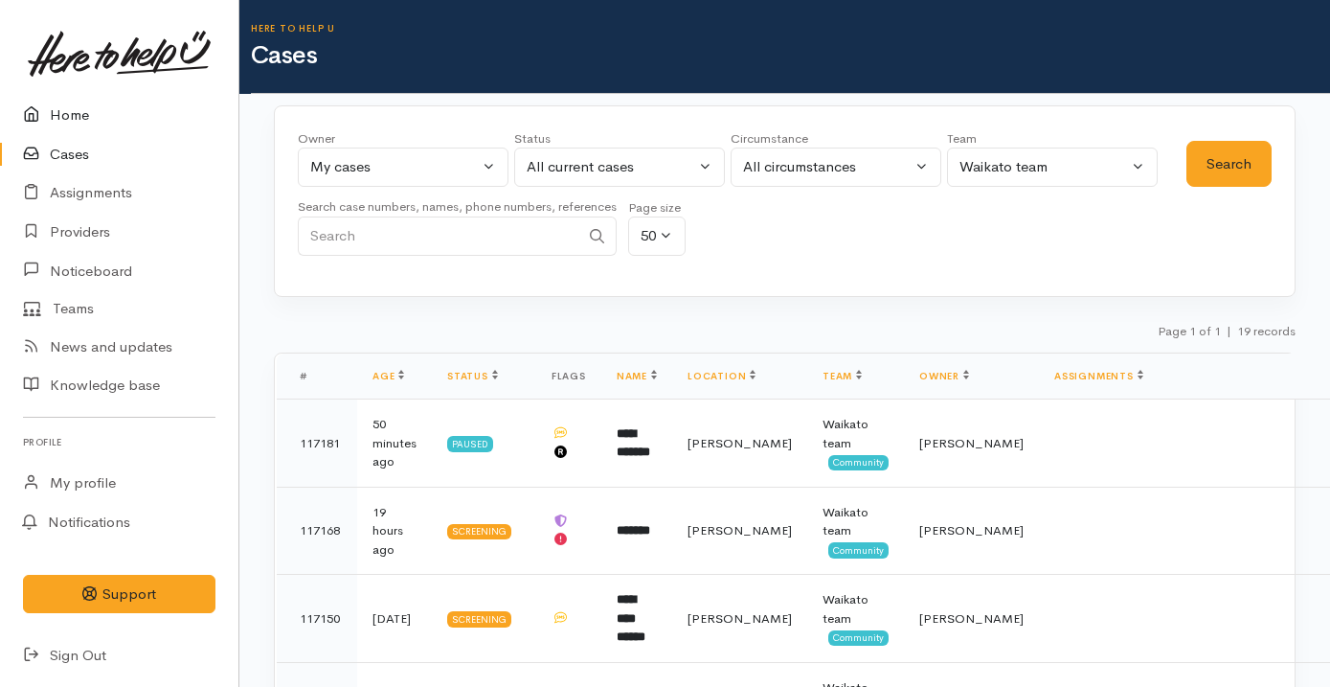
click at [112, 114] on link "Home" at bounding box center [119, 115] width 238 height 39
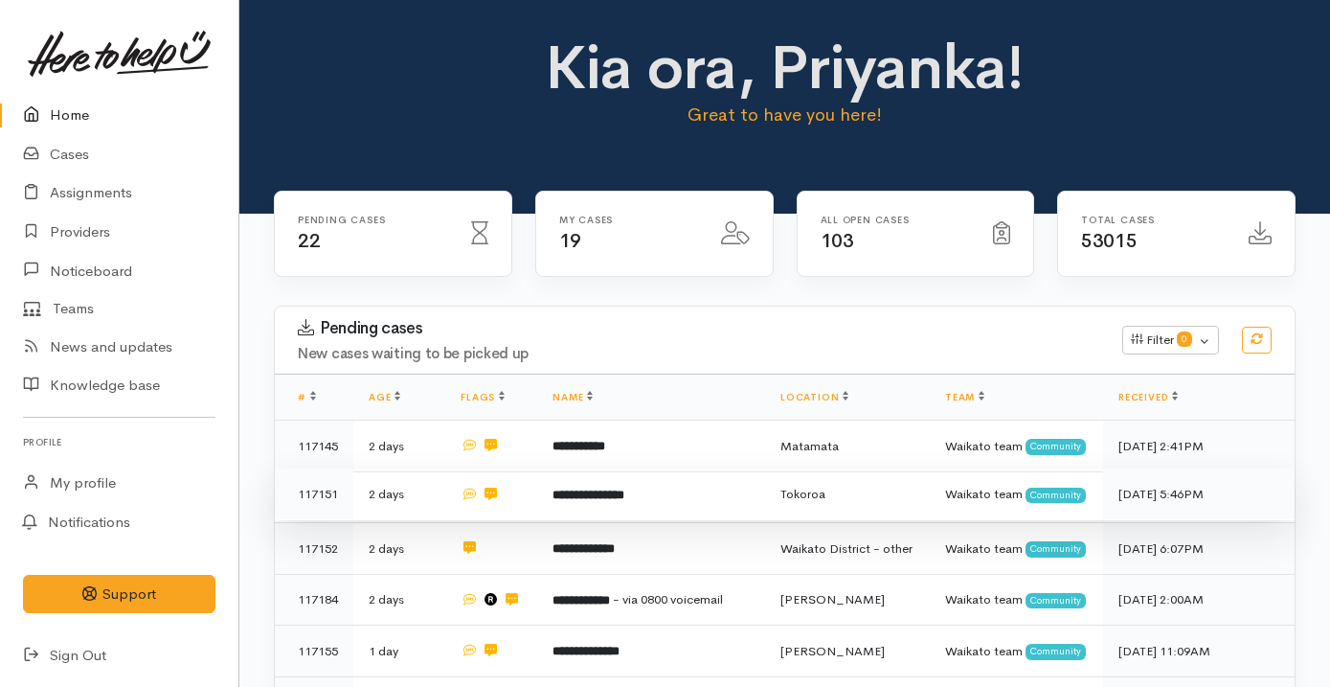
click at [685, 511] on td "**********" at bounding box center [651, 494] width 228 height 52
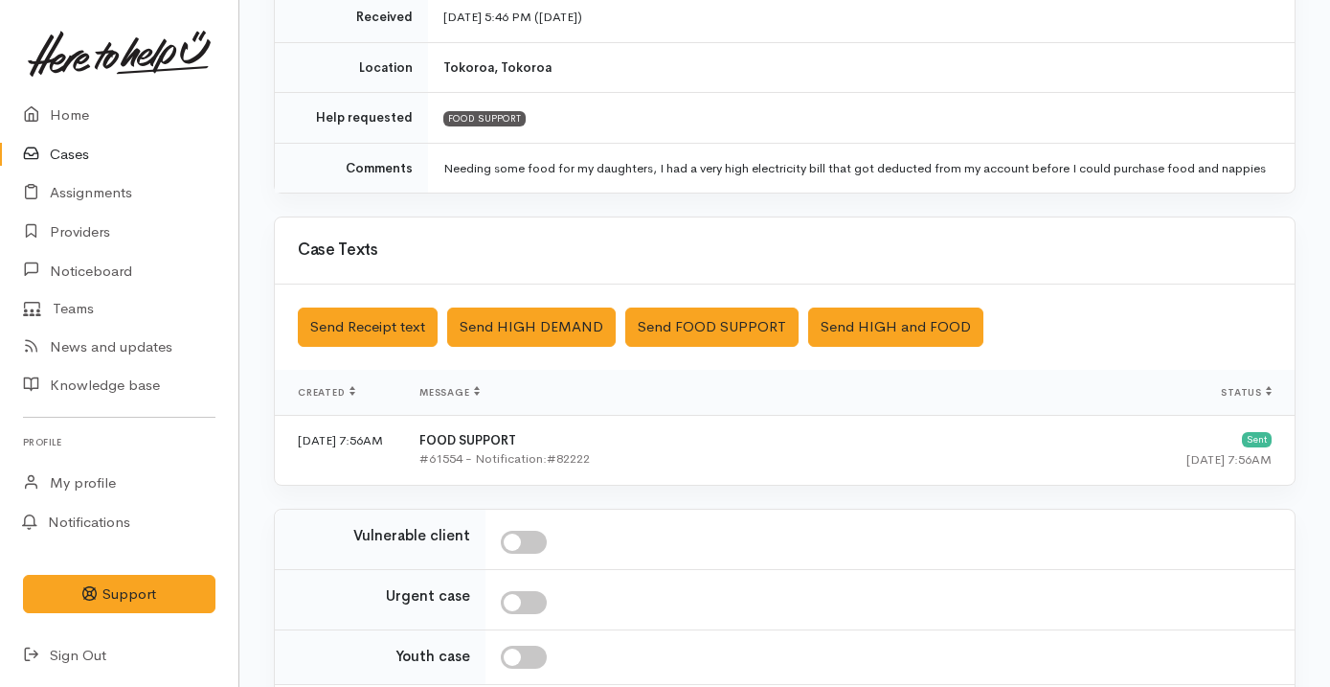
scroll to position [516, 0]
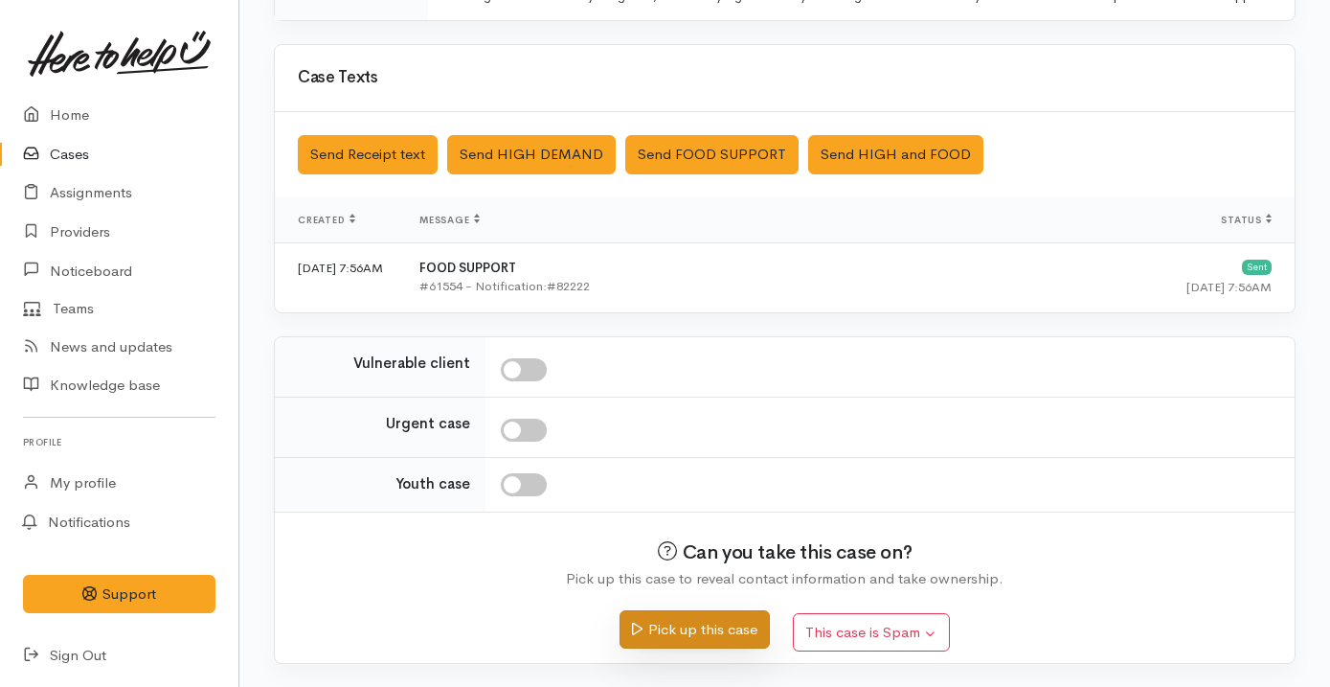
click at [690, 639] on button "Pick up this case" at bounding box center [695, 629] width 150 height 39
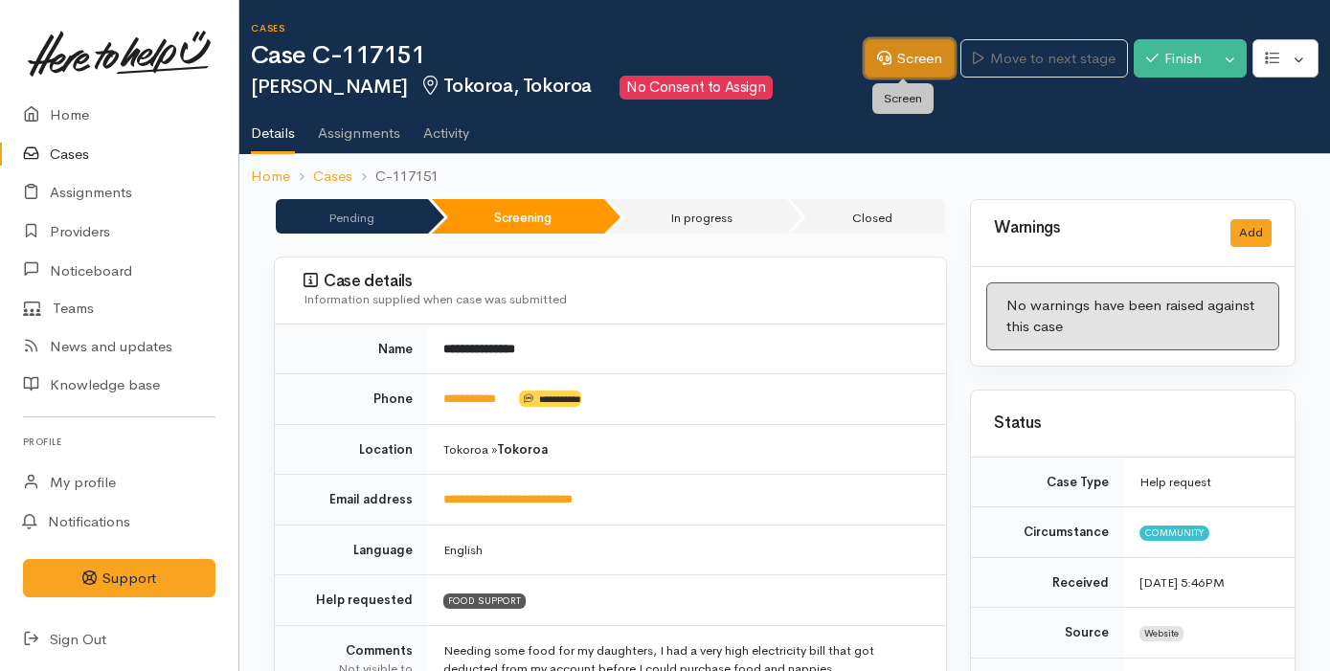
click at [885, 57] on link "Screen" at bounding box center [910, 58] width 90 height 39
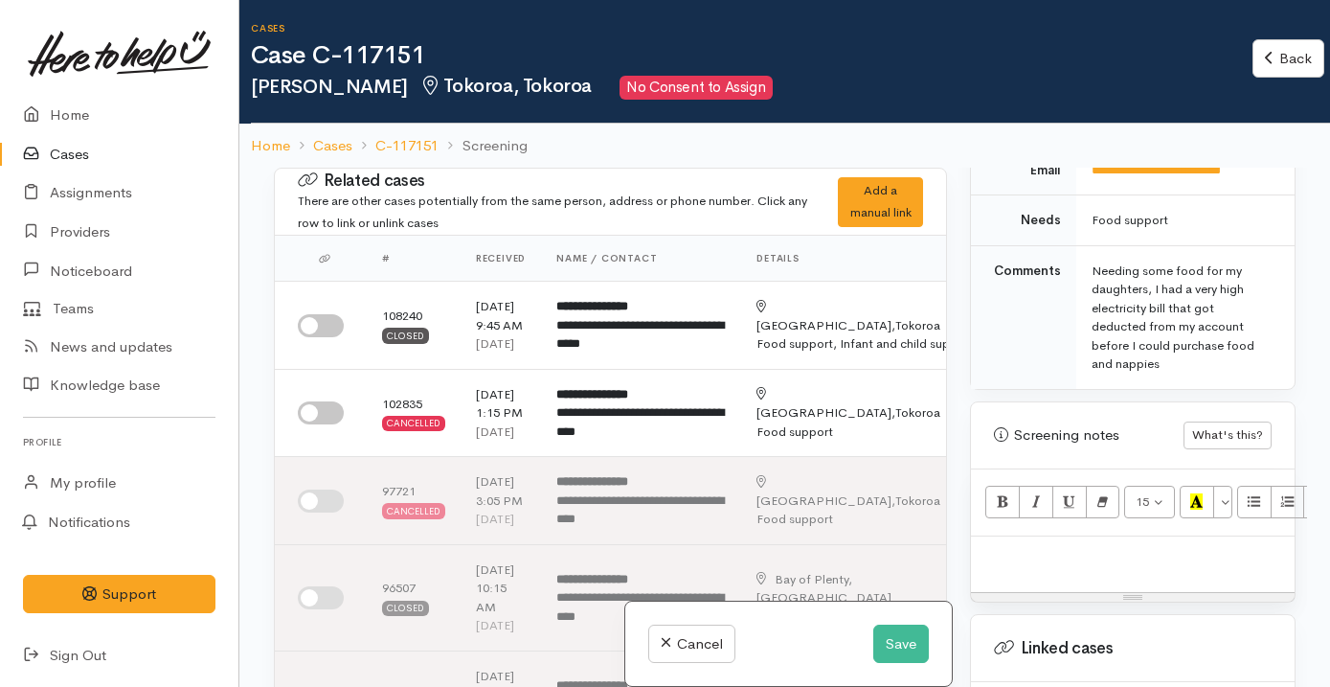
scroll to position [1039, 0]
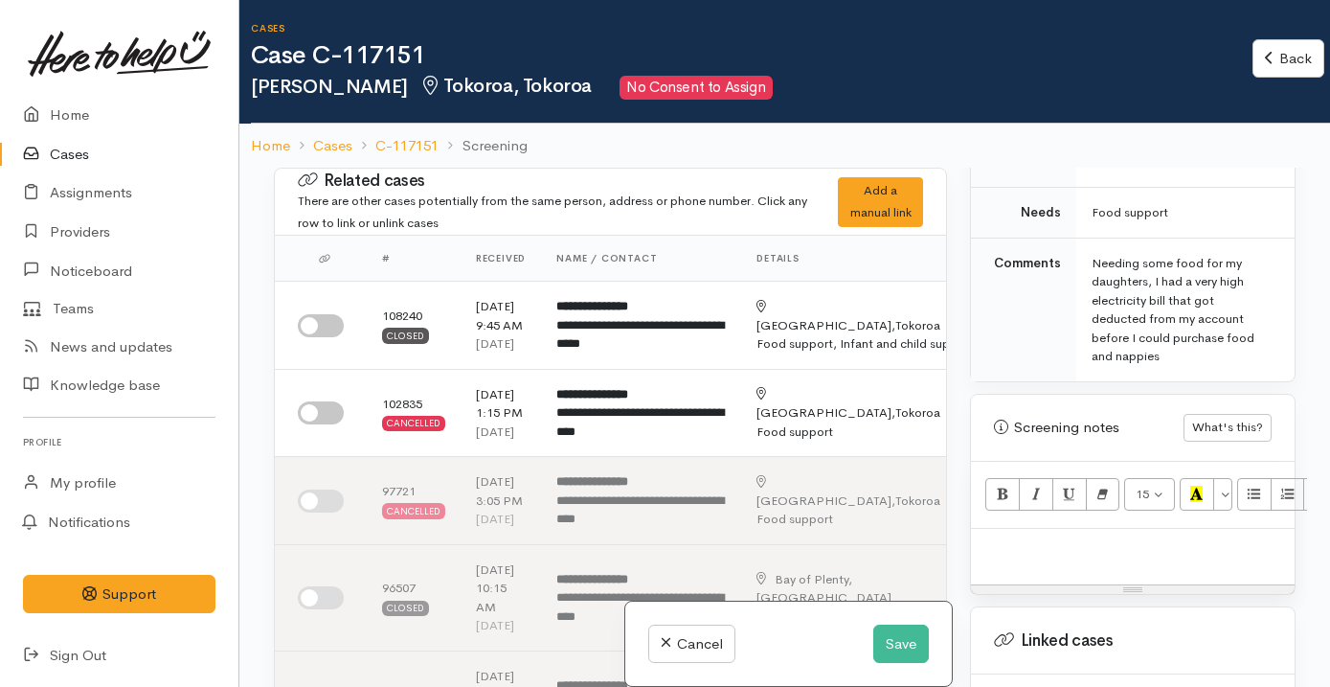
click at [1129, 538] on p at bounding box center [1132, 549] width 304 height 22
paste div
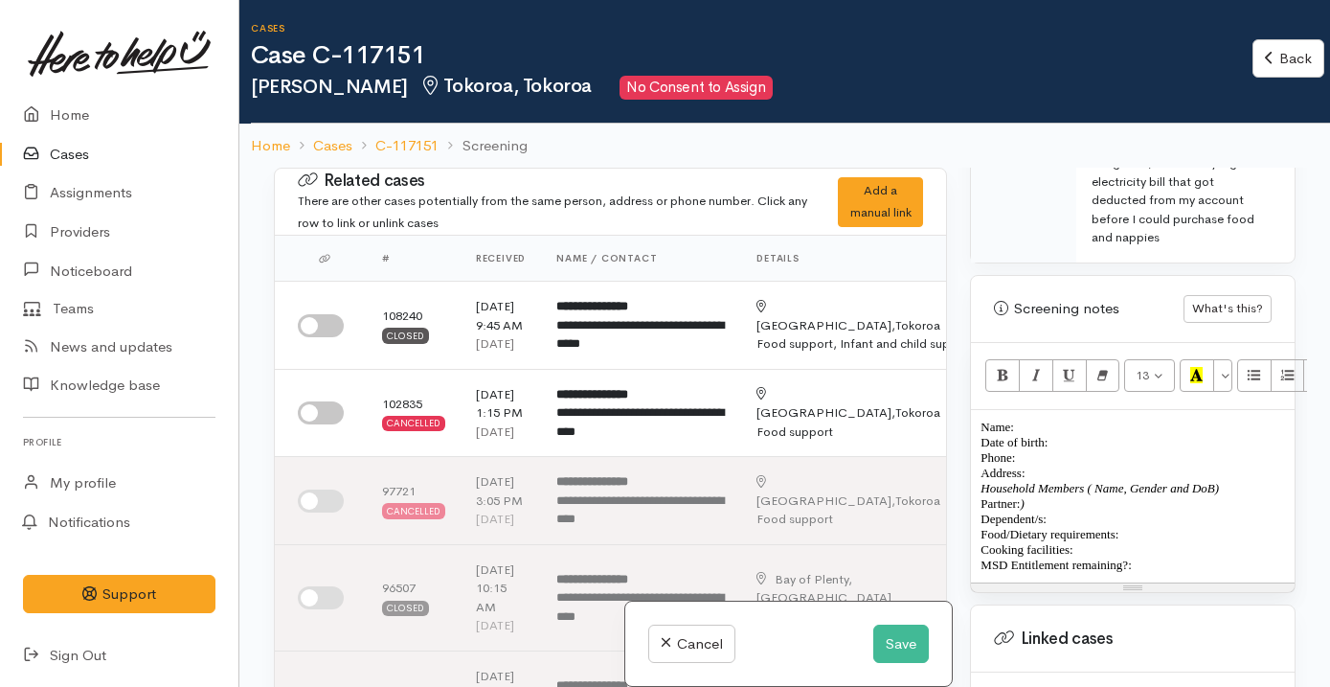
scroll to position [1179, 0]
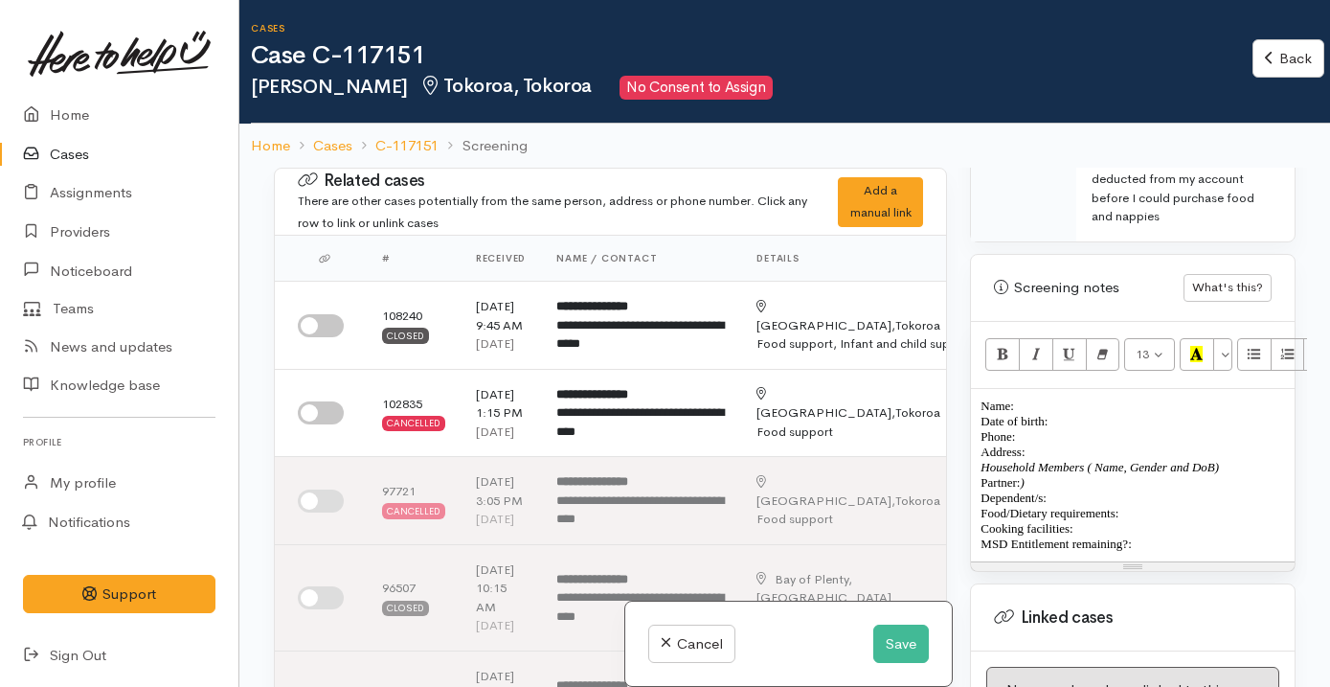
drag, startPoint x: 1162, startPoint y: 530, endPoint x: 964, endPoint y: 385, distance: 245.9
click at [963, 384] on div "Warnings Add No warnings have been raised against this case Add Warning Title ●…" at bounding box center [1132, 511] width 349 height 687
click at [1112, 338] on button "Remove Font Style (⌘+\\)" at bounding box center [1103, 354] width 34 height 33
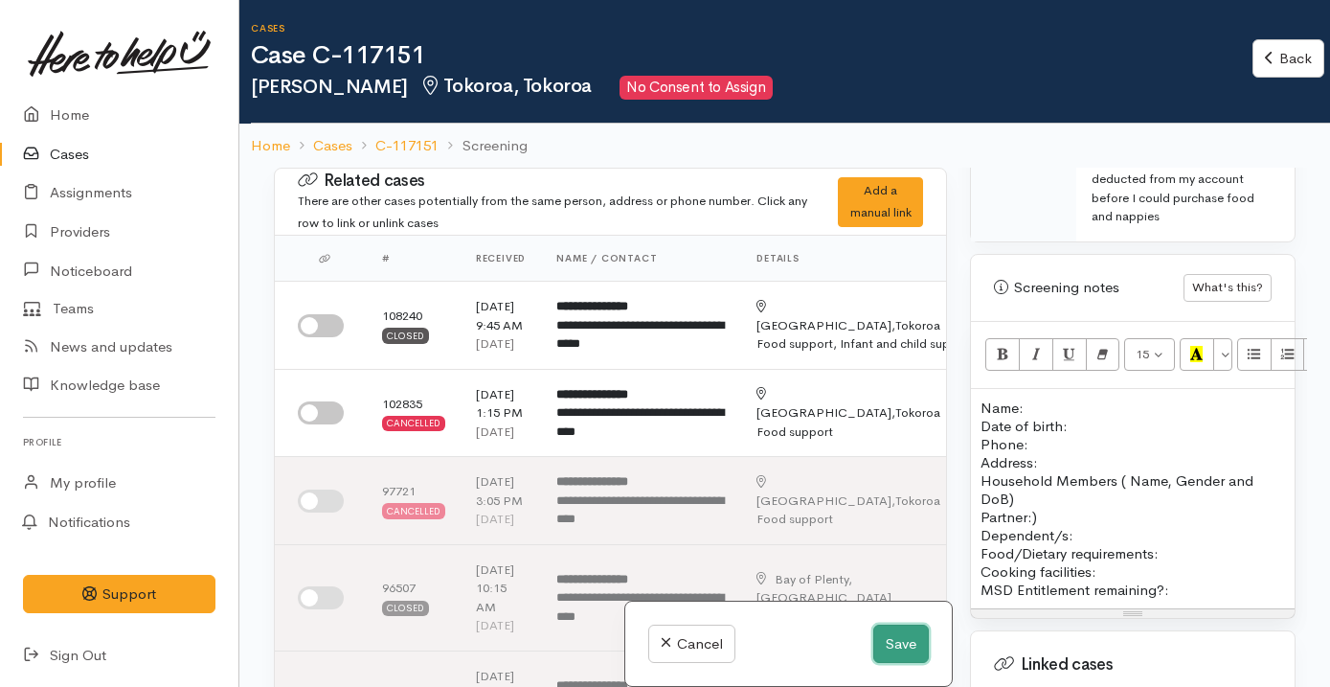
click at [908, 637] on button "Save" at bounding box center [901, 643] width 56 height 39
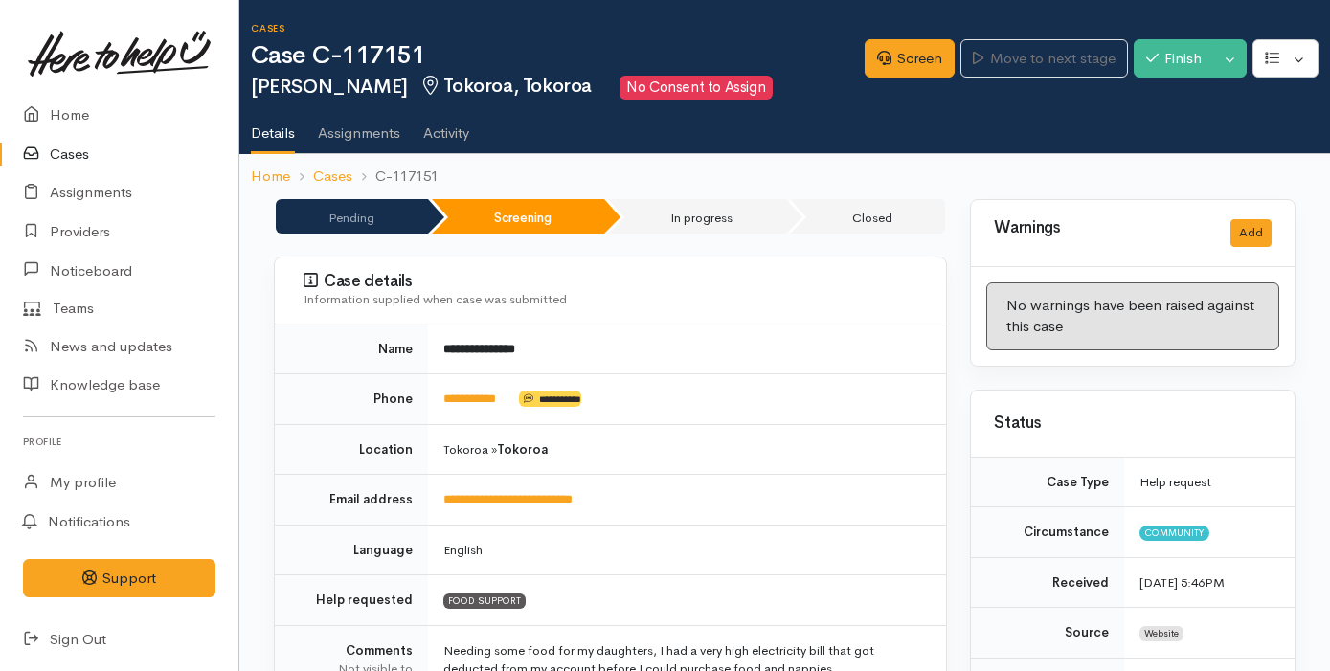
click at [110, 149] on link "Cases" at bounding box center [119, 154] width 238 height 39
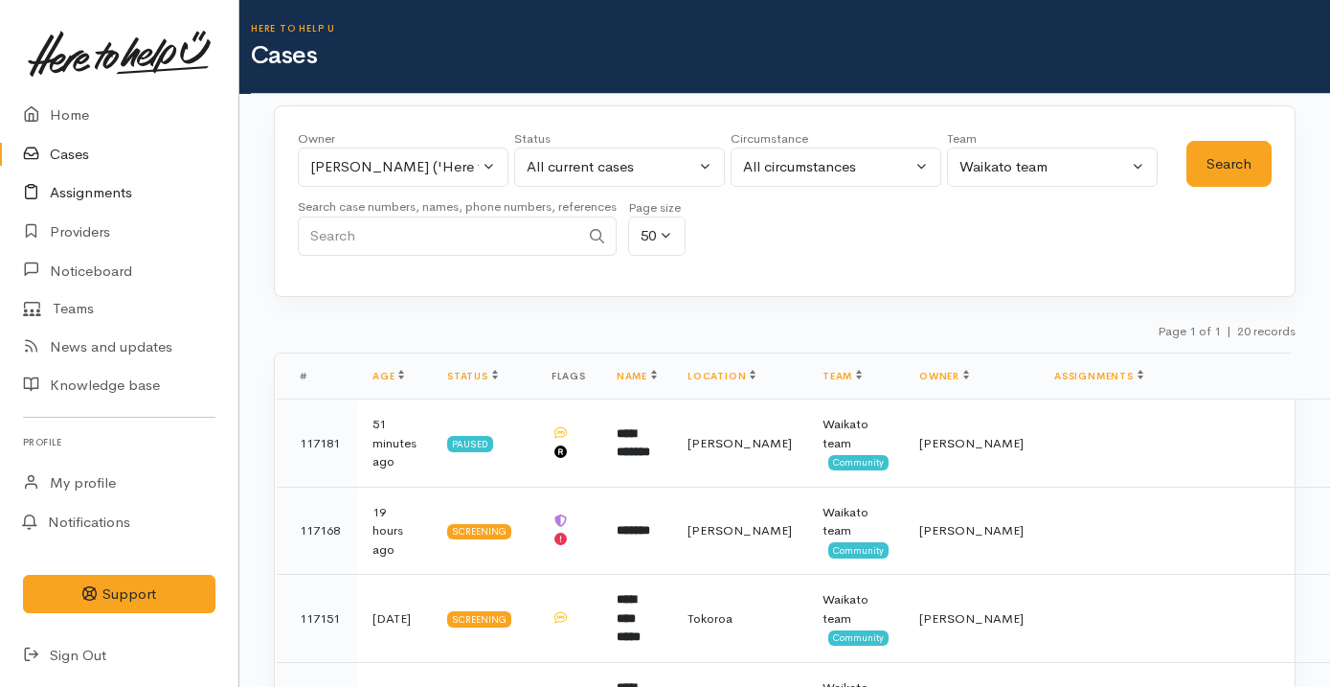
click at [113, 182] on link "Assignments" at bounding box center [119, 192] width 238 height 39
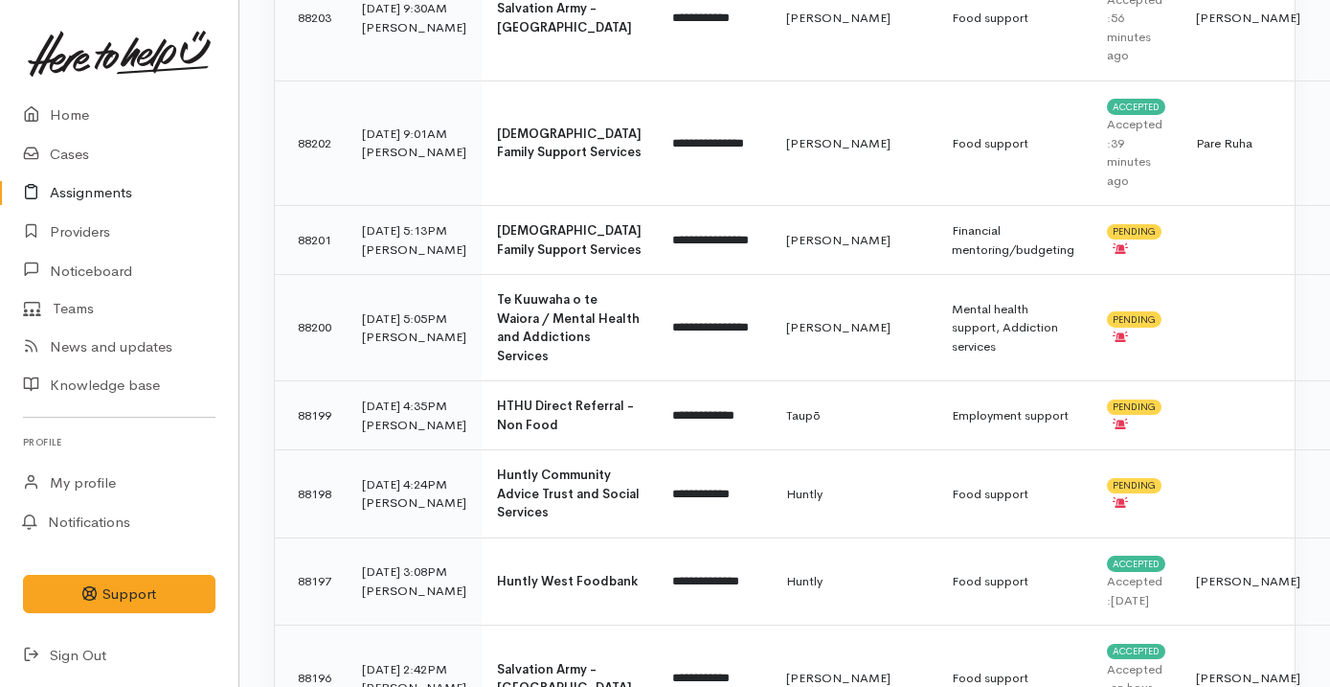
scroll to position [1242, 0]
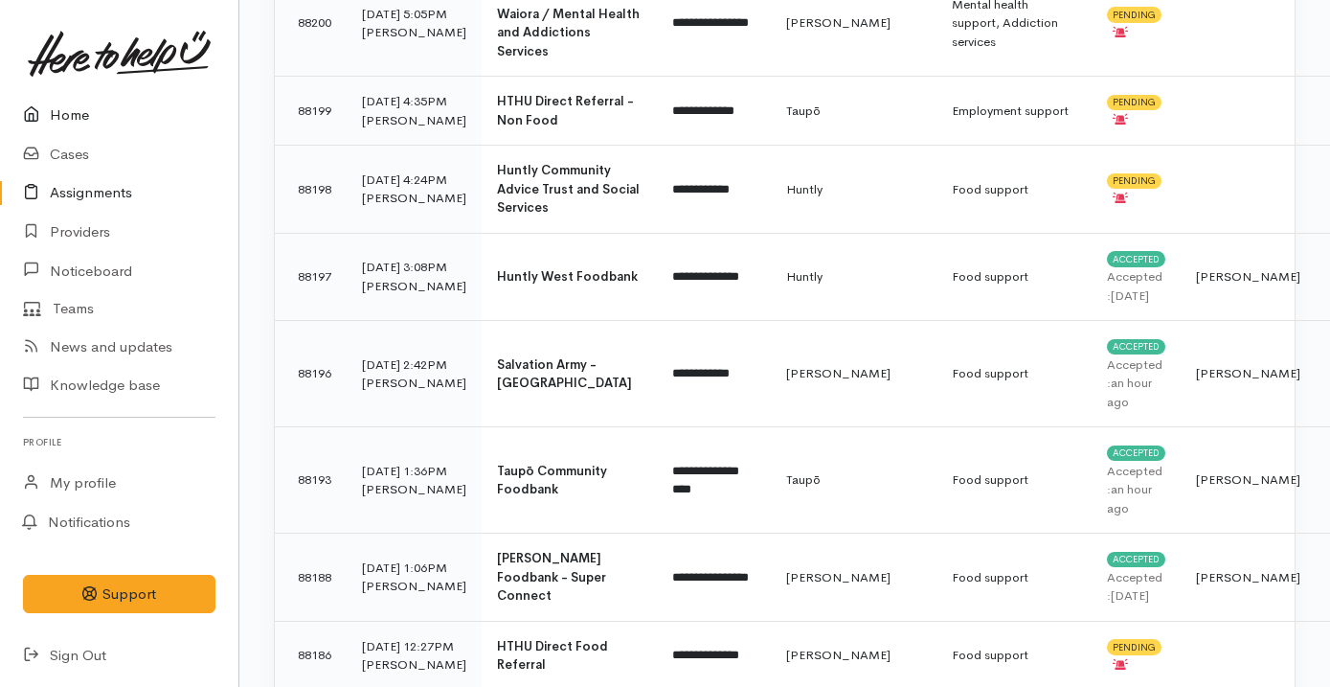
click at [121, 101] on link "Home" at bounding box center [119, 115] width 238 height 39
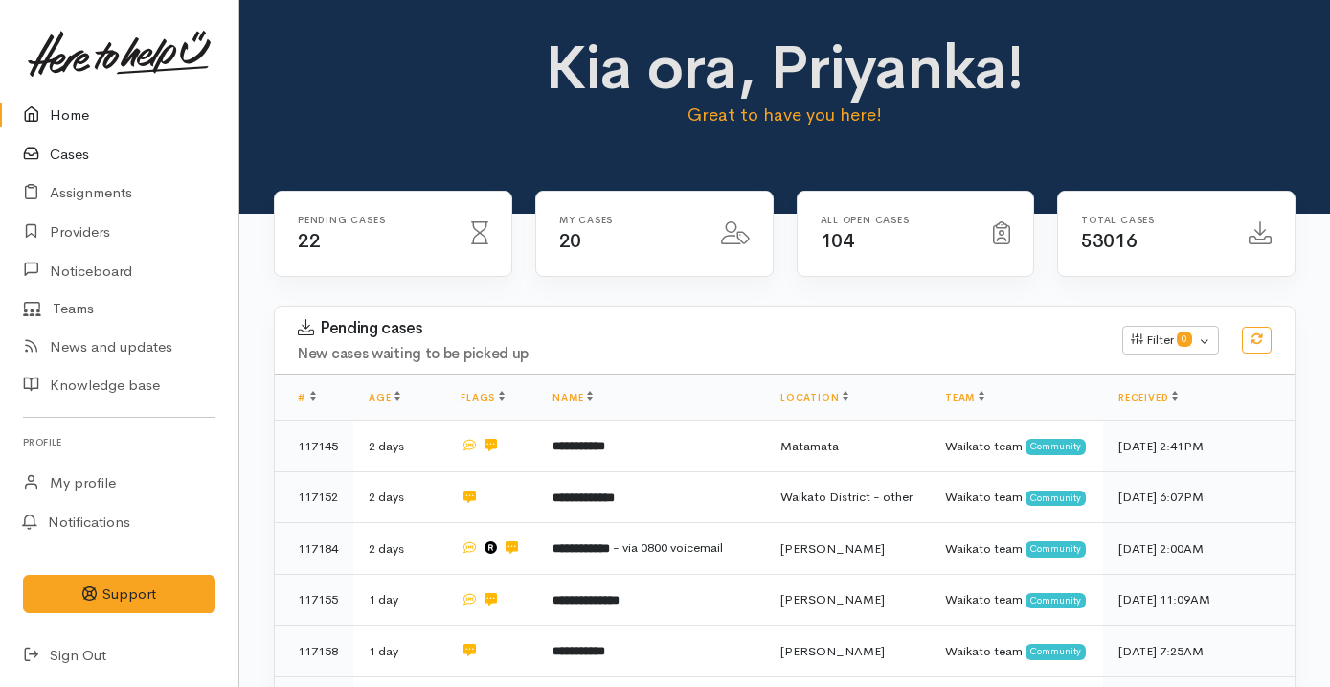
click at [123, 155] on link "Cases" at bounding box center [119, 154] width 238 height 39
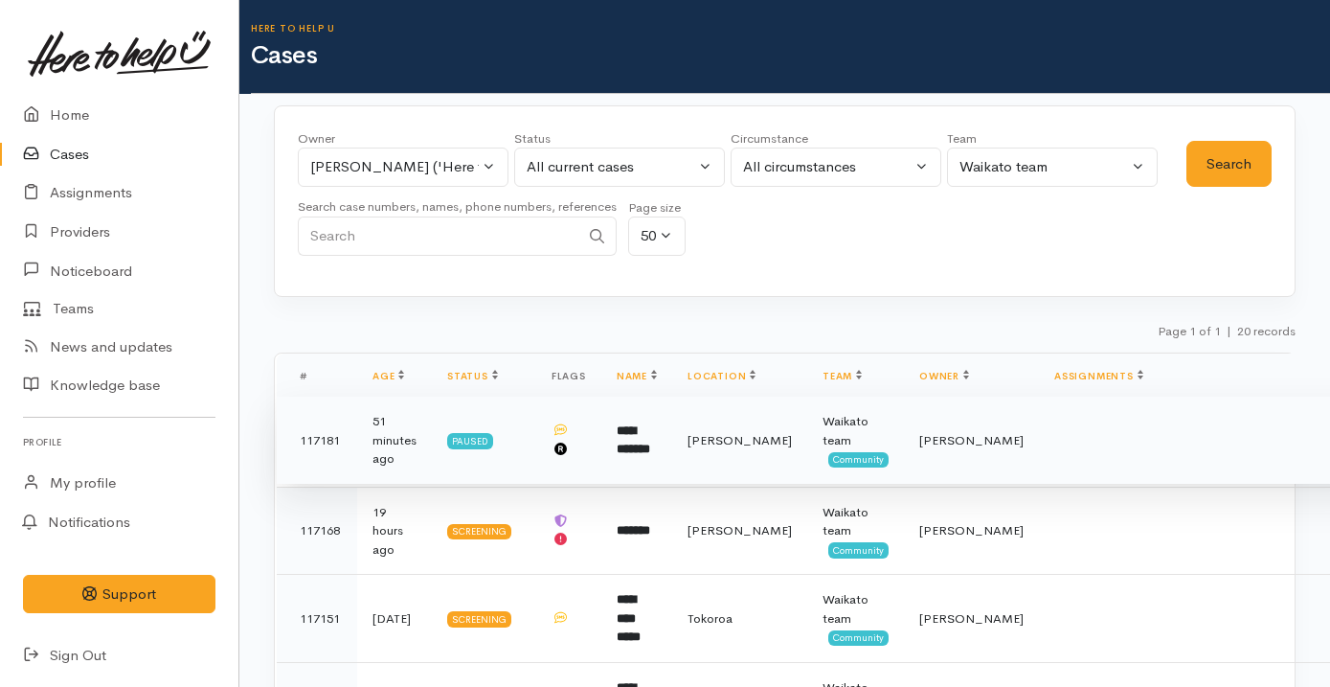
scroll to position [179, 0]
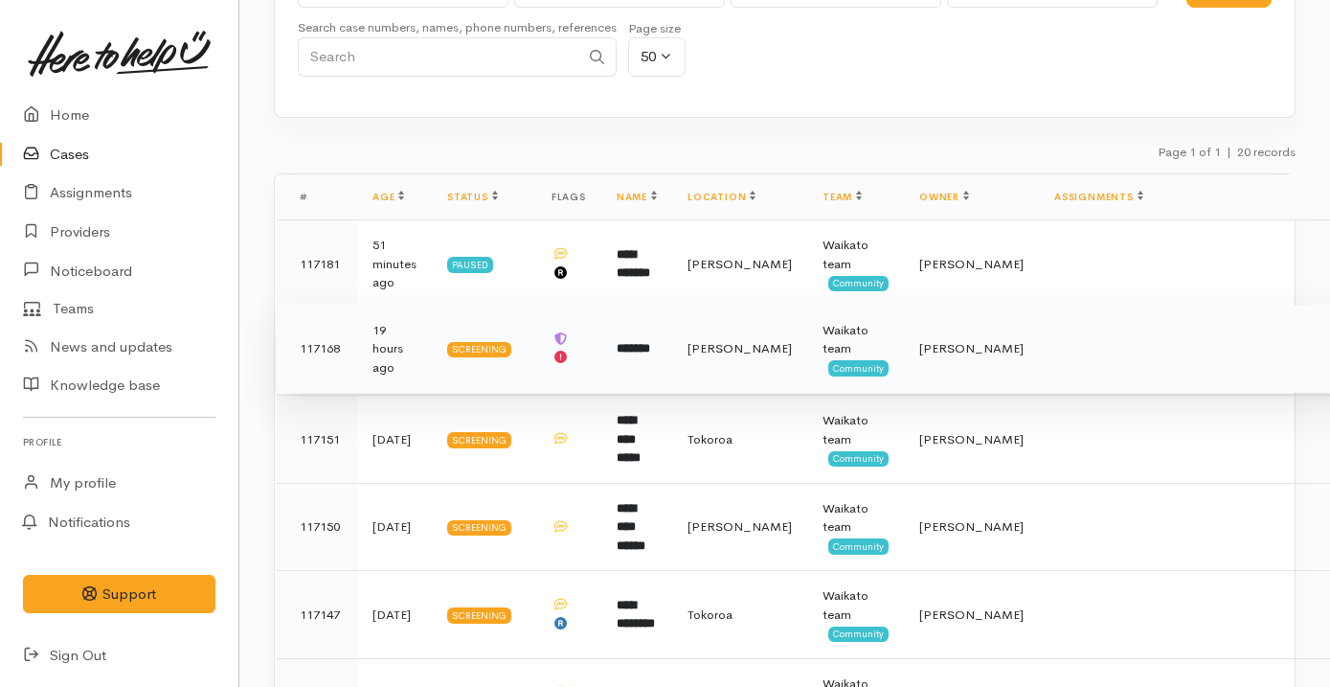
click at [672, 364] on td "*******" at bounding box center [636, 348] width 71 height 88
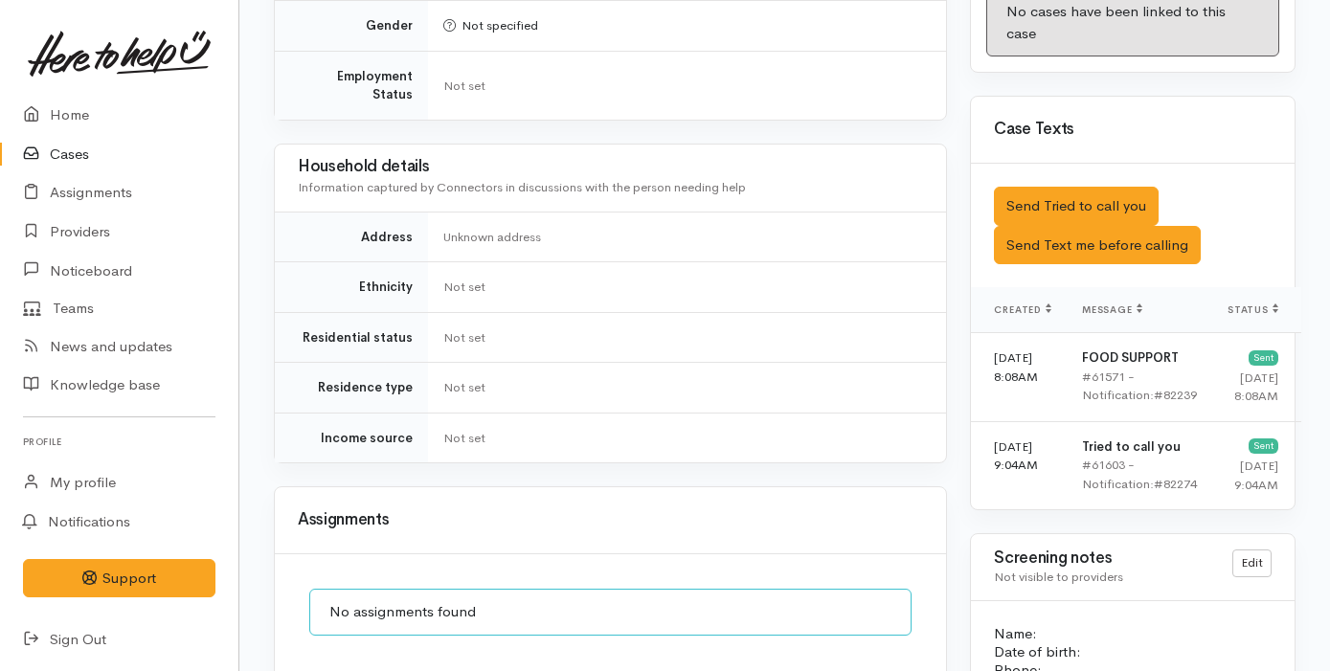
scroll to position [1470, 0]
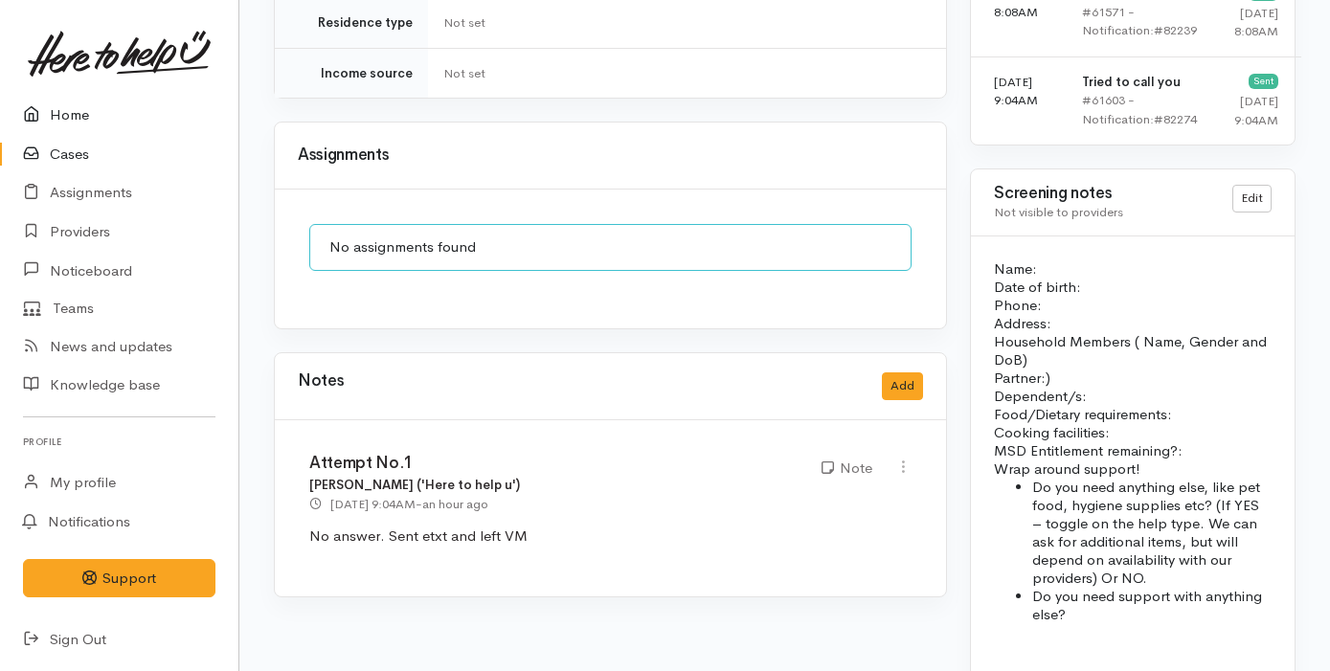
click at [128, 130] on link "Home" at bounding box center [119, 115] width 238 height 39
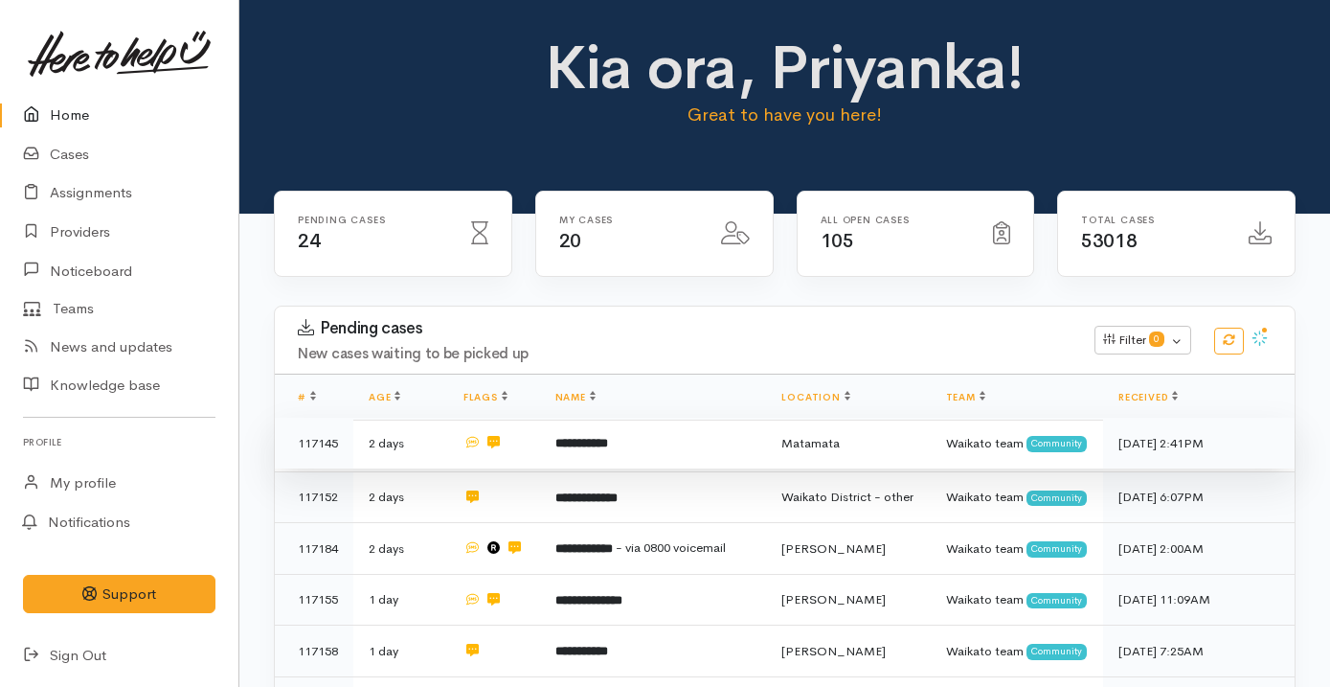
click at [566, 428] on td "**********" at bounding box center [653, 443] width 227 height 52
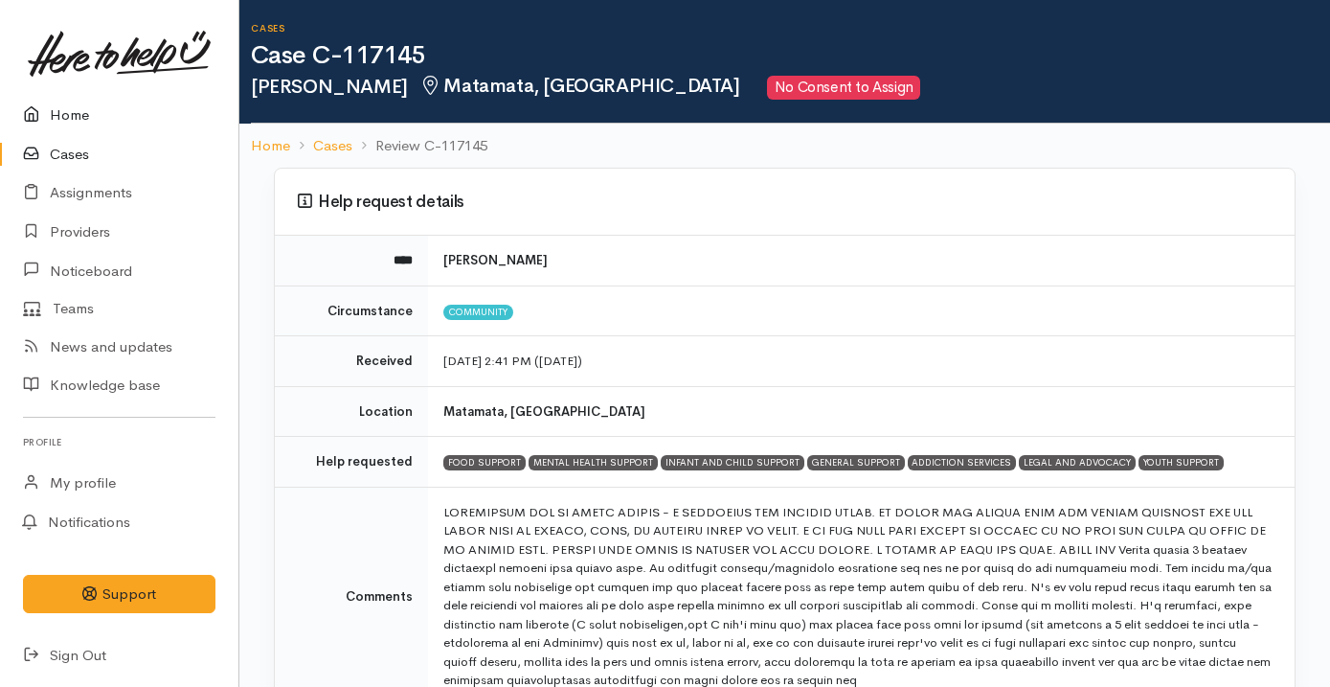
click at [128, 117] on link "Home" at bounding box center [119, 115] width 238 height 39
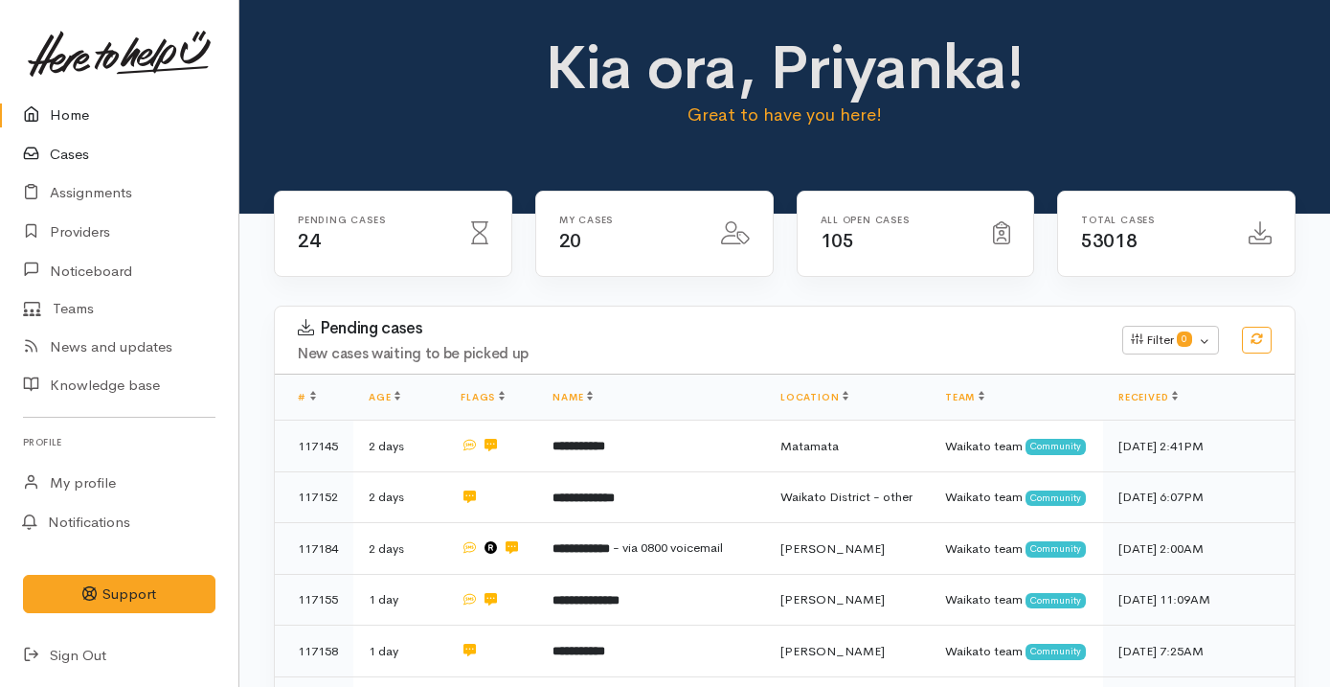
click at [128, 163] on link "Cases" at bounding box center [119, 154] width 238 height 39
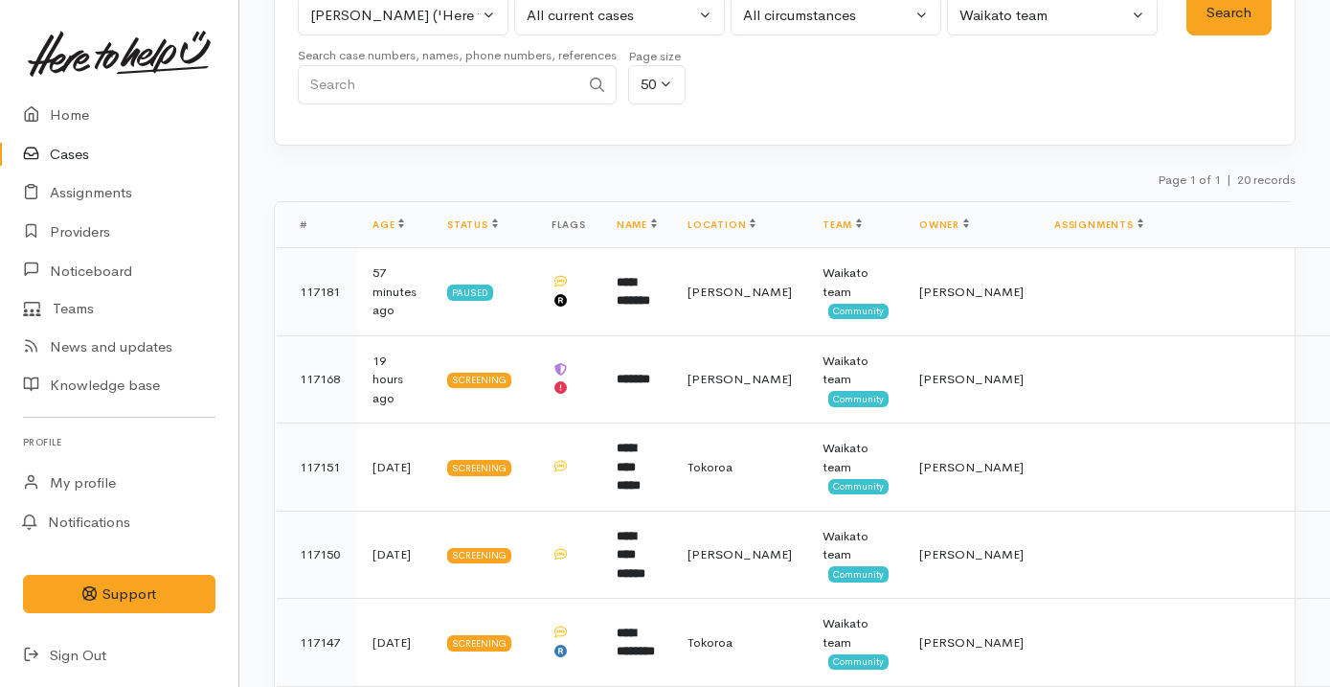
scroll to position [403, 0]
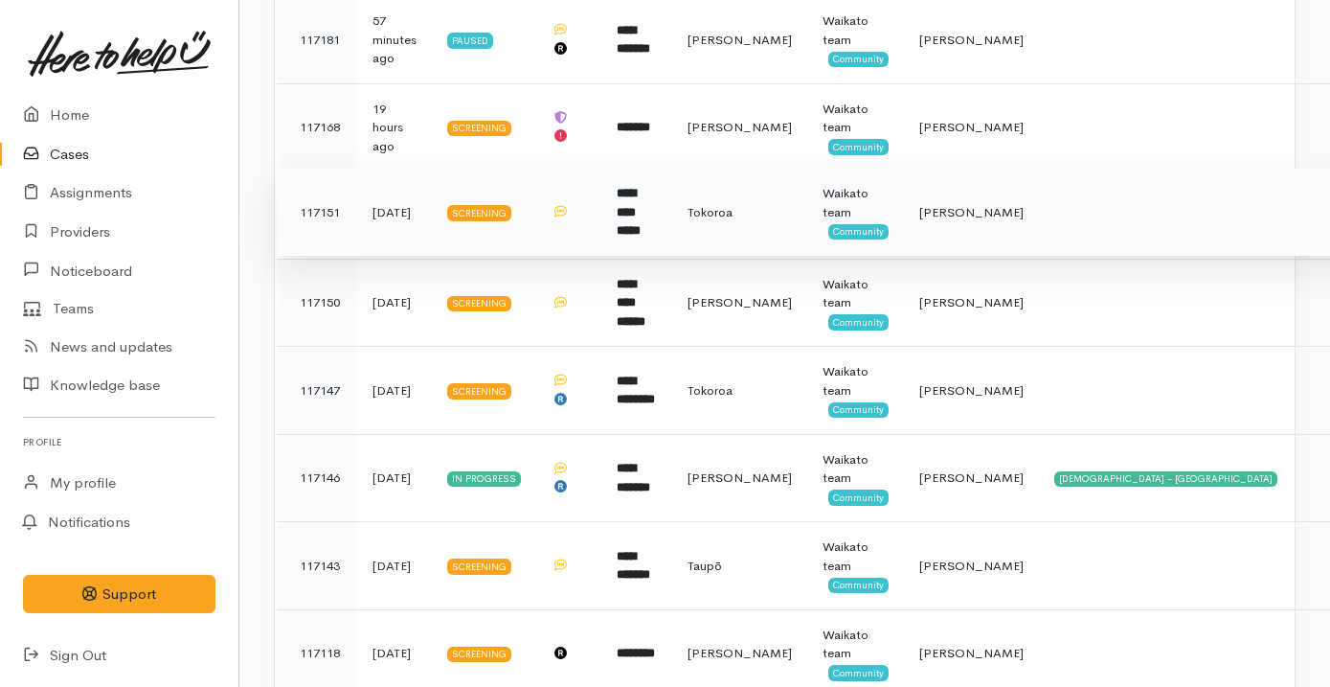
click at [594, 232] on td at bounding box center [568, 213] width 65 height 88
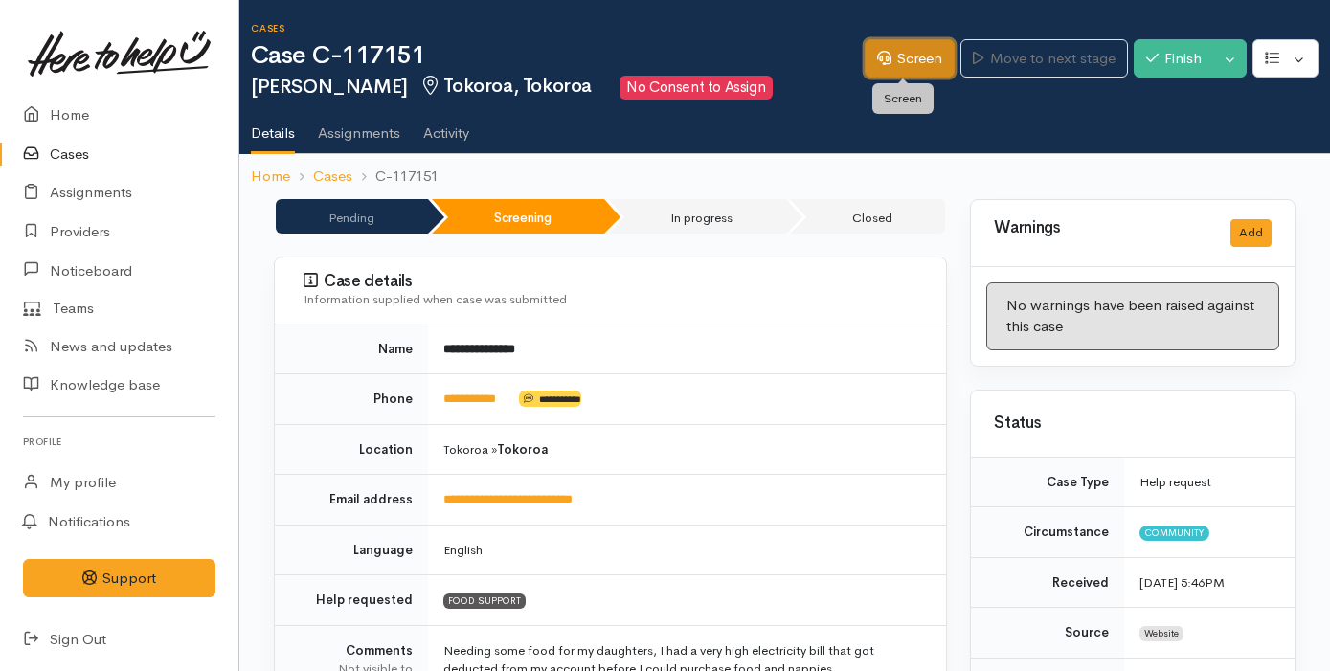
click at [897, 56] on link "Screen" at bounding box center [910, 58] width 90 height 39
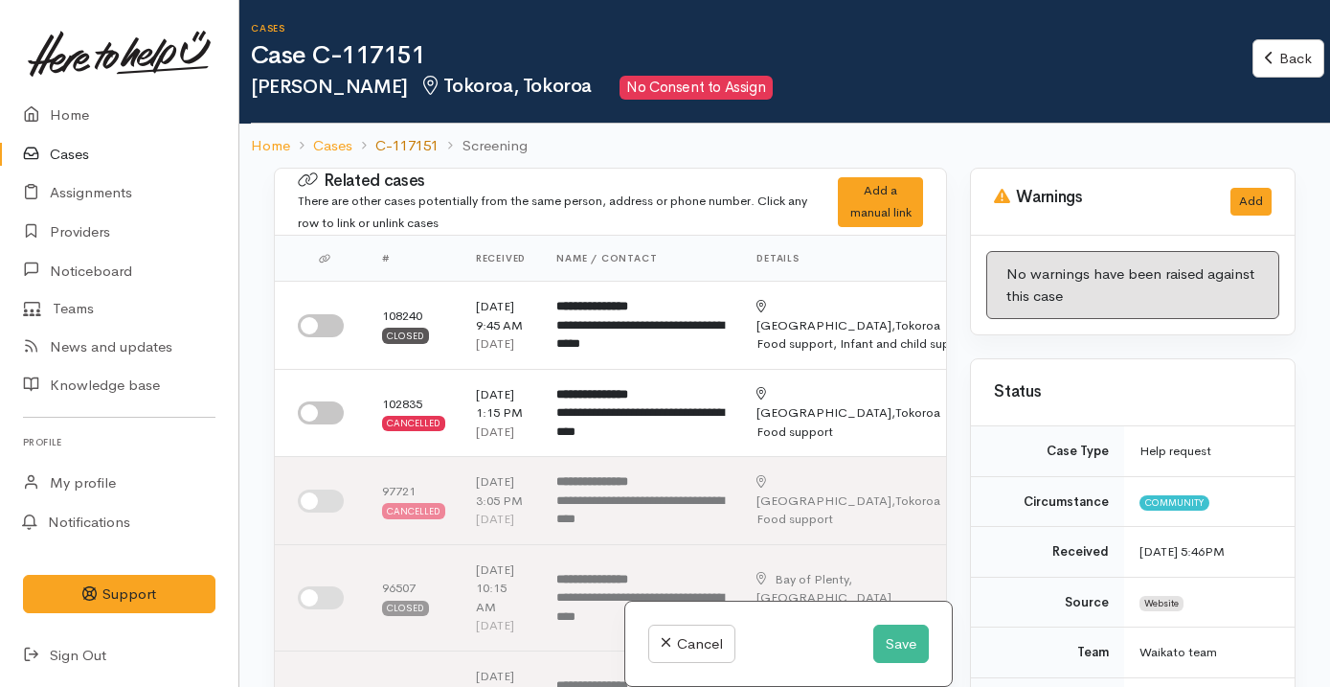
click at [404, 139] on link "C-117151" at bounding box center [406, 146] width 63 height 22
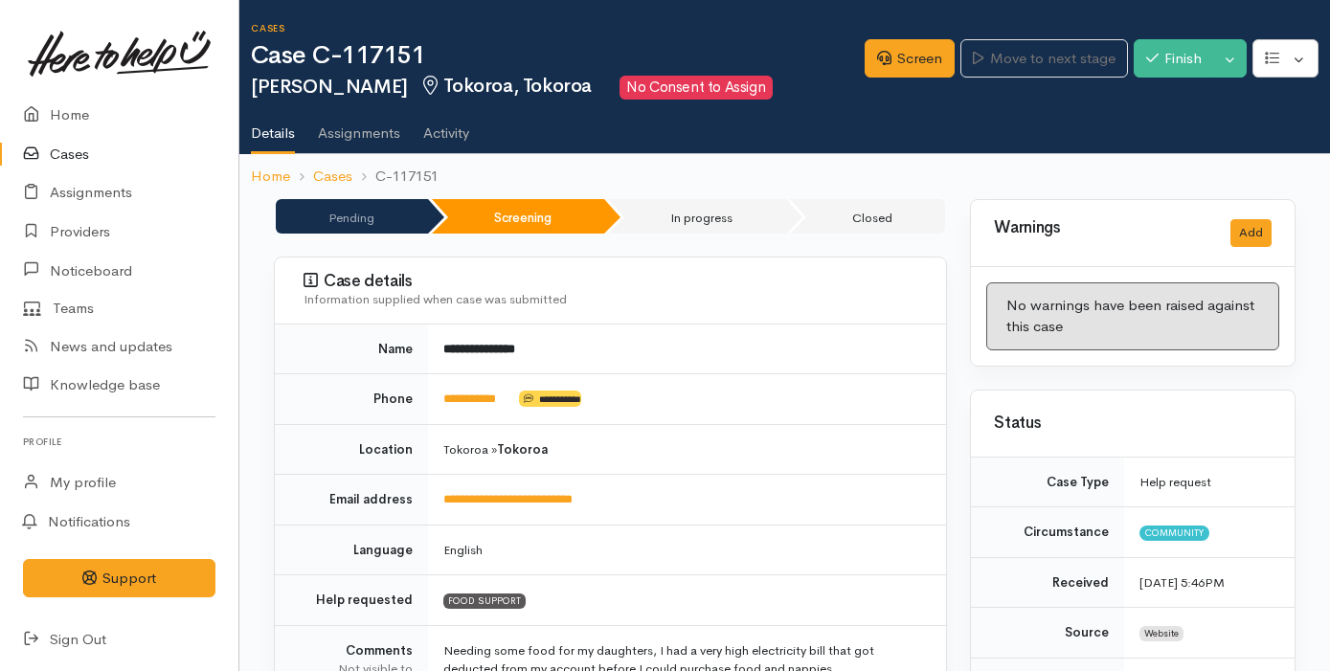
scroll to position [1195, 0]
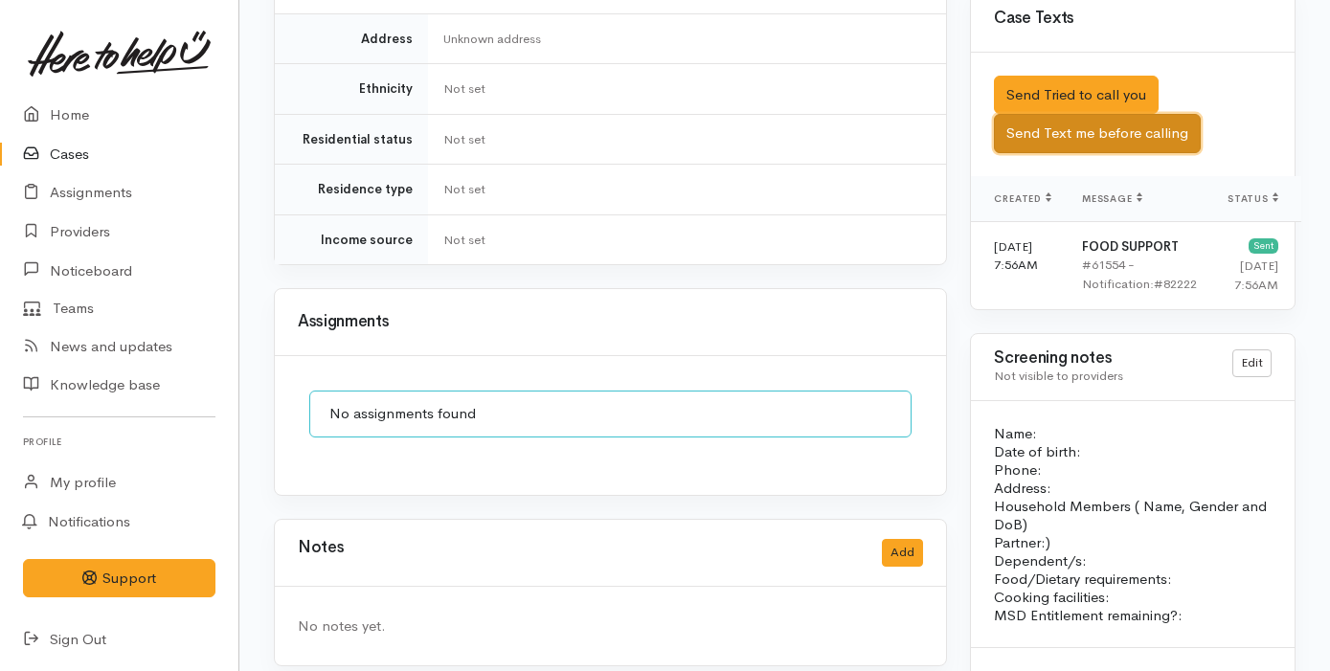
click at [1115, 114] on button "Send Text me before calling" at bounding box center [1097, 133] width 207 height 39
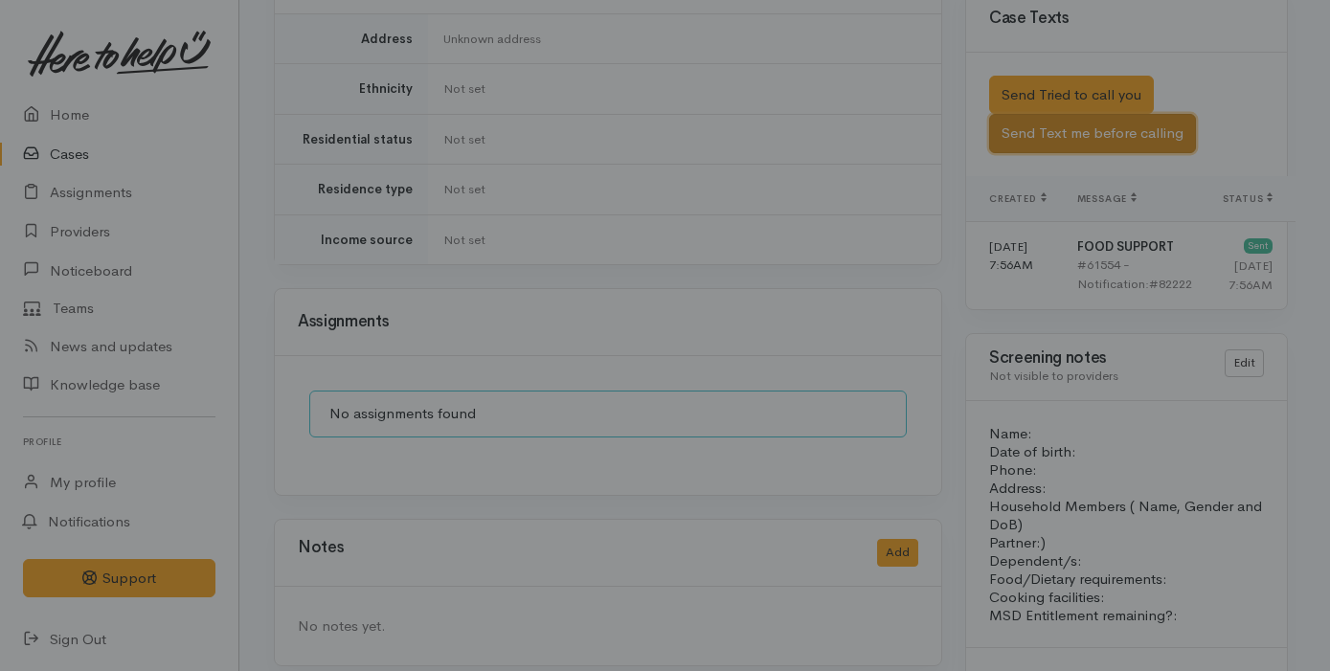
scroll to position [1180, 0]
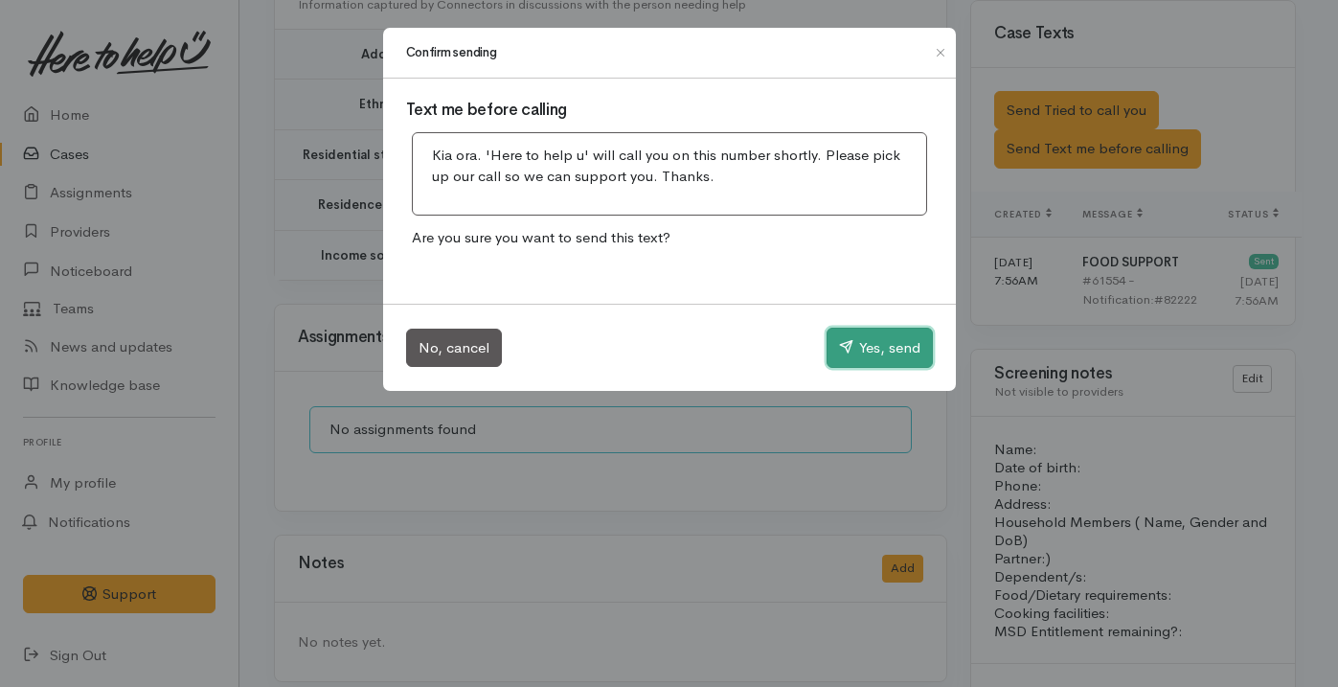
click at [847, 360] on button "Yes, send" at bounding box center [879, 347] width 106 height 40
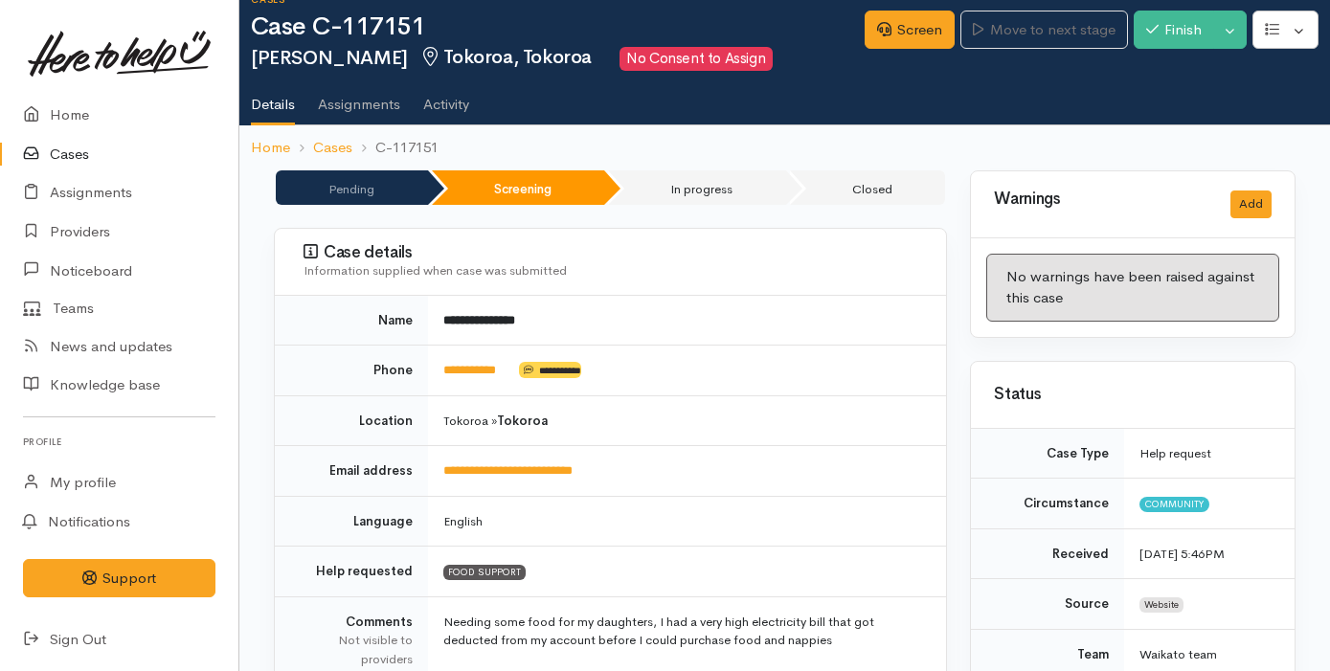
scroll to position [0, 0]
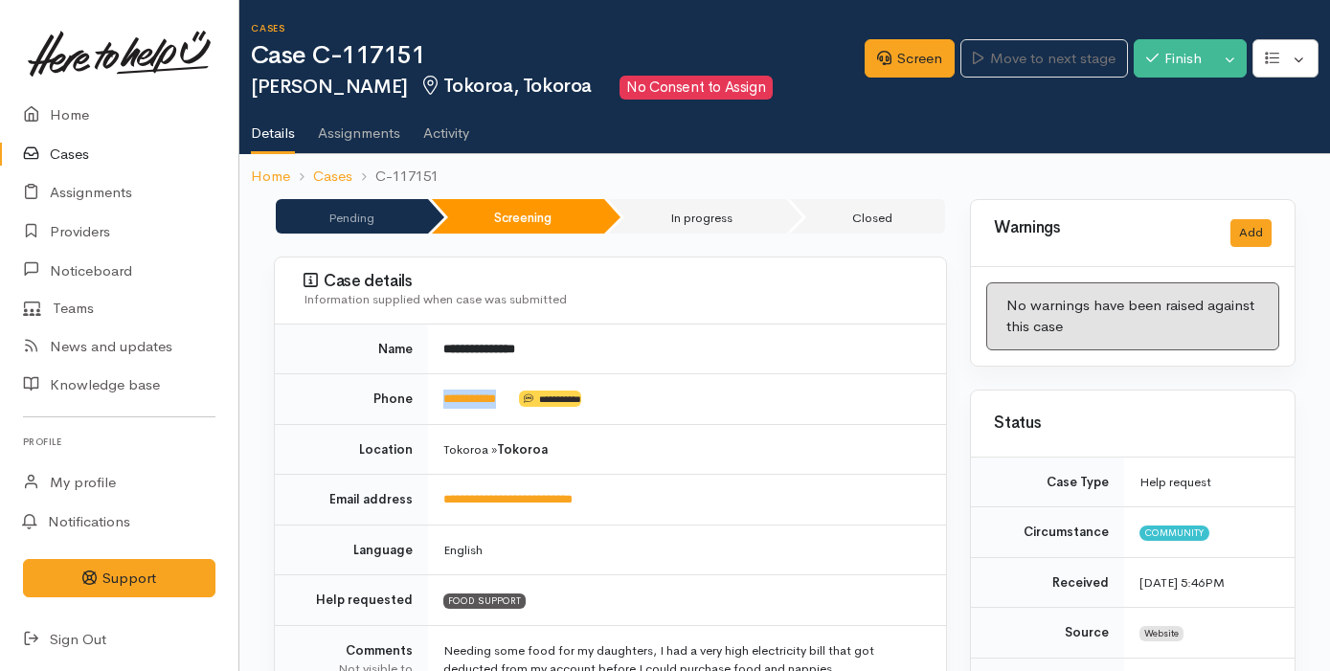
drag, startPoint x: 530, startPoint y: 401, endPoint x: 441, endPoint y: 400, distance: 89.1
click at [441, 400] on td "**********" at bounding box center [687, 399] width 518 height 51
copy td "**********"
click at [900, 61] on link "Screen" at bounding box center [910, 58] width 90 height 39
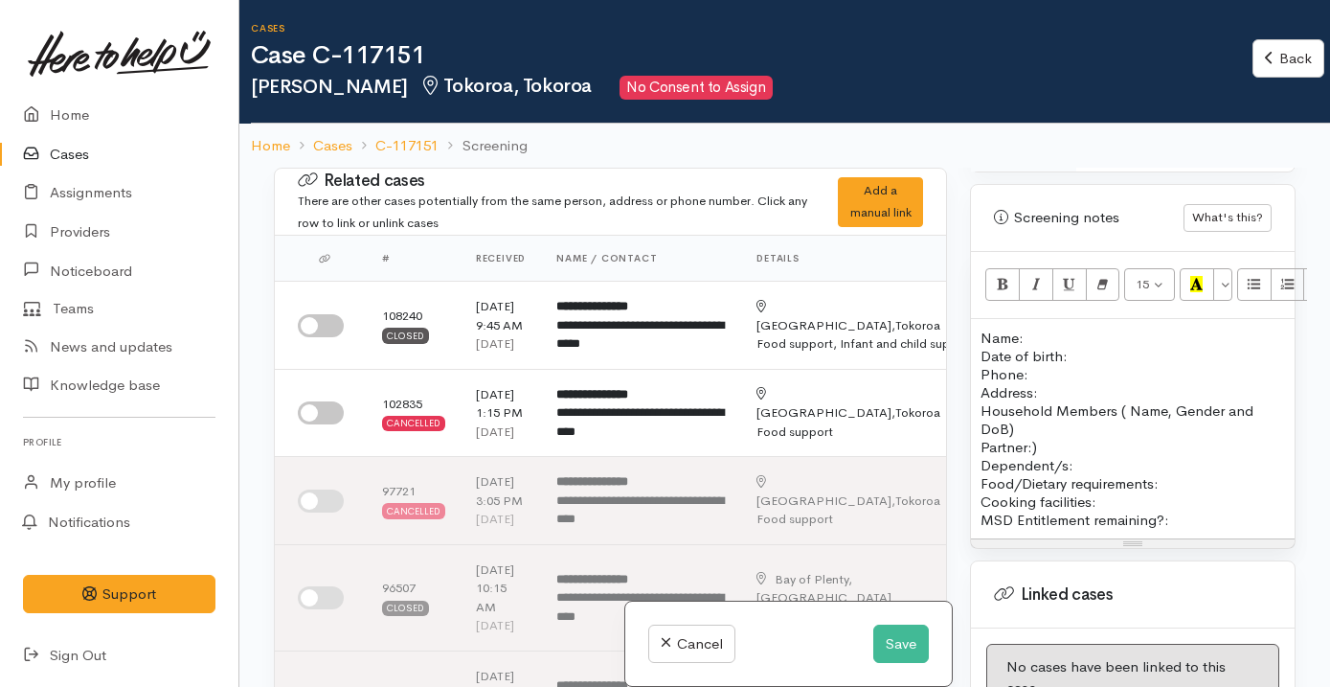
scroll to position [1150, 0]
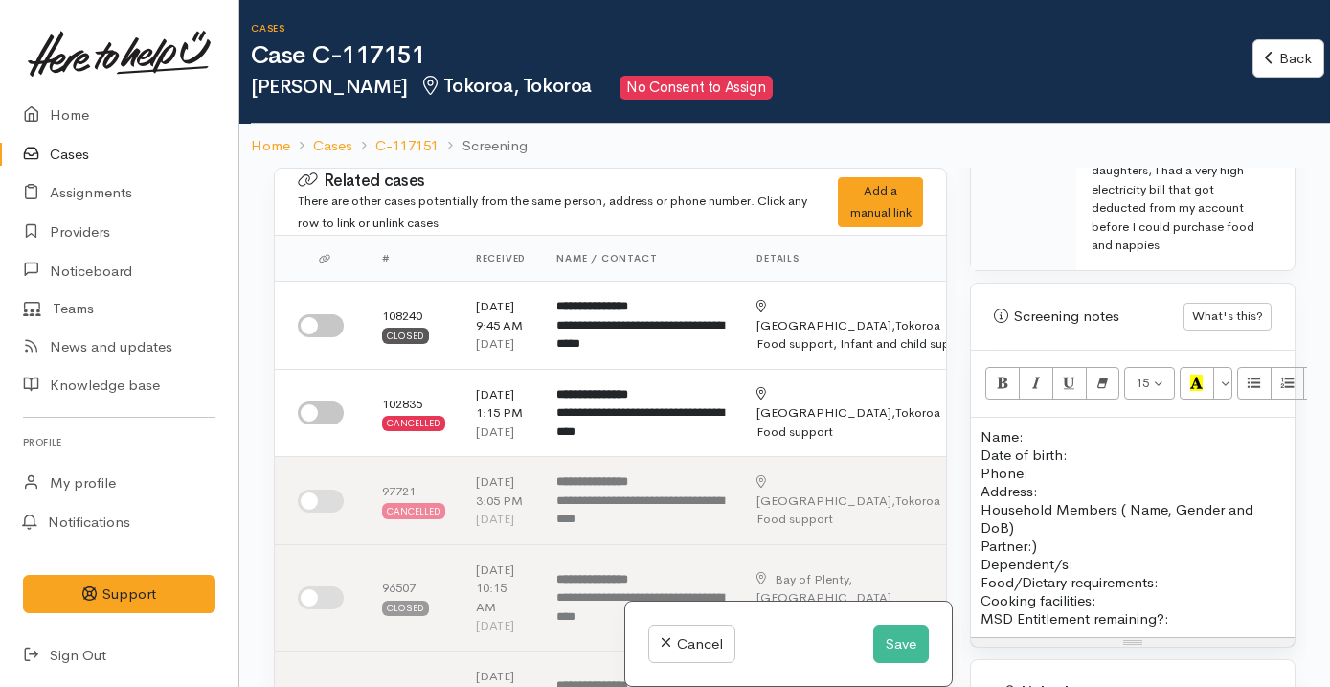
click at [1035, 427] on p "Name: Date of birth: Phone:" at bounding box center [1132, 454] width 304 height 55
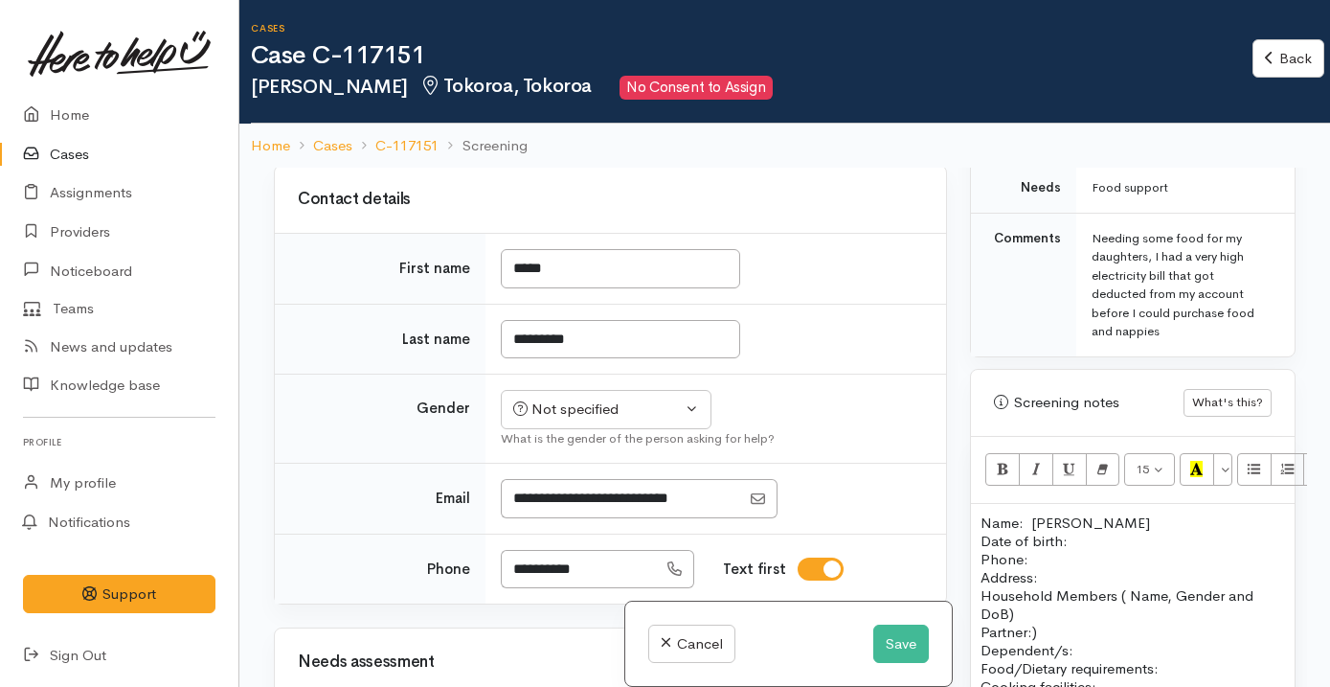
scroll to position [1216, 0]
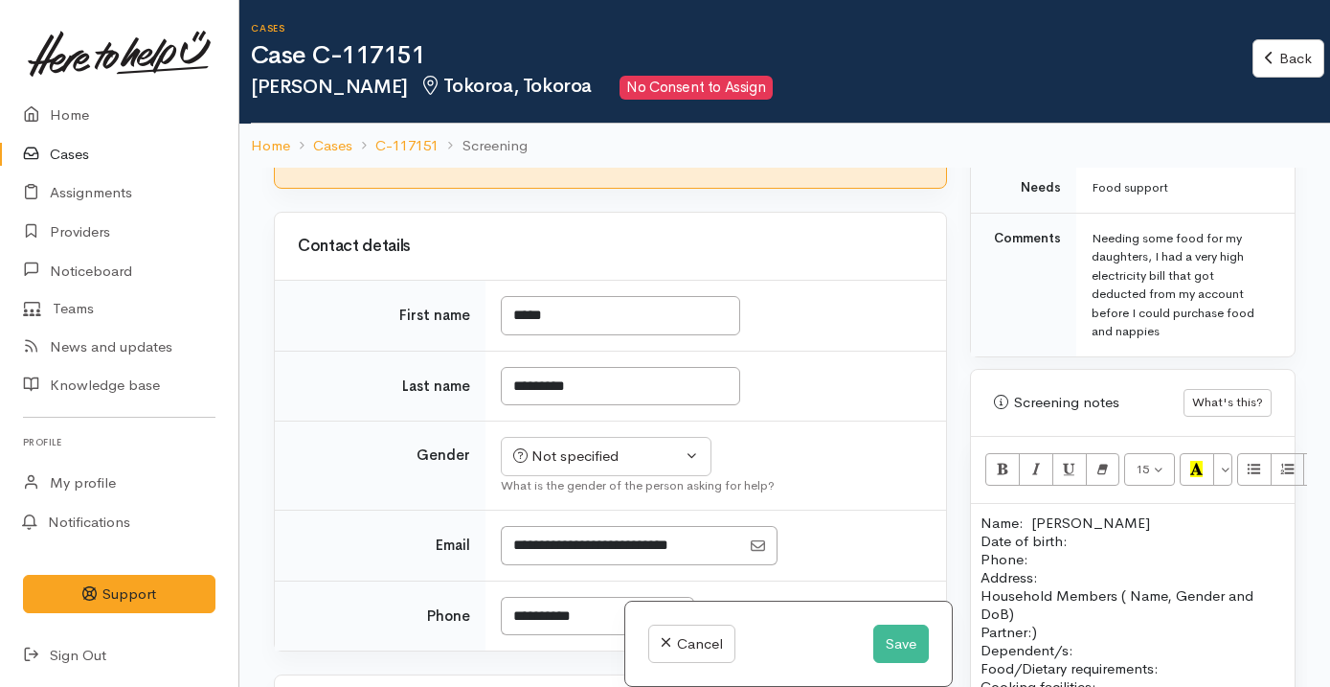
click at [532, 138] on input "I have been given consent to capture screening information" at bounding box center [526, 126] width 46 height 23
checkbox input "true"
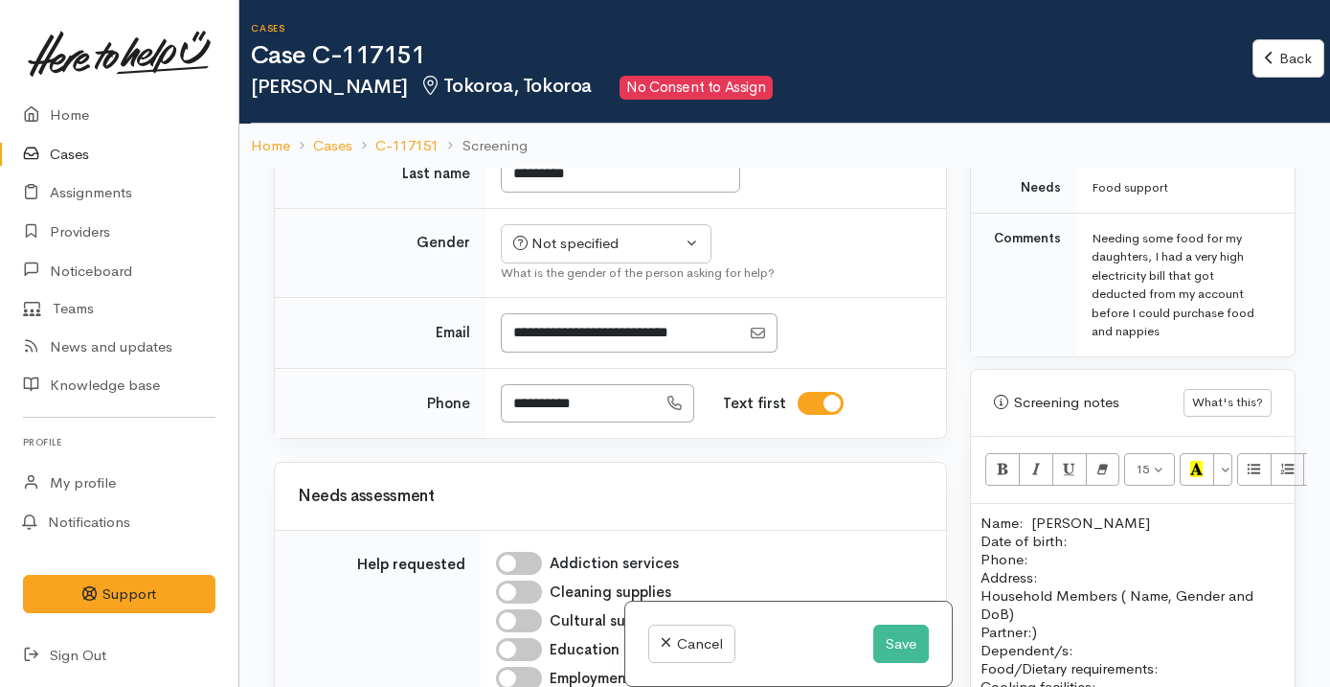
scroll to position [1450, 0]
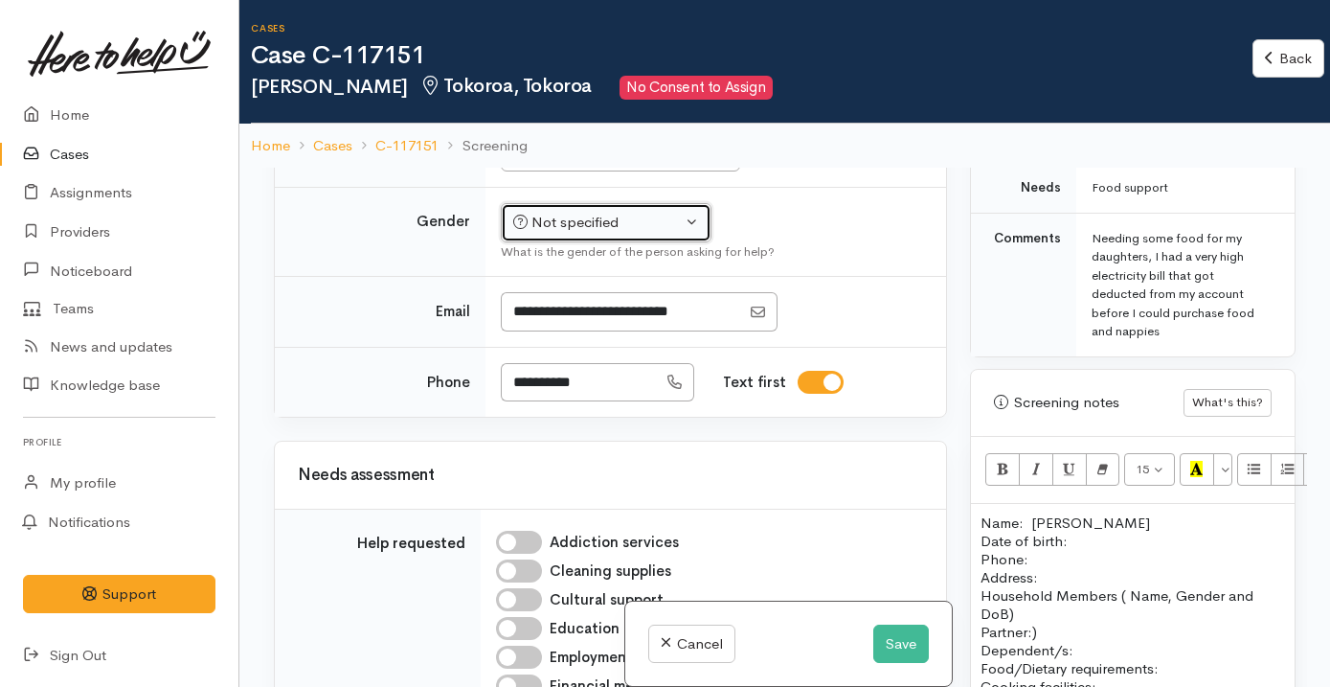
click at [589, 234] on div "Not specified" at bounding box center [597, 223] width 169 height 22
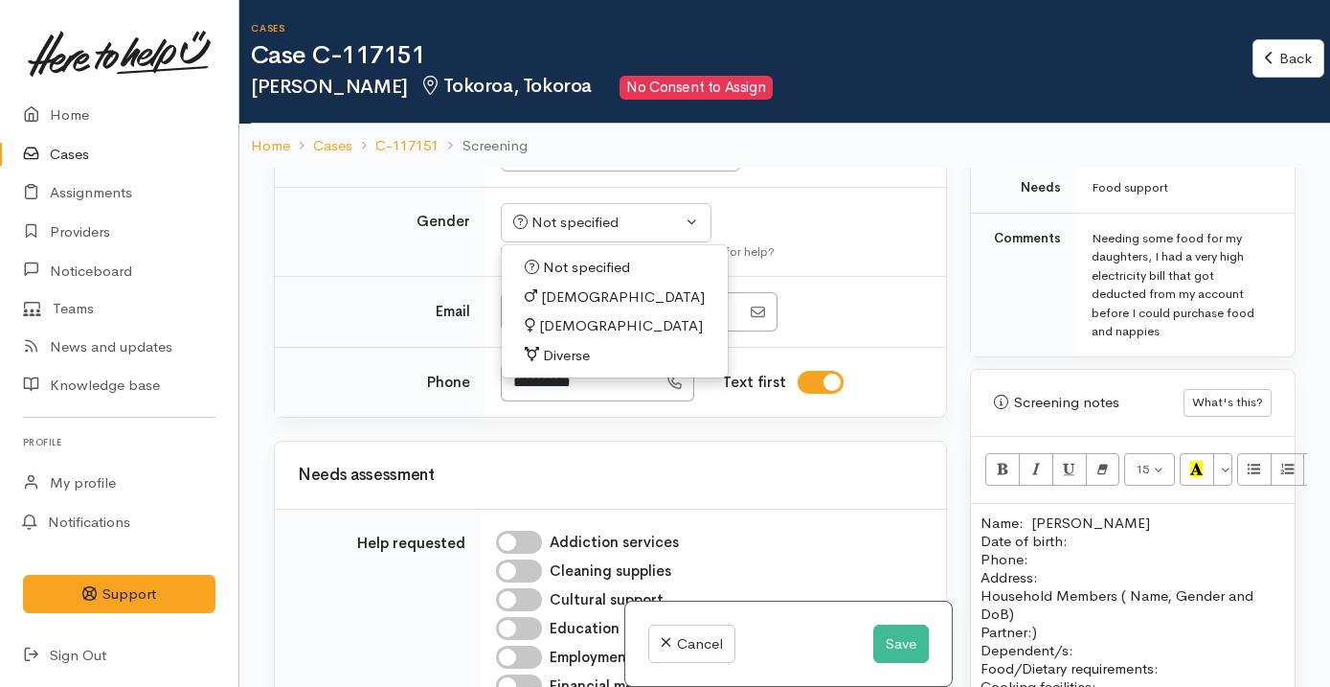
click at [576, 337] on span "[DEMOGRAPHIC_DATA]" at bounding box center [621, 326] width 164 height 22
select select "[DEMOGRAPHIC_DATA]"
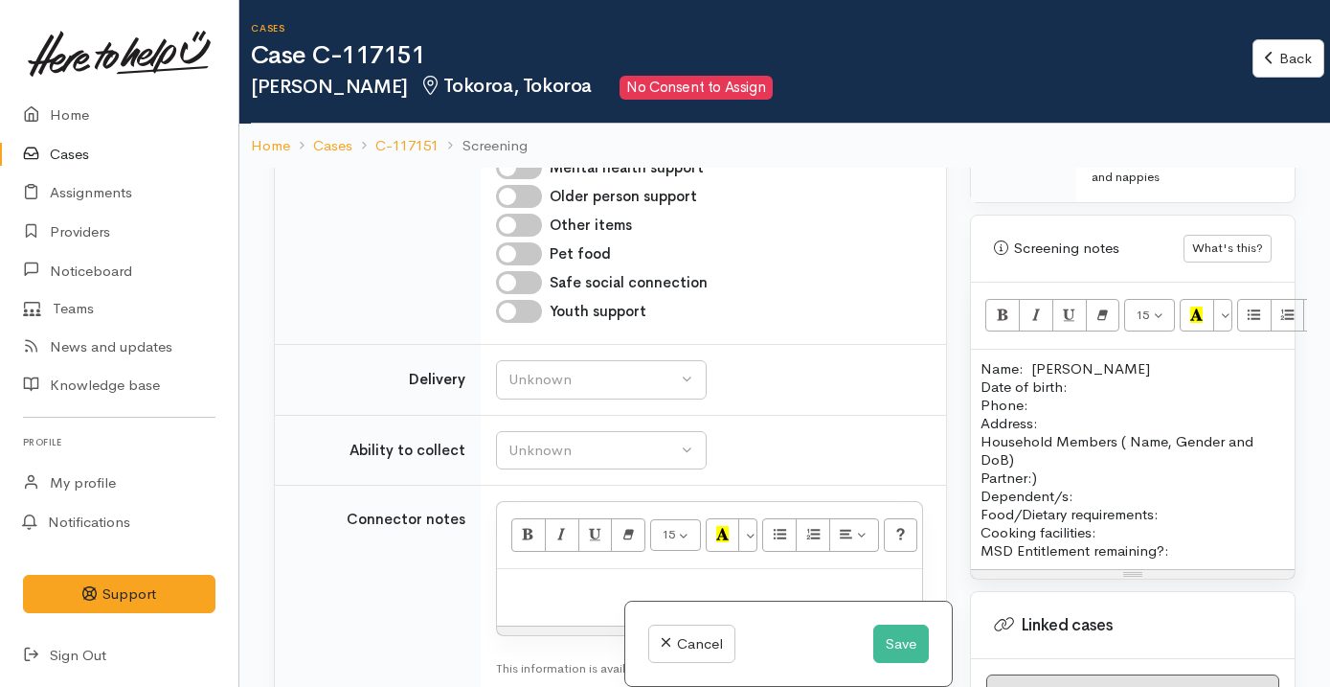
scroll to position [1223, 0]
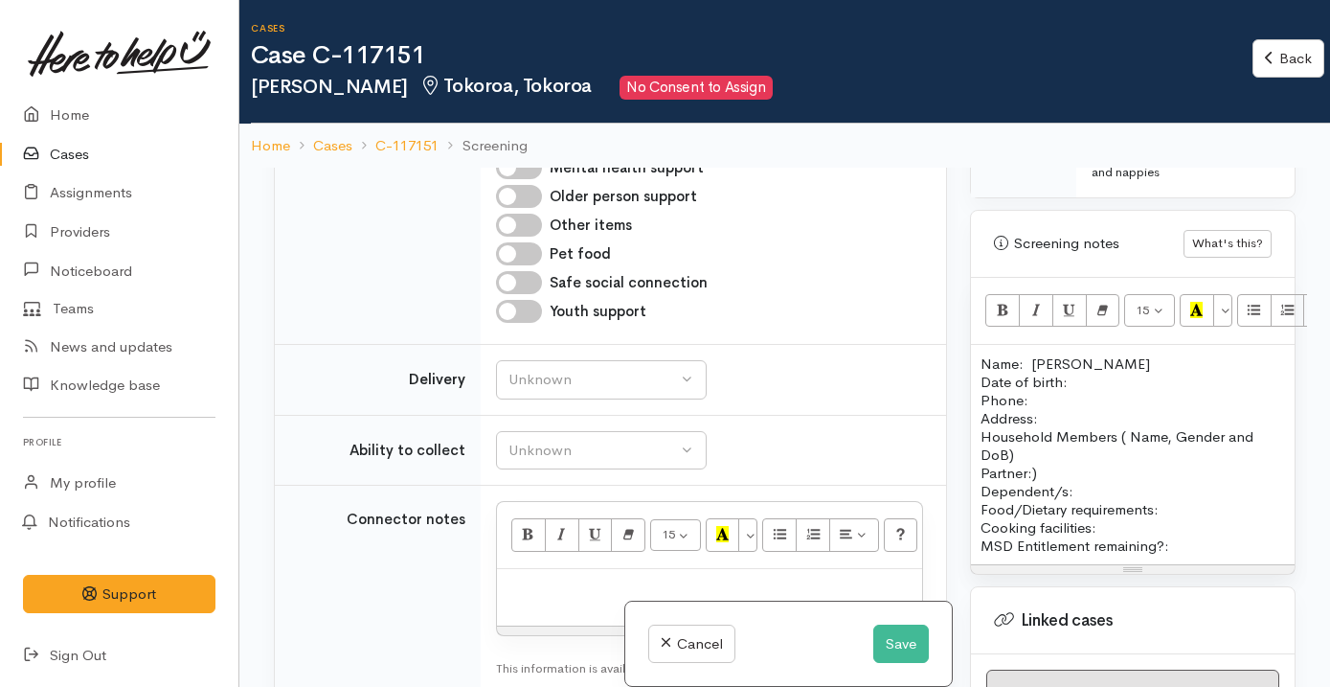
click at [1071, 372] on p "Name: Kayla Trajkovic Date of birth: Phone:" at bounding box center [1132, 381] width 304 height 55
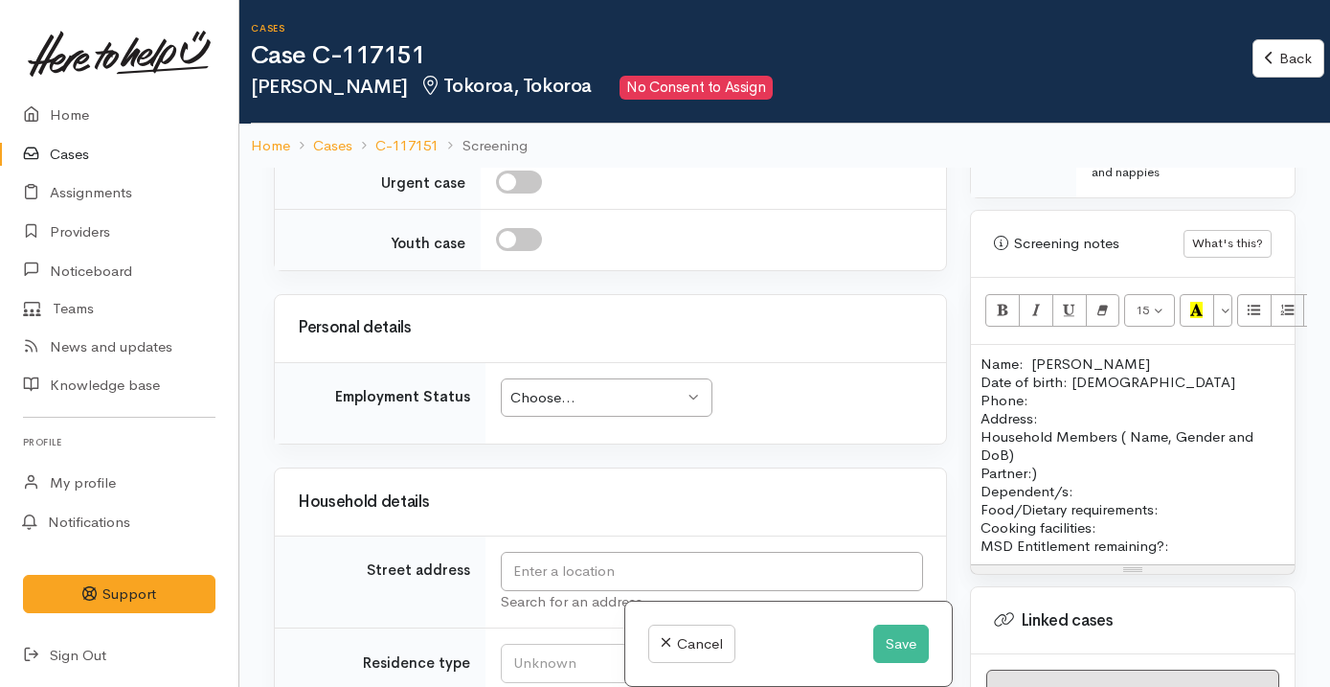
scroll to position [2996, 0]
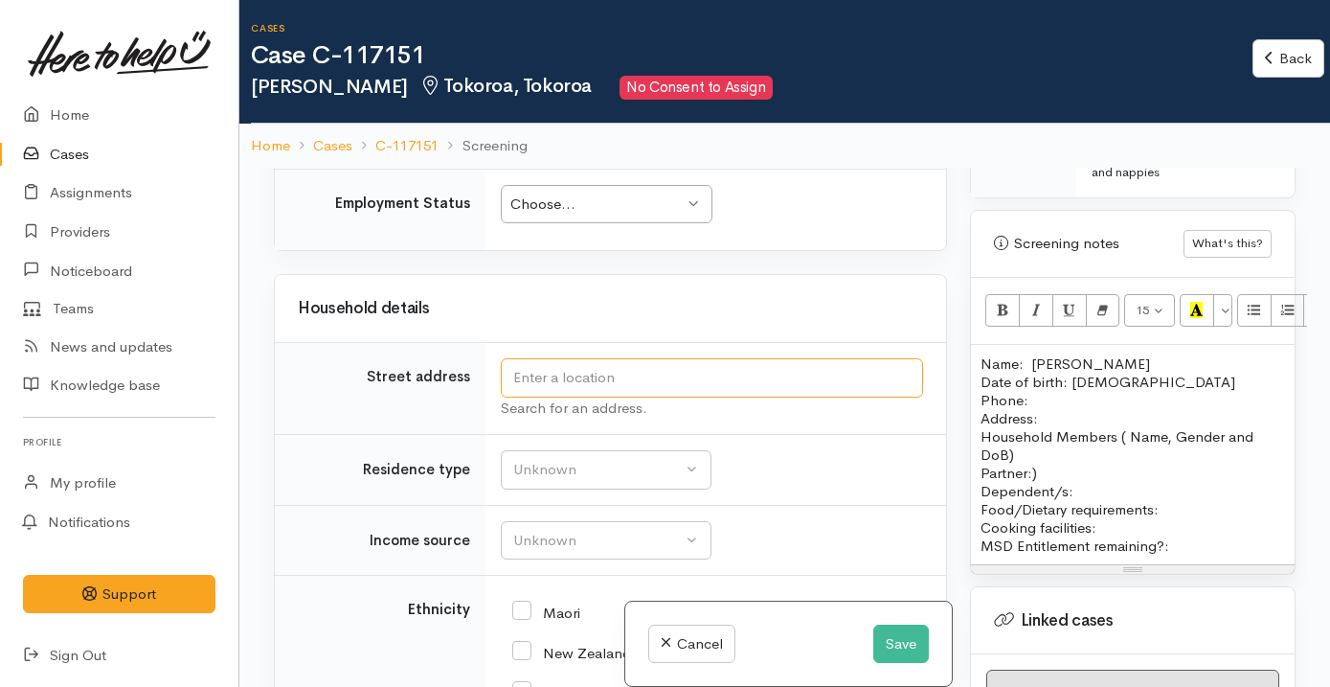
click at [638, 397] on input "text" at bounding box center [712, 377] width 422 height 39
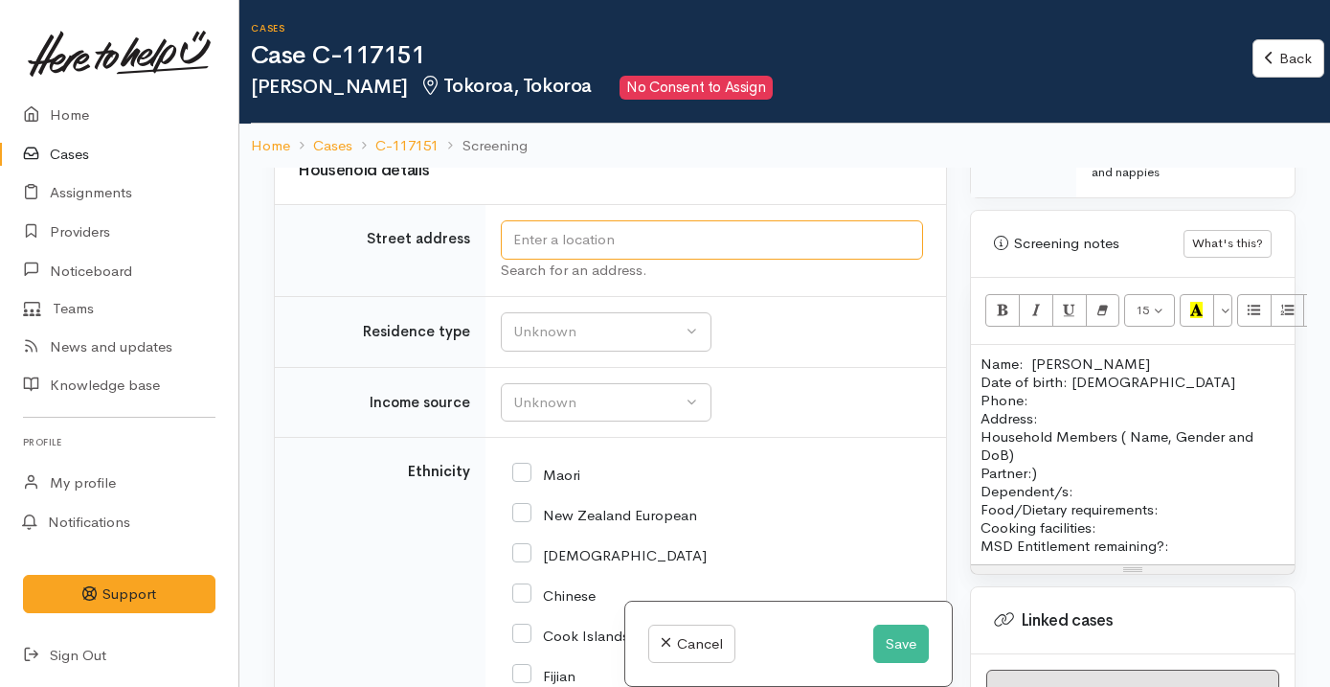
scroll to position [3137, 0]
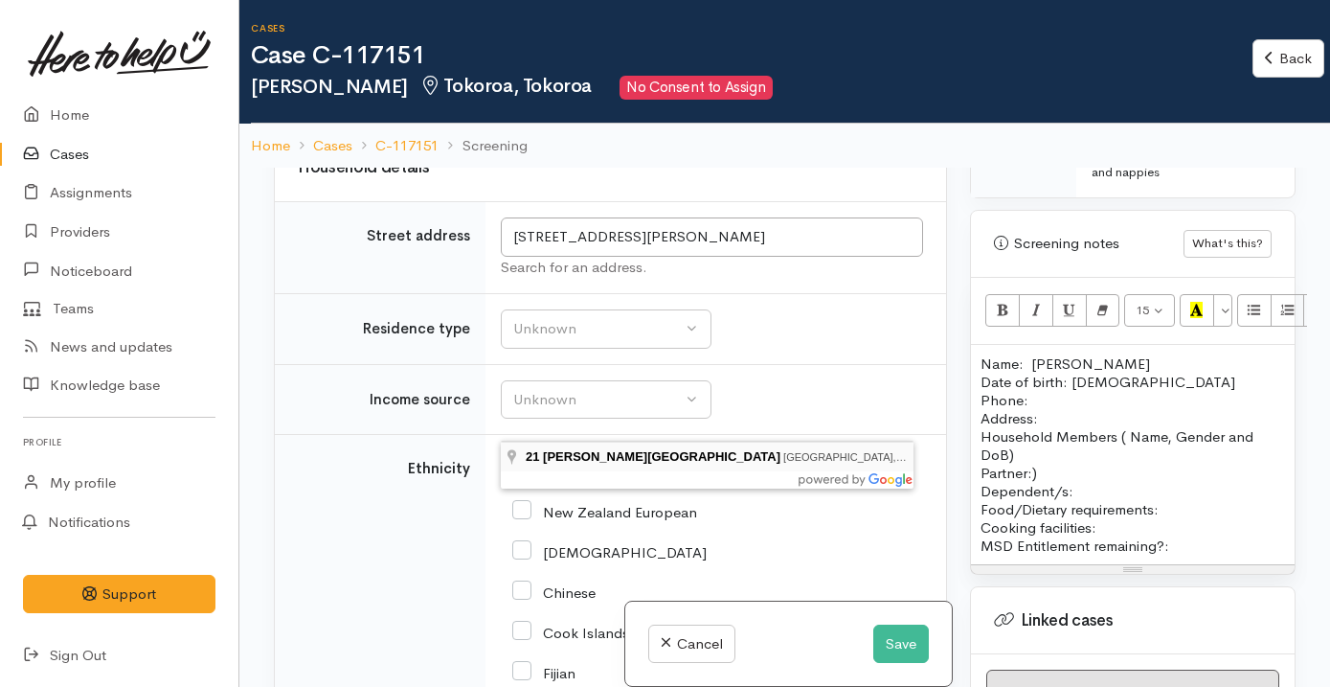
type input "21 Clyde Street, Waikato, Tokoroa, New Zealand"
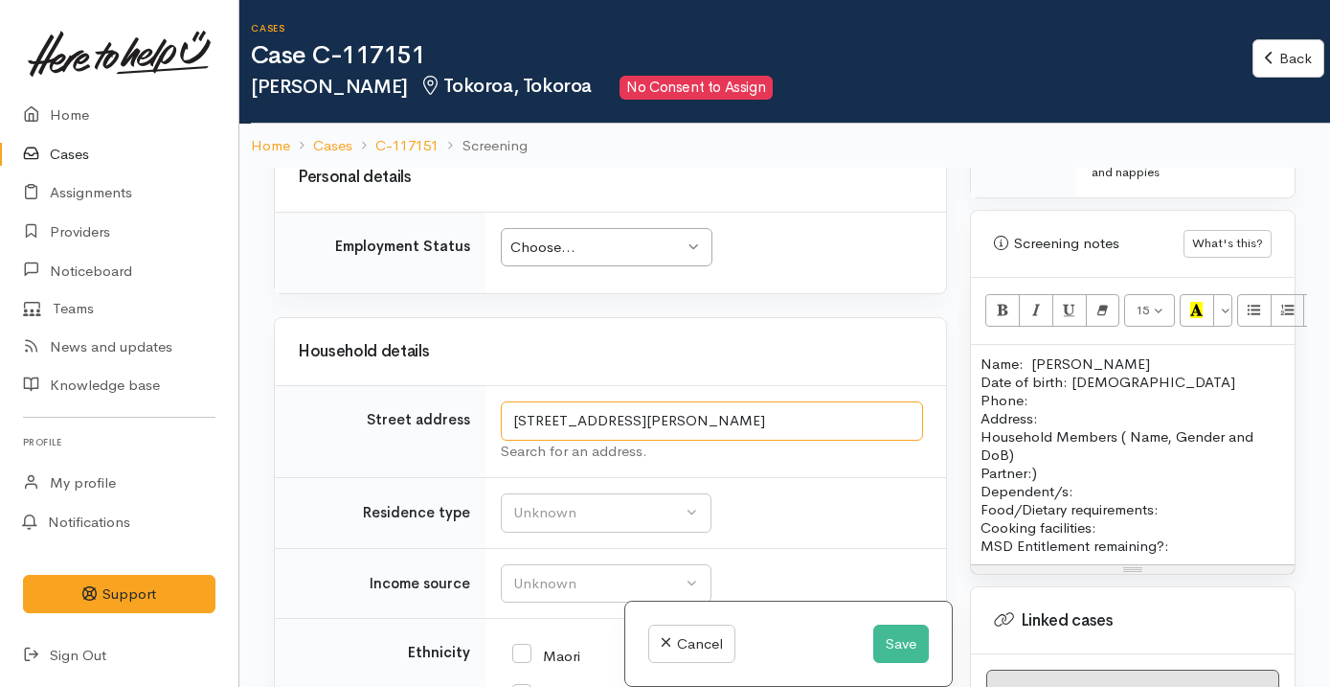
click at [686, 423] on input "21 Clyde Street, Waikato, Tokoroa, New Zealand" at bounding box center [712, 420] width 422 height 39
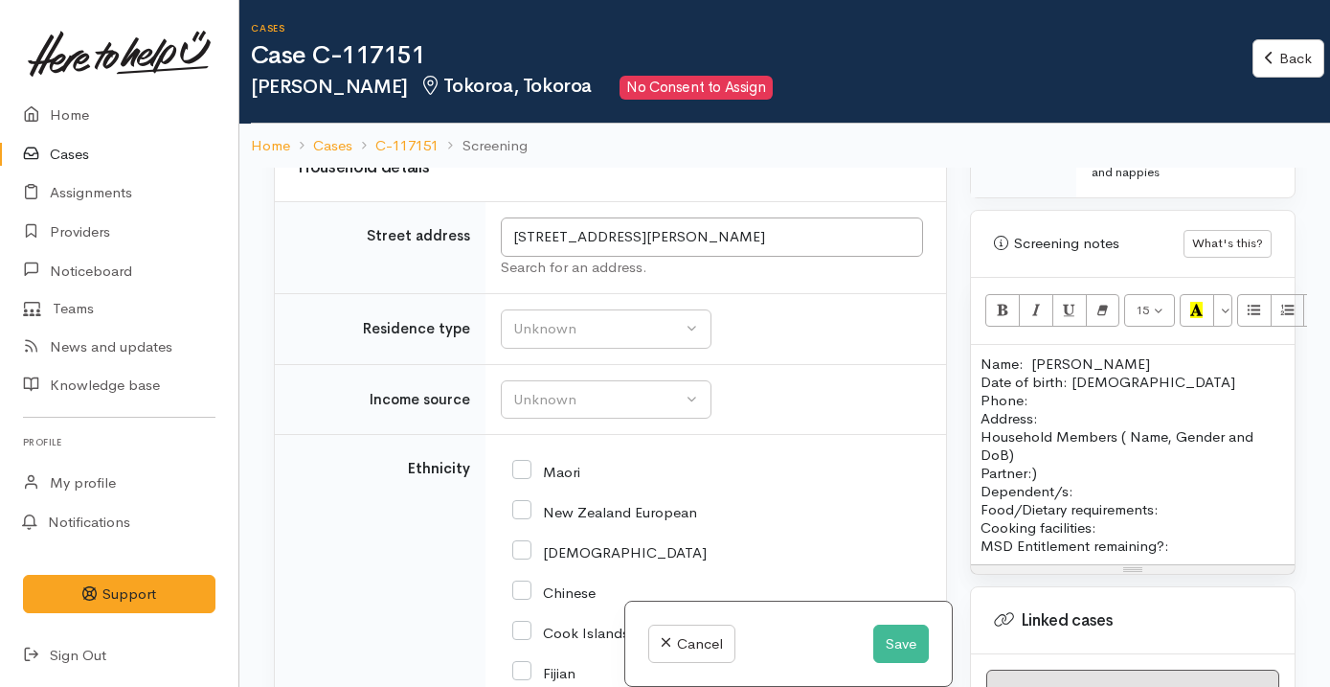
click at [1052, 409] on p "Address:" at bounding box center [1132, 418] width 304 height 18
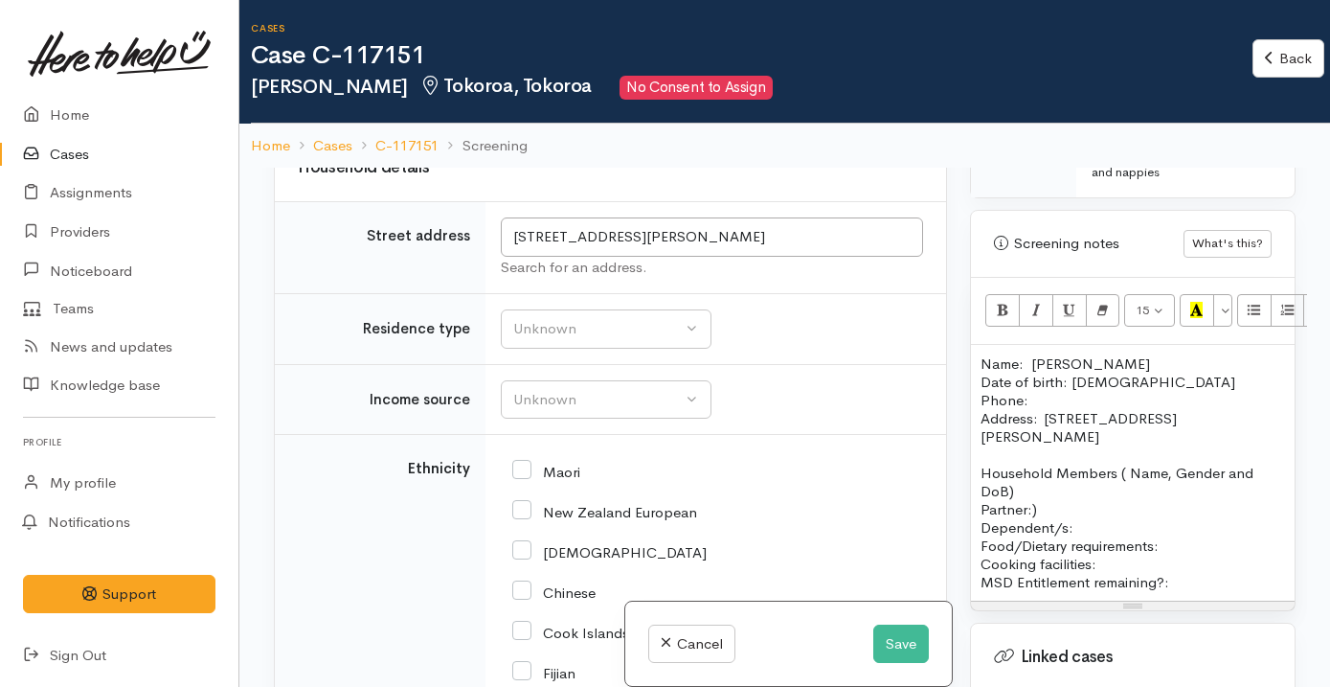
click at [1053, 383] on p "Name: Kayla Trajkovic Date of birth: 26/11/1993 Phone:" at bounding box center [1132, 381] width 304 height 55
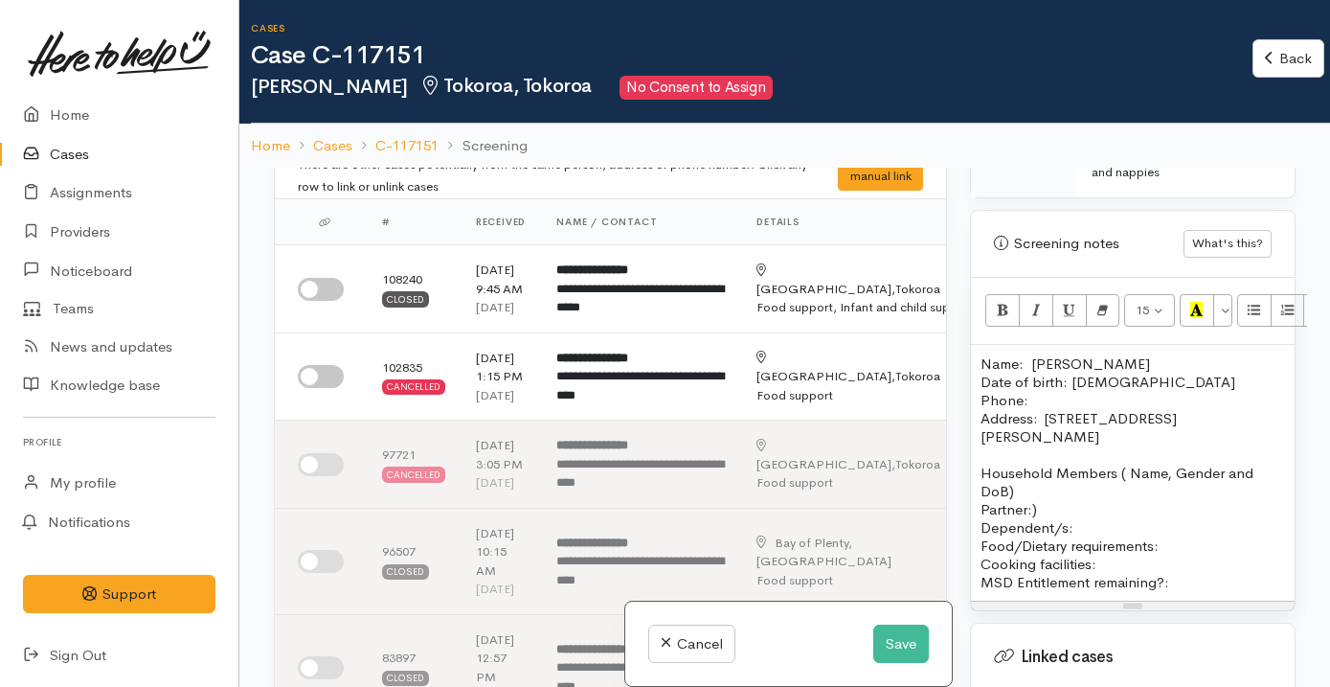
scroll to position [0, 0]
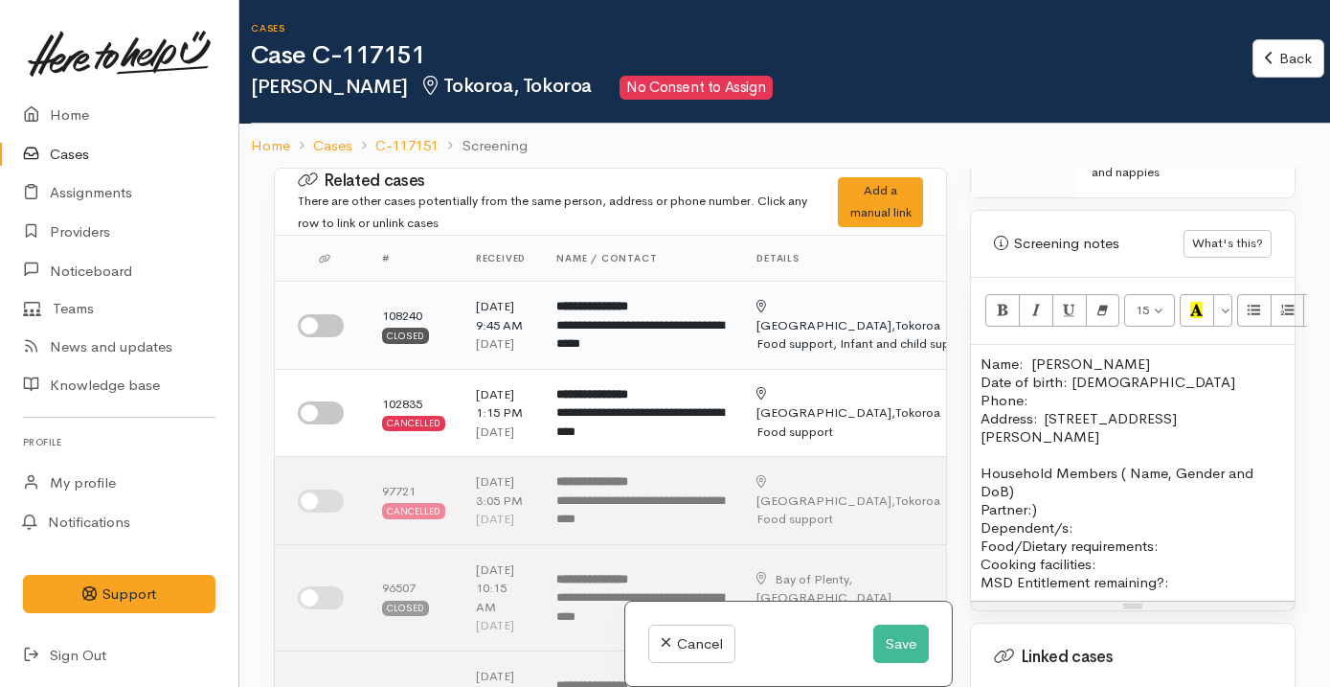
click at [316, 337] on input "checkbox" at bounding box center [321, 325] width 46 height 23
checkbox input "true"
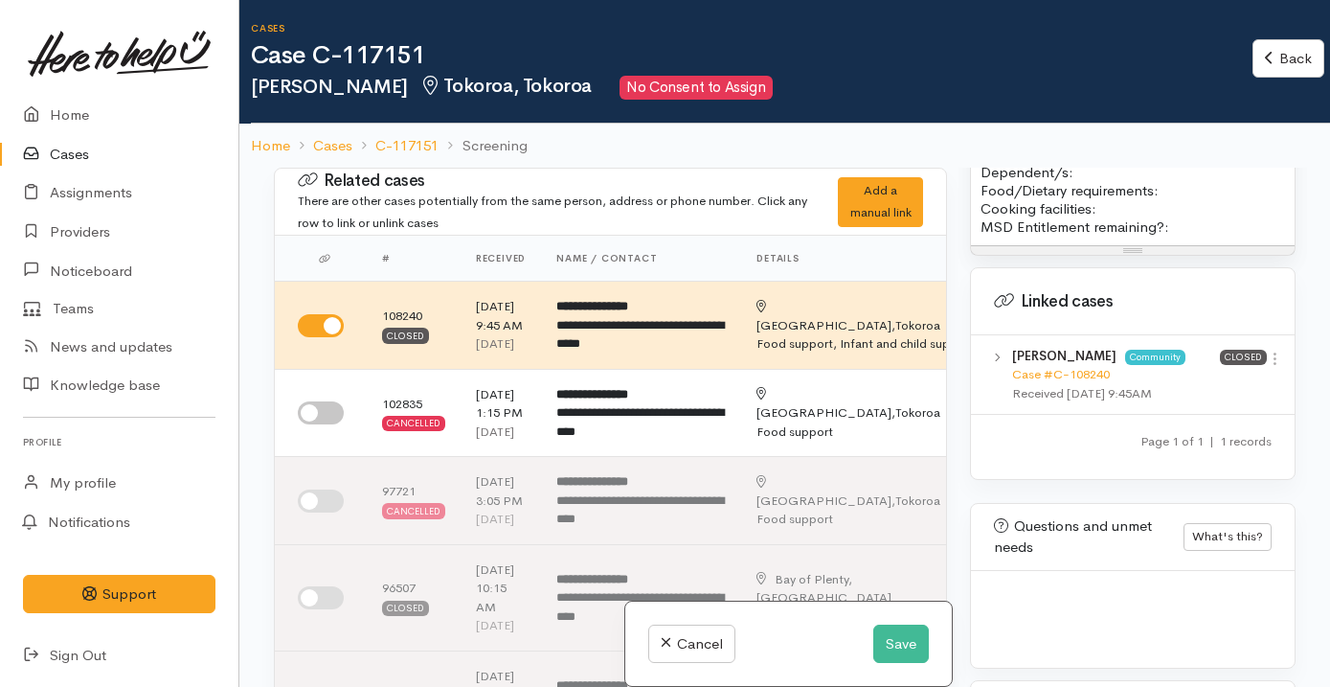
scroll to position [92, 0]
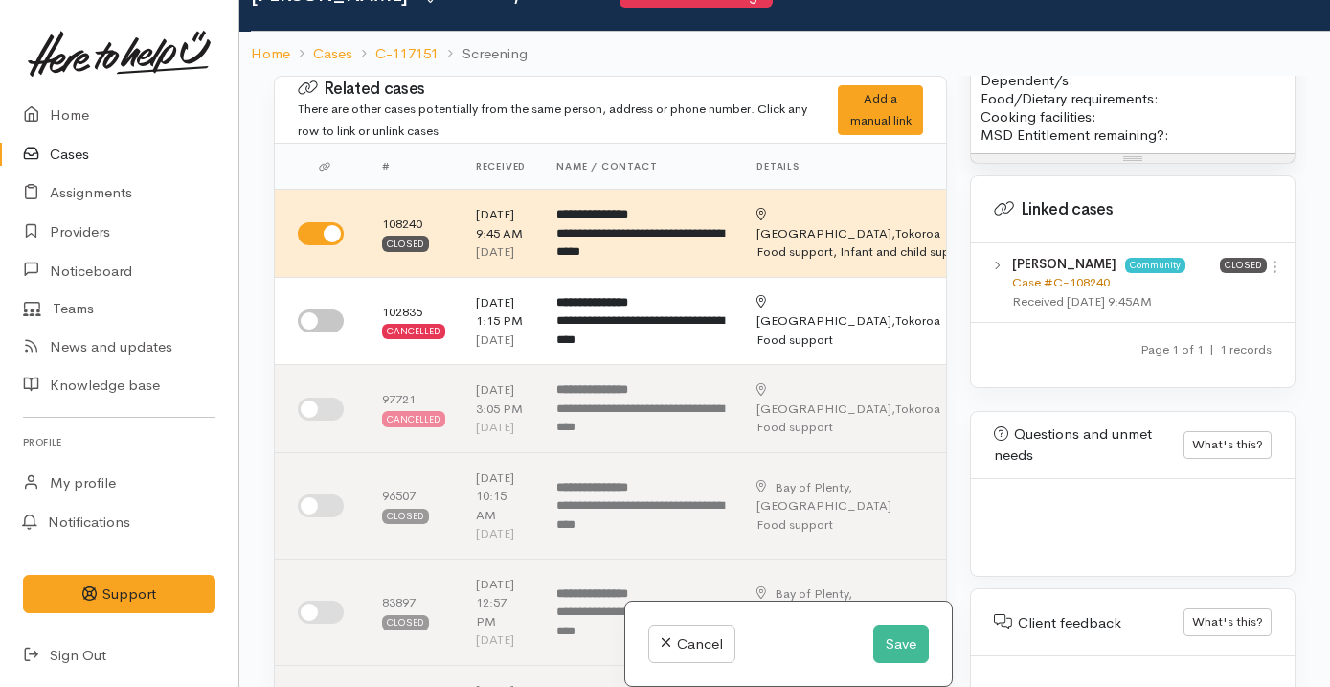
click at [1070, 274] on link "Case #C-108240" at bounding box center [1061, 282] width 98 height 16
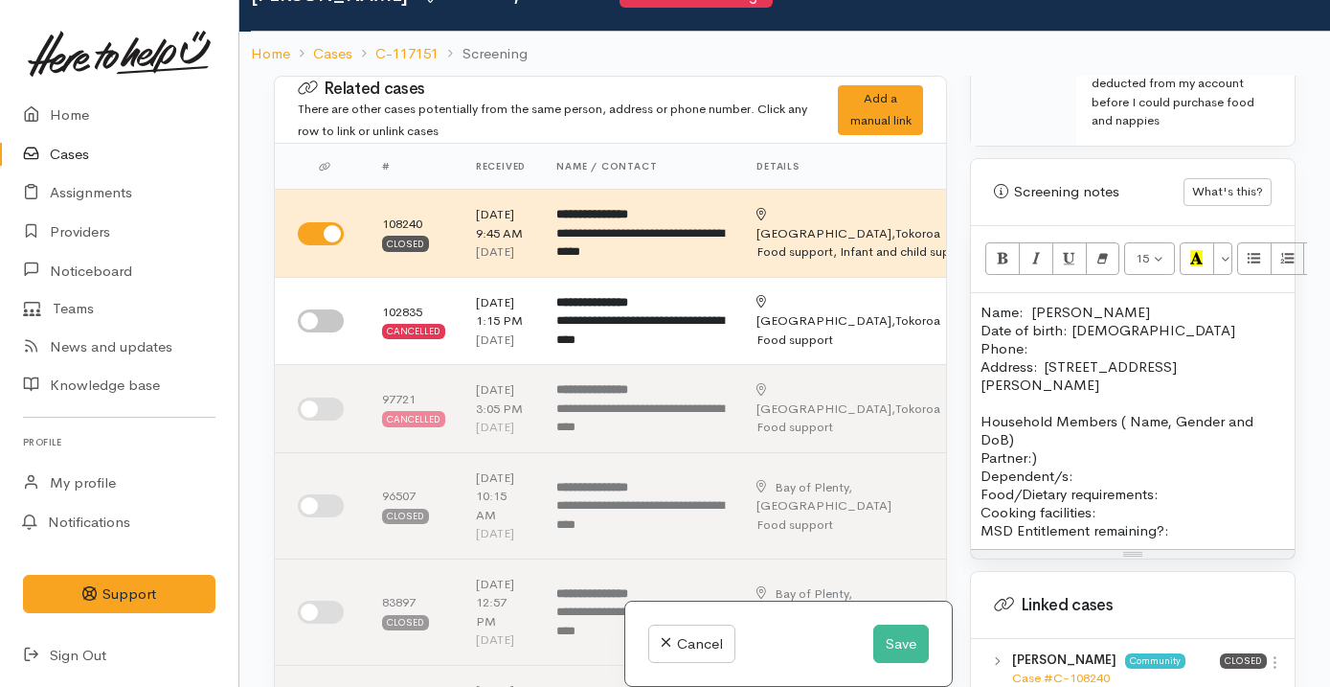
click at [1045, 422] on p "Household Members ( Name, Gender and DoB) Partner:) Dependent/s:" at bounding box center [1132, 448] width 304 height 73
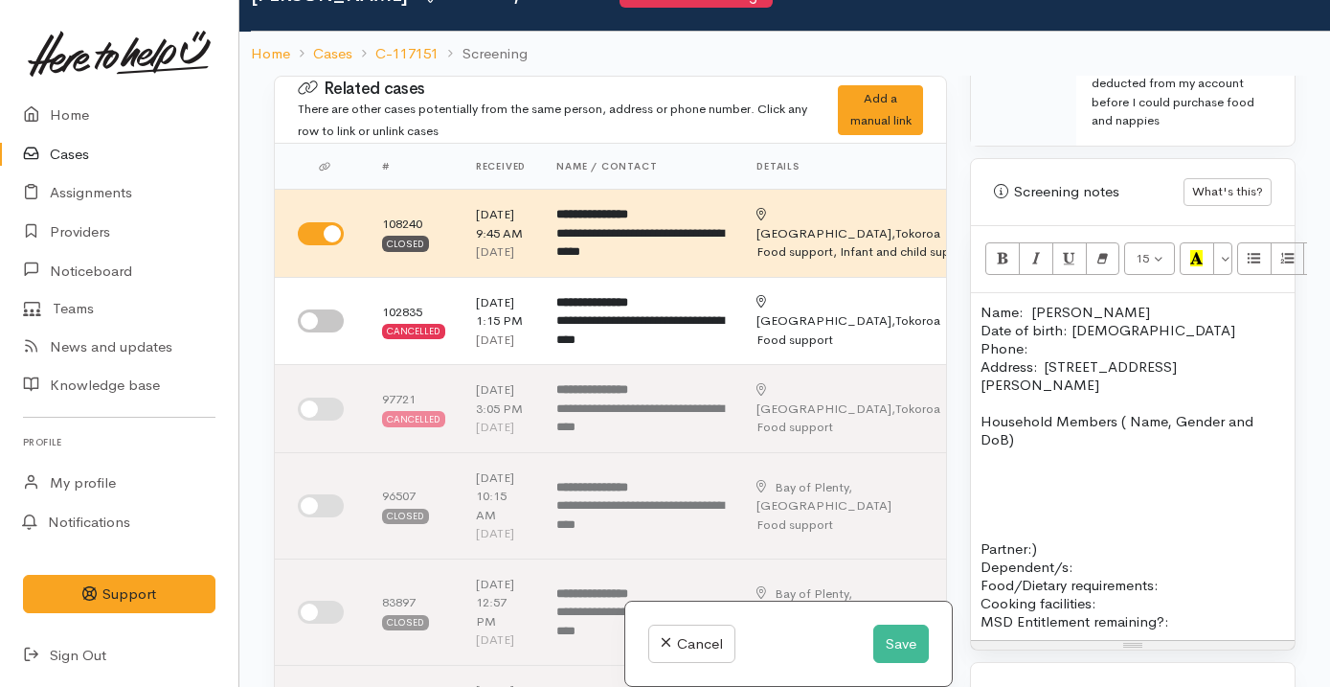
click at [999, 466] on p at bounding box center [1132, 475] width 304 height 18
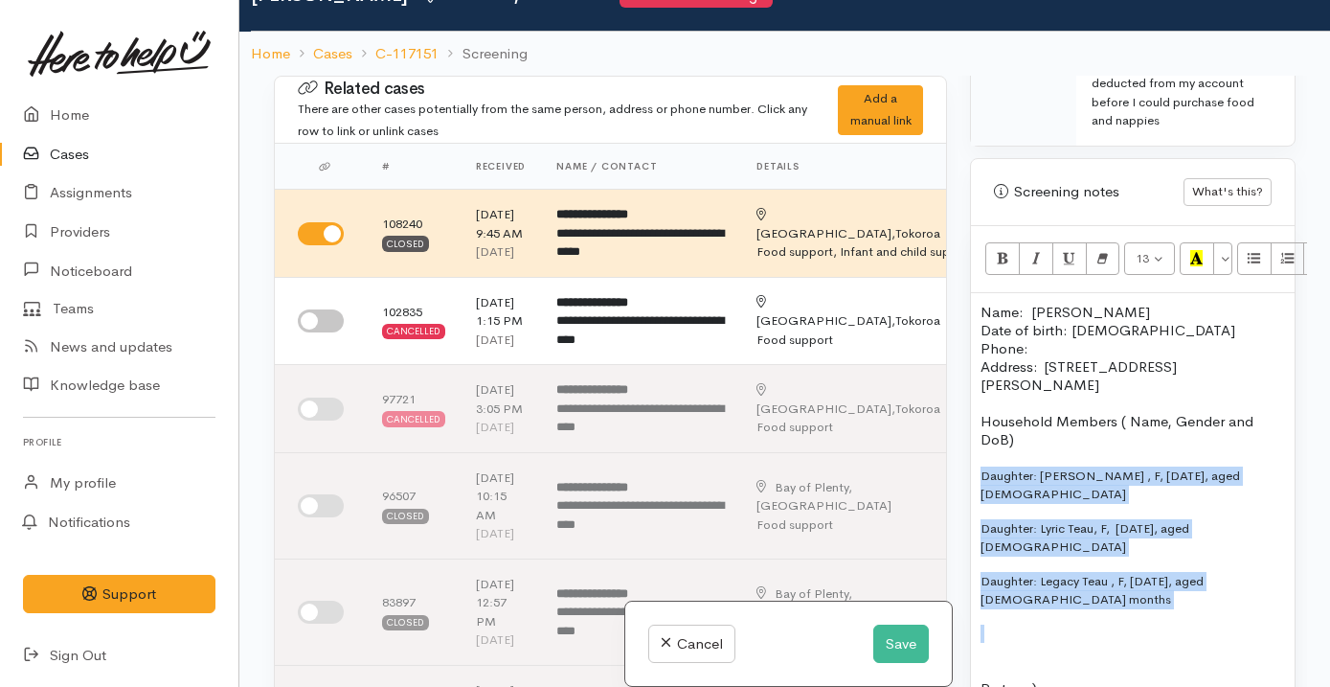
scroll to position [1183, 93]
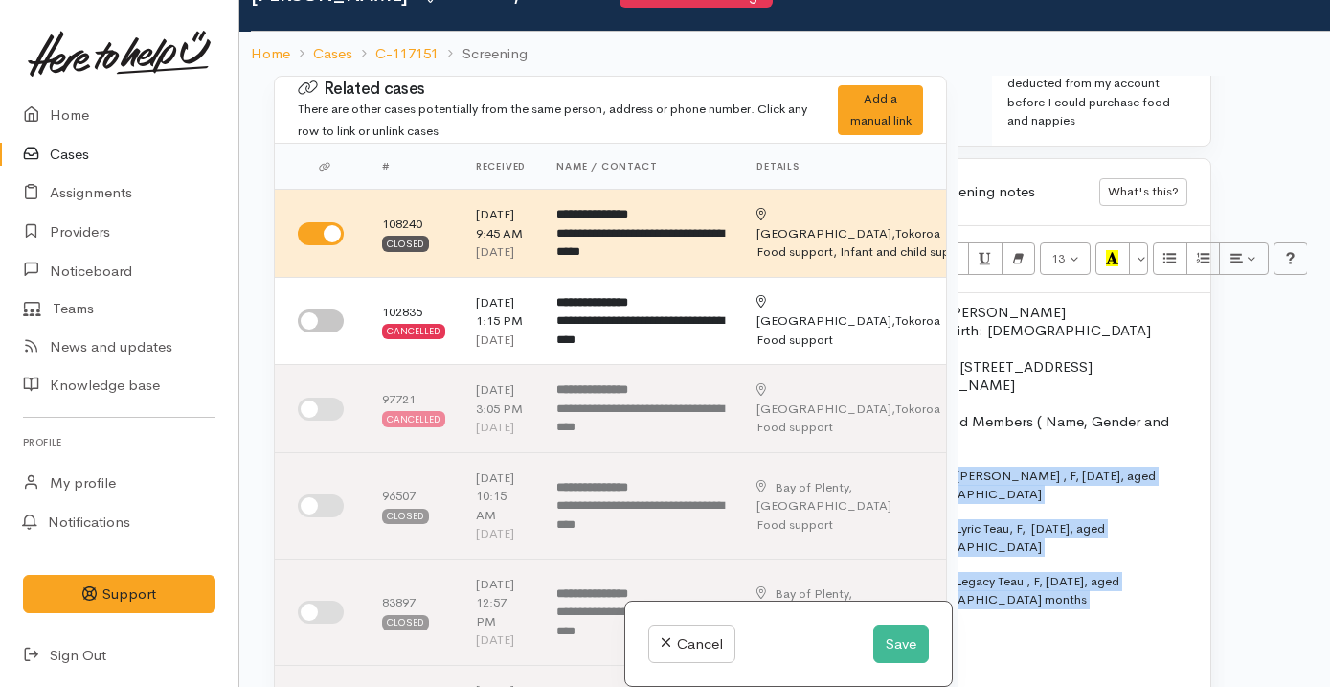
drag, startPoint x: 980, startPoint y: 453, endPoint x: 1313, endPoint y: 552, distance: 347.5
click at [1313, 552] on div "**********" at bounding box center [784, 419] width 1091 height 687
click at [1012, 250] on icon "Remove Font Style (⌘+\\)" at bounding box center [1018, 258] width 12 height 16
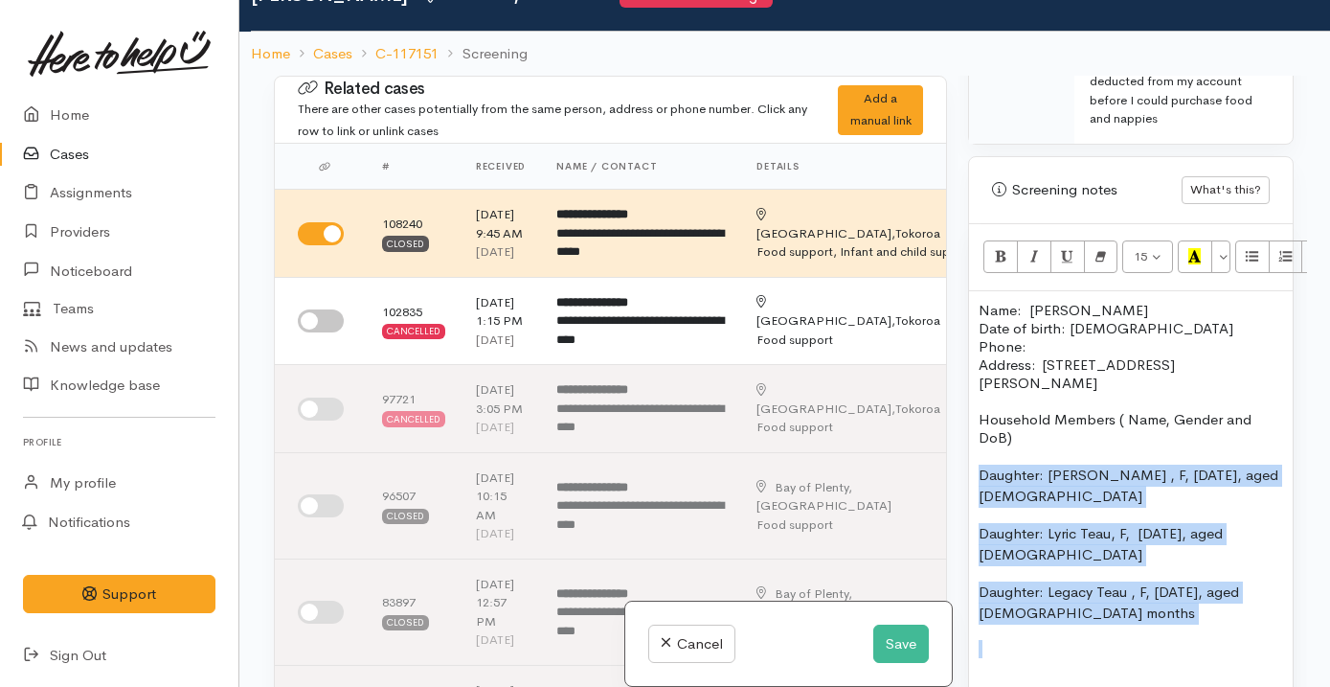
scroll to position [1184, 0]
click at [1093, 581] on p "Daughter: Legacy Teau , F, 8/2/2024, aged 5 months" at bounding box center [1132, 602] width 304 height 43
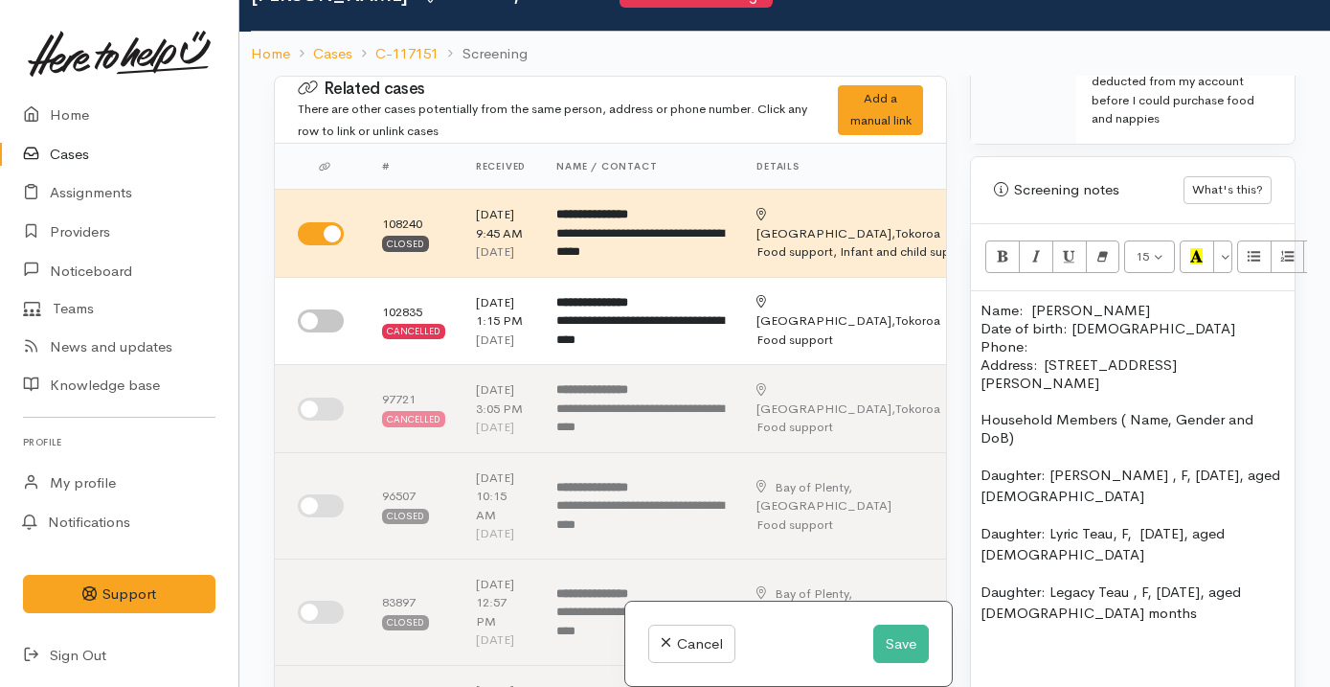
scroll to position [1307, 0]
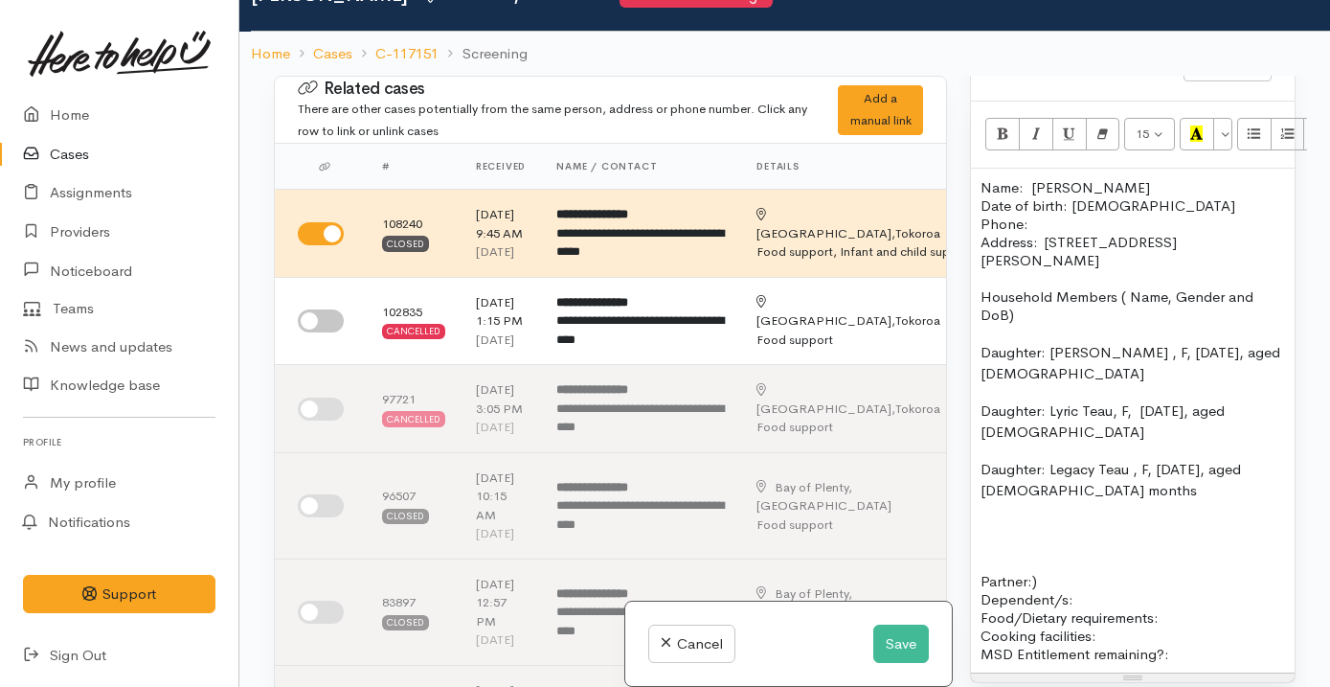
click at [978, 336] on div "Name: Kayla Trajkovic Date of birth: 26/11/1993 Phone:  Address:  21 Clyde Stre…" at bounding box center [1133, 421] width 324 height 504
click at [1246, 118] on button "Unordered list (⌘+⇧+NUM7)" at bounding box center [1254, 134] width 34 height 33
click at [980, 400] on p "Daughter: Lyric Teau, F, 23/6/2015, aged 9" at bounding box center [1132, 421] width 304 height 43
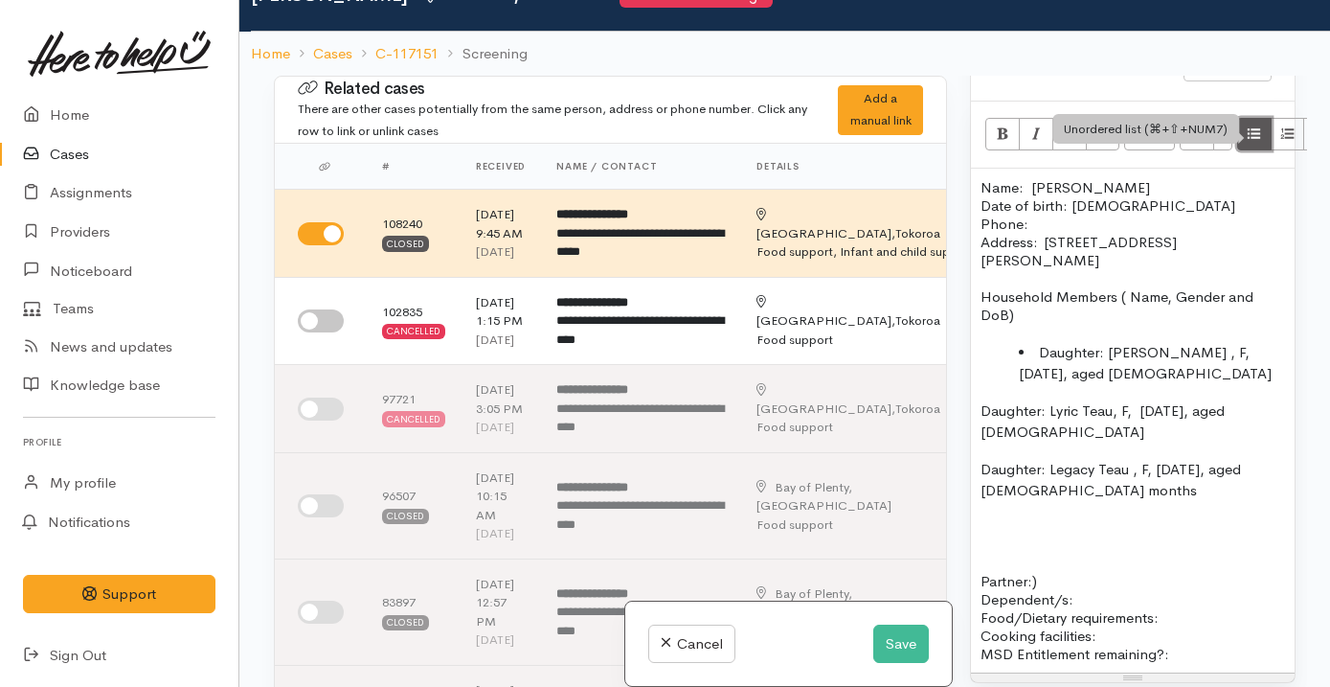
click at [1246, 118] on button "Unordered list (⌘+⇧+NUM7)" at bounding box center [1254, 134] width 34 height 33
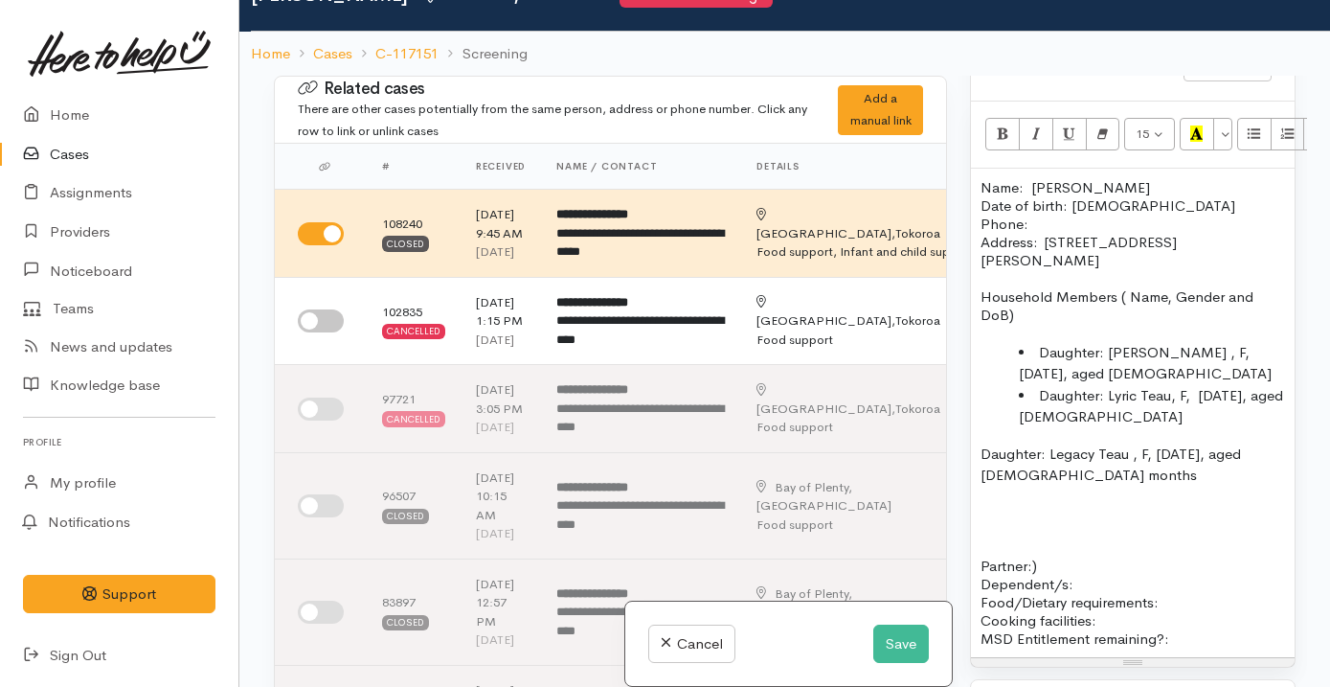
click at [981, 443] on p "Daughter: Legacy Teau , F, 8/2/2024, aged 5 months" at bounding box center [1132, 464] width 304 height 43
click at [1250, 125] on icon "Unordered list (⌘+⇧+NUM7)" at bounding box center [1254, 133] width 12 height 16
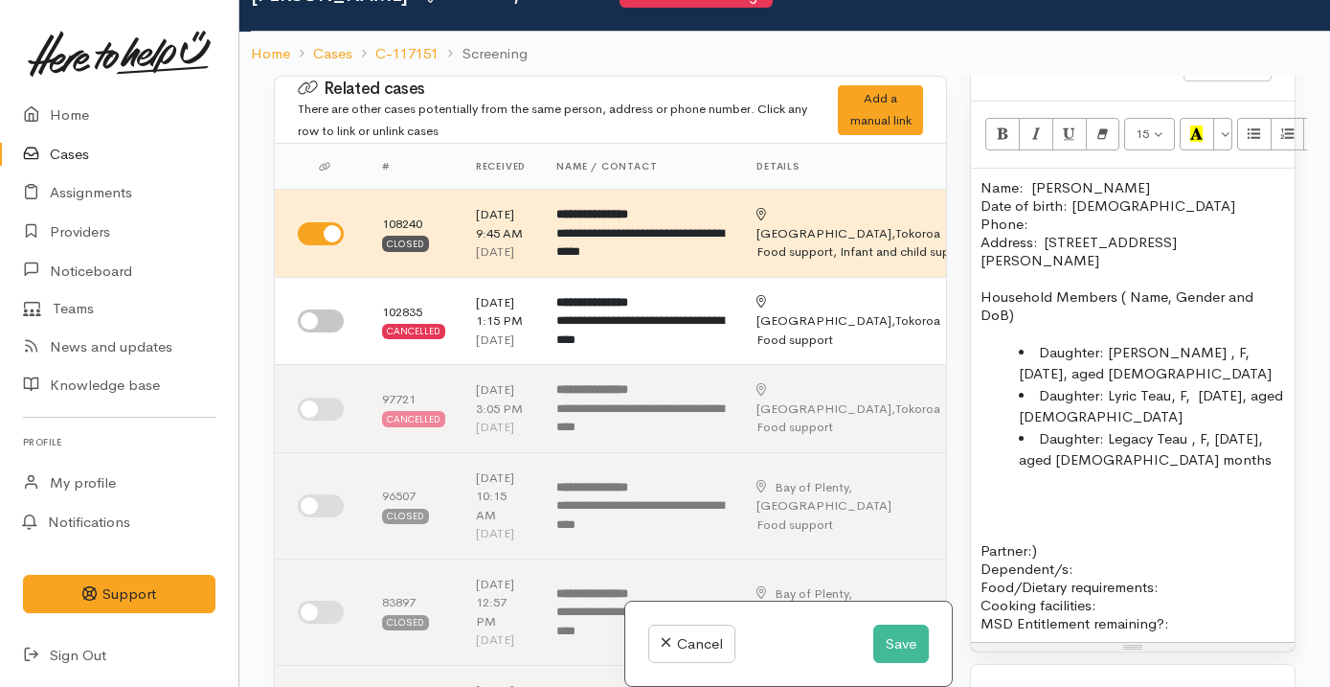
click at [989, 523] on p "Partner:) Dependent/s:" at bounding box center [1132, 550] width 304 height 55
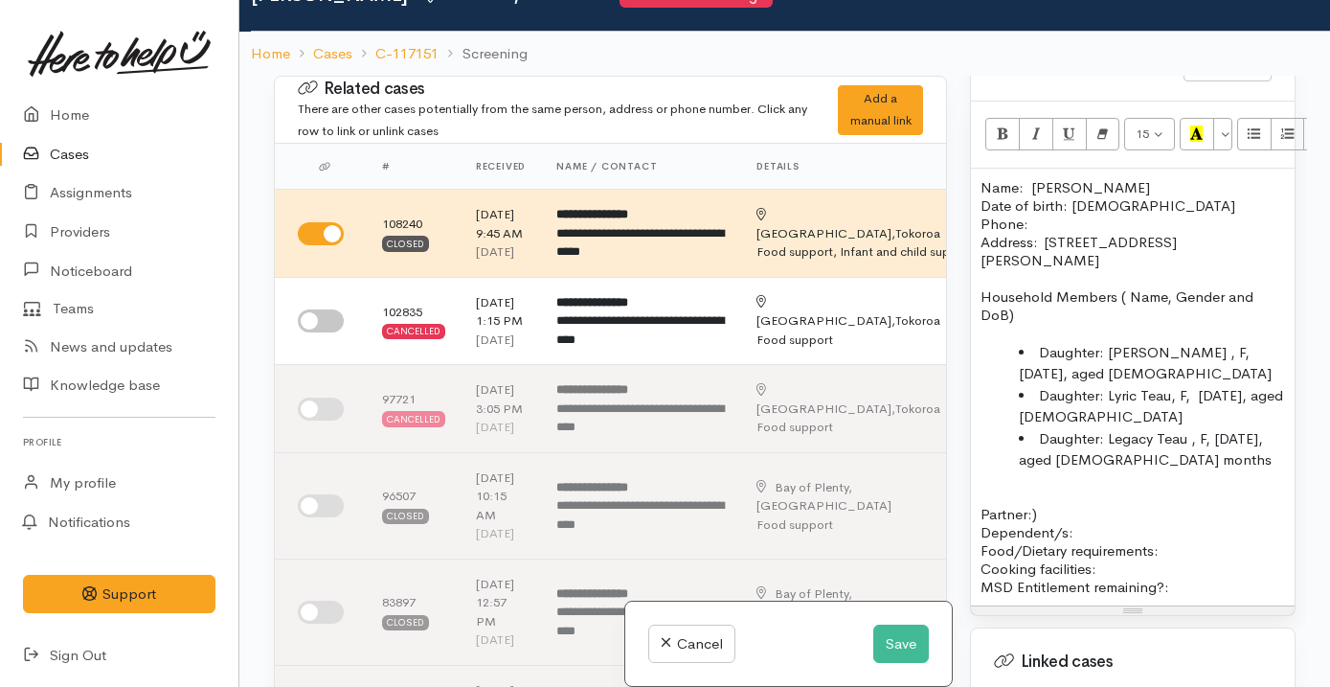
drag, startPoint x: 1055, startPoint y: 495, endPoint x: 968, endPoint y: 495, distance: 87.1
click at [969, 495] on div "Warnings Add No warnings have been raised against this case Add Warning Title ●…" at bounding box center [1132, 419] width 349 height 687
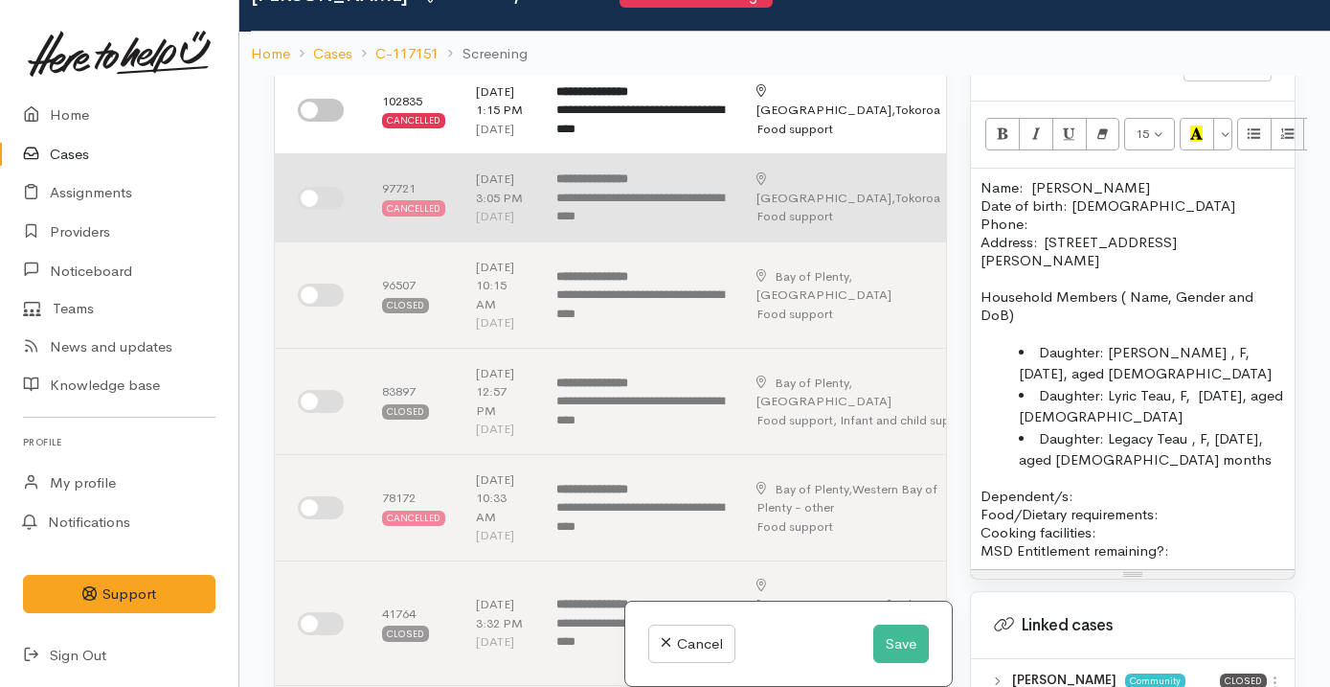
scroll to position [207, 0]
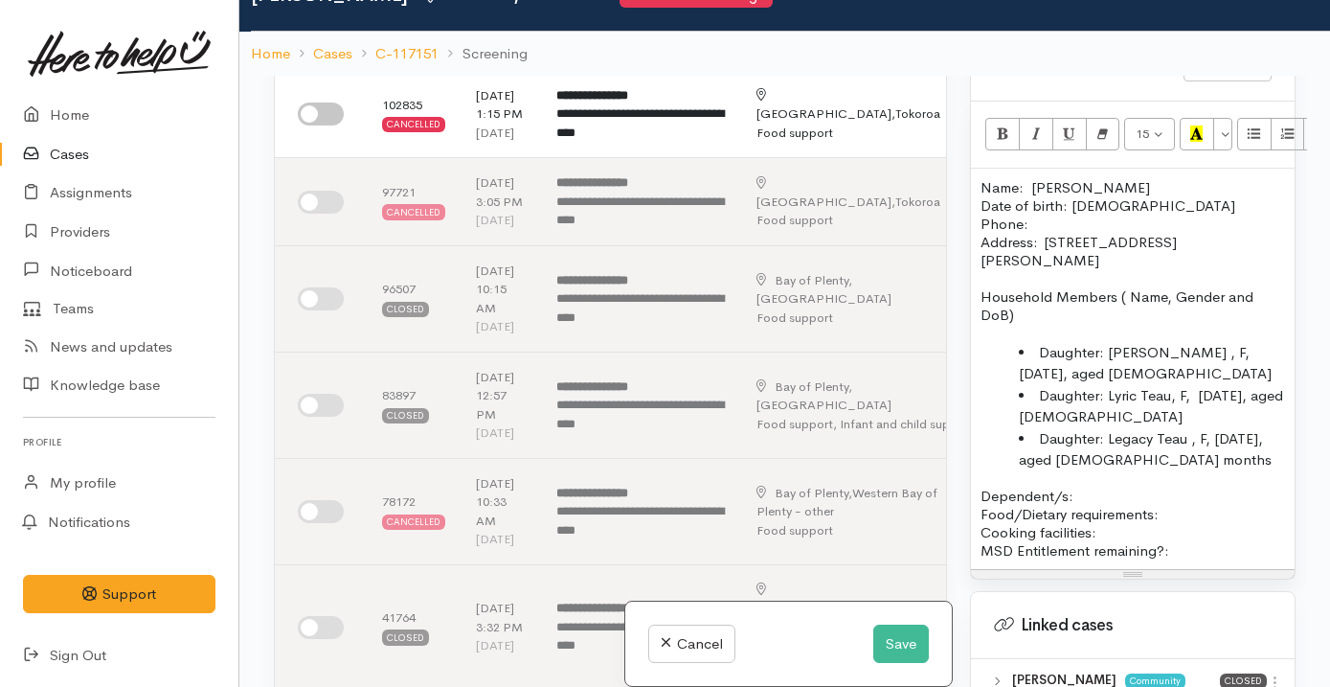
click at [1182, 505] on p "Food/Dietary requirements: Cooking facilities: MSD Entitlement remaining?:" at bounding box center [1132, 532] width 304 height 55
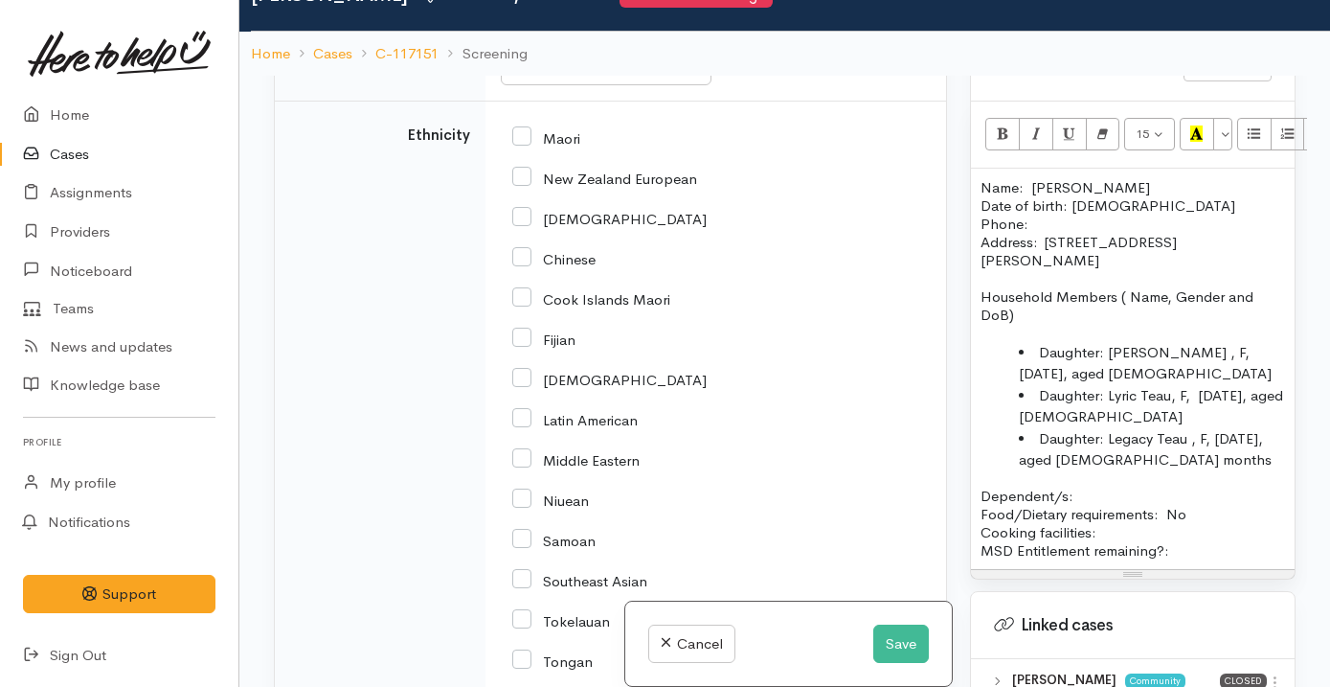
scroll to position [3328, 0]
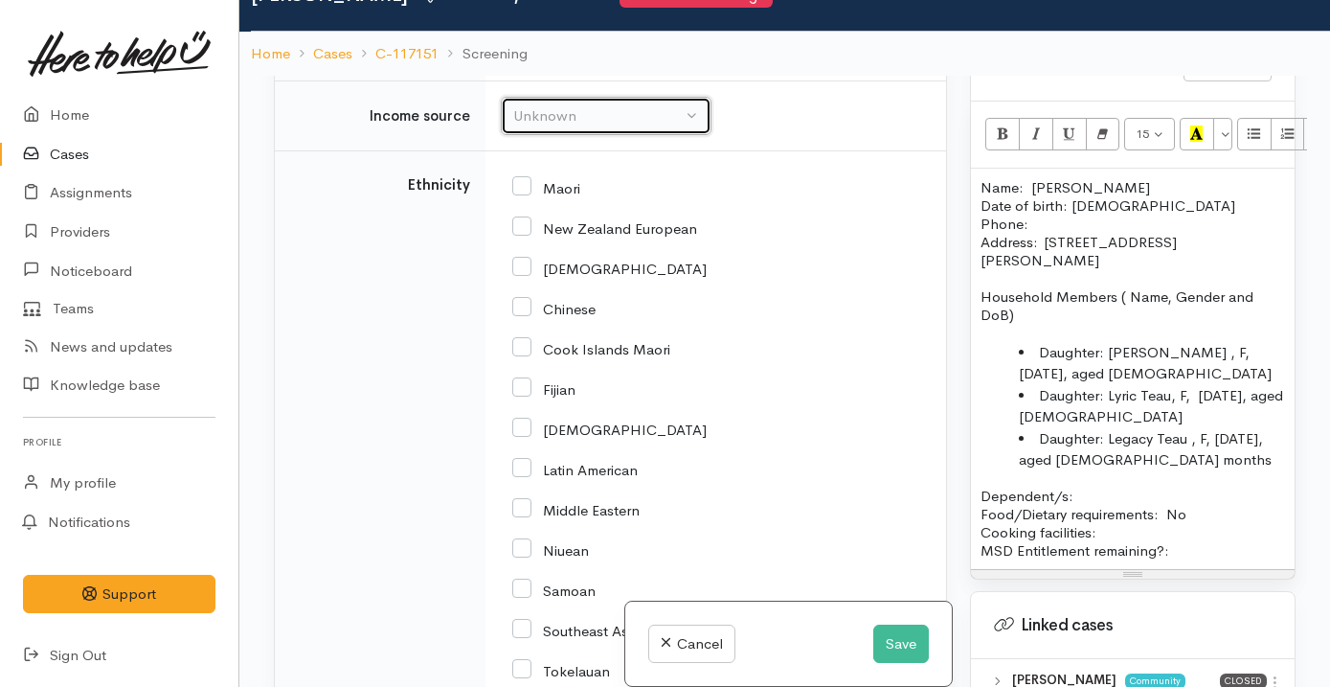
click at [654, 136] on button "Unknown" at bounding box center [606, 116] width 211 height 39
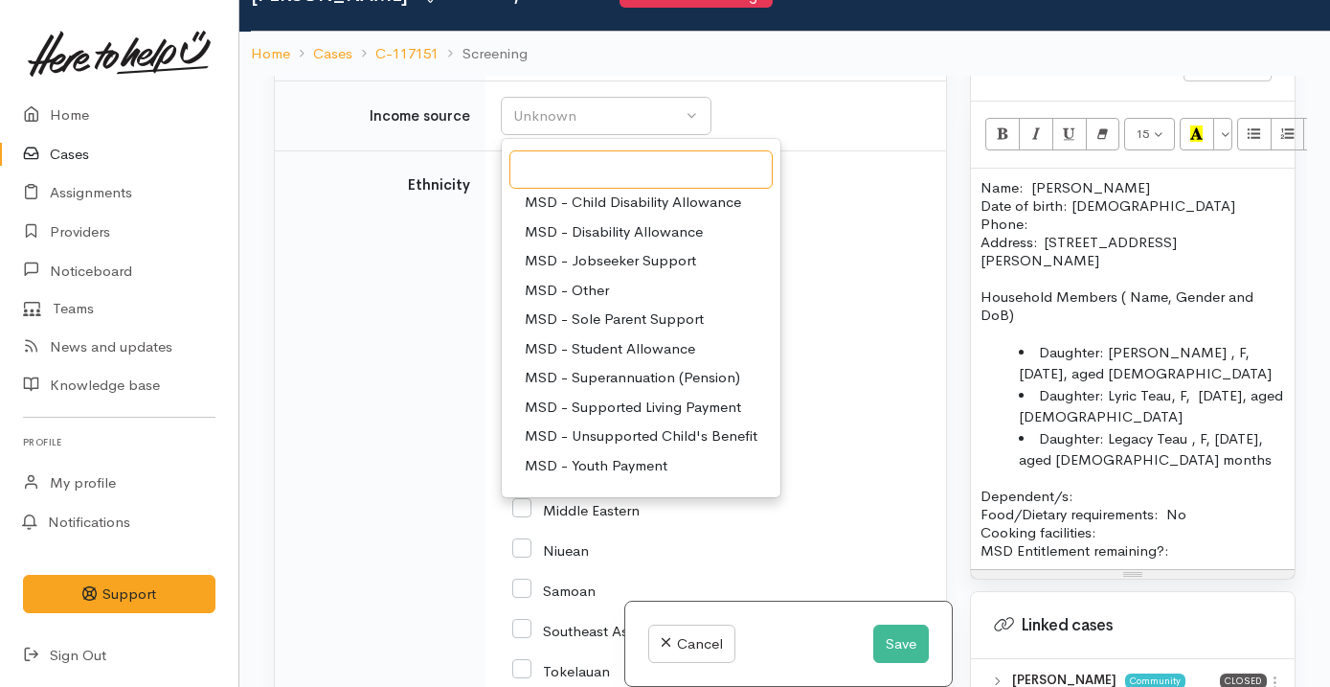
scroll to position [139, 0]
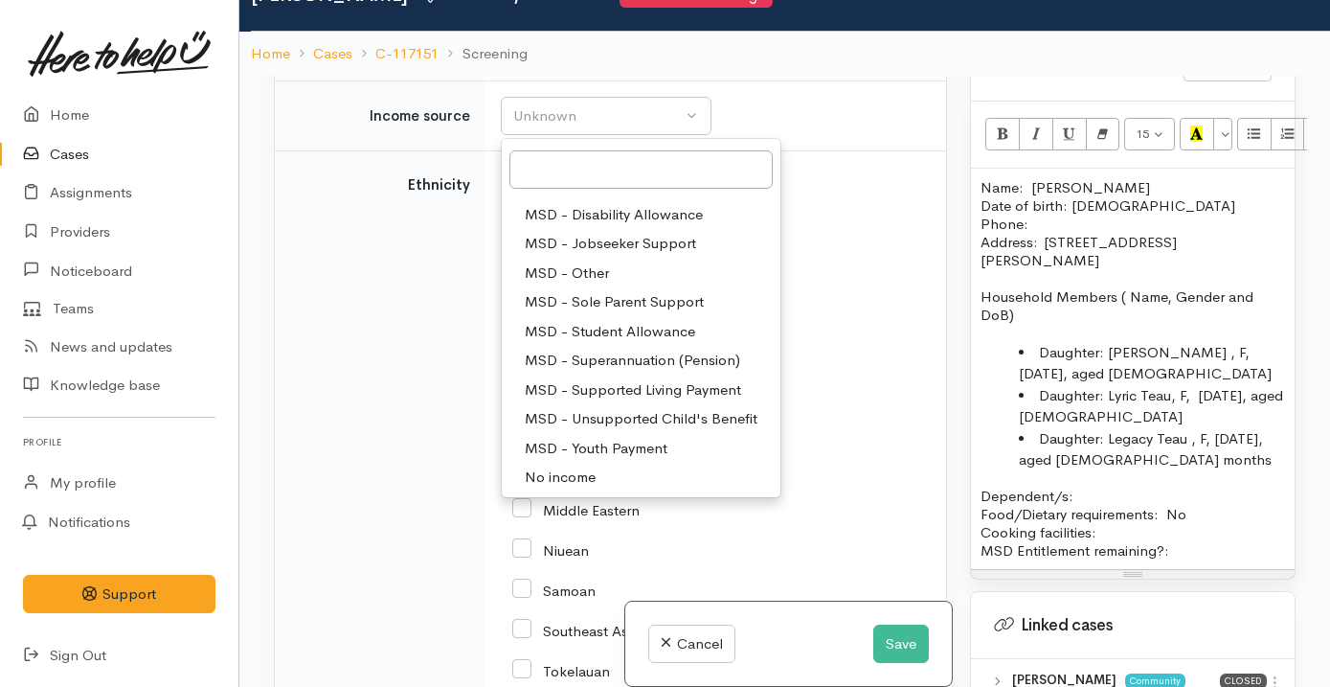
click at [665, 313] on span "MSD - Sole Parent Support" at bounding box center [614, 302] width 179 height 22
select select "7"
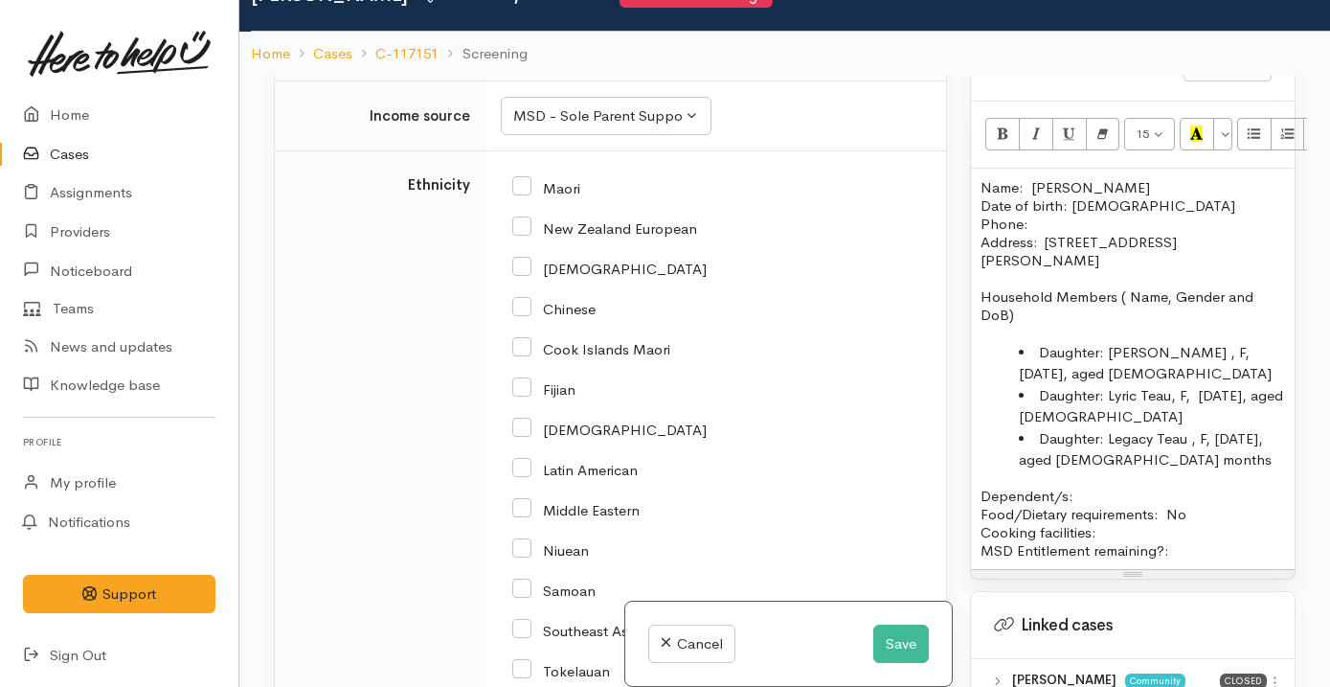
click at [633, 56] on div "Unknown" at bounding box center [597, 45] width 169 height 22
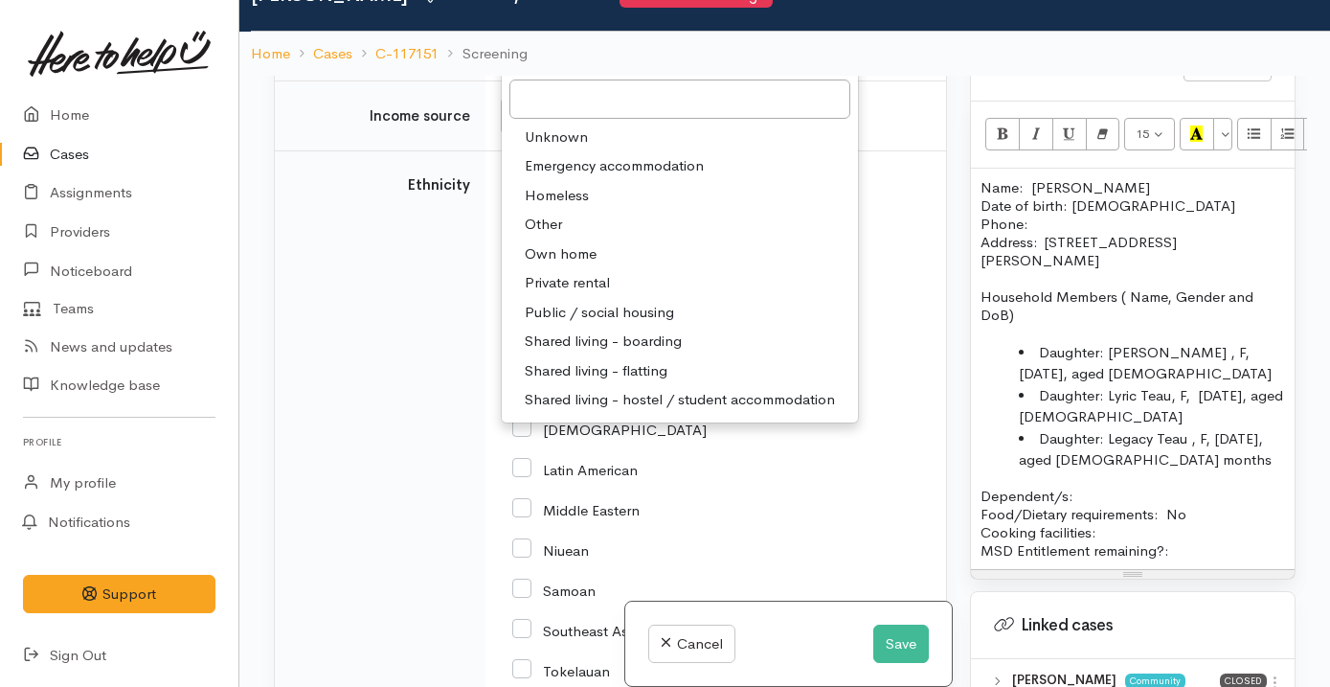
click at [591, 294] on span "Private rental" at bounding box center [567, 283] width 85 height 22
select select "2"
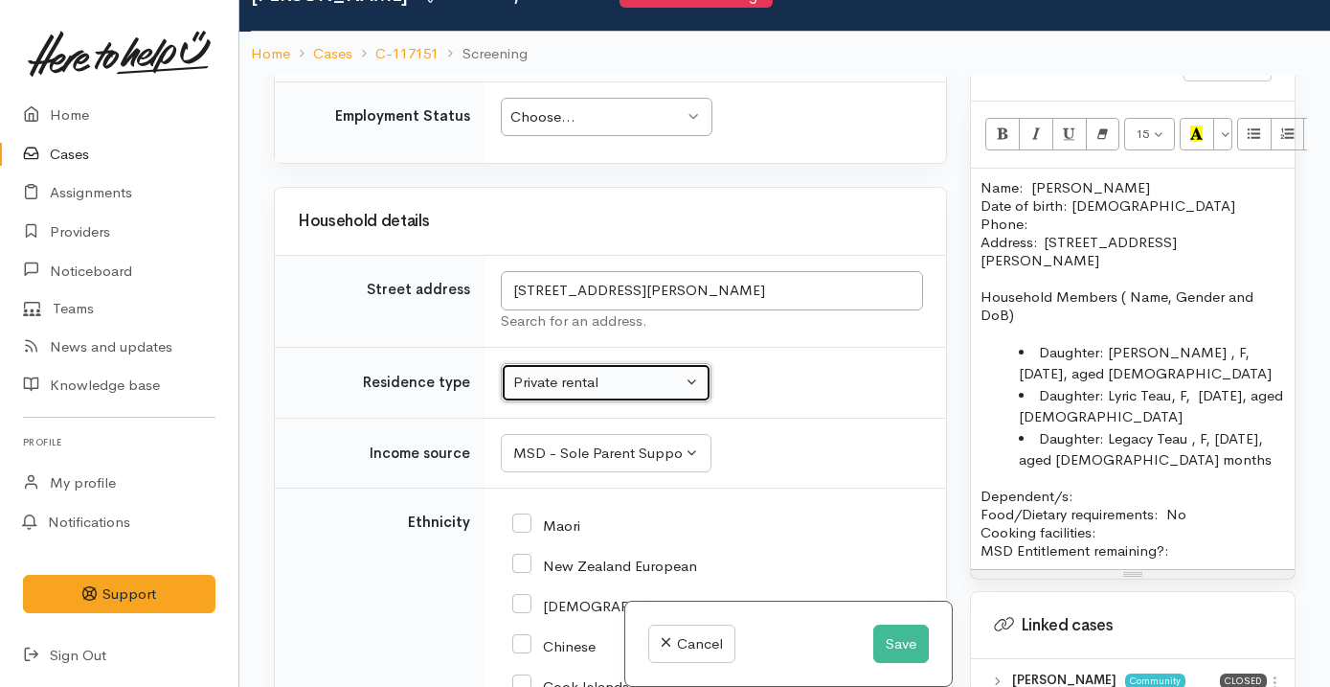
scroll to position [2444, 0]
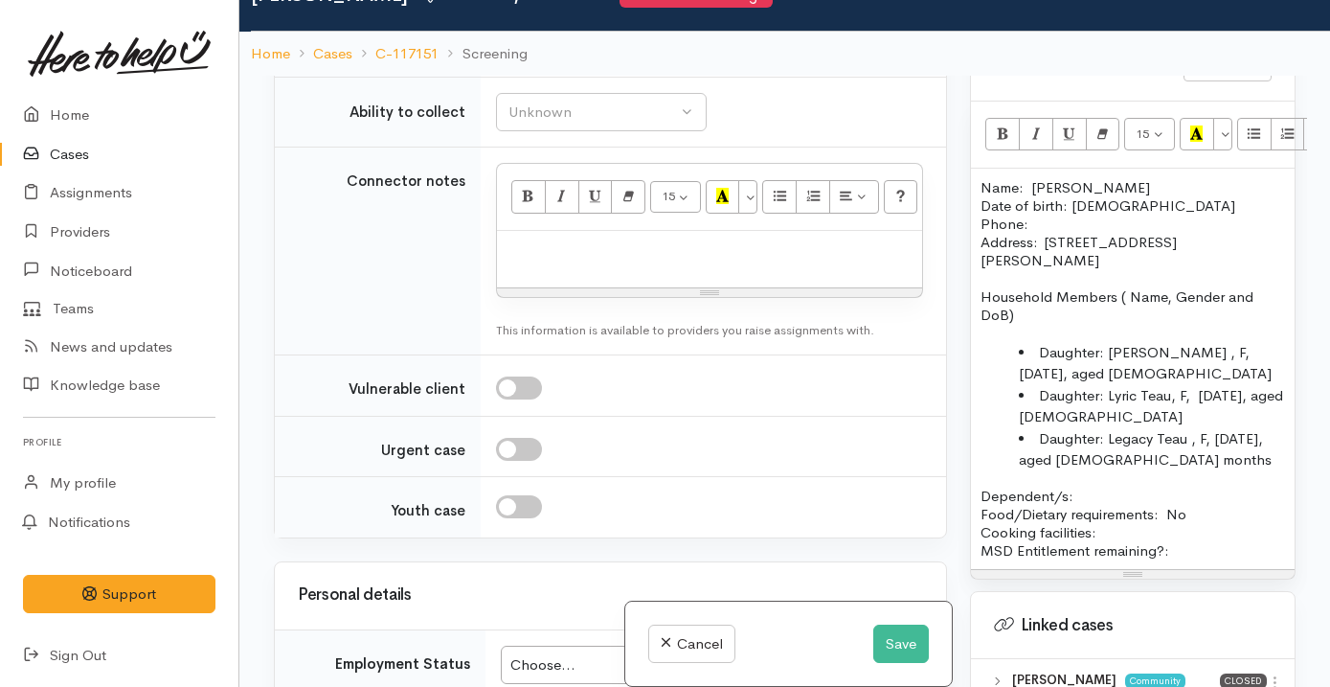
click at [586, 61] on button "Unknown" at bounding box center [601, 41] width 211 height 39
click at [545, 236] on link "No" at bounding box center [601, 221] width 209 height 30
select select "1"
click at [606, 124] on div "Unknown" at bounding box center [592, 112] width 169 height 22
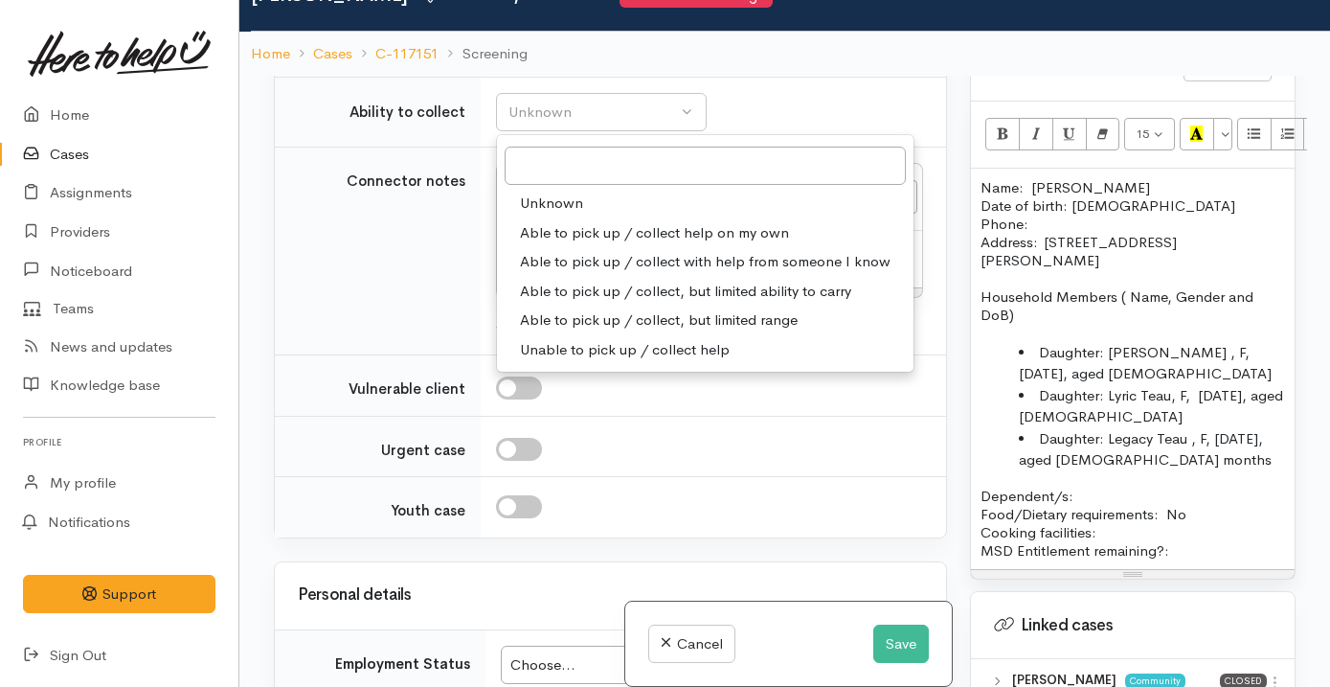
click at [624, 244] on span "Able to pick up / collect help on my own" at bounding box center [654, 233] width 269 height 22
select select "2"
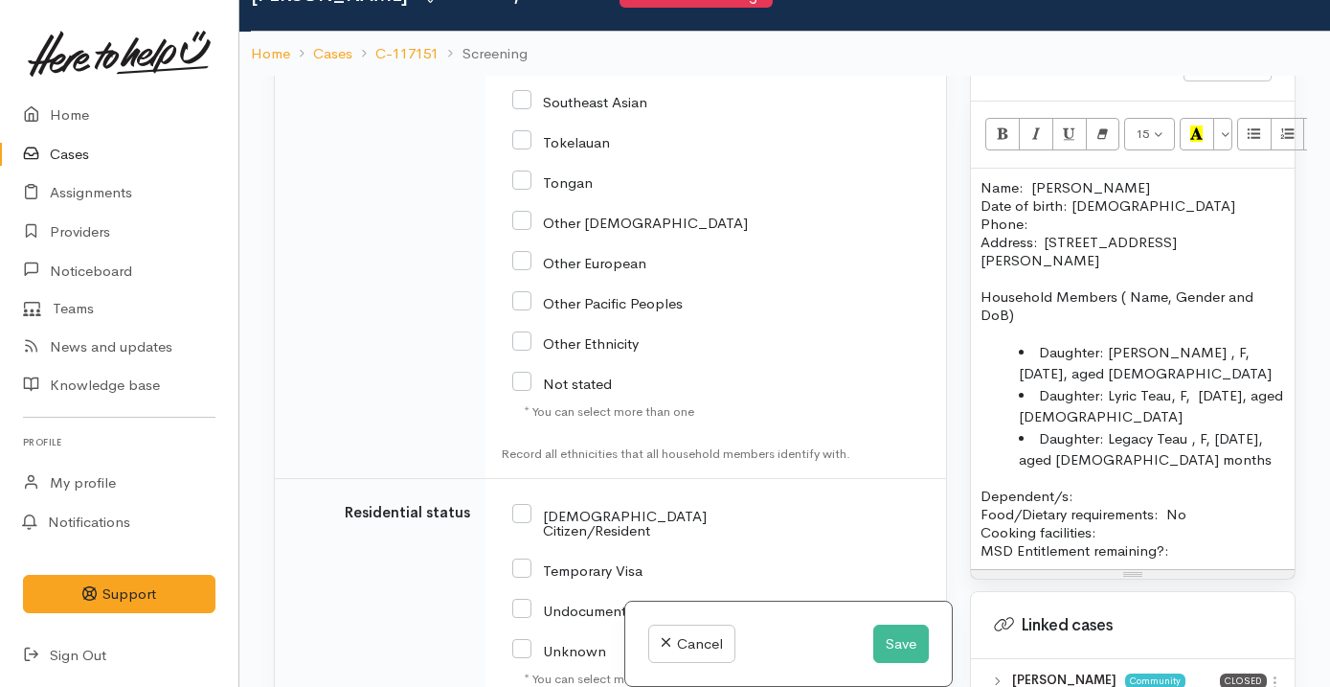
scroll to position [3960, 0]
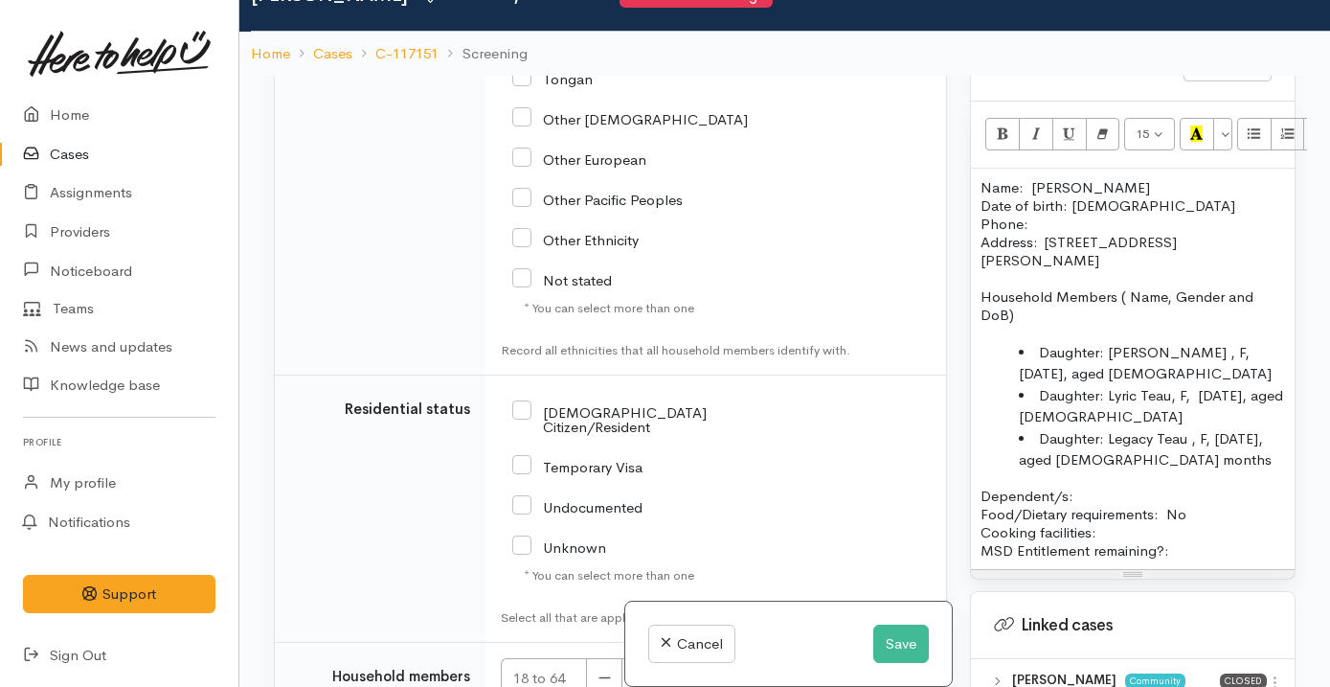
click at [590, 247] on input "Other Ethnicity" at bounding box center [575, 238] width 126 height 17
checkbox input "true"
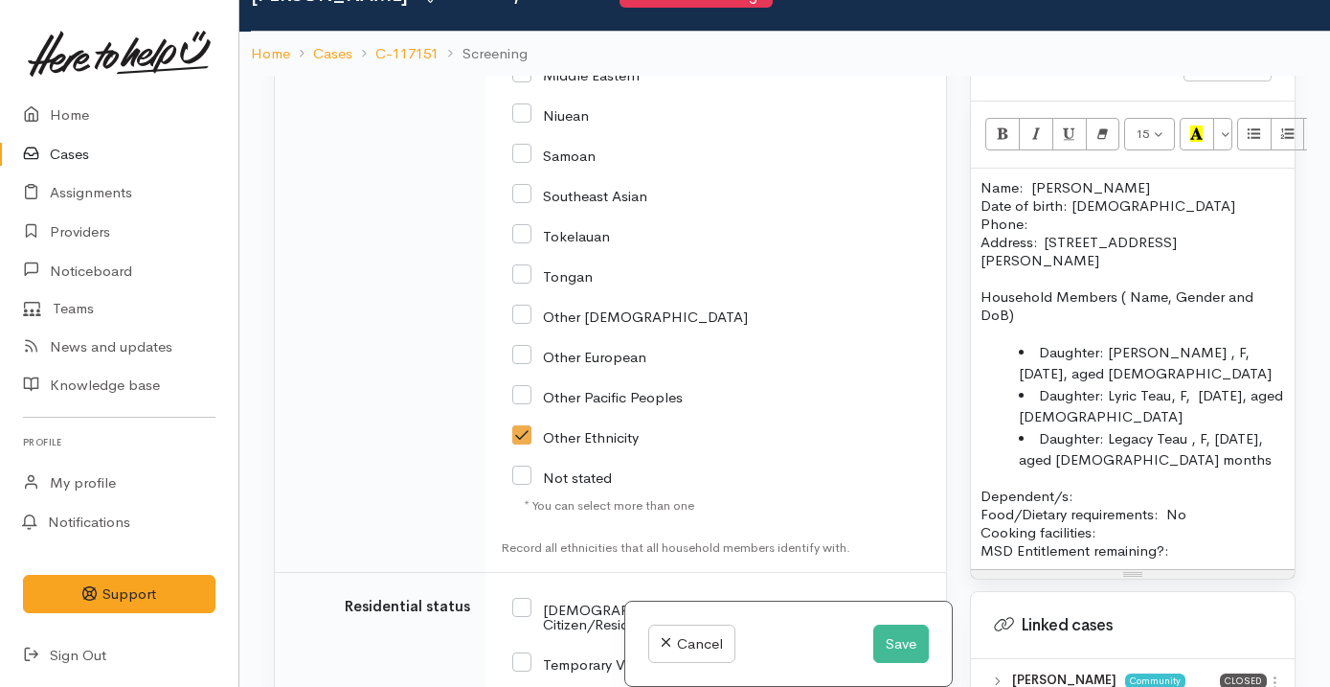
scroll to position [3801, 0]
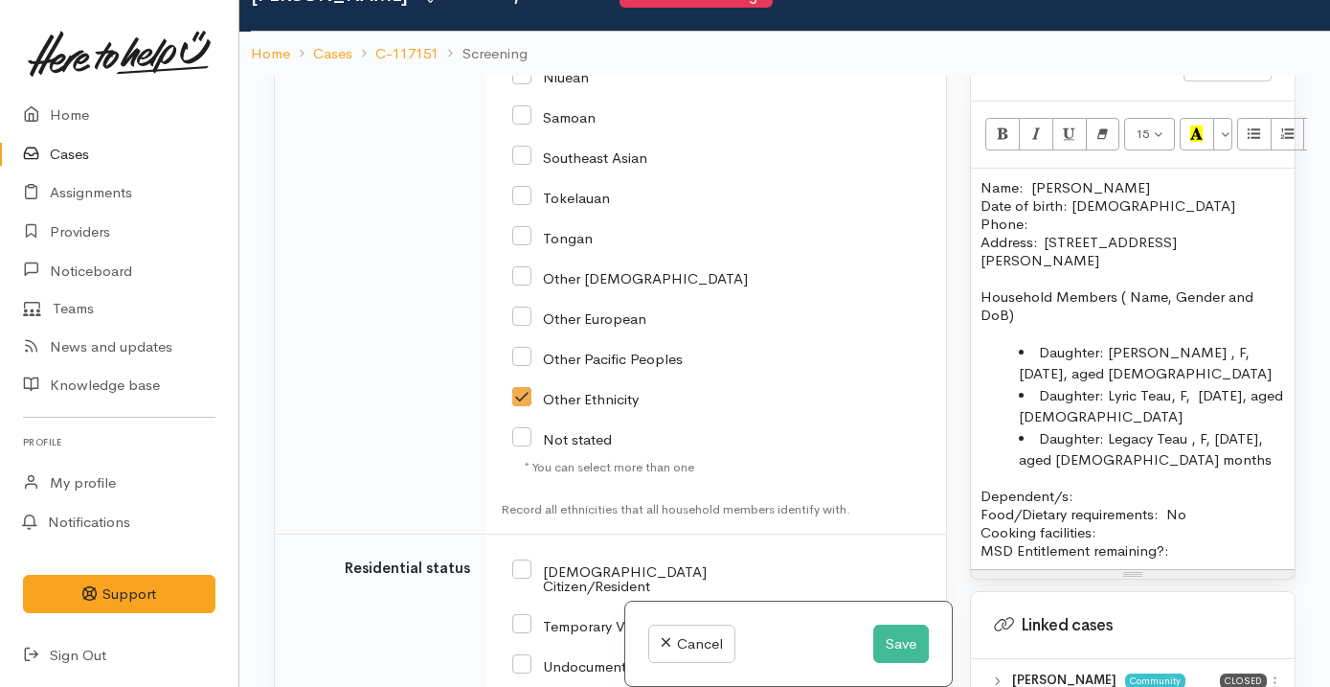
click at [583, 326] on input "Other European" at bounding box center [579, 316] width 134 height 17
checkbox input "true"
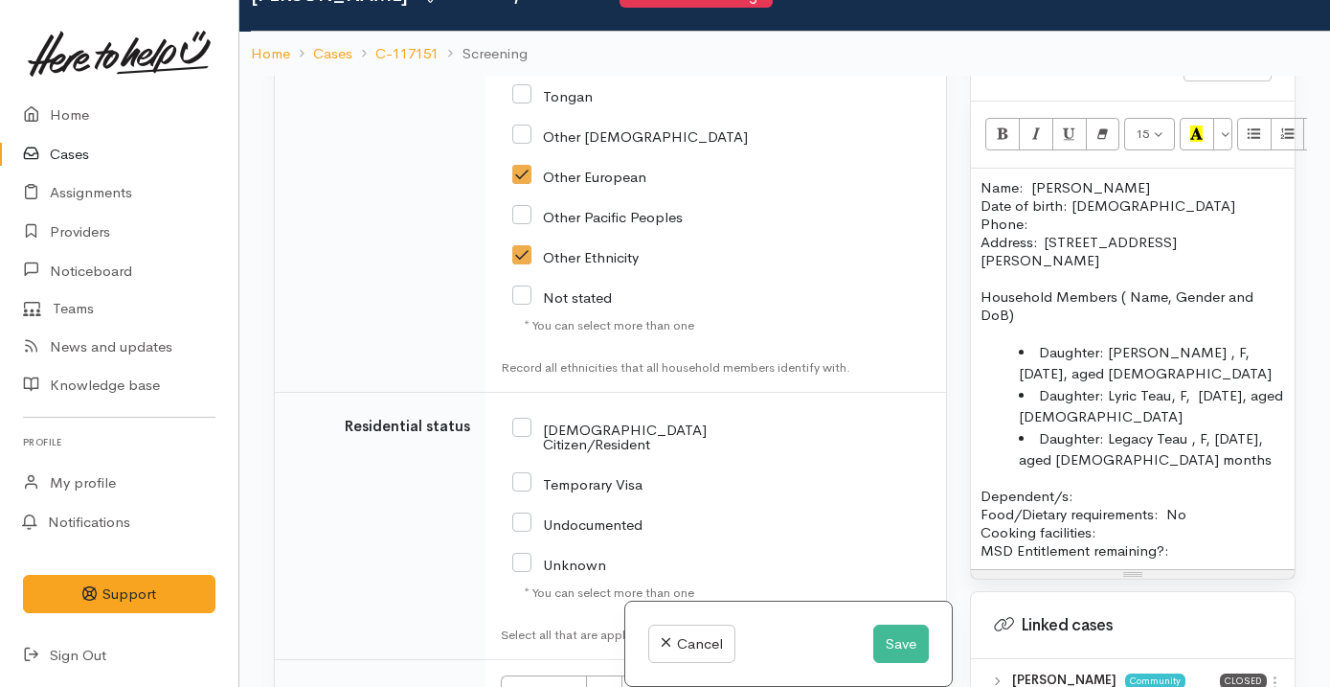
scroll to position [4185, 0]
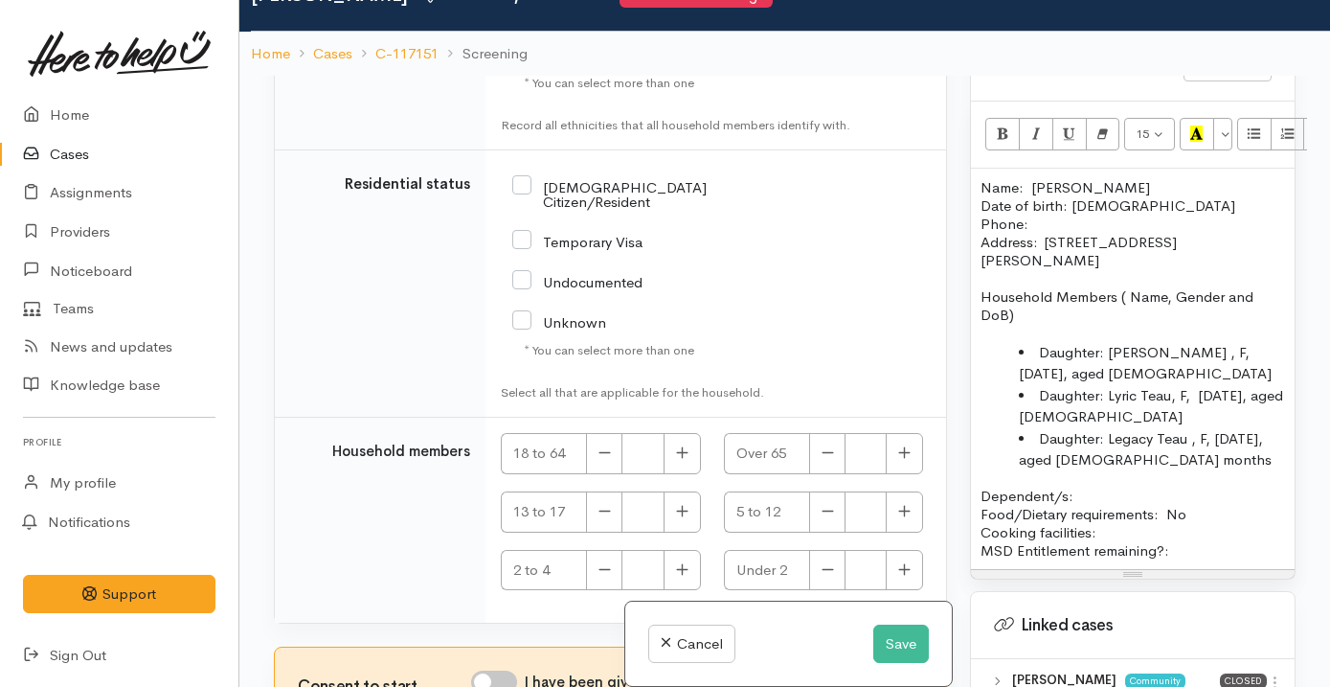
click at [620, 209] on input "NZ Citizen/Resident" at bounding box center [634, 193] width 244 height 32
checkbox input "true"
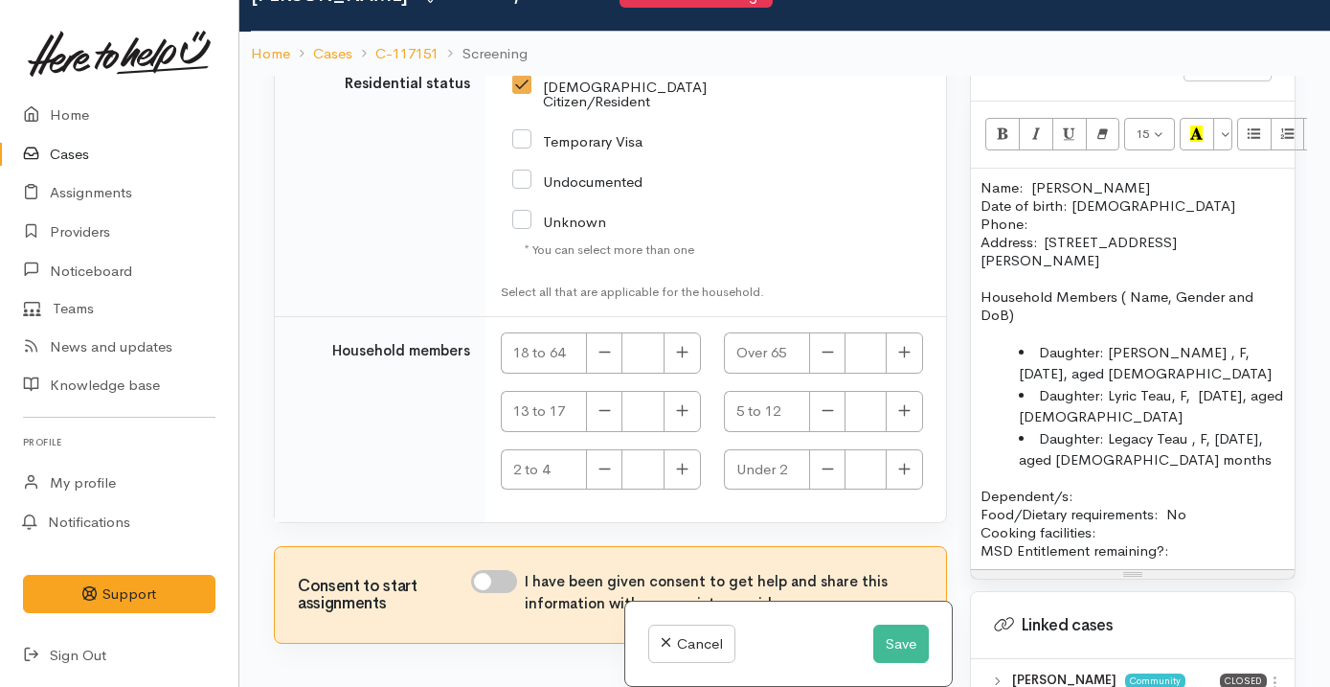
scroll to position [4454, 0]
click at [676, 357] on icon "button" at bounding box center [682, 352] width 12 height 14
type input "1"
click at [910, 395] on button "button" at bounding box center [904, 411] width 37 height 41
click at [824, 408] on icon "button" at bounding box center [828, 410] width 12 height 14
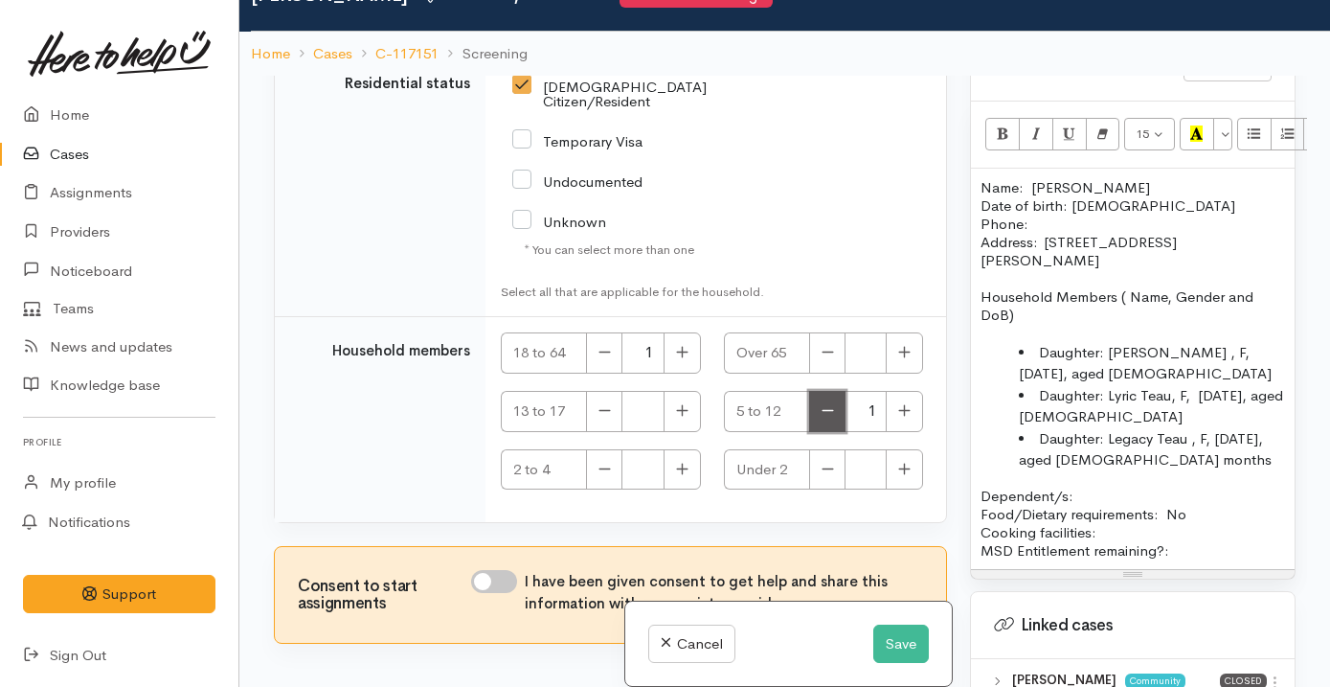
type input "0"
click at [676, 411] on icon "button" at bounding box center [681, 409] width 11 height 11
type input "1"
click at [1084, 400] on li "Daughter: Lyric Teau, F, 23/6/2015, aged 9" at bounding box center [1152, 406] width 266 height 43
click at [1175, 354] on li "Daughter: Ella Trajkovic , F, 18/10/2010, aged 13" at bounding box center [1152, 363] width 266 height 43
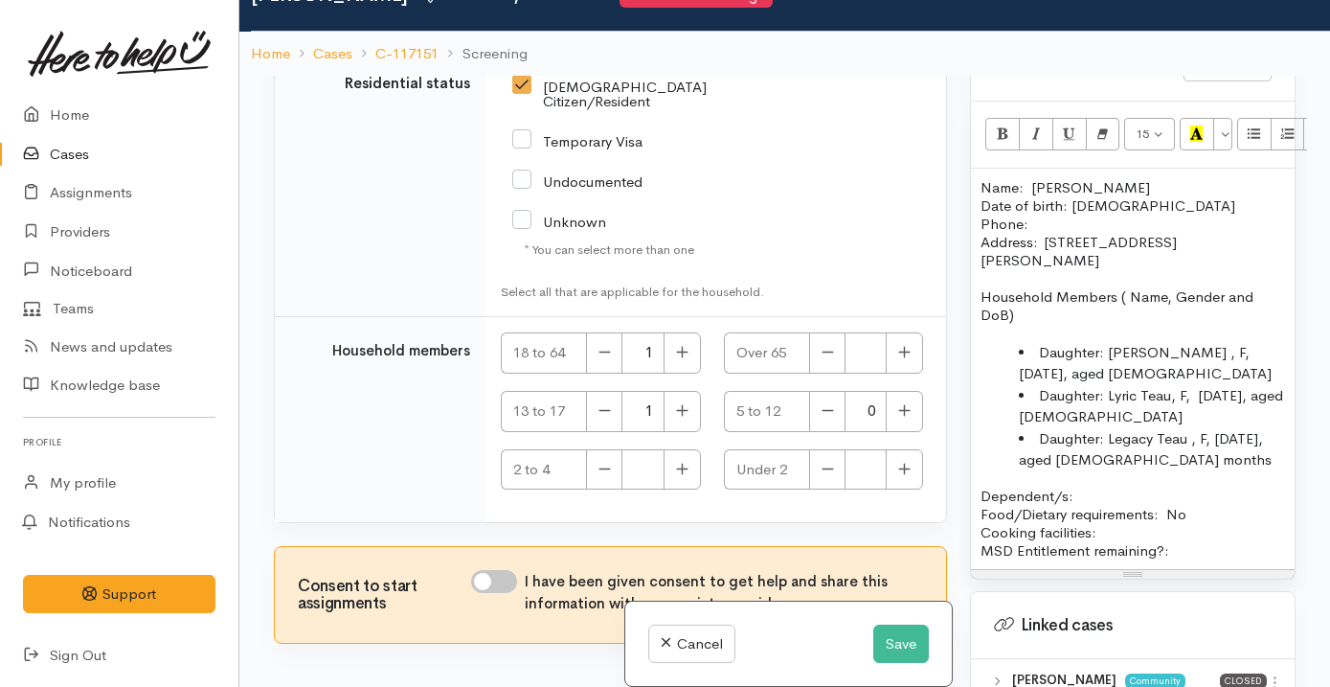
click at [1085, 394] on li "Daughter: Lyric Teau, F, 23/6/2015, aged 9" at bounding box center [1152, 406] width 266 height 43
click at [1163, 354] on li "Daughter: Ella Trajkovic , F, 18/10/2010, aged 1" at bounding box center [1152, 363] width 266 height 43
drag, startPoint x: 1131, startPoint y: 440, endPoint x: 1199, endPoint y: 440, distance: 68.0
click at [1198, 440] on li "Daughter: Legacy Teau , F, 8/2/2024, aged 5 months" at bounding box center [1152, 449] width 266 height 43
click at [681, 463] on icon "button" at bounding box center [682, 469] width 12 height 14
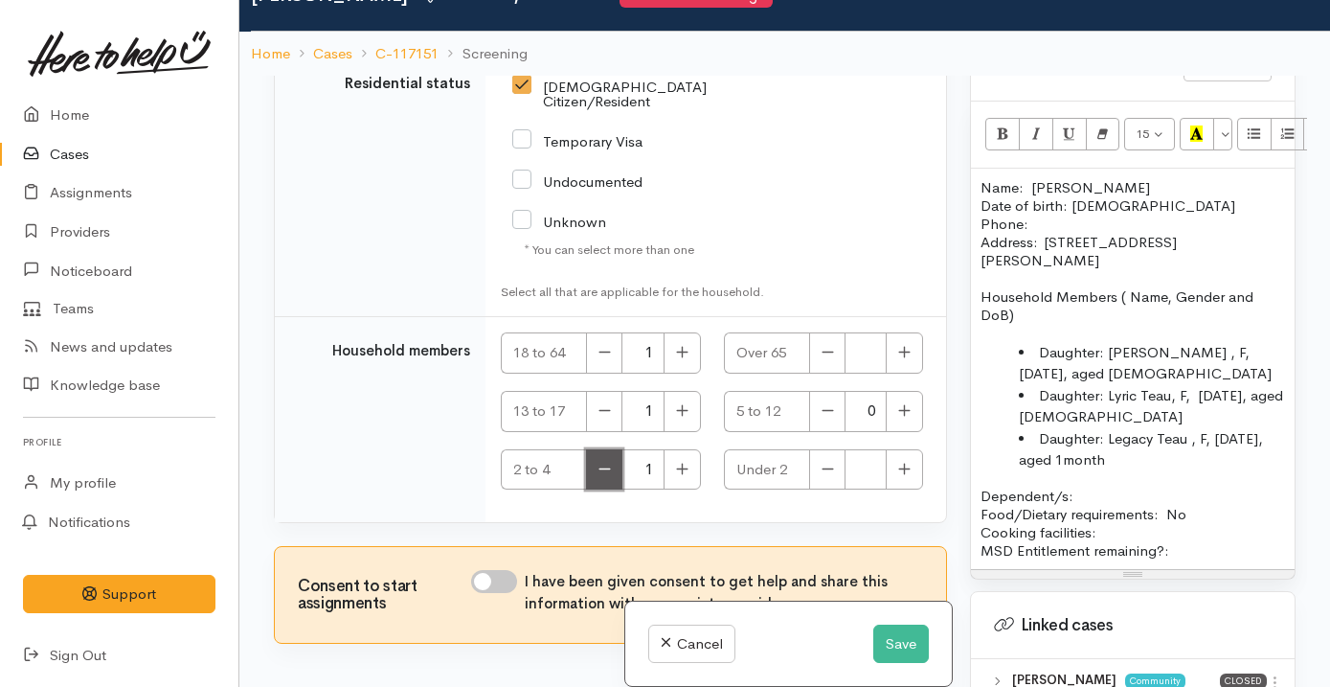
click at [612, 471] on button "button" at bounding box center [604, 469] width 36 height 41
type input "0"
click at [909, 474] on button "button" at bounding box center [904, 469] width 37 height 41
type input "1"
click at [899, 410] on icon "button" at bounding box center [904, 409] width 11 height 11
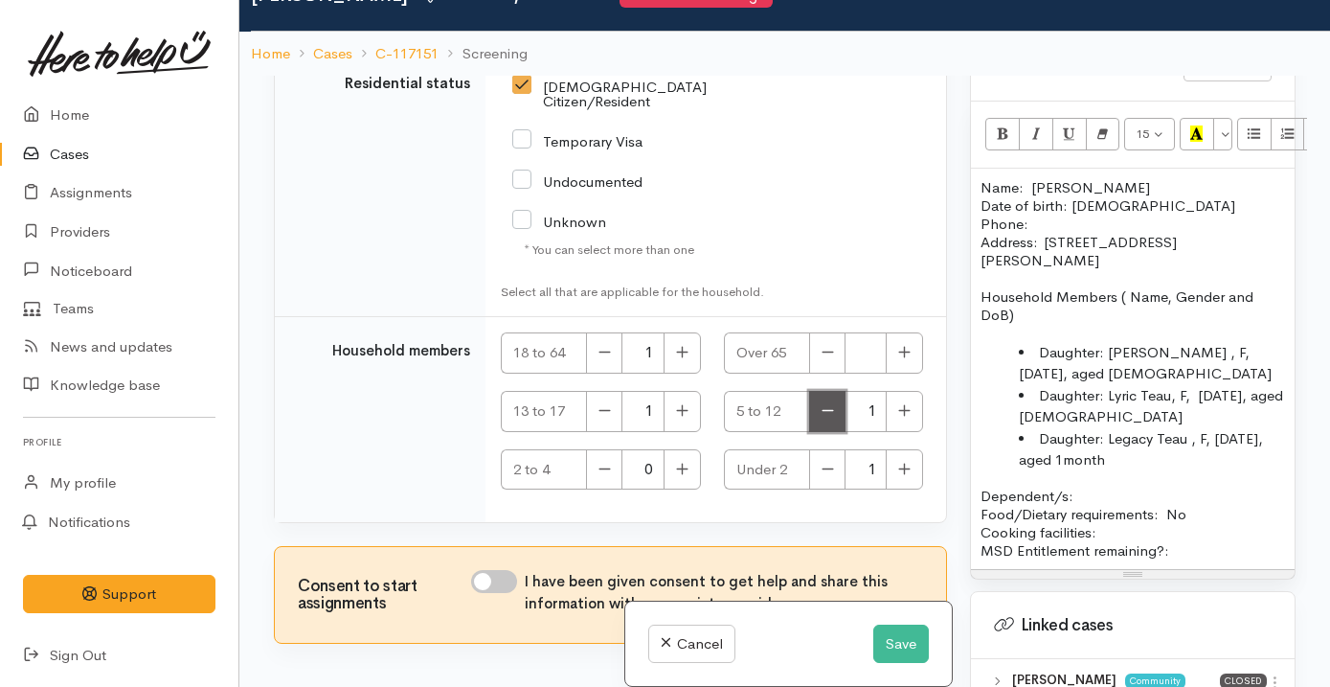
click at [822, 413] on icon "button" at bounding box center [828, 410] width 12 height 14
click at [898, 414] on icon "button" at bounding box center [904, 410] width 12 height 14
type input "1"
click at [507, 583] on input "I have been given consent to get help and share this information with appropria…" at bounding box center [494, 581] width 46 height 23
checkbox input "true"
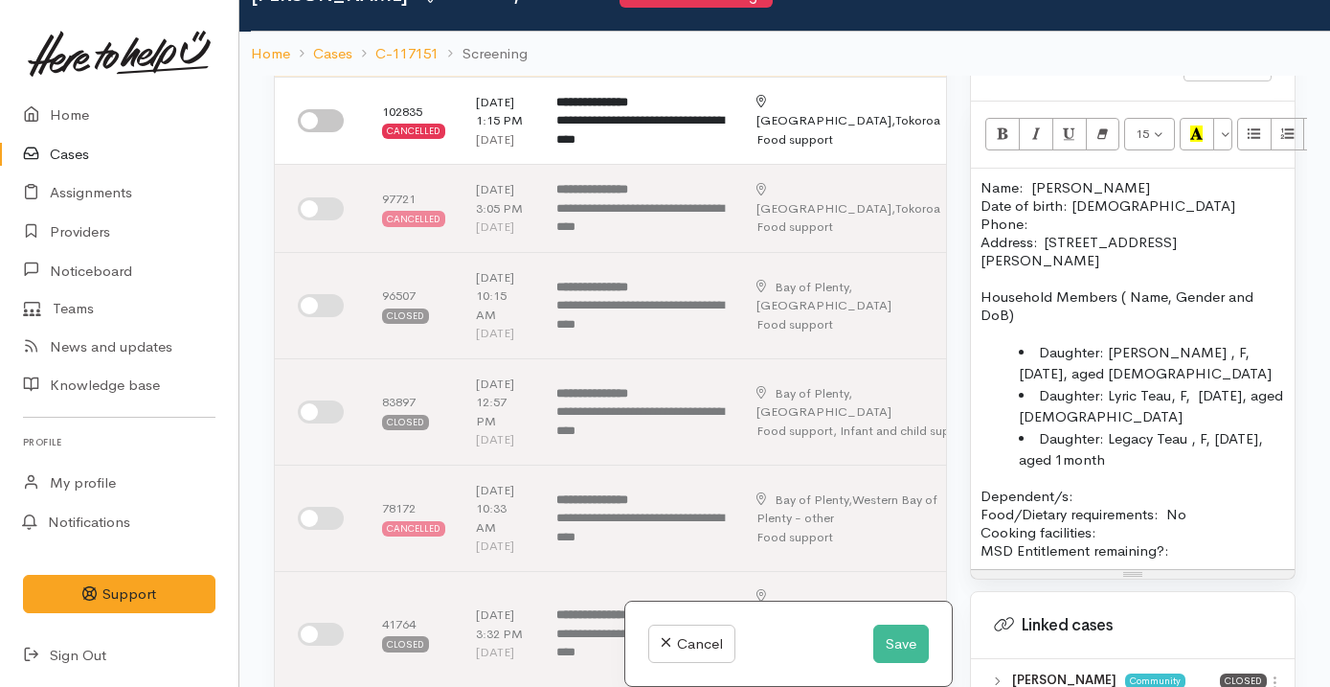
scroll to position [0, 0]
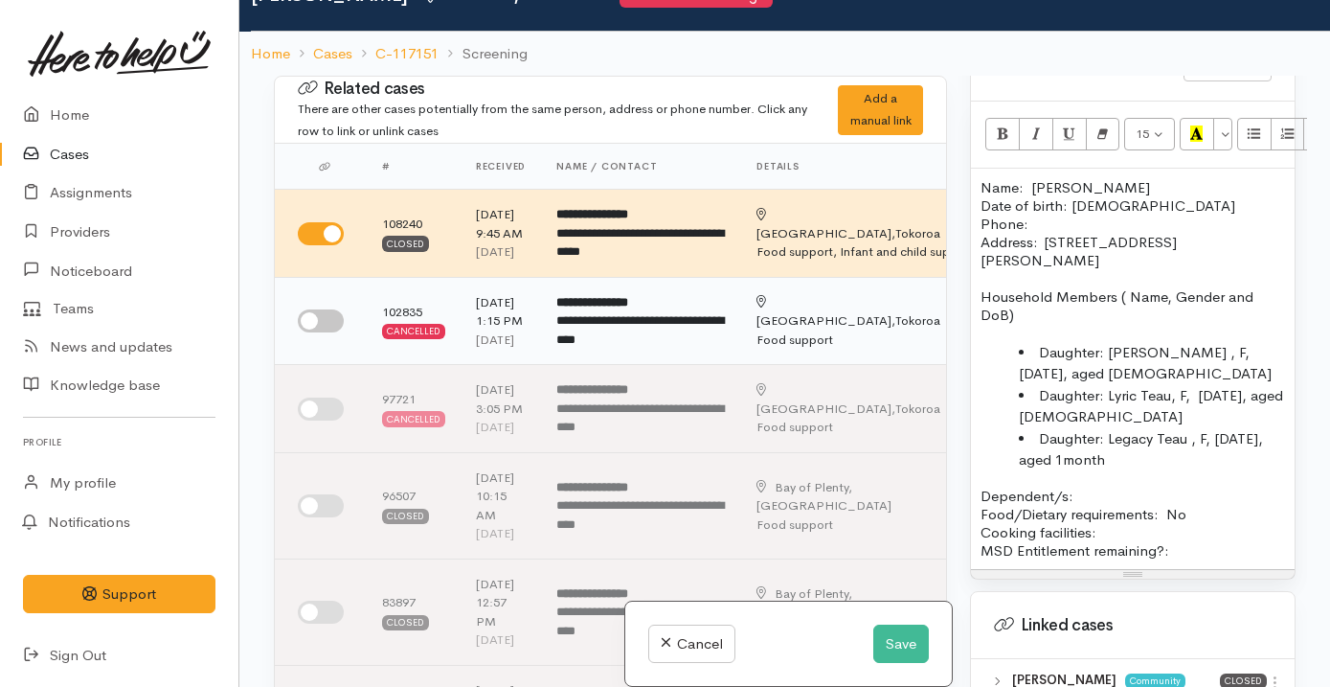
click at [305, 332] on input "checkbox" at bounding box center [321, 320] width 46 height 23
checkbox input "true"
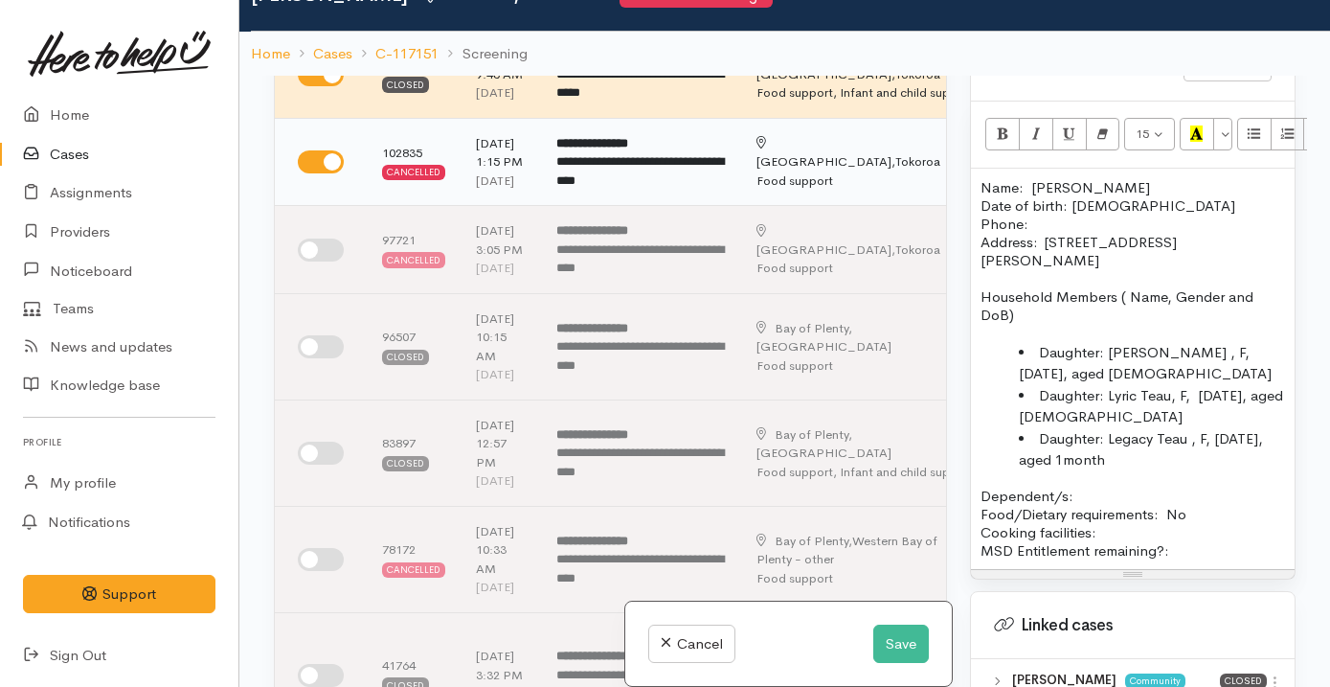
scroll to position [179, 0]
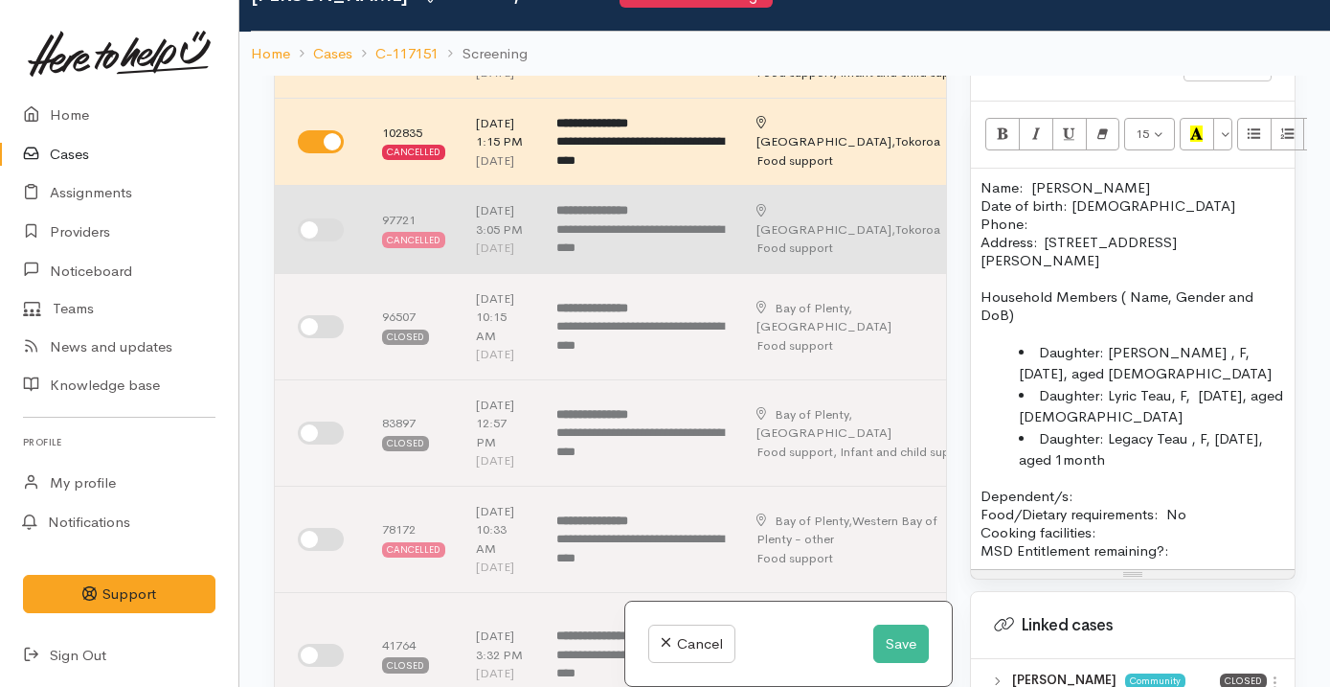
click at [328, 241] on input "checkbox" at bounding box center [321, 229] width 46 height 23
checkbox input "true"
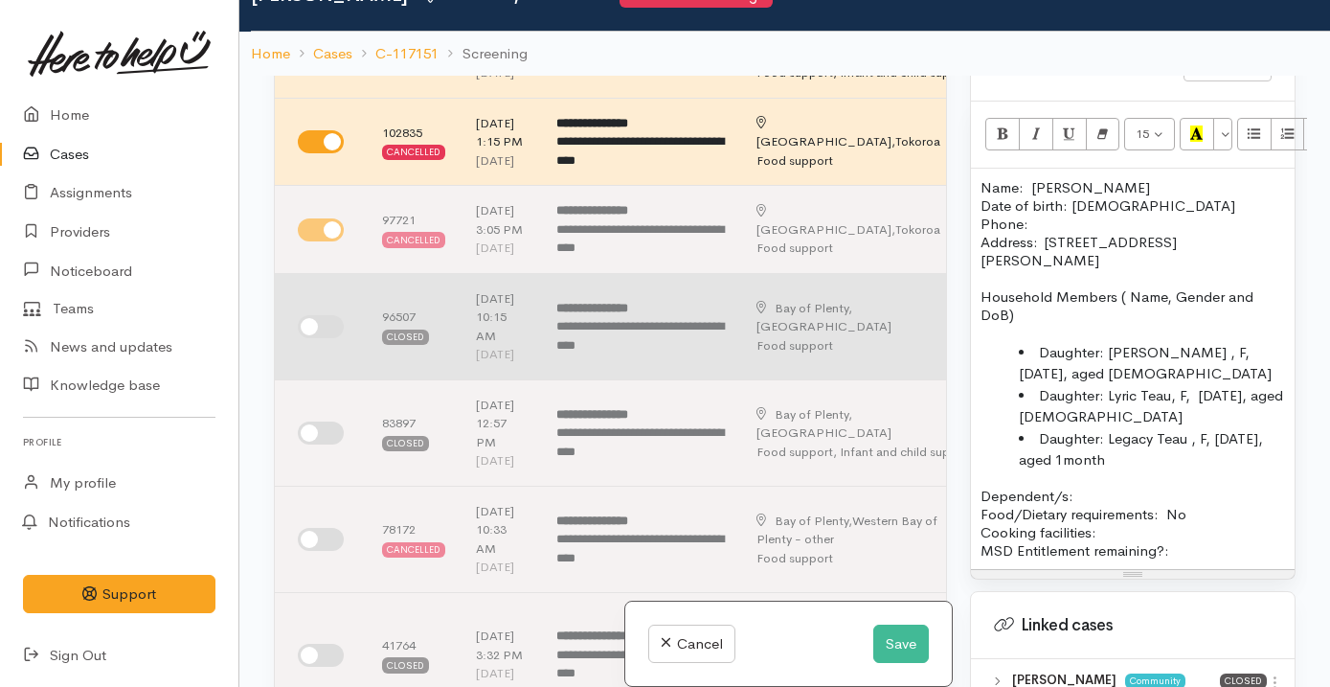
click at [327, 338] on input "checkbox" at bounding box center [321, 326] width 46 height 23
checkbox input "true"
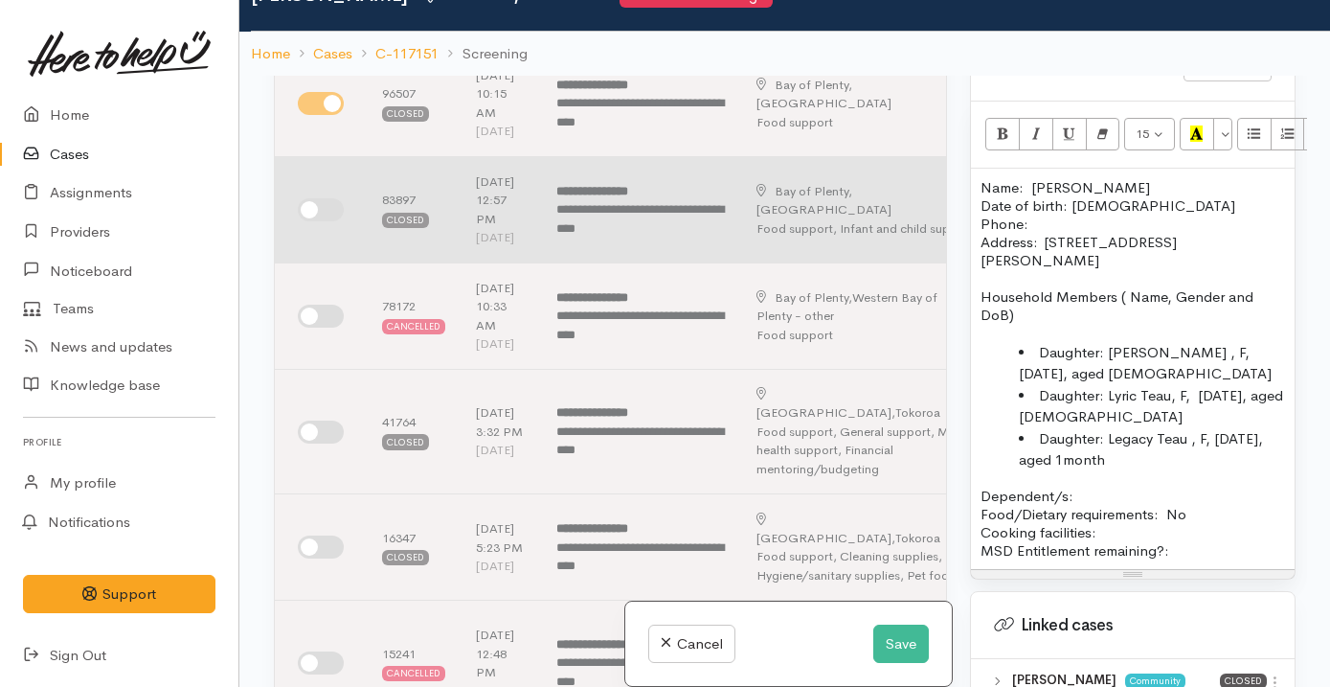
click at [331, 221] on input "checkbox" at bounding box center [321, 209] width 46 height 23
checkbox input "true"
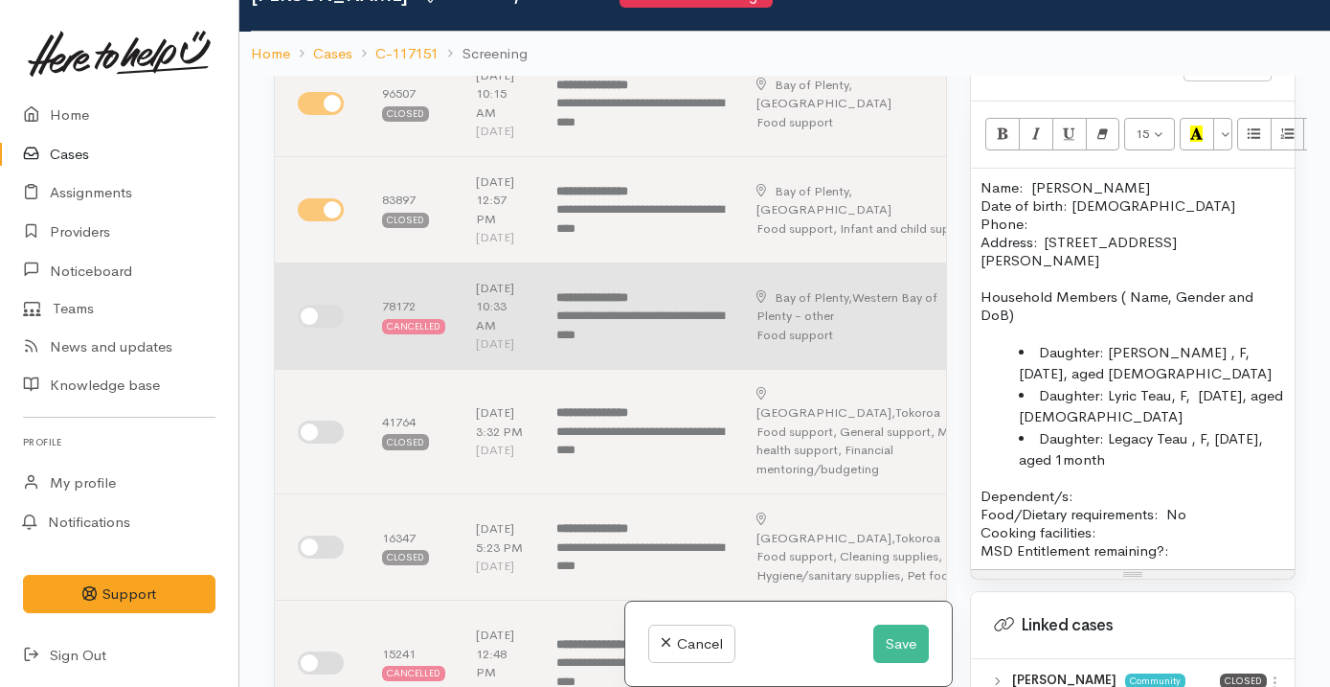
click at [326, 327] on input "checkbox" at bounding box center [321, 315] width 46 height 23
checkbox input "true"
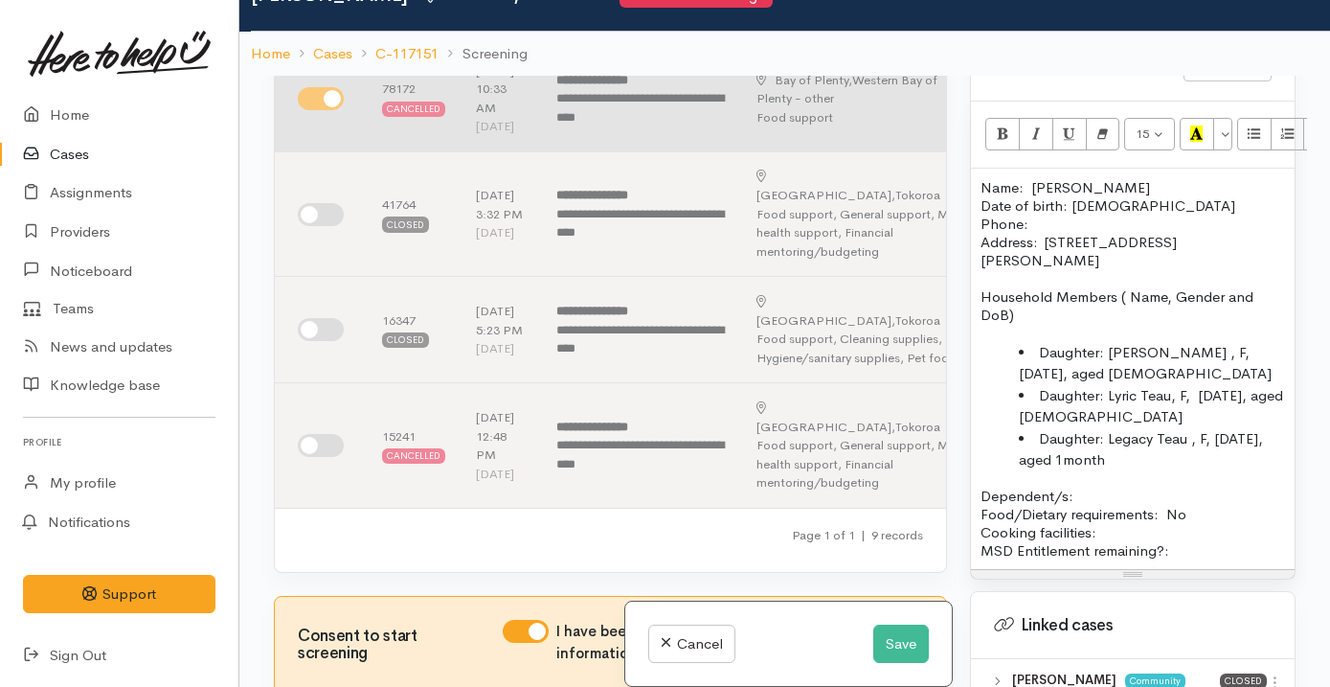
scroll to position [661, 0]
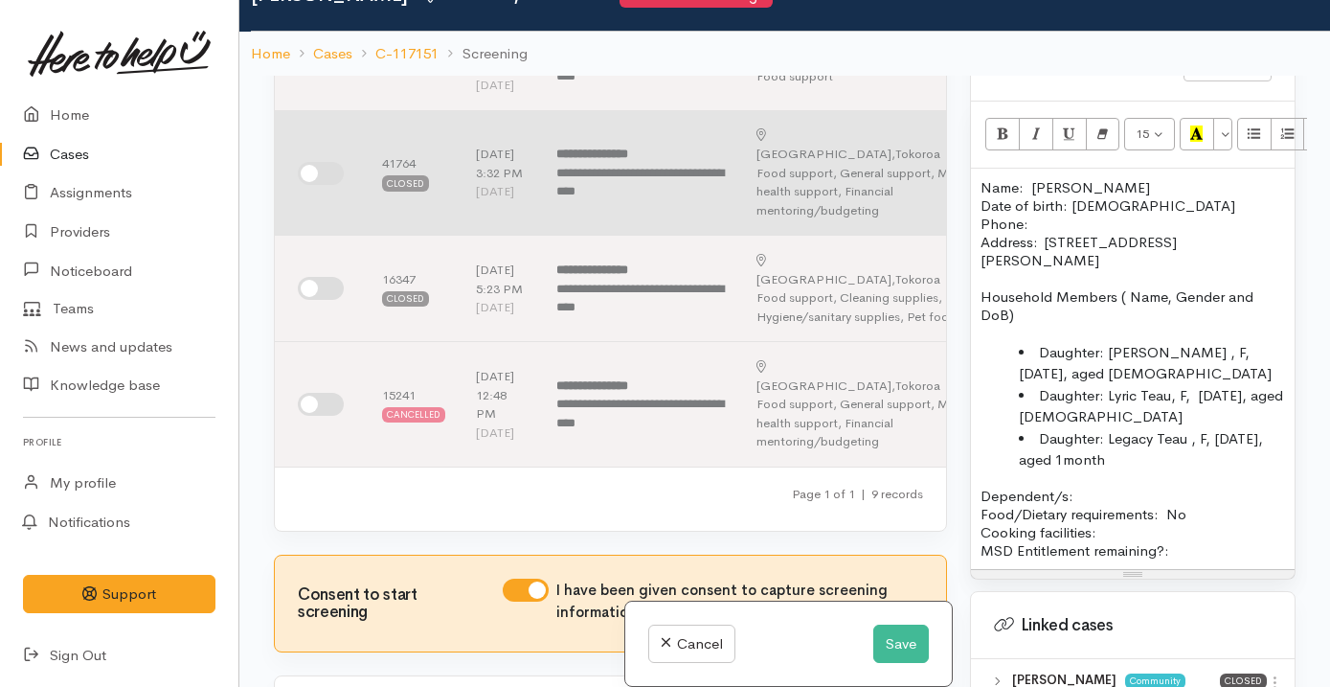
click at [326, 185] on input "checkbox" at bounding box center [321, 173] width 46 height 23
checkbox input "true"
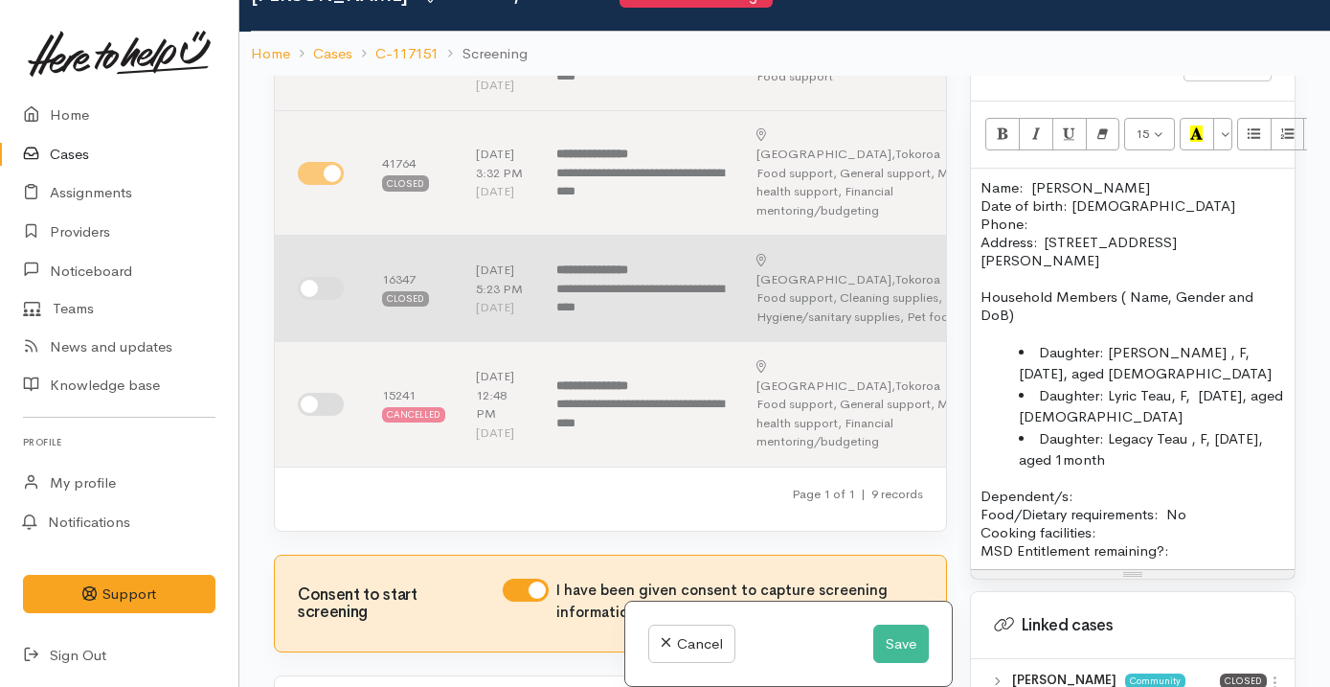
click at [328, 300] on input "checkbox" at bounding box center [321, 288] width 46 height 23
checkbox input "true"
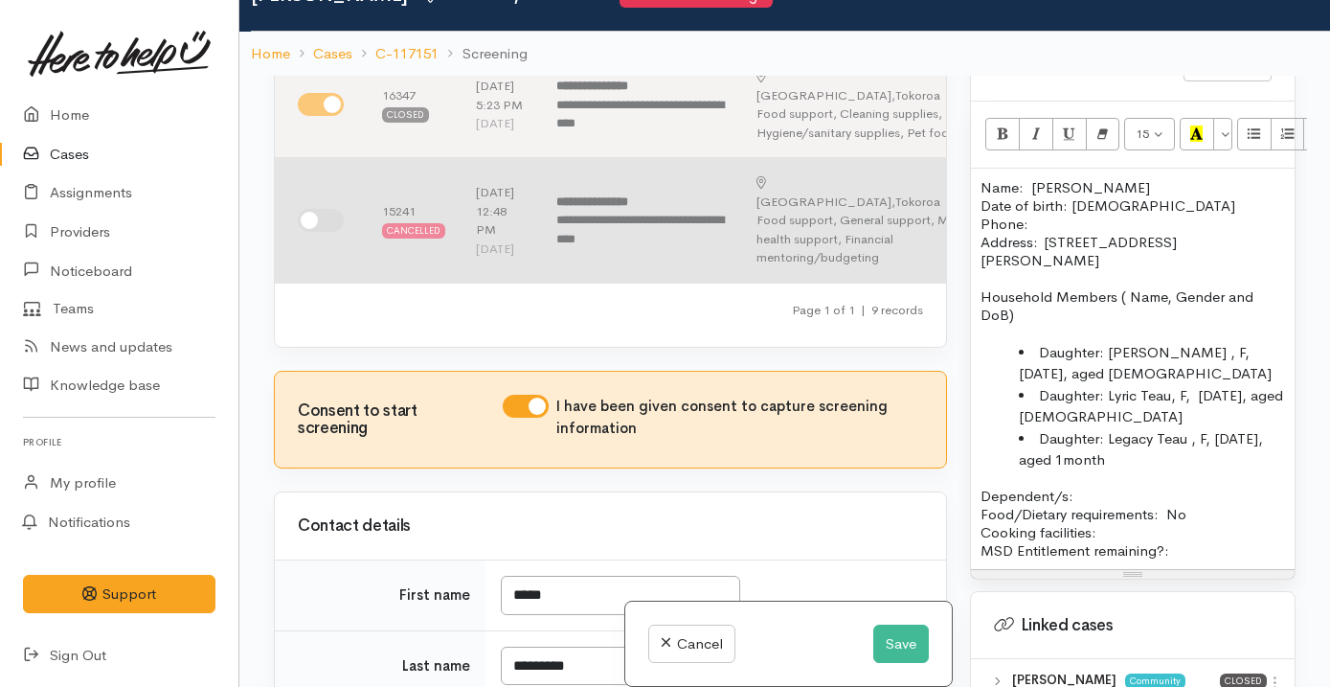
click at [330, 232] on input "checkbox" at bounding box center [321, 220] width 46 height 23
checkbox input "true"
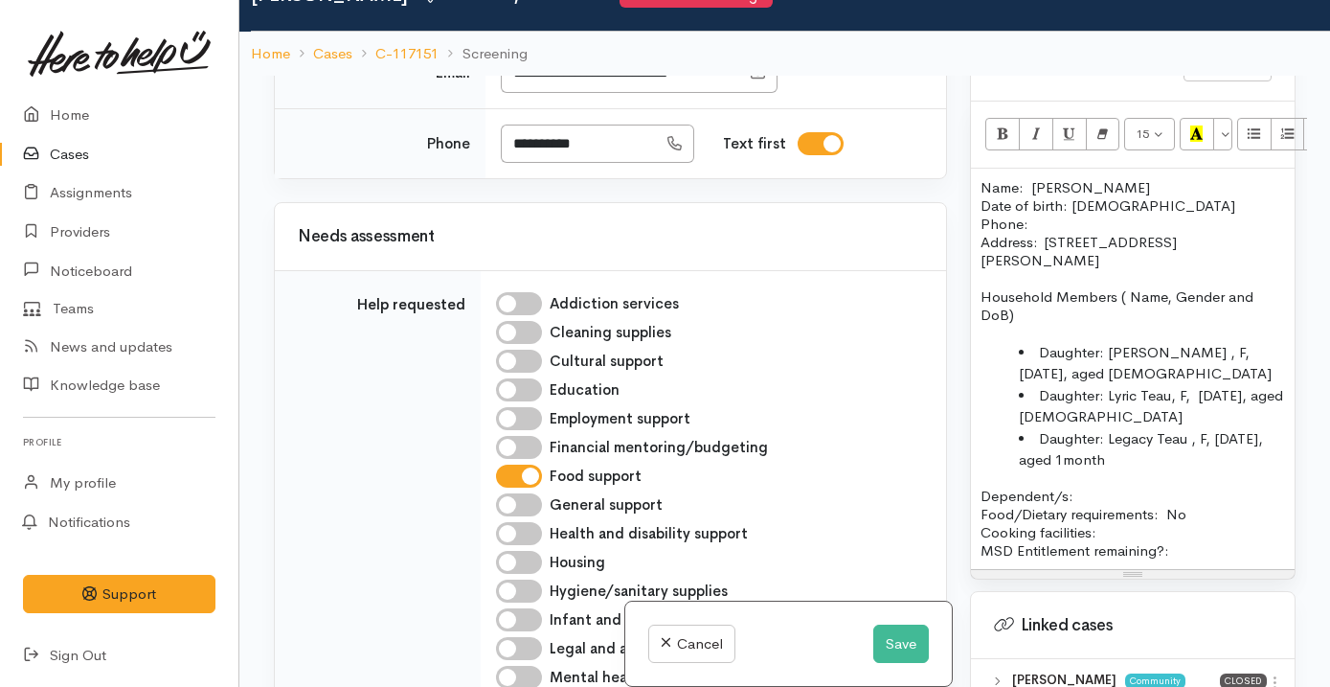
scroll to position [1484, 0]
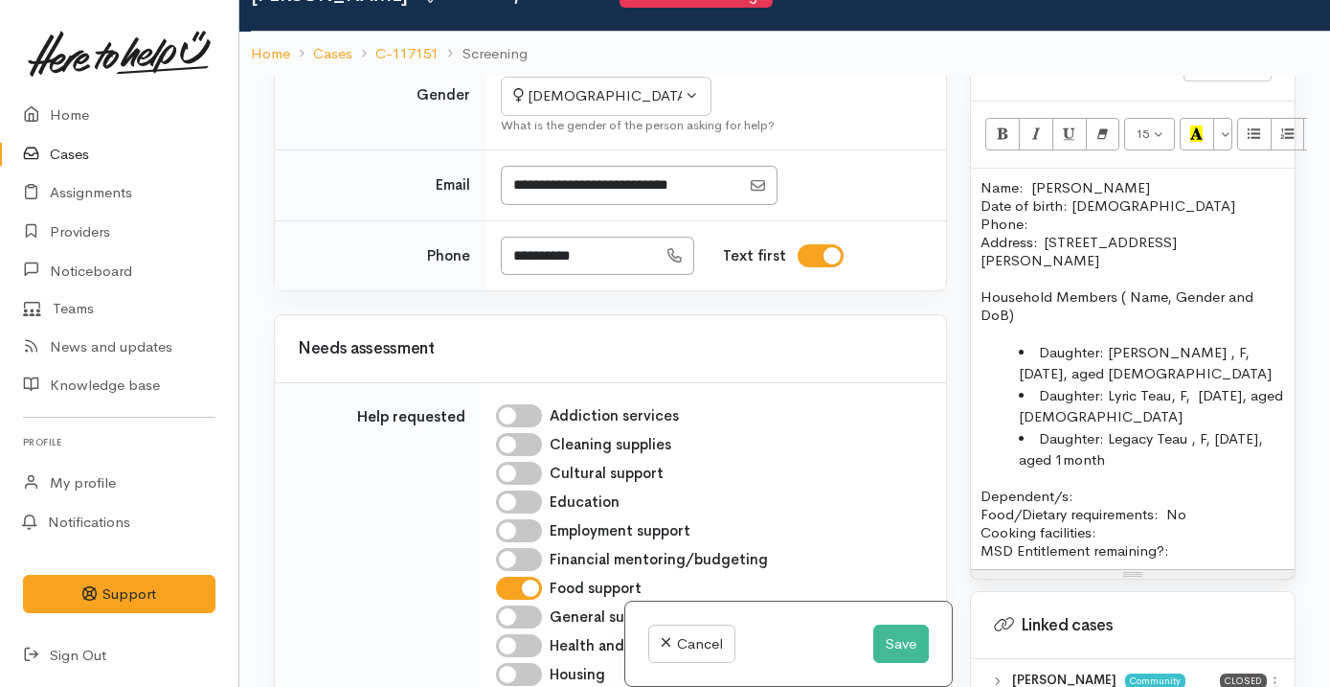
click at [1073, 201] on p "Name: Kayla Trajkovic Date of birth: 26/11/1993 Phone:" at bounding box center [1132, 205] width 304 height 55
click at [1048, 300] on p "Household Members ( Name, Gender and DoB)" at bounding box center [1132, 305] width 304 height 36
drag, startPoint x: 1115, startPoint y: 281, endPoint x: 1183, endPoint y: 297, distance: 69.9
click at [1183, 297] on p "Household Members ( Name, Gender and DoB)" at bounding box center [1132, 305] width 304 height 36
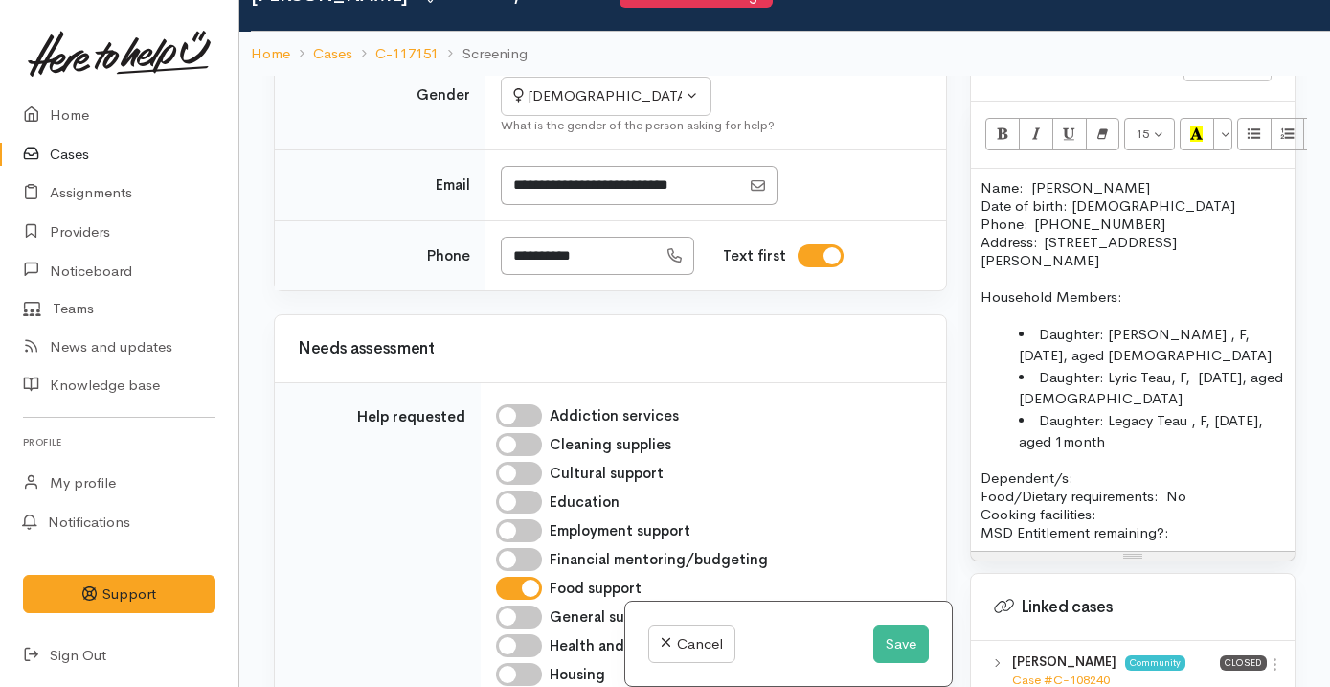
click at [1195, 418] on li "Daughter: Legacy Teau , F, 8/2/2024, aged 1month" at bounding box center [1152, 431] width 266 height 43
drag, startPoint x: 1094, startPoint y: 459, endPoint x: 954, endPoint y: 459, distance: 140.8
click at [954, 459] on div "Related cases There are other cases potentially from the same person, address o…" at bounding box center [784, 419] width 1045 height 687
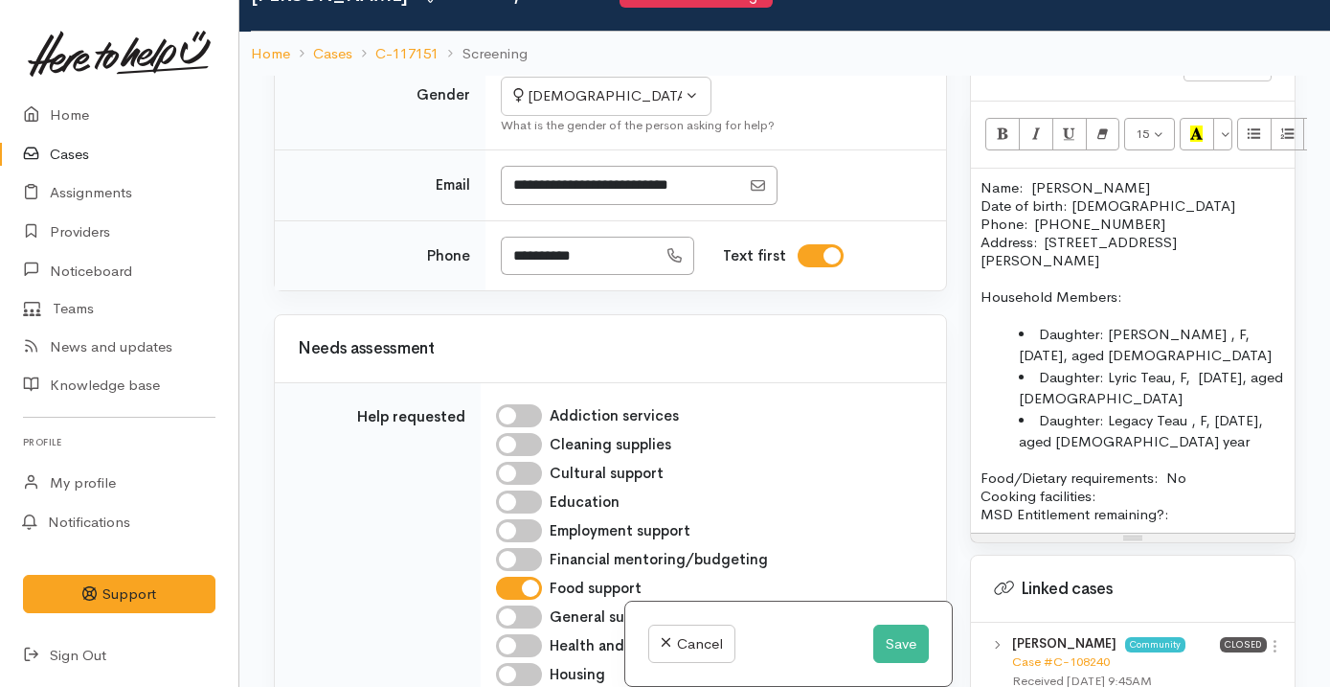
click at [1115, 482] on p "Food/Dietary requirements: No Cooking facilities: MSD Entitlement remaining?:" at bounding box center [1132, 495] width 304 height 55
click at [1180, 505] on div "Name: Kayla Trajkovic Date of birth: 26/11/1993 Phone:  0211066596 Address:  21…" at bounding box center [1133, 351] width 324 height 364
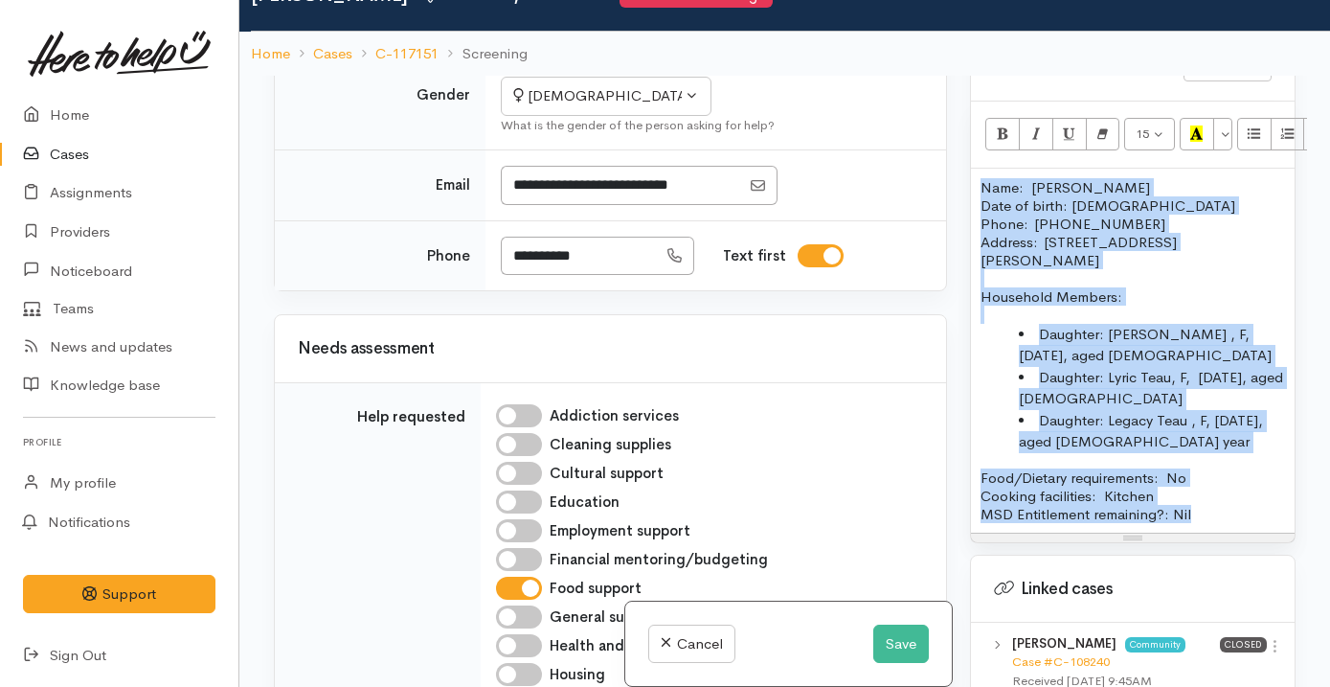
drag, startPoint x: 1217, startPoint y: 505, endPoint x: 948, endPoint y: 153, distance: 442.6
click at [948, 153] on div "Related cases There are other cases potentially from the same person, address o…" at bounding box center [784, 419] width 1045 height 687
copy div "Name: Kayla Trajkovic Date of birth: 26/11/1993 Phone:  0211066596 Address:  21…"
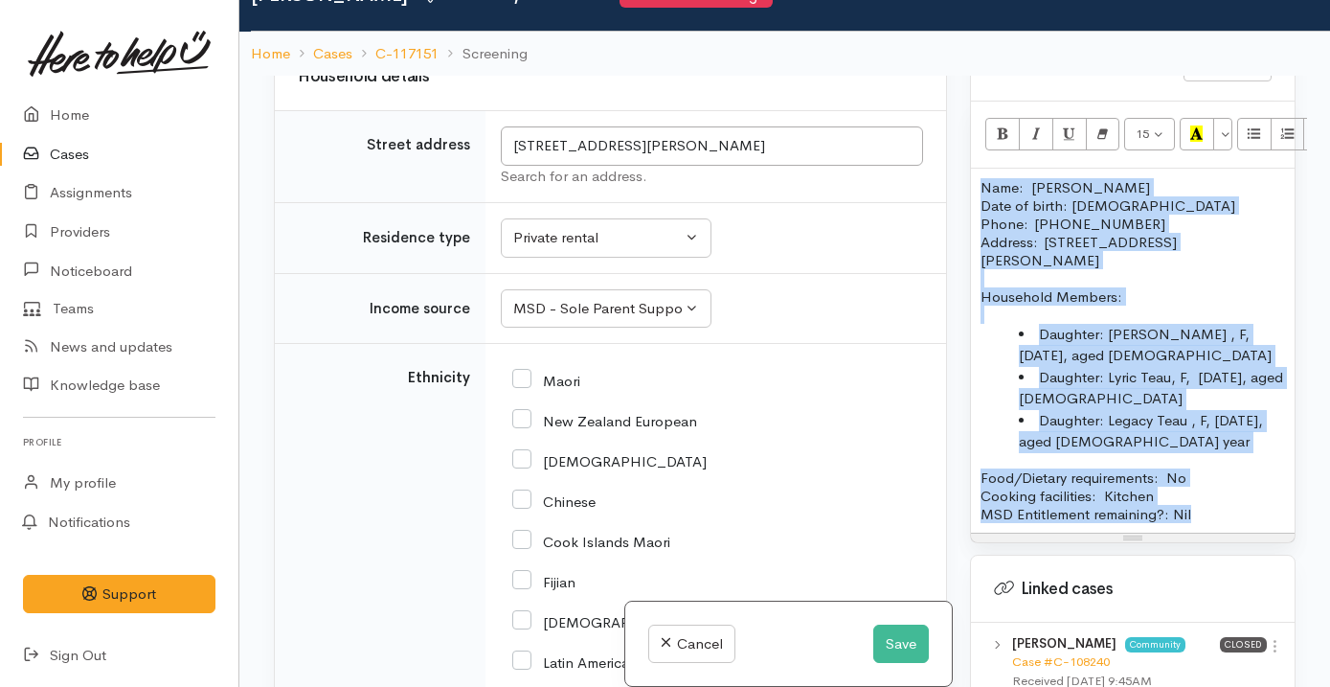
scroll to position [2616, 0]
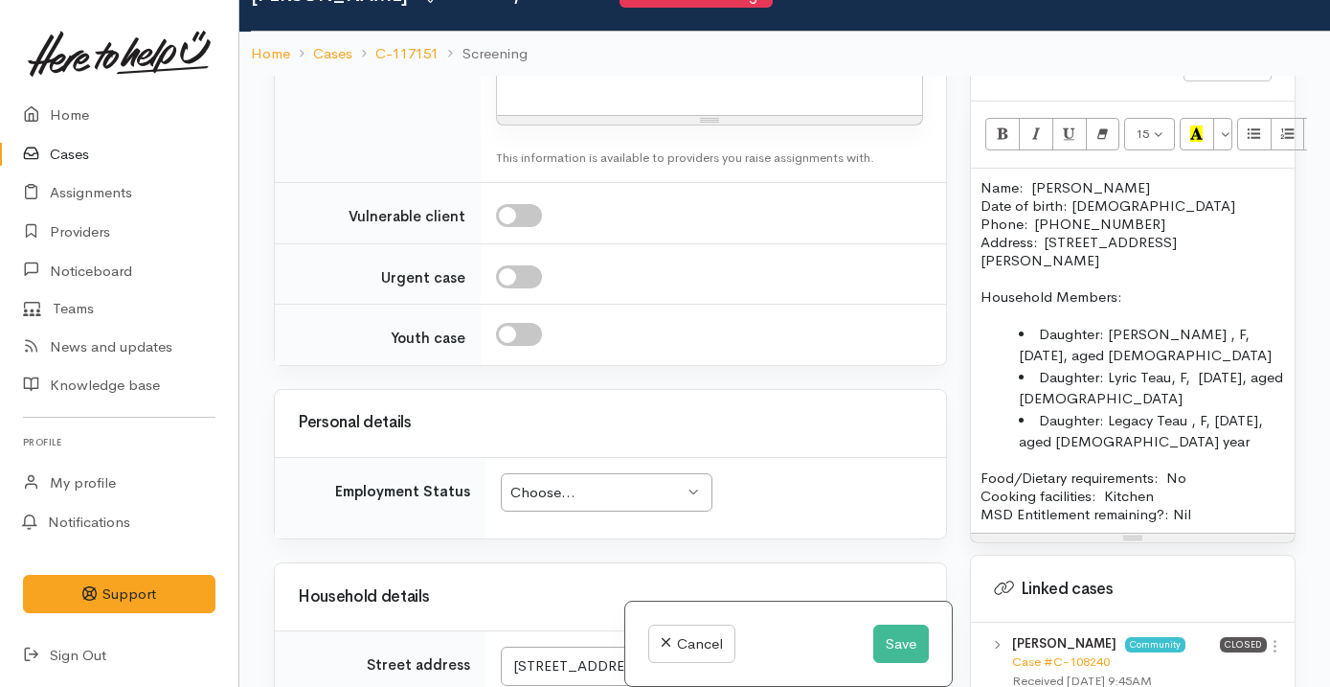
click at [643, 115] on div at bounding box center [709, 86] width 425 height 56
paste div
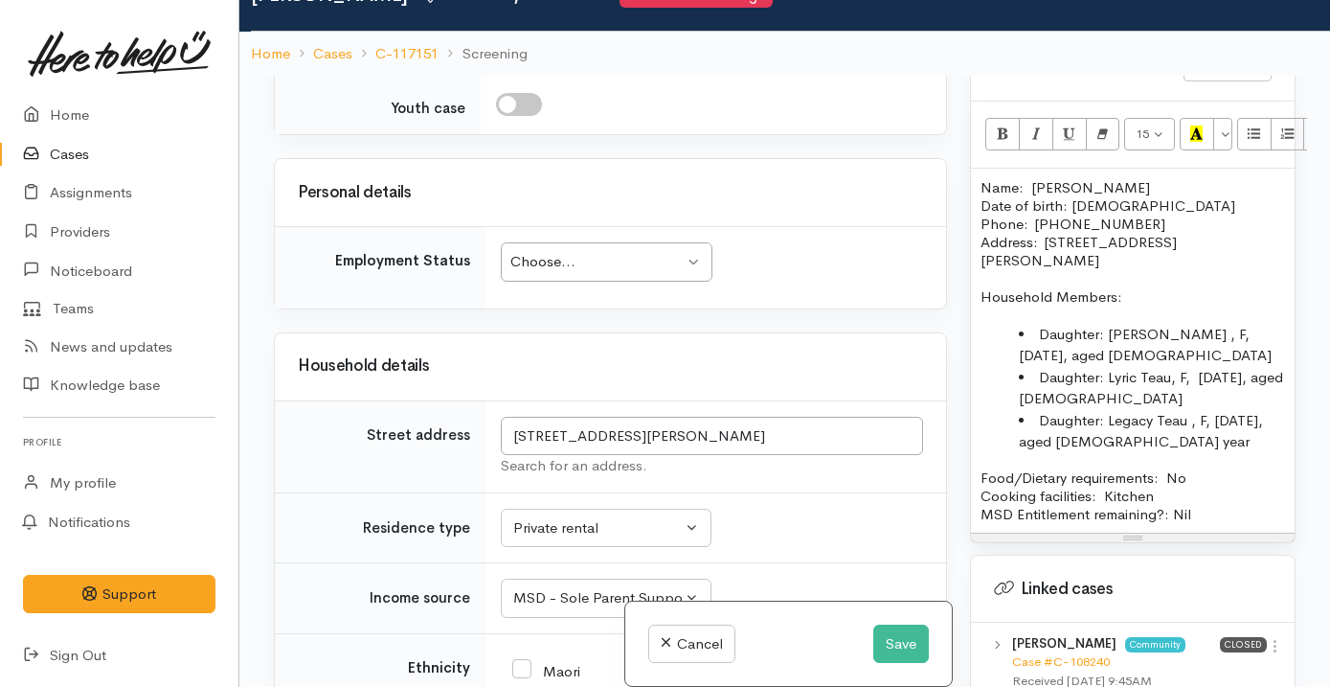
scroll to position [3137, 0]
click at [606, 272] on div "Choose..." at bounding box center [597, 261] width 174 height 22
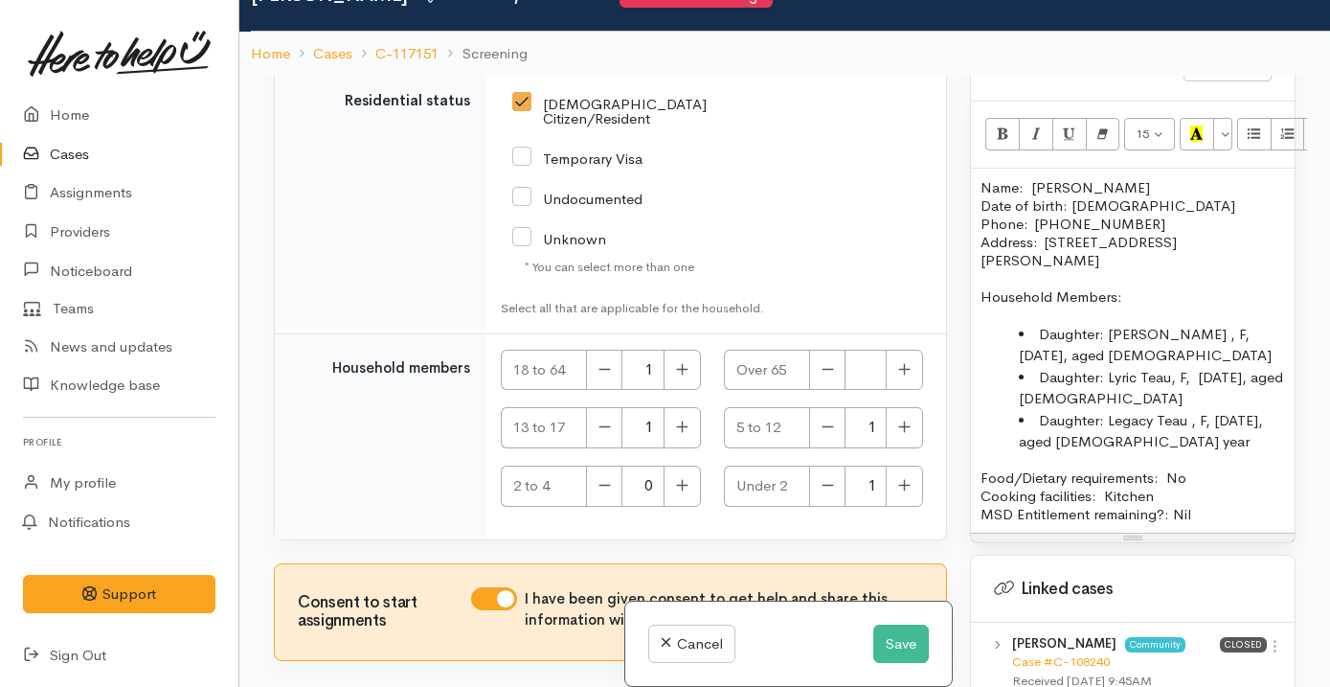
scroll to position [4679, 0]
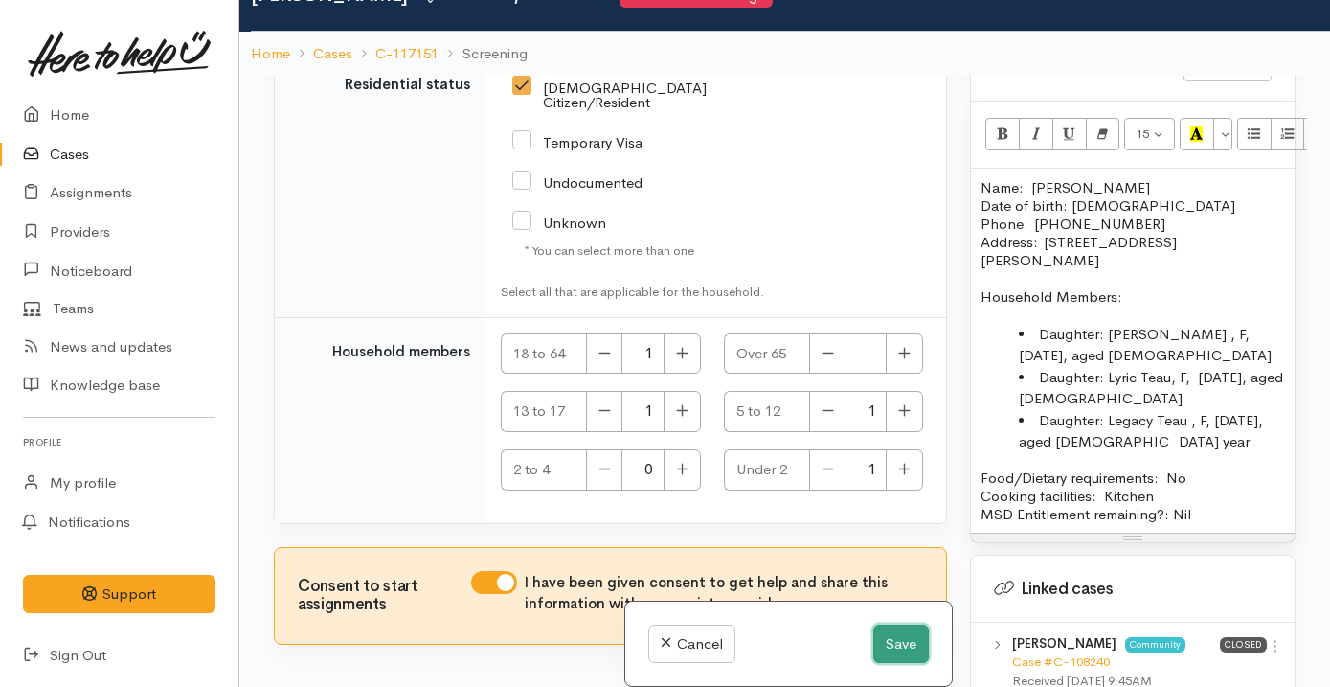
click at [904, 637] on button "Save" at bounding box center [901, 643] width 56 height 39
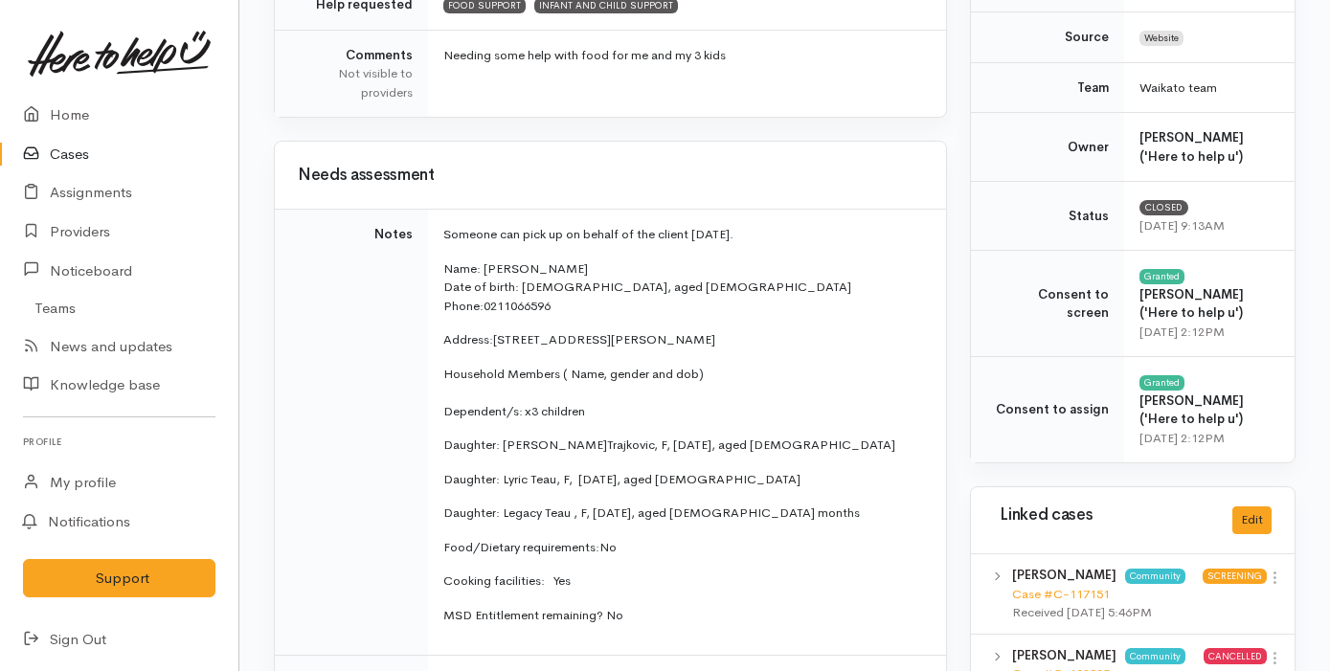
scroll to position [656, 0]
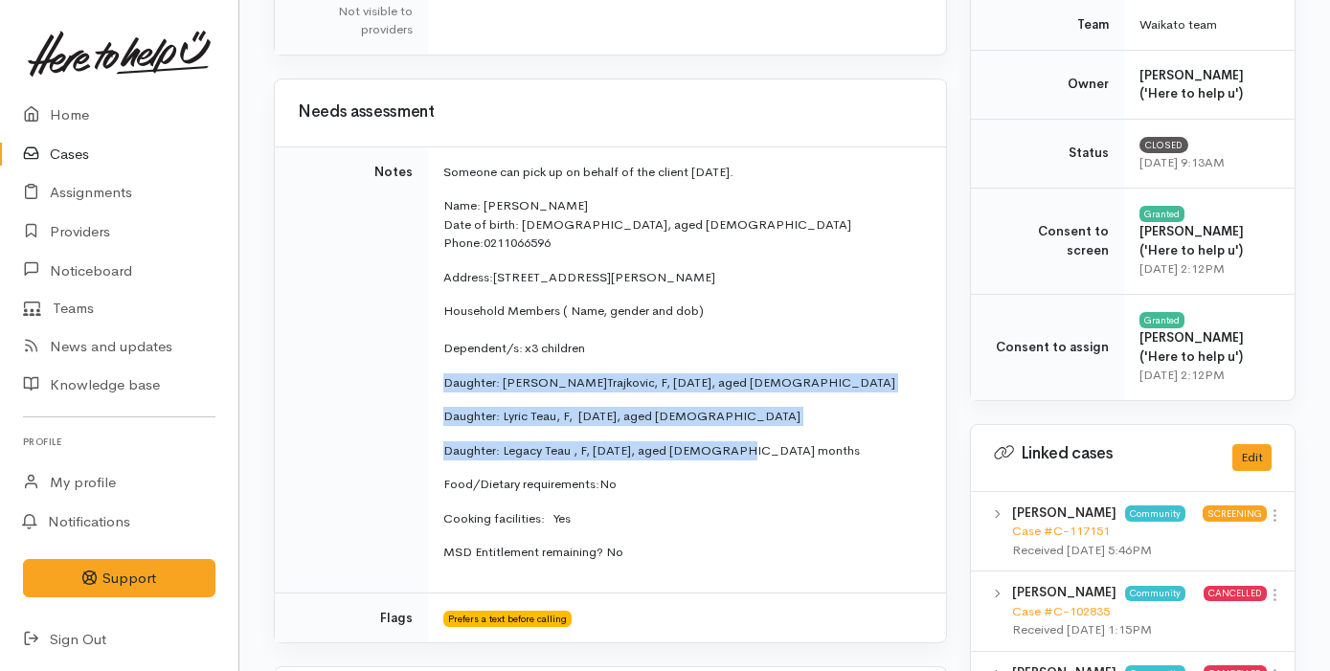
drag, startPoint x: 444, startPoint y: 379, endPoint x: 746, endPoint y: 456, distance: 311.2
click at [746, 456] on td "Someone can pick up on behalf of the client tomorrow. Name: Kayla Trajkovic Dat…" at bounding box center [687, 369] width 518 height 446
copy td "Daughter: Ella Trajkovic , F, 18/10/2010, aged 13 Daughter: L yric Teau, F, 23/…"
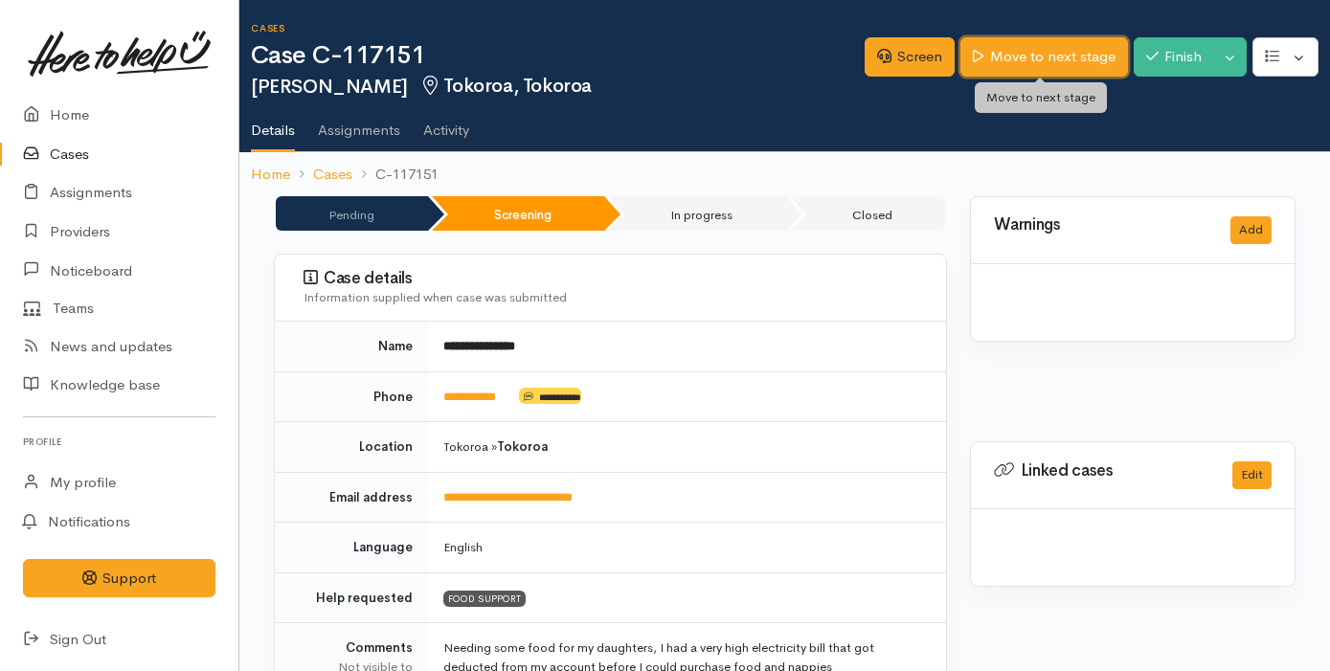
click at [1033, 64] on link "Move to next stage" at bounding box center [1043, 56] width 167 height 39
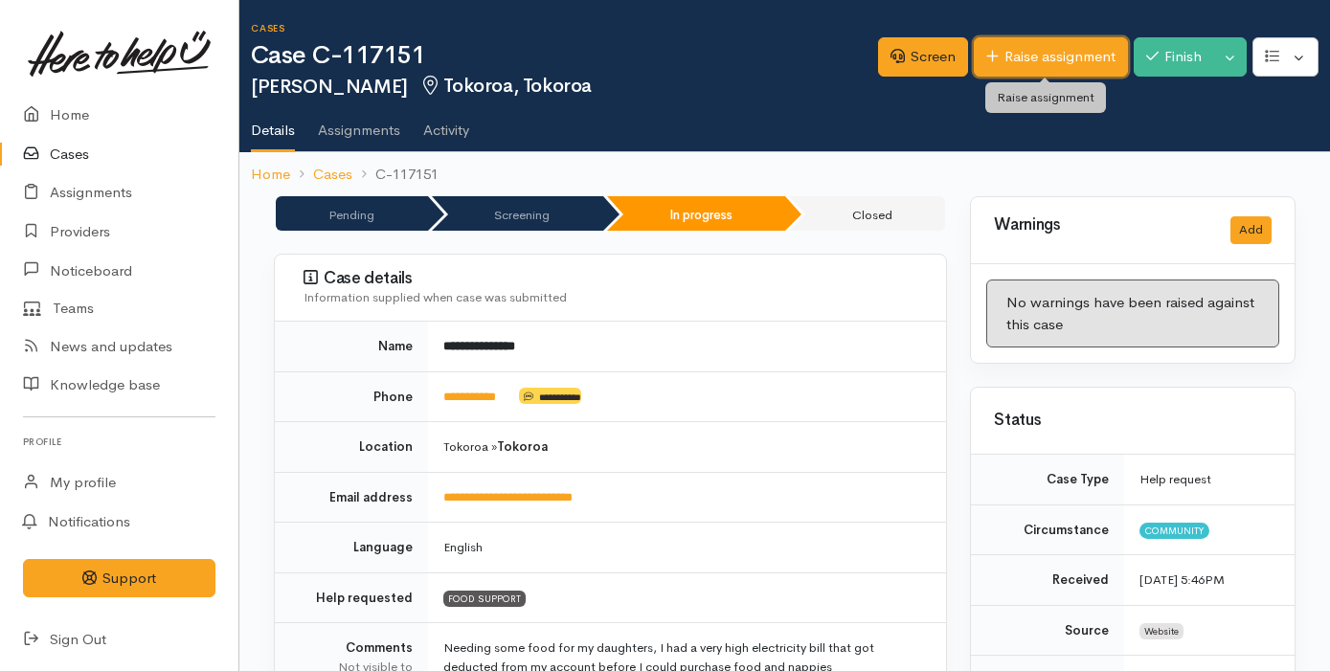
click at [1046, 70] on link "Raise assignment" at bounding box center [1051, 56] width 154 height 39
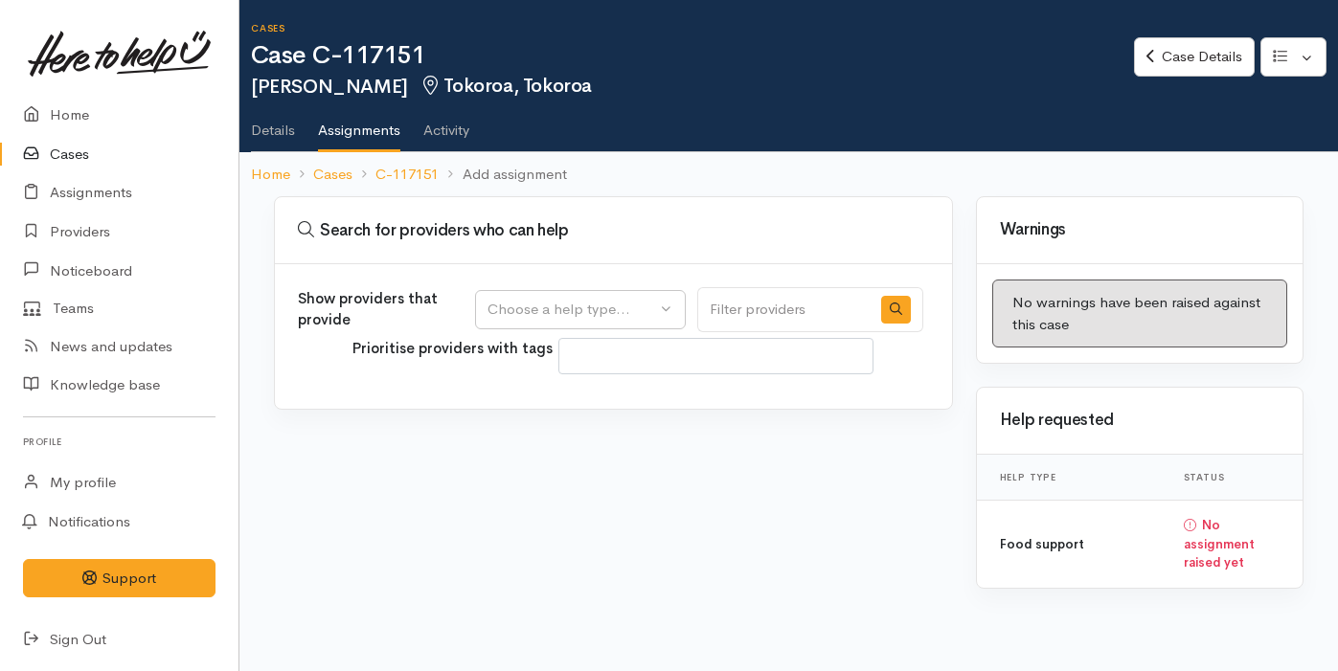
select select
click at [656, 299] on div "Choose a help type..." at bounding box center [571, 310] width 169 height 22
click at [621, 408] on link "Food support" at bounding box center [580, 402] width 209 height 30
select select "3"
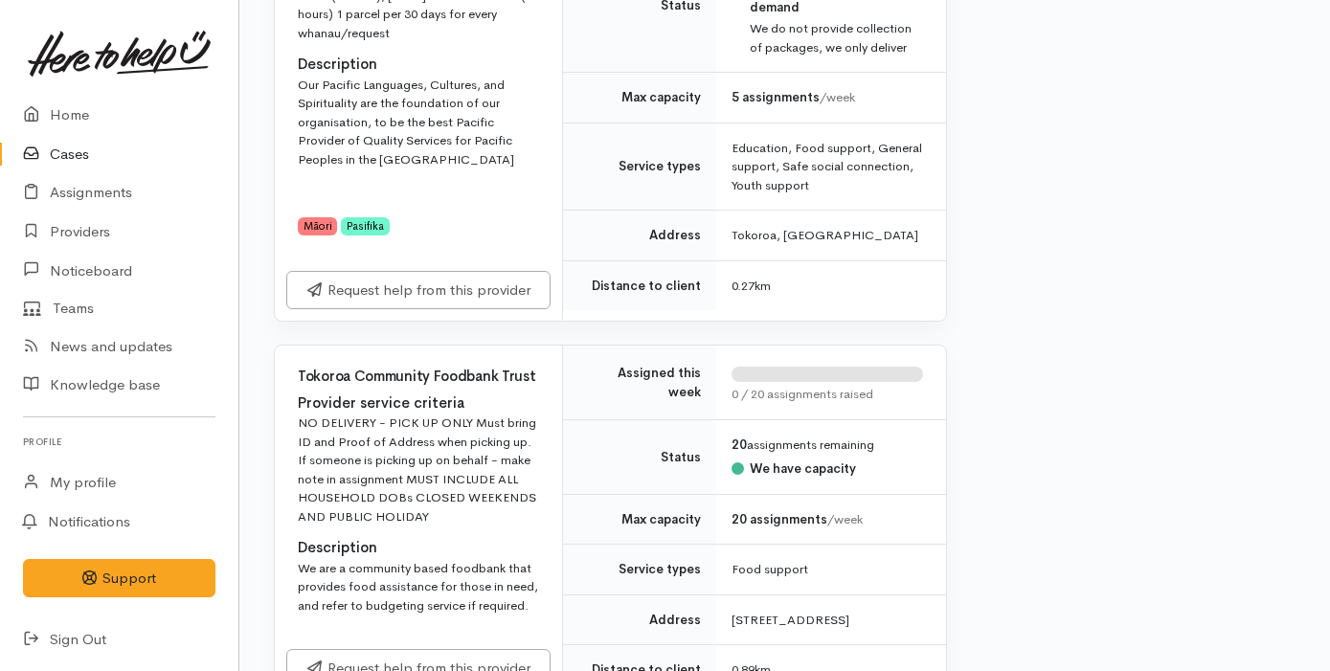
scroll to position [1041, 0]
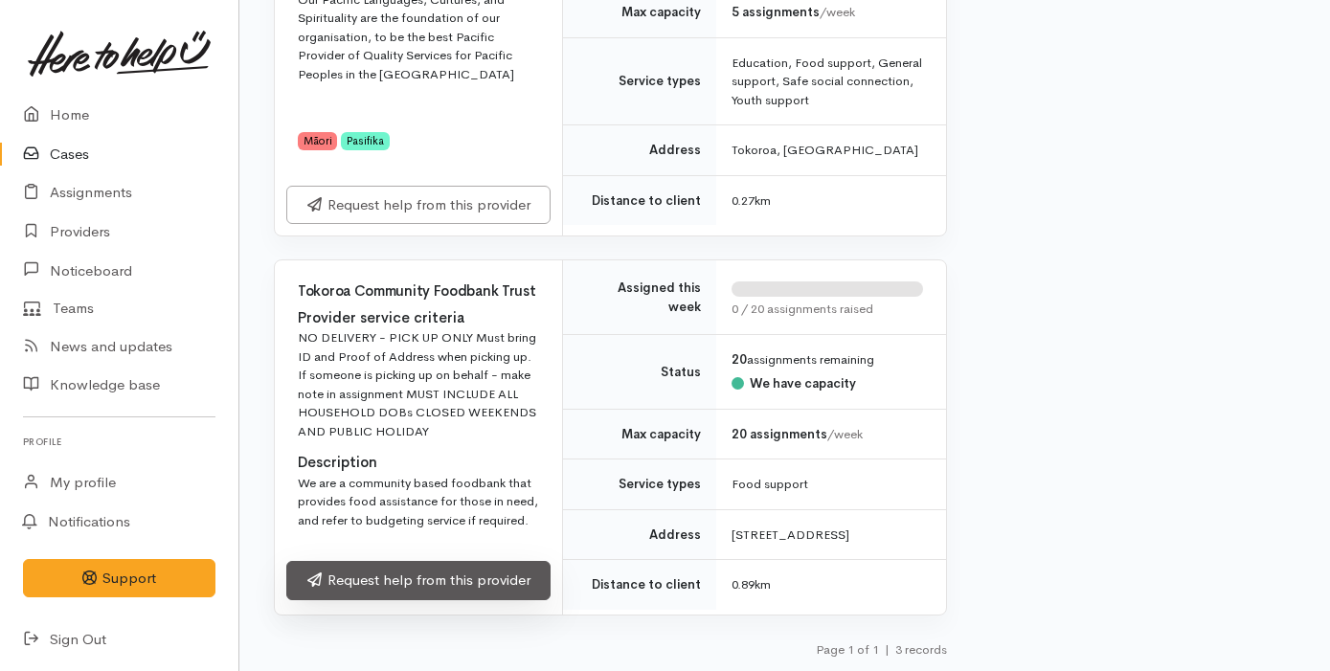
click at [498, 579] on link "Request help from this provider" at bounding box center [418, 580] width 264 height 39
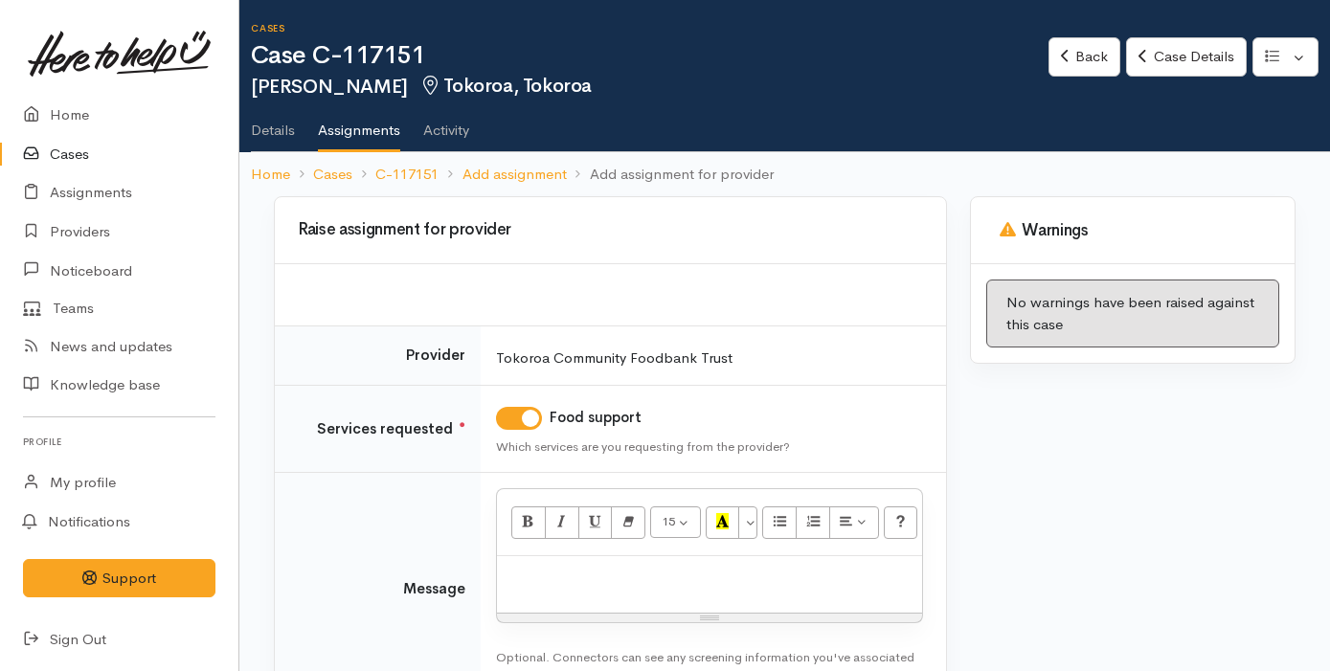
scroll to position [72, 0]
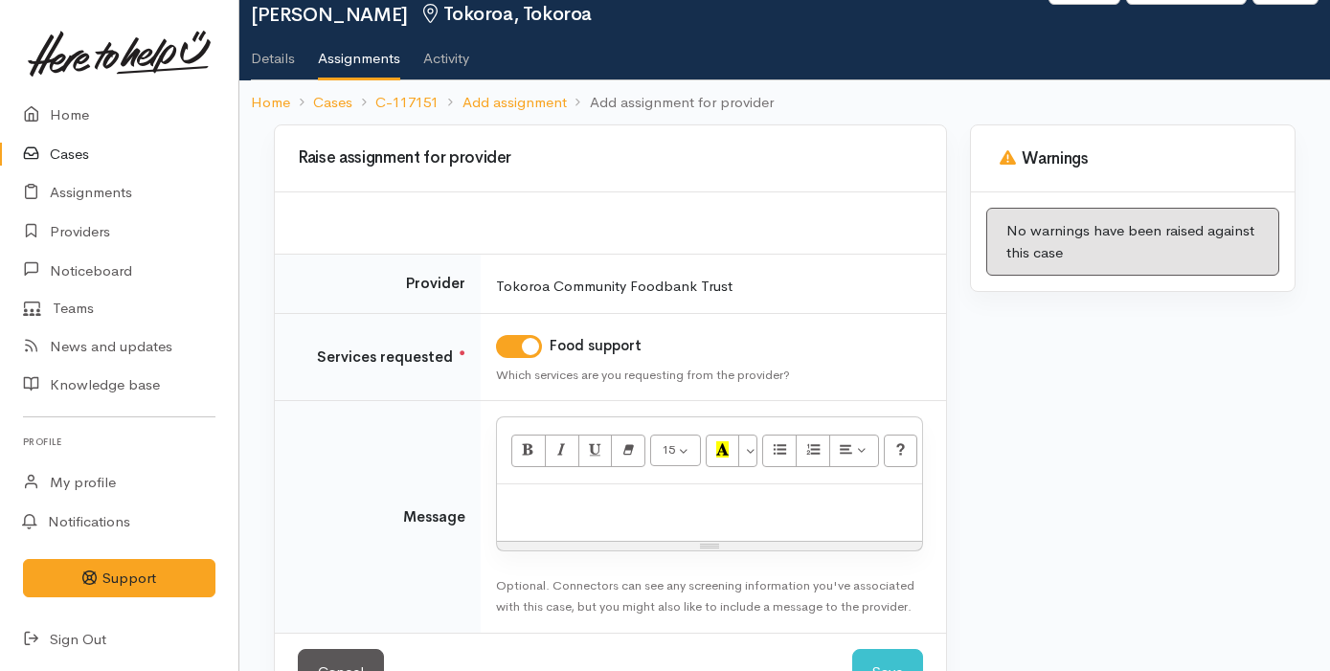
click at [545, 522] on div at bounding box center [709, 512] width 425 height 56
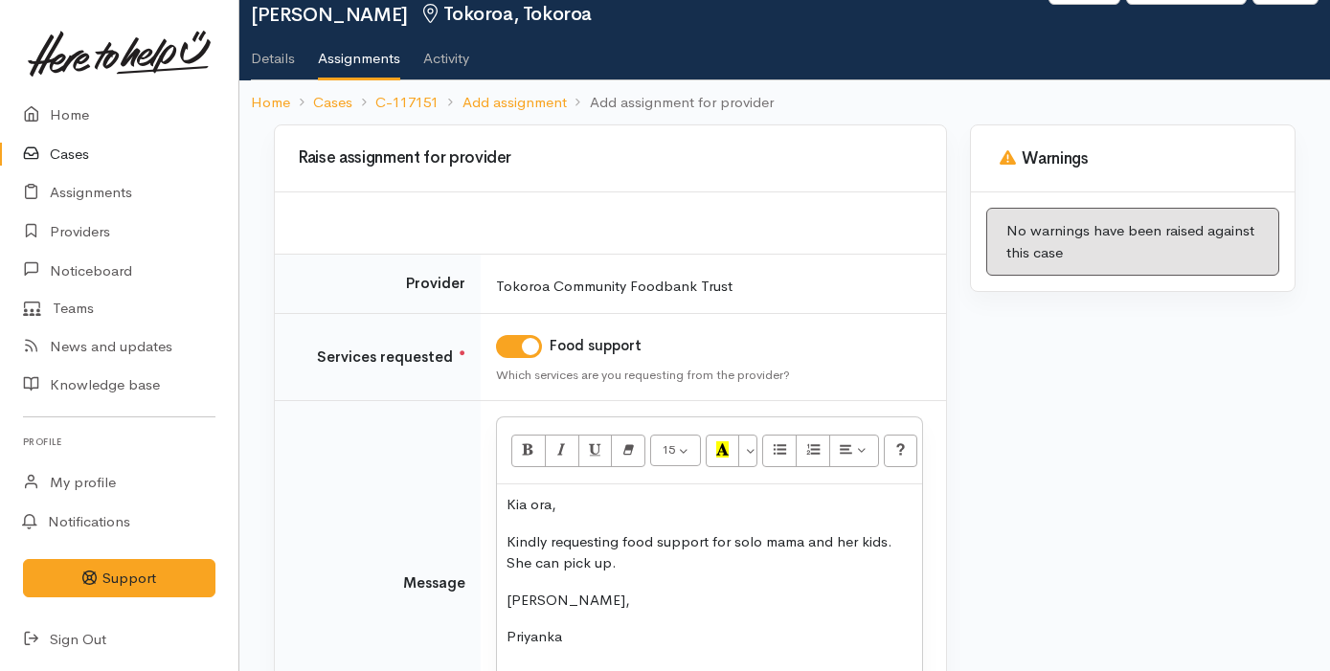
scroll to position [266, 0]
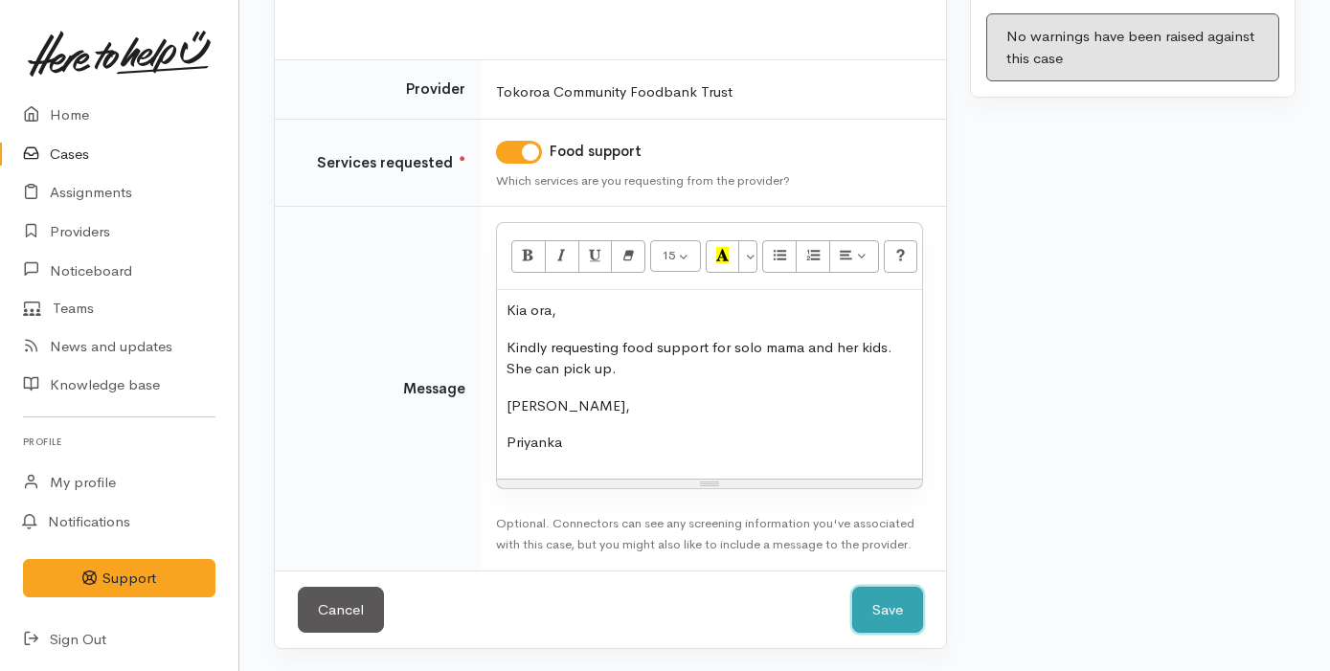
click at [884, 626] on button "Save" at bounding box center [887, 610] width 71 height 47
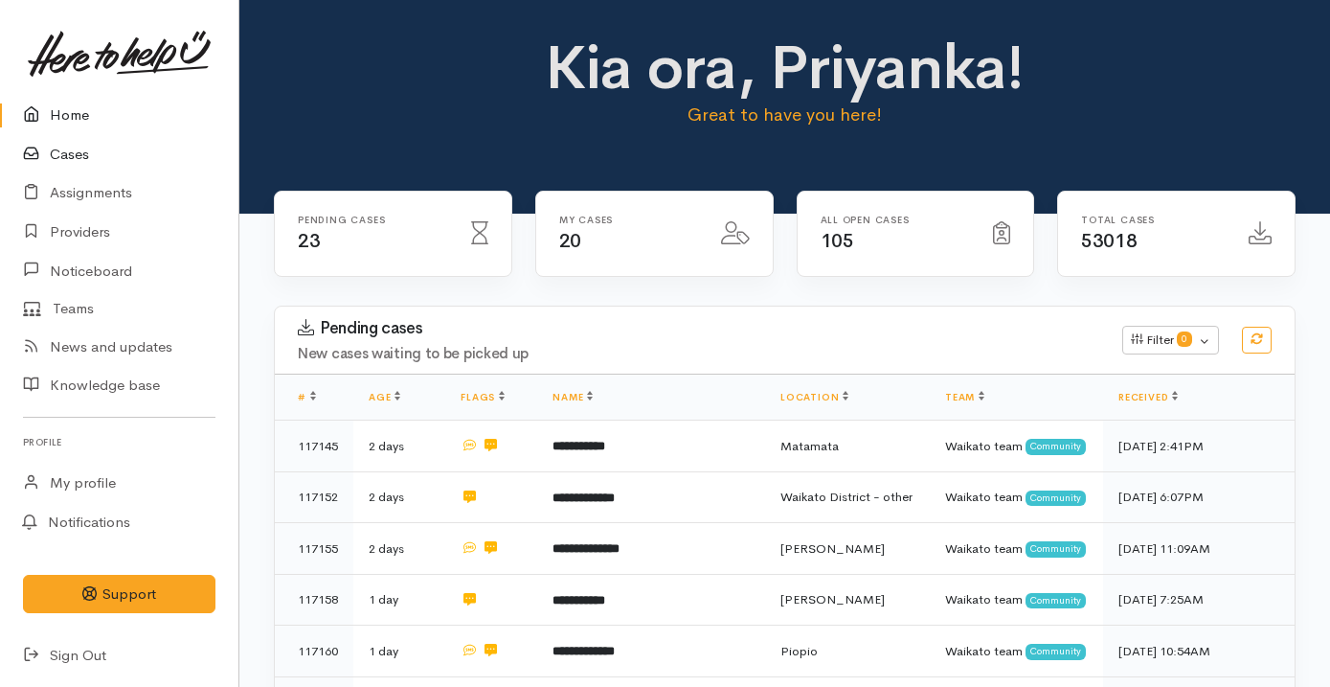
click at [117, 142] on link "Cases" at bounding box center [119, 154] width 238 height 39
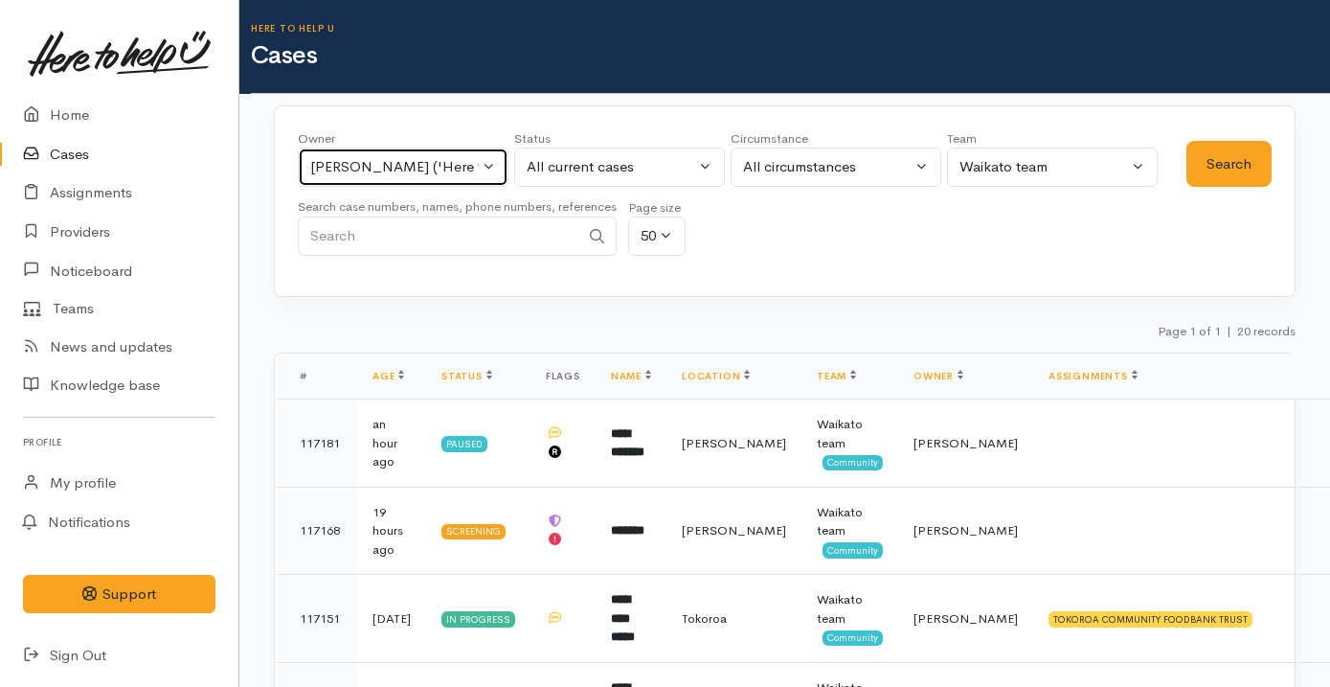
click at [451, 176] on div "[PERSON_NAME] ('Here to help u')" at bounding box center [394, 167] width 169 height 22
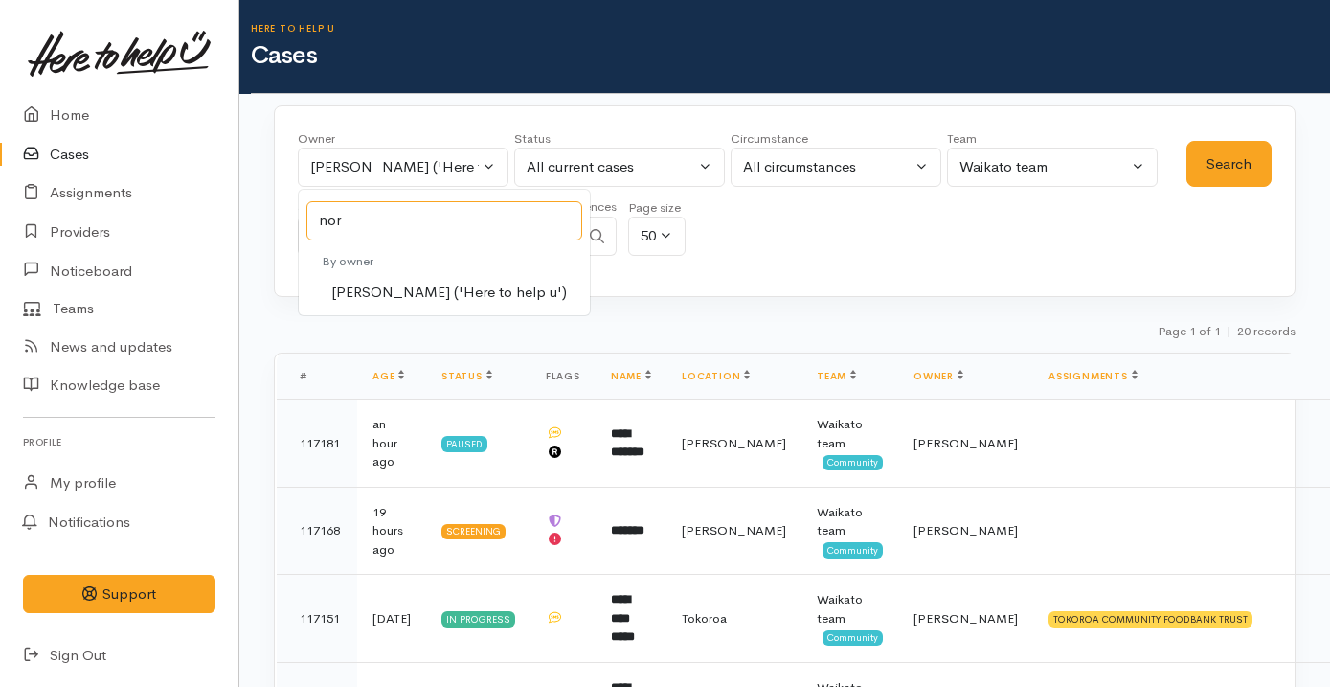
type input "nor"
click at [404, 291] on span "[PERSON_NAME] ('Here to help u')" at bounding box center [449, 293] width 236 height 22
select select "1920"
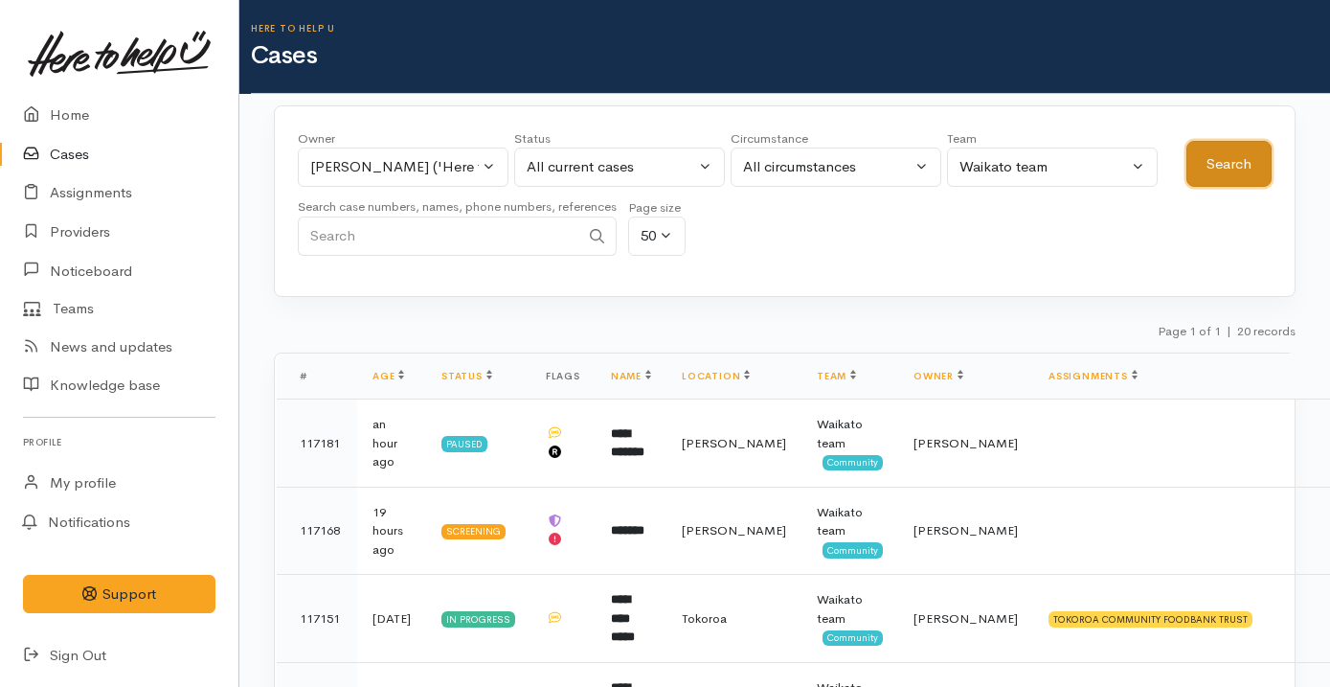
click at [1213, 158] on button "Search" at bounding box center [1228, 164] width 85 height 47
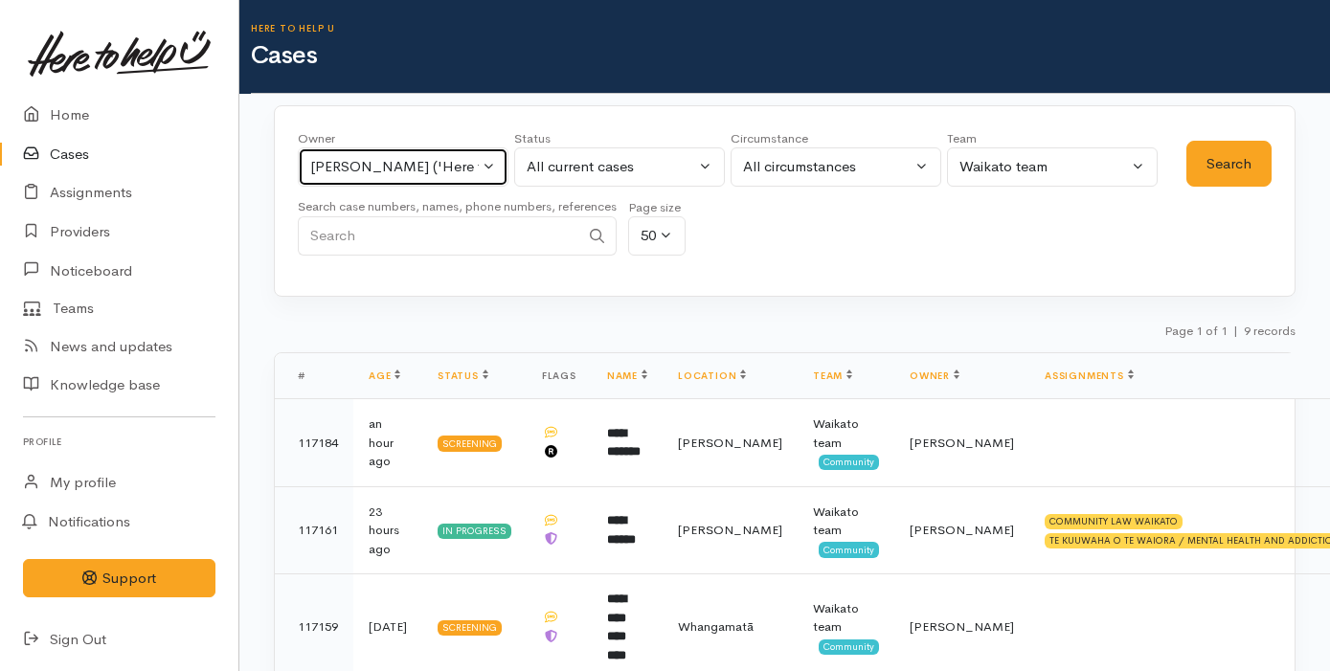
click at [382, 169] on div "[PERSON_NAME] ('Here to help u')" at bounding box center [394, 167] width 169 height 22
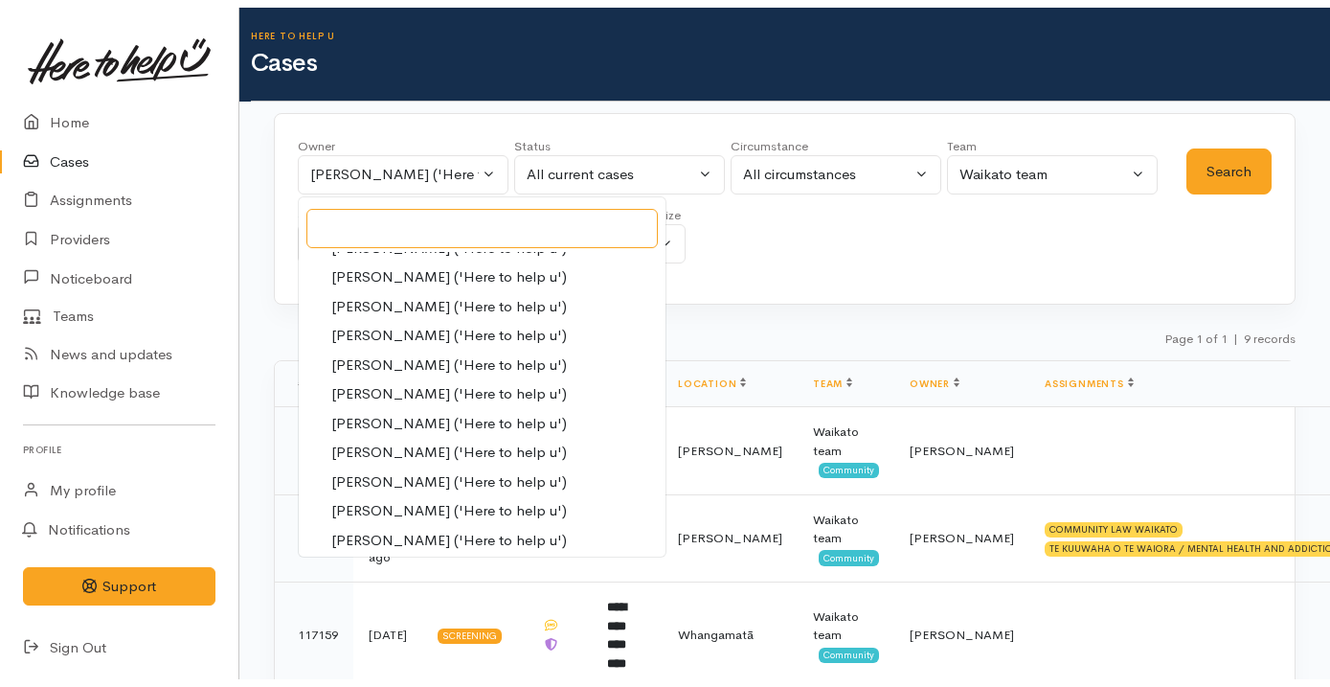
scroll to position [937, 0]
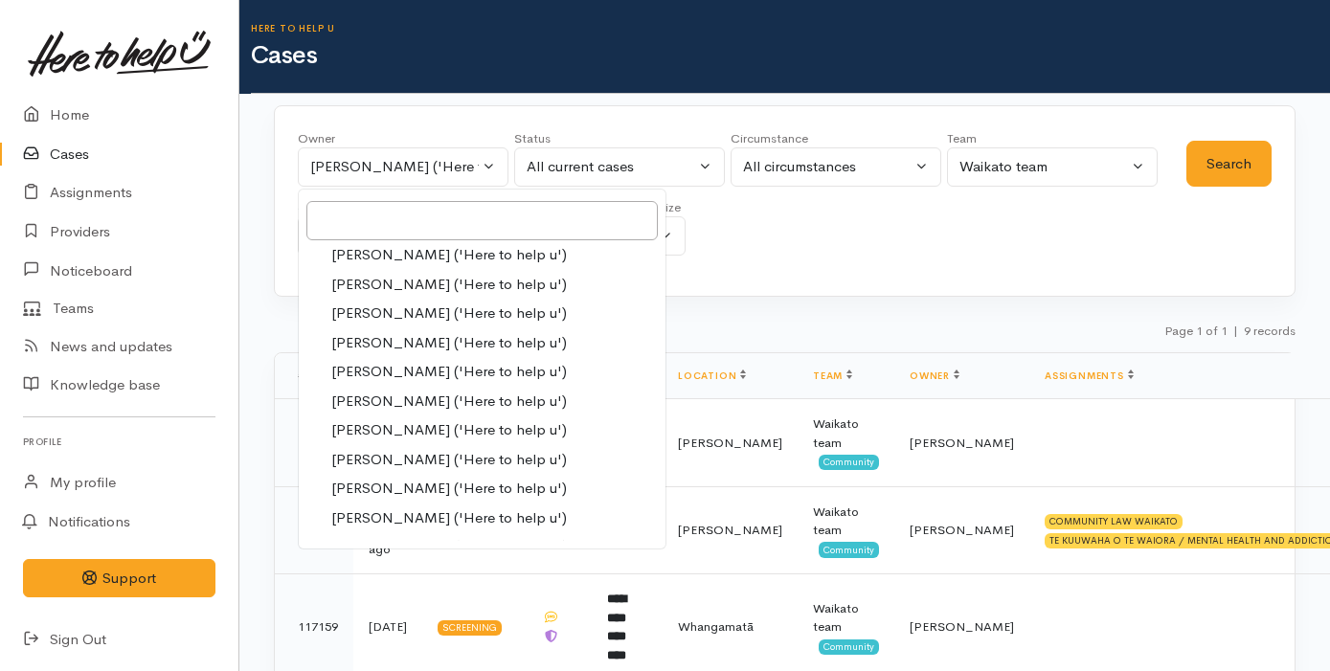
click at [471, 434] on span "[PERSON_NAME] ('Here to help u')" at bounding box center [449, 430] width 236 height 22
select select "1463"
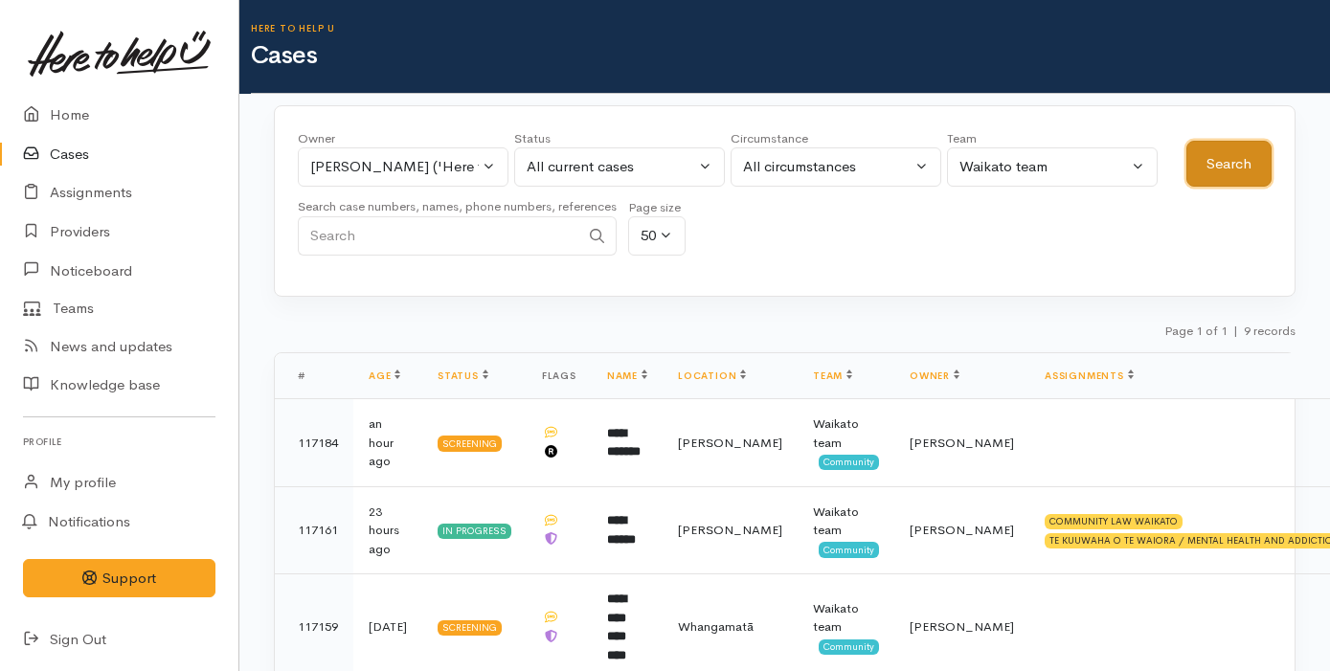
click at [1233, 171] on button "Search" at bounding box center [1228, 164] width 85 height 47
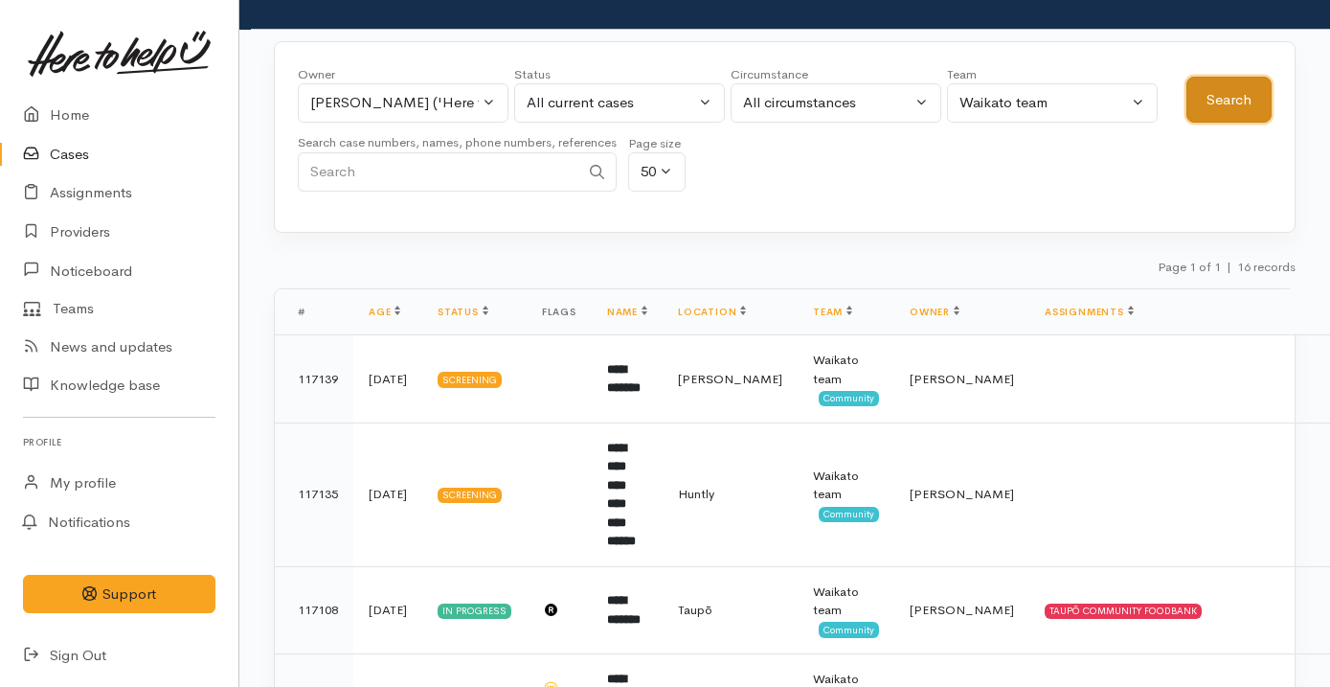
scroll to position [0, 0]
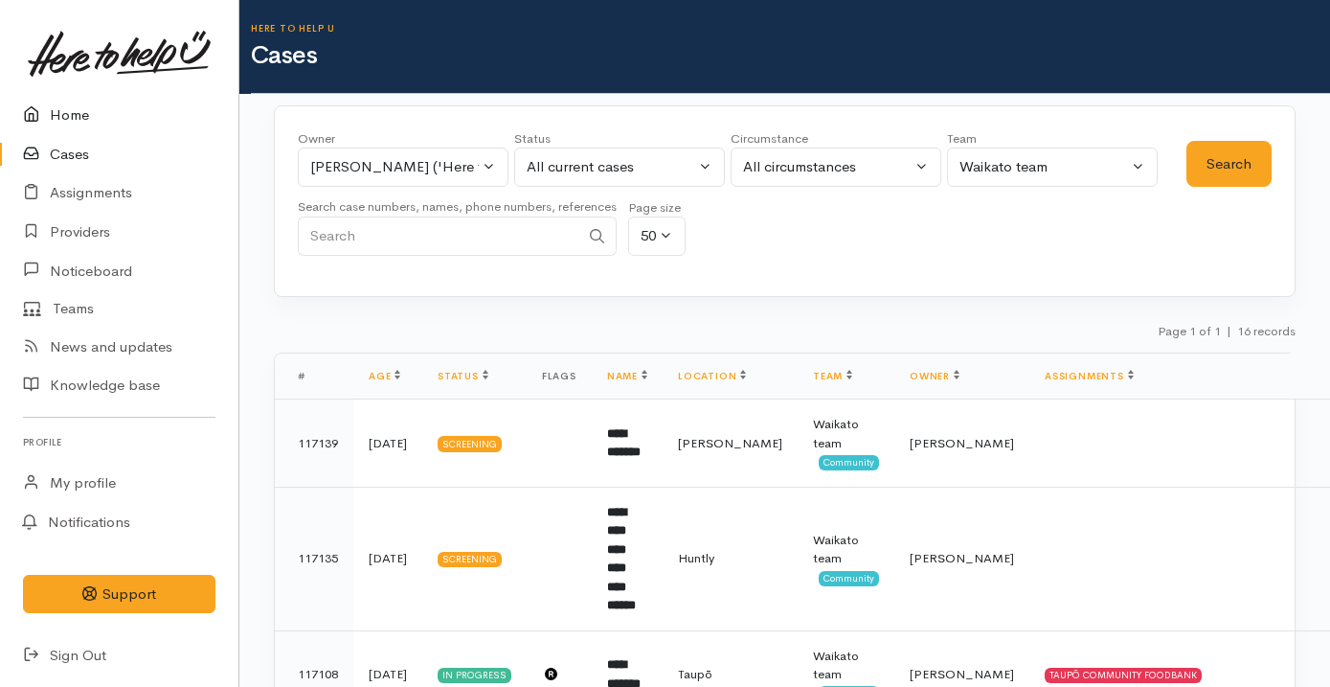
click at [122, 110] on link "Home" at bounding box center [119, 115] width 238 height 39
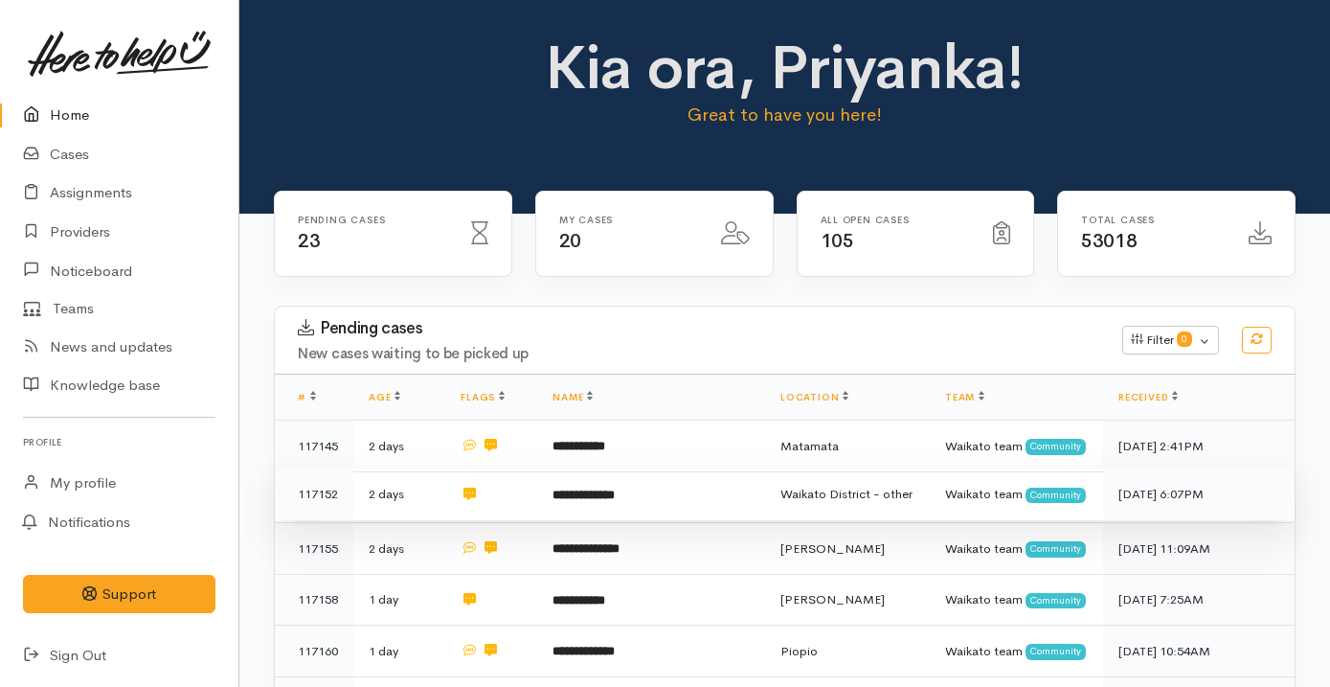
click at [690, 520] on td "**********" at bounding box center [651, 494] width 228 height 52
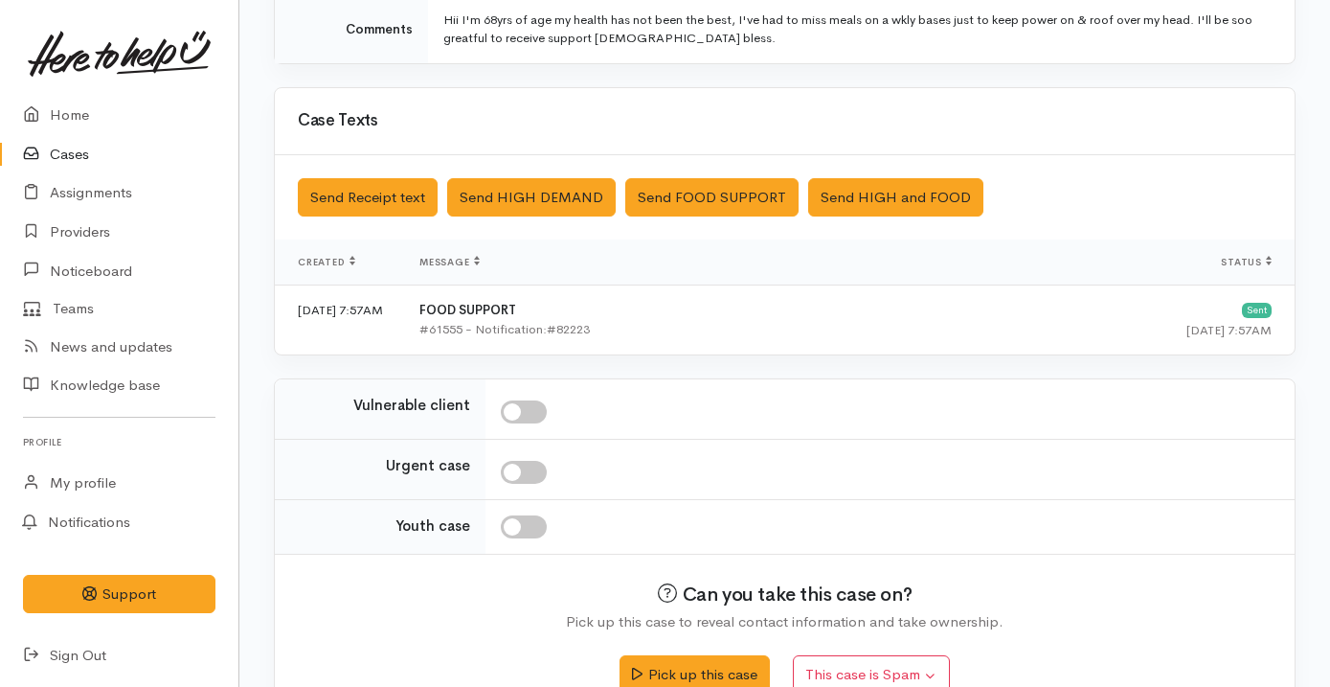
scroll to position [534, 0]
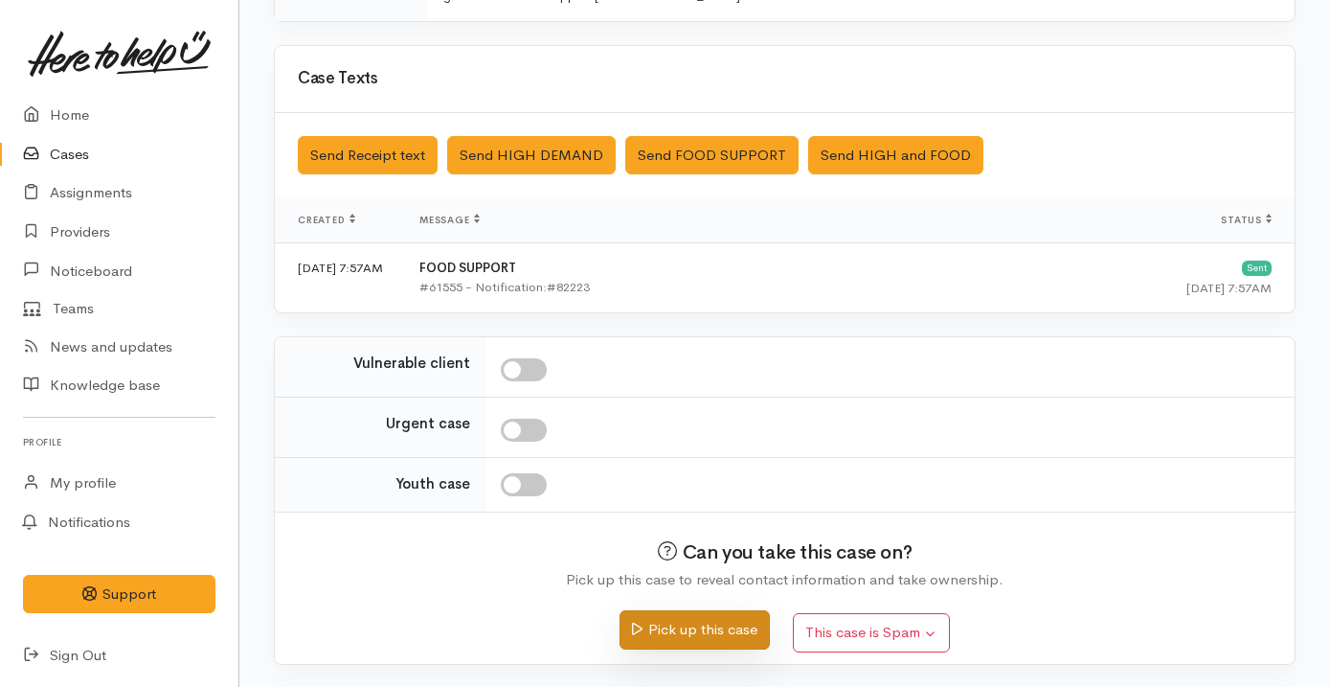
click at [687, 634] on button "Pick up this case" at bounding box center [695, 629] width 150 height 39
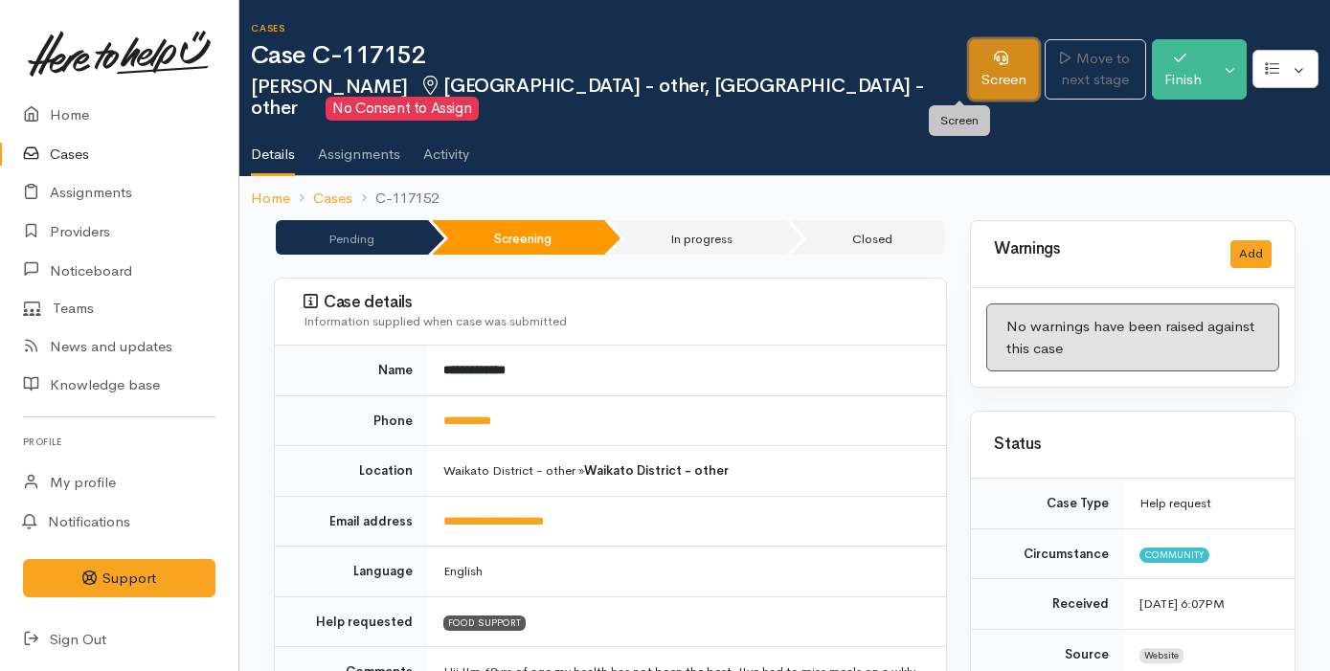
click at [994, 63] on icon at bounding box center [1001, 58] width 14 height 14
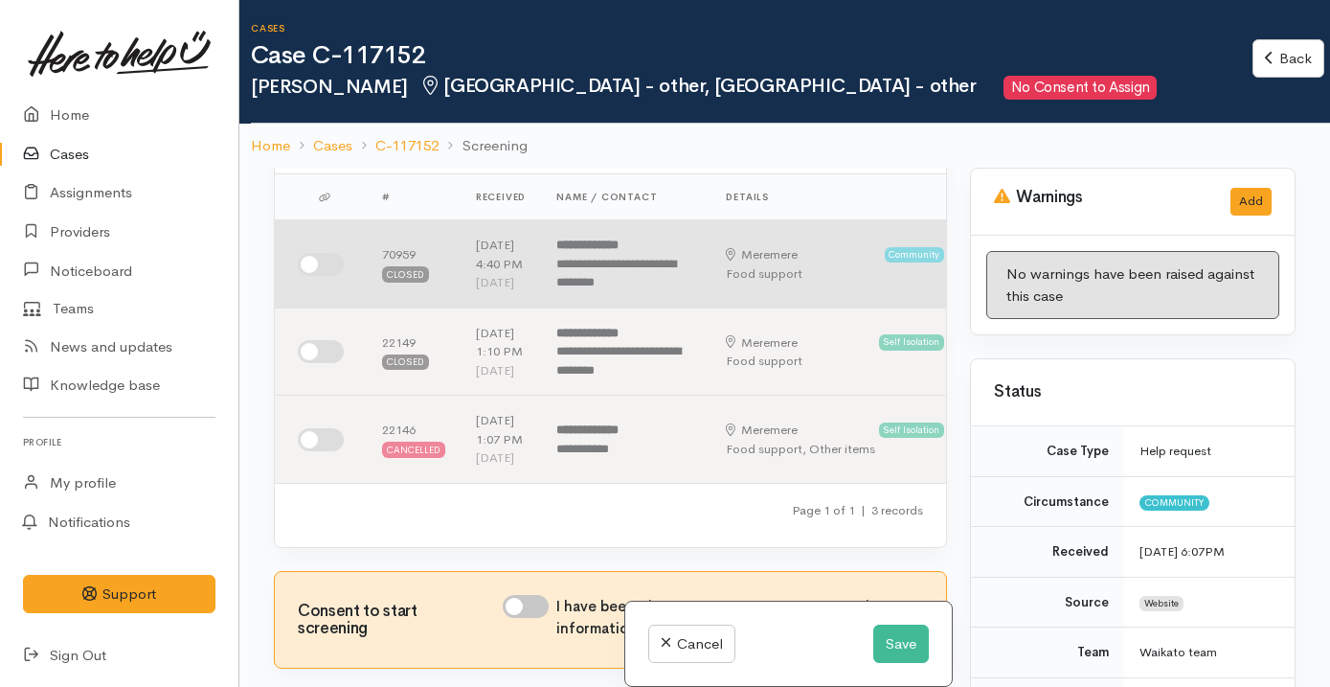
scroll to position [66, 0]
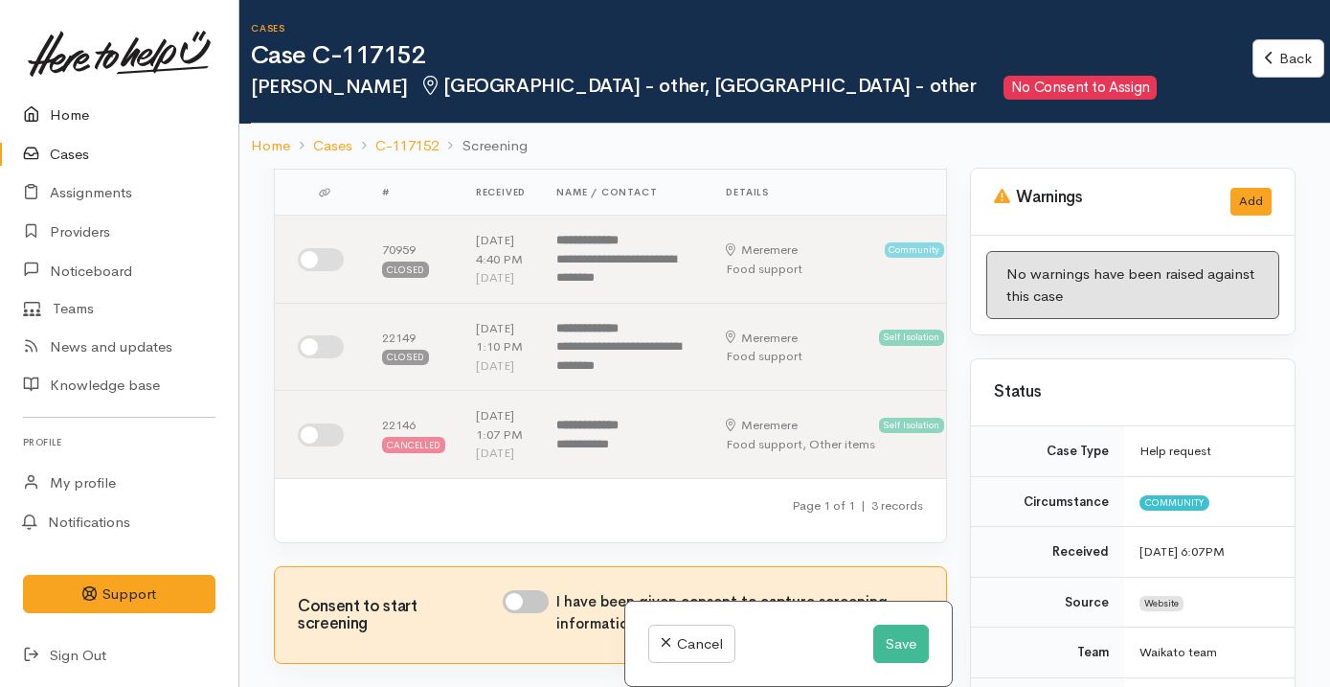
click at [79, 110] on link "Home" at bounding box center [119, 115] width 238 height 39
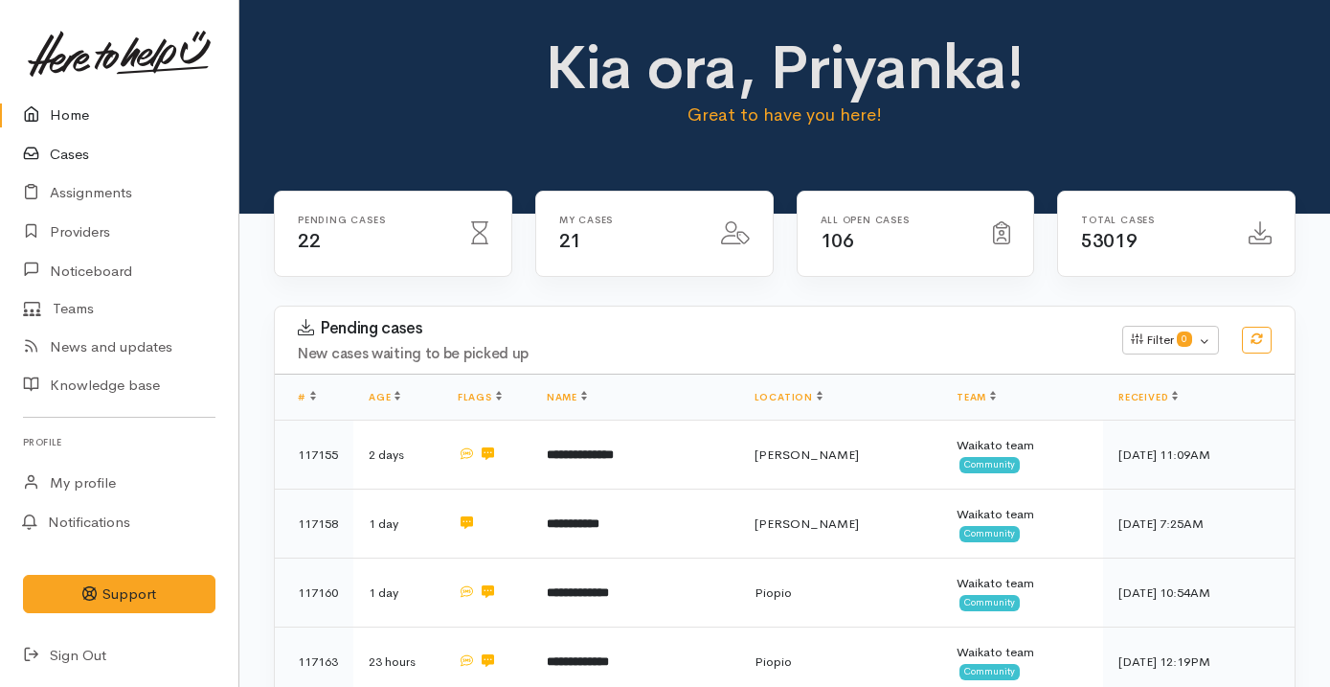
click at [140, 157] on link "Cases" at bounding box center [119, 154] width 238 height 39
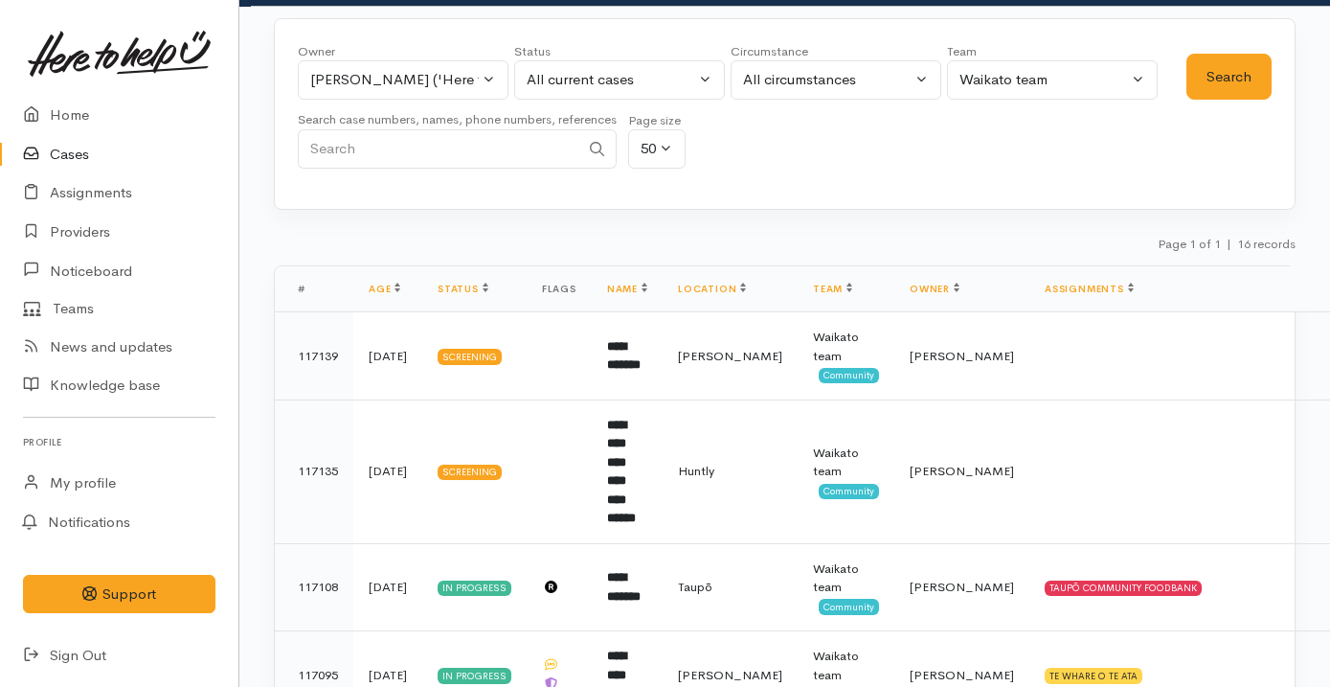
scroll to position [88, 0]
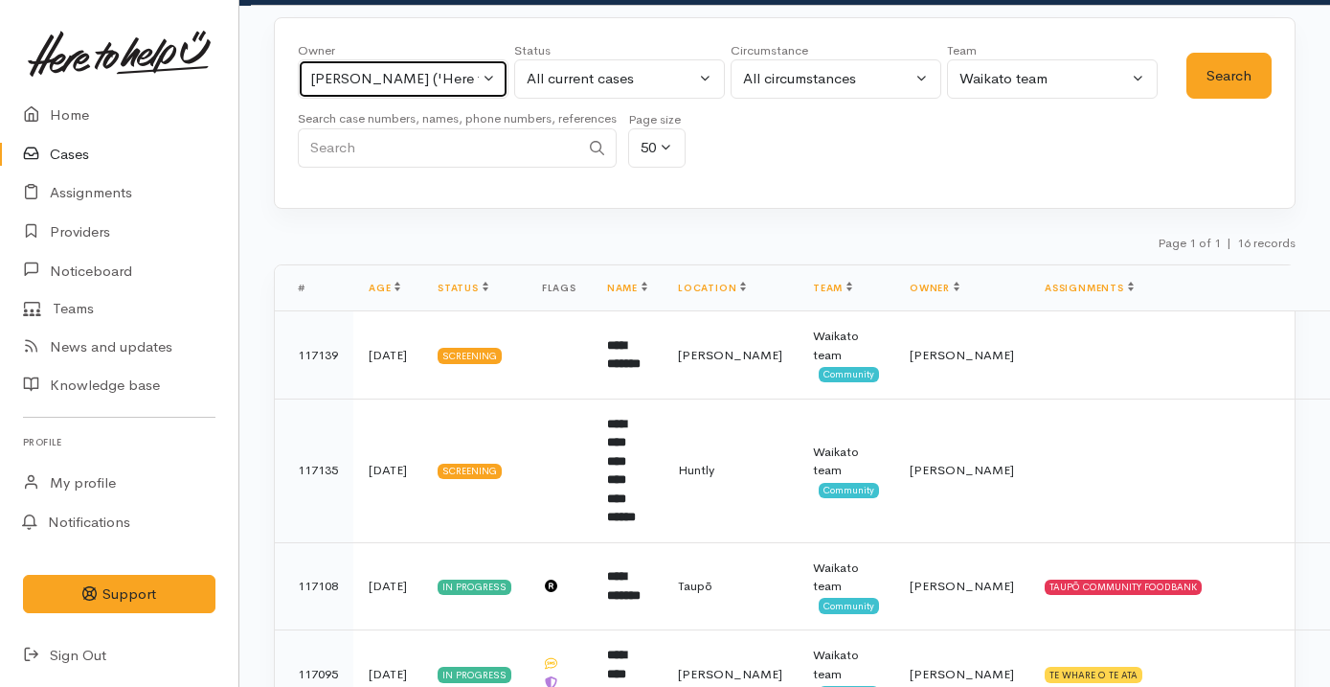
click at [456, 89] on button "[PERSON_NAME] ('Here to help u')" at bounding box center [403, 78] width 211 height 39
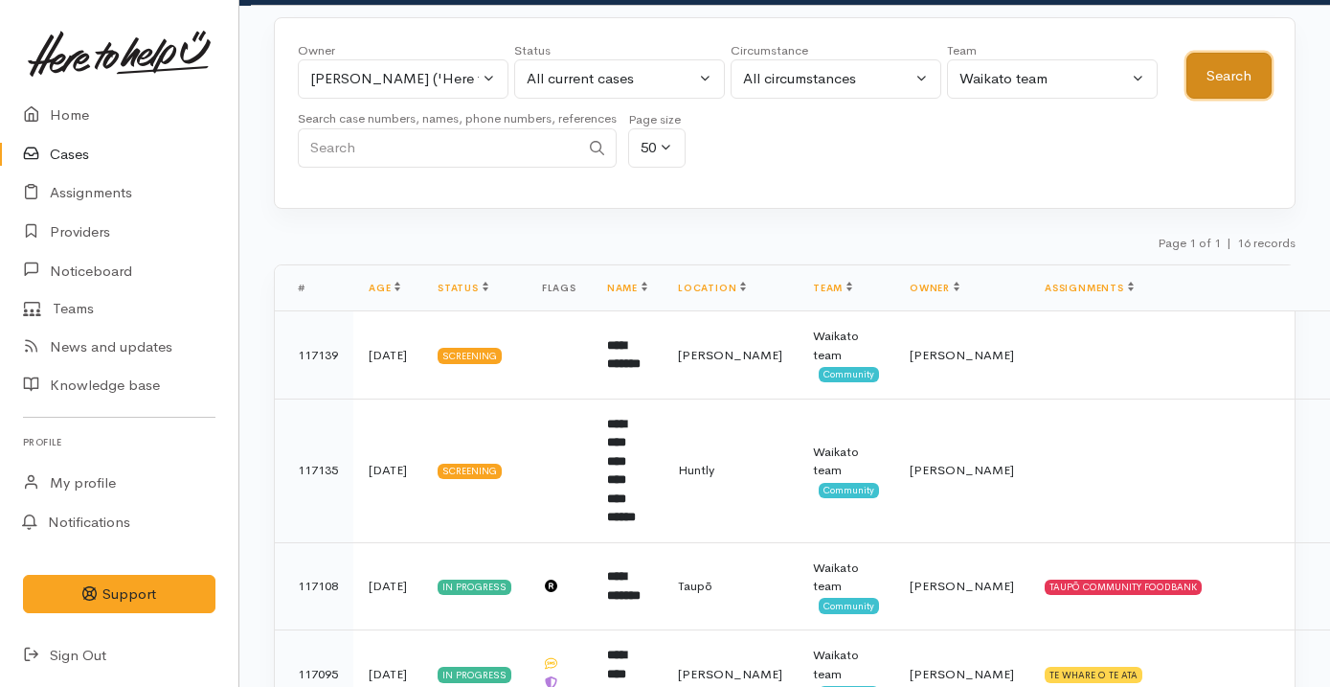
click at [1239, 79] on button "Search" at bounding box center [1228, 76] width 85 height 47
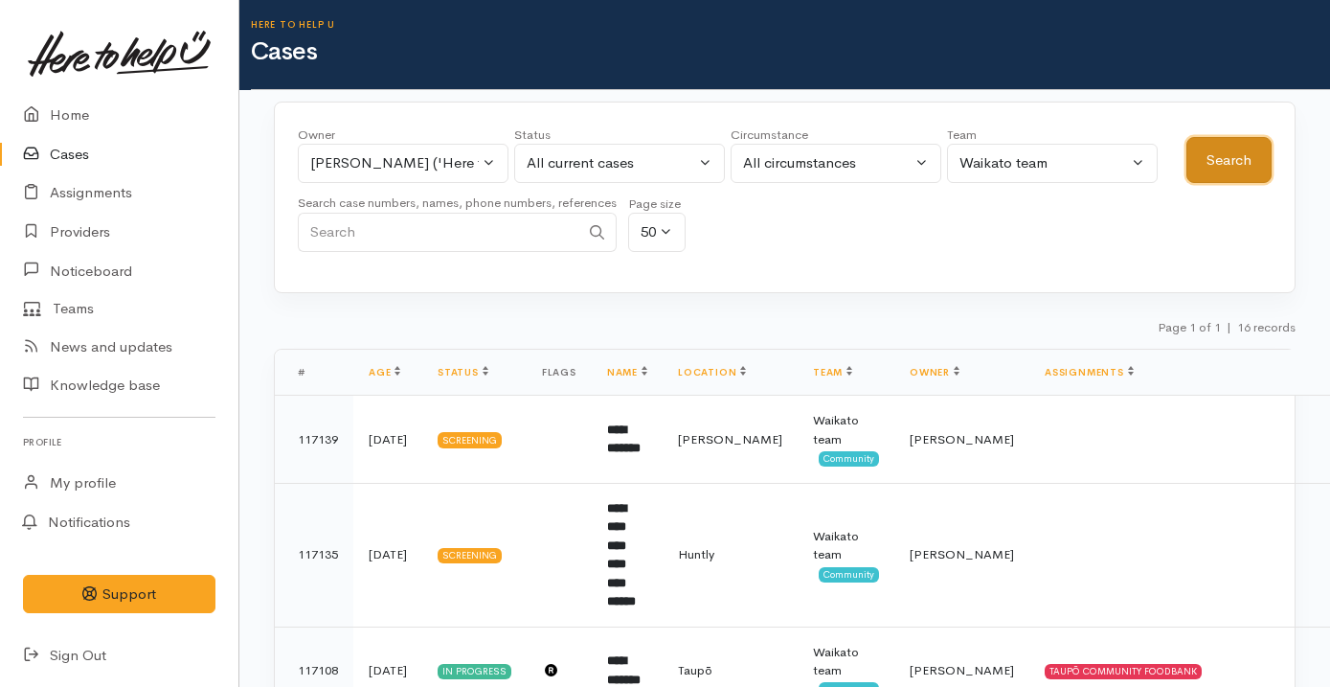
scroll to position [0, 0]
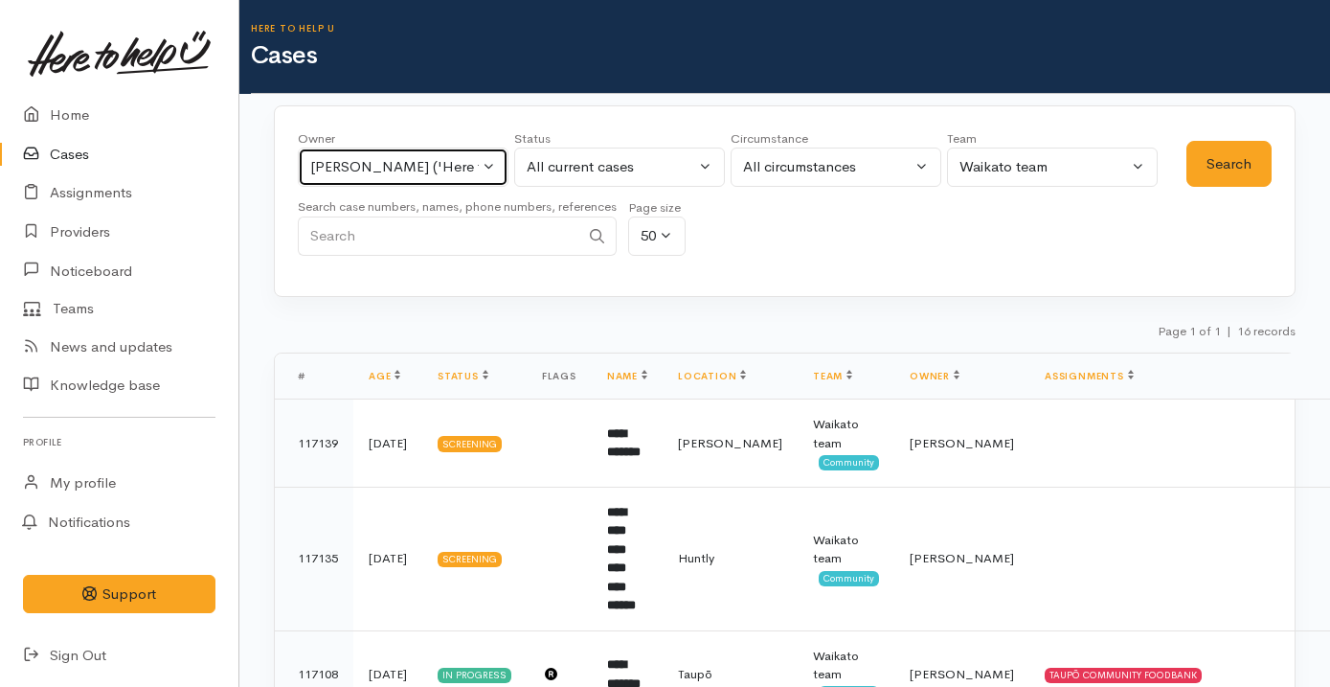
click at [426, 151] on button "[PERSON_NAME] ('Here to help u')" at bounding box center [403, 166] width 211 height 39
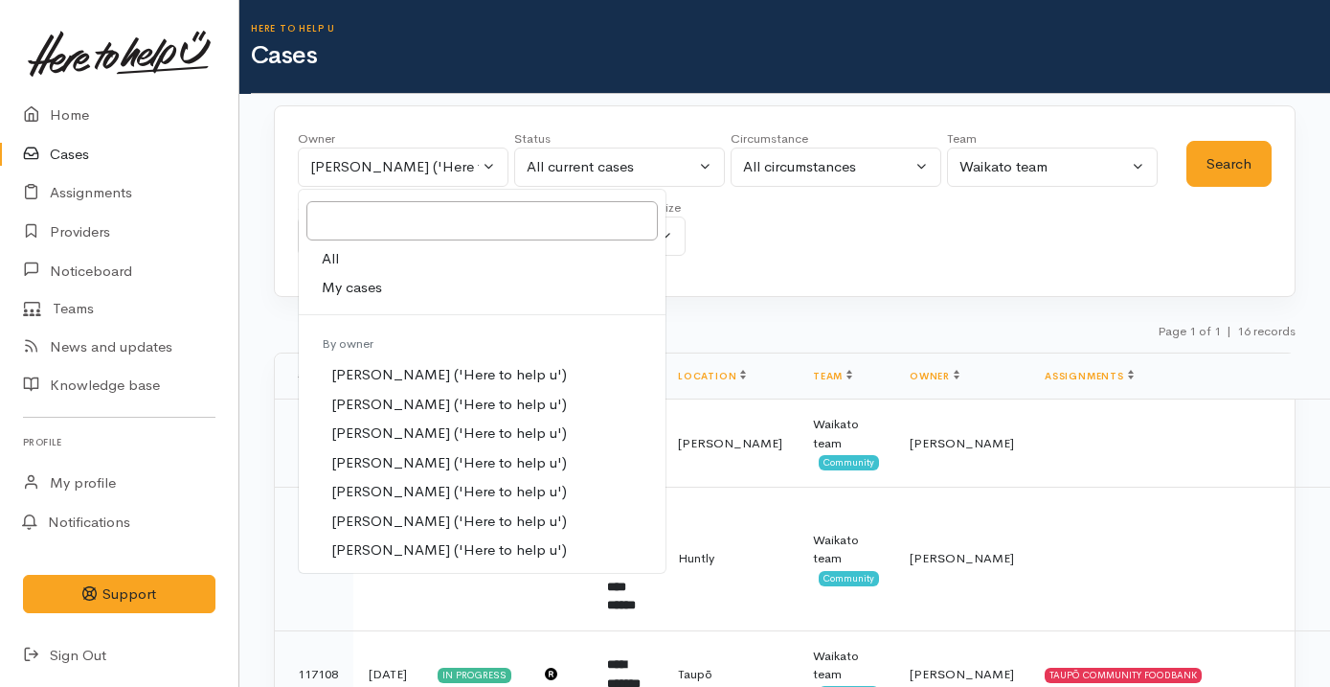
click at [430, 290] on link "My cases" at bounding box center [482, 288] width 367 height 30
select select "2109"
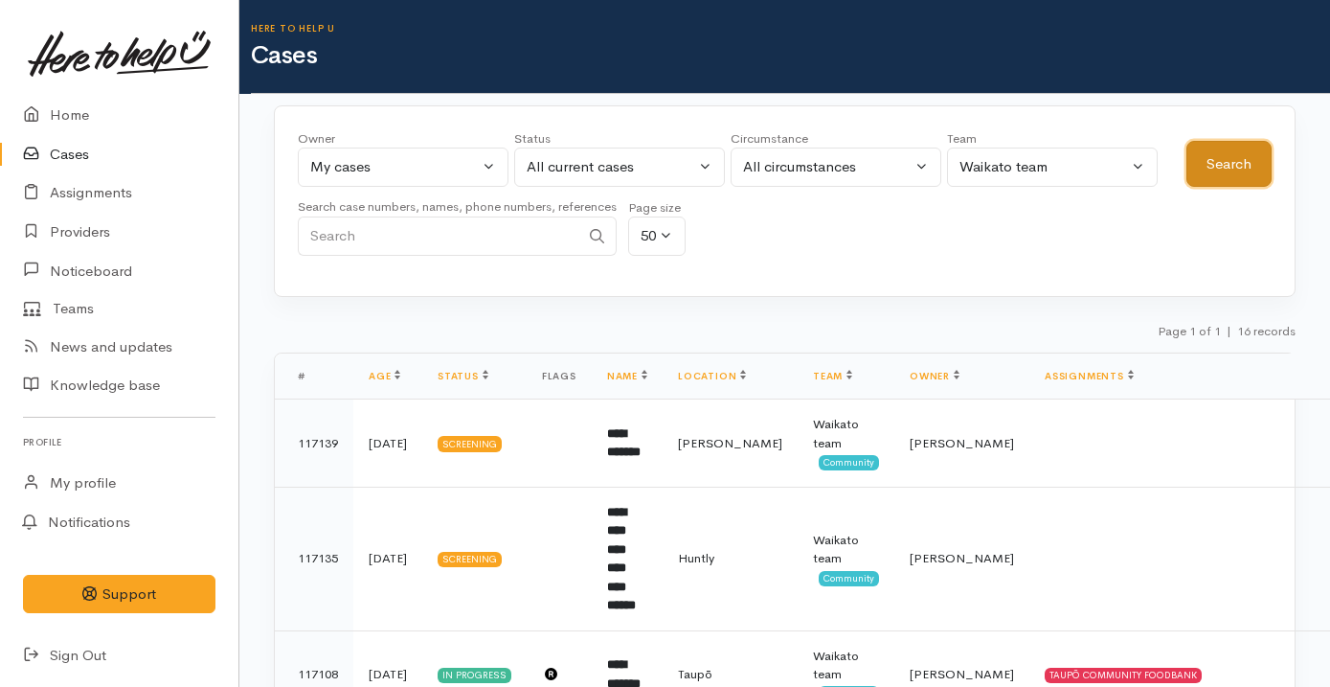
click at [1235, 162] on button "Search" at bounding box center [1228, 164] width 85 height 47
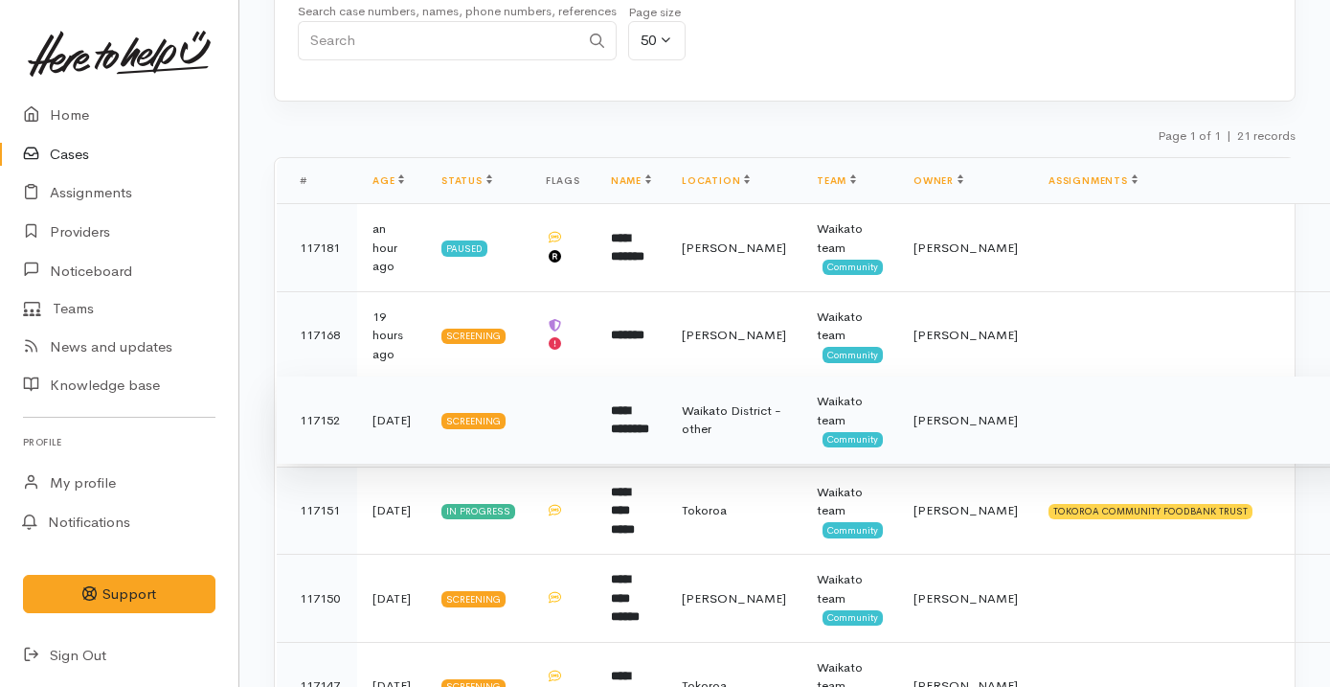
scroll to position [199, 0]
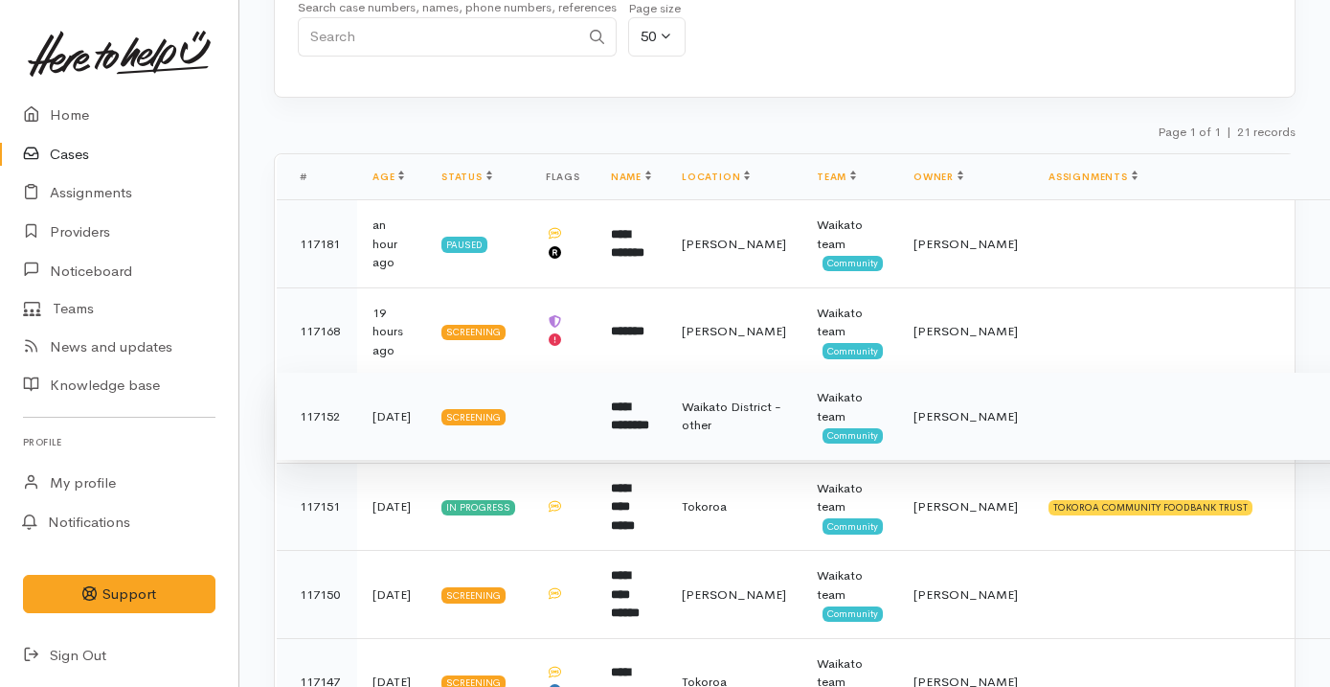
click at [665, 423] on td "**********" at bounding box center [631, 416] width 71 height 88
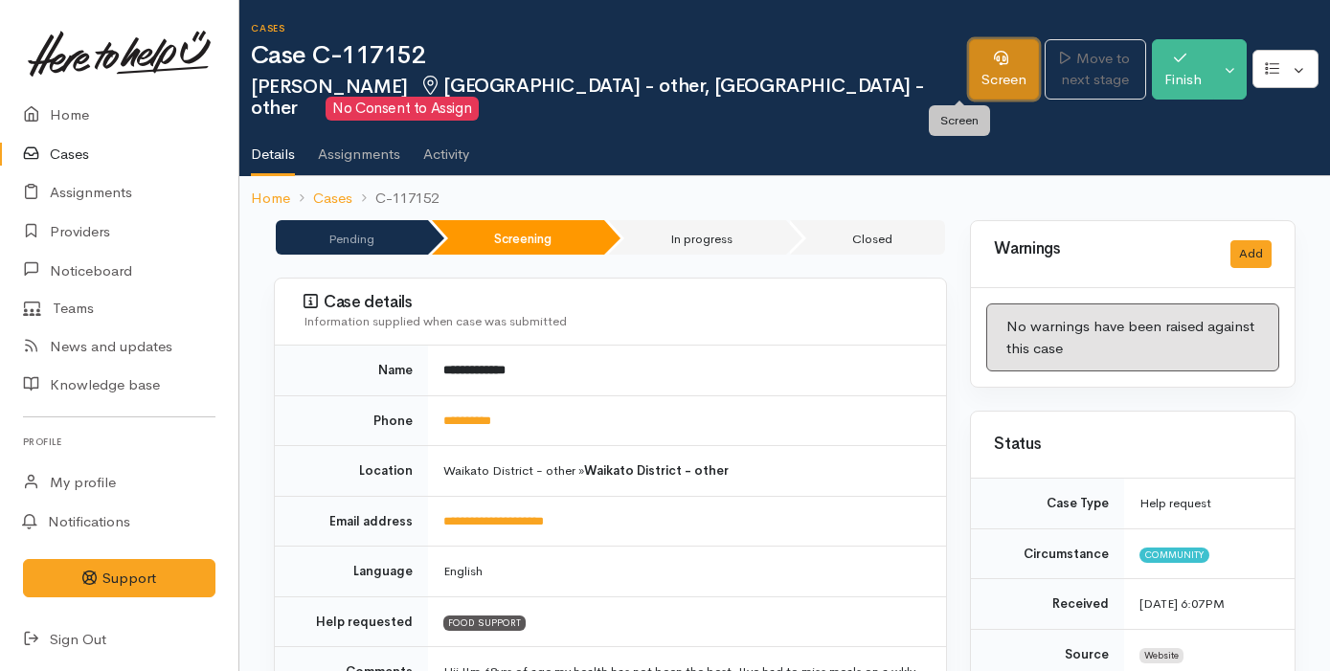
click at [972, 77] on link "Screen" at bounding box center [1004, 69] width 70 height 60
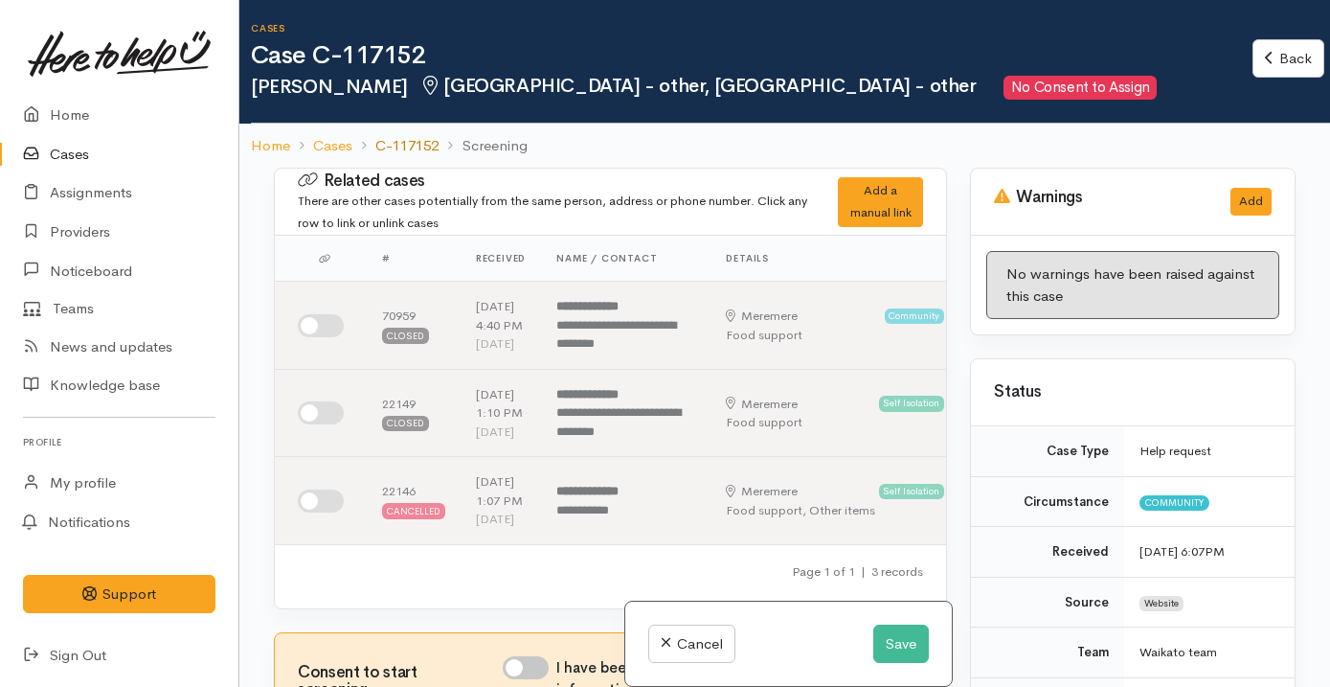
click at [394, 149] on link "C-117152" at bounding box center [406, 146] width 63 height 22
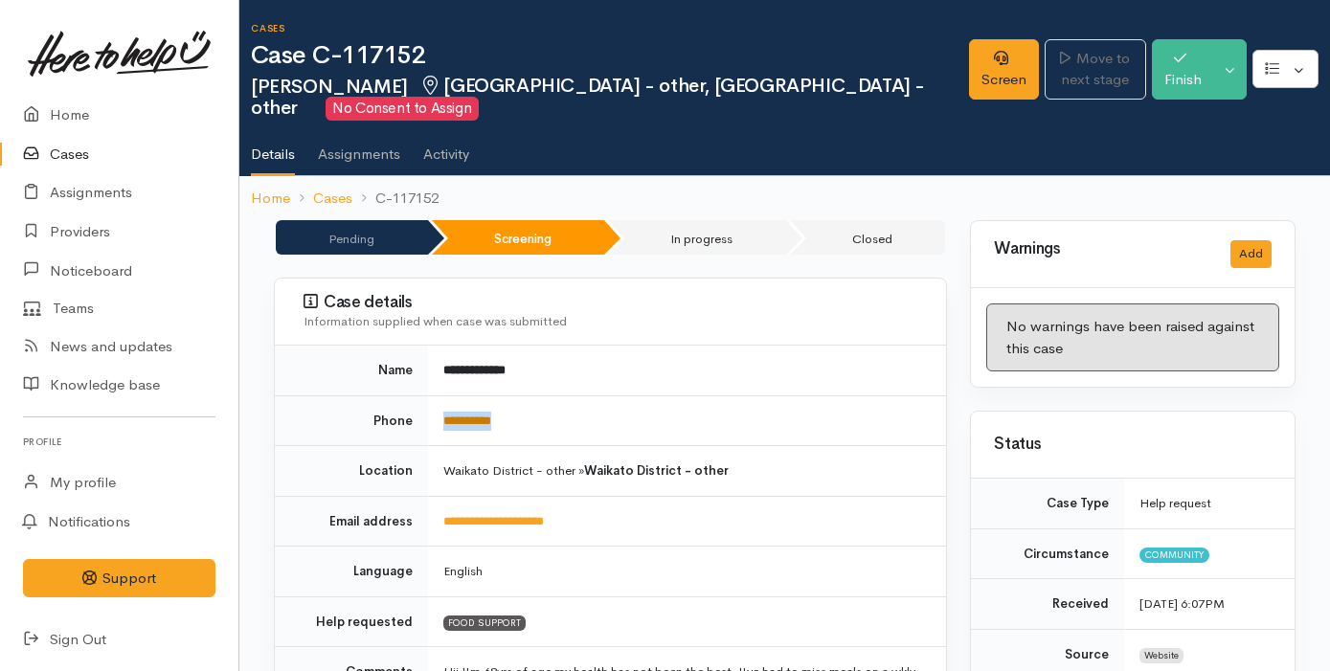
drag, startPoint x: 569, startPoint y: 422, endPoint x: 444, endPoint y: 421, distance: 124.5
click at [444, 421] on td "**********" at bounding box center [687, 420] width 518 height 51
copy link "**********"
click at [123, 237] on link "Providers" at bounding box center [119, 232] width 238 height 39
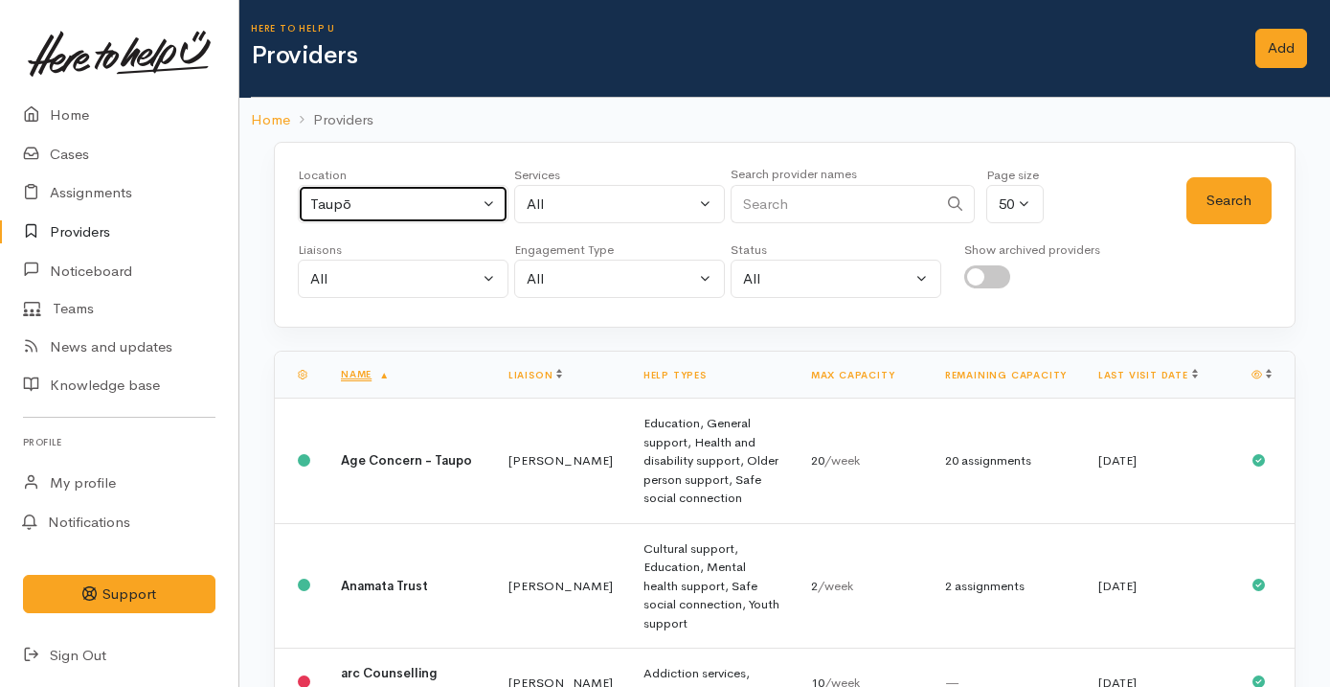
click at [458, 214] on div "Taupō" at bounding box center [394, 204] width 169 height 22
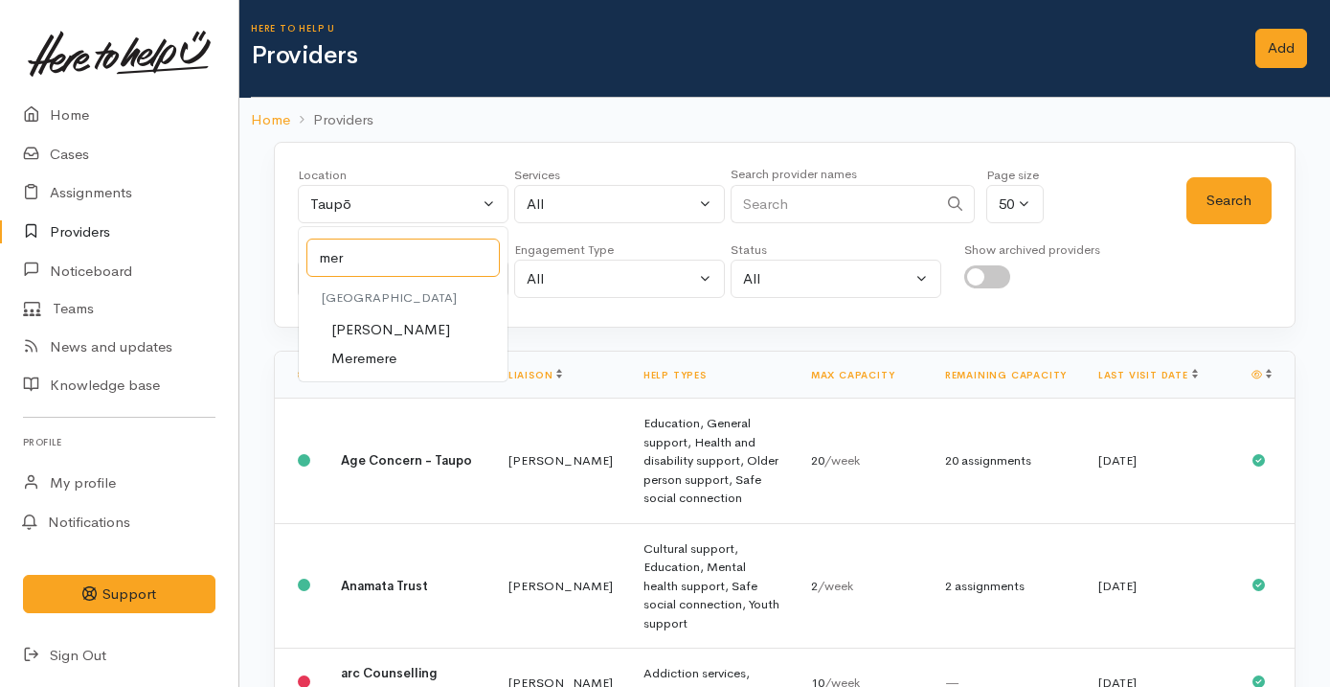
type input "mer"
click at [420, 355] on link "Meremere" at bounding box center [403, 359] width 209 height 30
select select "113"
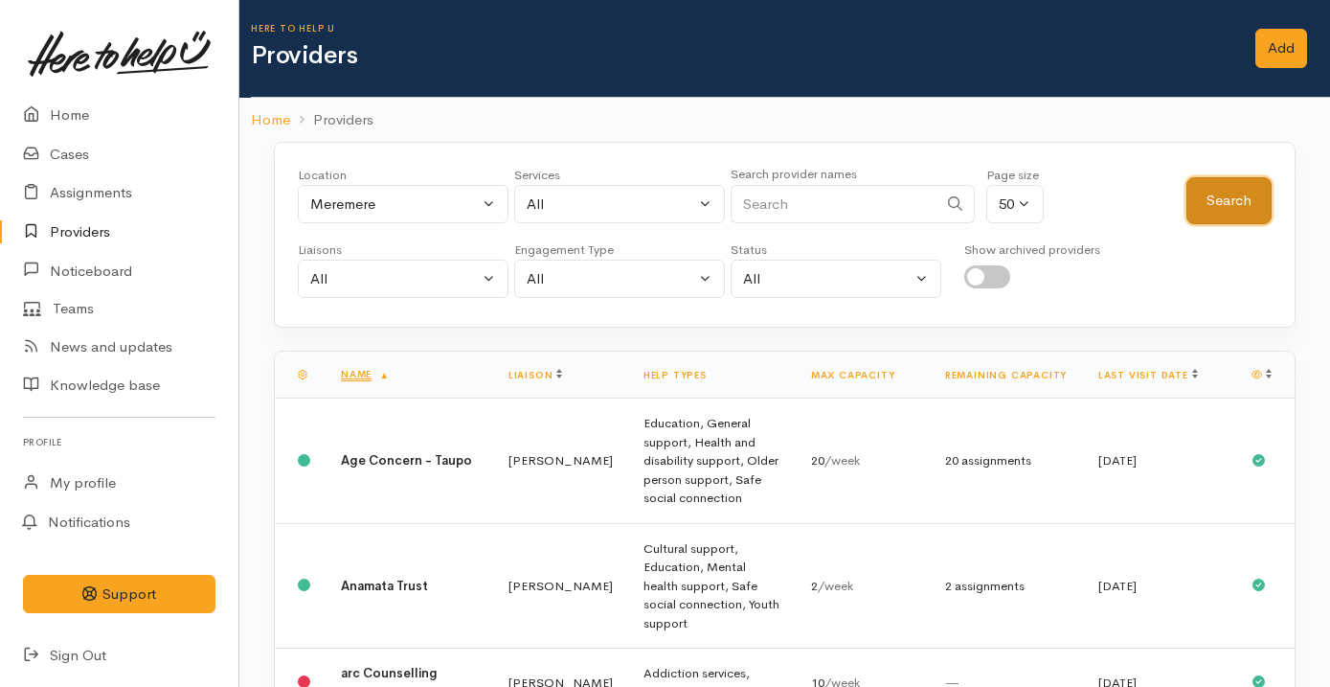
click at [1221, 214] on button "Search" at bounding box center [1228, 200] width 85 height 47
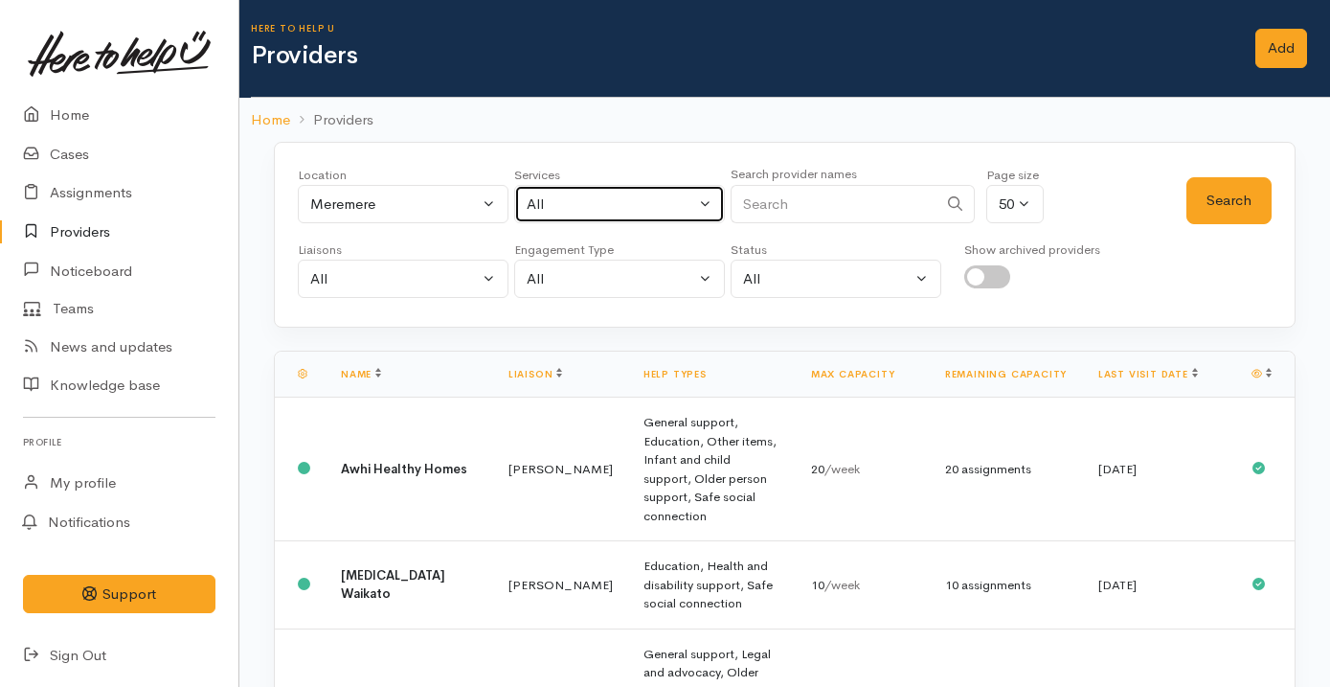
click at [611, 211] on div "All" at bounding box center [611, 204] width 169 height 22
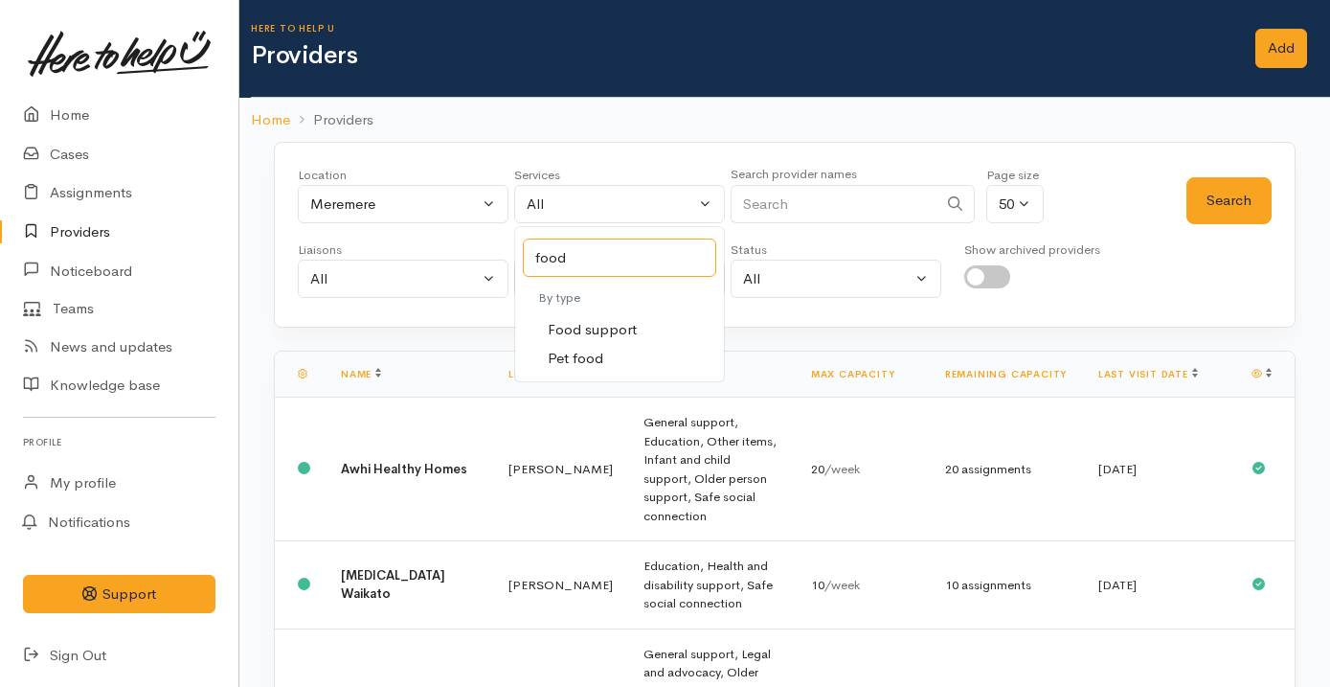
type input "food"
click at [635, 327] on link "Food support" at bounding box center [619, 330] width 209 height 30
select select "3"
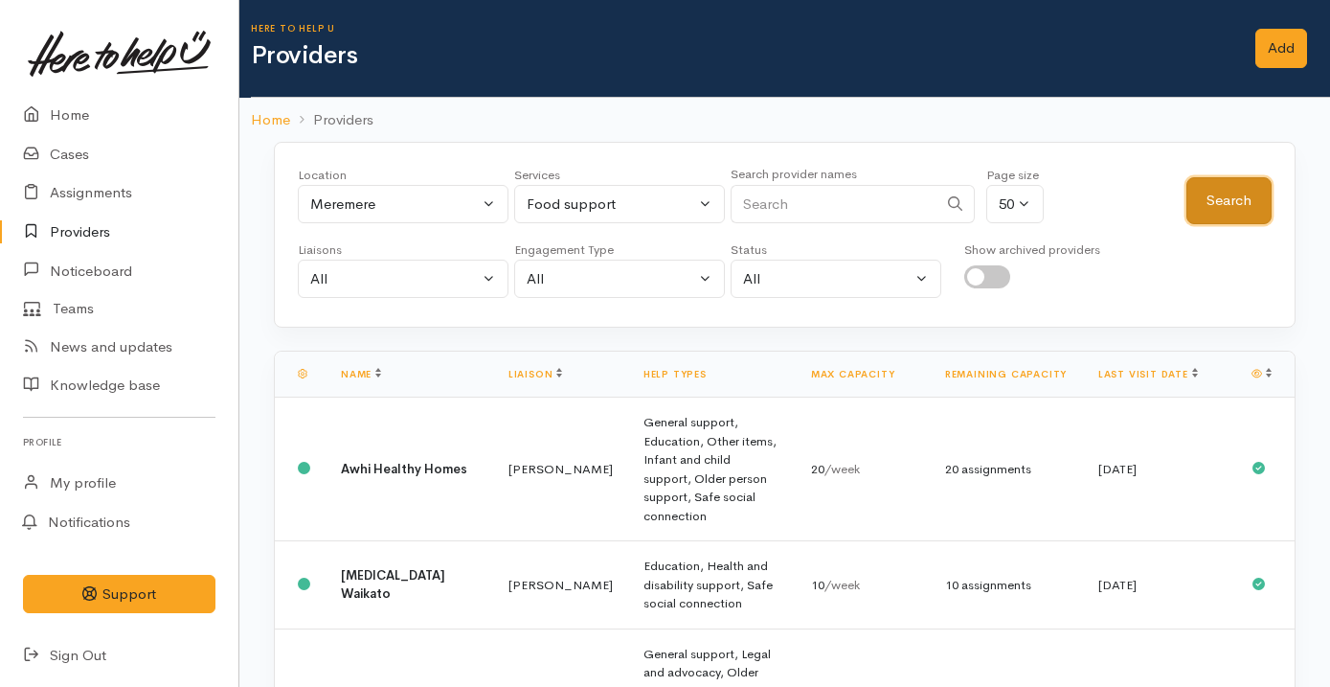
click at [1227, 189] on button "Search" at bounding box center [1228, 200] width 85 height 47
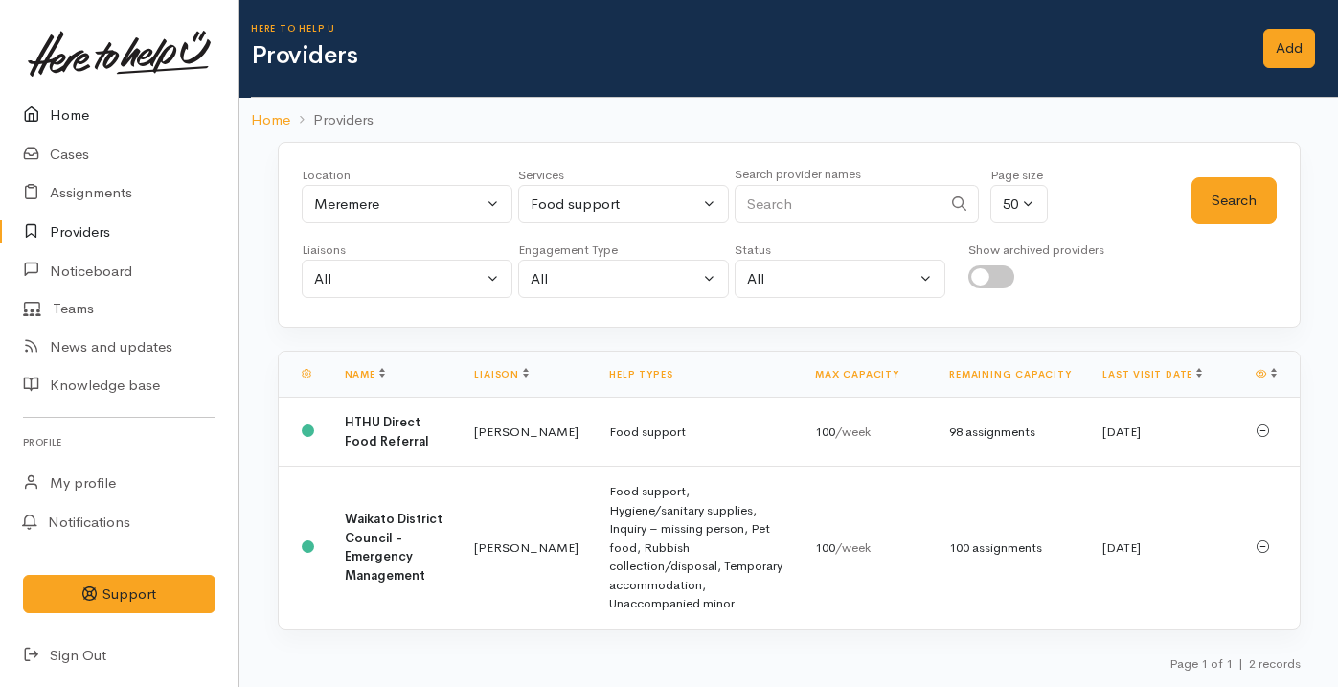
click at [116, 119] on link "Home" at bounding box center [119, 115] width 238 height 39
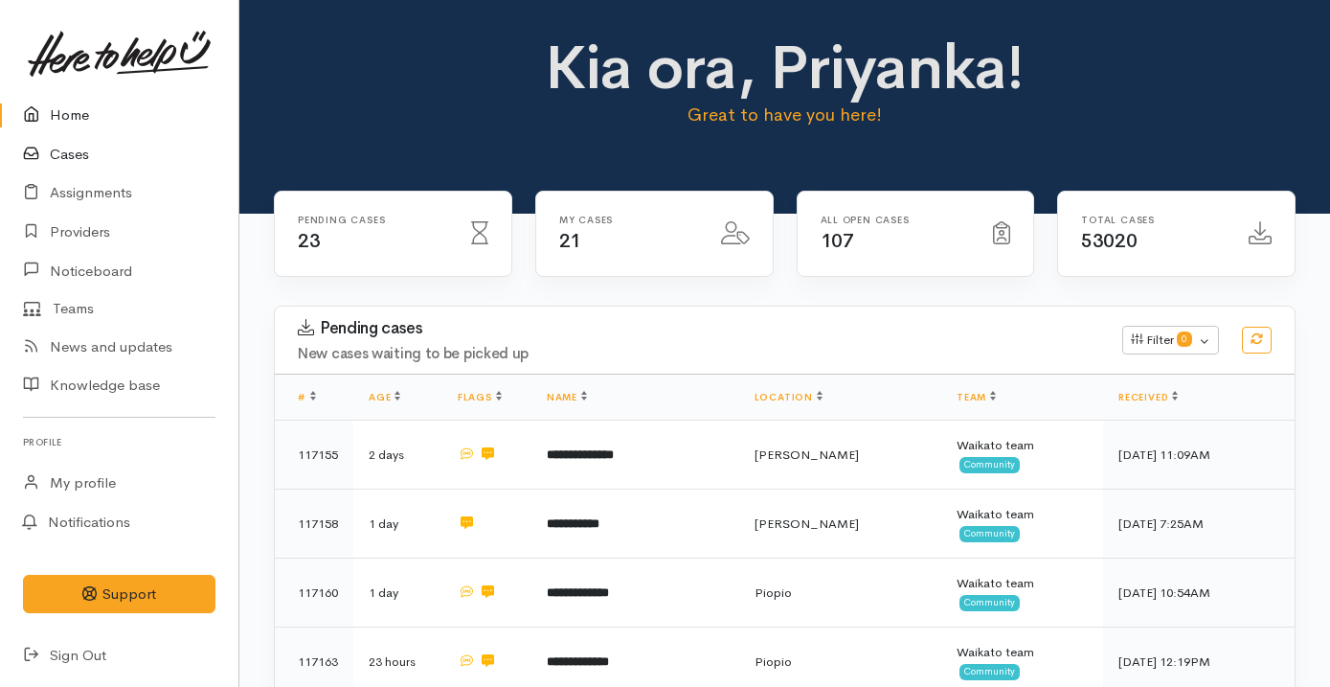
click at [122, 160] on link "Cases" at bounding box center [119, 154] width 238 height 39
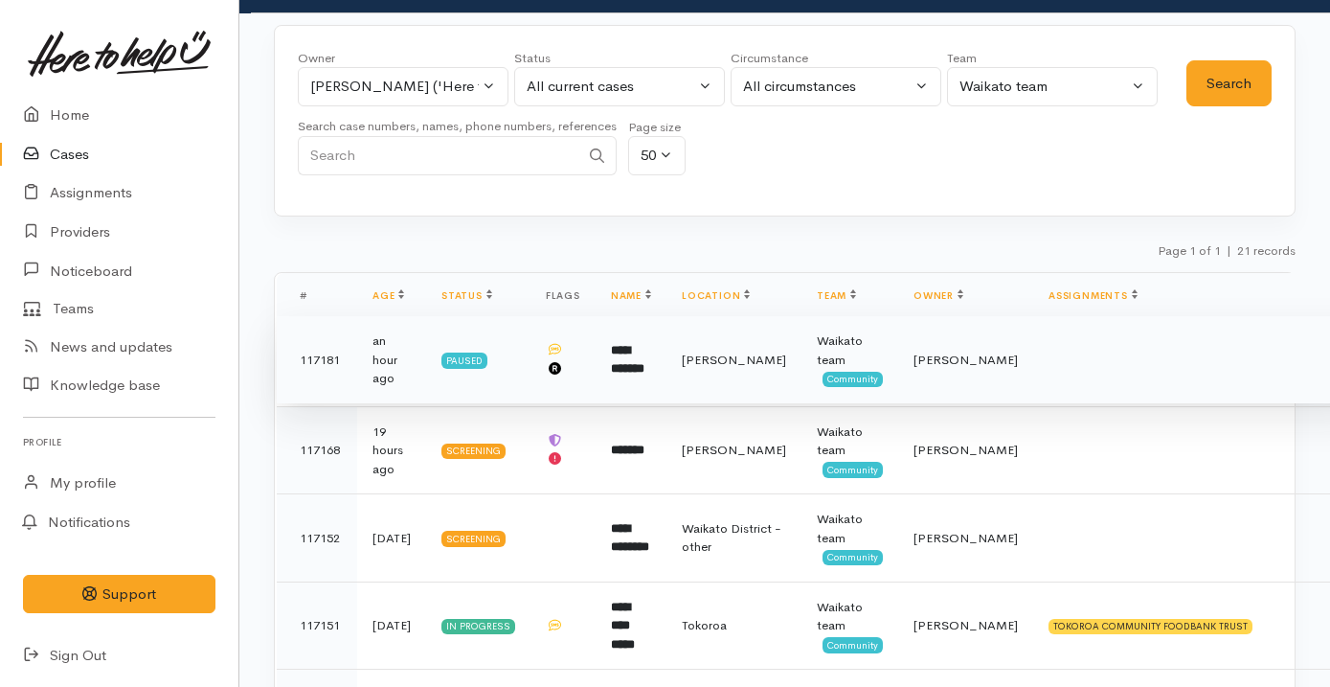
scroll to position [304, 0]
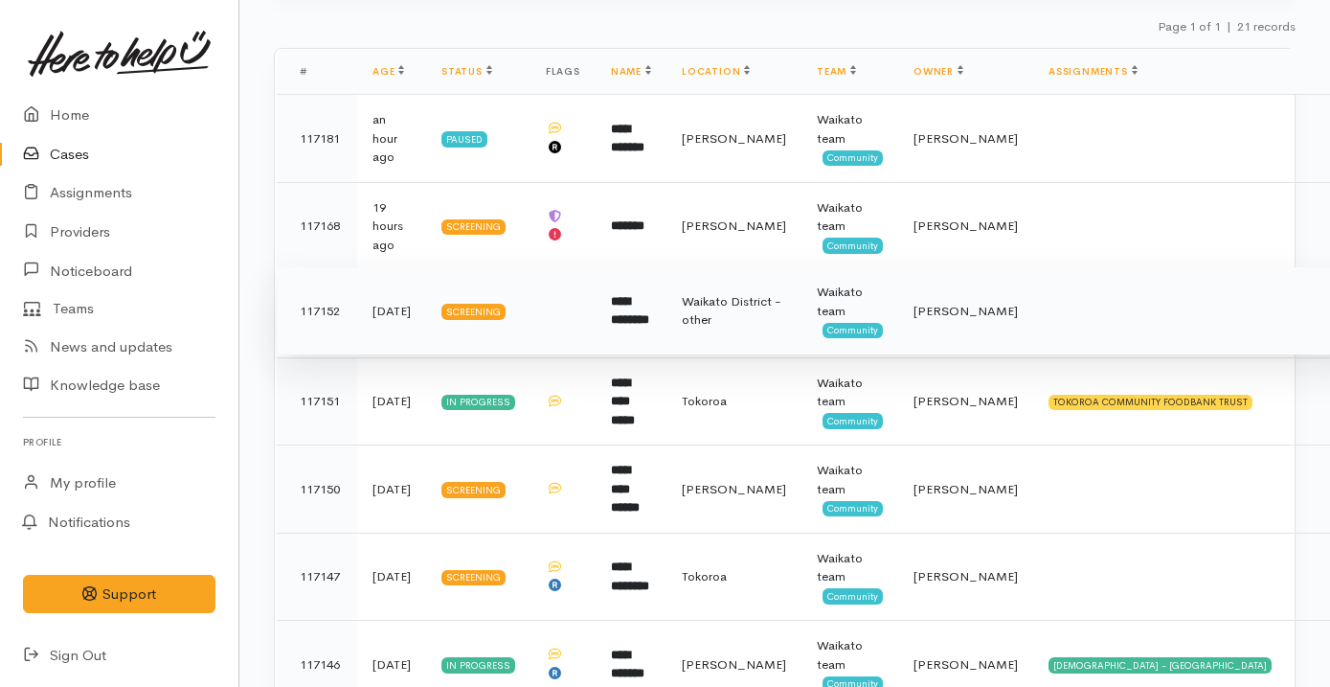
click at [648, 327] on td "**********" at bounding box center [631, 311] width 71 height 88
